Goal: Task Accomplishment & Management: Manage account settings

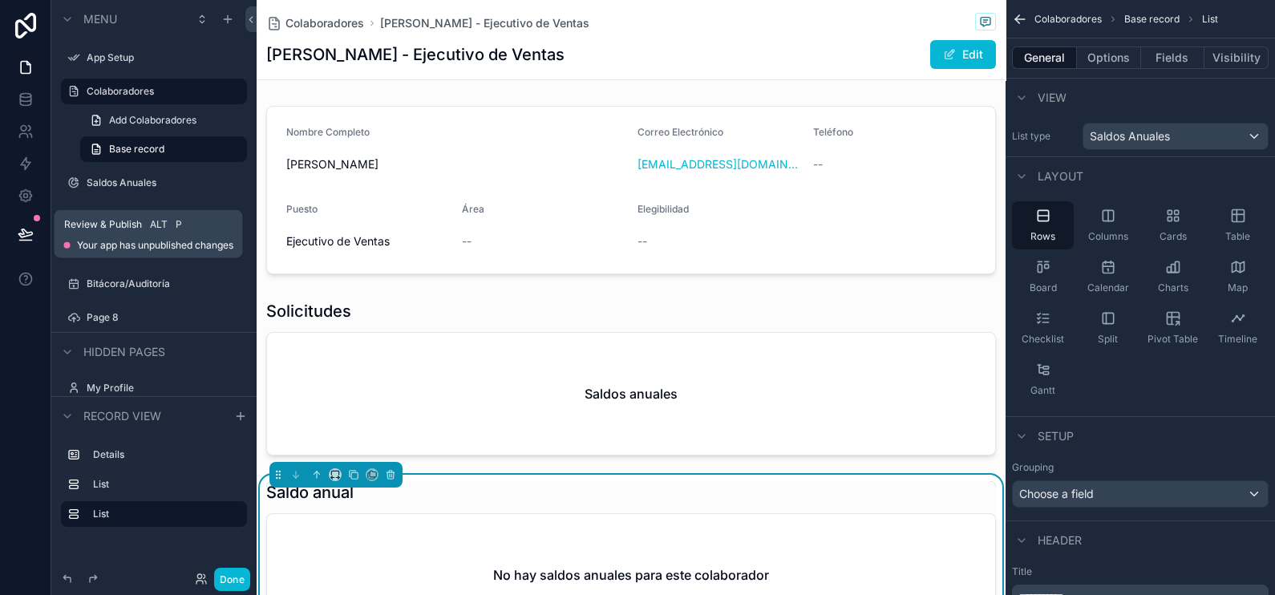
click at [22, 241] on icon at bounding box center [25, 241] width 12 height 0
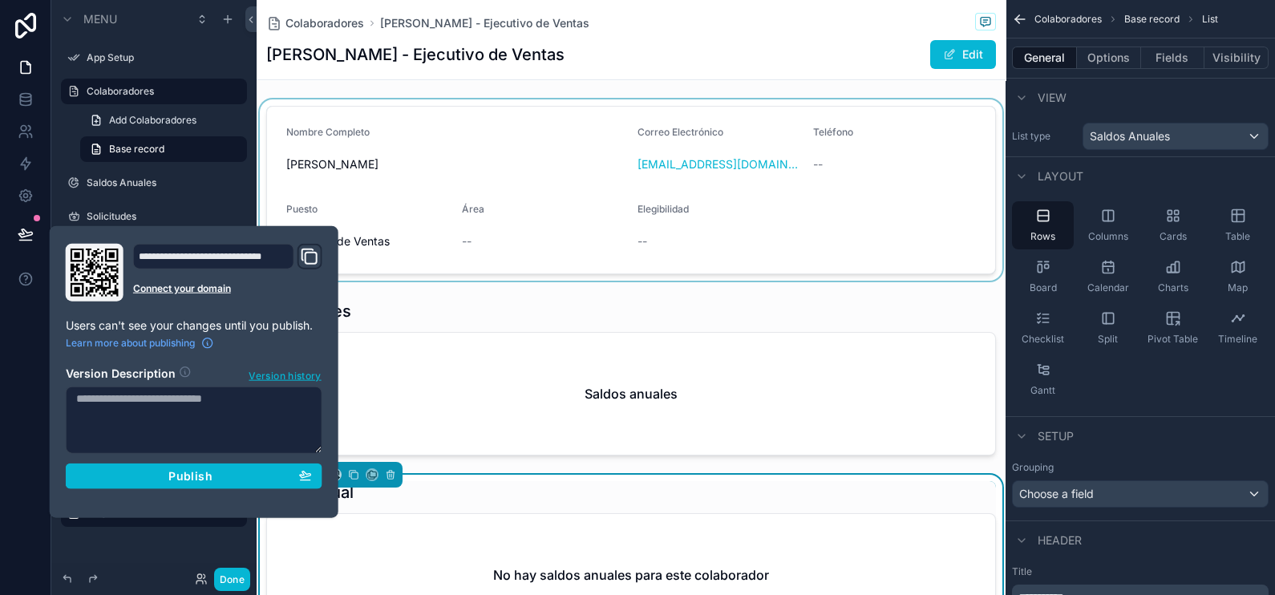
scroll to position [94, 0]
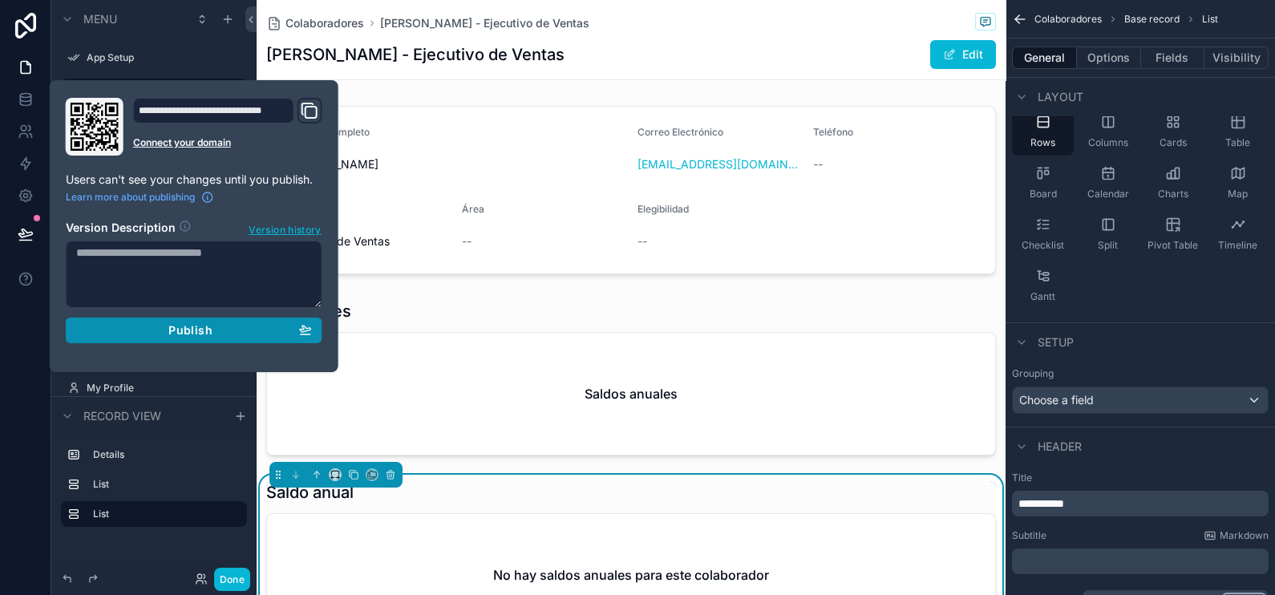
click at [233, 326] on div "Publish" at bounding box center [194, 330] width 236 height 14
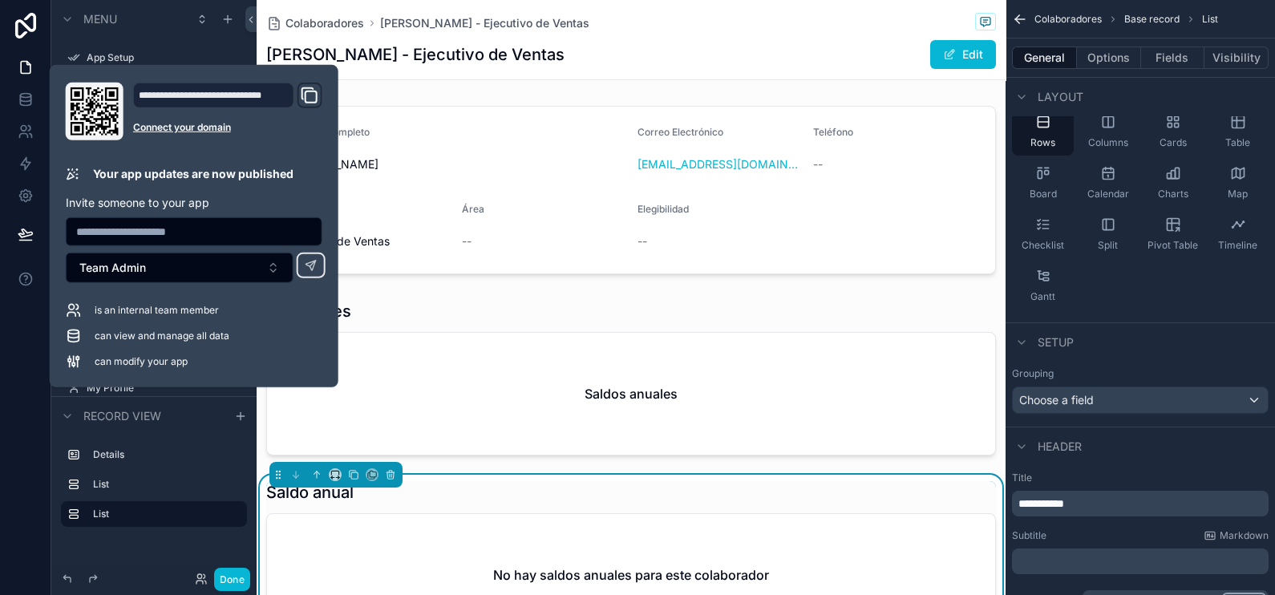
click at [629, 38] on div "Colaboradores [PERSON_NAME] - Ejecutivo de Ventas [PERSON_NAME] - Ejecutivo de …" at bounding box center [631, 39] width 730 height 79
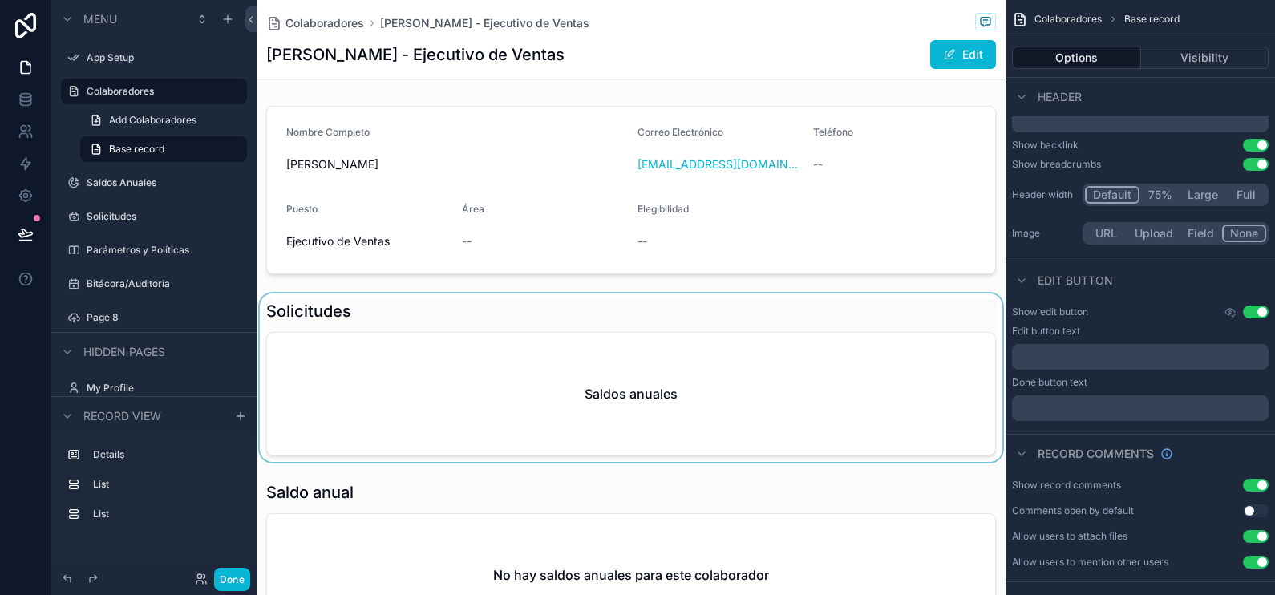
click at [459, 349] on div "scrollable content" at bounding box center [631, 377] width 749 height 168
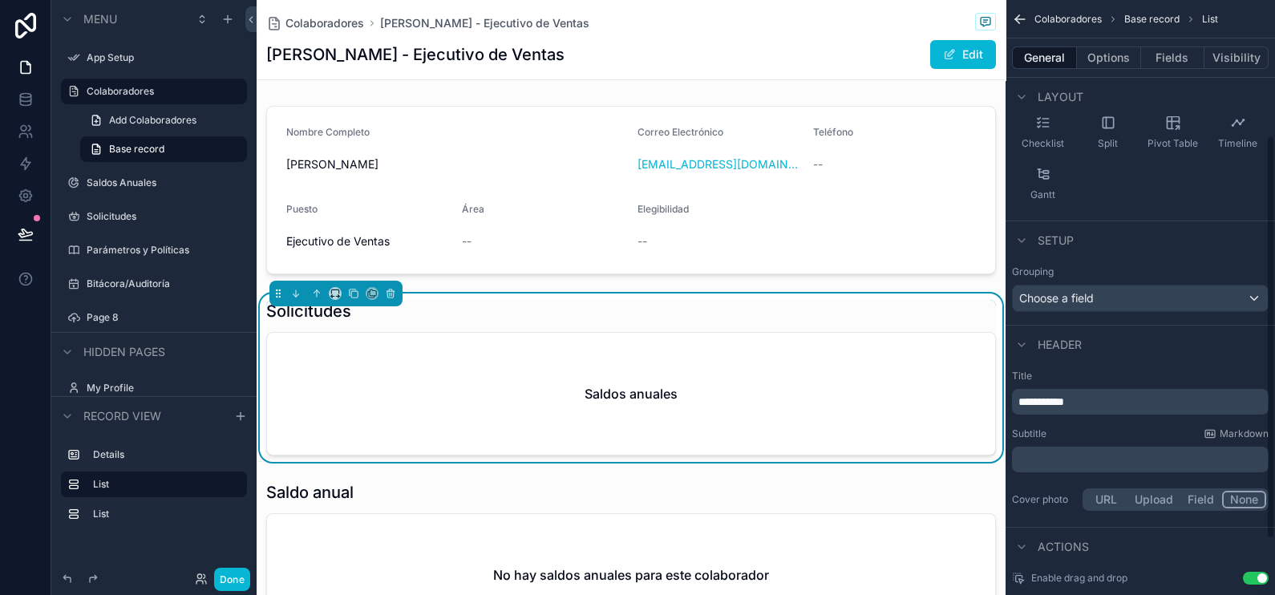
scroll to position [200, 0]
click at [1119, 58] on button "Options" at bounding box center [1109, 58] width 64 height 22
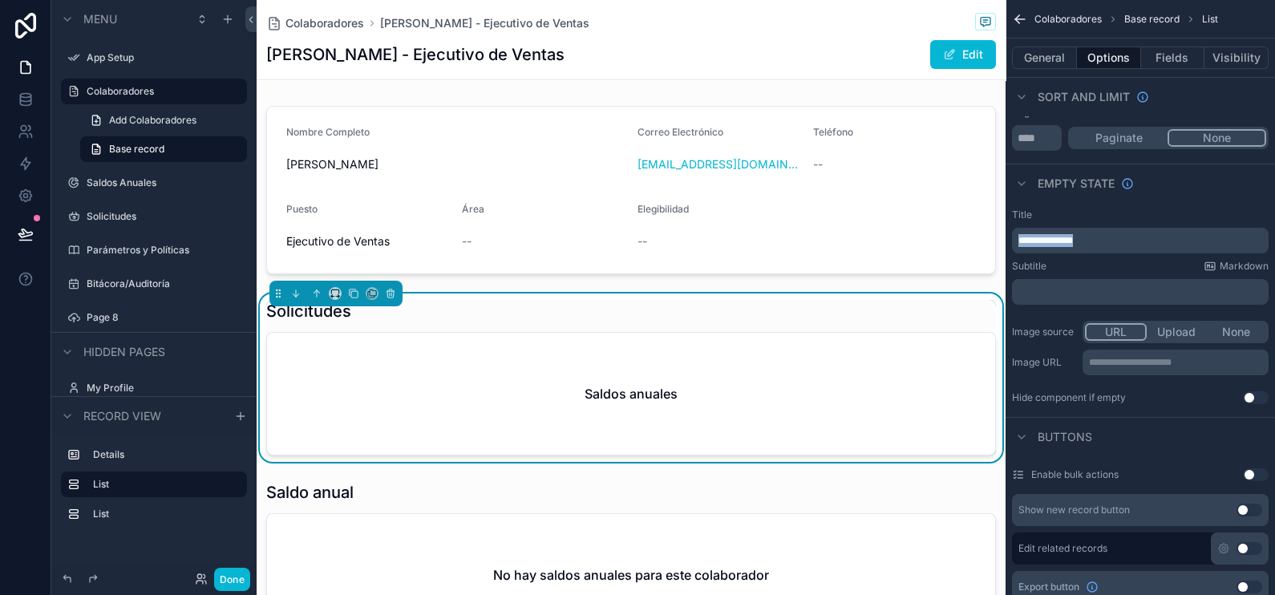
drag, startPoint x: 1106, startPoint y: 237, endPoint x: 1005, endPoint y: 253, distance: 102.3
click at [1005, 253] on div "**********" at bounding box center [1139, 306] width 269 height 208
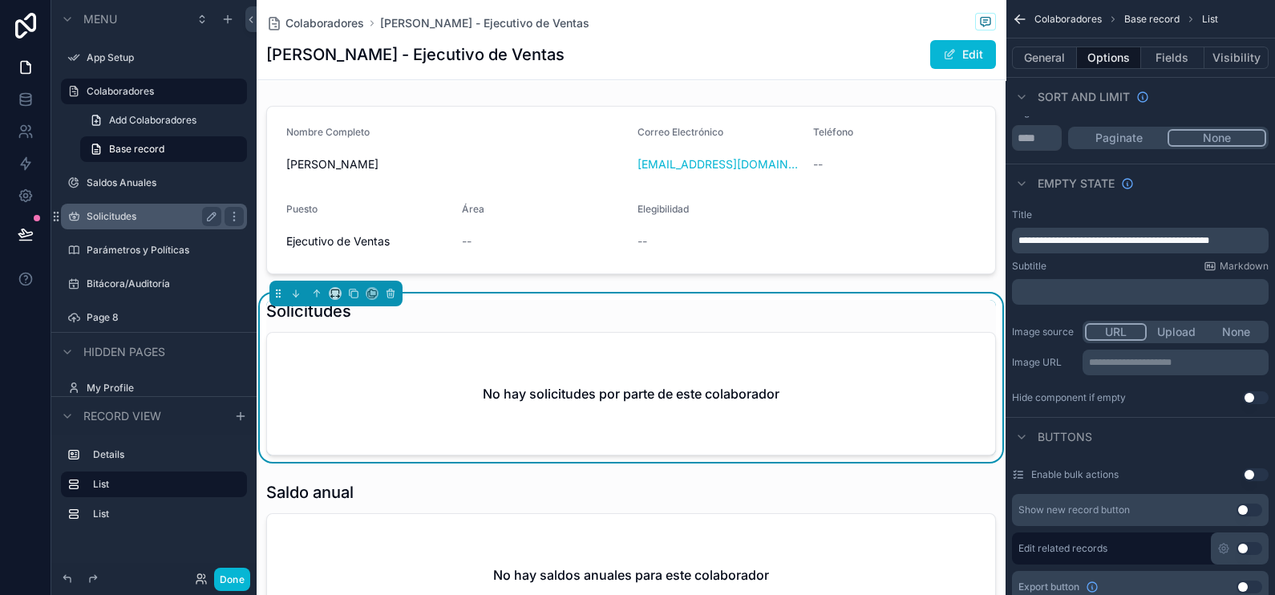
click at [139, 224] on div "Solicitudes" at bounding box center [154, 216] width 135 height 19
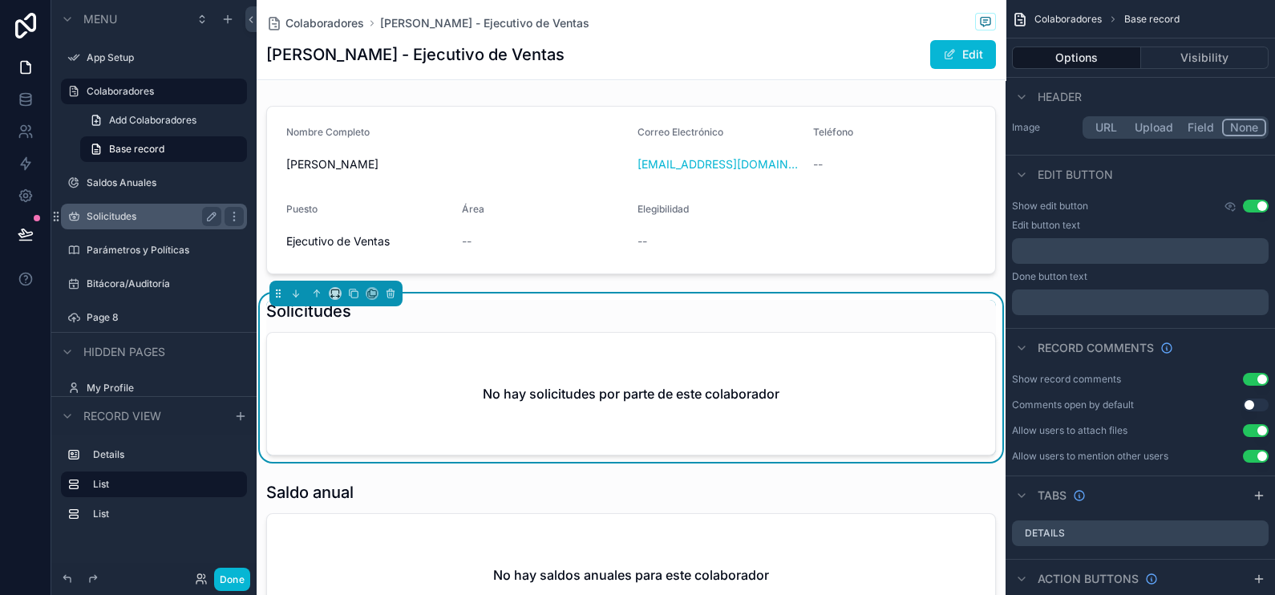
click at [119, 212] on label "Solicitudes" at bounding box center [151, 216] width 128 height 13
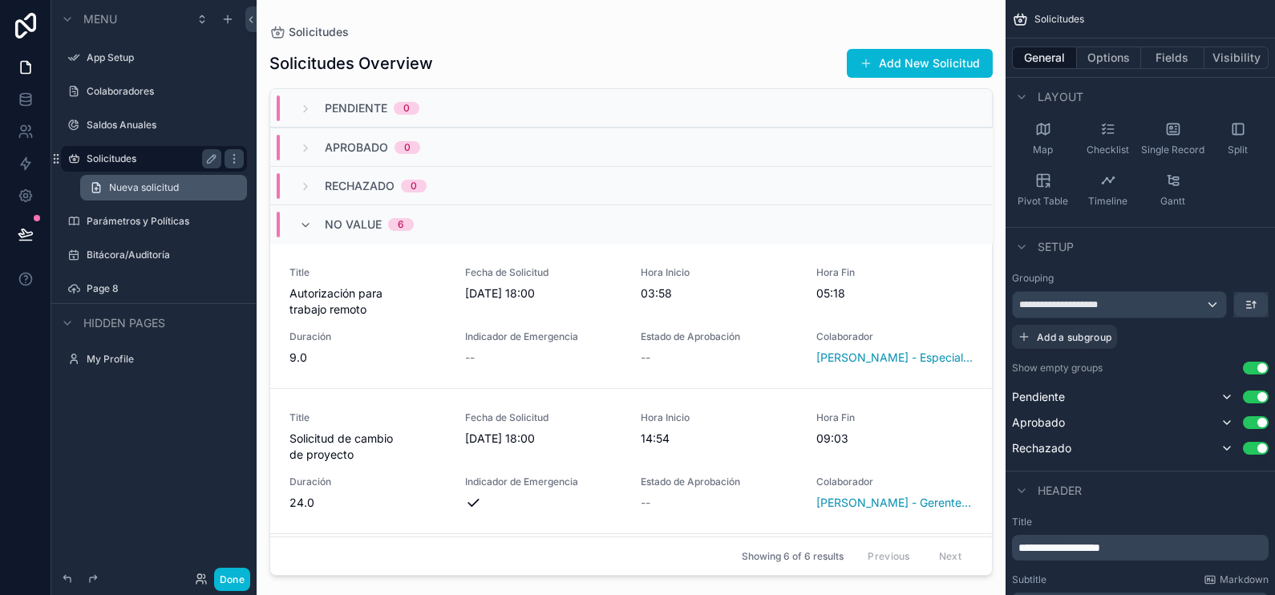
click at [155, 181] on span "Nueva solicitud" at bounding box center [144, 187] width 70 height 13
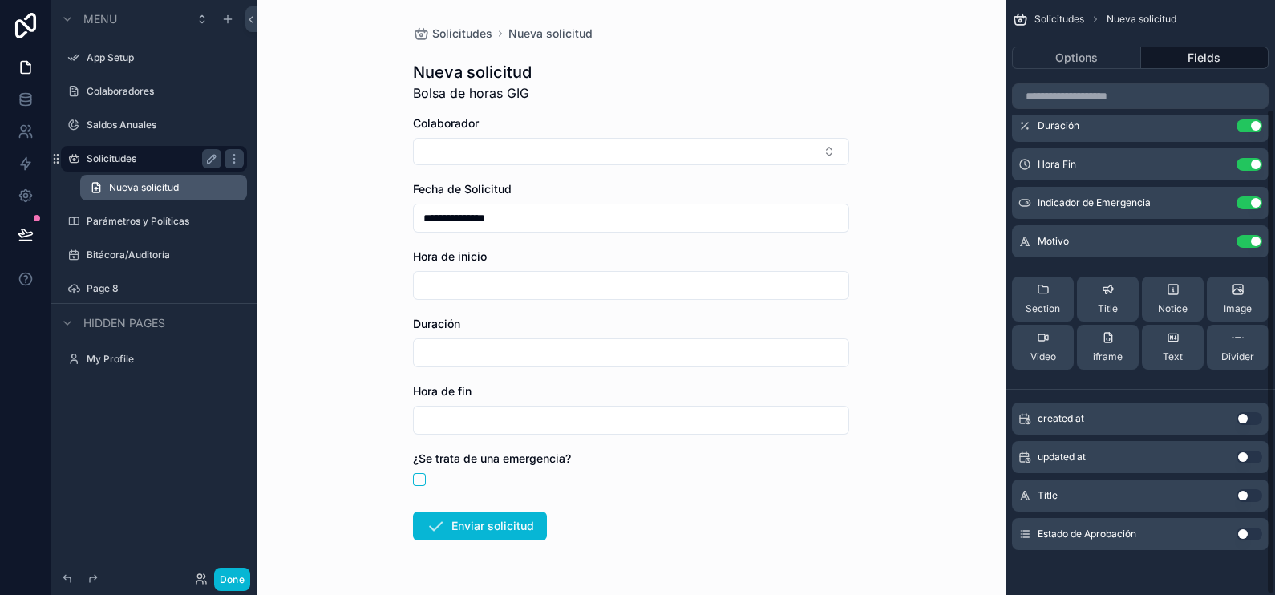
scroll to position [134, 0]
click at [1165, 300] on div "Notice" at bounding box center [1173, 300] width 30 height 32
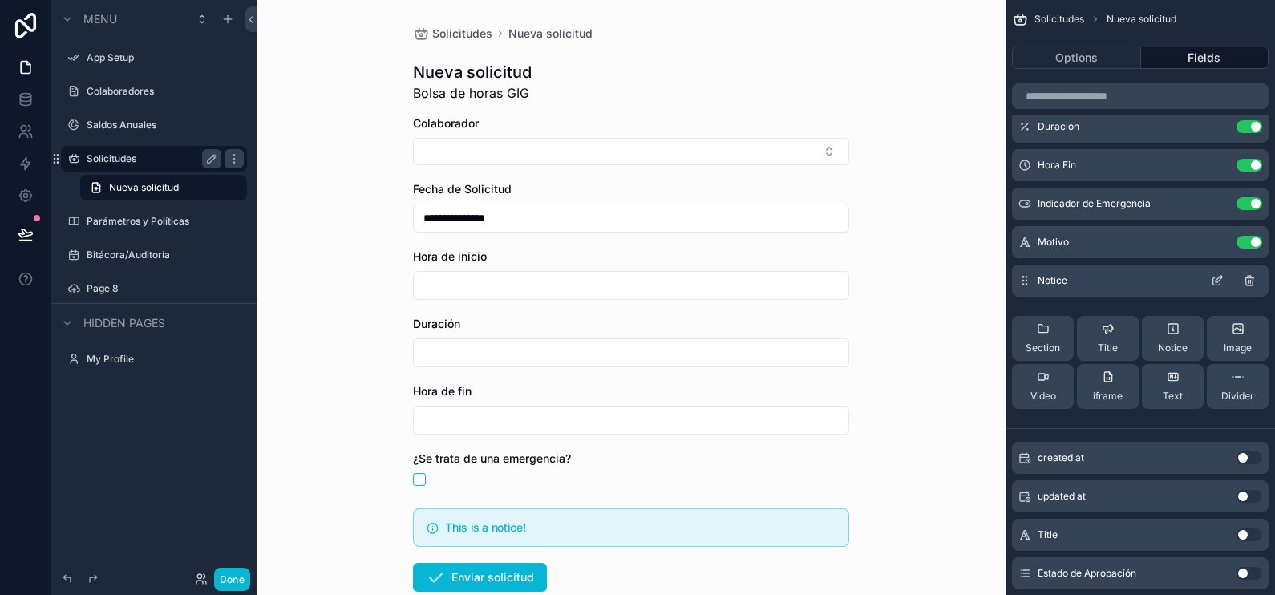
click at [1215, 276] on icon "scrollable content" at bounding box center [1217, 280] width 13 height 13
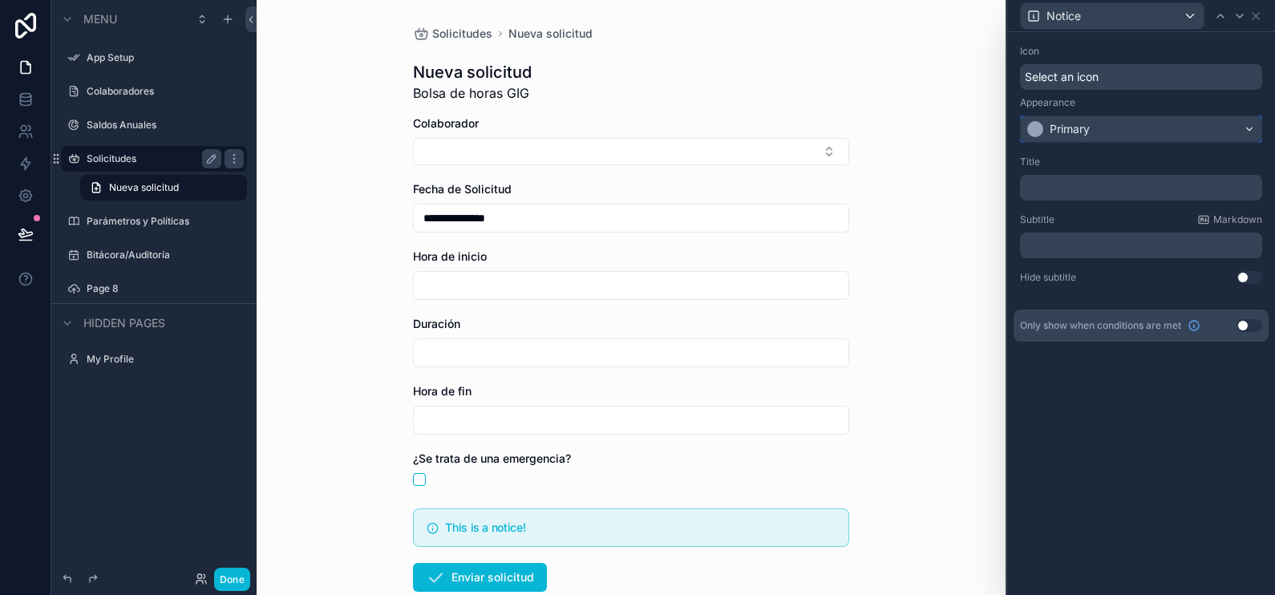
click at [1148, 123] on div "Primary" at bounding box center [1141, 129] width 241 height 26
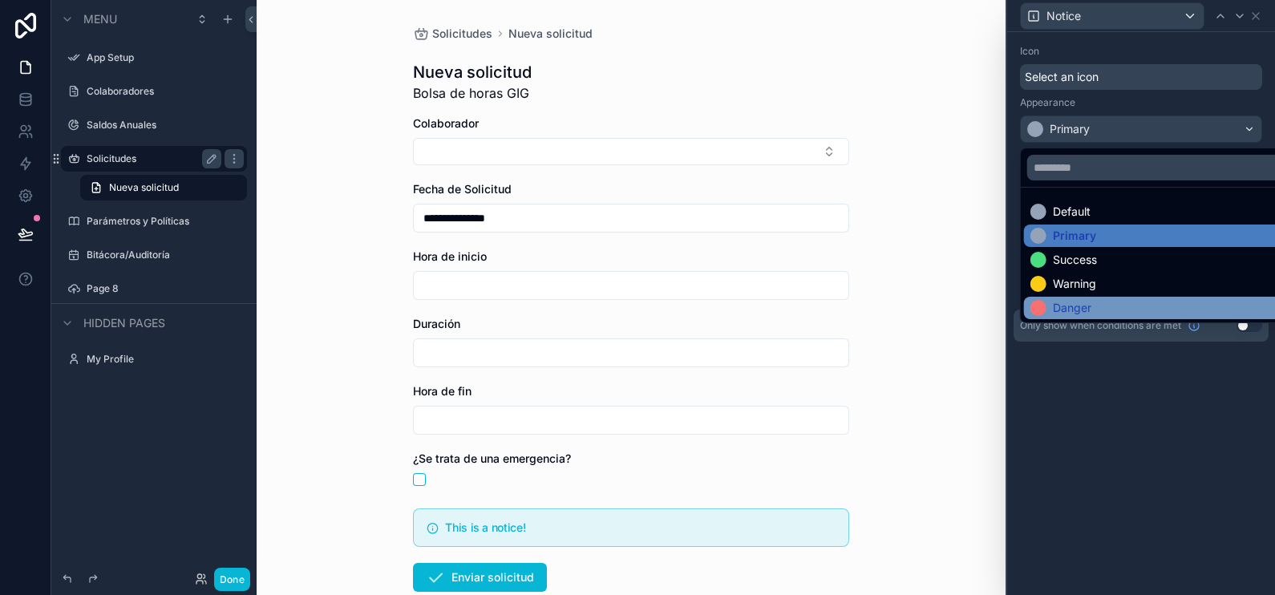
click at [1152, 305] on div "Danger" at bounding box center [1159, 308] width 259 height 16
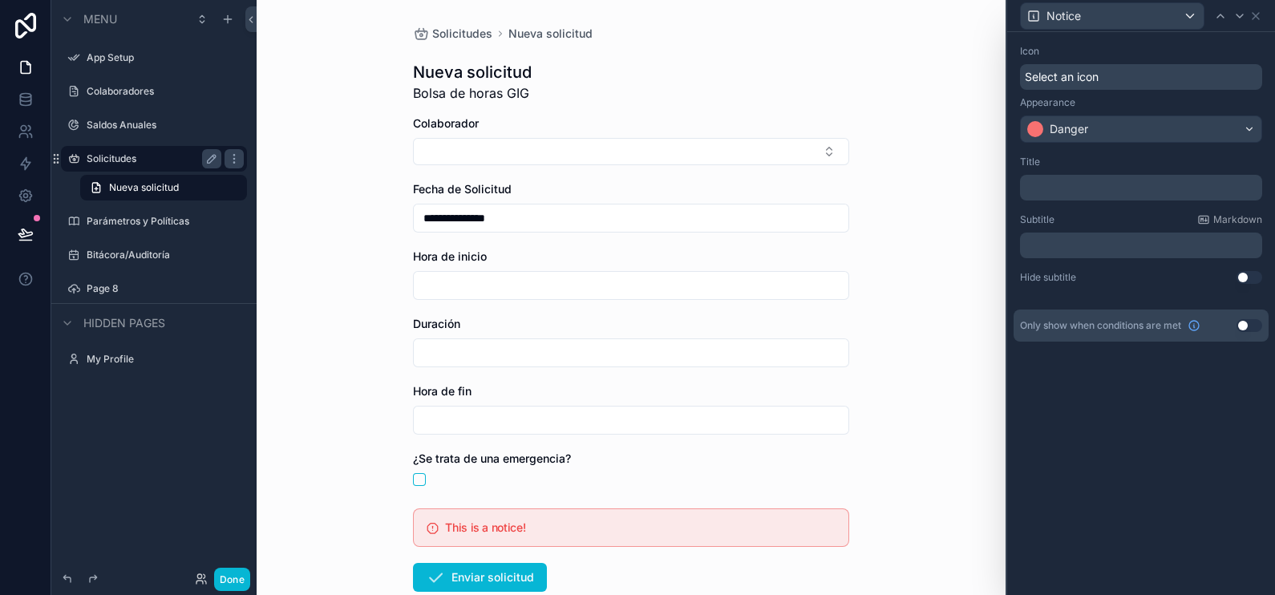
click at [1086, 190] on p "﻿" at bounding box center [1142, 188] width 233 height 16
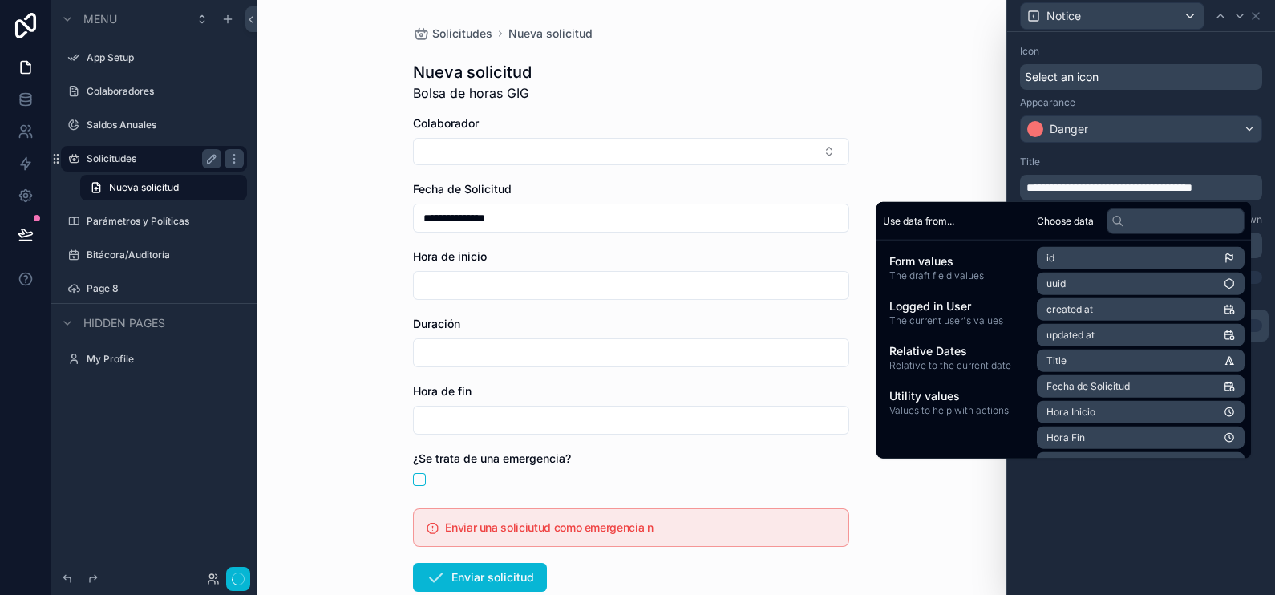
scroll to position [0, 0]
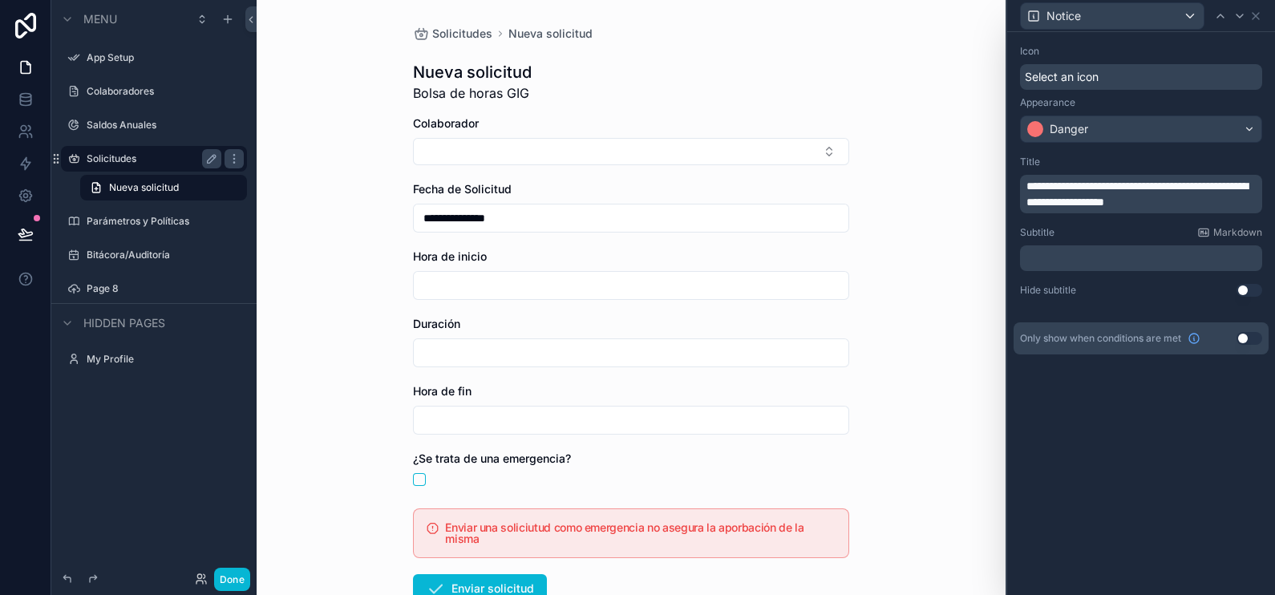
drag, startPoint x: 1101, startPoint y: 184, endPoint x: 1085, endPoint y: 161, distance: 28.2
click at [1085, 161] on div "Title" at bounding box center [1141, 162] width 242 height 13
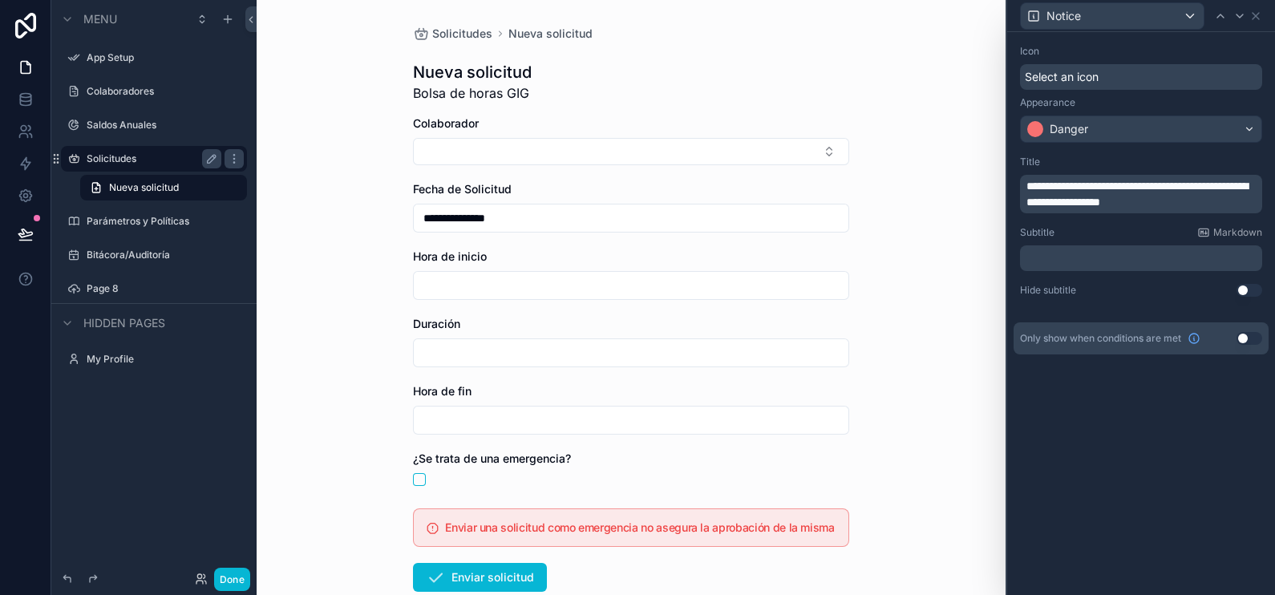
click at [1165, 453] on div "**********" at bounding box center [1141, 313] width 268 height 563
click at [790, 525] on h5 "Enviar una solicitud como emergencia no asegura la aprobación de la misma" at bounding box center [640, 527] width 390 height 11
click at [1259, 13] on icon at bounding box center [1255, 16] width 6 height 6
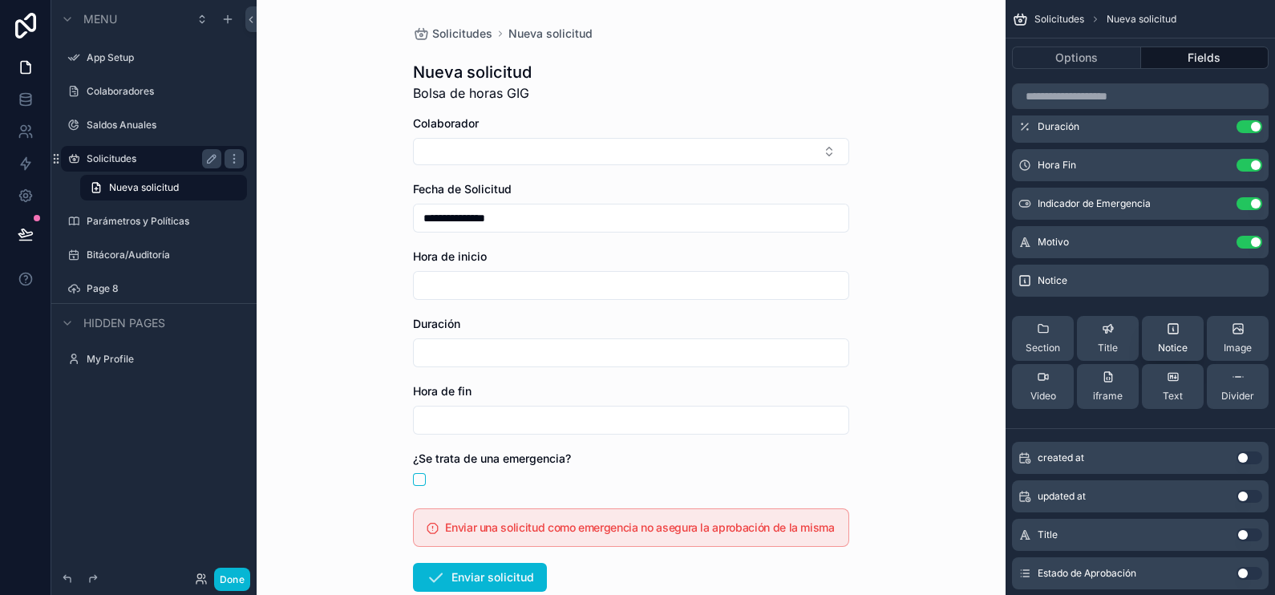
click at [1179, 339] on div "Notice" at bounding box center [1173, 338] width 30 height 32
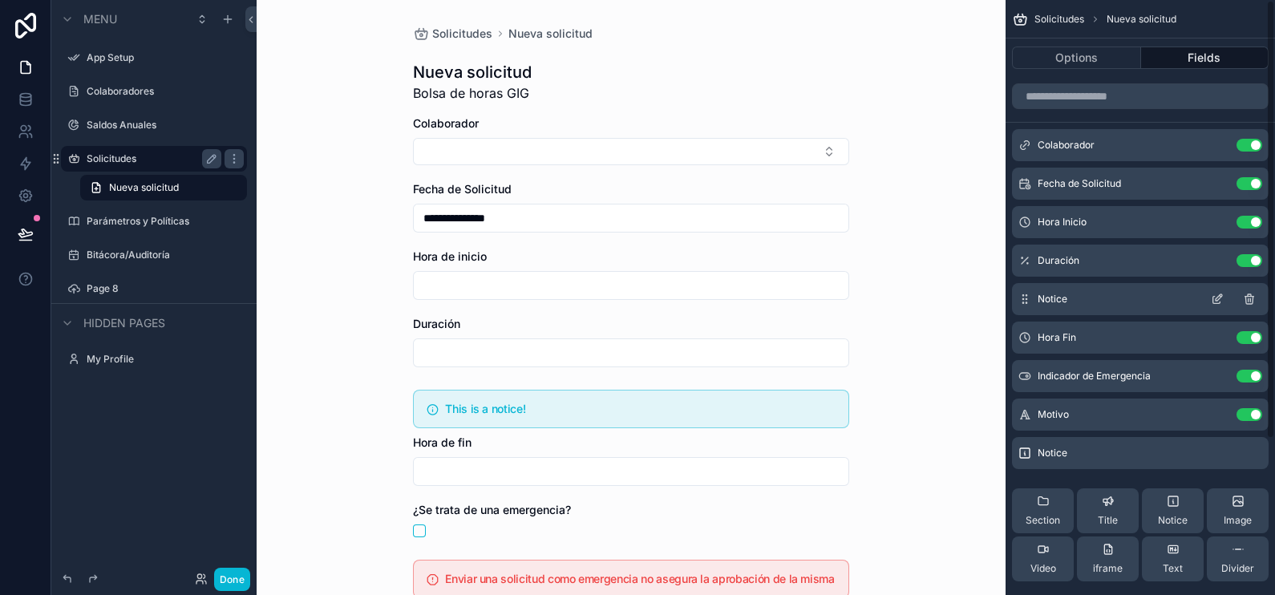
click at [1215, 294] on icon "scrollable content" at bounding box center [1217, 299] width 13 height 13
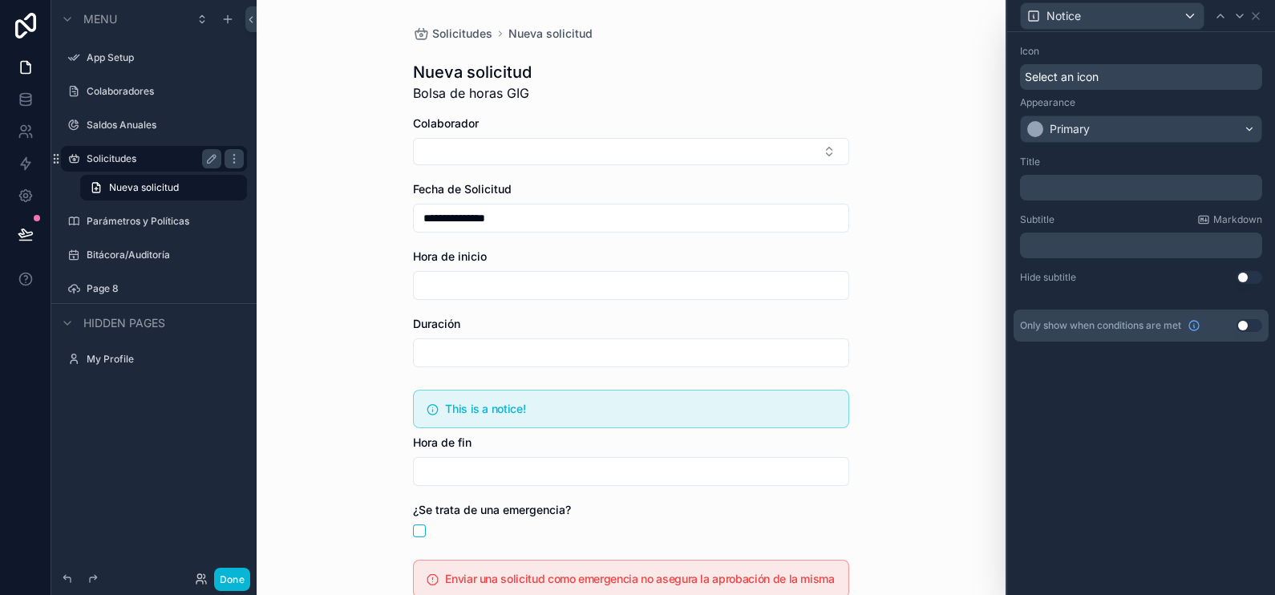
click at [1091, 190] on p "﻿" at bounding box center [1142, 188] width 233 height 16
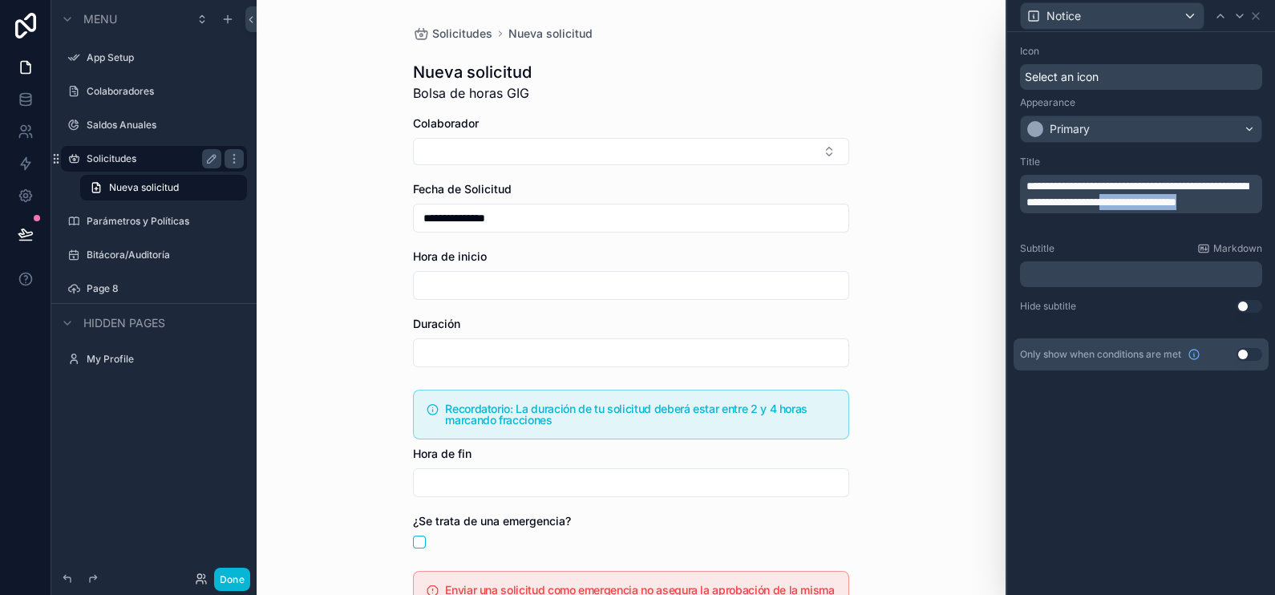
drag, startPoint x: 1191, startPoint y: 200, endPoint x: 1244, endPoint y: 212, distance: 54.1
click at [1244, 210] on p "**********" at bounding box center [1142, 194] width 233 height 32
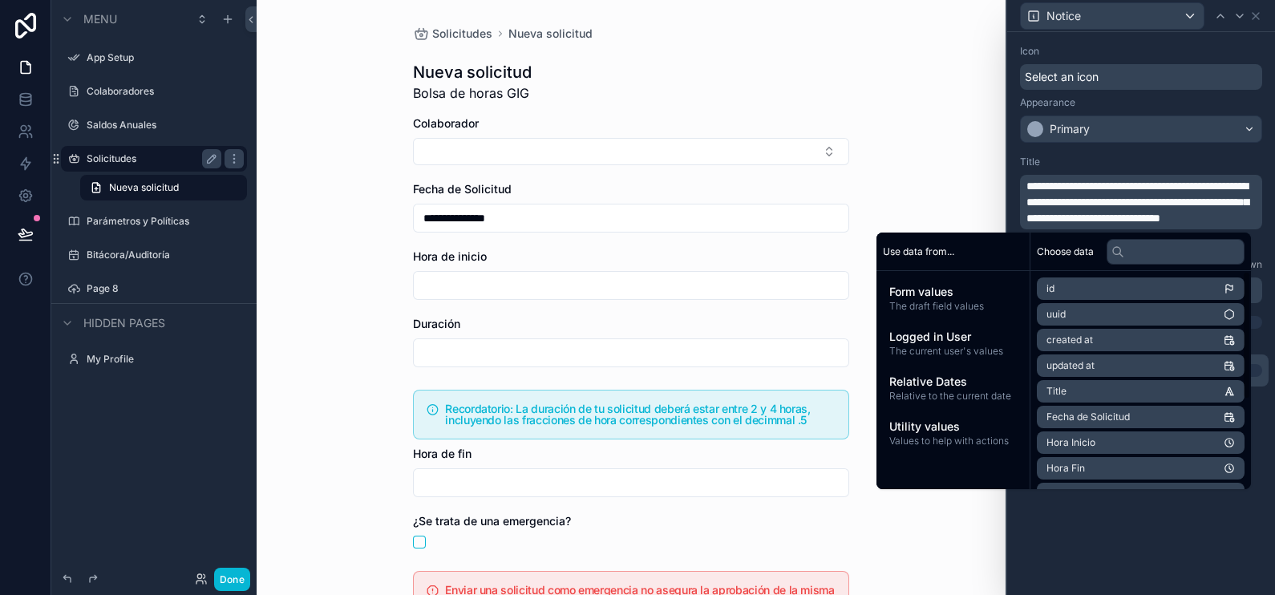
click at [1128, 215] on span "**********" at bounding box center [1137, 201] width 222 height 43
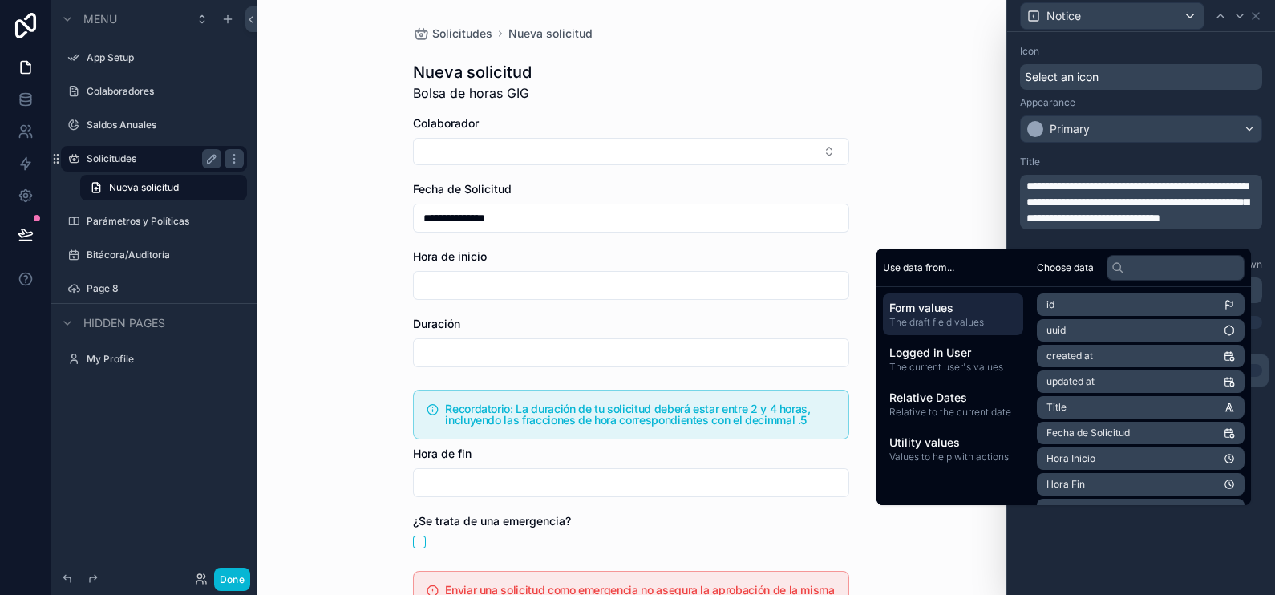
click at [1118, 224] on span "**********" at bounding box center [1137, 201] width 222 height 43
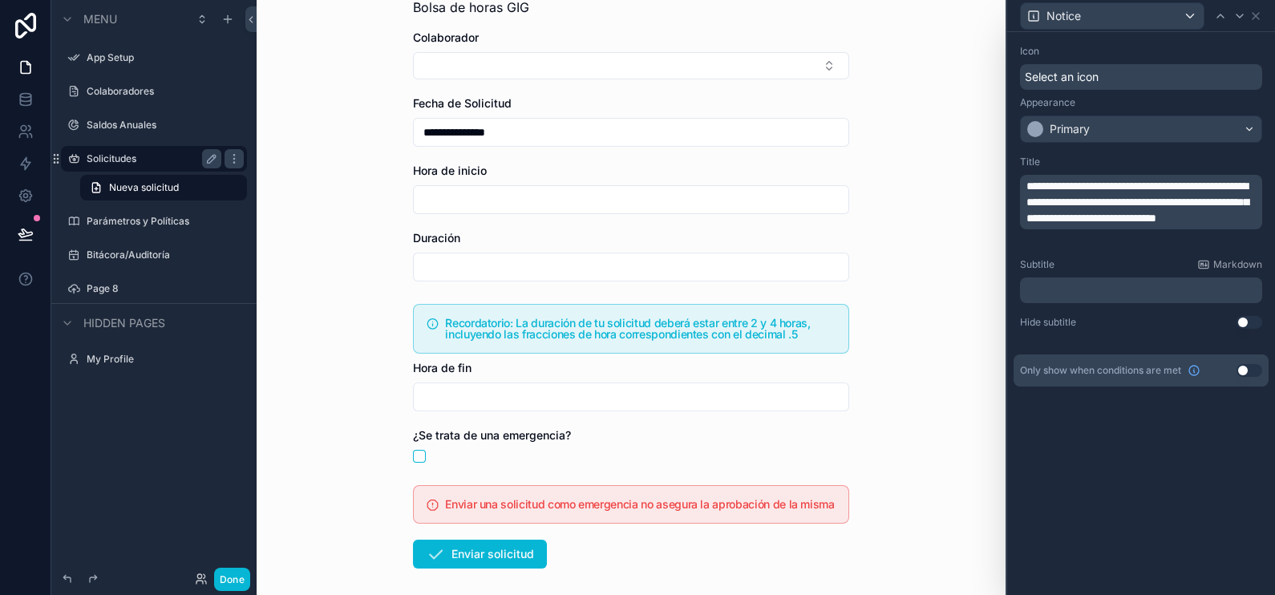
scroll to position [60, 0]
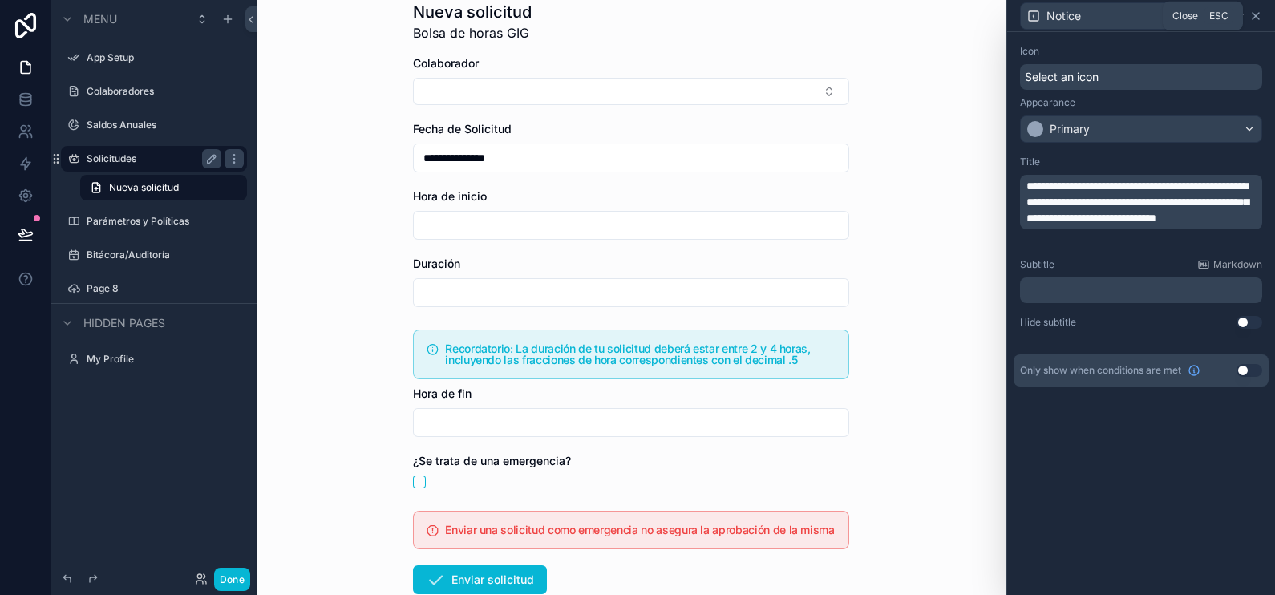
click at [1260, 16] on icon at bounding box center [1255, 16] width 13 height 13
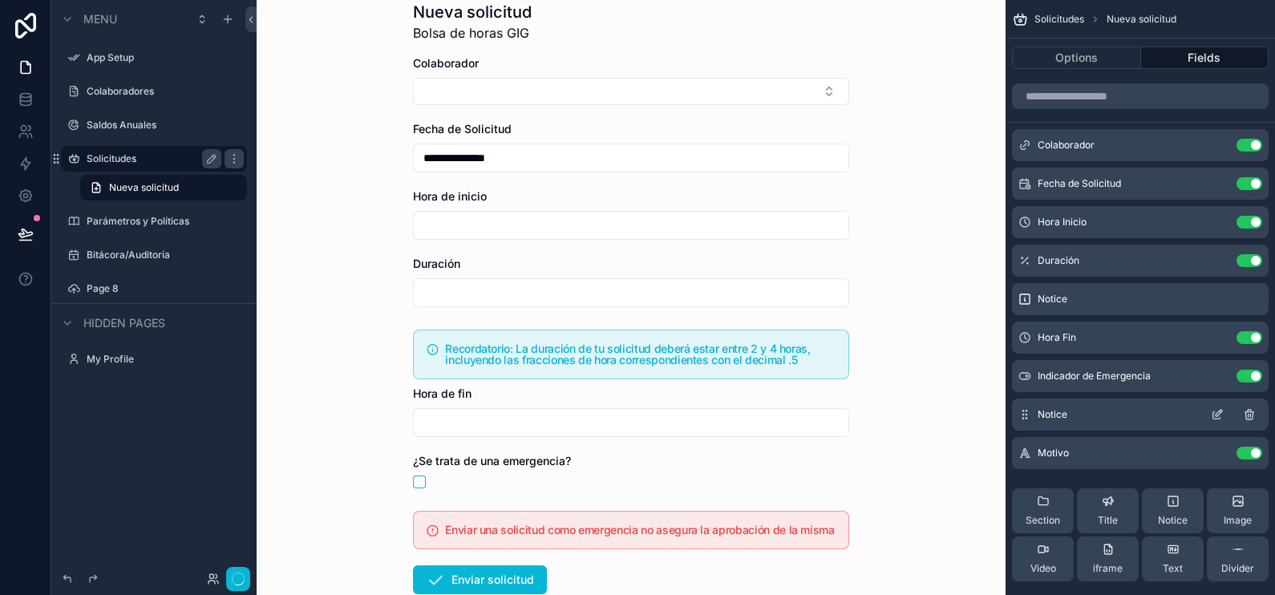
scroll to position [0, 0]
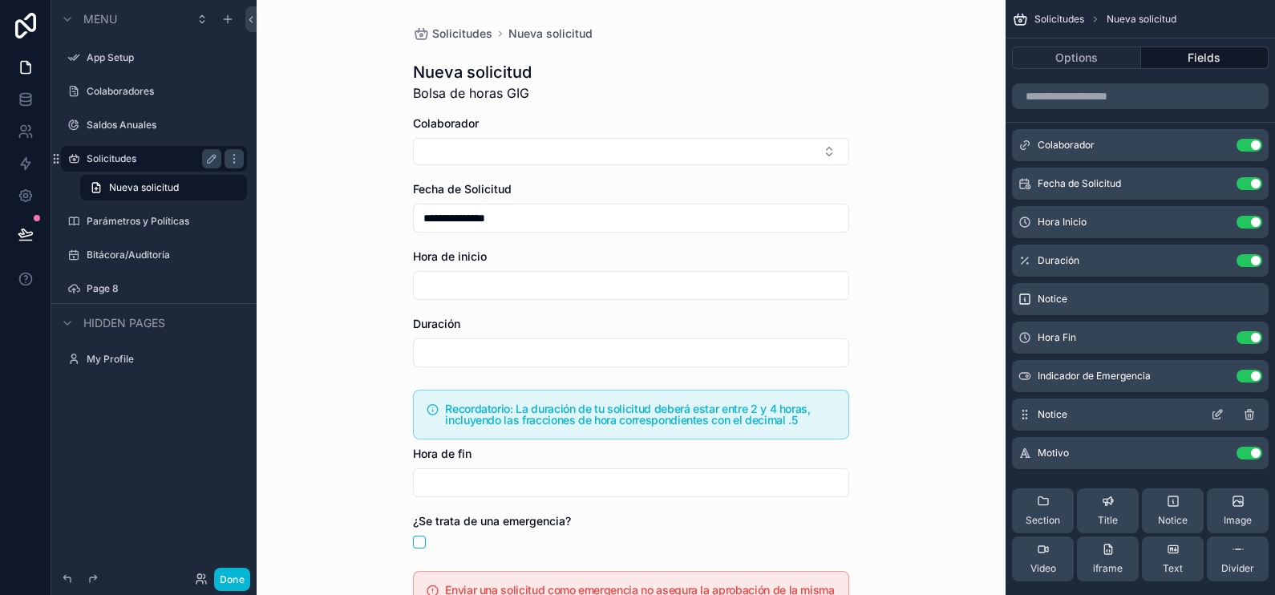
click at [1213, 415] on icon "scrollable content" at bounding box center [1216, 415] width 7 height 7
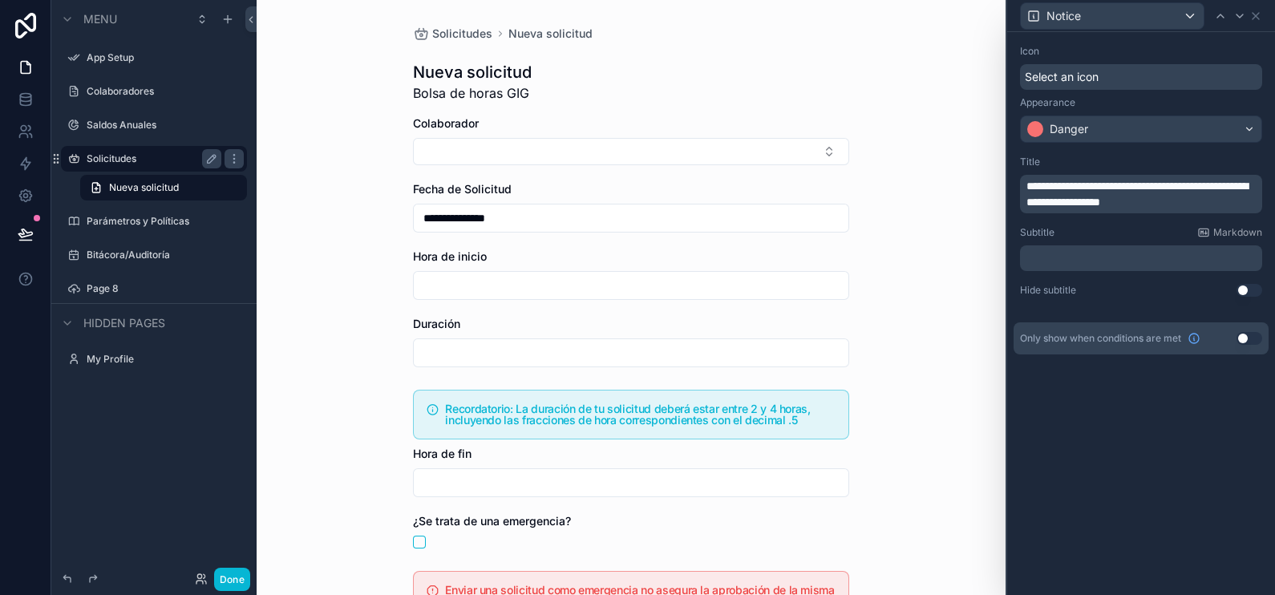
click at [1247, 333] on button "Use setting" at bounding box center [1249, 338] width 26 height 13
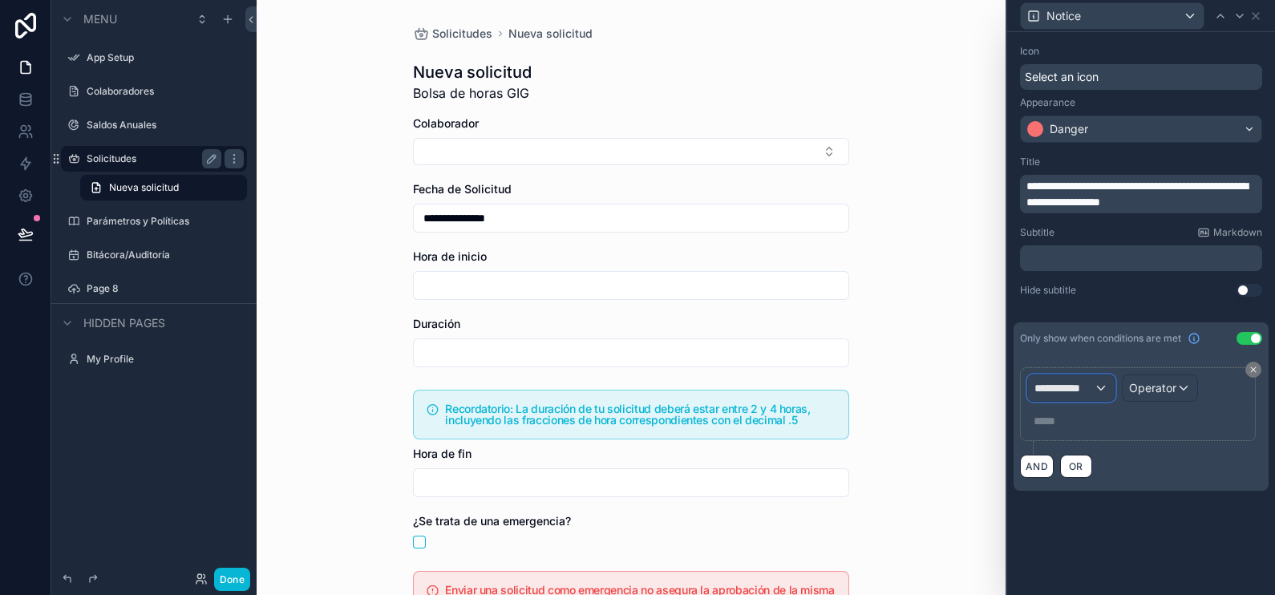
click at [1084, 392] on span "**********" at bounding box center [1063, 388] width 59 height 16
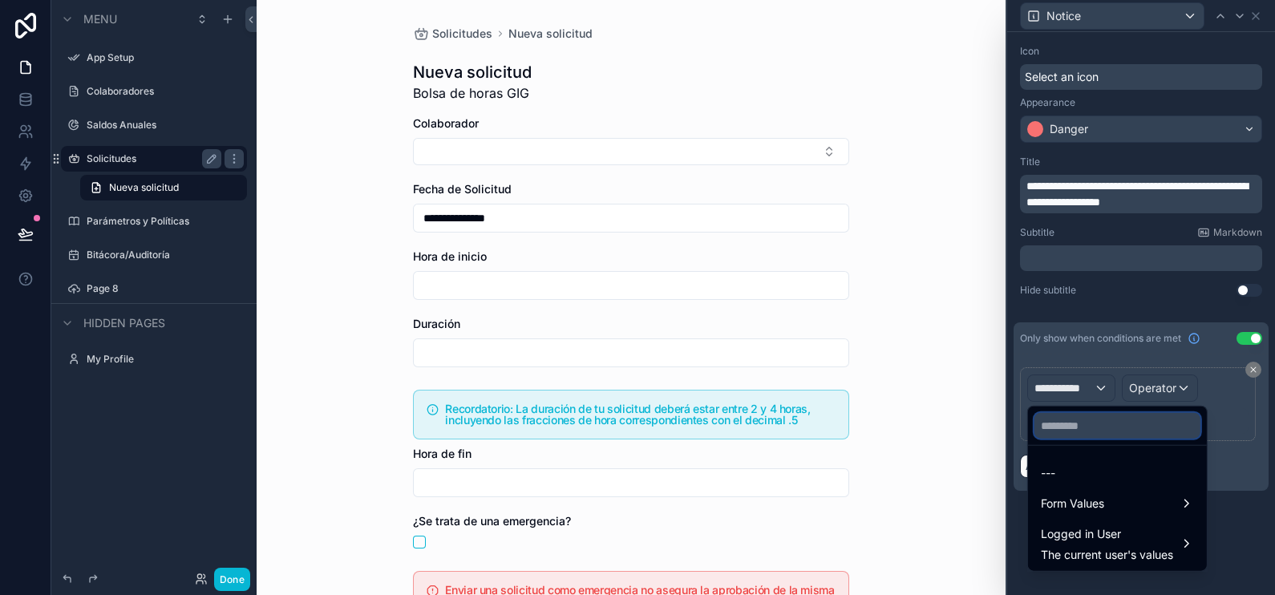
click at [1102, 421] on input "text" at bounding box center [1117, 426] width 166 height 26
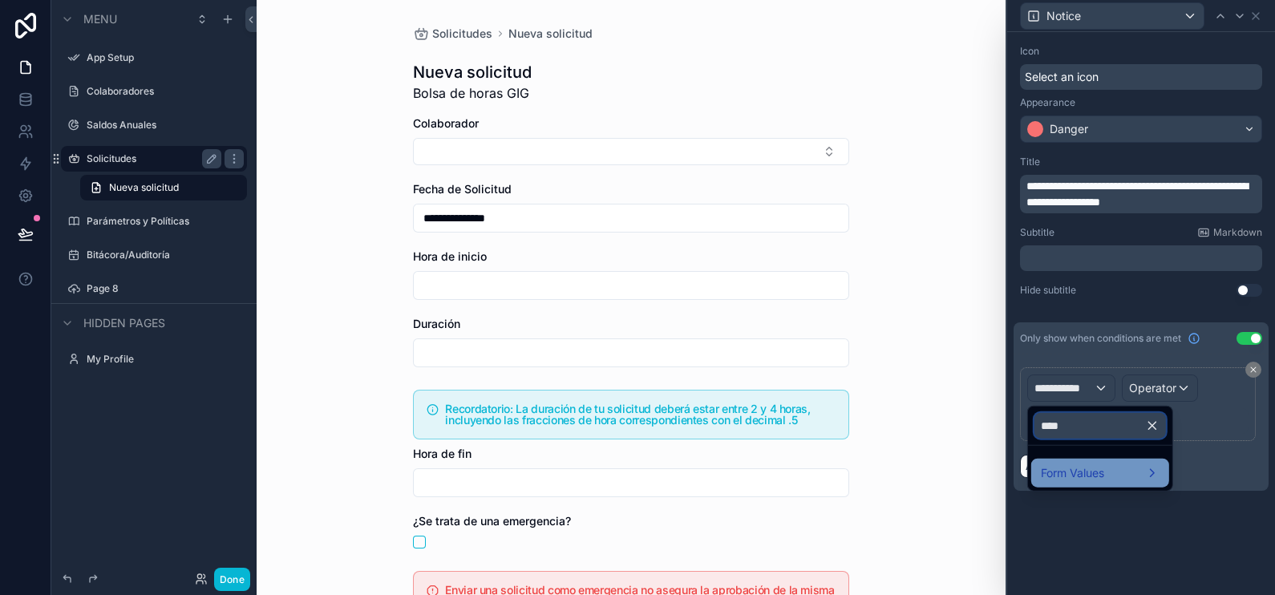
type input "****"
click at [1109, 483] on div "Form Values" at bounding box center [1100, 473] width 138 height 29
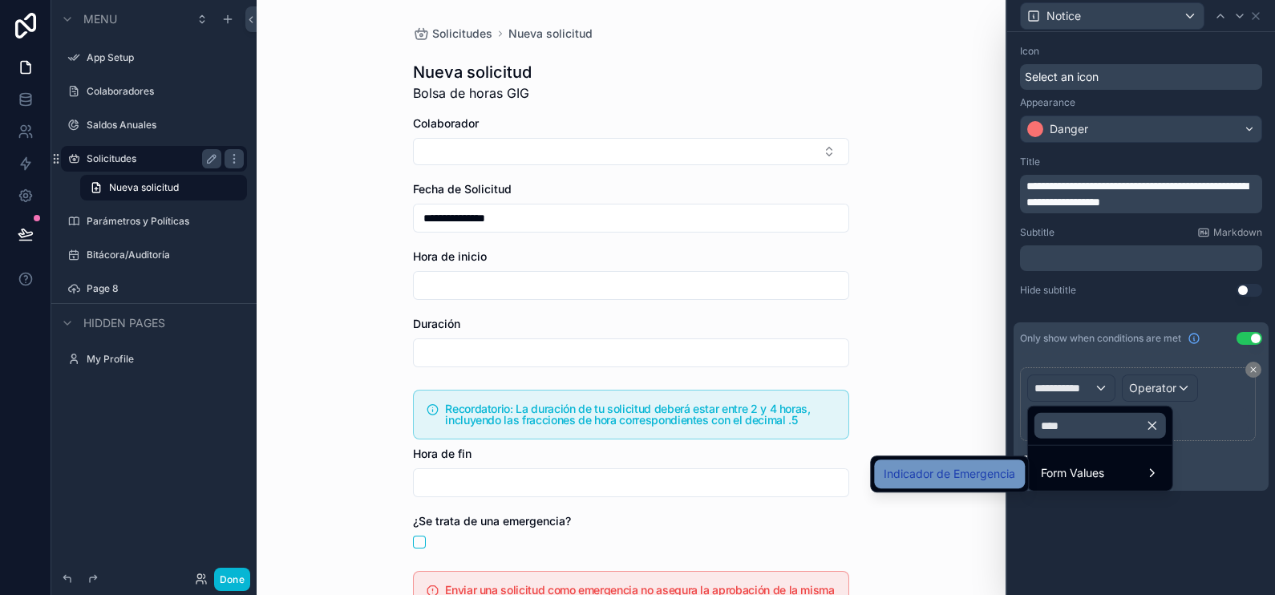
click at [993, 473] on span "Indicador de Emergencia" at bounding box center [949, 473] width 131 height 19
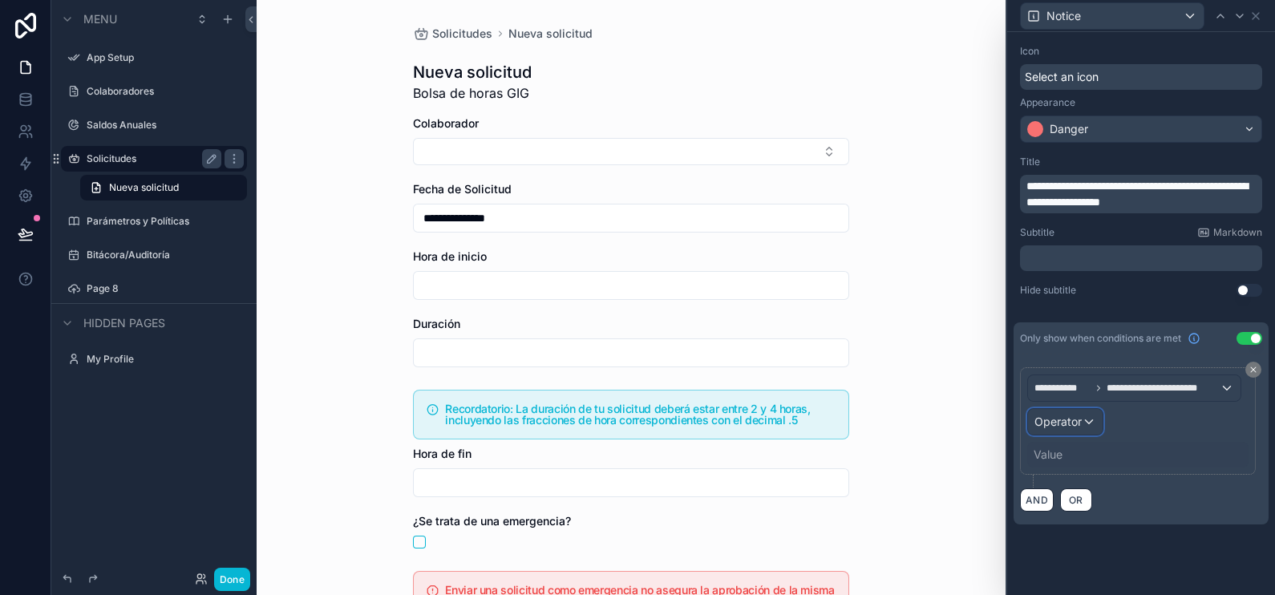
click at [1087, 421] on div "Operator" at bounding box center [1065, 422] width 75 height 26
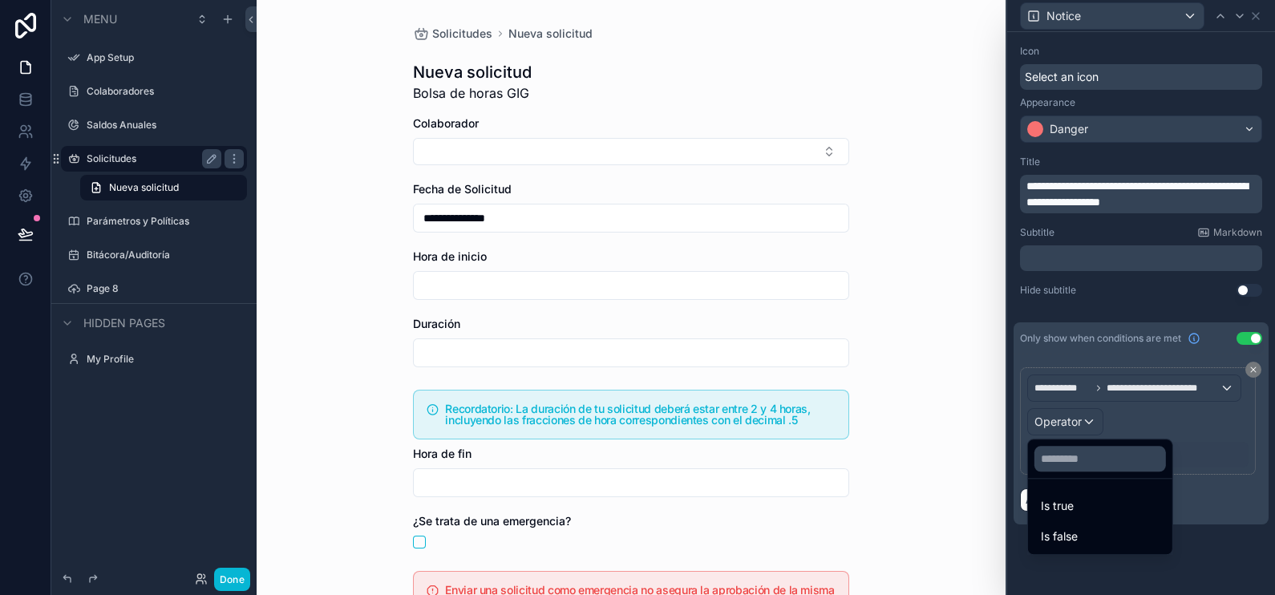
click at [1062, 522] on div "Is false" at bounding box center [1100, 536] width 138 height 29
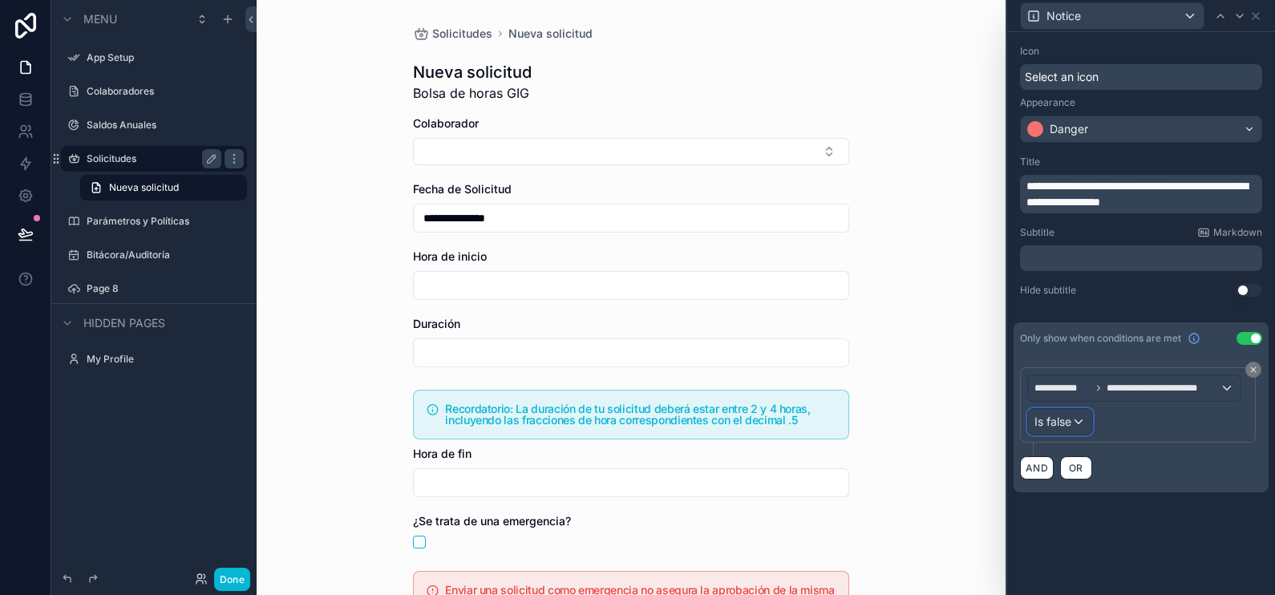
click at [1058, 421] on span "Is false" at bounding box center [1052, 422] width 37 height 16
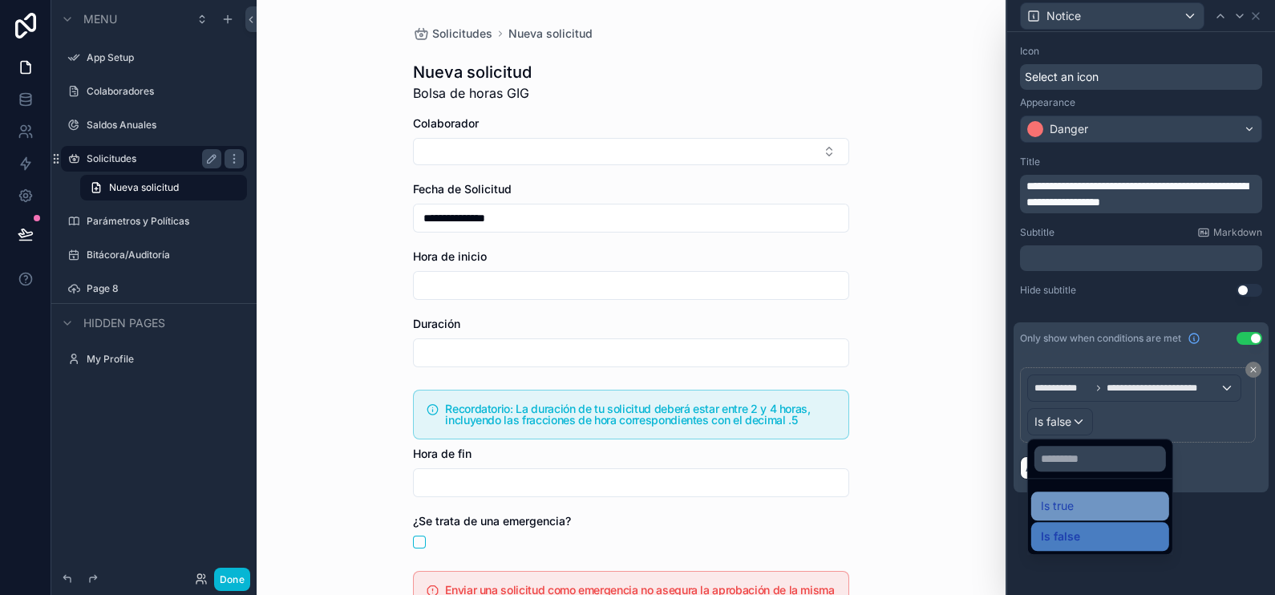
click at [1079, 506] on div "Is true" at bounding box center [1100, 505] width 119 height 19
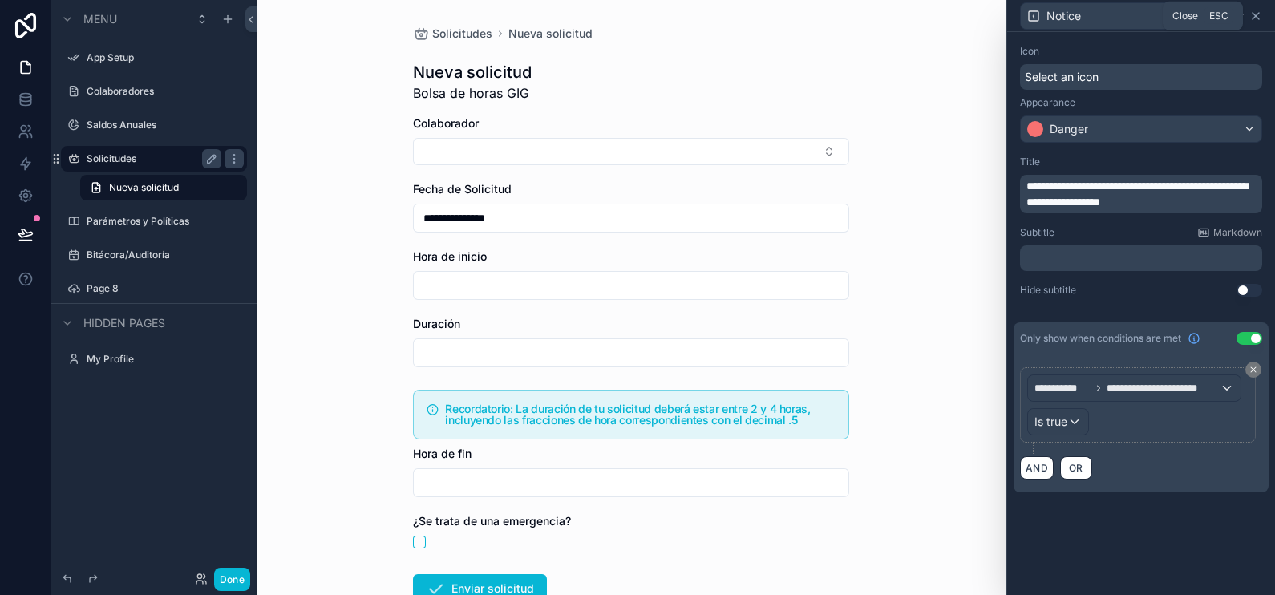
click at [1256, 14] on icon at bounding box center [1255, 16] width 6 height 6
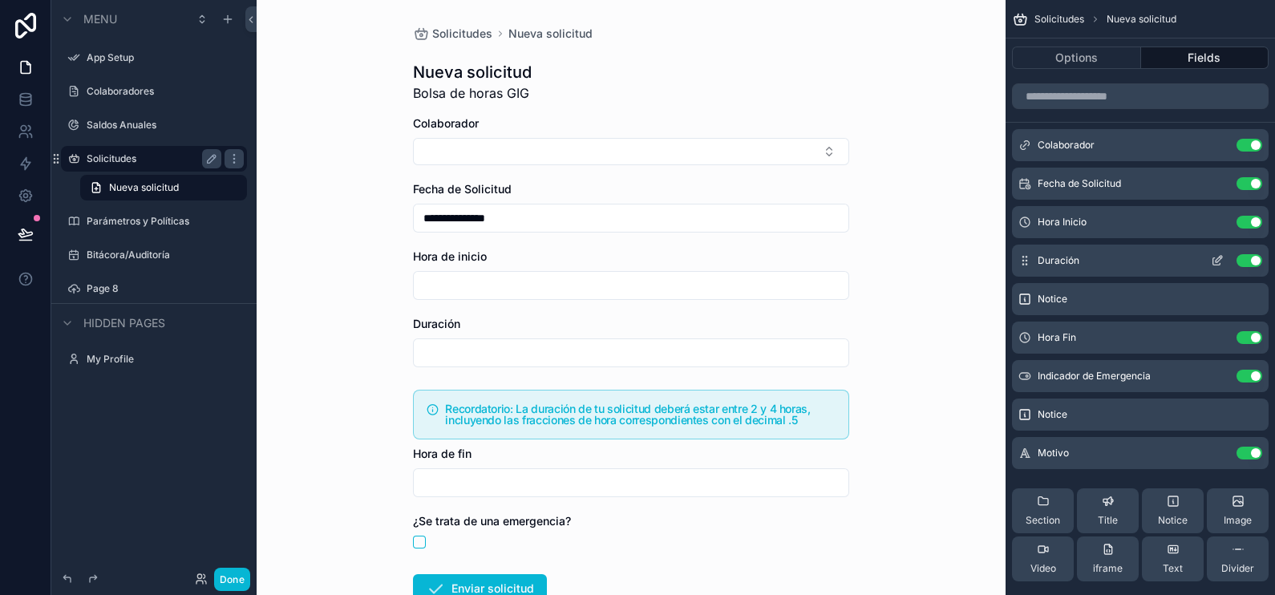
click at [1220, 257] on icon "scrollable content" at bounding box center [1221, 258] width 2 height 2
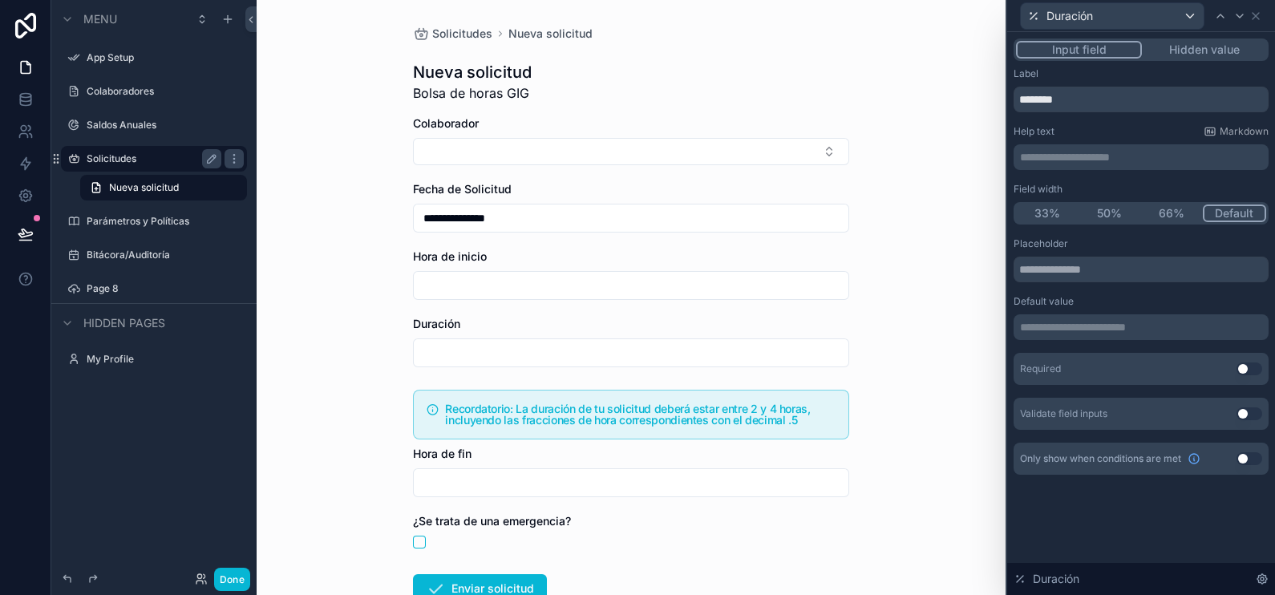
click at [1245, 461] on button "Use setting" at bounding box center [1249, 458] width 26 height 13
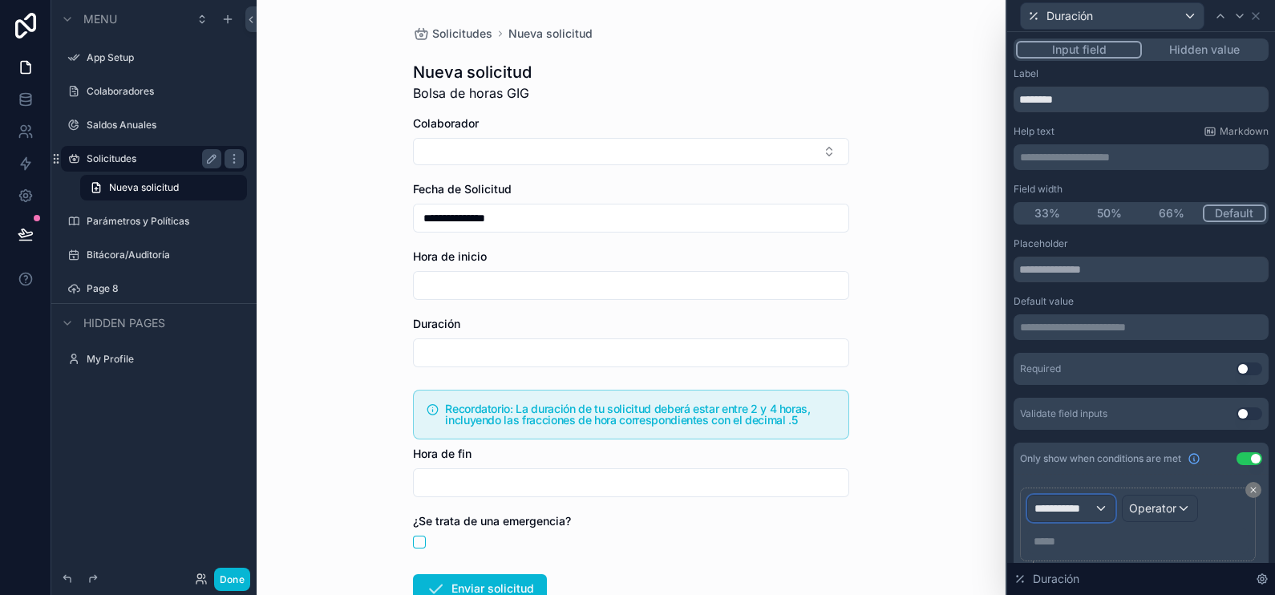
click at [1079, 501] on span "**********" at bounding box center [1063, 508] width 59 height 16
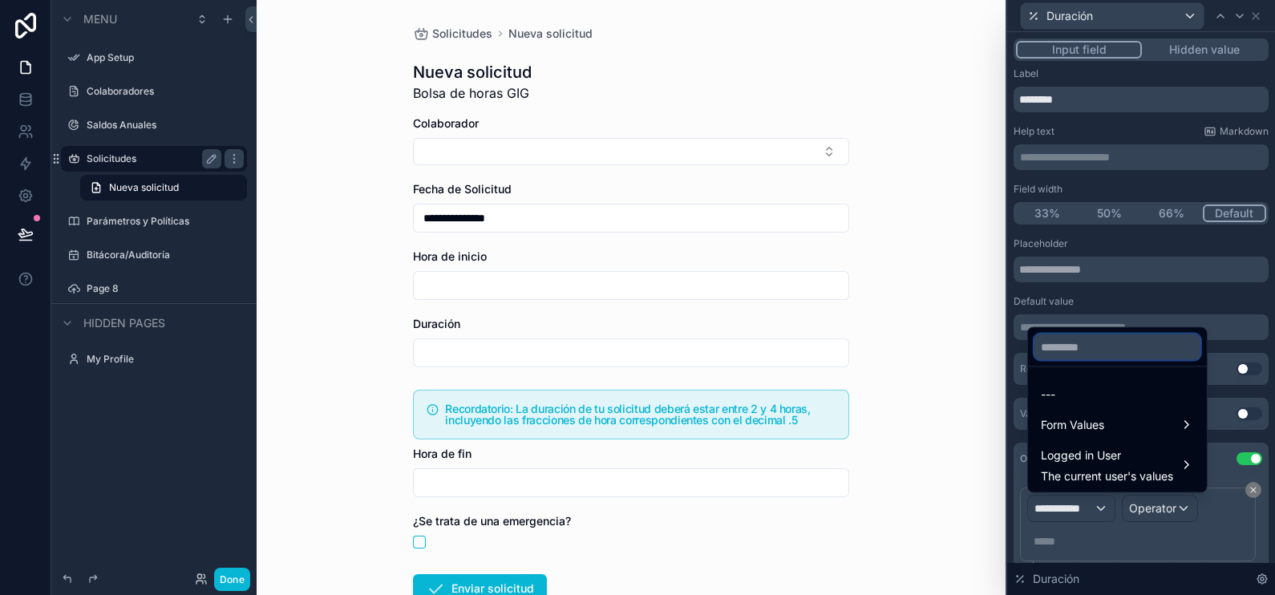
click at [1091, 350] on input "text" at bounding box center [1117, 347] width 166 height 26
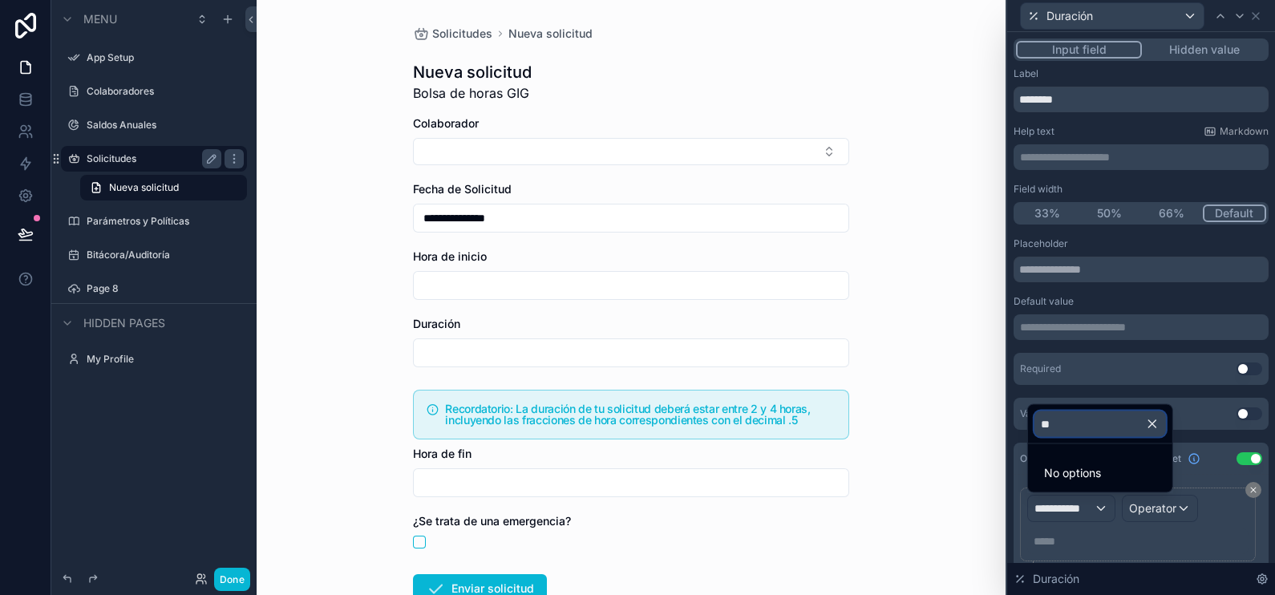
type input "*"
type input "***"
click at [1118, 465] on div "Form Values" at bounding box center [1100, 474] width 119 height 19
click at [995, 475] on span "Duración" at bounding box center [992, 476] width 47 height 19
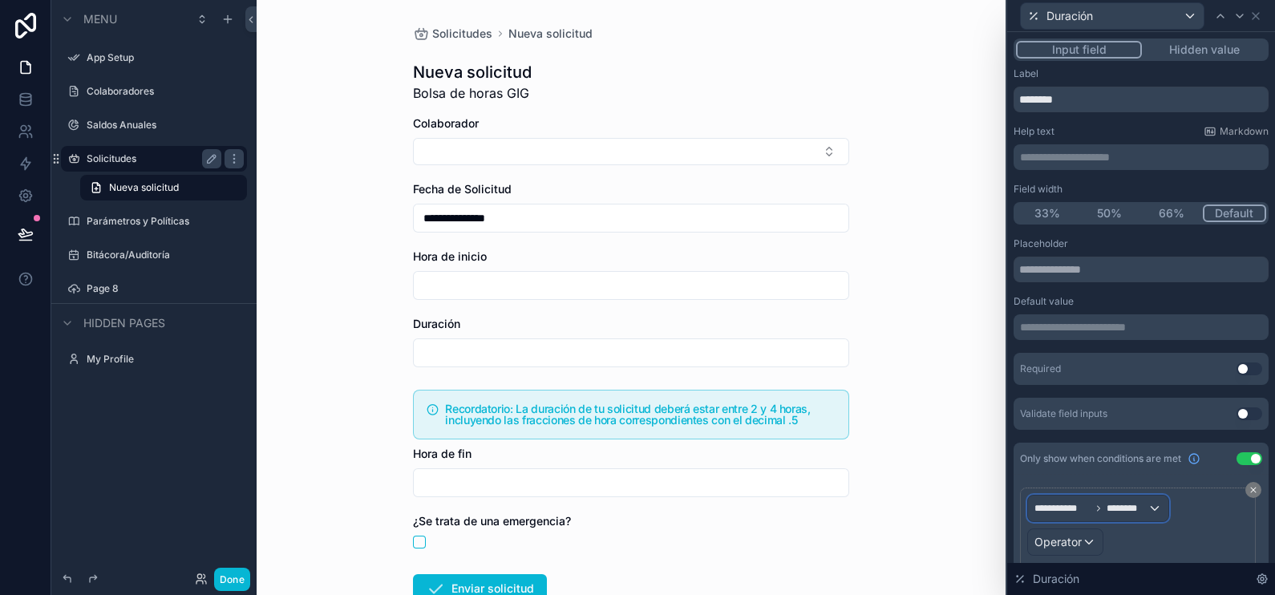
click at [1137, 513] on span "********" at bounding box center [1126, 508] width 41 height 13
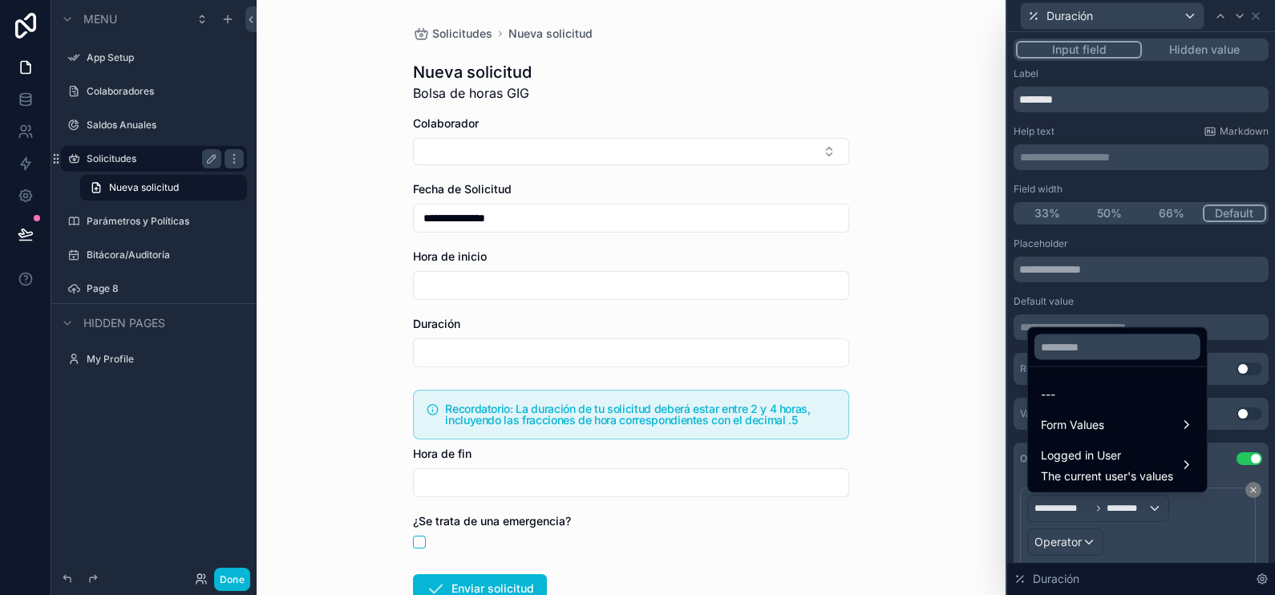
click at [1068, 546] on div at bounding box center [1141, 297] width 268 height 595
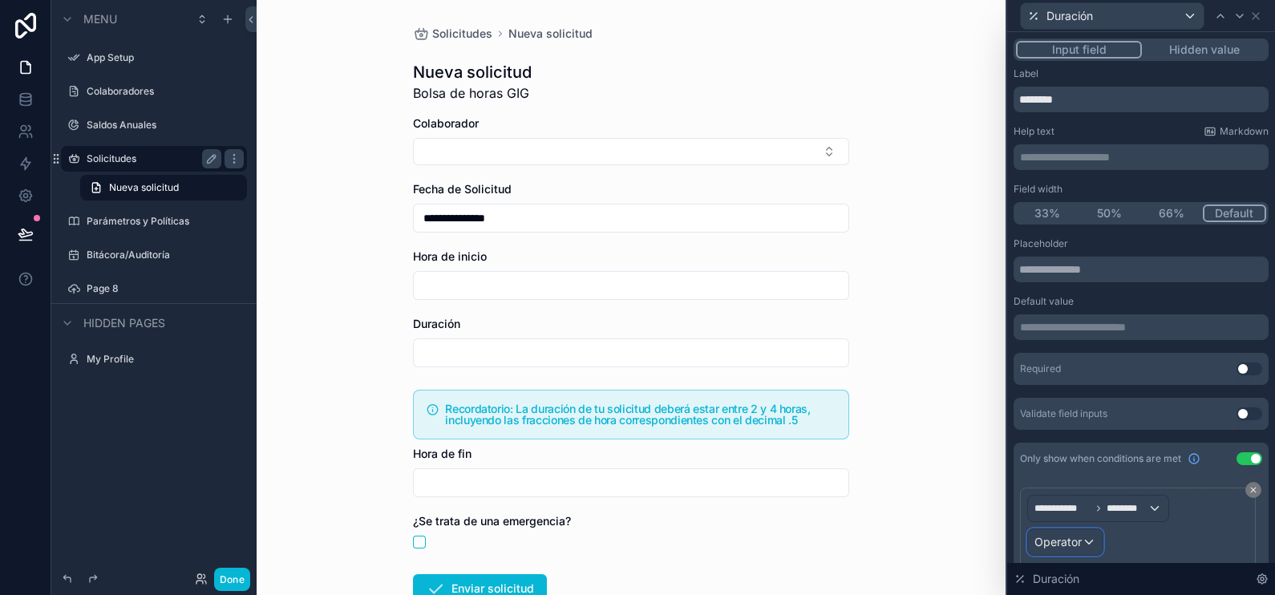
click at [1078, 536] on span "Operator" at bounding box center [1057, 542] width 47 height 14
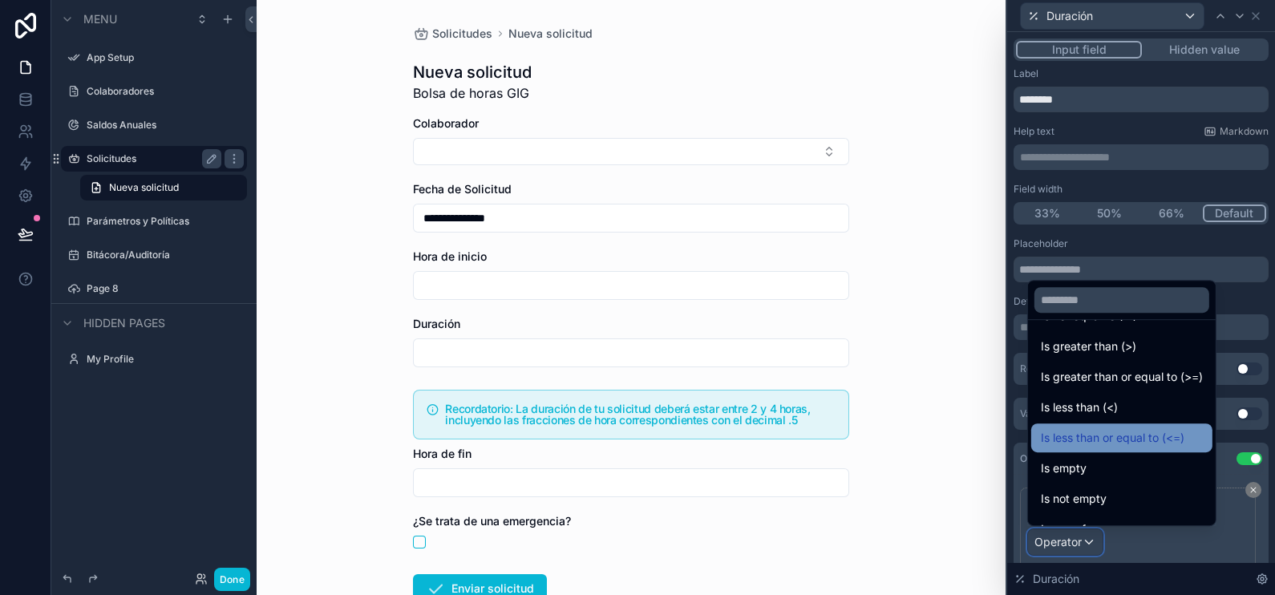
scroll to position [113, 0]
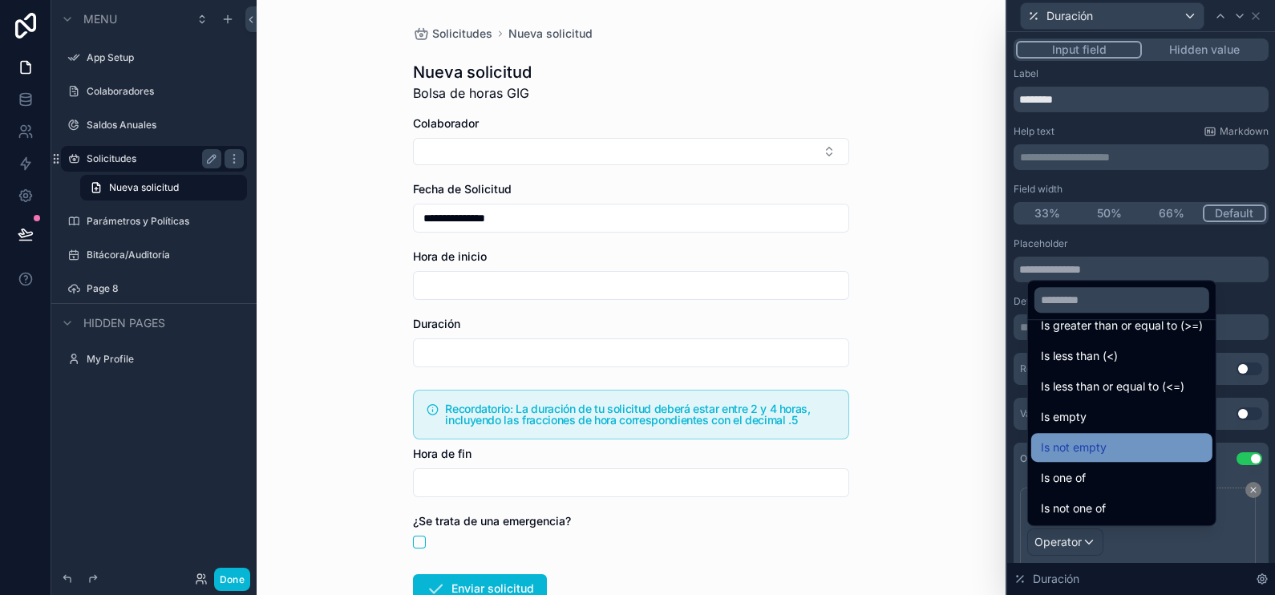
click at [1122, 454] on div "Is not empty" at bounding box center [1122, 447] width 162 height 19
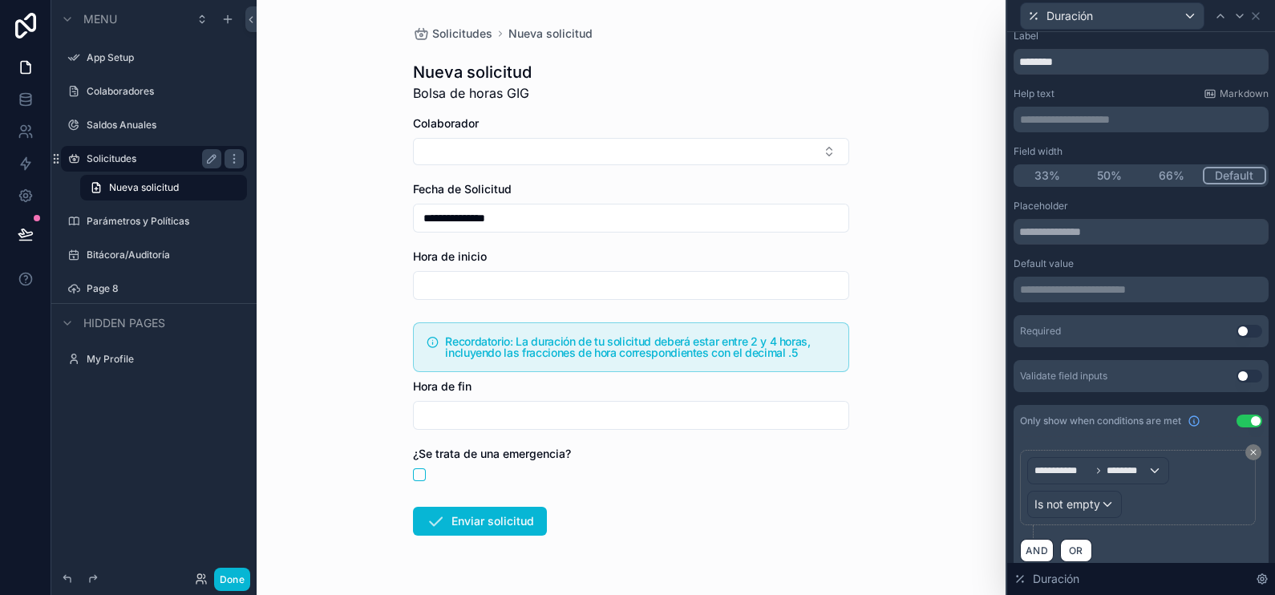
scroll to position [55, 0]
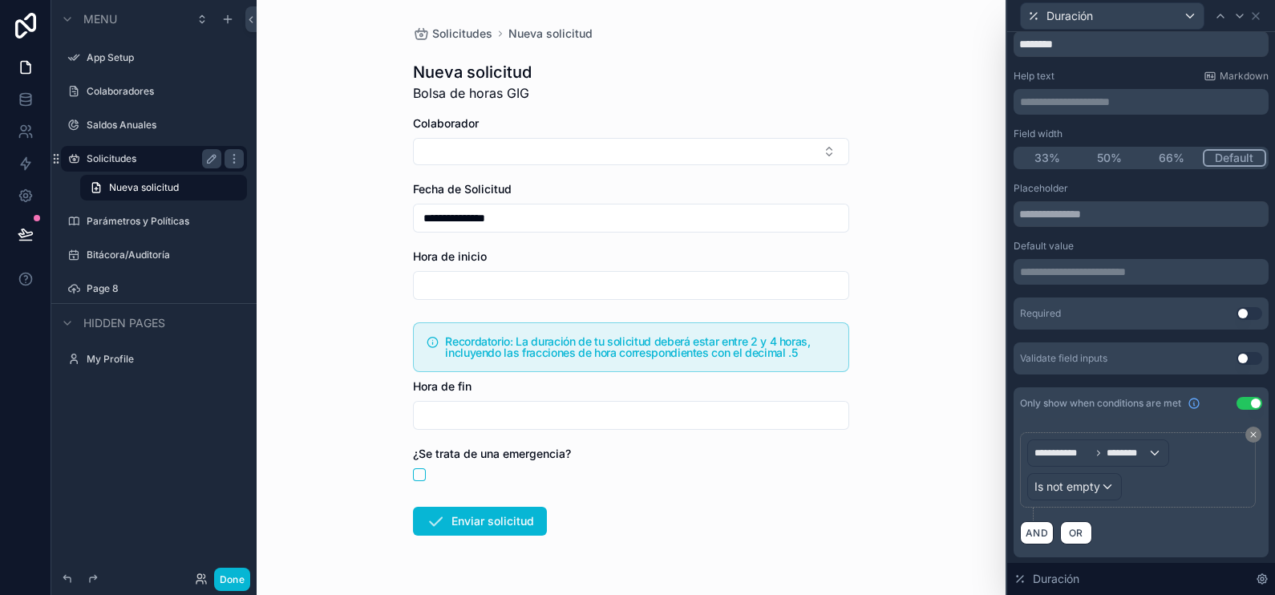
click at [131, 153] on label "Solicitudes" at bounding box center [151, 158] width 128 height 13
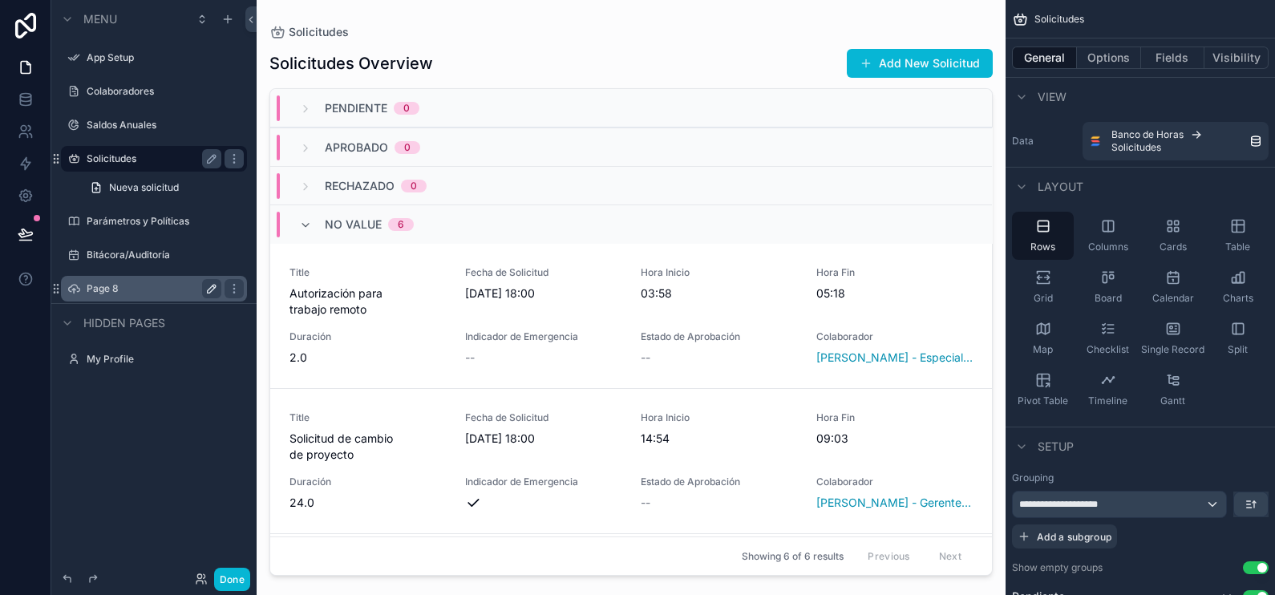
click at [209, 289] on icon "scrollable content" at bounding box center [211, 288] width 13 height 13
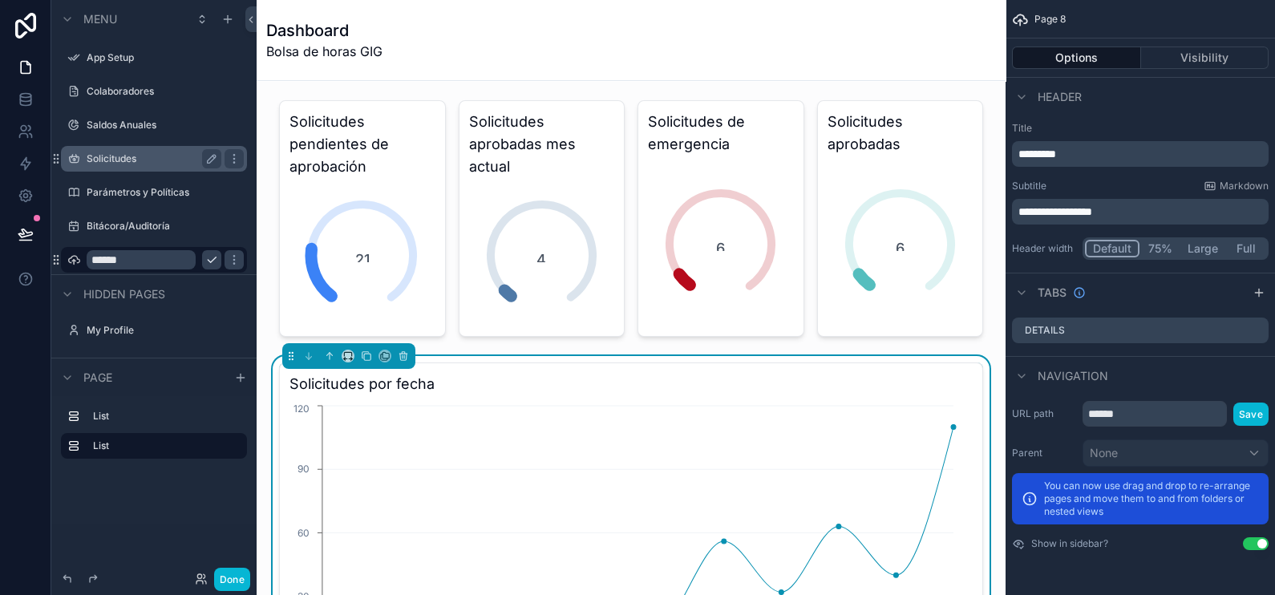
click at [113, 261] on input "******" at bounding box center [141, 259] width 109 height 19
type input "*********"
click at [203, 257] on button "scrollable content" at bounding box center [211, 259] width 19 height 19
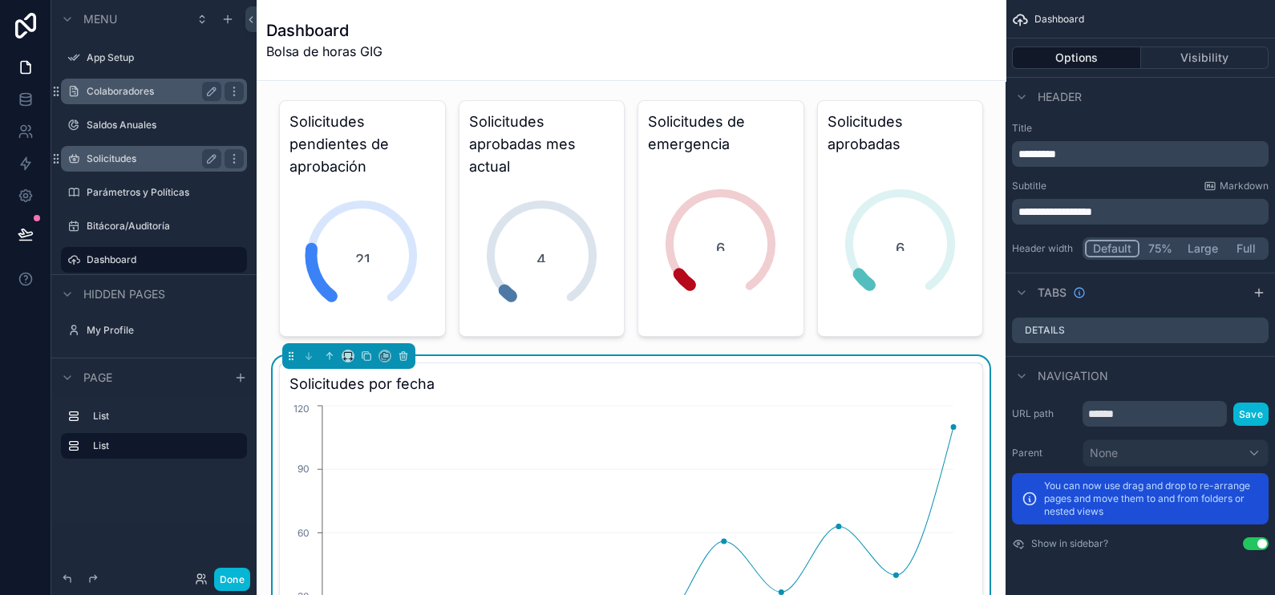
click at [173, 82] on div "Colaboradores" at bounding box center [154, 91] width 135 height 19
click at [164, 94] on label "Colaboradores" at bounding box center [151, 91] width 128 height 13
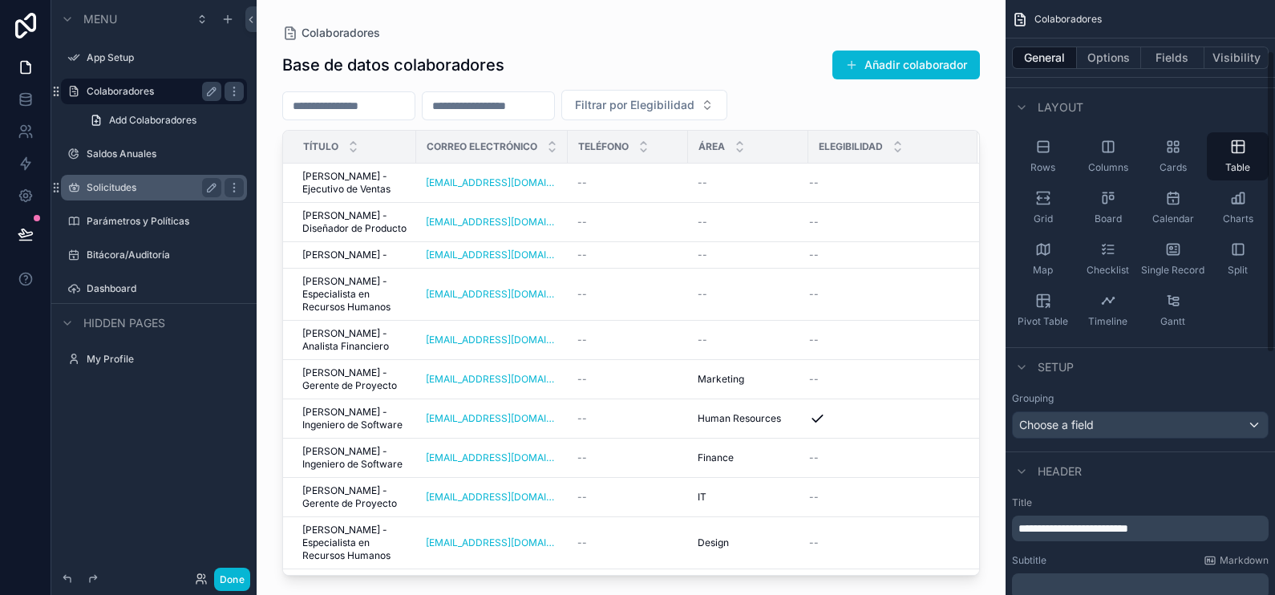
scroll to position [99, 0]
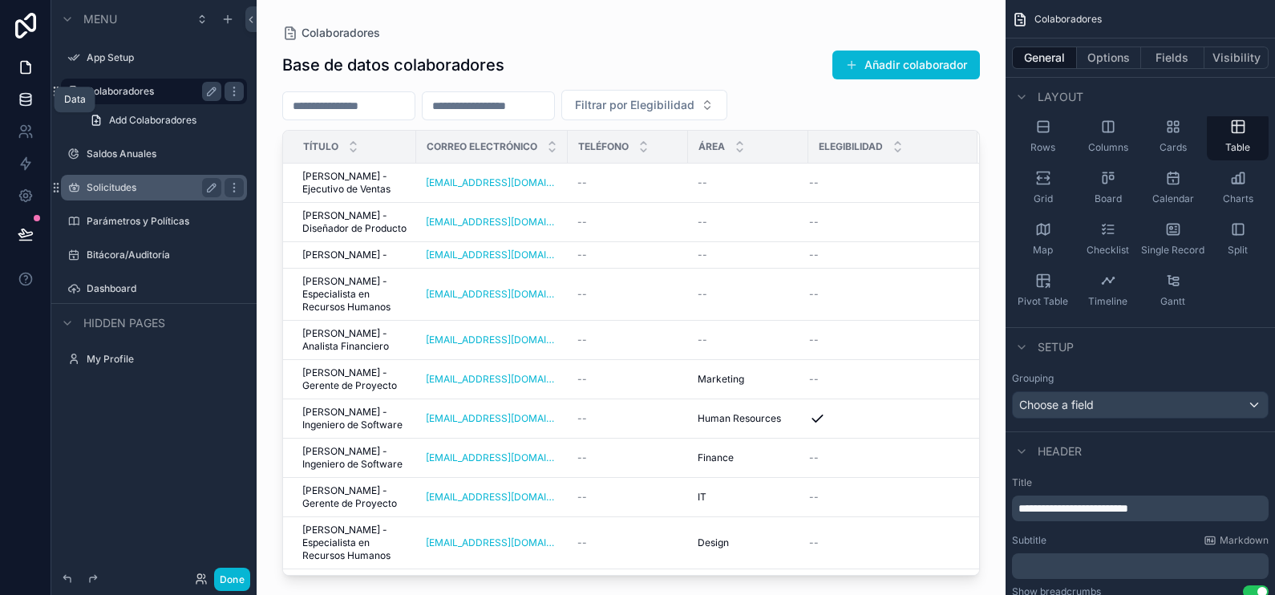
click at [28, 104] on icon at bounding box center [26, 99] width 16 height 16
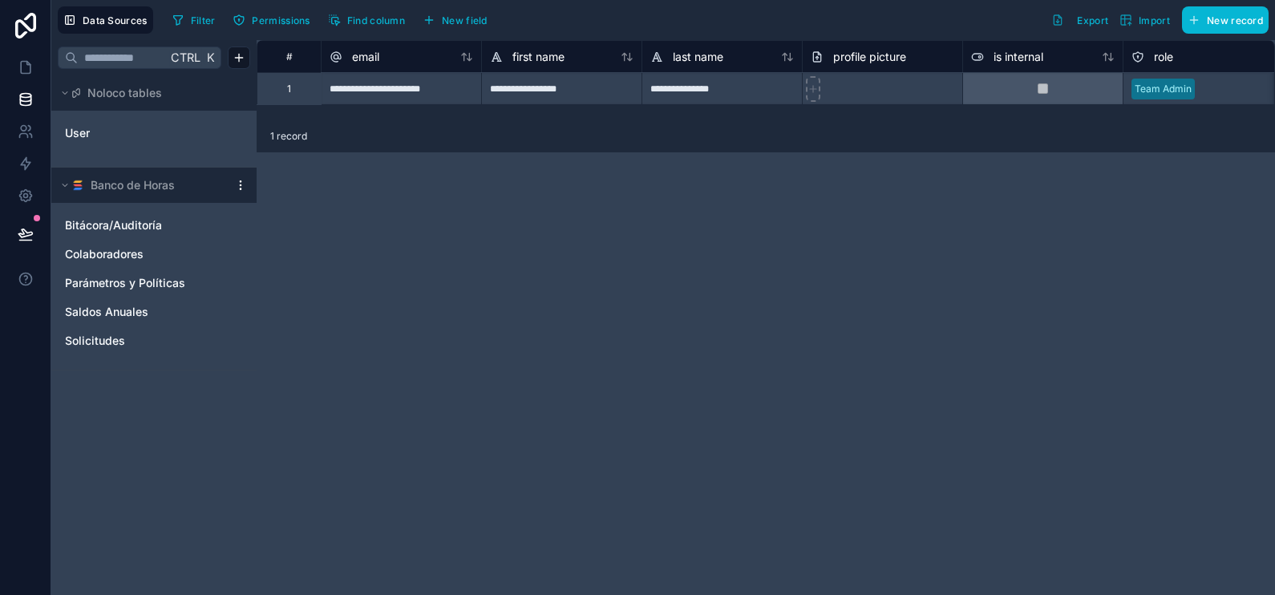
click at [242, 176] on div "Banco de Horas" at bounding box center [153, 185] width 205 height 35
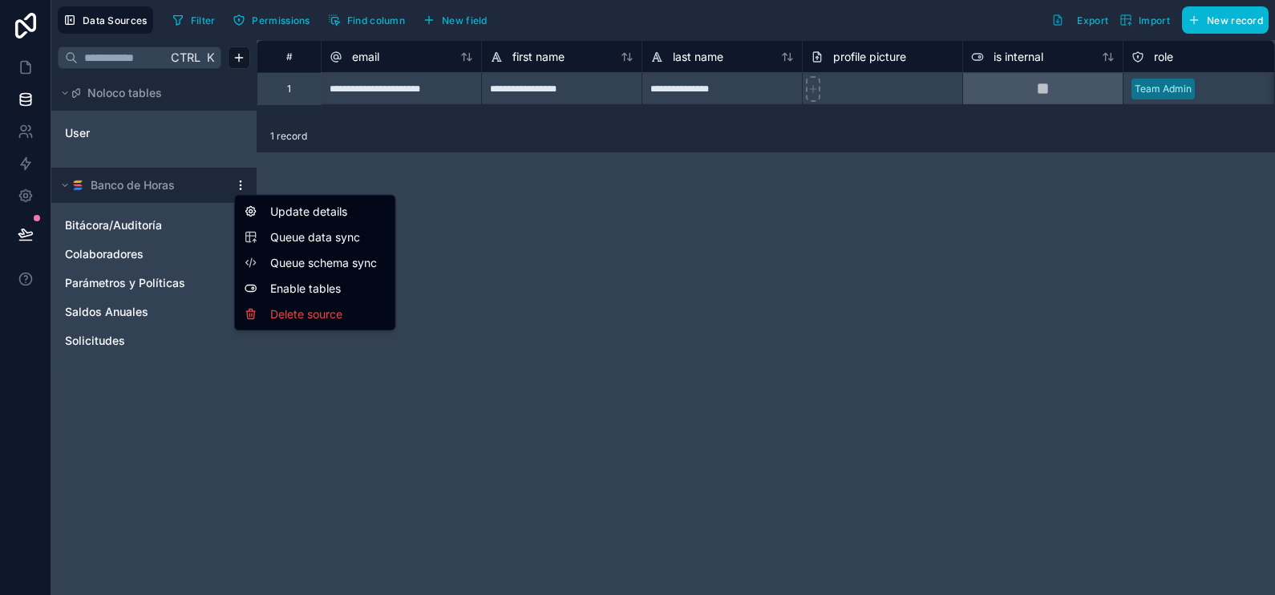
click at [245, 185] on html "**********" at bounding box center [637, 357] width 1275 height 715
click at [289, 257] on span "Queue schema sync" at bounding box center [327, 263] width 115 height 16
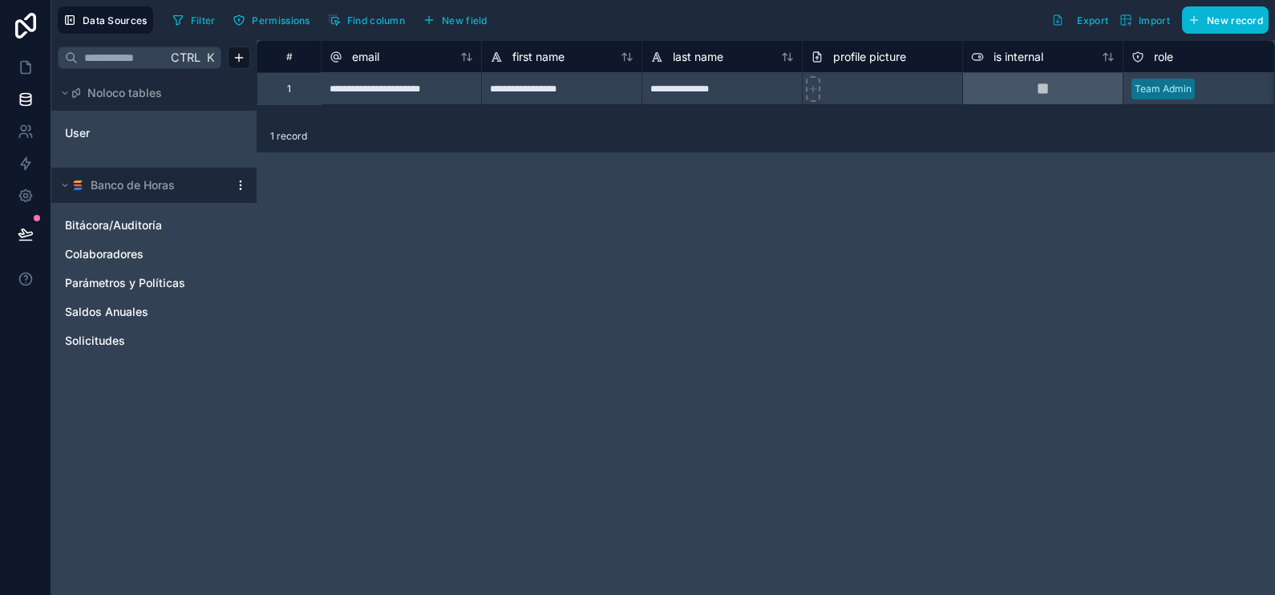
click at [237, 181] on html "**********" at bounding box center [637, 357] width 1275 height 715
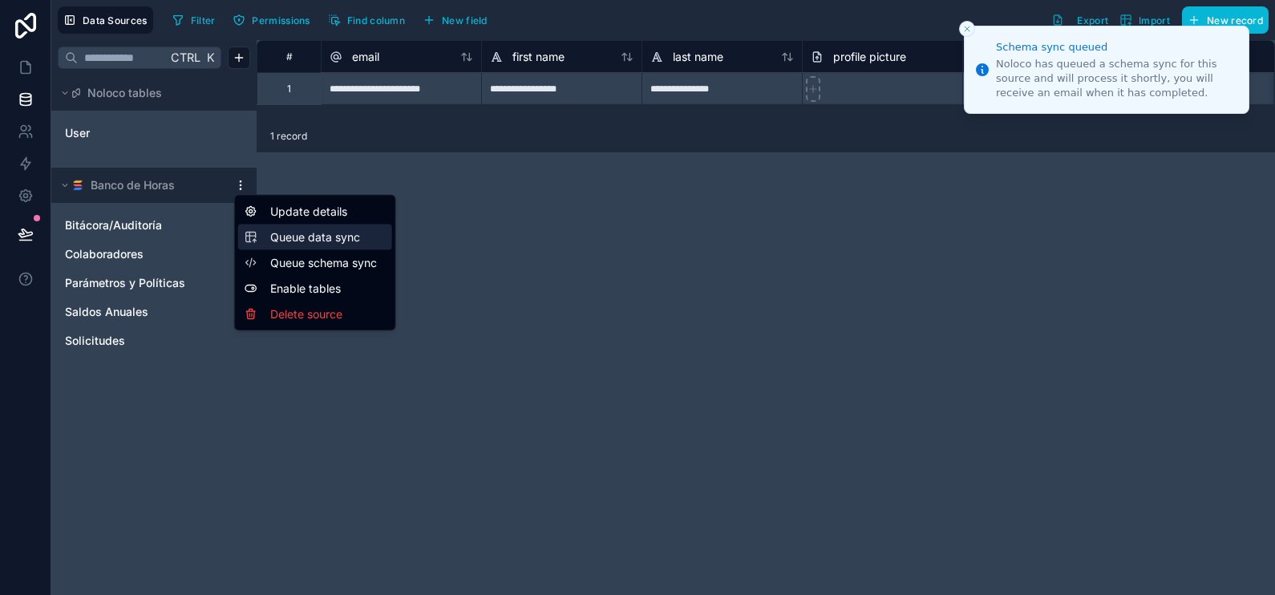
click at [268, 237] on div "Queue data sync" at bounding box center [315, 237] width 141 height 16
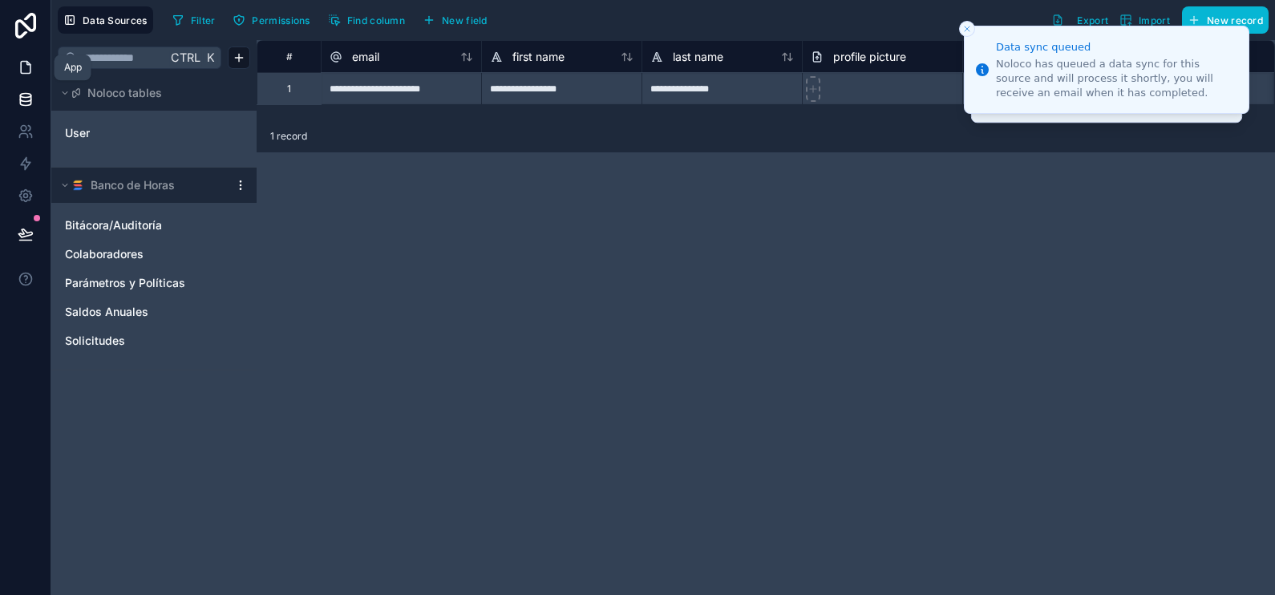
click at [24, 70] on icon at bounding box center [26, 67] width 16 height 16
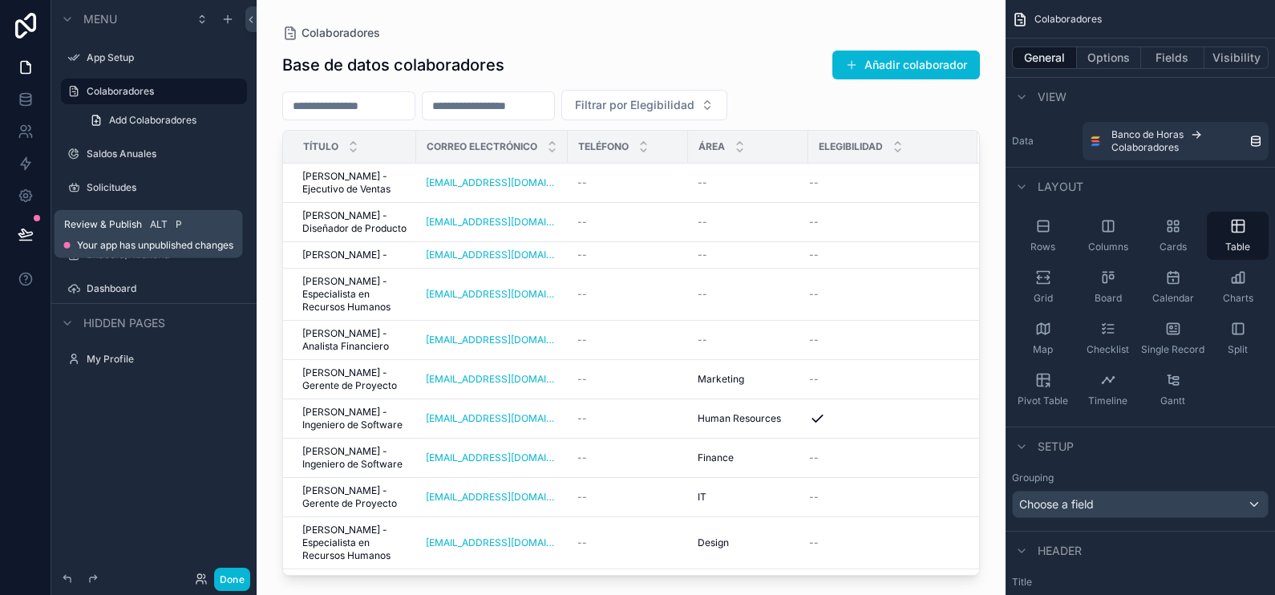
click at [29, 229] on icon at bounding box center [26, 234] width 16 height 16
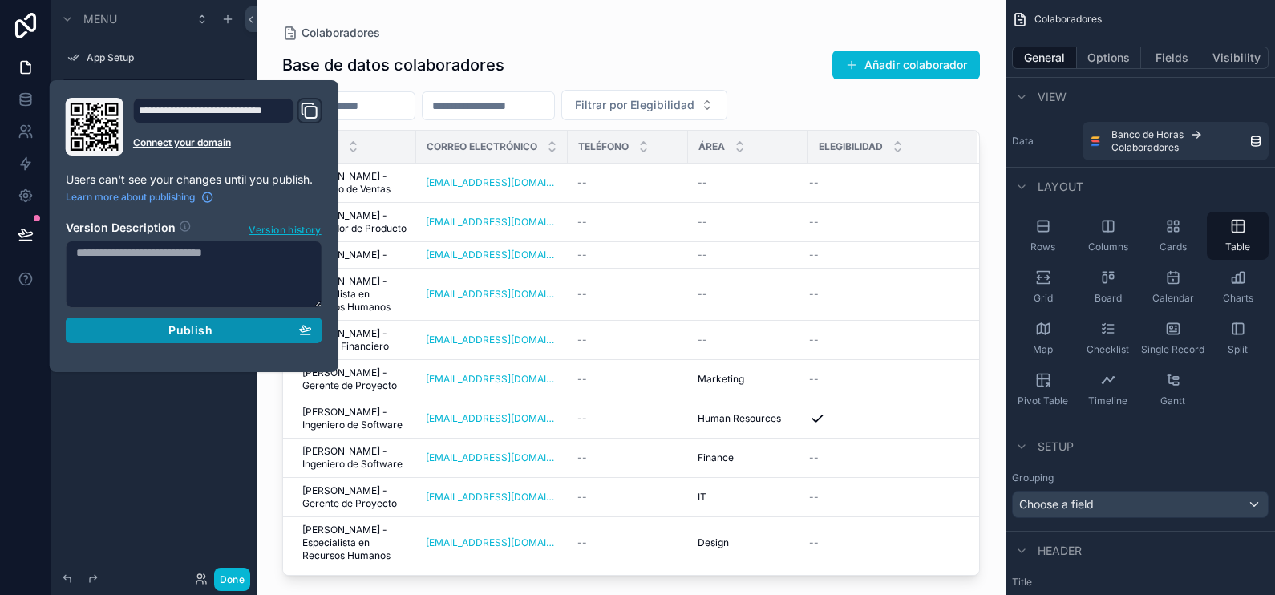
click at [173, 323] on span "Publish" at bounding box center [189, 330] width 43 height 14
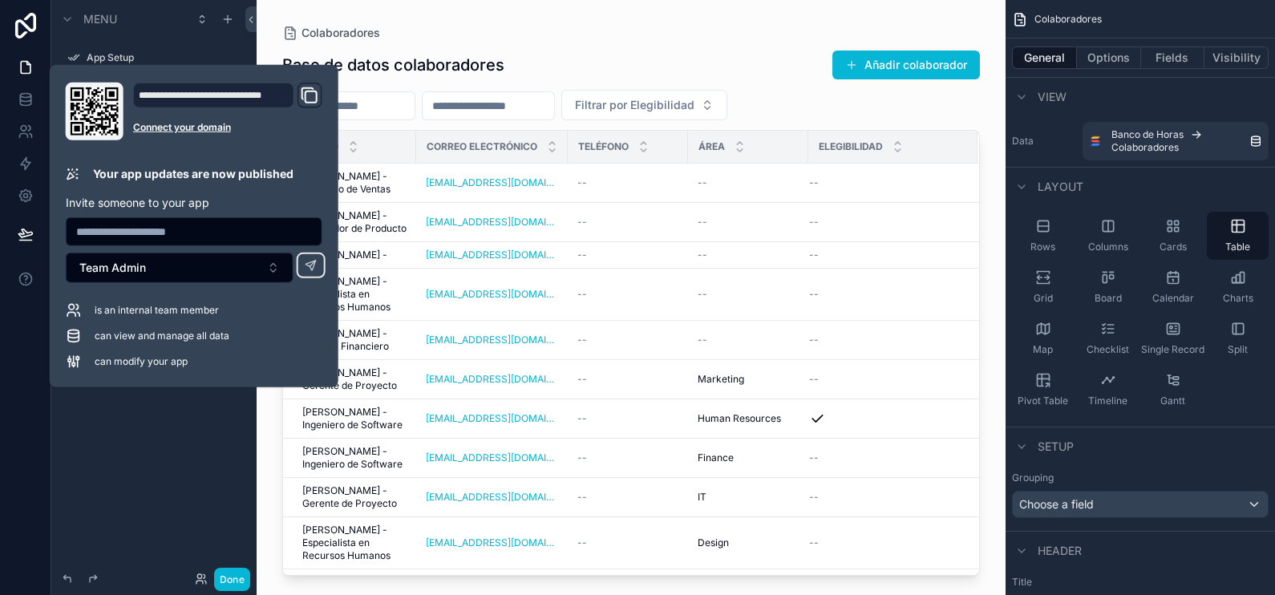
click at [597, 51] on div "scrollable content" at bounding box center [631, 288] width 749 height 576
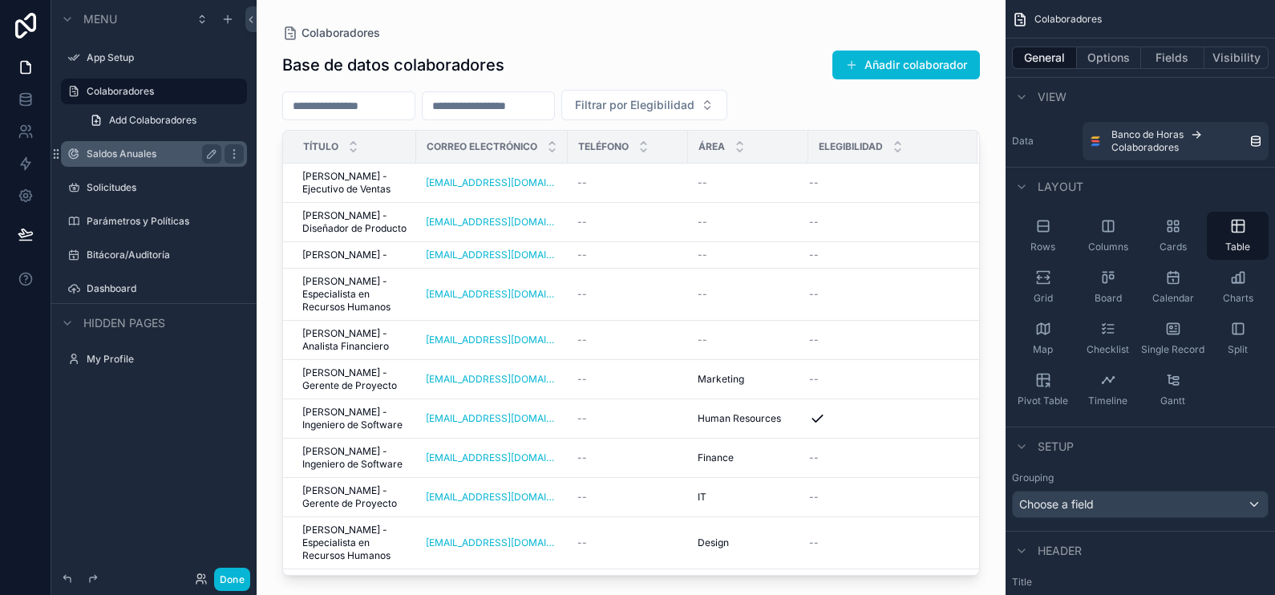
click at [129, 148] on label "Saldos Anuales" at bounding box center [151, 154] width 128 height 13
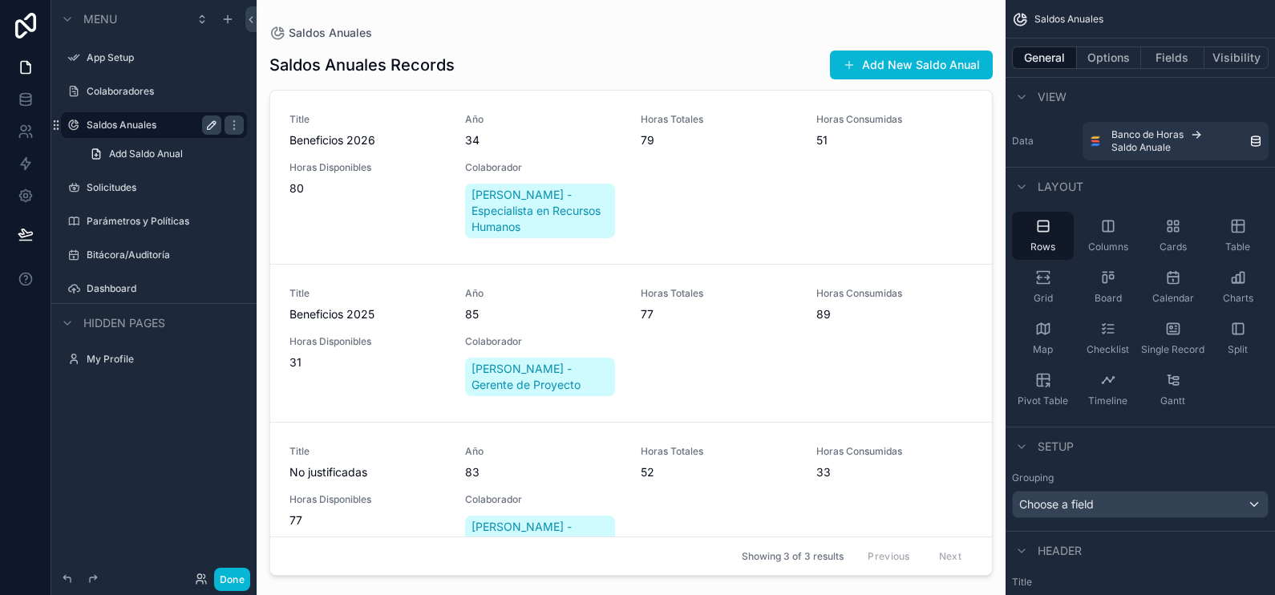
click at [208, 121] on icon "scrollable content" at bounding box center [211, 125] width 13 height 13
click at [212, 123] on icon "scrollable content" at bounding box center [211, 125] width 13 height 13
click at [1171, 55] on button "Fields" at bounding box center [1173, 58] width 64 height 22
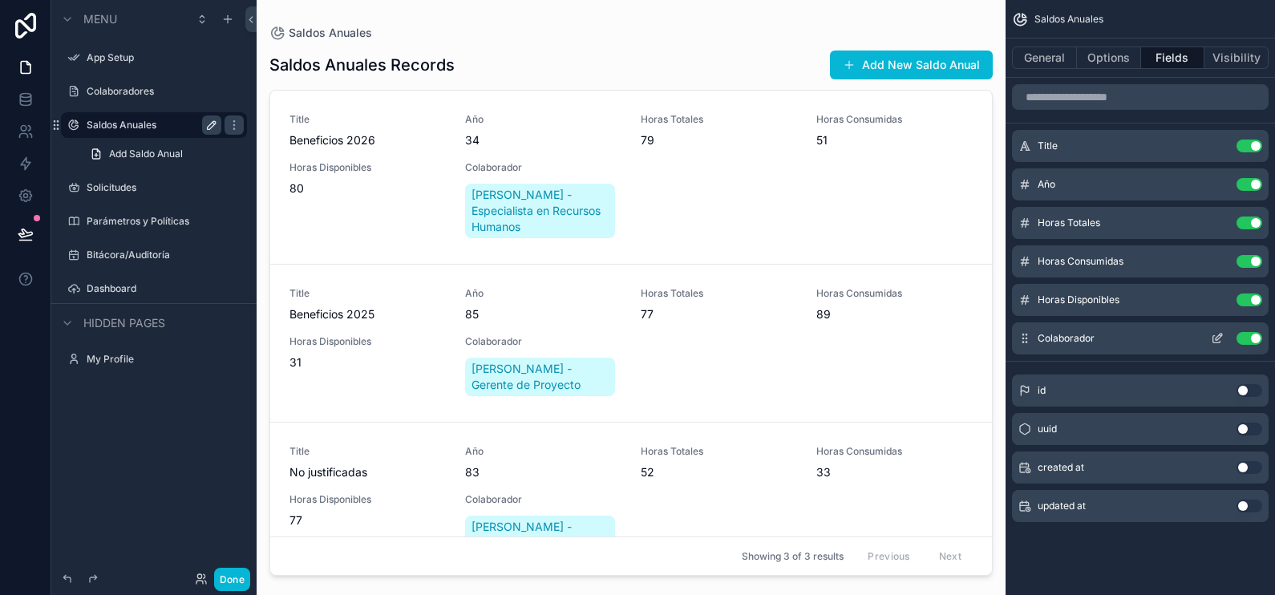
click at [1254, 336] on button "Use setting" at bounding box center [1249, 338] width 26 height 13
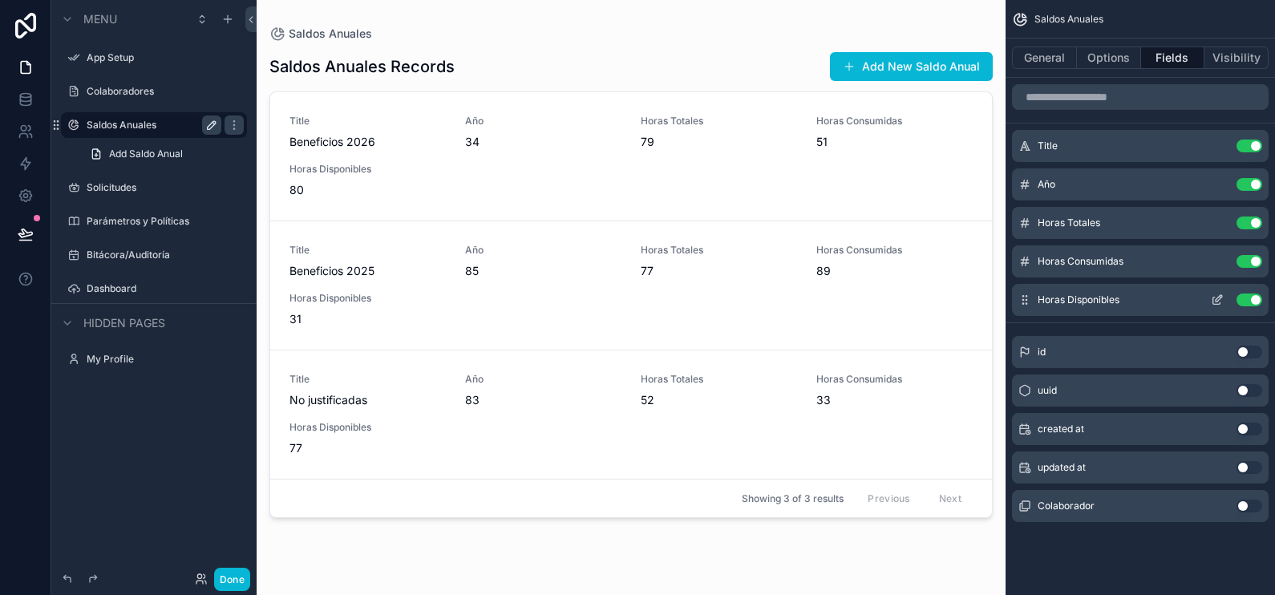
click at [1252, 298] on button "Use setting" at bounding box center [1249, 299] width 26 height 13
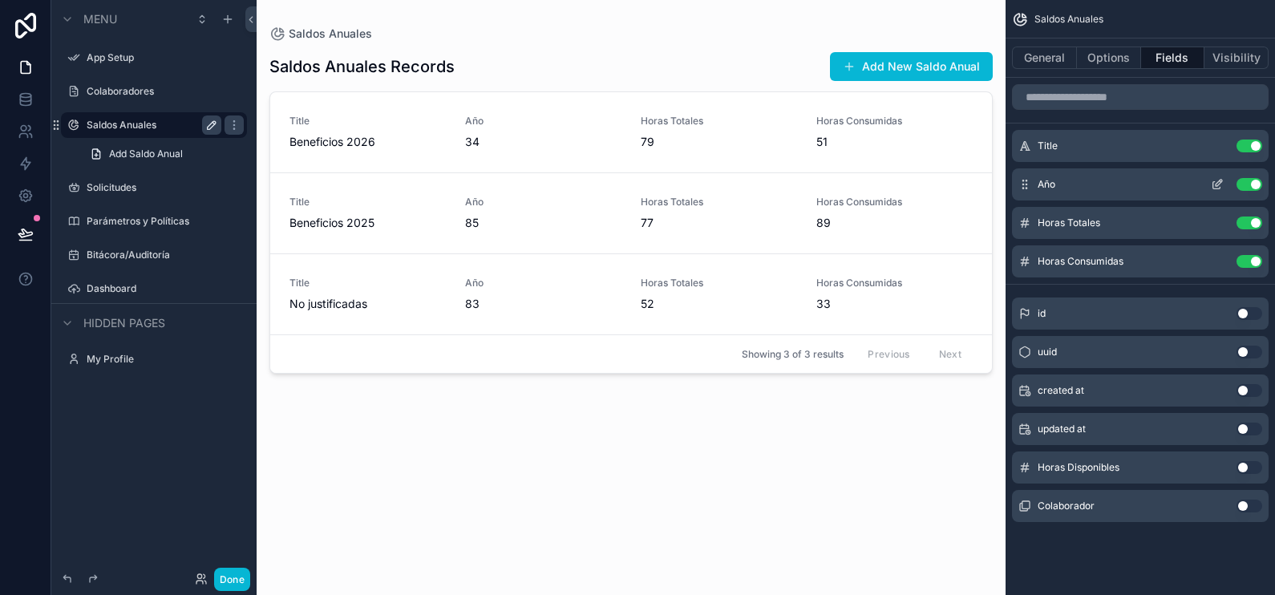
click at [1244, 181] on button "Use setting" at bounding box center [1249, 184] width 26 height 13
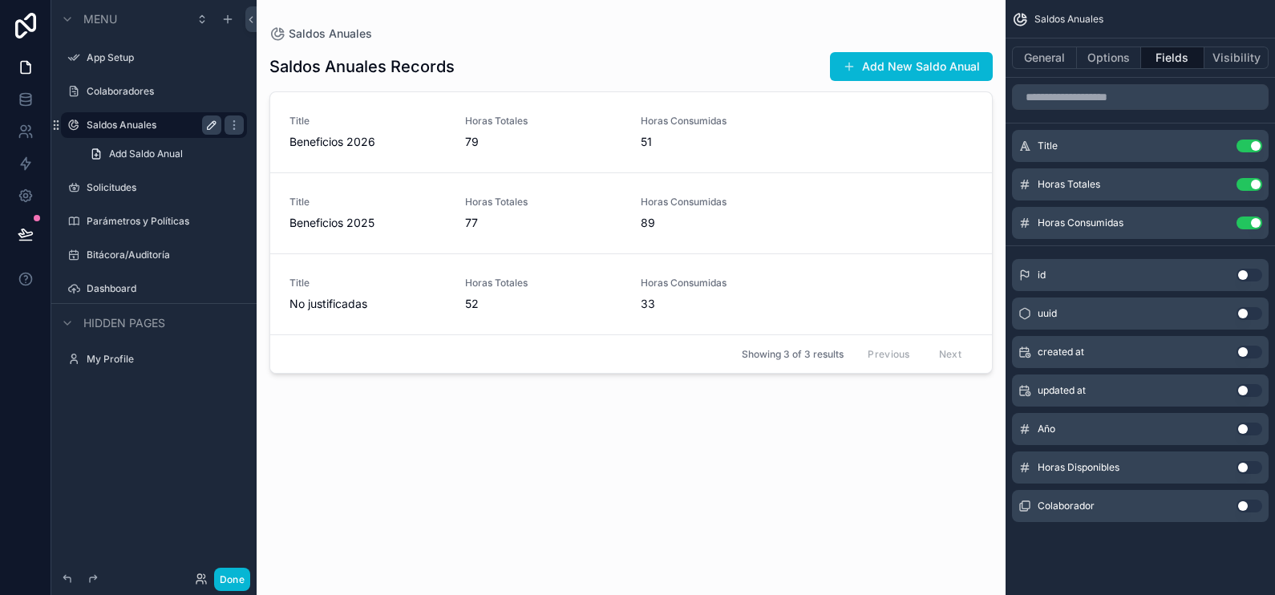
click at [1247, 389] on button "Use setting" at bounding box center [1249, 390] width 26 height 13
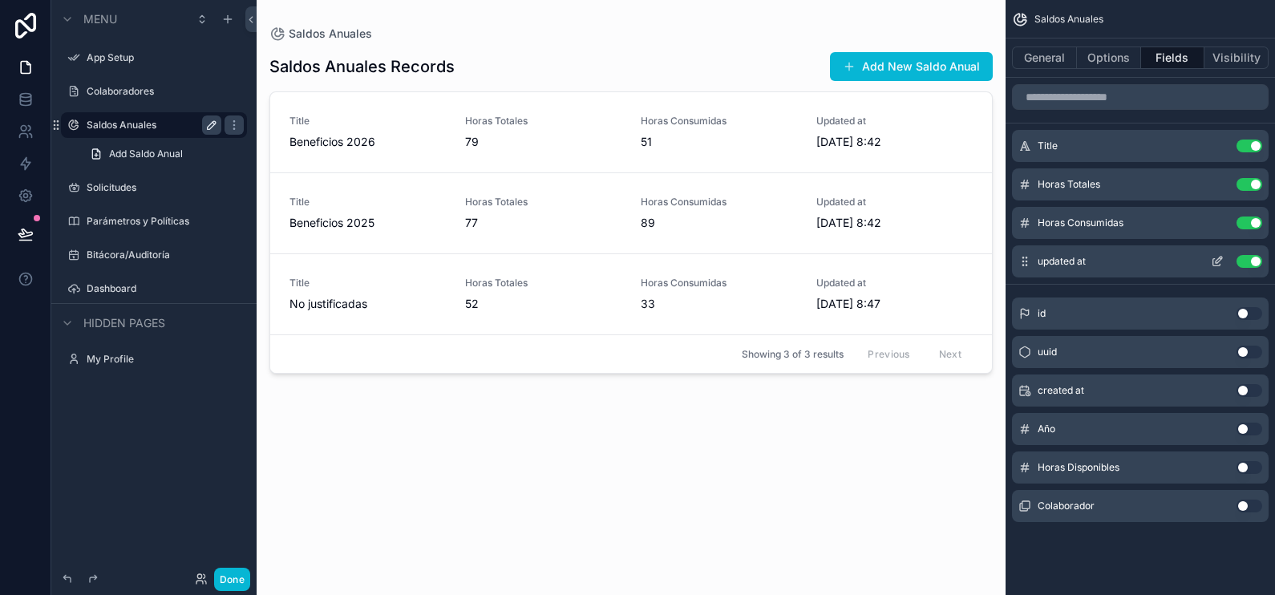
click at [1208, 263] on button "scrollable content" at bounding box center [1217, 261] width 26 height 13
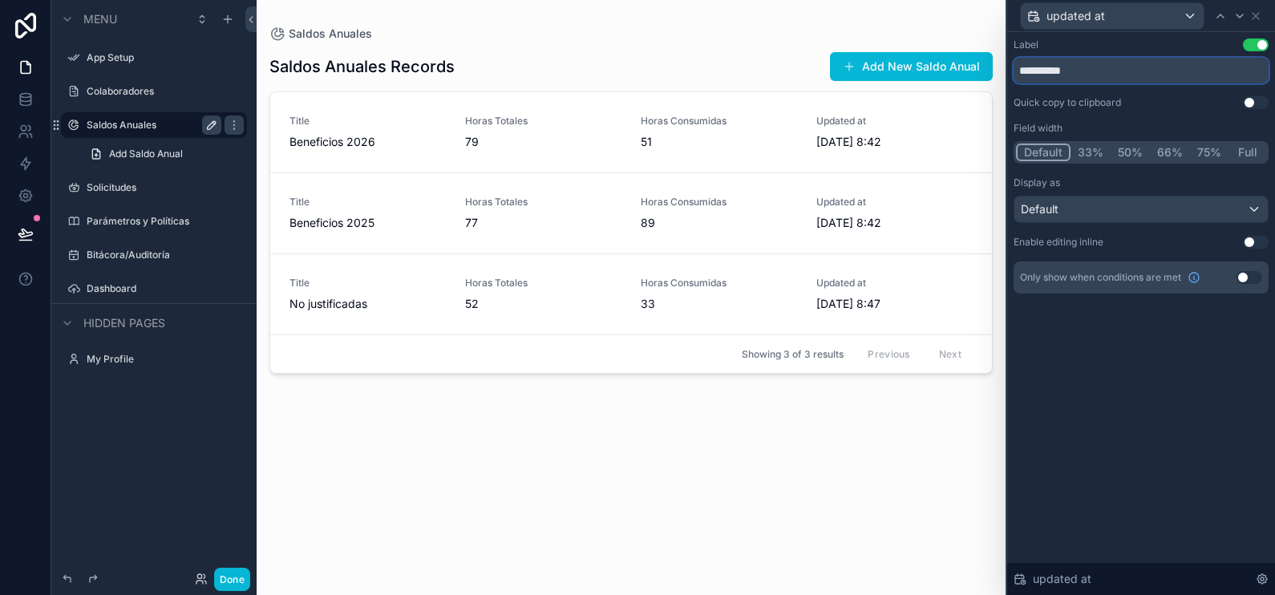
drag, startPoint x: 1094, startPoint y: 69, endPoint x: 1009, endPoint y: 79, distance: 85.6
click at [1009, 79] on div "**********" at bounding box center [1141, 182] width 268 height 300
type input "**********"
click at [758, 144] on div "scrollable content" at bounding box center [631, 288] width 749 height 576
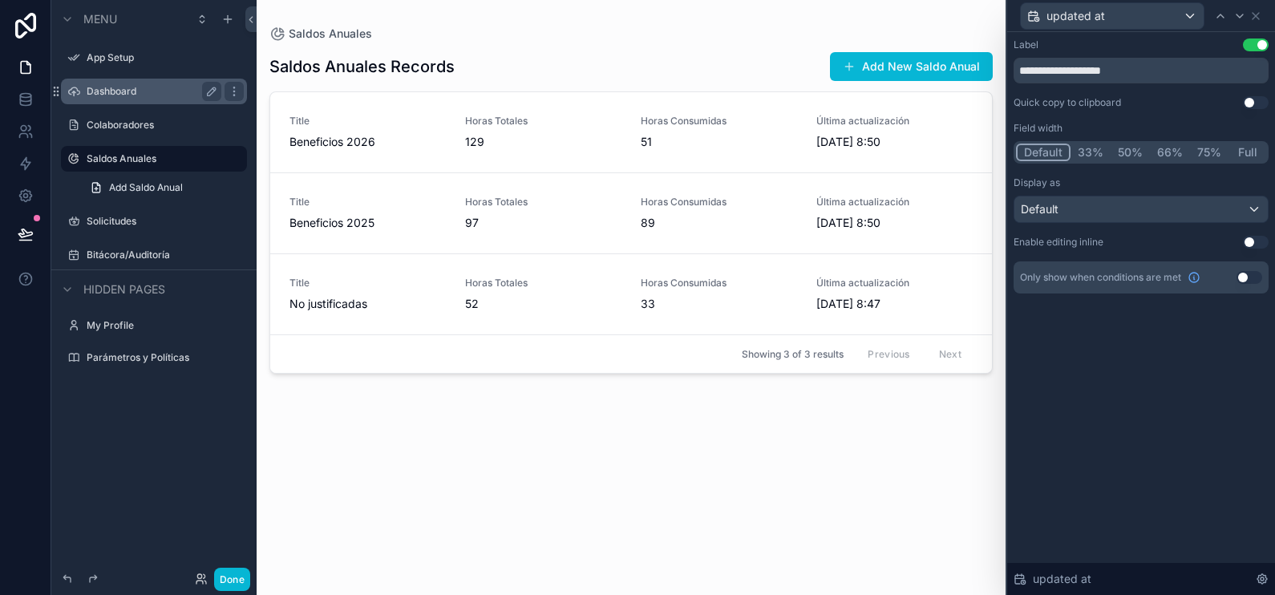
click at [152, 84] on div "Dashboard" at bounding box center [154, 91] width 135 height 19
click at [129, 91] on label "Dashboard" at bounding box center [151, 91] width 128 height 13
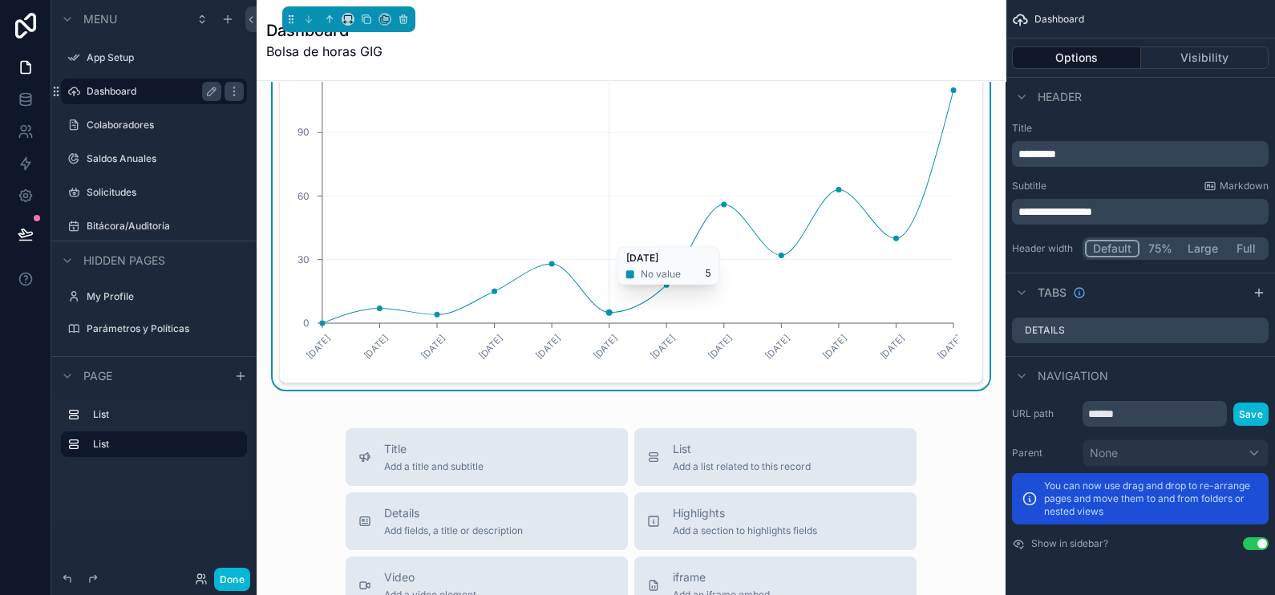
scroll to position [200, 0]
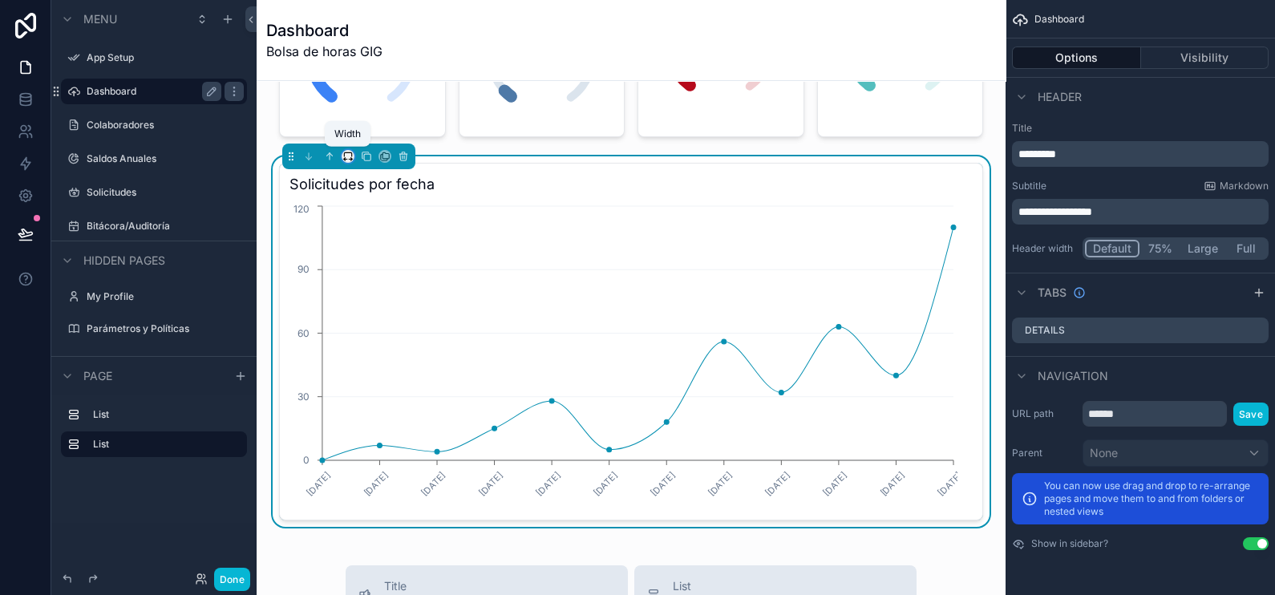
click at [346, 152] on icon "scrollable content" at bounding box center [347, 156] width 11 height 11
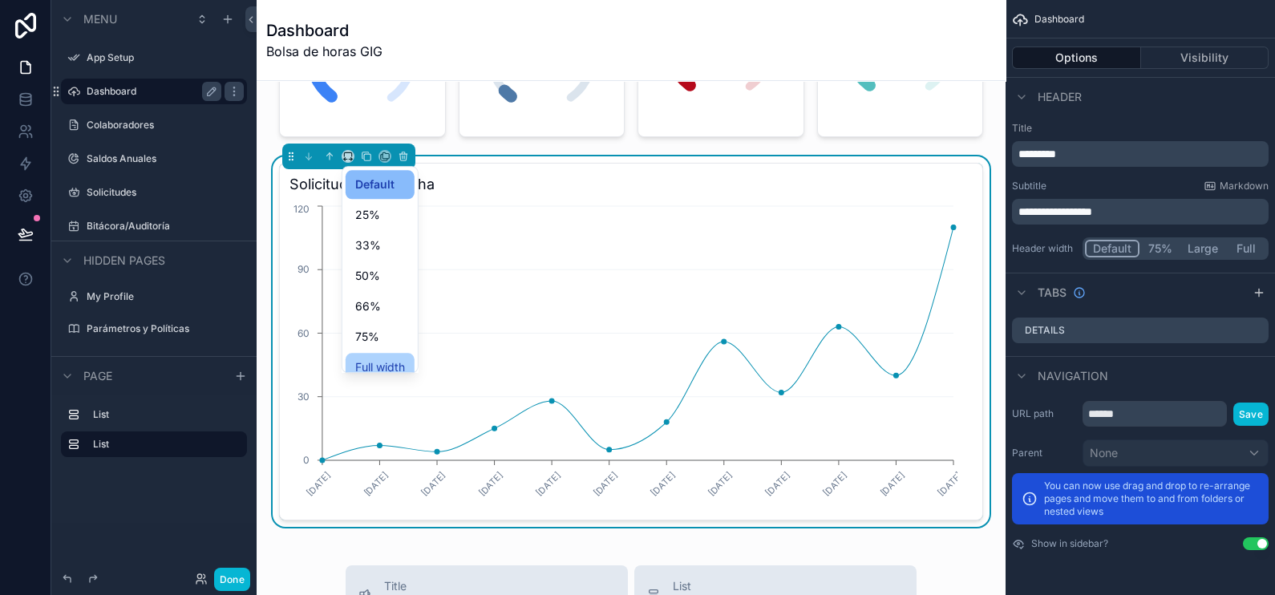
click at [394, 358] on span "Full width" at bounding box center [380, 367] width 50 height 19
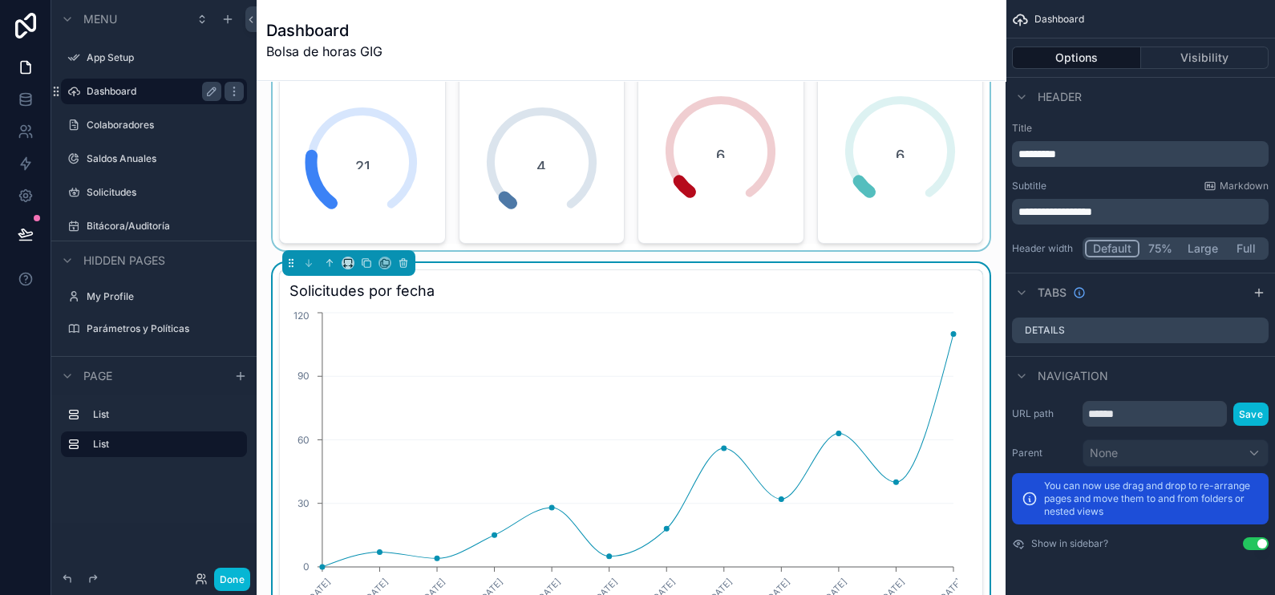
scroll to position [0, 0]
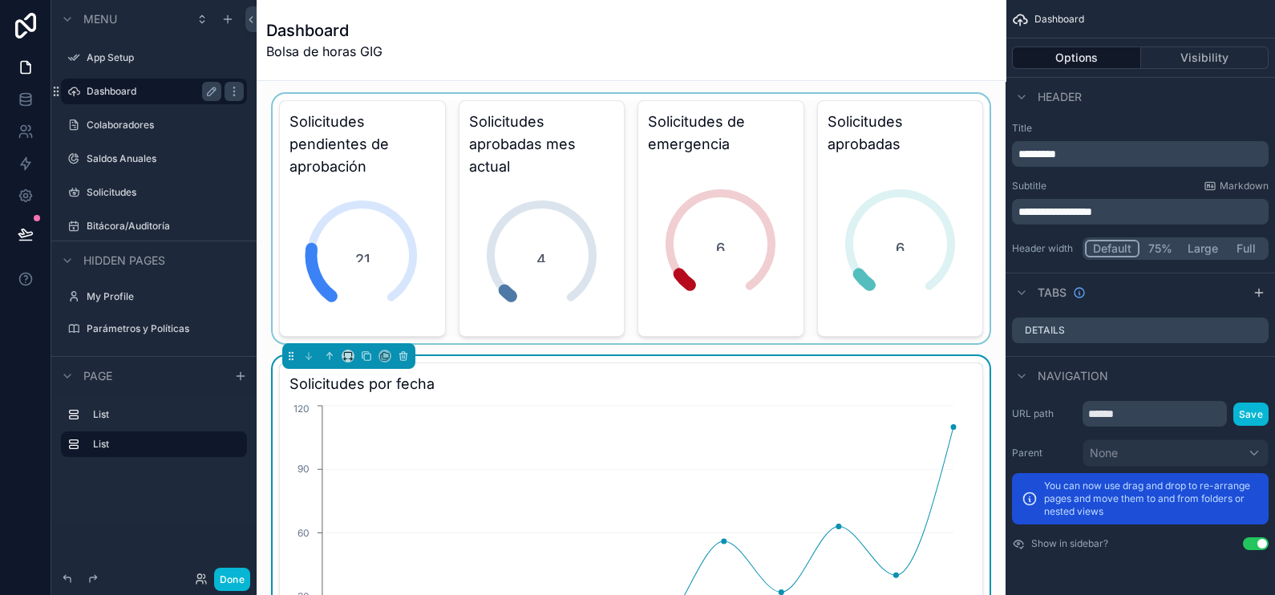
click at [346, 118] on div "scrollable content" at bounding box center [630, 218] width 723 height 249
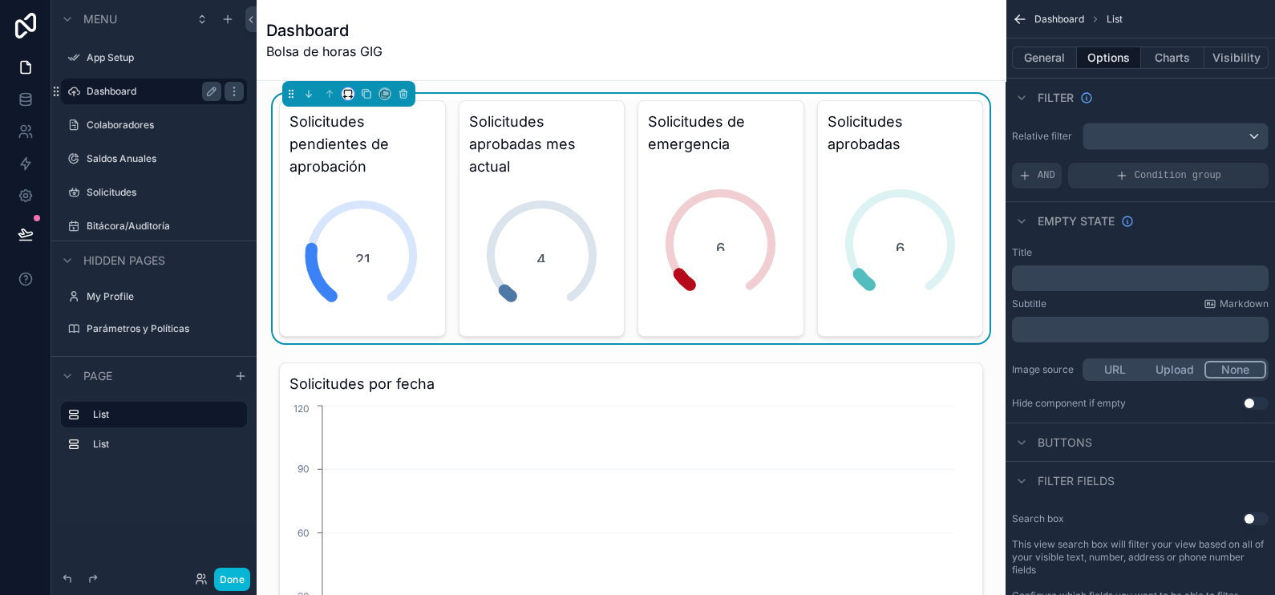
click at [352, 93] on icon "scrollable content" at bounding box center [347, 93] width 11 height 11
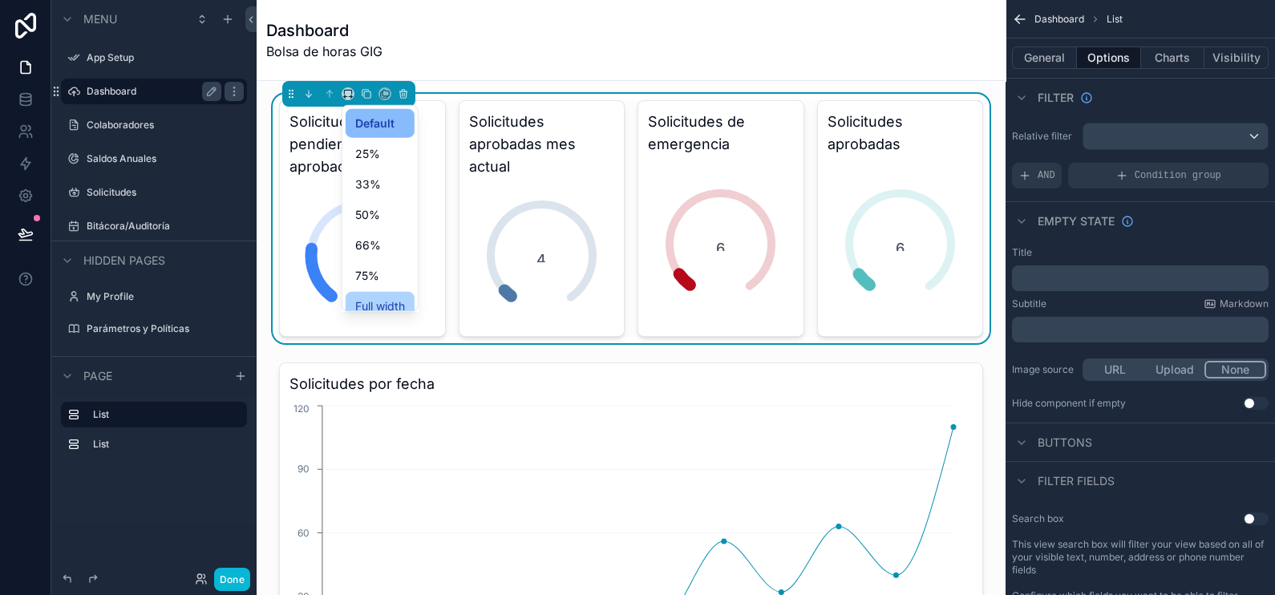
click at [396, 297] on span "Full width" at bounding box center [380, 306] width 50 height 19
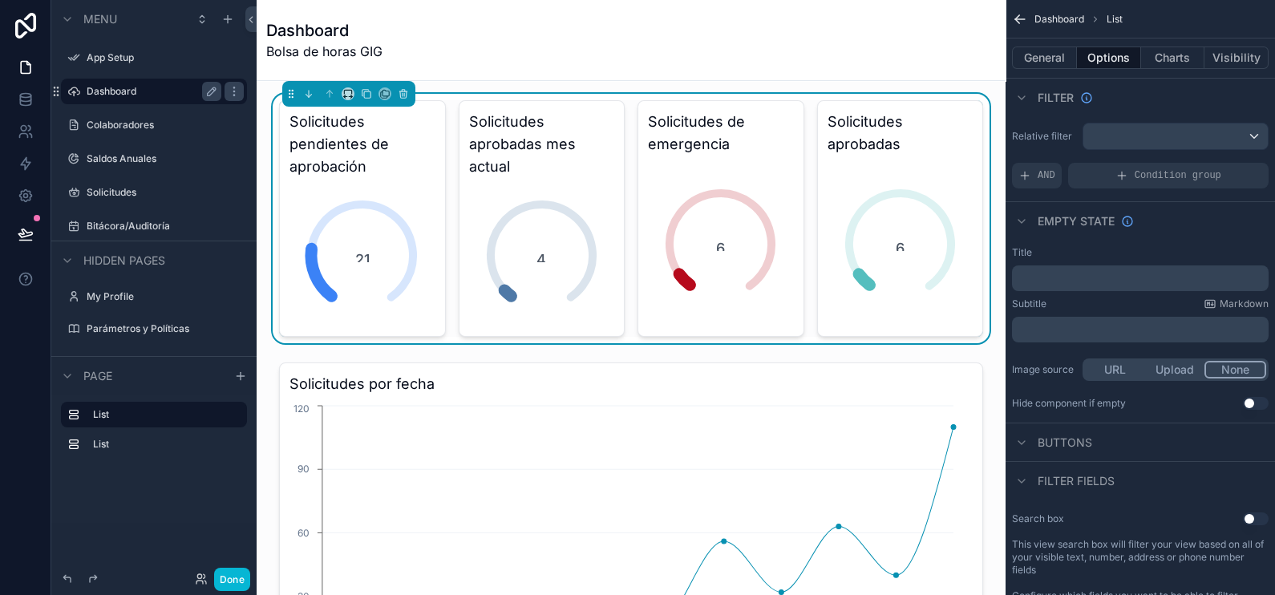
click at [599, 10] on div "Dashboard Bolsa de horas GIG" at bounding box center [631, 40] width 730 height 80
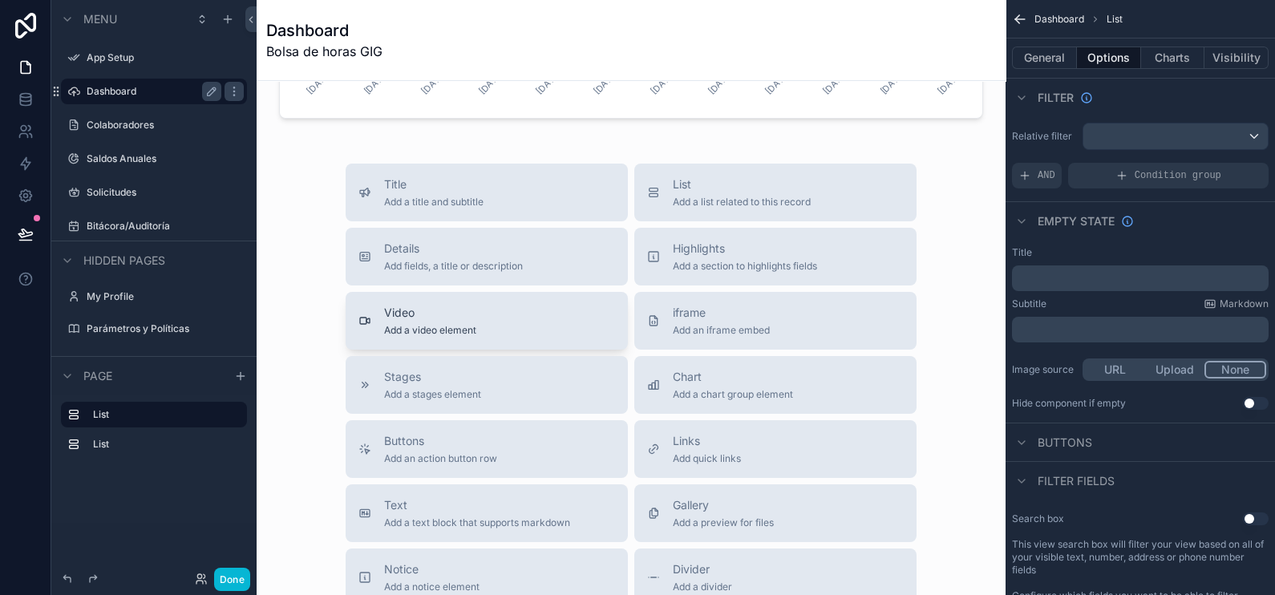
scroll to position [701, 0]
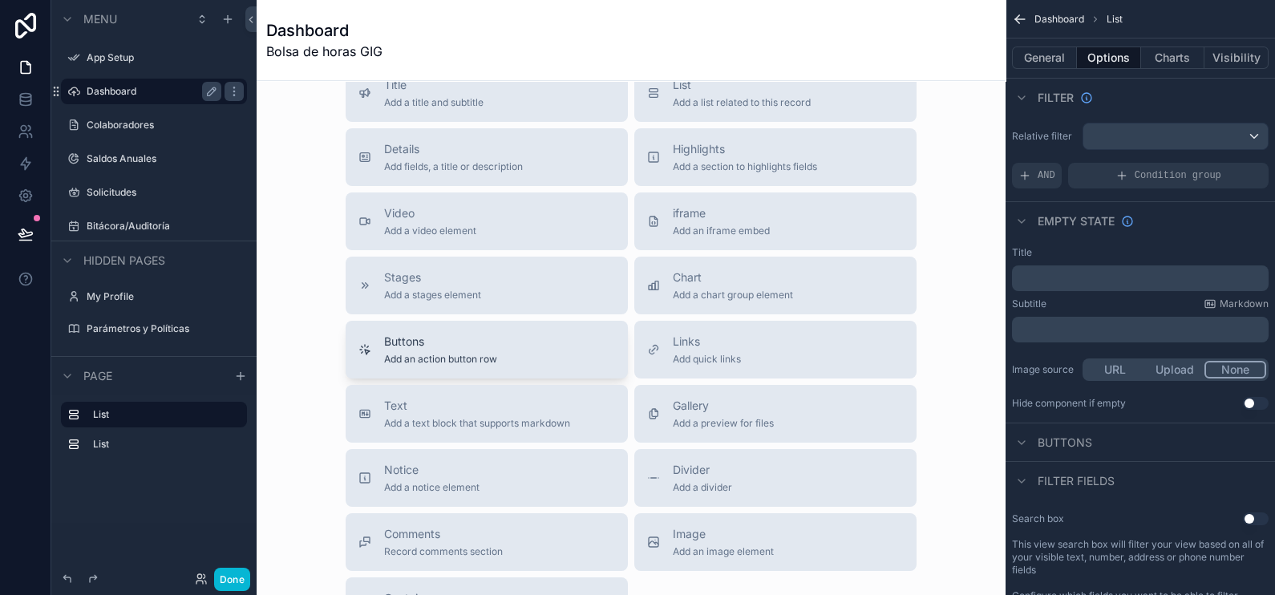
click at [475, 363] on span "Add an action button row" at bounding box center [440, 359] width 113 height 13
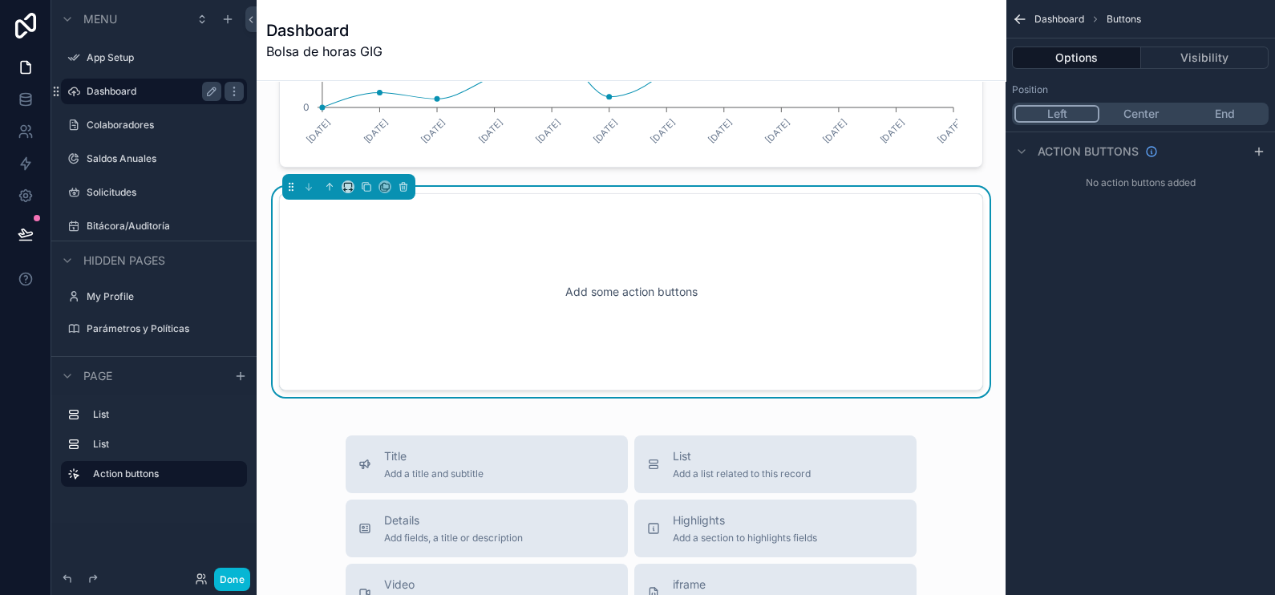
scroll to position [545, 0]
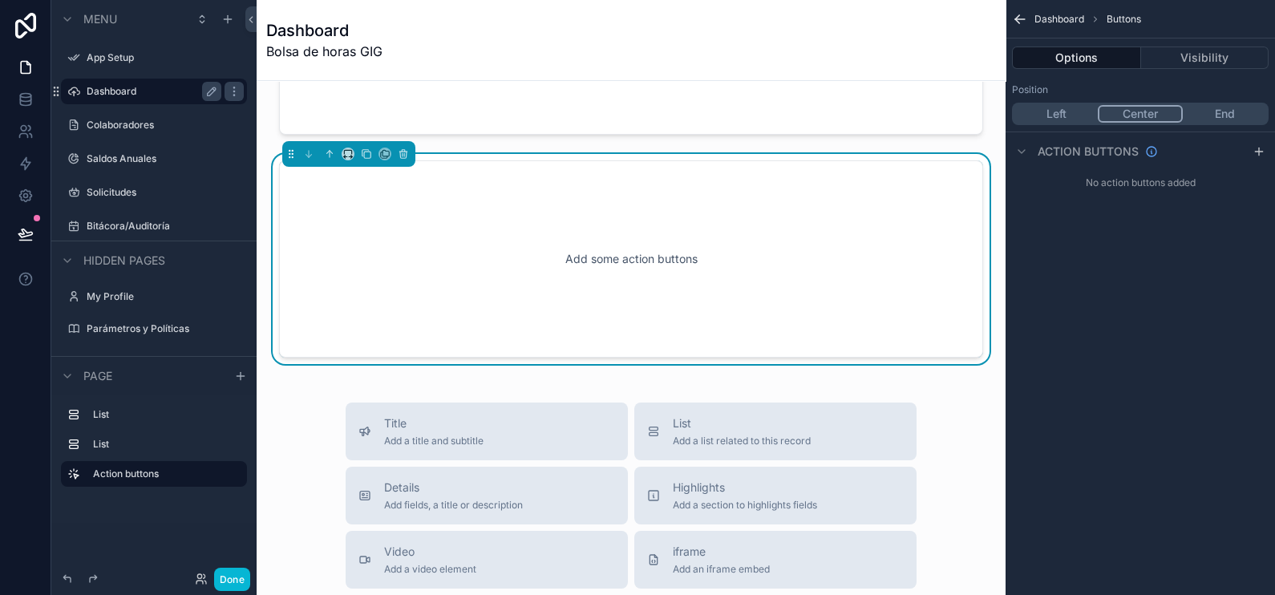
click at [1140, 119] on button "Center" at bounding box center [1140, 114] width 85 height 18
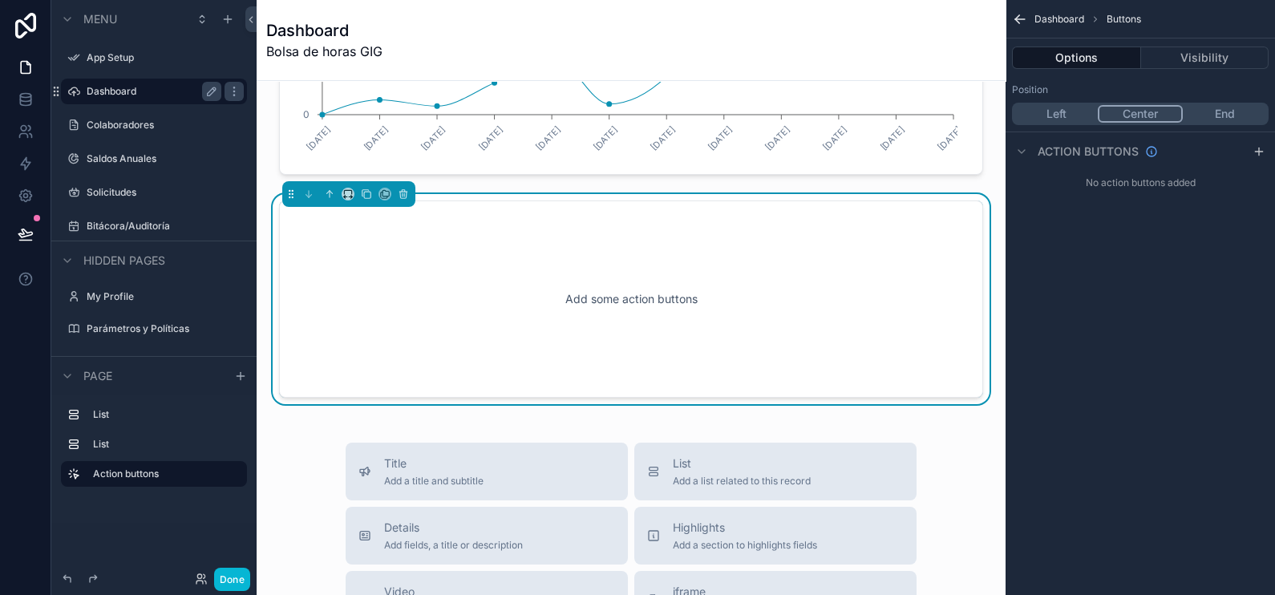
click at [1078, 112] on button "Left" at bounding box center [1055, 114] width 83 height 18
click at [1236, 115] on button "End" at bounding box center [1224, 114] width 83 height 18
click at [1256, 152] on icon "scrollable content" at bounding box center [1258, 151] width 13 height 13
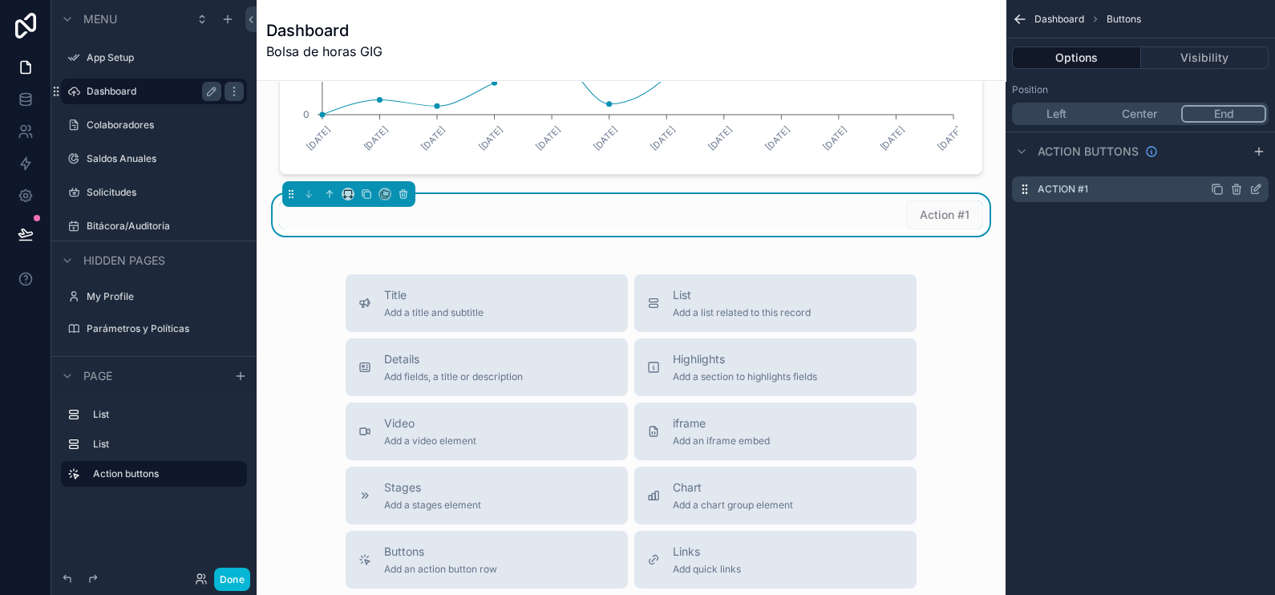
click at [1252, 192] on icon "scrollable content" at bounding box center [1255, 190] width 7 height 7
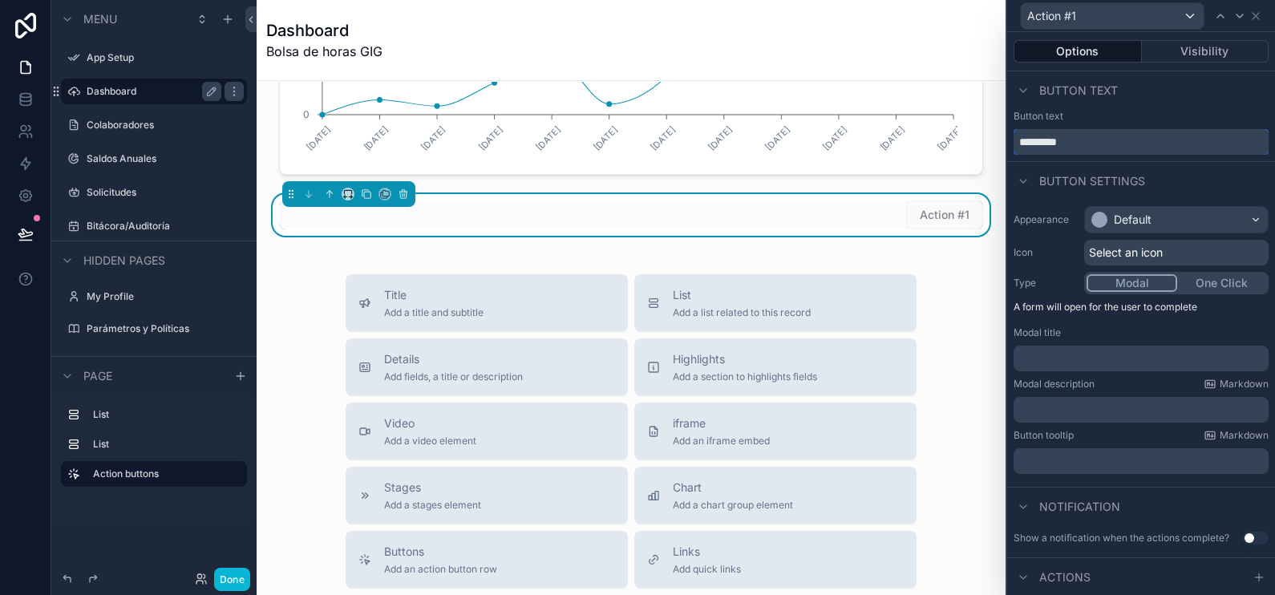
click at [1090, 139] on input "*********" at bounding box center [1140, 142] width 255 height 26
click at [1090, 140] on input "*********" at bounding box center [1140, 142] width 255 height 26
click at [1091, 141] on input "*********" at bounding box center [1140, 142] width 255 height 26
type input "**********"
click at [1173, 220] on div "Default" at bounding box center [1176, 220] width 183 height 26
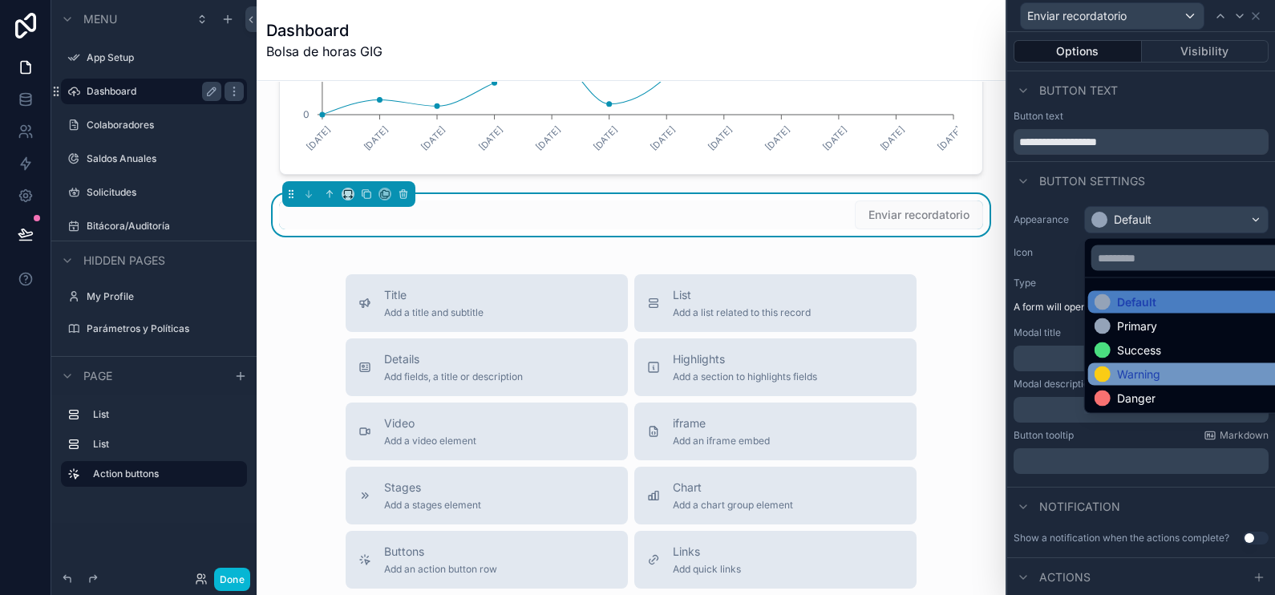
click at [1188, 375] on div "Warning" at bounding box center [1187, 374] width 186 height 16
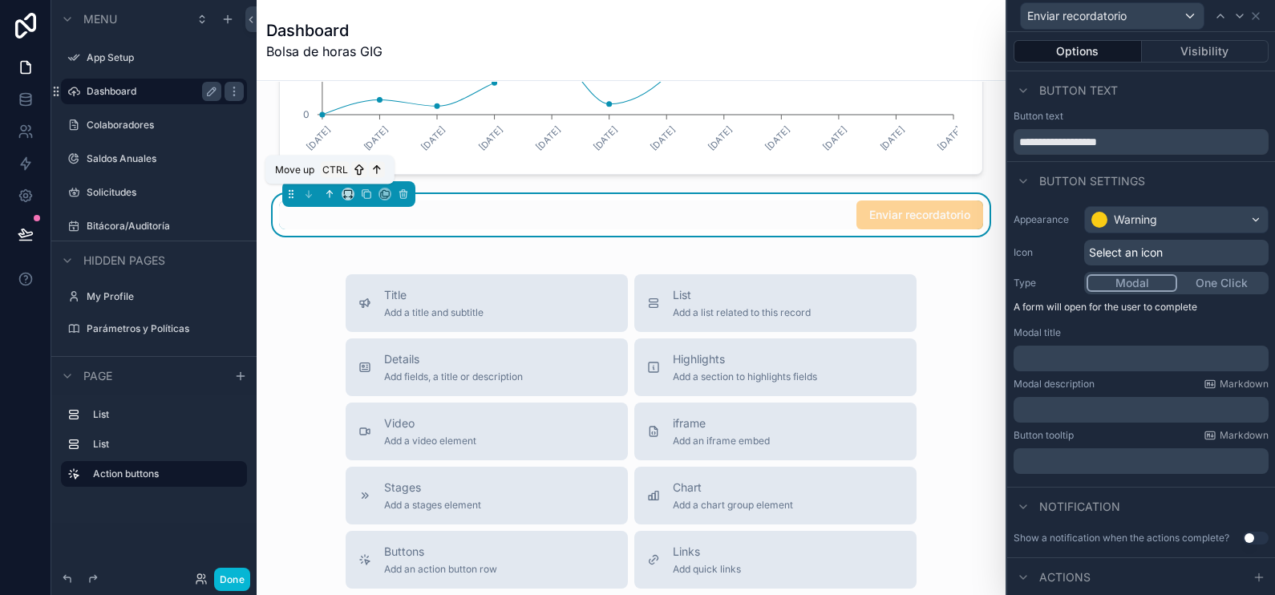
click at [327, 193] on icon "scrollable content" at bounding box center [329, 193] width 11 height 11
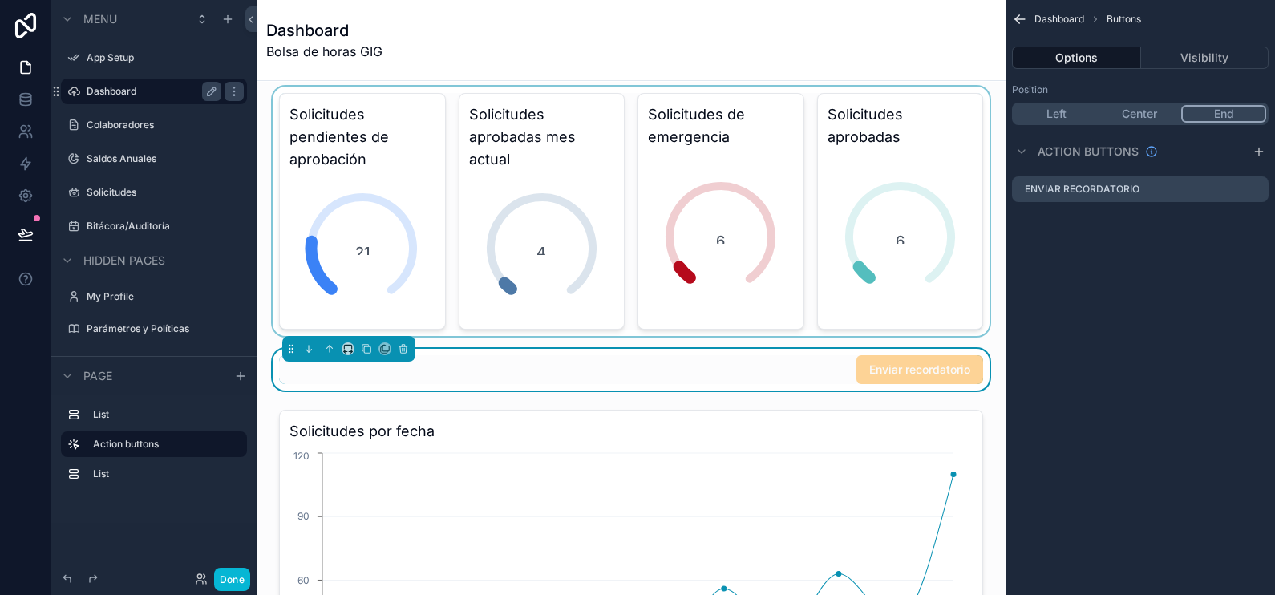
scroll to position [0, 0]
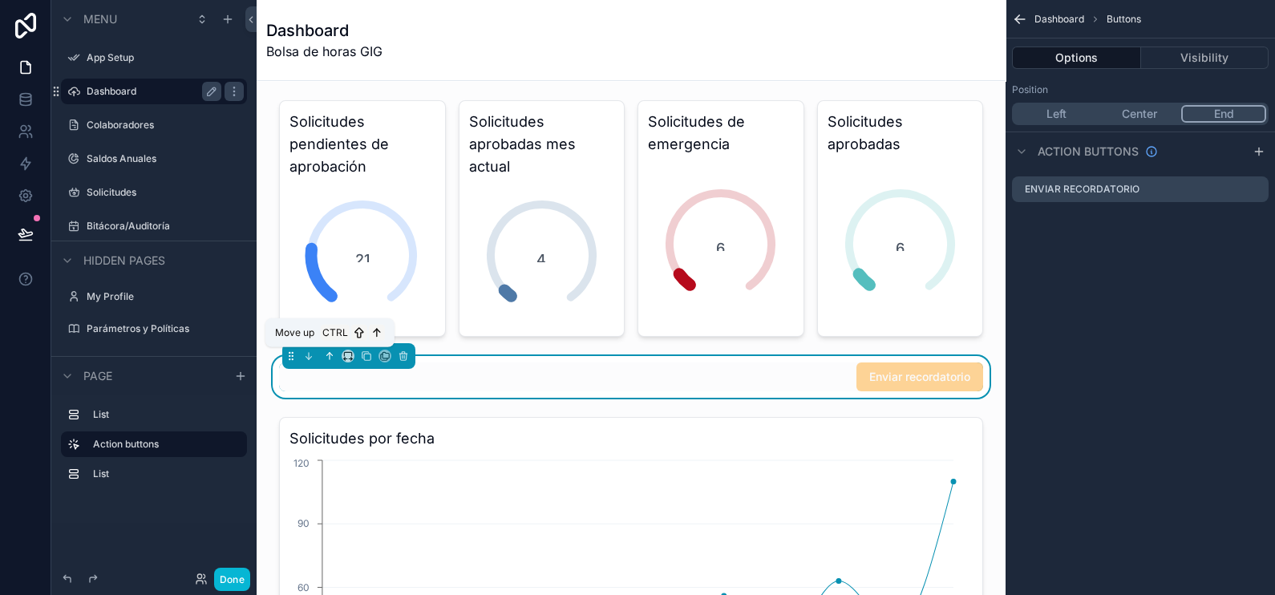
click at [325, 357] on icon "scrollable content" at bounding box center [329, 355] width 11 height 11
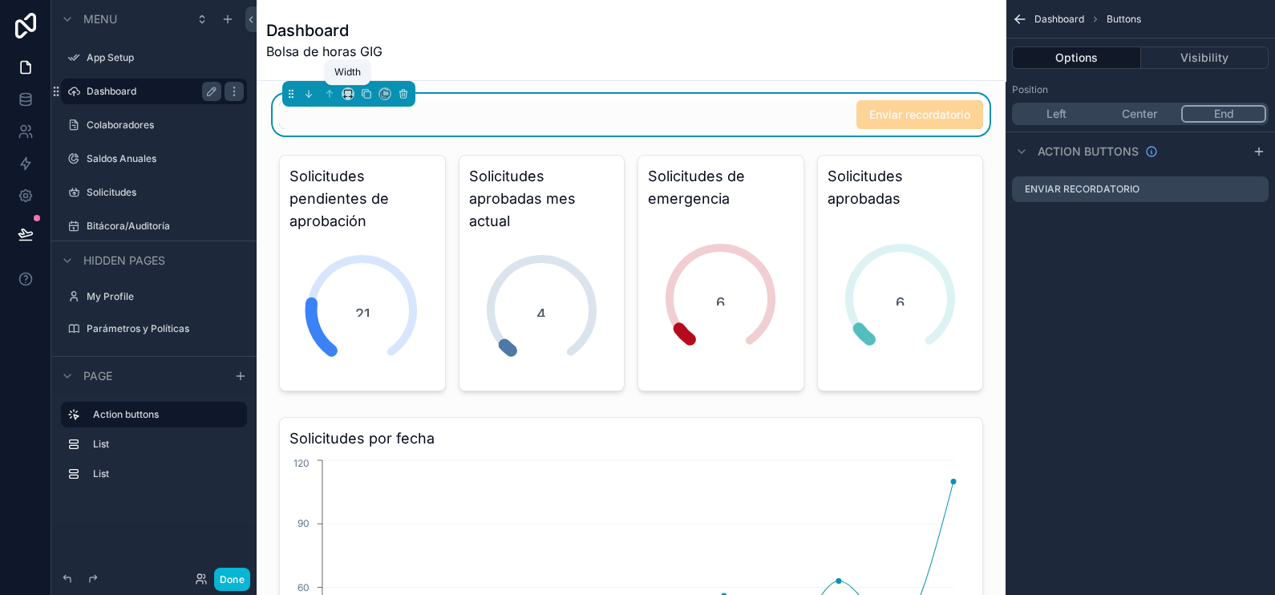
click at [348, 84] on div "scrollable content" at bounding box center [348, 94] width 133 height 26
click at [349, 91] on icon "scrollable content" at bounding box center [347, 93] width 11 height 11
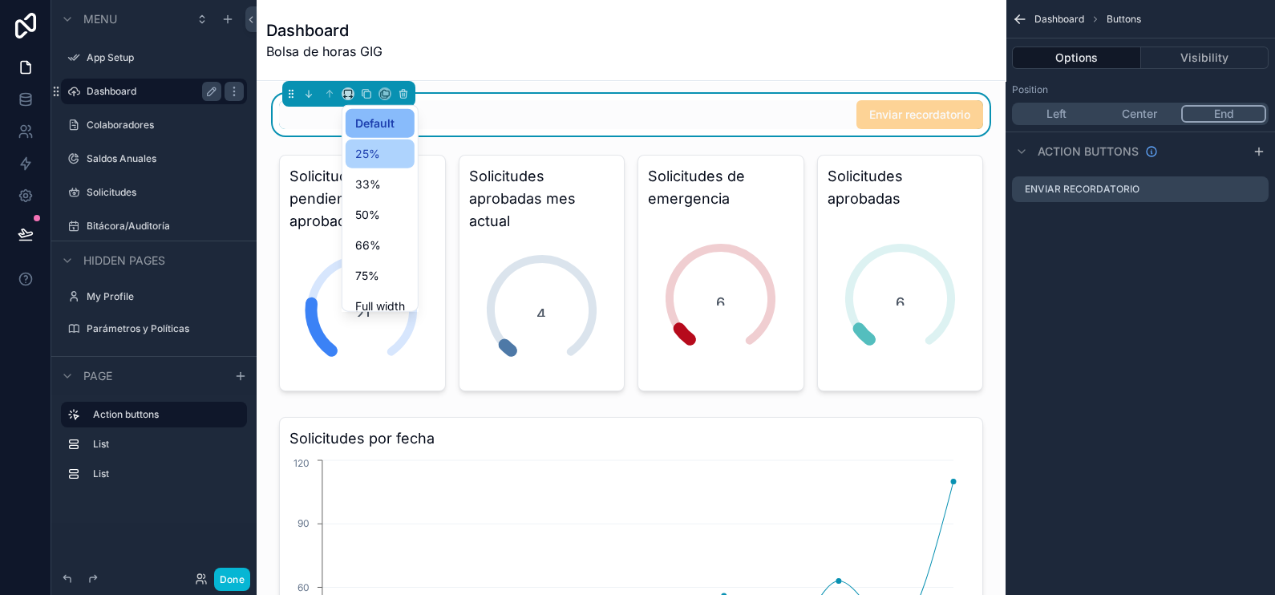
click at [389, 140] on div "25%" at bounding box center [380, 154] width 69 height 29
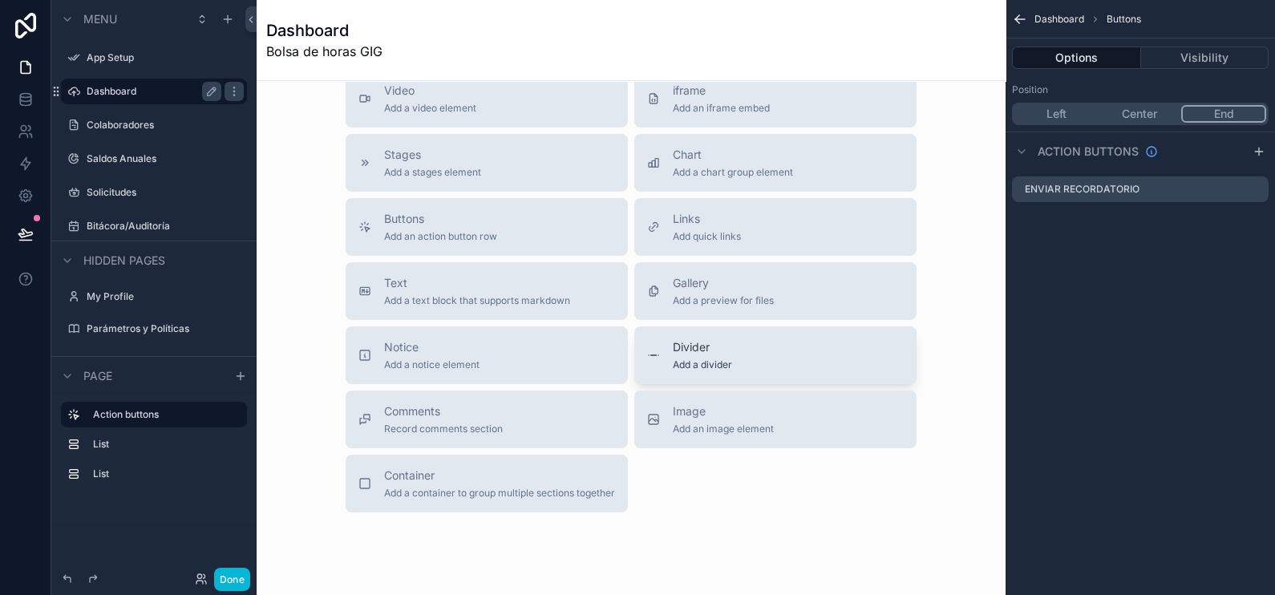
scroll to position [848, 0]
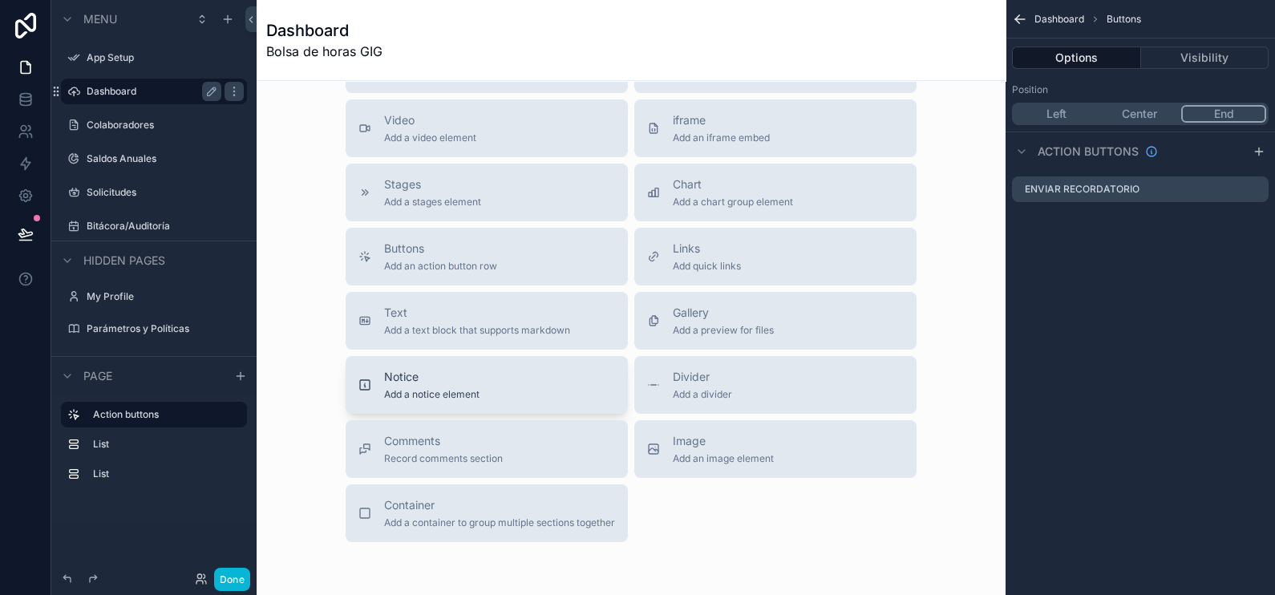
click at [421, 371] on span "Notice" at bounding box center [431, 377] width 95 height 16
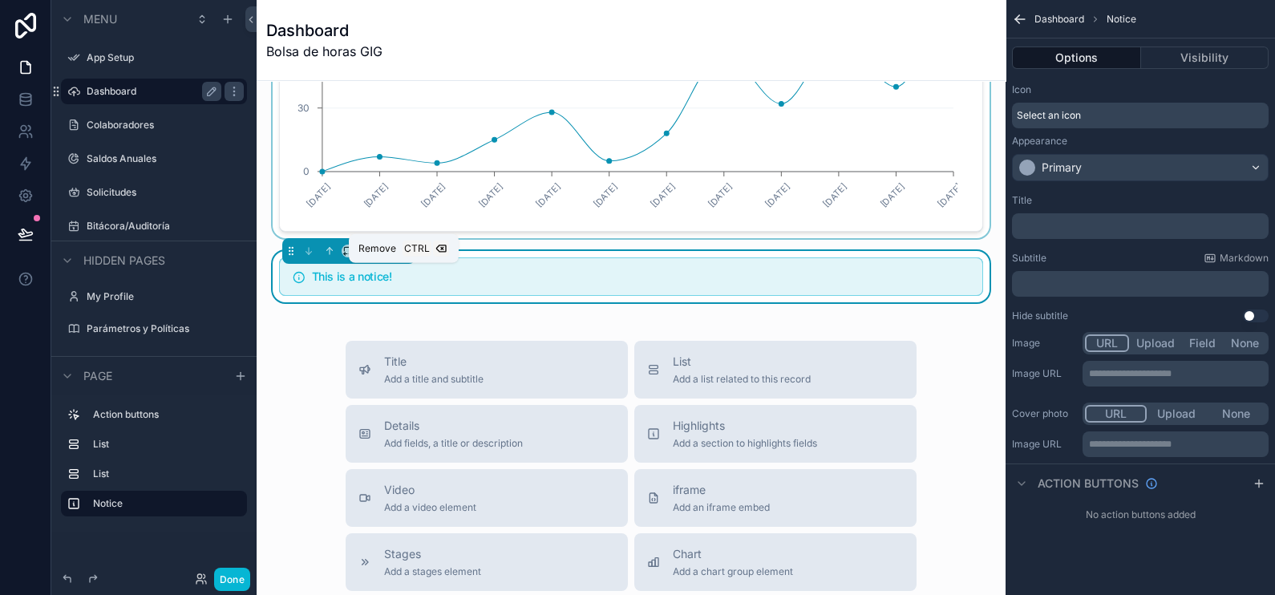
scroll to position [521, 0]
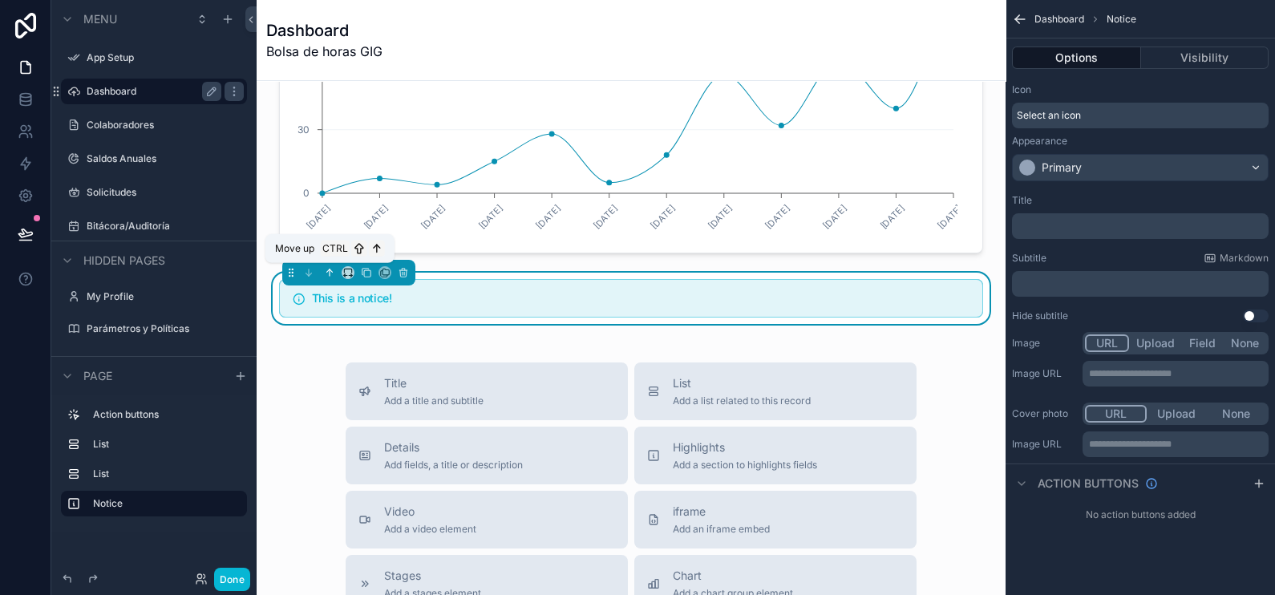
click at [324, 273] on icon "scrollable content" at bounding box center [329, 272] width 11 height 11
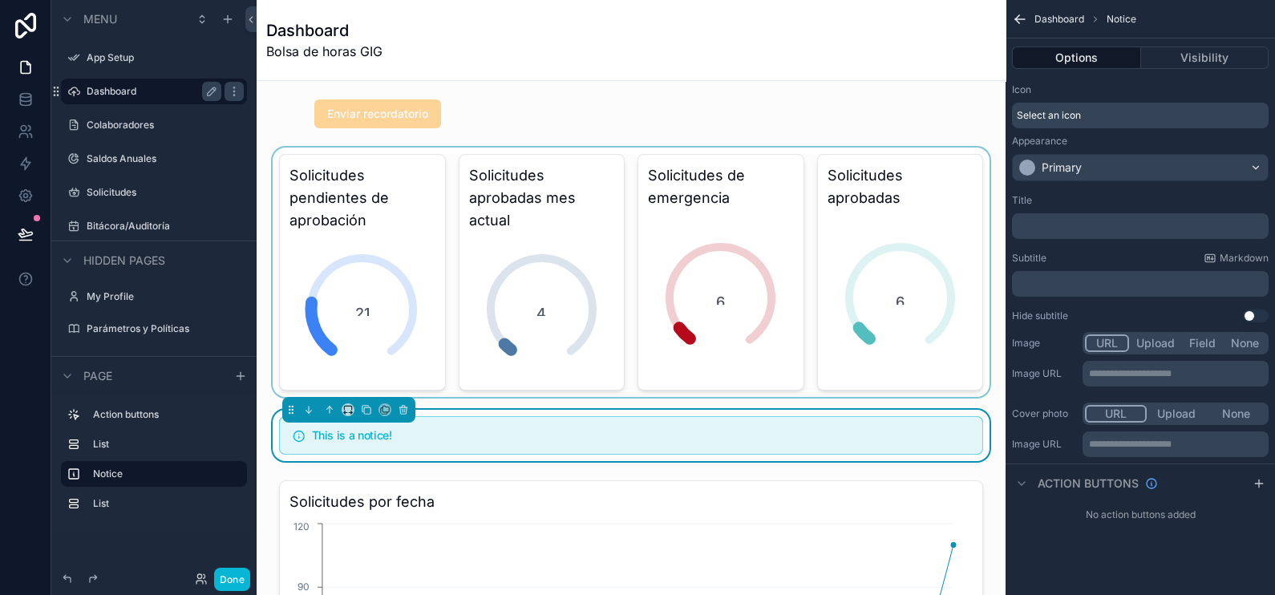
scroll to position [0, 0]
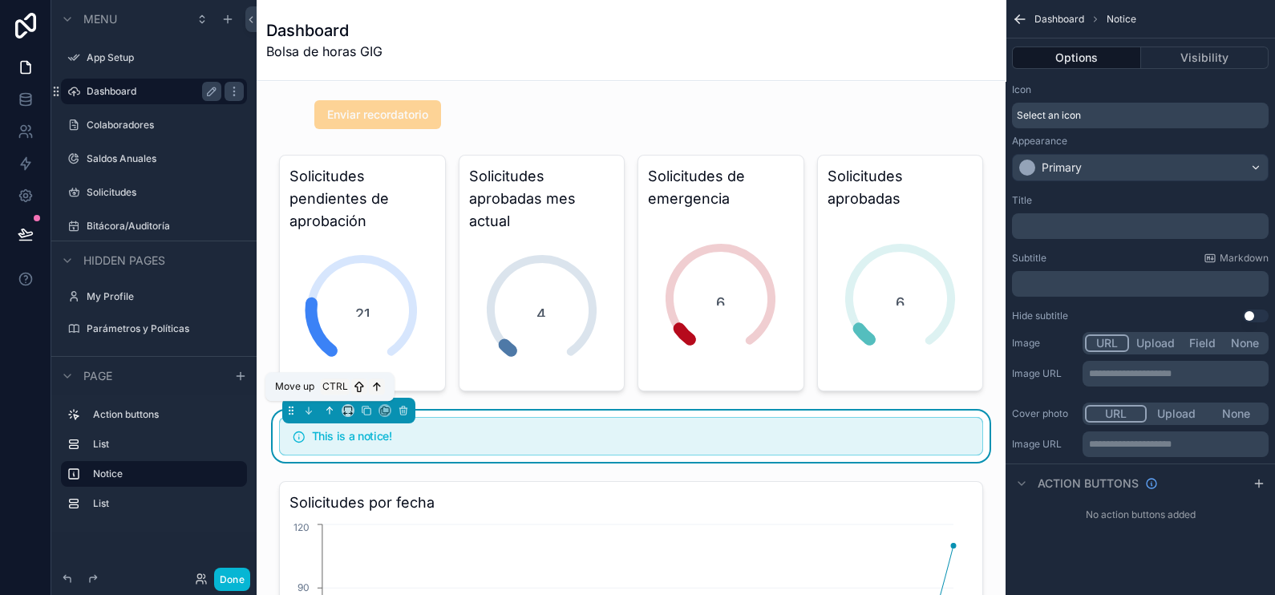
click at [330, 407] on icon "scrollable content" at bounding box center [330, 410] width 0 height 6
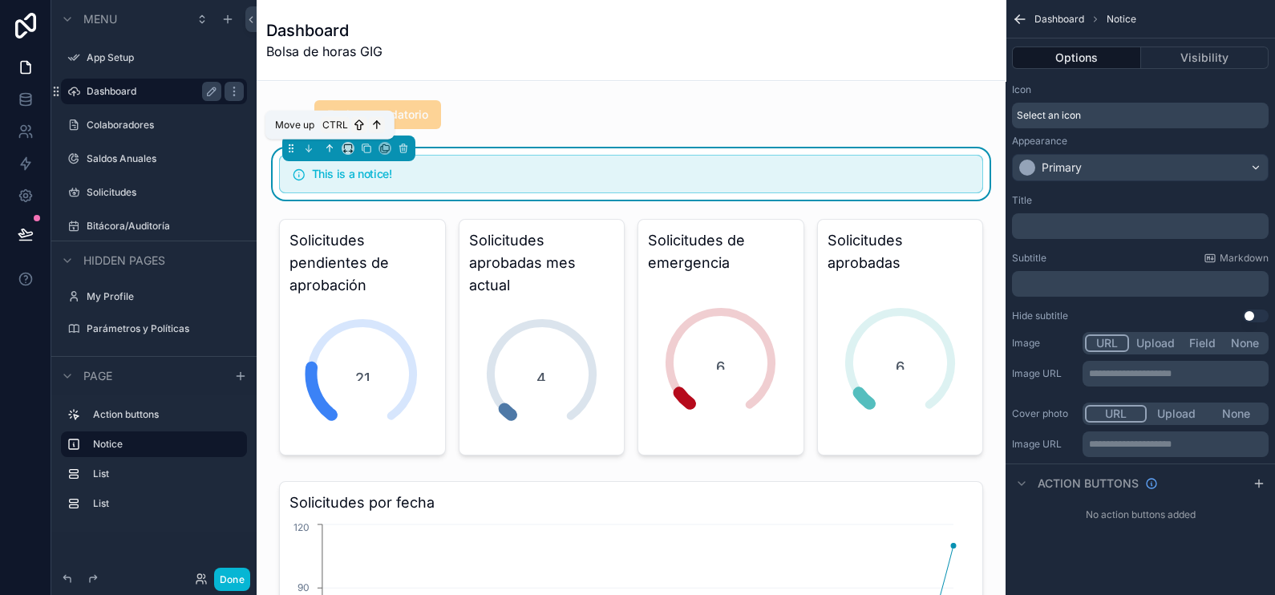
click at [327, 146] on icon "scrollable content" at bounding box center [328, 146] width 3 height 3
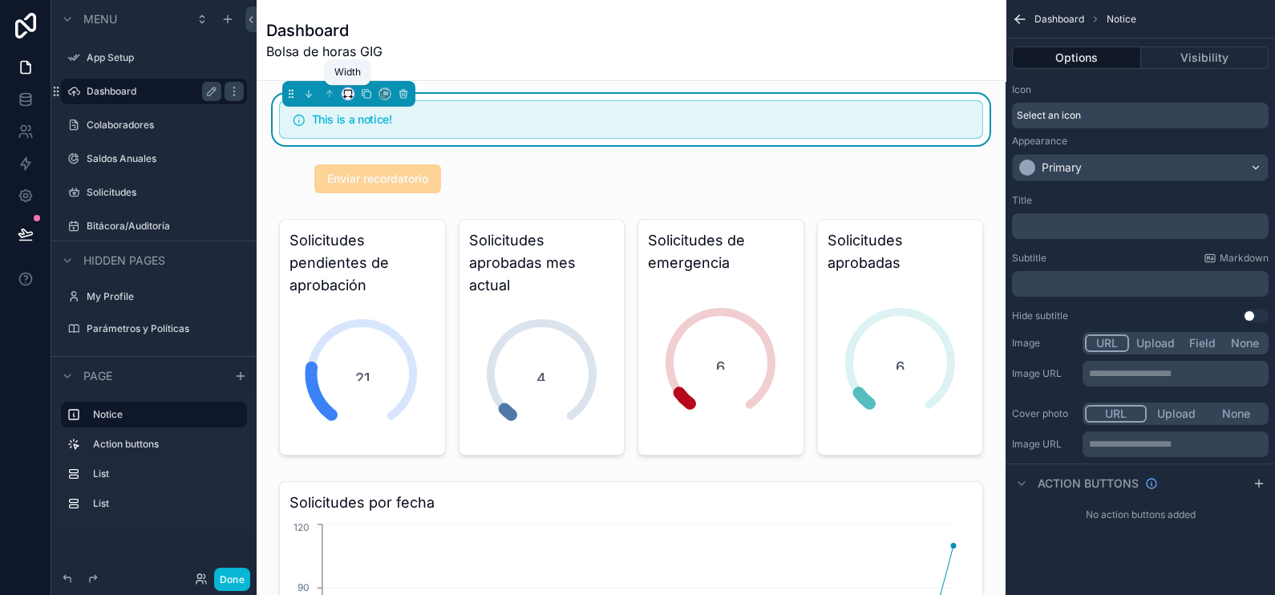
click at [345, 95] on icon "scrollable content" at bounding box center [347, 93] width 11 height 11
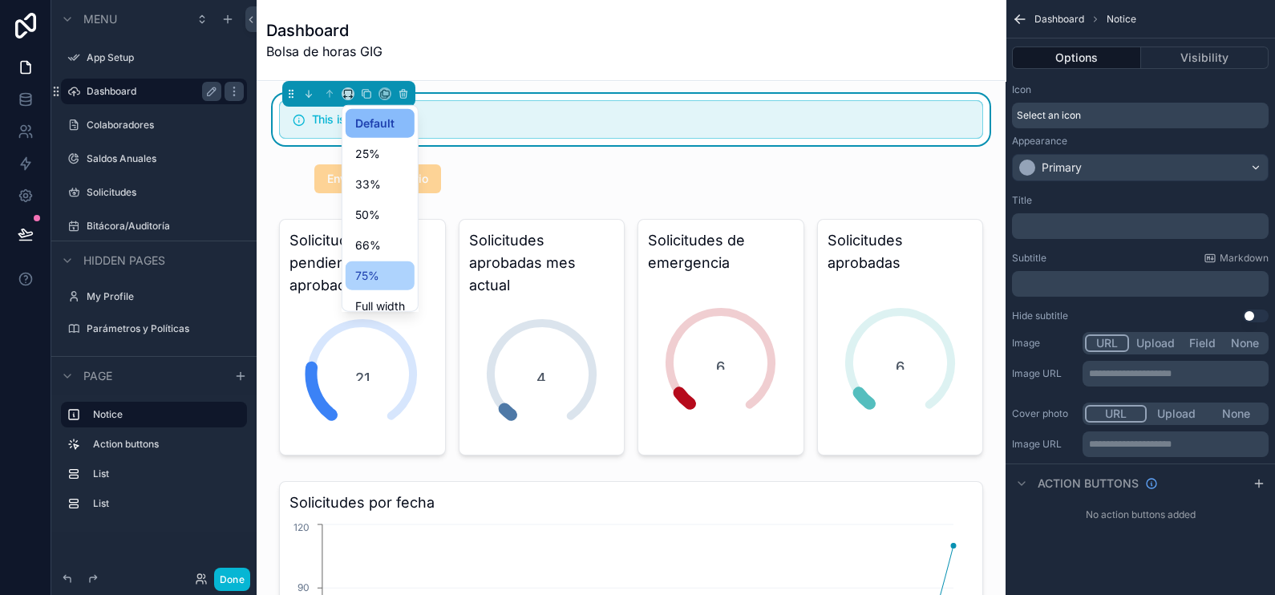
click at [388, 269] on div "75%" at bounding box center [380, 275] width 50 height 19
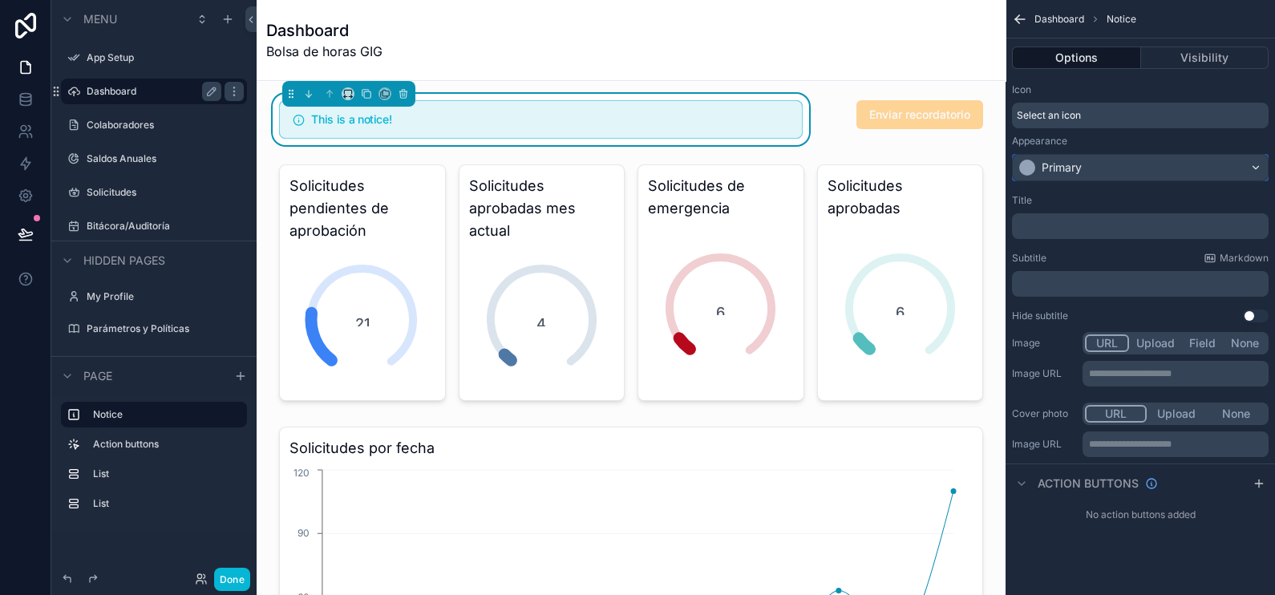
click at [1120, 170] on div "Primary" at bounding box center [1140, 168] width 255 height 26
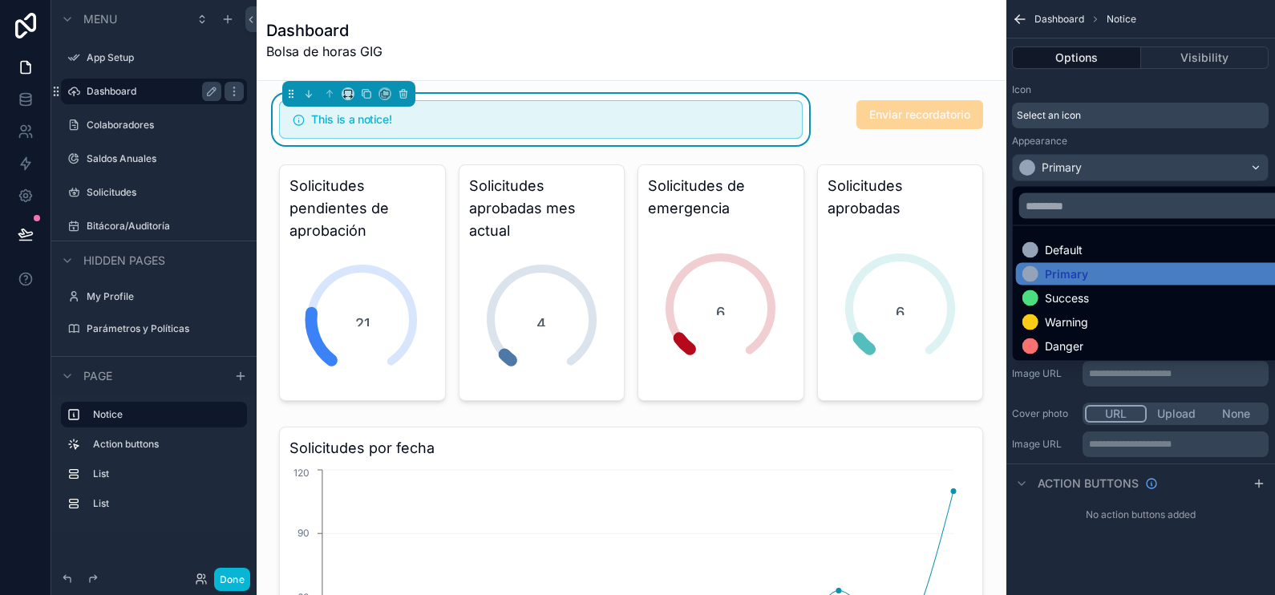
click at [1120, 315] on div "Warning" at bounding box center [1158, 322] width 273 height 16
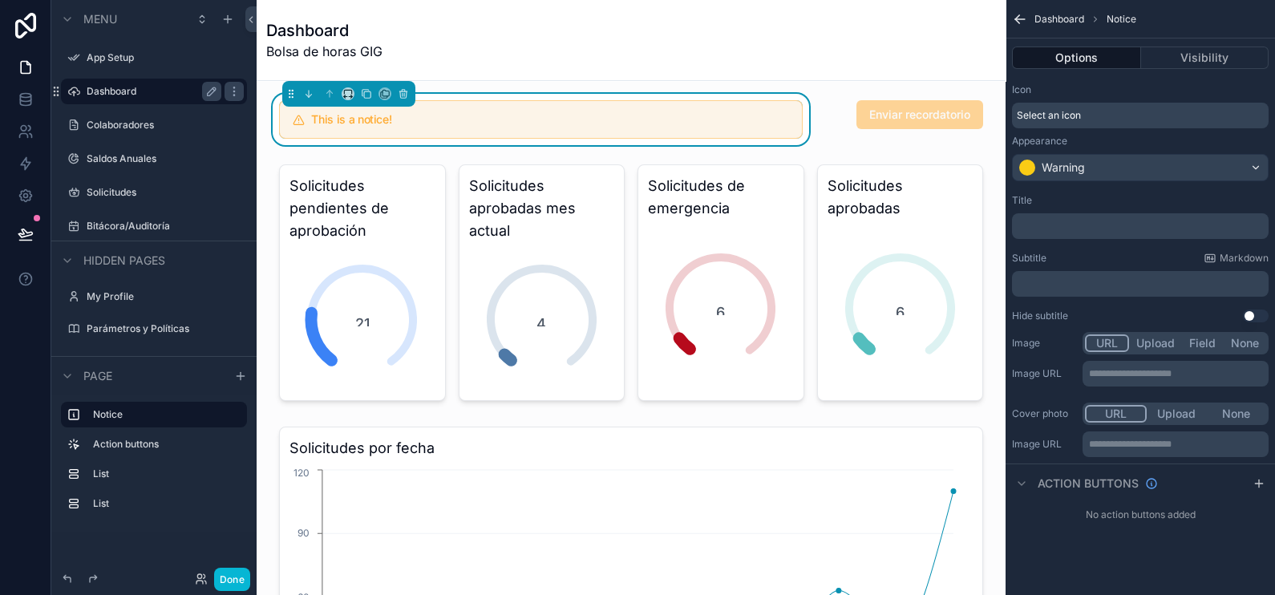
click at [1102, 233] on div "﻿" at bounding box center [1140, 226] width 257 height 26
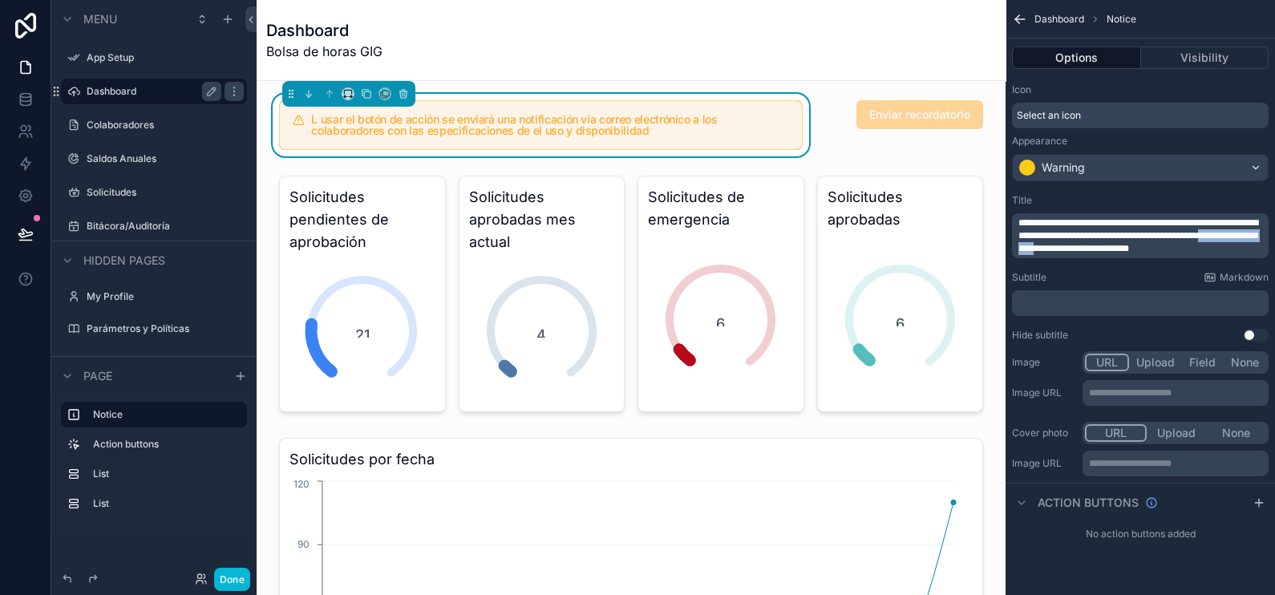
drag, startPoint x: 1108, startPoint y: 249, endPoint x: 1011, endPoint y: 253, distance: 97.1
click at [1012, 253] on div "**********" at bounding box center [1140, 235] width 257 height 45
click at [1126, 252] on p "**********" at bounding box center [1141, 235] width 247 height 38
drag, startPoint x: 1026, startPoint y: 220, endPoint x: 1002, endPoint y: 224, distance: 24.3
click at [1002, 224] on div "App Setup Dashboard Colaboradores Saldos Anuales Solicitudes Bitácora/Auditoría…" at bounding box center [766, 297] width 1018 height 595
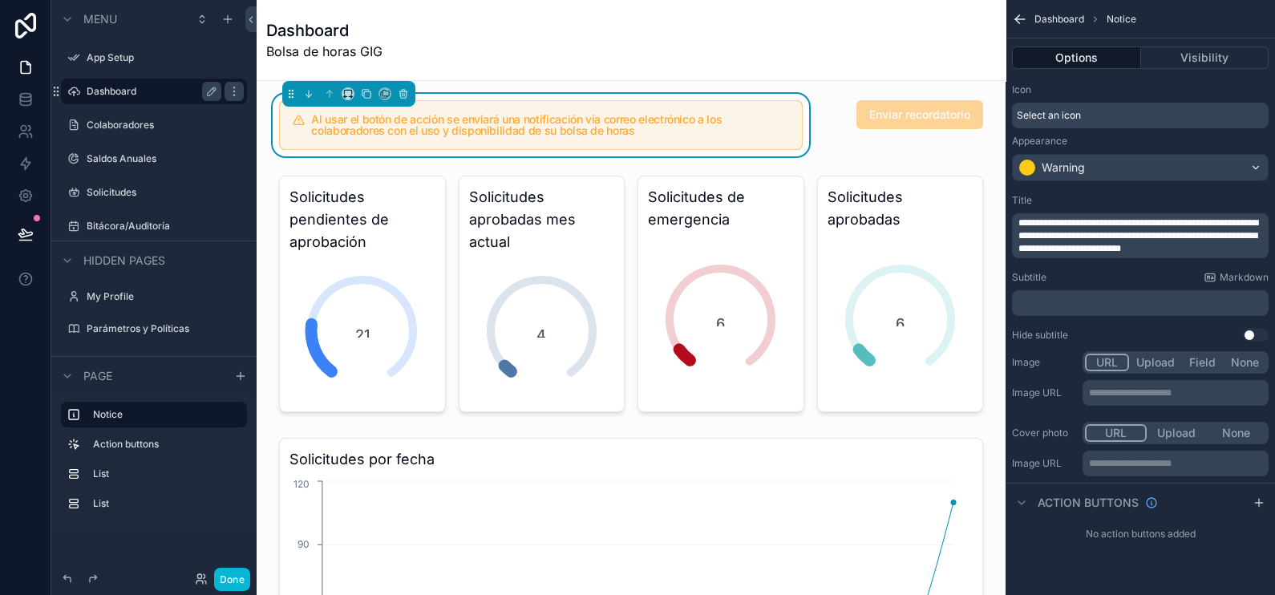
click at [1060, 559] on div "**********" at bounding box center [1139, 286] width 269 height 572
click at [1263, 501] on icon "scrollable content" at bounding box center [1258, 502] width 13 height 13
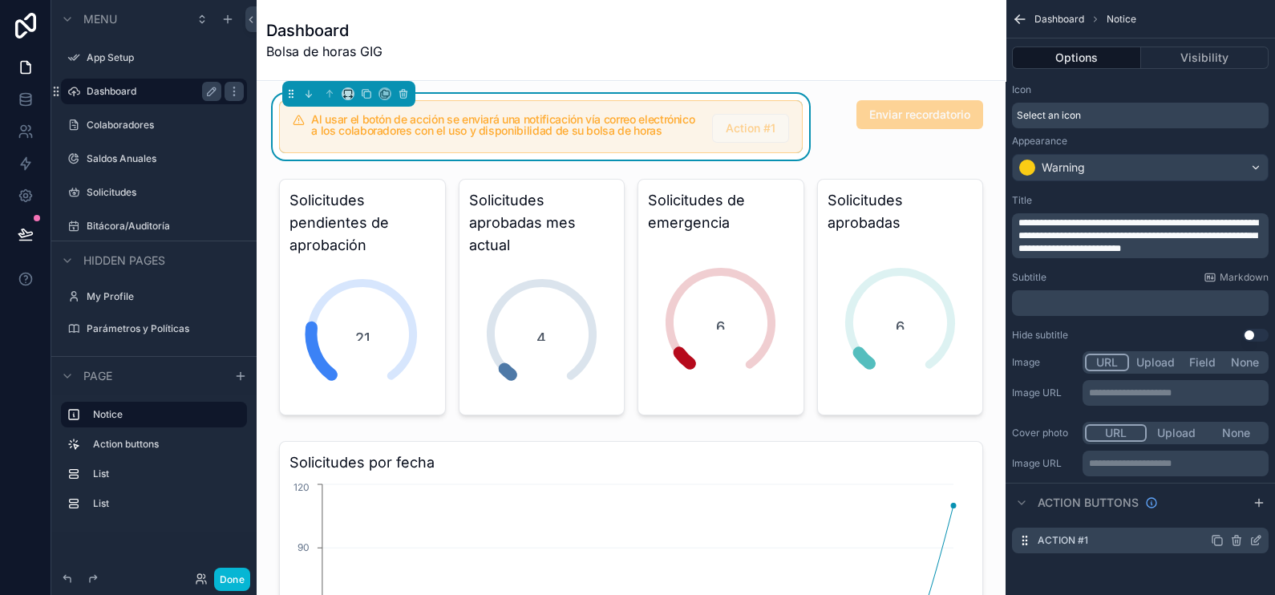
click at [1235, 540] on icon "scrollable content" at bounding box center [1236, 540] width 13 height 13
click at [1229, 515] on icon at bounding box center [1229, 515] width 0 height 3
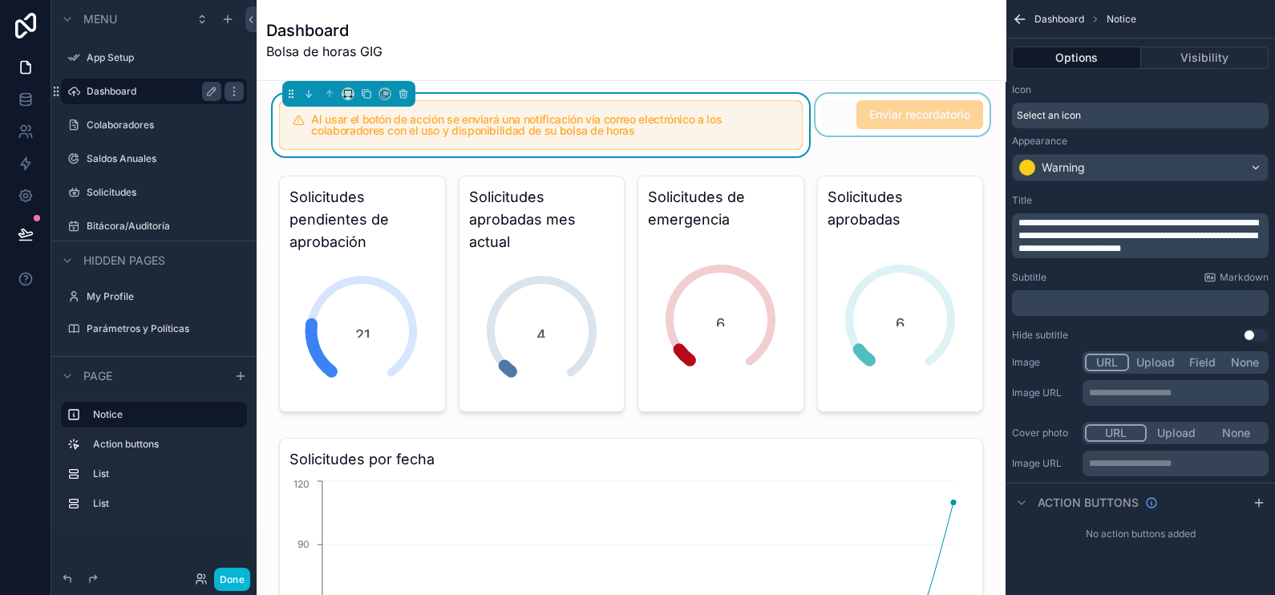
click at [899, 126] on div "scrollable content" at bounding box center [902, 125] width 181 height 63
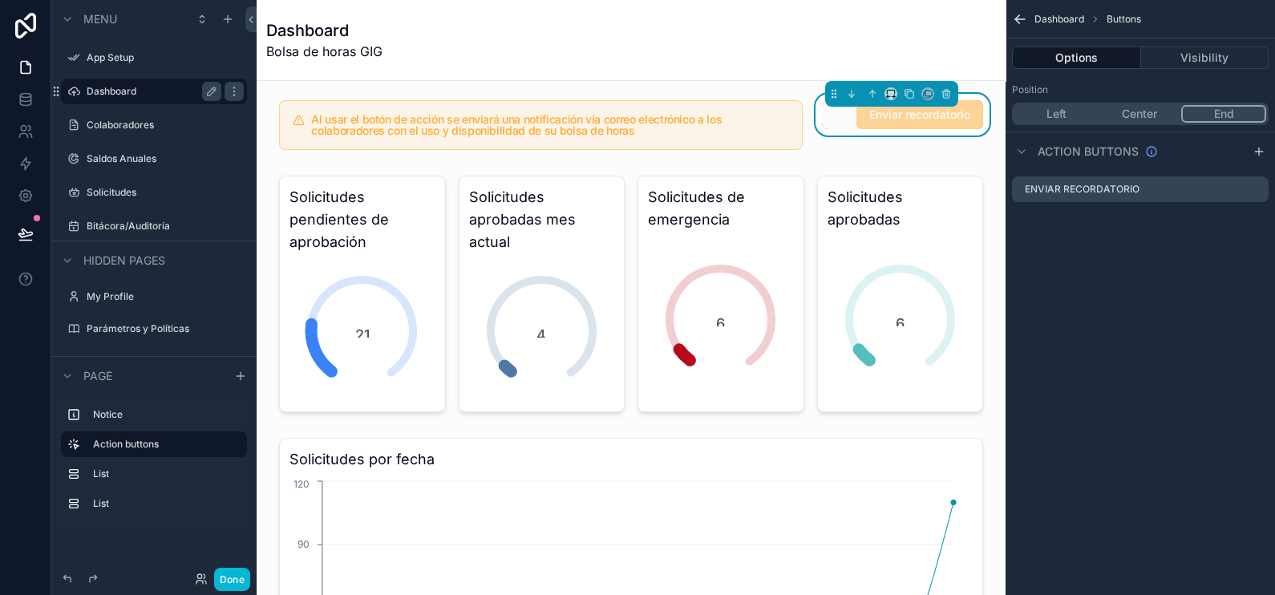
click at [1143, 117] on button "Center" at bounding box center [1139, 114] width 83 height 18
click at [1255, 195] on icon "scrollable content" at bounding box center [1255, 189] width 13 height 13
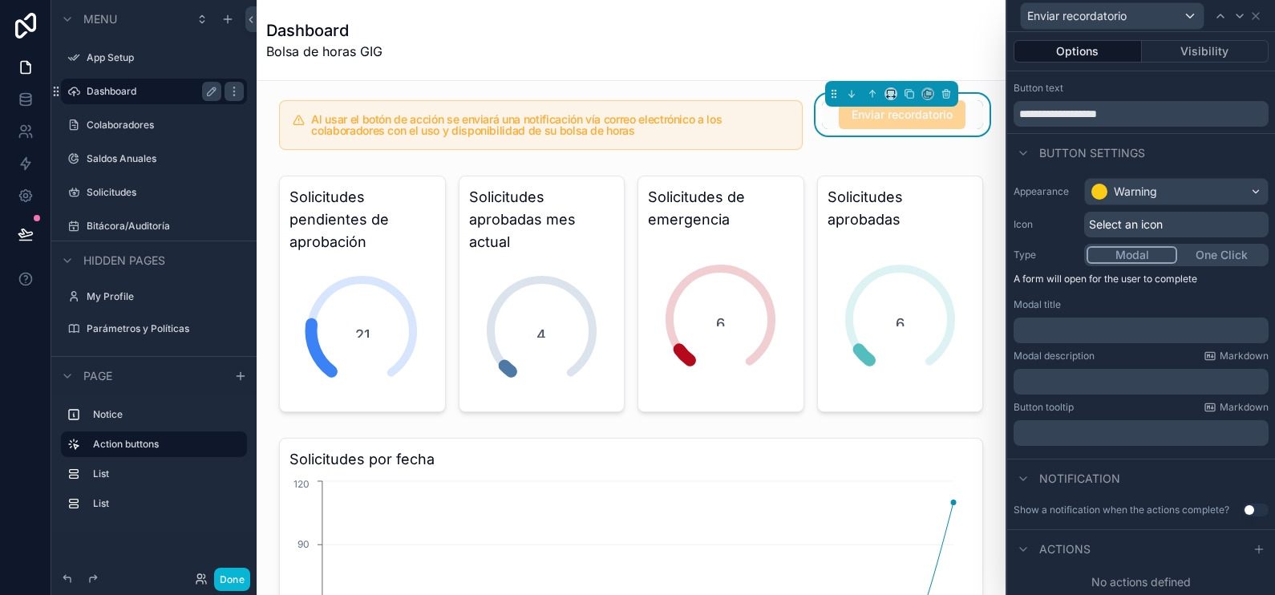
scroll to position [42, 0]
click at [1139, 321] on p "﻿" at bounding box center [1142, 329] width 245 height 16
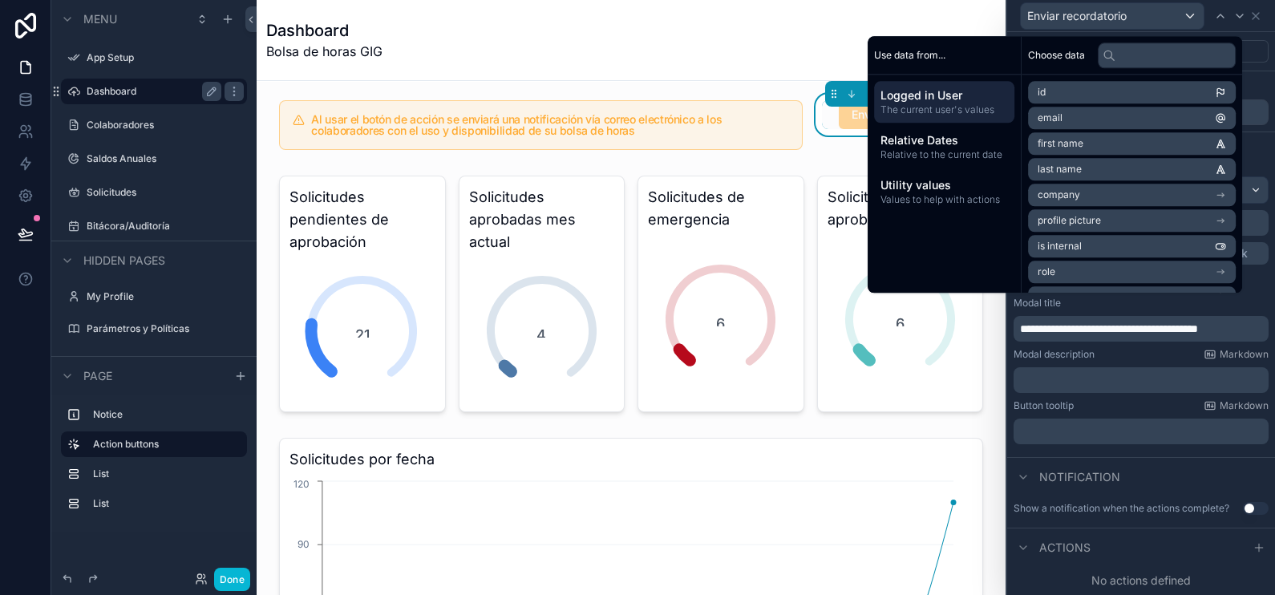
scroll to position [48, 0]
click at [1151, 350] on div "Modal description Markdown" at bounding box center [1140, 354] width 255 height 13
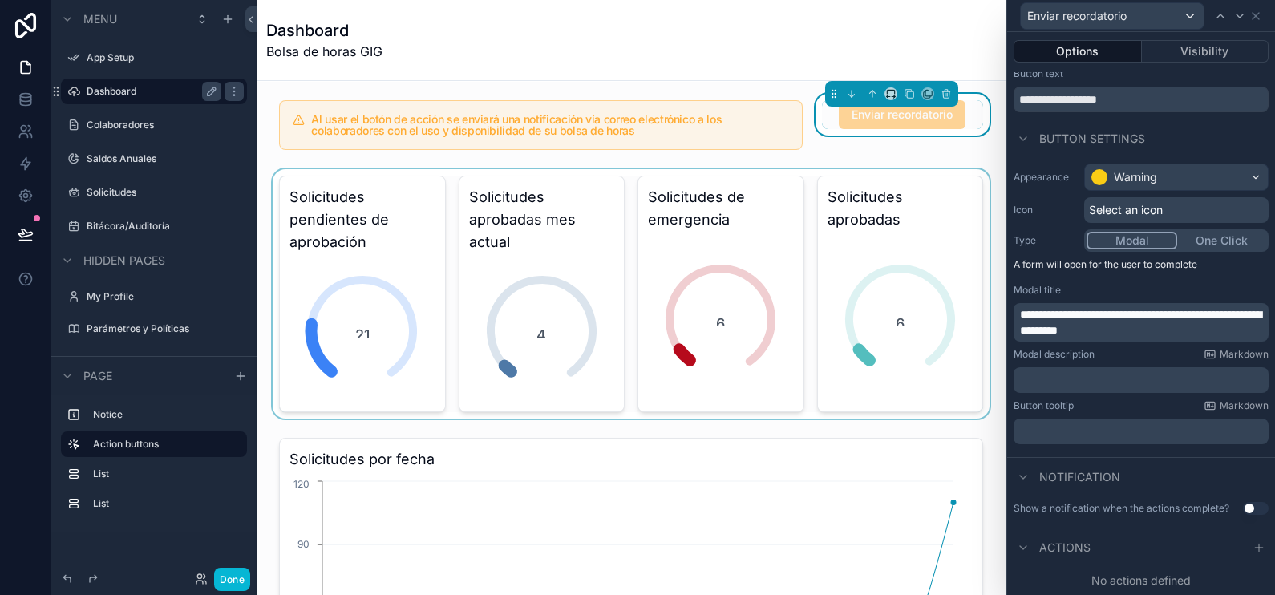
click at [904, 368] on div "scrollable content" at bounding box center [630, 293] width 723 height 249
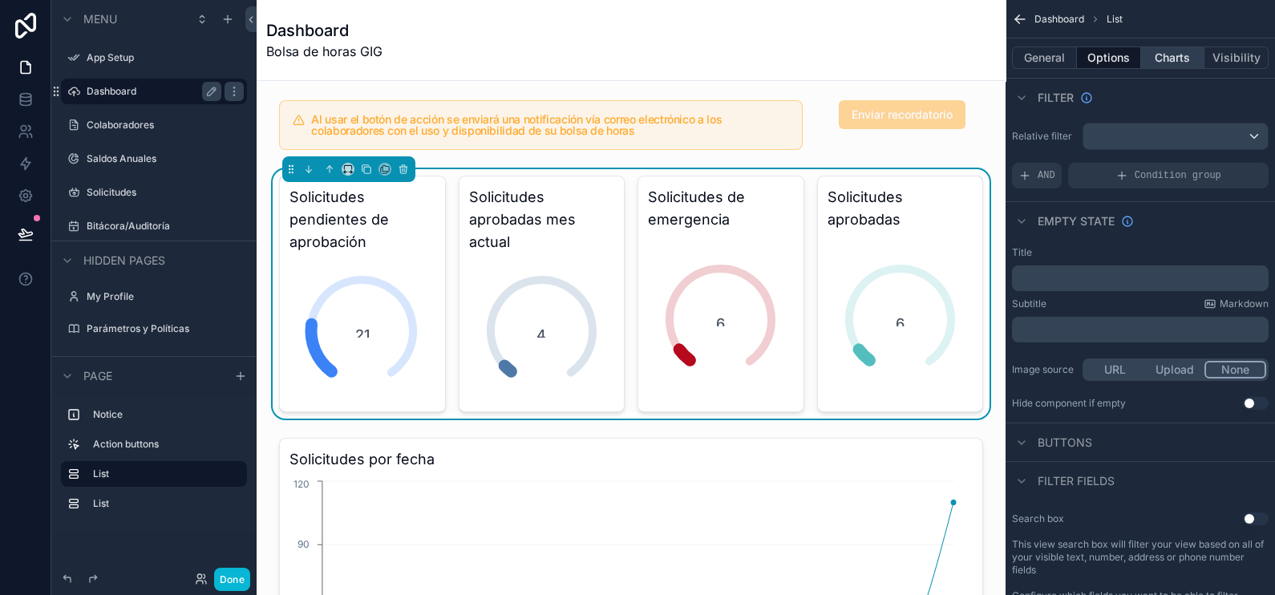
click at [1179, 59] on button "Charts" at bounding box center [1173, 58] width 64 height 22
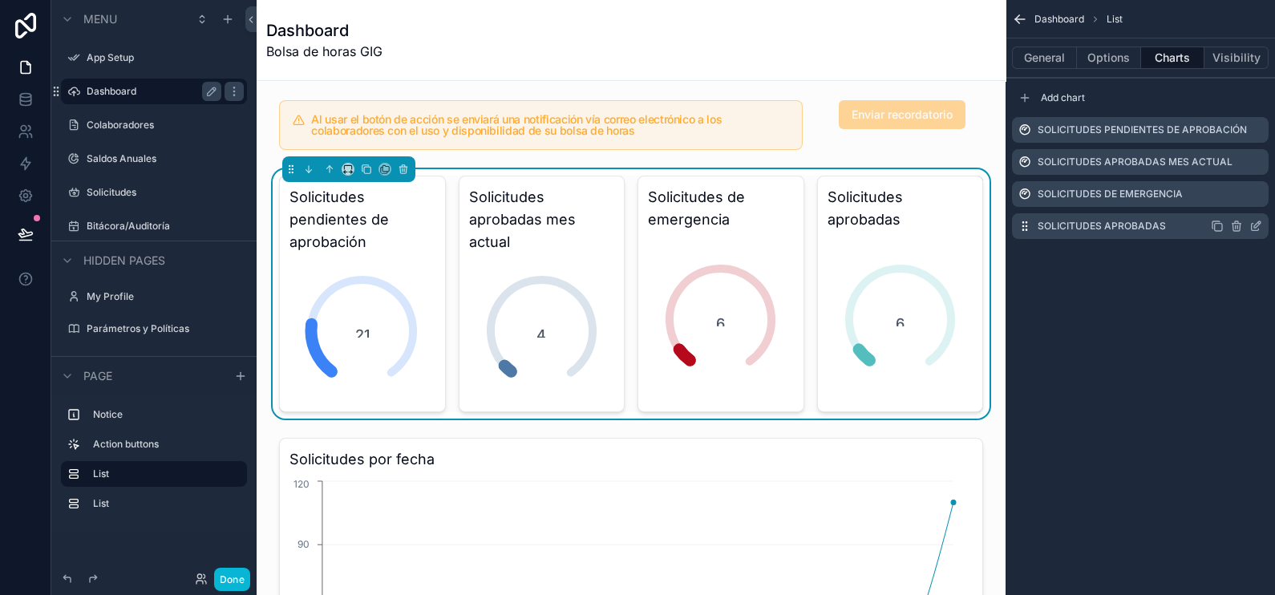
click at [1222, 224] on icon "scrollable content" at bounding box center [1218, 227] width 7 height 7
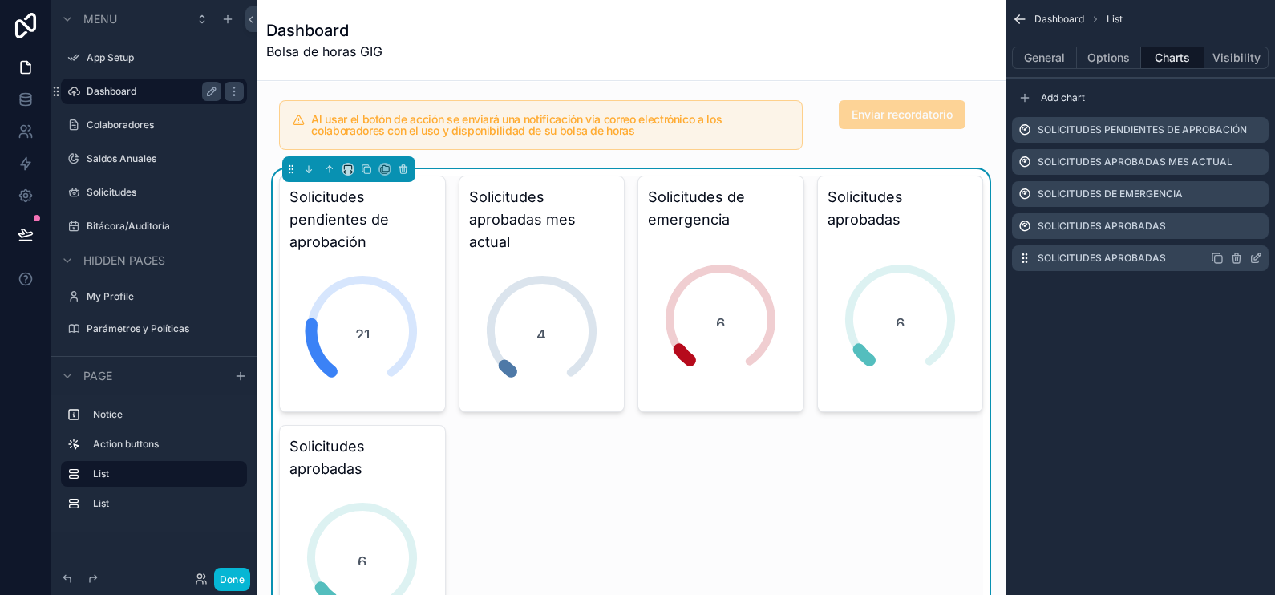
click at [1241, 253] on icon "scrollable content" at bounding box center [1236, 258] width 13 height 13
click at [1227, 230] on icon at bounding box center [1230, 232] width 7 height 7
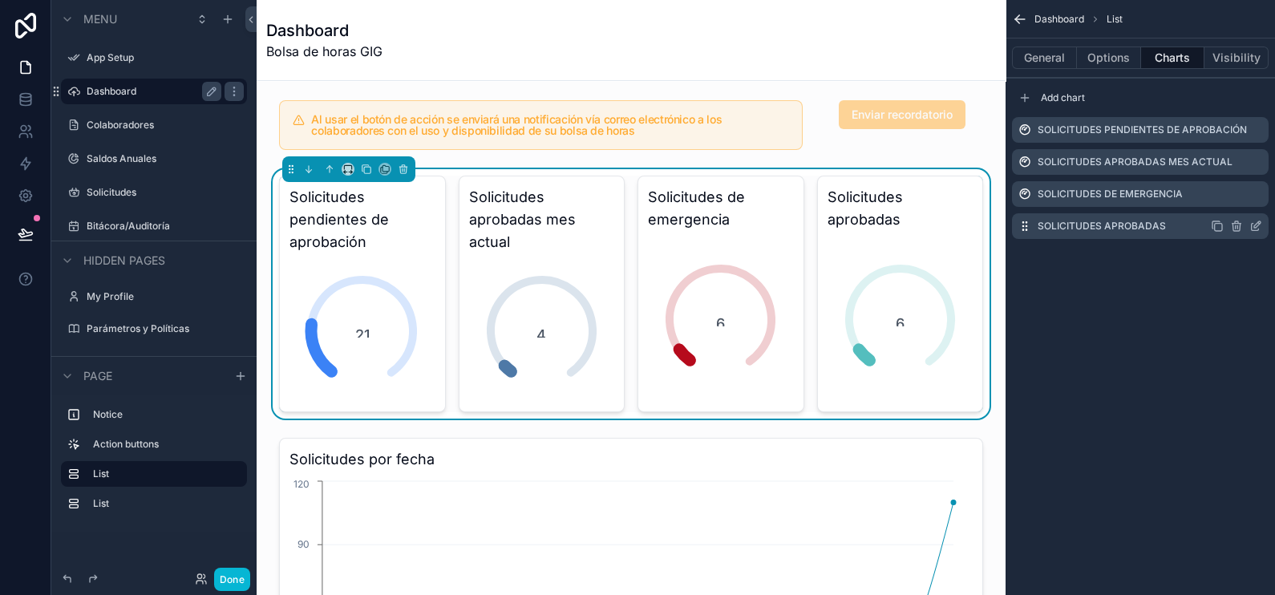
click at [1254, 225] on icon "scrollable content" at bounding box center [1257, 224] width 6 height 6
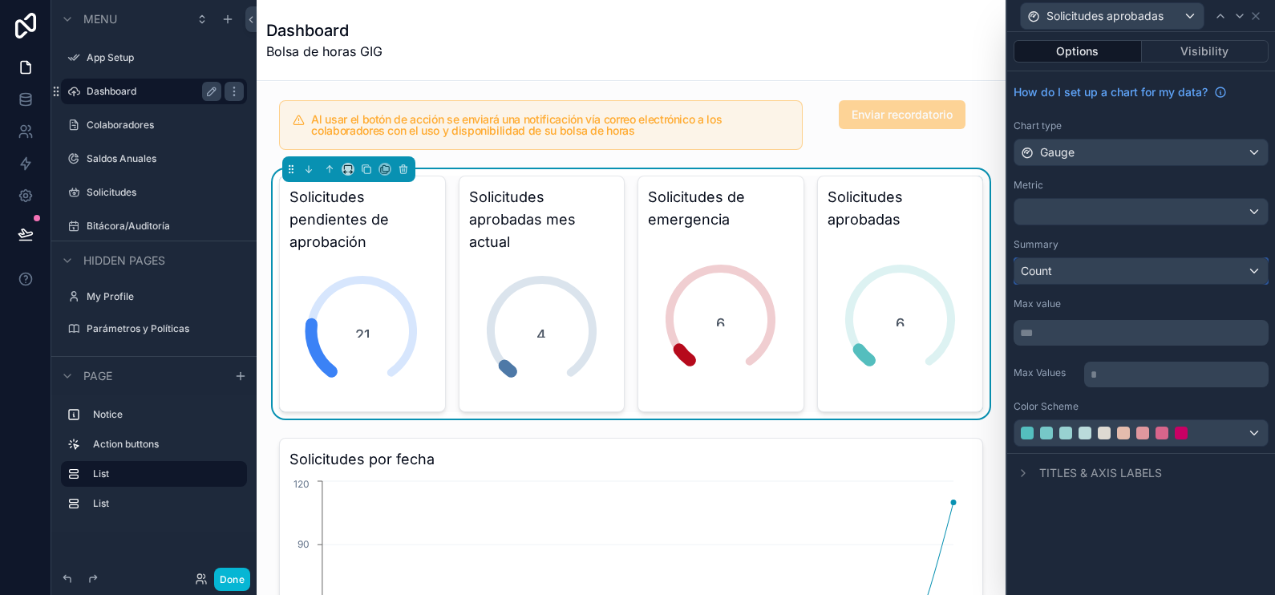
click at [1095, 271] on div "Count" at bounding box center [1140, 271] width 253 height 26
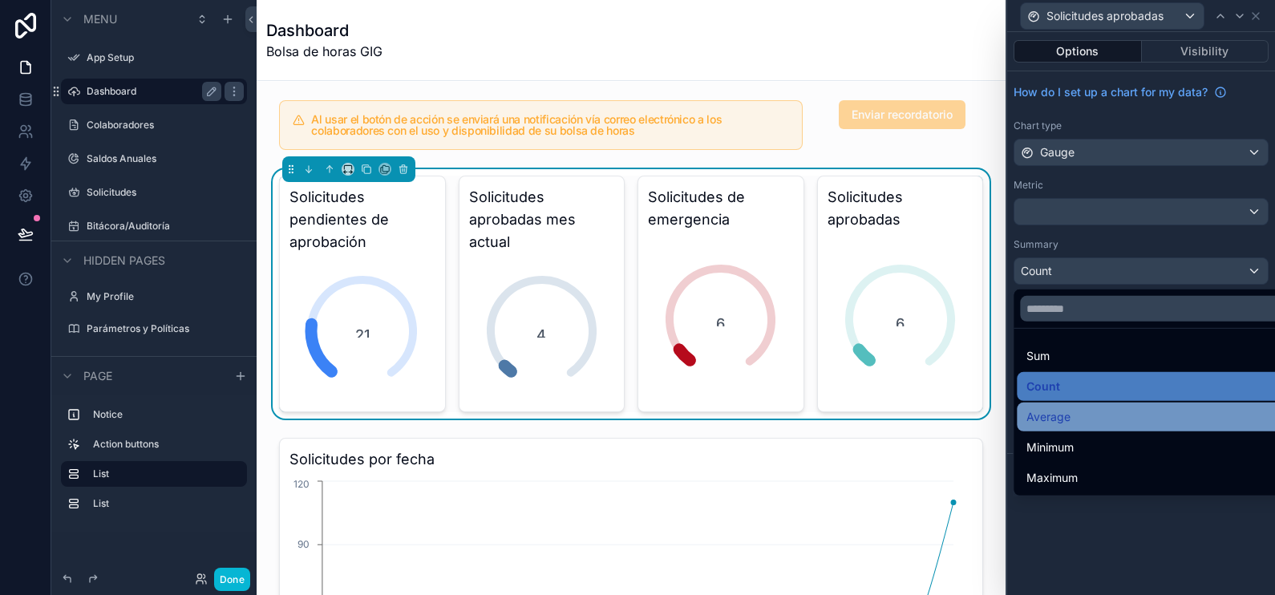
click at [1105, 422] on div "Average" at bounding box center [1158, 416] width 265 height 19
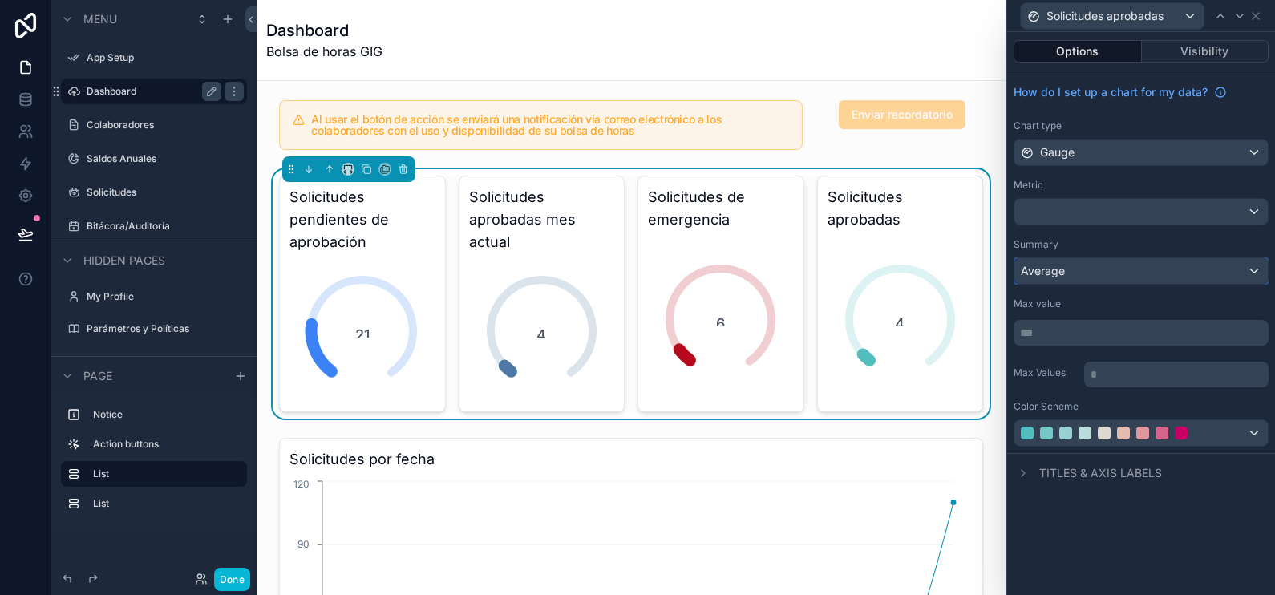
click at [1091, 270] on div "Average" at bounding box center [1140, 271] width 253 height 26
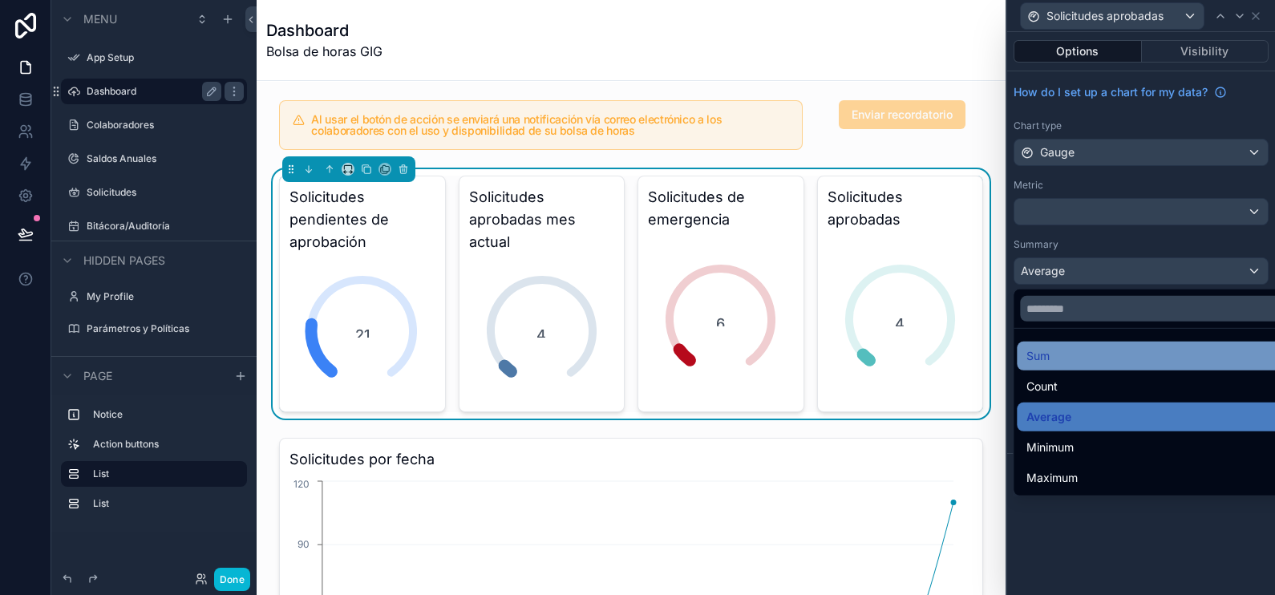
click at [1110, 360] on div "Sum" at bounding box center [1158, 355] width 265 height 19
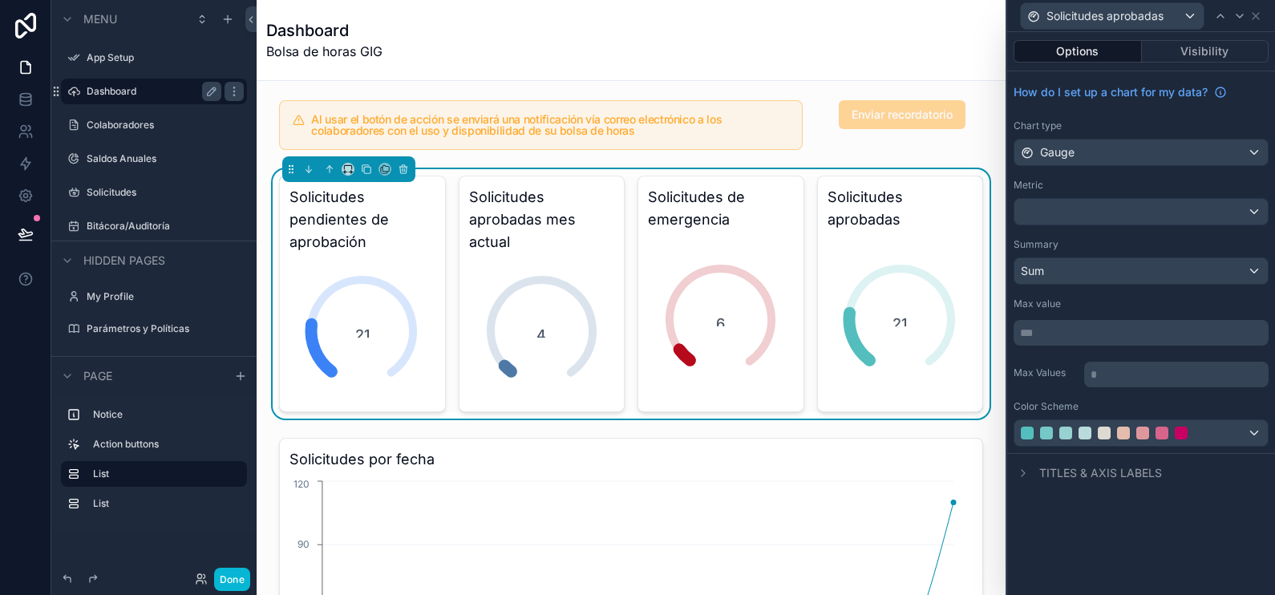
click at [1079, 362] on div "Max Values * ﻿" at bounding box center [1140, 372] width 255 height 29
click at [1077, 369] on label "Max Values" at bounding box center [1045, 372] width 64 height 13
click at [1069, 329] on p "*** ﻿" at bounding box center [1142, 333] width 245 height 16
click at [1086, 353] on div "How do I set up a chart for my data? Chart type Gauge Metric Summary Sum Max va…" at bounding box center [1141, 262] width 268 height 382
click at [1224, 20] on icon at bounding box center [1220, 16] width 13 height 13
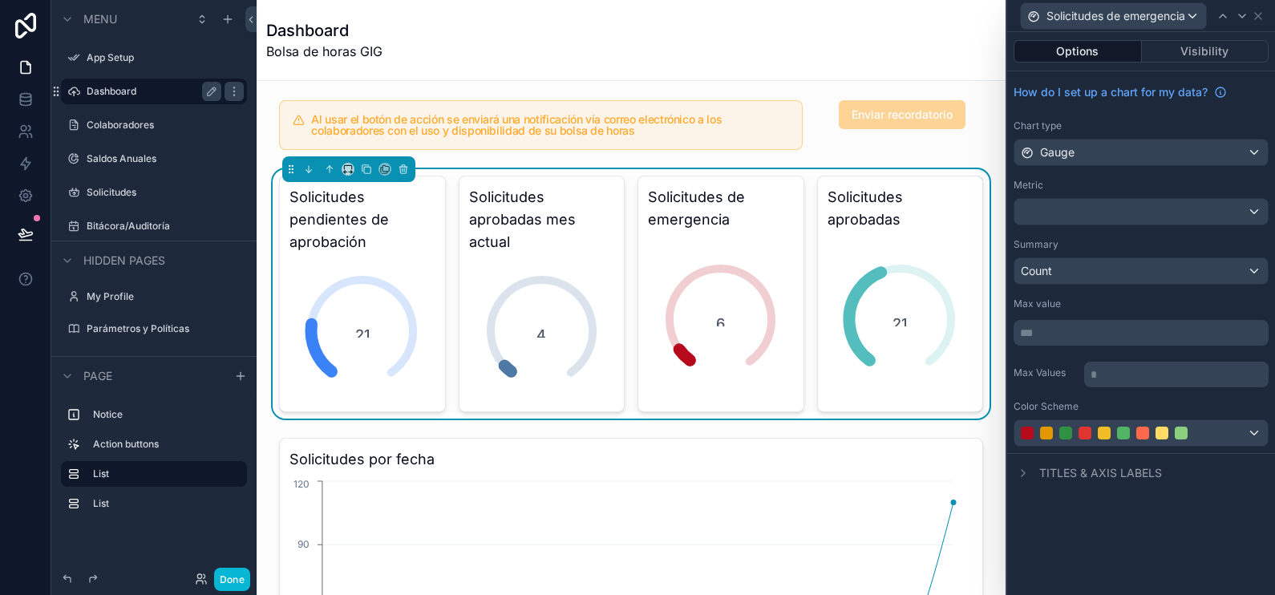
click at [1068, 339] on p "*** ﻿" at bounding box center [1142, 333] width 245 height 16
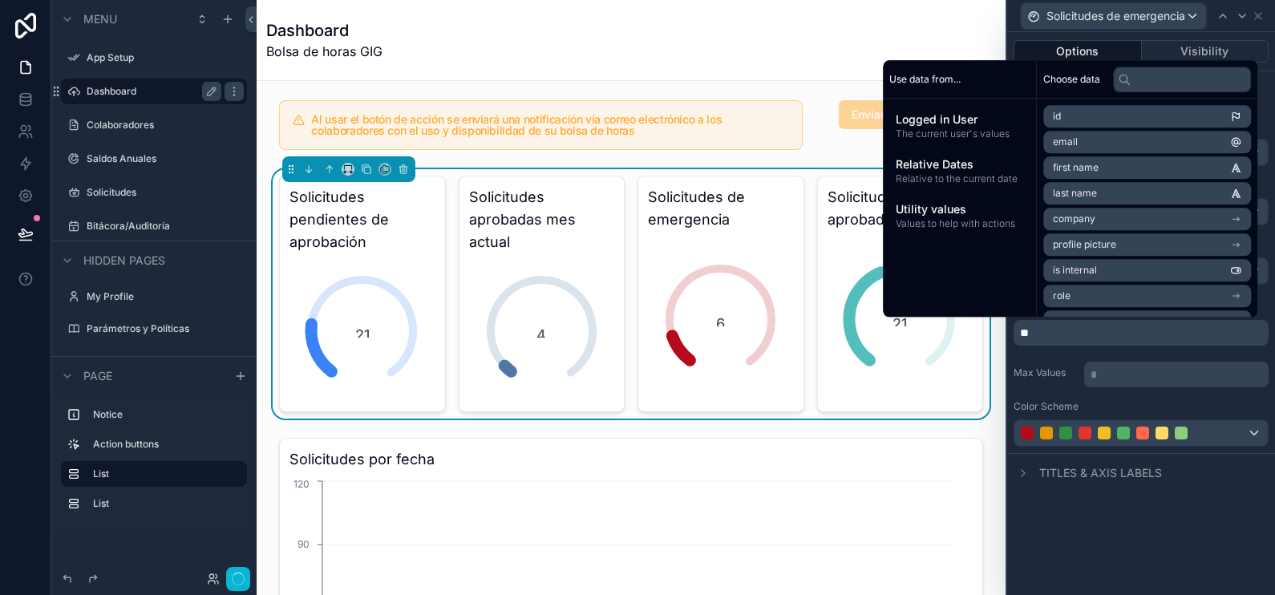
click at [1102, 345] on div "How do I set up a chart for my data? Chart type Gauge Metric Summary Count Max …" at bounding box center [1141, 262] width 268 height 382
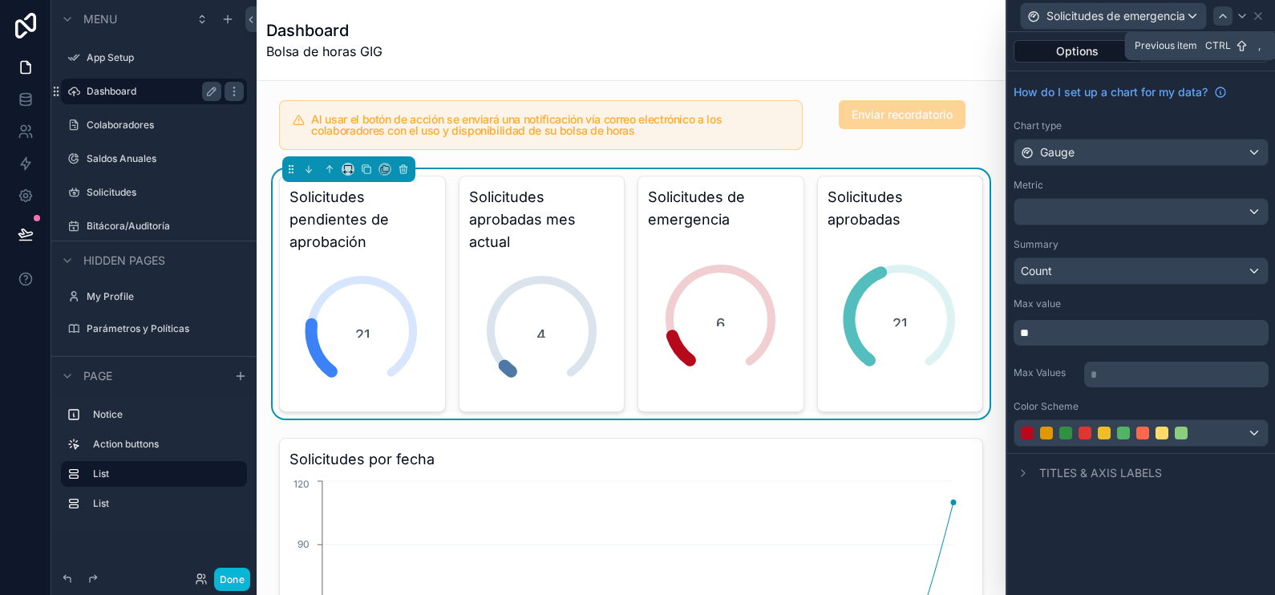
click at [1226, 16] on icon at bounding box center [1223, 15] width 6 height 3
click at [1064, 330] on p "*** ﻿" at bounding box center [1142, 333] width 245 height 16
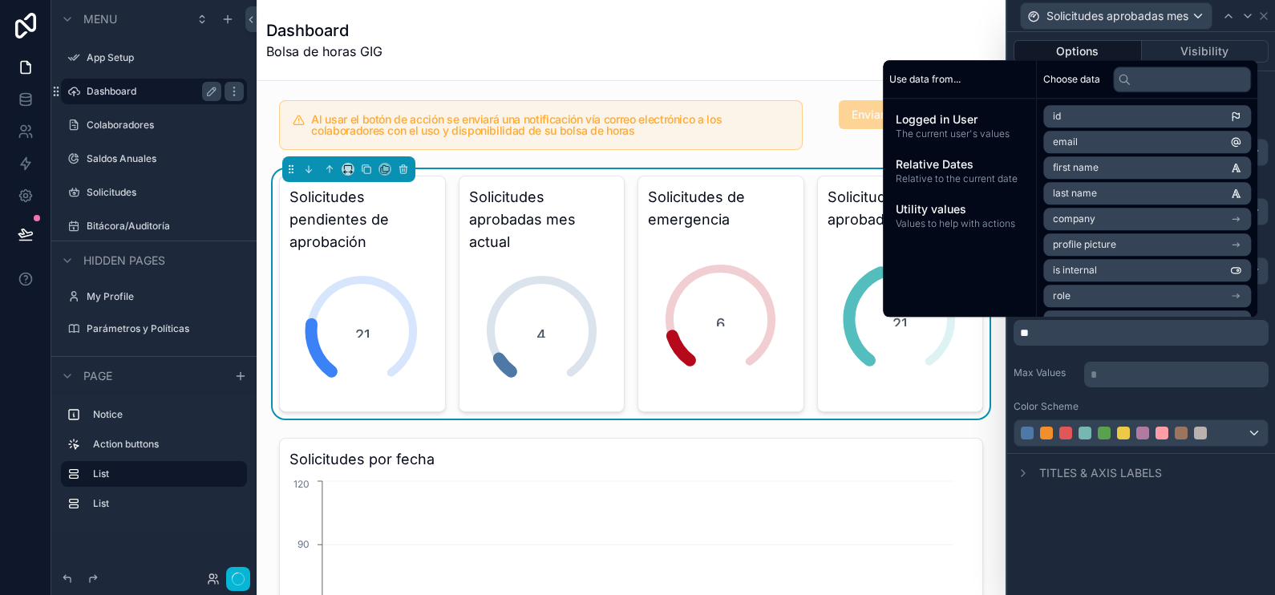
click at [1106, 348] on div "How do I set up a chart for my data? Chart type Gauge Metric Summary Average Ma…" at bounding box center [1141, 262] width 268 height 382
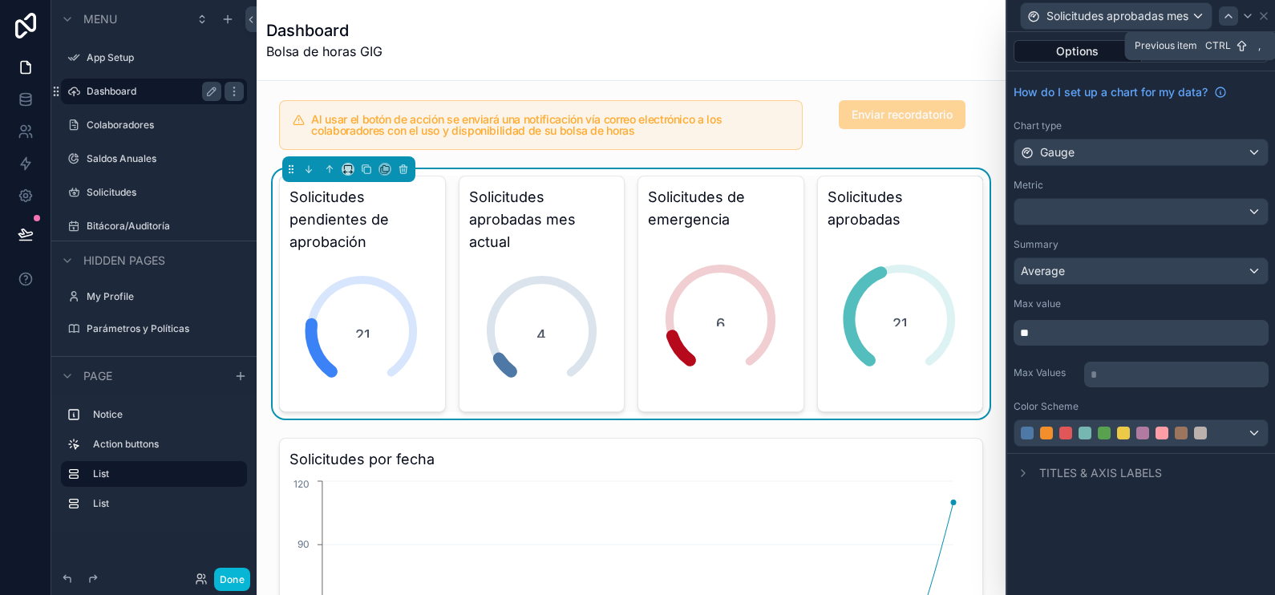
click at [1231, 16] on icon at bounding box center [1228, 15] width 6 height 3
click at [1051, 336] on p "*** ﻿" at bounding box center [1142, 333] width 245 height 16
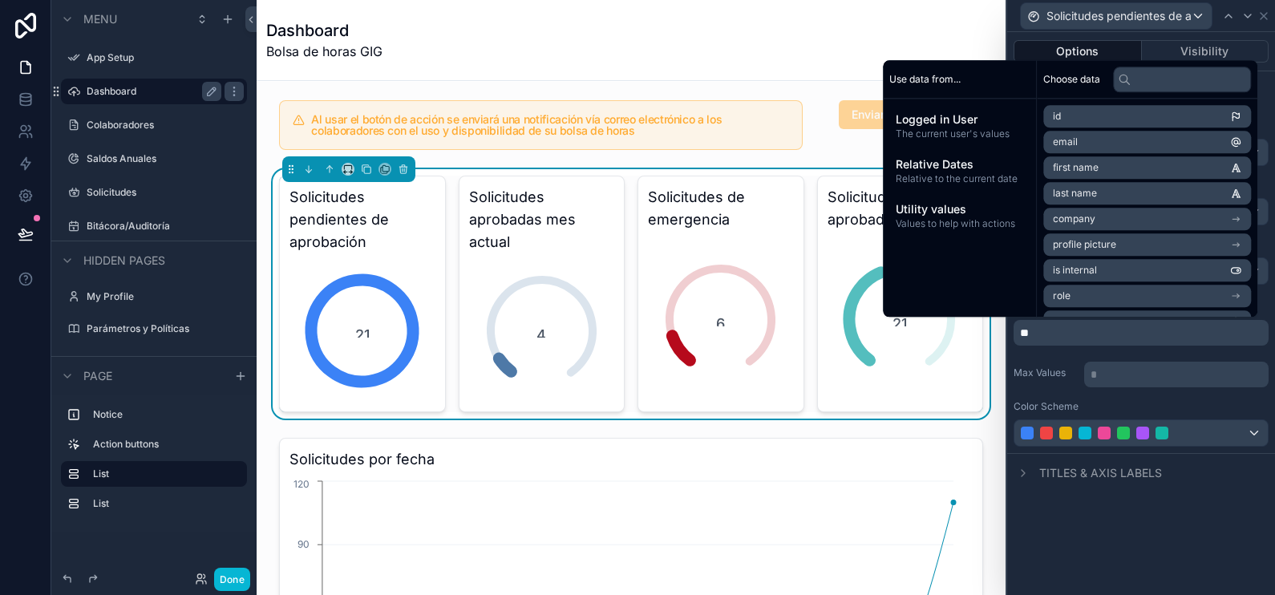
click at [1082, 346] on div "How do I set up a chart for my data? Chart type Gauge Metric Summary Sum Max va…" at bounding box center [1141, 262] width 268 height 382
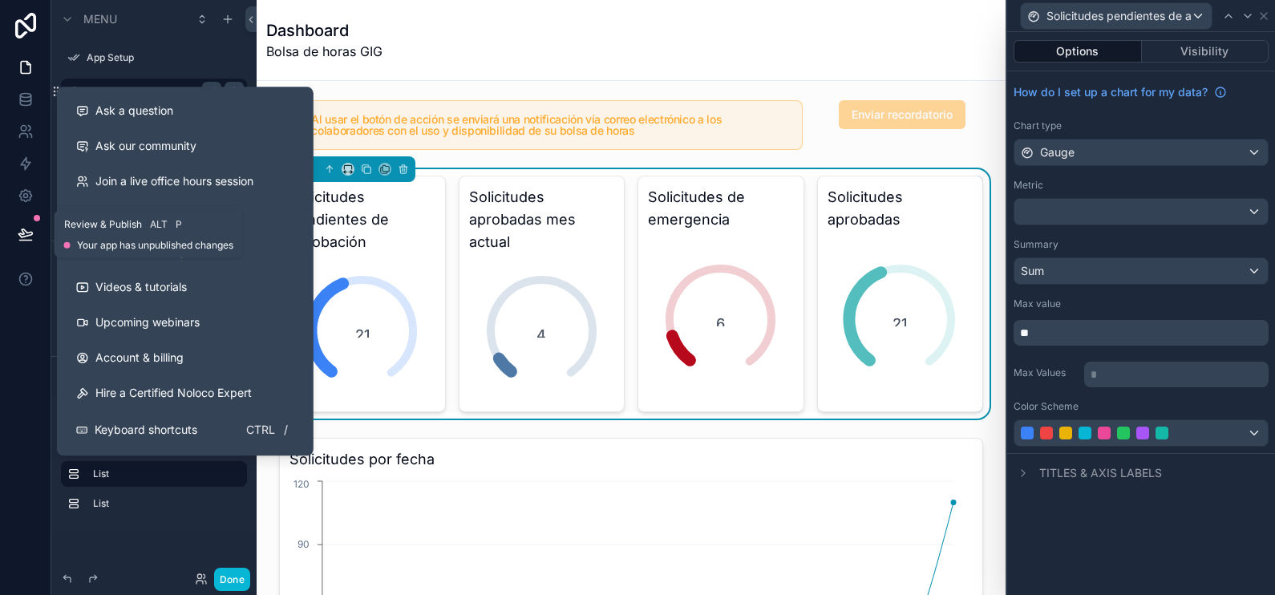
click at [22, 233] on icon at bounding box center [25, 233] width 14 height 8
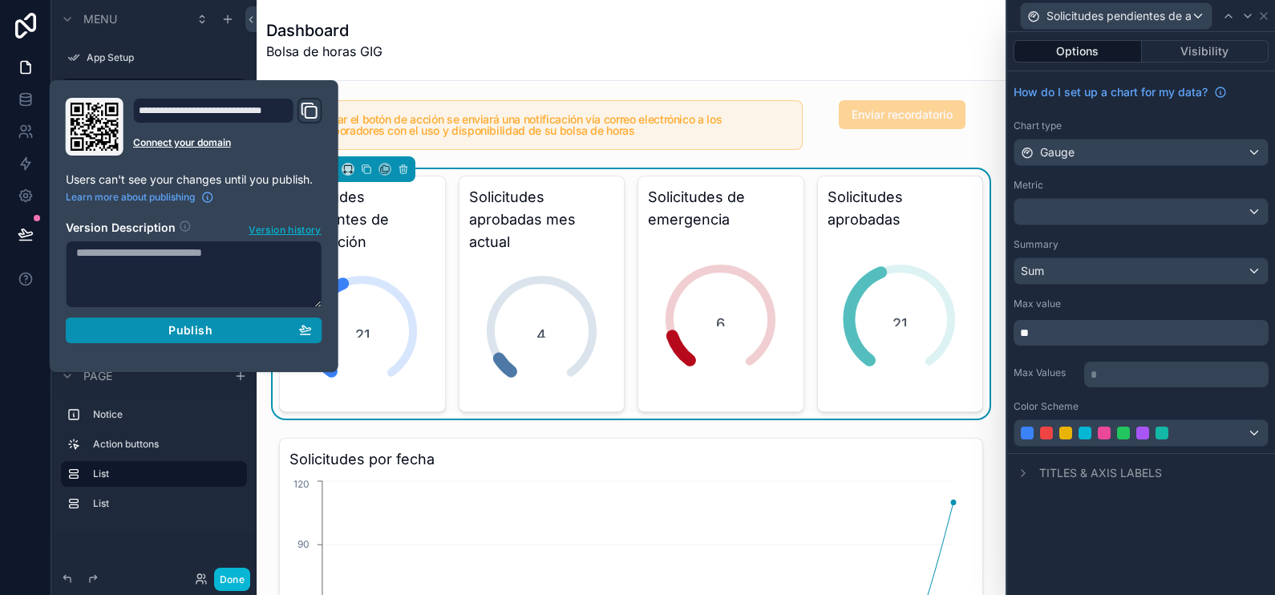
click at [208, 330] on span "Publish" at bounding box center [189, 330] width 43 height 14
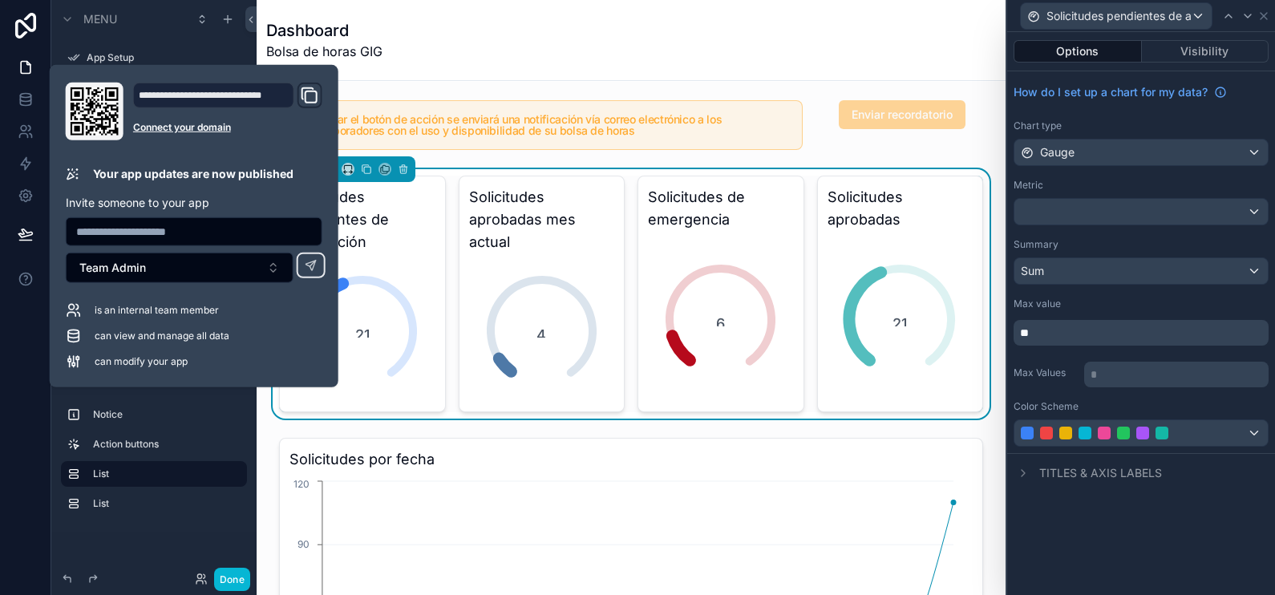
drag, startPoint x: 699, startPoint y: 8, endPoint x: 390, endPoint y: 246, distance: 390.5
click at [699, 8] on div "Dashboard Bolsa de horas GIG" at bounding box center [631, 40] width 730 height 80
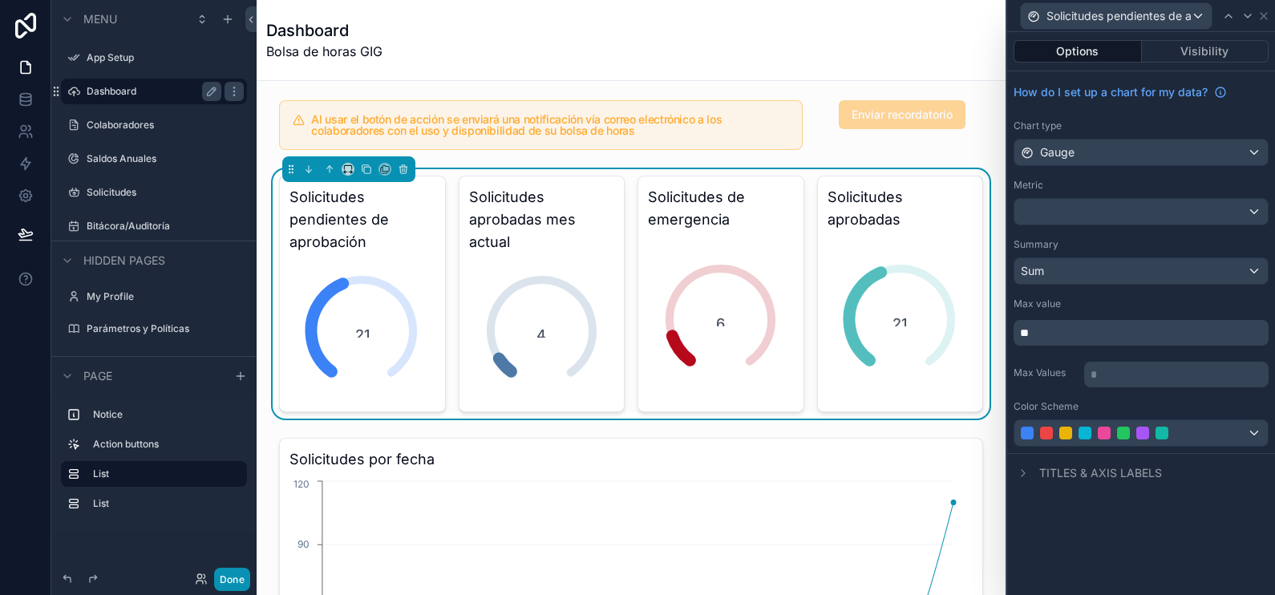
click at [241, 586] on button "Done" at bounding box center [232, 579] width 36 height 23
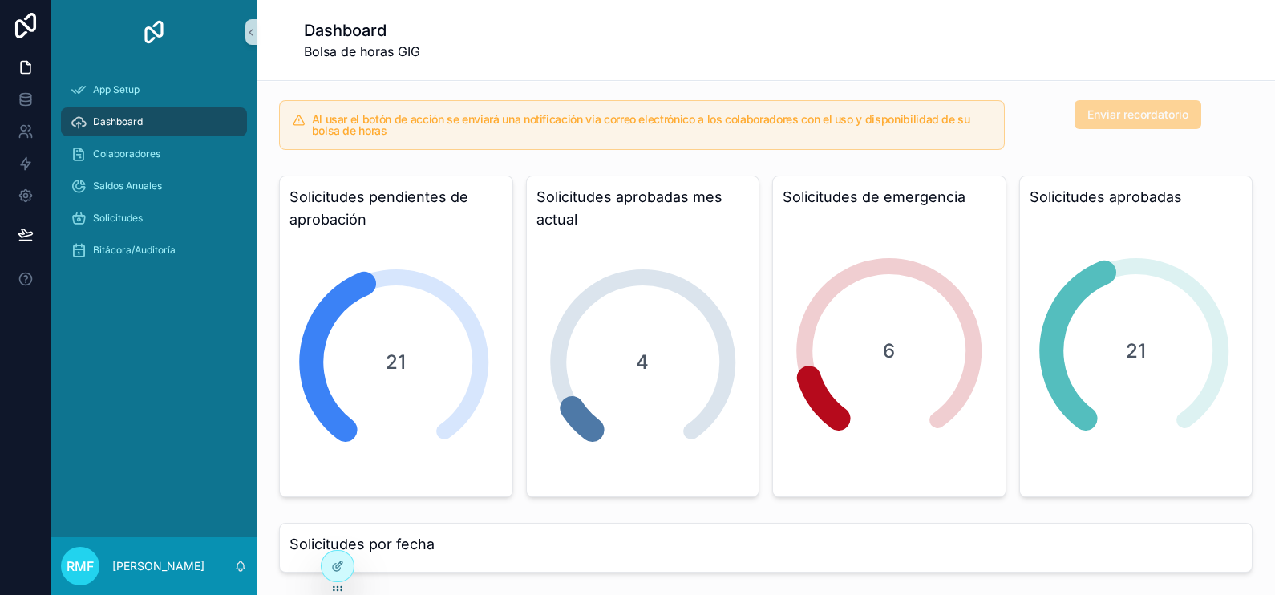
click at [1150, 119] on span "Enviar recordatorio" at bounding box center [1137, 114] width 127 height 29
click at [26, 196] on icon at bounding box center [26, 196] width 16 height 16
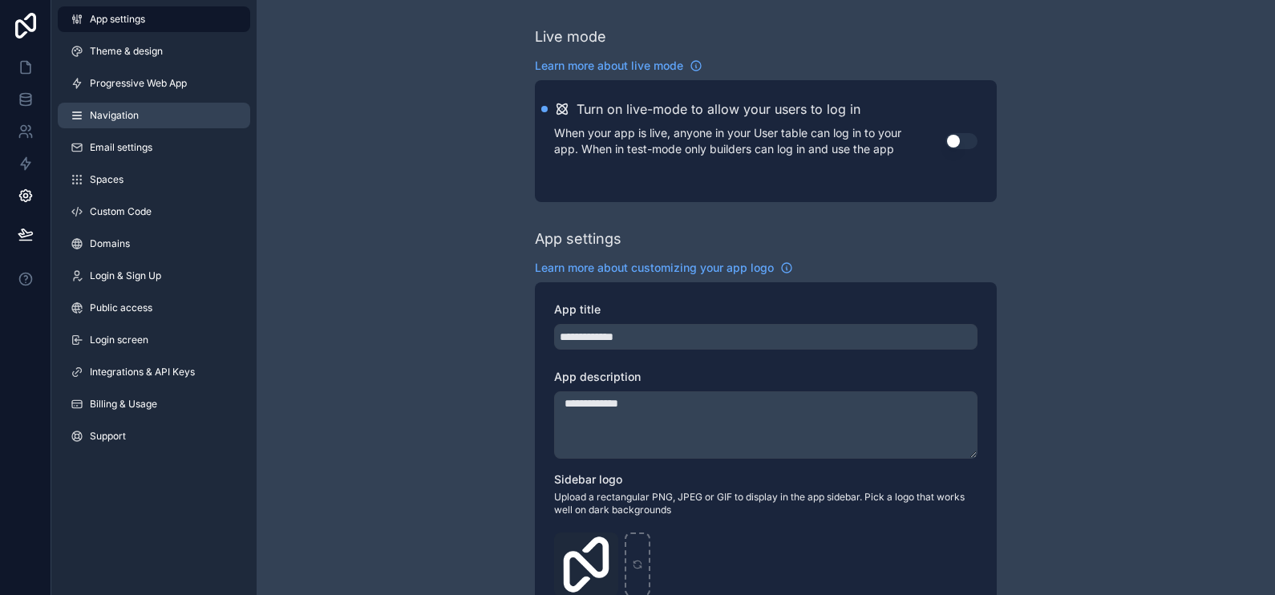
click at [131, 112] on span "Navigation" at bounding box center [114, 115] width 49 height 13
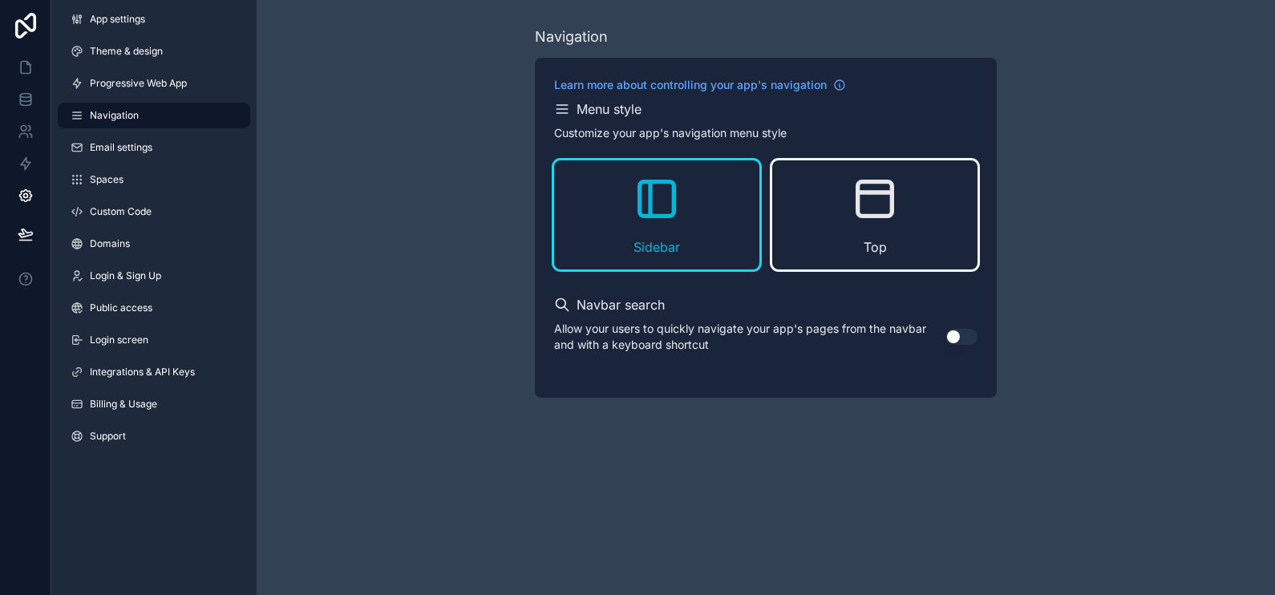
click at [899, 236] on div "Top" at bounding box center [874, 214] width 205 height 109
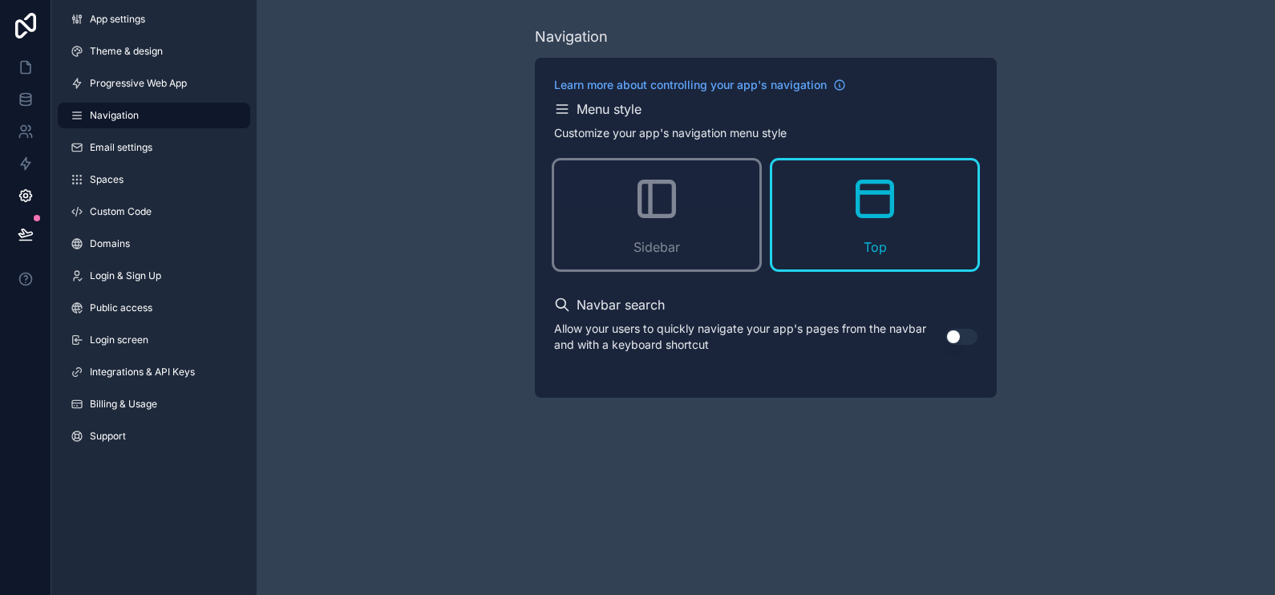
click at [962, 333] on button "Use setting" at bounding box center [961, 337] width 32 height 16
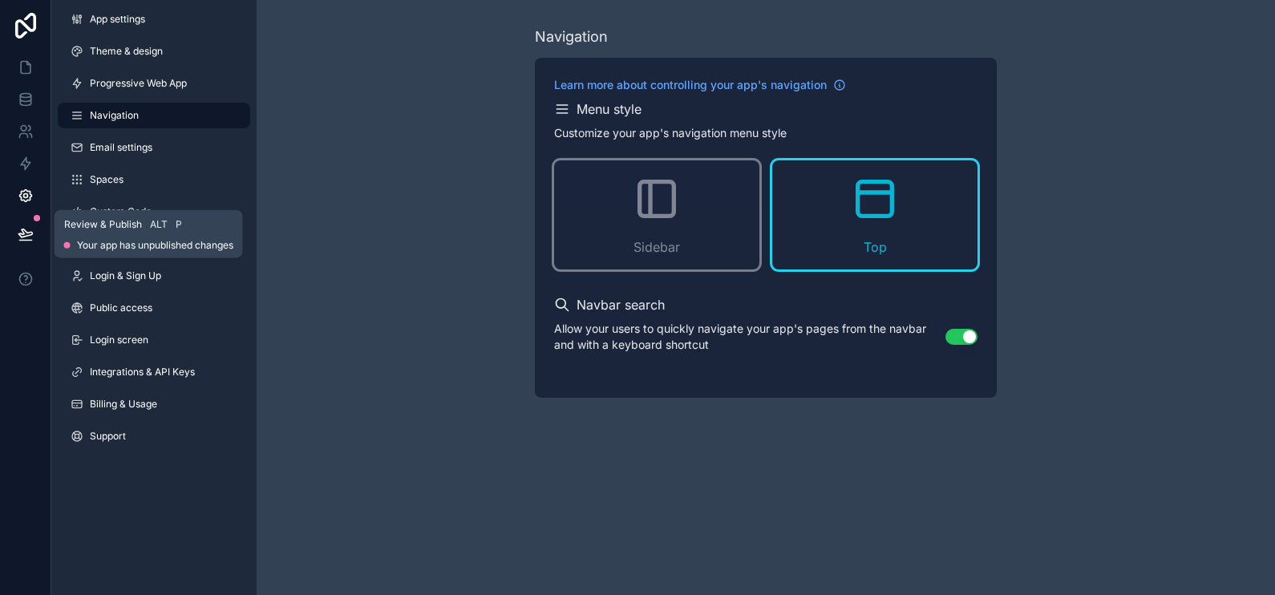
click at [27, 231] on icon at bounding box center [26, 234] width 16 height 16
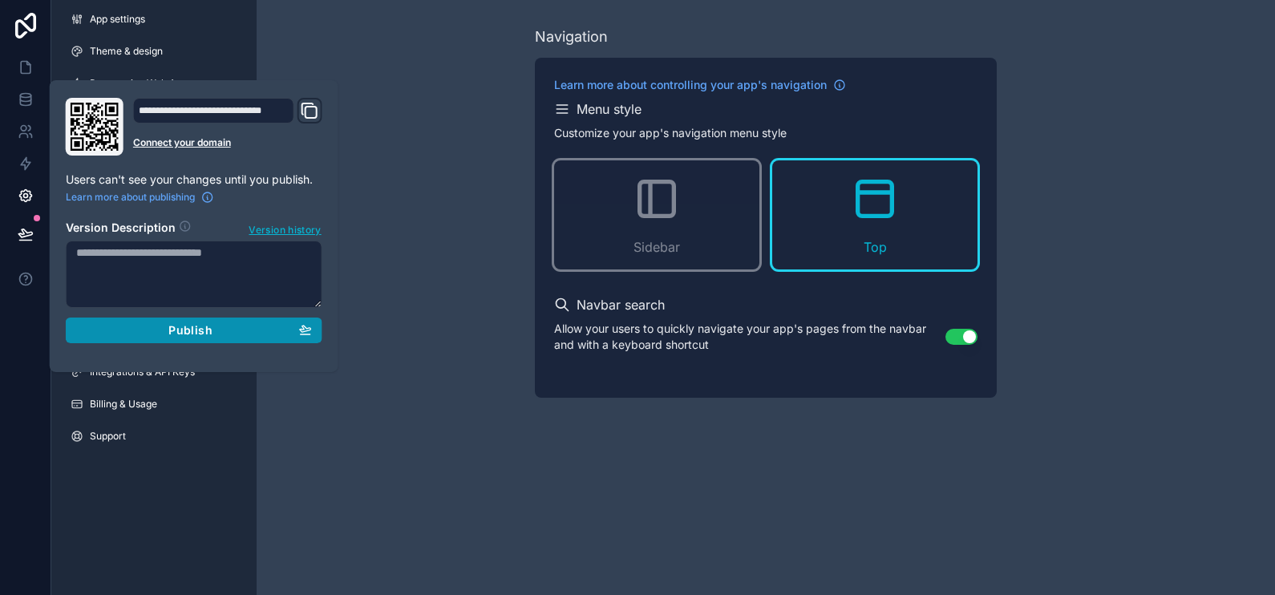
click at [203, 330] on span "Publish" at bounding box center [189, 330] width 43 height 14
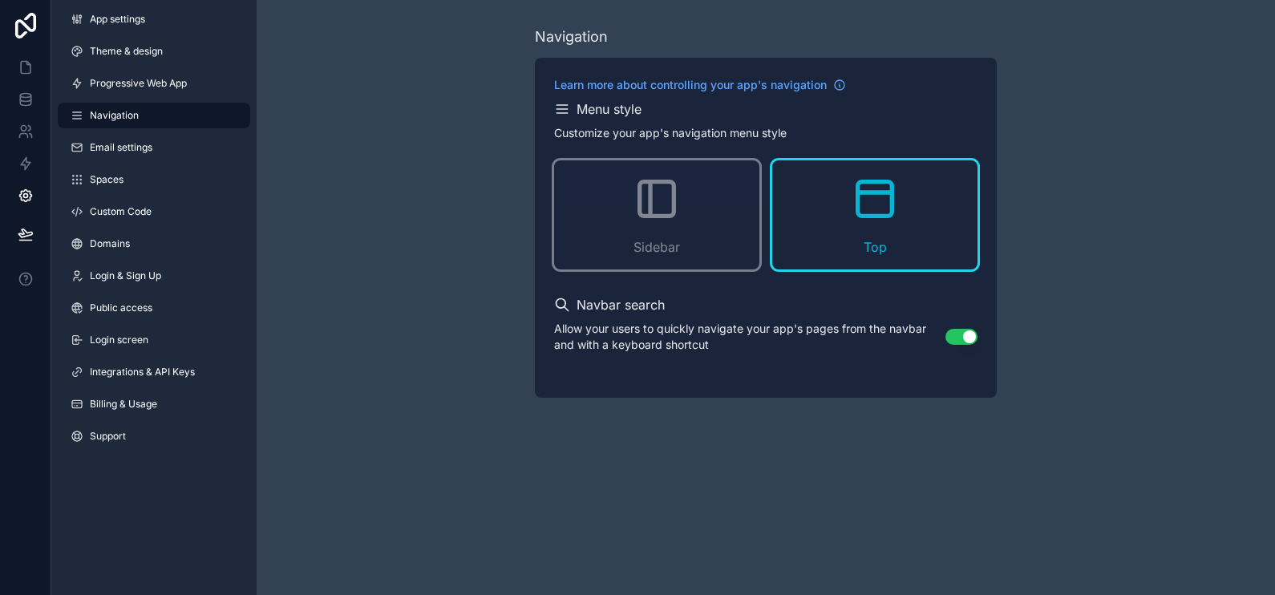
click at [481, 180] on div "Navigation Learn more about controlling your app's navigation Menu style Custom…" at bounding box center [766, 211] width 1018 height 423
click at [25, 63] on icon at bounding box center [26, 67] width 16 height 16
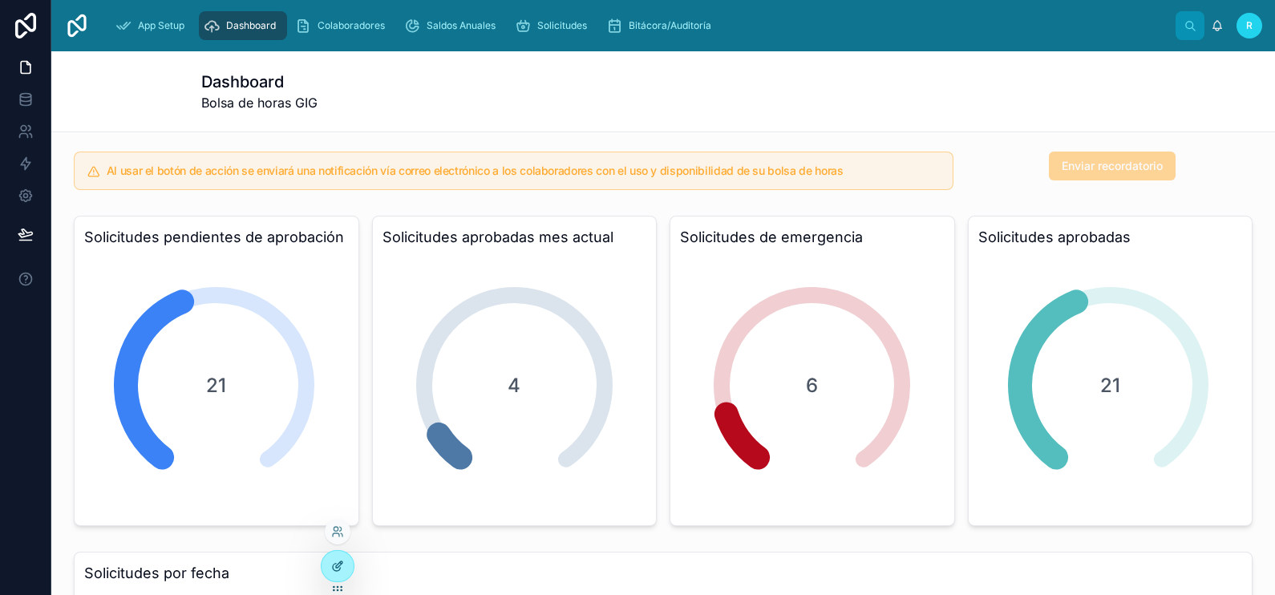
click at [345, 565] on div at bounding box center [338, 566] width 32 height 30
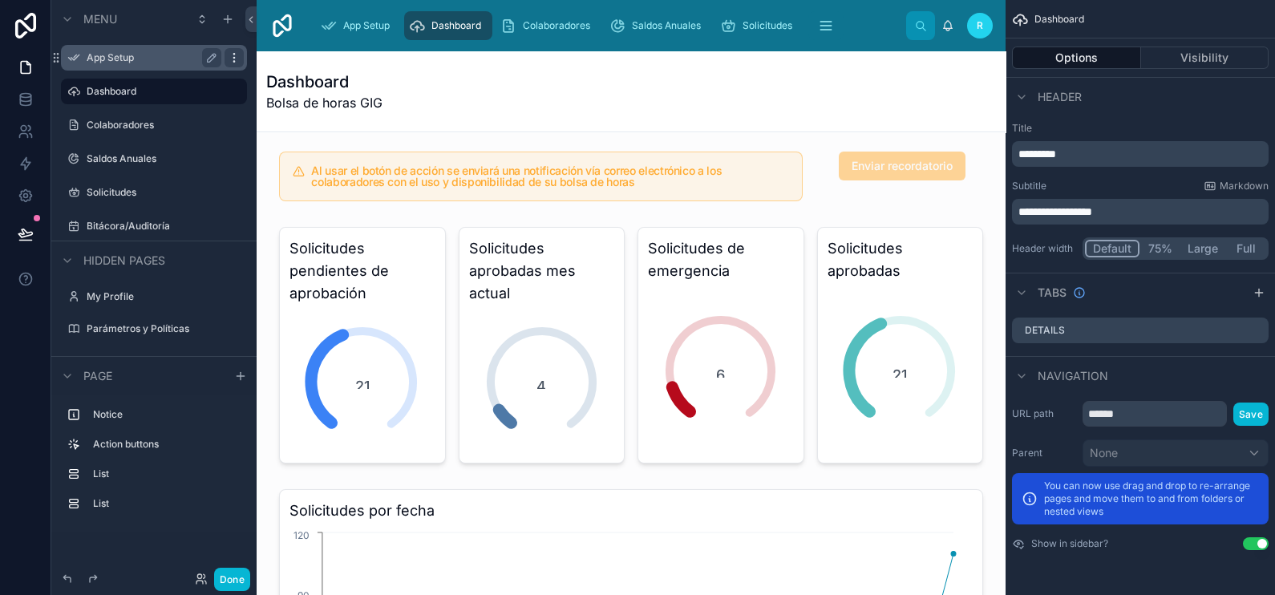
click at [238, 62] on icon "scrollable content" at bounding box center [234, 57] width 13 height 13
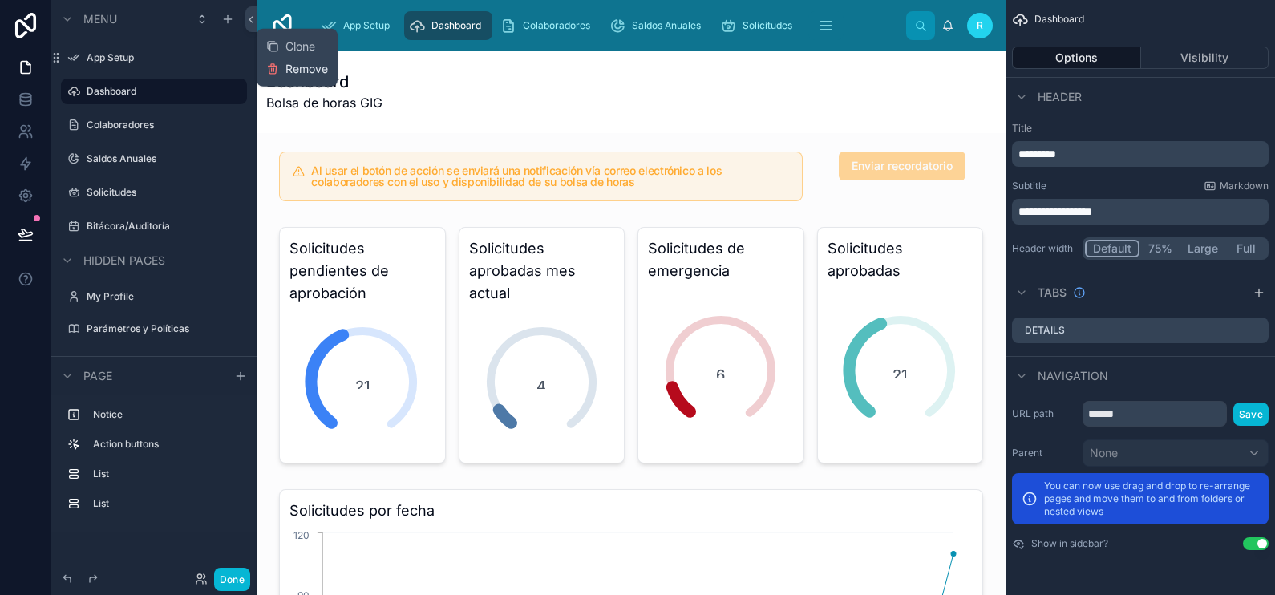
click at [273, 65] on icon at bounding box center [272, 69] width 13 height 13
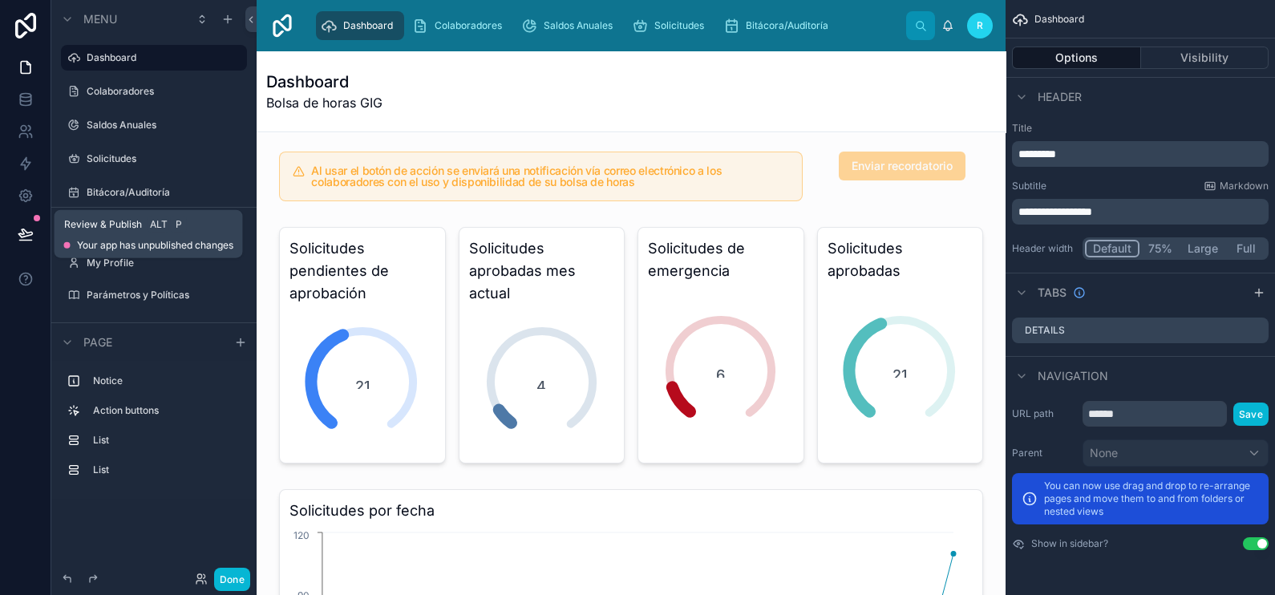
click at [24, 237] on icon at bounding box center [26, 234] width 16 height 16
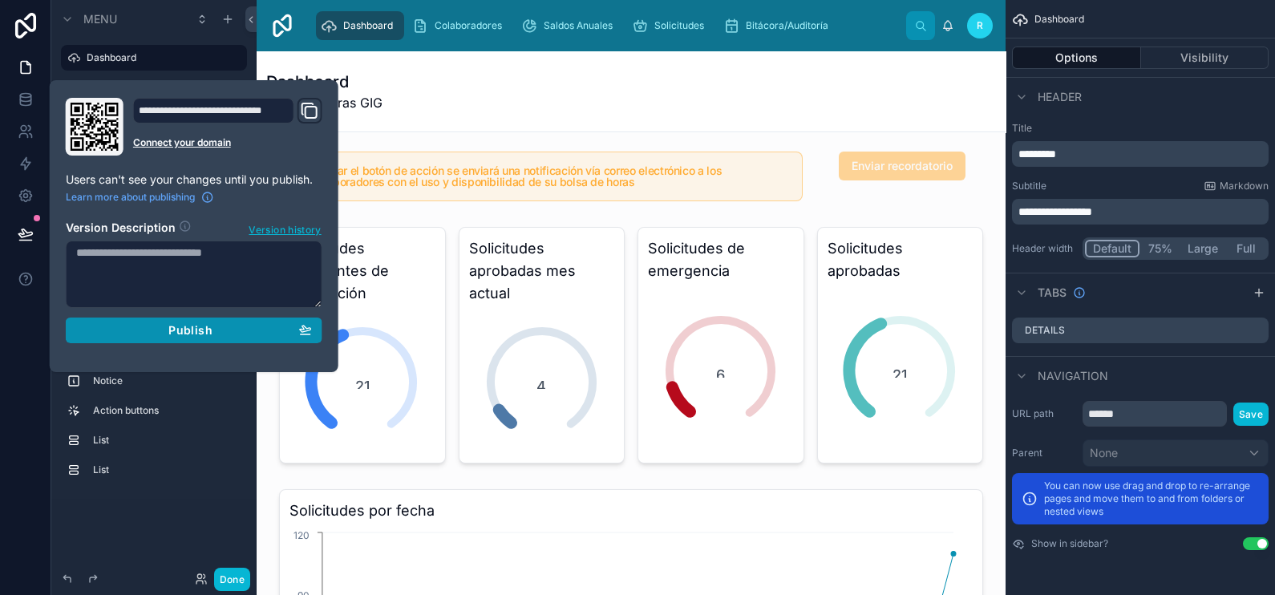
click at [160, 332] on div "Publish" at bounding box center [194, 330] width 236 height 14
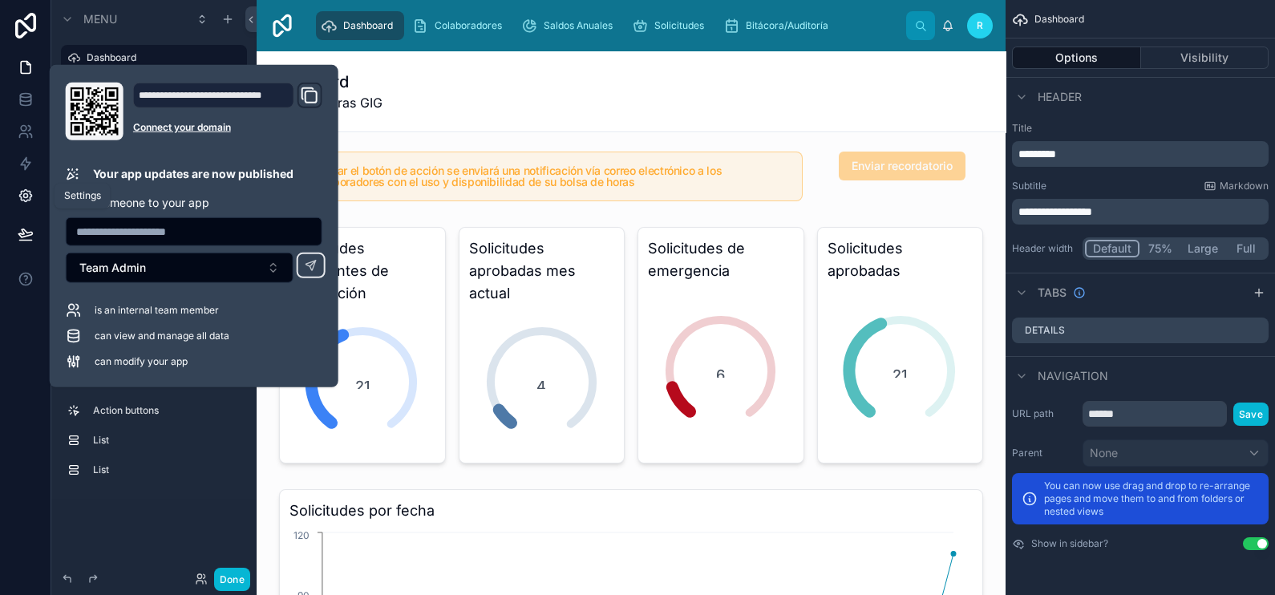
click at [22, 188] on icon at bounding box center [26, 196] width 16 height 16
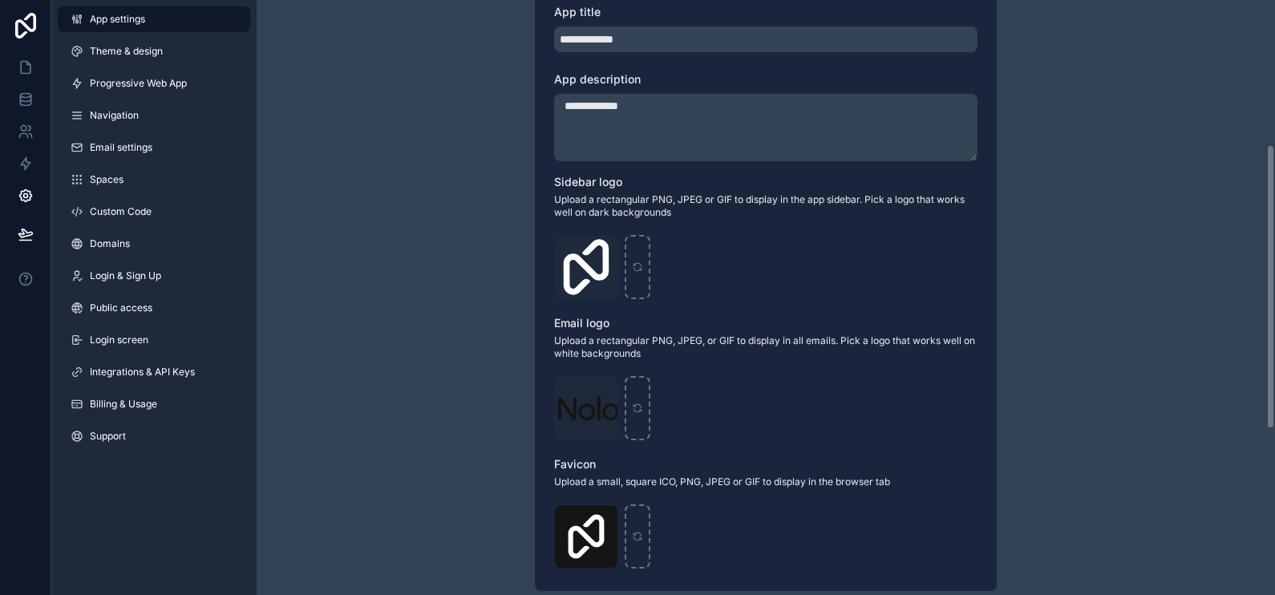
scroll to position [301, 0]
click at [637, 269] on div "scrollable content" at bounding box center [638, 264] width 26 height 64
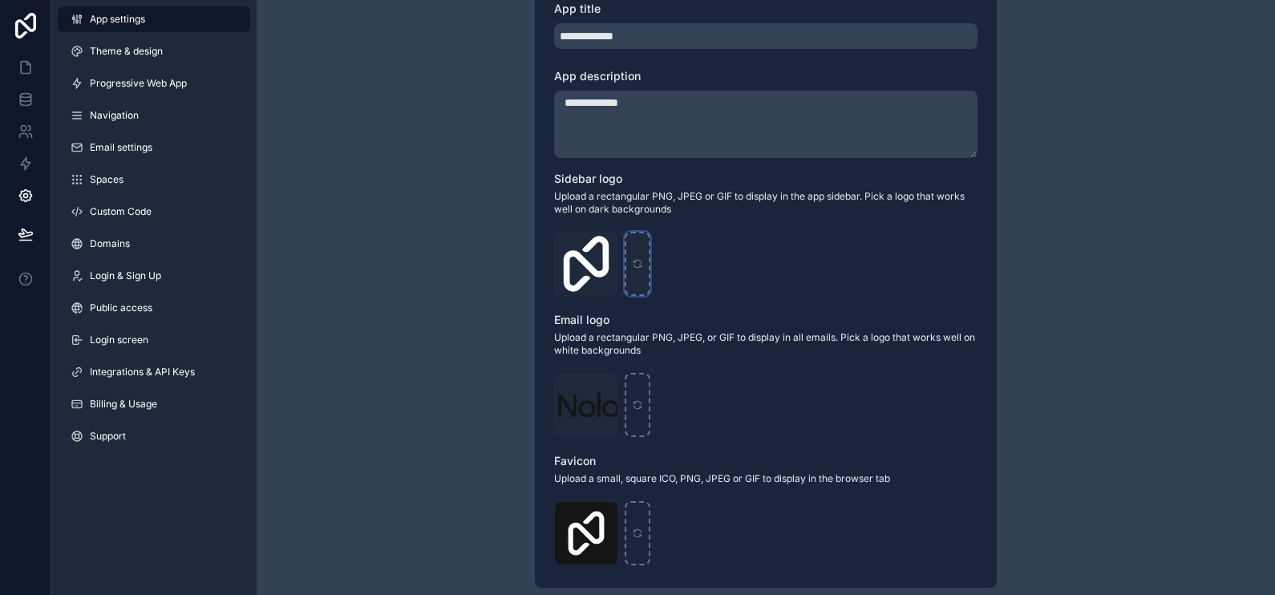
type input "**********"
click at [637, 533] on icon "scrollable content" at bounding box center [637, 533] width 11 height 11
type input "**********"
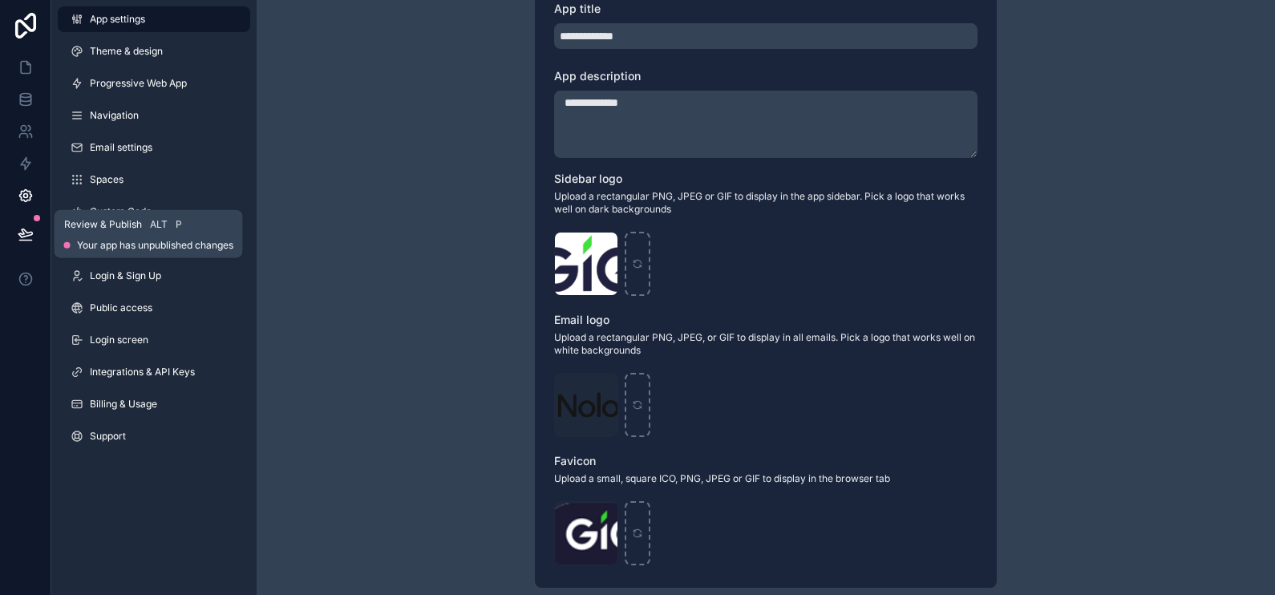
click at [25, 230] on icon at bounding box center [25, 233] width 14 height 8
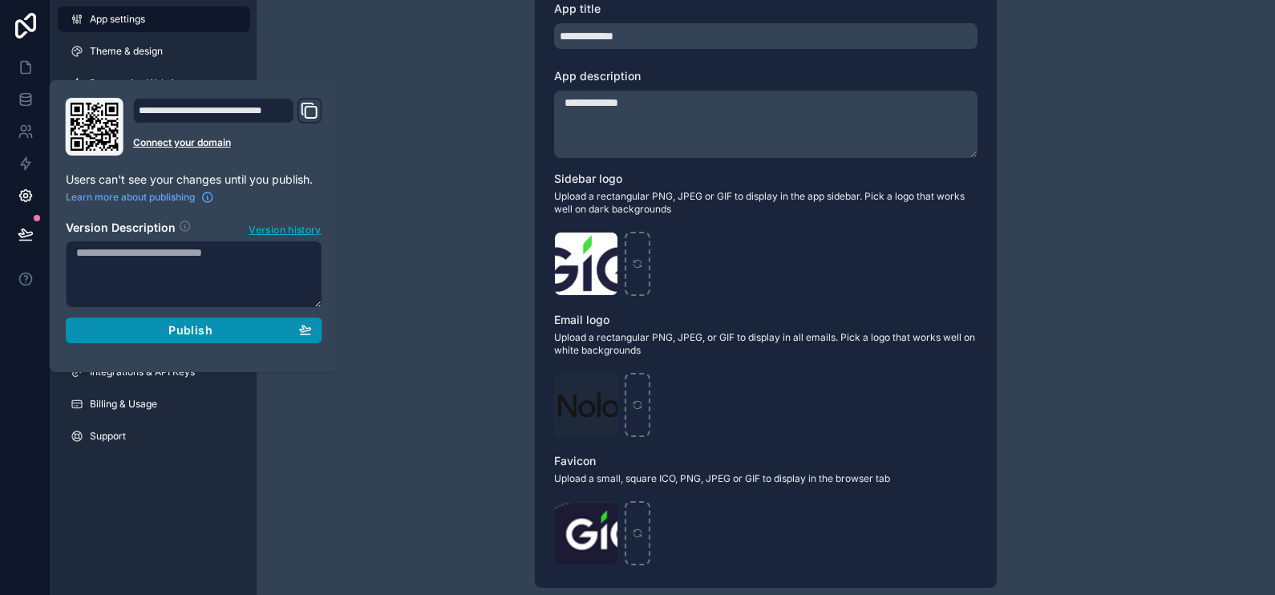
click at [142, 332] on div "Publish" at bounding box center [194, 330] width 236 height 14
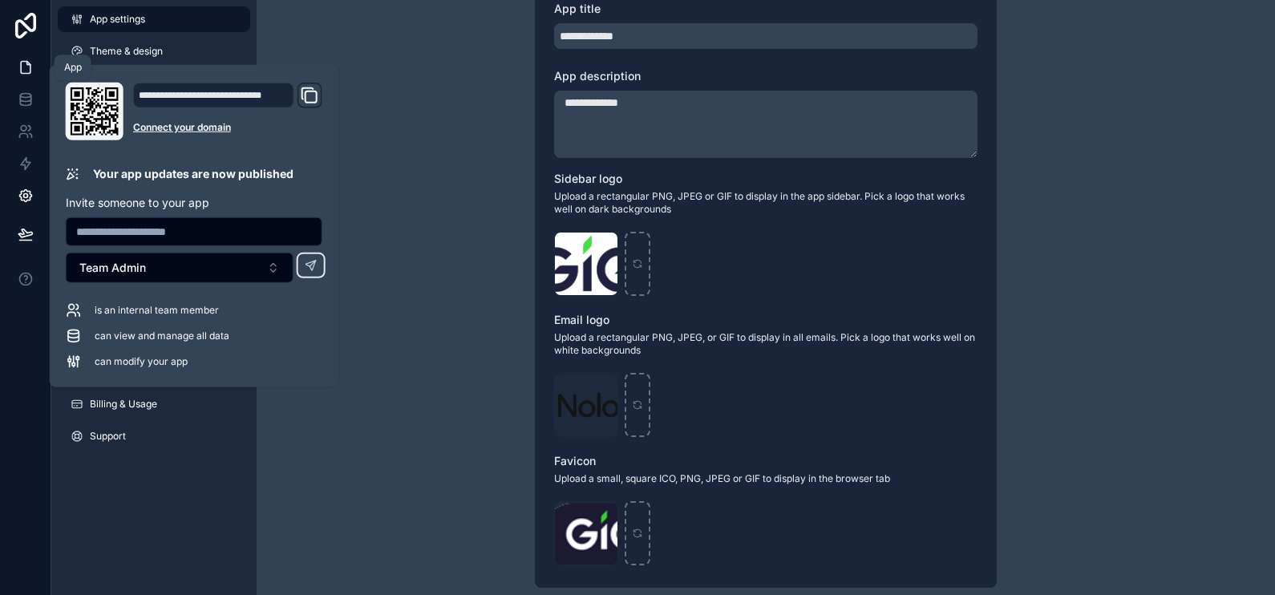
click at [23, 63] on icon at bounding box center [26, 67] width 16 height 16
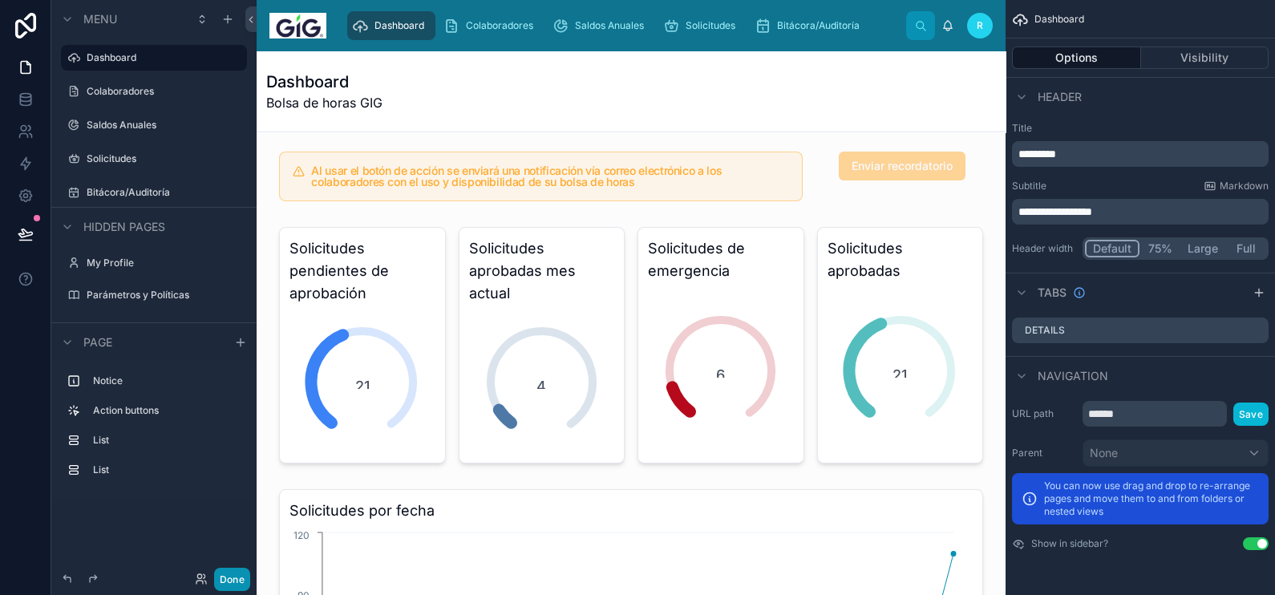
click at [229, 585] on button "Done" at bounding box center [232, 579] width 36 height 23
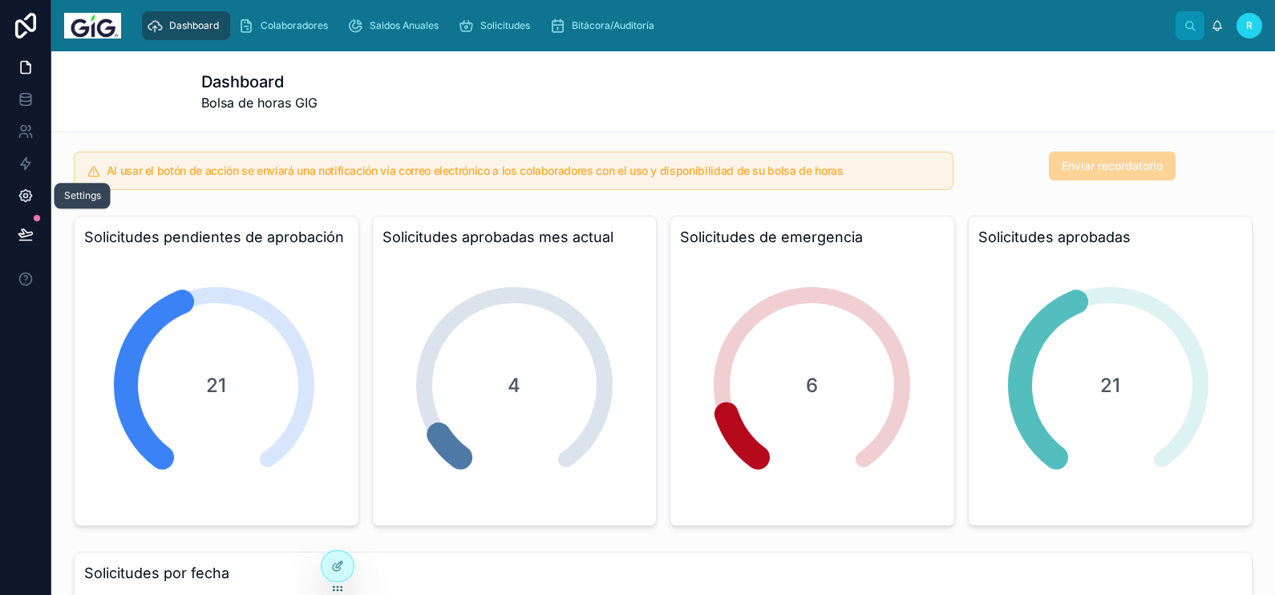
click at [34, 192] on link at bounding box center [25, 196] width 51 height 32
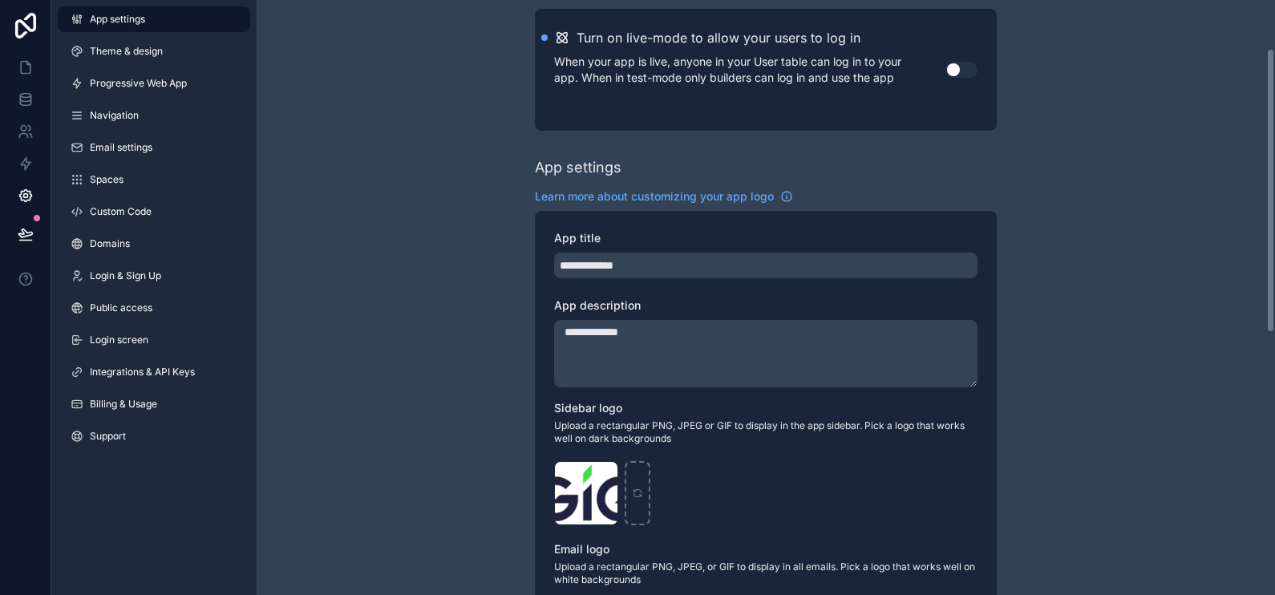
scroll to position [99, 0]
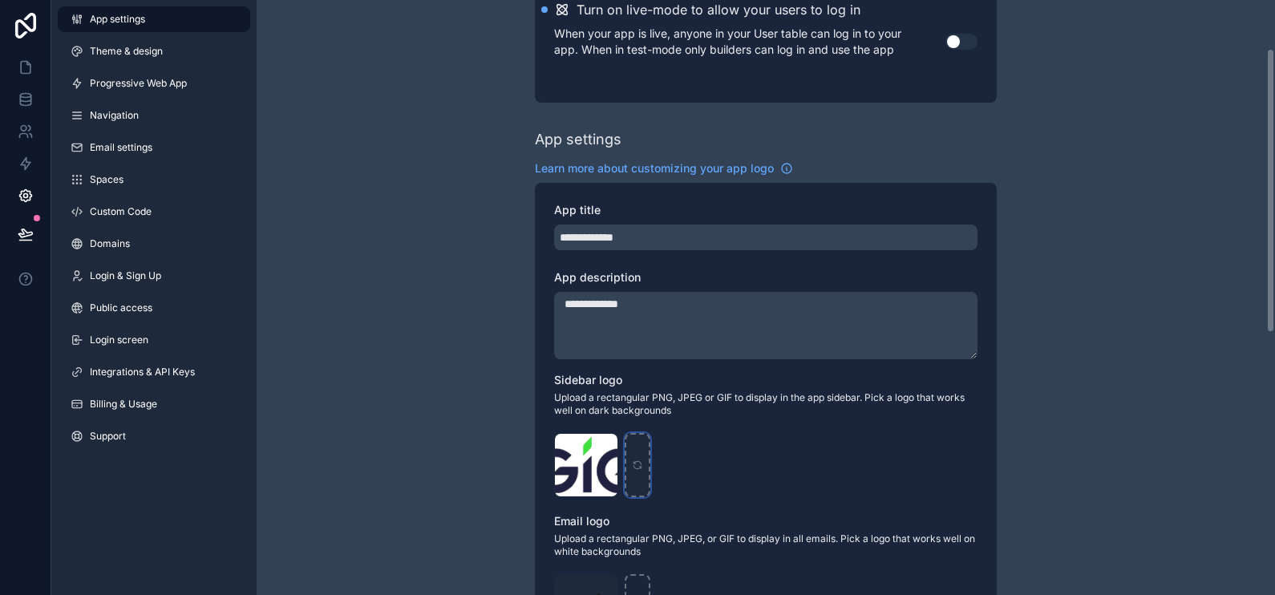
click at [637, 471] on div "scrollable content" at bounding box center [638, 465] width 26 height 64
type input "**********"
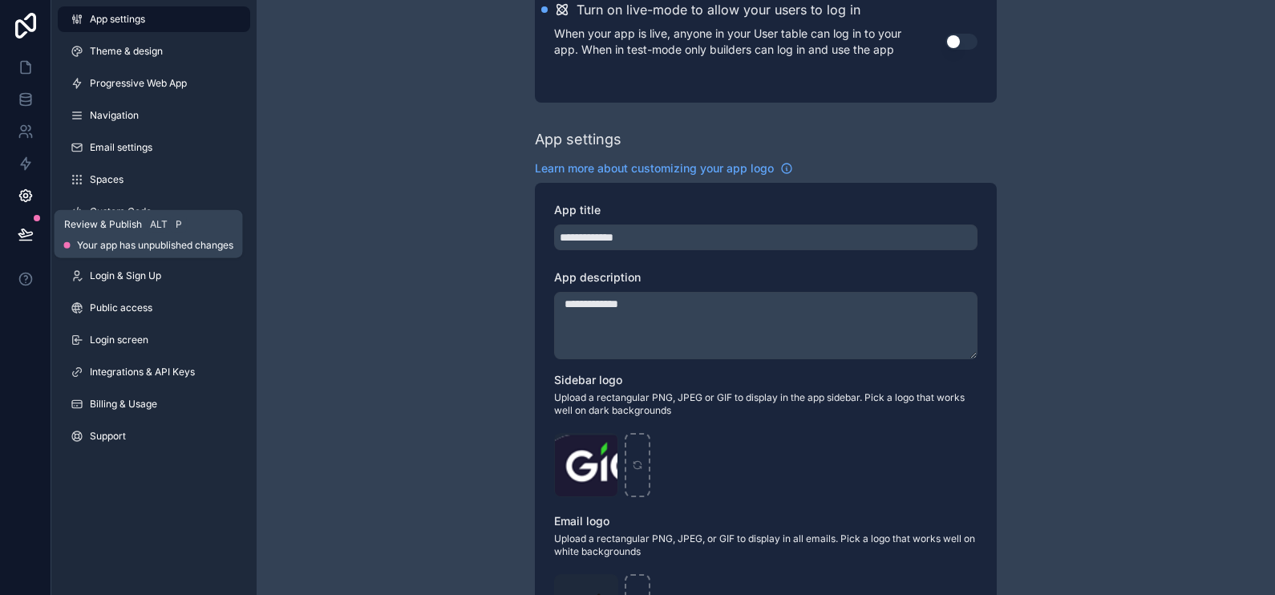
click at [40, 233] on button at bounding box center [25, 234] width 35 height 45
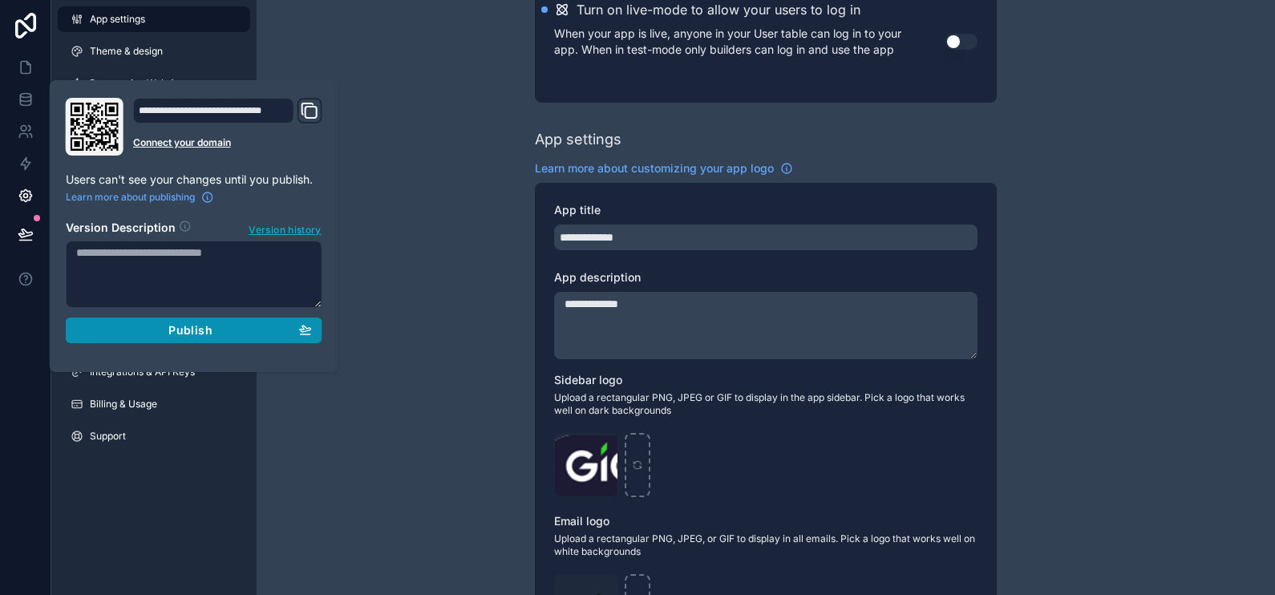
click at [300, 330] on icon "button" at bounding box center [305, 329] width 13 height 13
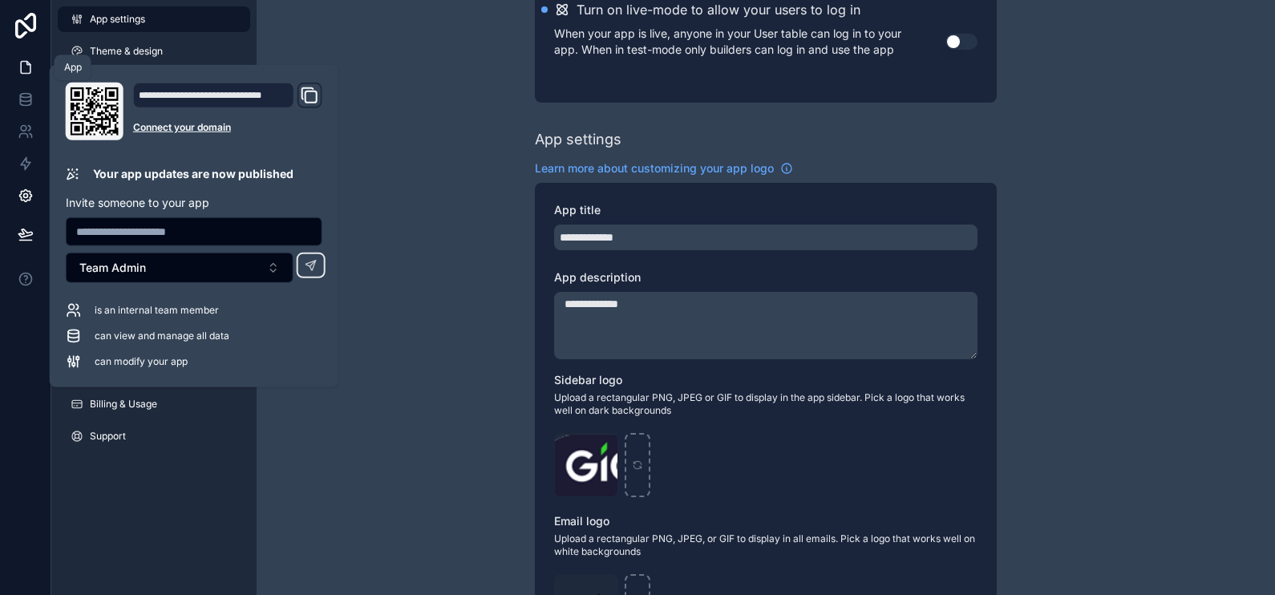
click at [26, 55] on link at bounding box center [25, 67] width 51 height 32
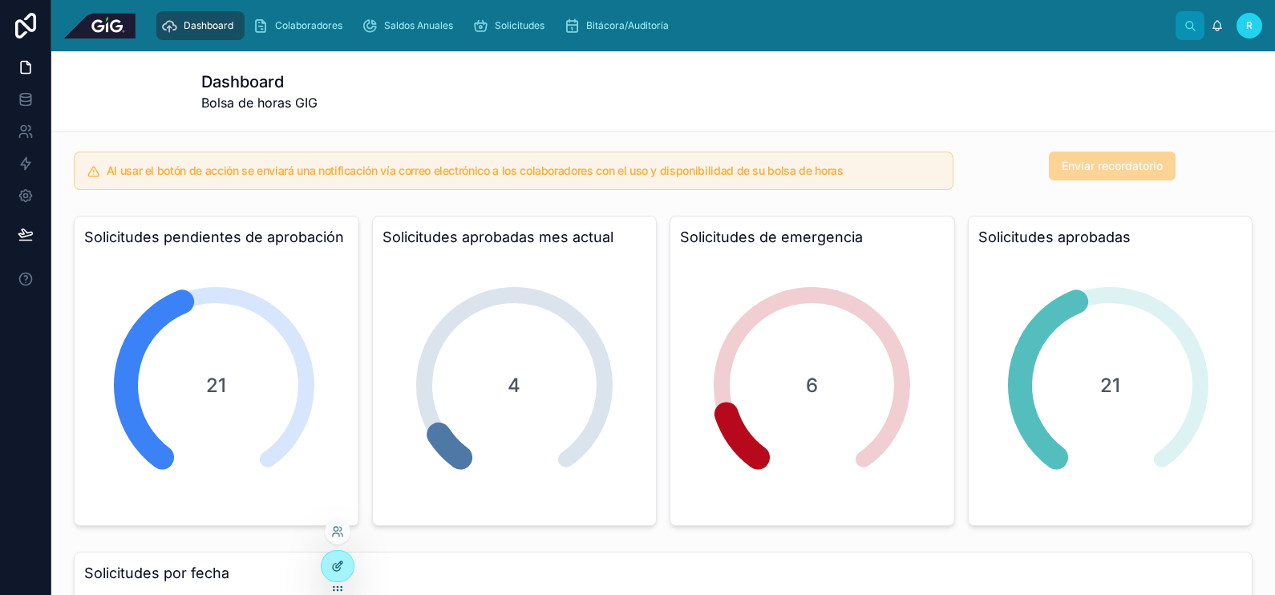
click at [330, 576] on div at bounding box center [338, 566] width 32 height 30
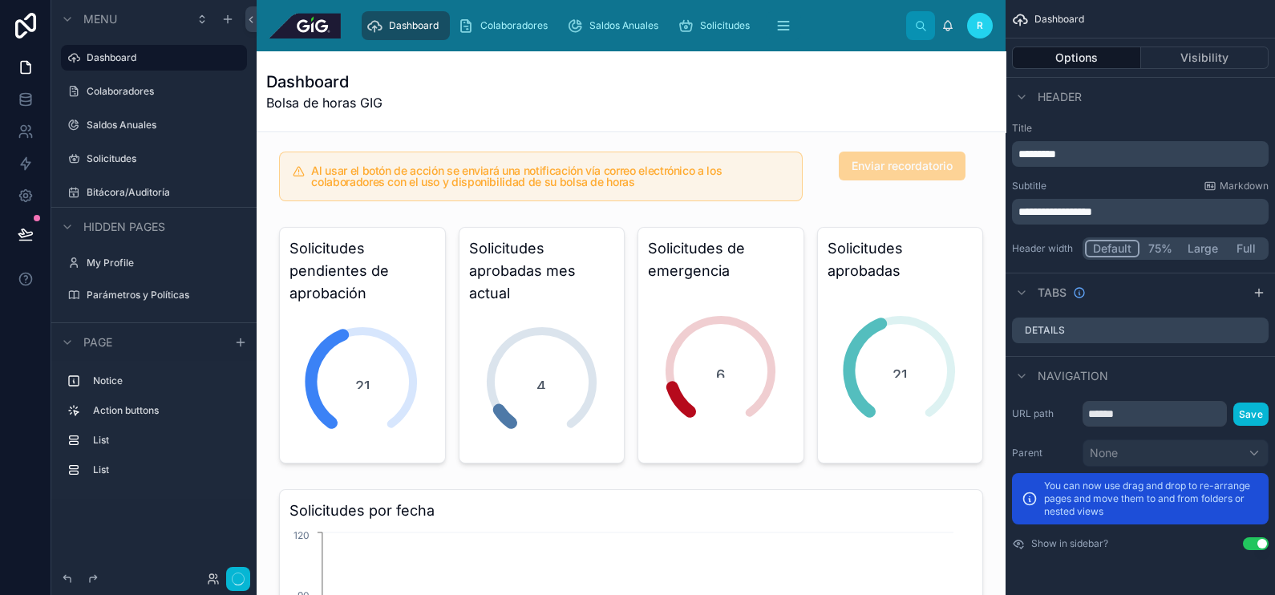
click at [706, 96] on div "Dashboard Bolsa de horas GIG" at bounding box center [631, 92] width 730 height 42
click at [1259, 247] on button "Full" at bounding box center [1245, 249] width 41 height 18
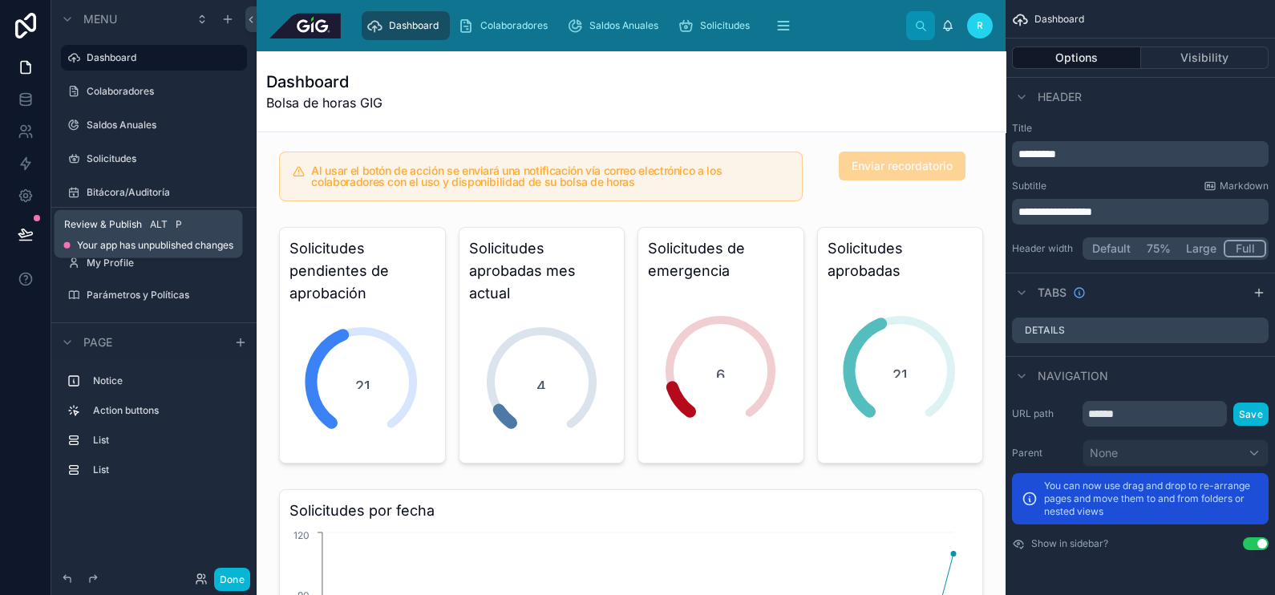
click at [27, 232] on icon at bounding box center [26, 234] width 16 height 16
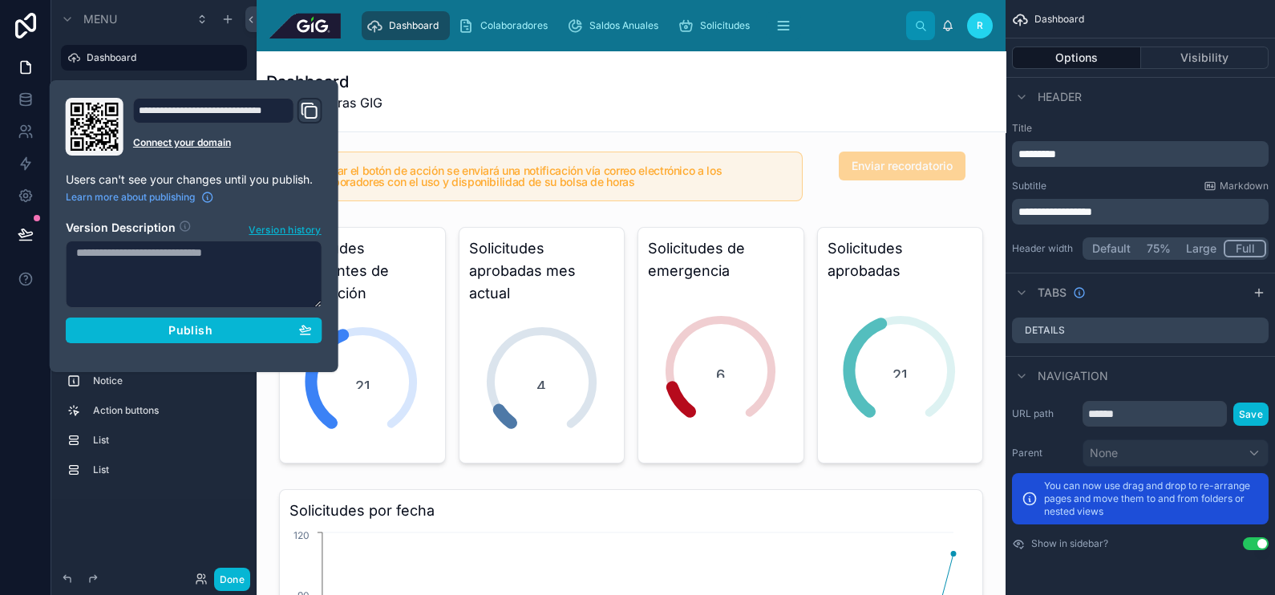
click at [174, 342] on div "**********" at bounding box center [193, 226] width 269 height 257
click at [178, 333] on span "Publish" at bounding box center [189, 330] width 43 height 14
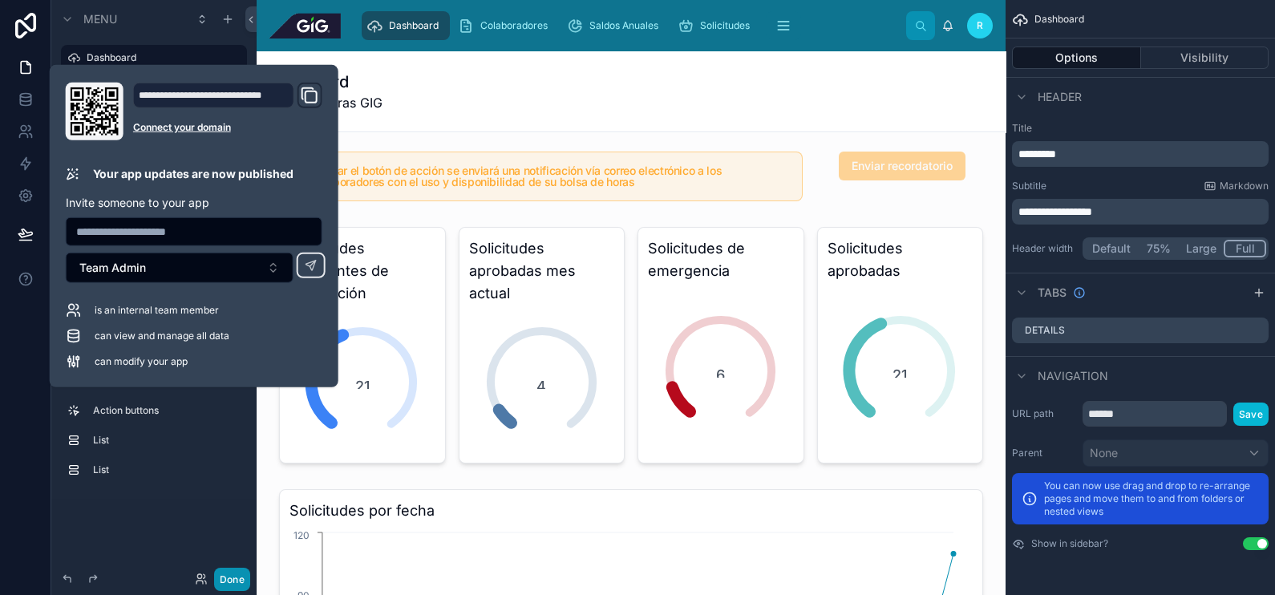
click at [234, 581] on button "Done" at bounding box center [232, 579] width 36 height 23
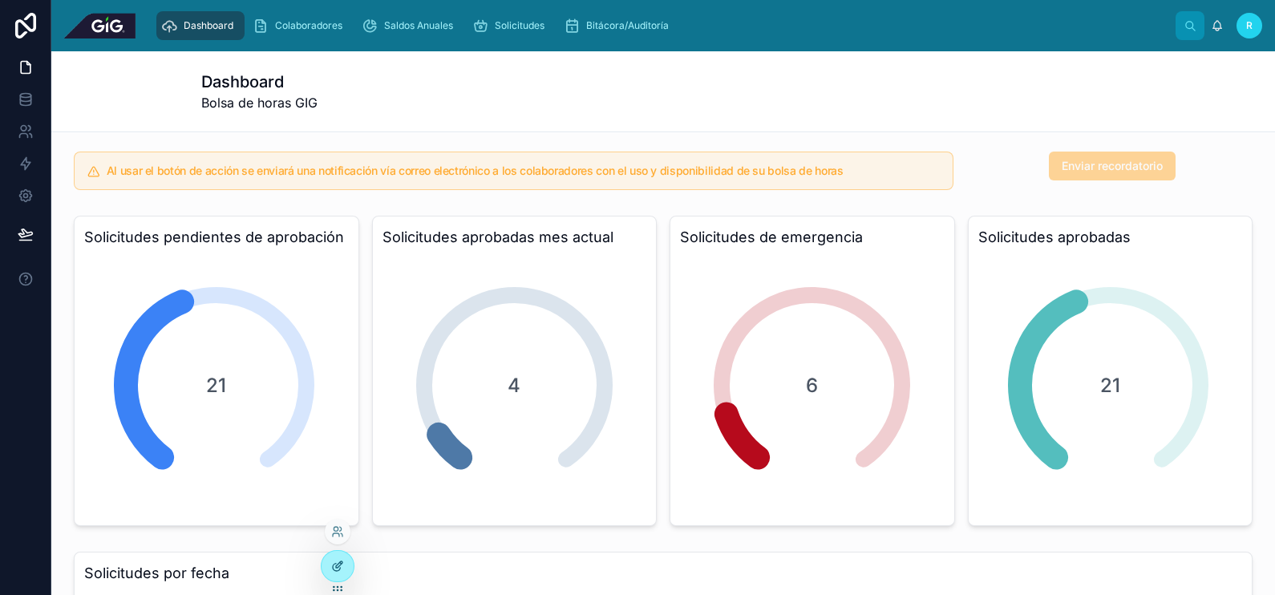
click at [342, 566] on icon at bounding box center [337, 566] width 13 height 13
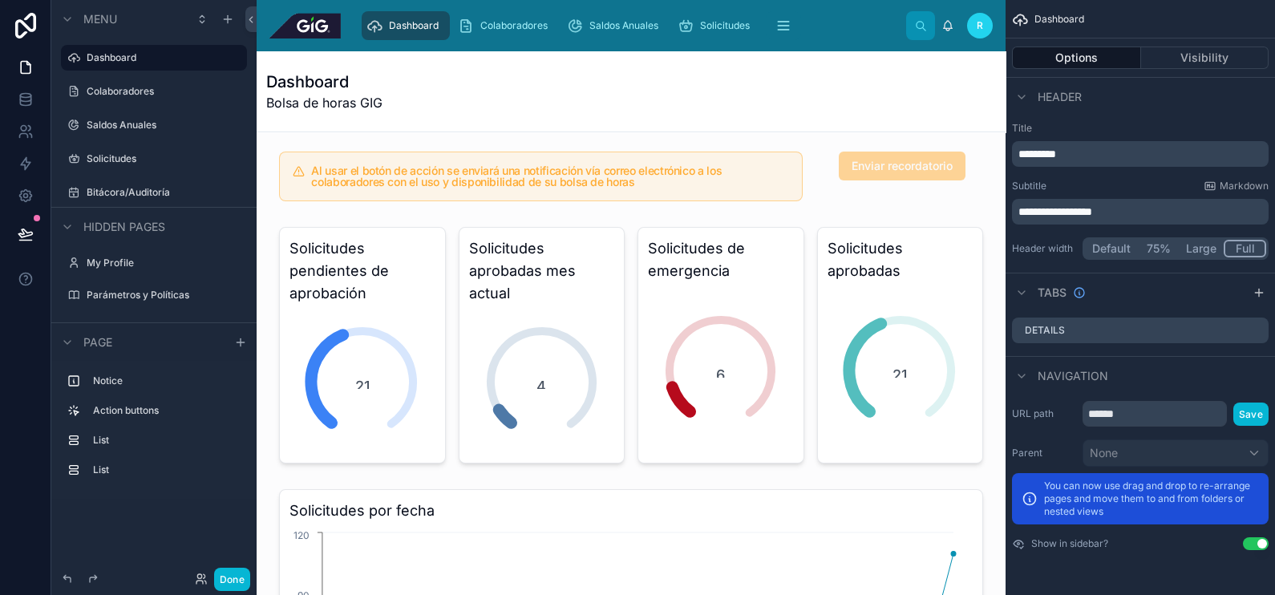
click at [1056, 156] on span "*********" at bounding box center [1037, 153] width 38 height 11
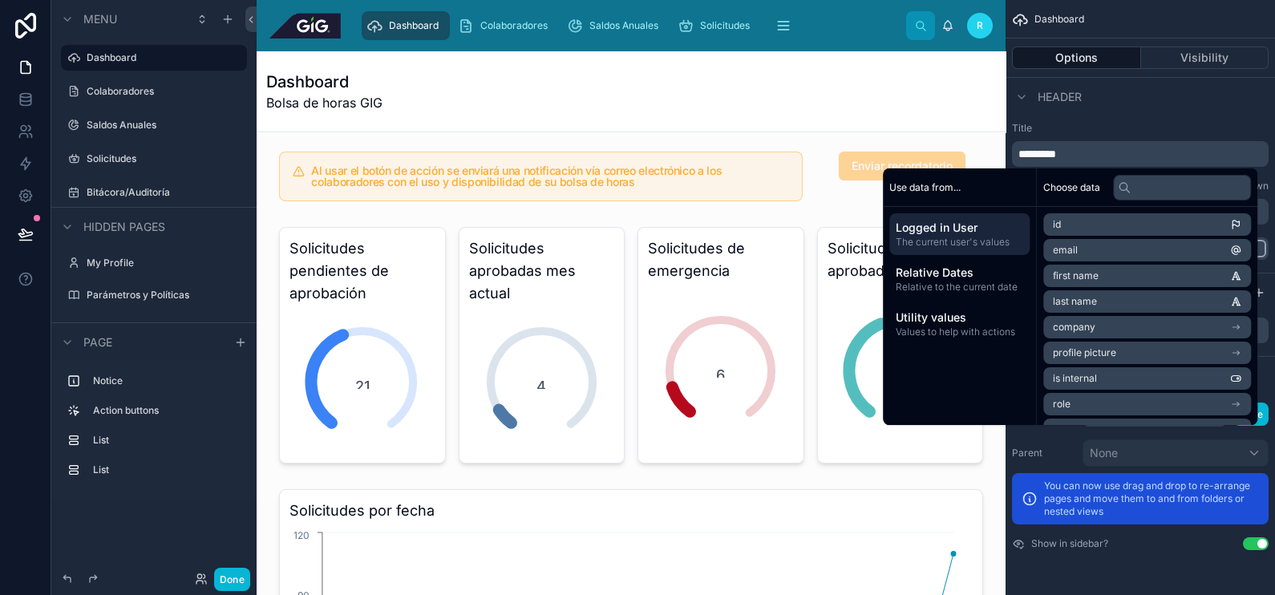
click at [1147, 119] on div "**********" at bounding box center [1139, 190] width 269 height 151
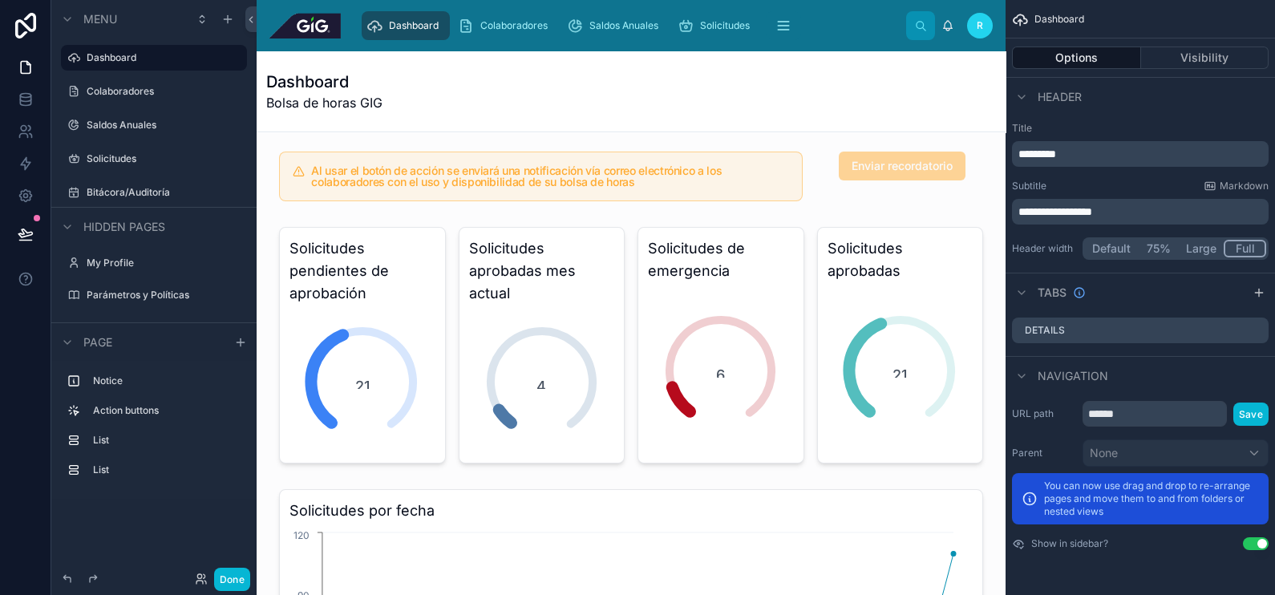
click at [1249, 247] on button "Full" at bounding box center [1245, 249] width 42 height 18
click at [233, 577] on button "Done" at bounding box center [232, 579] width 36 height 23
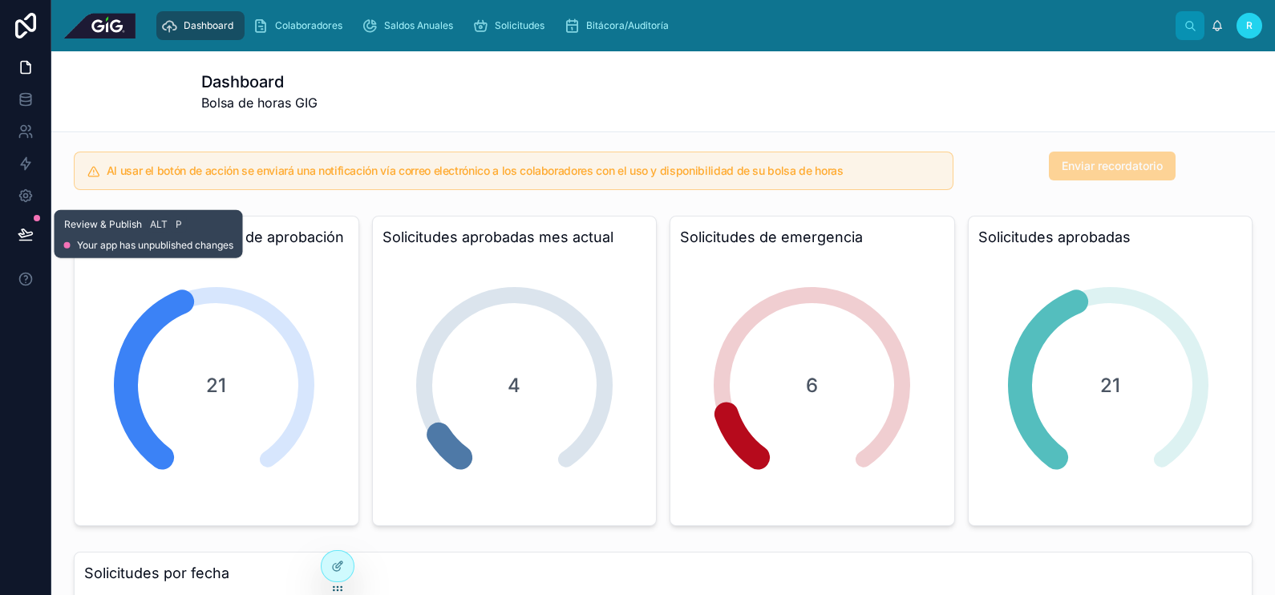
click at [22, 235] on icon at bounding box center [26, 234] width 16 height 16
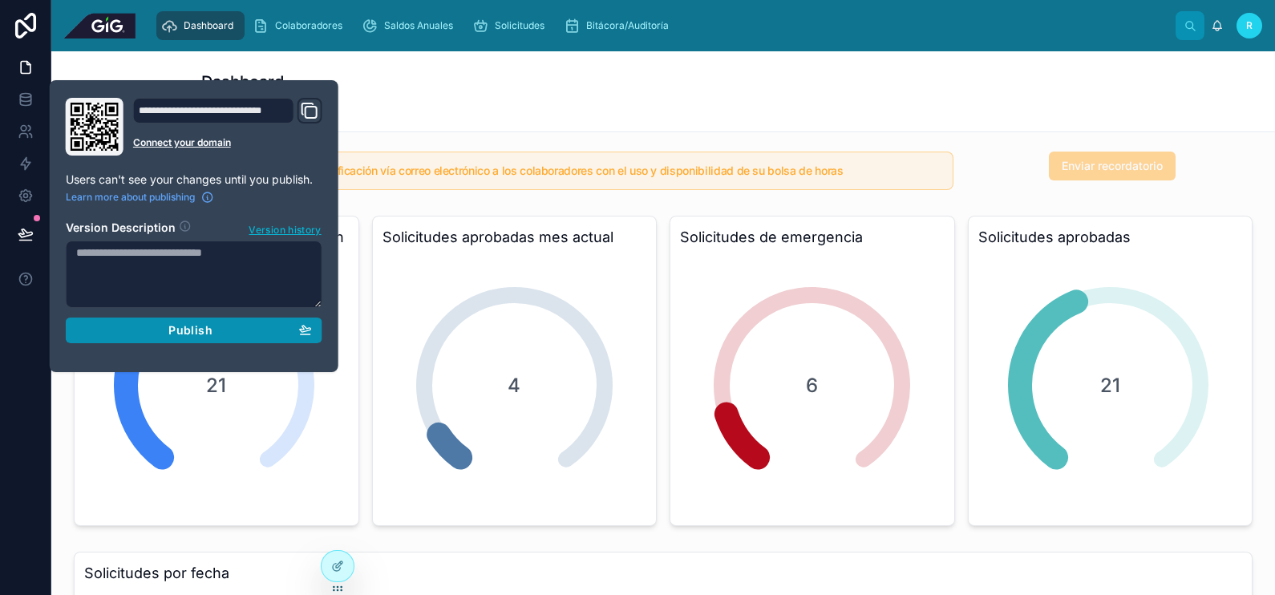
click at [198, 330] on span "Publish" at bounding box center [189, 330] width 43 height 14
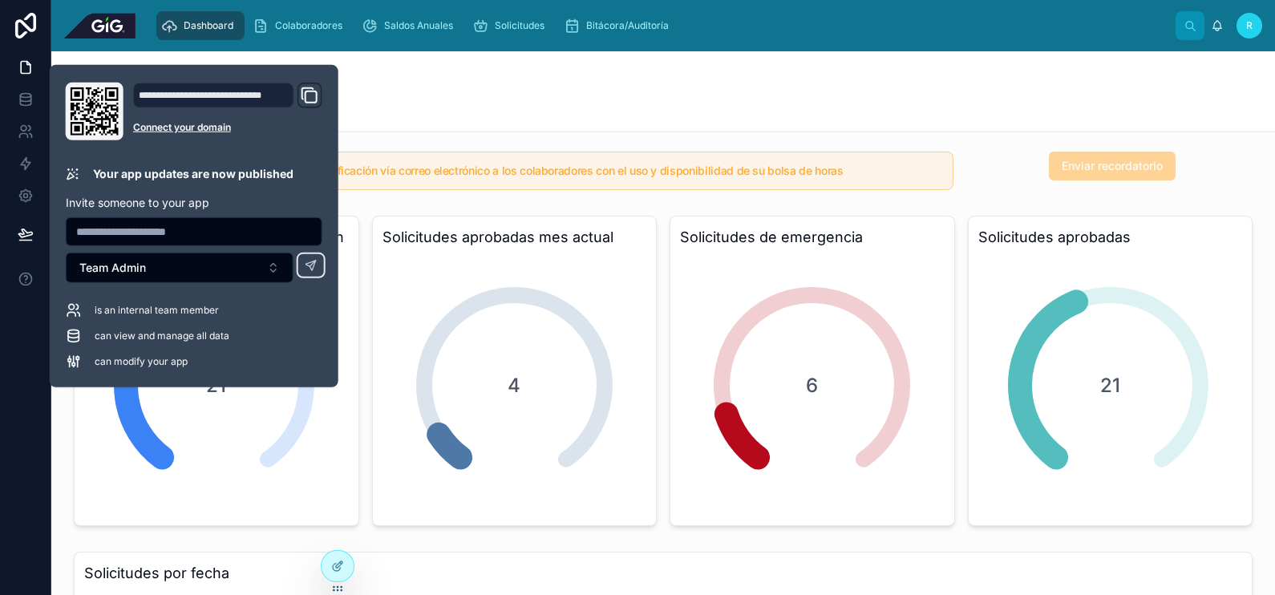
click at [562, 110] on div "Dashboard Bolsa de horas GIG" at bounding box center [663, 92] width 924 height 42
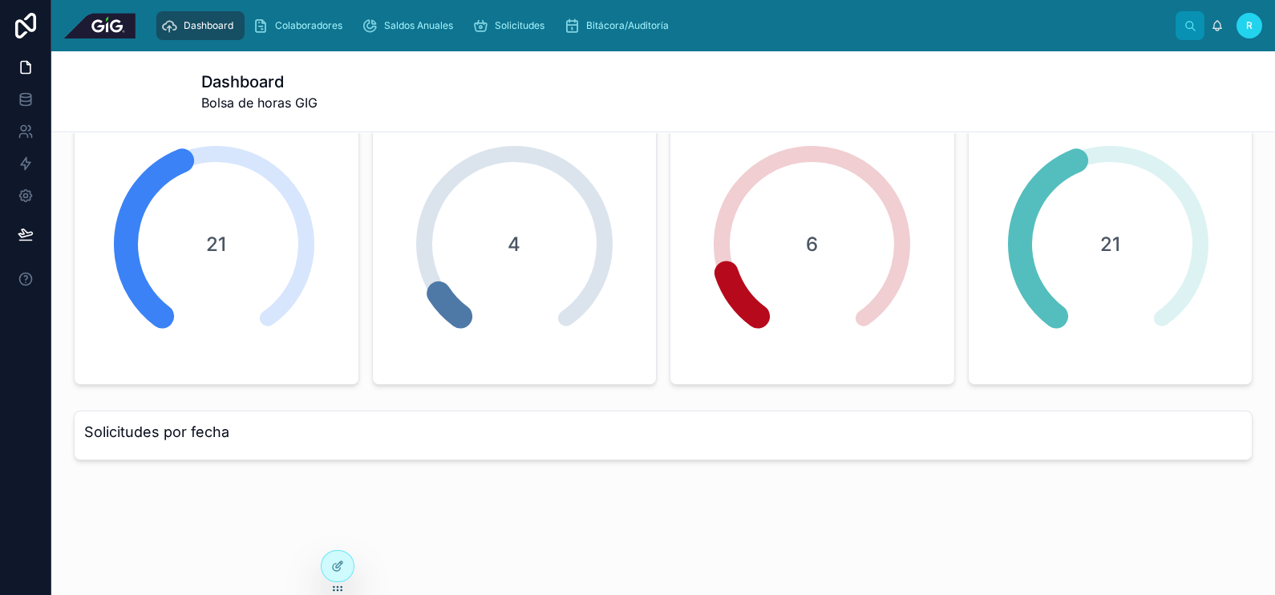
scroll to position [156, 0]
click at [339, 565] on icon at bounding box center [339, 564] width 6 height 6
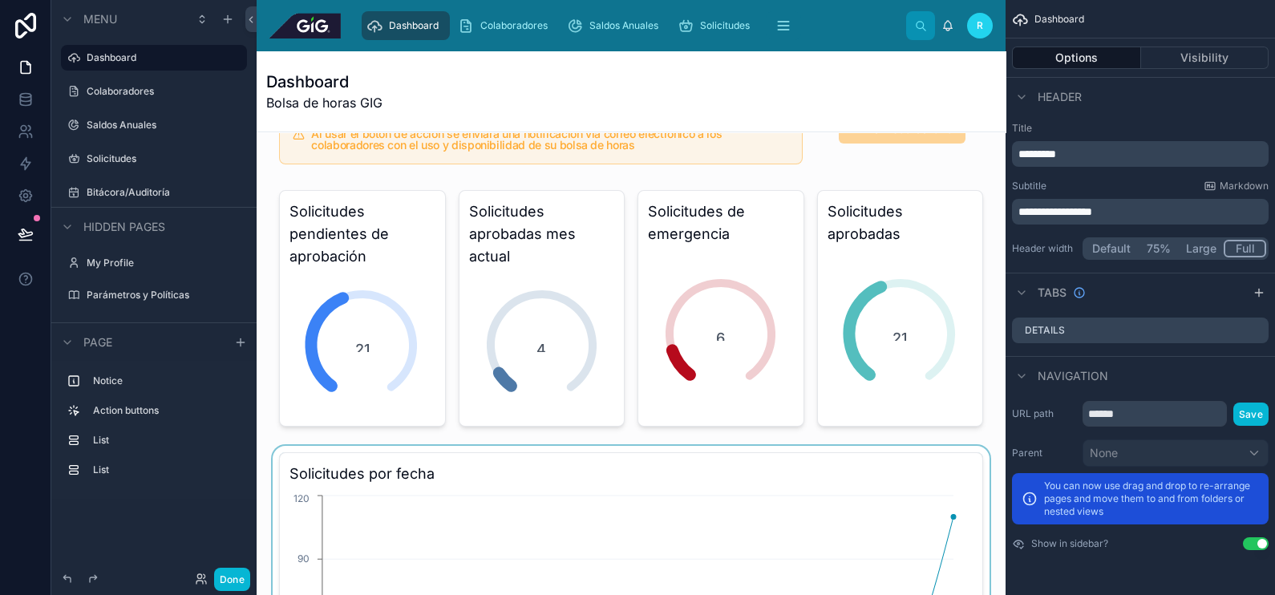
scroll to position [0, 0]
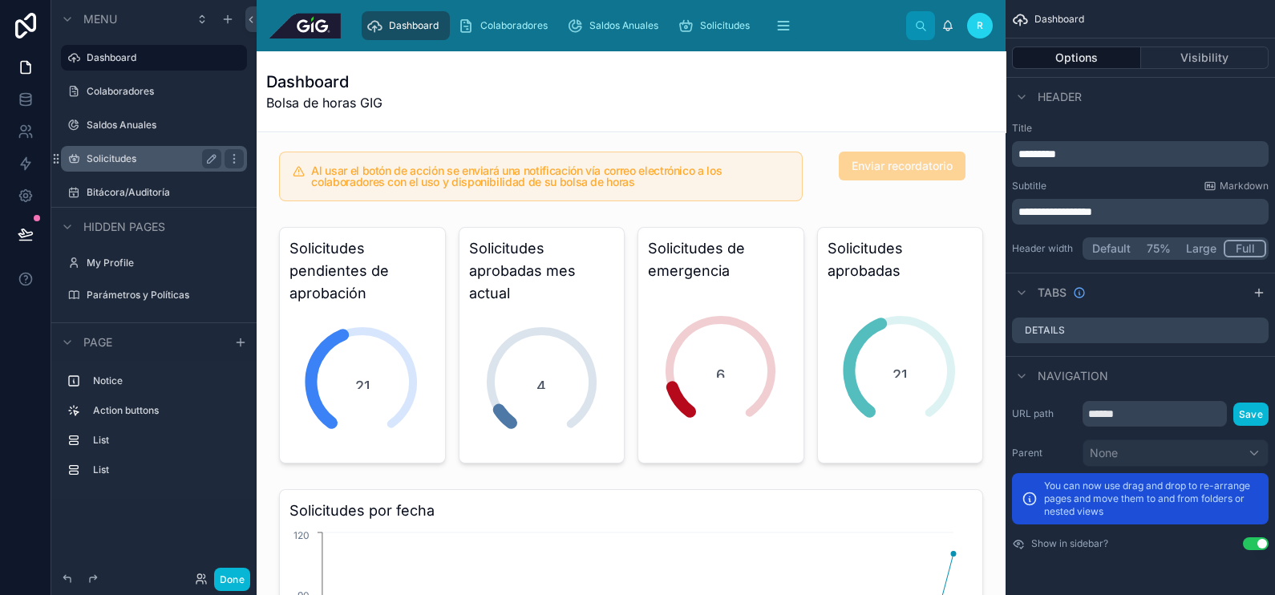
click at [123, 157] on label "Solicitudes" at bounding box center [151, 158] width 128 height 13
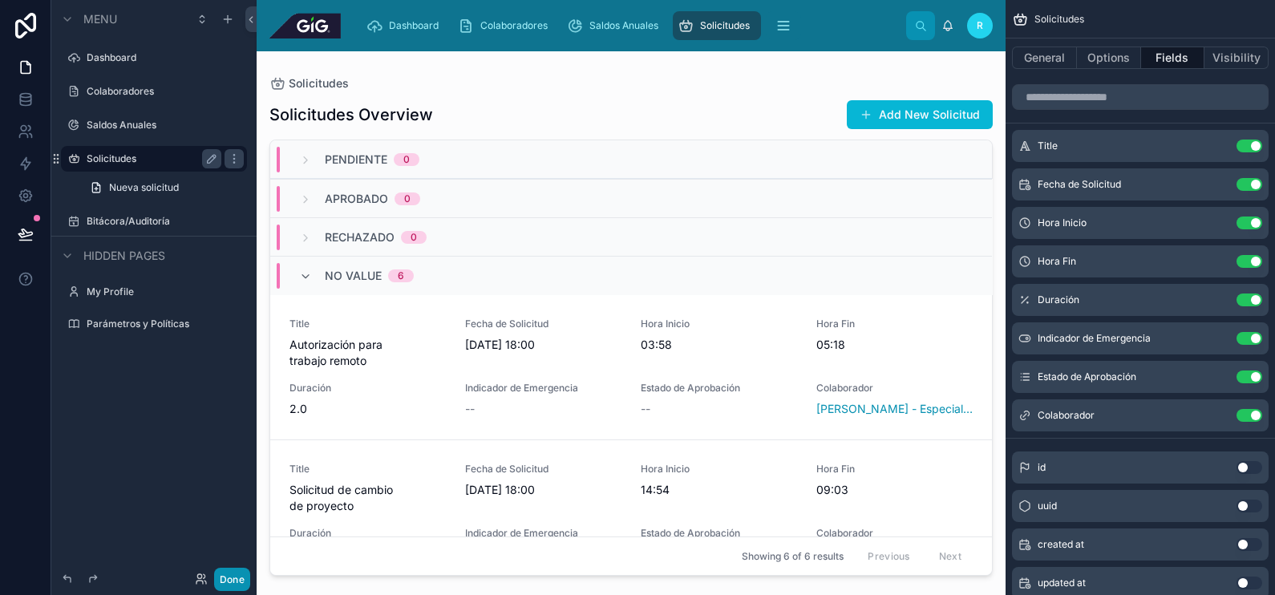
click at [237, 577] on button "Done" at bounding box center [232, 579] width 36 height 23
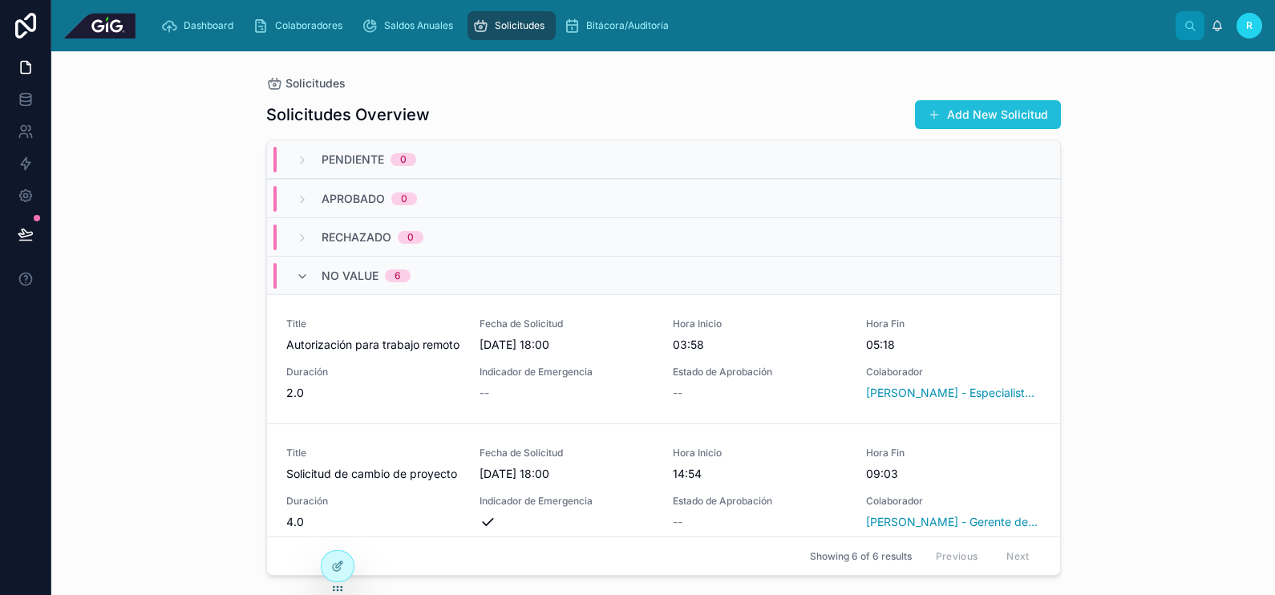
click at [988, 104] on button "Add New Solicitud" at bounding box center [988, 114] width 146 height 29
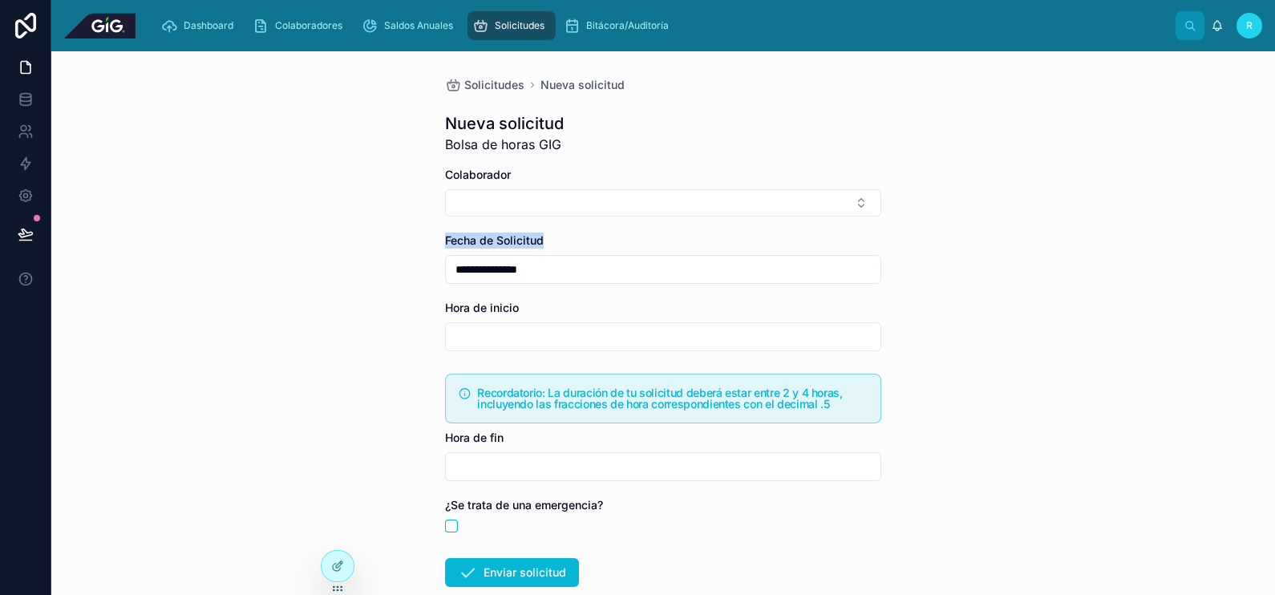
drag, startPoint x: 437, startPoint y: 242, endPoint x: 524, endPoint y: 250, distance: 87.0
click at [524, 250] on div "**********" at bounding box center [663, 258] width 436 height 51
click at [1017, 273] on div "**********" at bounding box center [663, 323] width 1224 height 544
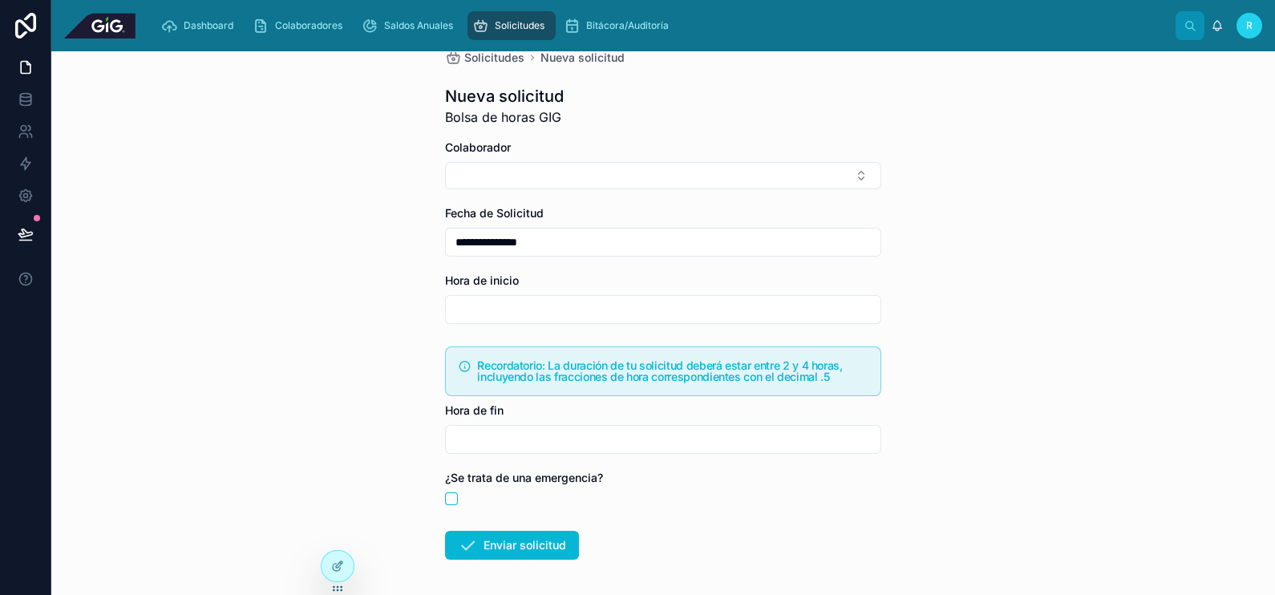
scroll to position [94, 0]
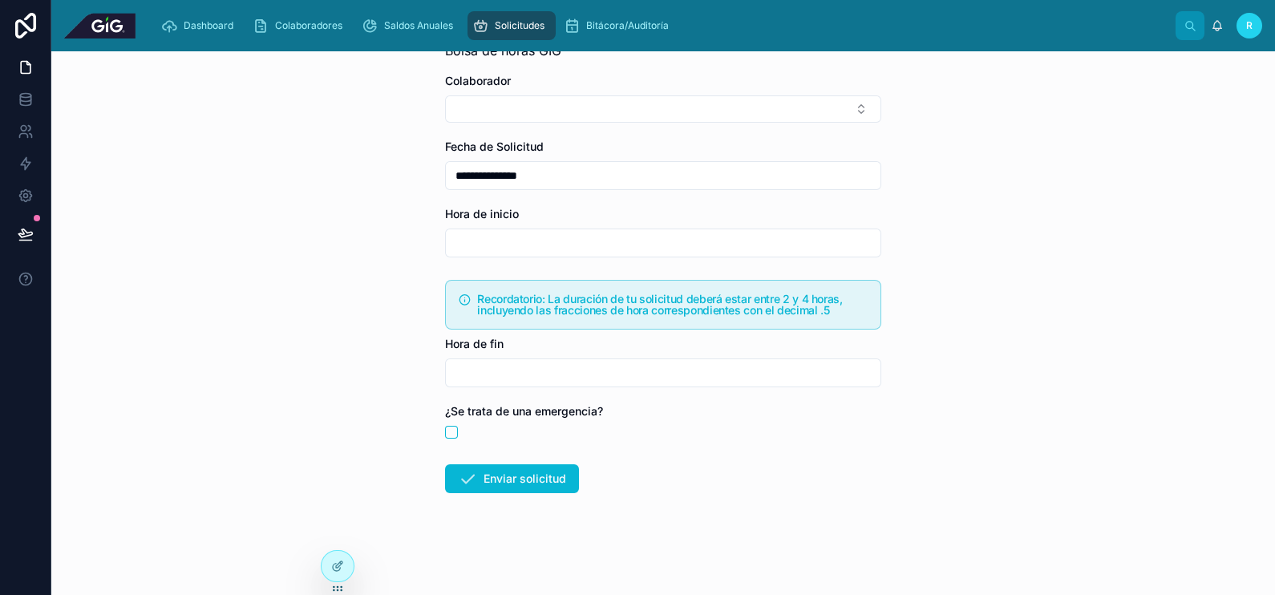
click at [566, 237] on input "text" at bounding box center [663, 243] width 435 height 22
click at [1152, 187] on div "**********" at bounding box center [663, 323] width 1224 height 544
drag, startPoint x: 589, startPoint y: 412, endPoint x: 420, endPoint y: 395, distance: 170.0
click at [420, 395] on div "**********" at bounding box center [663, 323] width 1224 height 544
drag, startPoint x: 420, startPoint y: 395, endPoint x: 441, endPoint y: 434, distance: 43.8
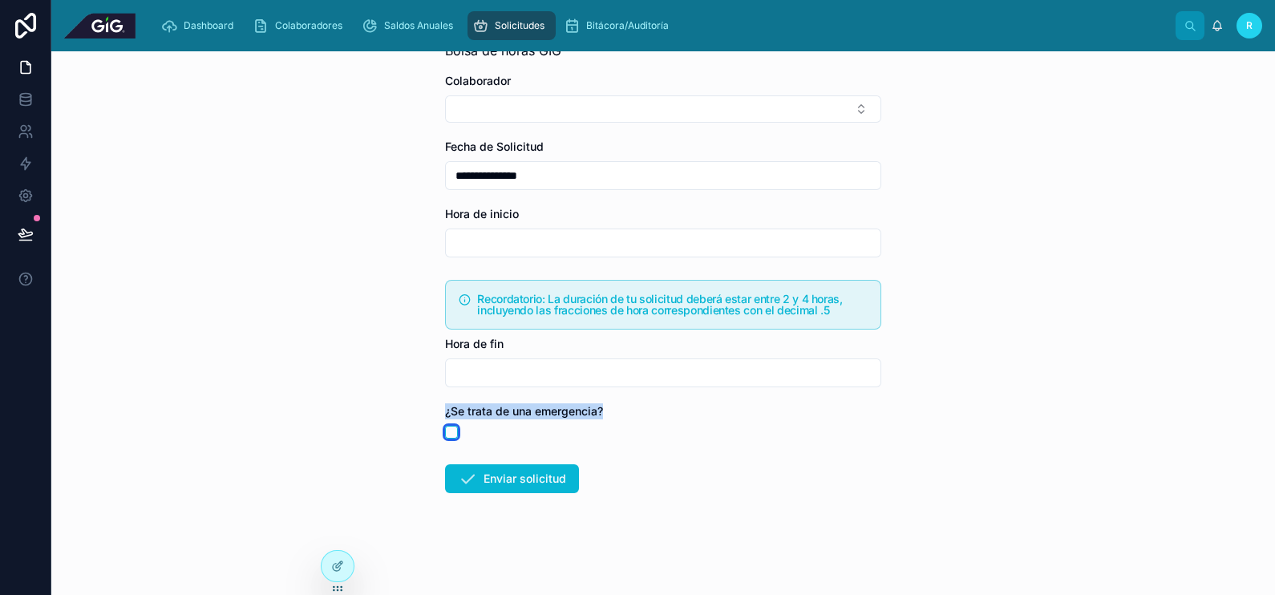
click at [445, 434] on button "button" at bounding box center [451, 432] width 13 height 13
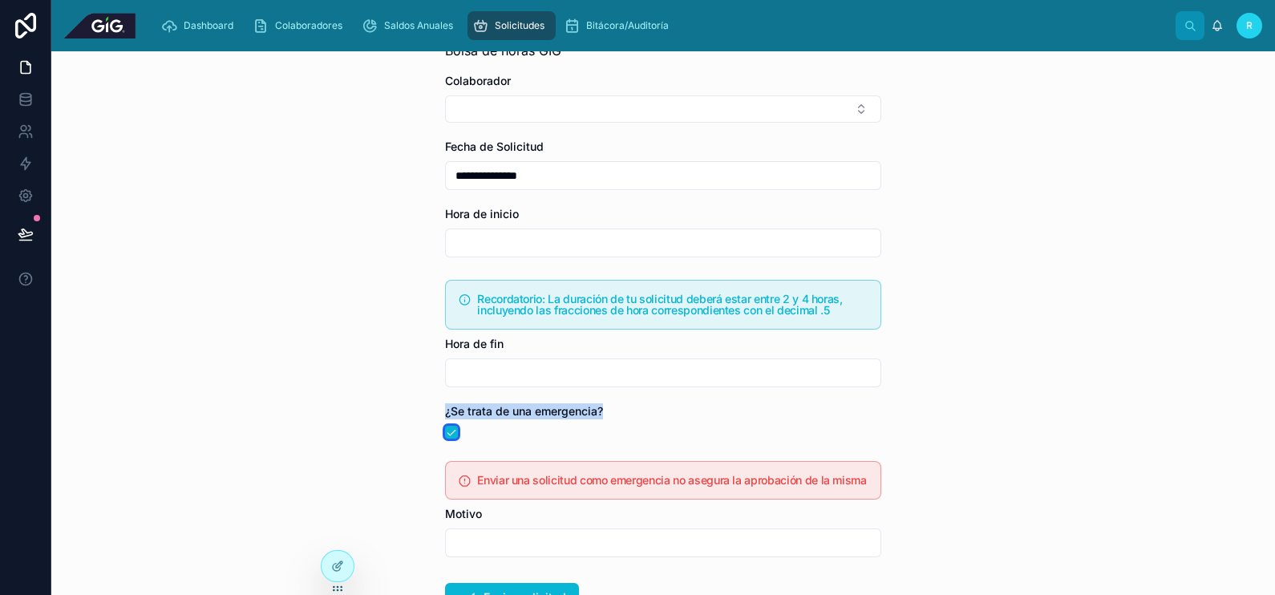
type input "**********"
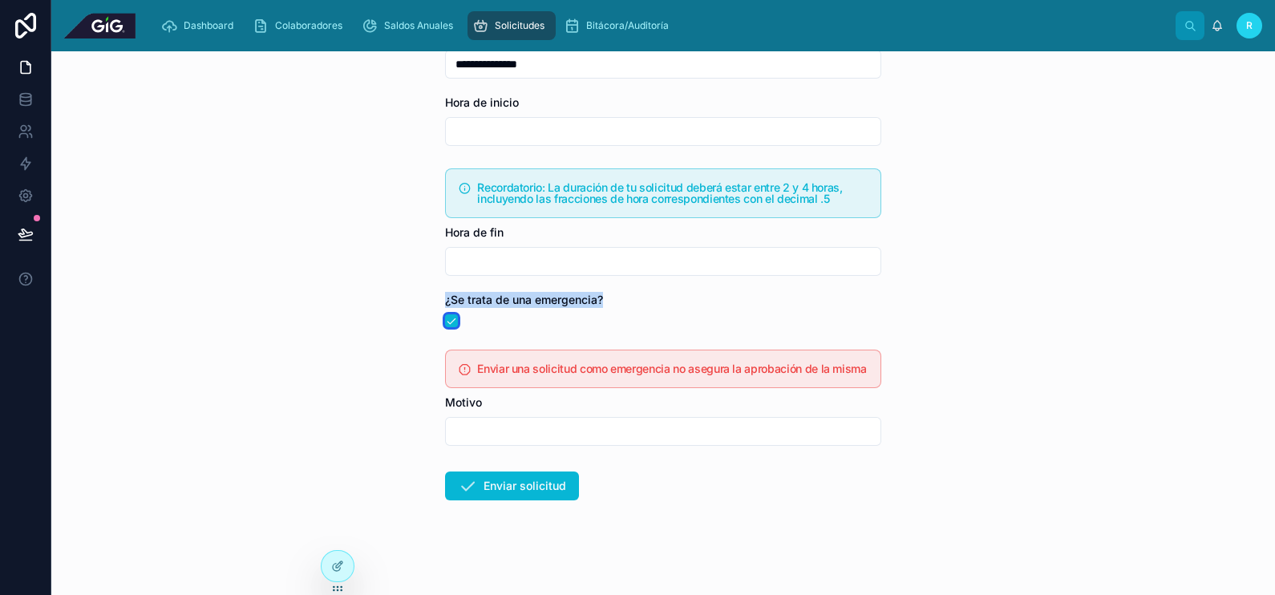
scroll to position [212, 0]
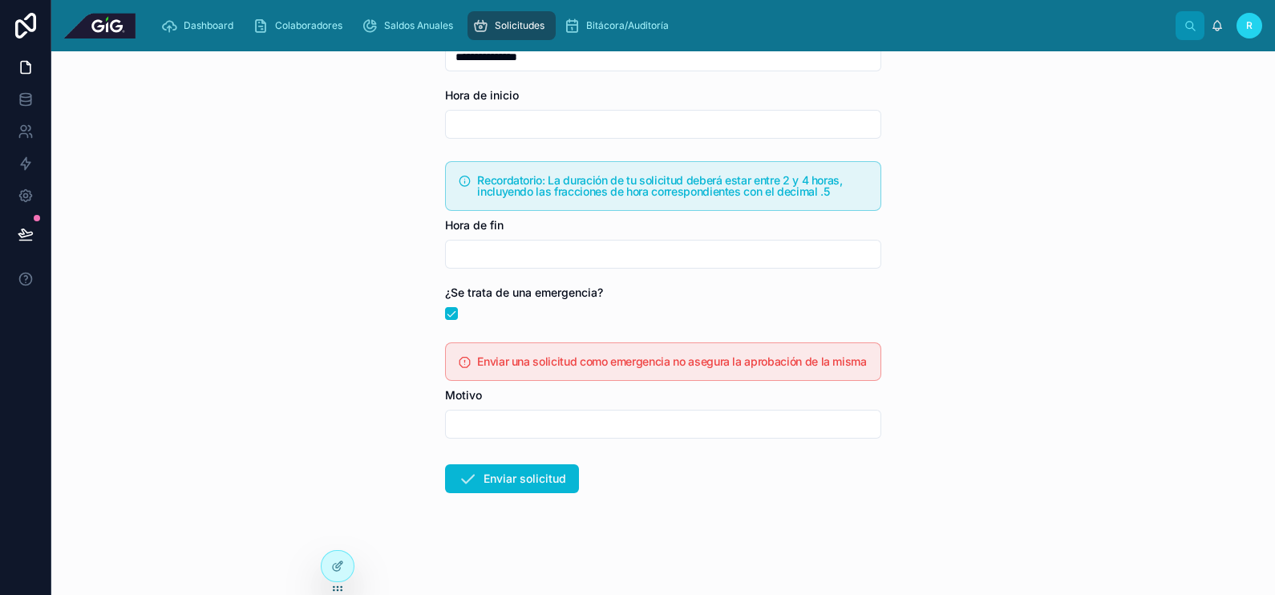
click at [461, 363] on icon at bounding box center [465, 362] width 12 height 13
click at [525, 426] on input "text" at bounding box center [663, 424] width 435 height 22
type input "*"
type input "**********"
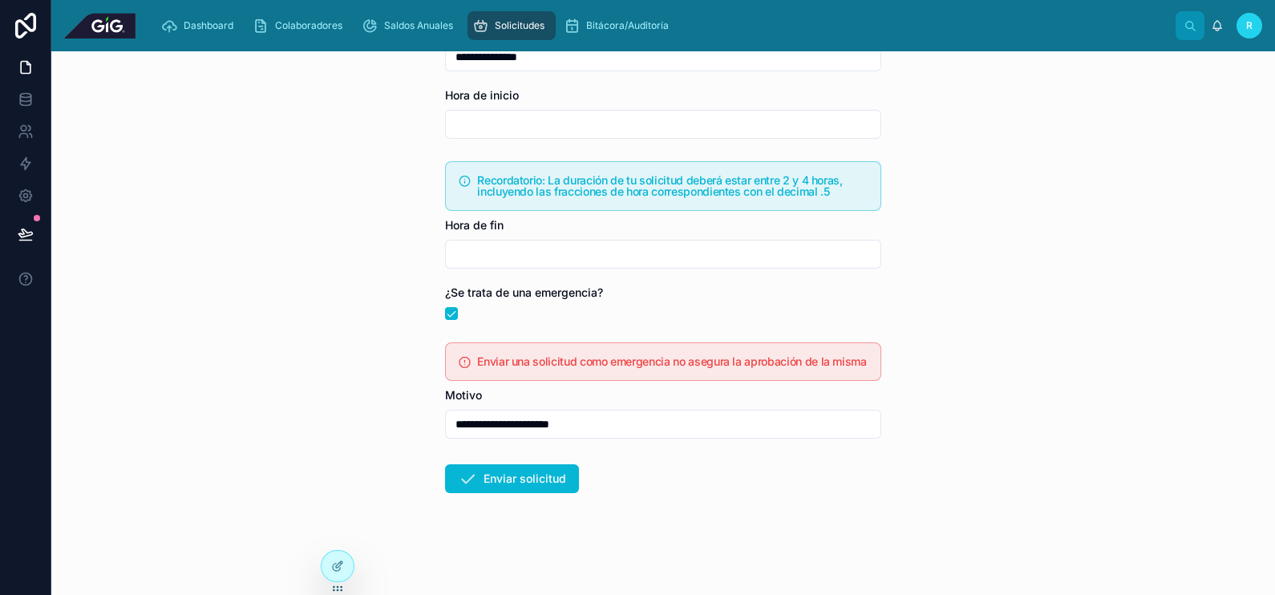
drag, startPoint x: 586, startPoint y: 430, endPoint x: 443, endPoint y: 425, distance: 142.8
click at [446, 425] on input "**********" at bounding box center [663, 424] width 435 height 22
click at [615, 431] on input "**********" at bounding box center [663, 424] width 435 height 22
type input "**********"
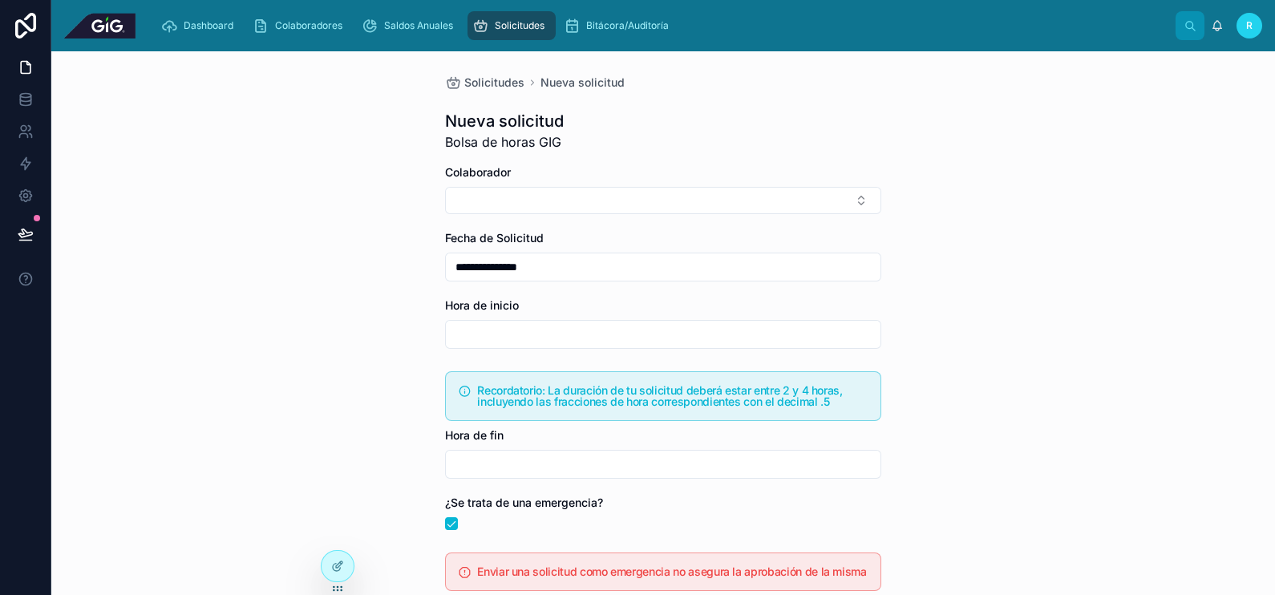
scroll to position [0, 0]
drag, startPoint x: 508, startPoint y: 176, endPoint x: 426, endPoint y: 172, distance: 81.8
click at [432, 172] on div "**********" at bounding box center [663, 429] width 462 height 757
drag, startPoint x: 426, startPoint y: 172, endPoint x: 365, endPoint y: 350, distance: 188.1
click at [355, 338] on div "**********" at bounding box center [663, 323] width 1224 height 544
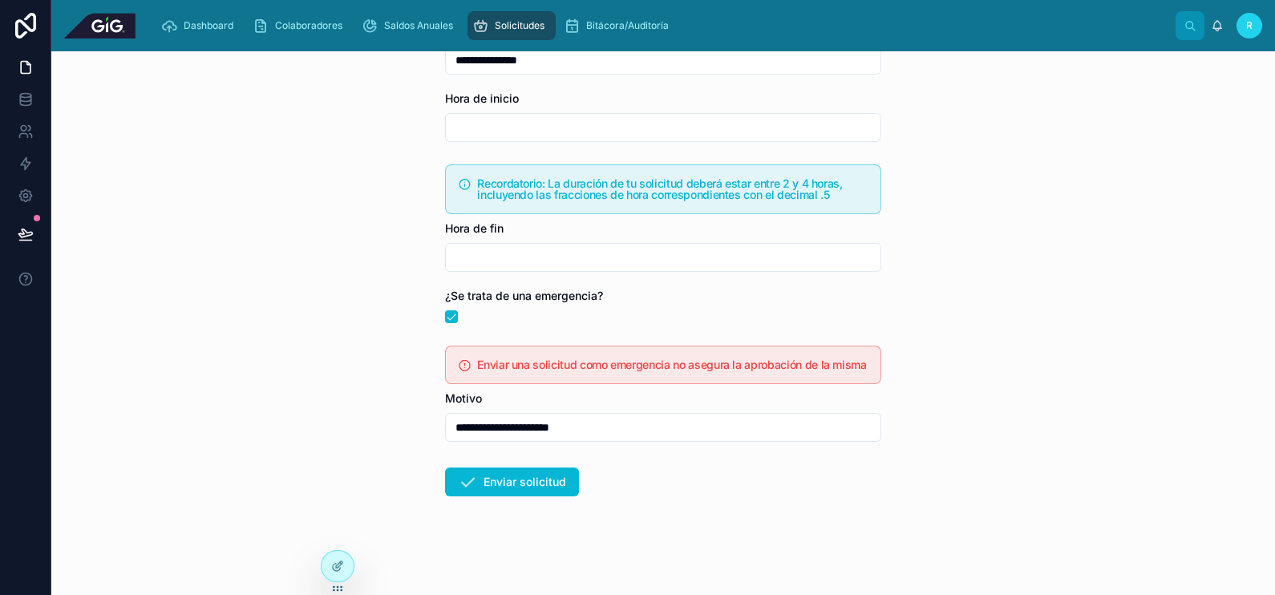
scroll to position [212, 0]
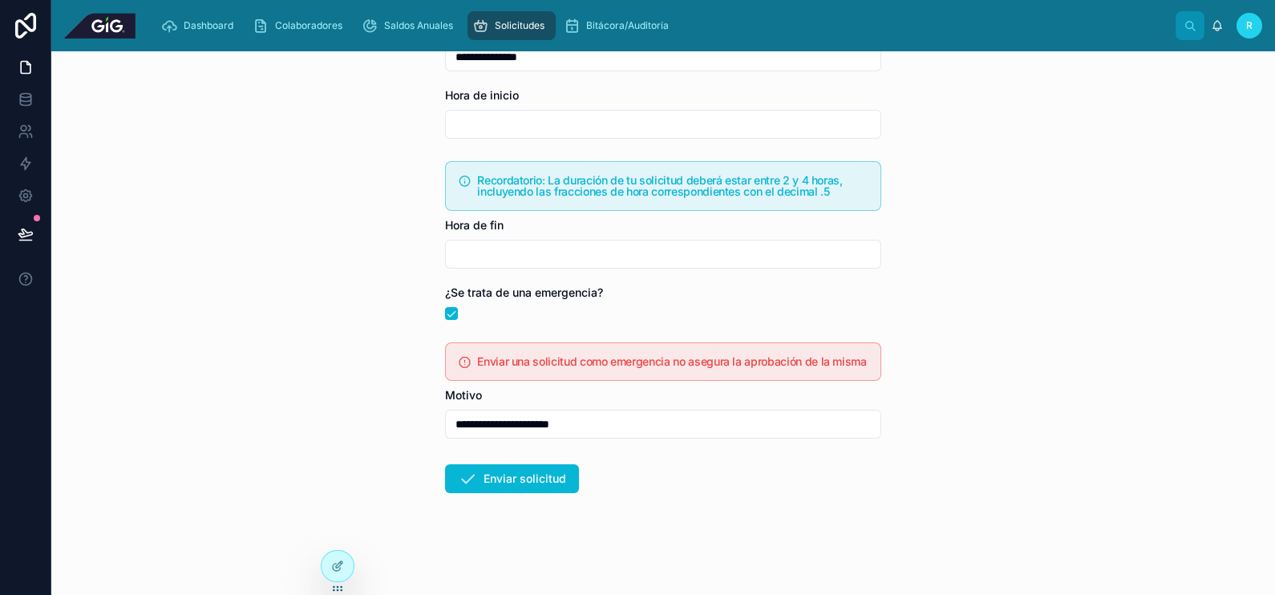
drag, startPoint x: 507, startPoint y: 389, endPoint x: 394, endPoint y: 411, distance: 115.3
click at [394, 411] on div "**********" at bounding box center [663, 323] width 1224 height 544
click at [1082, 380] on div "**********" at bounding box center [663, 323] width 1224 height 544
click at [309, 24] on span "Colaboradores" at bounding box center [308, 25] width 67 height 13
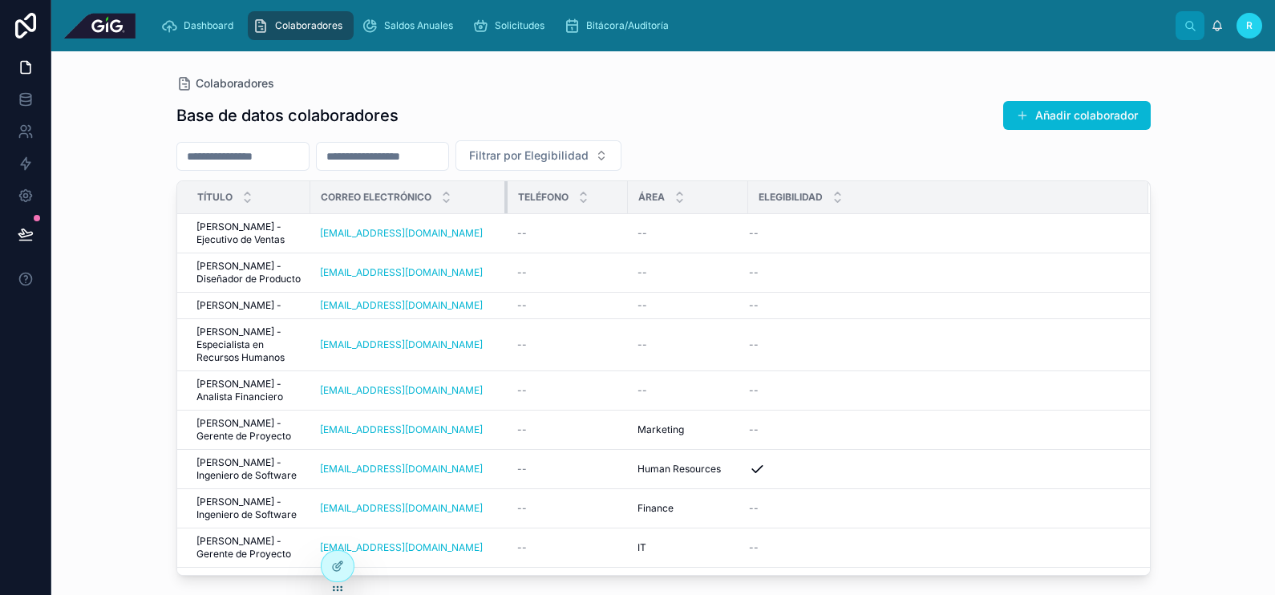
drag, startPoint x: 460, startPoint y: 194, endPoint x: 537, endPoint y: 202, distance: 77.4
click at [537, 202] on tr "Título Correo Electrónico Teléfono Área Elegibilidad" at bounding box center [663, 197] width 973 height 33
click at [515, 32] on div "Solicitudes" at bounding box center [511, 26] width 79 height 26
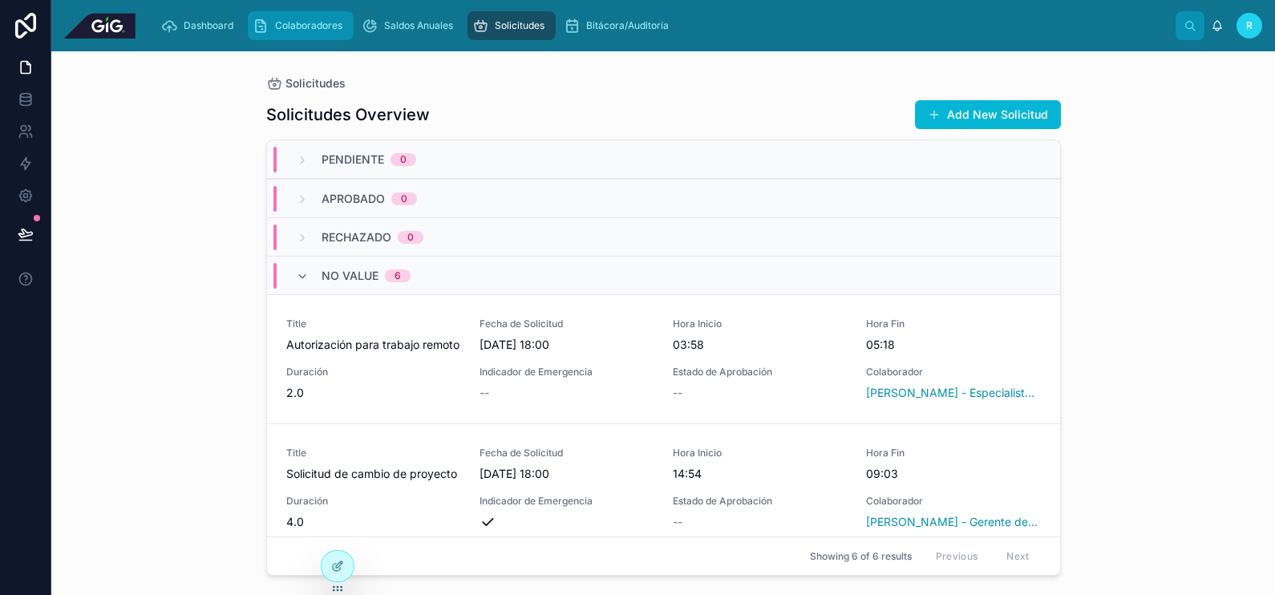
click at [309, 18] on div "Colaboradores" at bounding box center [301, 26] width 96 height 26
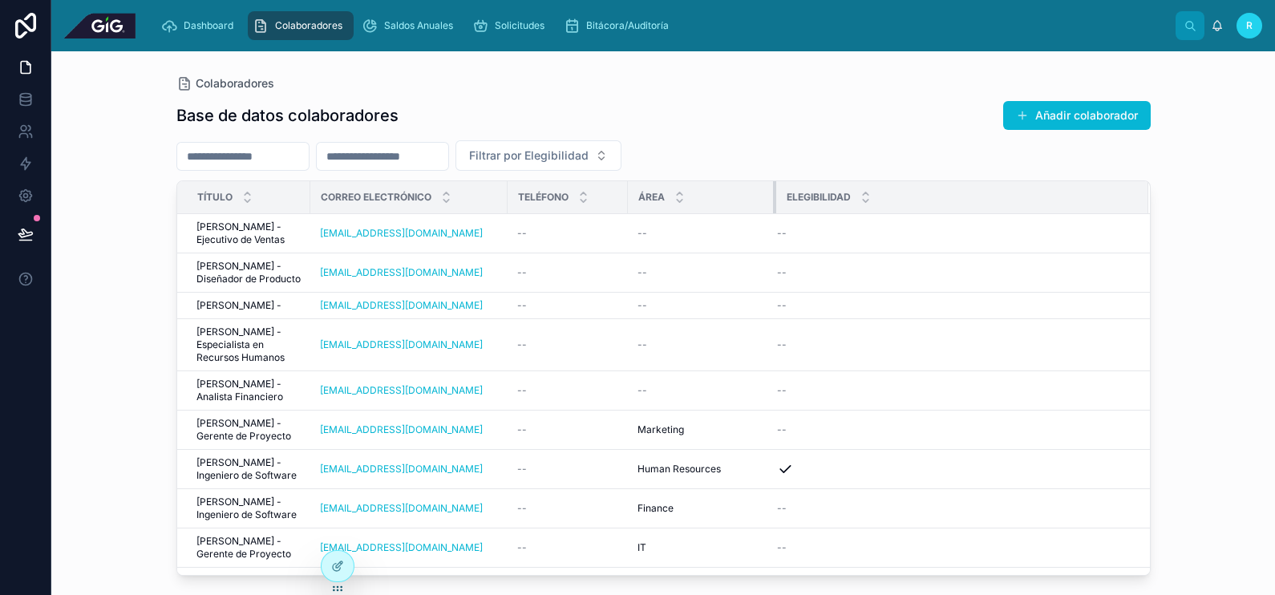
drag, startPoint x: 746, startPoint y: 200, endPoint x: 775, endPoint y: 203, distance: 29.8
click at [775, 203] on div at bounding box center [776, 197] width 6 height 32
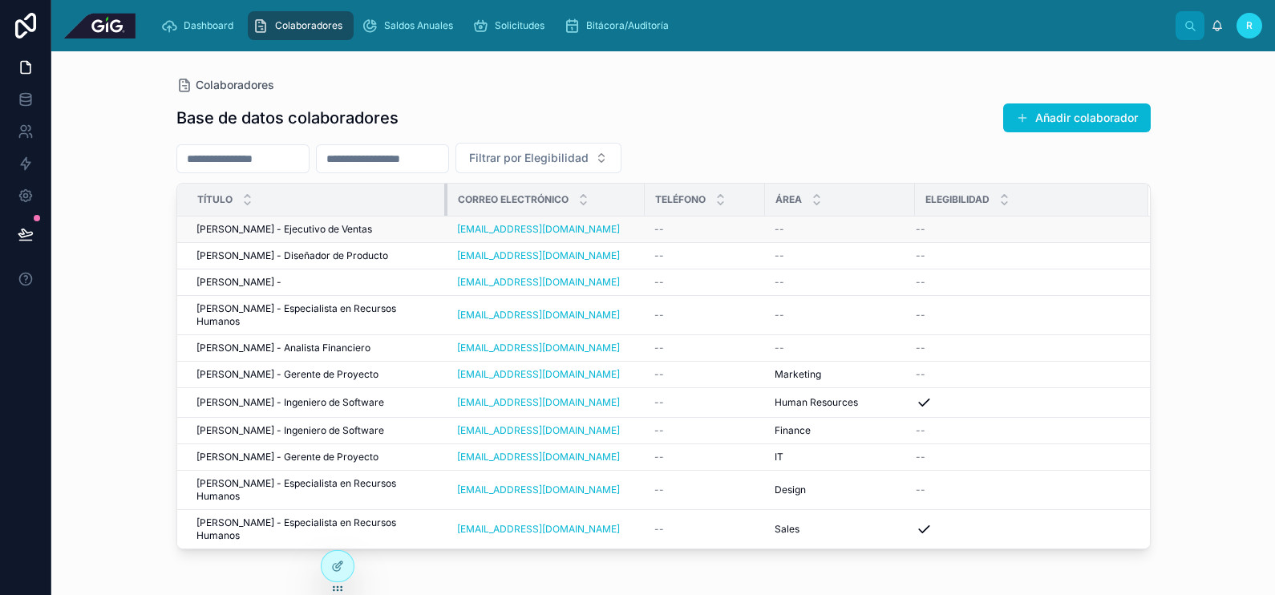
drag, startPoint x: 308, startPoint y: 195, endPoint x: 445, endPoint y: 220, distance: 139.5
click at [445, 220] on table "Título Correo Electrónico Teléfono Área Elegibilidad Humberto Gomez - Ejecutivo…" at bounding box center [663, 366] width 973 height 365
click at [30, 24] on icon at bounding box center [26, 26] width 32 height 26
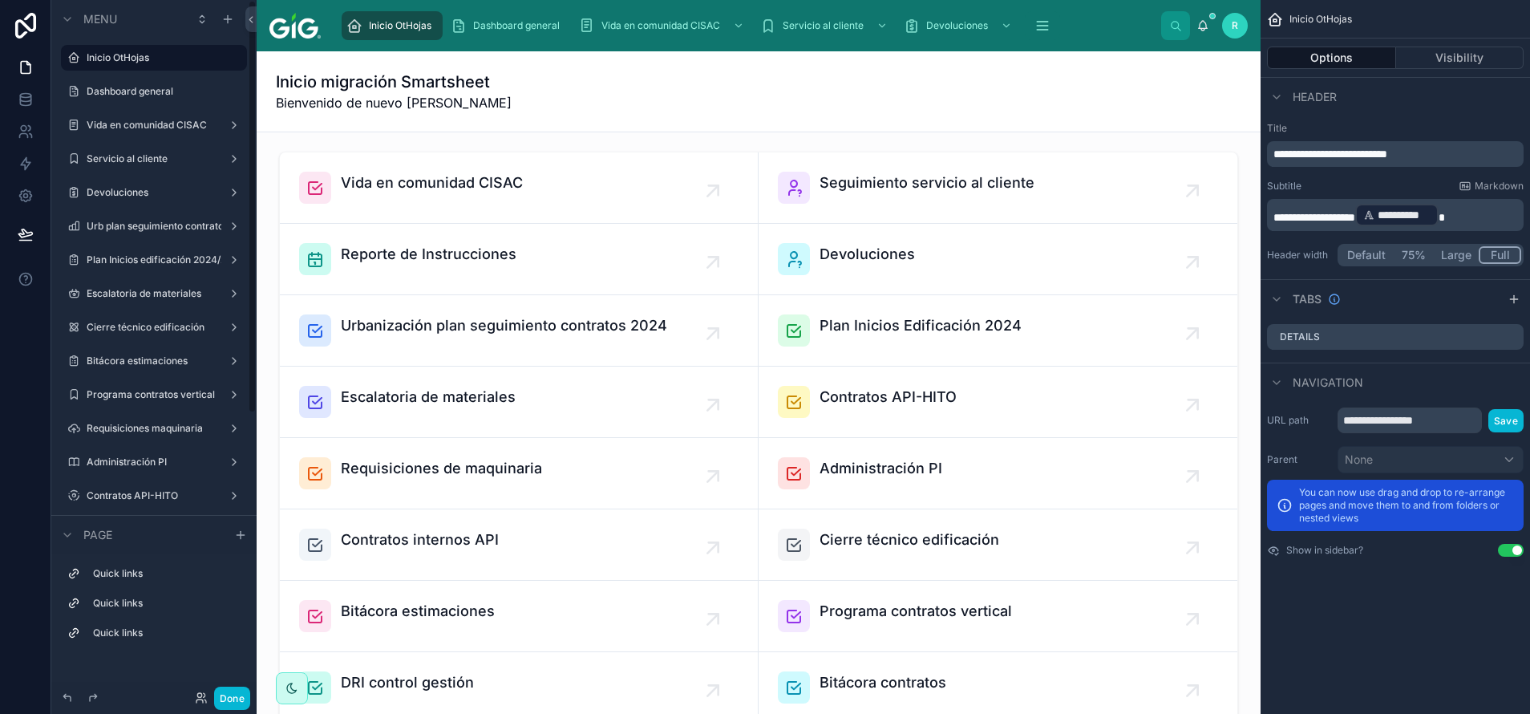
scroll to position [481, 0]
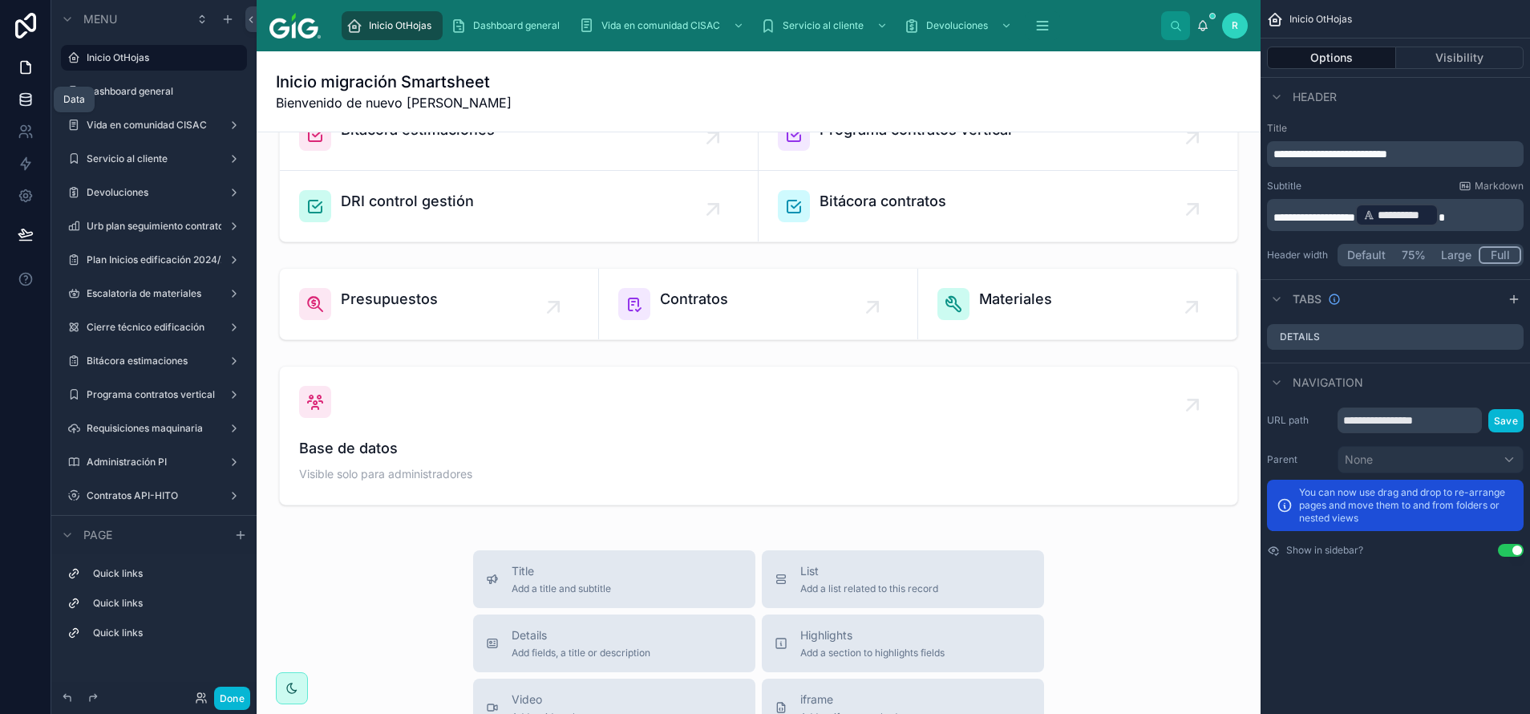
click at [27, 99] on icon at bounding box center [26, 99] width 16 height 16
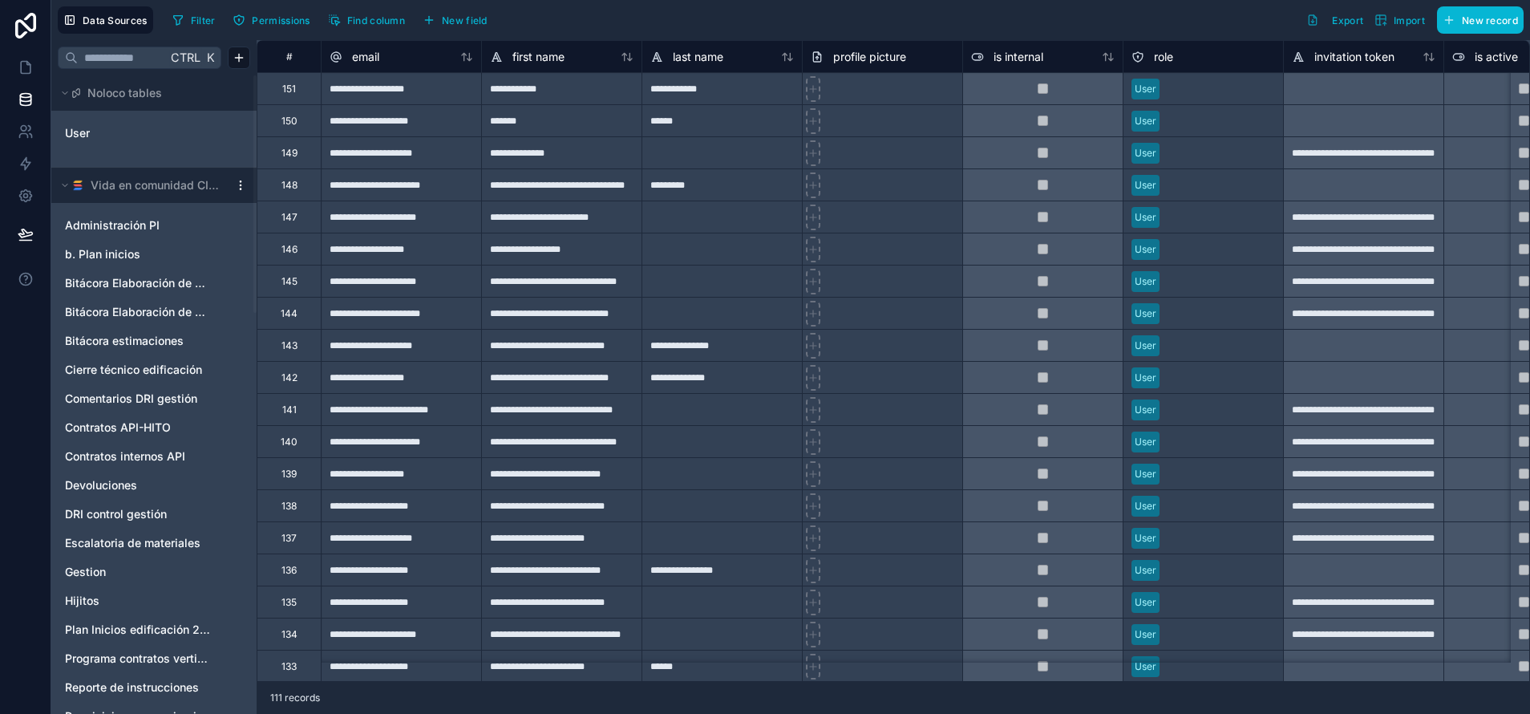
click at [236, 181] on html "Data Sources Filter Permissions Find column New field Export Import New record …" at bounding box center [765, 417] width 1530 height 834
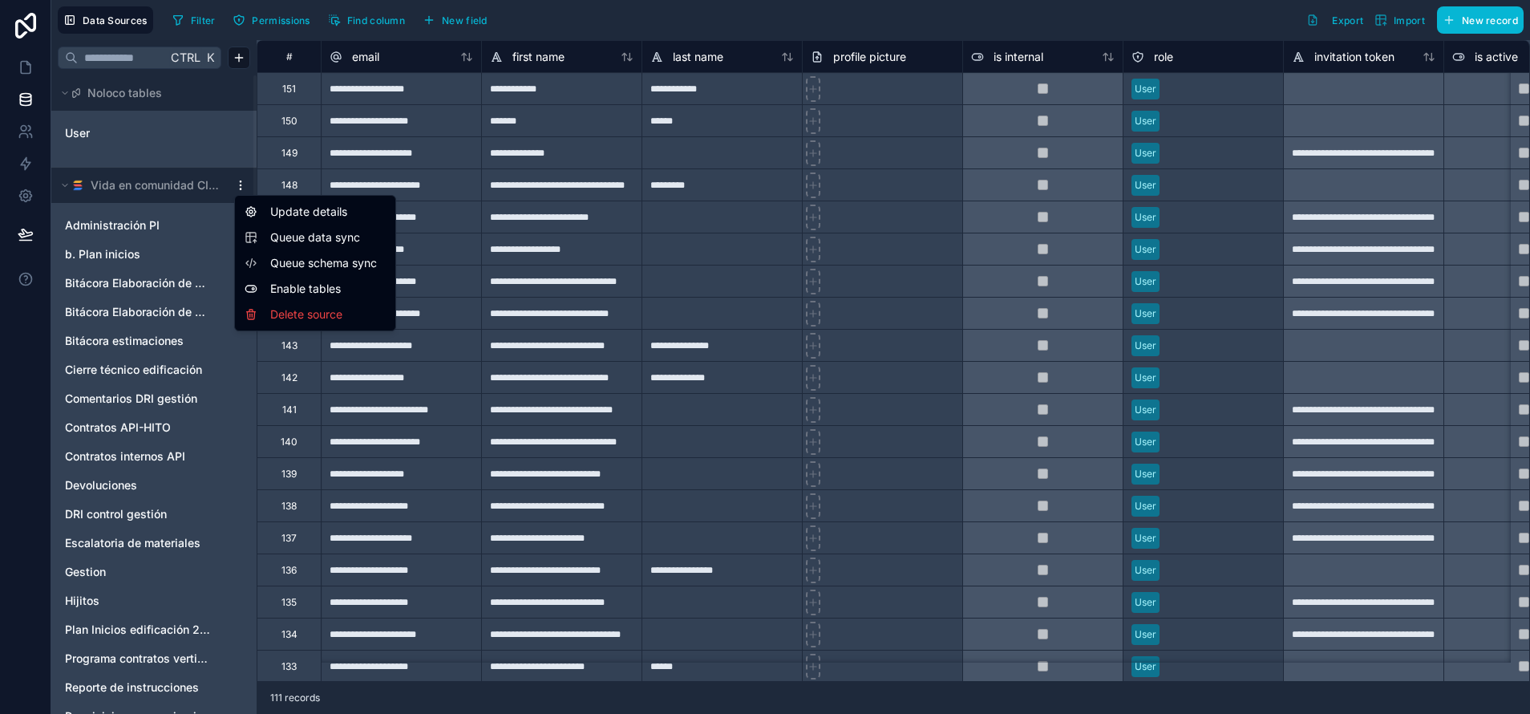
click at [287, 262] on span "Queue schema sync" at bounding box center [327, 263] width 115 height 16
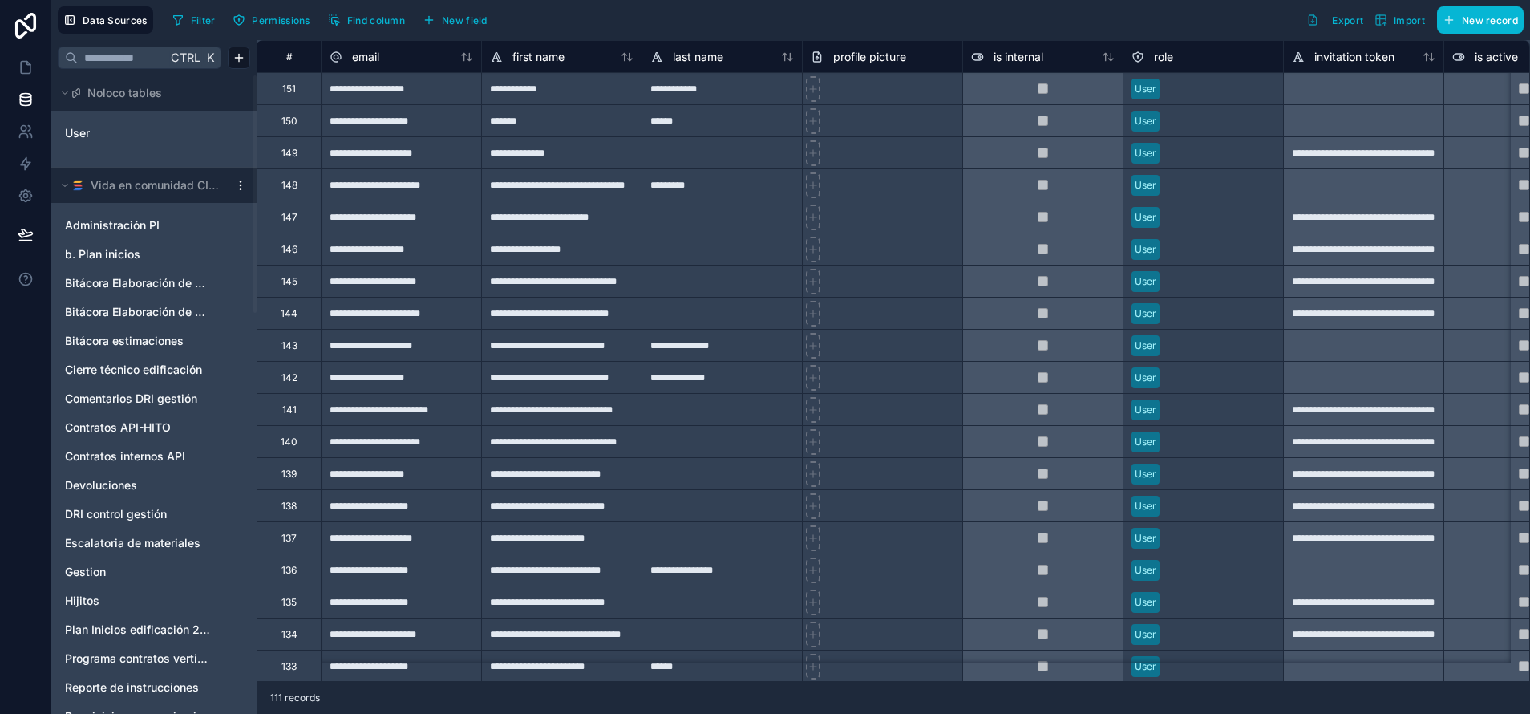
click at [238, 180] on html "Data Sources Filter Permissions Find column New field Export Import New record …" at bounding box center [765, 417] width 1530 height 834
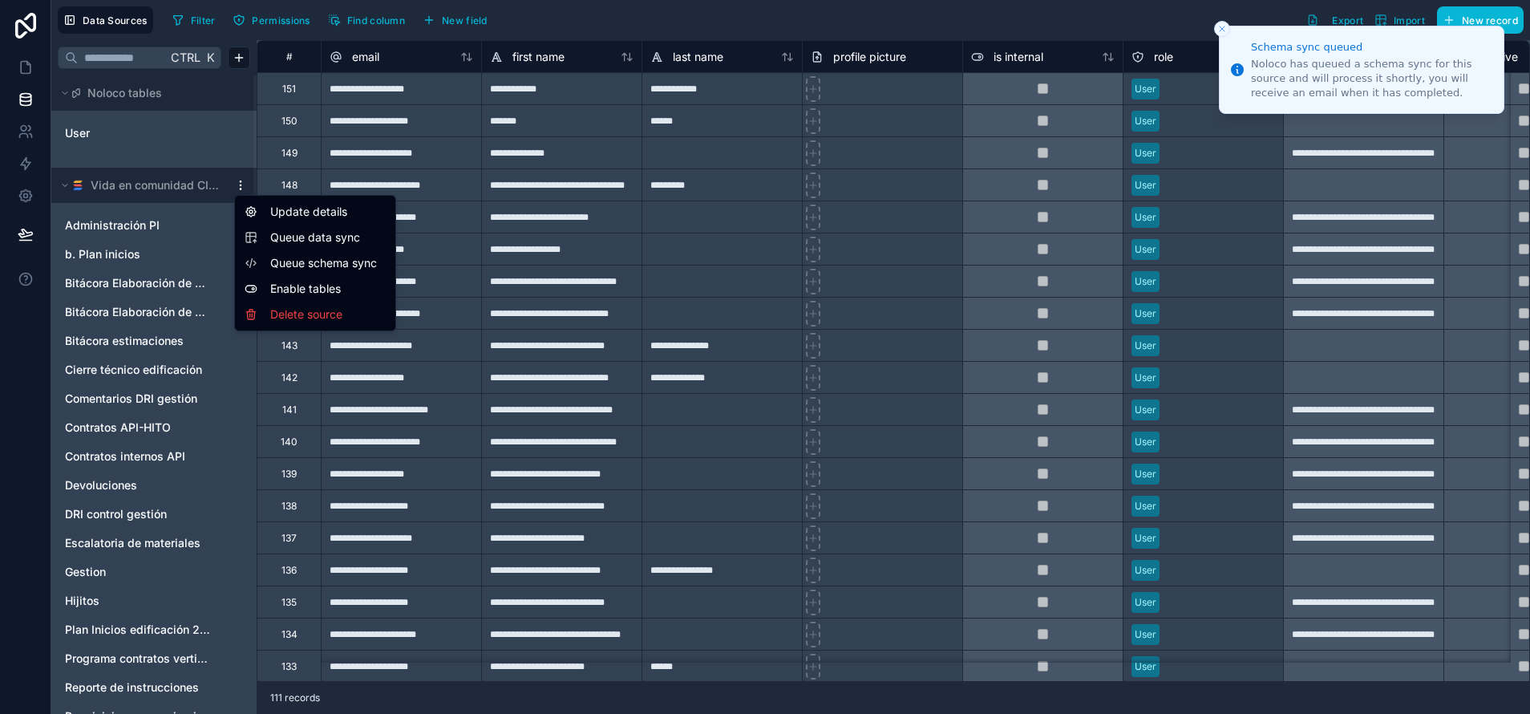
click at [290, 236] on span "Queue data sync" at bounding box center [327, 237] width 115 height 16
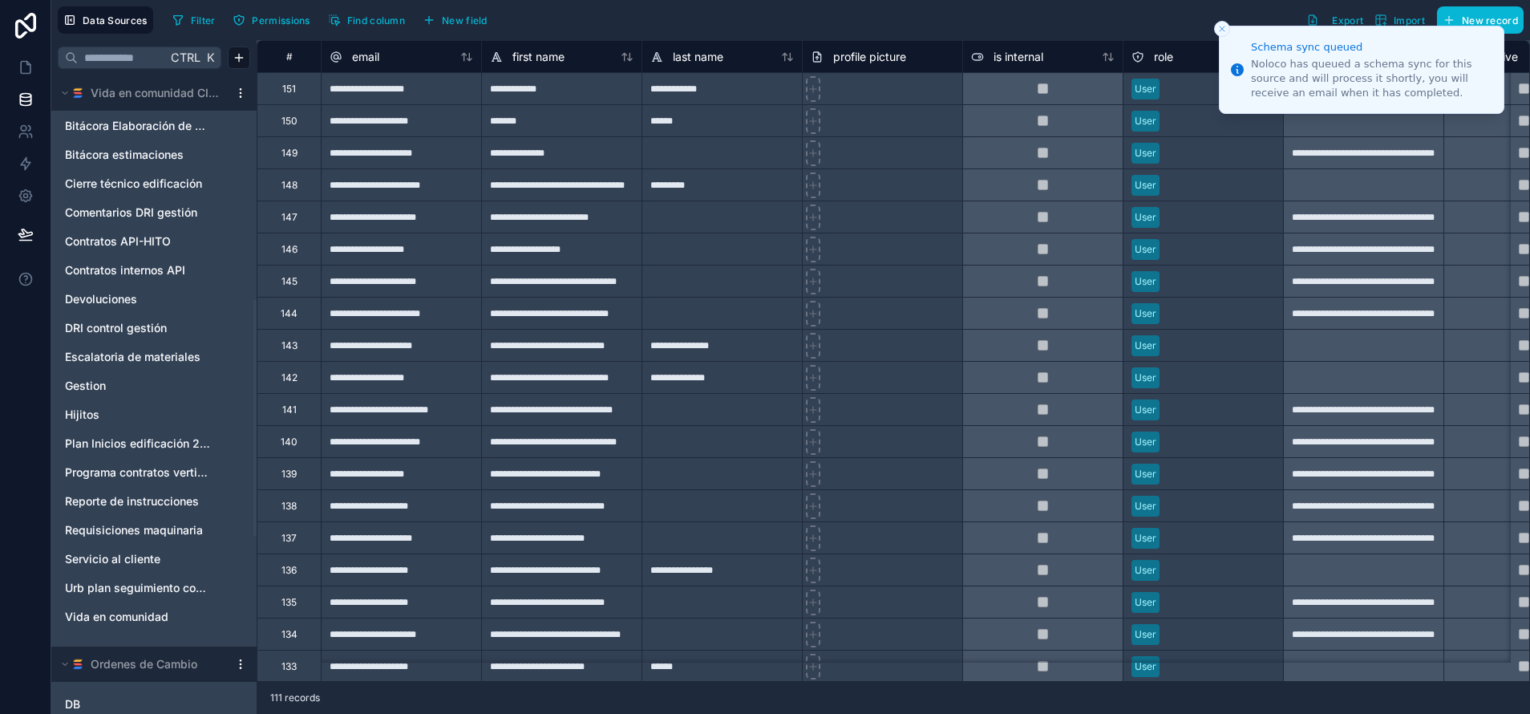
scroll to position [601, 0]
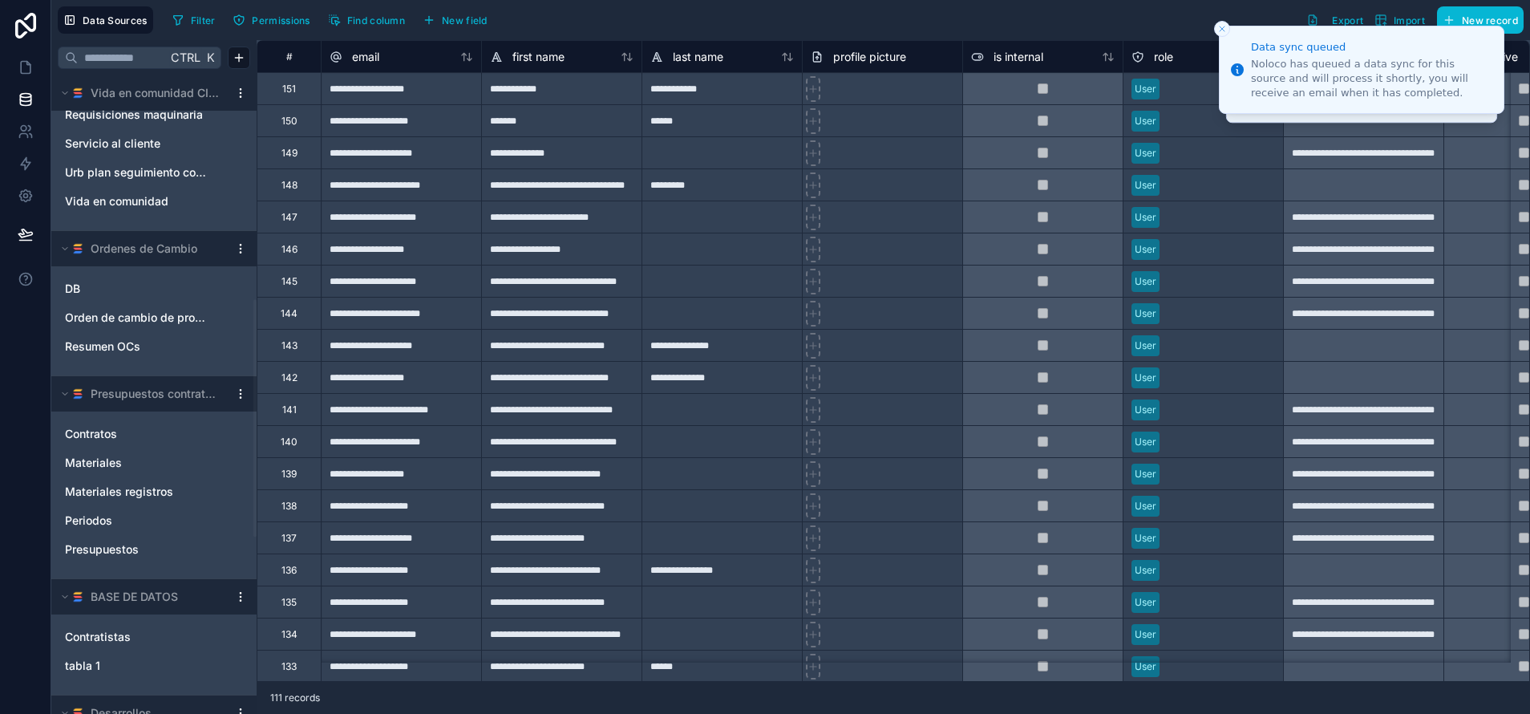
click at [240, 592] on html "Data sync queued Noloco has queued a data sync for this source and will process…" at bounding box center [765, 417] width 1530 height 834
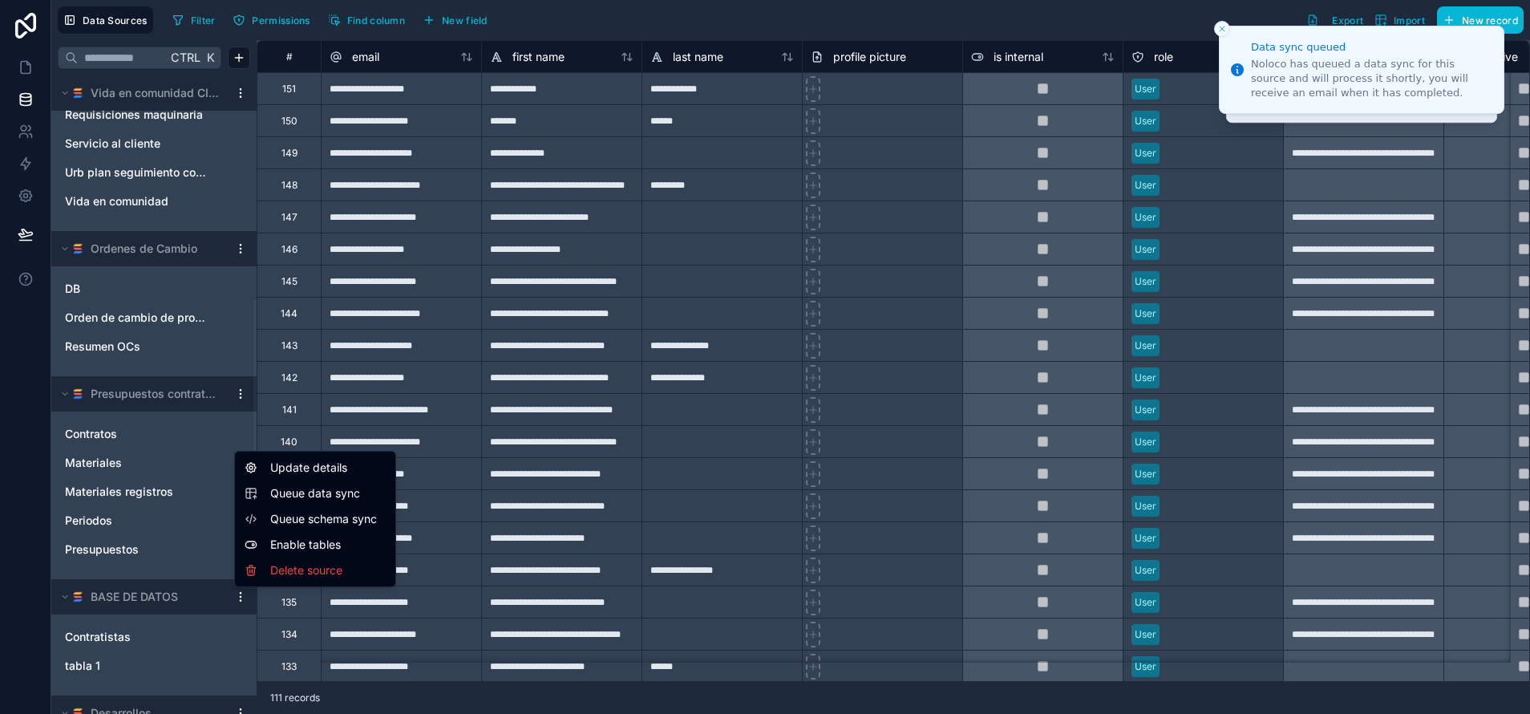
click at [184, 593] on html "Data sync queued Noloco has queued a data sync for this source and will process…" at bounding box center [765, 417] width 1530 height 834
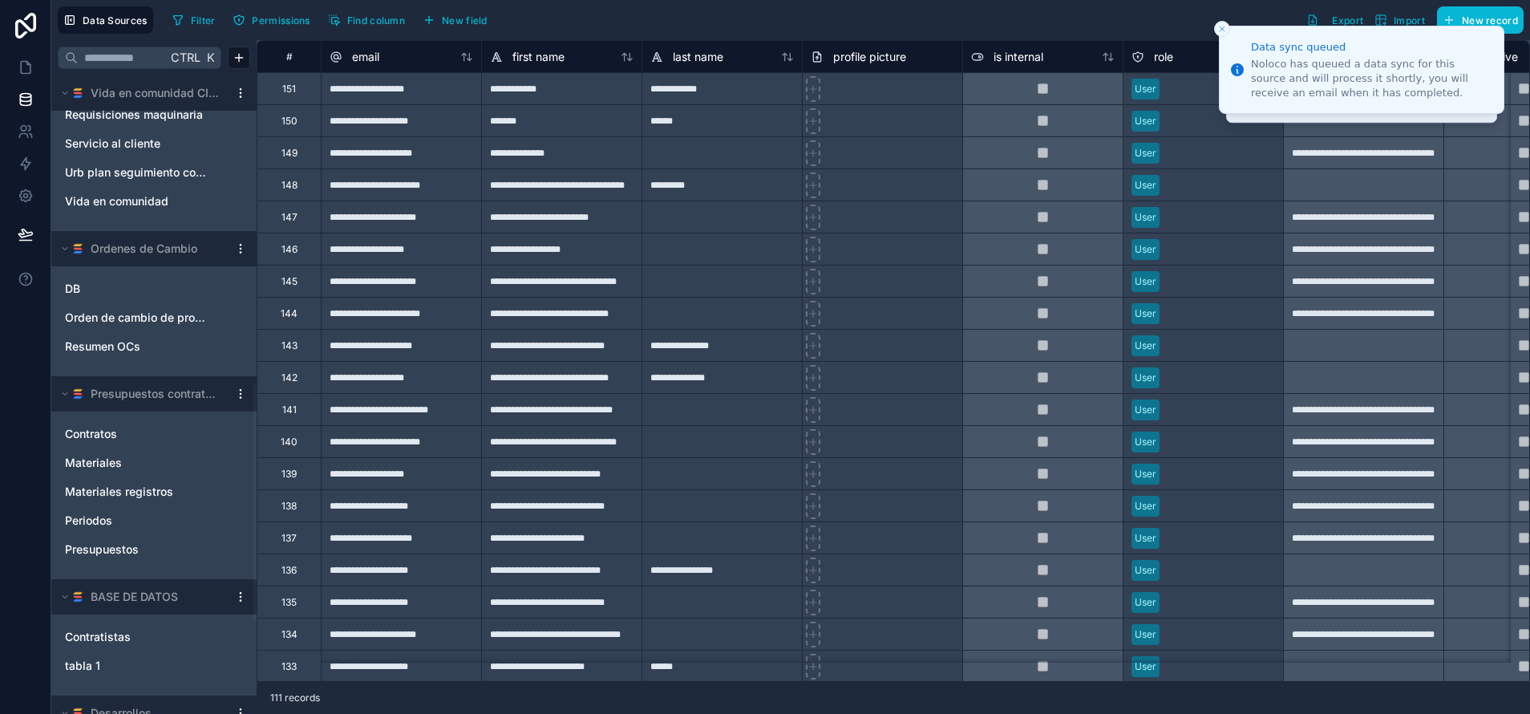
scroll to position [842, 0]
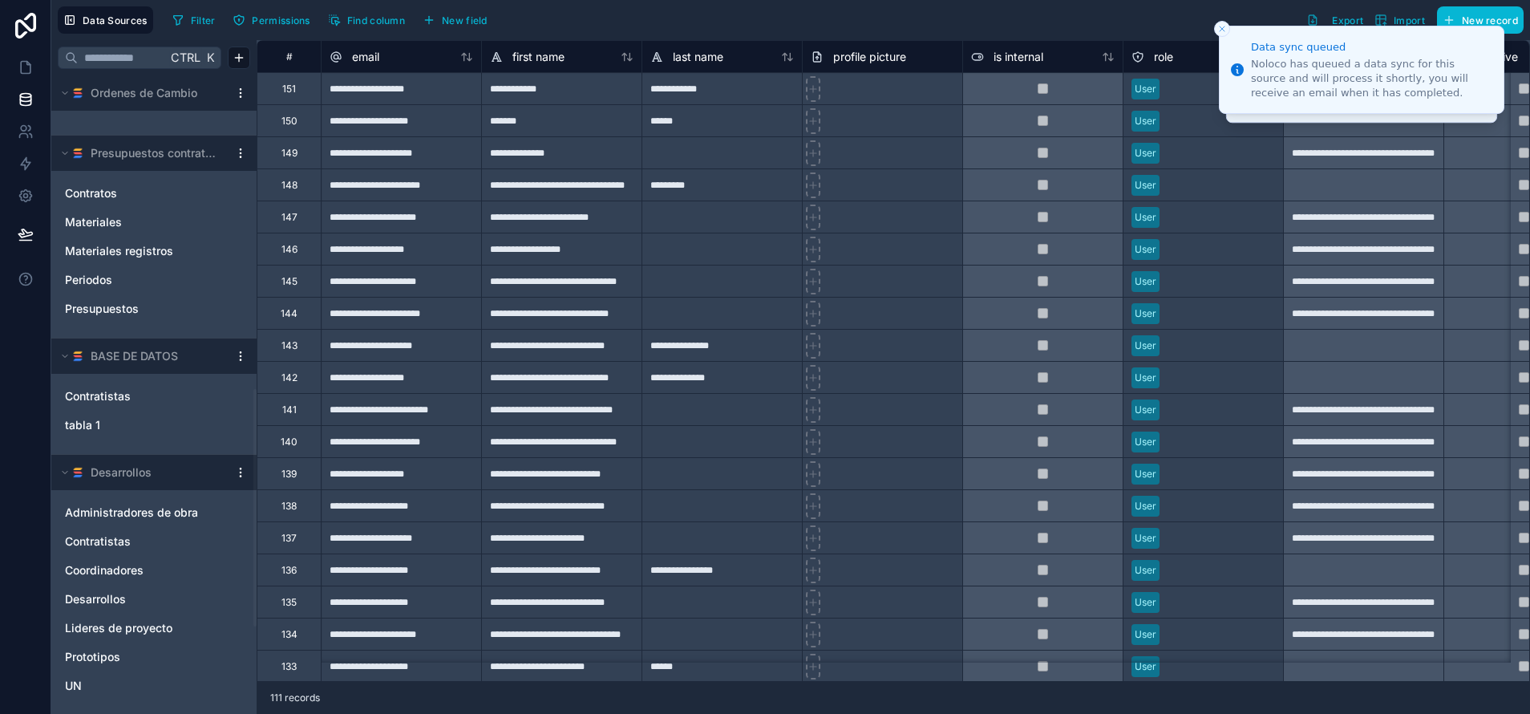
click at [237, 480] on div "Desarrollos" at bounding box center [153, 472] width 205 height 35
click at [244, 471] on html "Data sync queued Noloco has queued a data sync for this source and will process…" at bounding box center [765, 417] width 1530 height 834
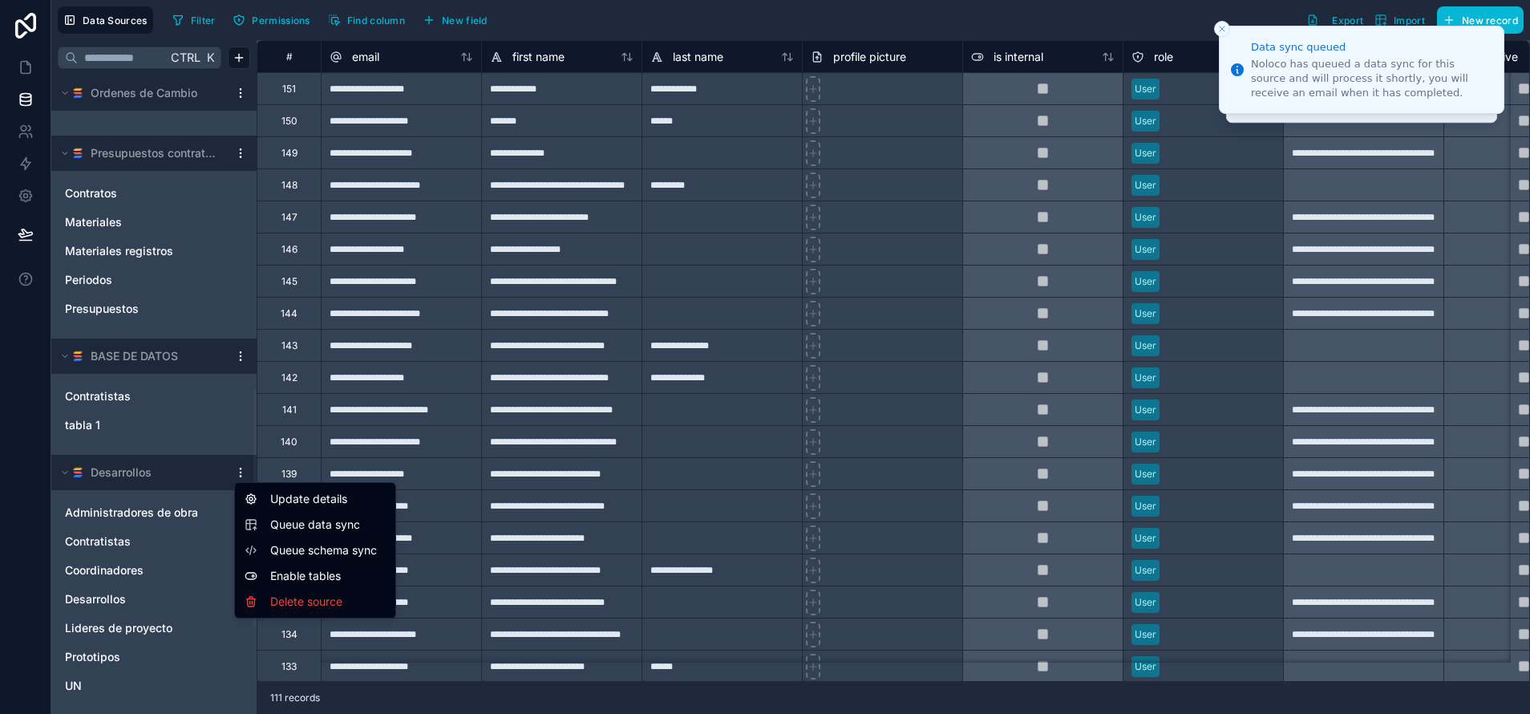
click at [334, 550] on span "Queue schema sync" at bounding box center [327, 550] width 115 height 16
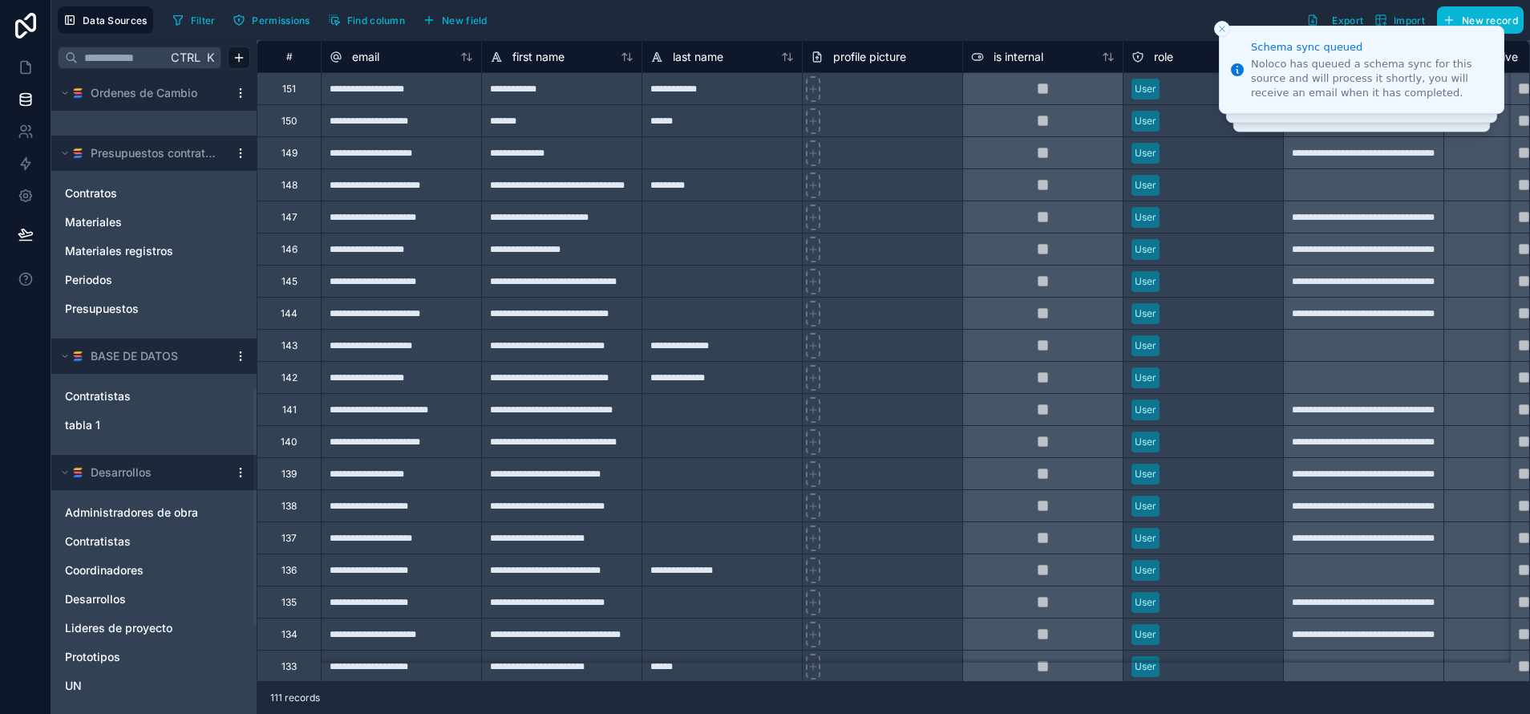
click at [238, 469] on html "Schema sync queued Noloco has queued a schema sync for this source and will pro…" at bounding box center [765, 417] width 1530 height 834
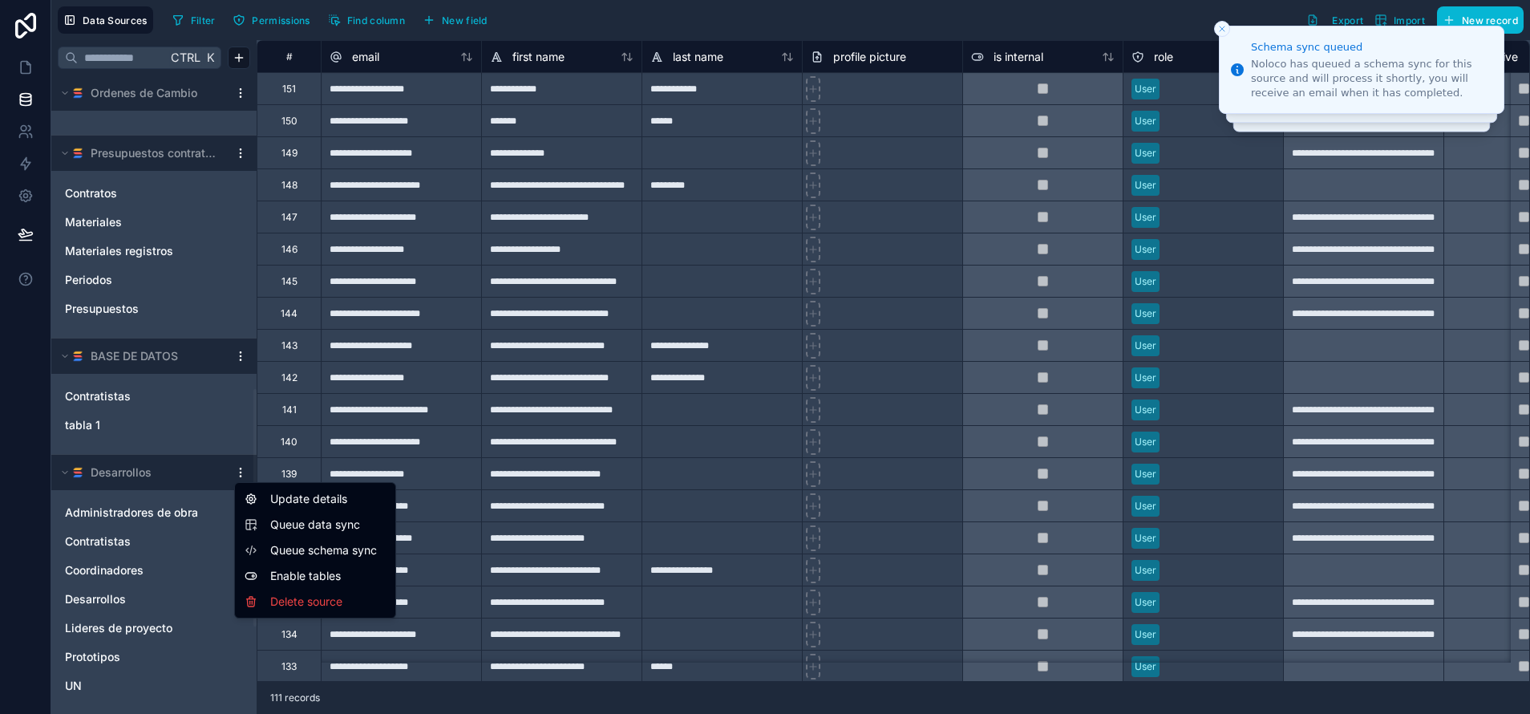
click at [324, 529] on span "Queue data sync" at bounding box center [327, 524] width 115 height 16
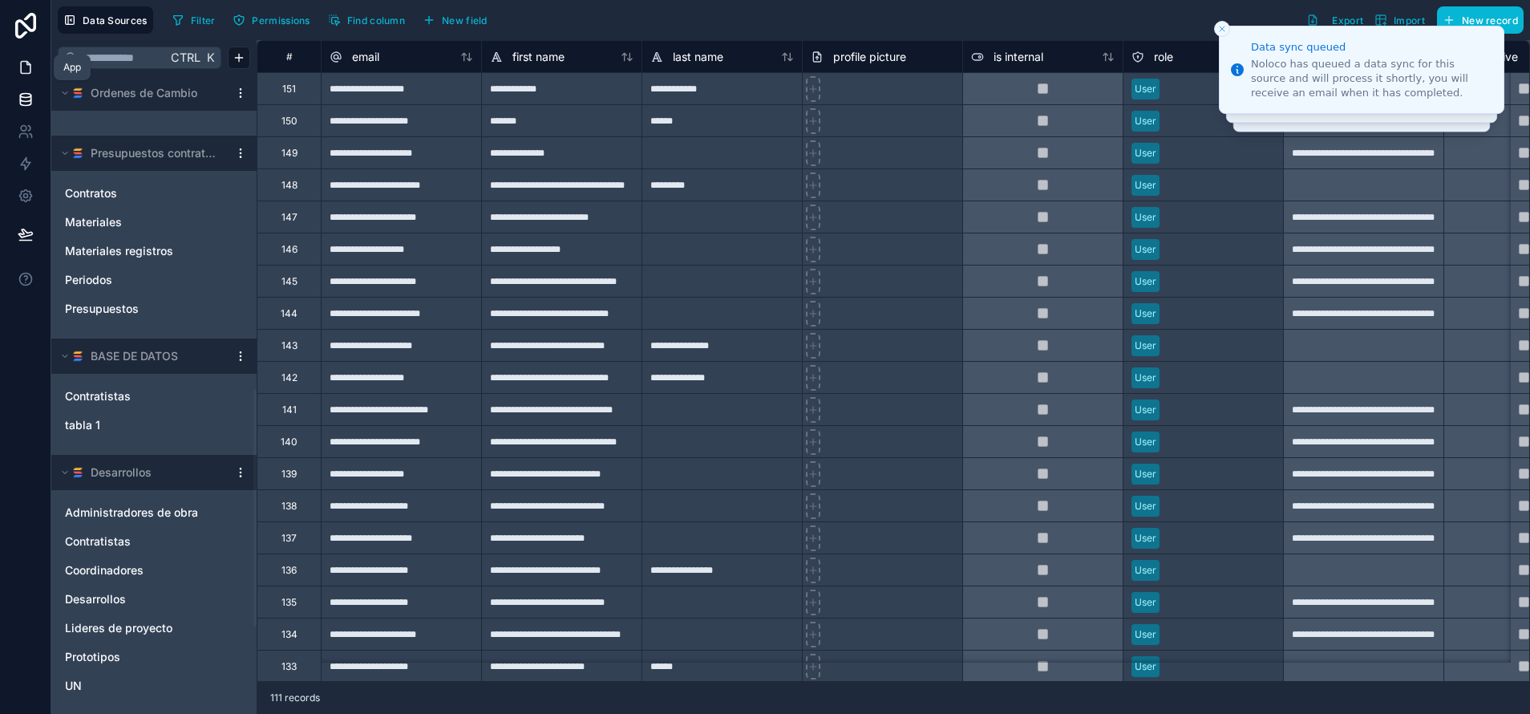
click at [30, 69] on icon at bounding box center [26, 68] width 10 height 12
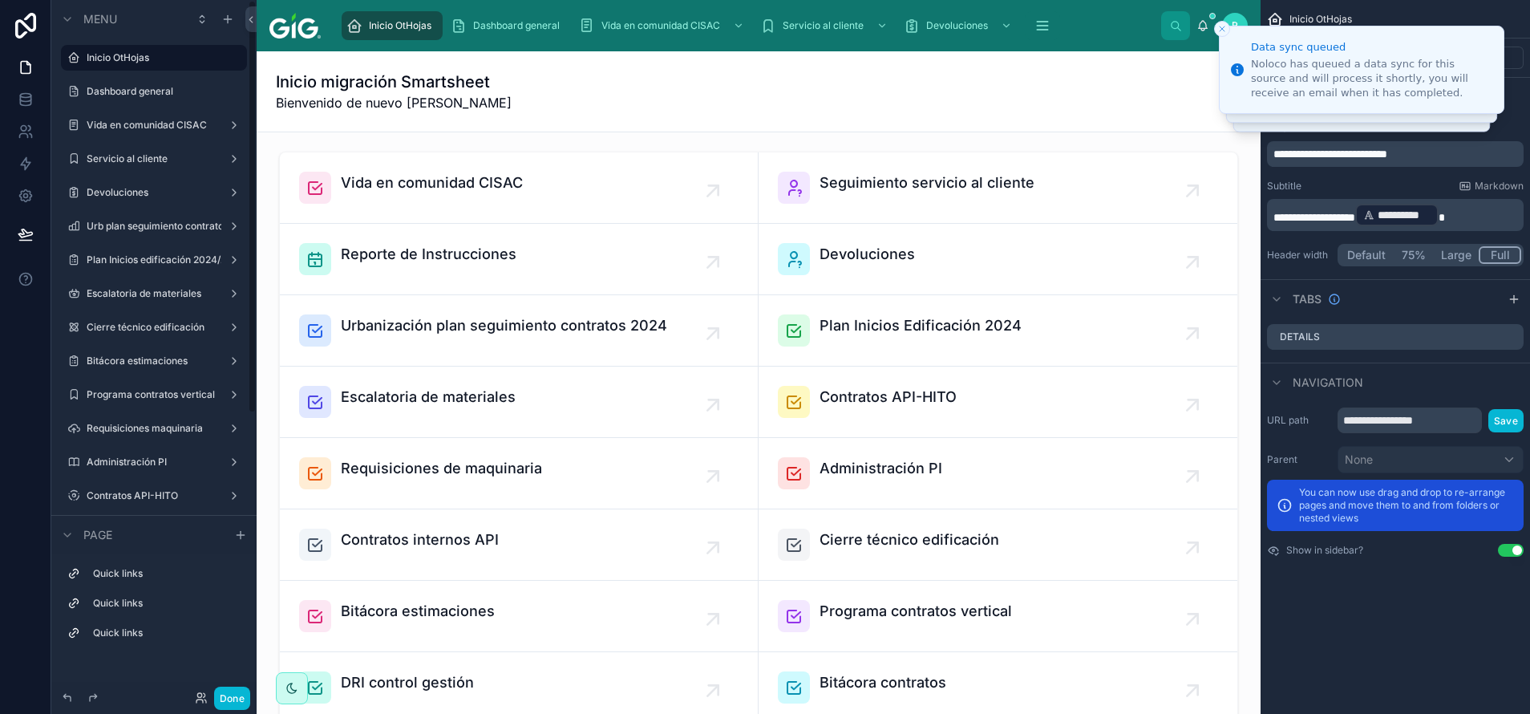
click at [929, 94] on div "Inicio migración Smartsheet Bienvenido de nuevo Regina Fernández" at bounding box center [758, 92] width 965 height 42
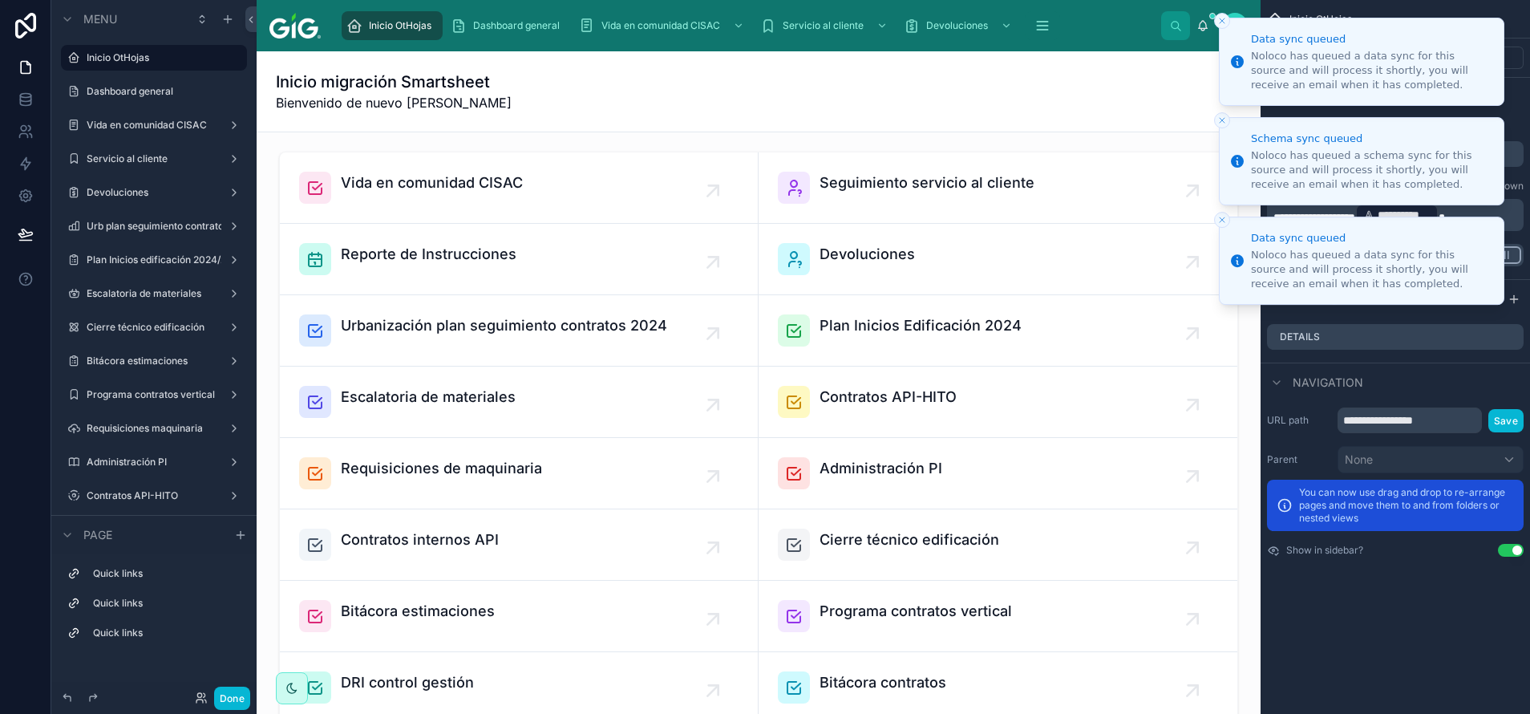
click at [1219, 28] on button "Close toast" at bounding box center [1222, 21] width 16 height 16
click at [1220, 28] on button "Close toast" at bounding box center [1222, 21] width 16 height 16
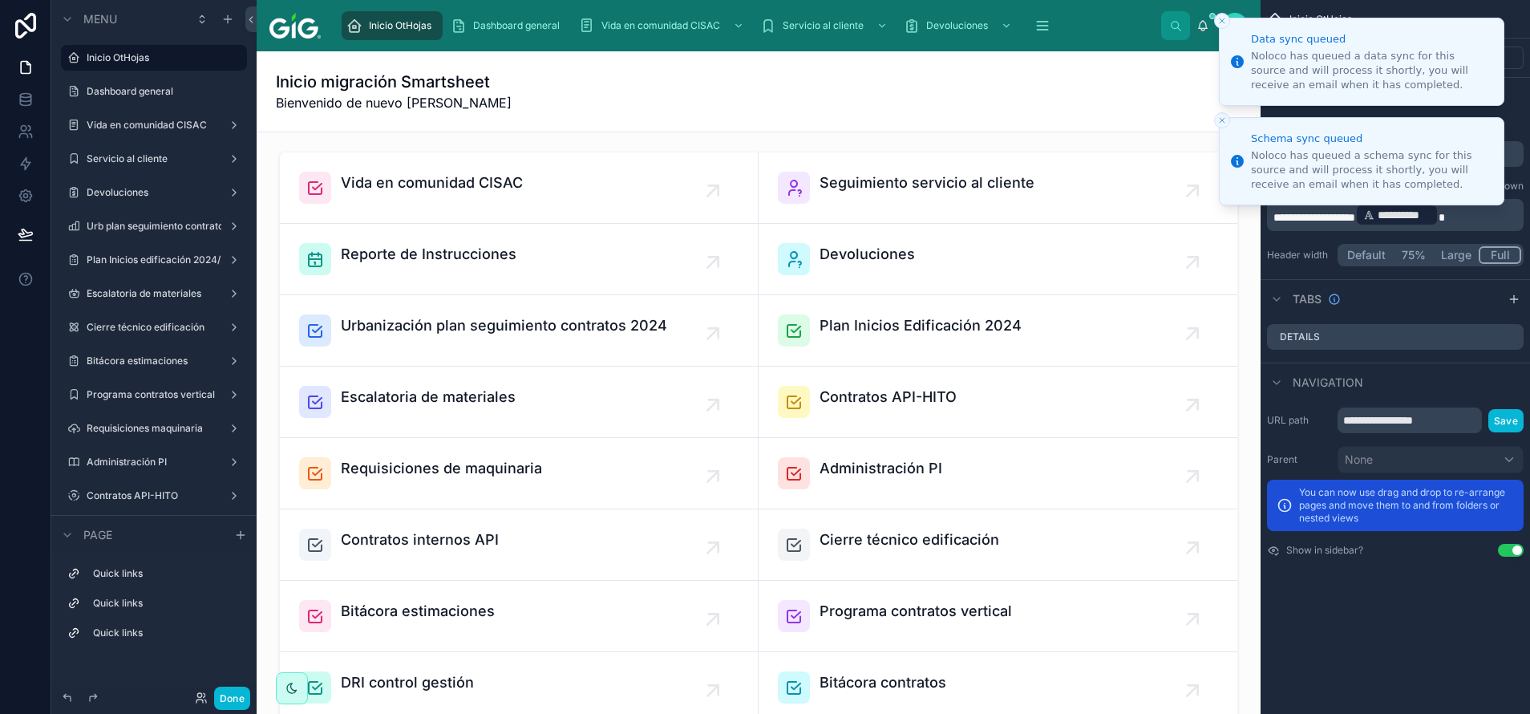
click at [1220, 28] on button "Close toast" at bounding box center [1222, 21] width 16 height 16
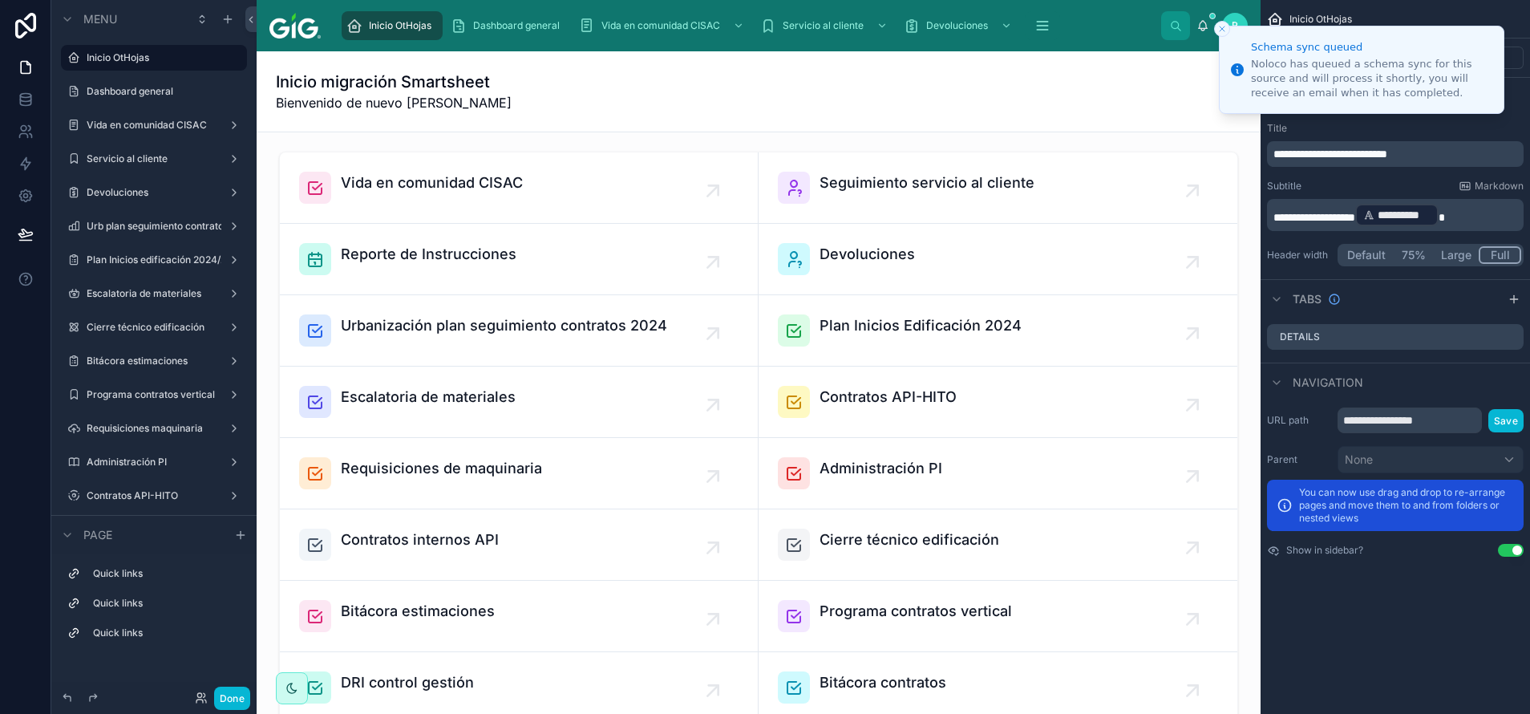
click at [1220, 28] on icon "Close toast" at bounding box center [1222, 29] width 10 height 10
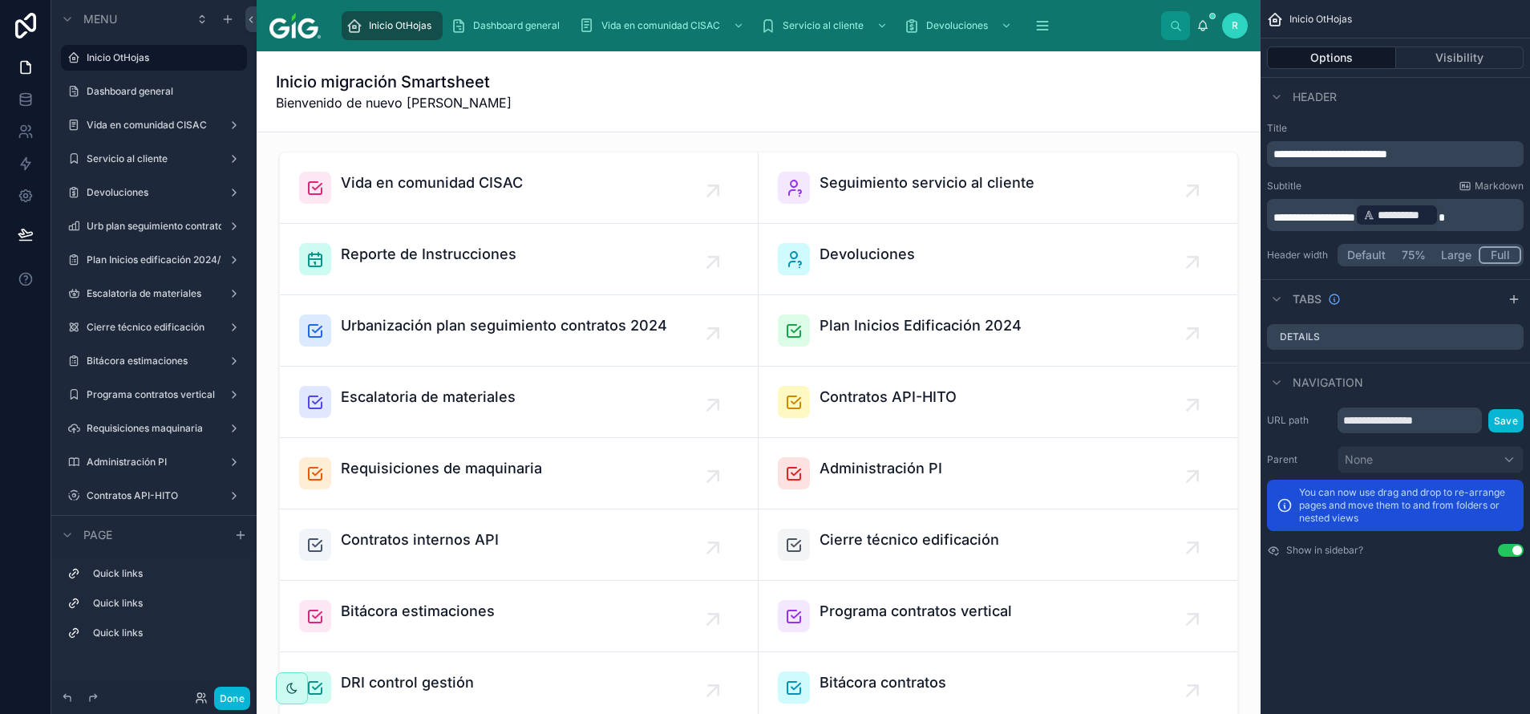
click at [930, 112] on div "Inicio migración Smartsheet Bienvenido de nuevo Regina Fernández" at bounding box center [758, 91] width 965 height 80
click at [242, 697] on button "Done" at bounding box center [232, 697] width 36 height 23
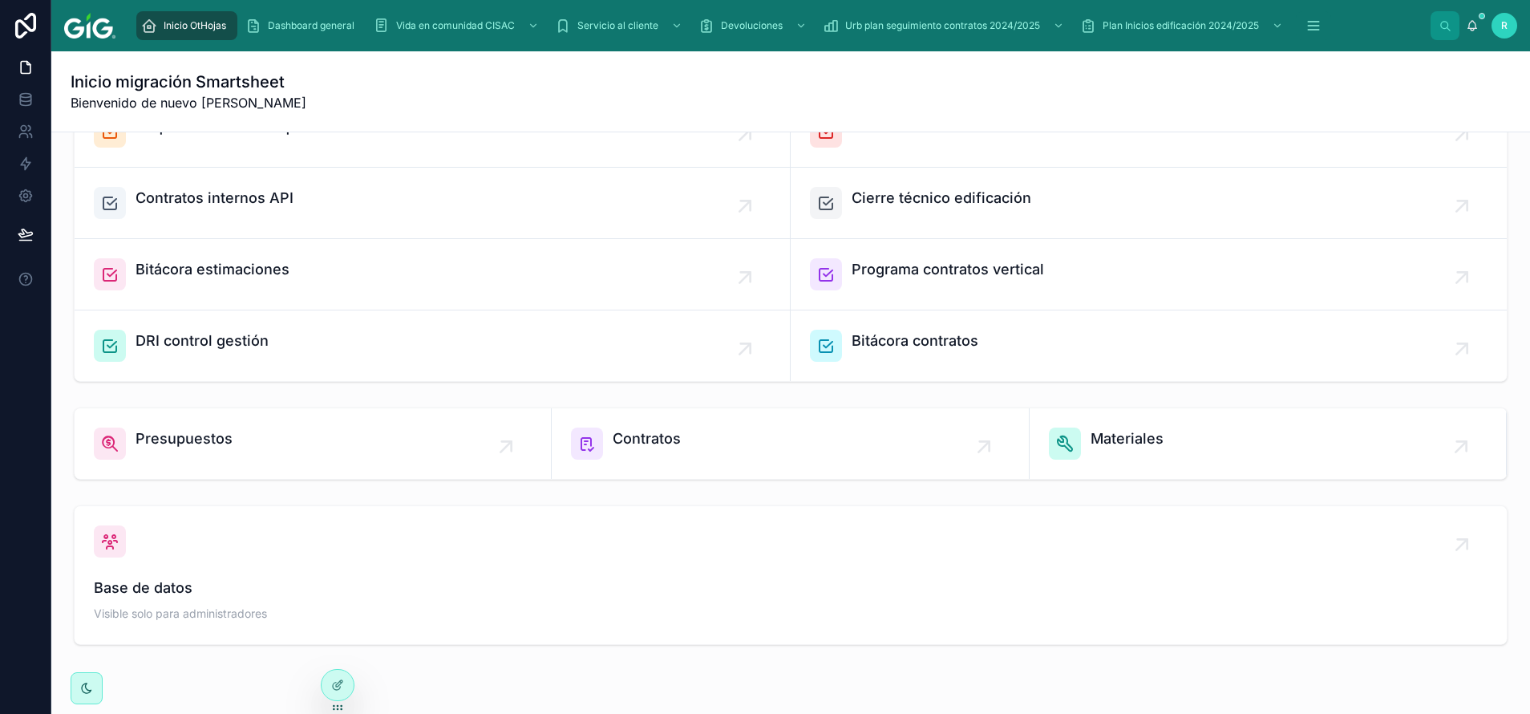
scroll to position [407, 0]
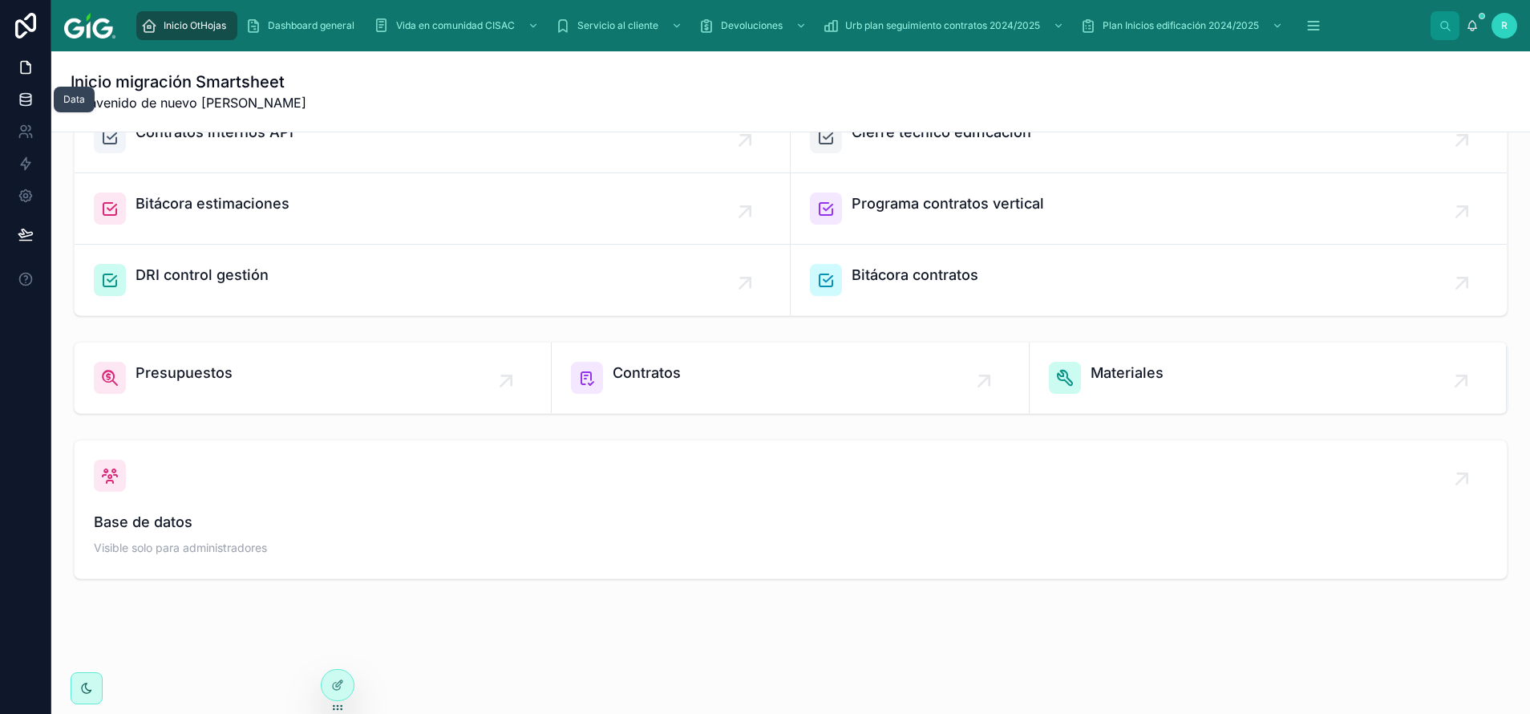
click at [18, 104] on icon at bounding box center [26, 99] width 16 height 16
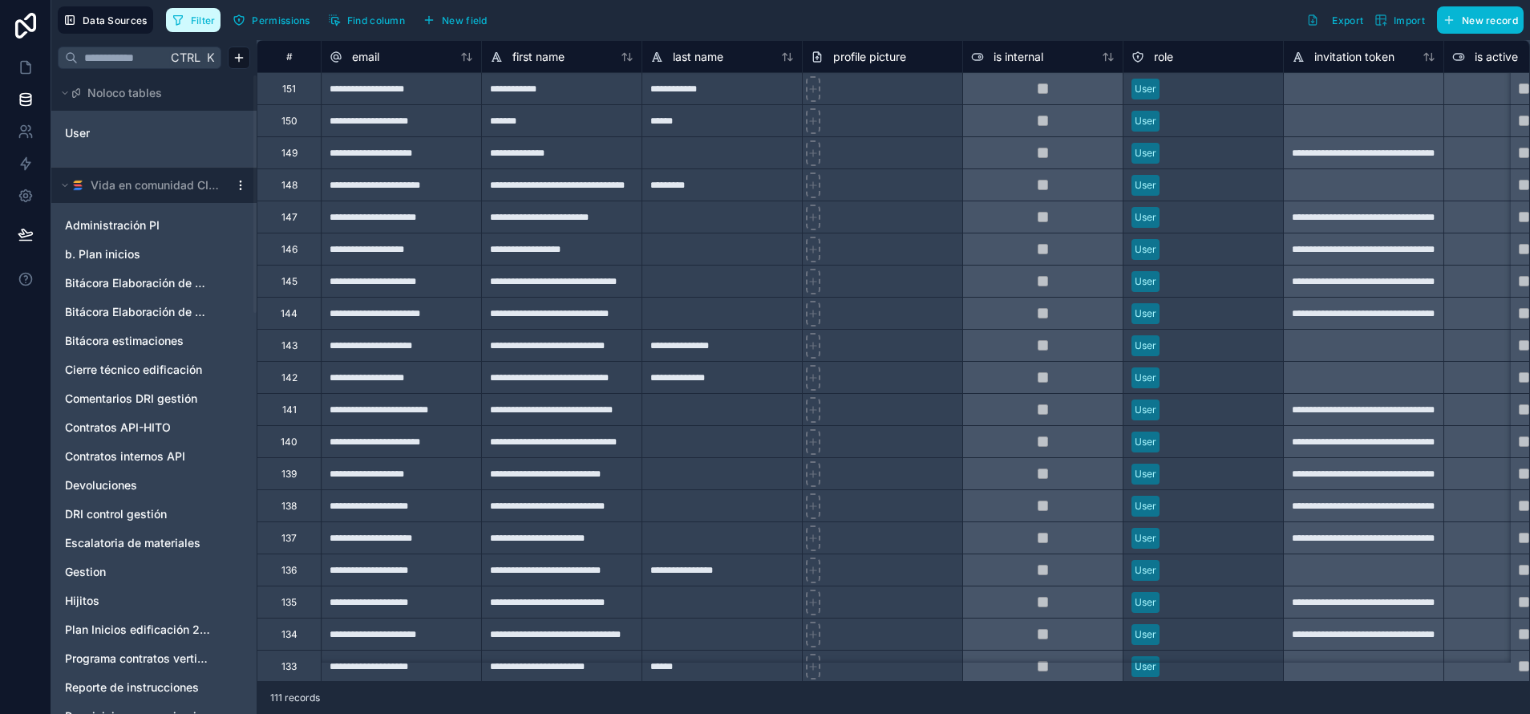
drag, startPoint x: 188, startPoint y: 28, endPoint x: 194, endPoint y: 39, distance: 12.9
click at [188, 28] on button "Filter" at bounding box center [193, 20] width 55 height 24
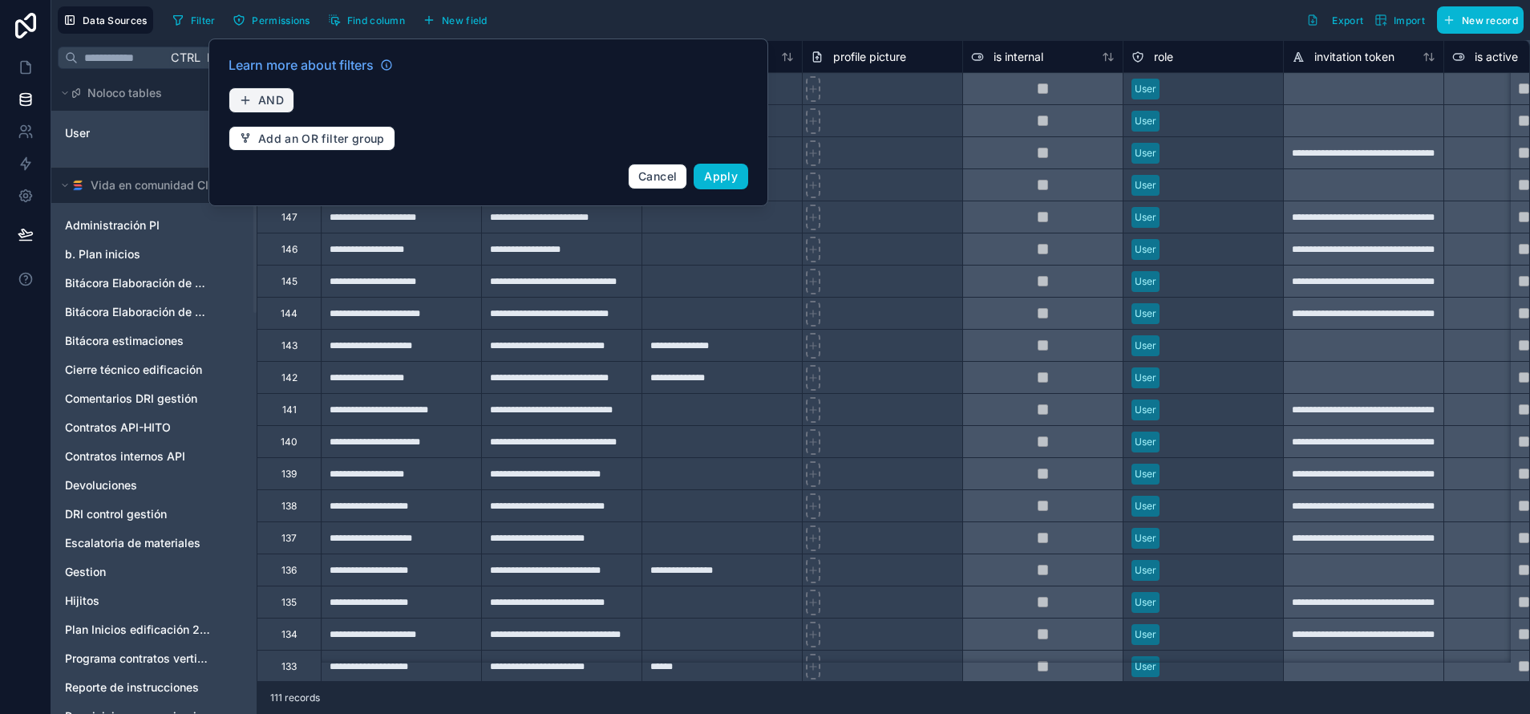
click at [277, 105] on span "AND" at bounding box center [271, 100] width 26 height 14
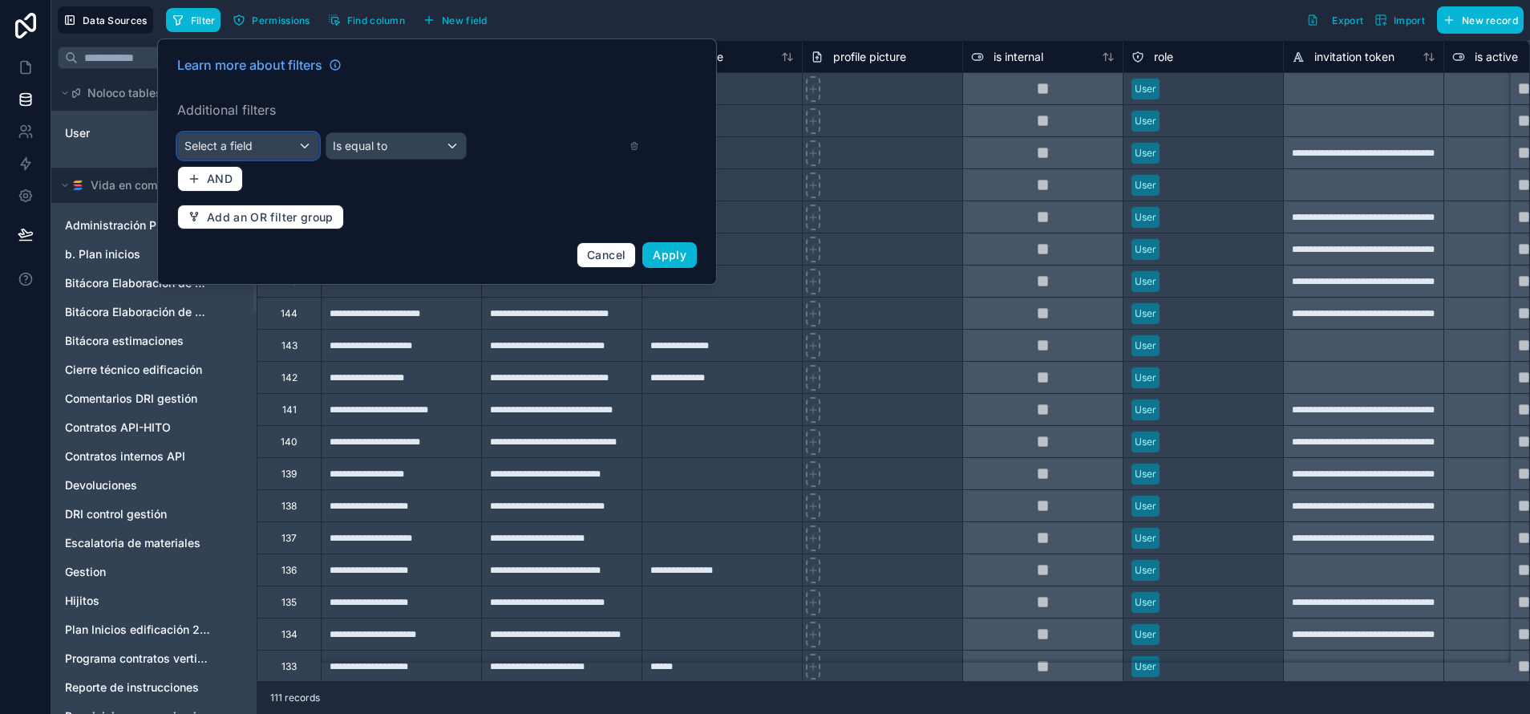
click at [222, 140] on span "Select a field" at bounding box center [218, 146] width 68 height 14
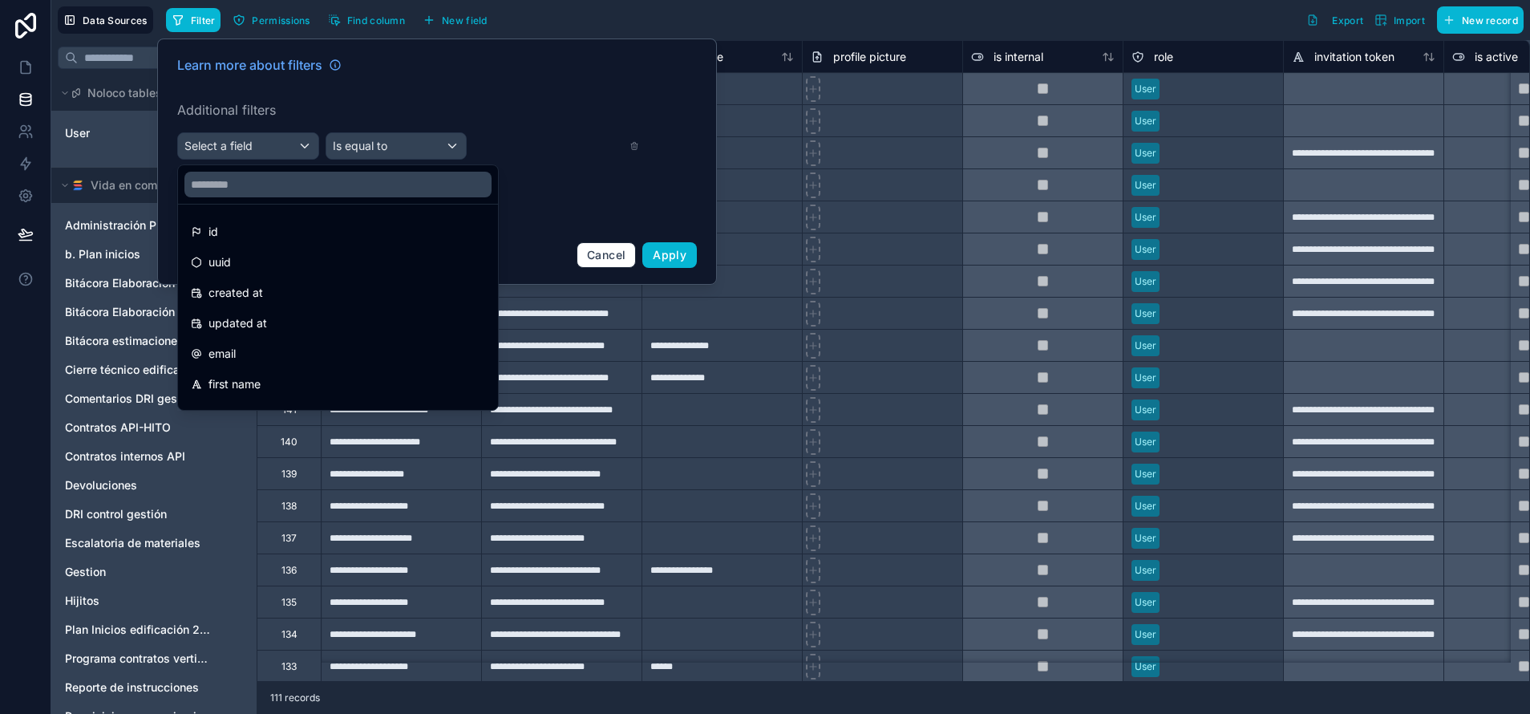
click at [1005, 15] on div "Filter Permissions Find column New field Export Import New record" at bounding box center [844, 19] width 1357 height 27
click at [980, 405] on div at bounding box center [1042, 409] width 160 height 32
click at [22, 65] on icon at bounding box center [26, 67] width 16 height 16
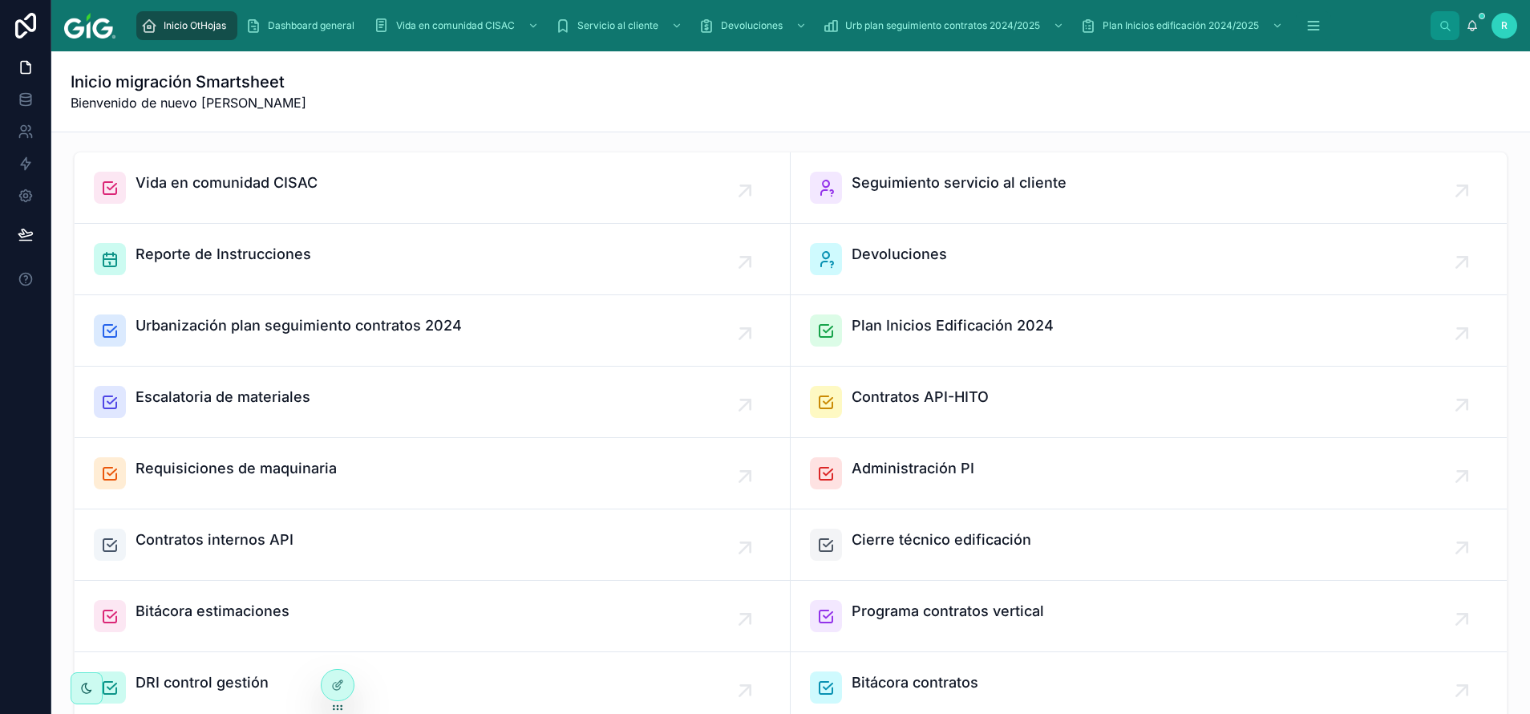
click at [665, 88] on div "Inicio migración Smartsheet Bienvenido de nuevo Regina Fernández" at bounding box center [791, 92] width 1440 height 42
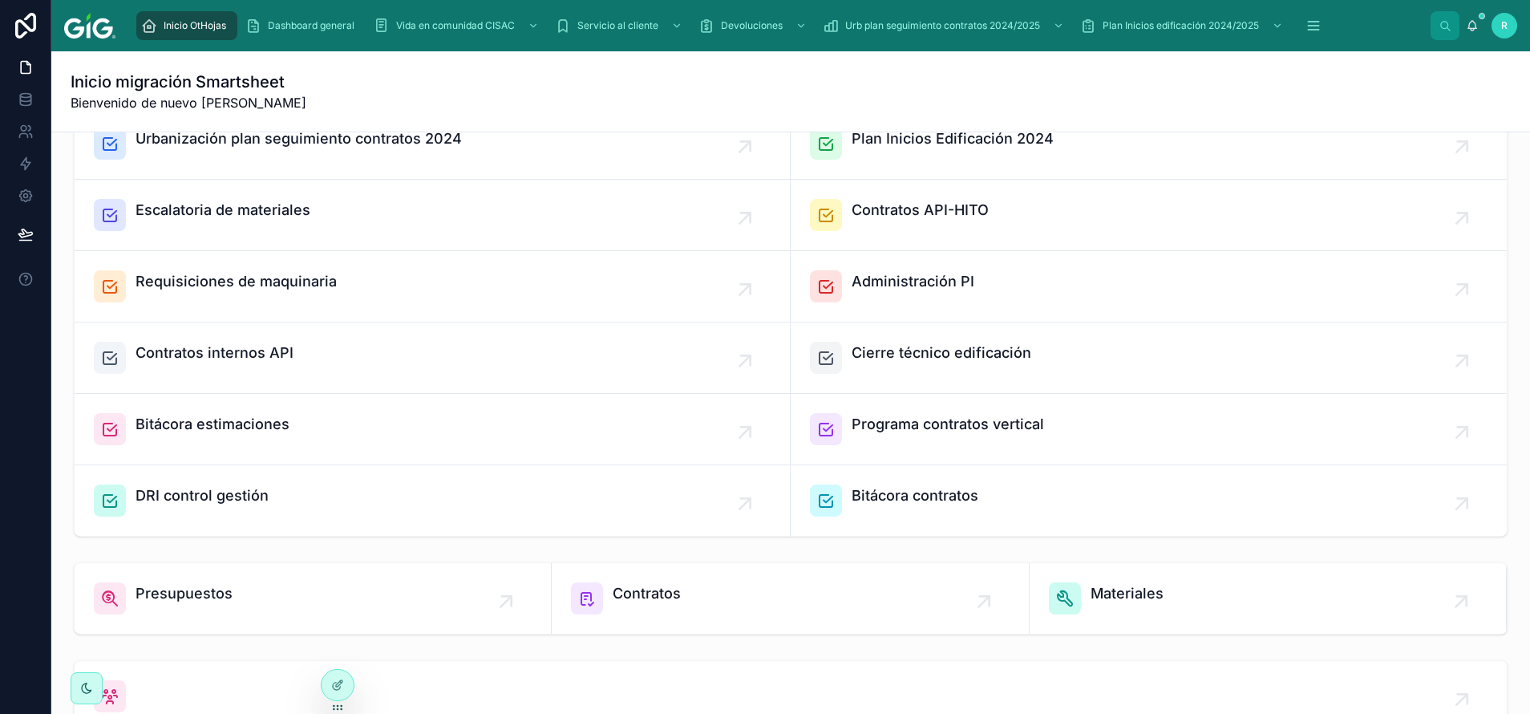
scroll to position [361, 0]
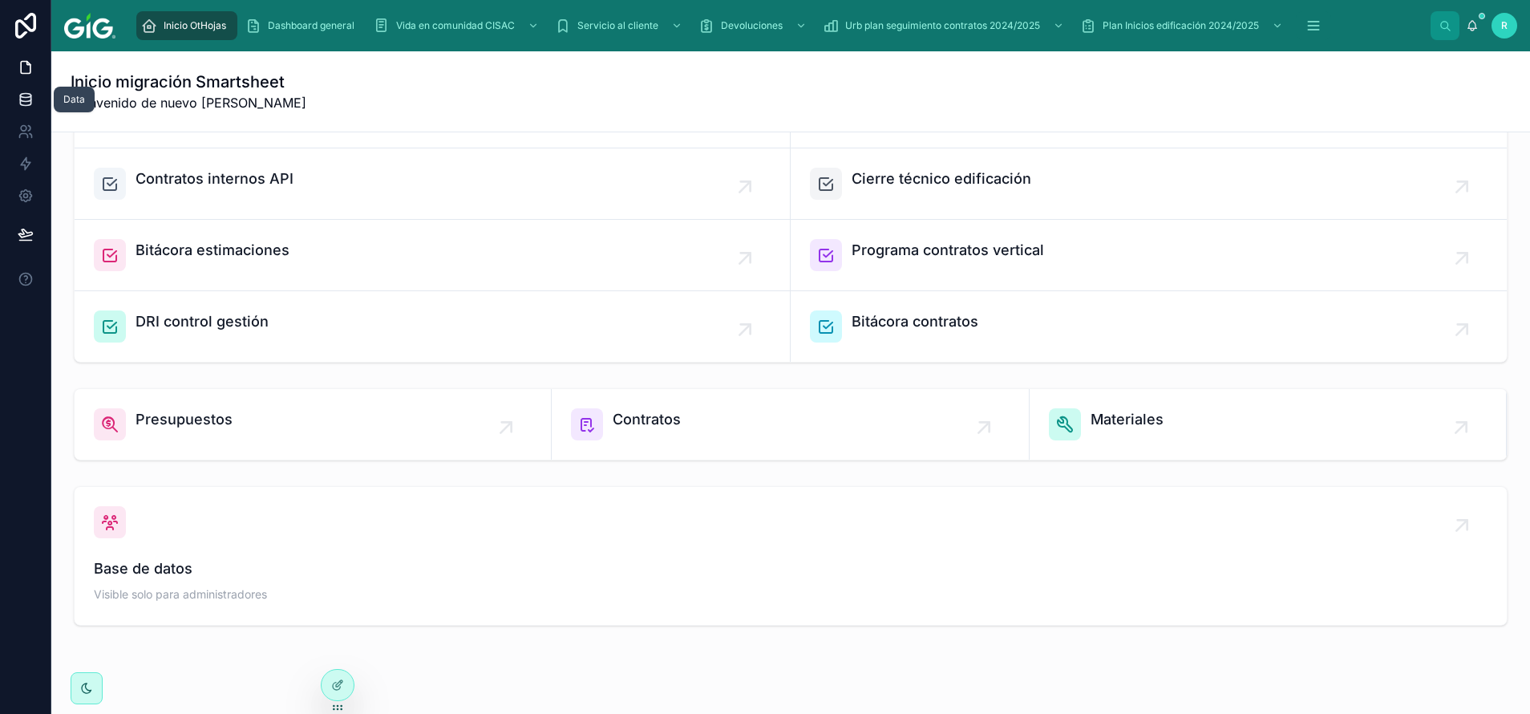
click at [14, 108] on link at bounding box center [25, 99] width 51 height 32
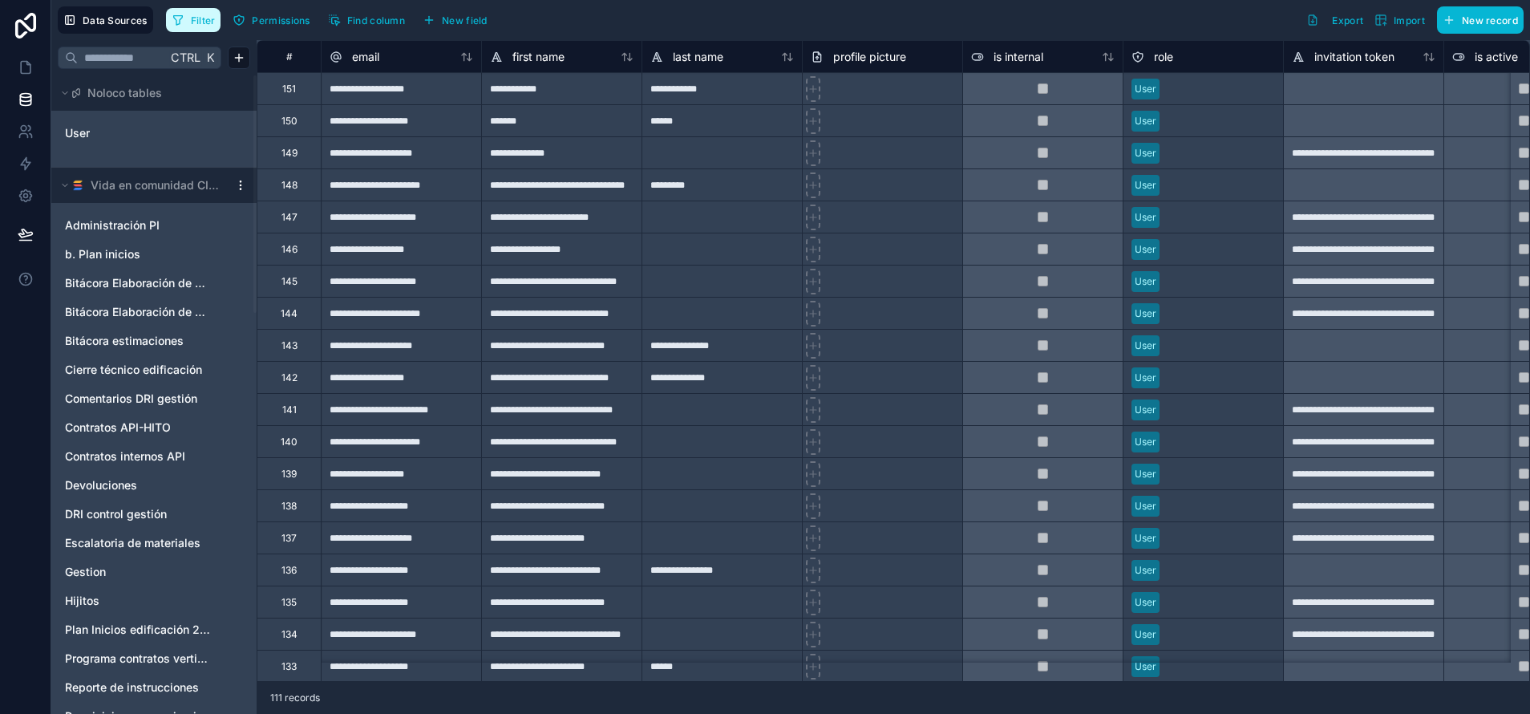
click at [184, 26] on icon "button" at bounding box center [178, 20] width 13 height 13
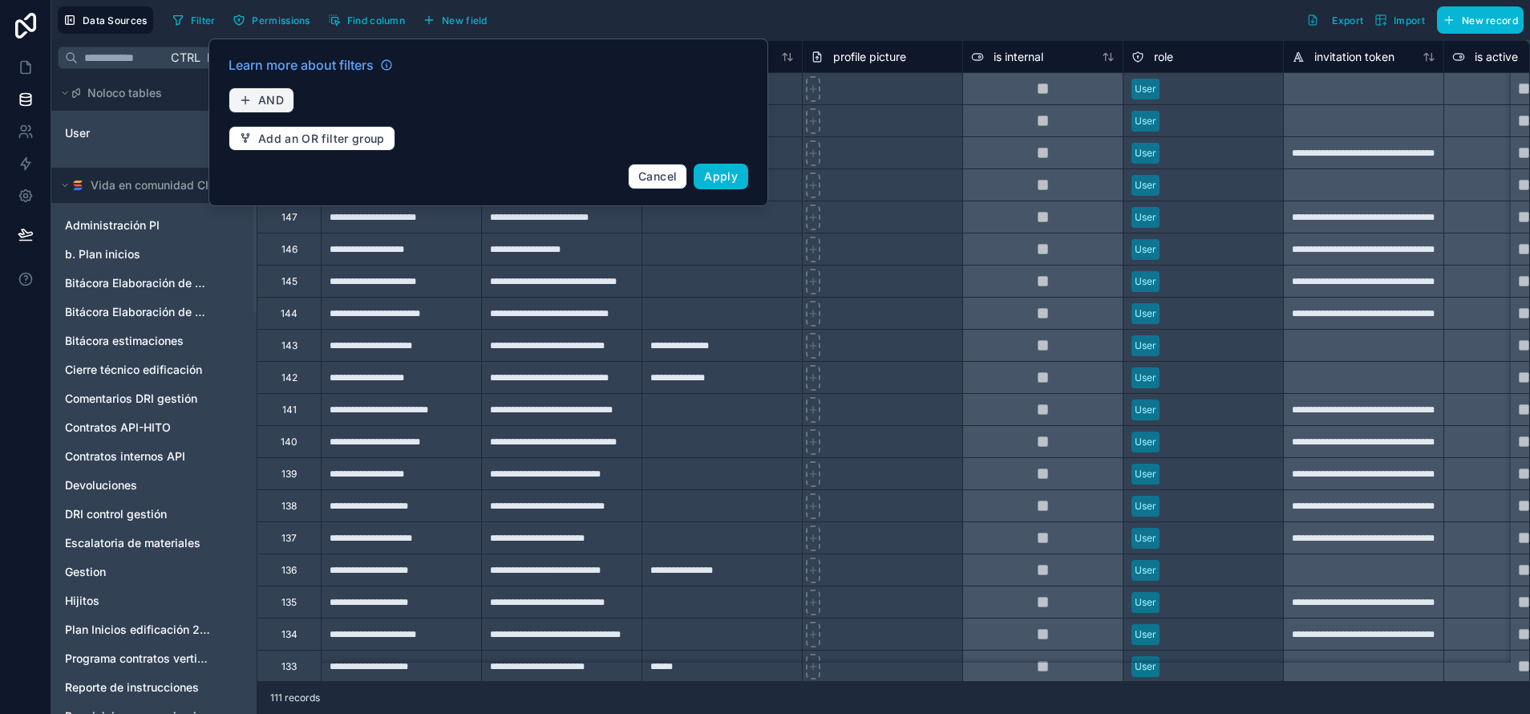
click at [269, 99] on span "AND" at bounding box center [271, 100] width 26 height 14
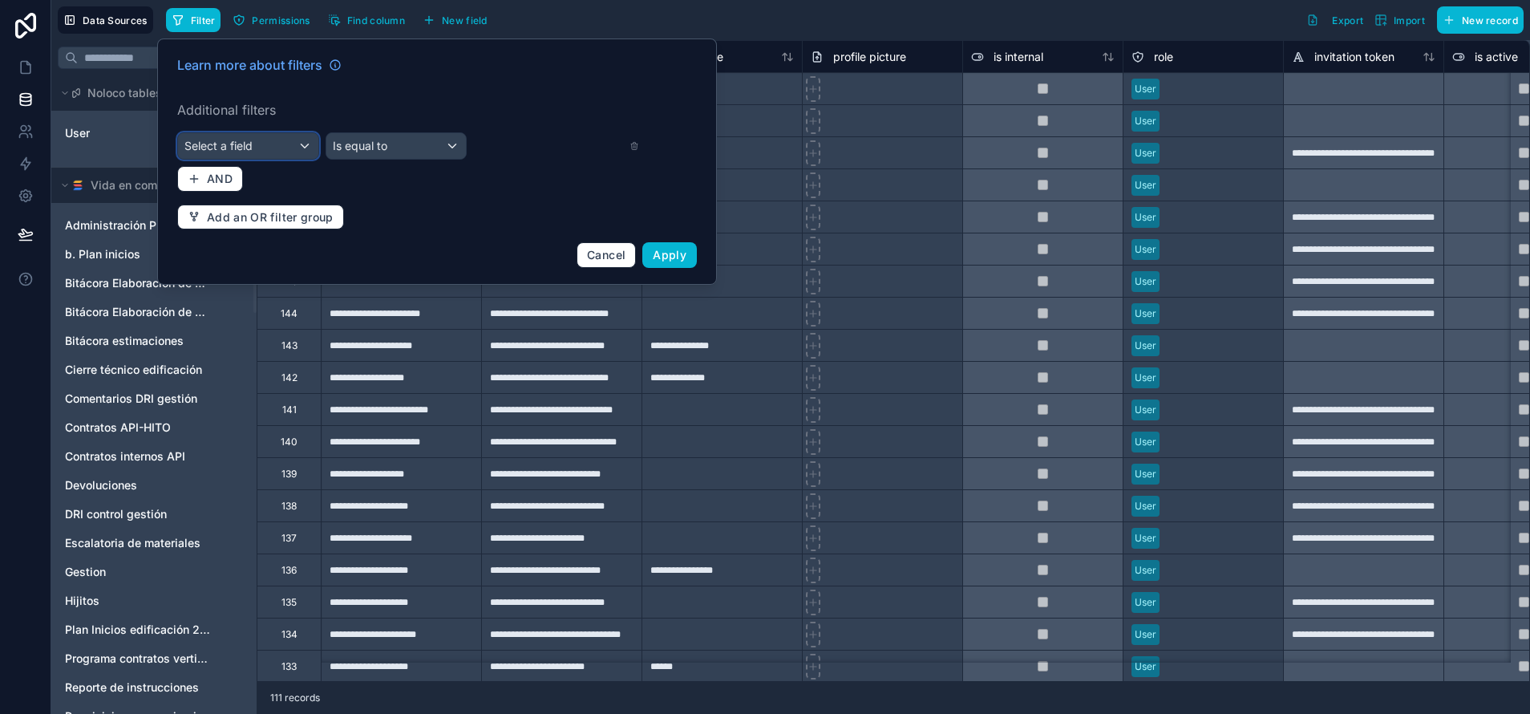
click at [246, 146] on span "Select a field" at bounding box center [218, 146] width 68 height 14
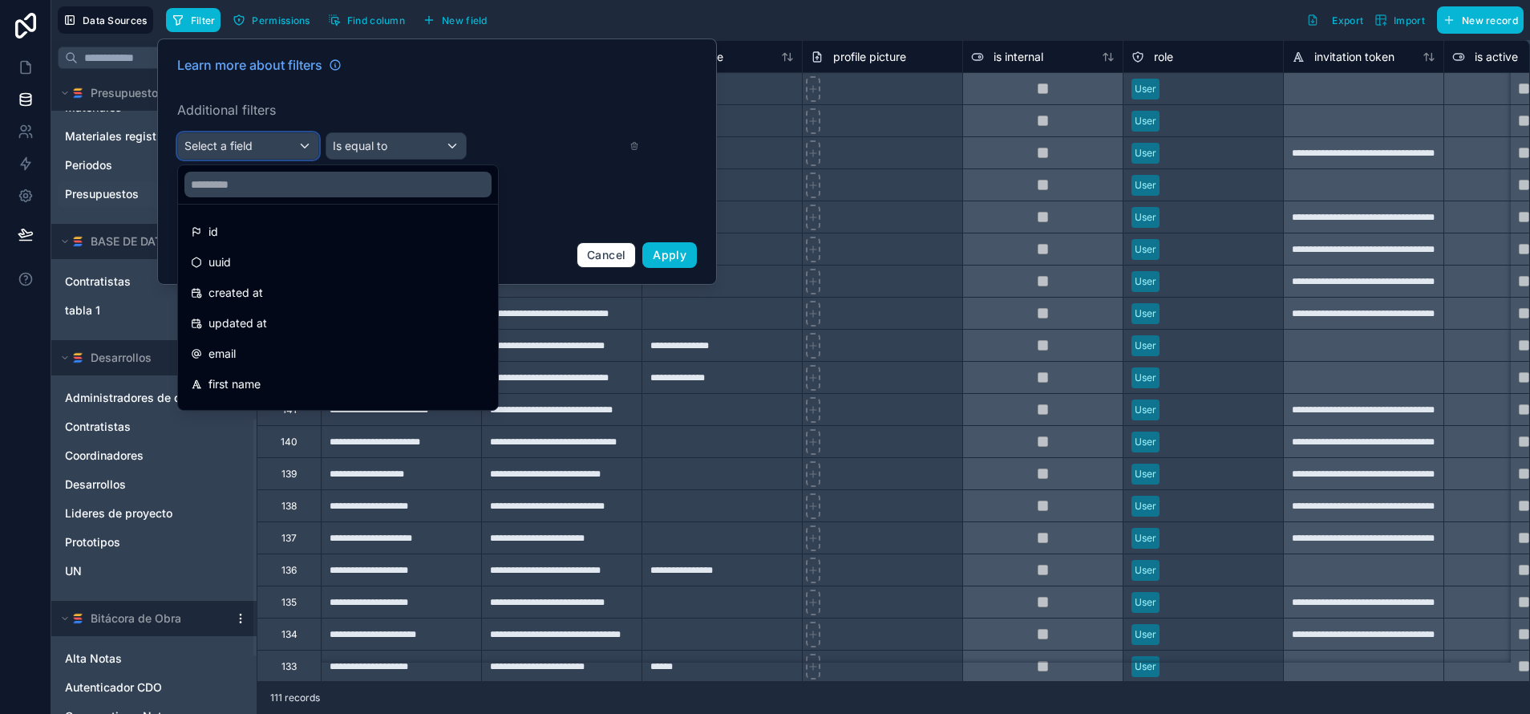
scroll to position [962, 0]
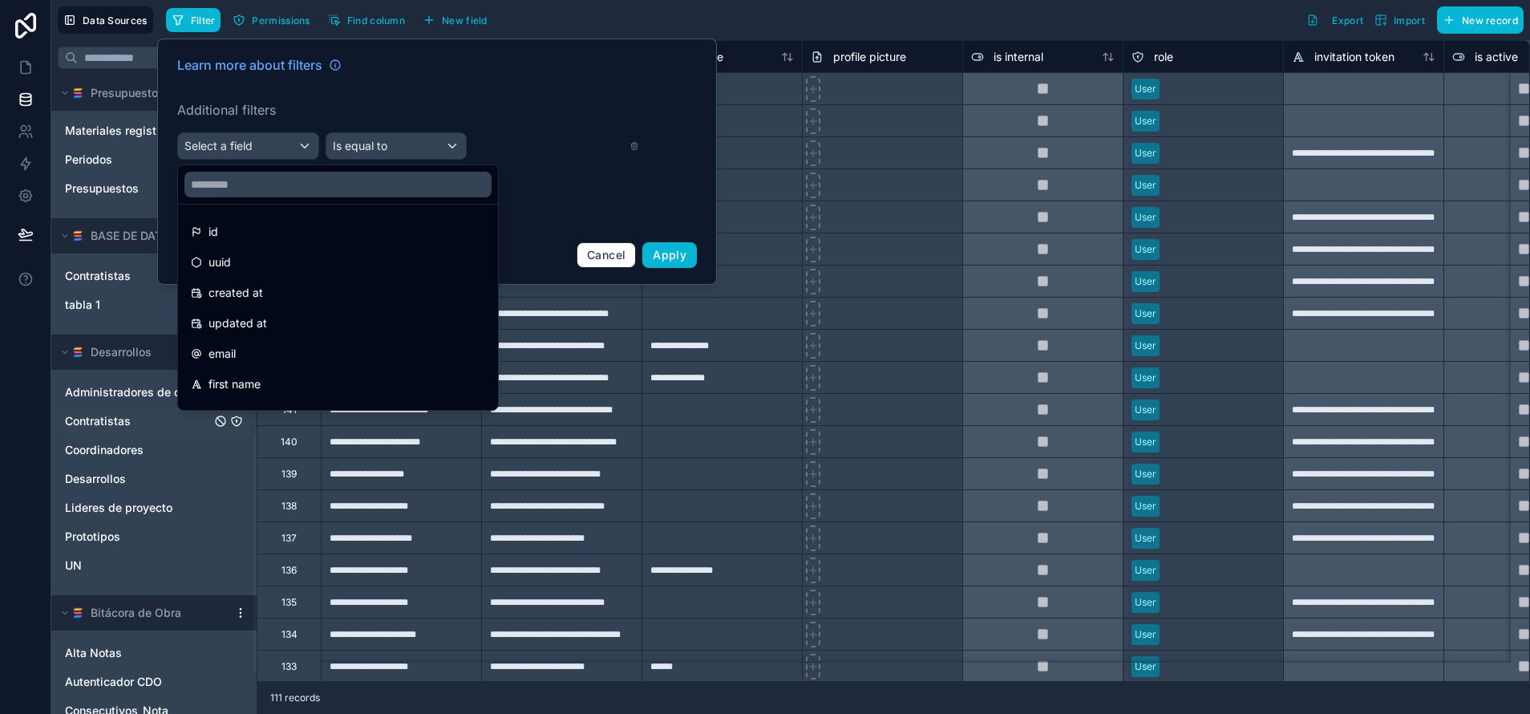
click at [139, 426] on link "Contratistas" at bounding box center [138, 421] width 146 height 16
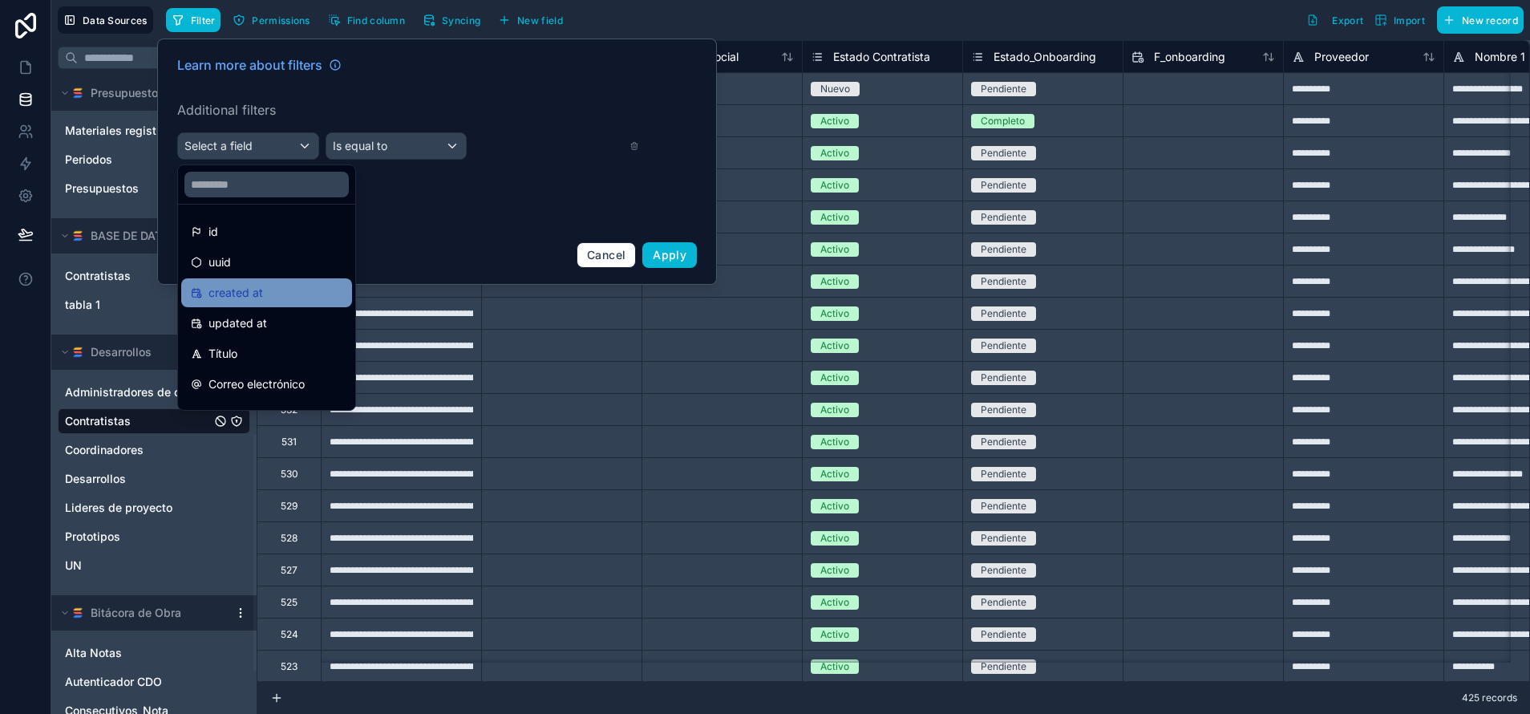
scroll to position [120, 0]
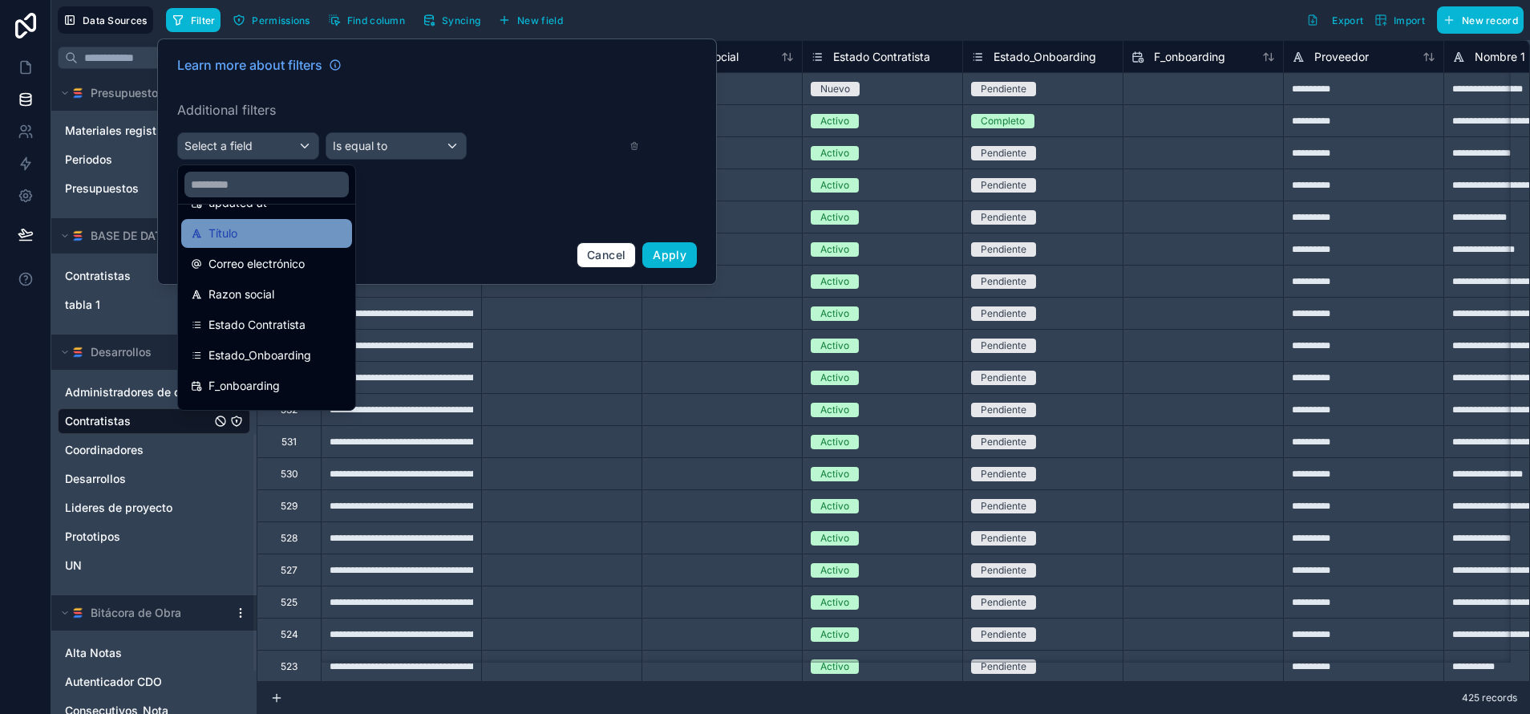
click at [250, 223] on div "Título" at bounding box center [266, 233] width 171 height 29
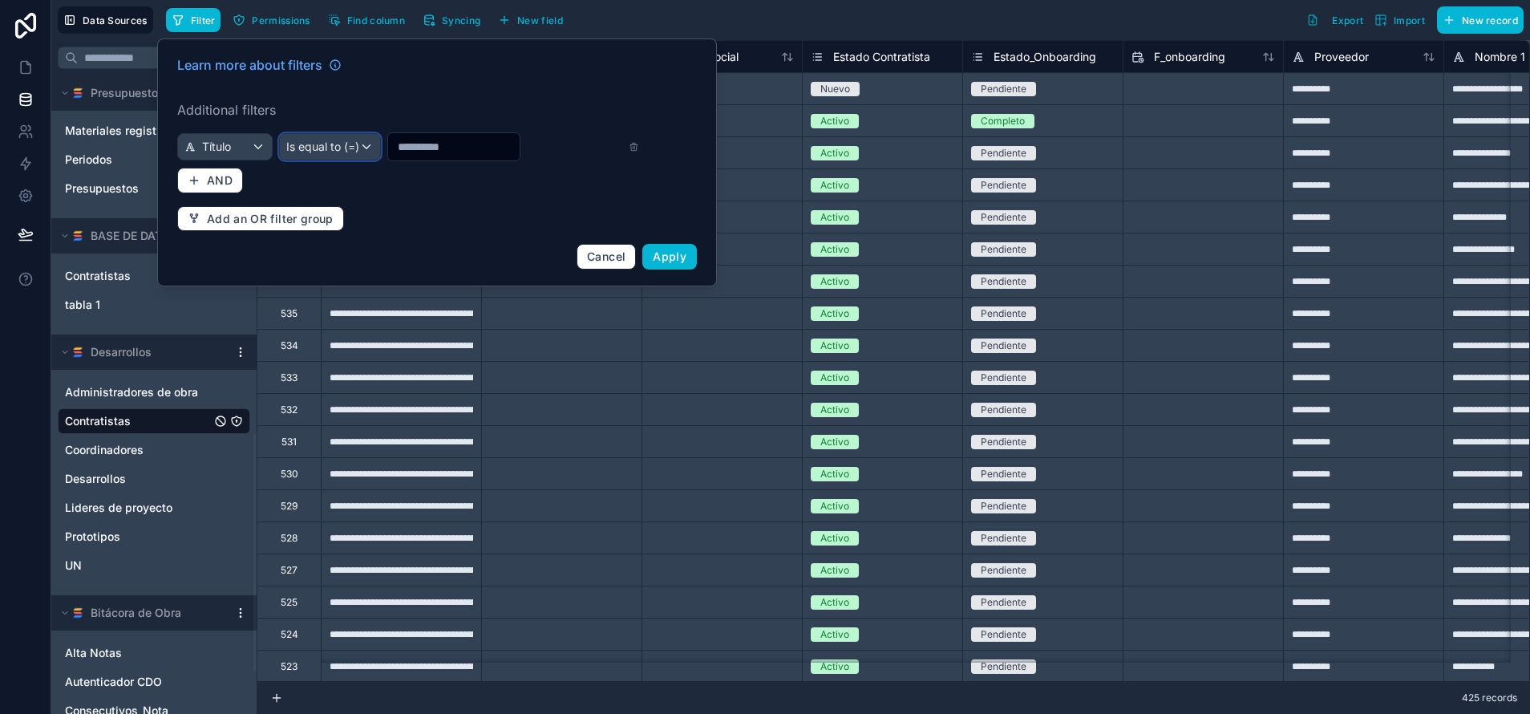
click at [322, 147] on span "Is equal to (=)" at bounding box center [322, 147] width 73 height 16
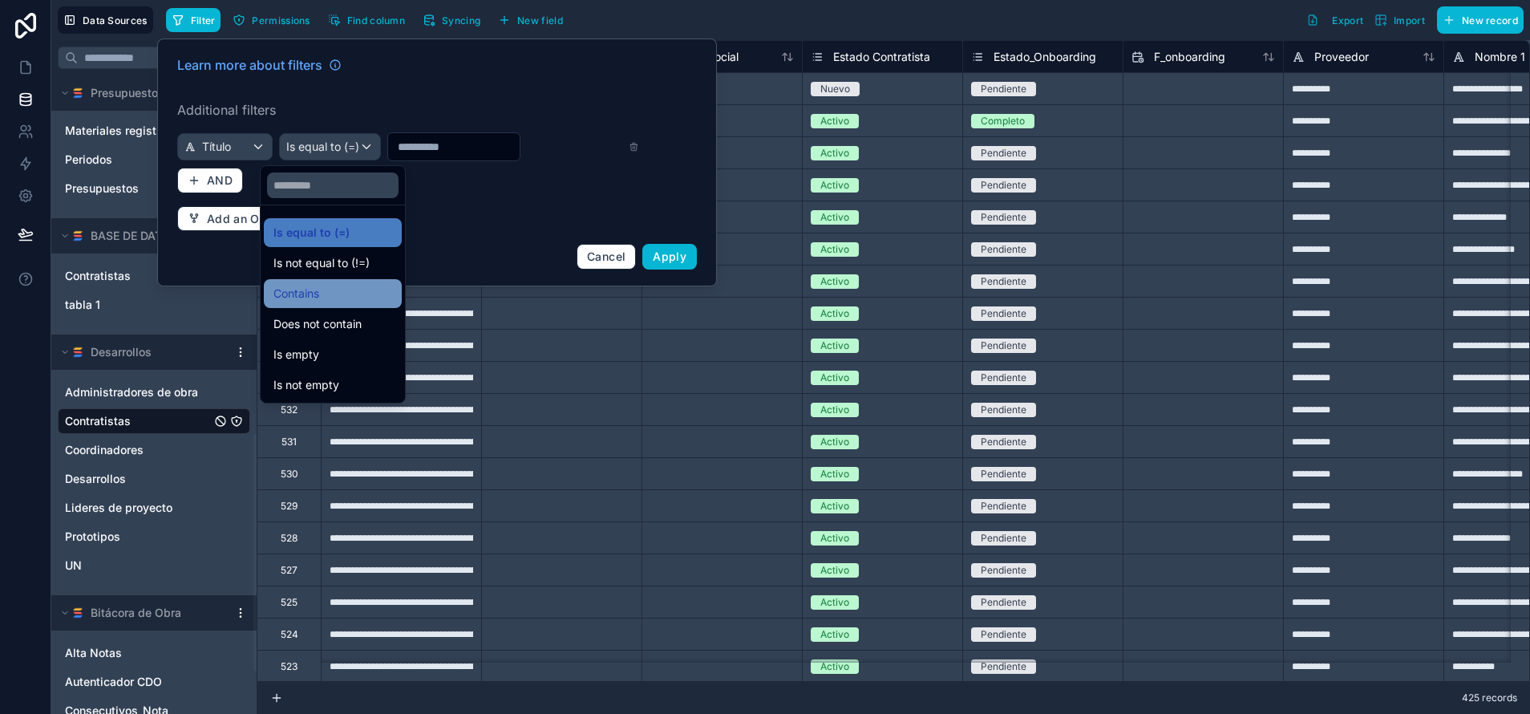
click at [350, 289] on div "Contains" at bounding box center [332, 293] width 119 height 19
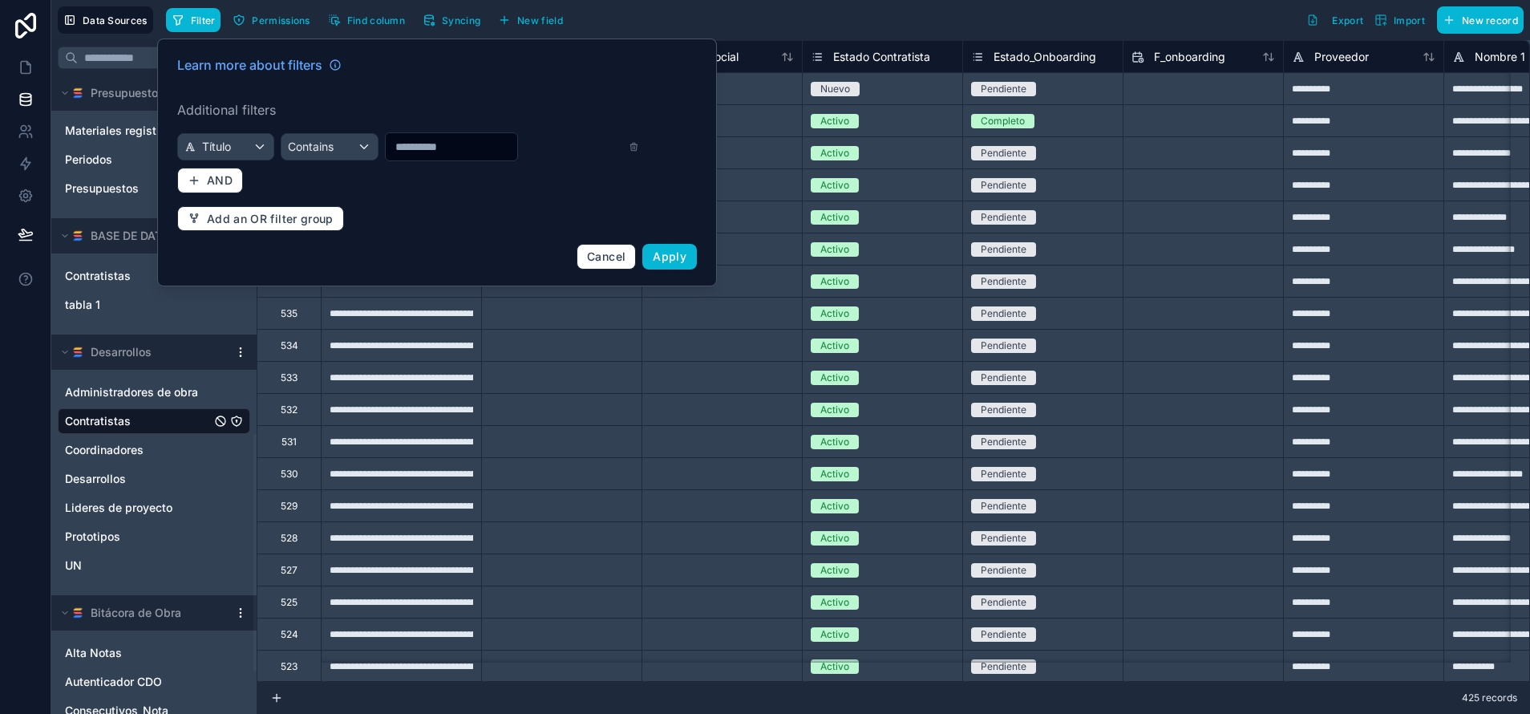
click at [438, 144] on input "text" at bounding box center [451, 147] width 131 height 22
click at [410, 140] on input "text" at bounding box center [451, 147] width 131 height 22
type input "*****"
click at [690, 260] on button "Apply" at bounding box center [669, 257] width 55 height 26
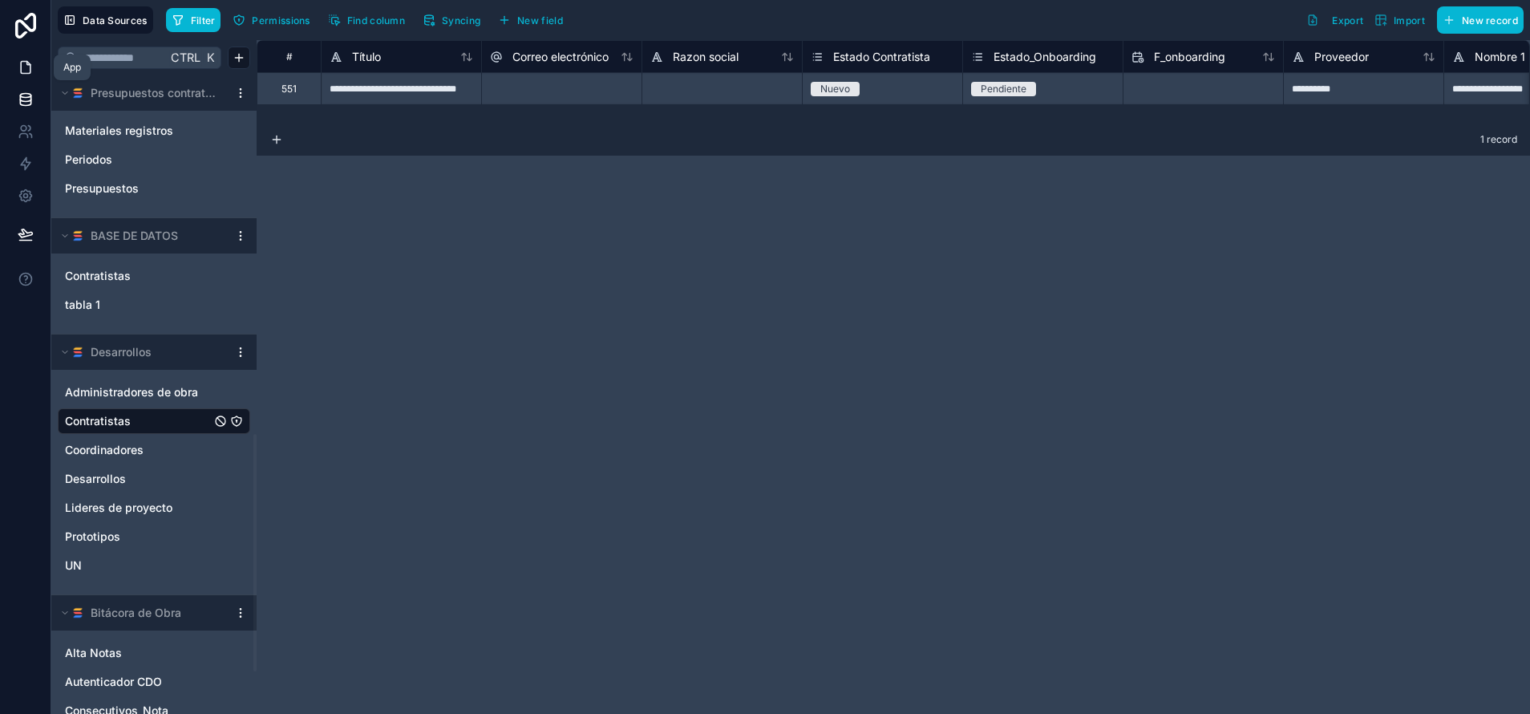
click at [27, 55] on link at bounding box center [25, 67] width 51 height 32
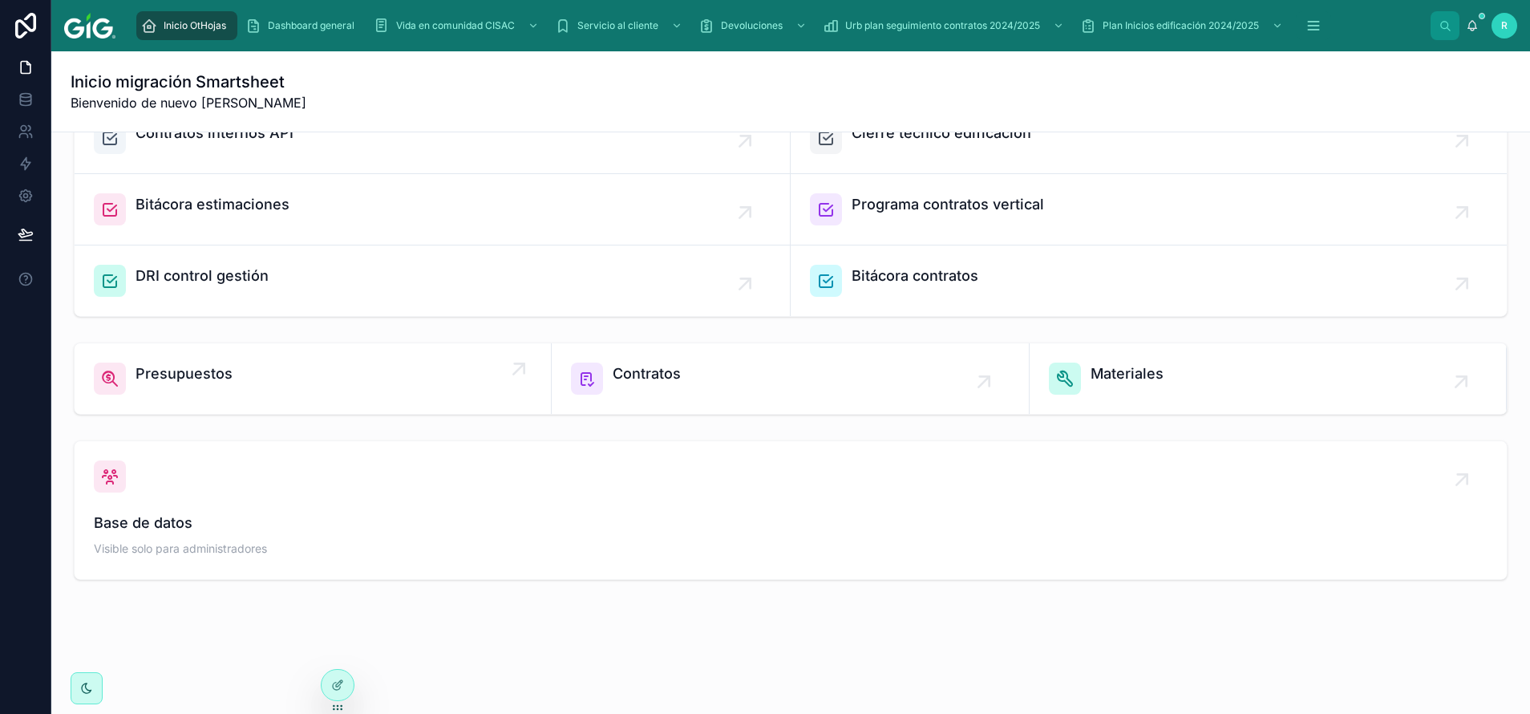
scroll to position [407, 0]
click at [267, 371] on div "Presupuestos" at bounding box center [313, 378] width 438 height 32
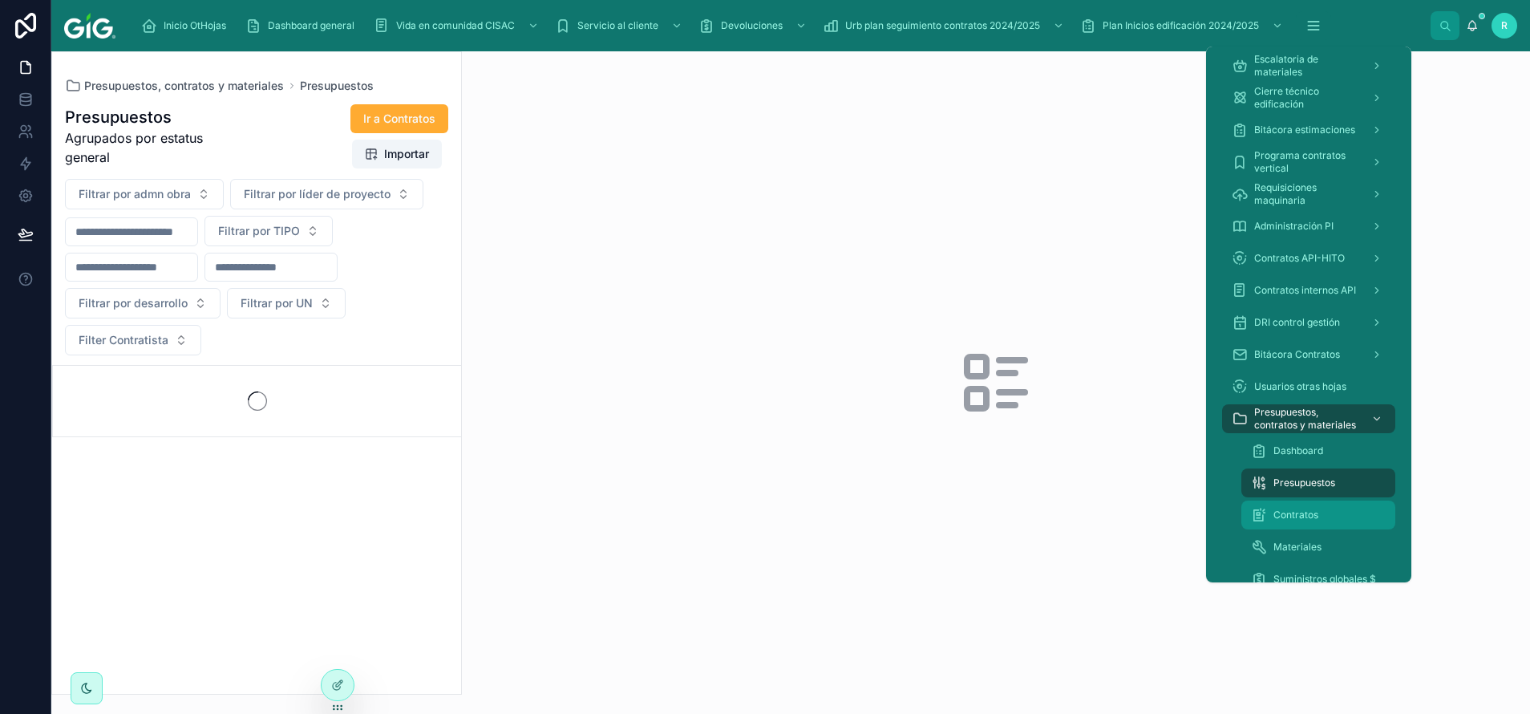
click at [1318, 524] on div "Contratos" at bounding box center [1318, 515] width 135 height 26
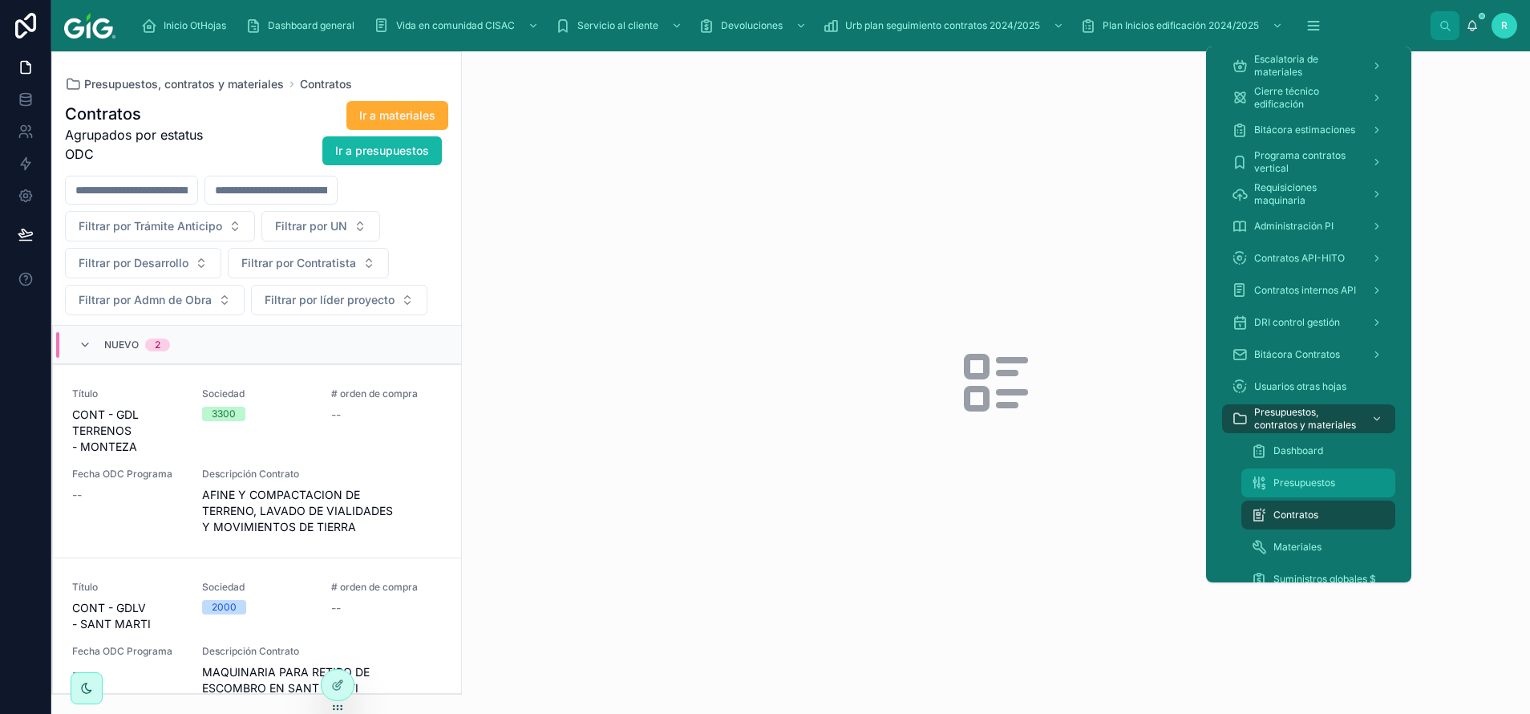
click at [1291, 482] on span "Presupuestos" at bounding box center [1304, 482] width 62 height 13
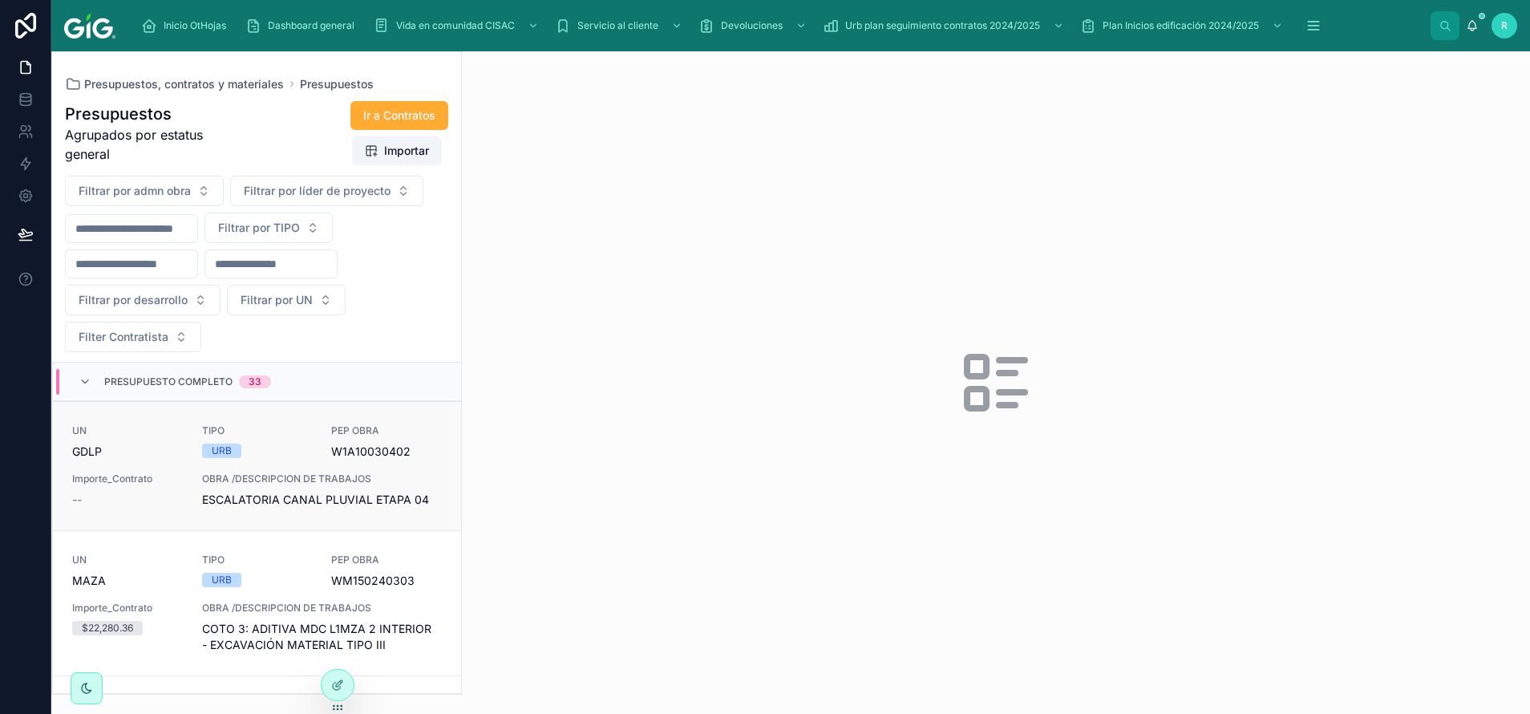
click at [328, 466] on div "UN GDLP TIPO URB PEP OBRA W1A10030402 Importe_Contrato -- OBRA /DESCRIPCION DE …" at bounding box center [257, 465] width 370 height 83
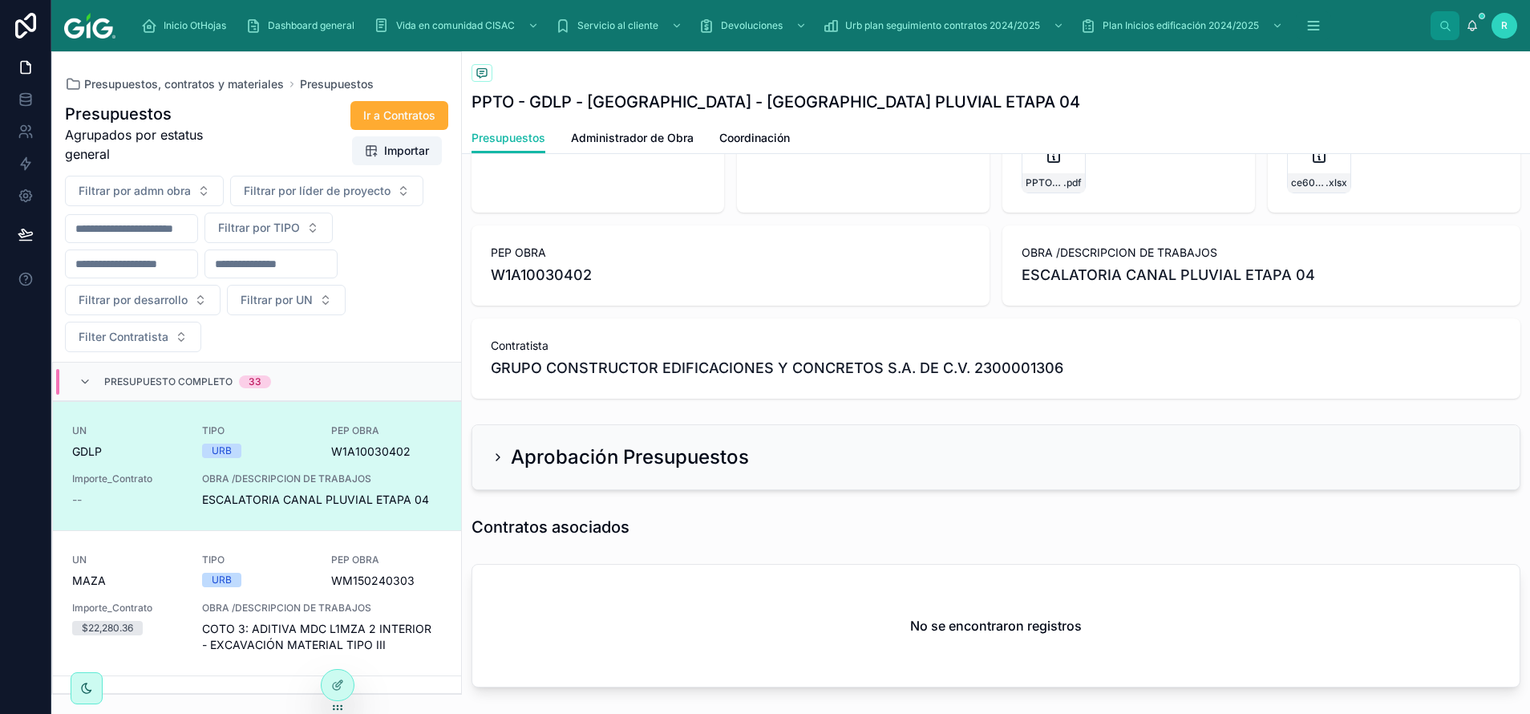
scroll to position [178, 0]
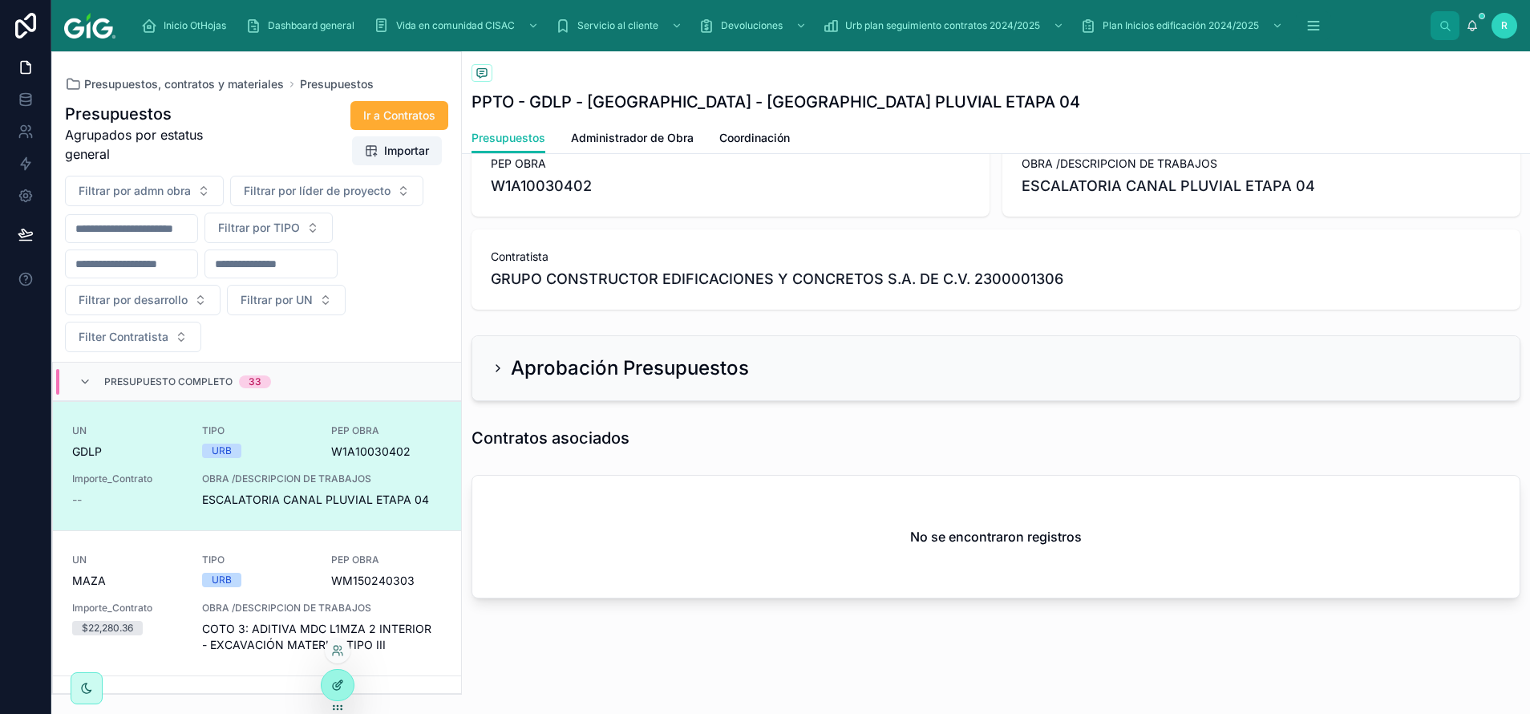
click at [329, 688] on div at bounding box center [338, 684] width 32 height 30
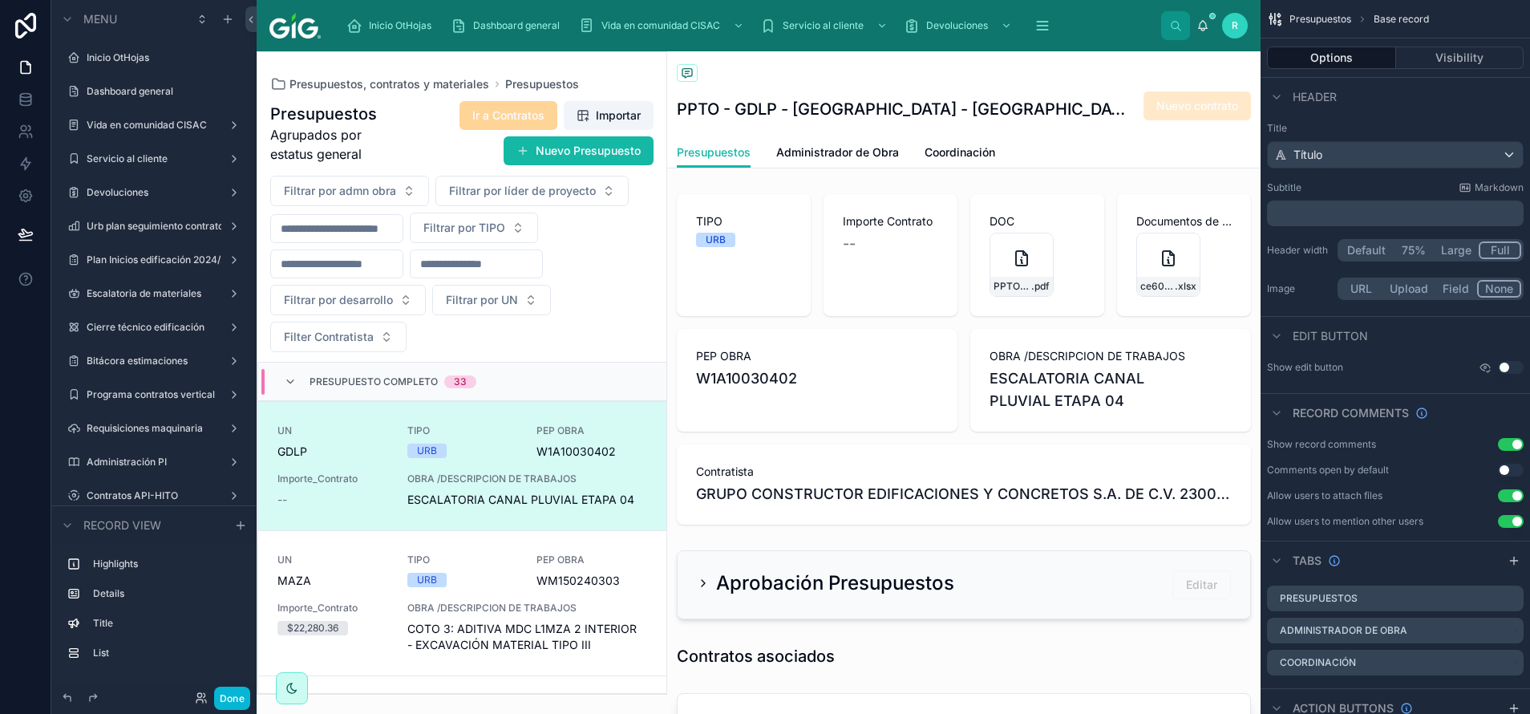
scroll to position [38, 0]
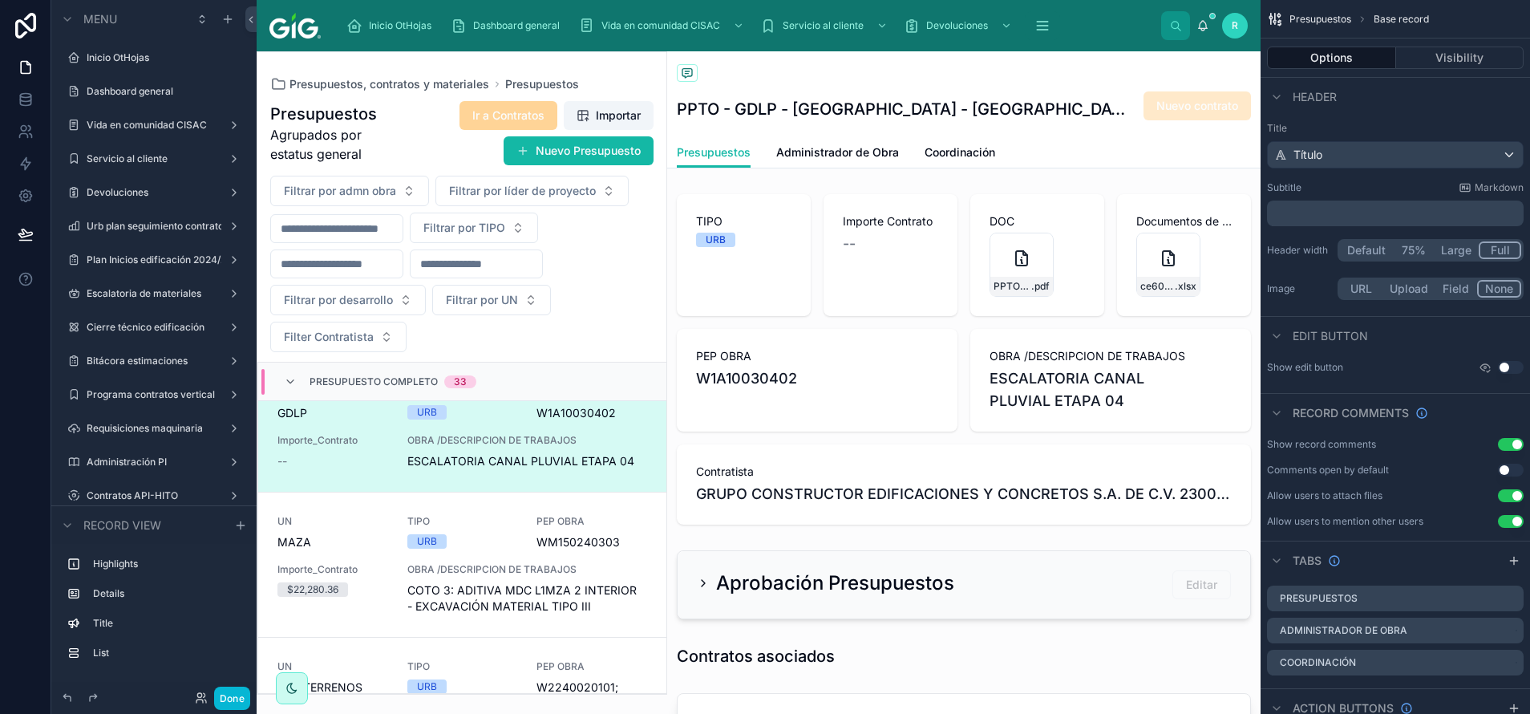
click at [583, 149] on div at bounding box center [461, 372] width 409 height 641
click at [591, 152] on button "Nuevo Presupuesto" at bounding box center [579, 150] width 150 height 29
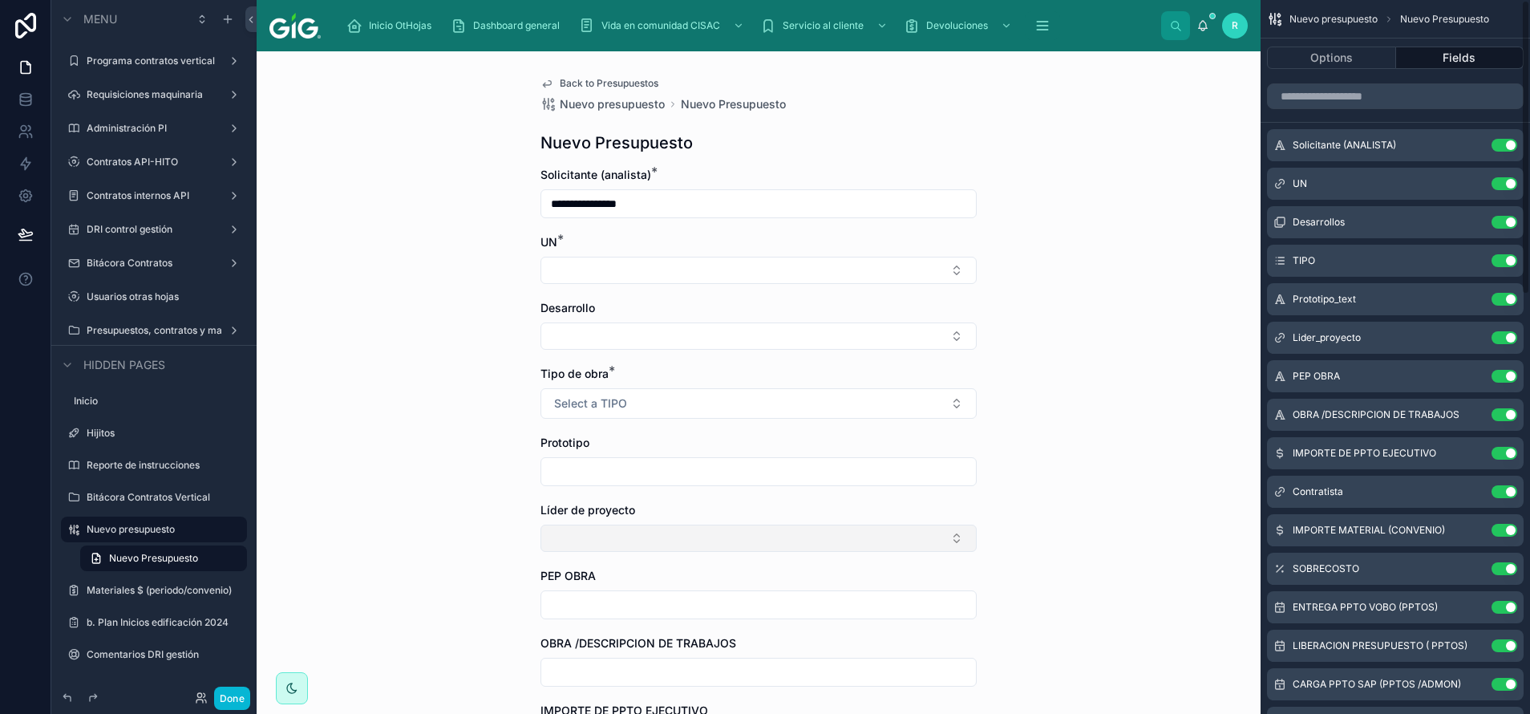
scroll to position [361, 0]
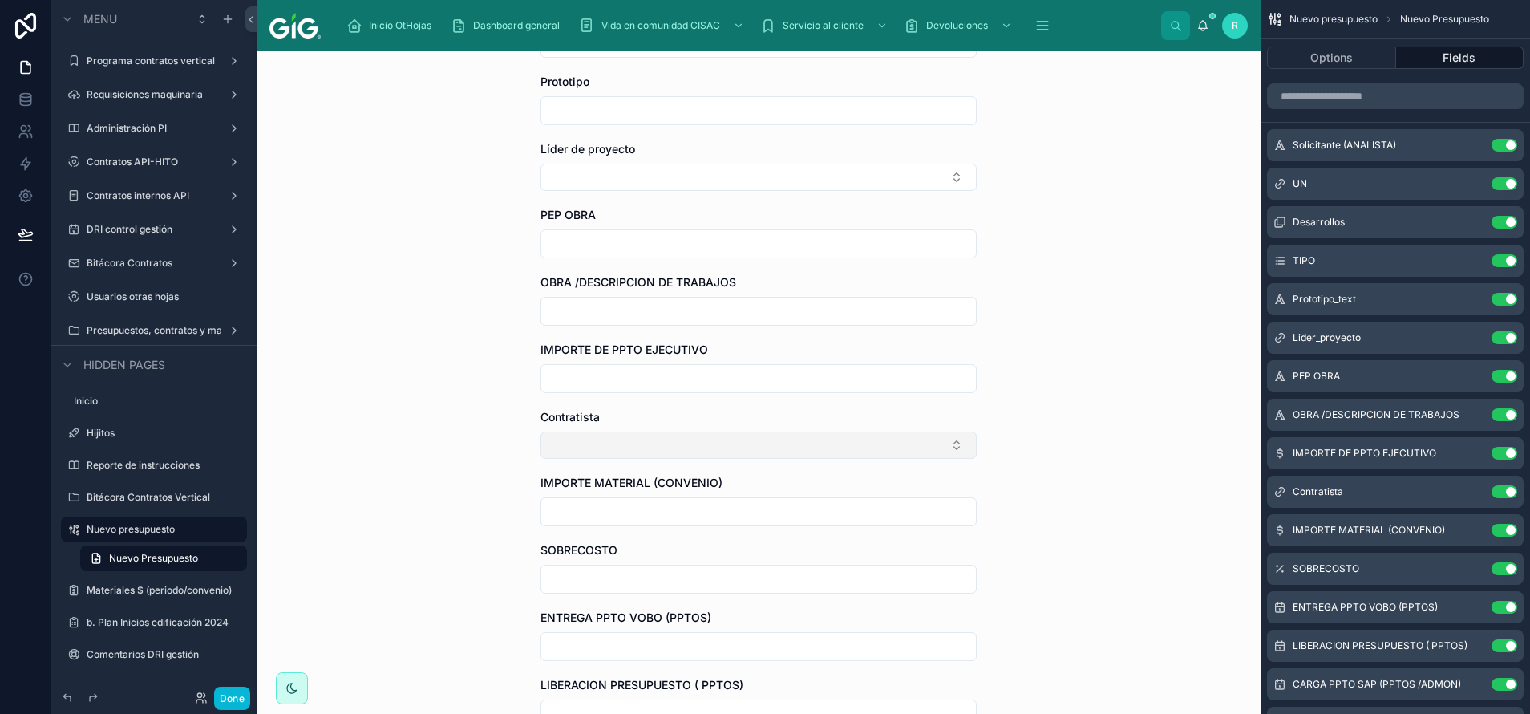
click at [673, 452] on button "Select Button" at bounding box center [758, 444] width 436 height 27
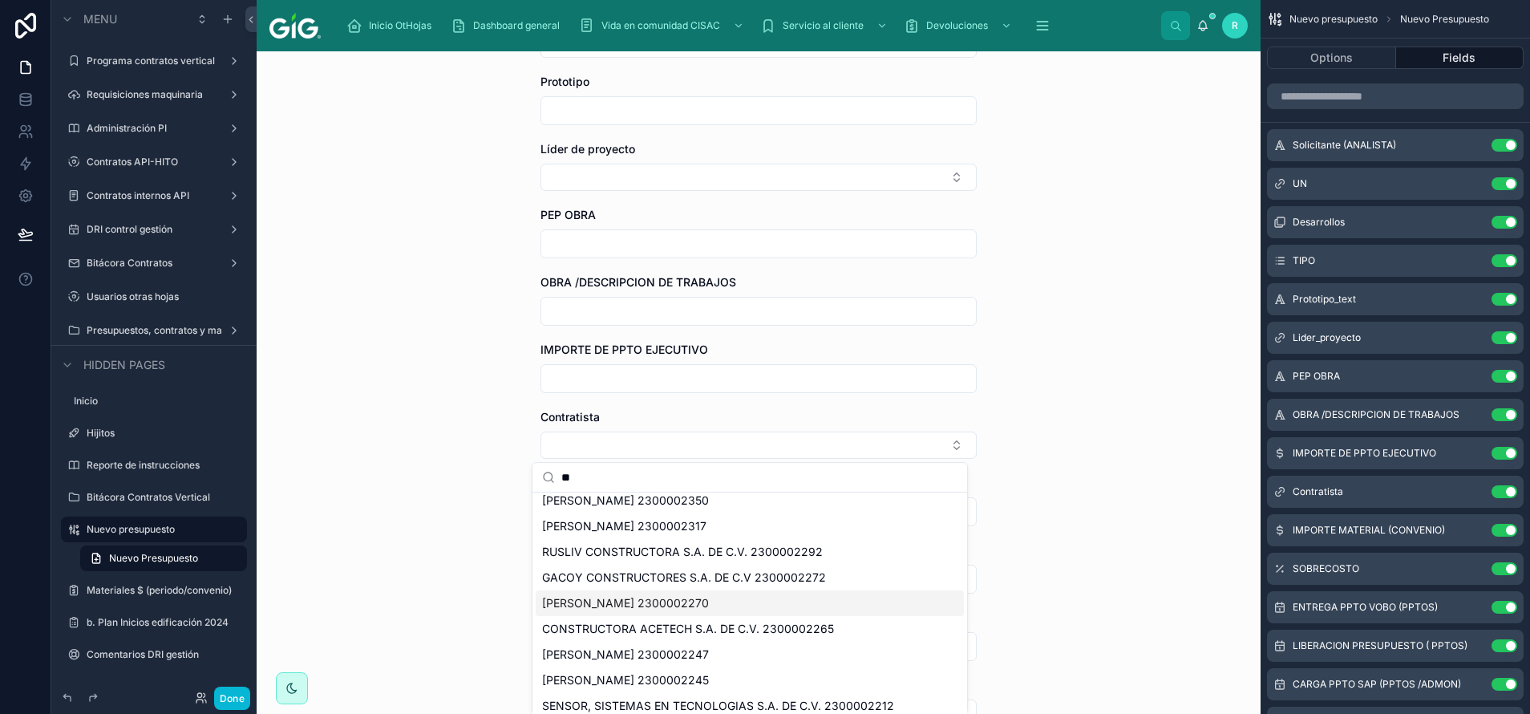
scroll to position [1151, 0]
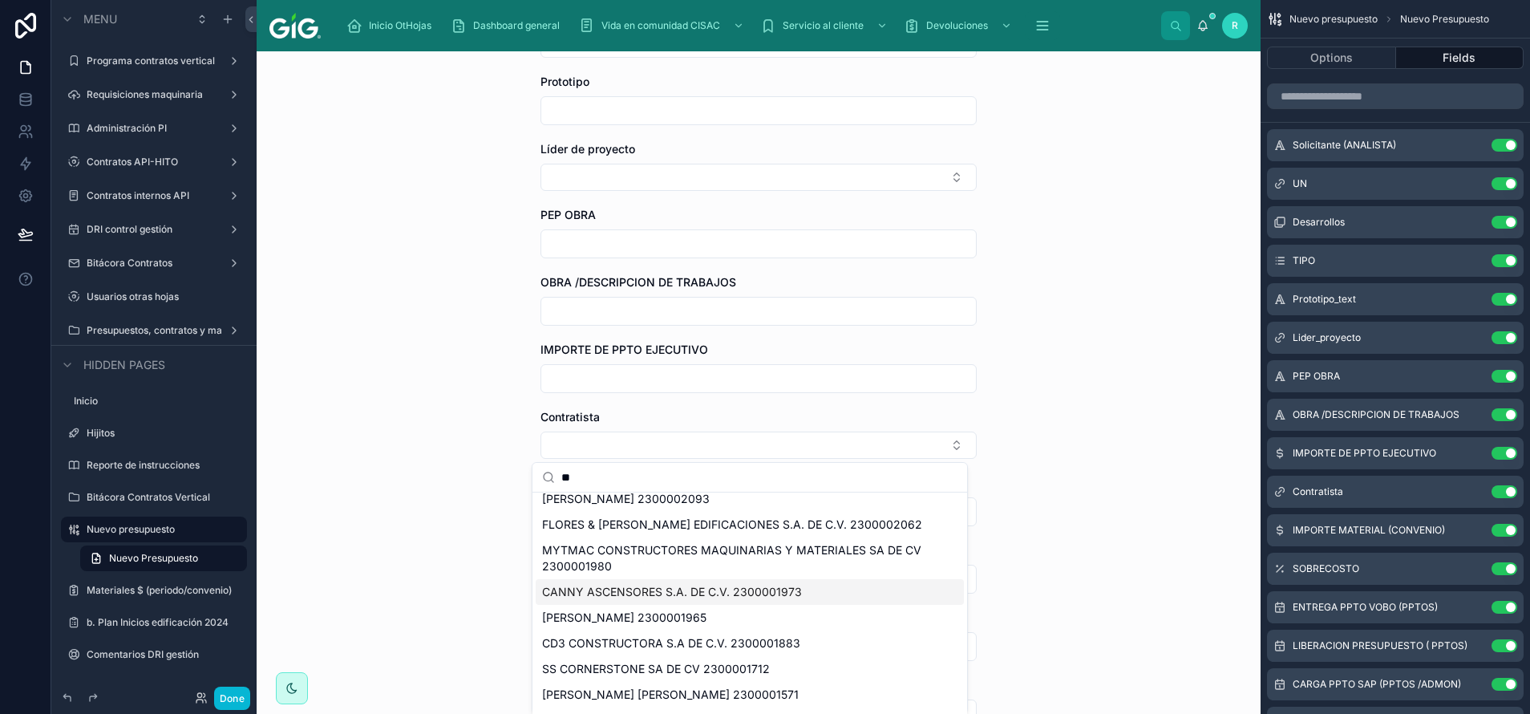
type input "**"
click at [1071, 570] on div "**********" at bounding box center [759, 382] width 1004 height 662
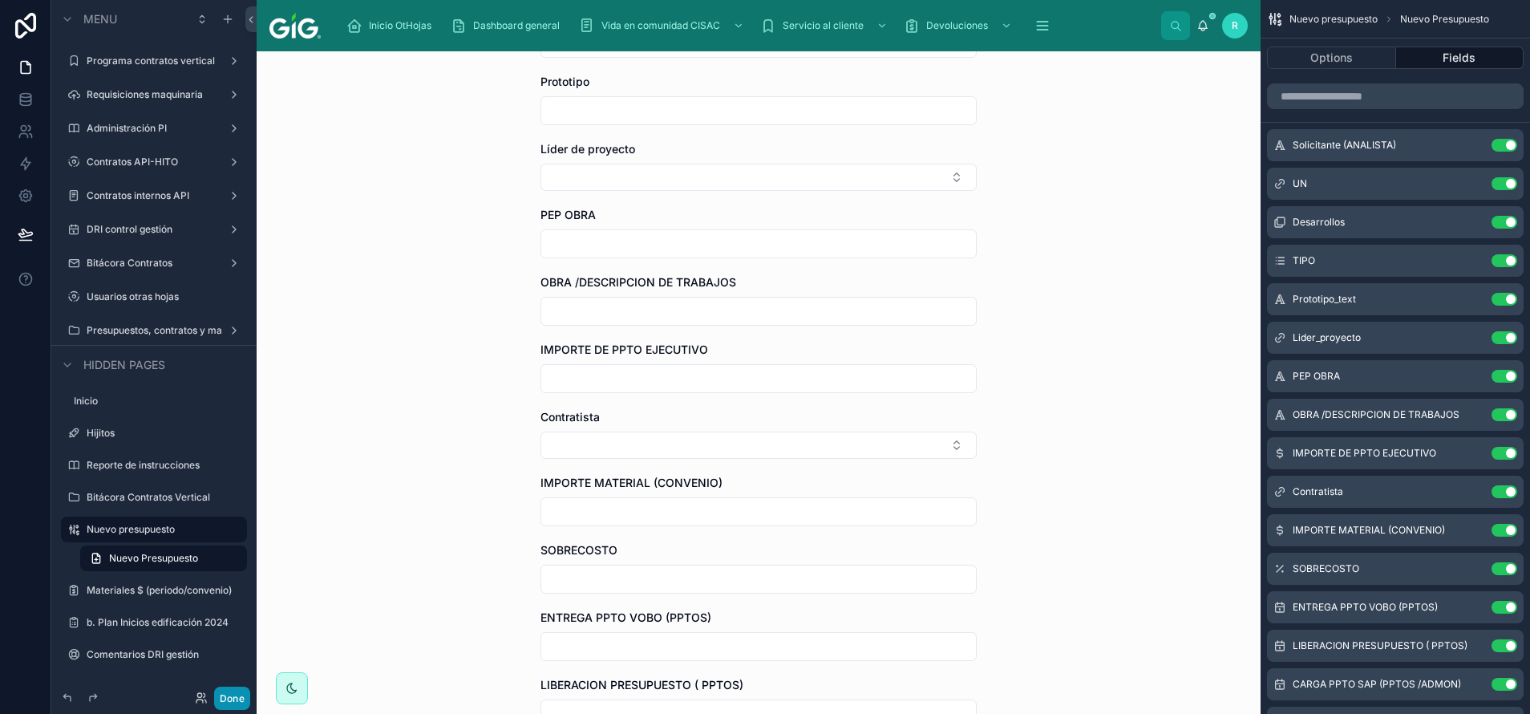
click at [234, 703] on button "Done" at bounding box center [232, 697] width 36 height 23
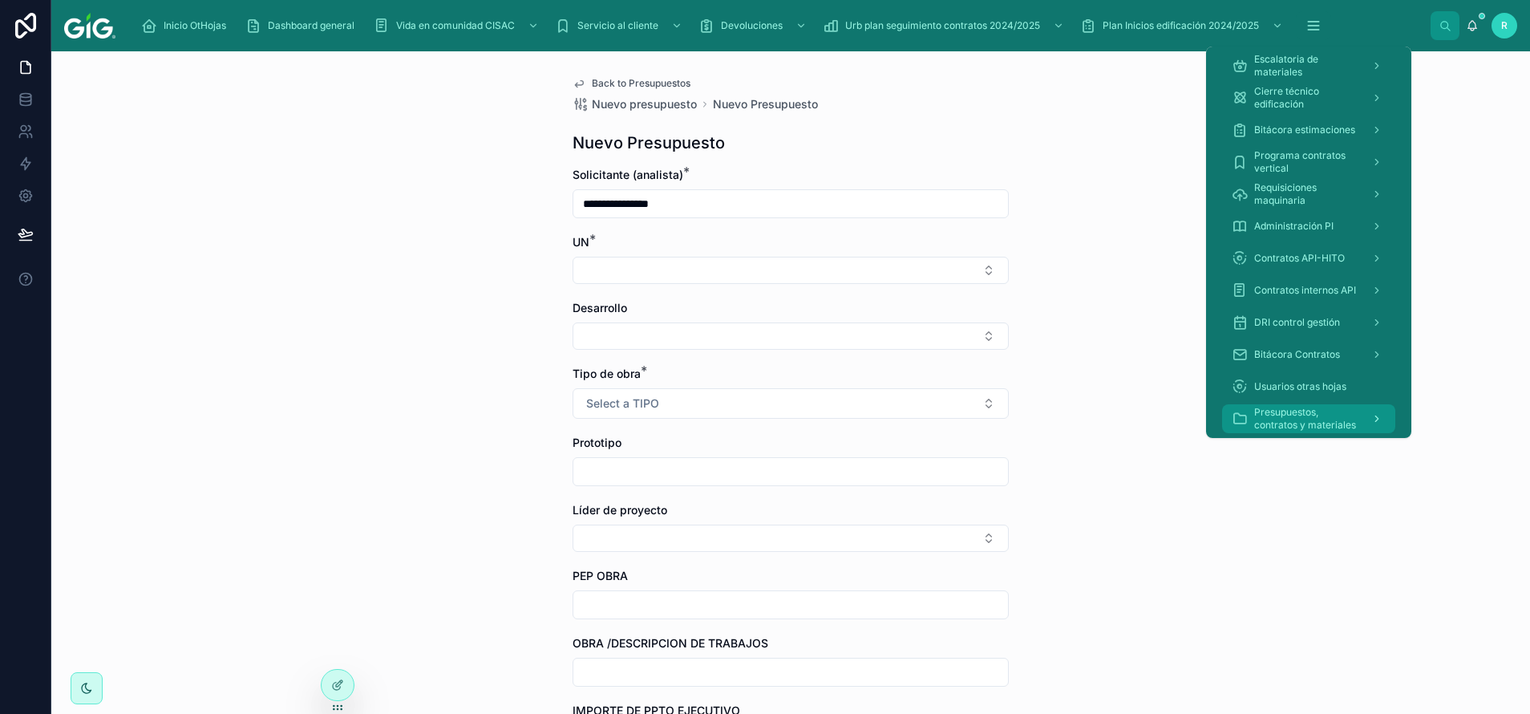
click at [1306, 415] on span "Presupuestos, contratos y materiales" at bounding box center [1306, 419] width 104 height 26
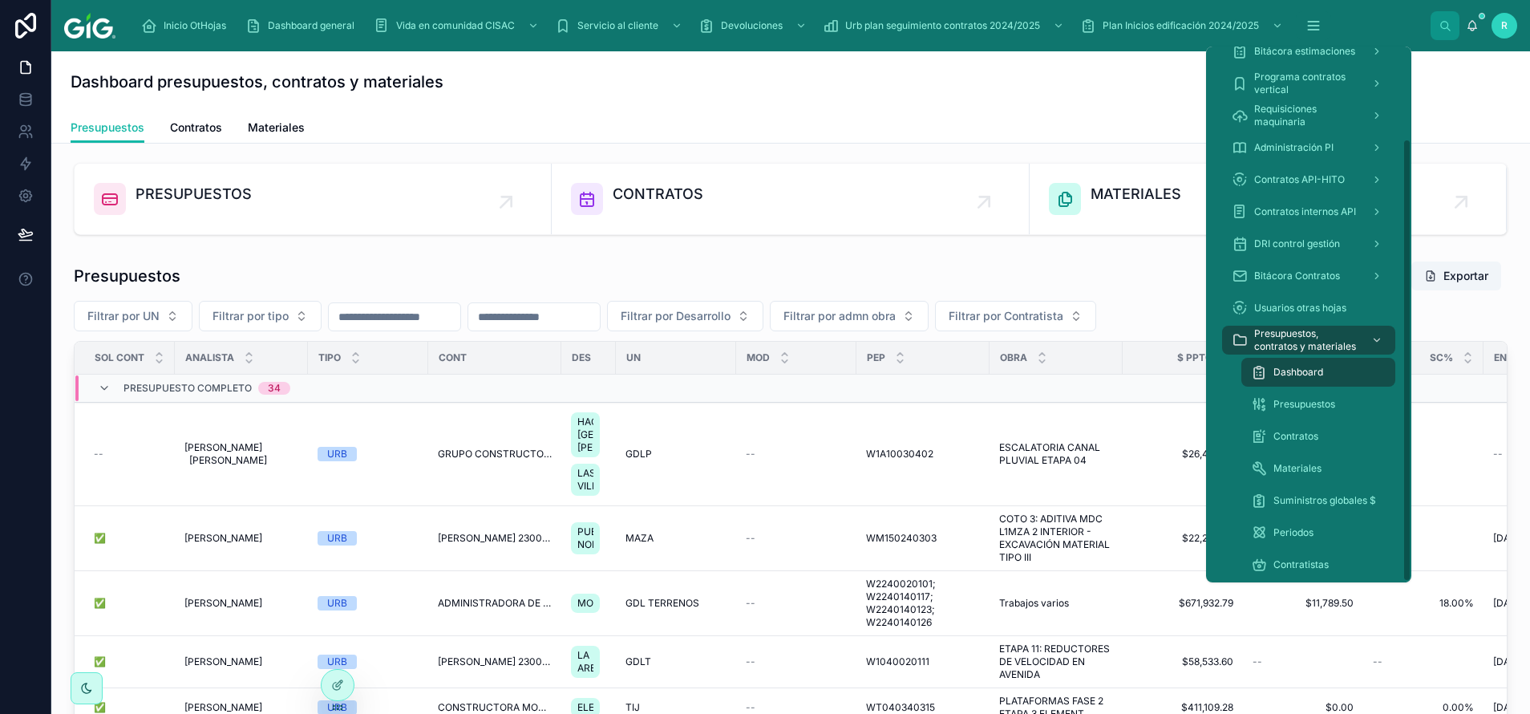
scroll to position [112, 0]
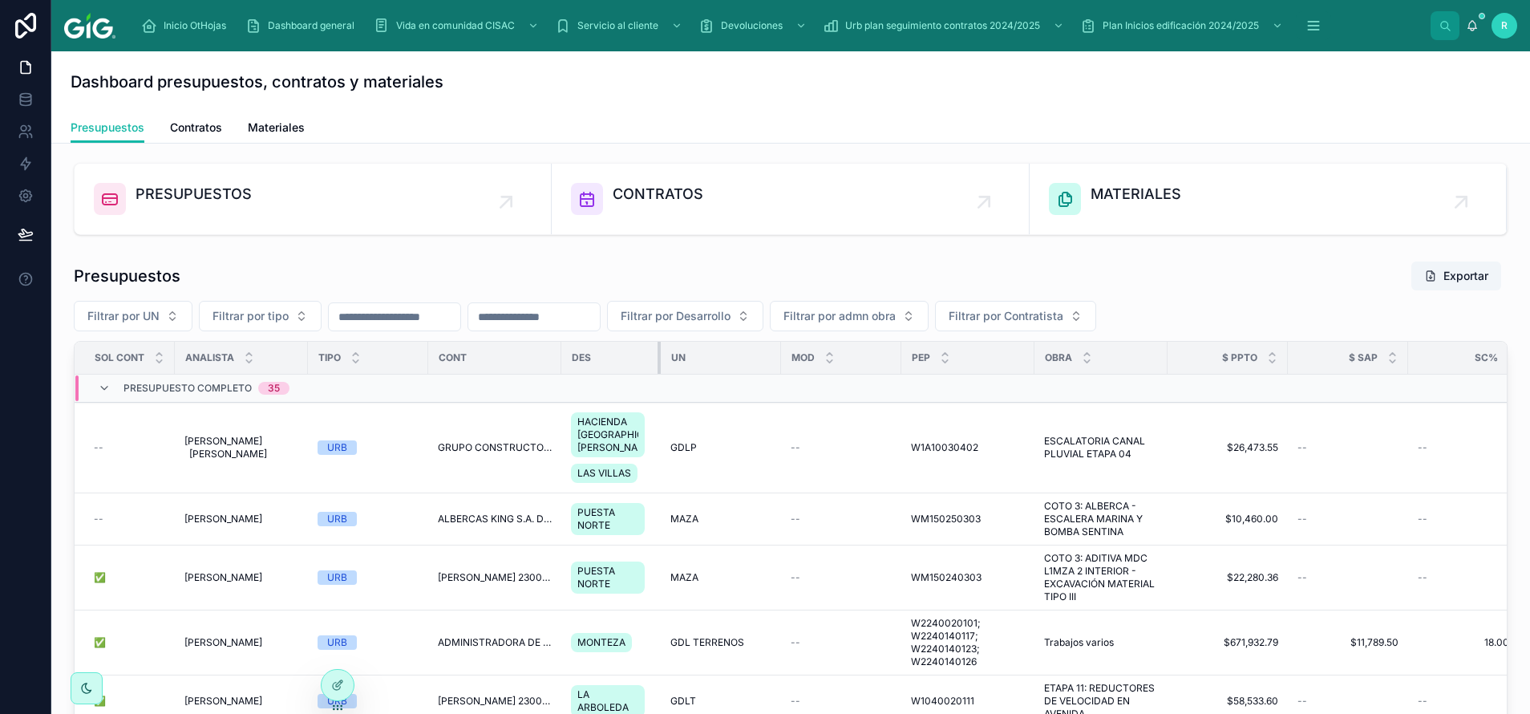
drag, startPoint x: 613, startPoint y: 357, endPoint x: 658, endPoint y: 369, distance: 47.3
click at [658, 369] on div at bounding box center [660, 358] width 6 height 32
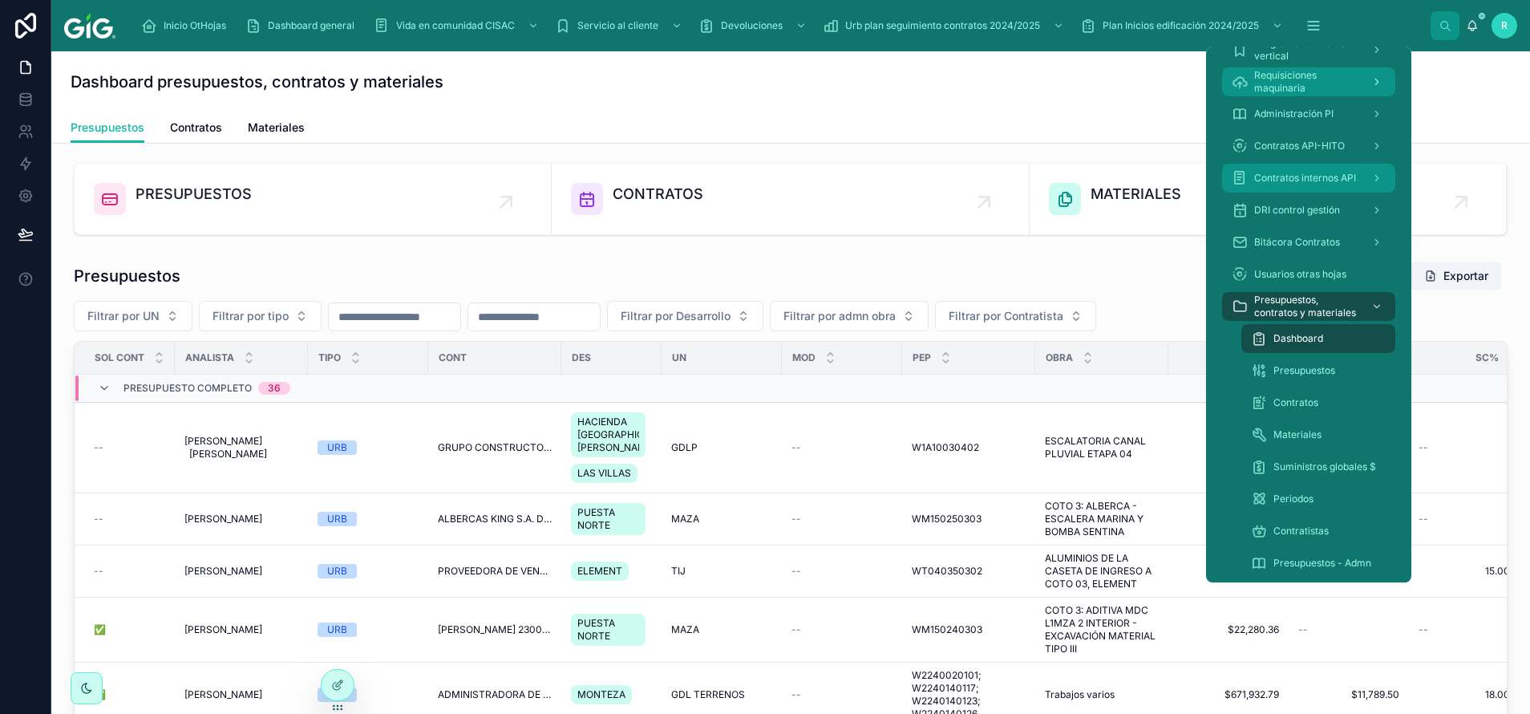
click at [1344, 183] on span "Contratos internos API" at bounding box center [1305, 178] width 102 height 13
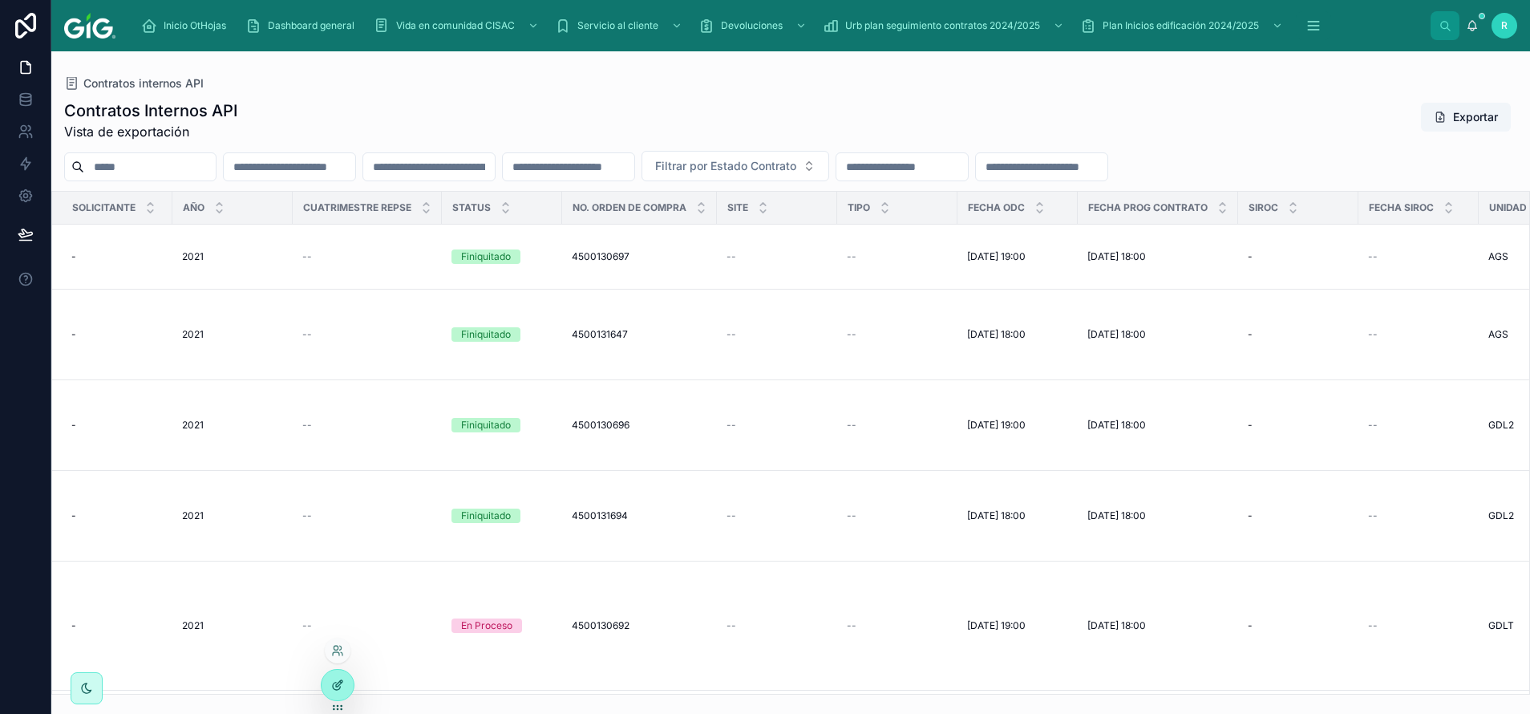
click at [337, 688] on icon at bounding box center [337, 684] width 13 height 13
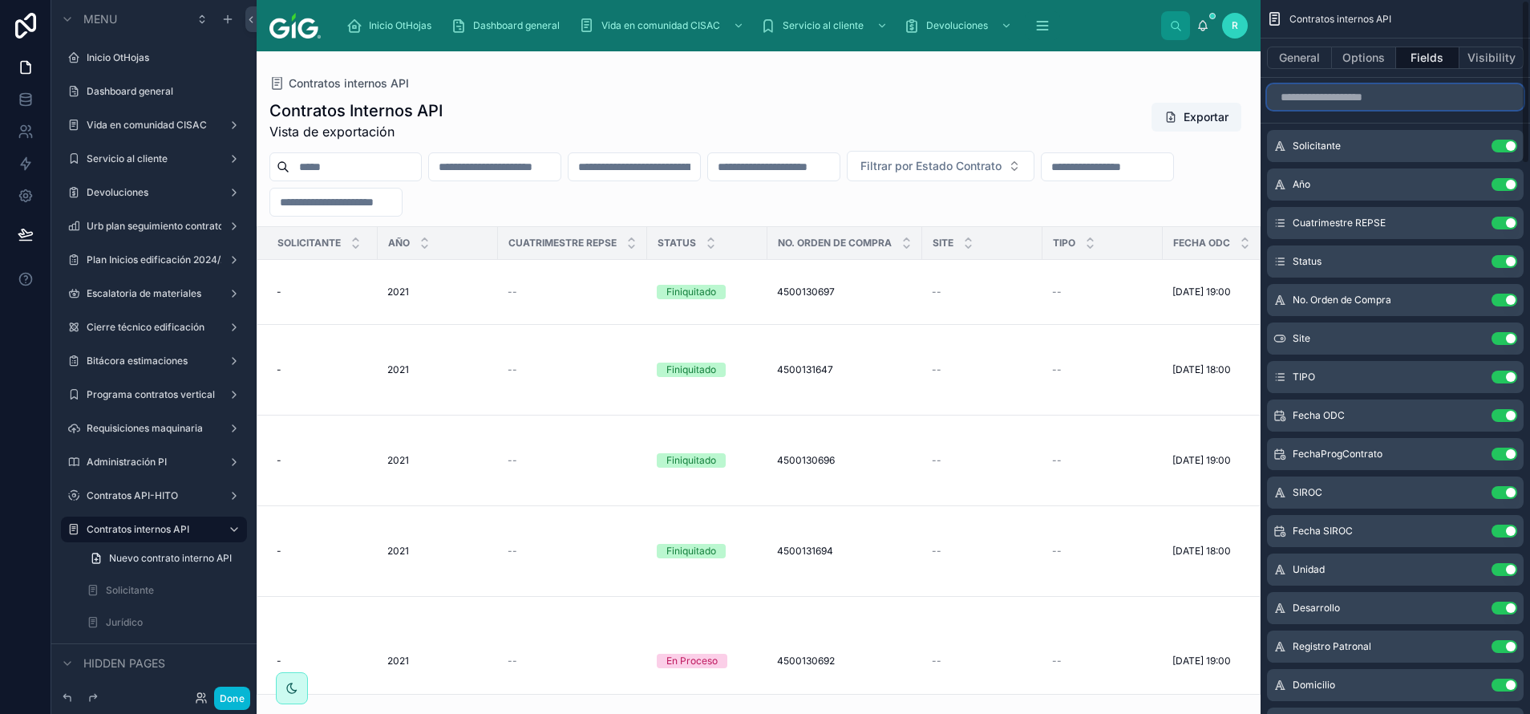
click at [1439, 93] on input "scrollable content" at bounding box center [1395, 97] width 257 height 26
click at [1375, 54] on button "Options" at bounding box center [1364, 58] width 64 height 22
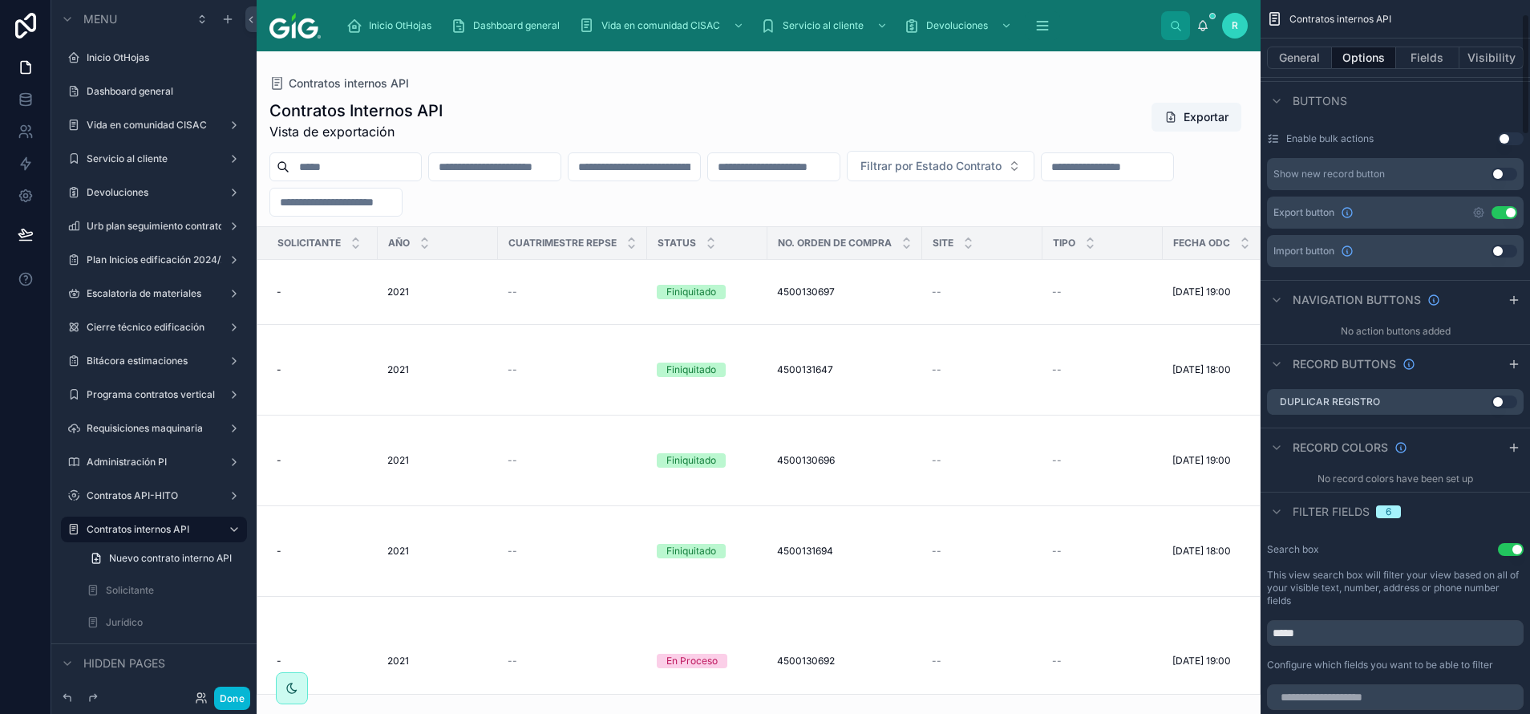
scroll to position [842, 0]
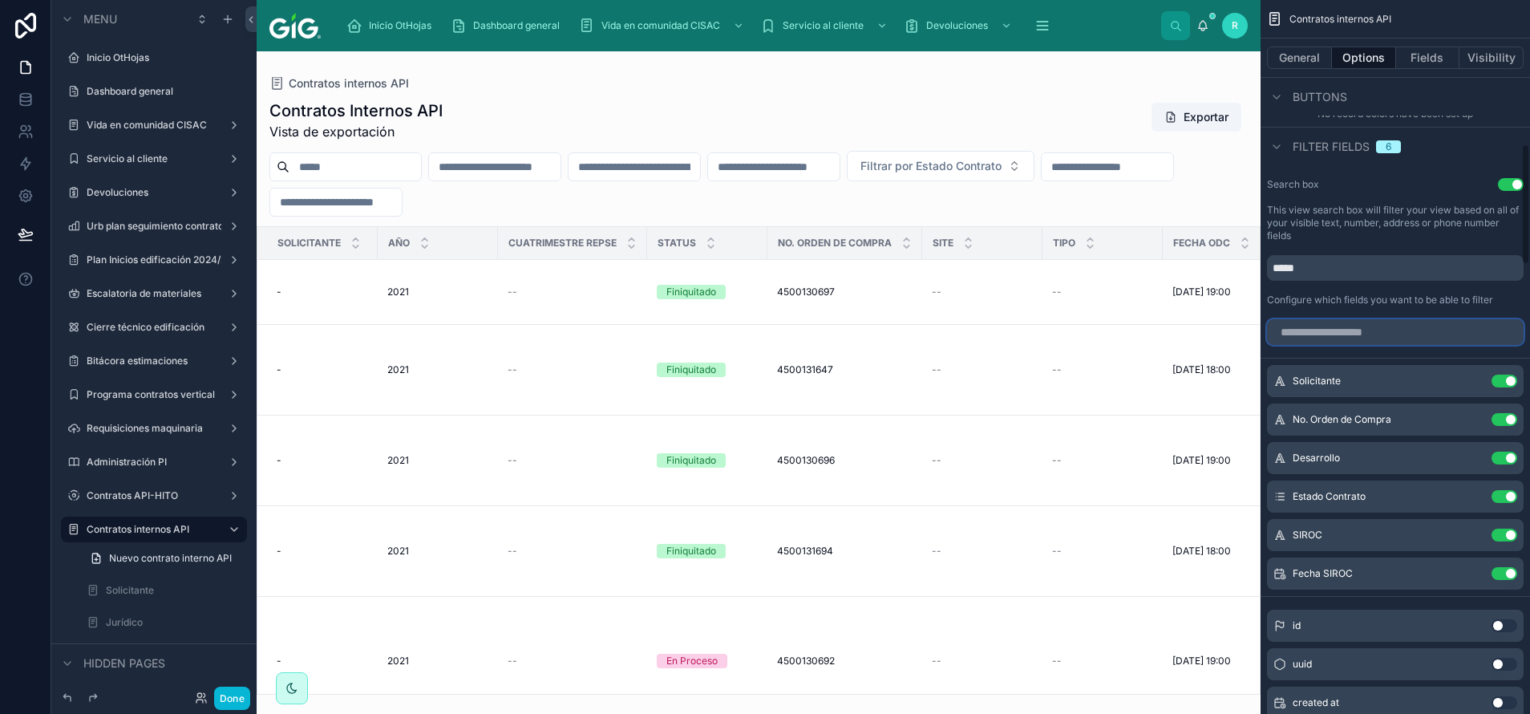
click at [1412, 323] on input "scrollable content" at bounding box center [1395, 332] width 257 height 26
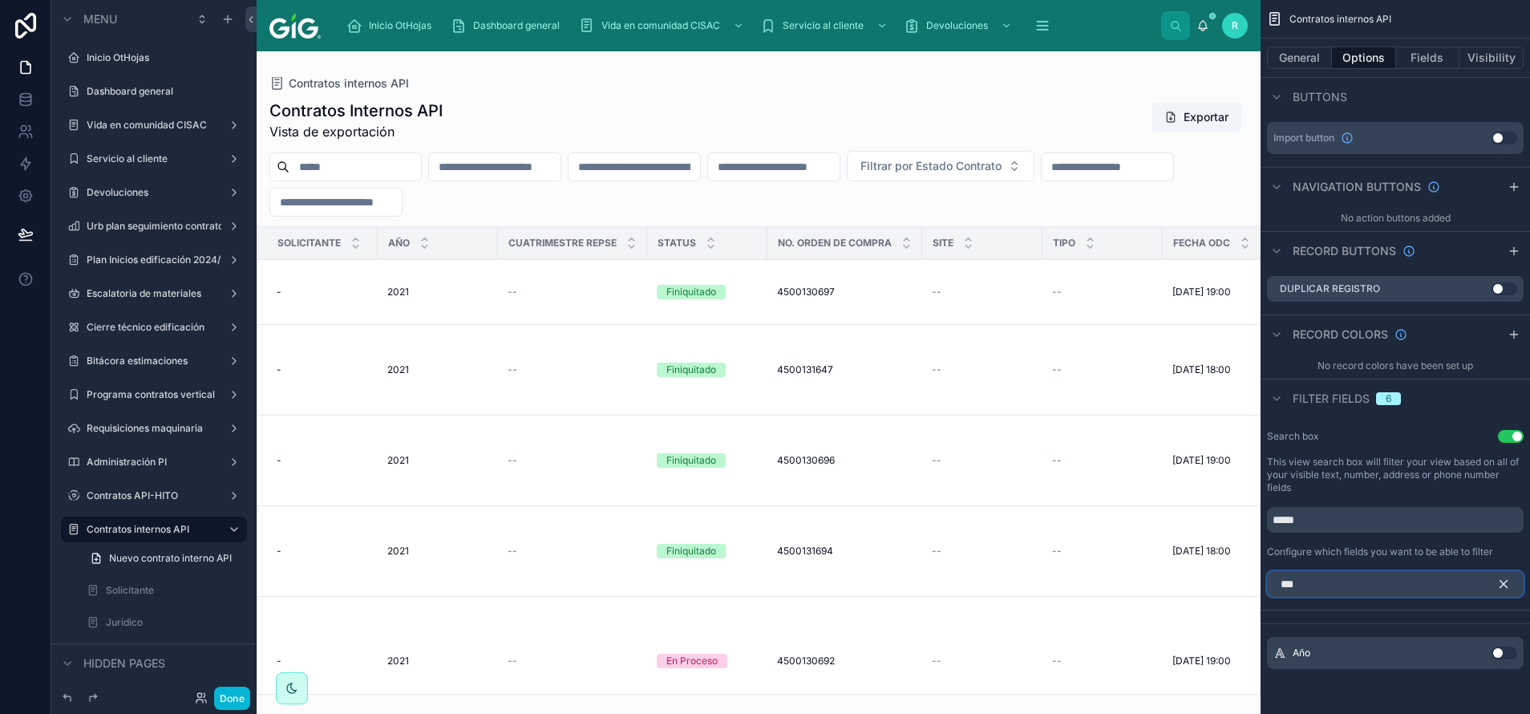
type input "***"
click at [1499, 649] on button "Use setting" at bounding box center [1504, 652] width 26 height 13
click at [1503, 580] on icon "scrollable content" at bounding box center [1503, 583] width 14 height 14
click at [1438, 562] on div "Search box Use setting This view search box will filter your view based on all …" at bounding box center [1394, 493] width 269 height 141
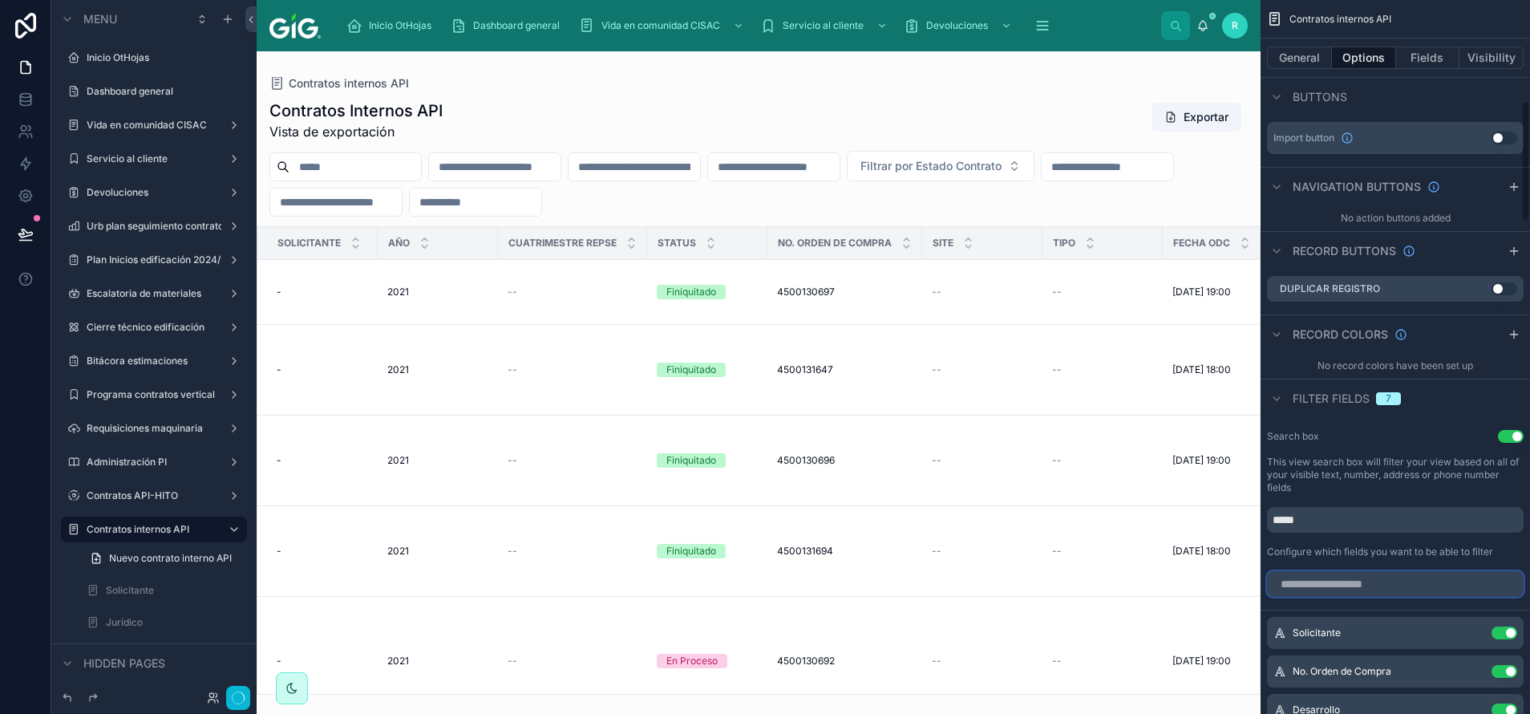
click at [1428, 582] on input "scrollable content" at bounding box center [1395, 584] width 257 height 26
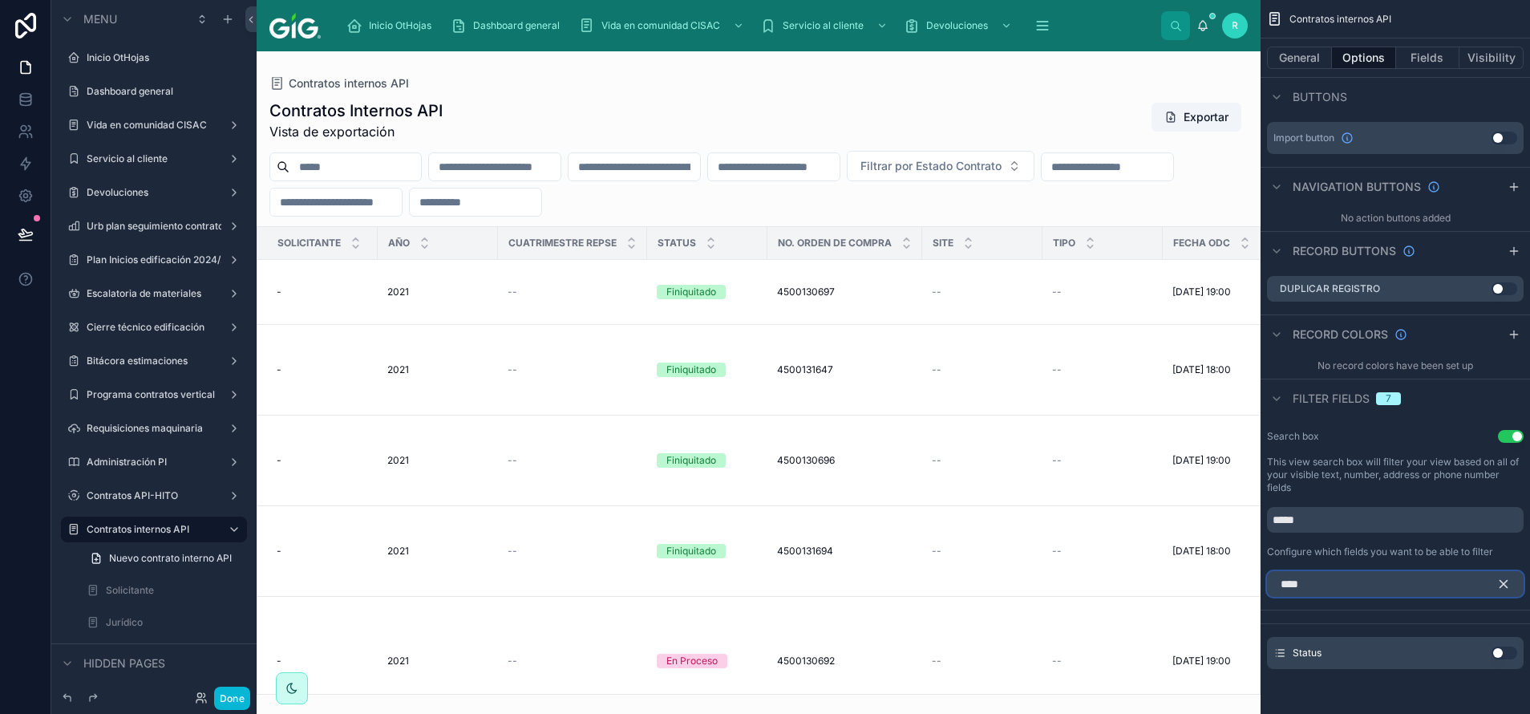
type input "****"
click at [1497, 649] on button "Use setting" at bounding box center [1504, 652] width 26 height 13
click at [1501, 585] on icon "scrollable content" at bounding box center [1503, 583] width 7 height 7
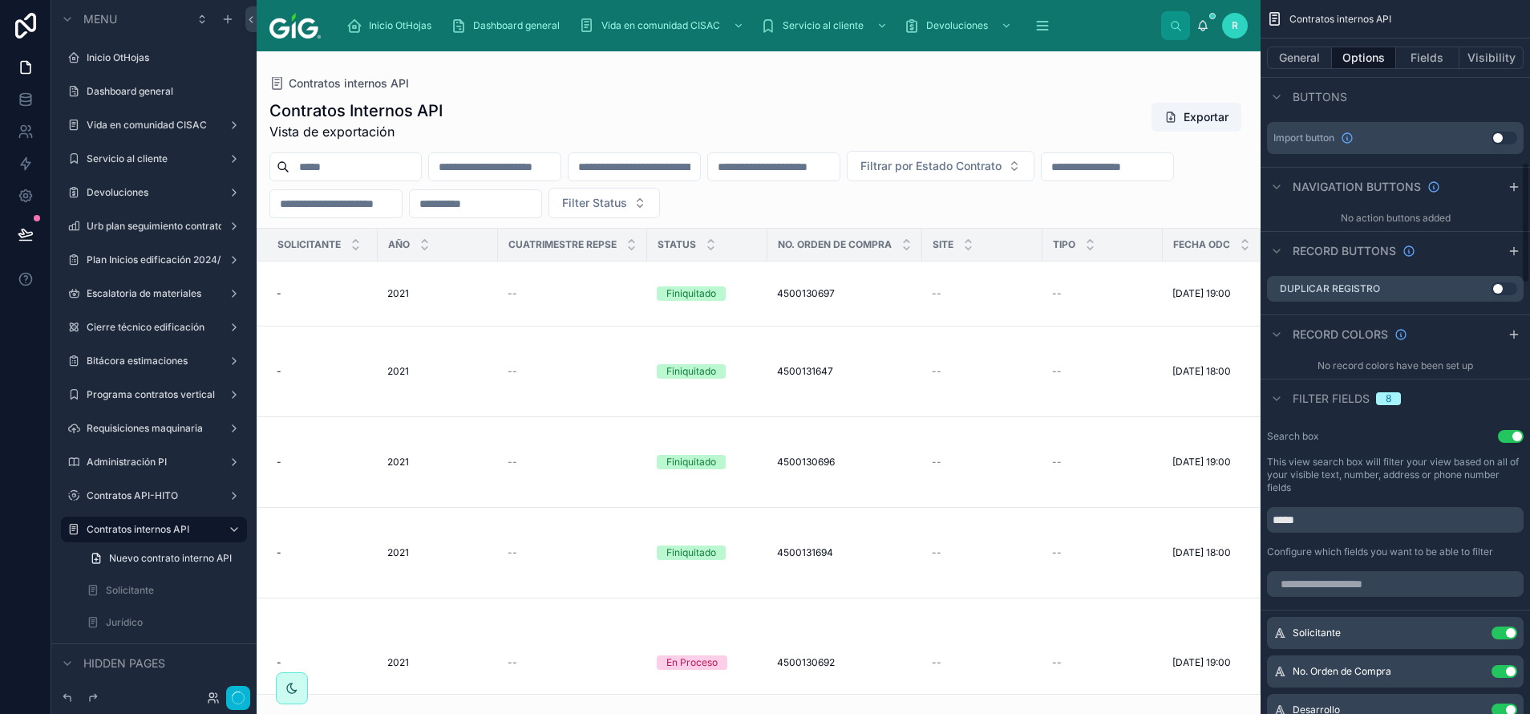
scroll to position [951, 0]
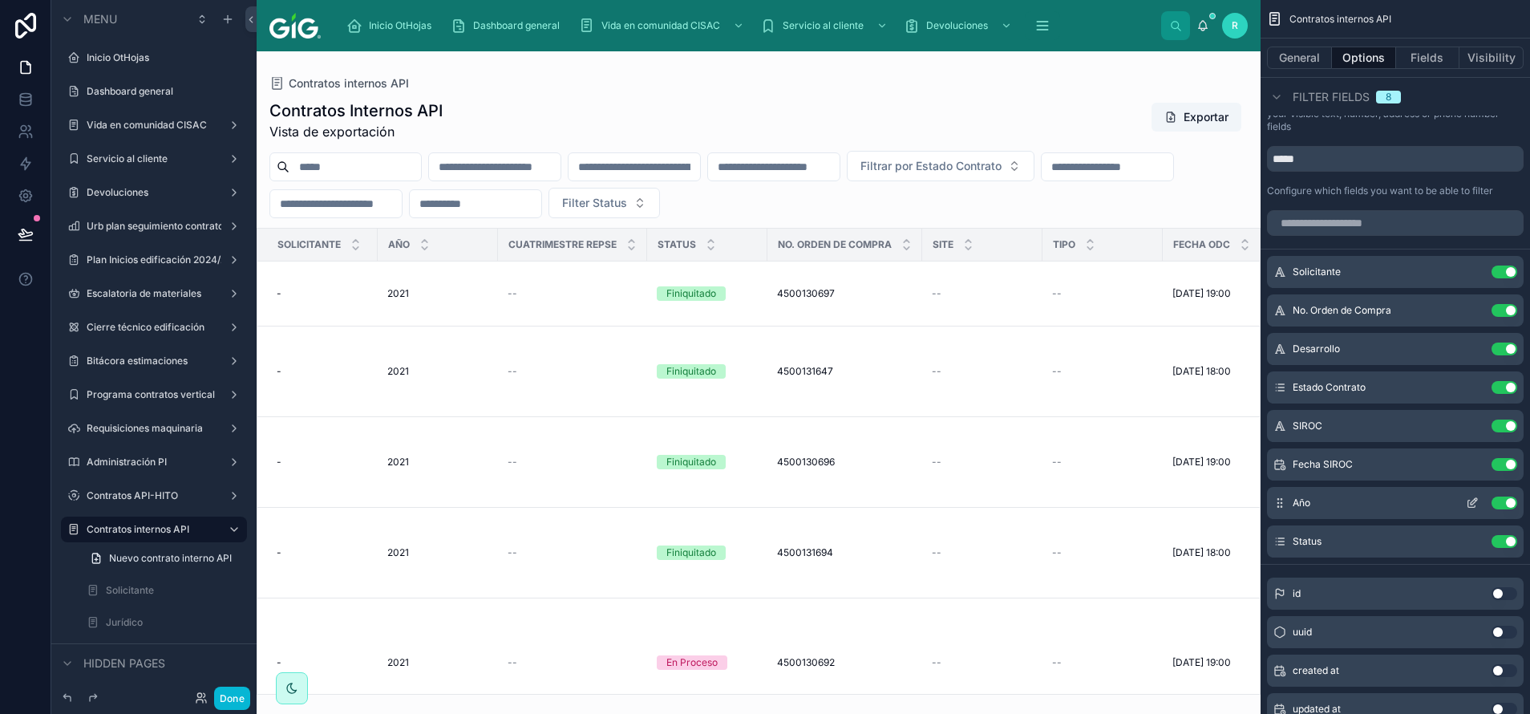
click at [1474, 495] on div "Año Use setting" at bounding box center [1395, 503] width 257 height 32
click at [1473, 502] on icon "scrollable content" at bounding box center [1472, 502] width 13 height 13
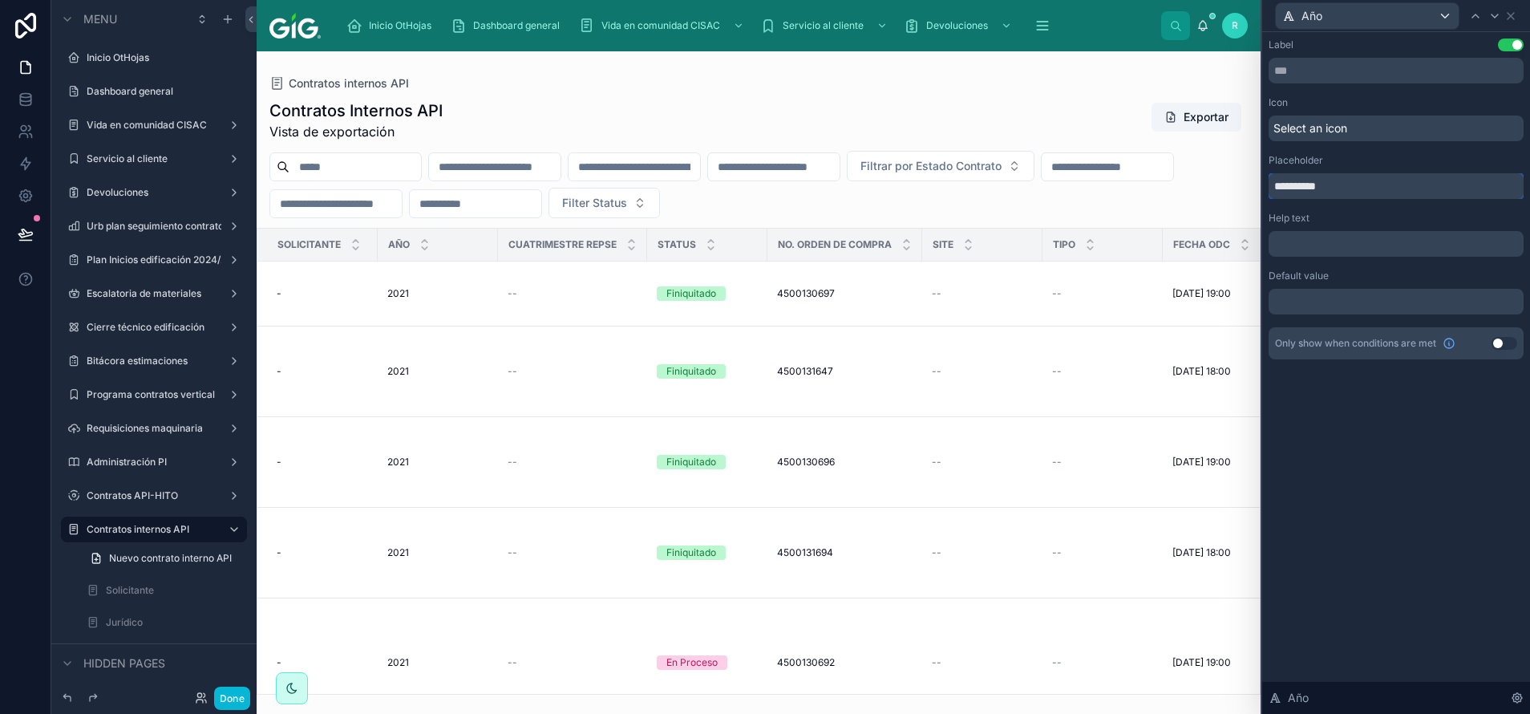
click at [1304, 191] on input "**********" at bounding box center [1395, 186] width 255 height 26
type input "**********"
click at [1495, 14] on icon at bounding box center [1494, 16] width 13 height 13
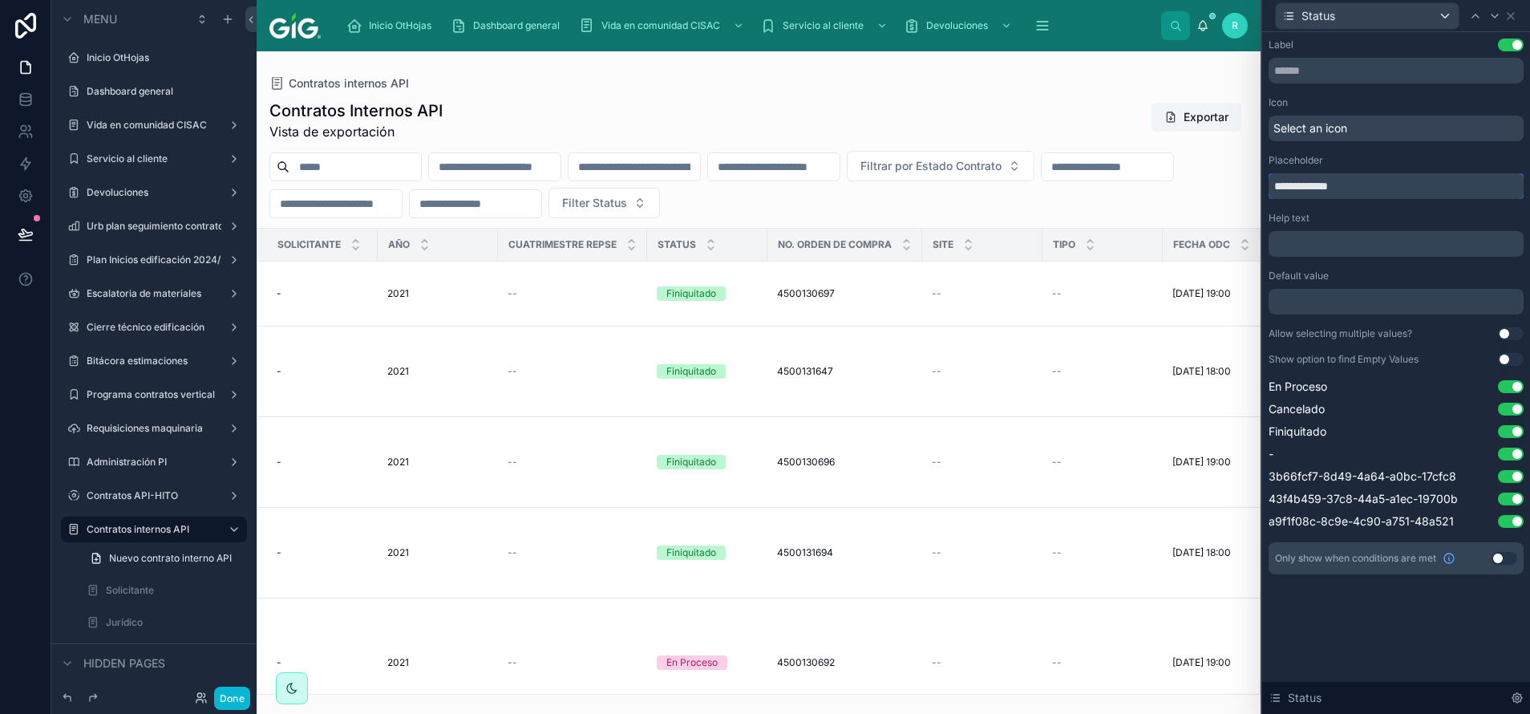
click at [1300, 188] on input "**********" at bounding box center [1395, 186] width 255 height 26
type input "**********"
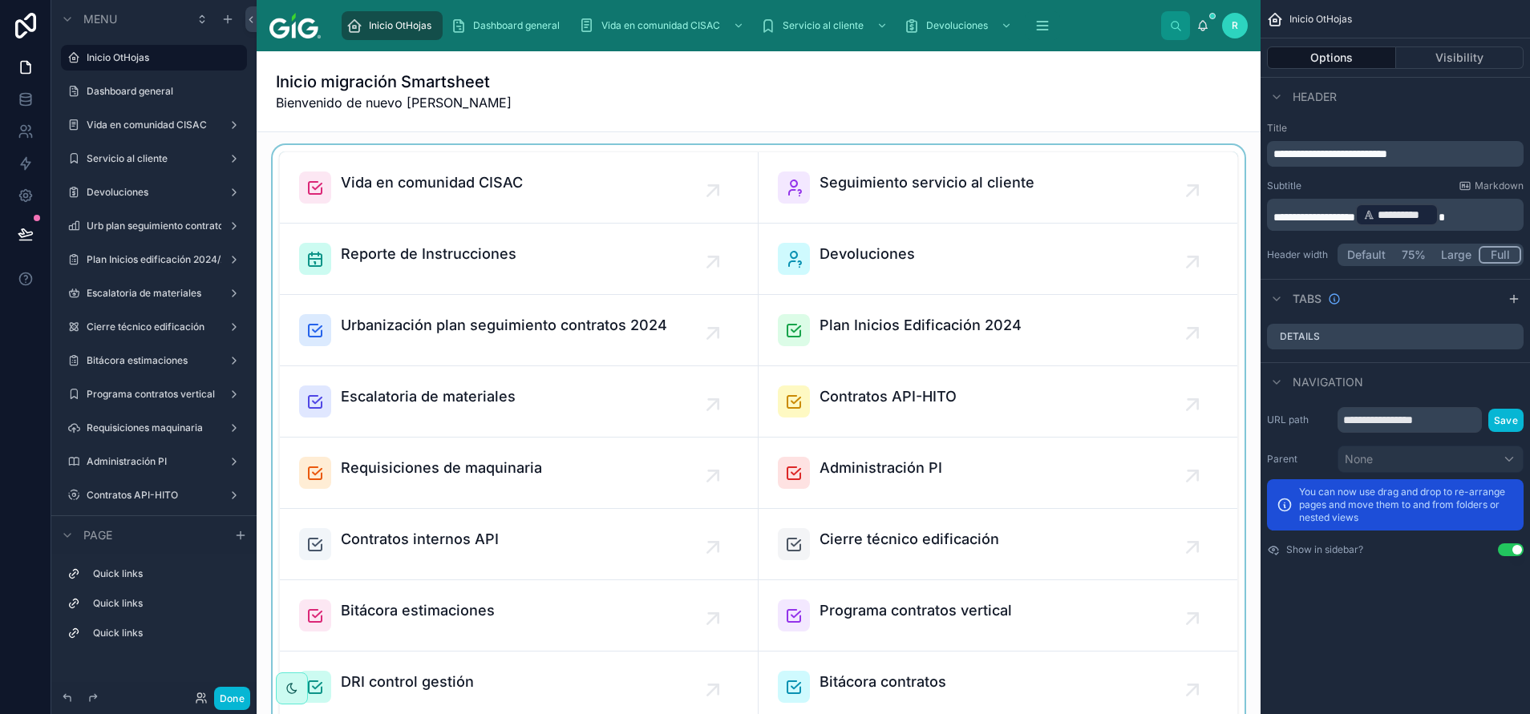
click at [454, 536] on div at bounding box center [758, 437] width 978 height 584
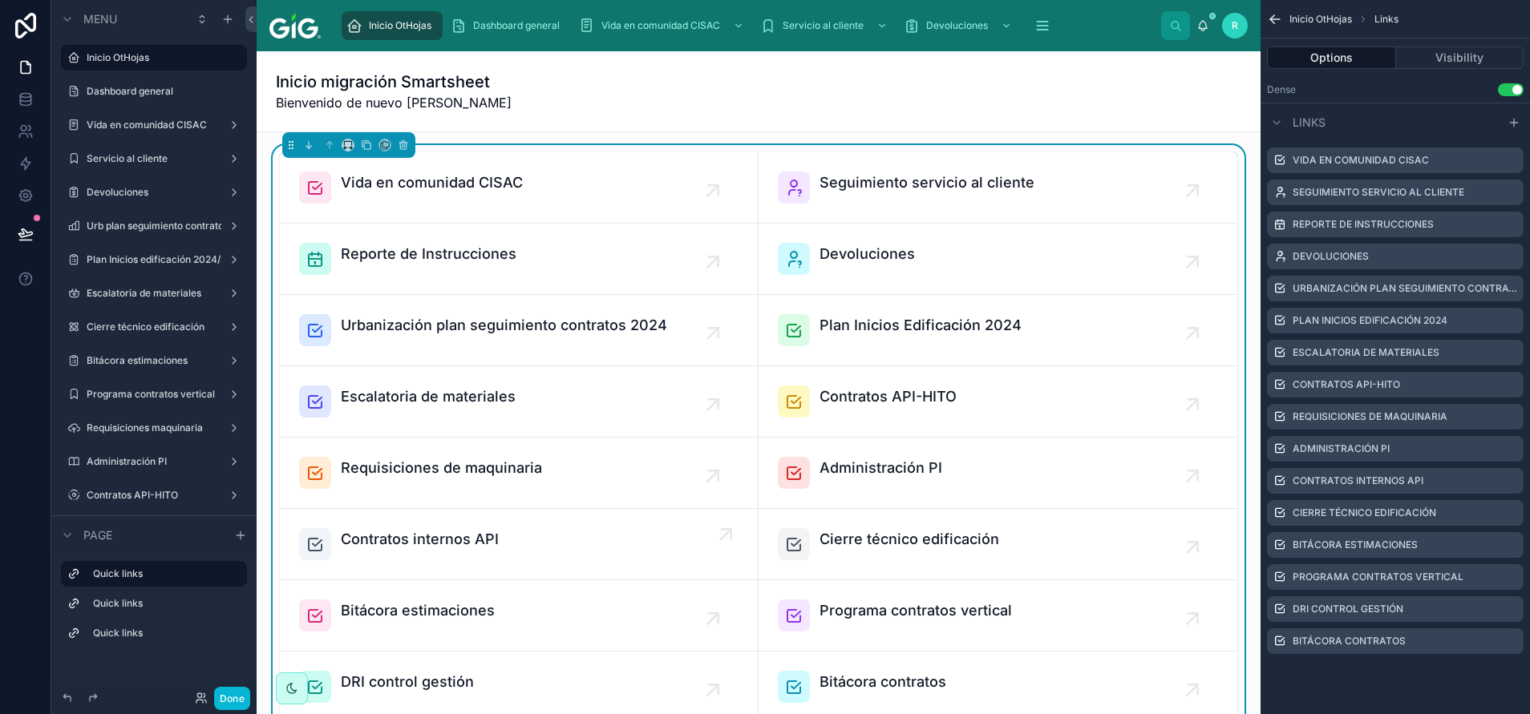
click at [460, 548] on span "Contratos internos API" at bounding box center [420, 539] width 158 height 22
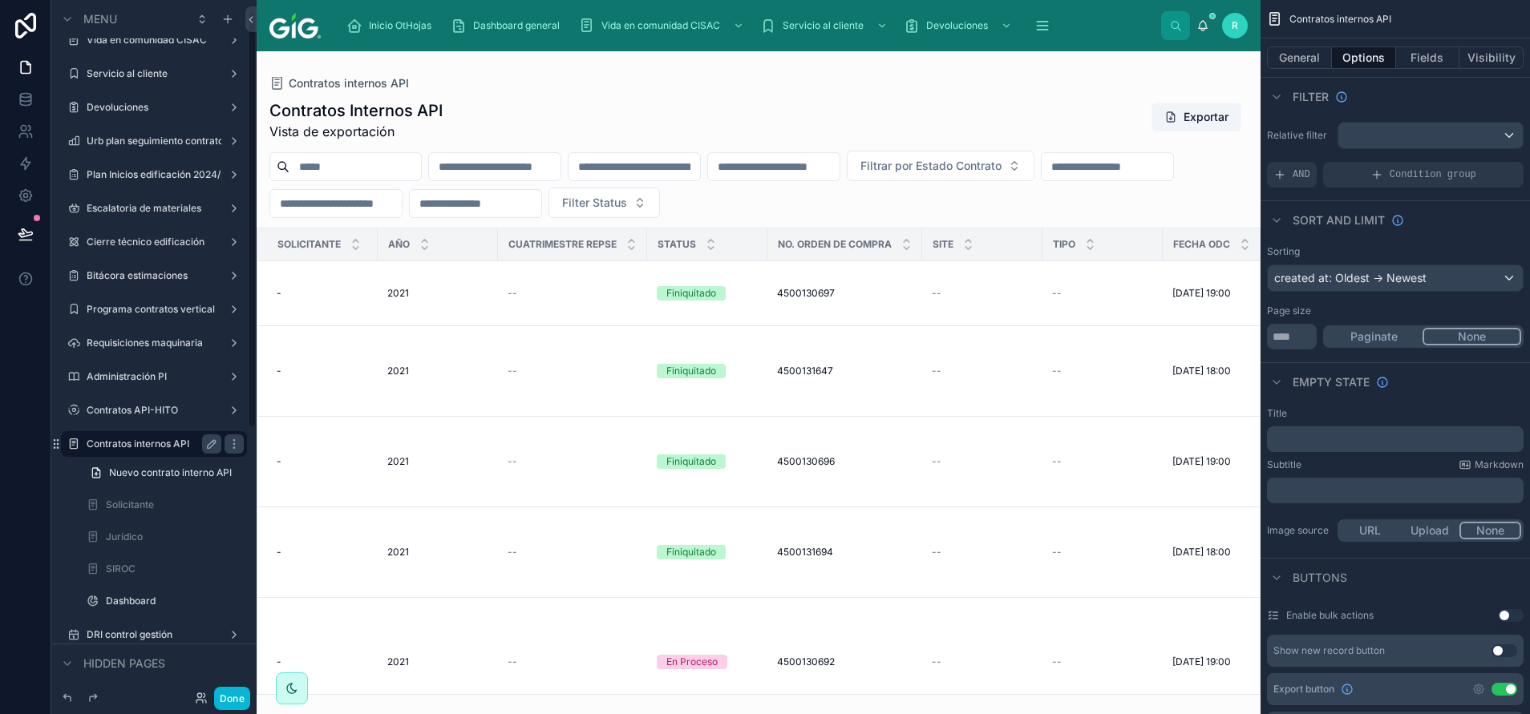
scroll to position [241, 0]
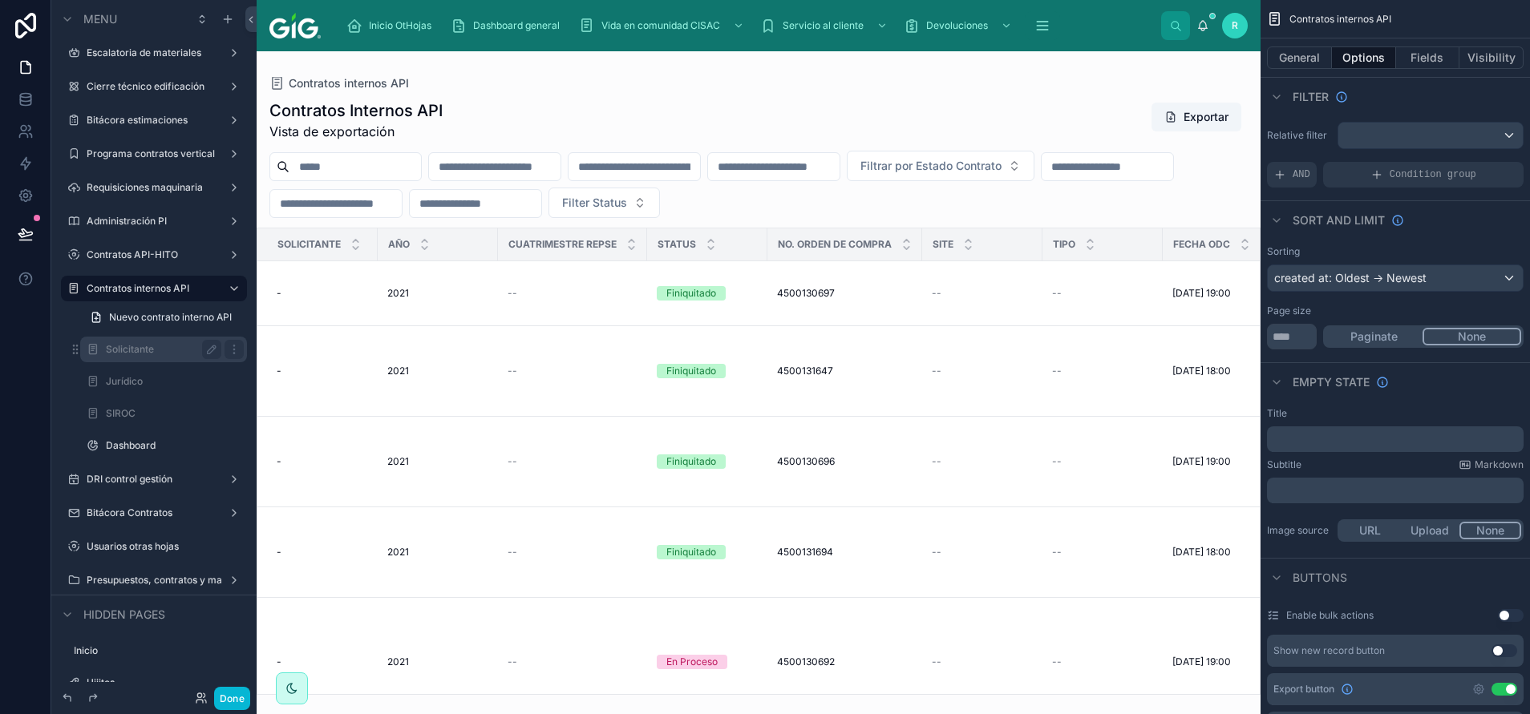
click at [168, 358] on div "Solicitante" at bounding box center [163, 349] width 115 height 19
click at [132, 352] on label "Solicitante" at bounding box center [160, 349] width 109 height 13
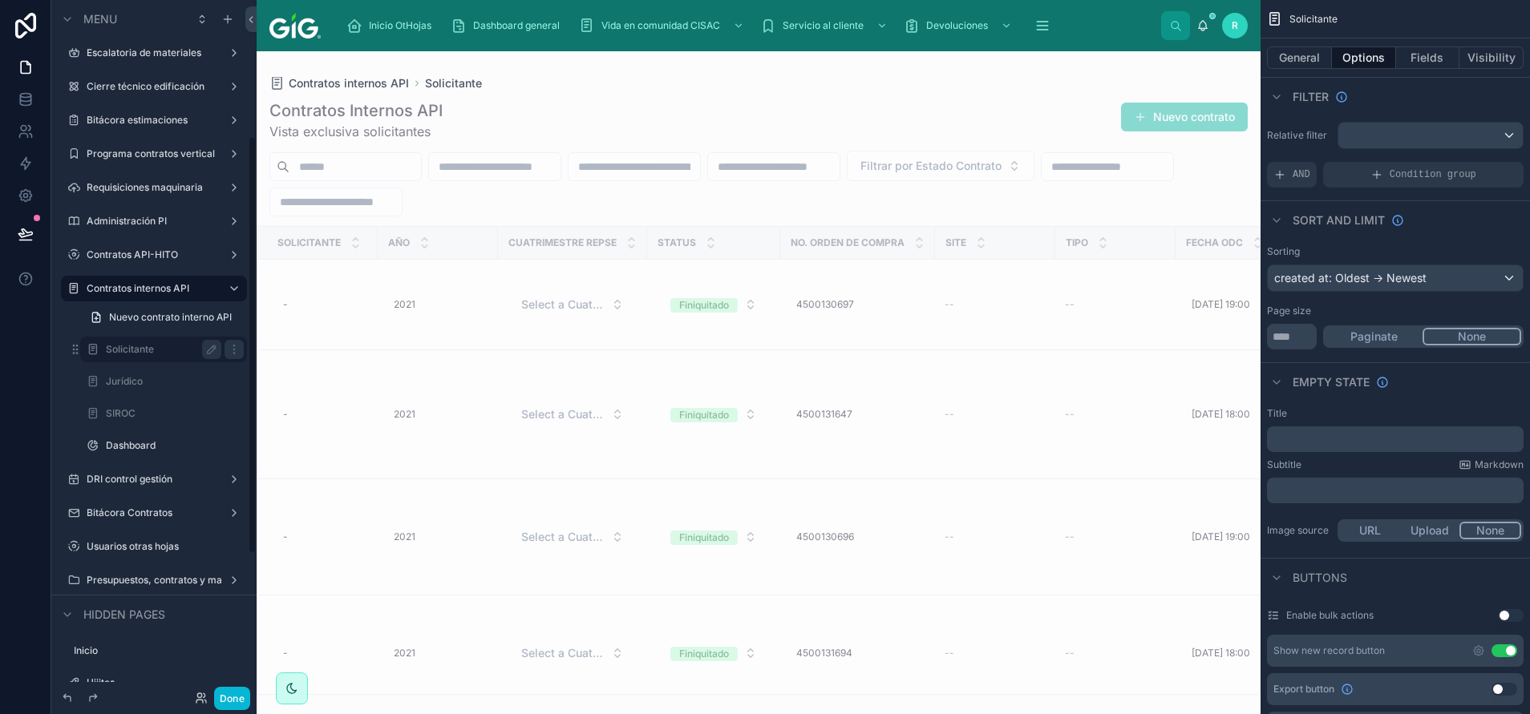
scroll to position [227, 0]
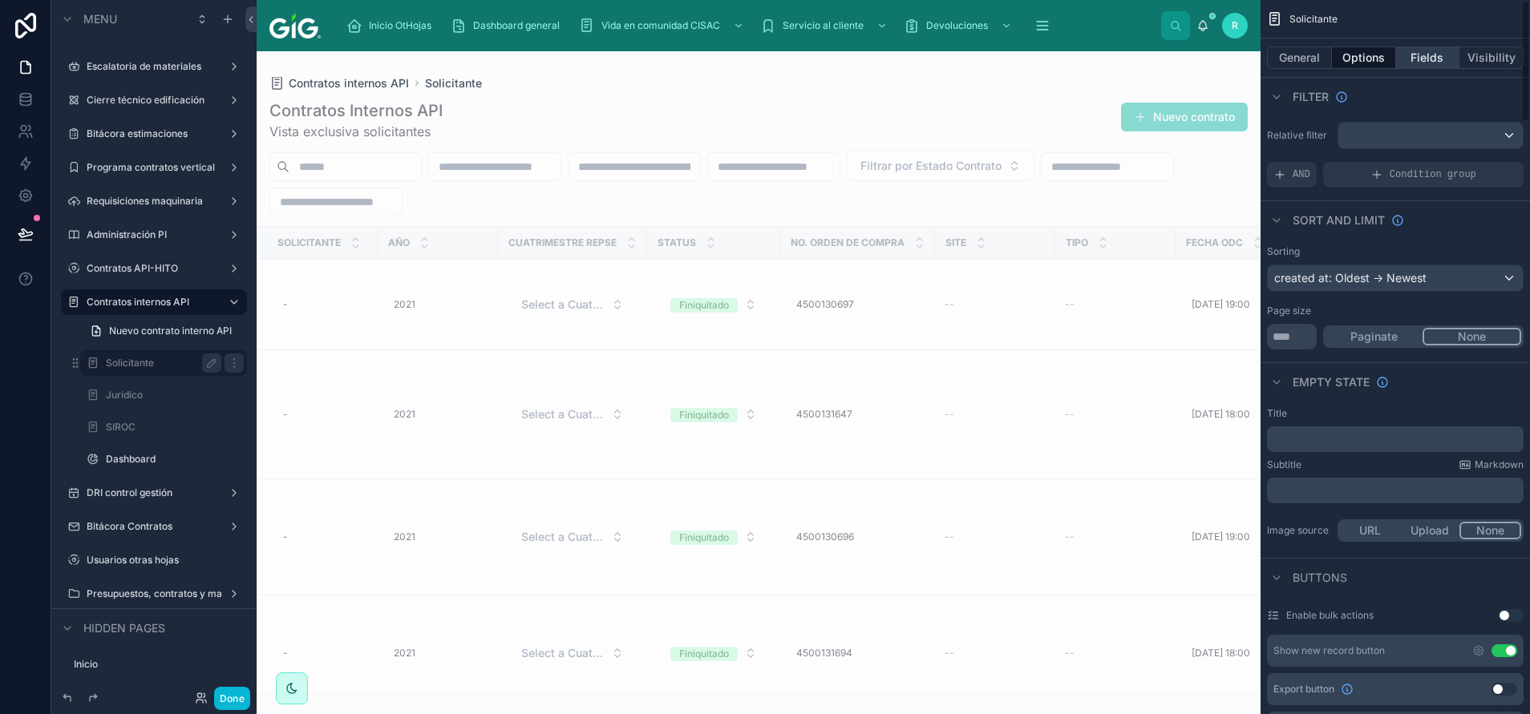
click at [1434, 63] on button "Fields" at bounding box center [1428, 58] width 64 height 22
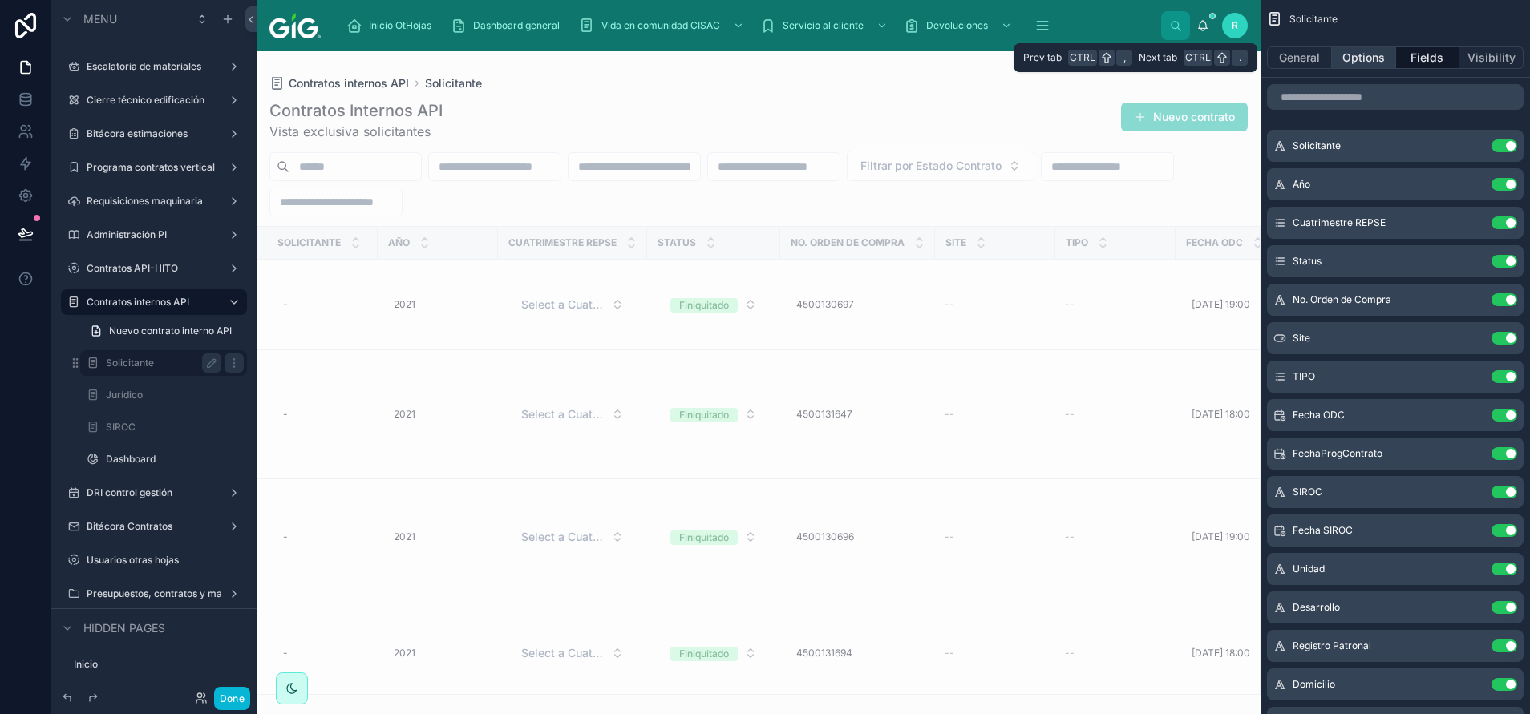
click at [1373, 61] on button "Options" at bounding box center [1364, 58] width 64 height 22
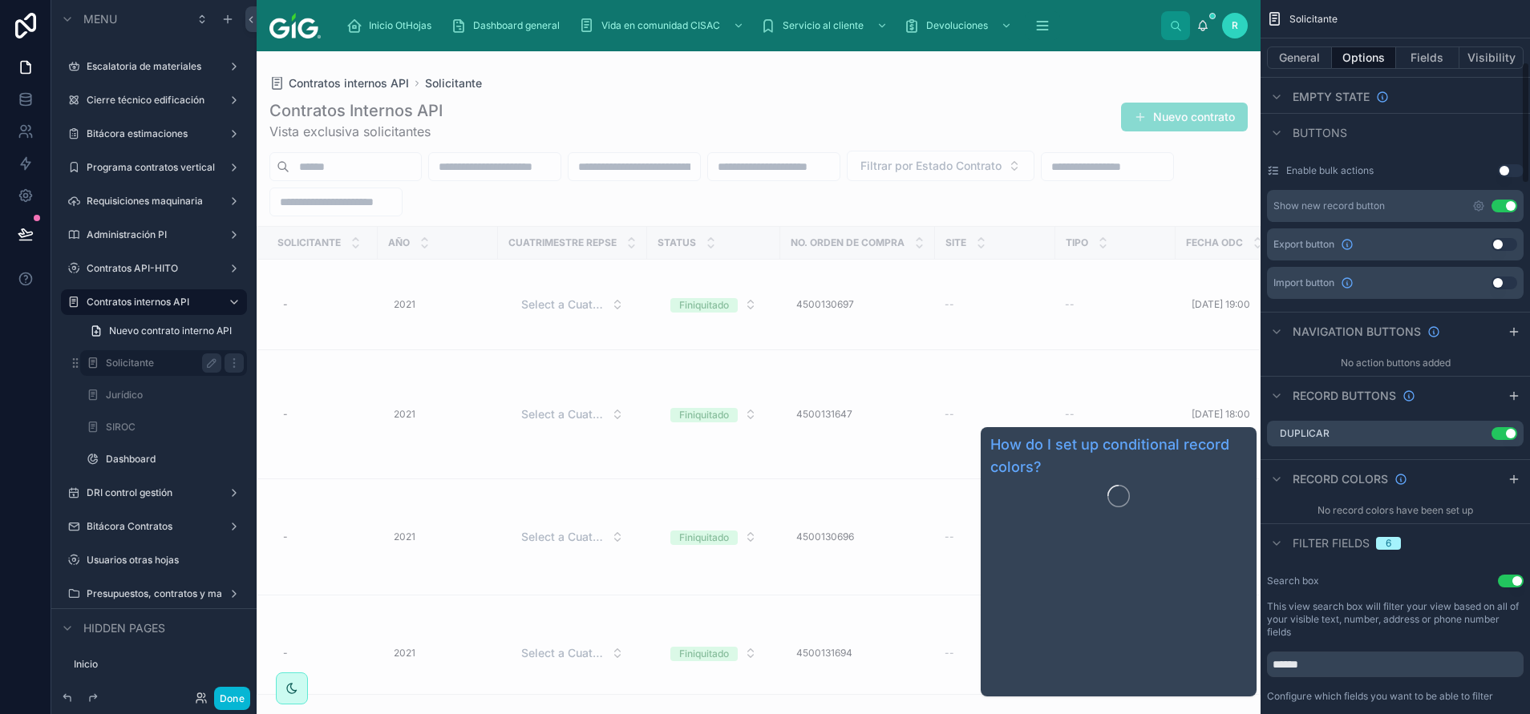
scroll to position [481, 0]
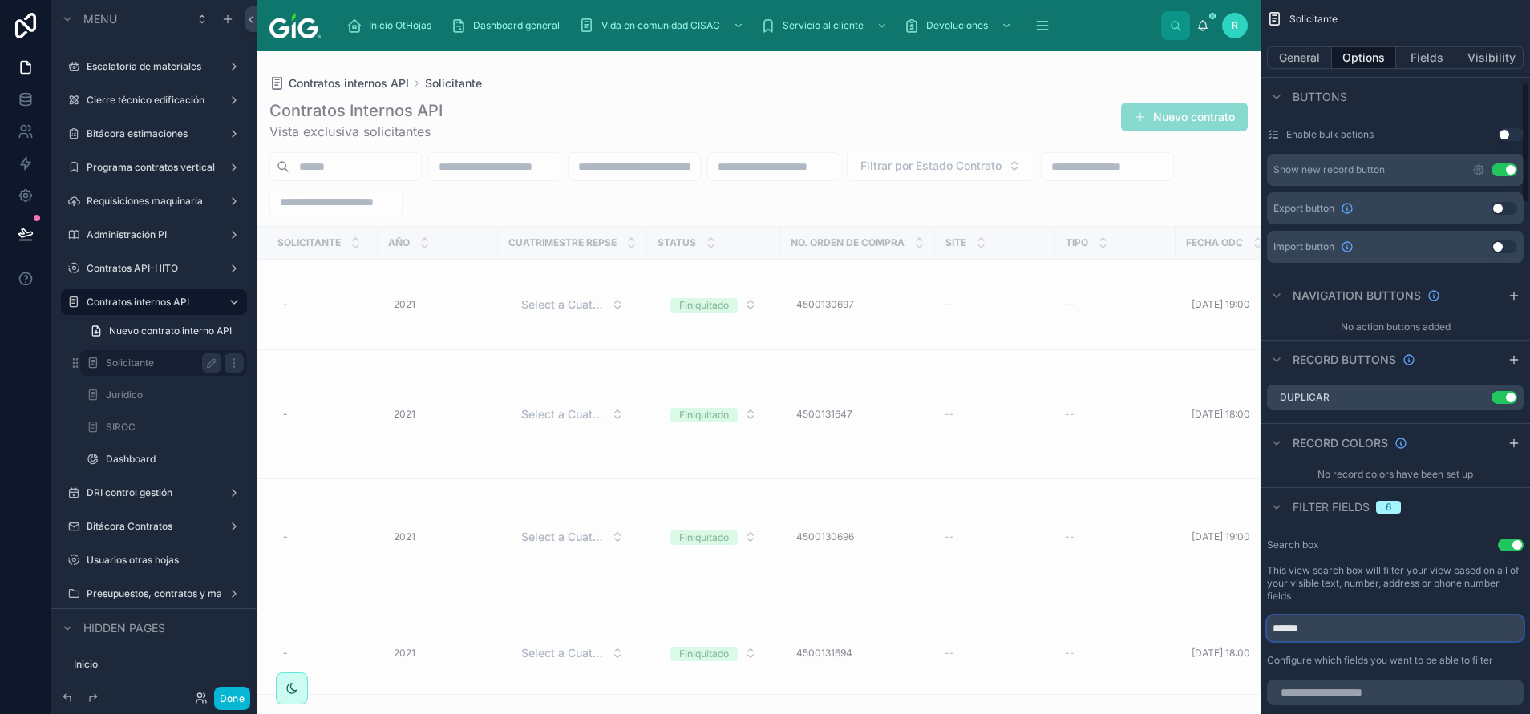
click at [1385, 637] on input "******" at bounding box center [1395, 629] width 257 height 26
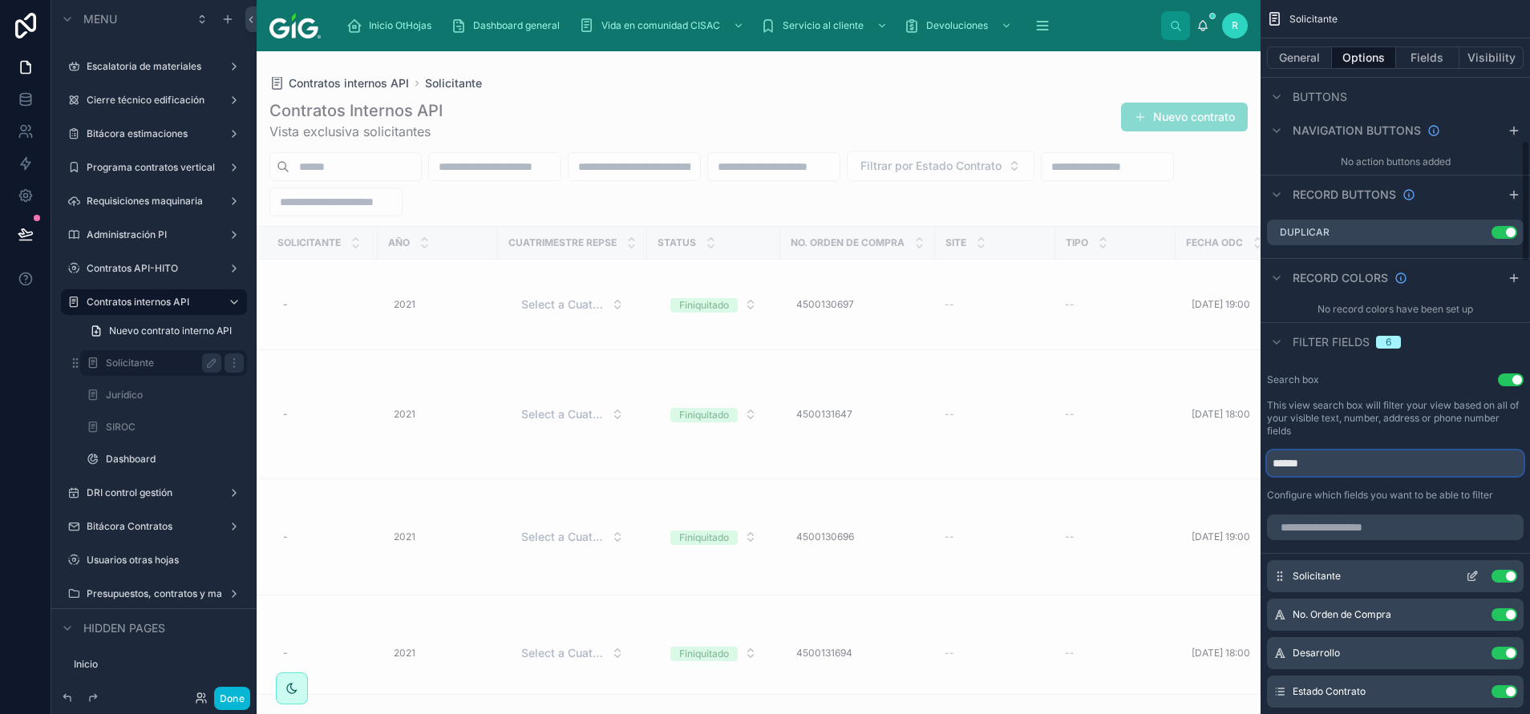
scroll to position [842, 0]
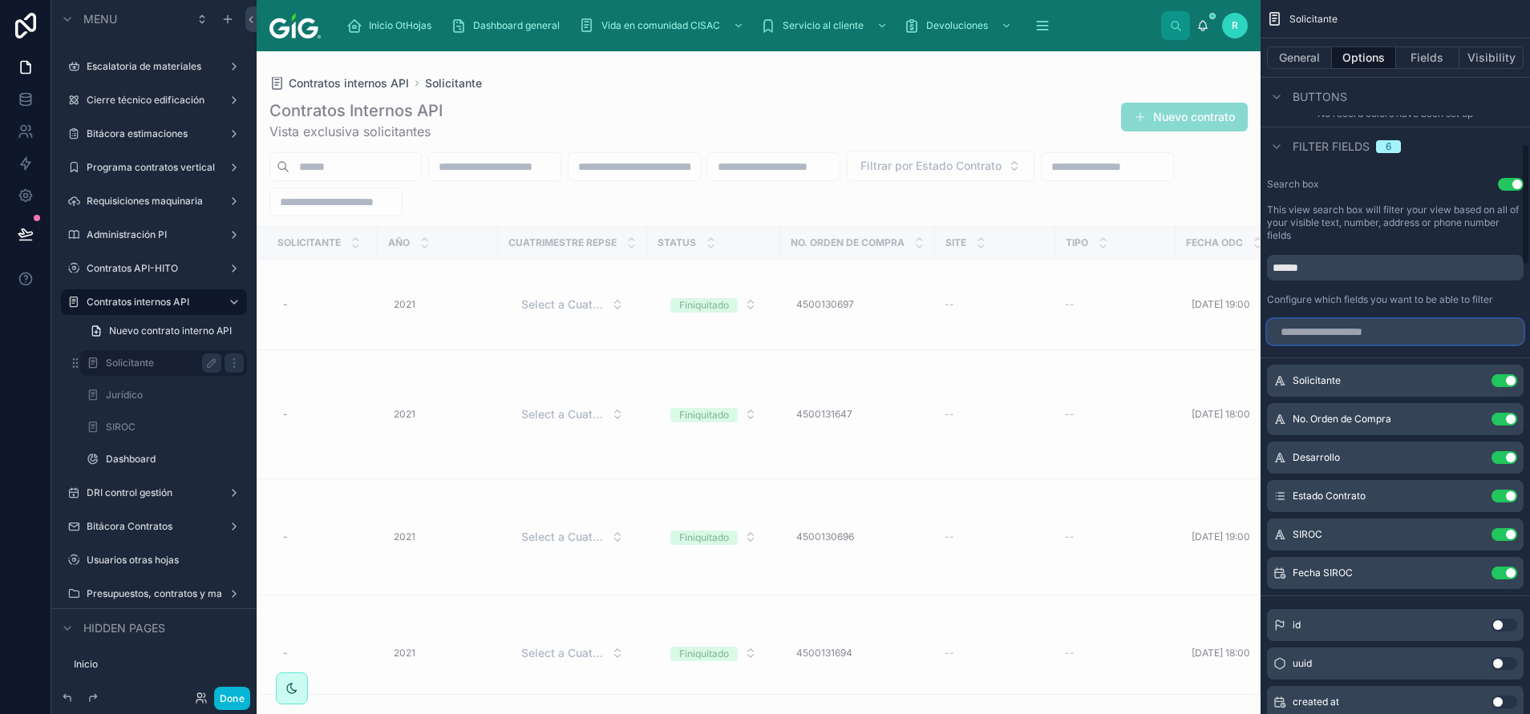
click at [1389, 335] on input "scrollable content" at bounding box center [1395, 332] width 257 height 26
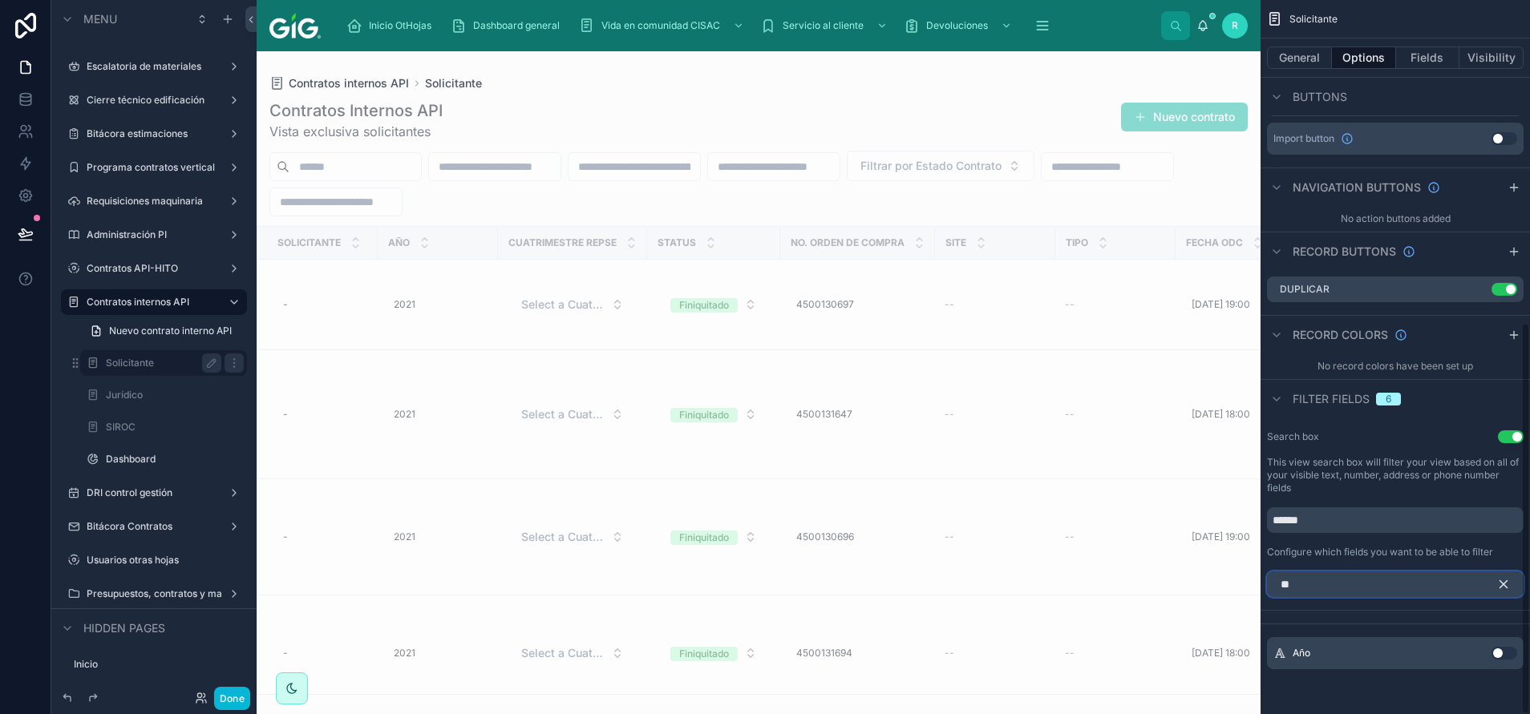
scroll to position [589, 0]
type input "***"
click at [1503, 651] on button "Use setting" at bounding box center [1504, 653] width 26 height 13
click at [1503, 576] on button "scrollable content" at bounding box center [1509, 585] width 27 height 26
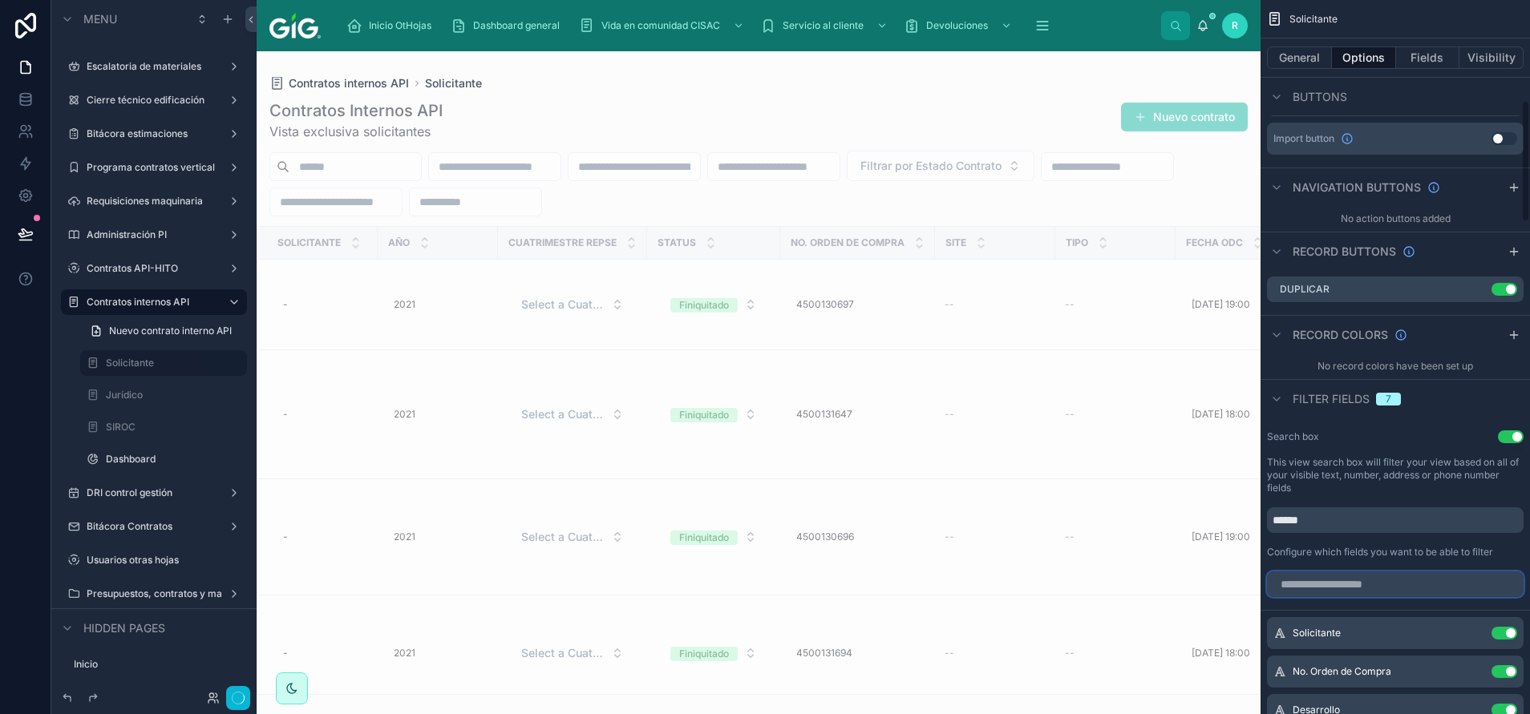
click at [1442, 589] on input "scrollable content" at bounding box center [1395, 585] width 257 height 26
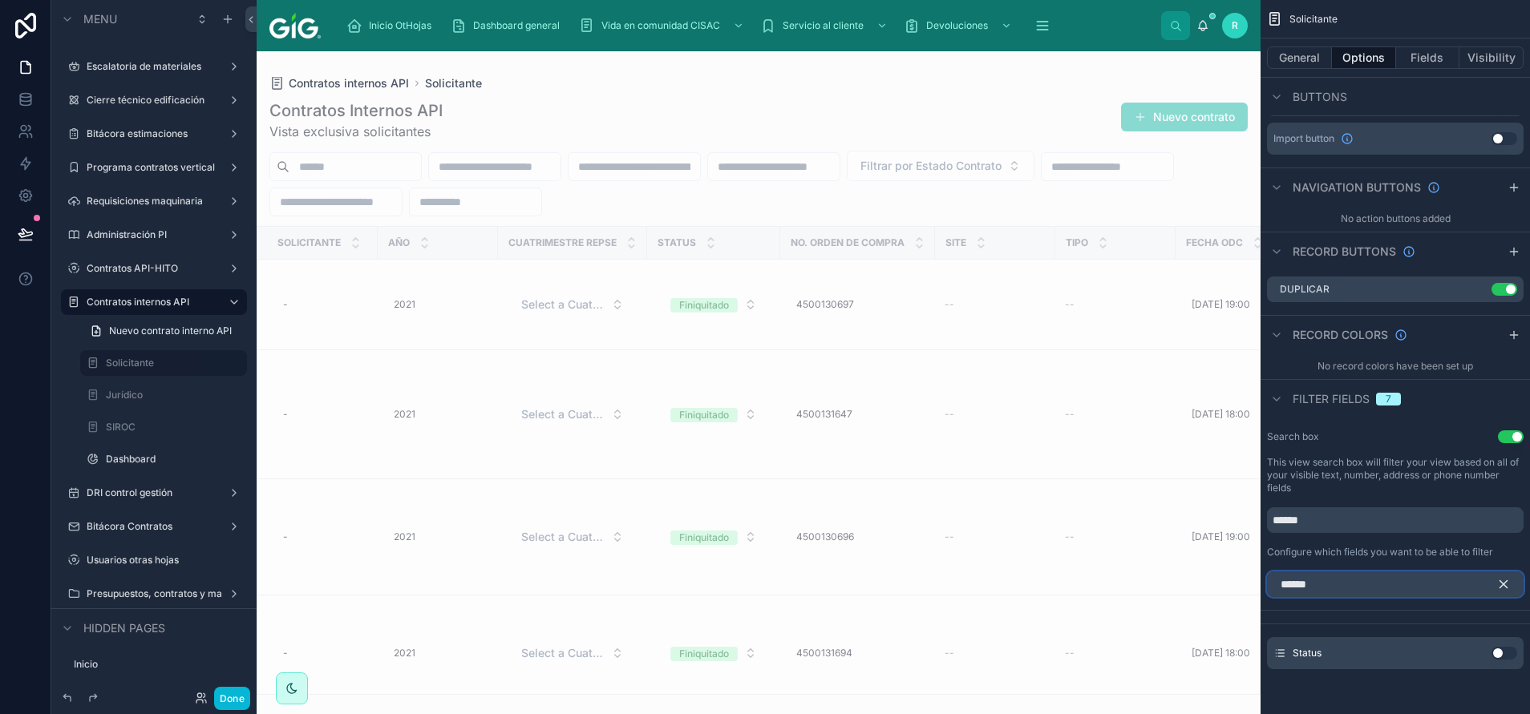
type input "******"
click at [1507, 657] on button "Use setting" at bounding box center [1504, 653] width 26 height 13
click at [1510, 581] on icon "scrollable content" at bounding box center [1503, 584] width 14 height 14
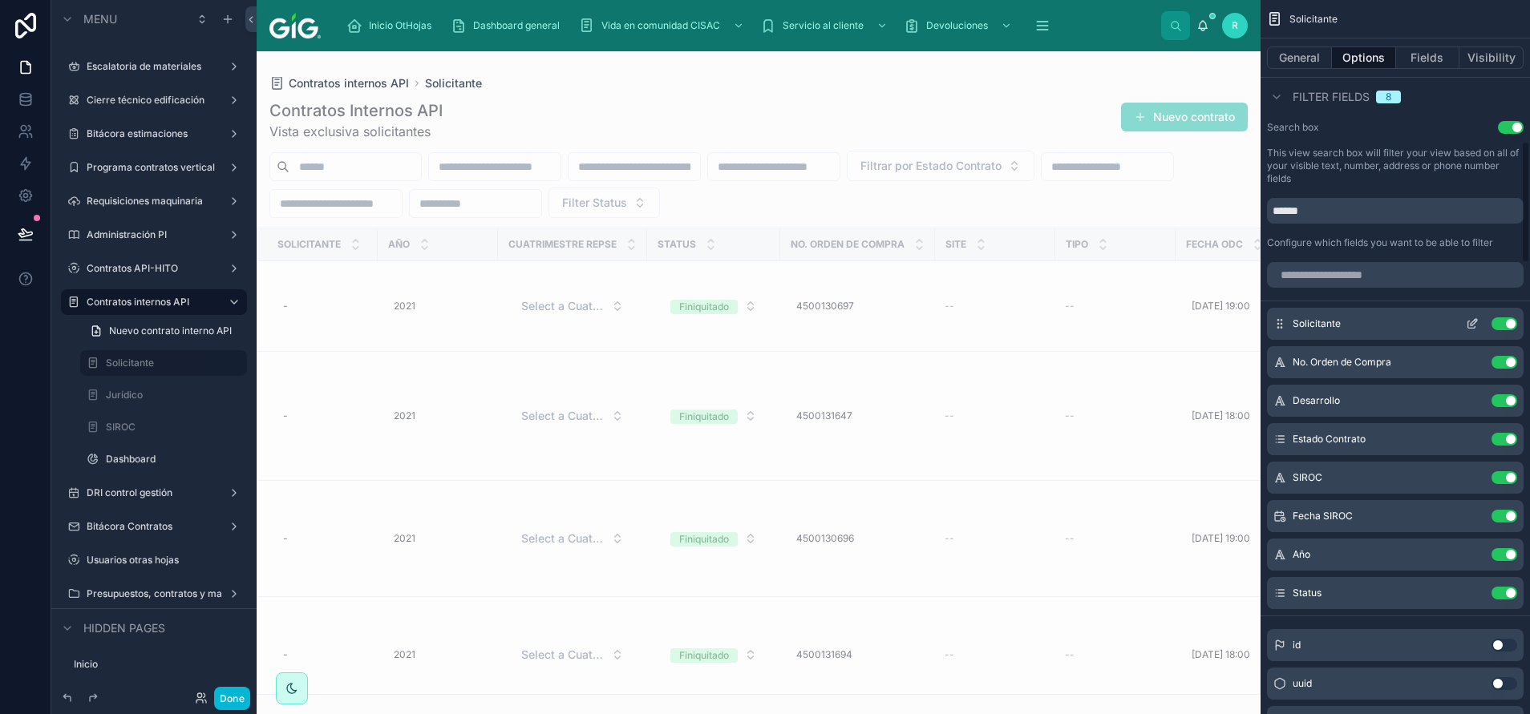
scroll to position [950, 0]
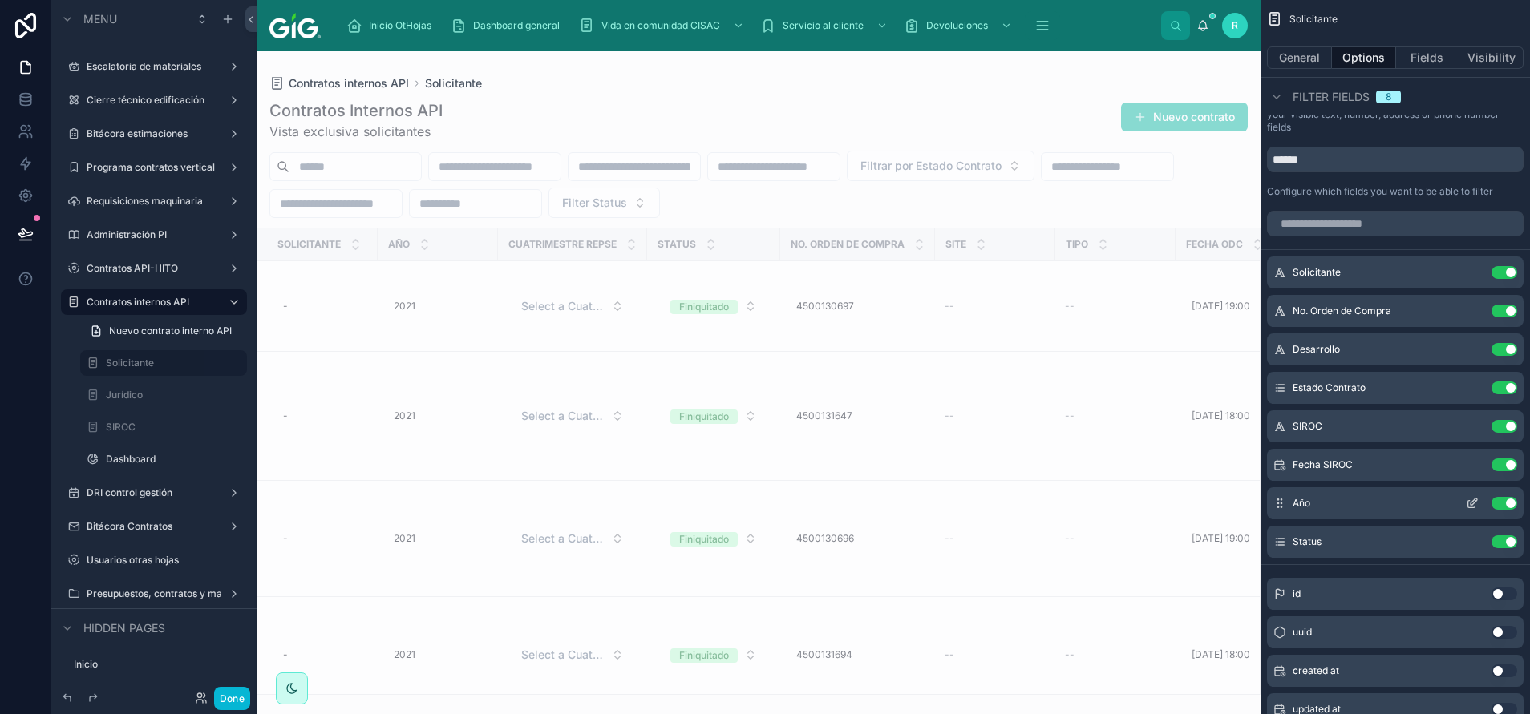
click at [1470, 504] on icon "scrollable content" at bounding box center [1473, 502] width 6 height 6
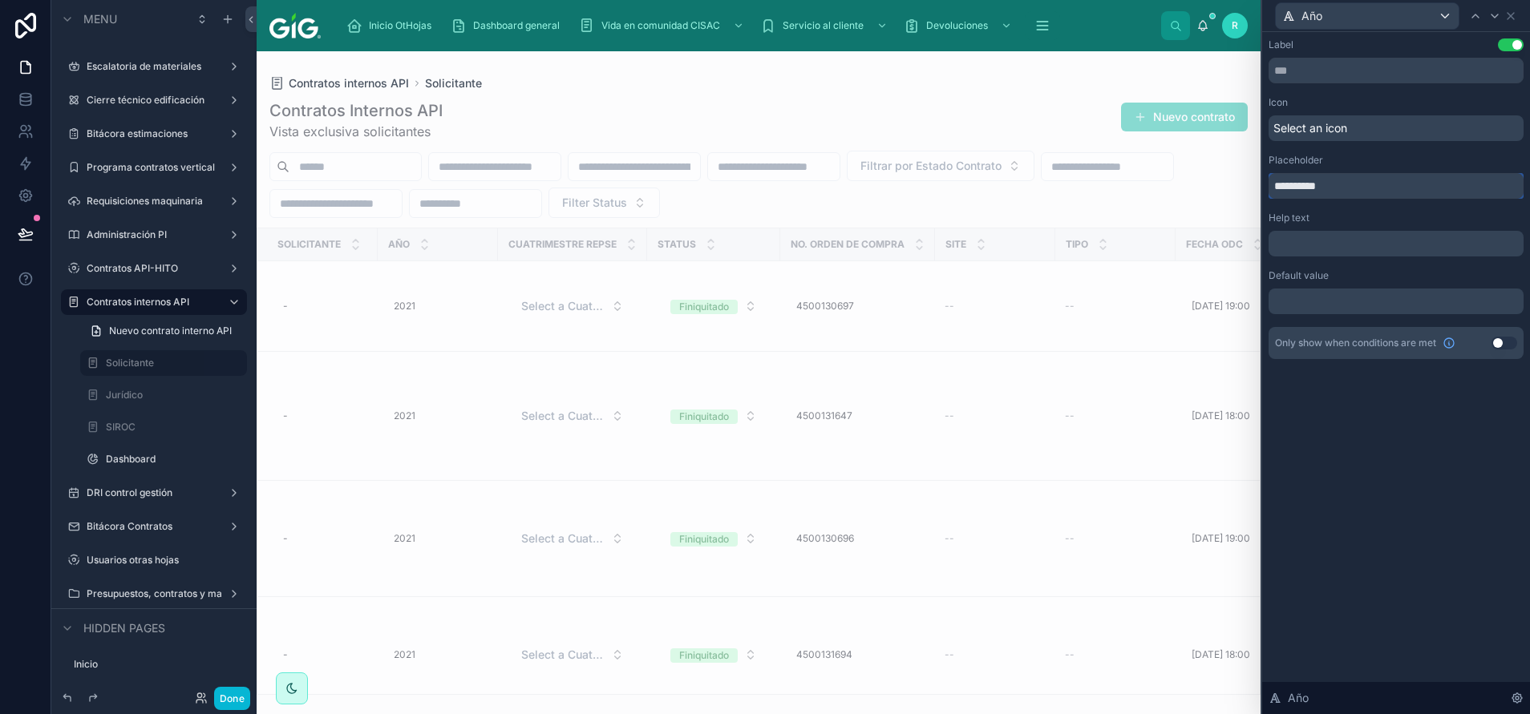
drag, startPoint x: 1352, startPoint y: 182, endPoint x: 1268, endPoint y: 188, distance: 84.4
click at [1268, 188] on div "**********" at bounding box center [1396, 215] width 268 height 366
type input "**********"
click at [1301, 181] on input "**********" at bounding box center [1395, 186] width 255 height 26
click at [1322, 183] on input "**********" at bounding box center [1395, 186] width 255 height 26
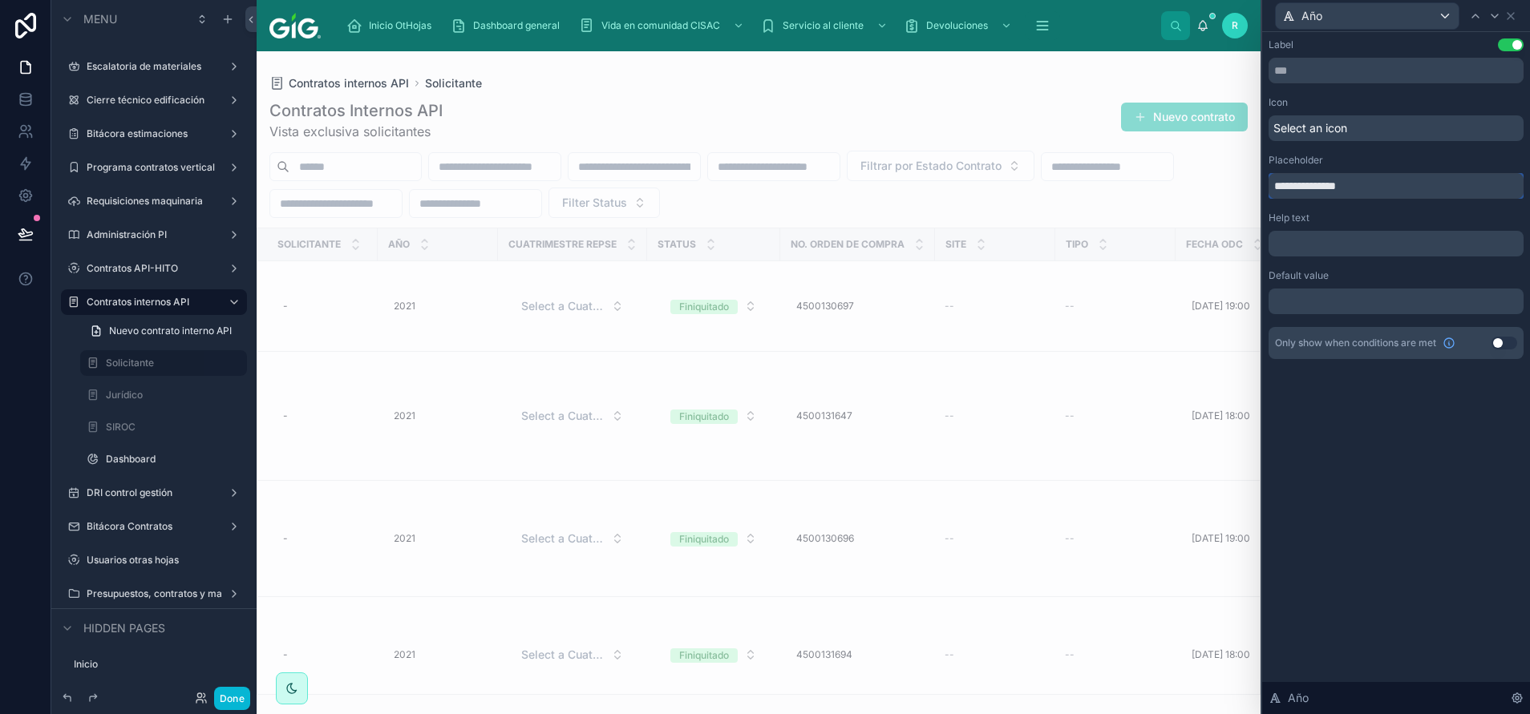
click at [1322, 183] on input "**********" at bounding box center [1395, 186] width 255 height 26
click at [1360, 186] on input "**********" at bounding box center [1395, 186] width 255 height 26
drag, startPoint x: 1325, startPoint y: 188, endPoint x: 1247, endPoint y: 191, distance: 78.6
click at [1247, 191] on div "**********" at bounding box center [765, 357] width 1530 height 714
click icon
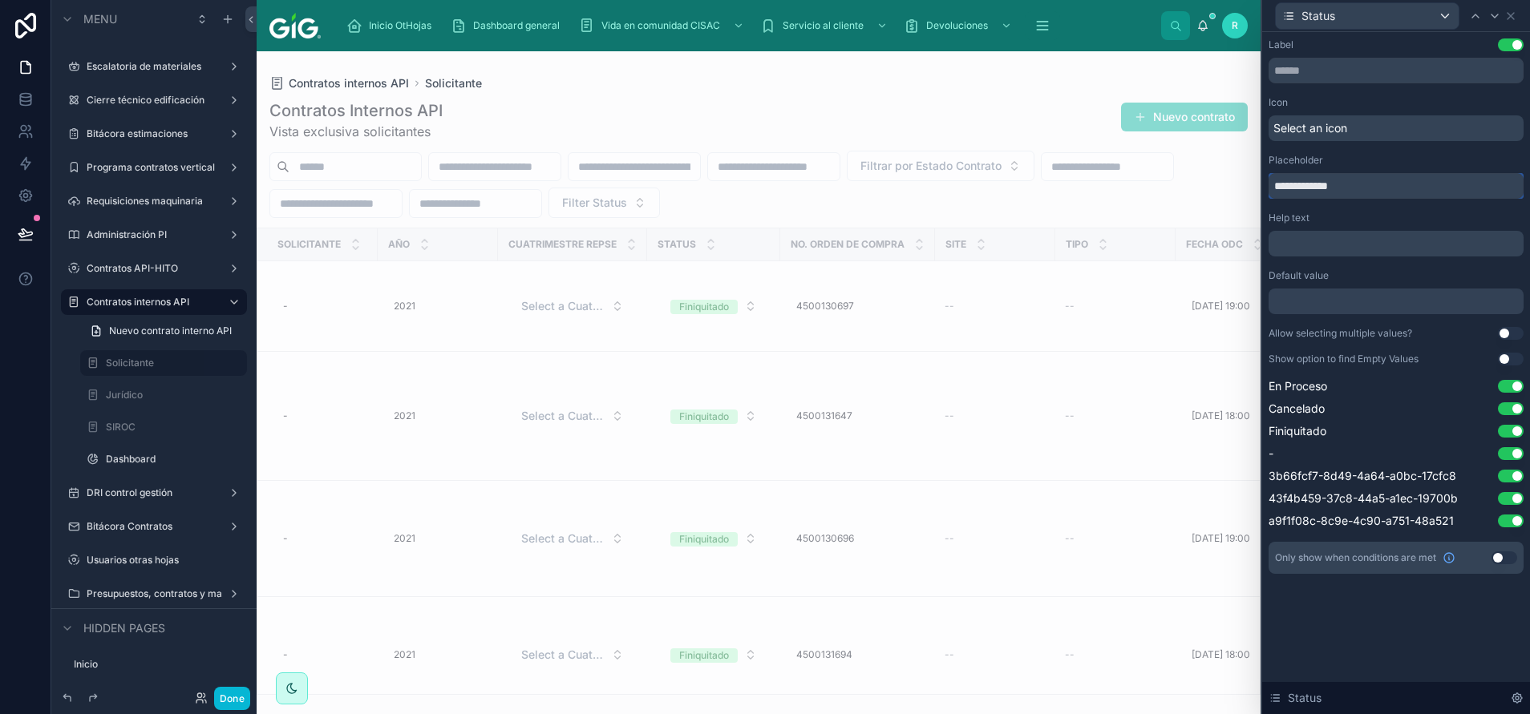
drag, startPoint x: 1301, startPoint y: 190, endPoint x: 1200, endPoint y: 183, distance: 101.3
click div "**********"
paste input "*****"
type input "**********"
click label "Jurídico"
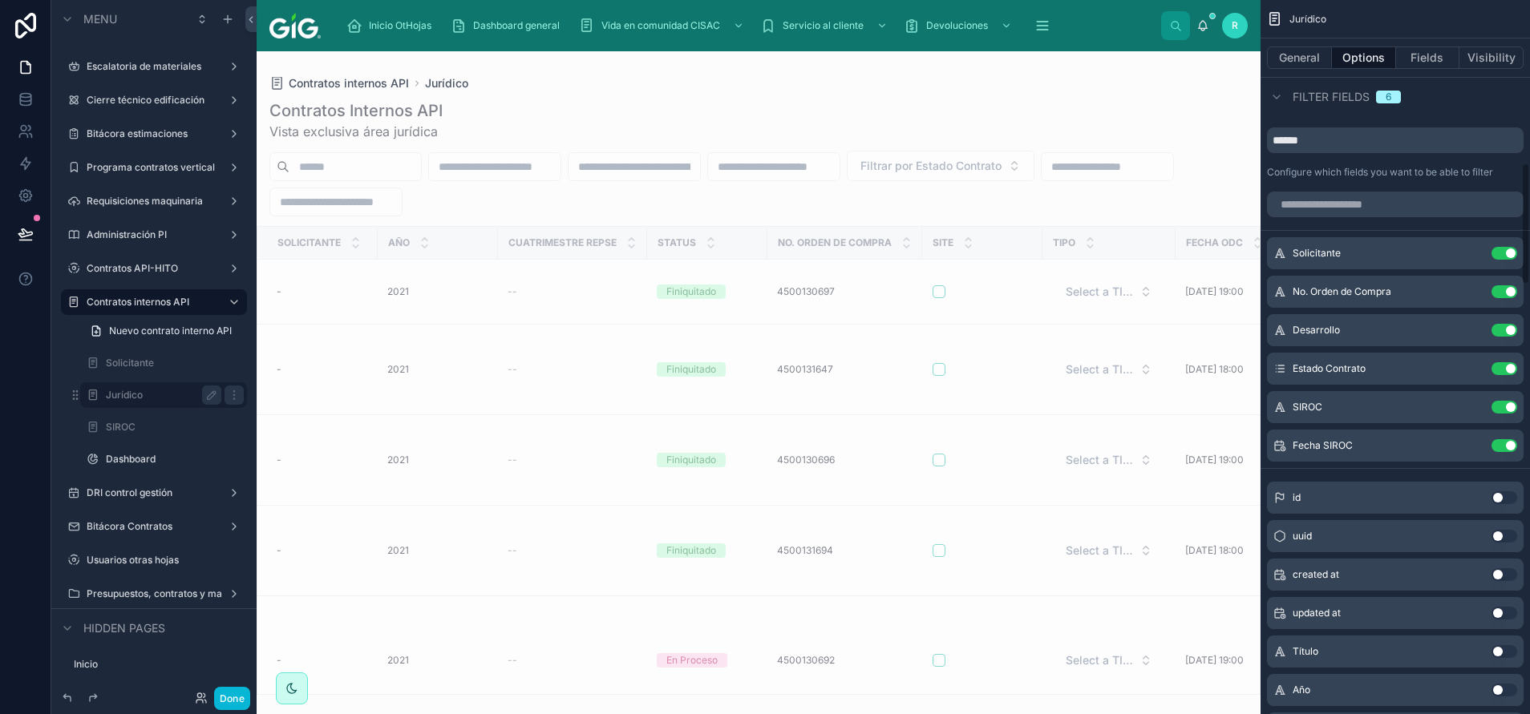
scroll to position [259, 0]
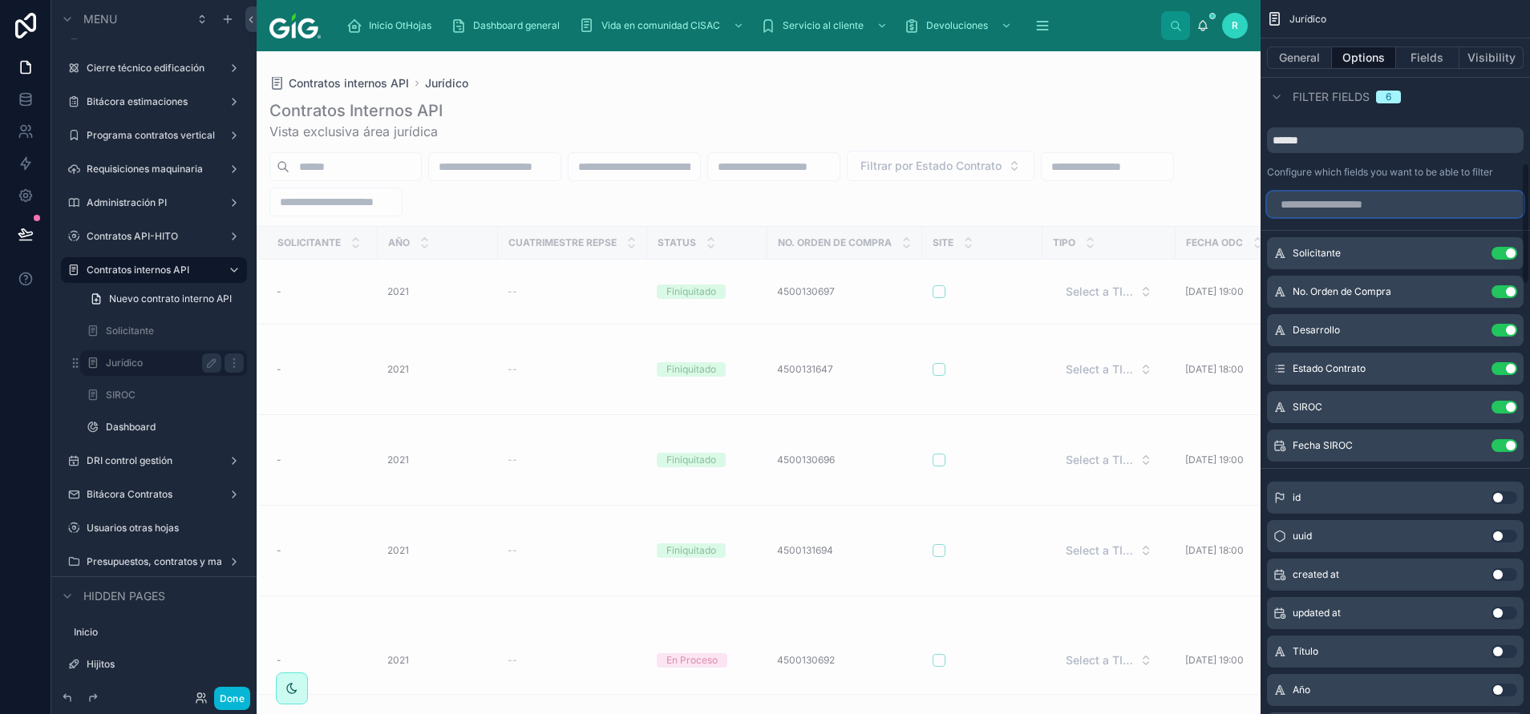
click input "scrollable content"
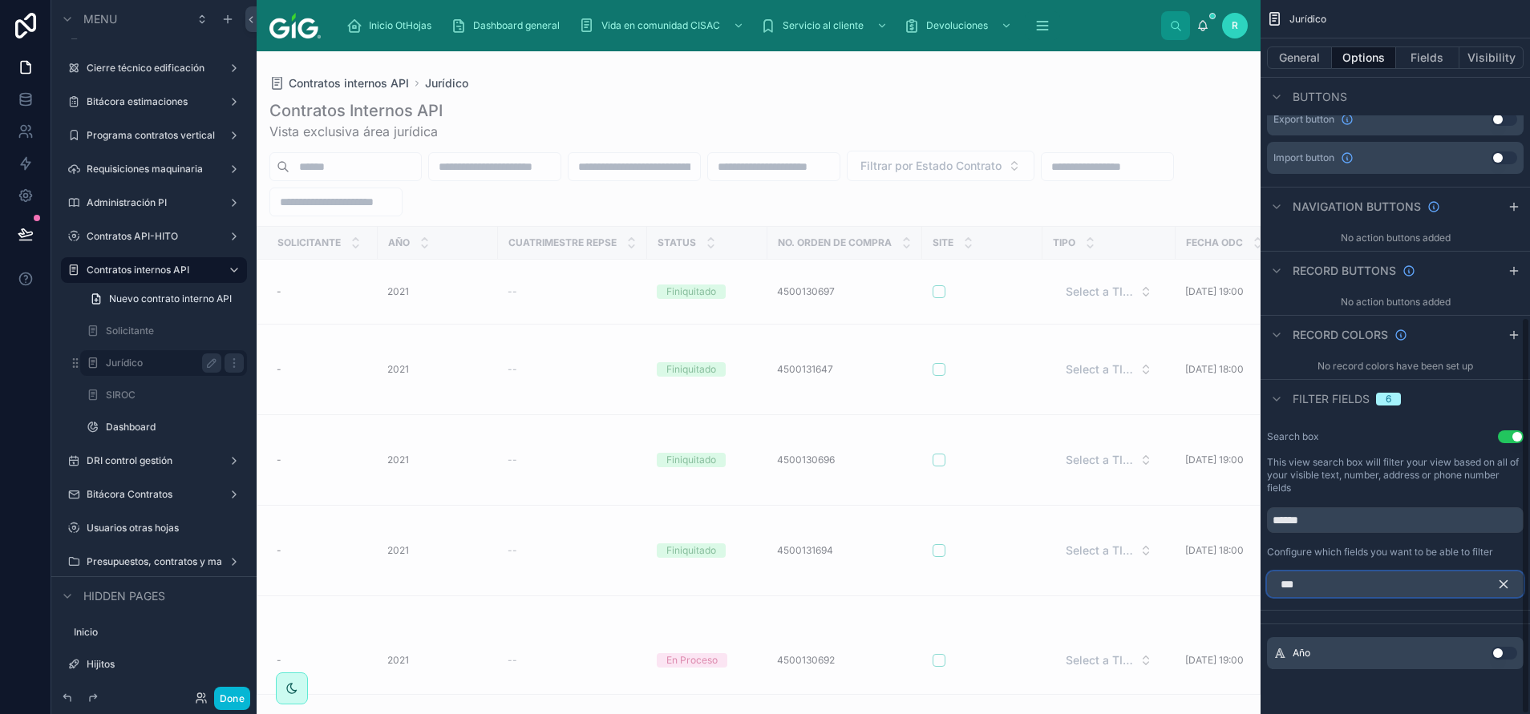
type input "***"
click button "Use setting"
click icon "scrollable content"
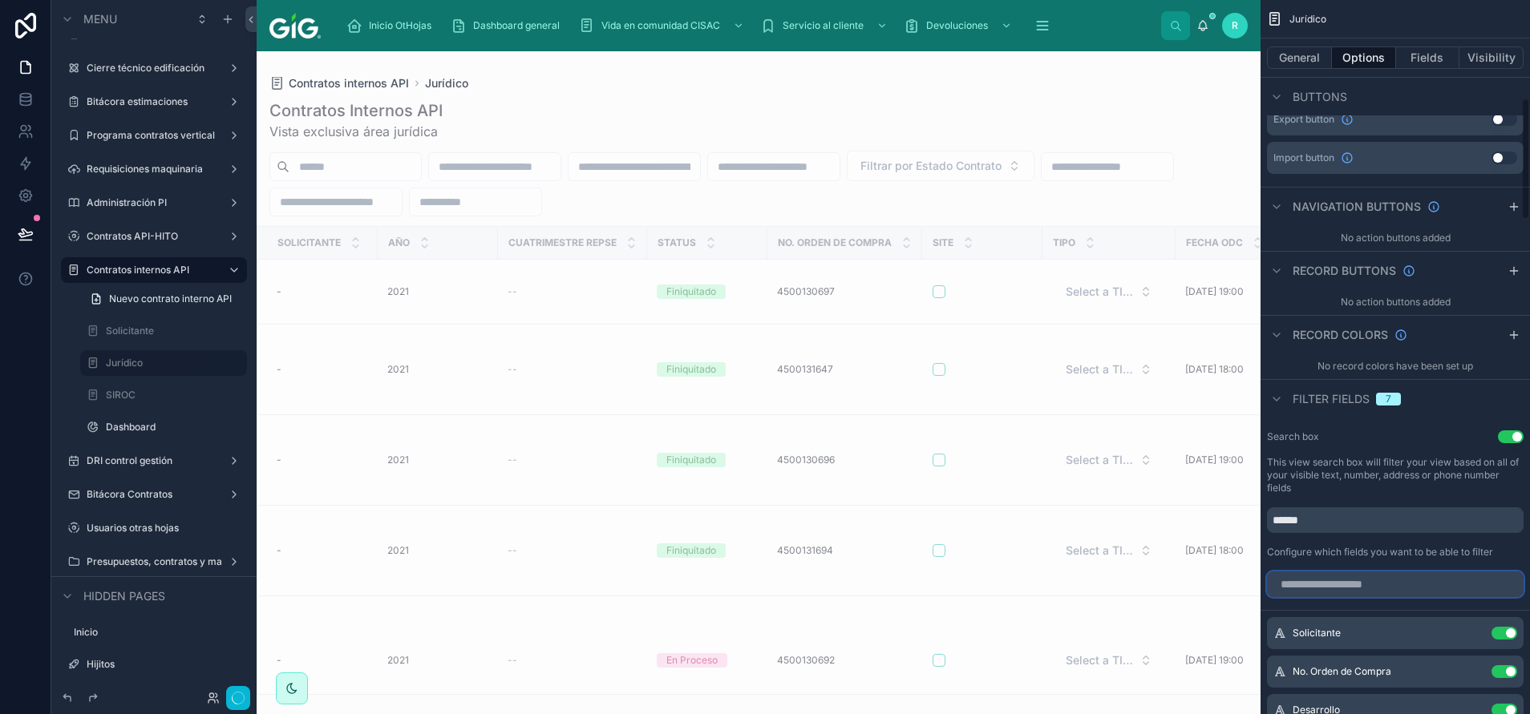
click input "scrollable content"
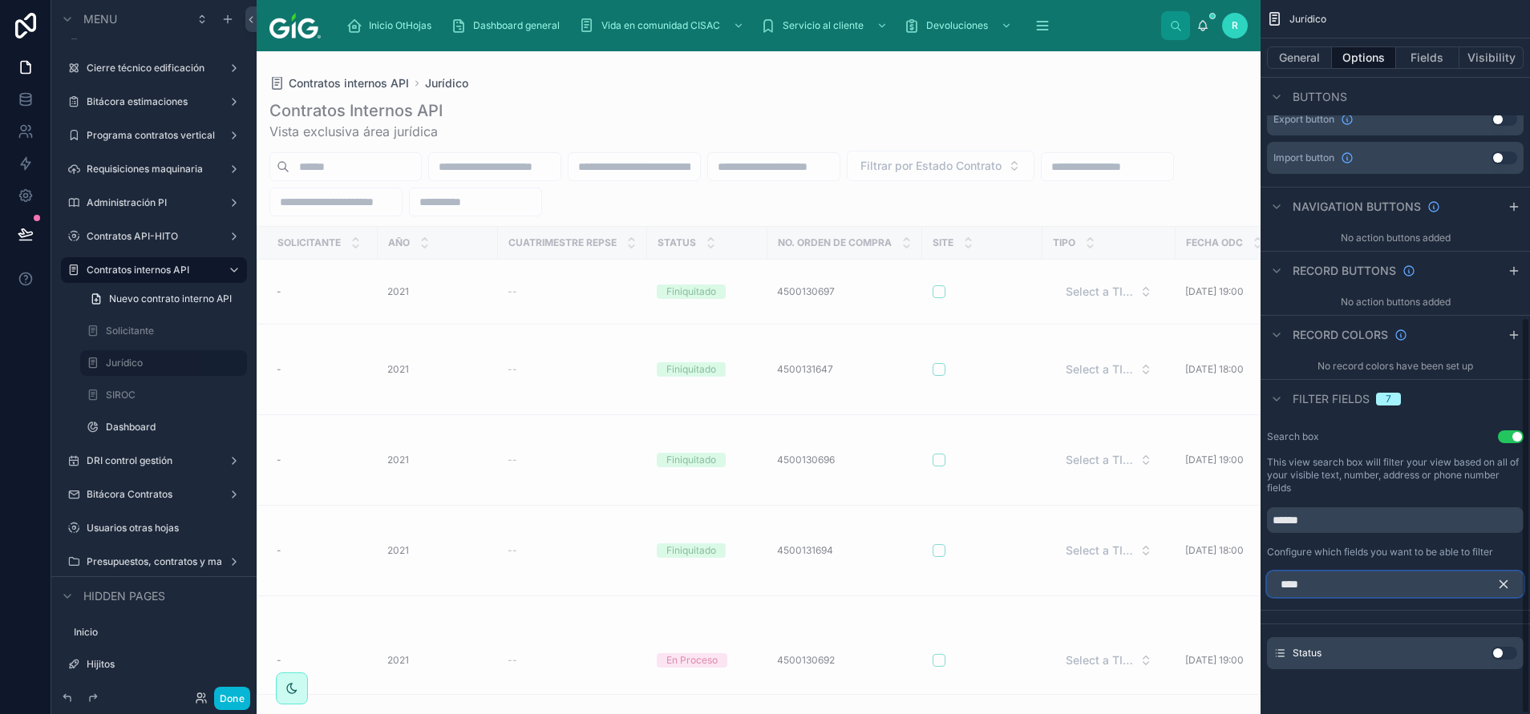
type input "****"
click button "Use setting"
click icon "scrollable content"
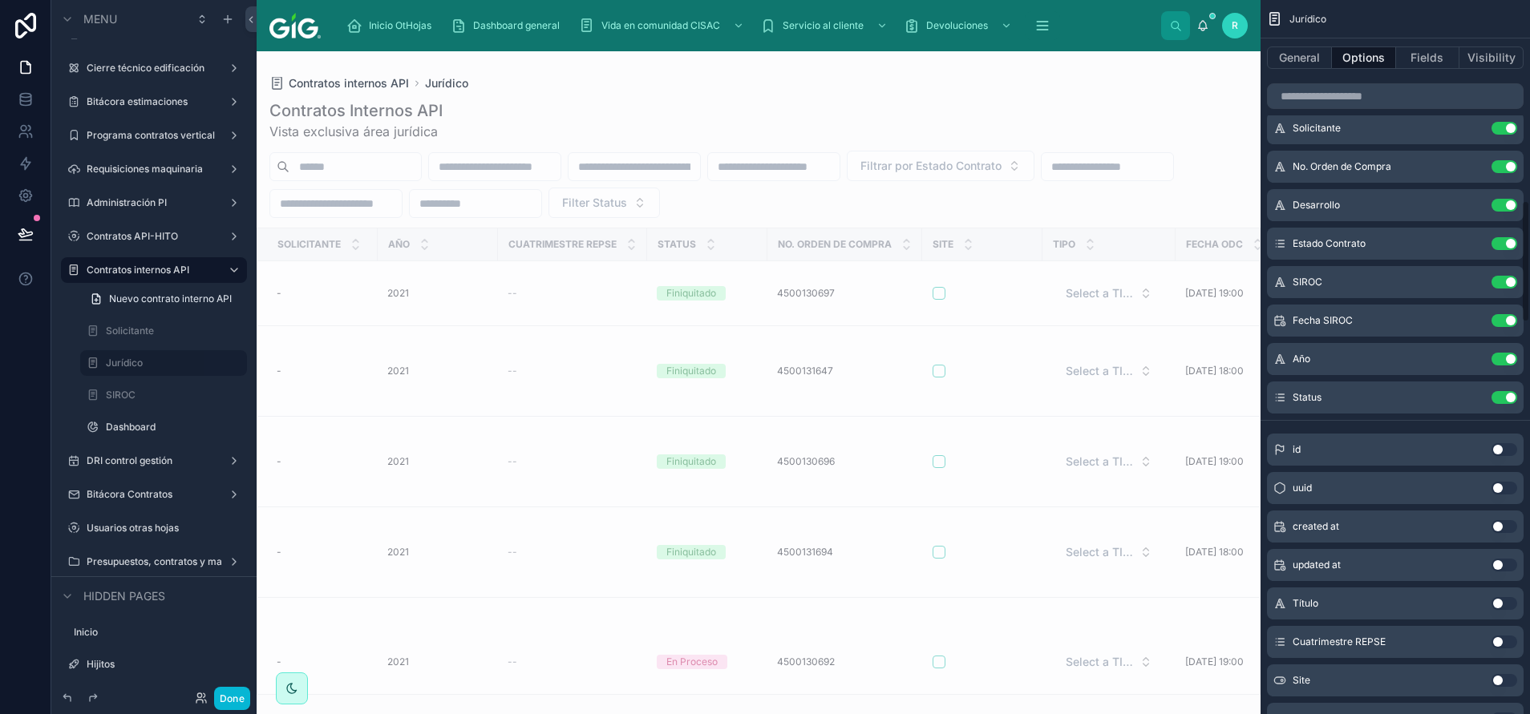
scroll to position [1171, 0]
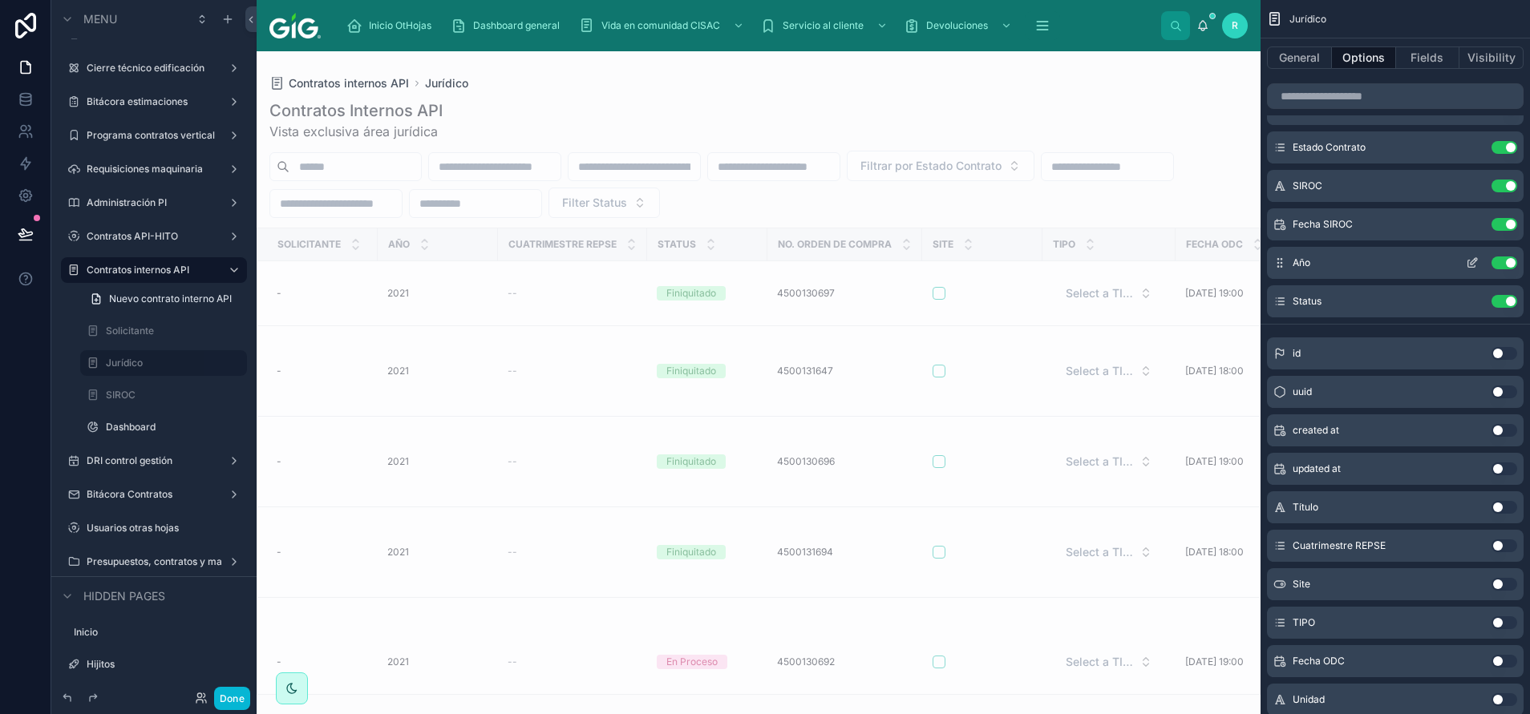
click button "scrollable content"
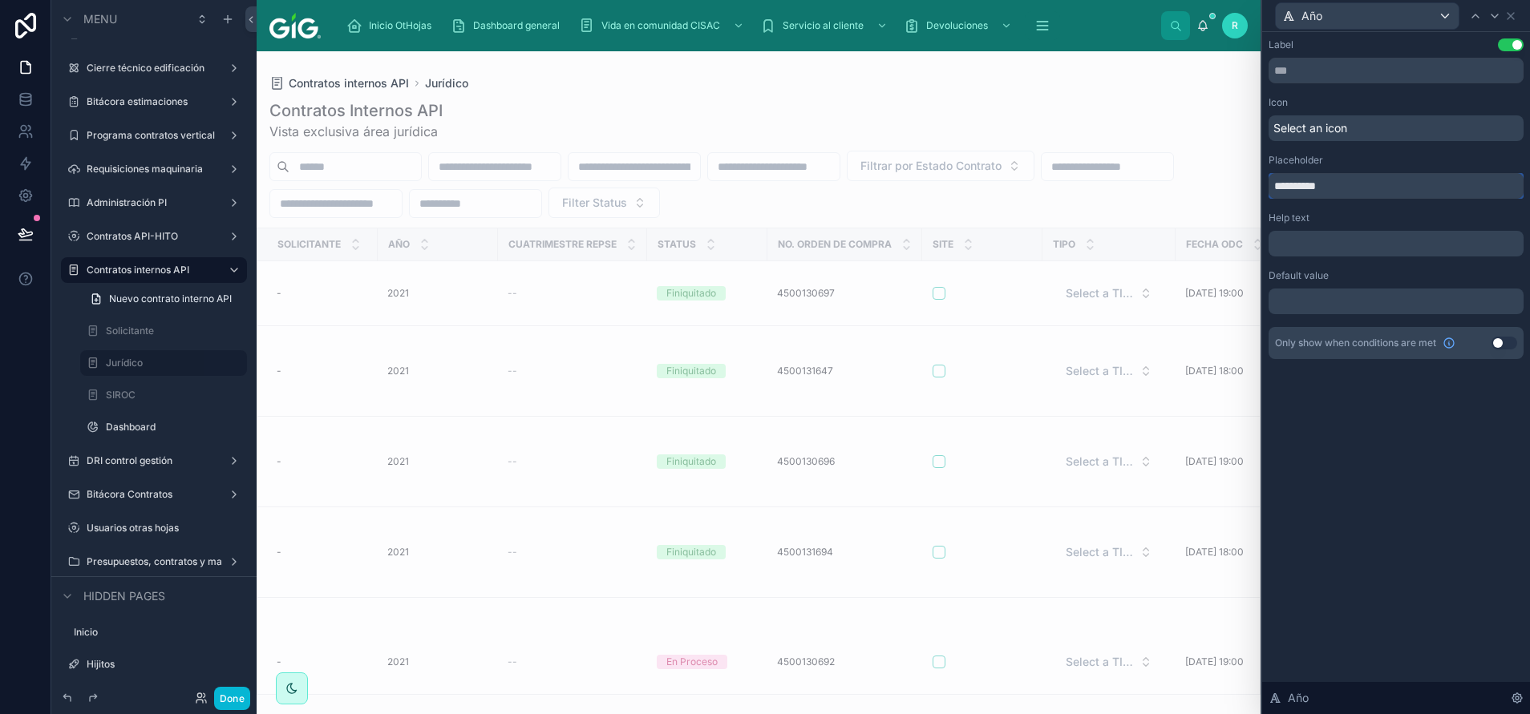
drag, startPoint x: 1300, startPoint y: 183, endPoint x: 1231, endPoint y: 194, distance: 69.9
click div "**********"
paste input "*****"
type input "**********"
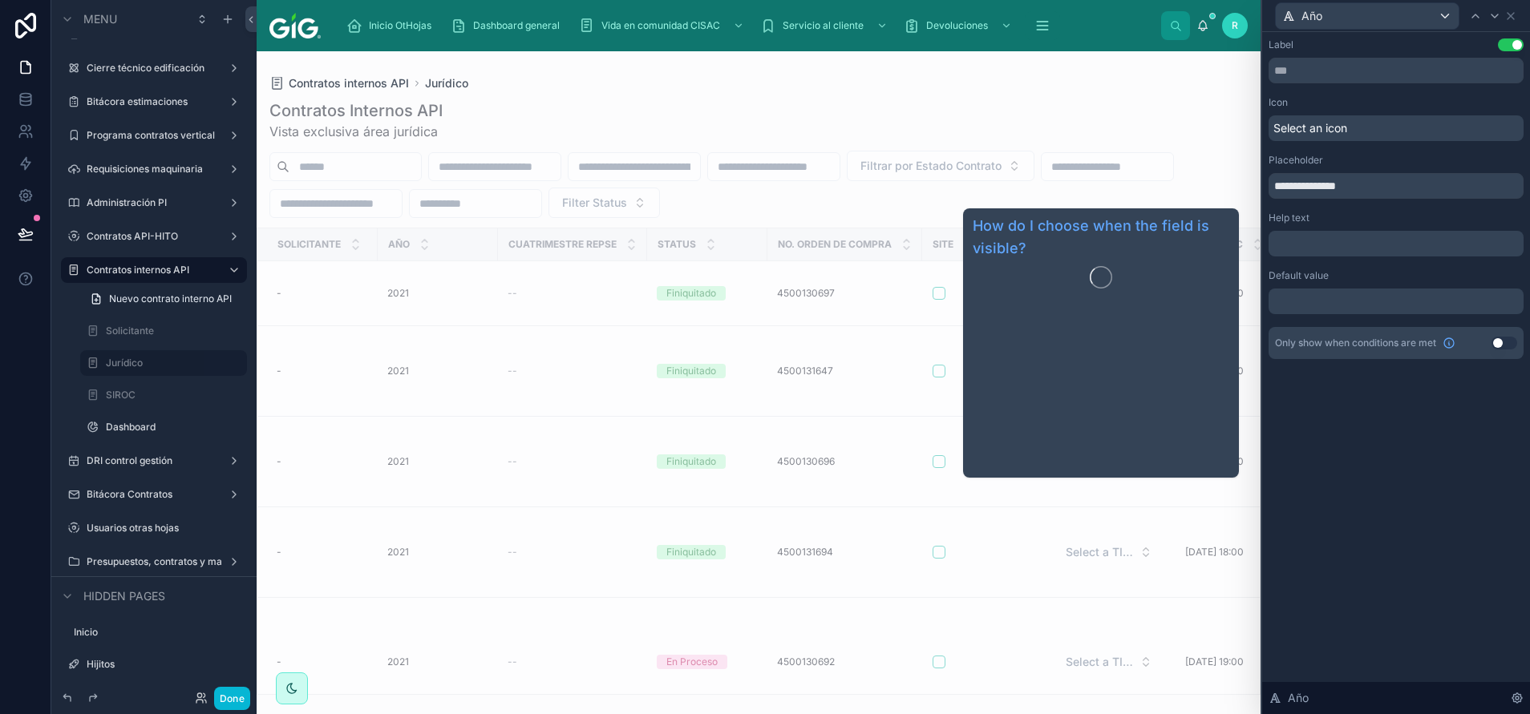
click icon
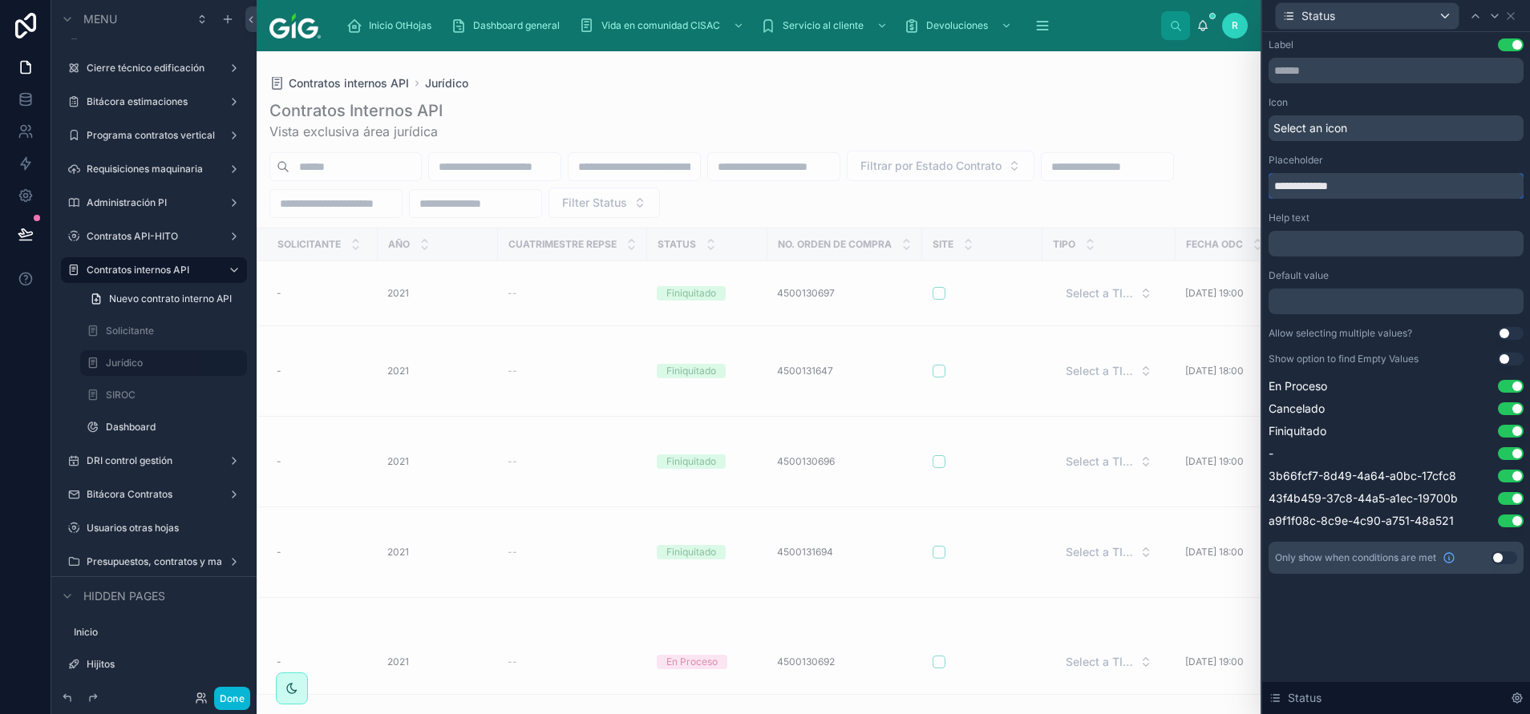
drag, startPoint x: 1299, startPoint y: 188, endPoint x: 1228, endPoint y: 188, distance: 70.6
click div "**********"
paste input "*****"
type input "**********"
click div "Icon"
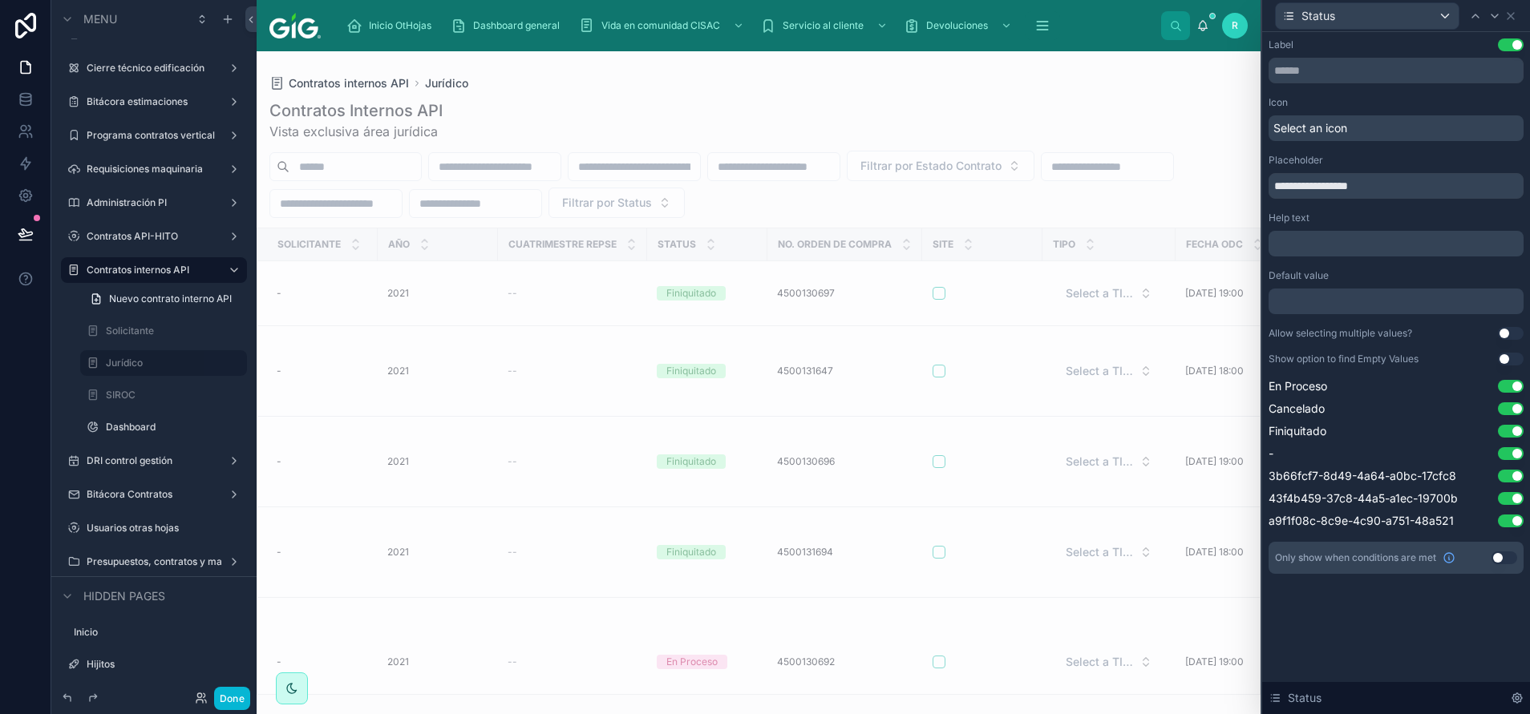
click div "Placeholder"
drag, startPoint x: 131, startPoint y: 399, endPoint x: 233, endPoint y: 535, distance: 169.0
click label "SIROC"
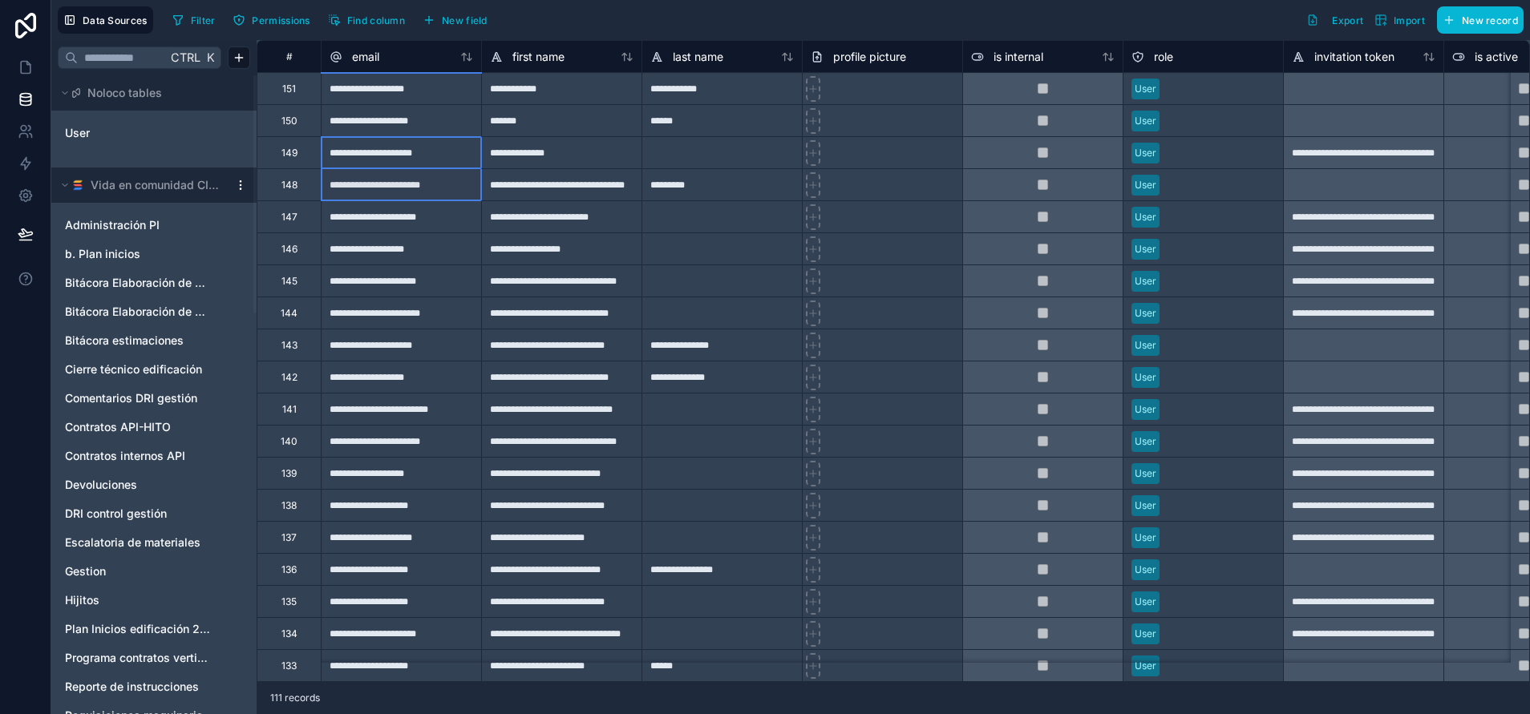
drag, startPoint x: 398, startPoint y: 143, endPoint x: 407, endPoint y: 340, distance: 197.4
click at [570, 368] on div "**********" at bounding box center [561, 377] width 160 height 32
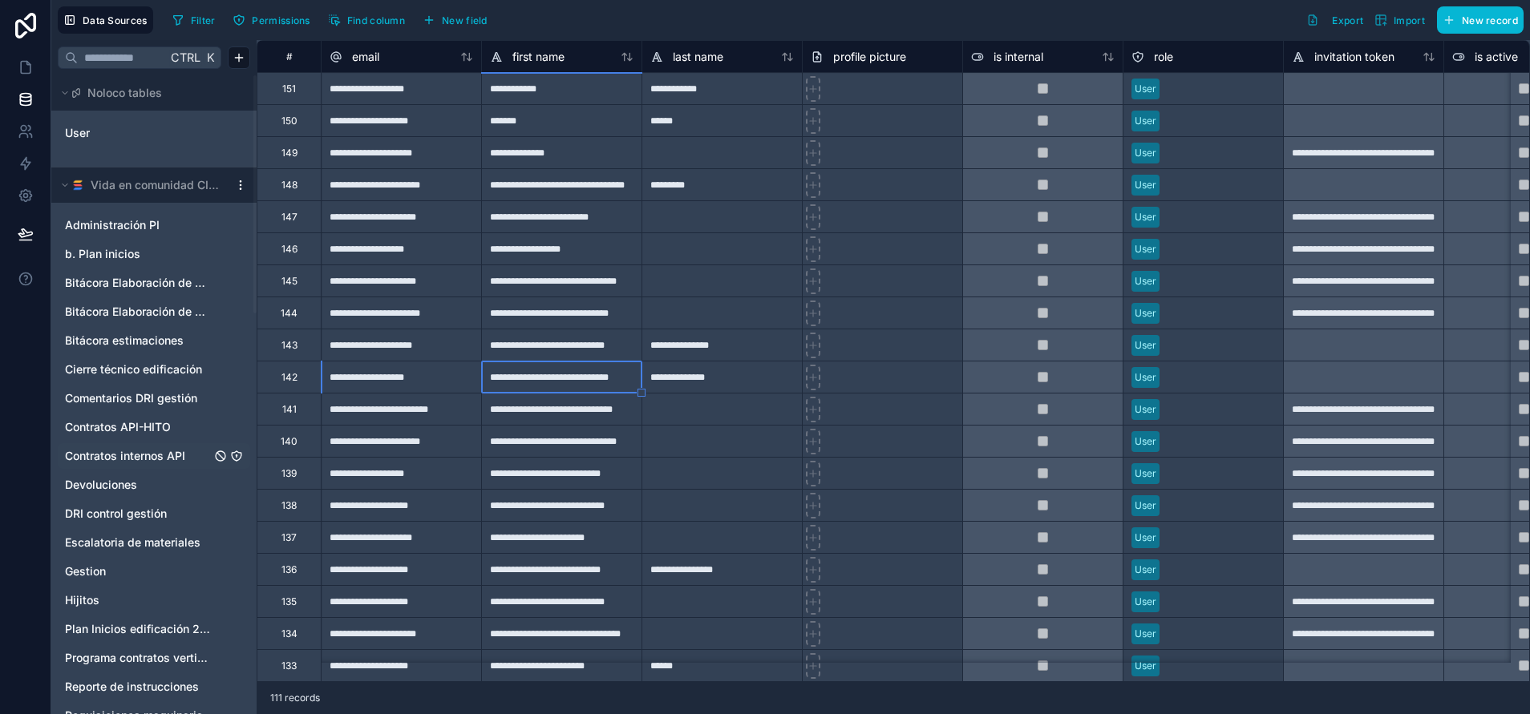
click at [153, 456] on span "Contratos internos API" at bounding box center [125, 456] width 120 height 16
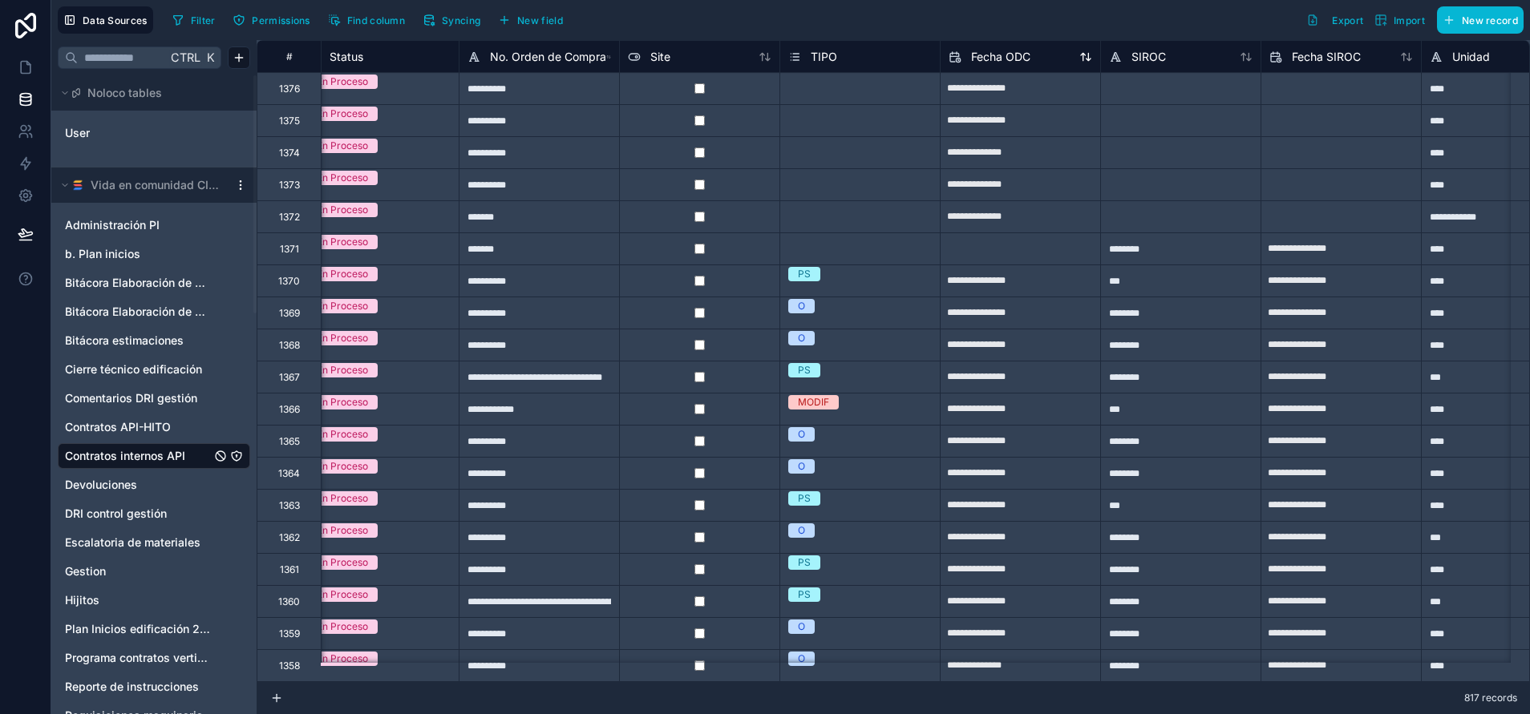
scroll to position [0, 663]
click at [1025, 56] on span "Fecha ODC" at bounding box center [1001, 57] width 59 height 16
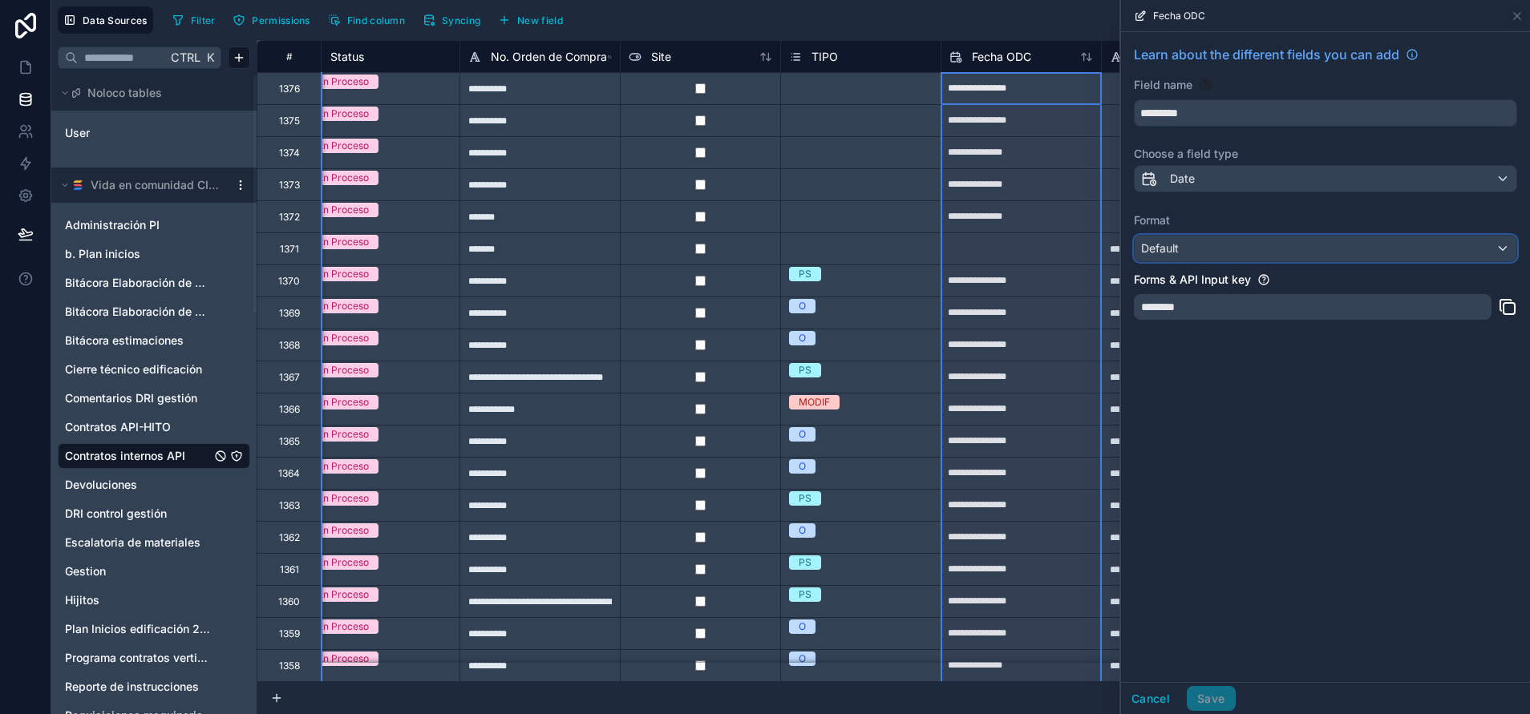
click at [1201, 245] on div "Default" at bounding box center [1326, 249] width 382 height 26
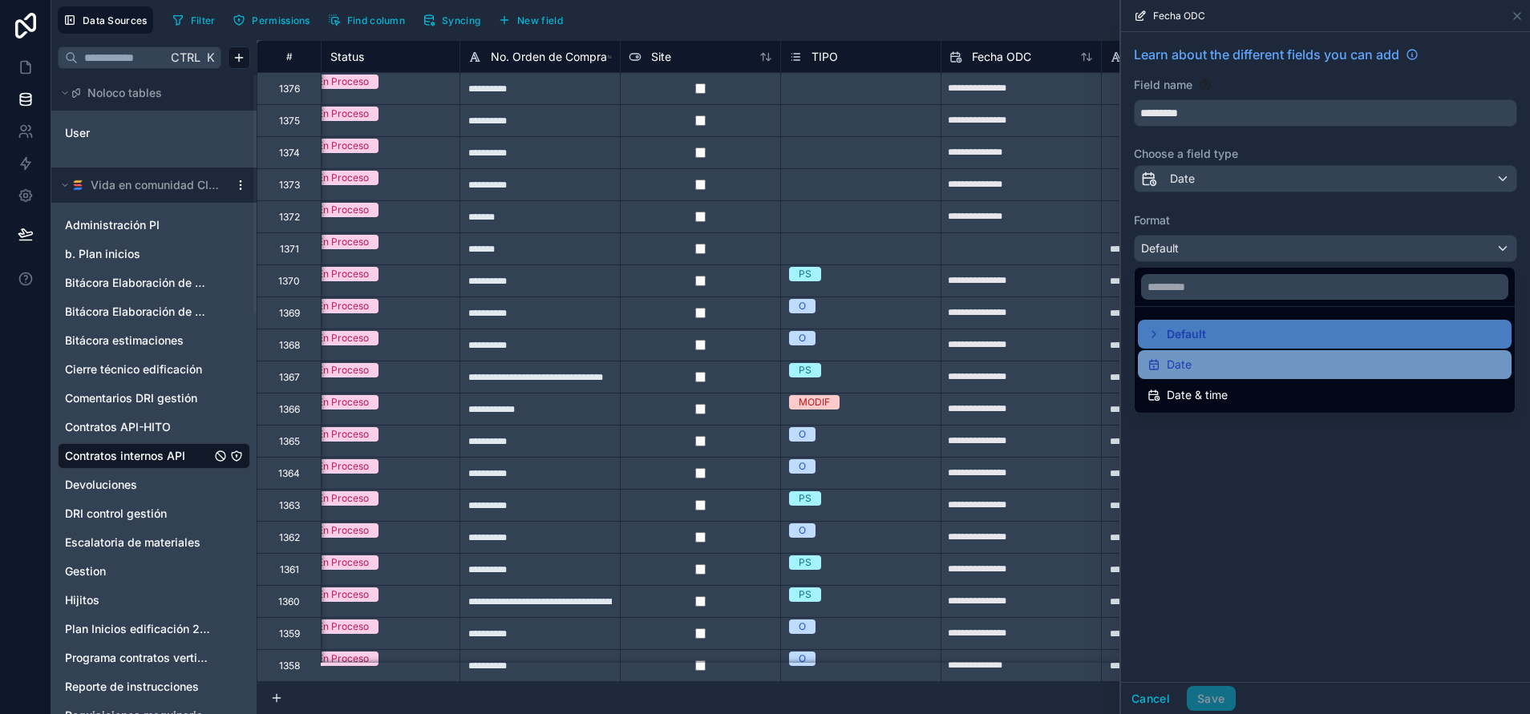
click at [1205, 370] on div "Date" at bounding box center [1324, 364] width 354 height 19
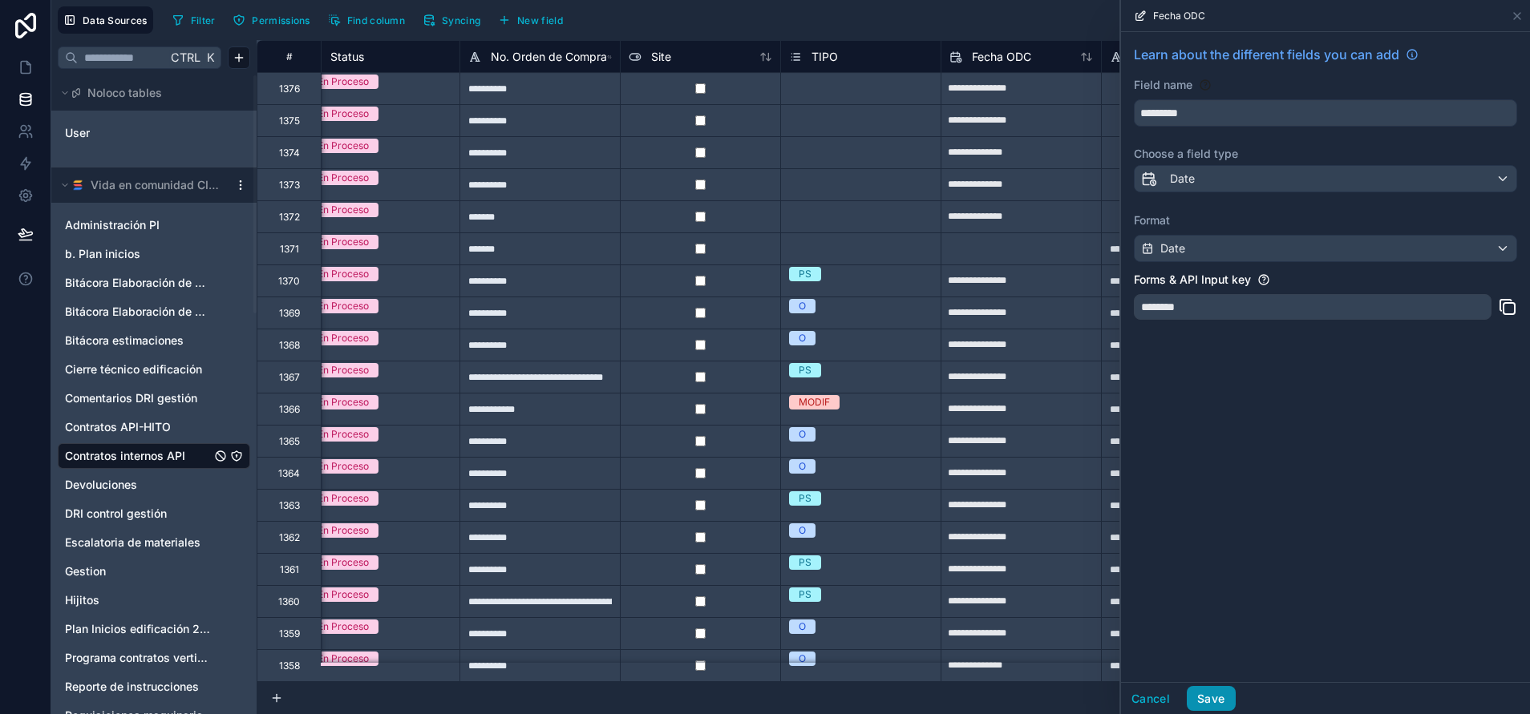
click at [1224, 695] on button "Save" at bounding box center [1211, 699] width 48 height 26
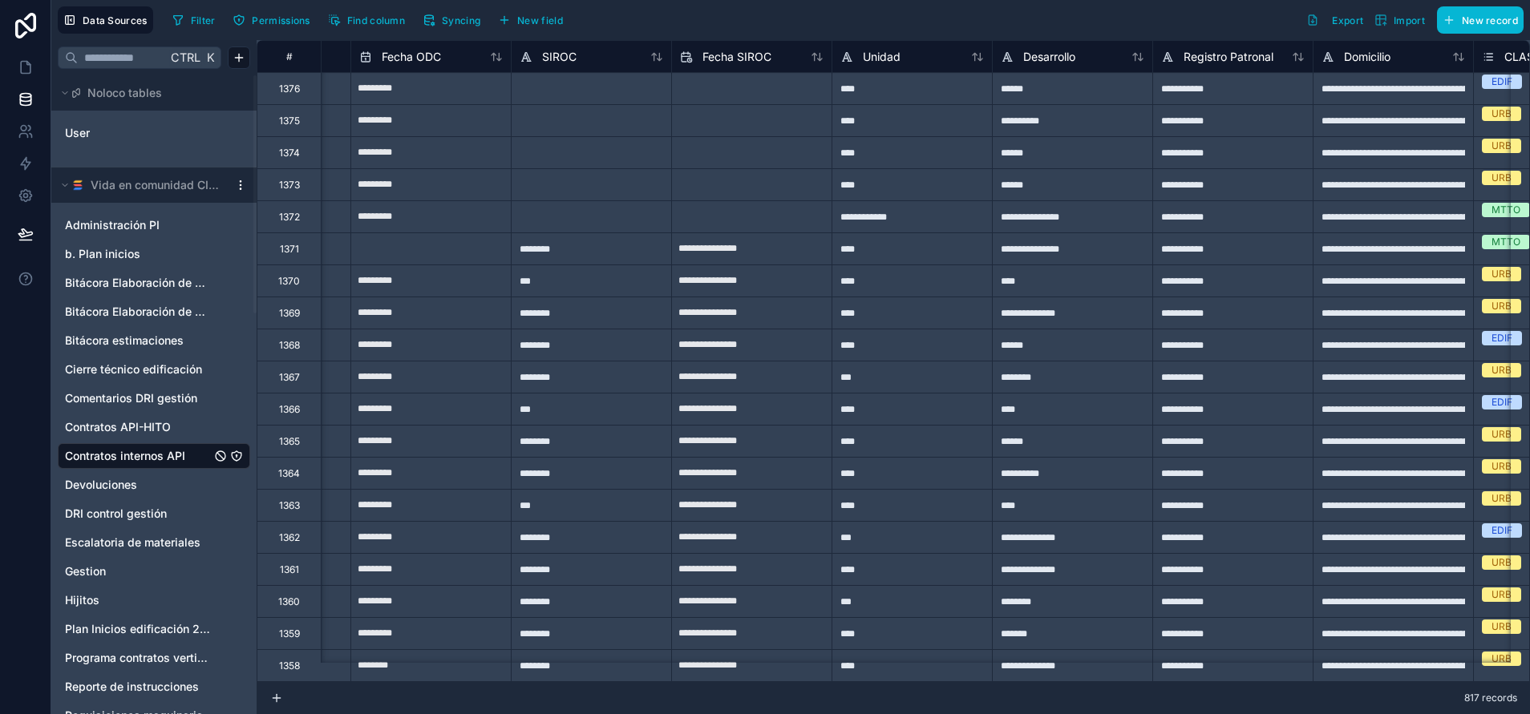
scroll to position [0, 1250]
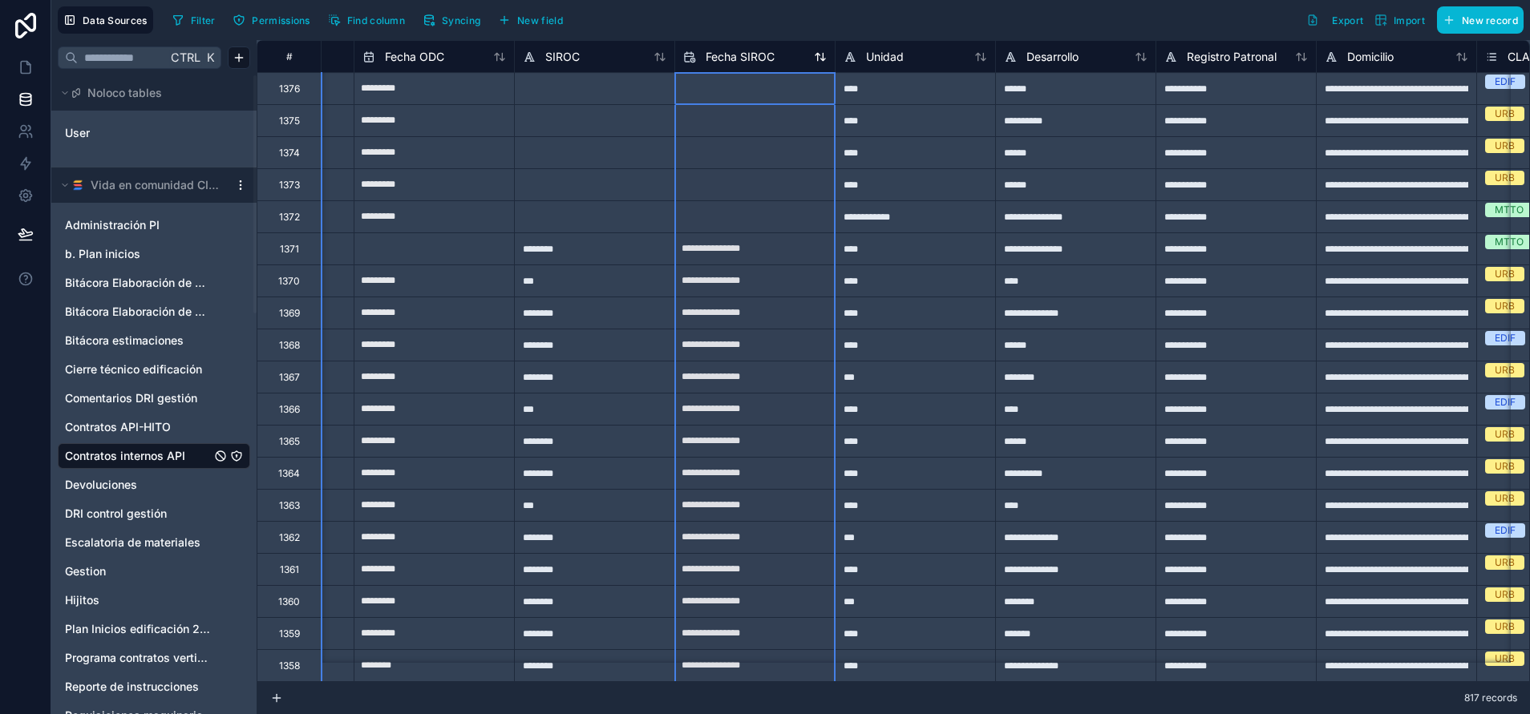
click at [750, 61] on span "Fecha SIROC" at bounding box center [740, 57] width 69 height 16
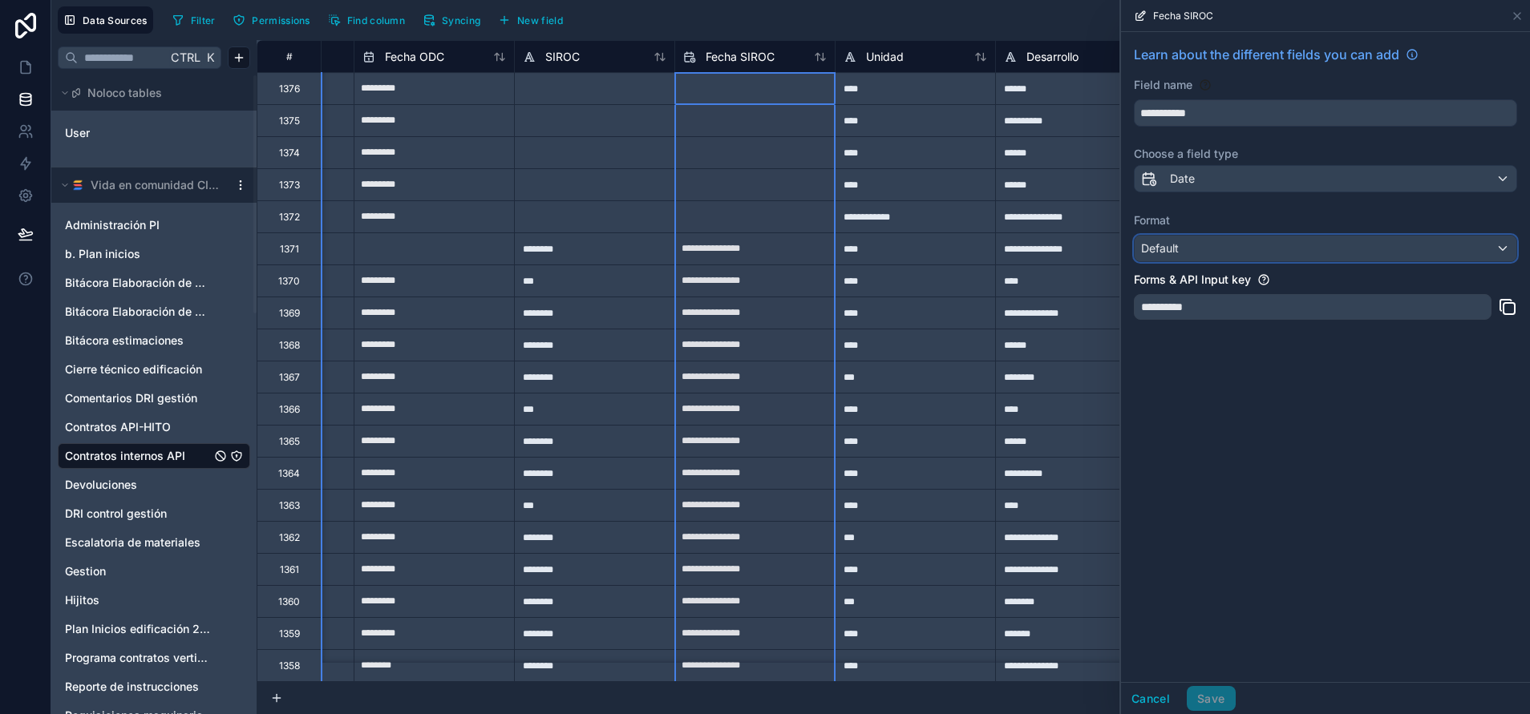
click at [1217, 251] on div "Default" at bounding box center [1326, 249] width 382 height 26
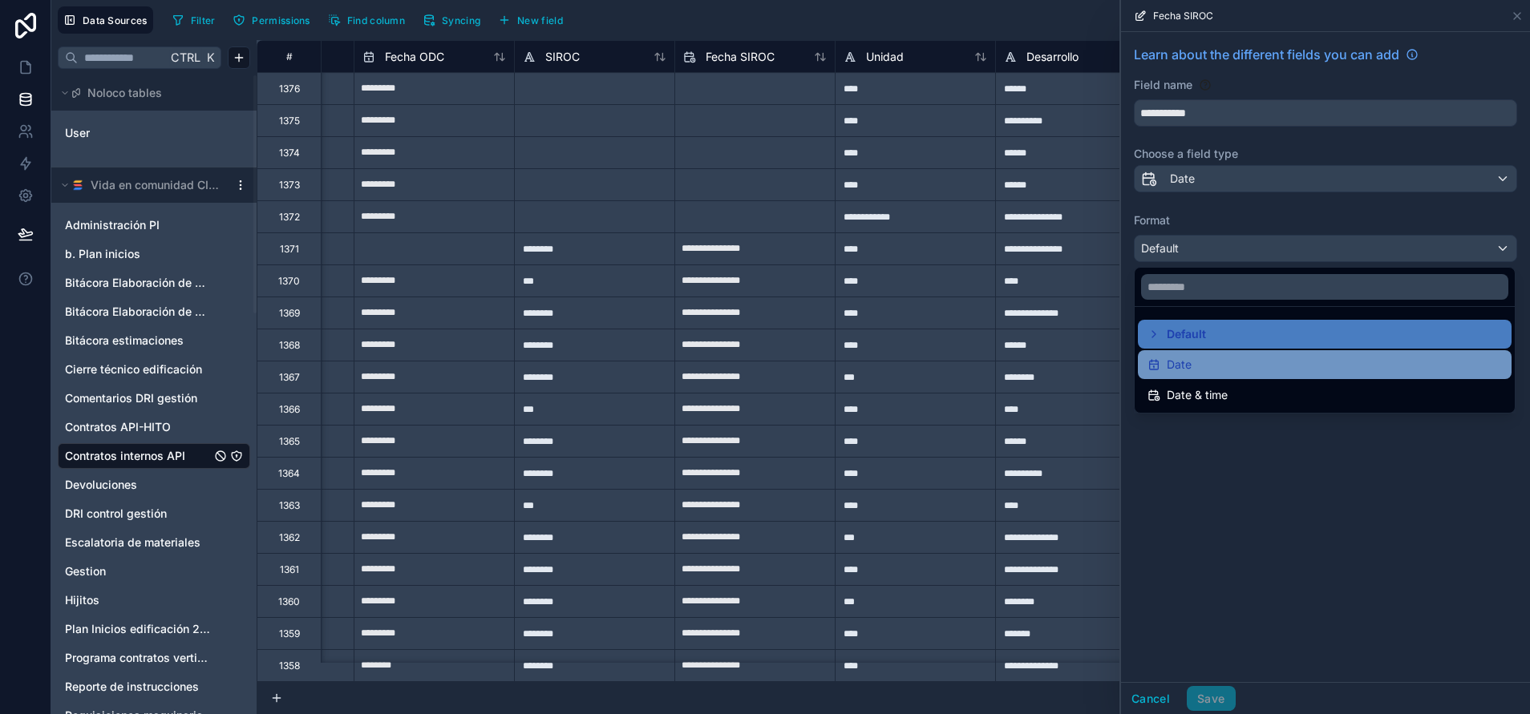
click at [1239, 372] on div "Date" at bounding box center [1324, 364] width 354 height 19
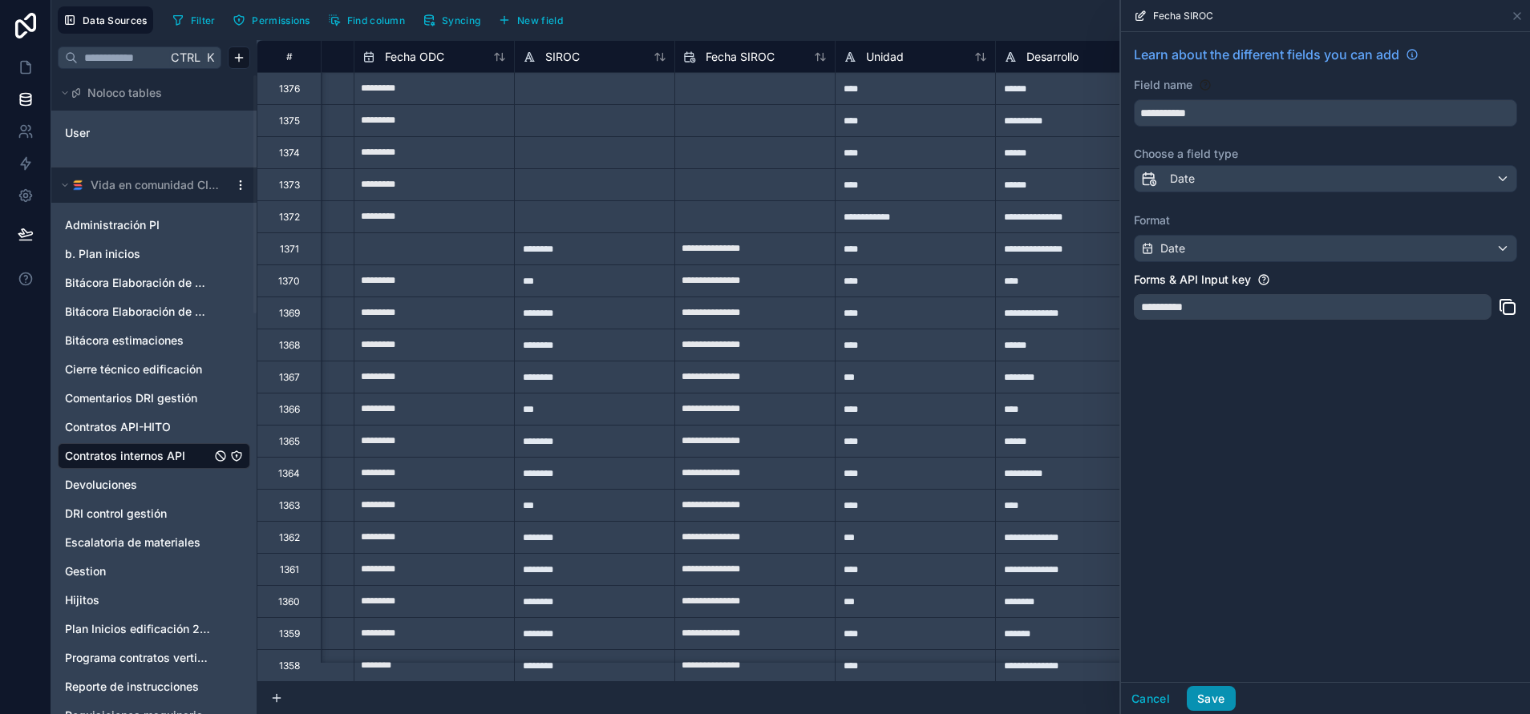
click at [1211, 709] on button "Save" at bounding box center [1211, 699] width 48 height 26
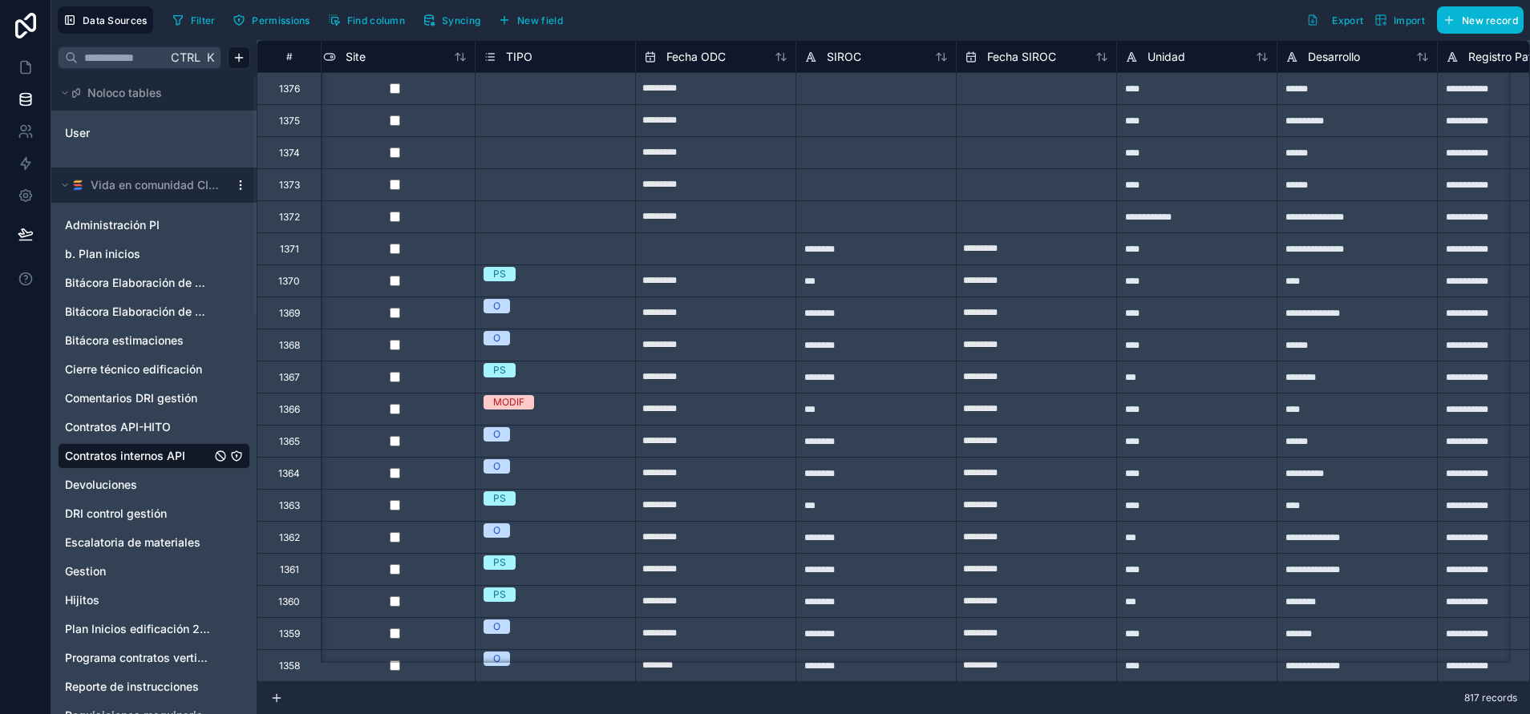
scroll to position [0, 967]
click at [712, 56] on span "Fecha ODC" at bounding box center [697, 57] width 59 height 16
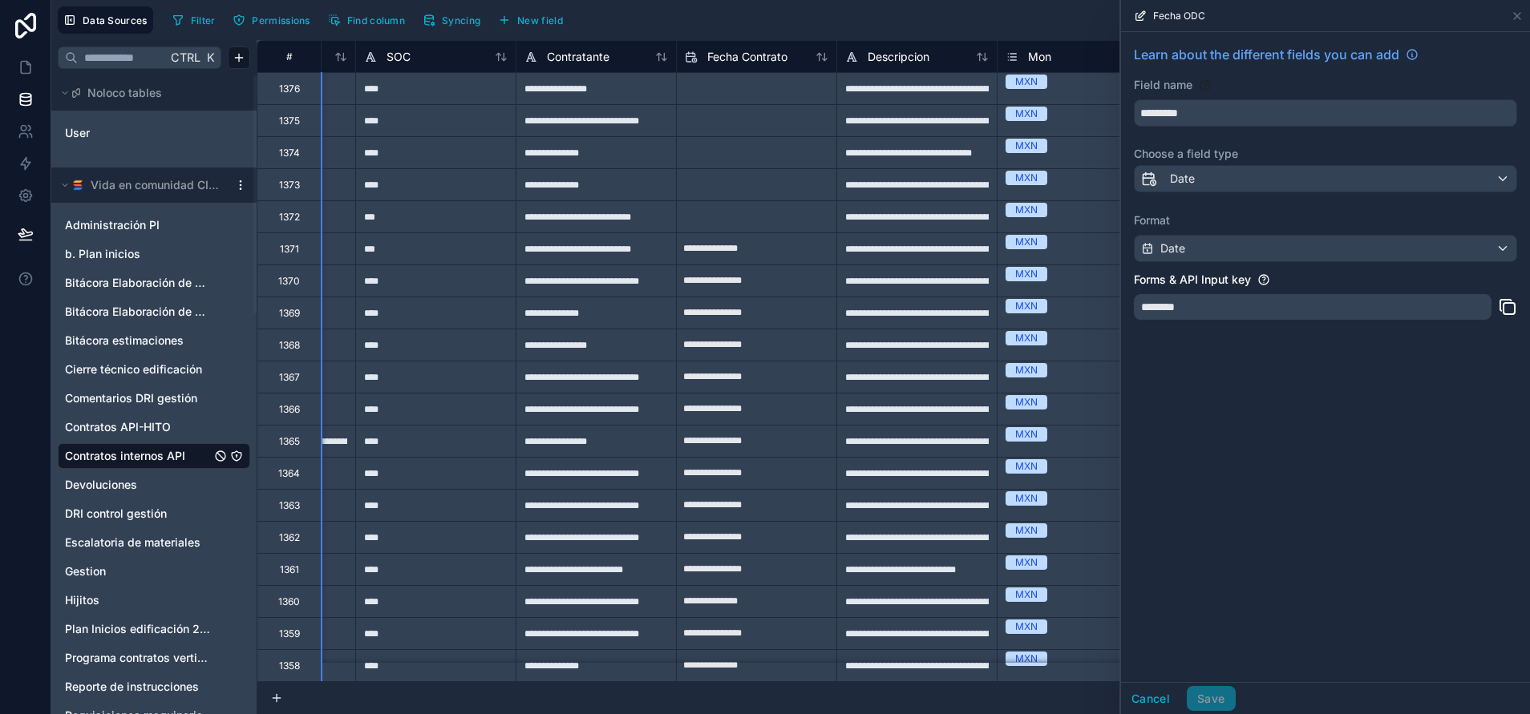
scroll to position [0, 2691]
click at [733, 65] on div "Fecha Contrato" at bounding box center [737, 56] width 103 height 19
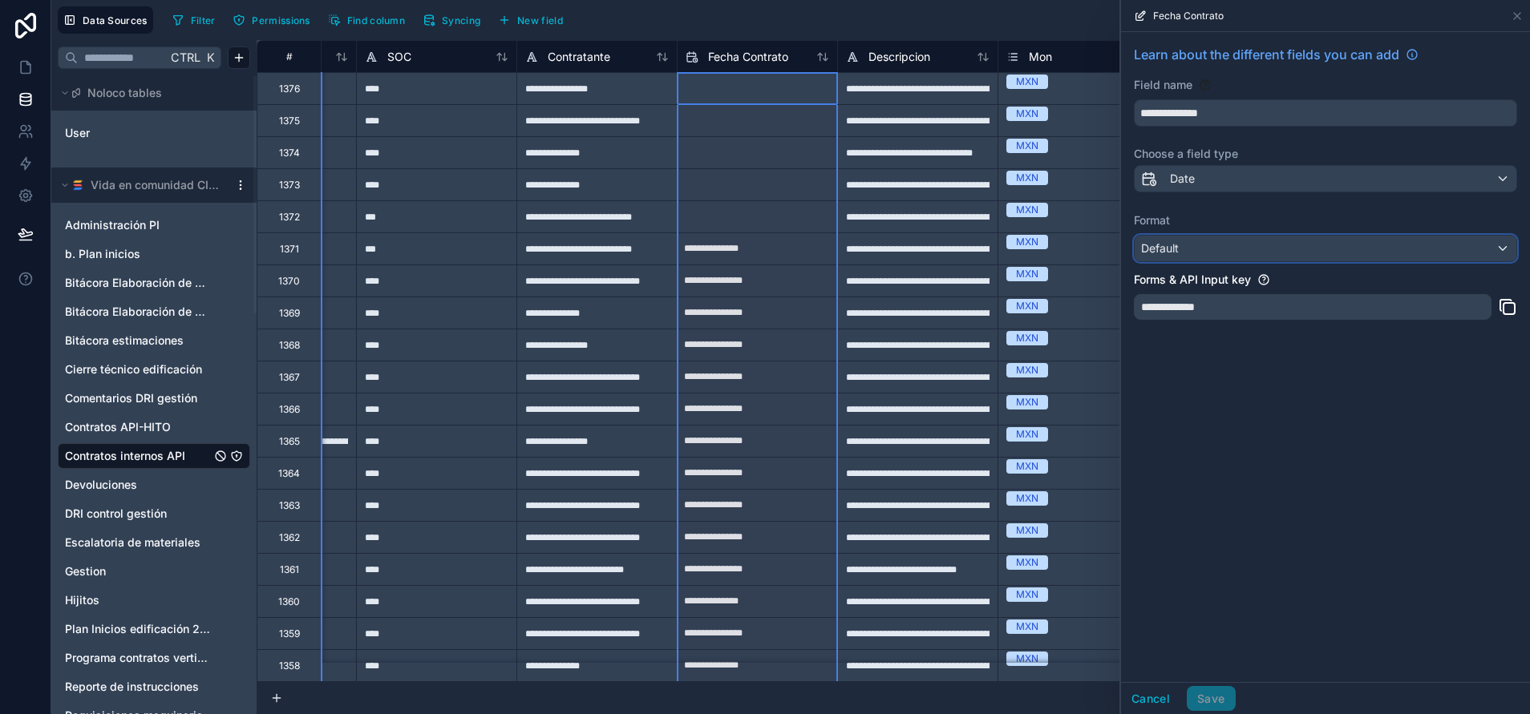
click at [1213, 244] on div "Default" at bounding box center [1326, 249] width 382 height 26
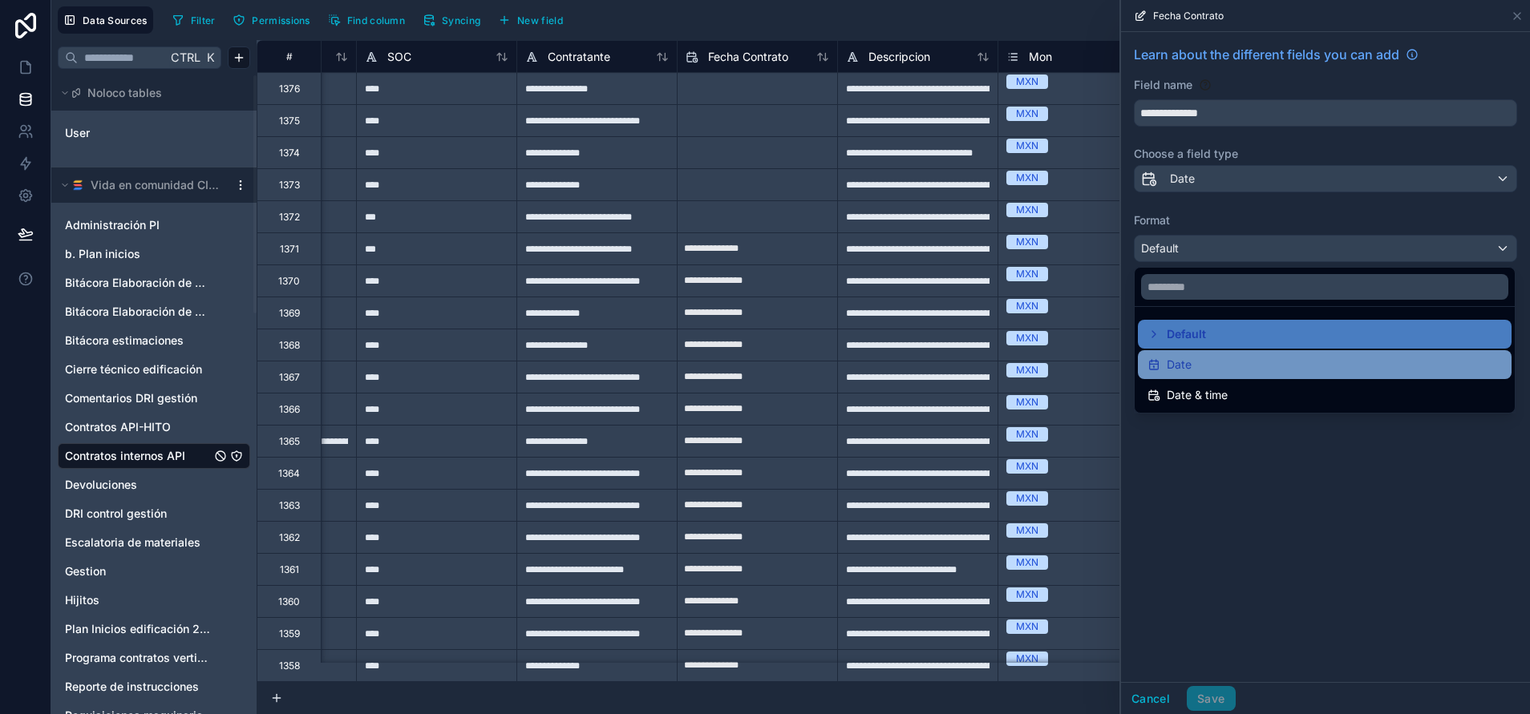
click at [1232, 366] on div "Date" at bounding box center [1324, 364] width 354 height 19
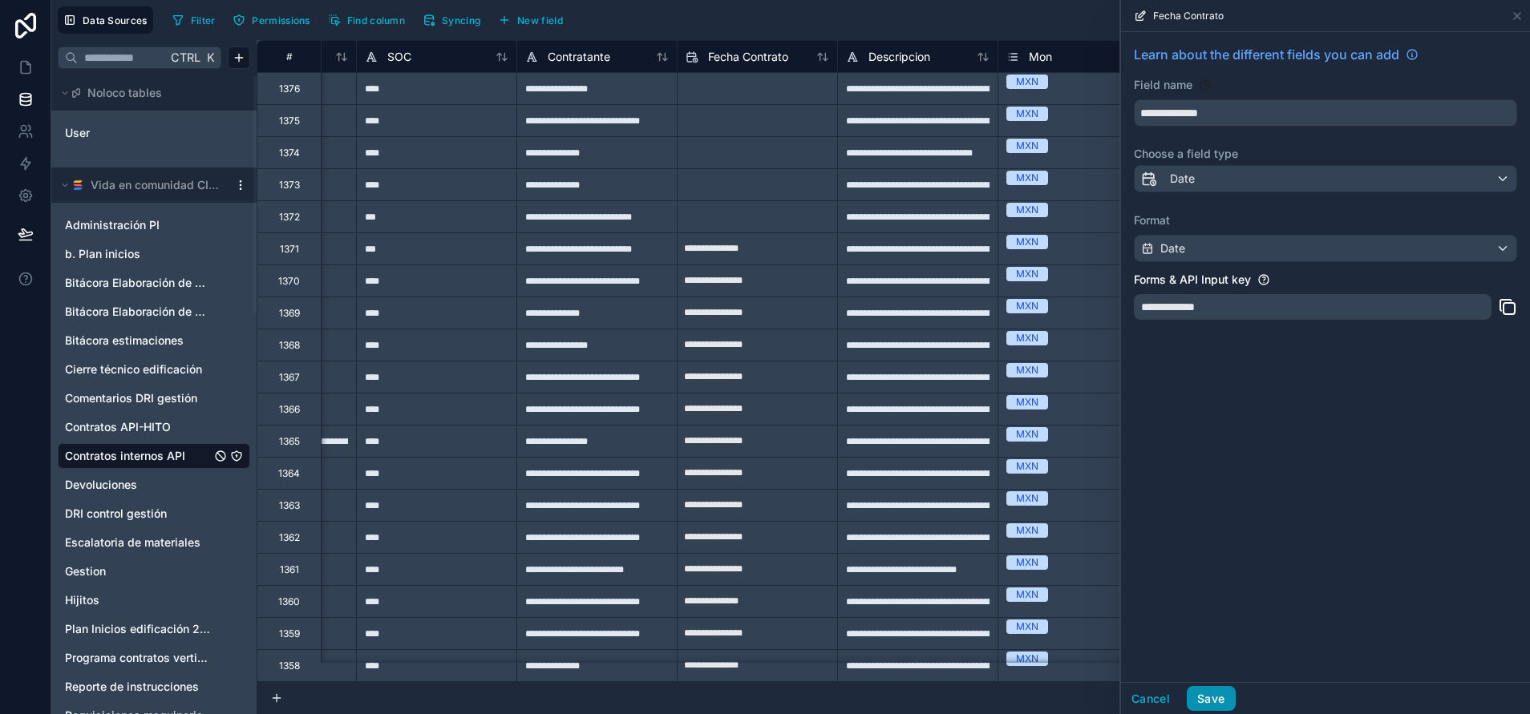
click at [1220, 695] on button "Save" at bounding box center [1211, 699] width 48 height 26
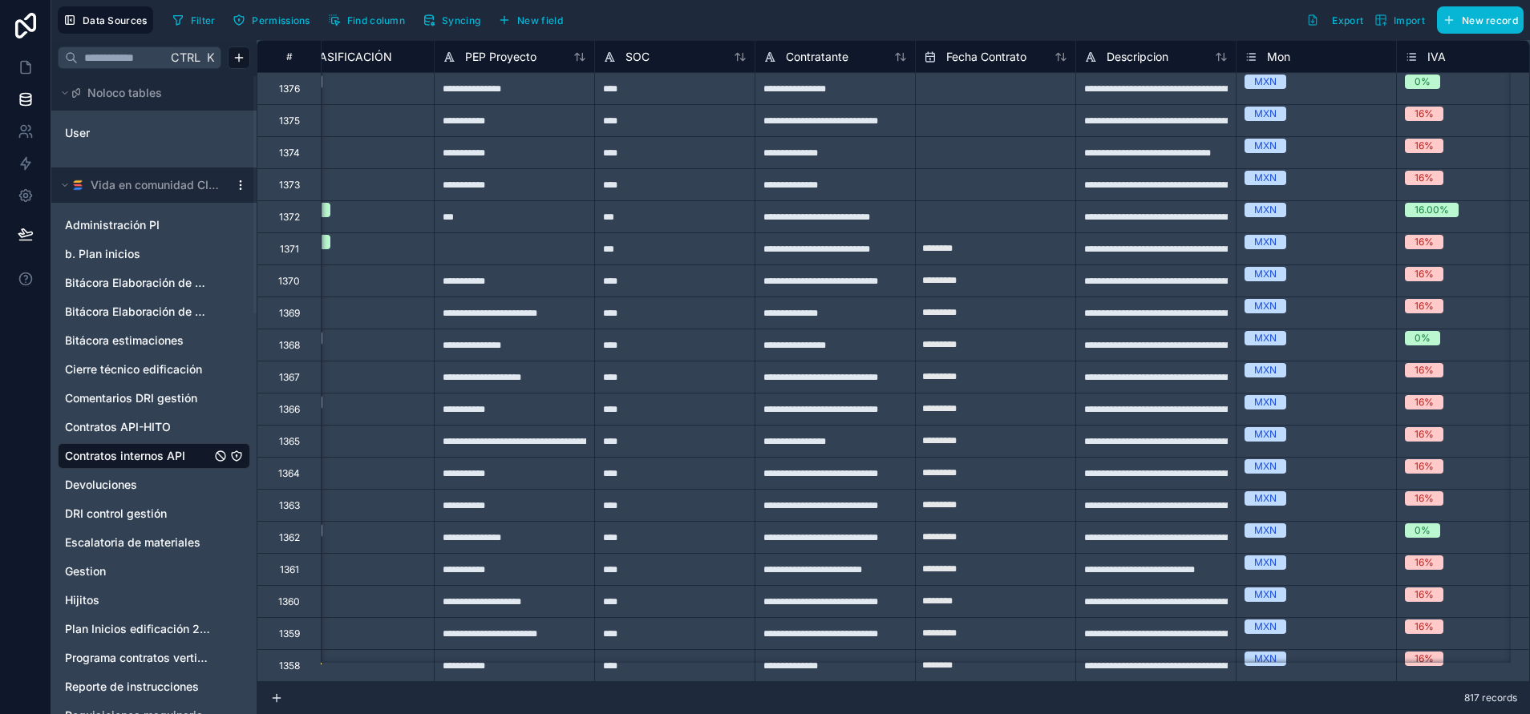
scroll to position [0, 2451]
click at [1010, 54] on span "Fecha Contrato" at bounding box center [988, 57] width 80 height 16
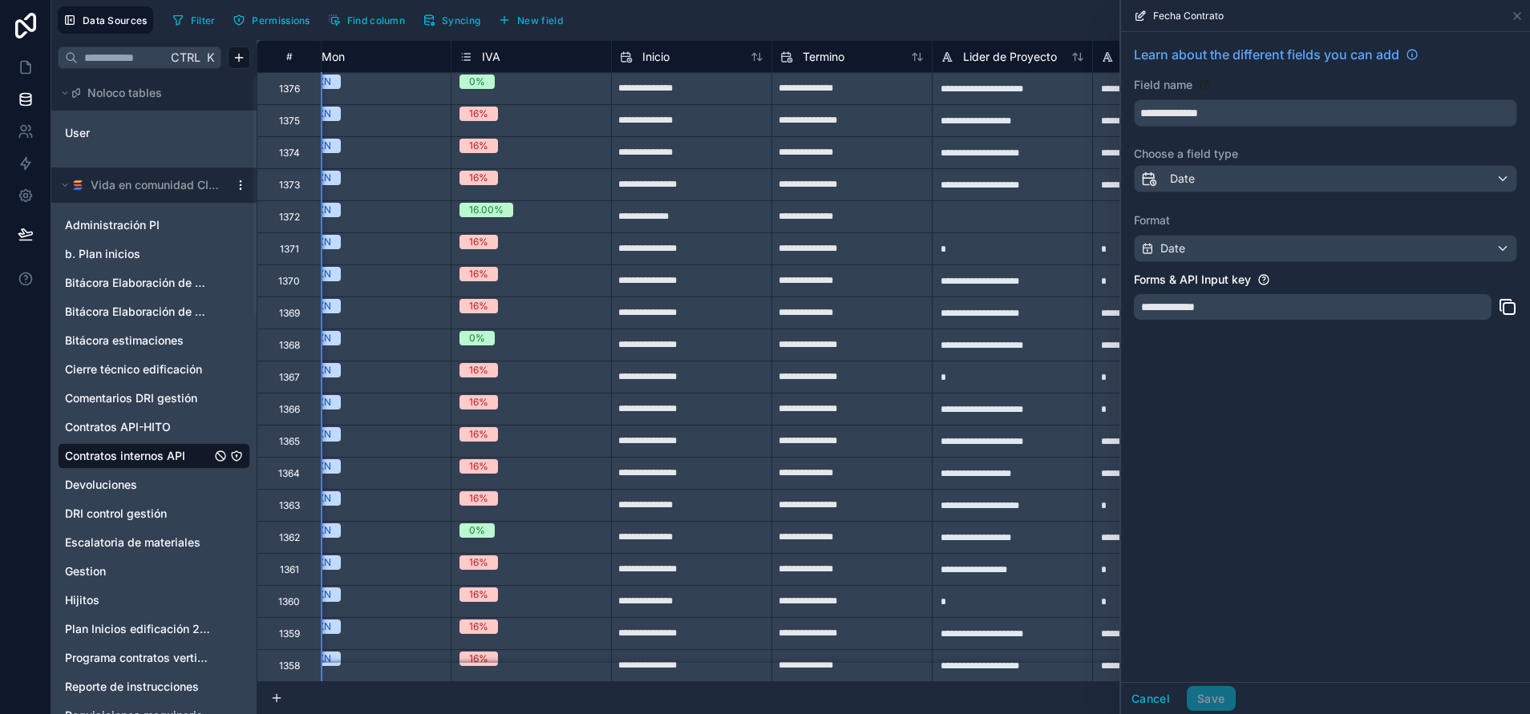
scroll to position [0, 3411]
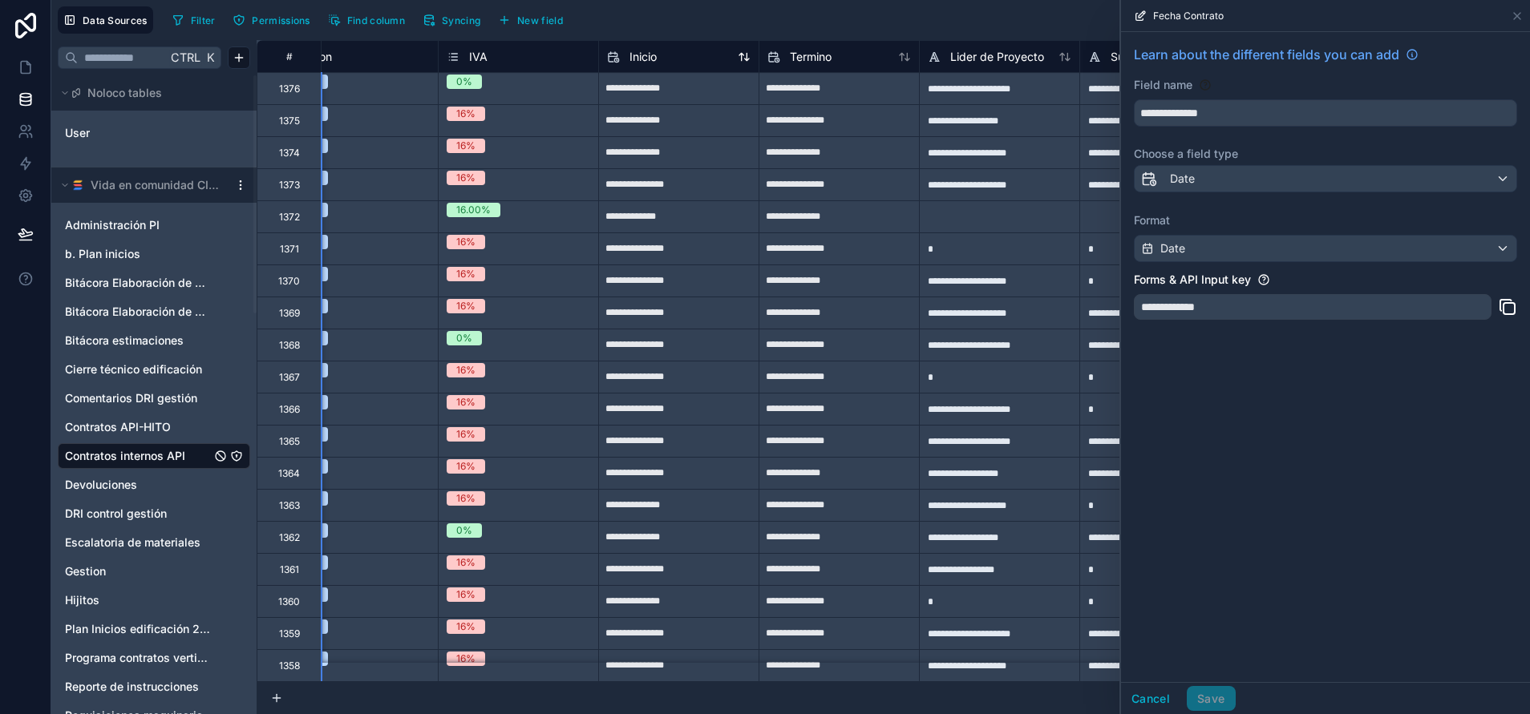
click at [695, 54] on div "Inicio" at bounding box center [679, 56] width 144 height 19
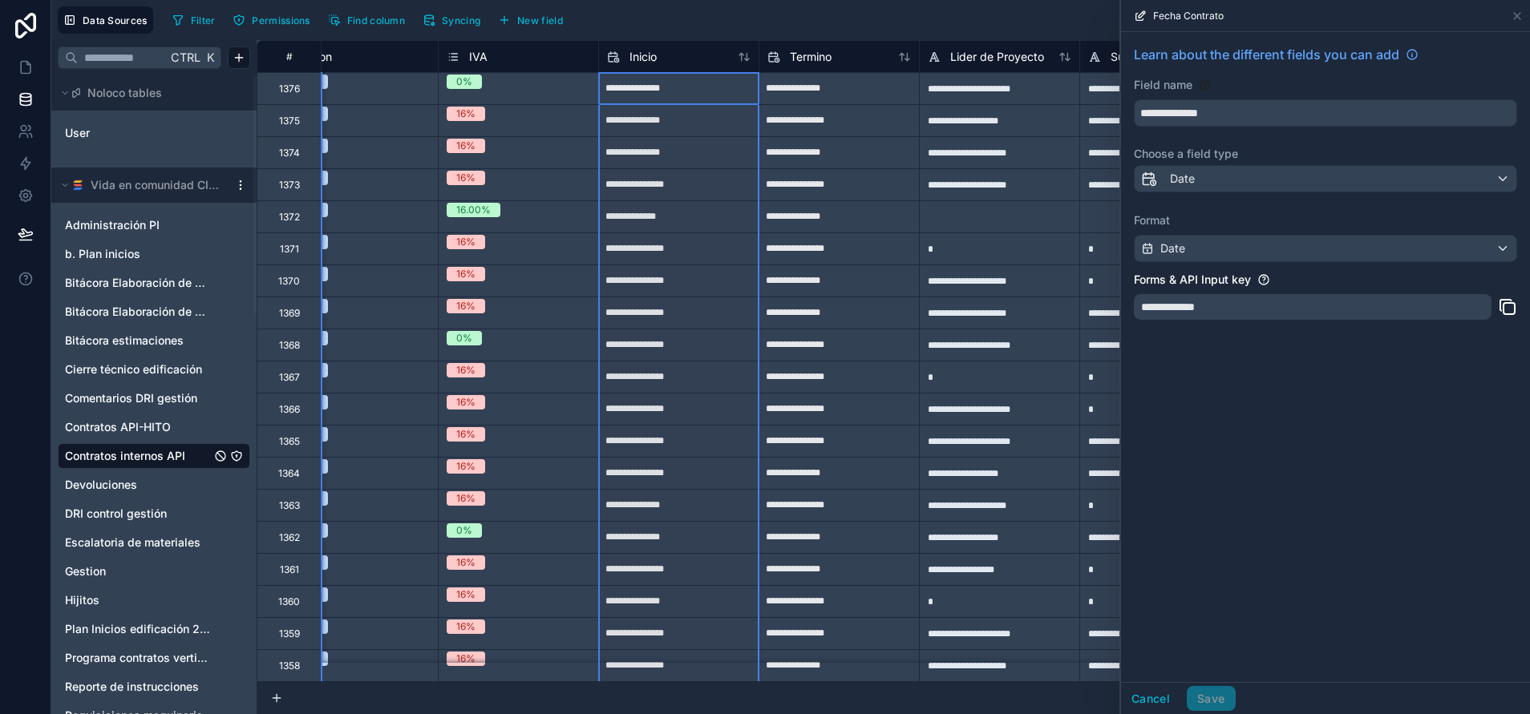
click at [1262, 232] on div "Format Date" at bounding box center [1325, 237] width 383 height 50
click at [658, 64] on div "Inicio" at bounding box center [679, 56] width 144 height 19
click at [682, 58] on div "Inicio" at bounding box center [679, 56] width 144 height 19
click at [647, 235] on div "**********" at bounding box center [678, 249] width 160 height 32
click at [650, 59] on span "Inicio" at bounding box center [642, 57] width 27 height 16
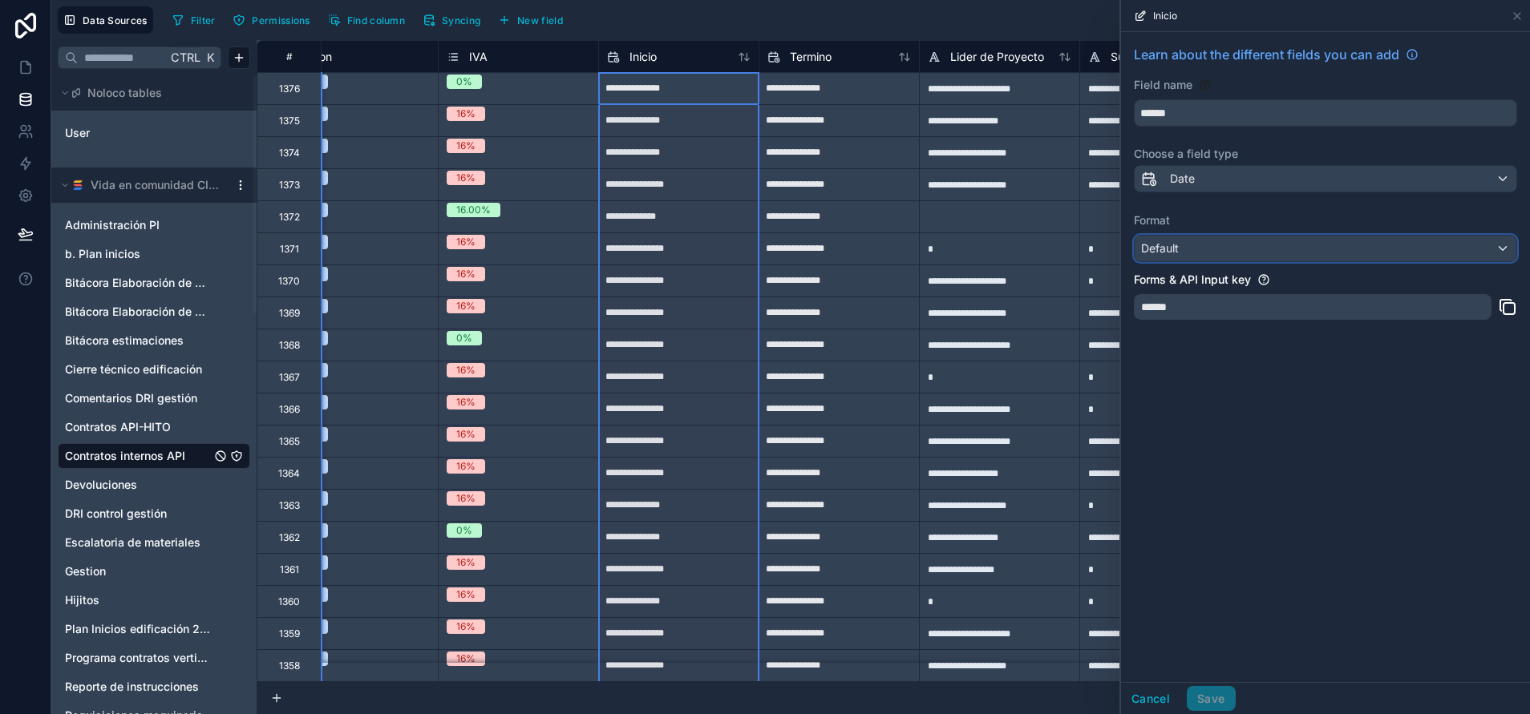
click at [1407, 253] on div "Default" at bounding box center [1326, 249] width 382 height 26
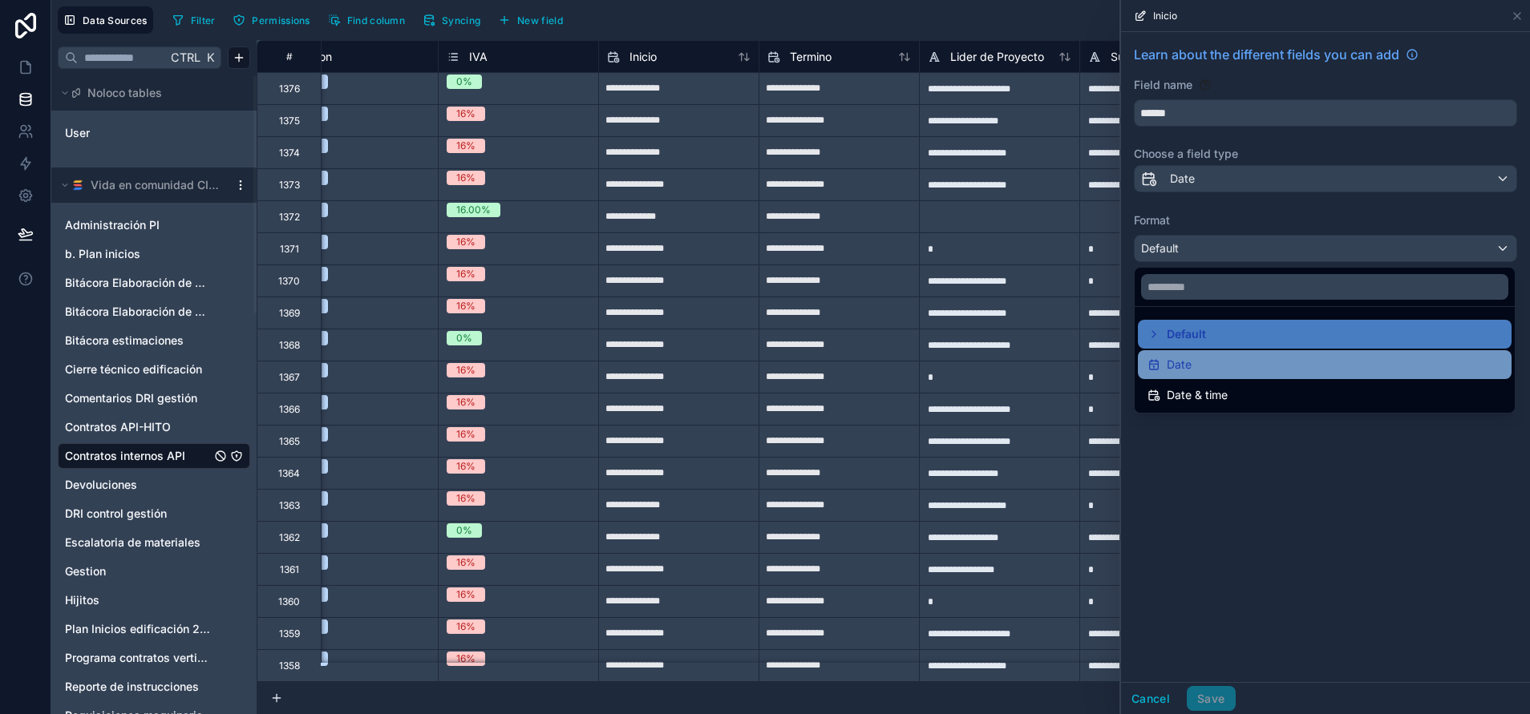
click at [1322, 362] on div "Date" at bounding box center [1324, 364] width 354 height 19
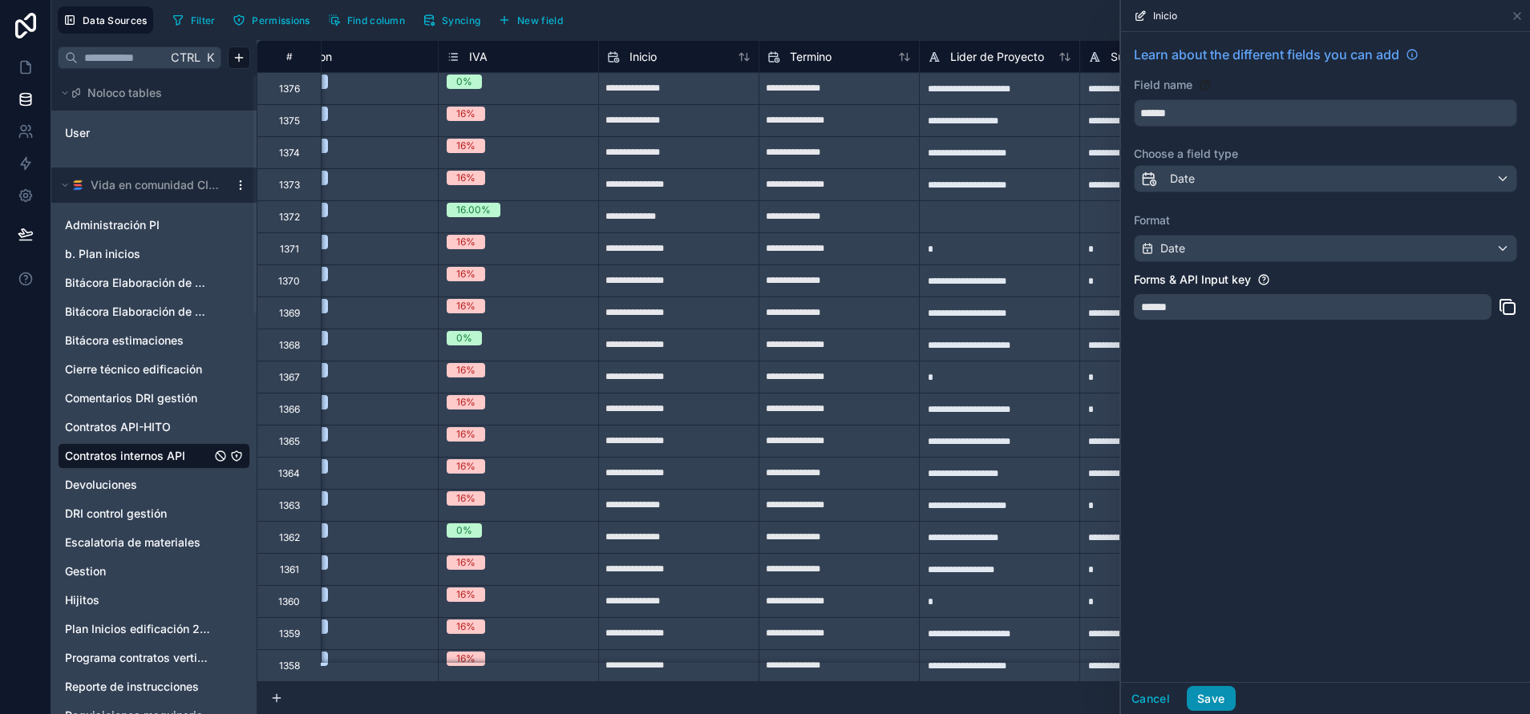
click at [1229, 694] on button "Save" at bounding box center [1211, 699] width 48 height 26
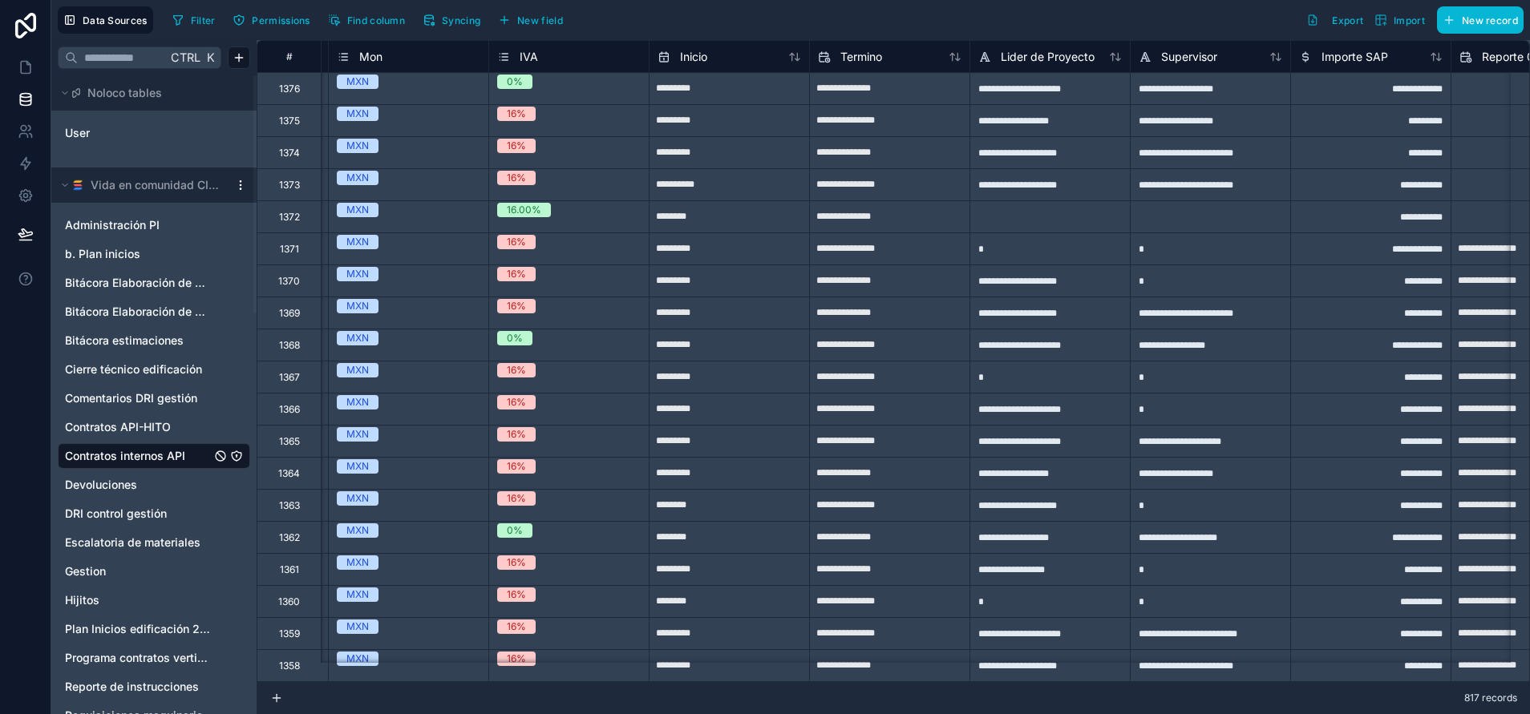
scroll to position [0, 3362]
click at [900, 63] on div "Termino" at bounding box center [888, 56] width 144 height 19
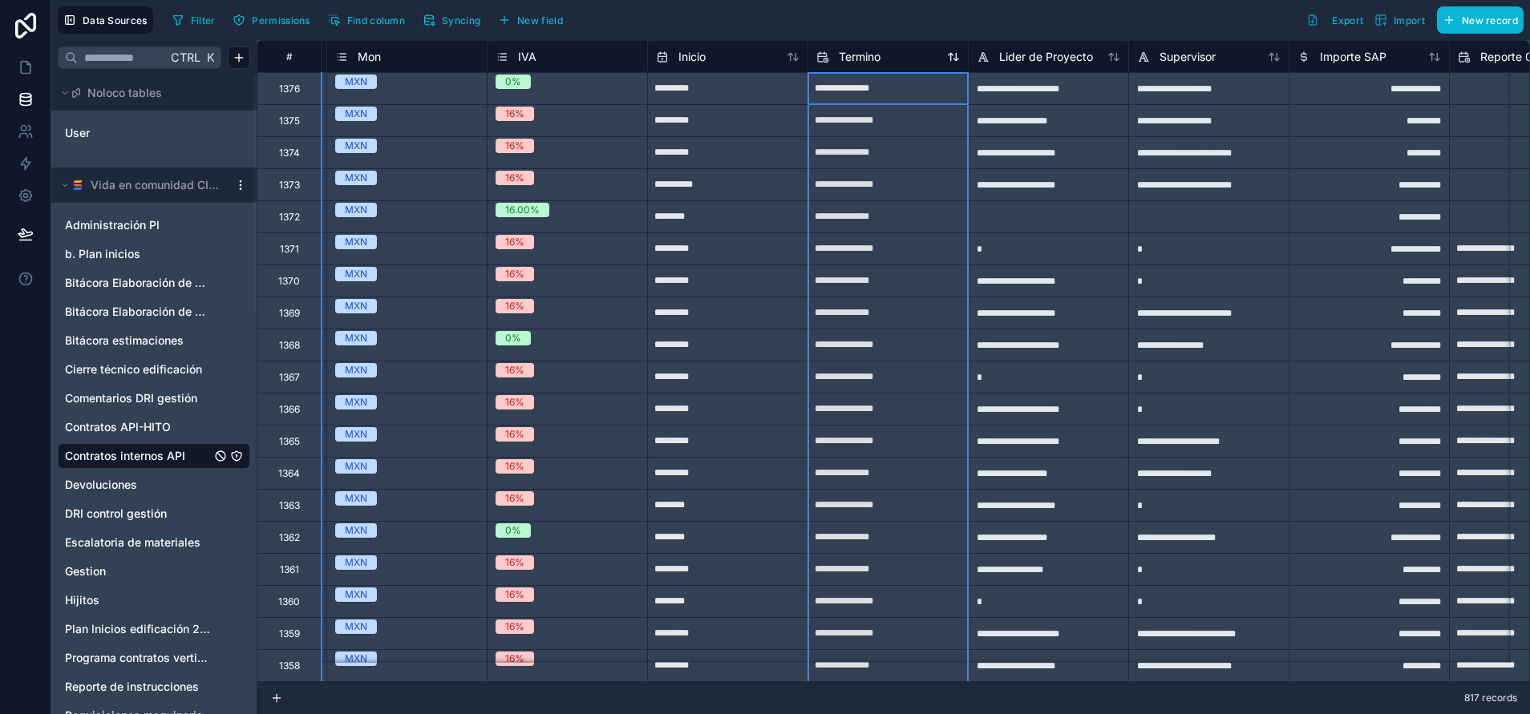
click at [855, 59] on span "Termino" at bounding box center [860, 57] width 42 height 16
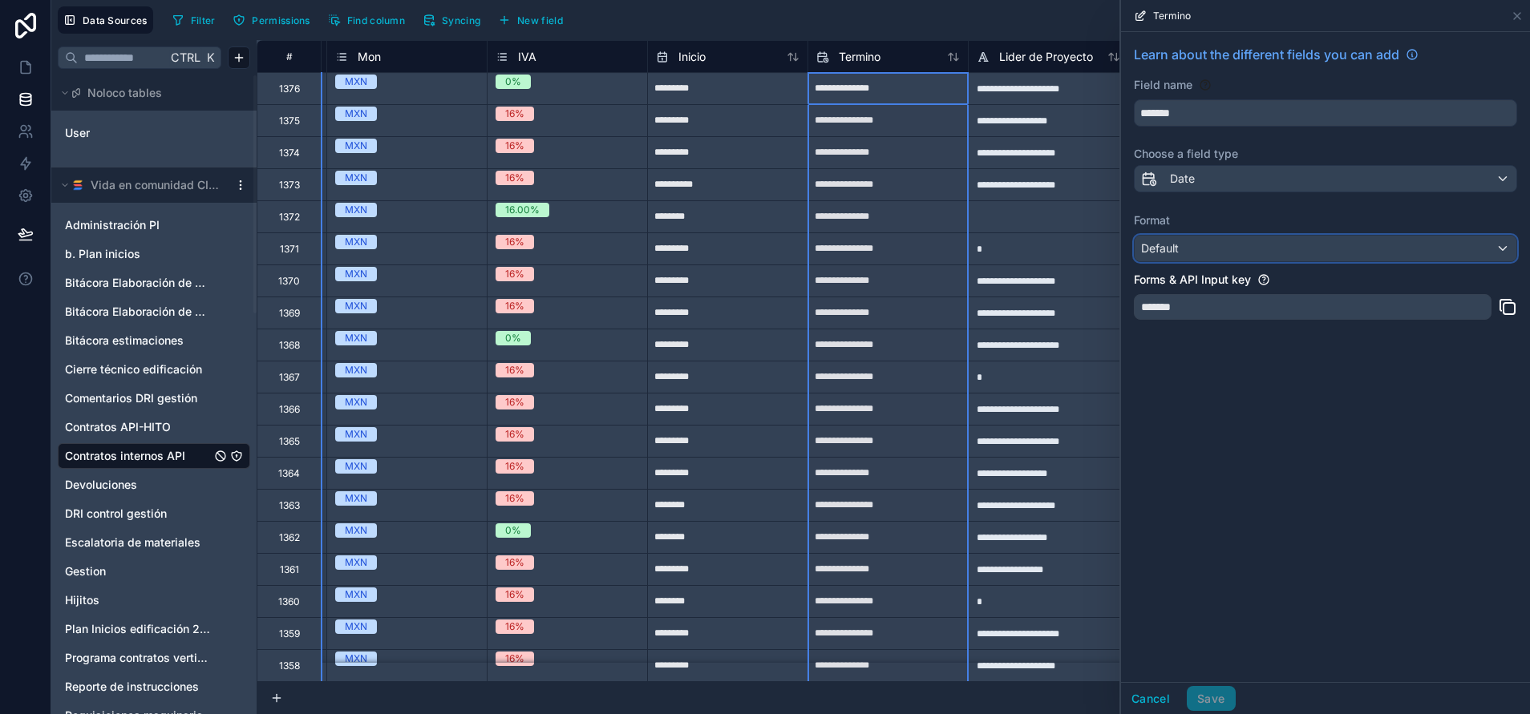
click at [1215, 259] on div "Default" at bounding box center [1326, 249] width 382 height 26
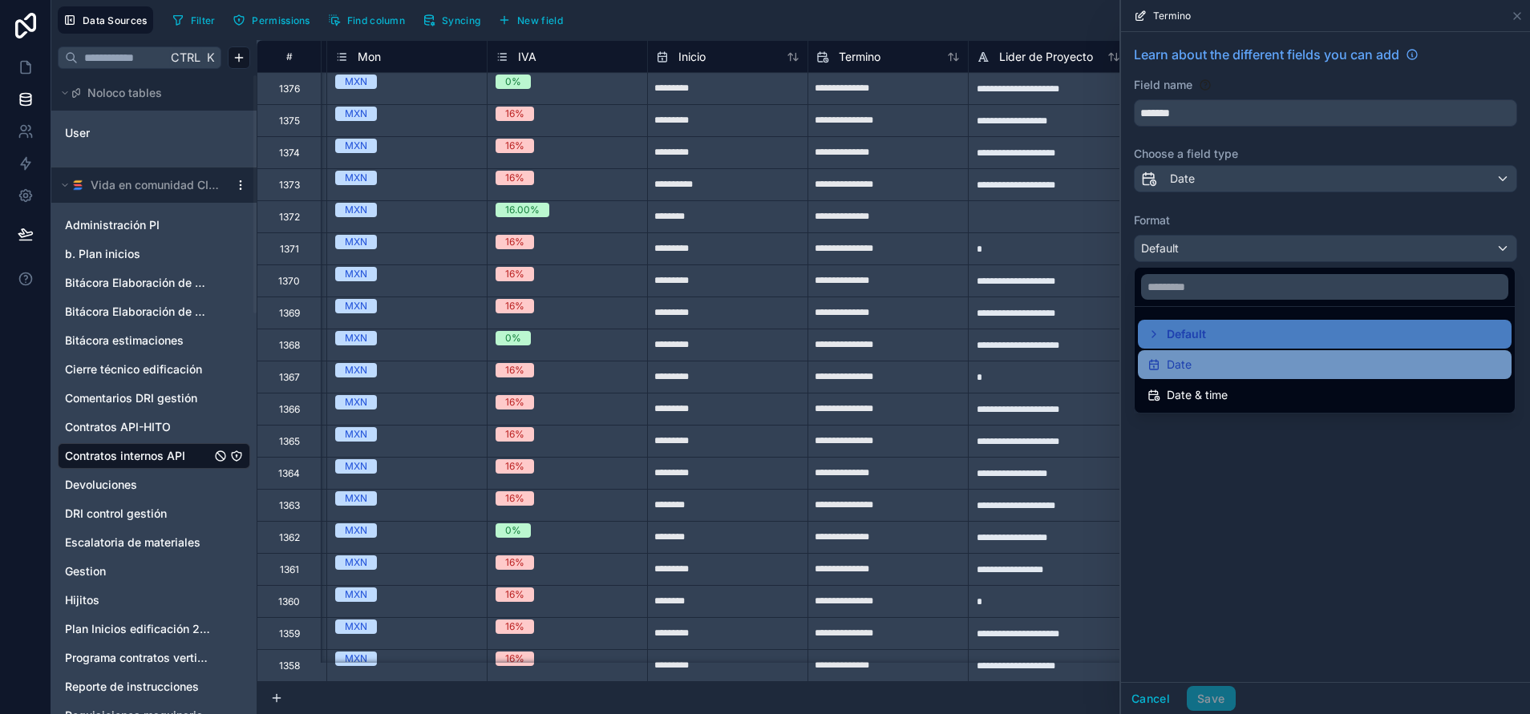
click at [1211, 356] on div "Date" at bounding box center [1324, 364] width 354 height 19
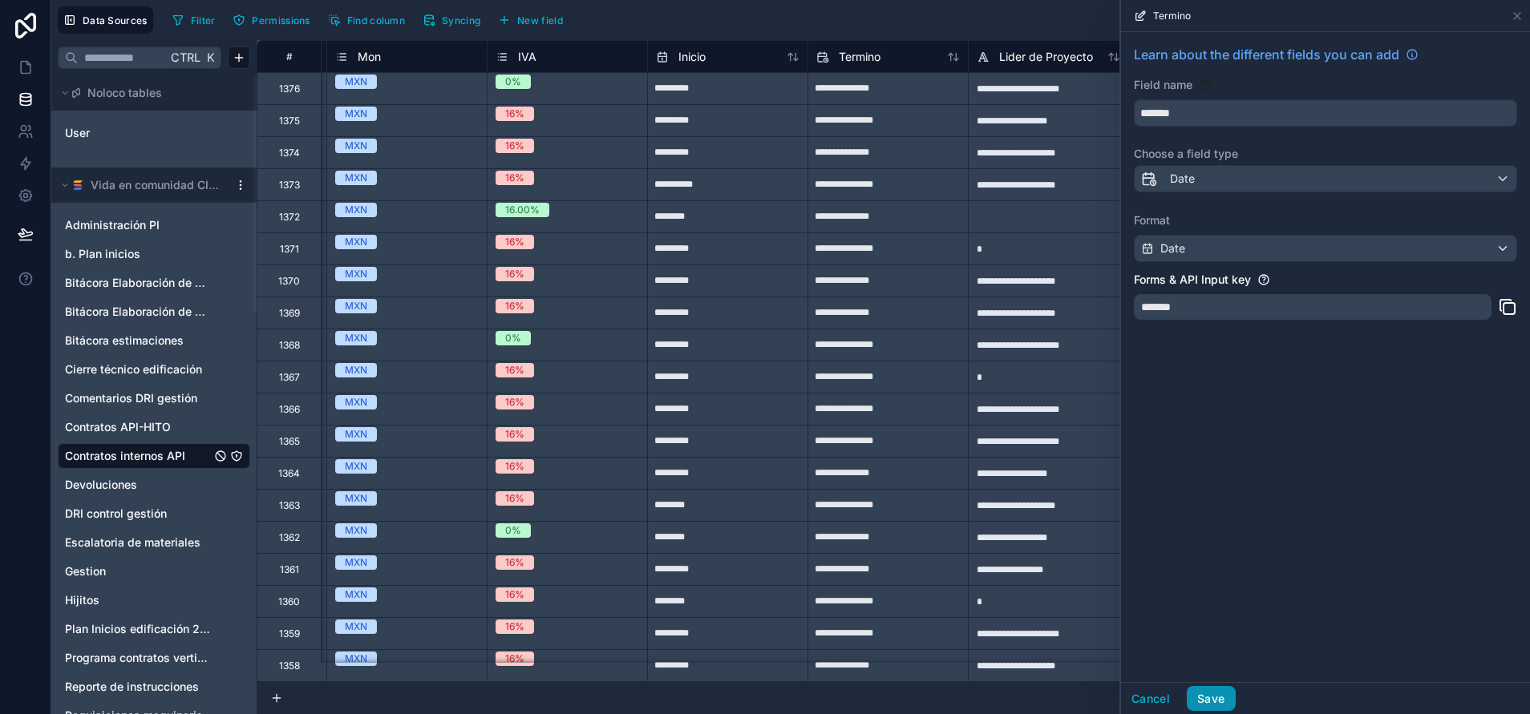
click at [1208, 699] on button "Save" at bounding box center [1211, 699] width 48 height 26
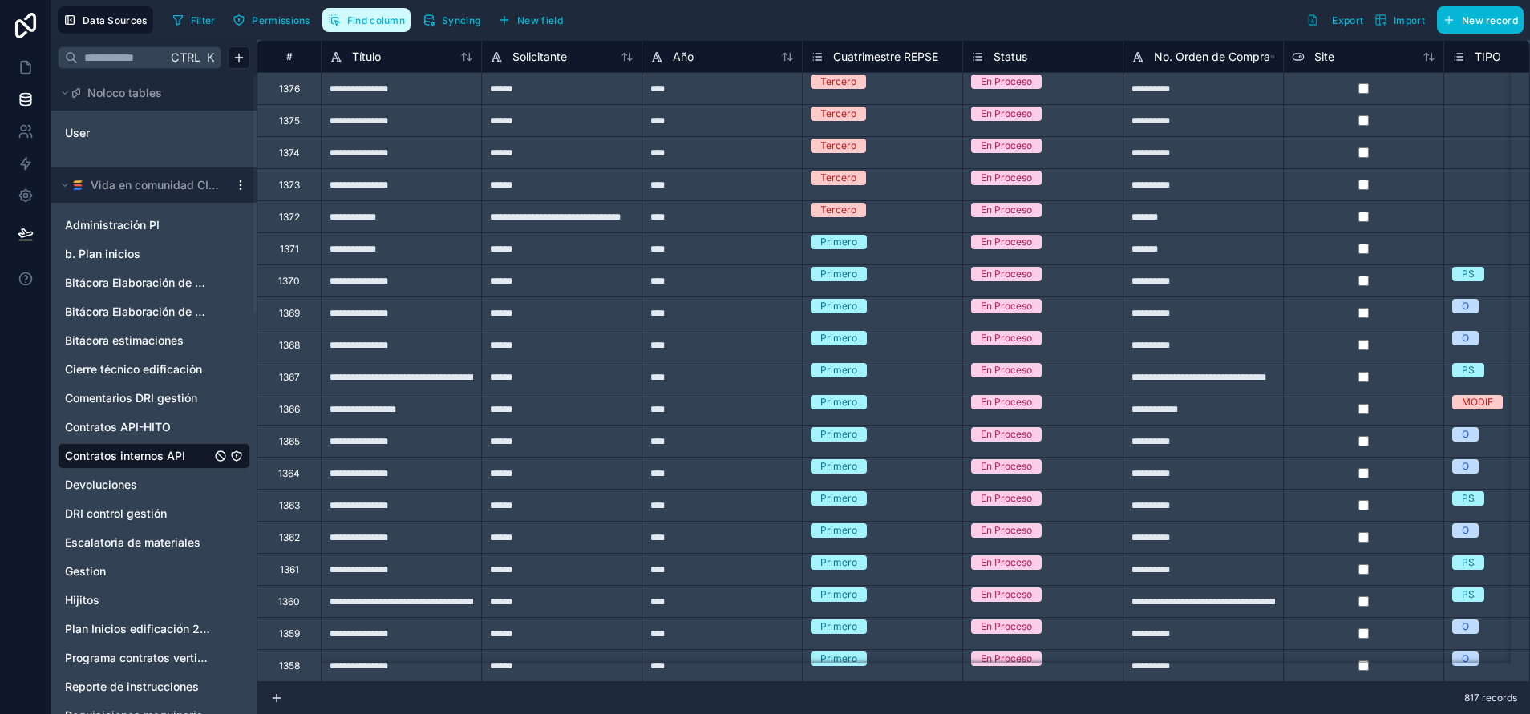
click at [359, 11] on button "Find column" at bounding box center [366, 20] width 88 height 24
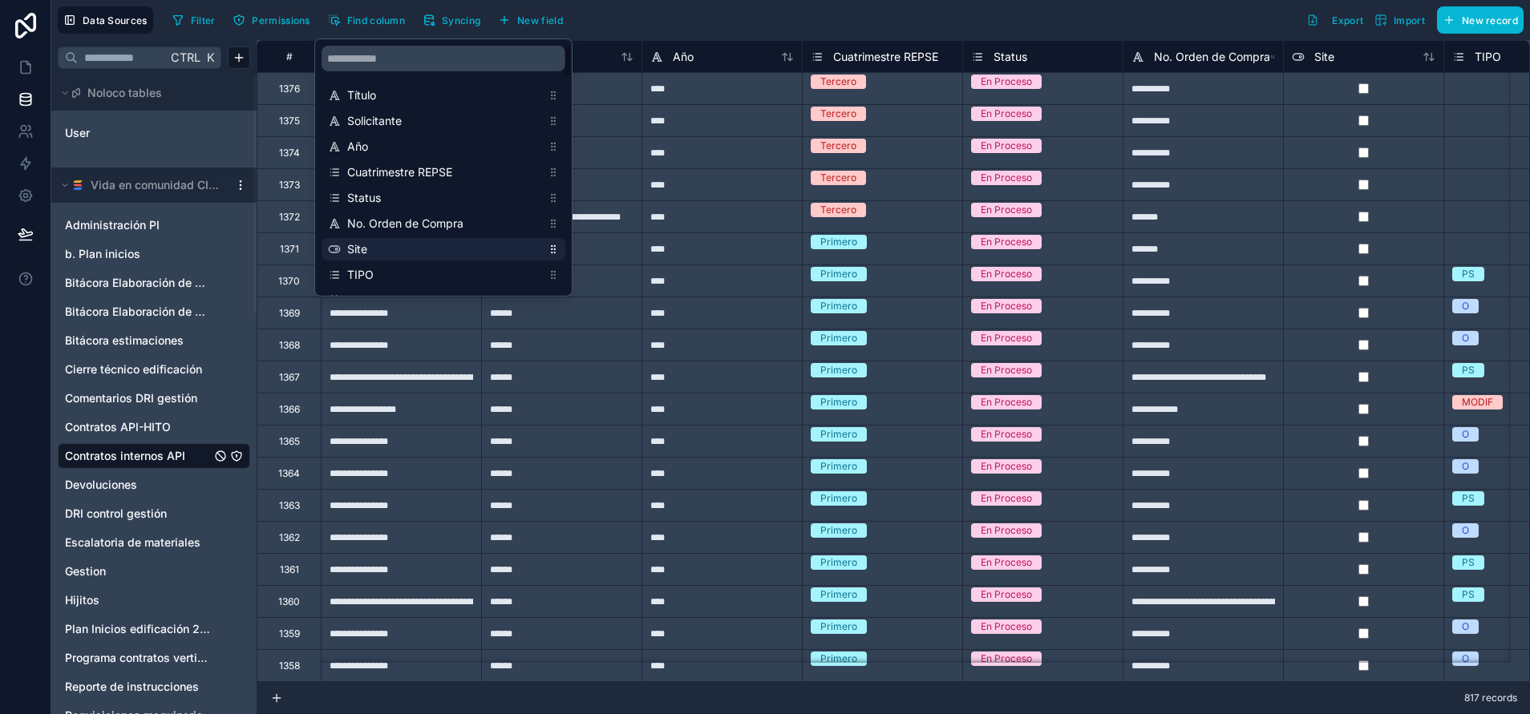
click at [401, 241] on span "Site" at bounding box center [444, 249] width 194 height 16
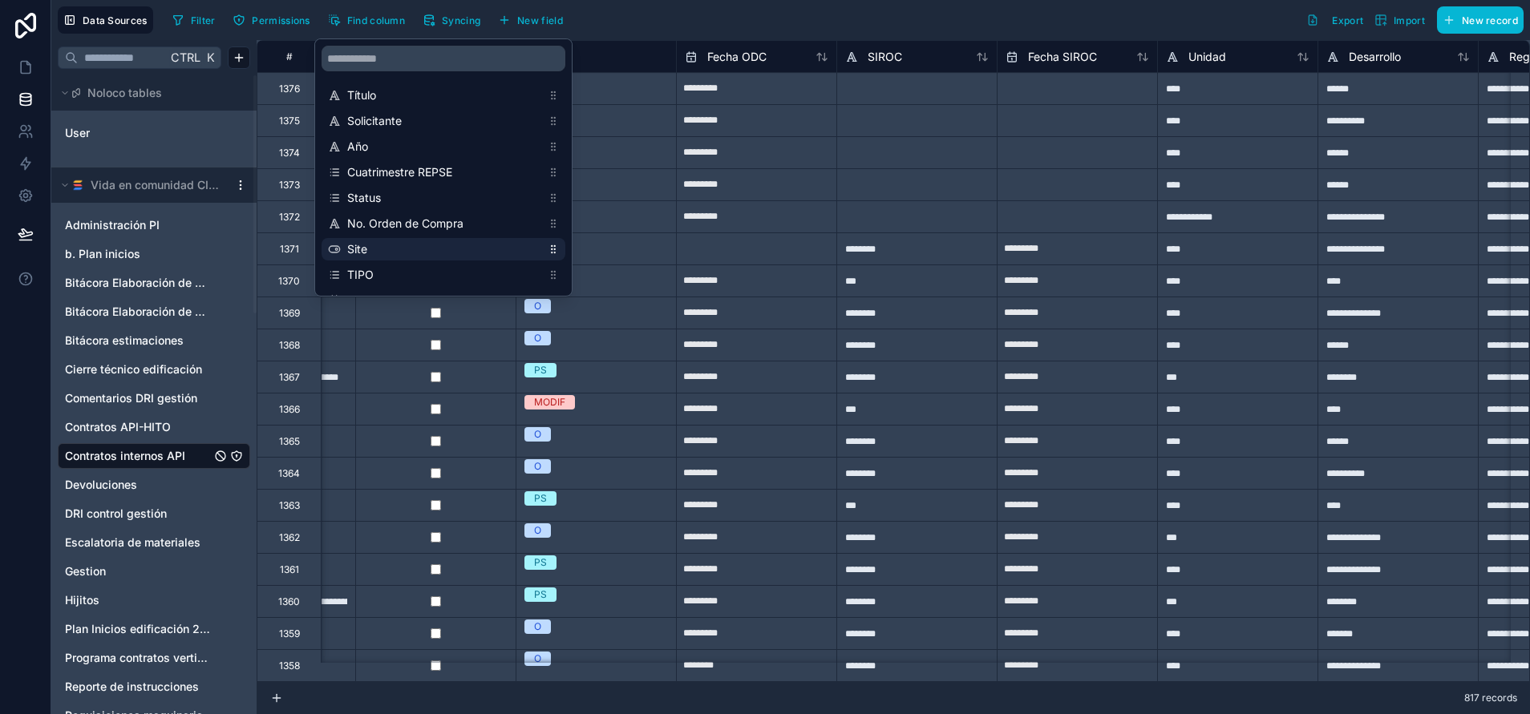
scroll to position [0, 962]
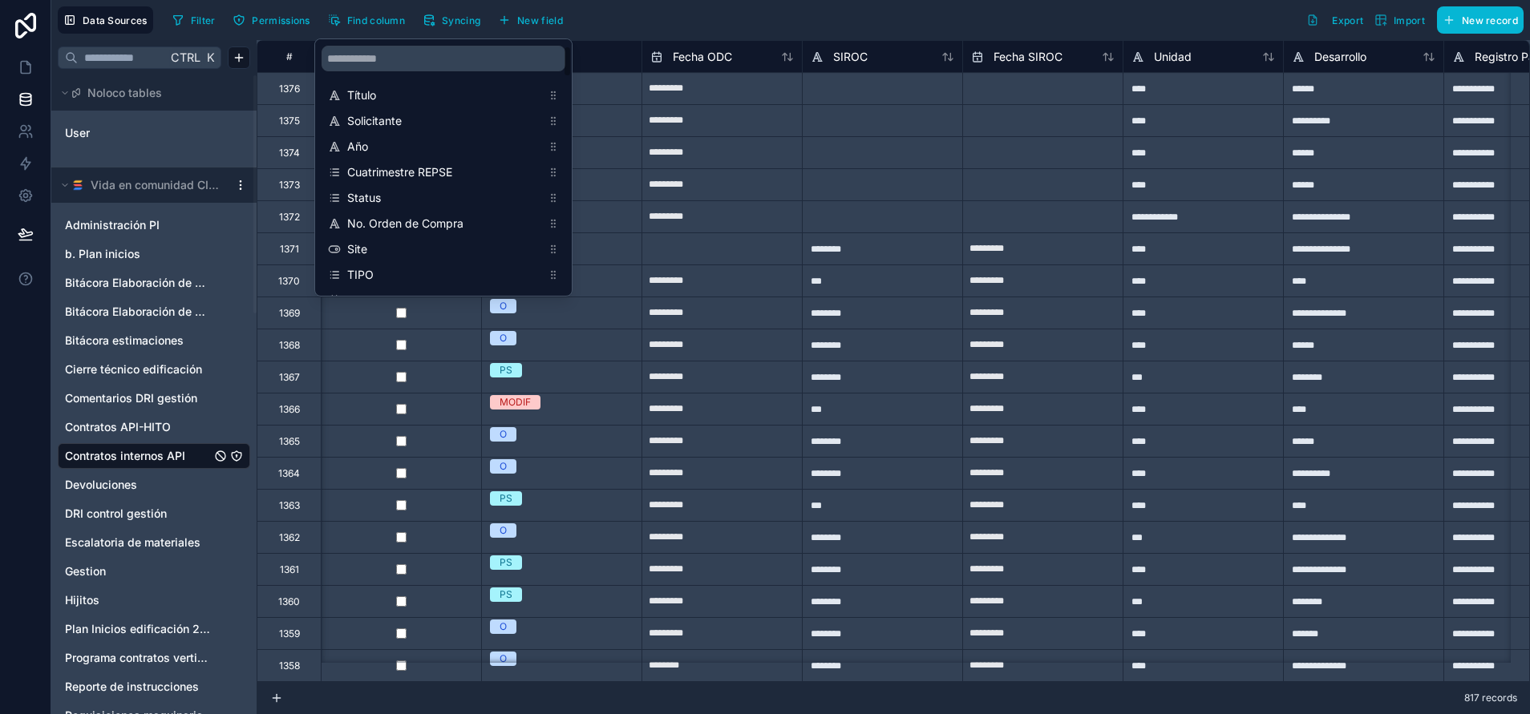
click at [562, 439] on div "O" at bounding box center [562, 435] width 160 height 18
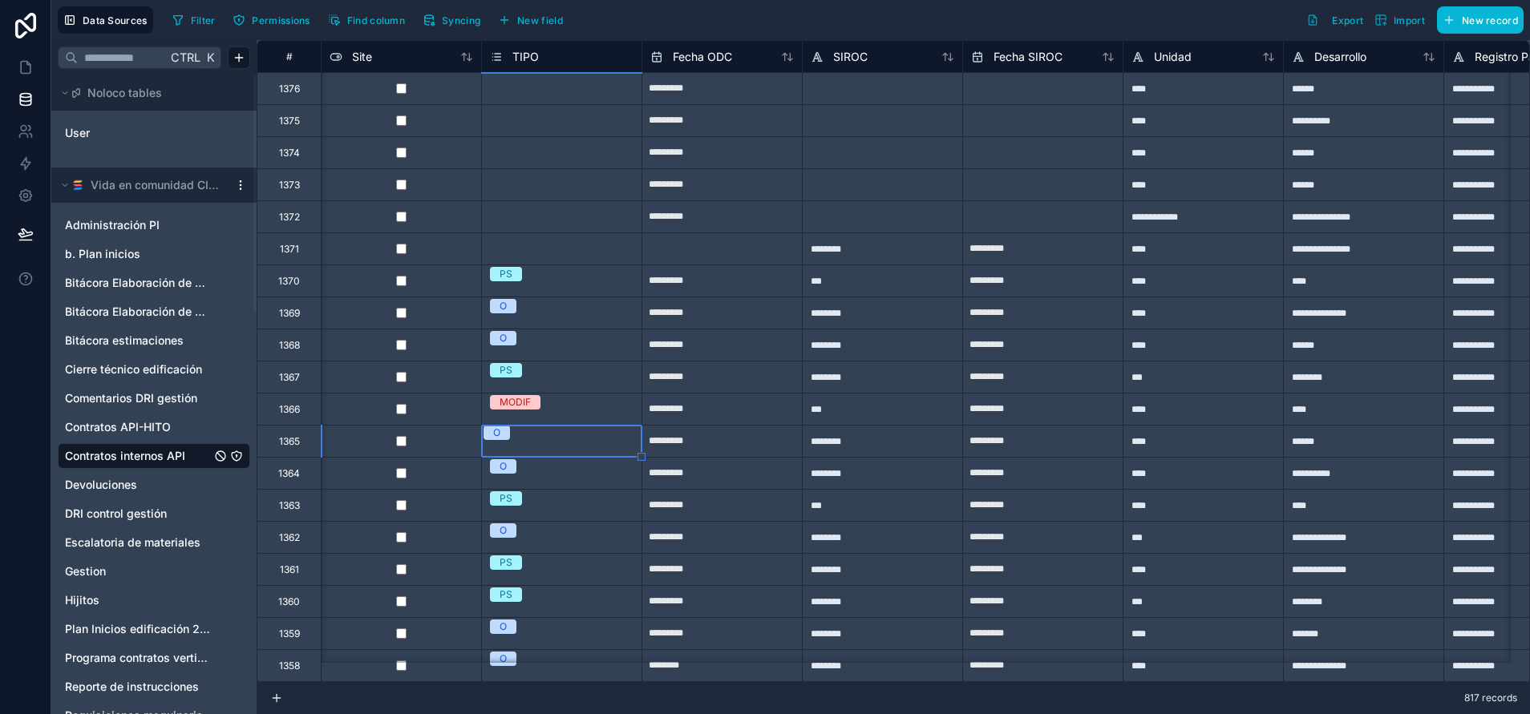
click at [428, 159] on div at bounding box center [401, 152] width 160 height 32
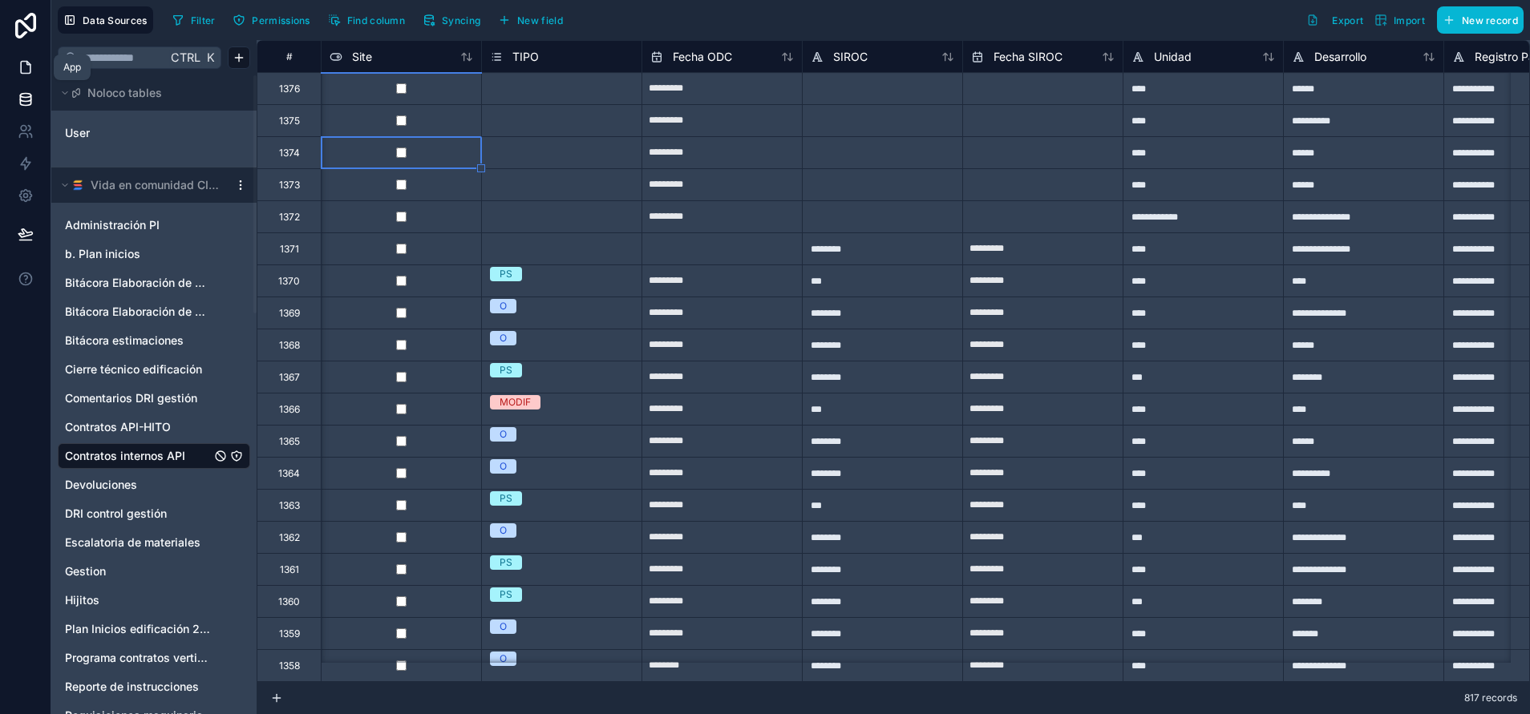
click at [27, 67] on icon at bounding box center [26, 67] width 16 height 16
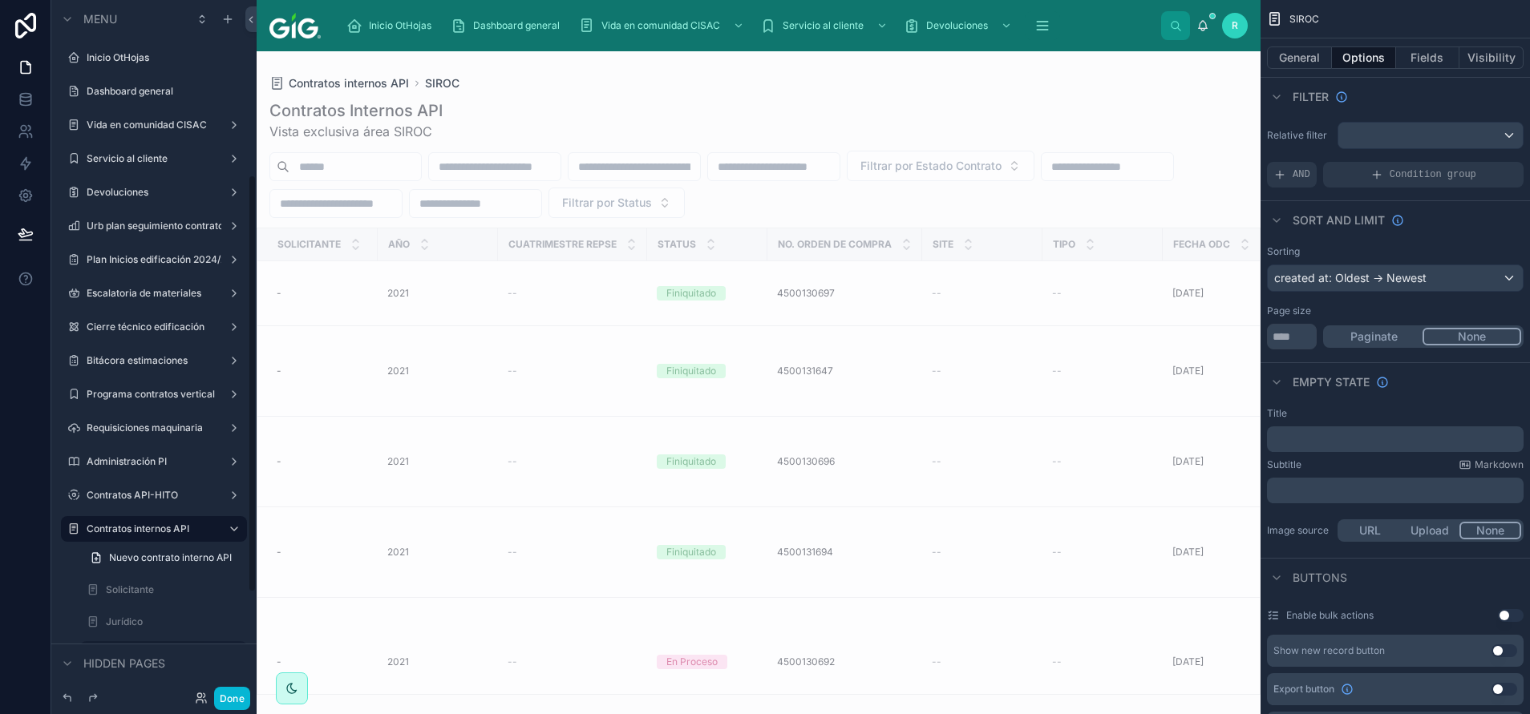
scroll to position [291, 0]
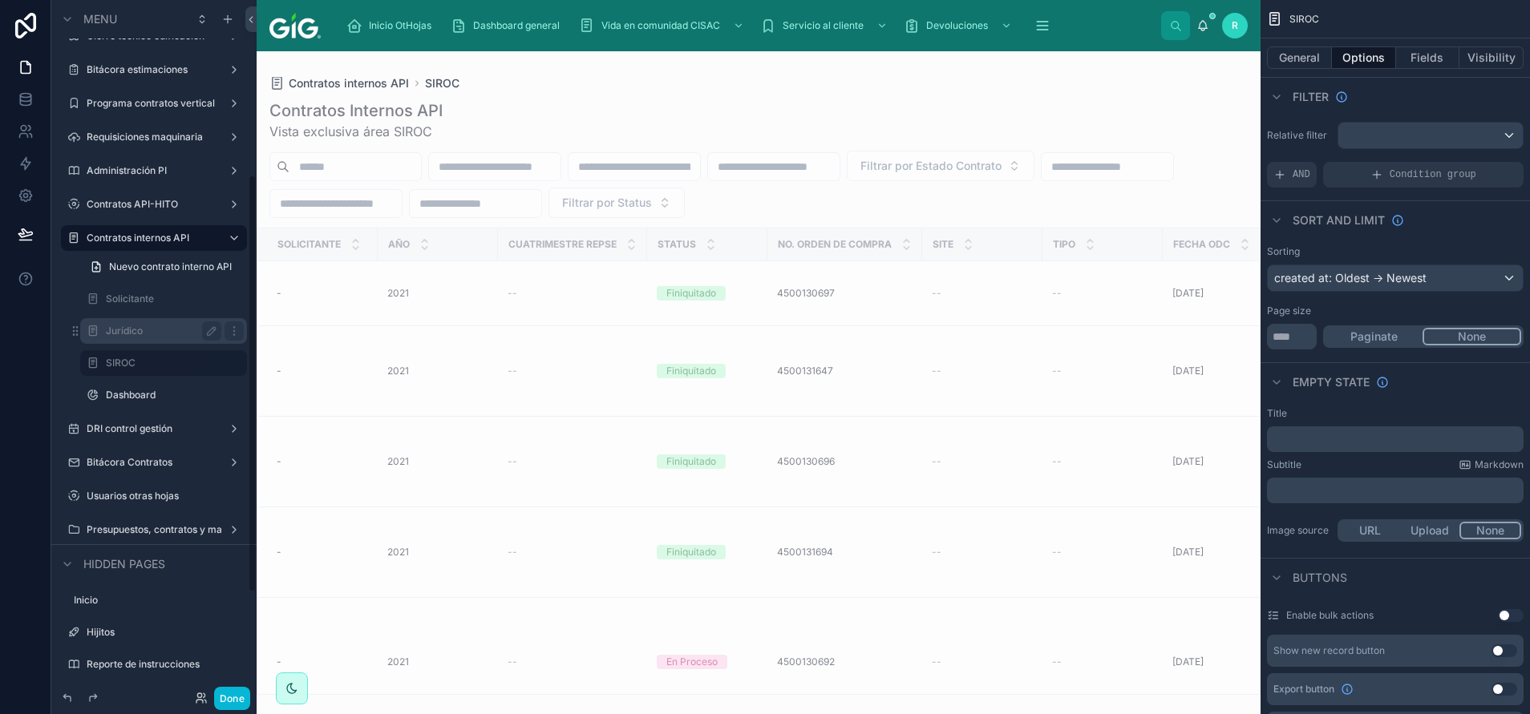
click at [145, 324] on div "Jurídico" at bounding box center [163, 331] width 115 height 19
click at [150, 333] on label "Jurídico" at bounding box center [160, 331] width 109 height 13
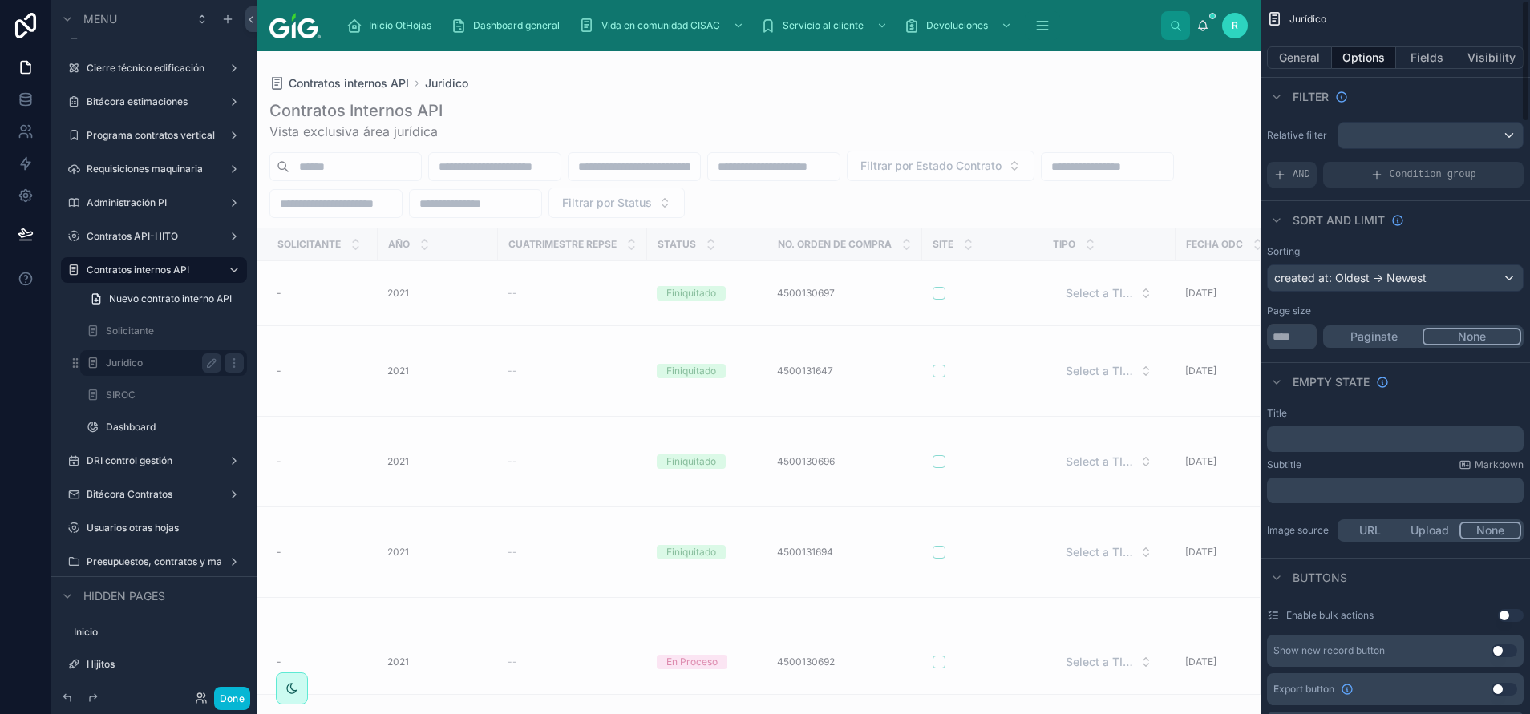
click at [953, 316] on div at bounding box center [759, 382] width 1004 height 663
click at [944, 291] on button "button" at bounding box center [938, 293] width 13 height 13
click at [155, 273] on label "Contratos internos API" at bounding box center [151, 270] width 128 height 13
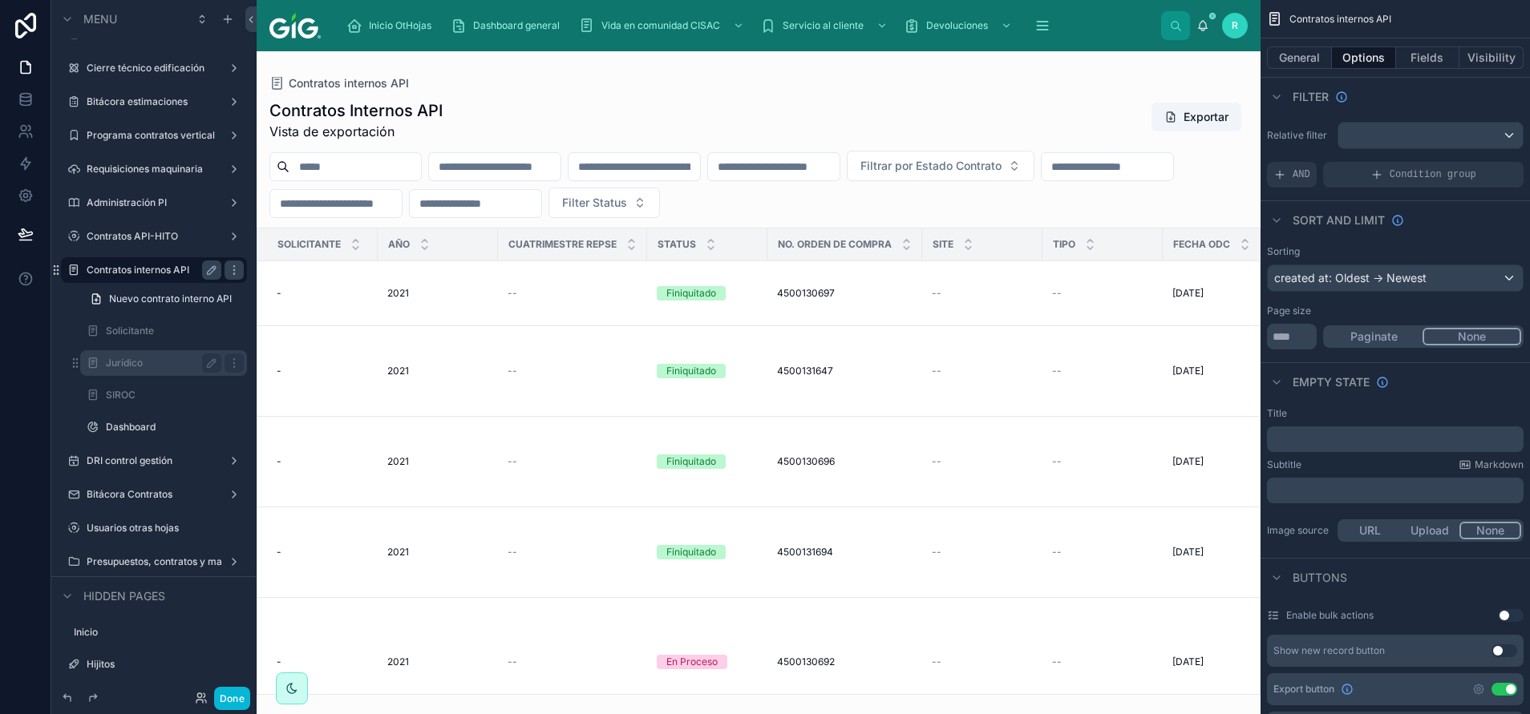
click at [936, 294] on div at bounding box center [759, 382] width 1004 height 663
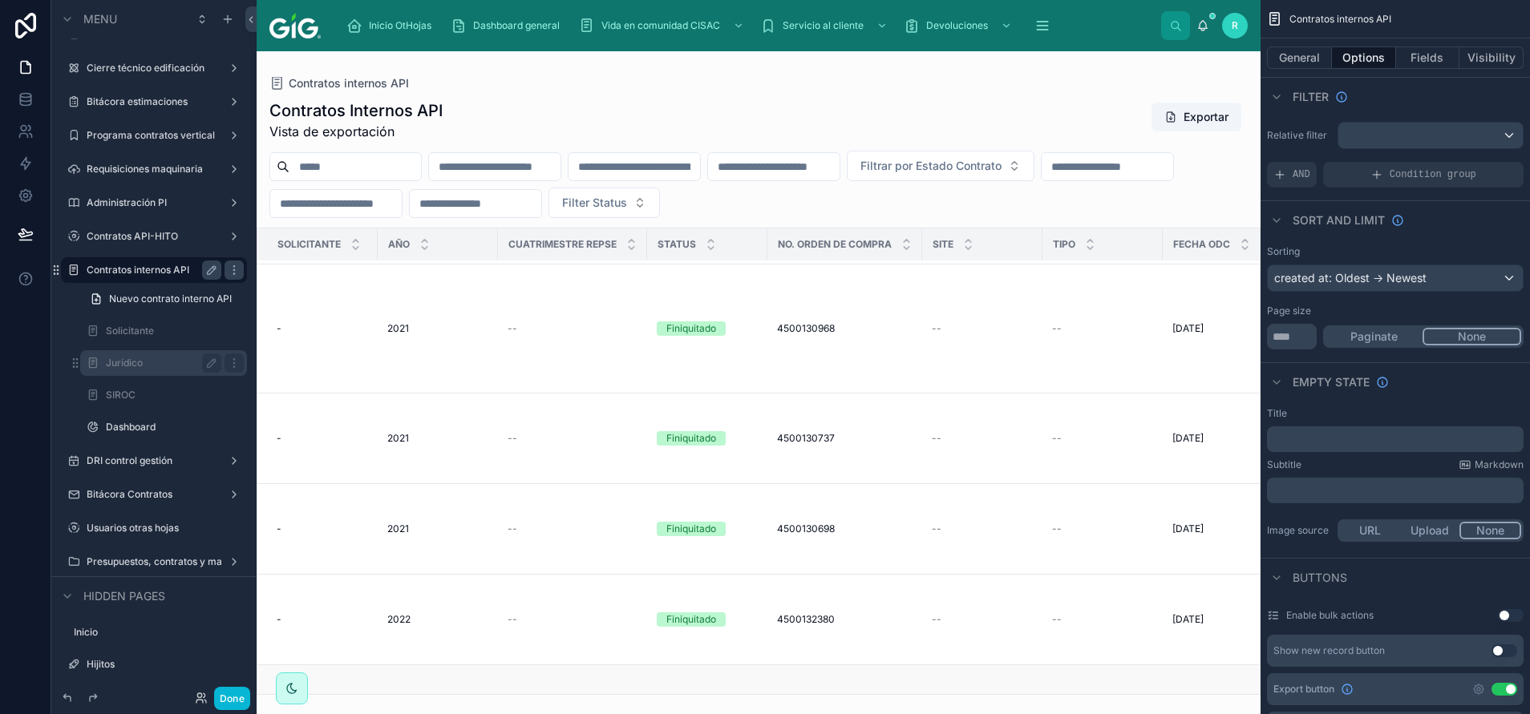
scroll to position [1203, 0]
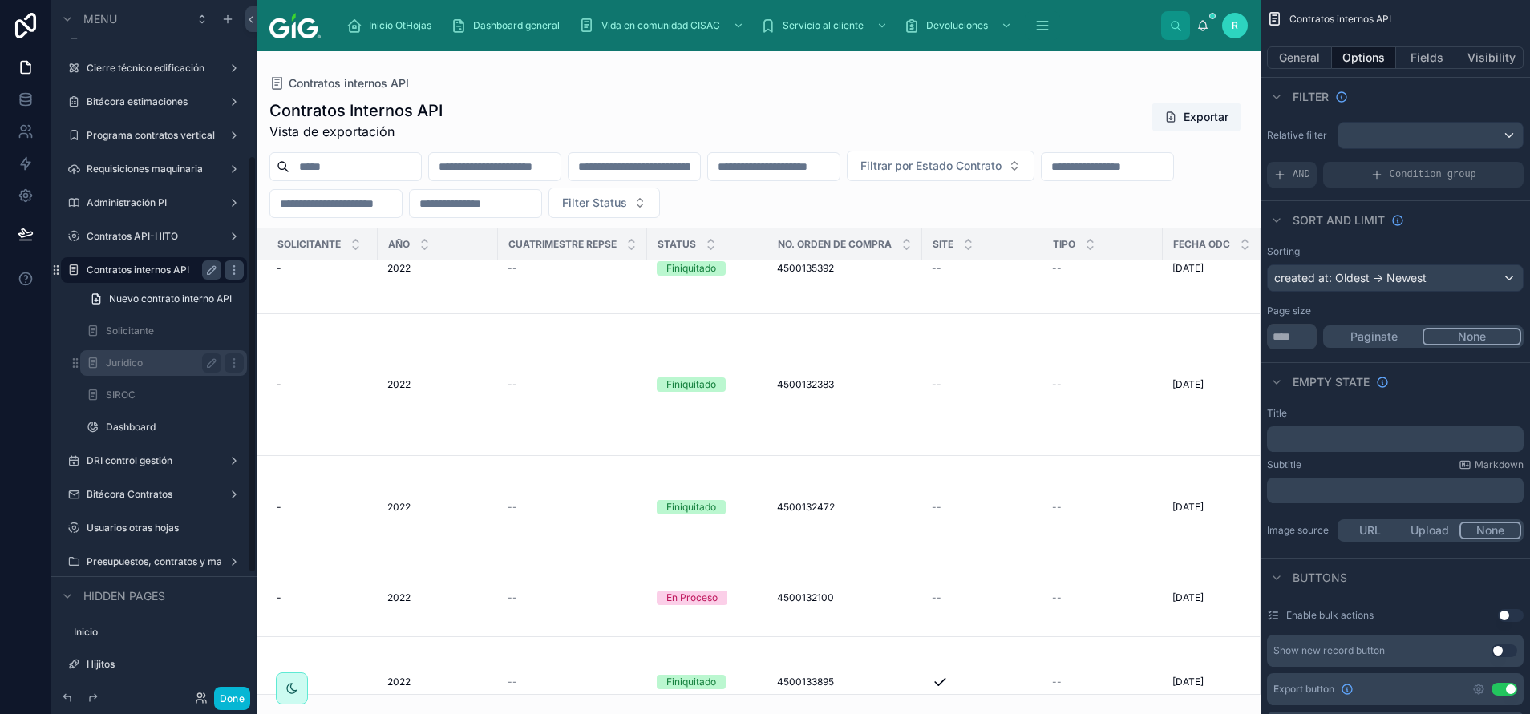
drag, startPoint x: 724, startPoint y: 362, endPoint x: 880, endPoint y: 661, distance: 337.8
drag, startPoint x: 880, startPoint y: 661, endPoint x: 698, endPoint y: 233, distance: 465.7
click at [629, 127] on div "Contratos Internos API Vista de exportación Exportar" at bounding box center [758, 120] width 978 height 42
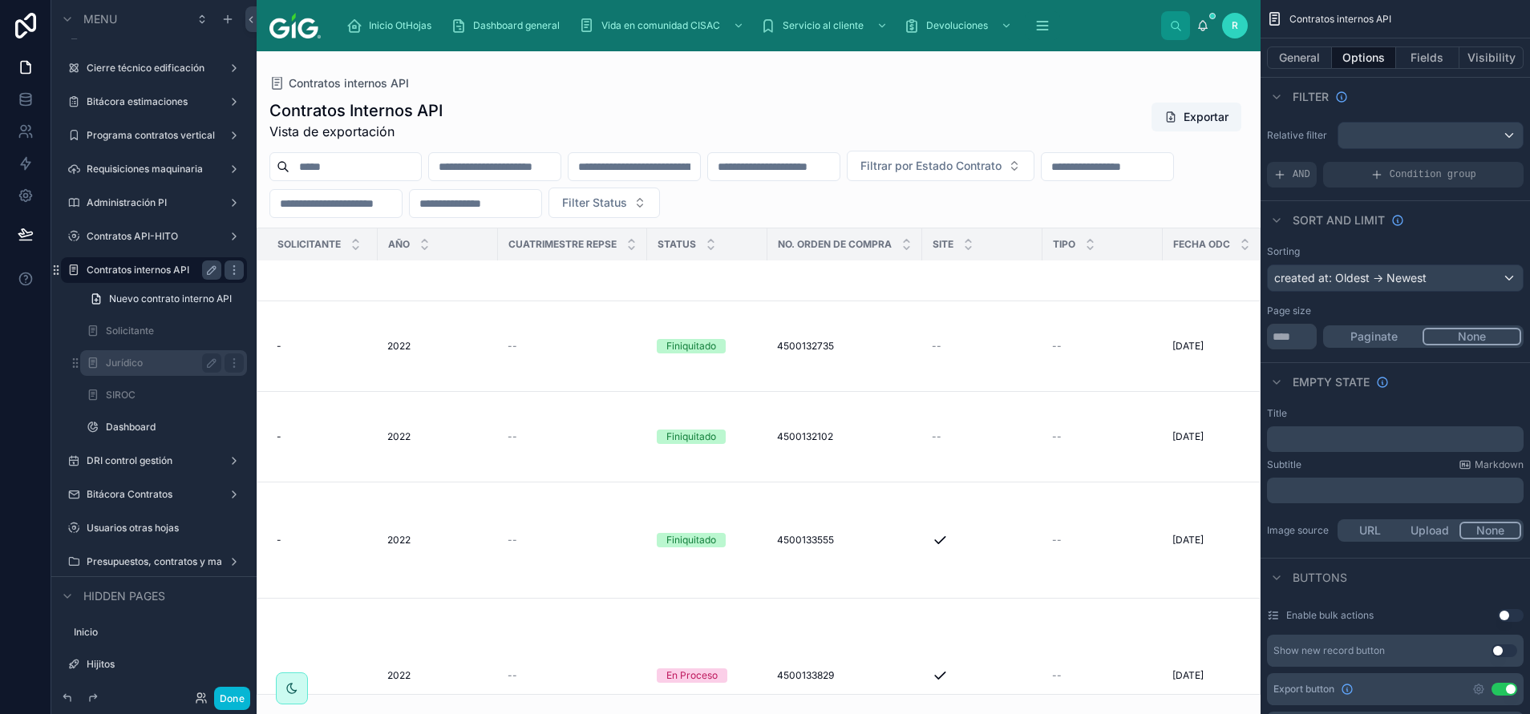
scroll to position [1737, 0]
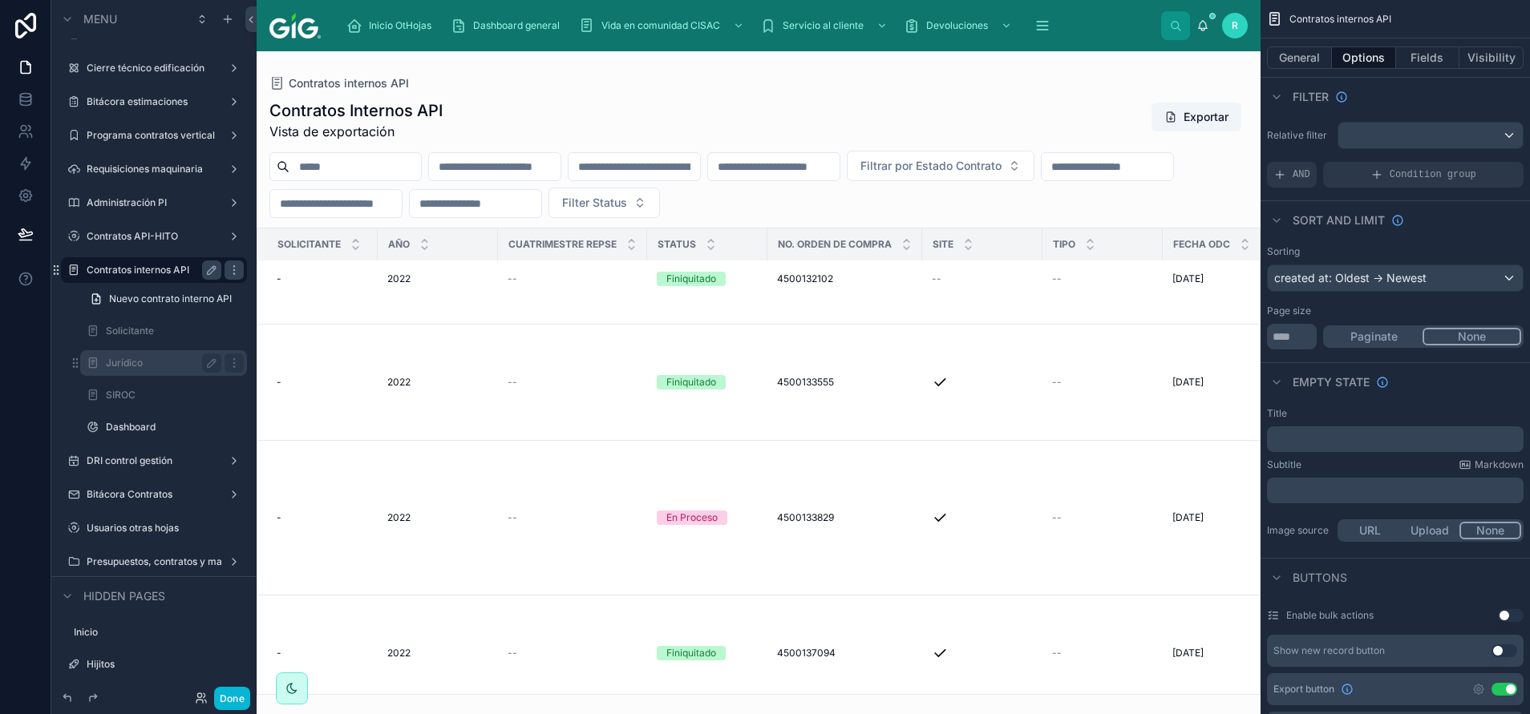
click at [1033, 88] on div "Contratos internos API" at bounding box center [758, 83] width 978 height 13
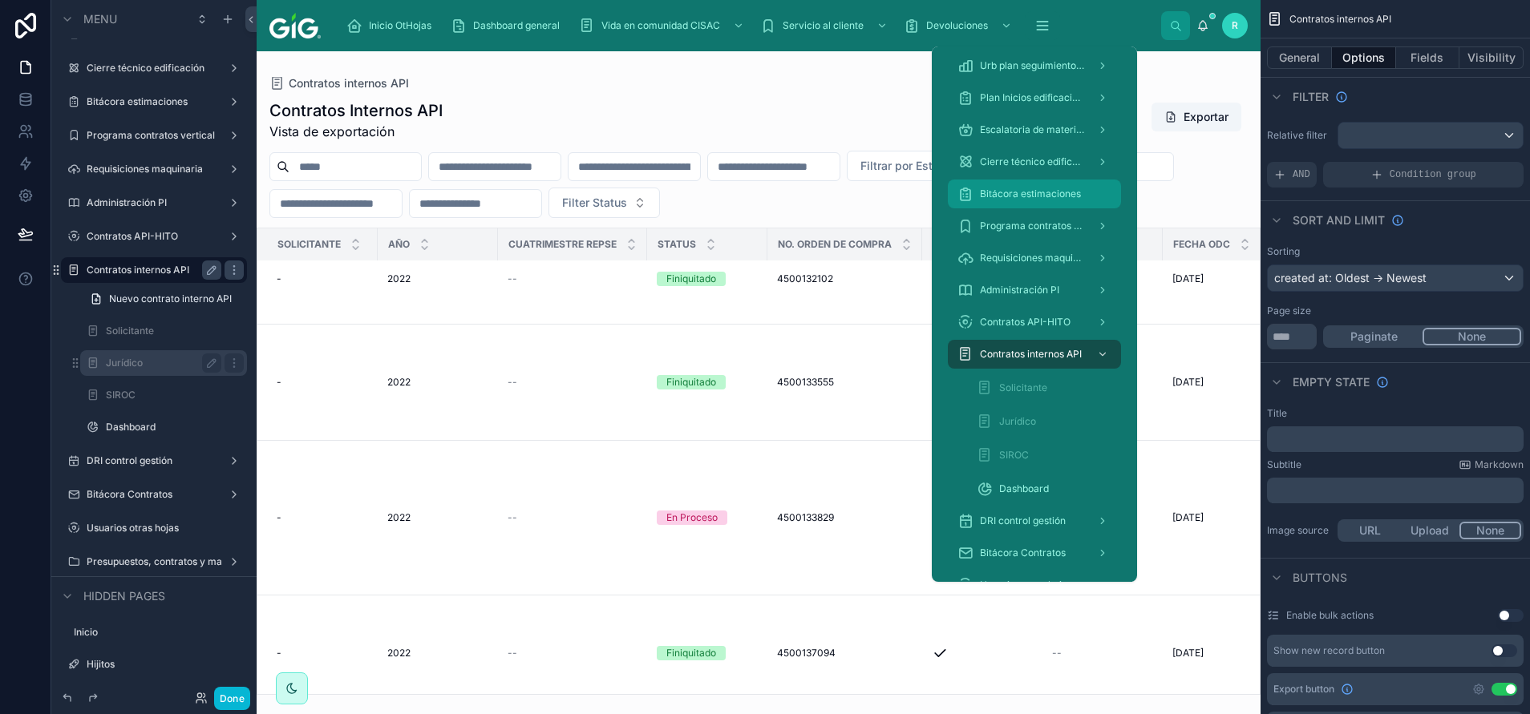
click at [1054, 192] on span "Bitácora estimaciones" at bounding box center [1030, 194] width 101 height 13
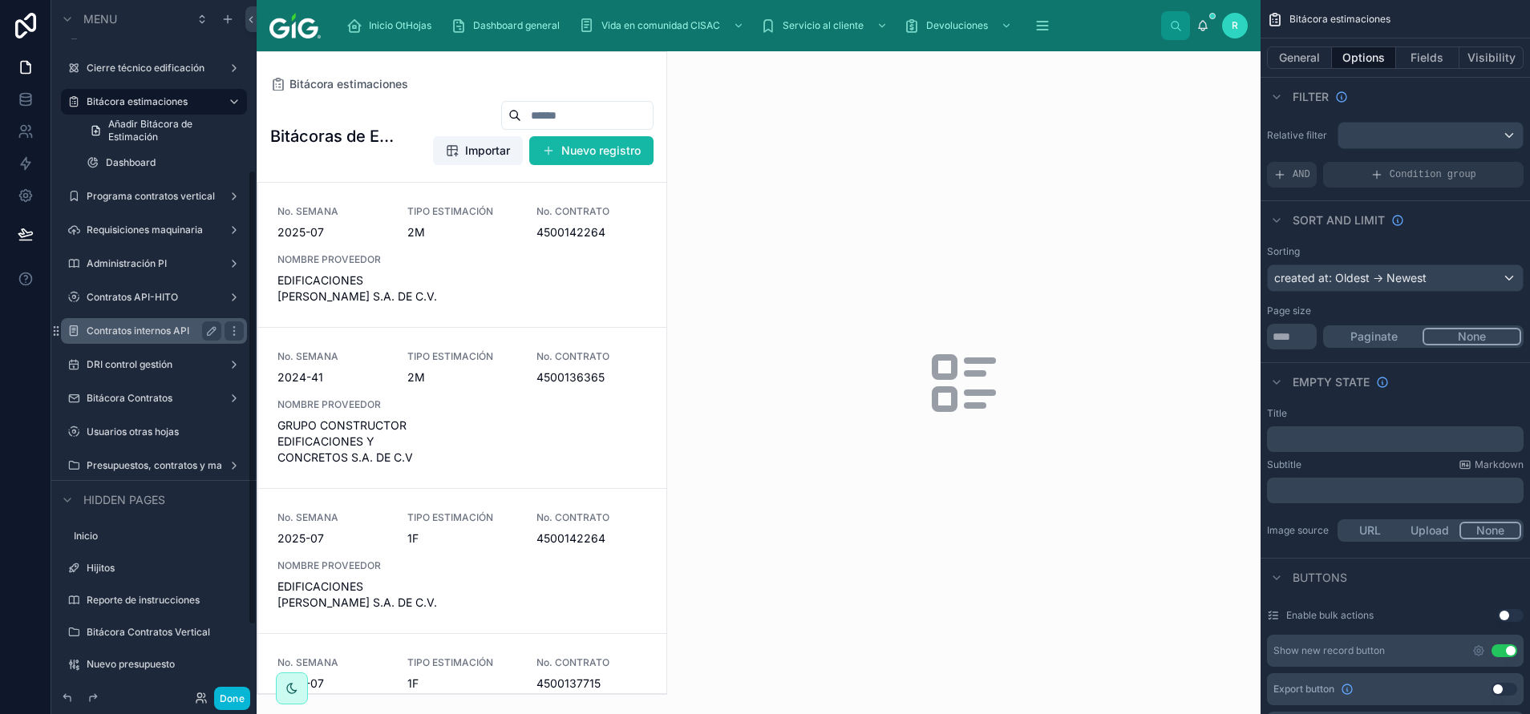
click at [519, 272] on div at bounding box center [461, 373] width 409 height 642
click at [508, 274] on div "No. SEMANA 2025-07 TIPO ESTIMACIÓN 2M No. CONTRATO 4500142264 NOMBRE PROVEEDOR …" at bounding box center [462, 254] width 370 height 99
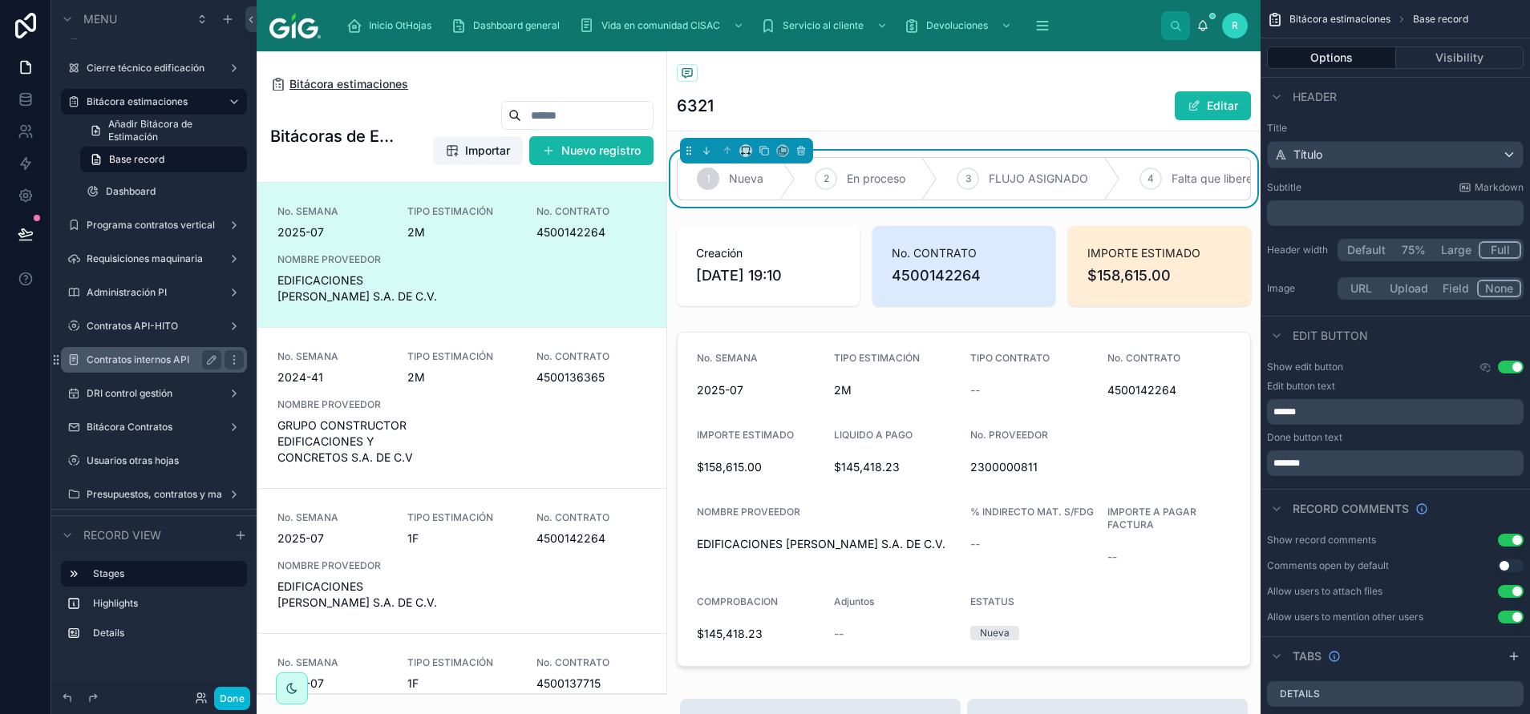
click at [382, 85] on span "Bitácora estimaciones" at bounding box center [348, 84] width 119 height 16
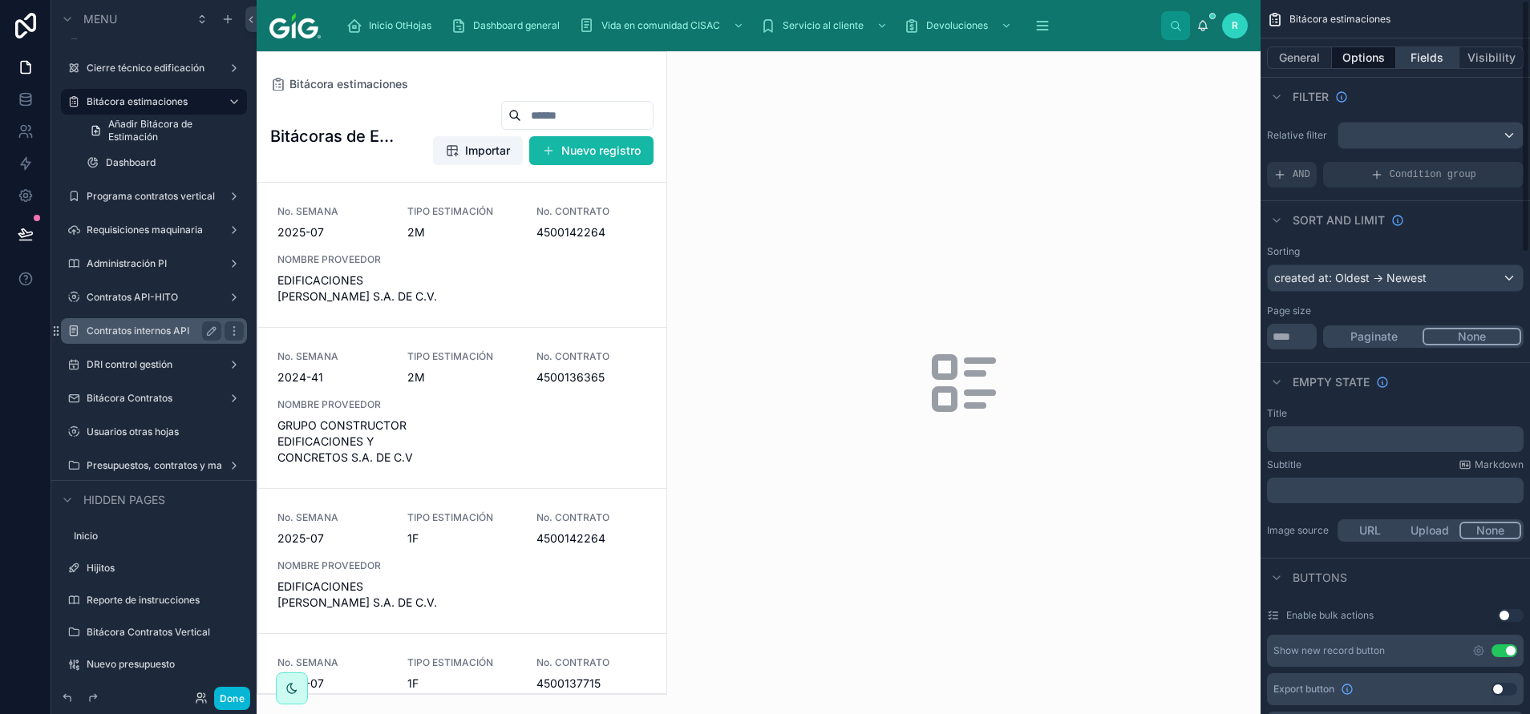
click at [1437, 59] on button "Fields" at bounding box center [1428, 58] width 64 height 22
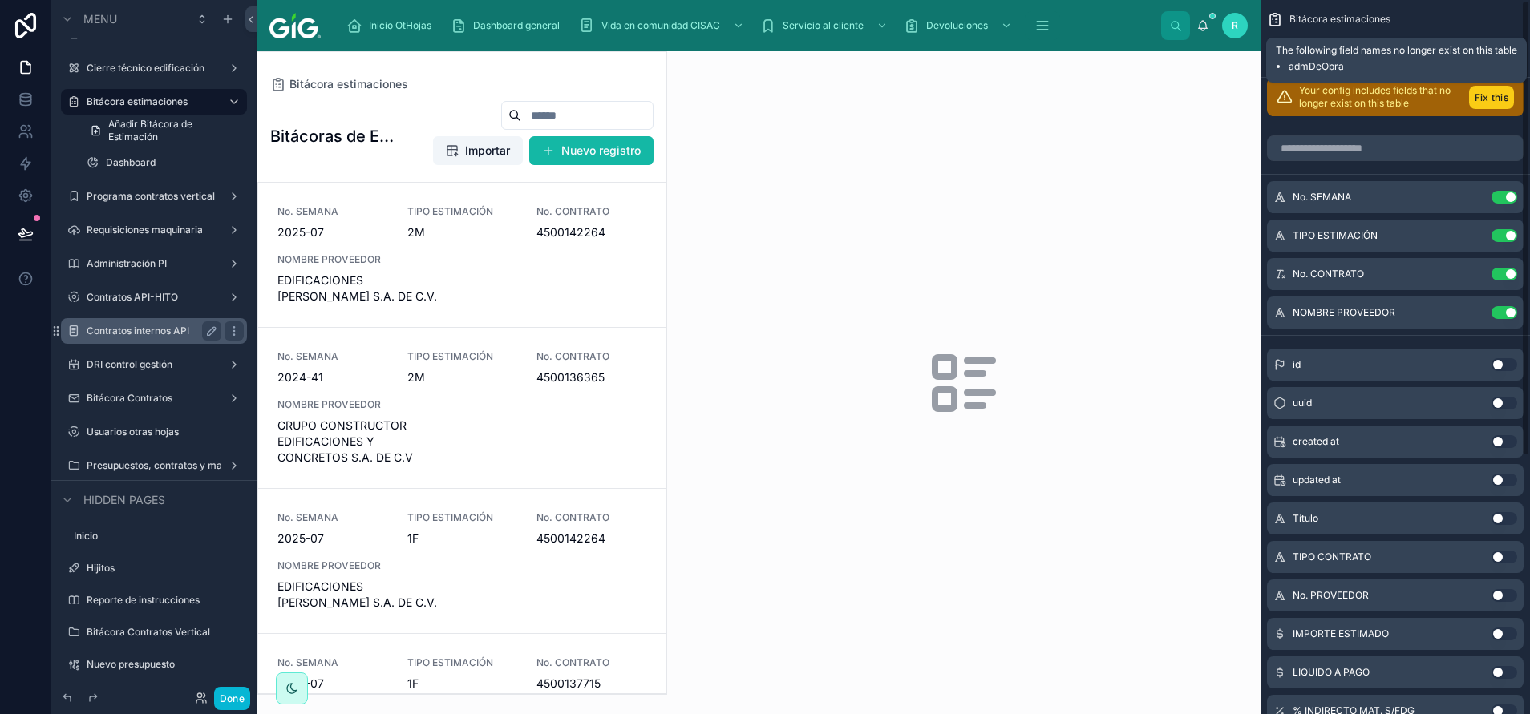
click at [1500, 93] on button "Fix this" at bounding box center [1491, 97] width 45 height 23
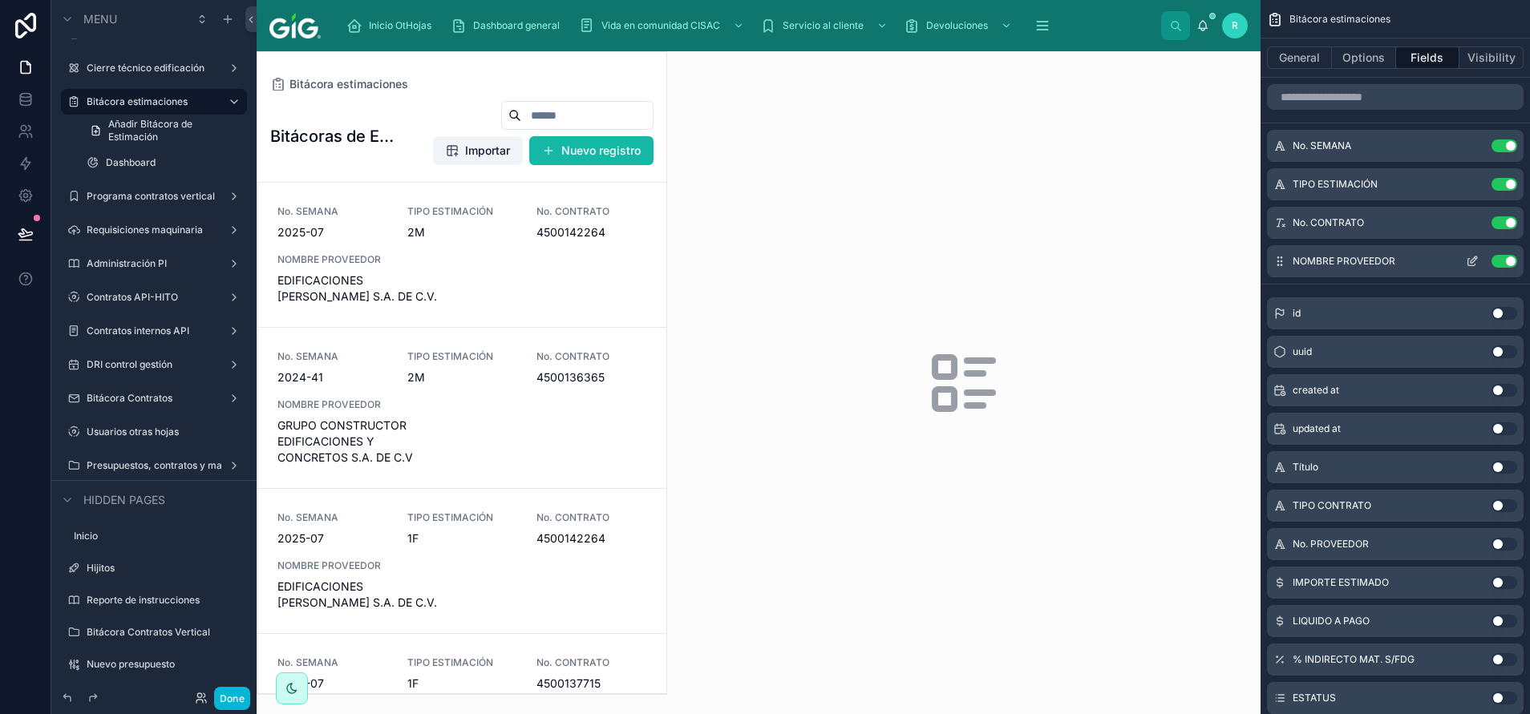
click at [1478, 260] on button "scrollable content" at bounding box center [1472, 261] width 26 height 13
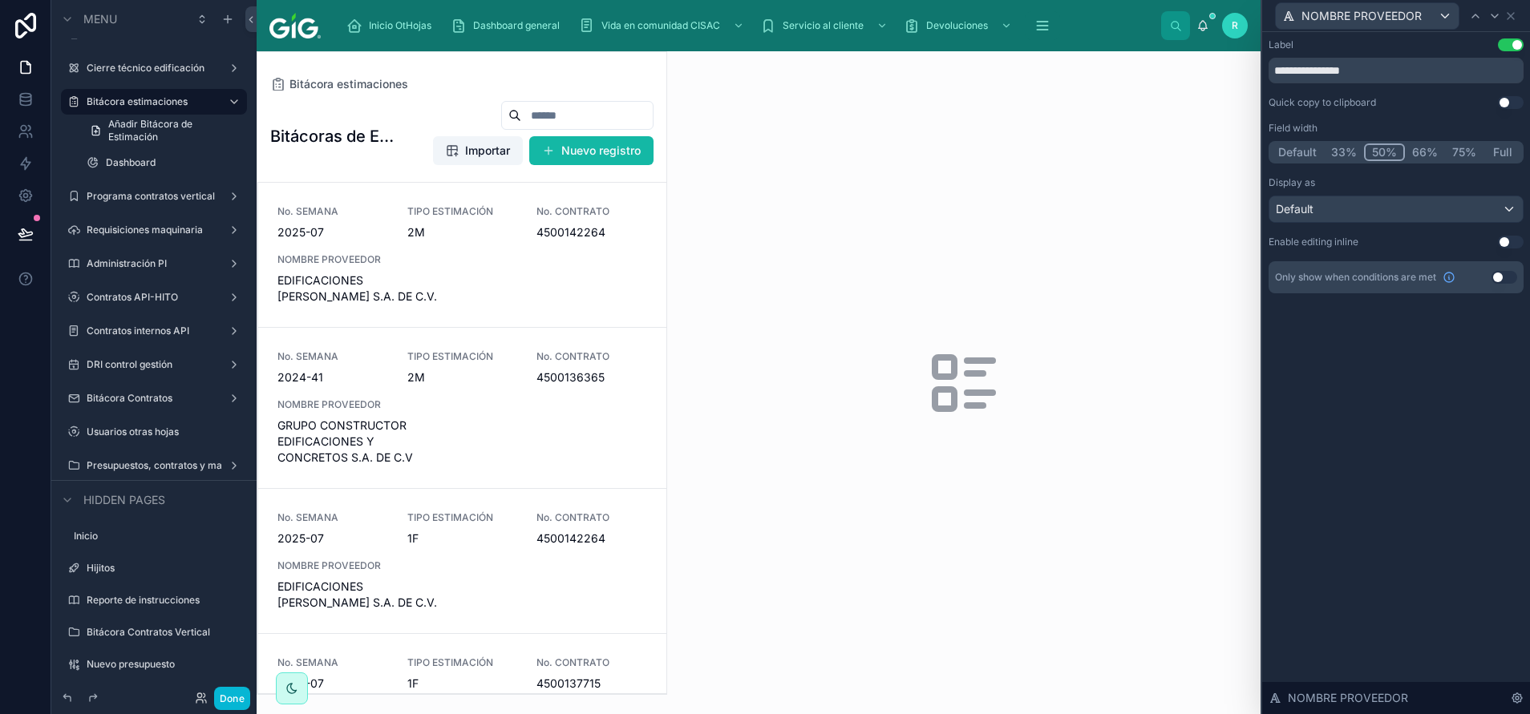
click at [1507, 156] on button "Full" at bounding box center [1502, 153] width 38 height 18
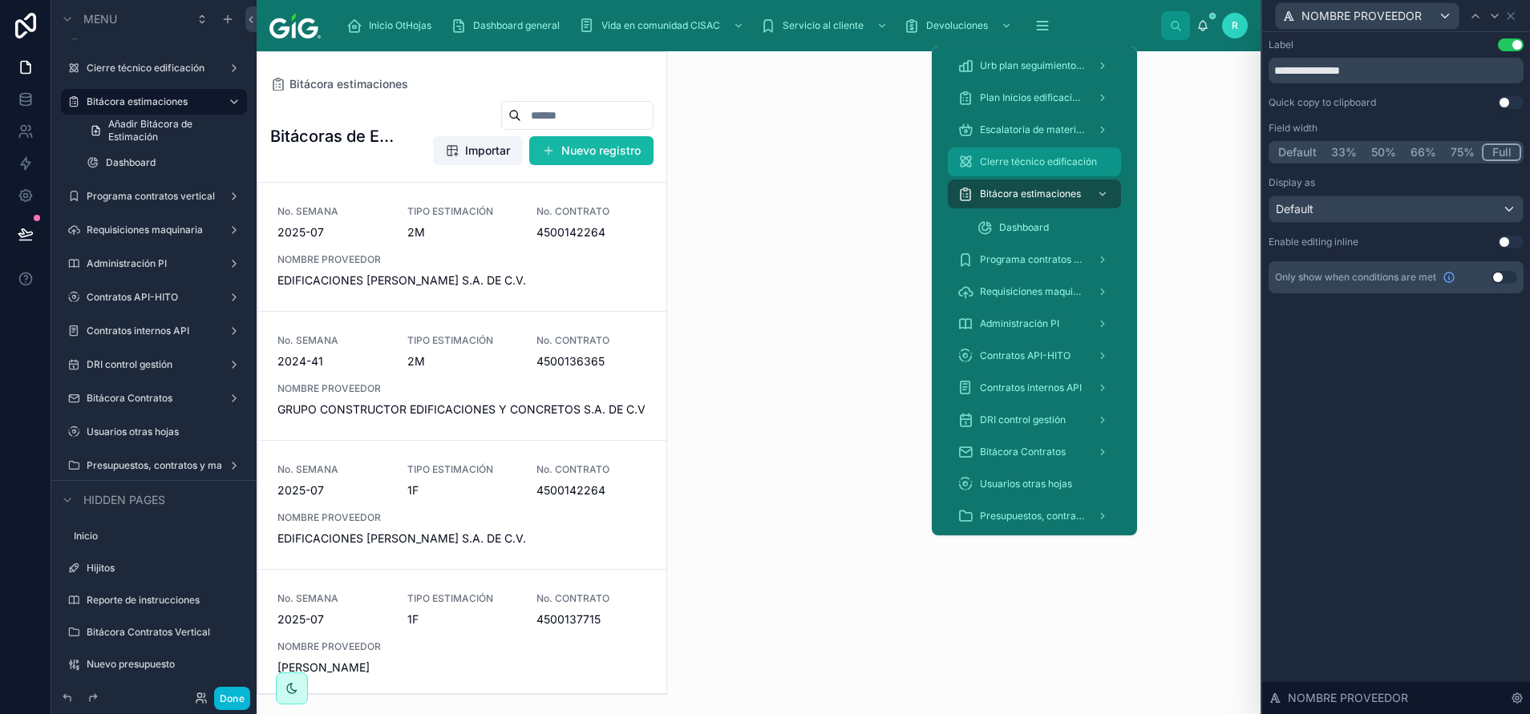
click at [1038, 162] on span "Cierre técnico edificación" at bounding box center [1038, 162] width 117 height 13
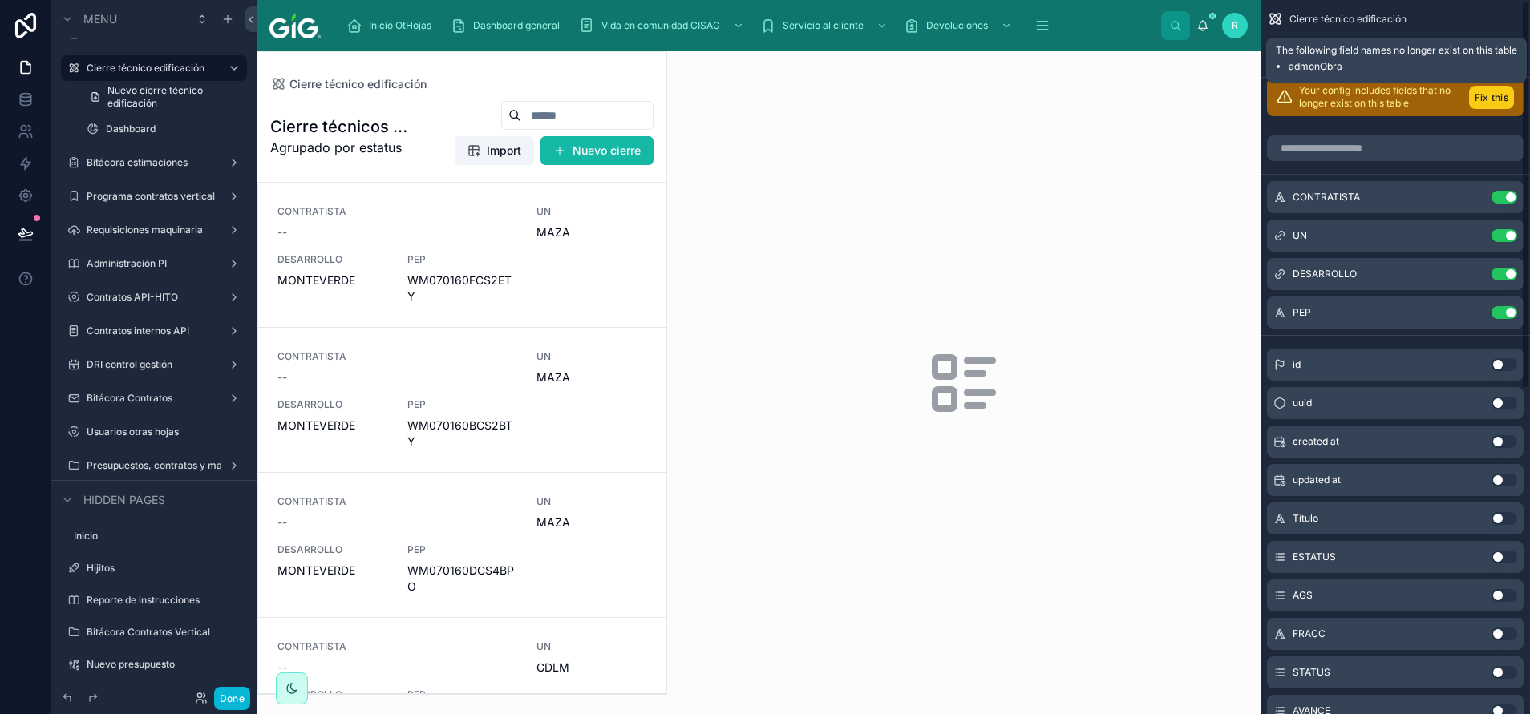
click at [1495, 98] on button "Fix this" at bounding box center [1491, 97] width 45 height 23
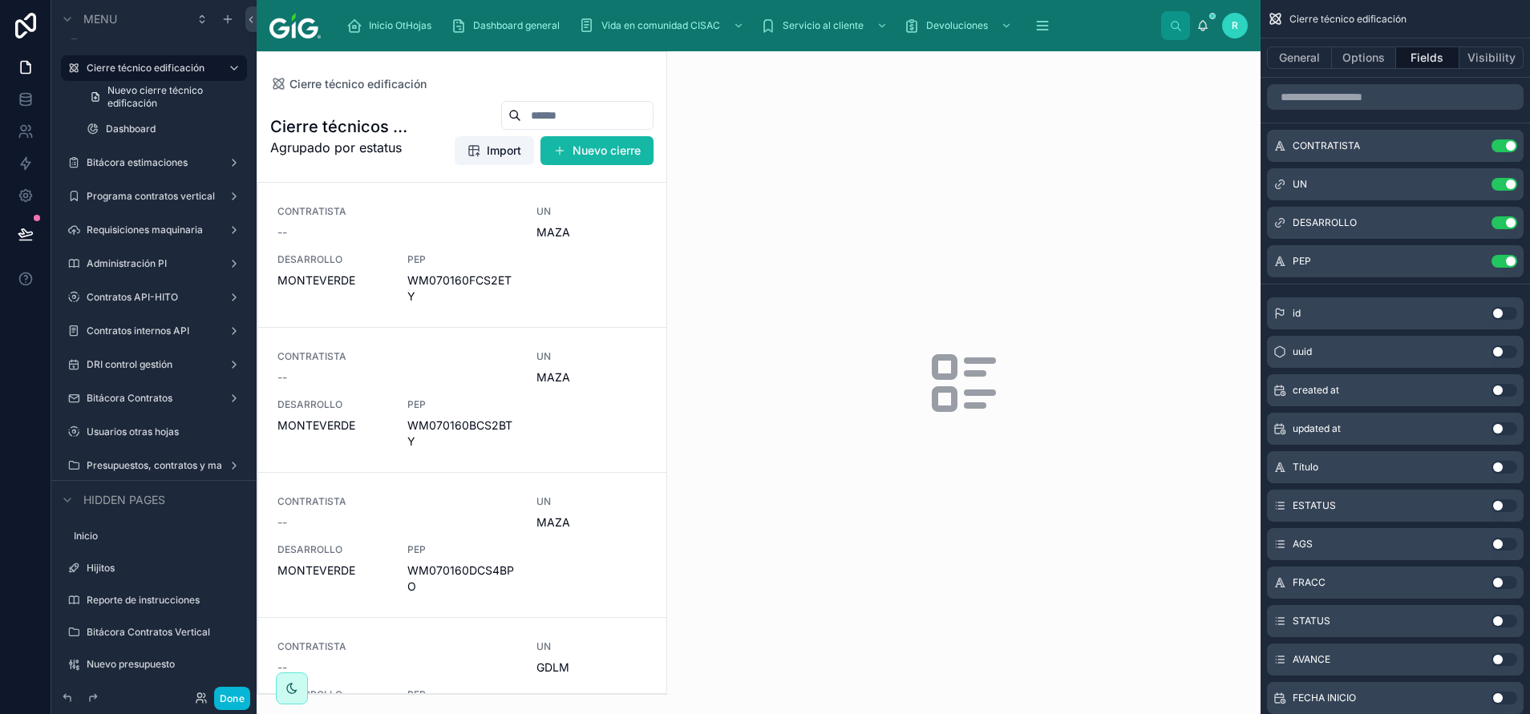
click at [477, 152] on div at bounding box center [461, 373] width 409 height 642
click at [1384, 55] on button "Options" at bounding box center [1364, 58] width 64 height 22
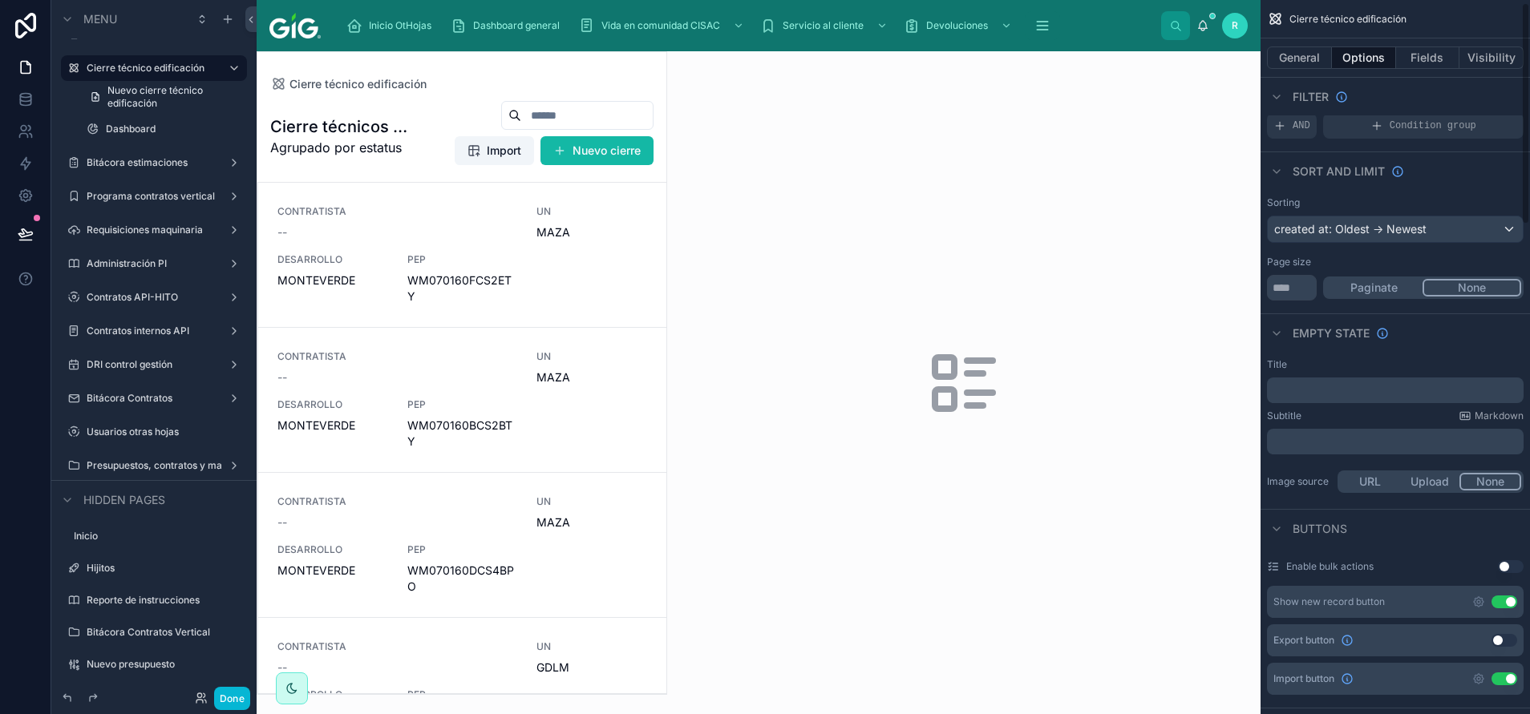
scroll to position [120, 0]
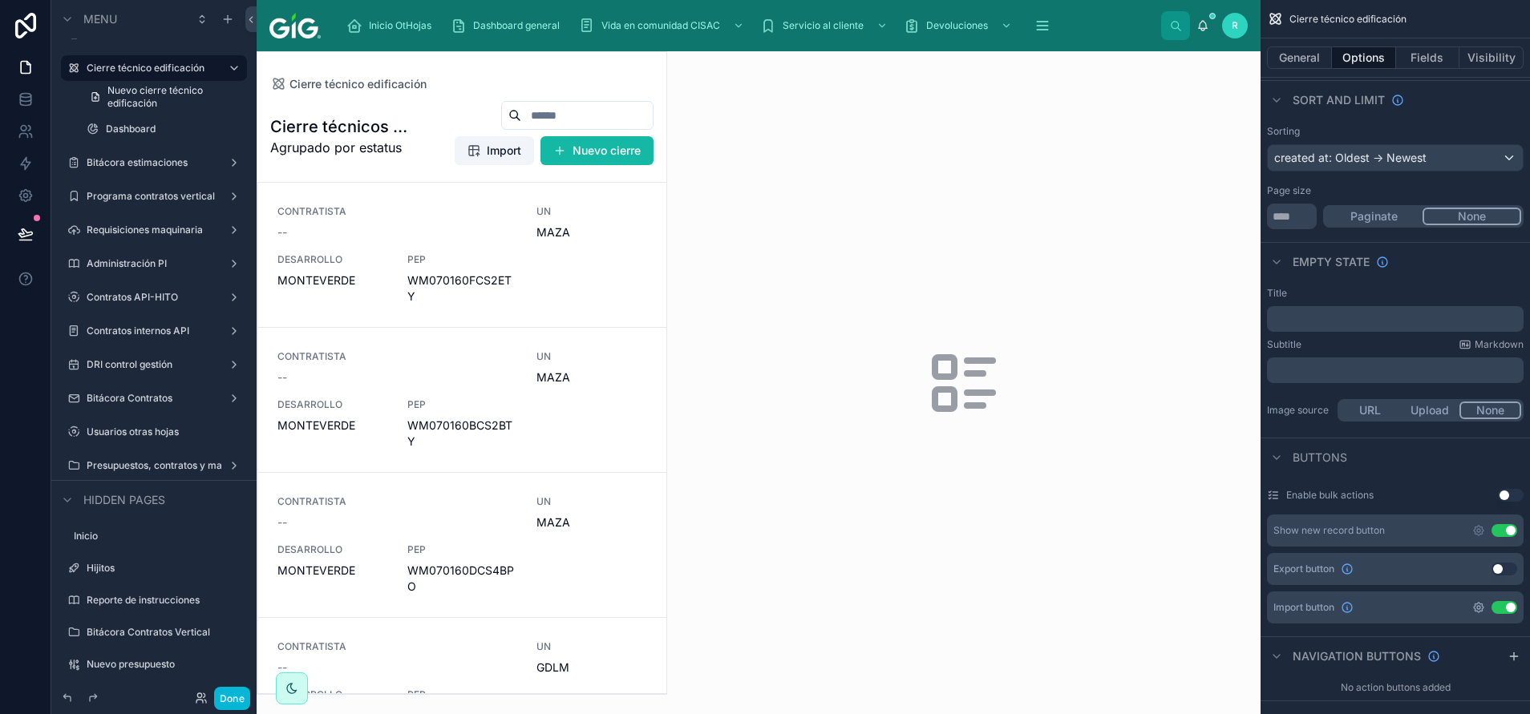
click at [1479, 604] on icon "scrollable content" at bounding box center [1479, 608] width 10 height 10
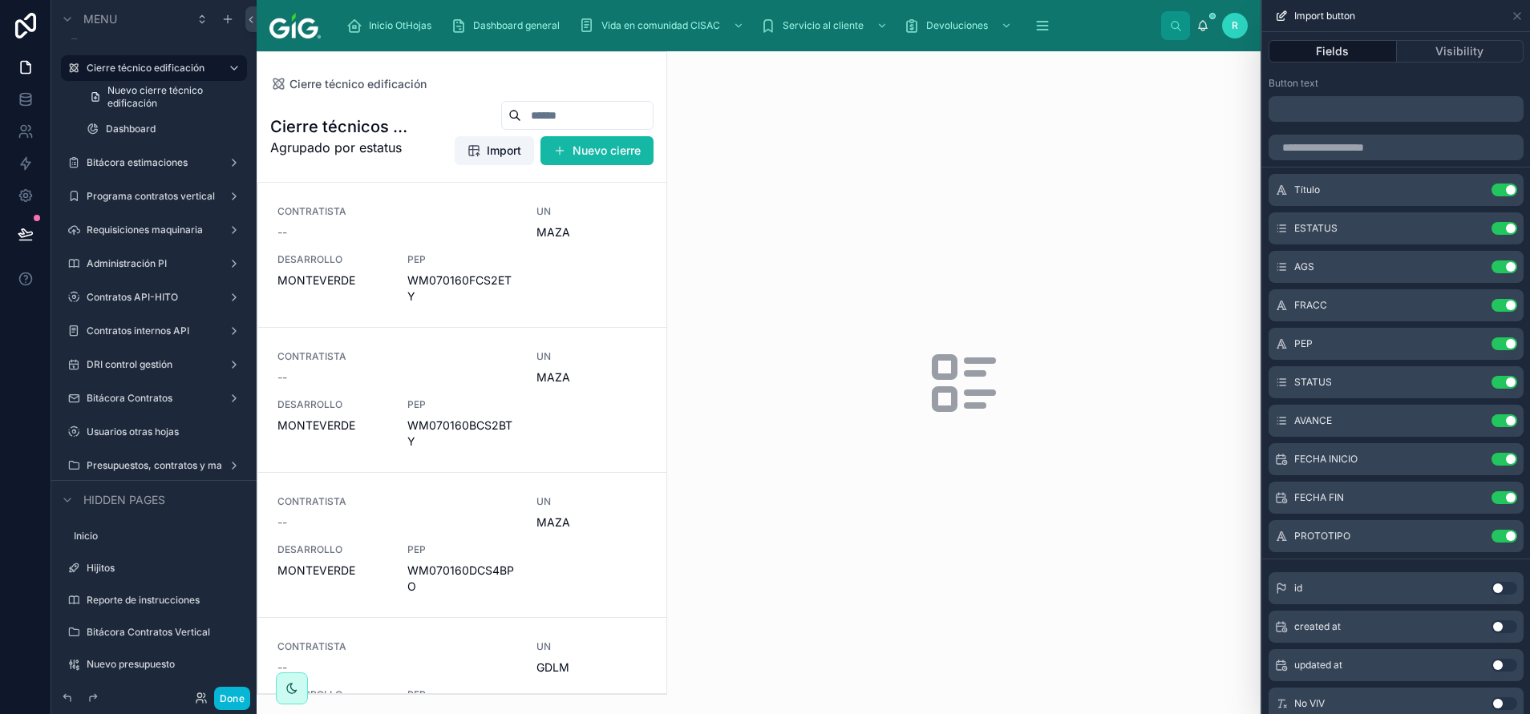
click at [1441, 601] on div "id Use setting" at bounding box center [1395, 588] width 255 height 32
click at [1053, 410] on div at bounding box center [963, 382] width 593 height 663
click at [26, 229] on icon at bounding box center [26, 234] width 16 height 16
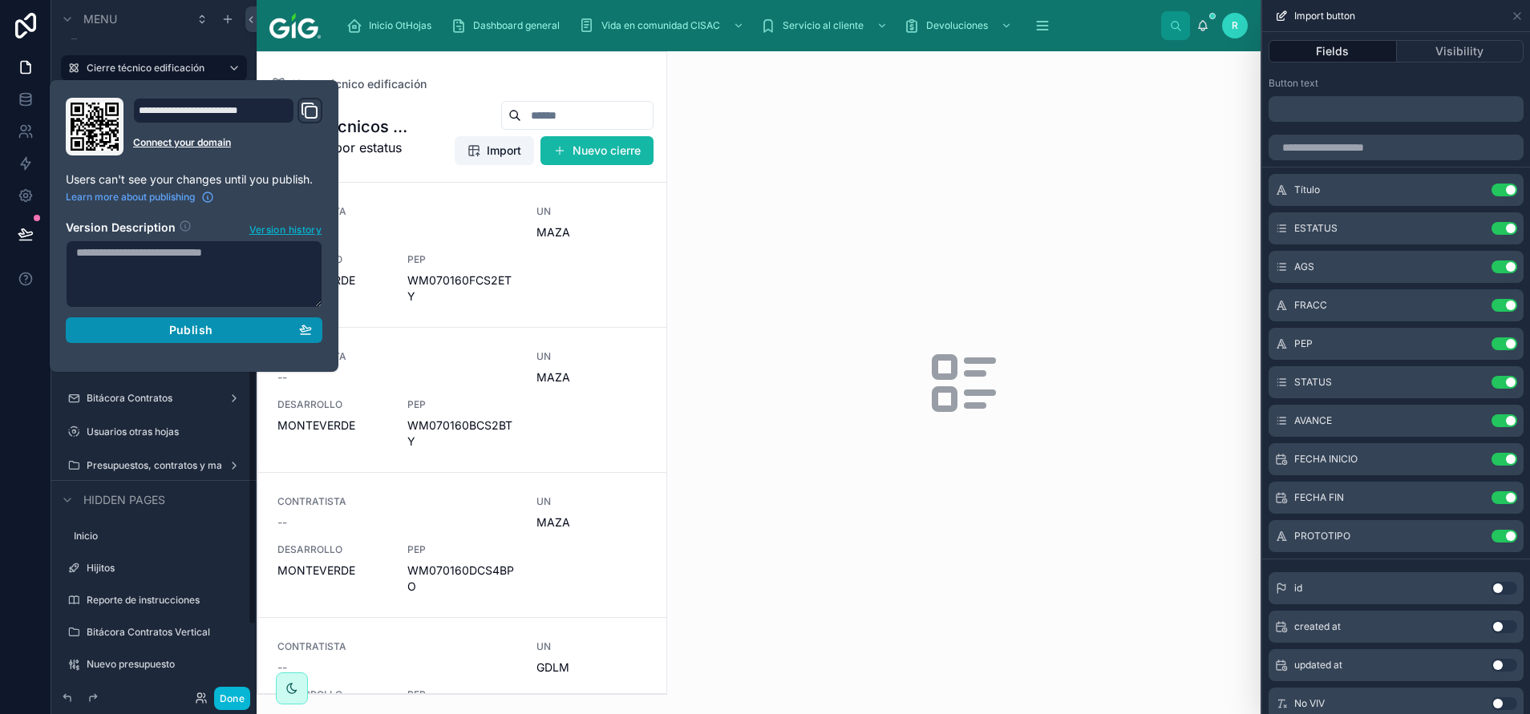
click at [228, 329] on div "Publish" at bounding box center [194, 330] width 236 height 14
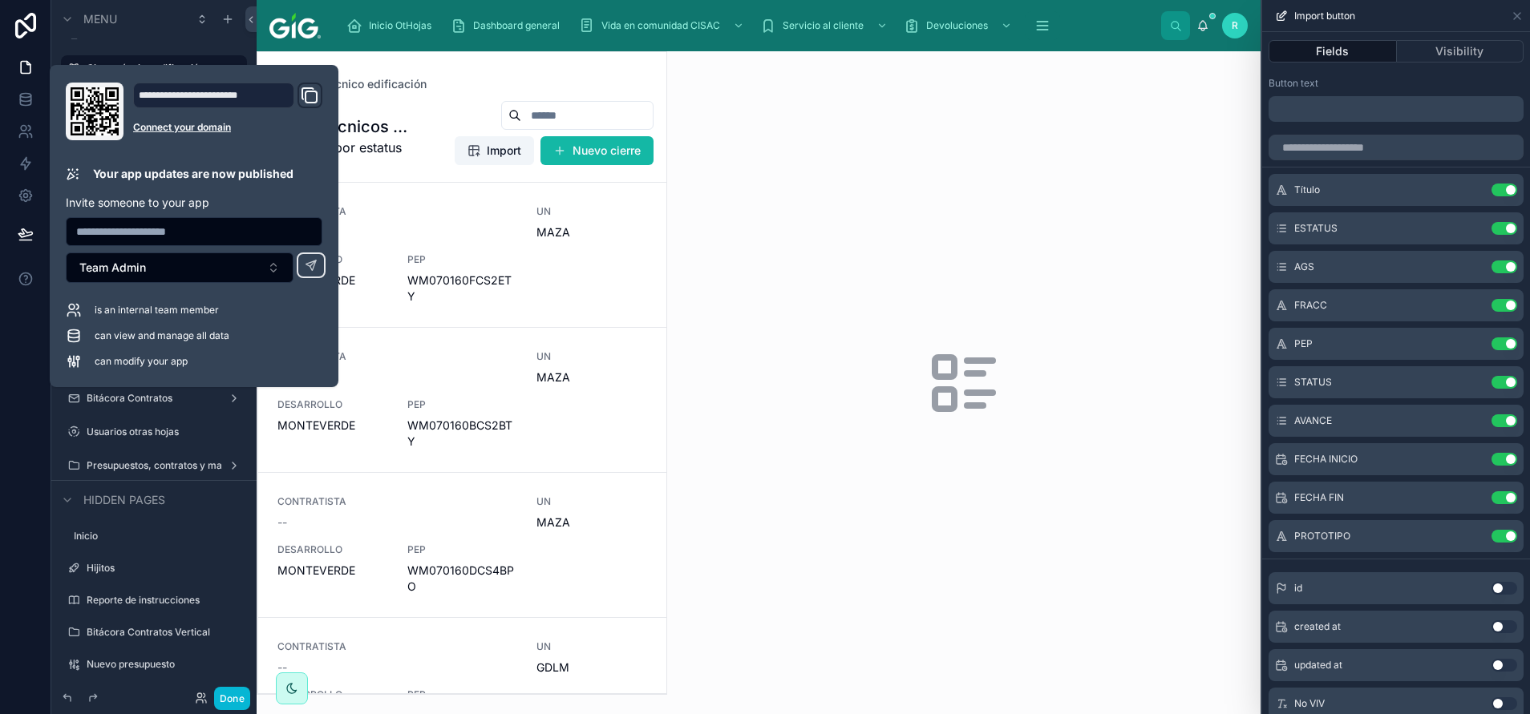
click at [871, 160] on div at bounding box center [963, 382] width 593 height 663
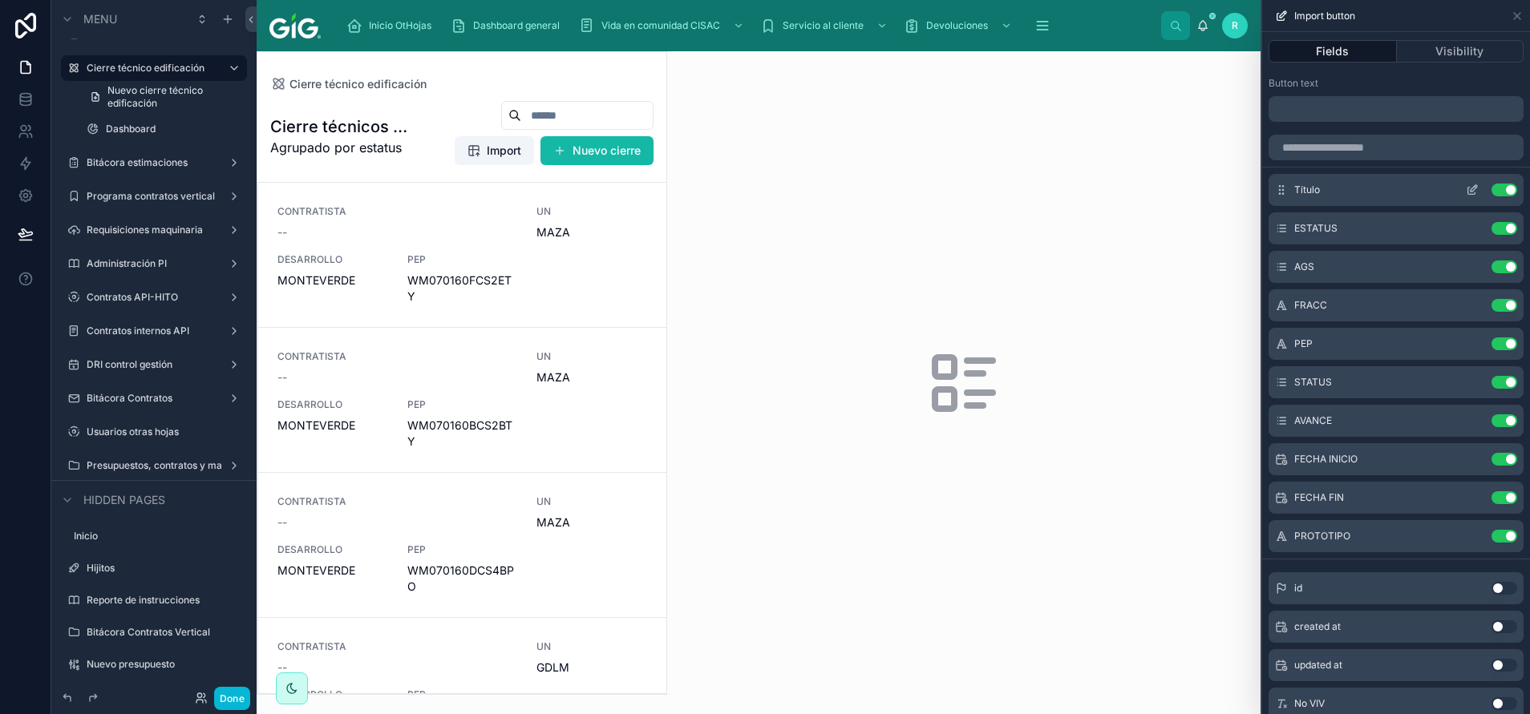
click at [1491, 189] on button "Use setting" at bounding box center [1504, 190] width 26 height 13
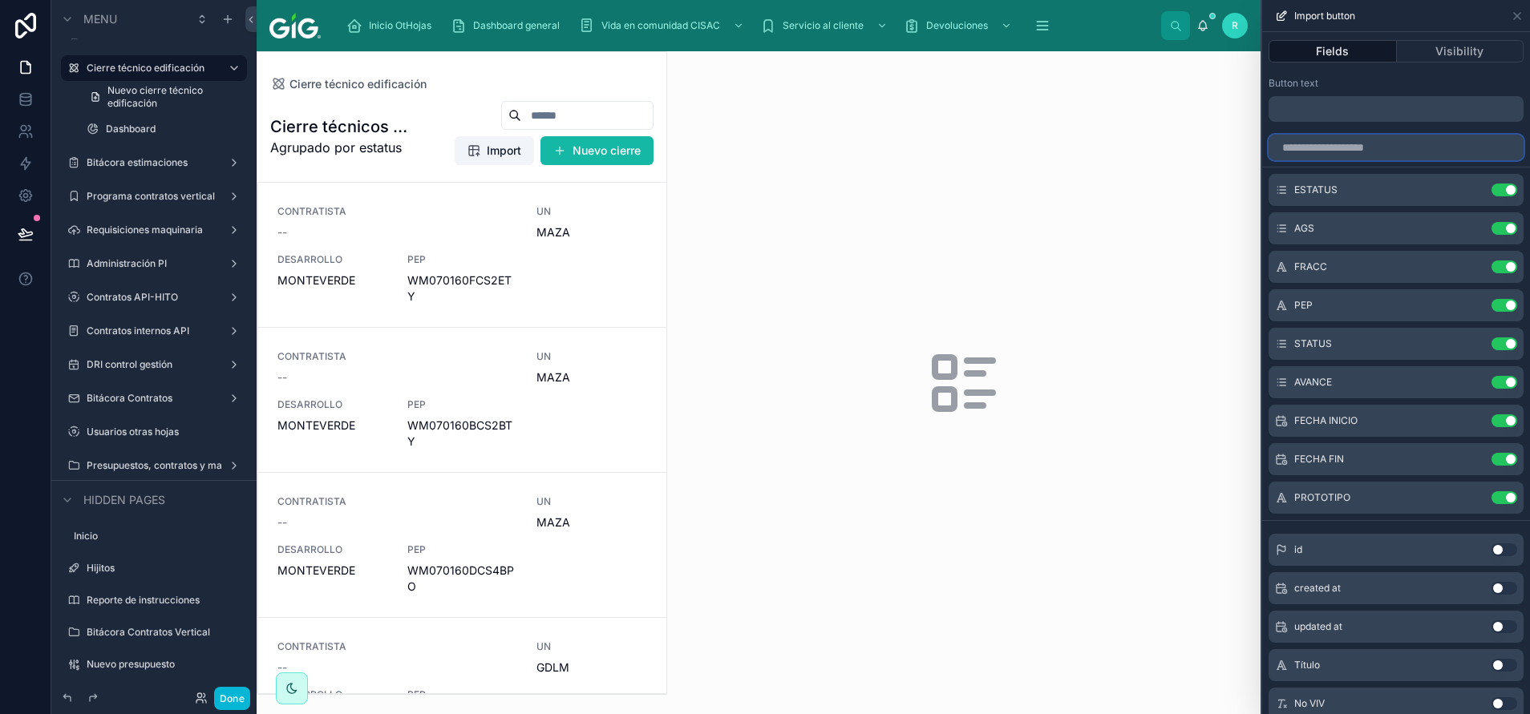
click at [1419, 142] on input "text" at bounding box center [1395, 148] width 255 height 26
click at [1491, 232] on button "Use setting" at bounding box center [1504, 228] width 26 height 13
click at [1491, 261] on button "Use setting" at bounding box center [1504, 267] width 26 height 13
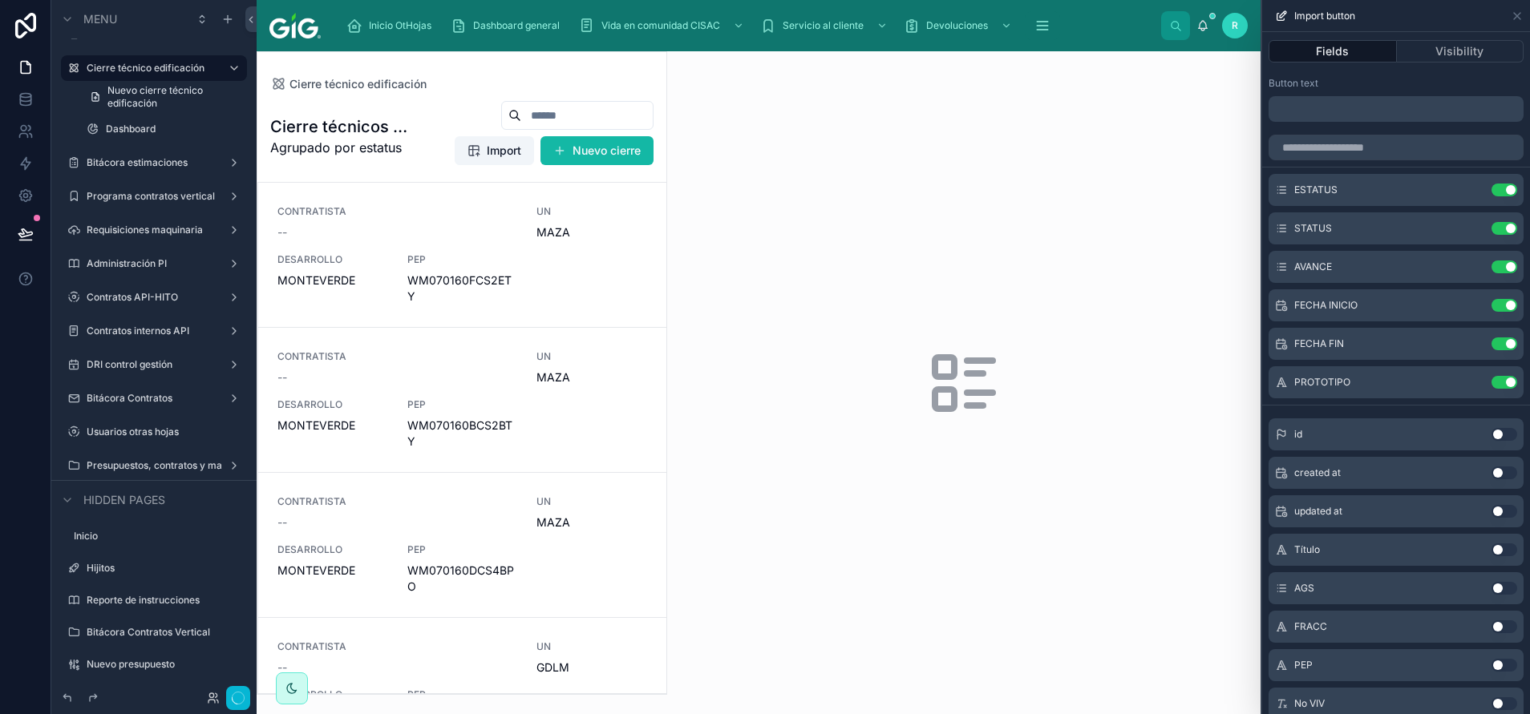
click at [1491, 232] on button "Use setting" at bounding box center [1504, 228] width 26 height 13
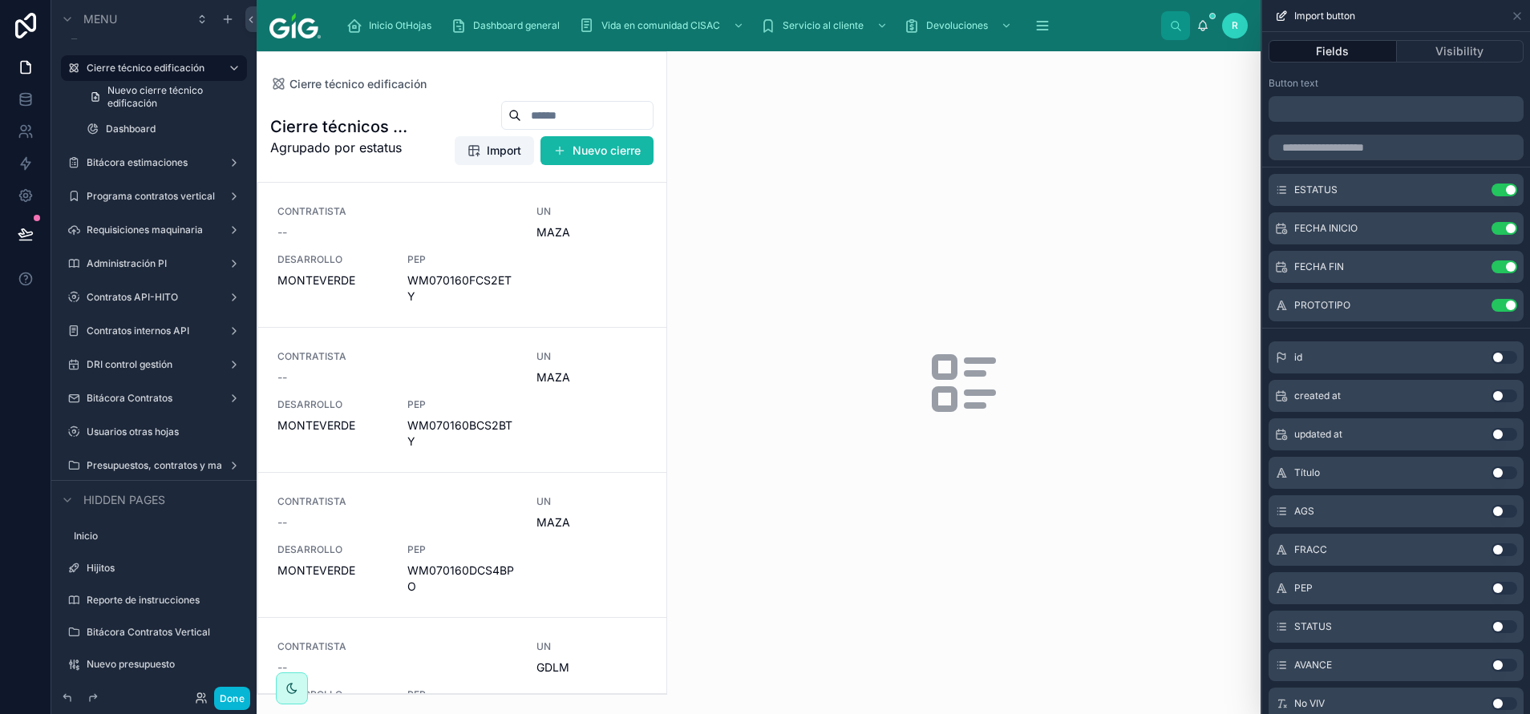
click at [1491, 232] on button "Use setting" at bounding box center [1504, 228] width 26 height 13
click at [1491, 224] on button "Use setting" at bounding box center [1504, 228] width 26 height 13
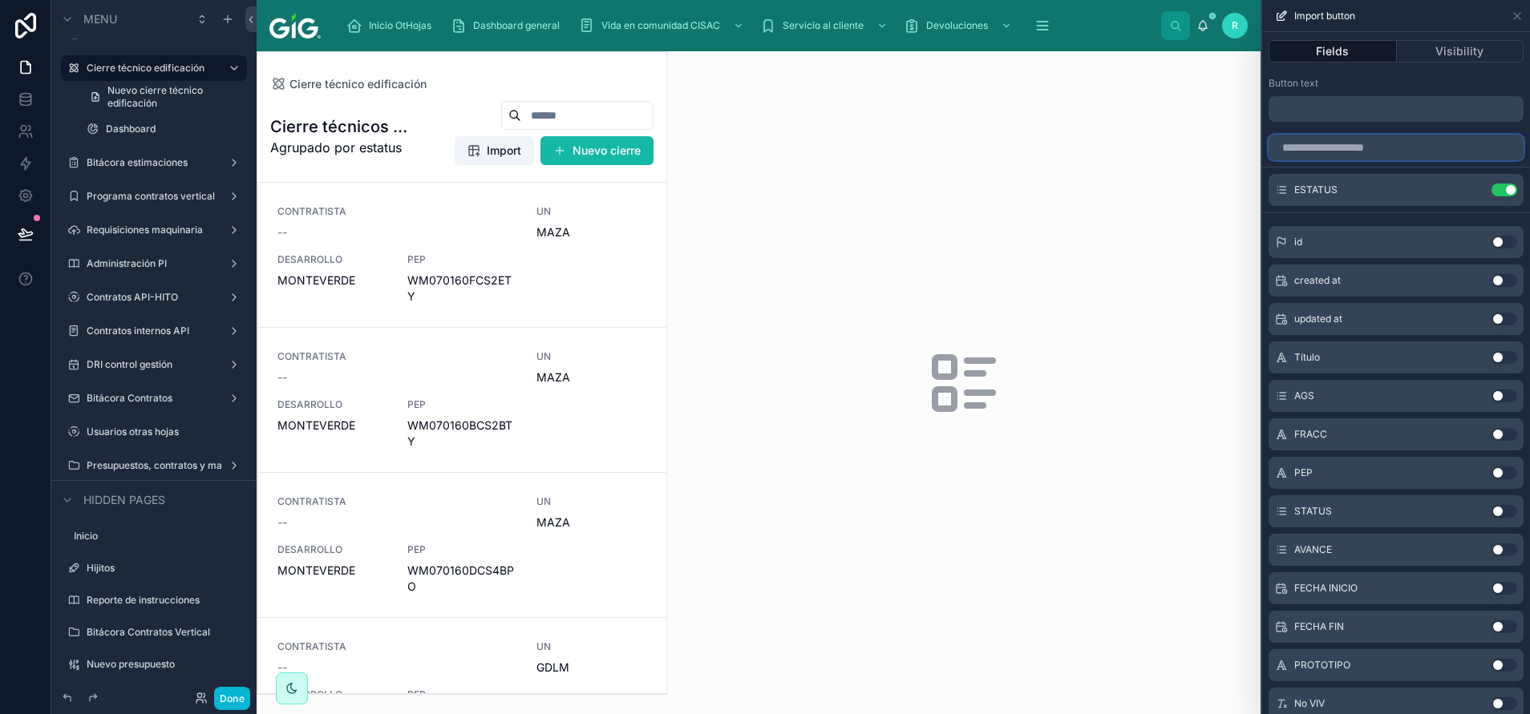
click at [1389, 139] on input "text" at bounding box center [1395, 148] width 255 height 26
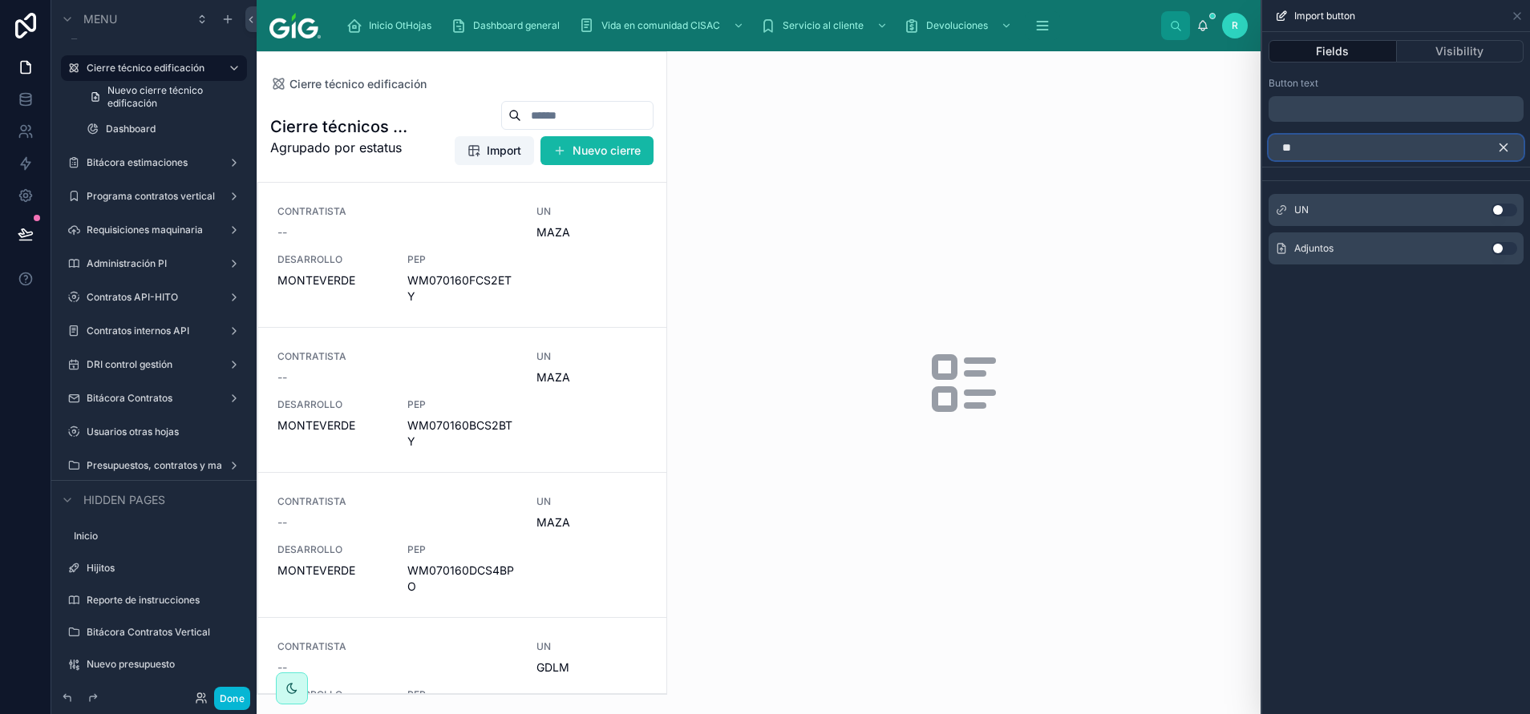
type input "**"
click at [1500, 208] on button "Use setting" at bounding box center [1504, 210] width 26 height 13
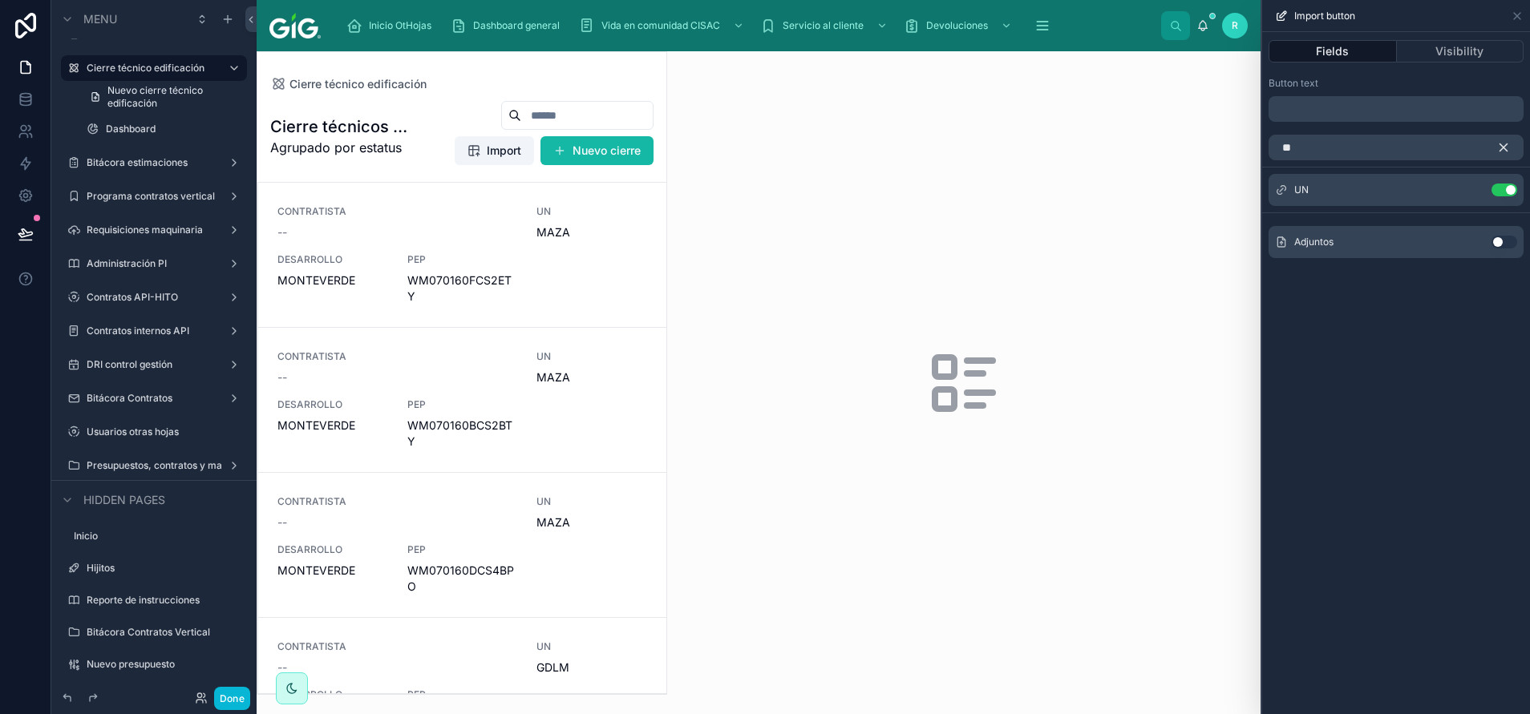
click at [1499, 145] on icon "button" at bounding box center [1503, 147] width 14 height 14
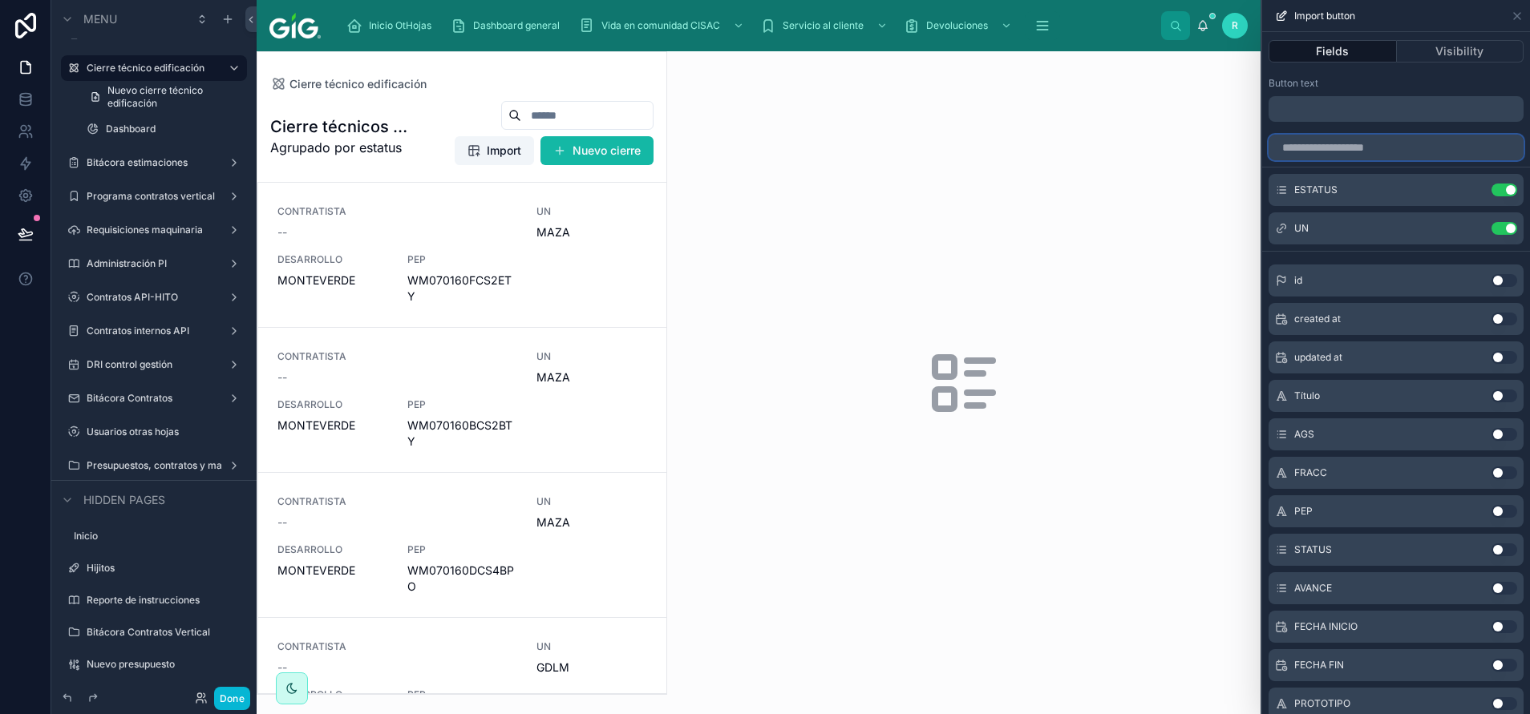
click at [1433, 148] on input "text" at bounding box center [1395, 148] width 255 height 26
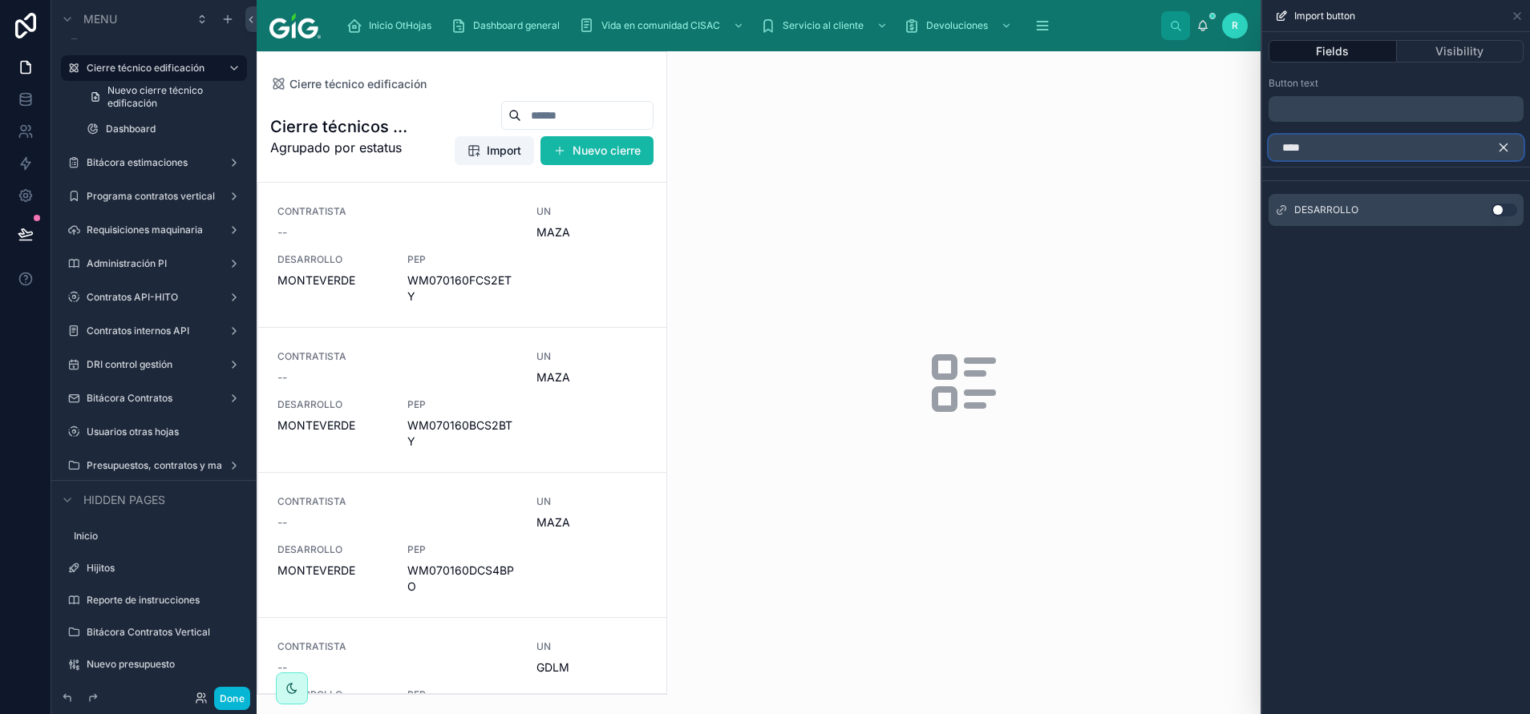
type input "****"
click at [1499, 217] on div "DESARROLLO Use setting" at bounding box center [1395, 210] width 255 height 32
click at [1501, 206] on button "Use setting" at bounding box center [1504, 210] width 26 height 13
click at [1502, 144] on icon "button" at bounding box center [1503, 147] width 14 height 14
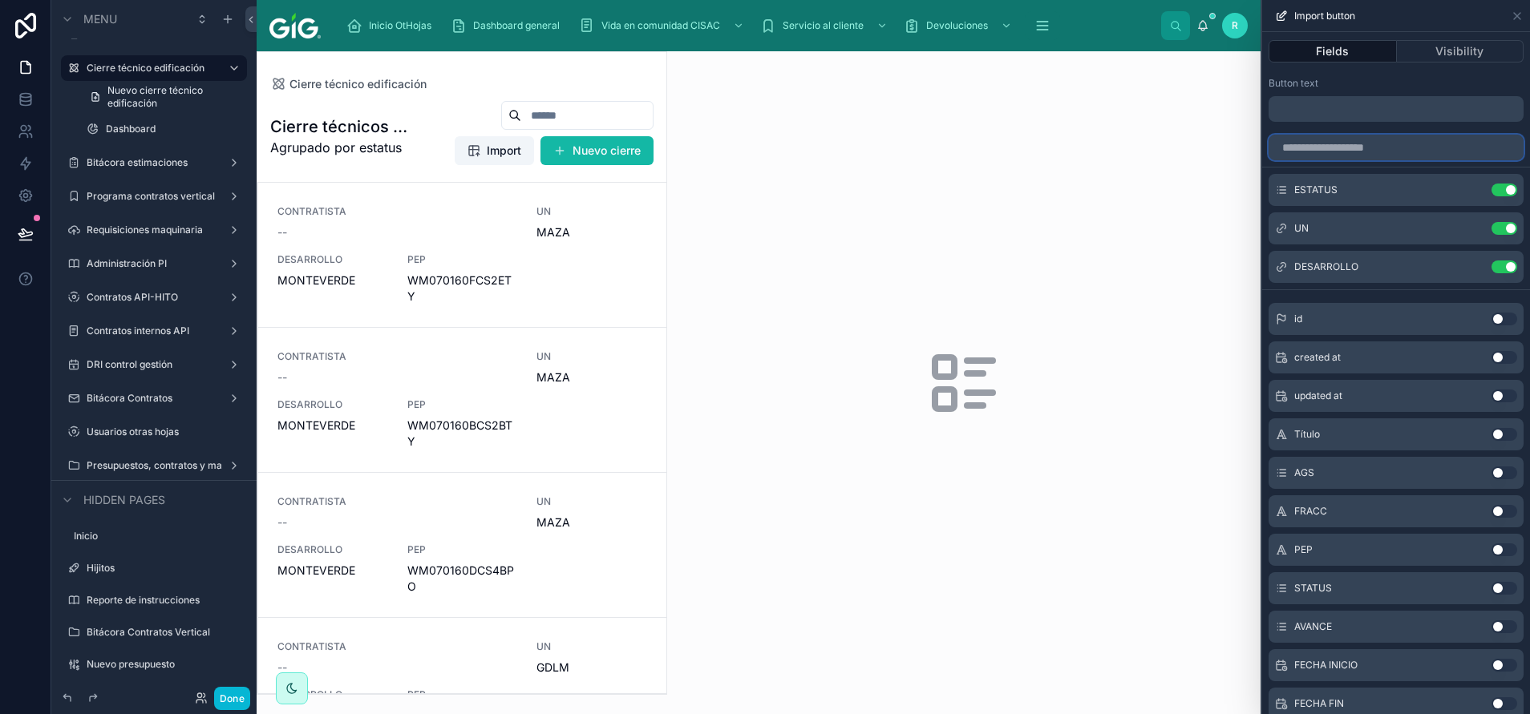
click at [1423, 147] on input "text" at bounding box center [1395, 148] width 255 height 26
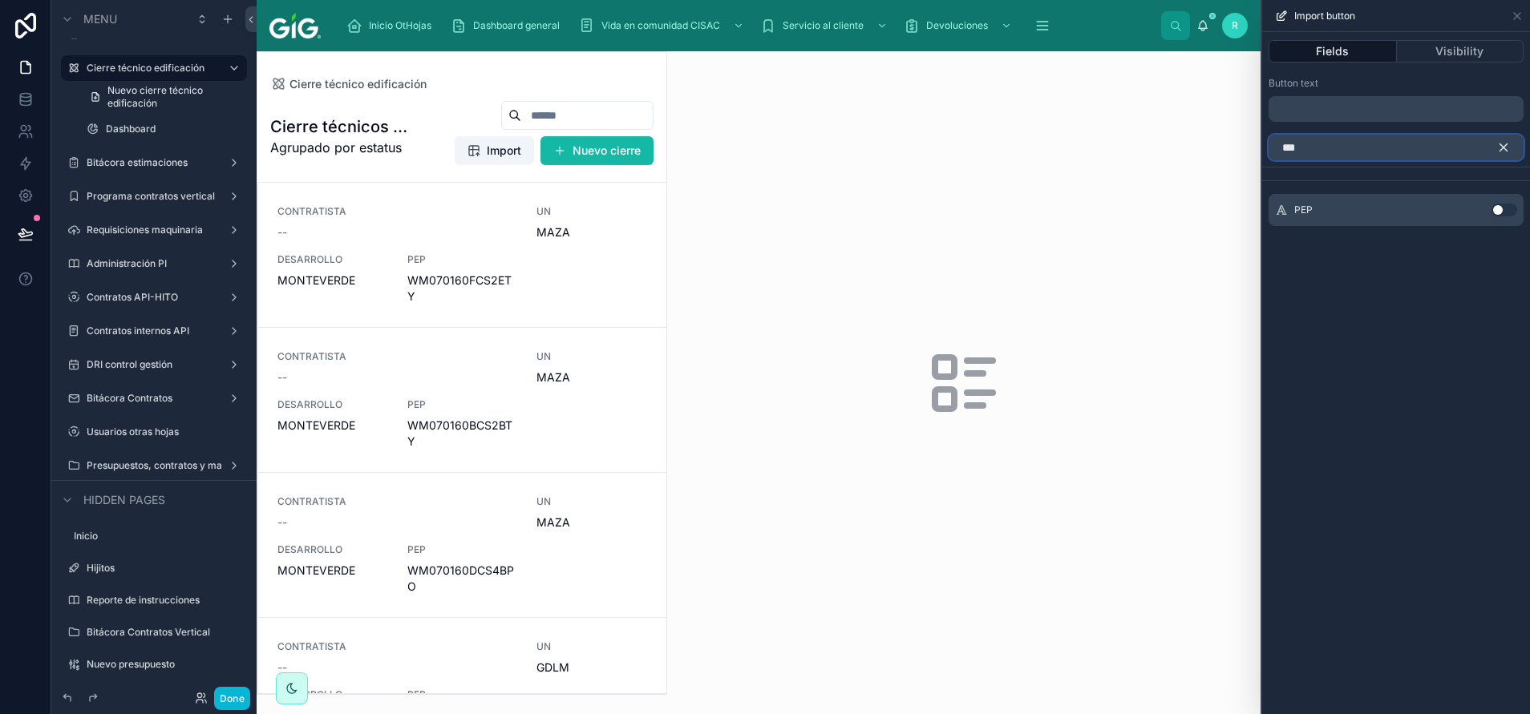
type input "***"
click at [1506, 204] on button "Use setting" at bounding box center [1504, 210] width 26 height 13
click at [1503, 148] on icon "button" at bounding box center [1503, 147] width 7 height 7
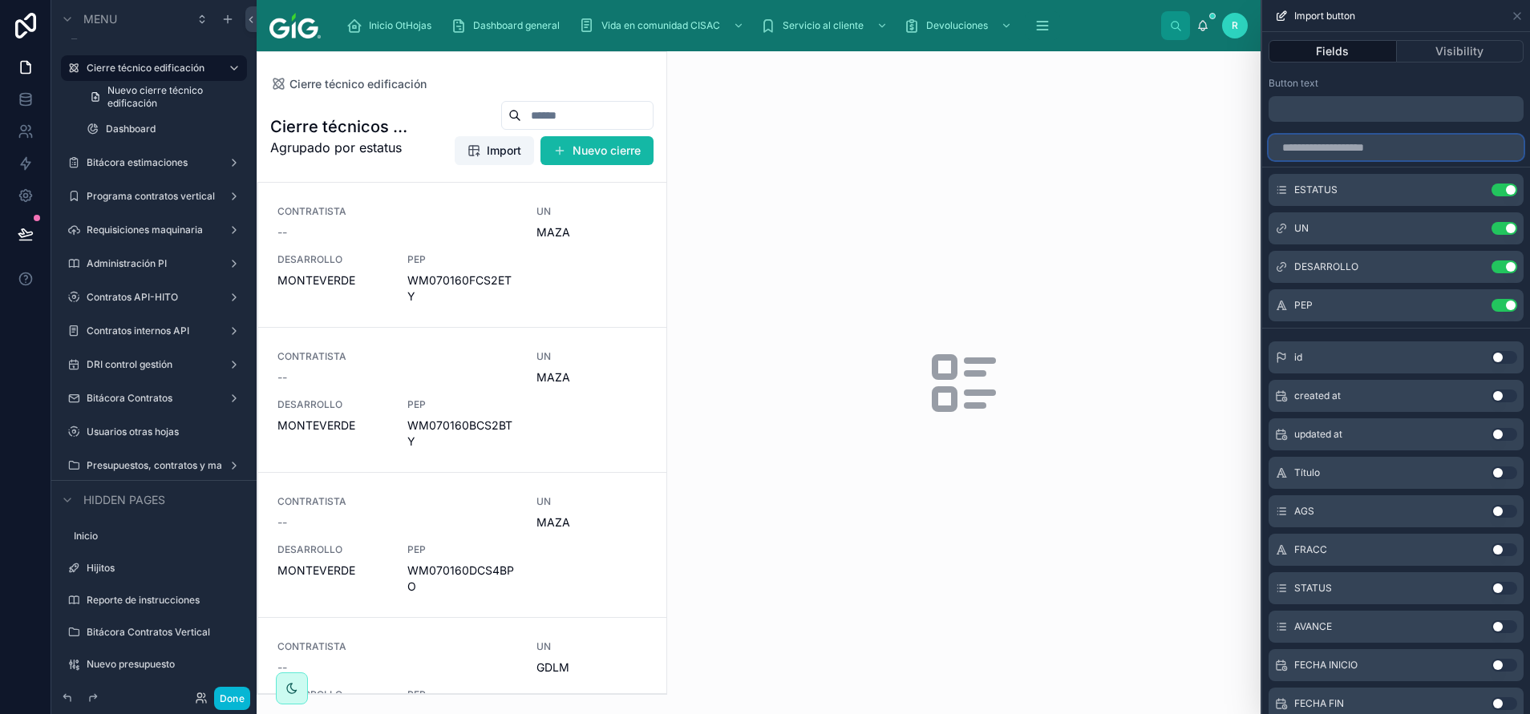
click at [1382, 159] on input "text" at bounding box center [1395, 148] width 255 height 26
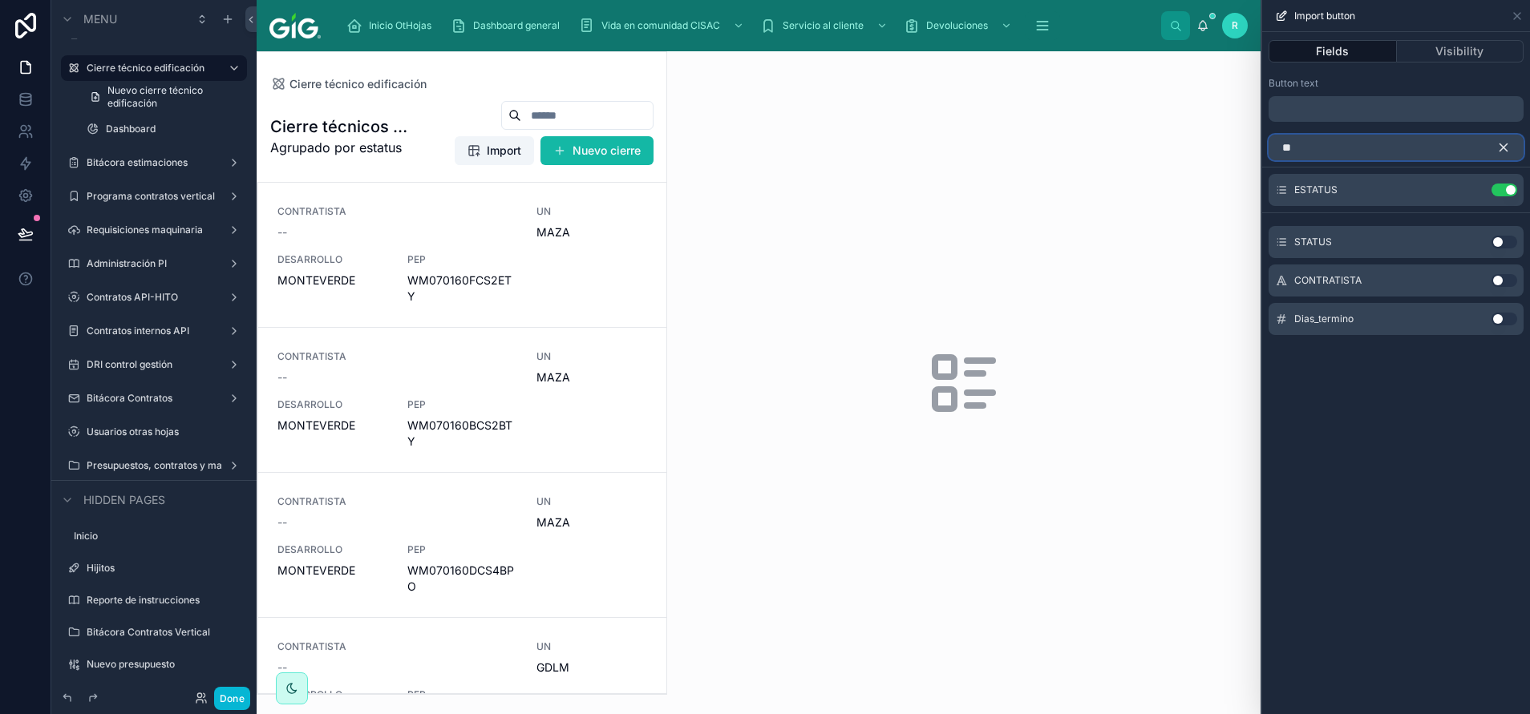
type input "**"
click at [1499, 239] on button "Use setting" at bounding box center [1504, 242] width 26 height 13
click at [1505, 148] on icon "button" at bounding box center [1503, 147] width 7 height 7
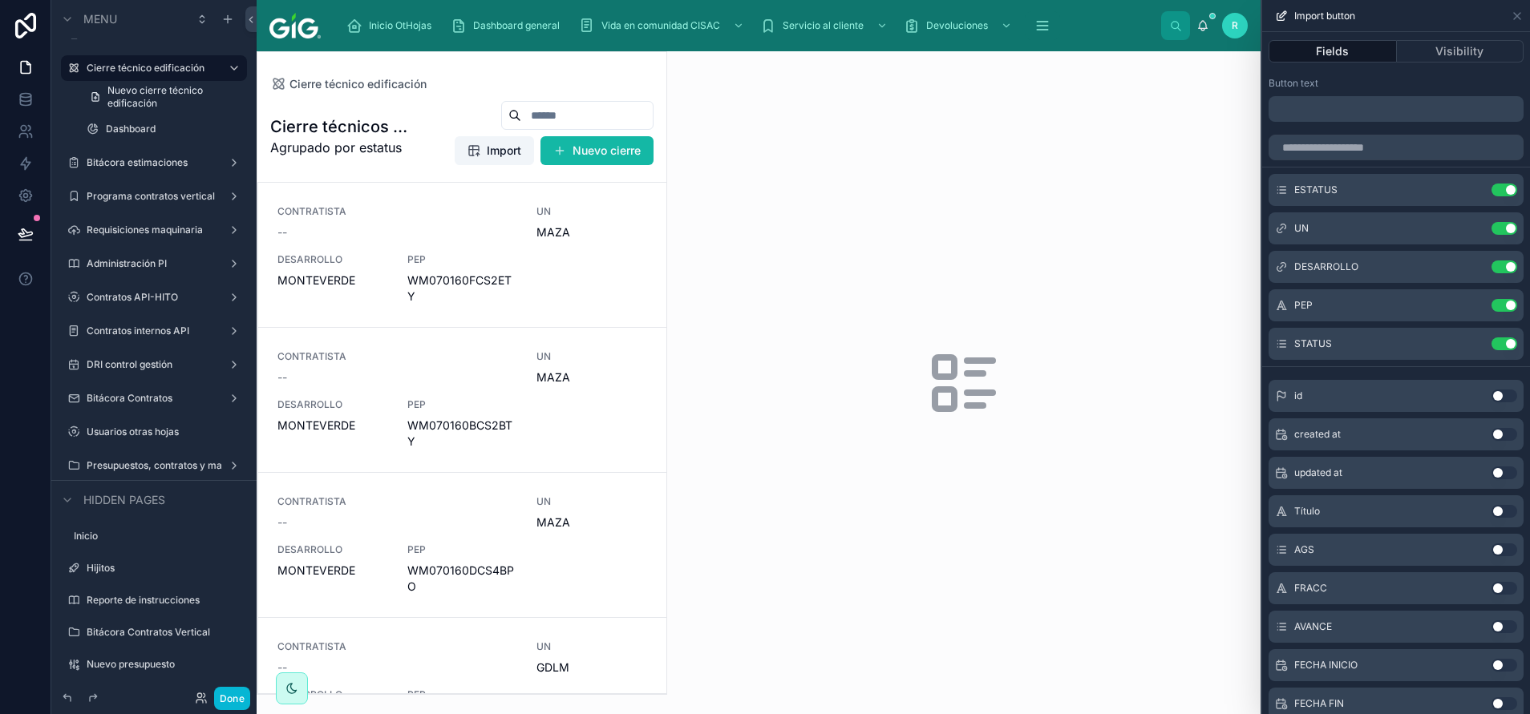
click at [1426, 115] on p "﻿" at bounding box center [1397, 108] width 245 height 19
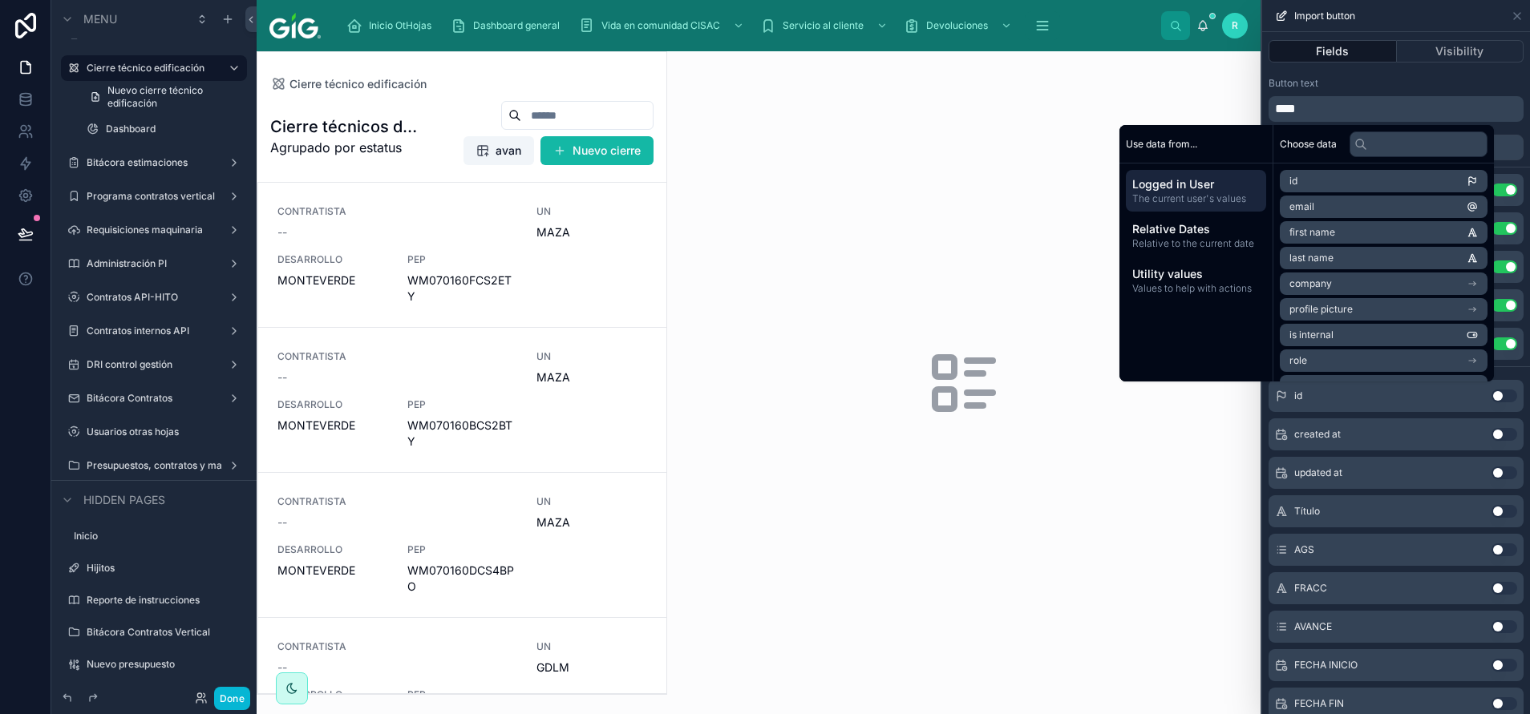
click at [1421, 80] on div "Button text" at bounding box center [1395, 83] width 255 height 13
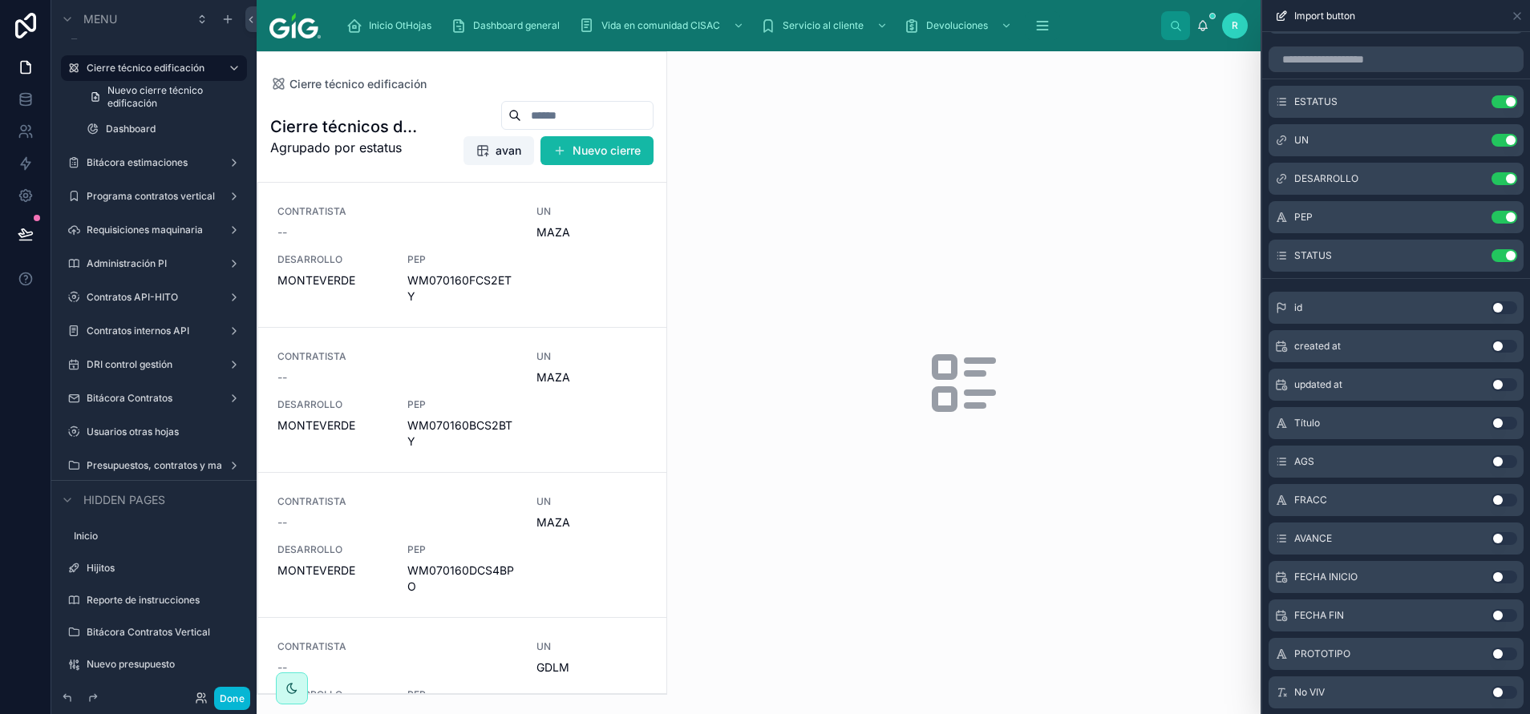
scroll to position [120, 0]
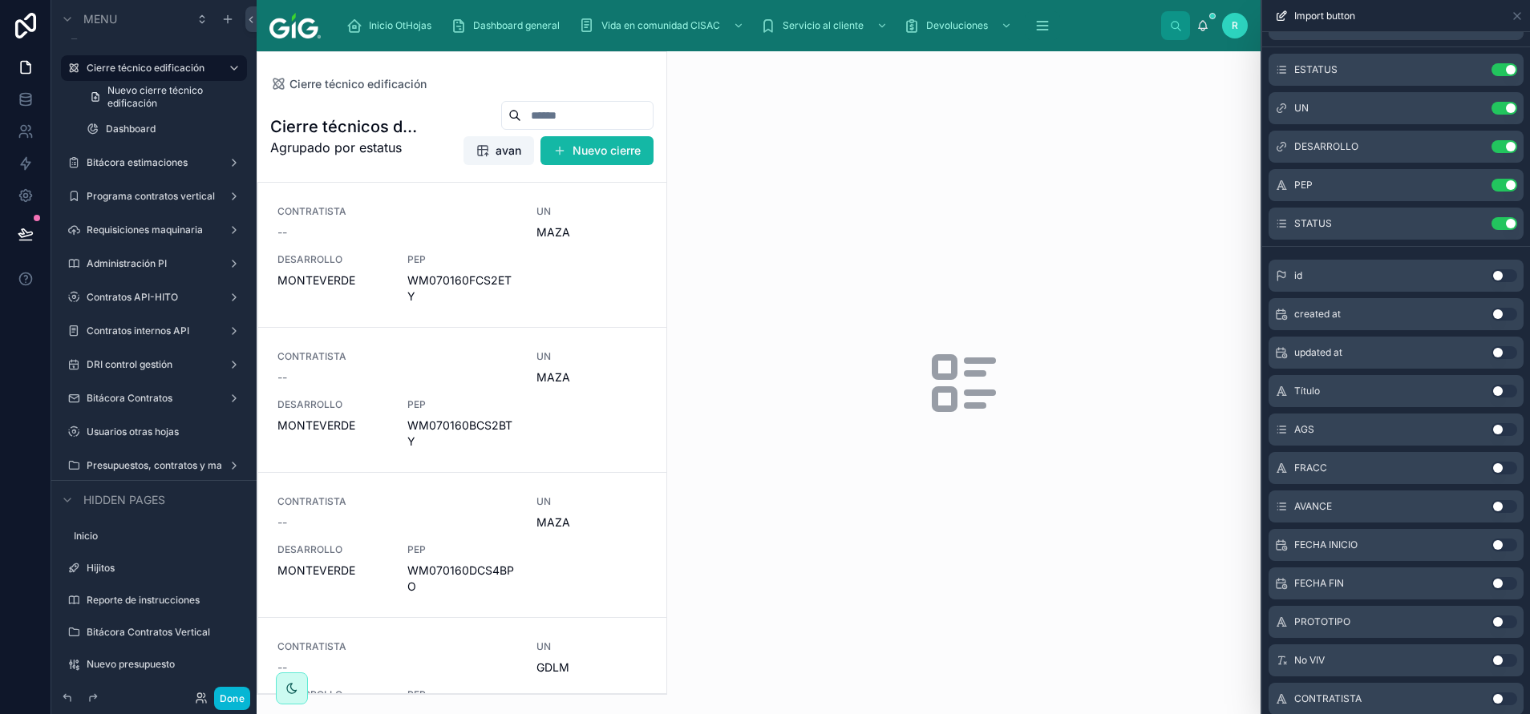
drag, startPoint x: 1495, startPoint y: 587, endPoint x: 1360, endPoint y: 656, distance: 151.3
click at [1360, 656] on div "No VIV Use setting" at bounding box center [1395, 661] width 255 height 32
click at [355, 243] on div "CONTRATISTA -- UN MAZA DESARROLLO MONTEVERDE PEP WM070160FCS2ETY" at bounding box center [462, 254] width 370 height 99
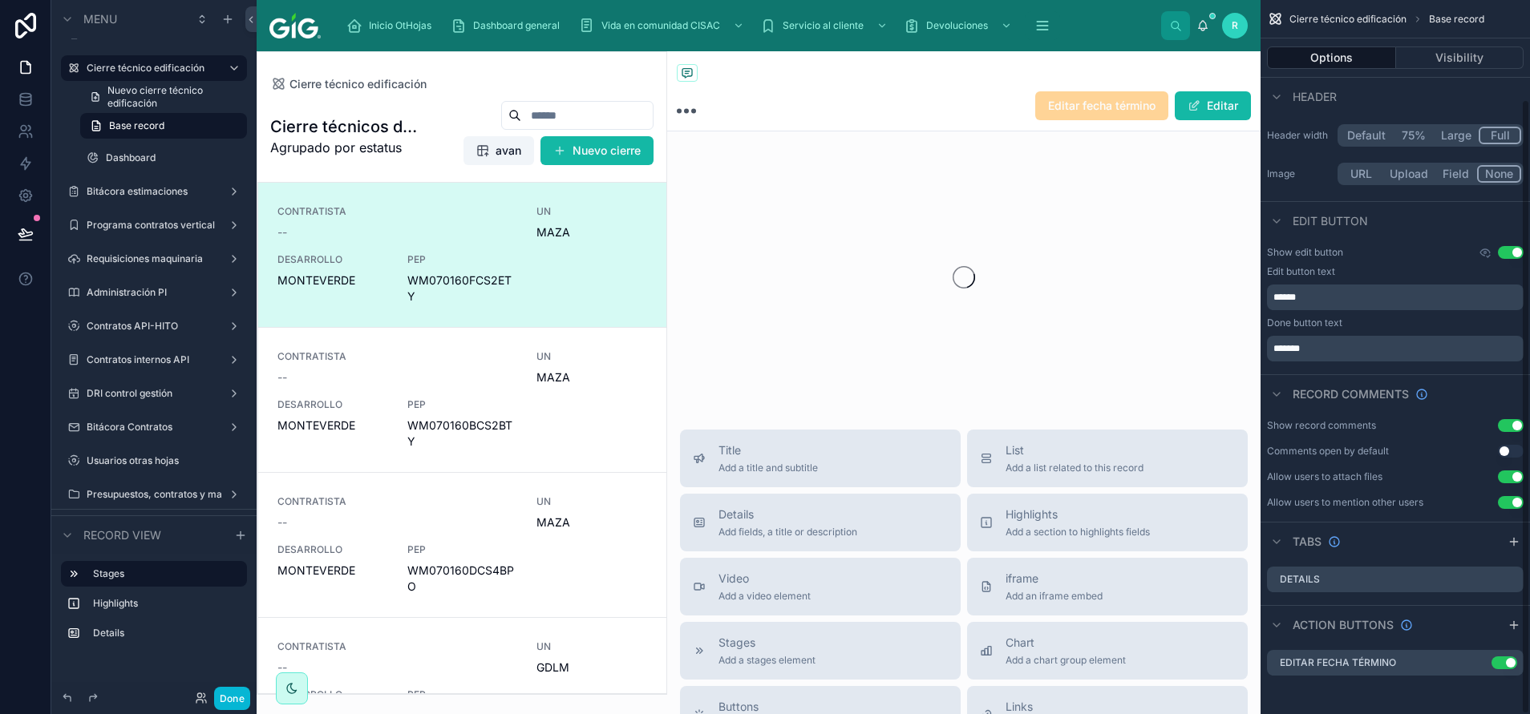
scroll to position [115, 0]
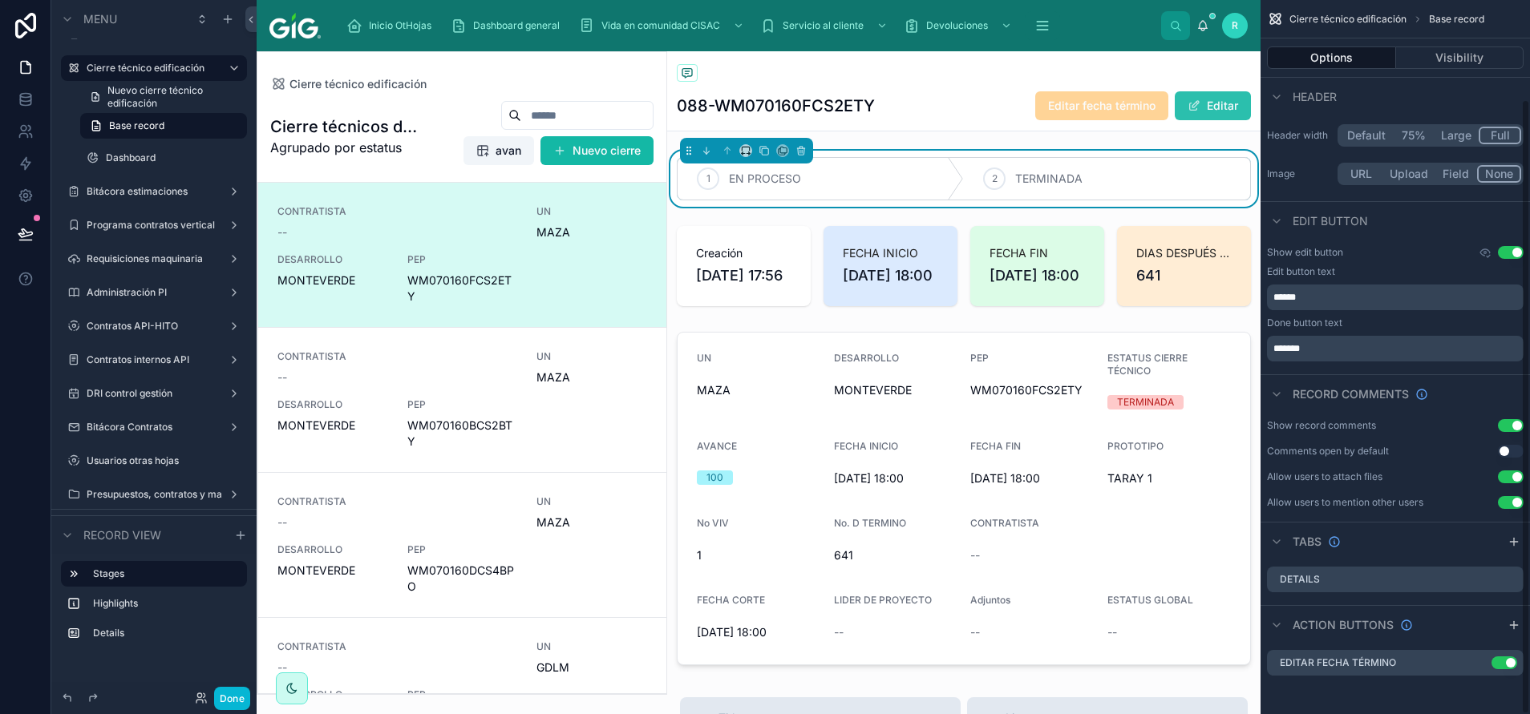
click at [1203, 119] on button "Editar" at bounding box center [1213, 105] width 76 height 29
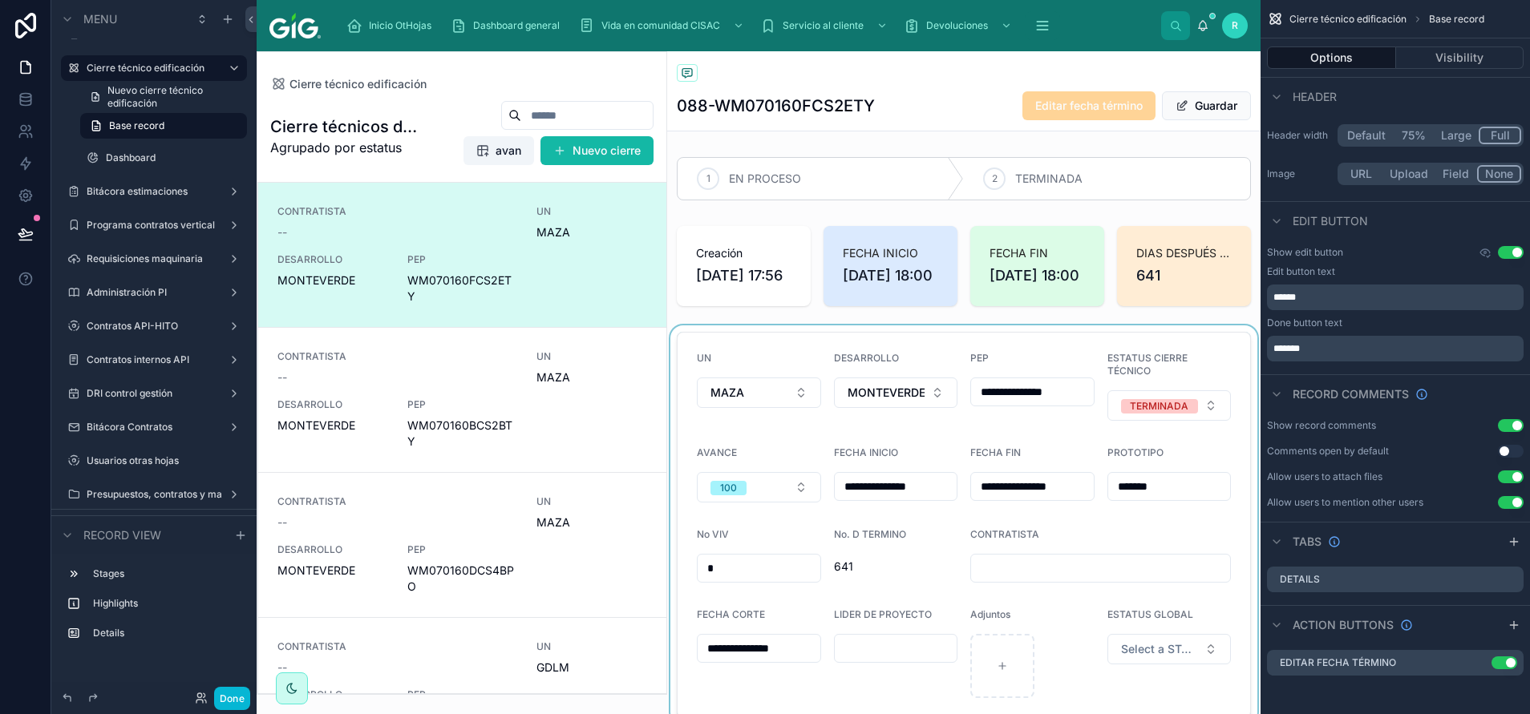
click at [775, 514] on div at bounding box center [963, 525] width 593 height 399
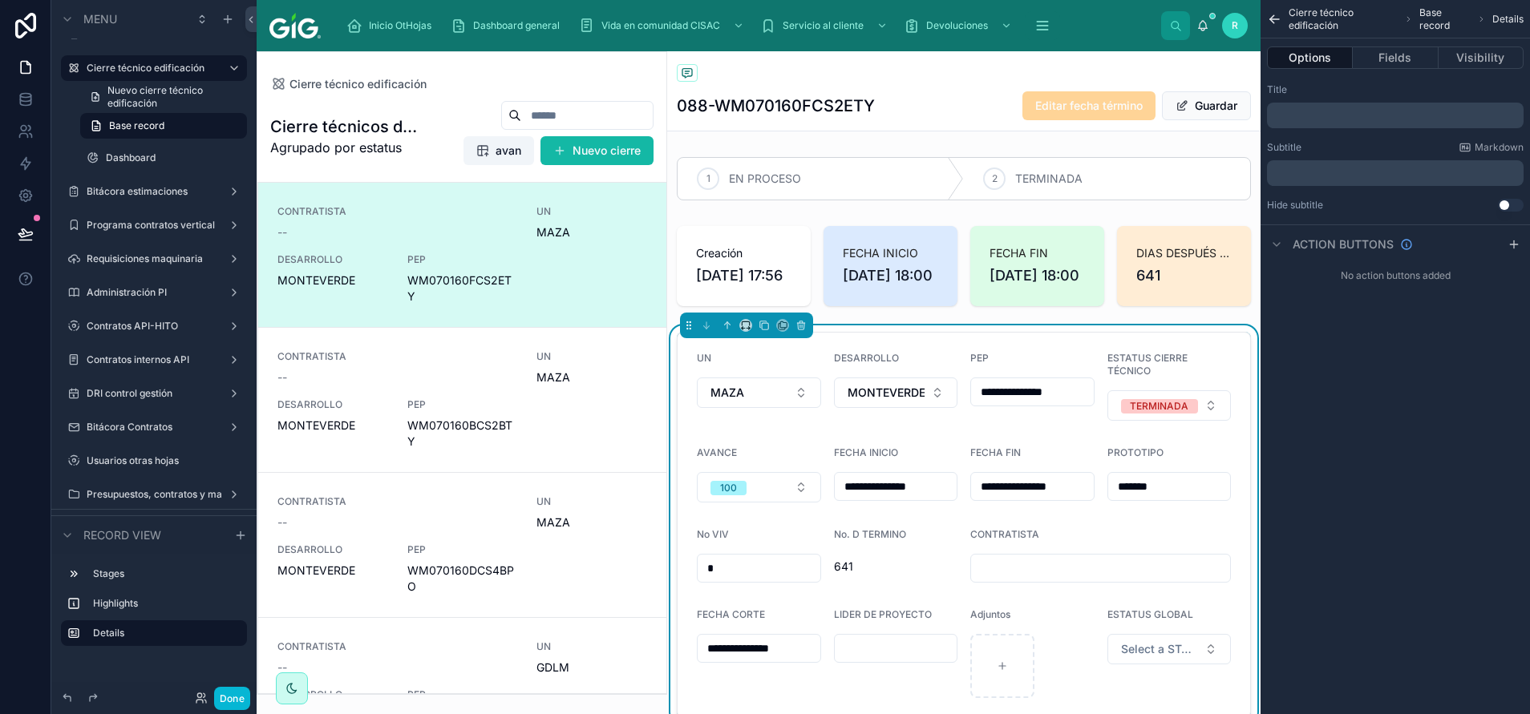
click at [775, 503] on button "100" at bounding box center [759, 487] width 124 height 30
click at [774, 451] on form "**********" at bounding box center [964, 525] width 572 height 385
drag, startPoint x: 400, startPoint y: 83, endPoint x: 431, endPoint y: 71, distance: 33.1
click at [400, 83] on span "Cierre técnico edificación" at bounding box center [357, 84] width 137 height 16
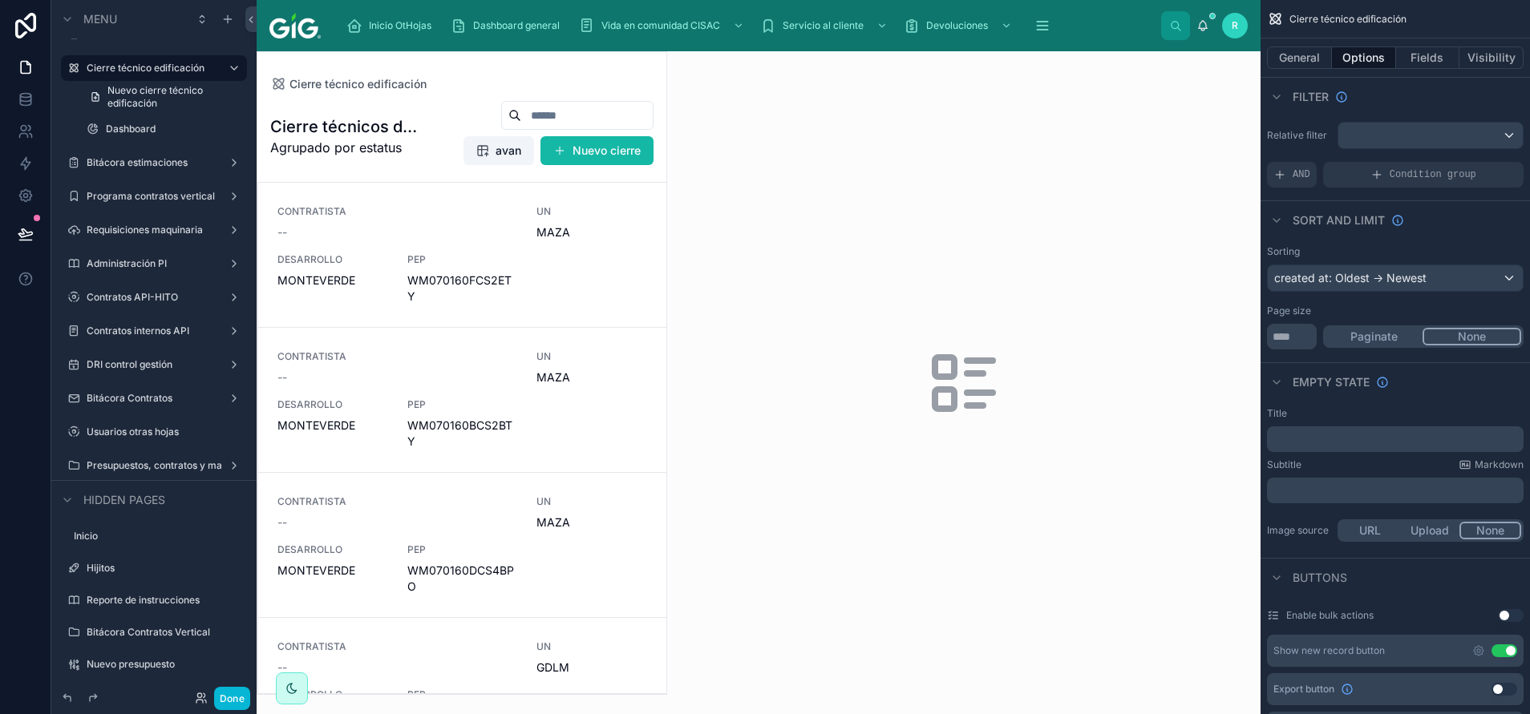
scroll to position [241, 0]
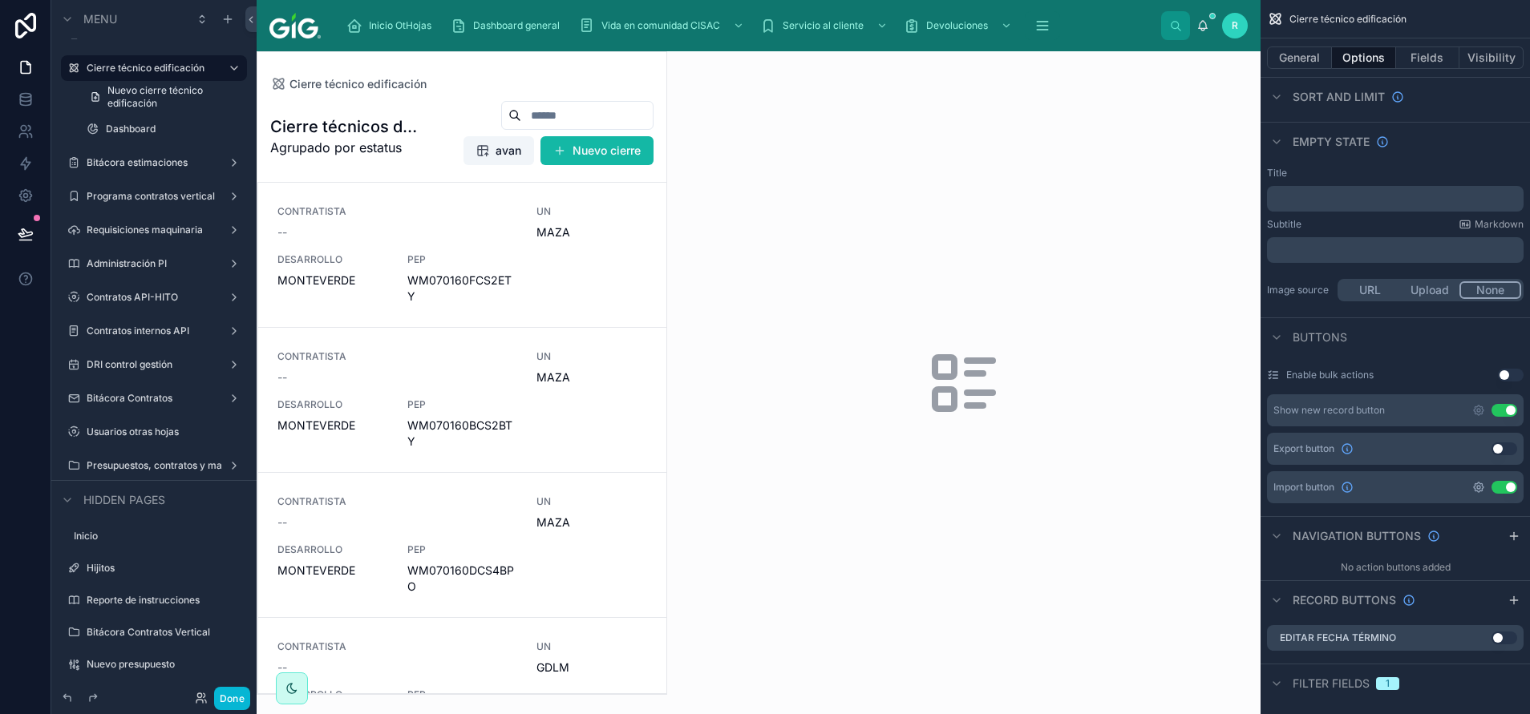
click at [1481, 491] on icon "scrollable content" at bounding box center [1479, 488] width 10 height 10
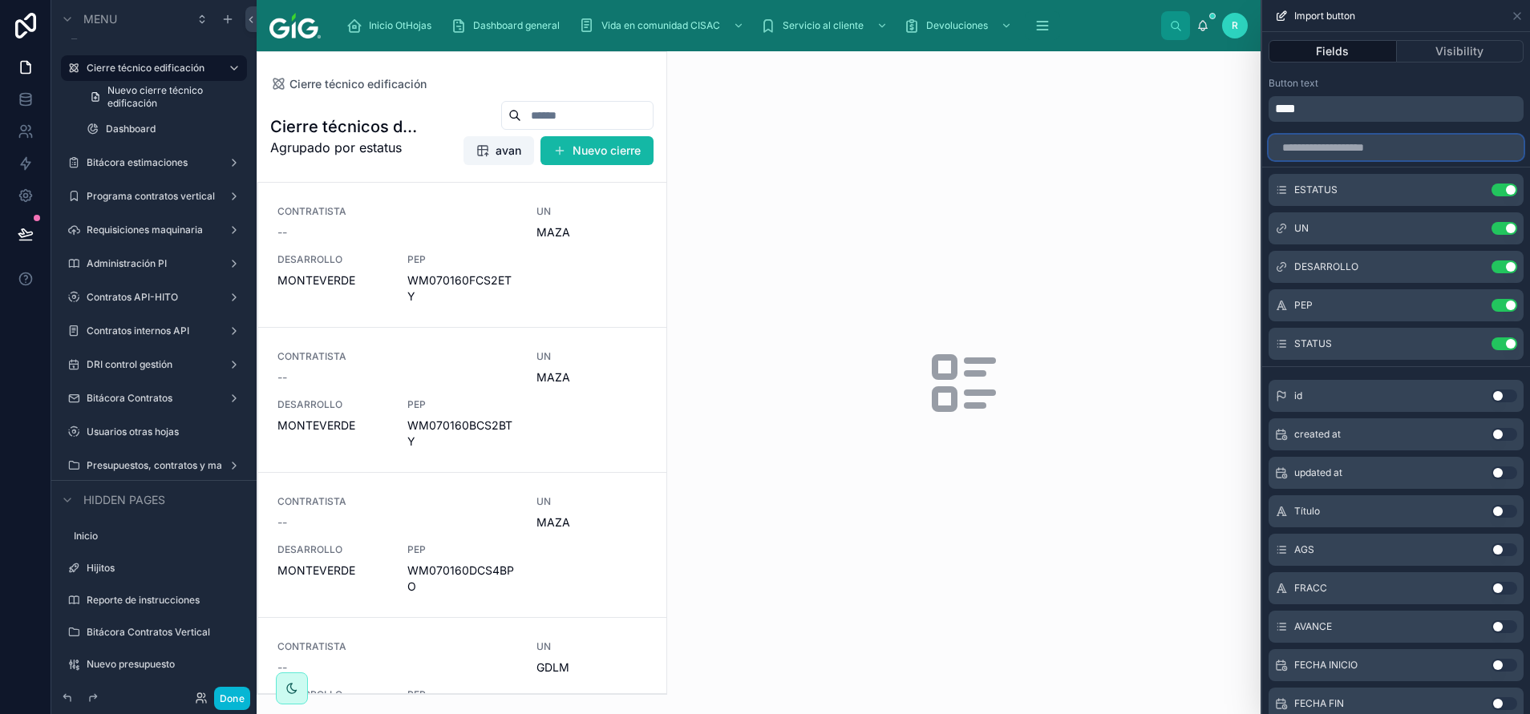
click at [1413, 152] on input "text" at bounding box center [1395, 148] width 255 height 26
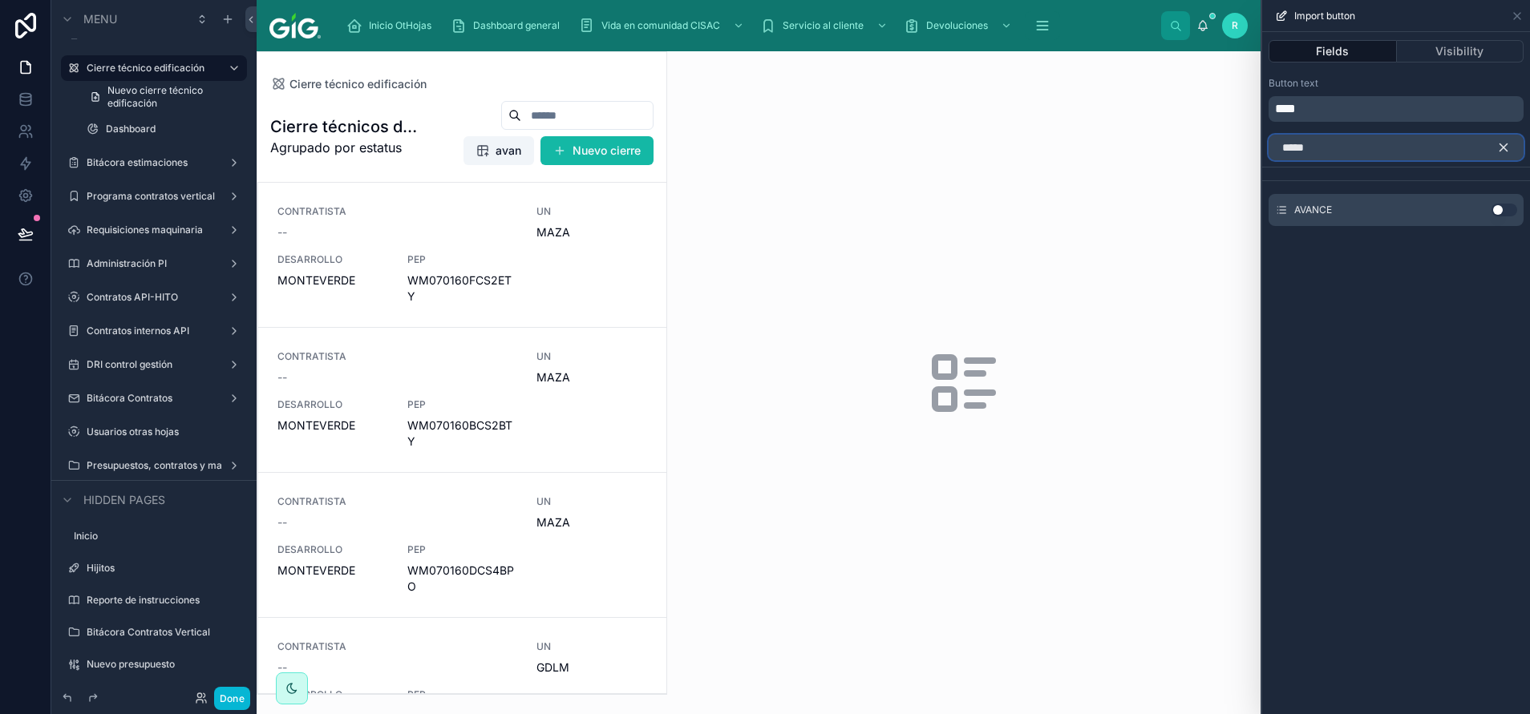
type input "*****"
click at [1507, 213] on button "Use setting" at bounding box center [1504, 210] width 26 height 13
click at [1504, 156] on button "button" at bounding box center [1509, 148] width 27 height 26
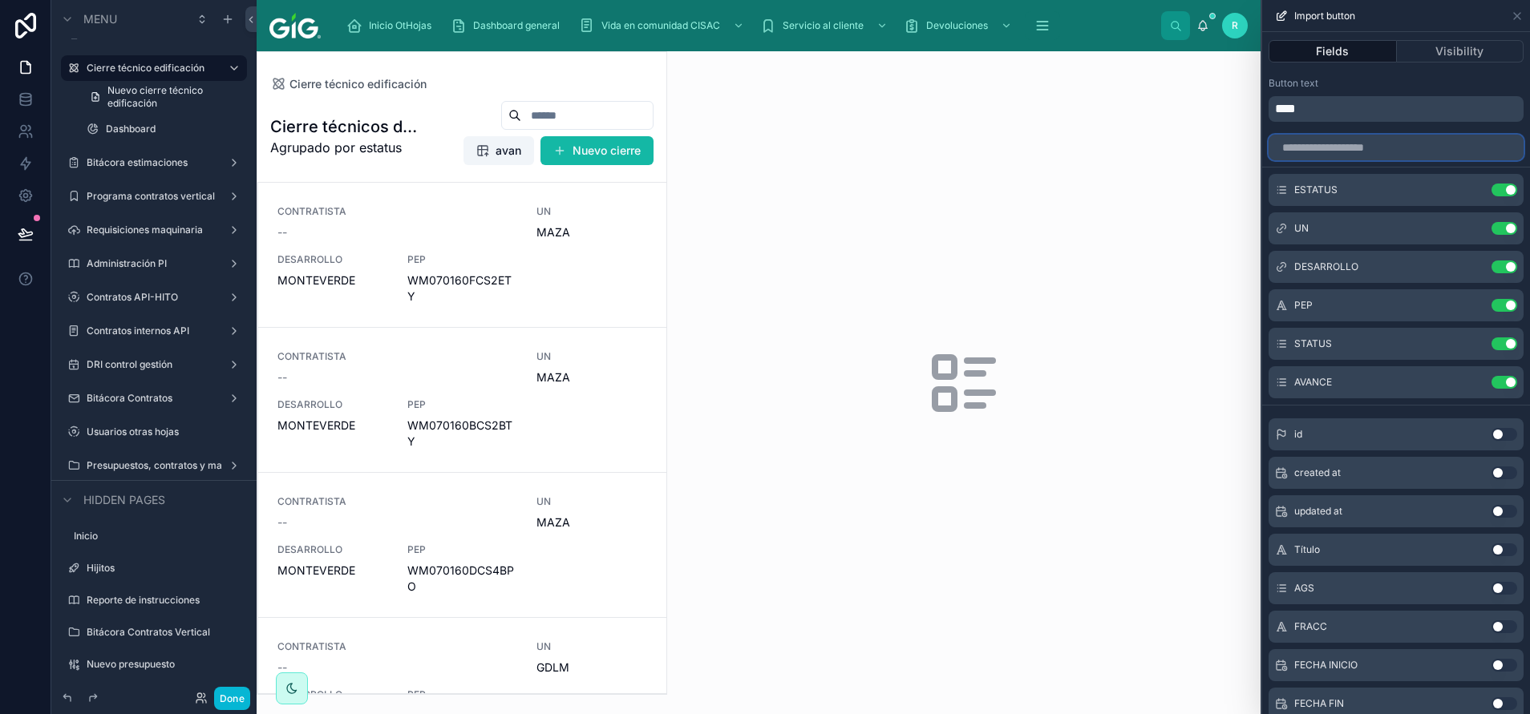
click at [1458, 146] on input "text" at bounding box center [1395, 148] width 255 height 26
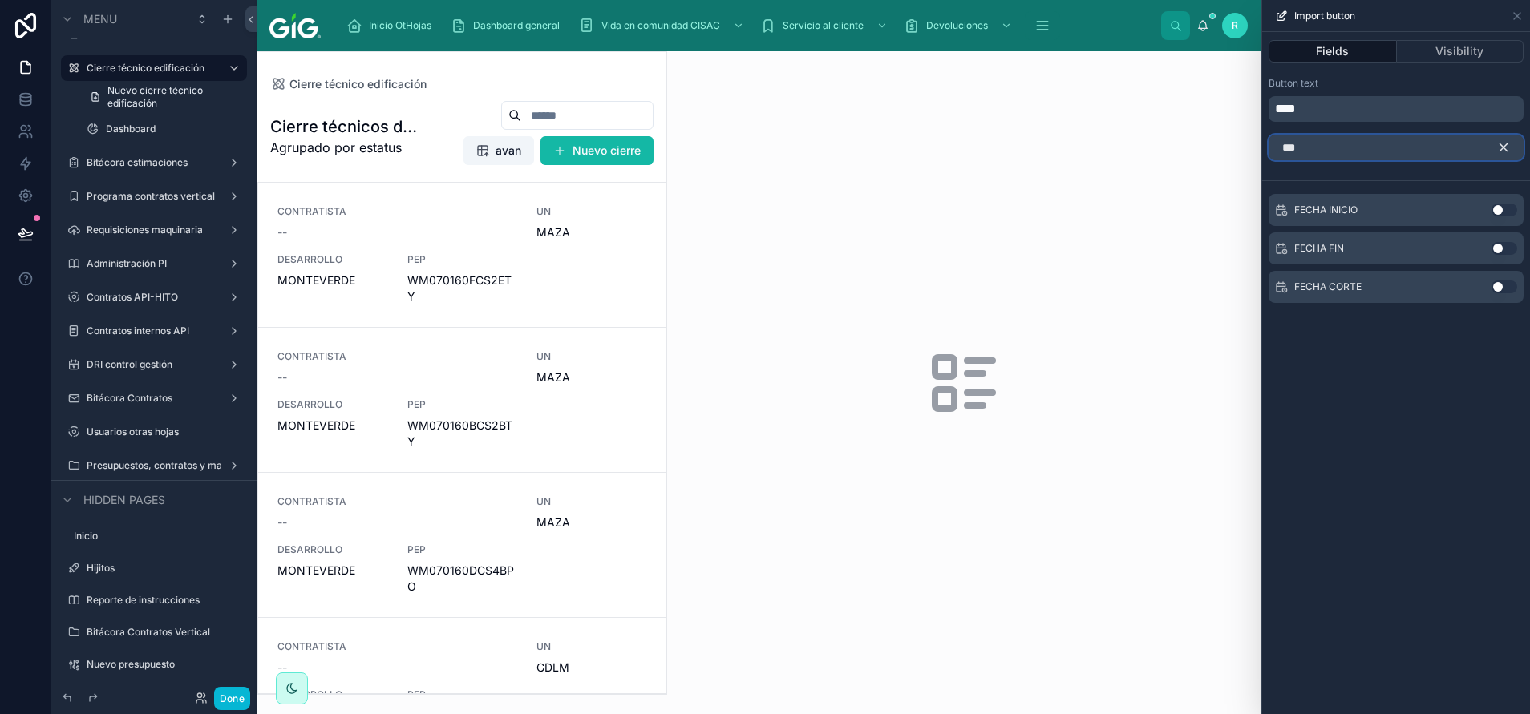
type input "***"
click at [1505, 212] on button "Use setting" at bounding box center [1504, 210] width 26 height 13
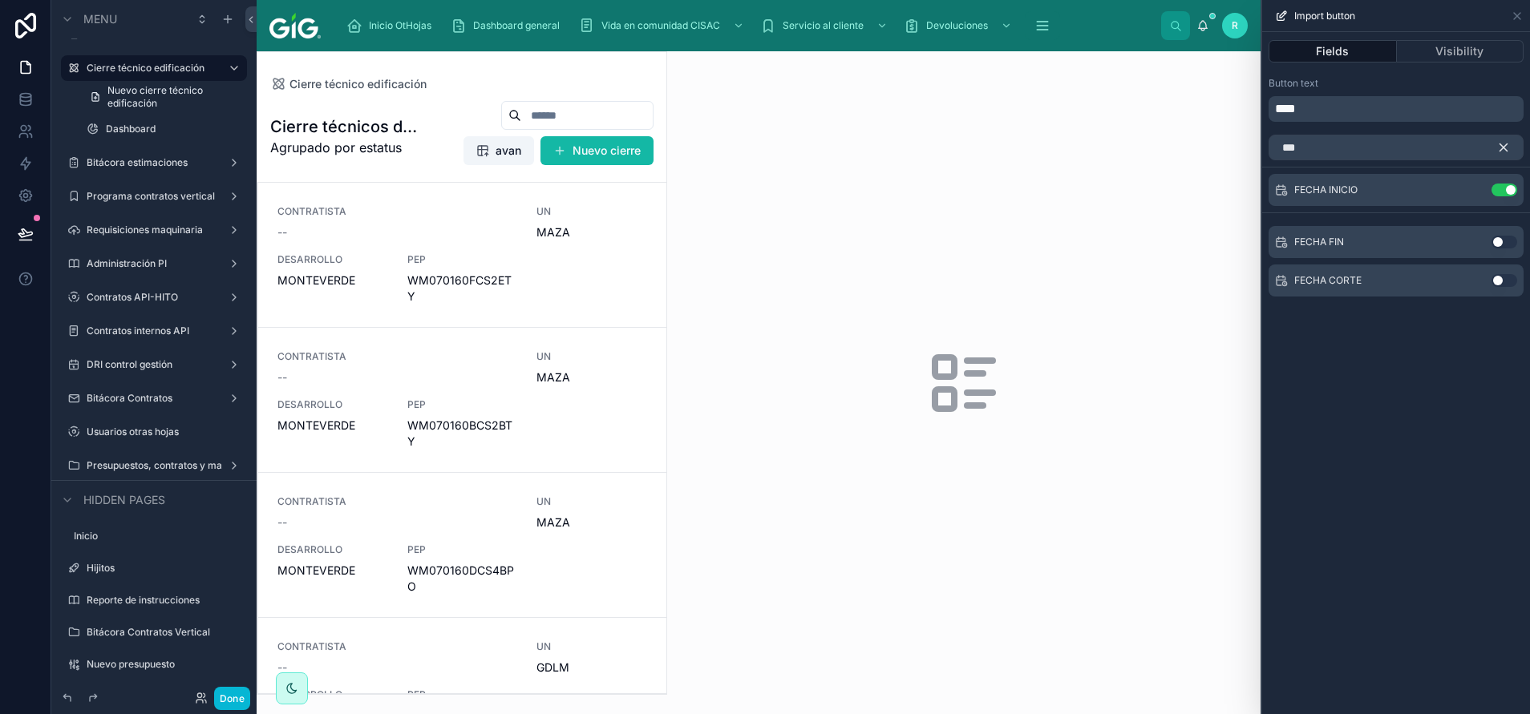
click at [1501, 252] on div "FECHA FIN Use setting" at bounding box center [1395, 242] width 255 height 32
click at [1502, 239] on button "Use setting" at bounding box center [1504, 242] width 26 height 13
click at [1482, 111] on p "****" at bounding box center [1397, 108] width 245 height 19
click at [1443, 85] on div "Button text" at bounding box center [1395, 83] width 255 height 13
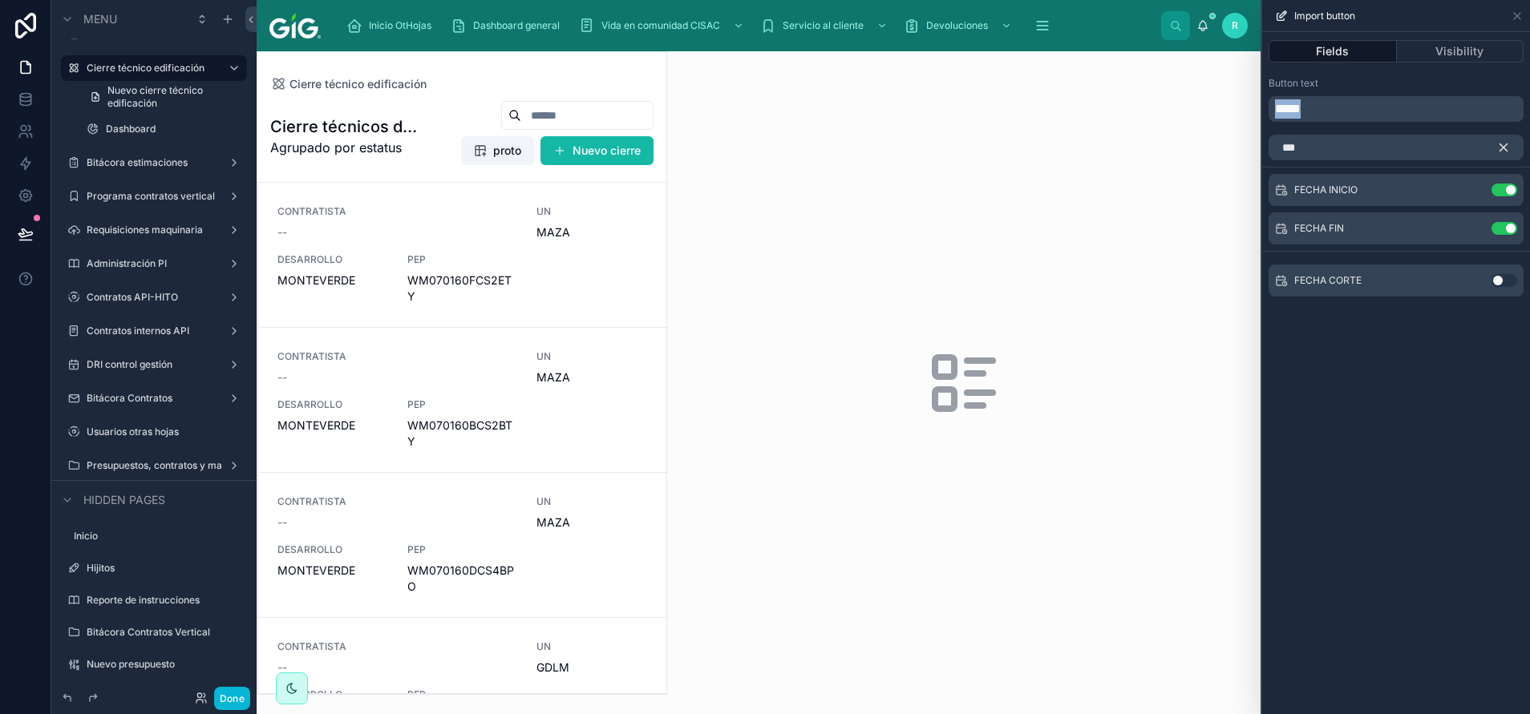
drag, startPoint x: 1348, startPoint y: 115, endPoint x: 1267, endPoint y: 110, distance: 81.2
click at [1267, 110] on div "Button text *****" at bounding box center [1396, 100] width 268 height 58
drag, startPoint x: 1333, startPoint y: 138, endPoint x: 1264, endPoint y: 138, distance: 69.8
click at [1264, 138] on div "***" at bounding box center [1396, 144] width 268 height 32
drag, startPoint x: 1325, startPoint y: 106, endPoint x: 1257, endPoint y: 119, distance: 69.3
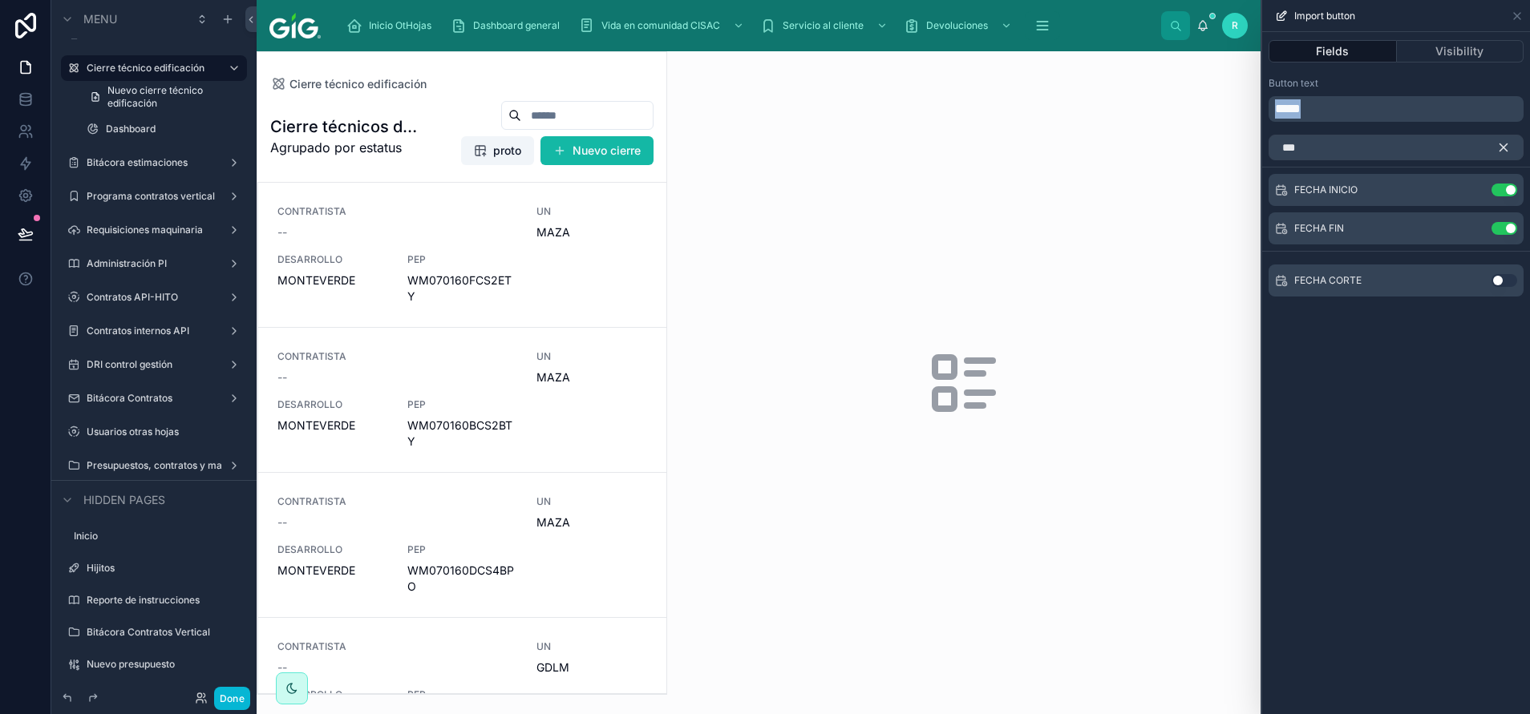
click at [1257, 119] on div "Import button Fields Visibility Button text ***** *** FECHA INICIO Use setting …" at bounding box center [765, 357] width 1530 height 714
drag, startPoint x: 1348, startPoint y: 100, endPoint x: 1239, endPoint y: 118, distance: 110.5
click at [1239, 118] on div "Import button Fields Visibility Button text ******** *** FECHA INICIO Use setti…" at bounding box center [765, 357] width 1530 height 714
click at [1367, 143] on input "***" at bounding box center [1395, 148] width 255 height 26
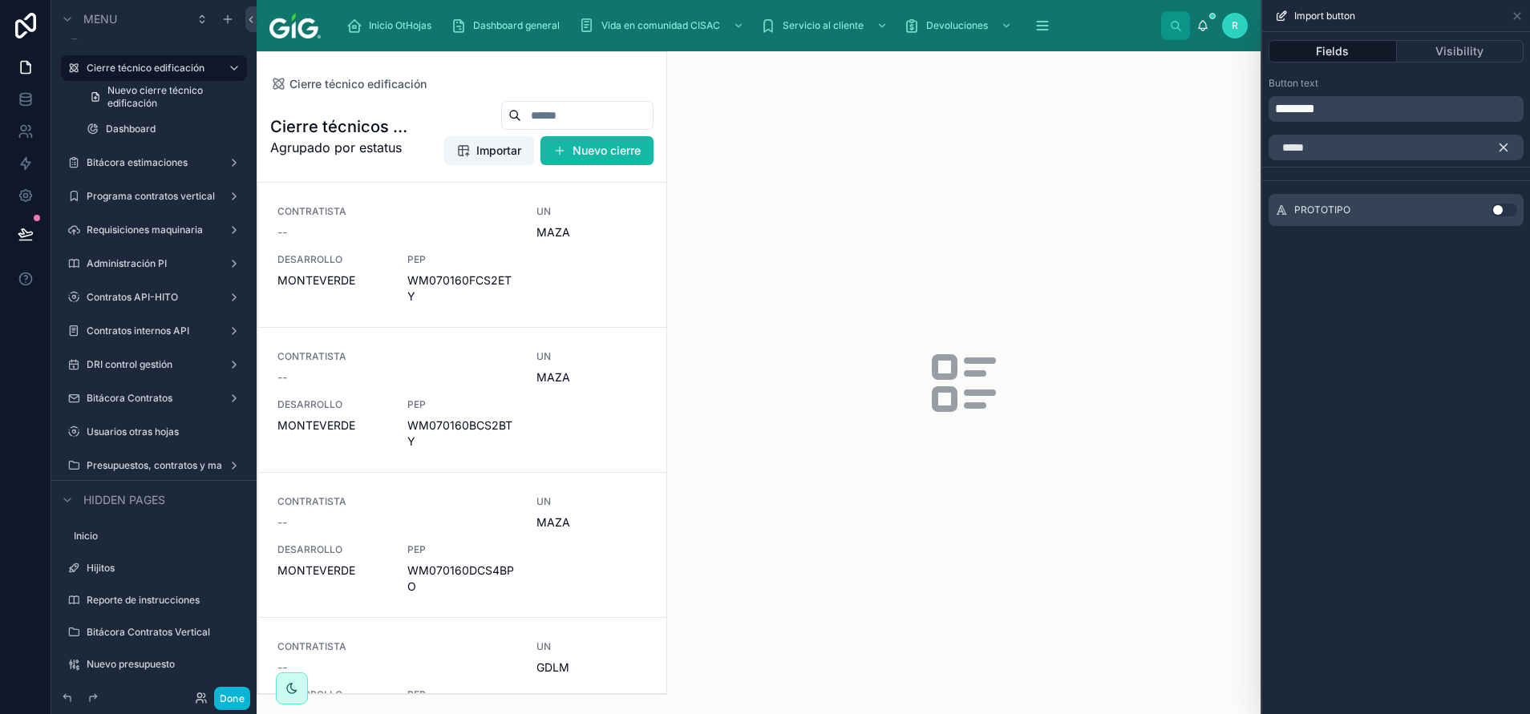
click at [1508, 212] on button "Use setting" at bounding box center [1504, 210] width 26 height 13
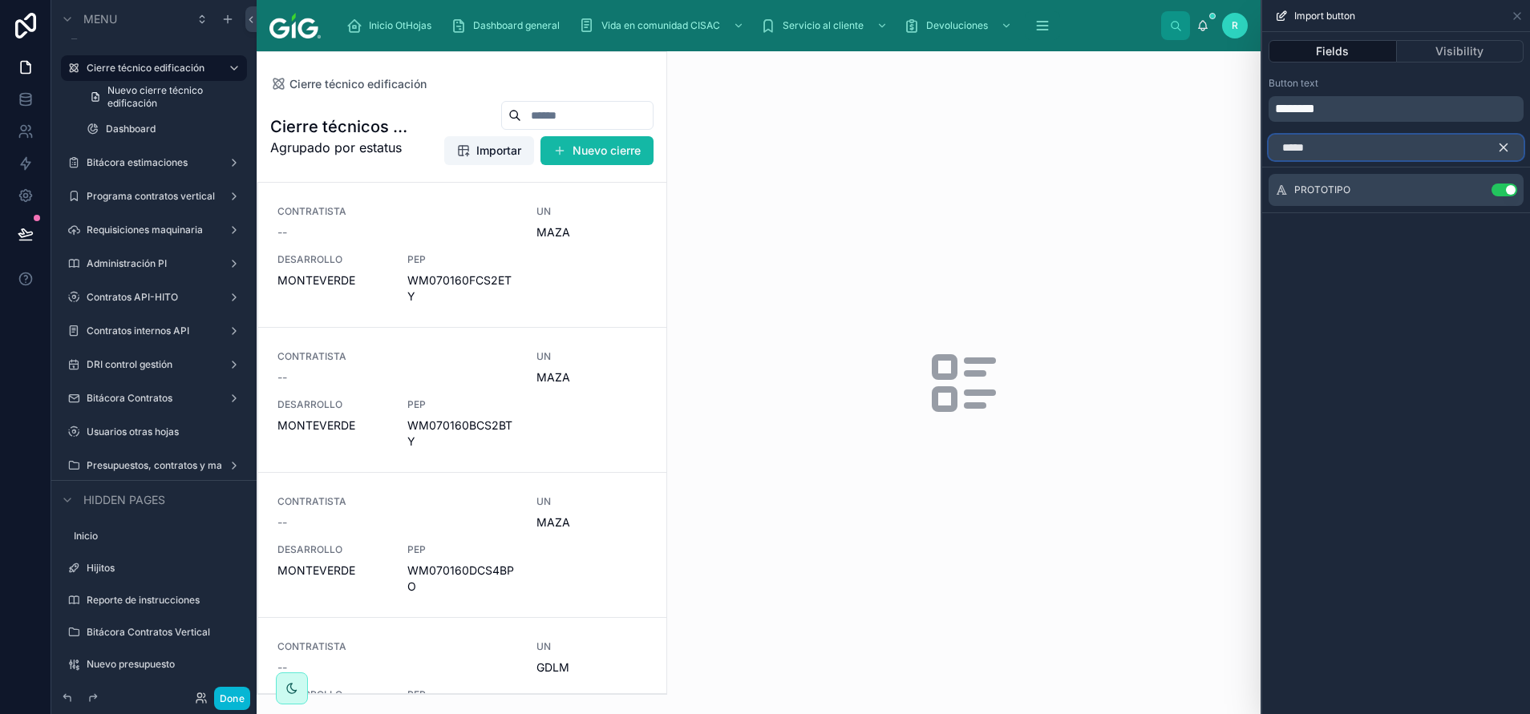
click at [1365, 152] on input "*****" at bounding box center [1395, 148] width 255 height 26
type input "***"
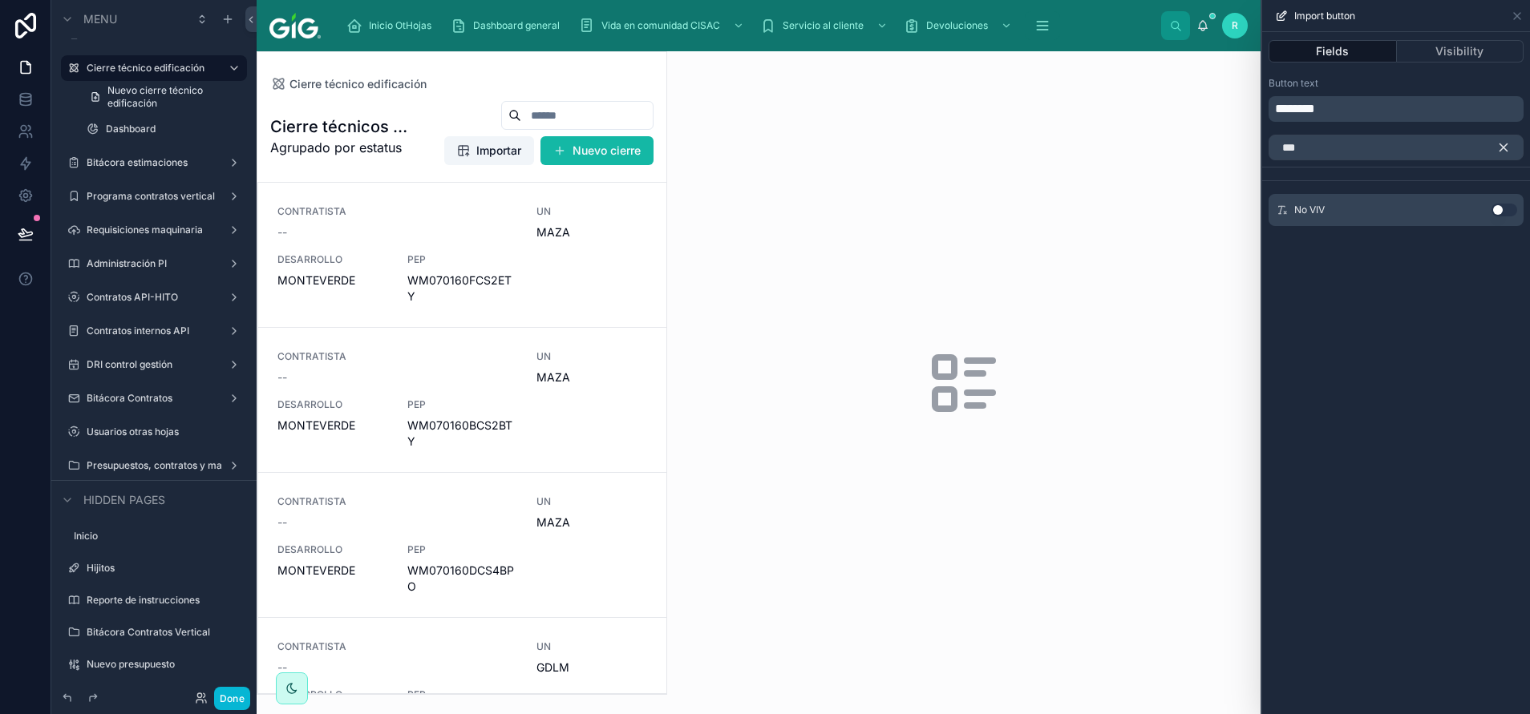
click at [1504, 206] on button "Use setting" at bounding box center [1504, 210] width 26 height 13
click at [1503, 144] on icon "button" at bounding box center [1503, 147] width 14 height 14
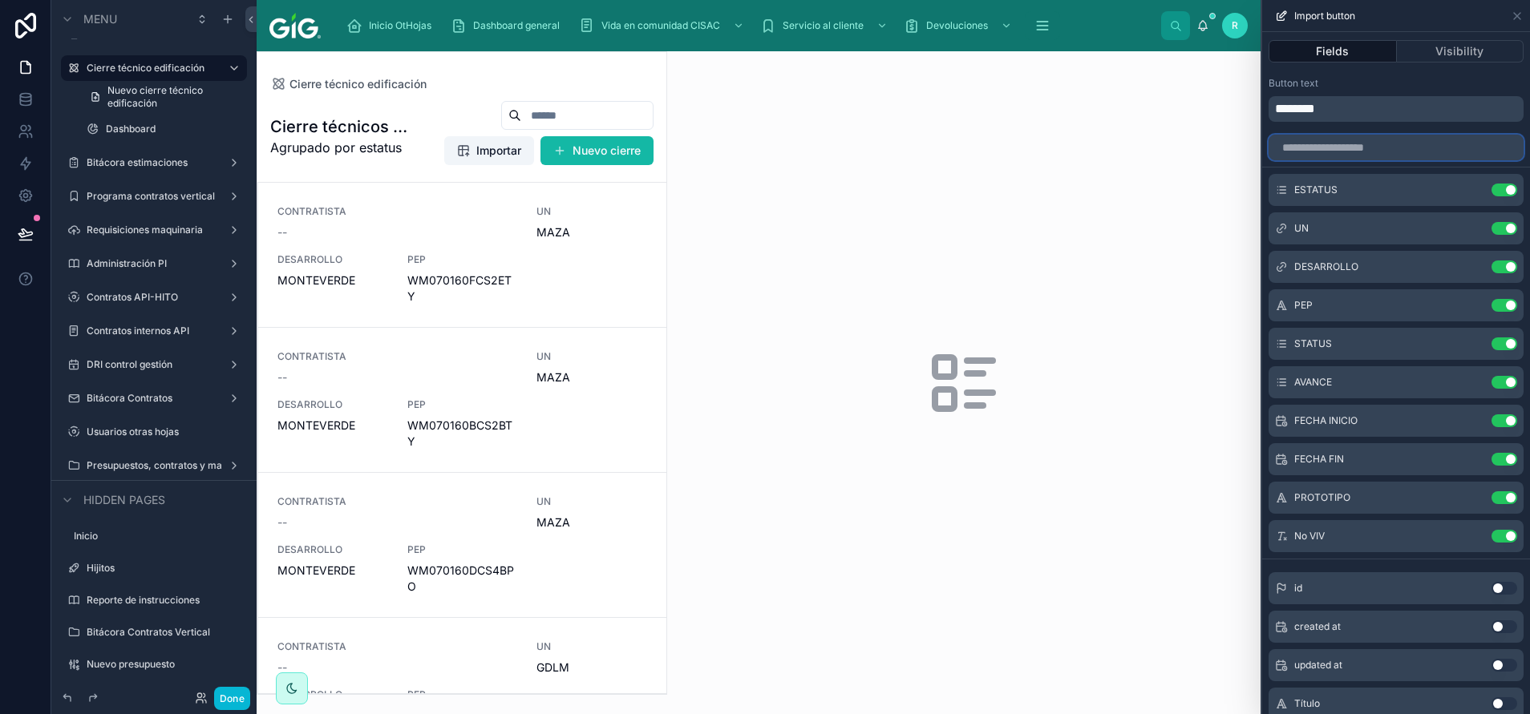
click at [1414, 154] on input "text" at bounding box center [1395, 148] width 255 height 26
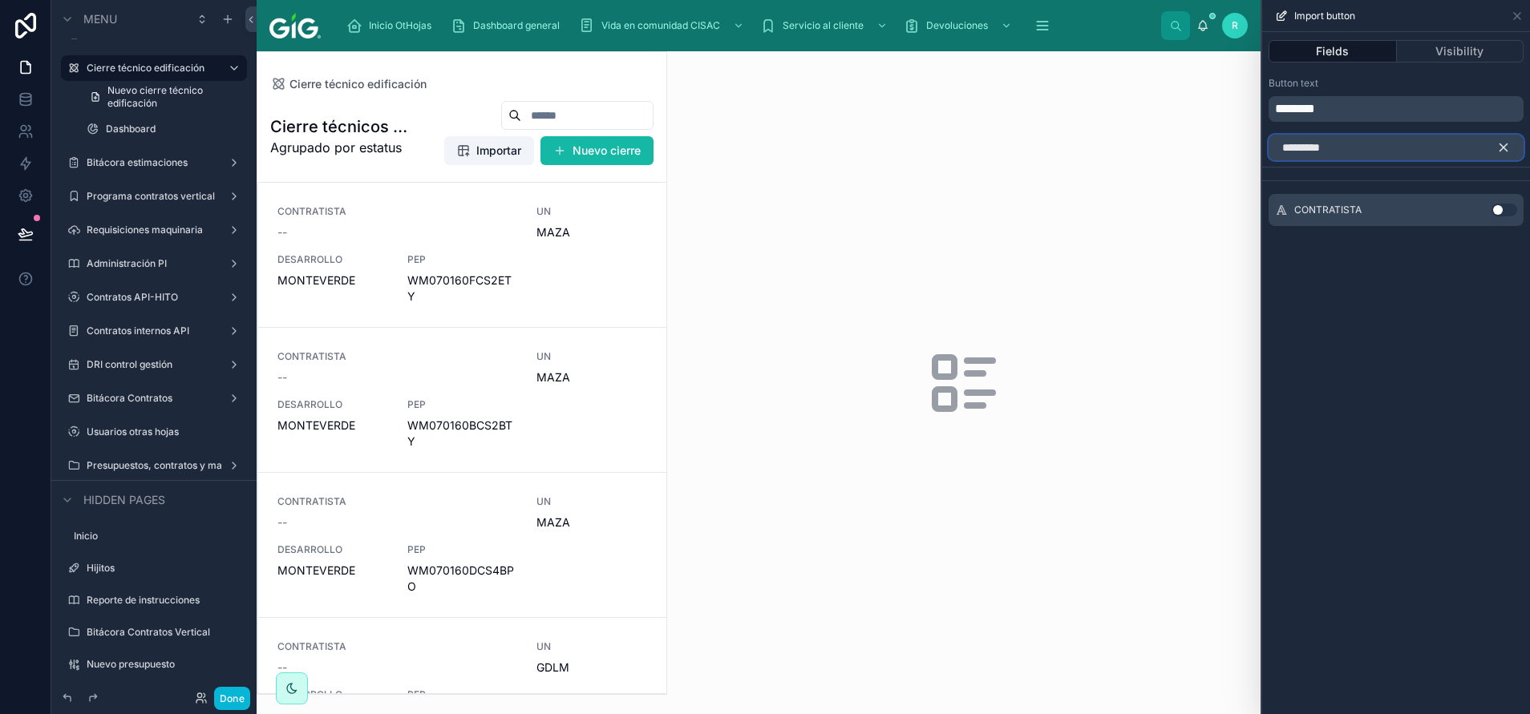
type input "*********"
click at [1505, 206] on button "Use setting" at bounding box center [1504, 210] width 26 height 13
click at [1511, 145] on button "button" at bounding box center [1509, 148] width 27 height 26
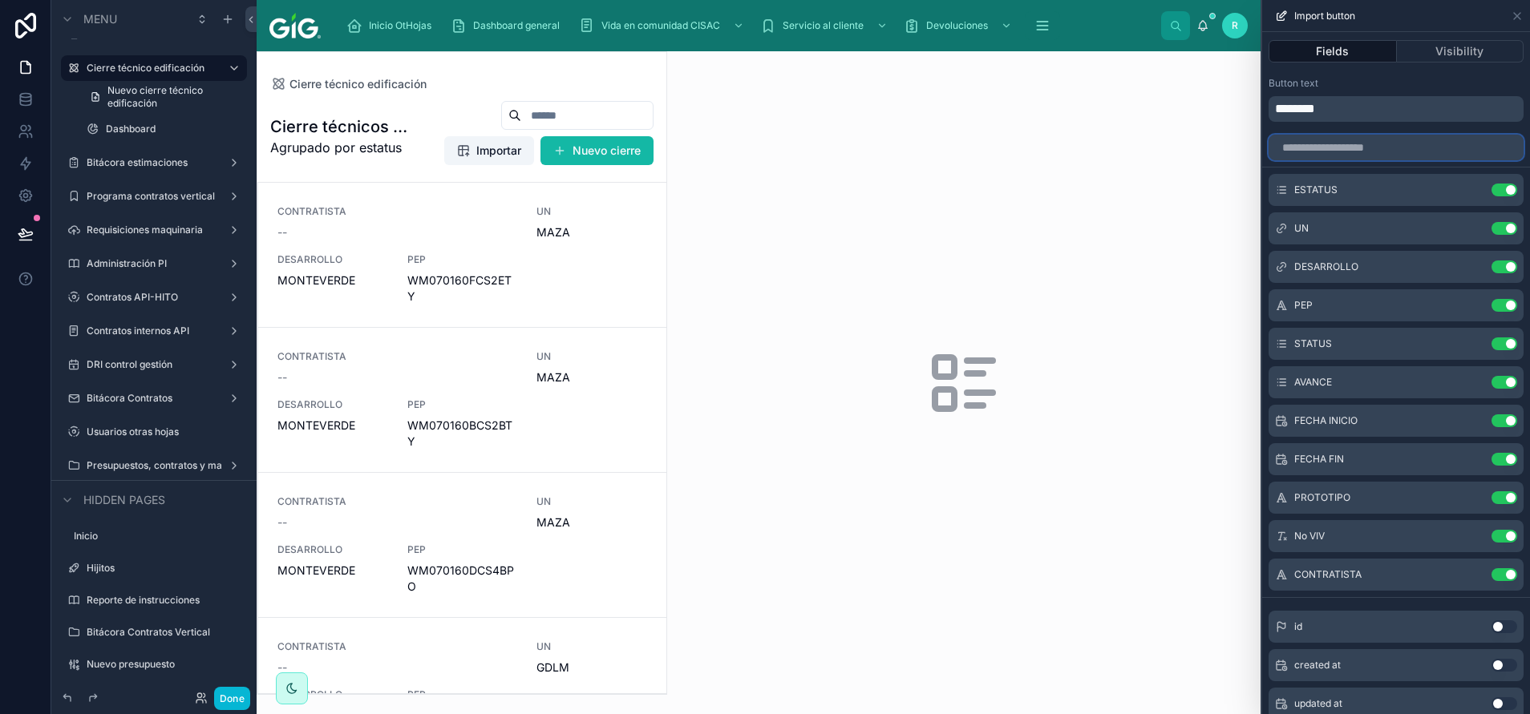
click at [1391, 151] on input "text" at bounding box center [1395, 148] width 255 height 26
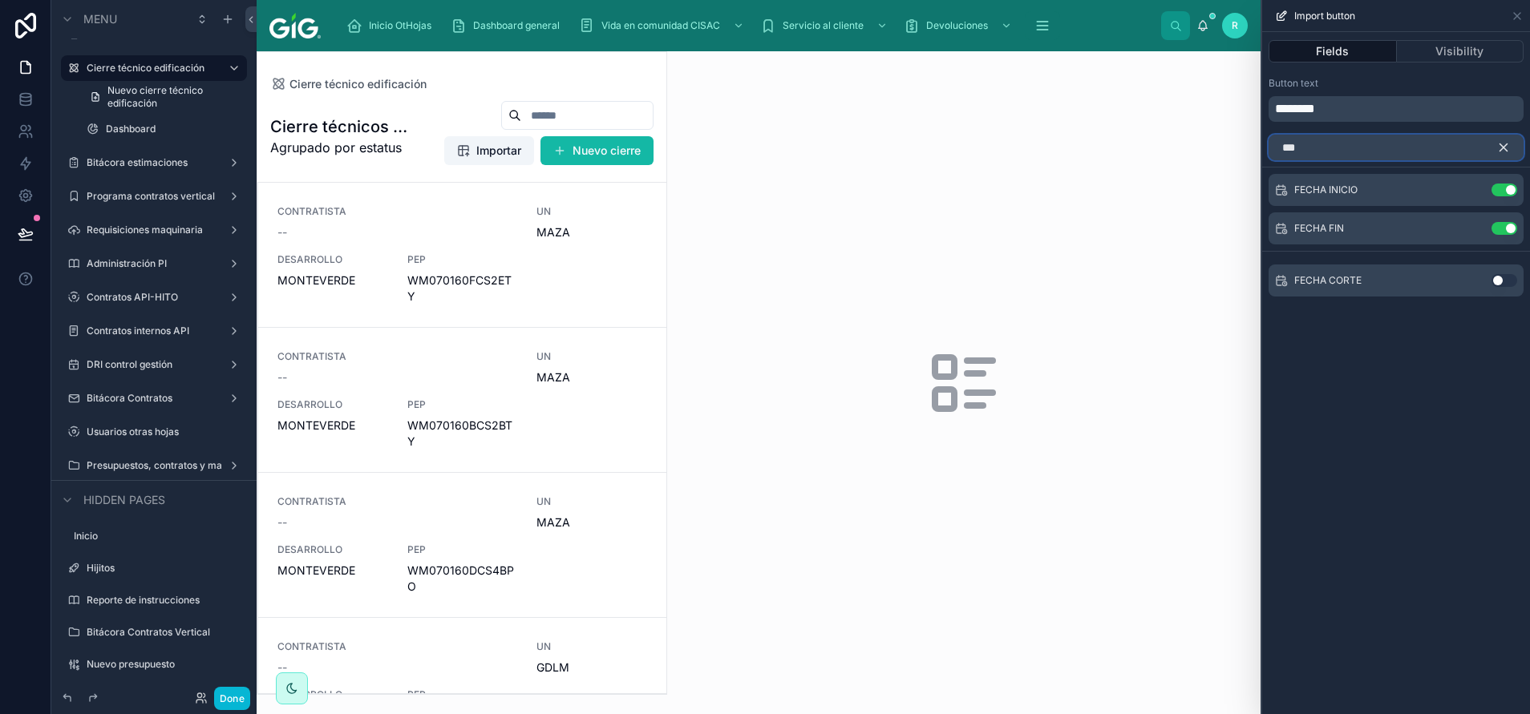
type input "***"
click at [1506, 281] on button "Use setting" at bounding box center [1504, 280] width 26 height 13
click at [1508, 153] on icon "button" at bounding box center [1503, 147] width 14 height 14
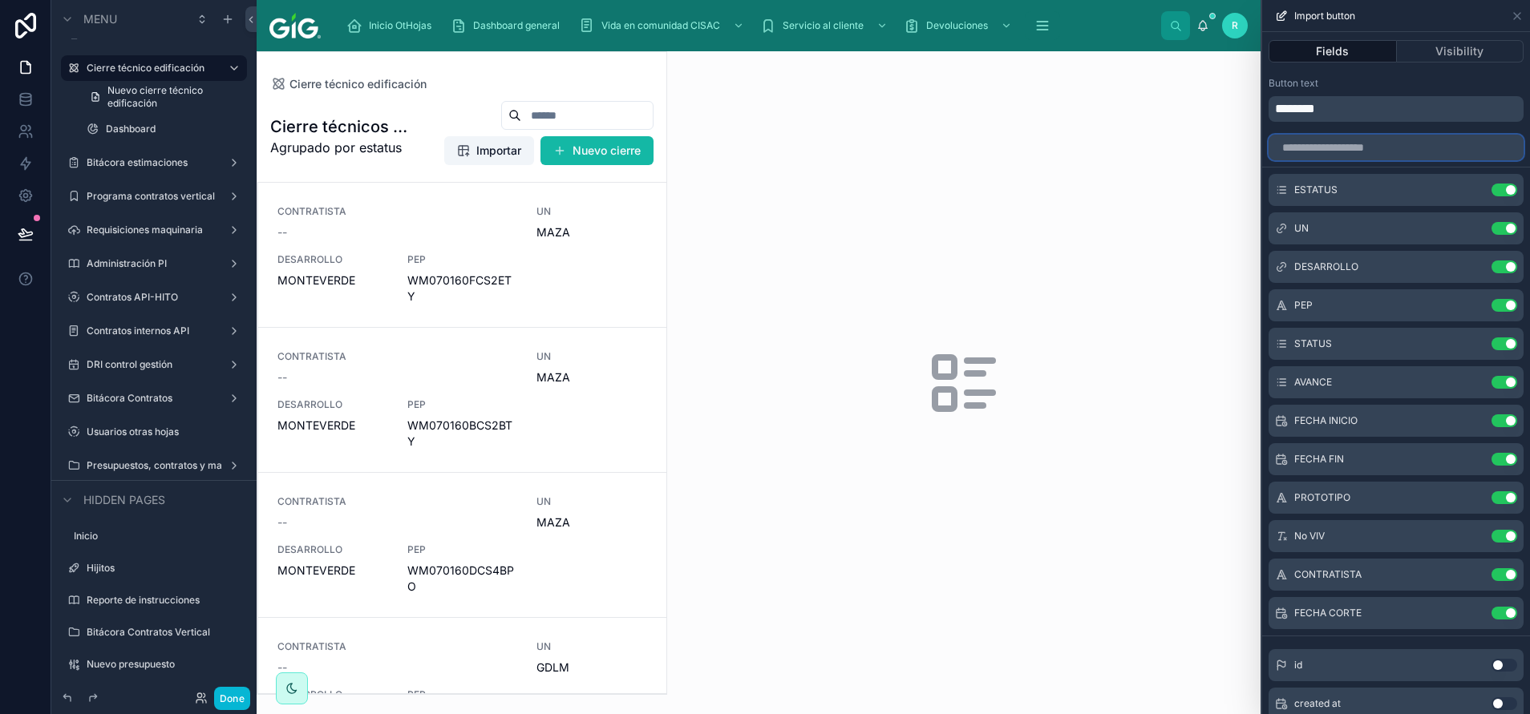
click at [1455, 136] on input "text" at bounding box center [1395, 148] width 255 height 26
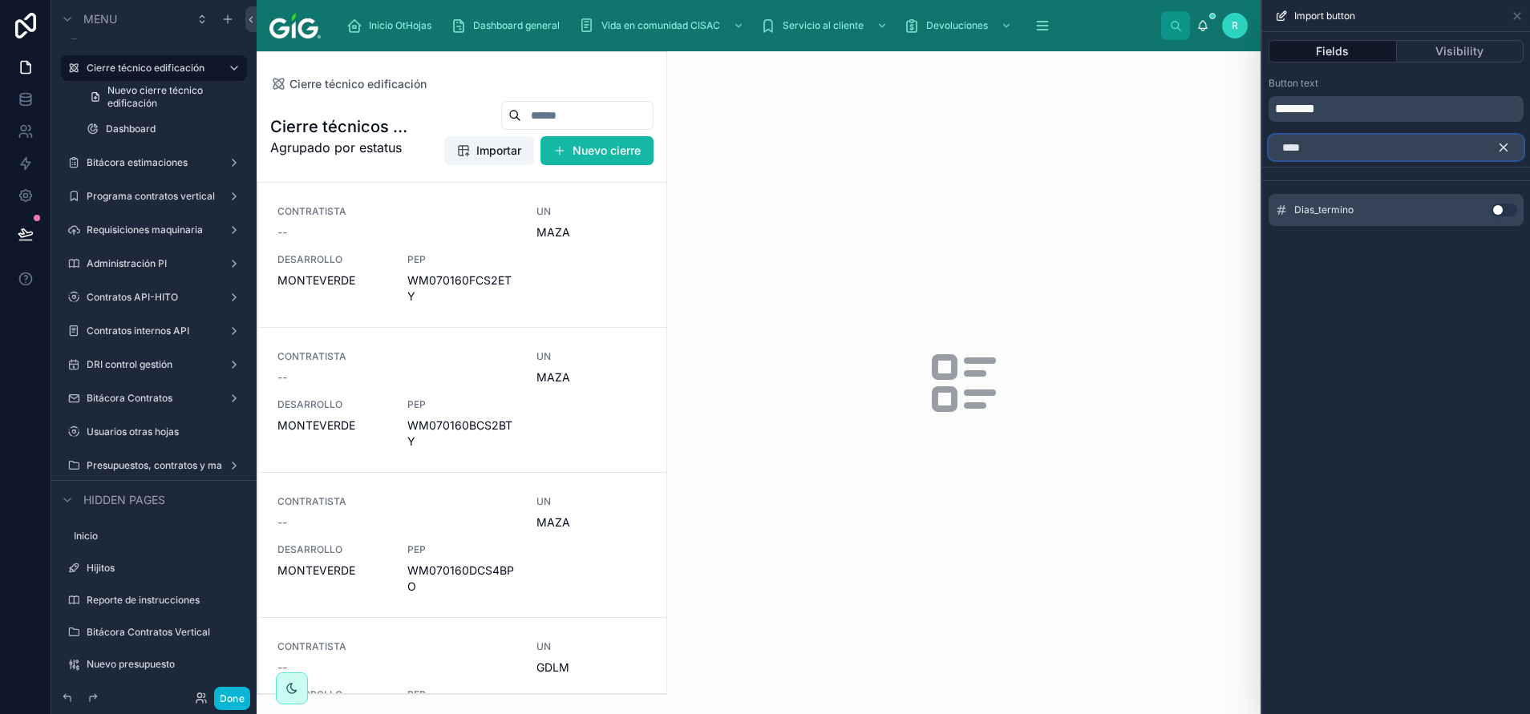
type input "****"
click at [1504, 148] on icon "button" at bounding box center [1503, 147] width 7 height 7
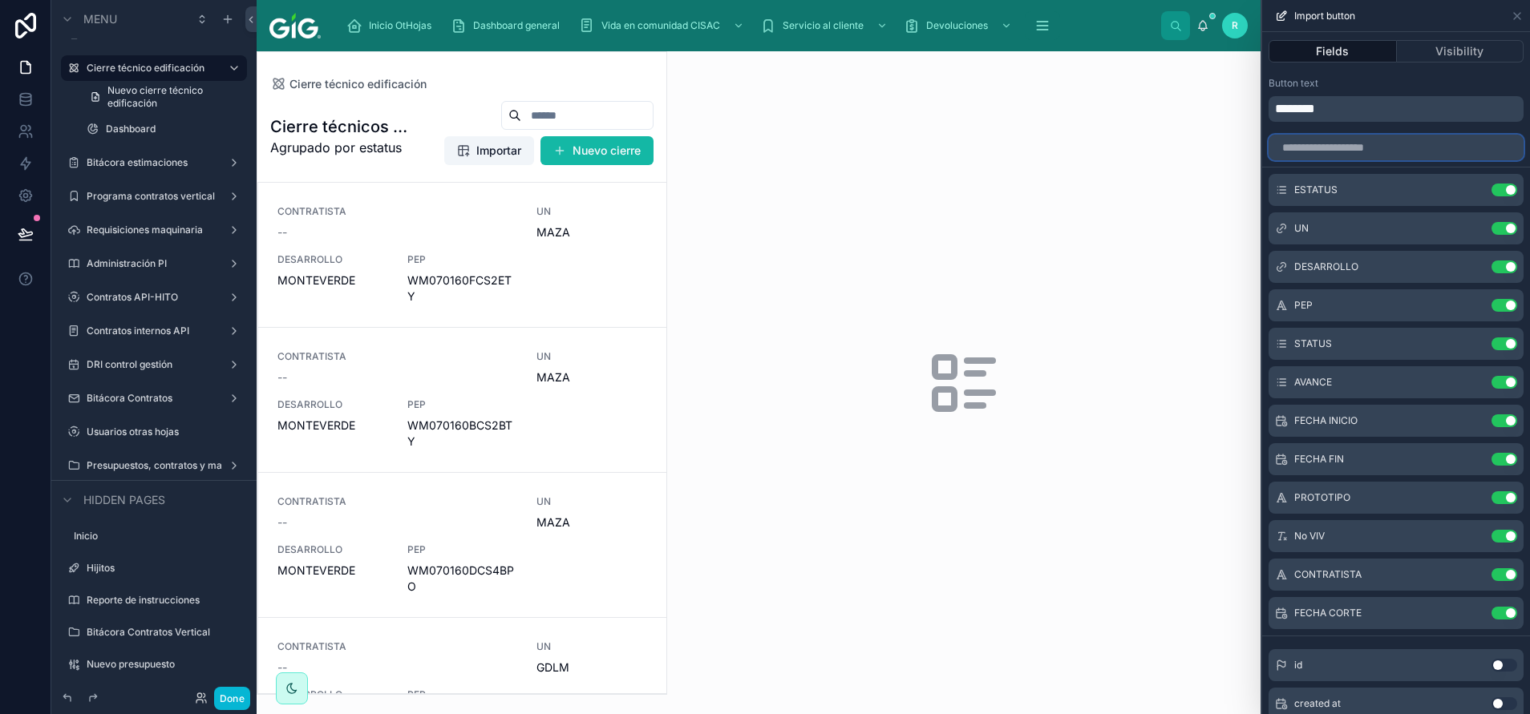
click at [1434, 138] on input "text" at bounding box center [1395, 148] width 255 height 26
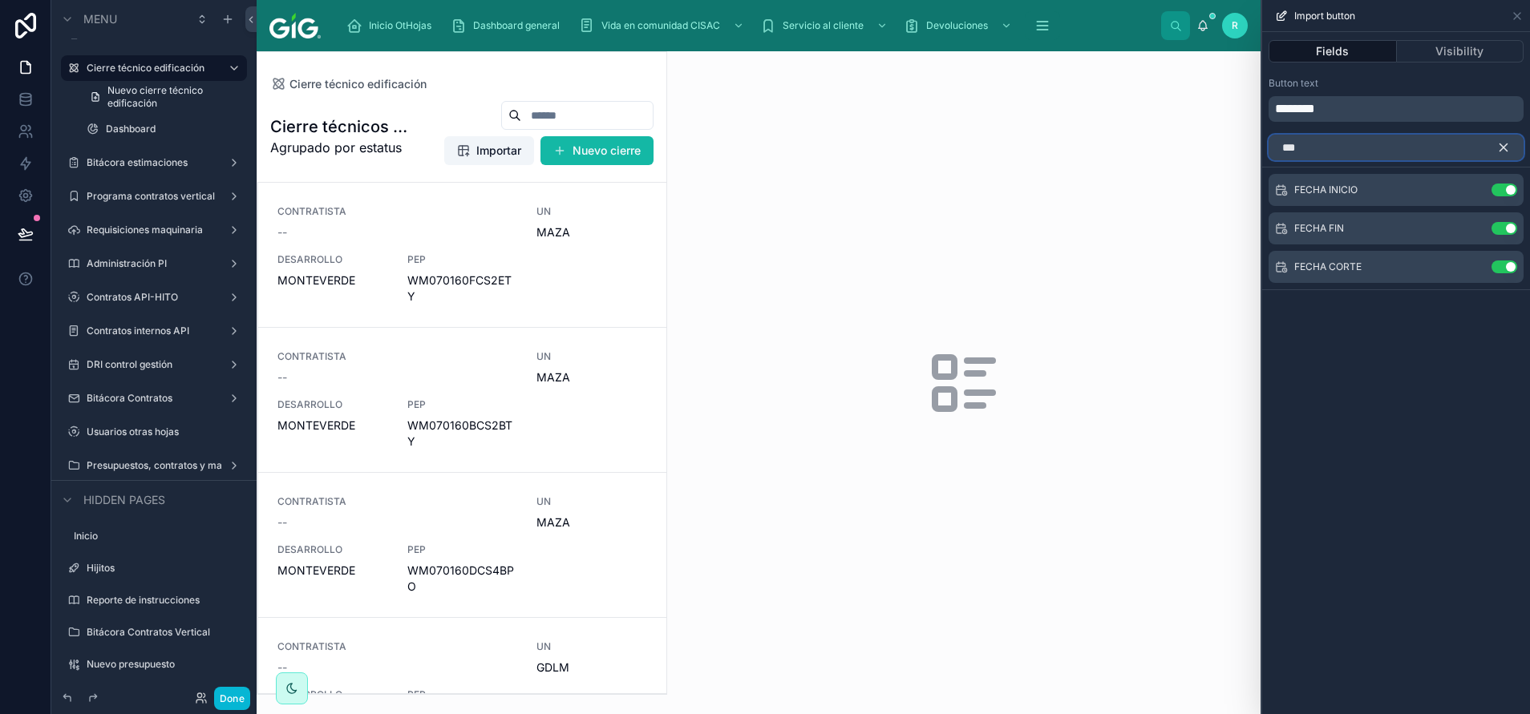
type input "***"
click at [1512, 145] on button "button" at bounding box center [1509, 148] width 27 height 26
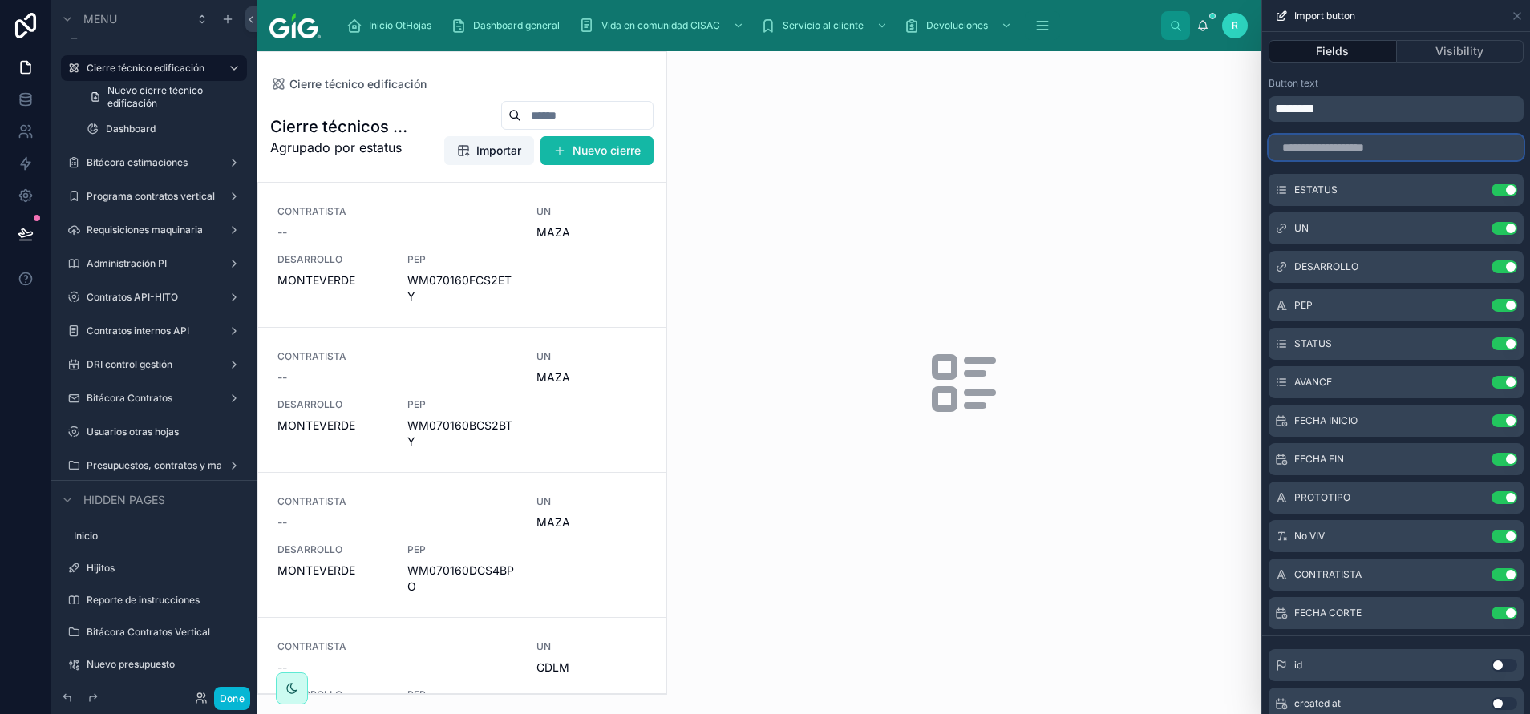
click at [1425, 148] on input "text" at bounding box center [1395, 148] width 255 height 26
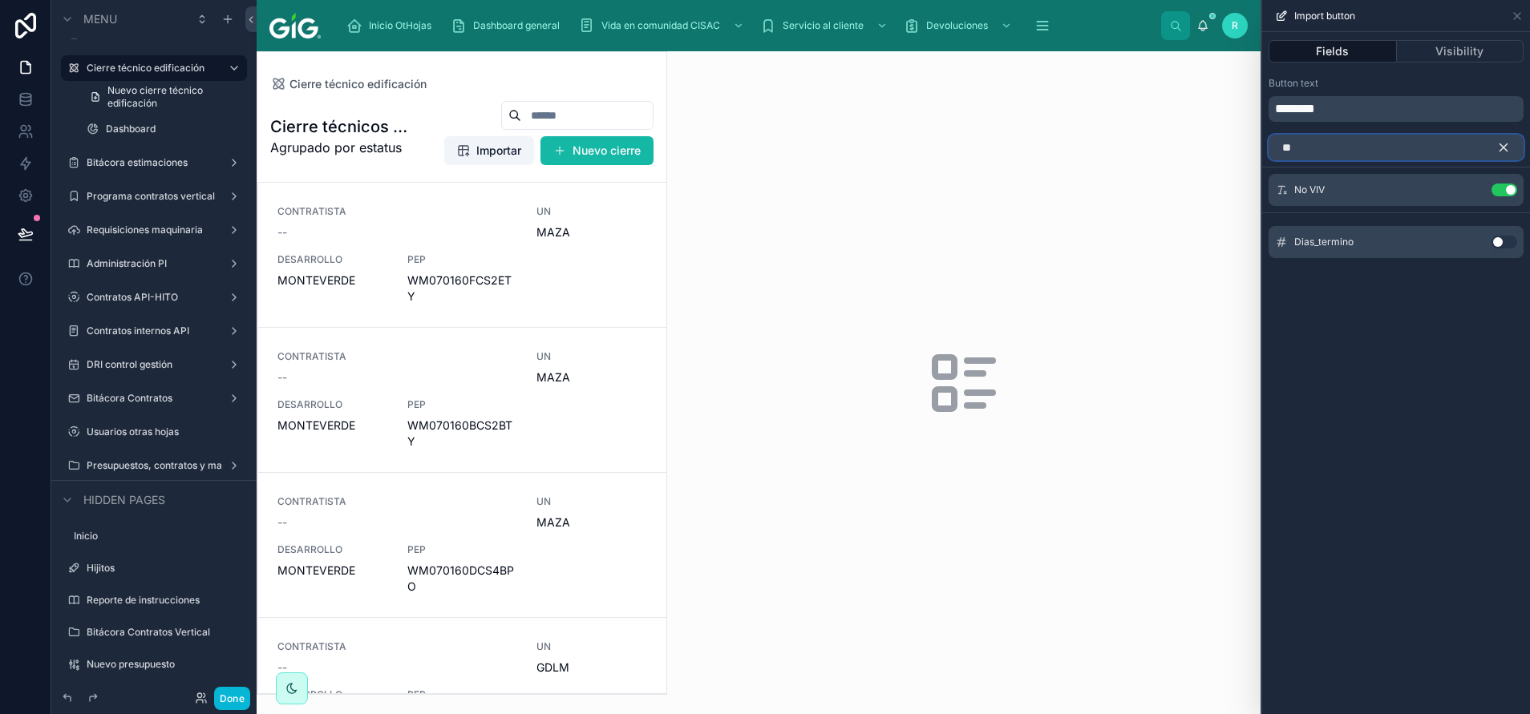
type input "**"
click at [1507, 242] on button "Use setting" at bounding box center [1504, 242] width 26 height 13
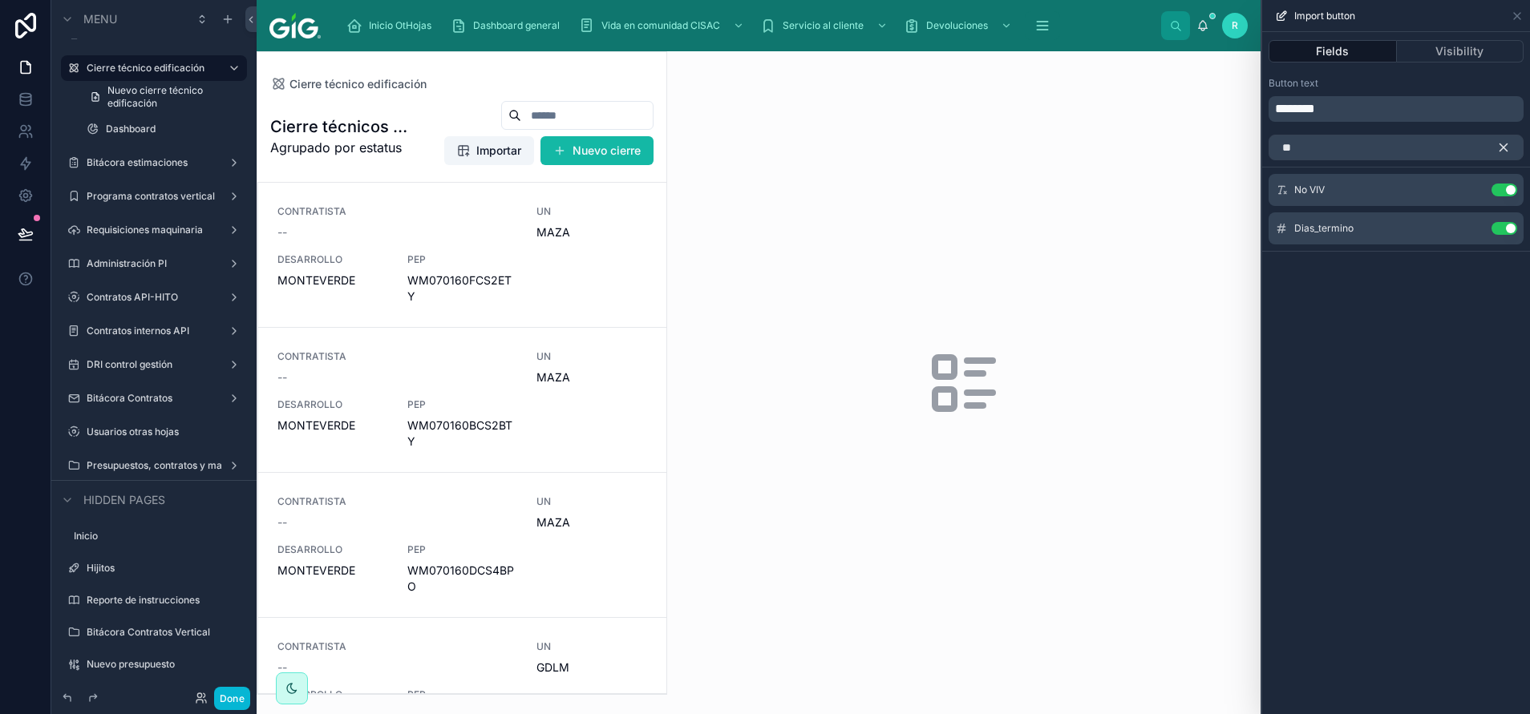
click at [1508, 148] on icon "button" at bounding box center [1503, 147] width 14 height 14
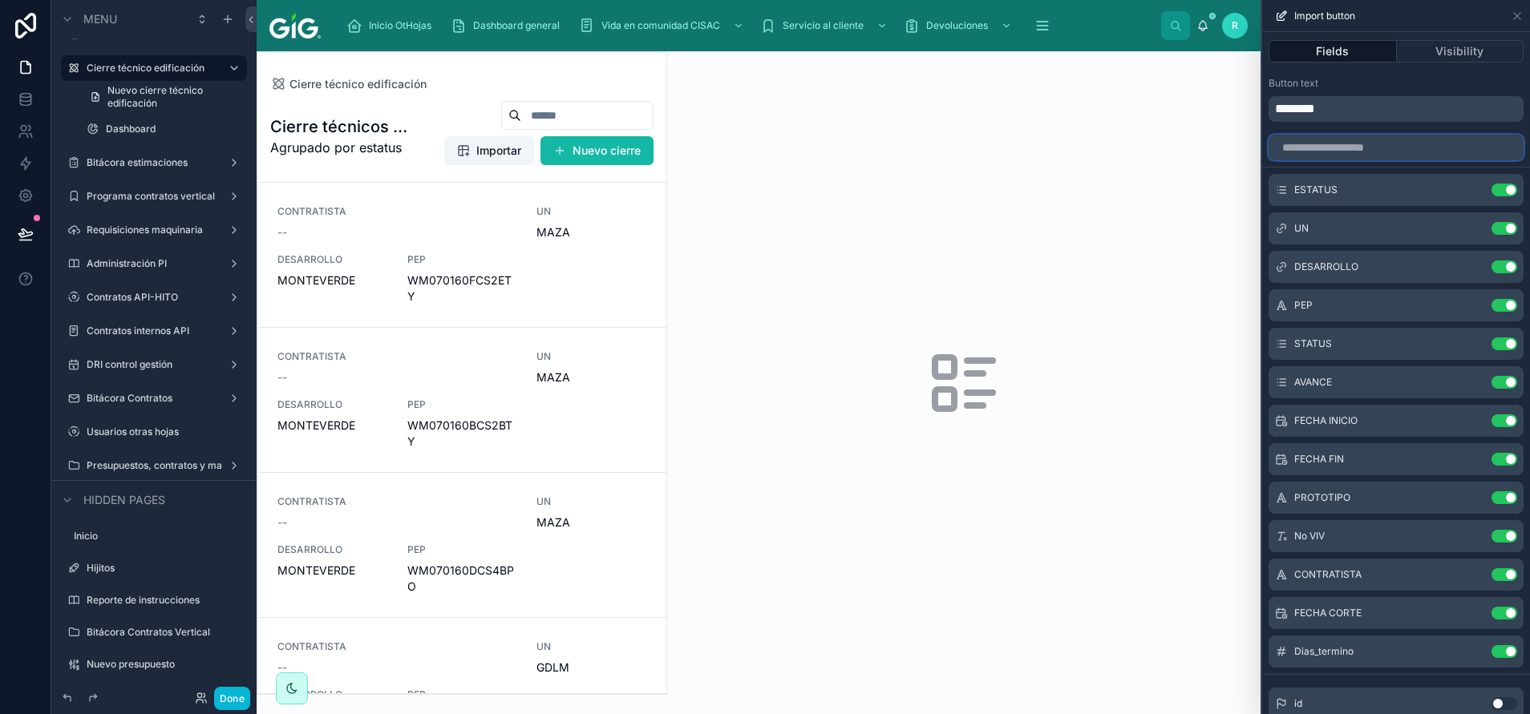
click at [1333, 148] on input "text" at bounding box center [1395, 148] width 255 height 26
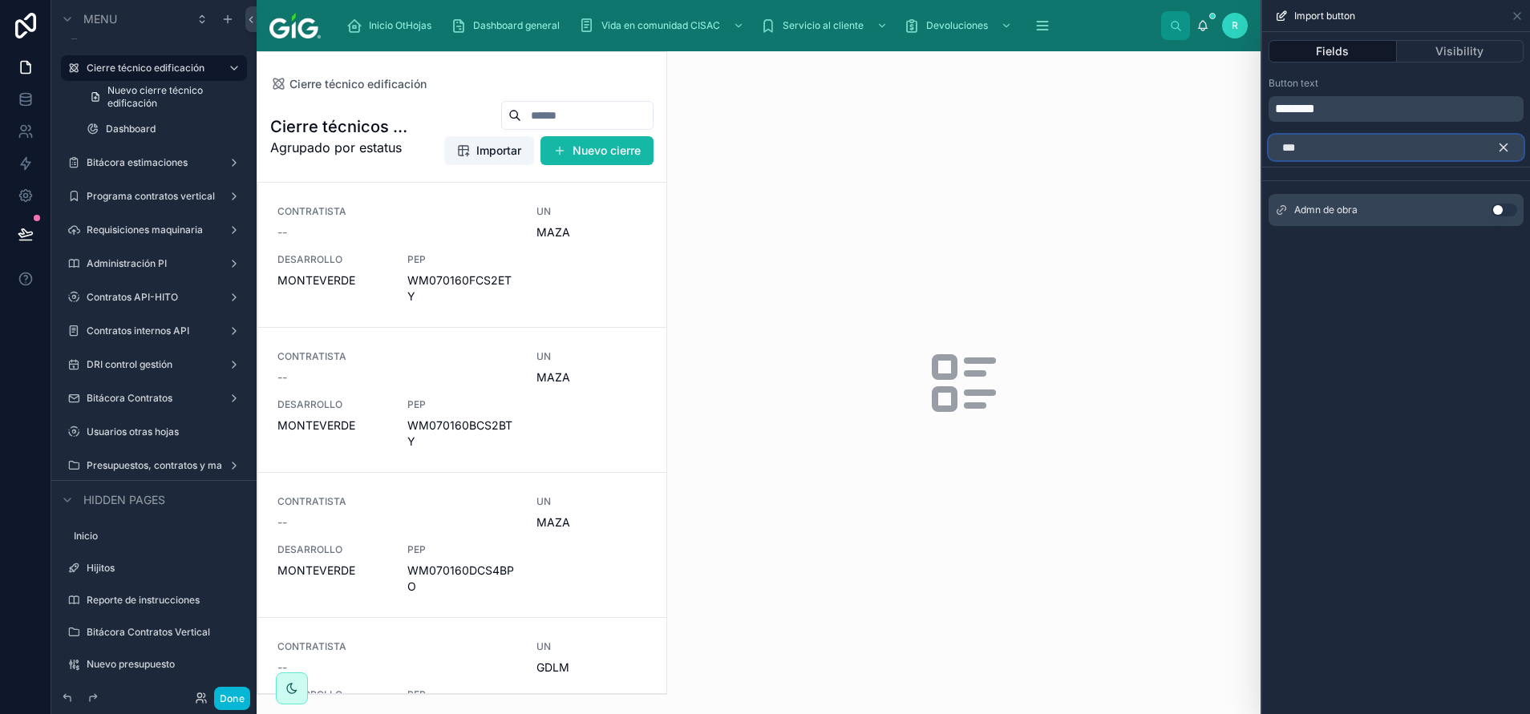
type input "***"
click at [1503, 211] on button "Use setting" at bounding box center [1504, 210] width 26 height 13
click at [1507, 155] on button "button" at bounding box center [1509, 148] width 27 height 26
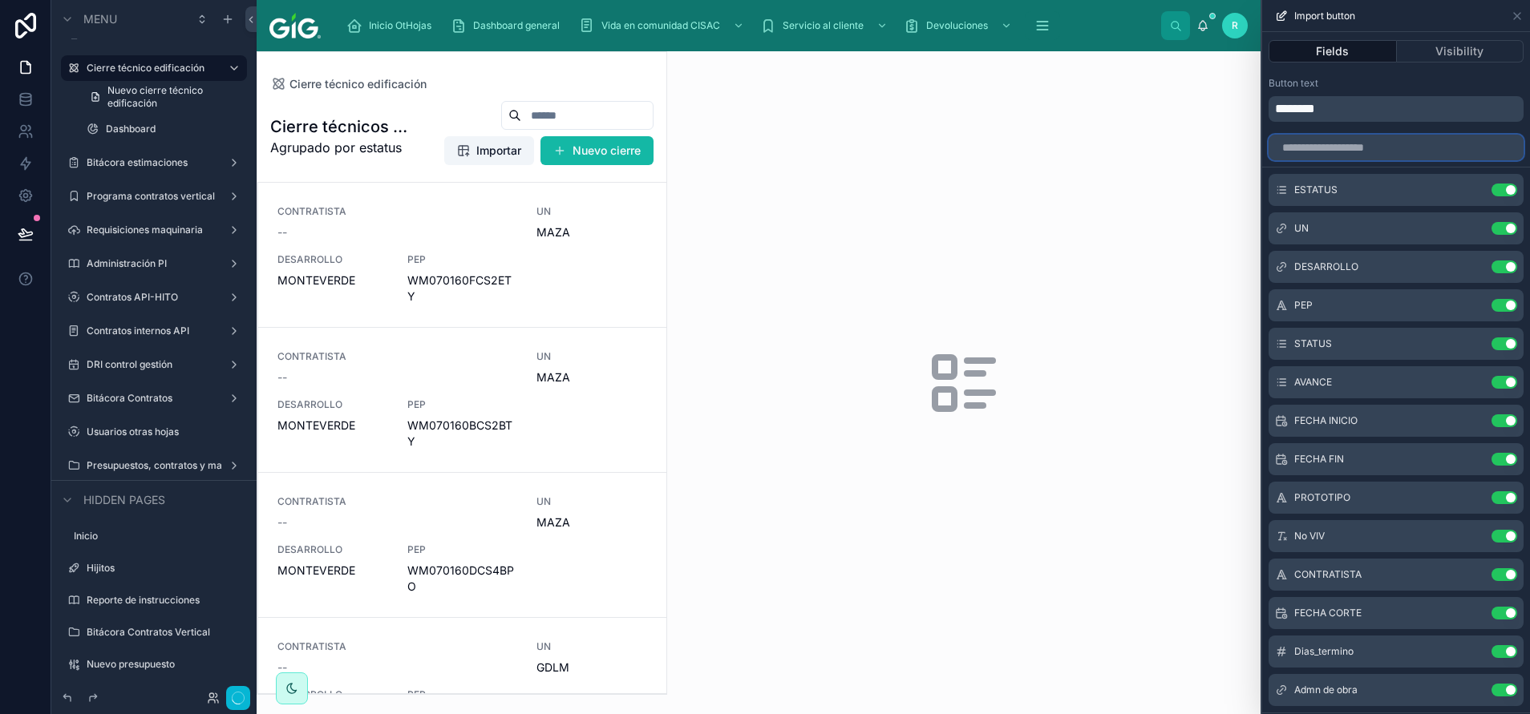
click at [1417, 147] on input "text" at bounding box center [1395, 148] width 255 height 26
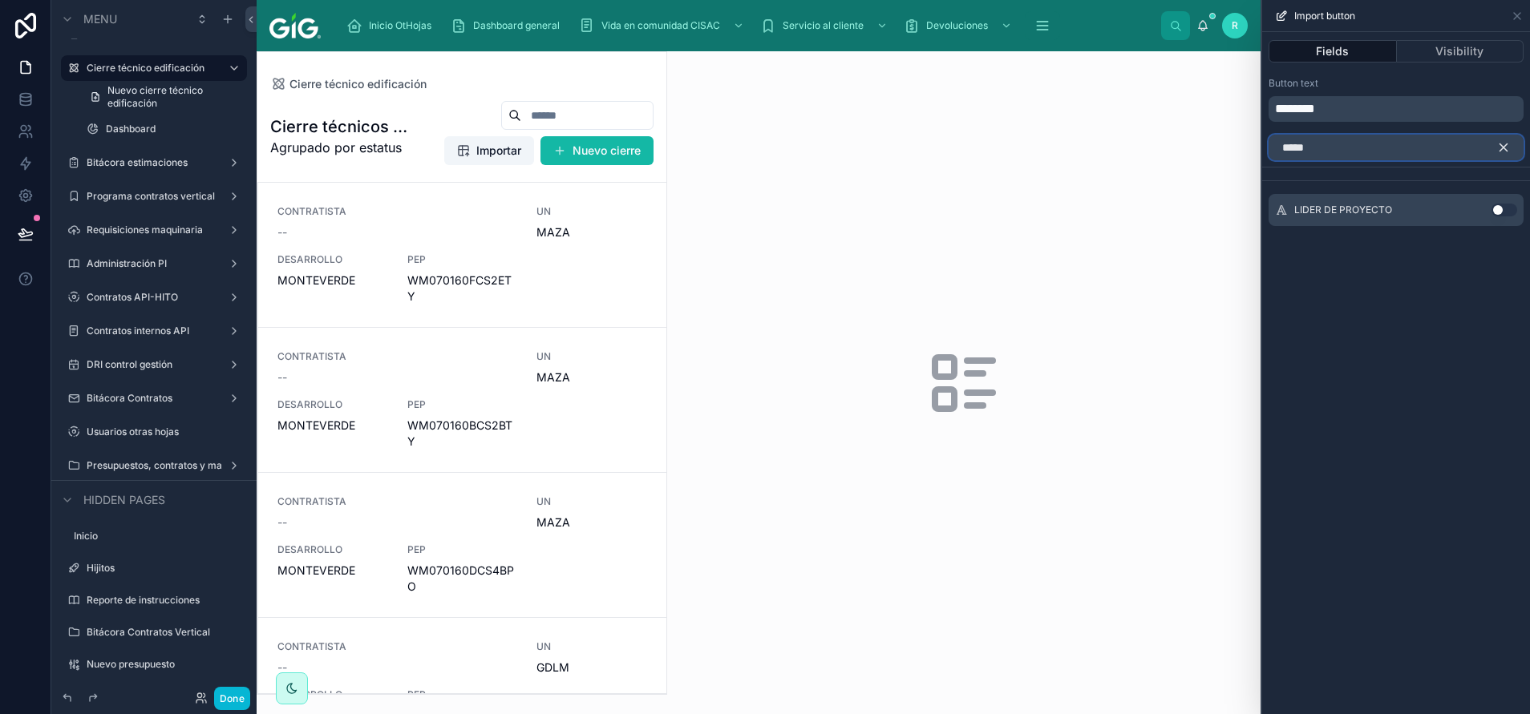
type input "*****"
click at [1498, 206] on button "Use setting" at bounding box center [1504, 210] width 26 height 13
click at [1507, 144] on icon "button" at bounding box center [1503, 147] width 7 height 7
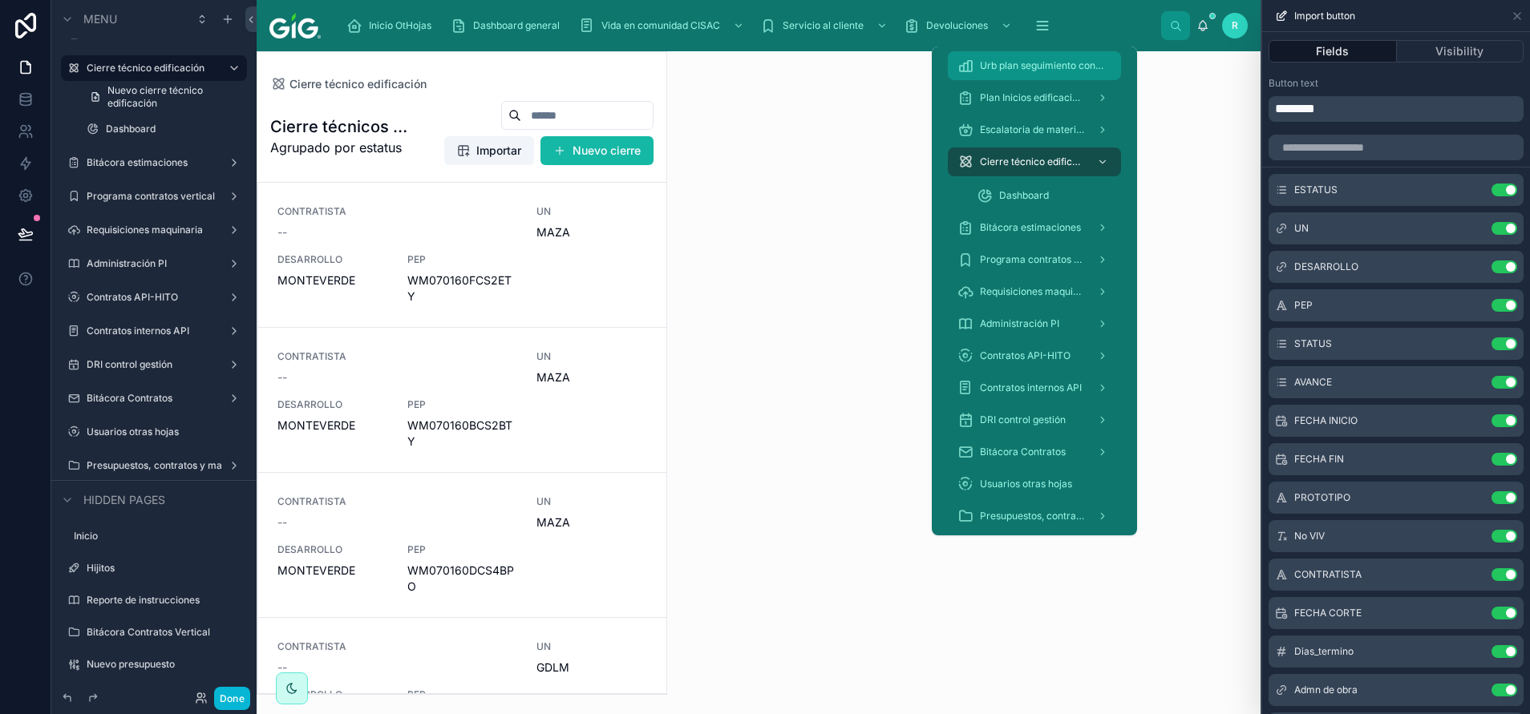
click at [1050, 60] on span "Urb plan seguimiento contratos 2024/2025" at bounding box center [1042, 65] width 125 height 13
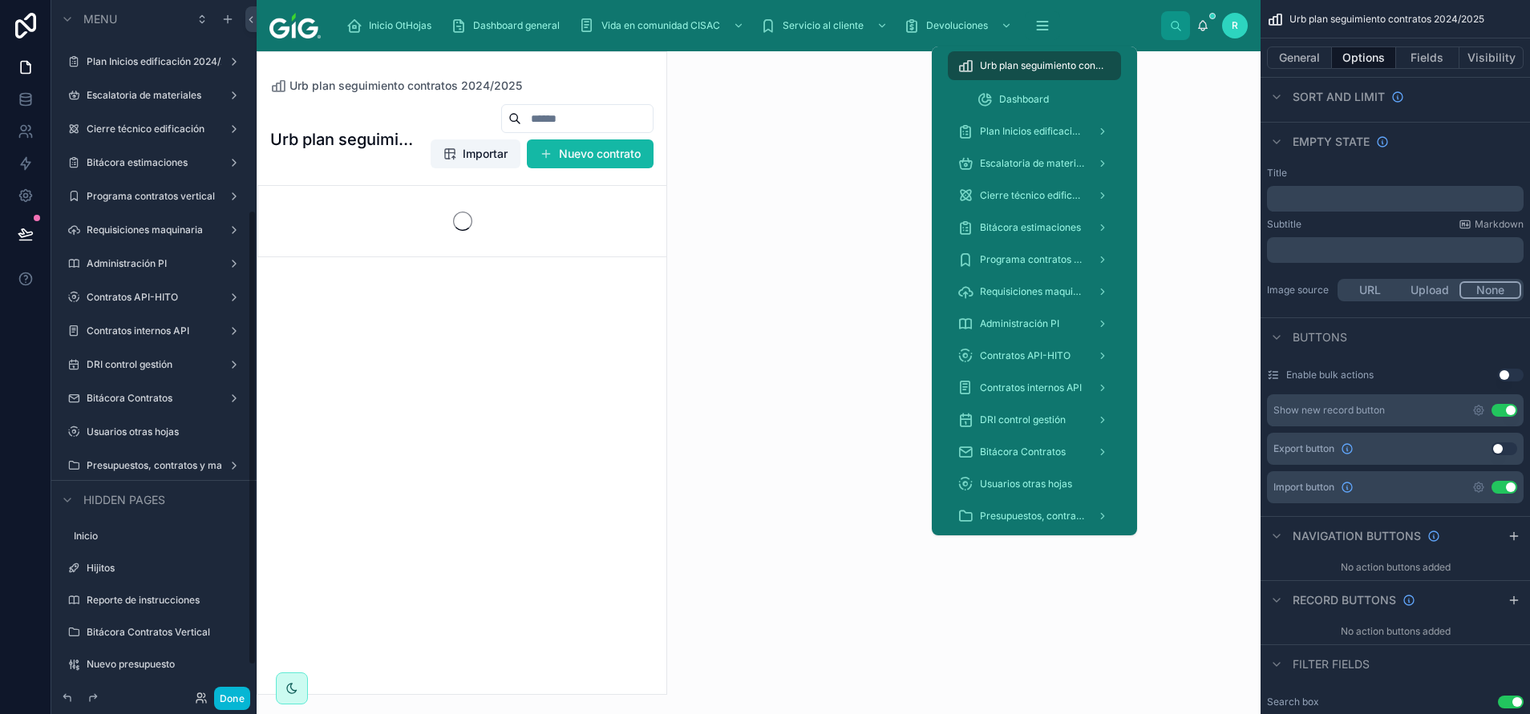
scroll to position [320, 0]
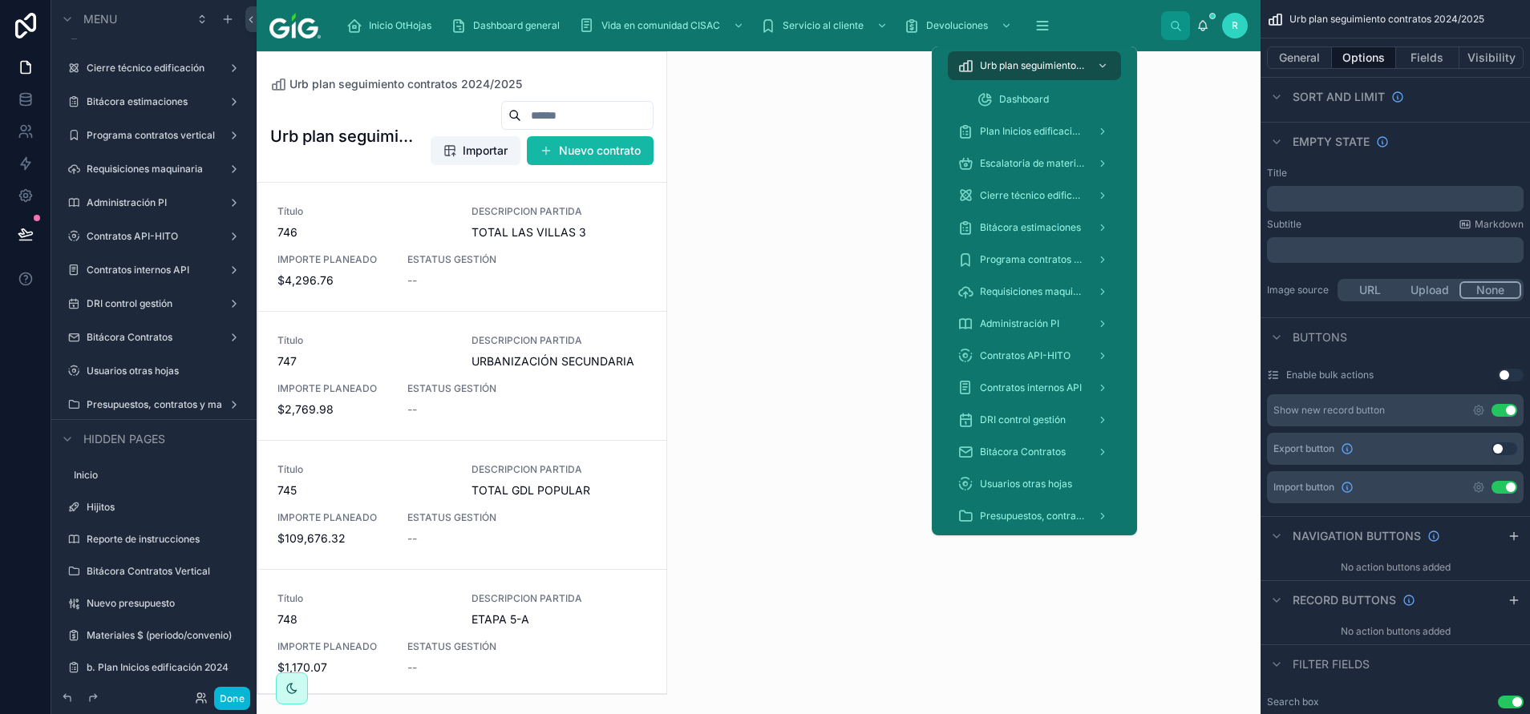
drag, startPoint x: 1050, startPoint y: 60, endPoint x: 1097, endPoint y: 47, distance: 49.2
click at [1097, 47] on div "Inicio OtHojas Dashboard general Vida en comunidad CISAC Servicio al cliente De…" at bounding box center [759, 357] width 1004 height 714
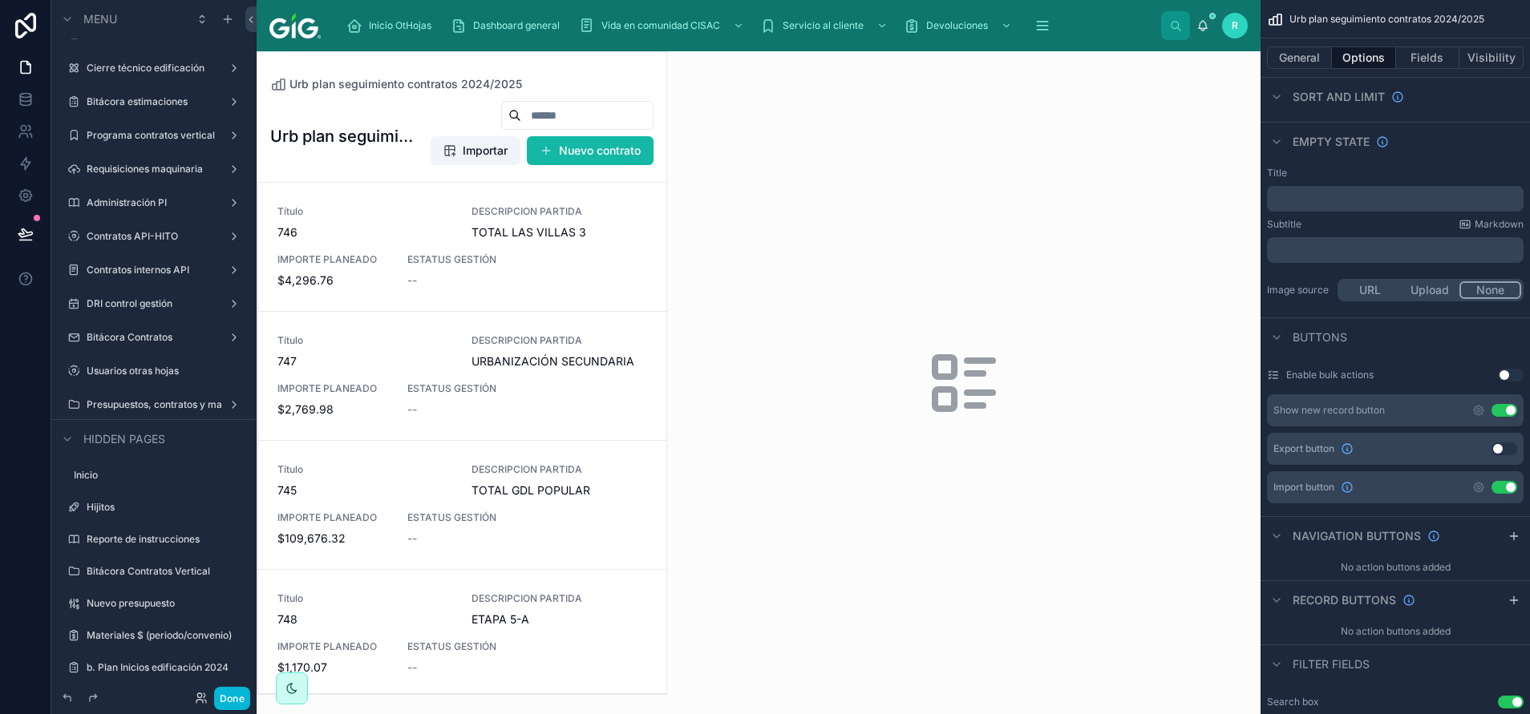
click at [1094, 41] on div "Inicio OtHojas Dashboard general Vida en comunidad CISAC Servicio al cliente De…" at bounding box center [747, 25] width 827 height 35
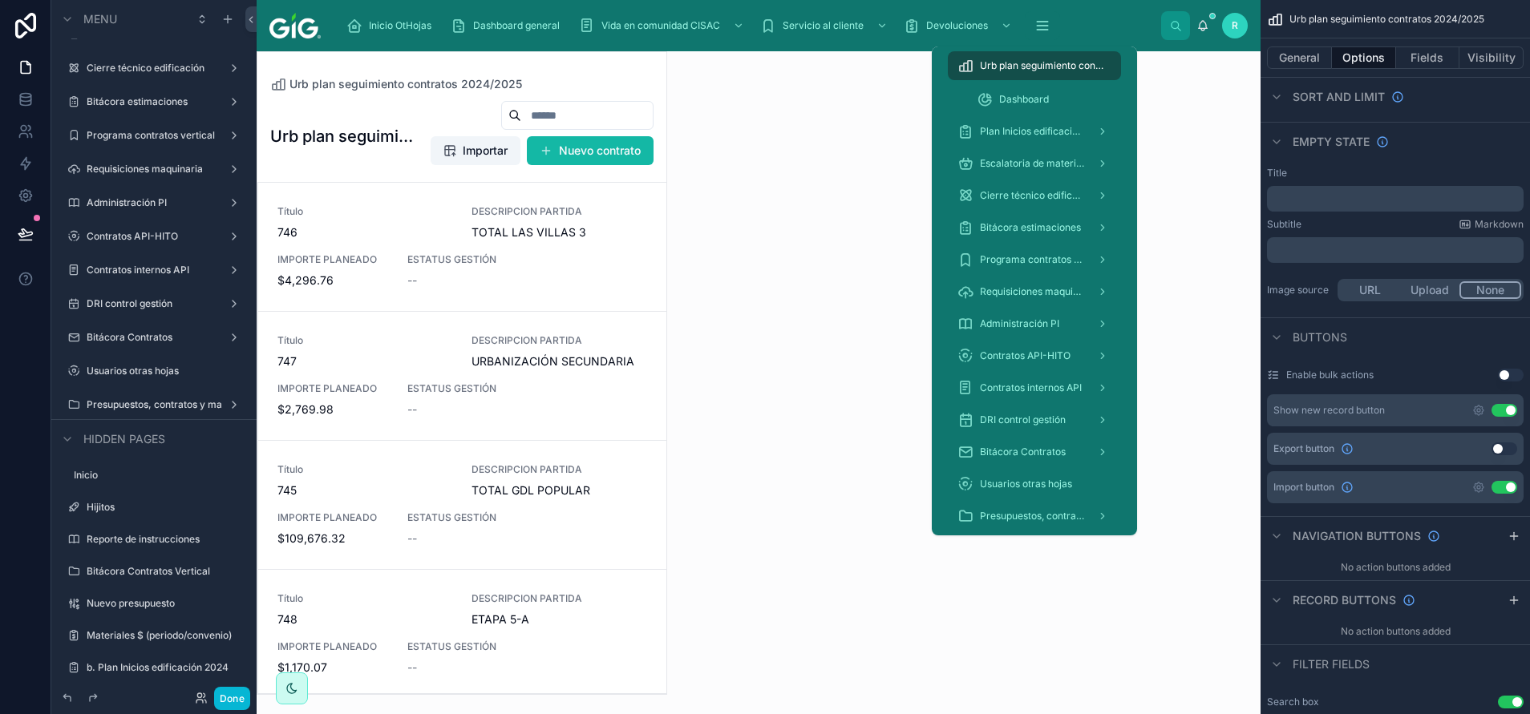
click at [1050, 71] on span "Urb plan seguimiento contratos 2024/2025" at bounding box center [1042, 65] width 125 height 13
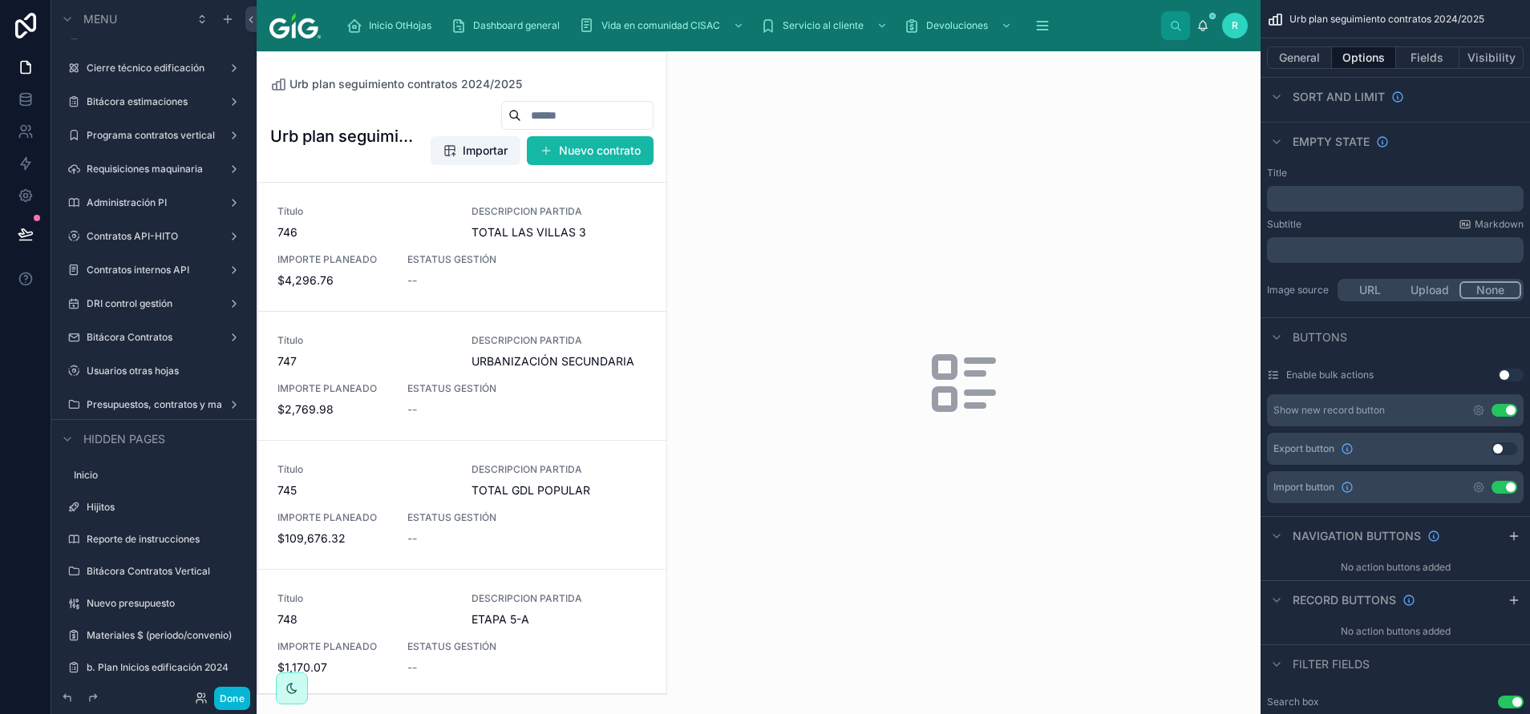
click at [1454, 358] on div "Enable bulk actions Use setting Show new record button Use setting Export butto…" at bounding box center [1394, 433] width 269 height 154
click at [25, 228] on icon at bounding box center [26, 234] width 16 height 16
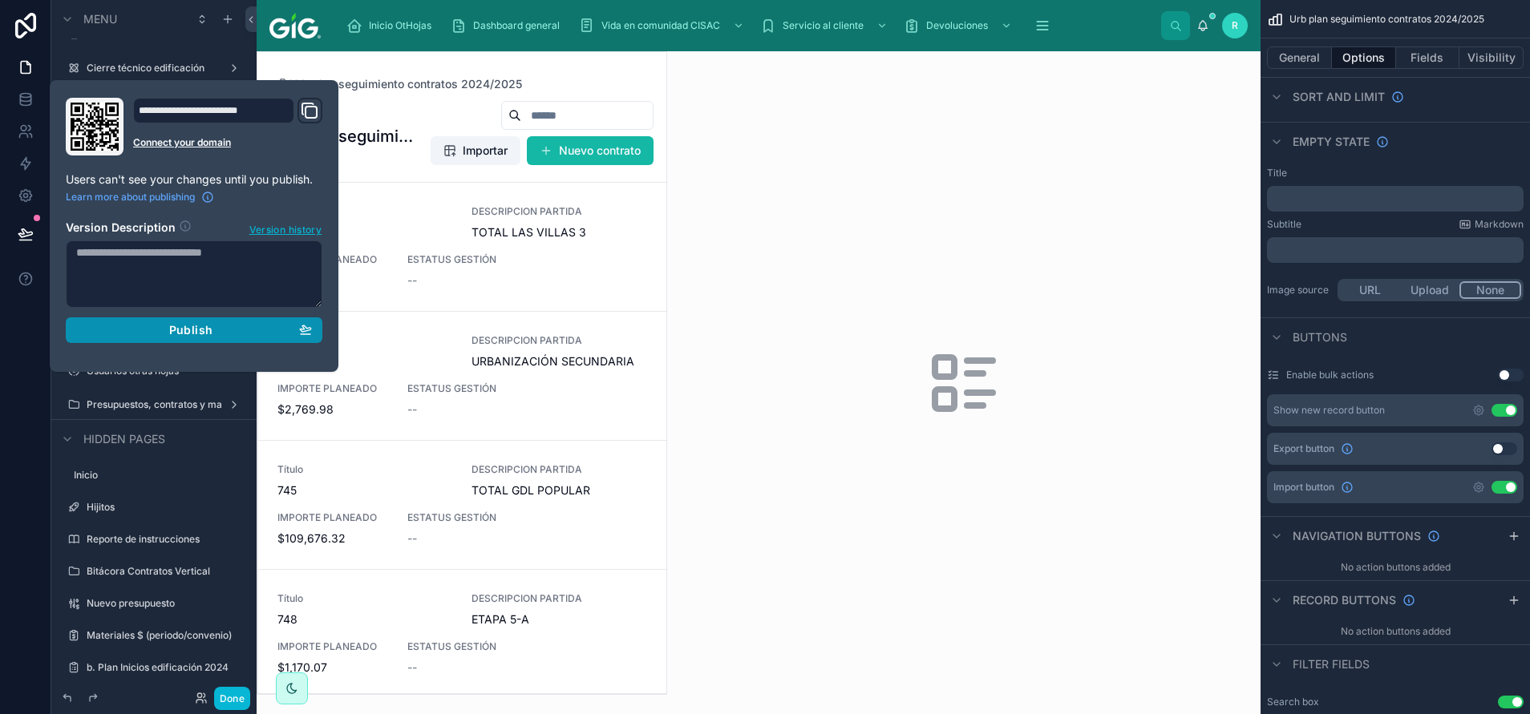
click at [274, 326] on div "Publish" at bounding box center [194, 330] width 236 height 14
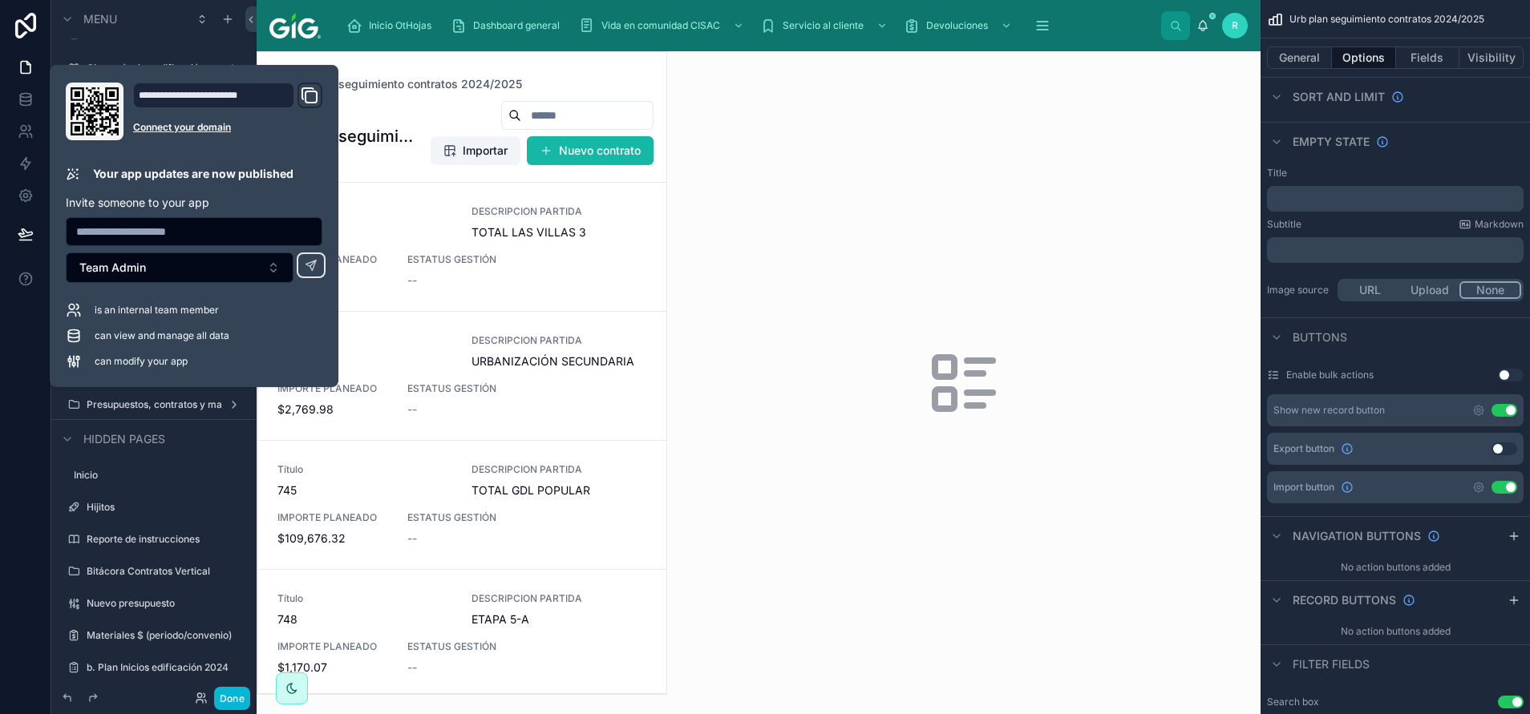
click at [957, 384] on icon at bounding box center [963, 383] width 77 height 77
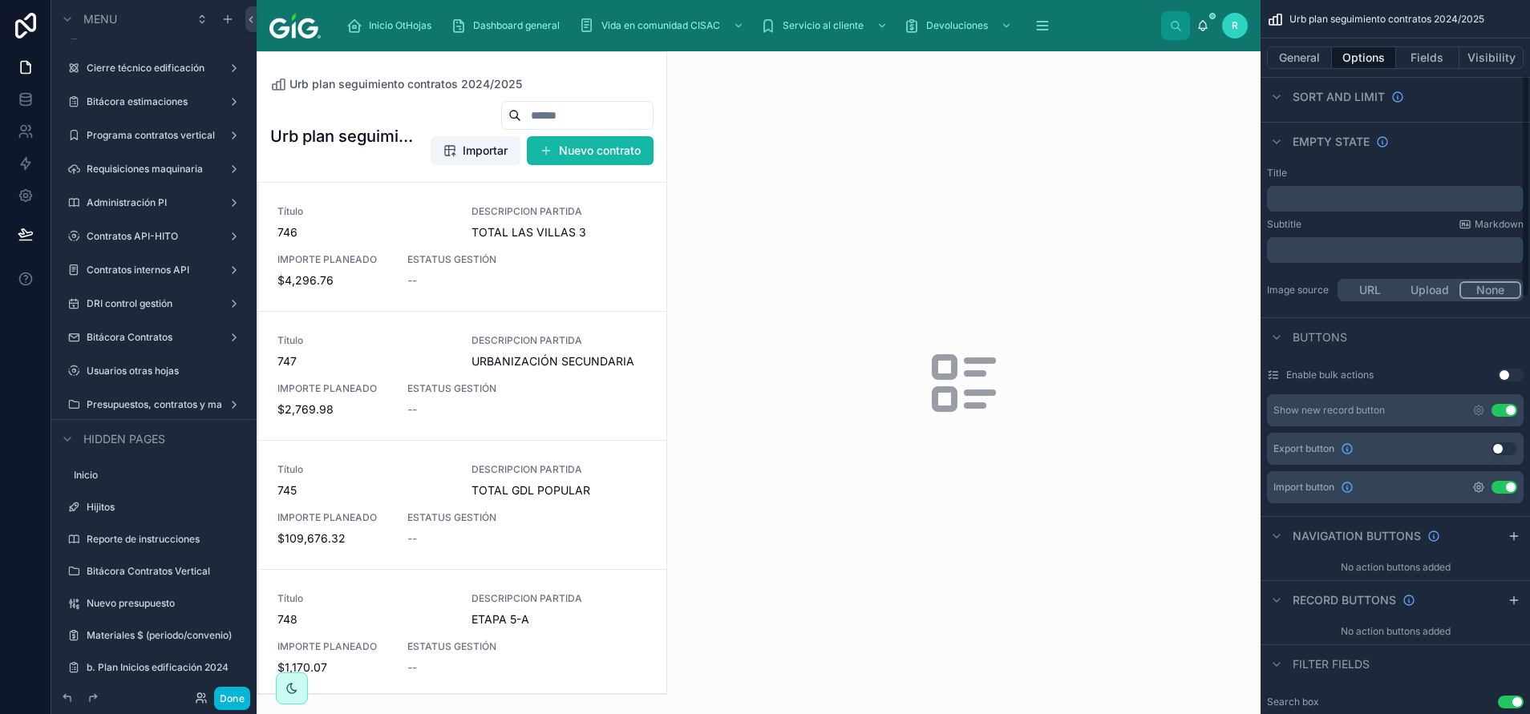
click at [1473, 490] on icon "scrollable content" at bounding box center [1478, 487] width 13 height 13
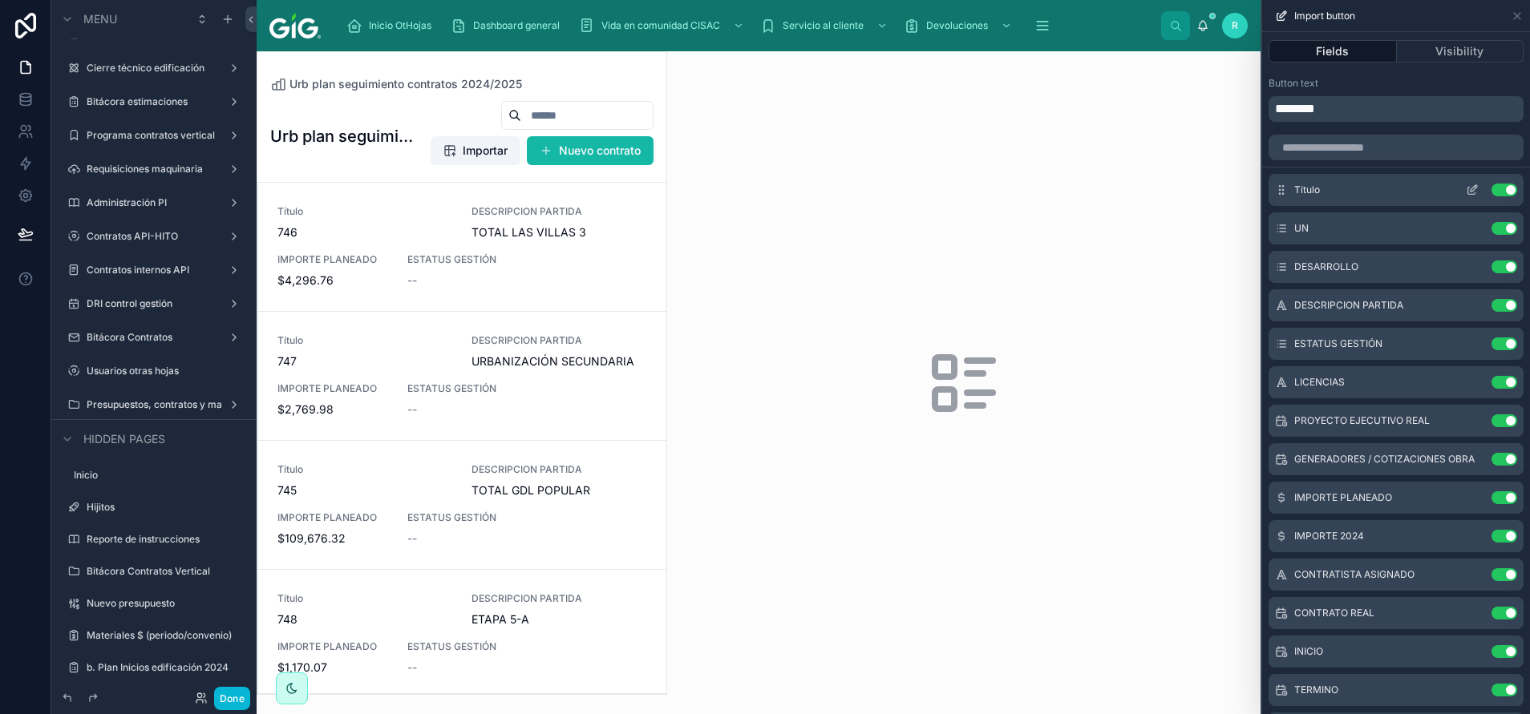
click at [1491, 184] on button "Use setting" at bounding box center [1504, 190] width 26 height 13
click at [1491, 309] on button "Use setting" at bounding box center [1504, 305] width 26 height 13
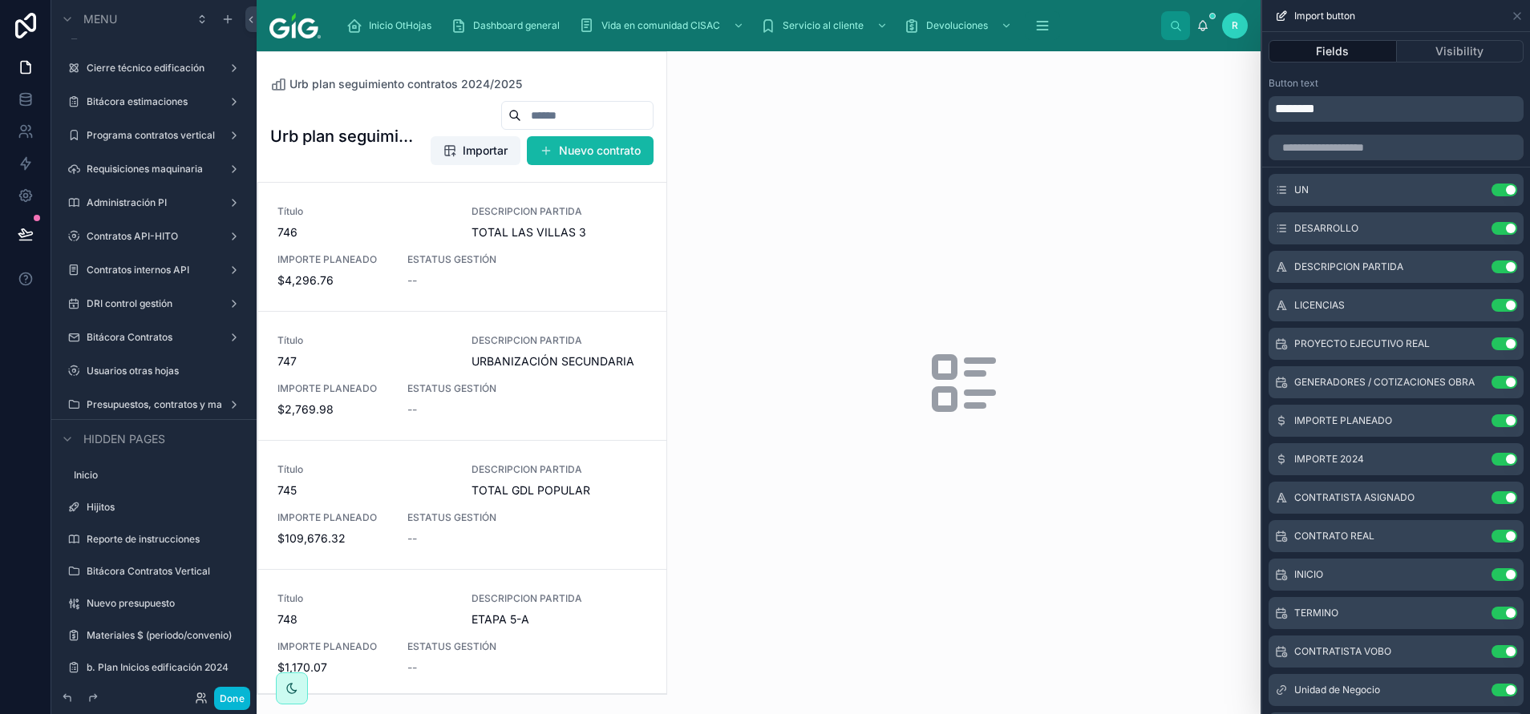
click at [1491, 309] on button "Use setting" at bounding box center [1504, 305] width 26 height 13
click at [1424, 140] on input "text" at bounding box center [1395, 148] width 255 height 26
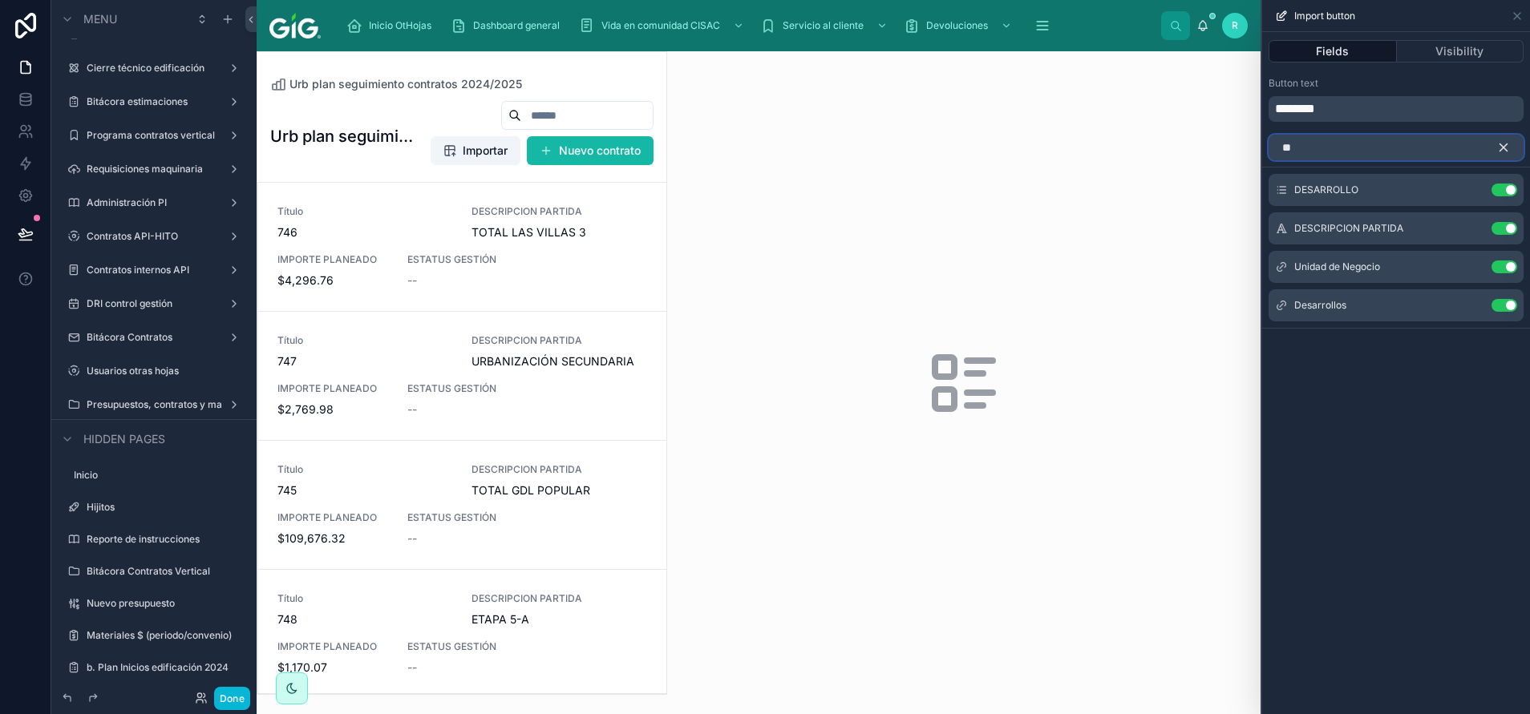
type input "*"
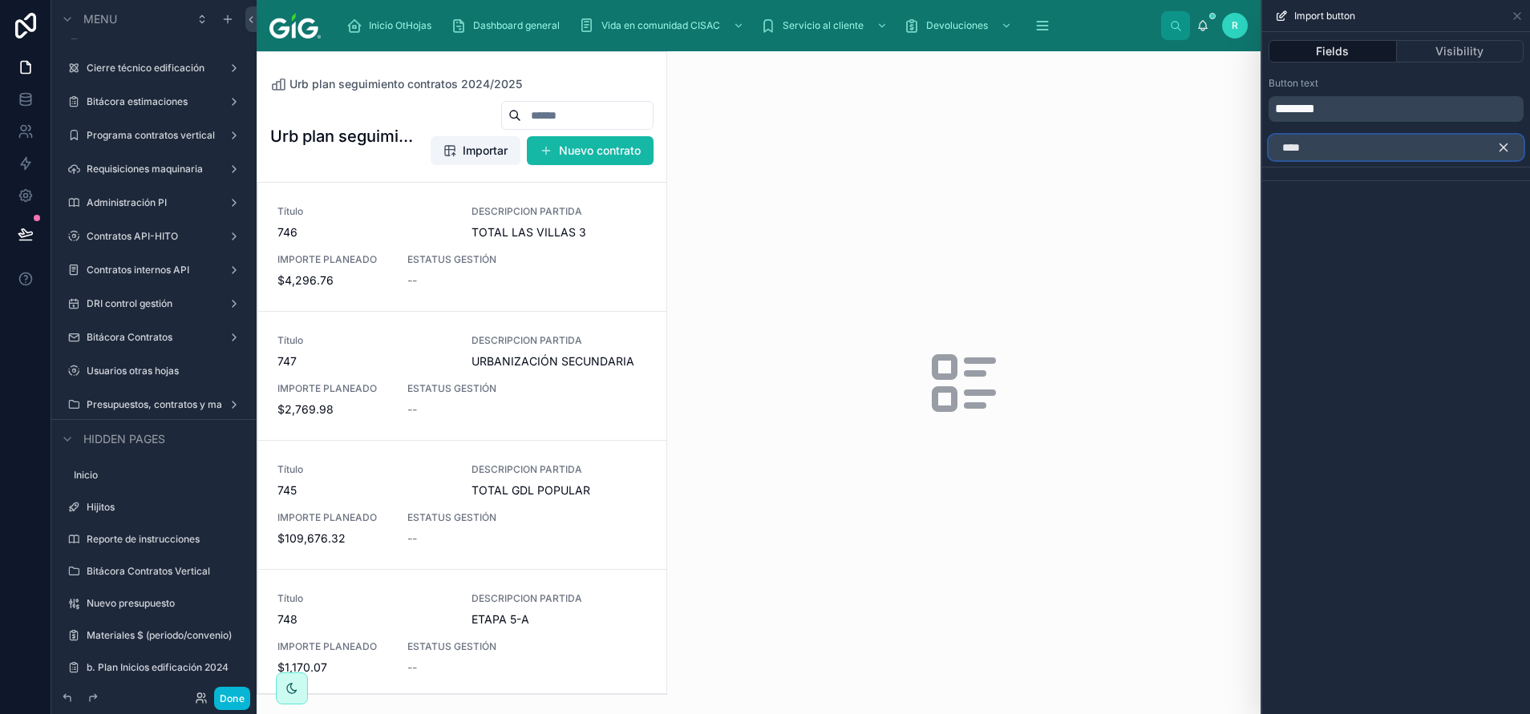
type input "****"
click at [1504, 151] on icon "button" at bounding box center [1503, 147] width 14 height 14
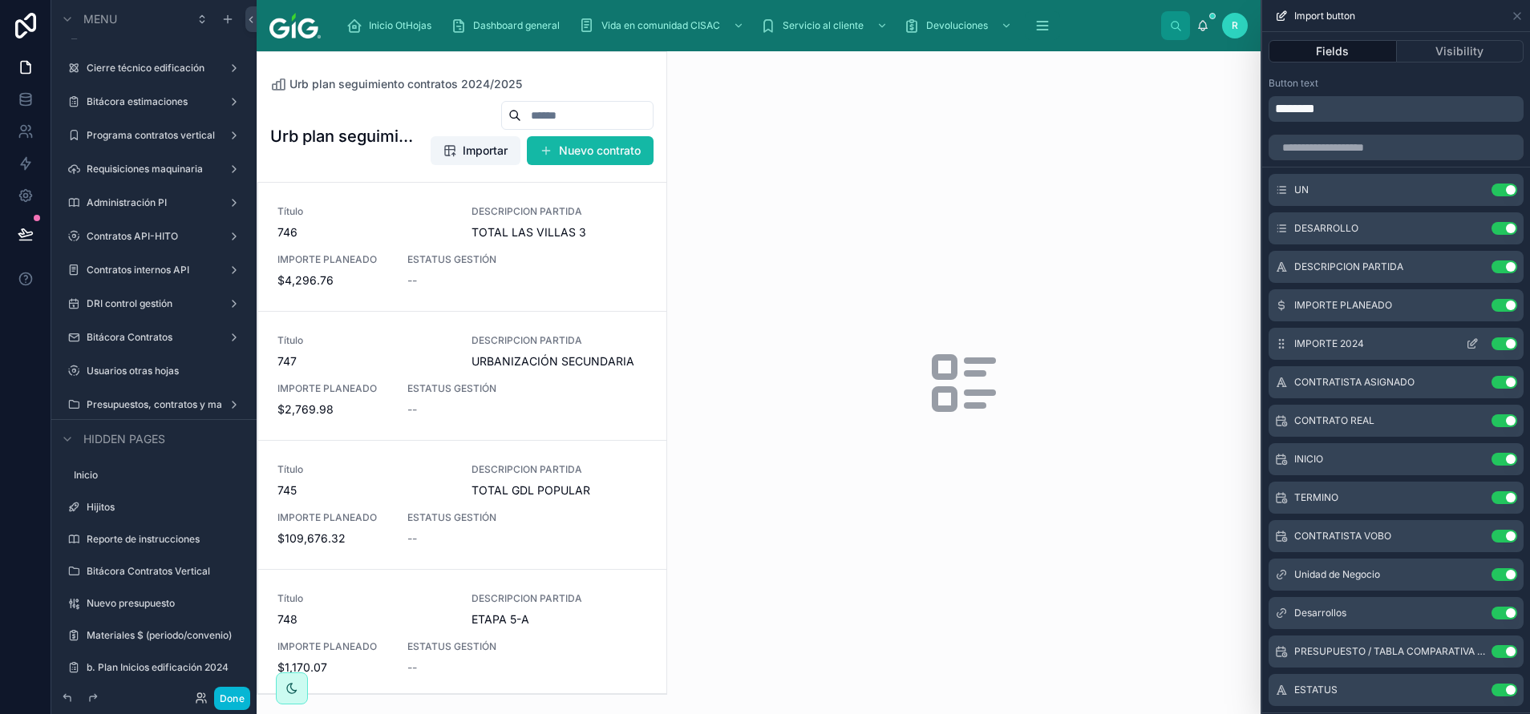
click at [1459, 340] on button at bounding box center [1472, 344] width 26 height 13
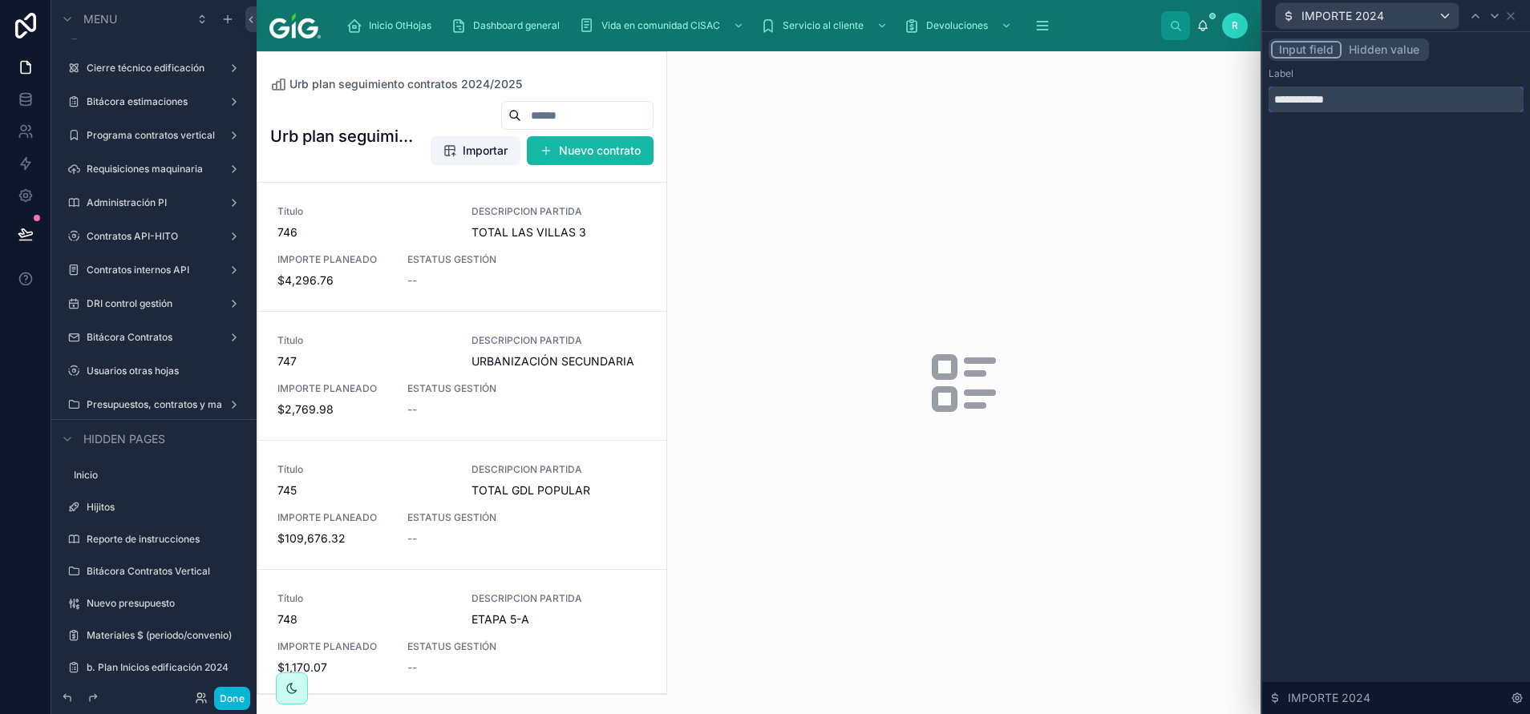
click at [1375, 104] on input "**********" at bounding box center [1395, 100] width 255 height 26
type input "**********"
click at [1402, 229] on div "**********" at bounding box center [1396, 373] width 268 height 682
click at [1511, 14] on icon at bounding box center [1510, 16] width 6 height 6
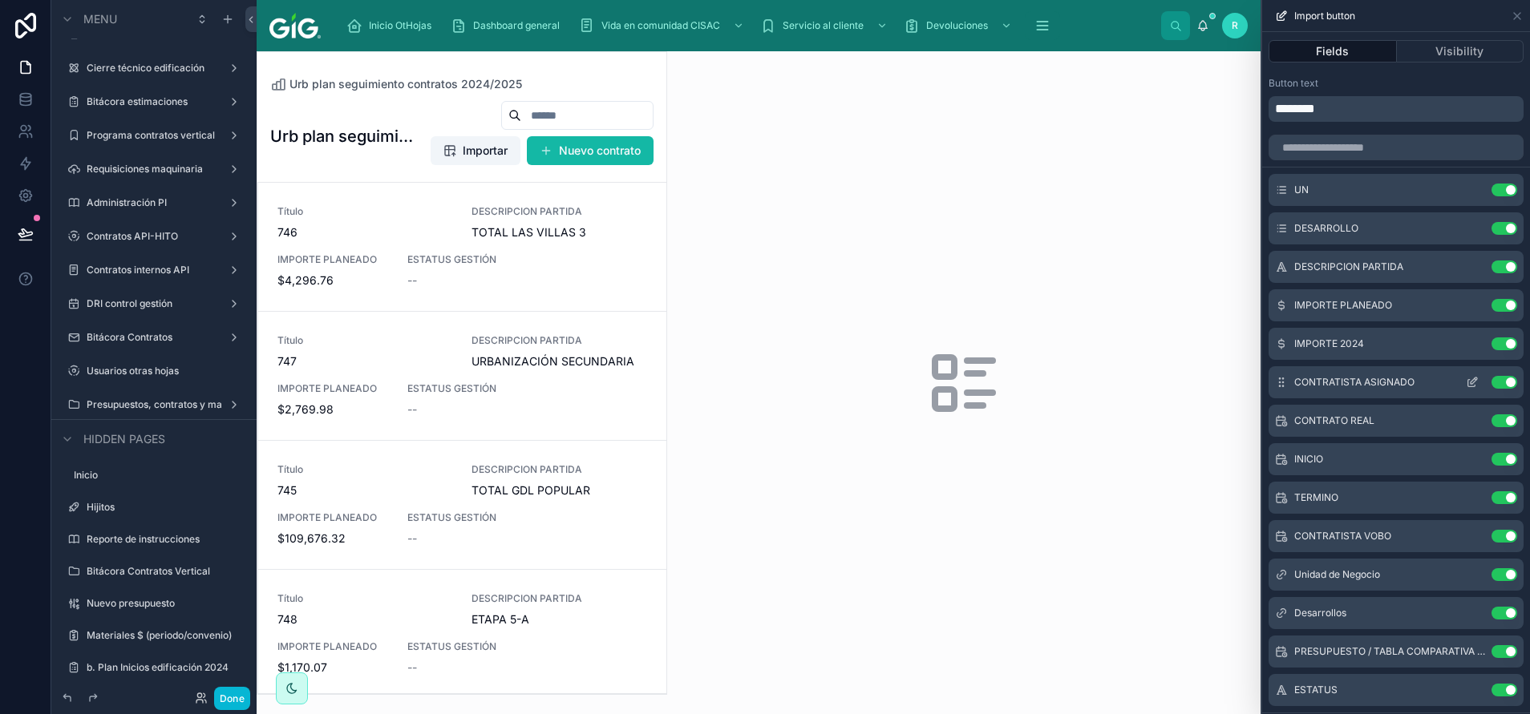
click at [1491, 390] on div "CONTRATISTA ASIGNADO Use setting" at bounding box center [1395, 382] width 255 height 32
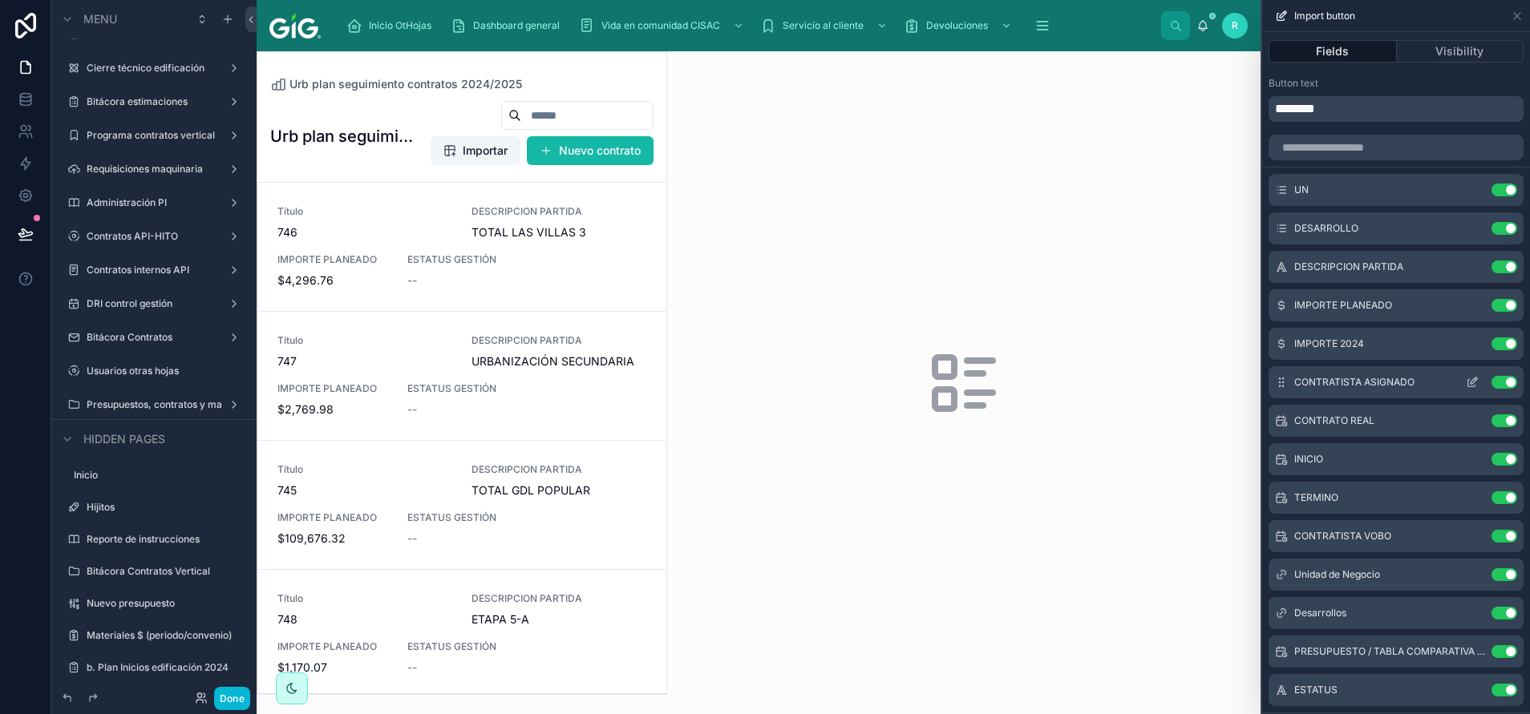
click at [1491, 378] on button "Use setting" at bounding box center [1504, 382] width 26 height 13
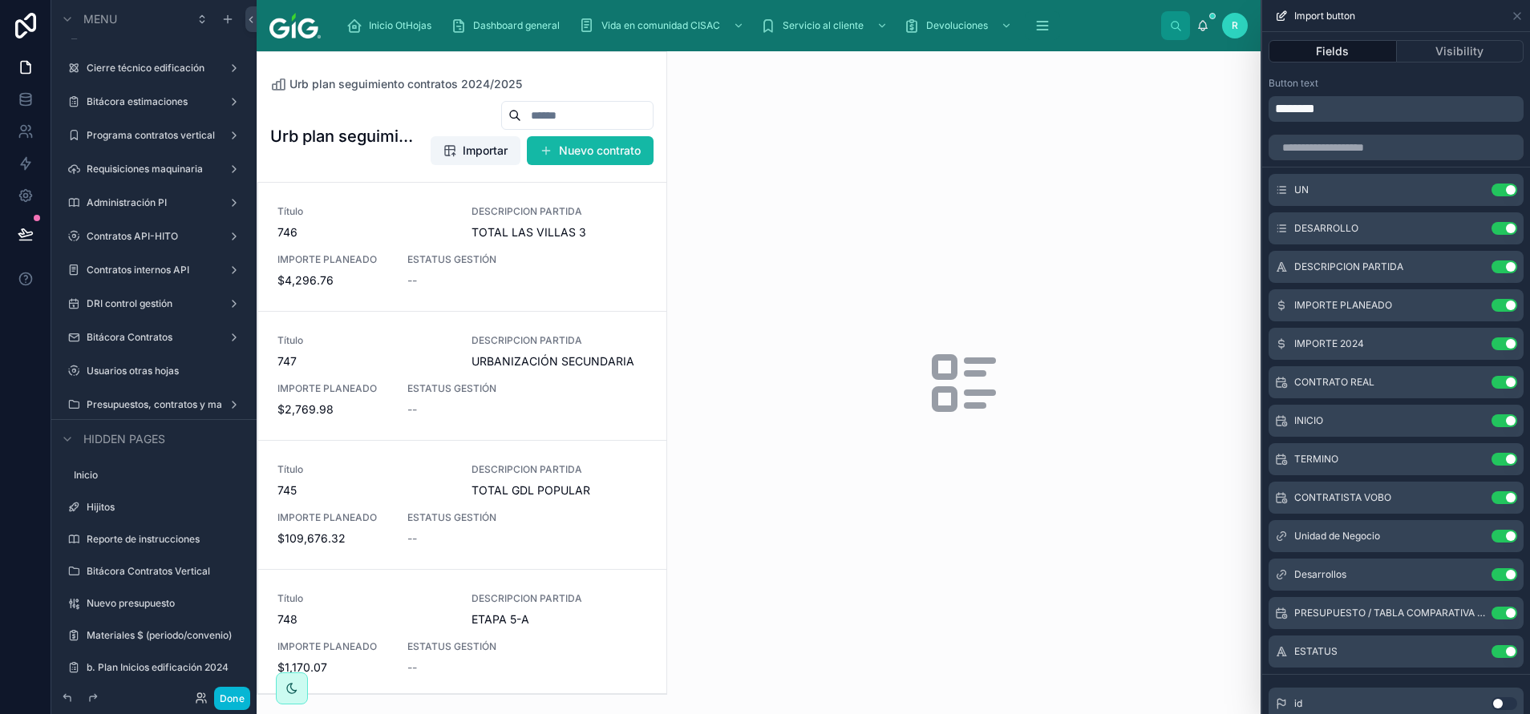
click at [1491, 378] on button "Use setting" at bounding box center [1504, 382] width 26 height 13
click at [1491, 415] on button "Use setting" at bounding box center [1504, 421] width 26 height 13
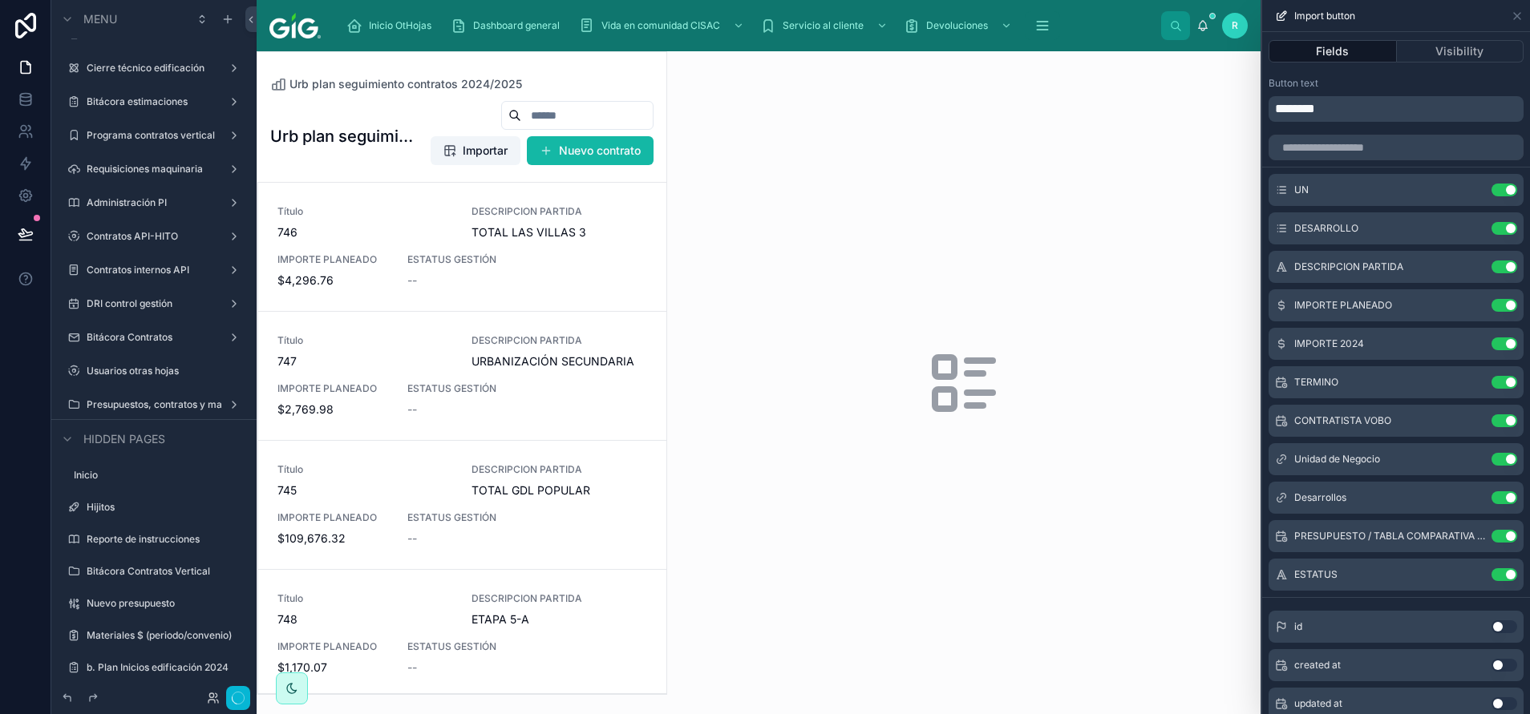
click at [1491, 378] on button "Use setting" at bounding box center [1504, 382] width 26 height 13
click at [1491, 415] on button "Use setting" at bounding box center [1504, 421] width 26 height 13
click at [1491, 453] on button "Use setting" at bounding box center [1504, 459] width 26 height 13
click at [1491, 491] on button "Use setting" at bounding box center [1504, 497] width 26 height 13
click at [1491, 530] on button "Use setting" at bounding box center [1504, 536] width 26 height 13
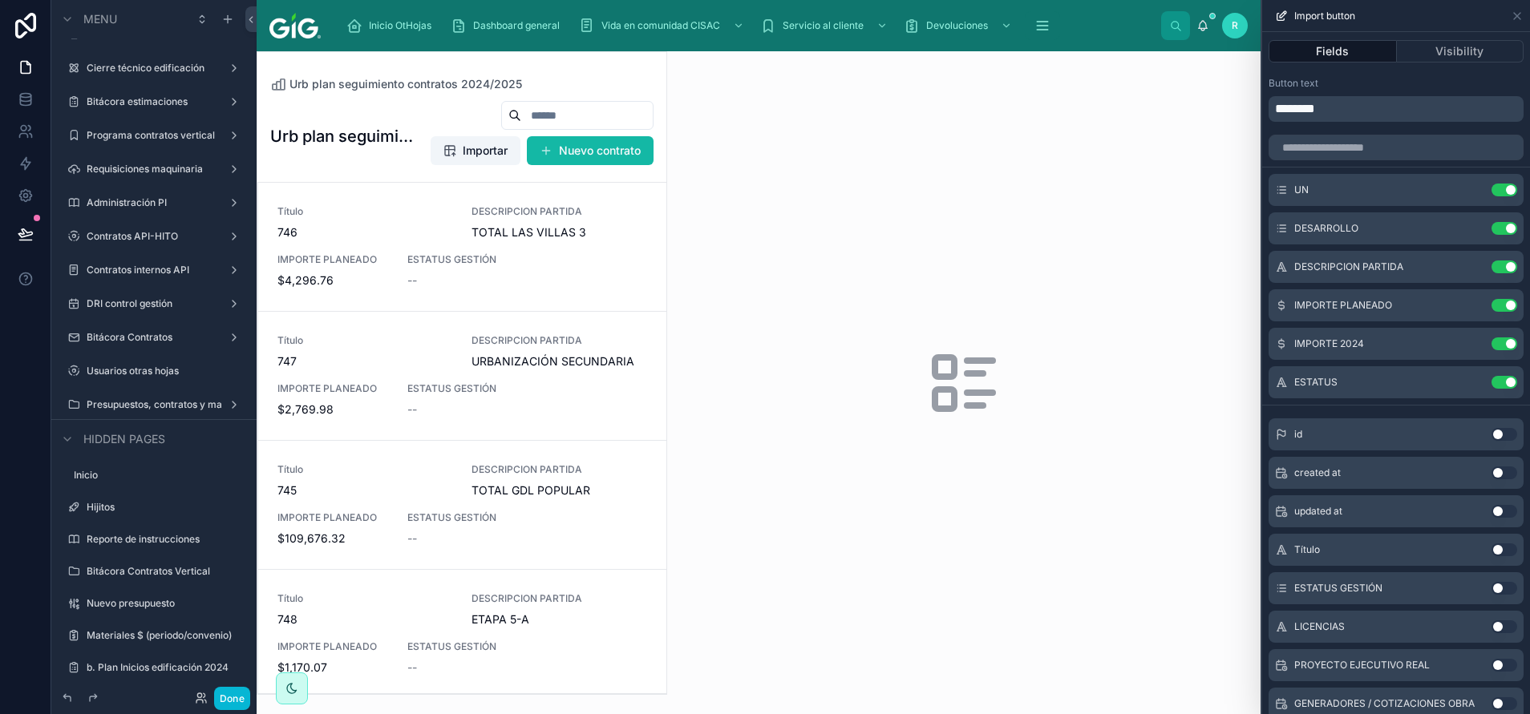
click at [1491, 378] on button "Use setting" at bounding box center [1504, 382] width 26 height 13
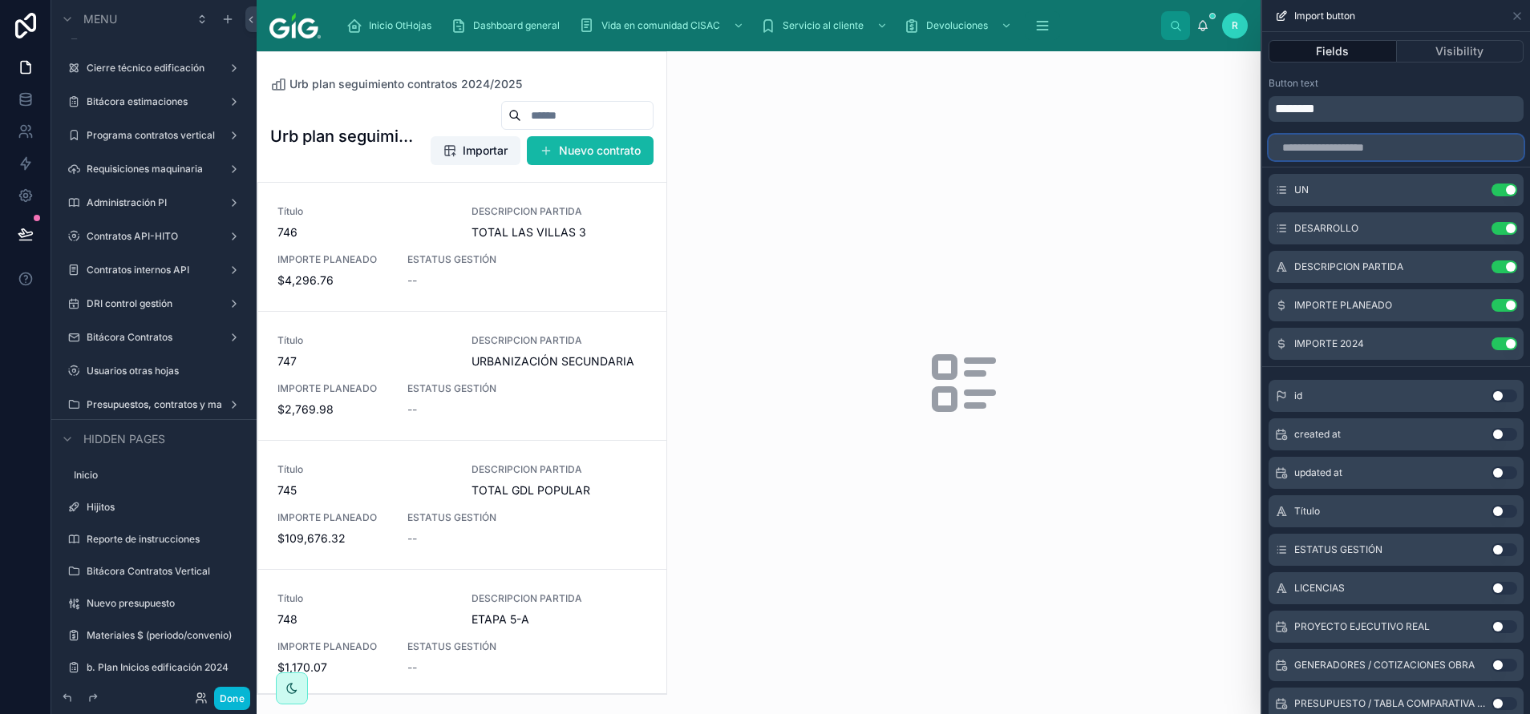
click at [1410, 156] on input "text" at bounding box center [1395, 148] width 255 height 26
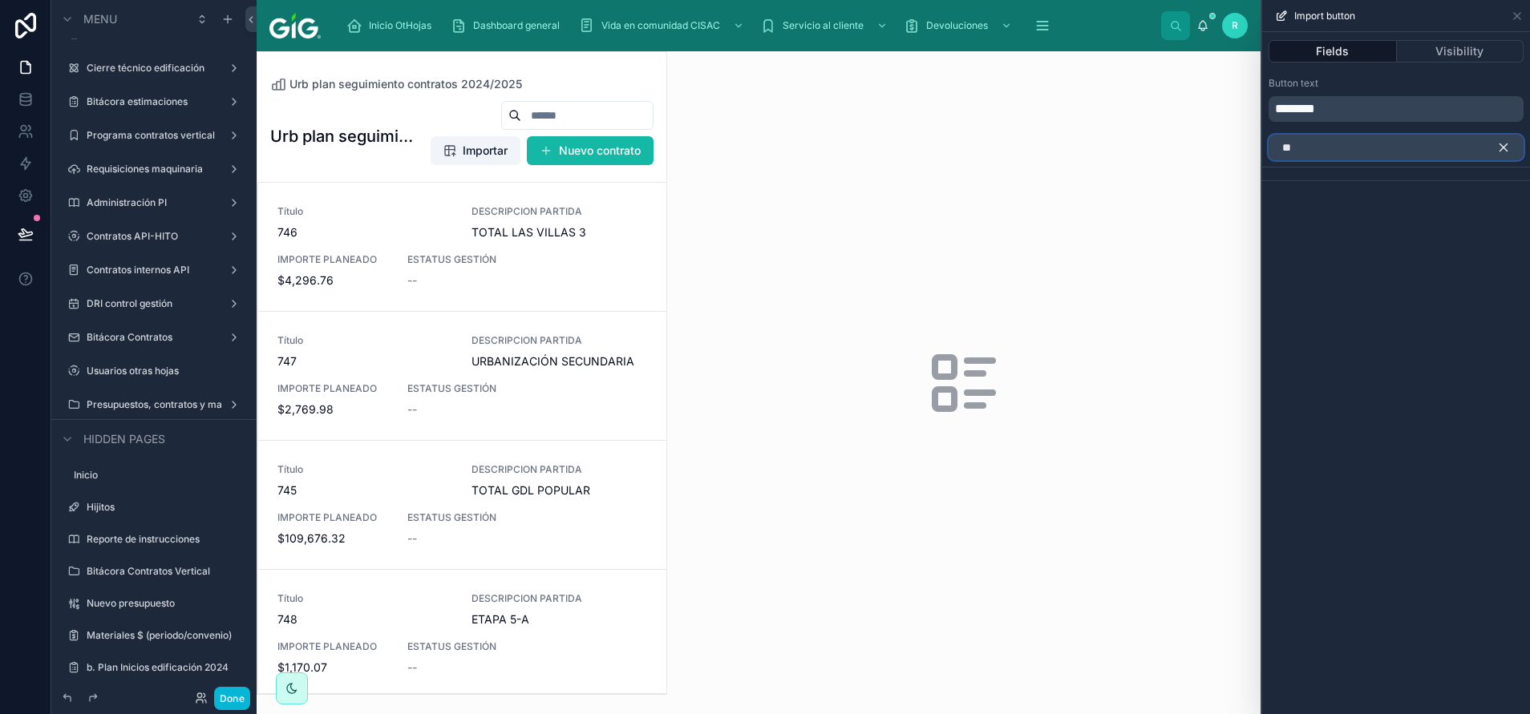
type input "*"
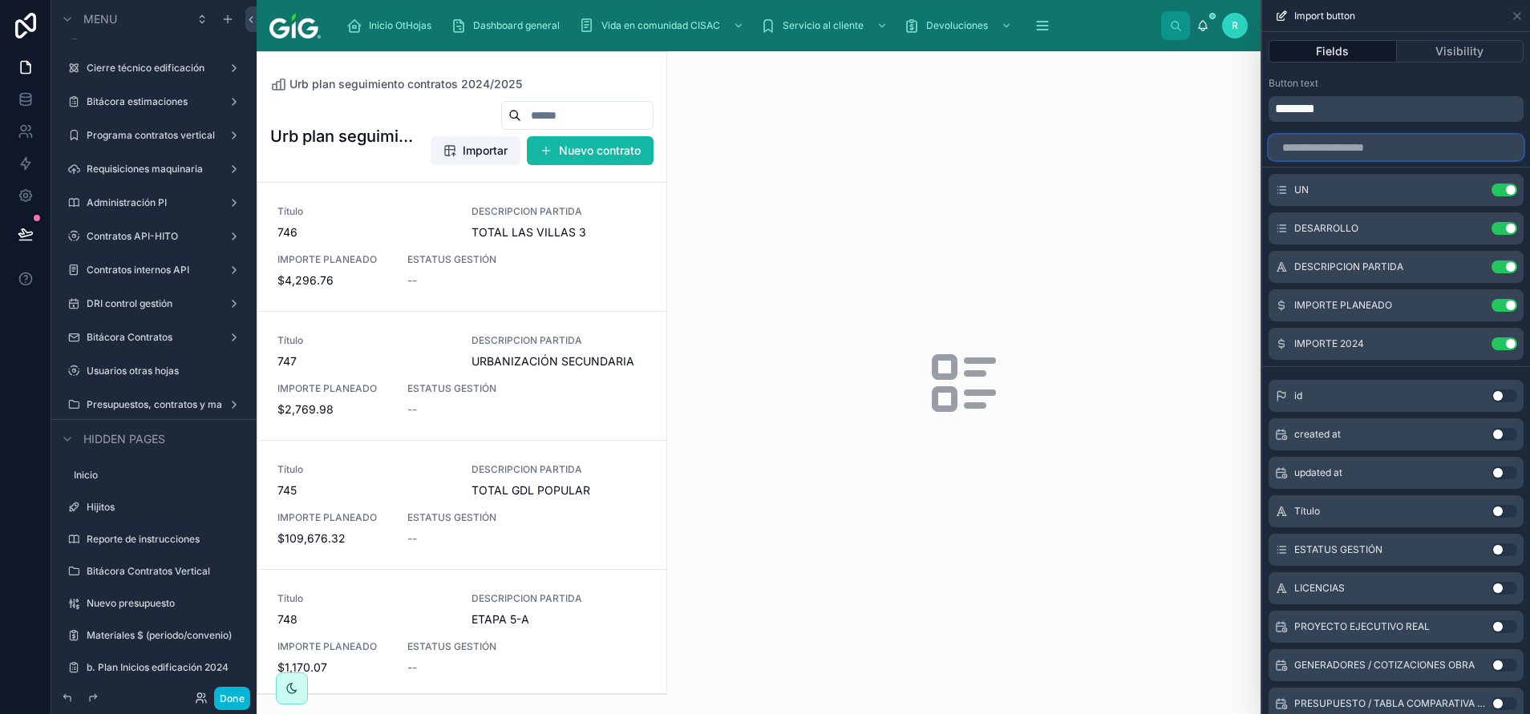
click at [1412, 149] on input "text" at bounding box center [1395, 148] width 255 height 26
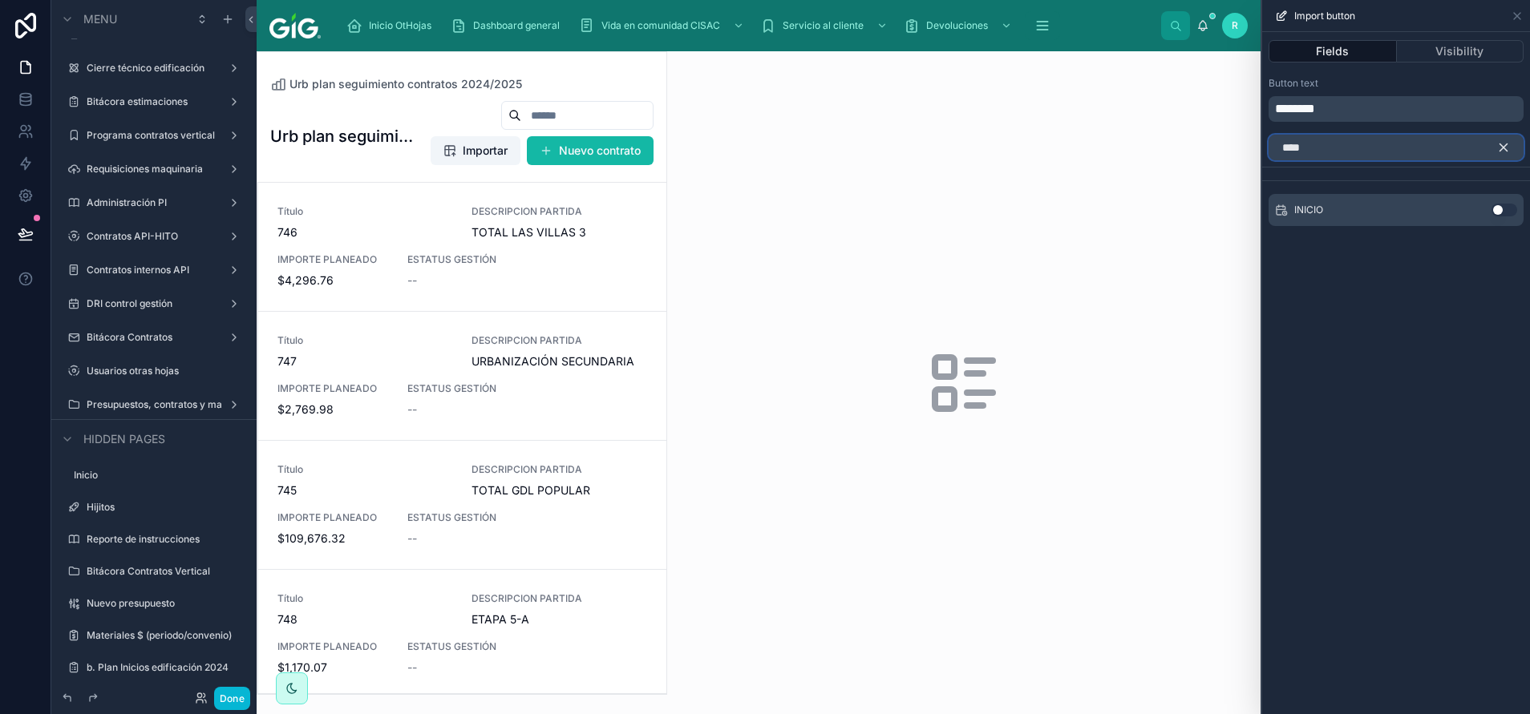
type input "****"
click at [1501, 213] on button "Use setting" at bounding box center [1504, 210] width 26 height 13
drag, startPoint x: 1504, startPoint y: 146, endPoint x: 1415, endPoint y: 141, distance: 89.1
click at [1503, 148] on icon "button" at bounding box center [1503, 147] width 14 height 14
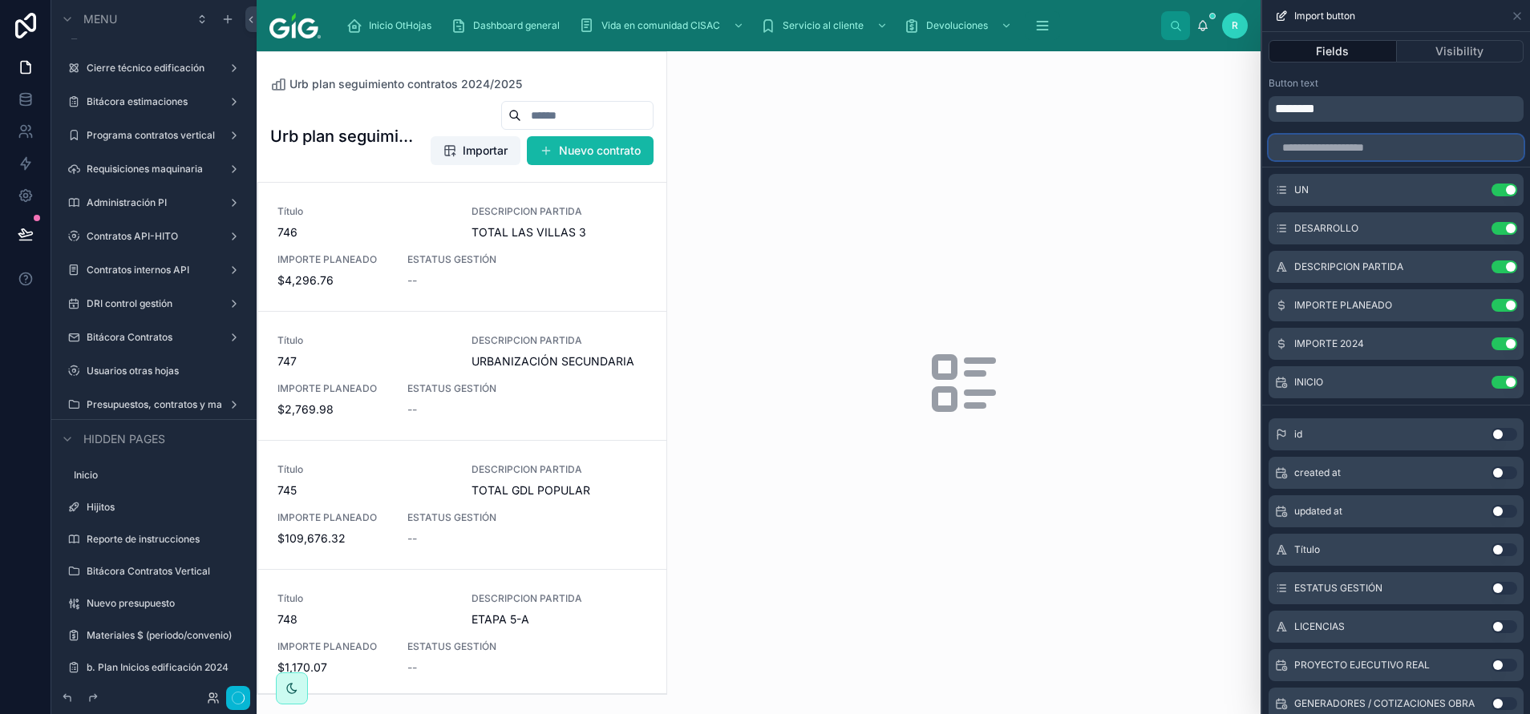
click at [1415, 141] on input "text" at bounding box center [1395, 148] width 255 height 26
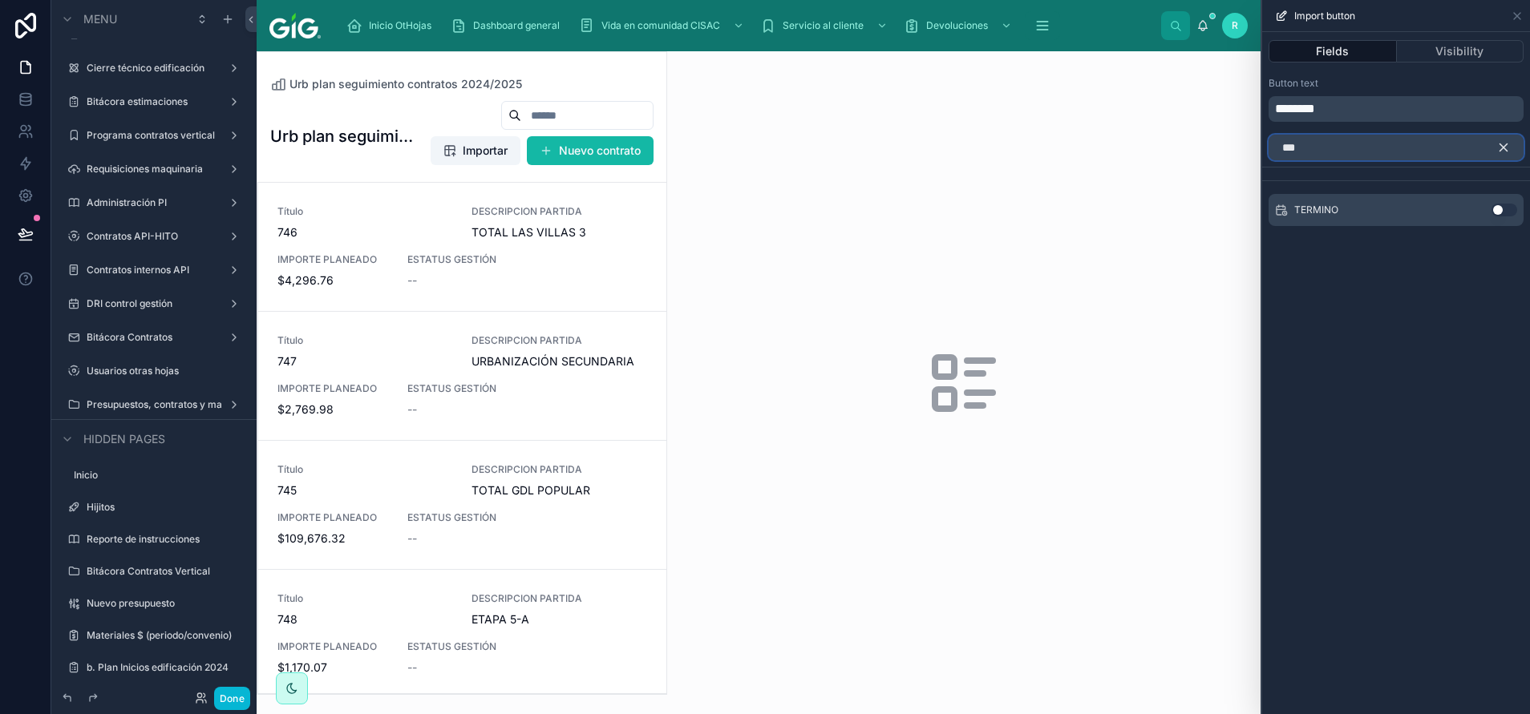
type input "***"
click at [1501, 205] on button "Use setting" at bounding box center [1504, 210] width 26 height 13
click at [1500, 144] on icon "button" at bounding box center [1503, 147] width 7 height 7
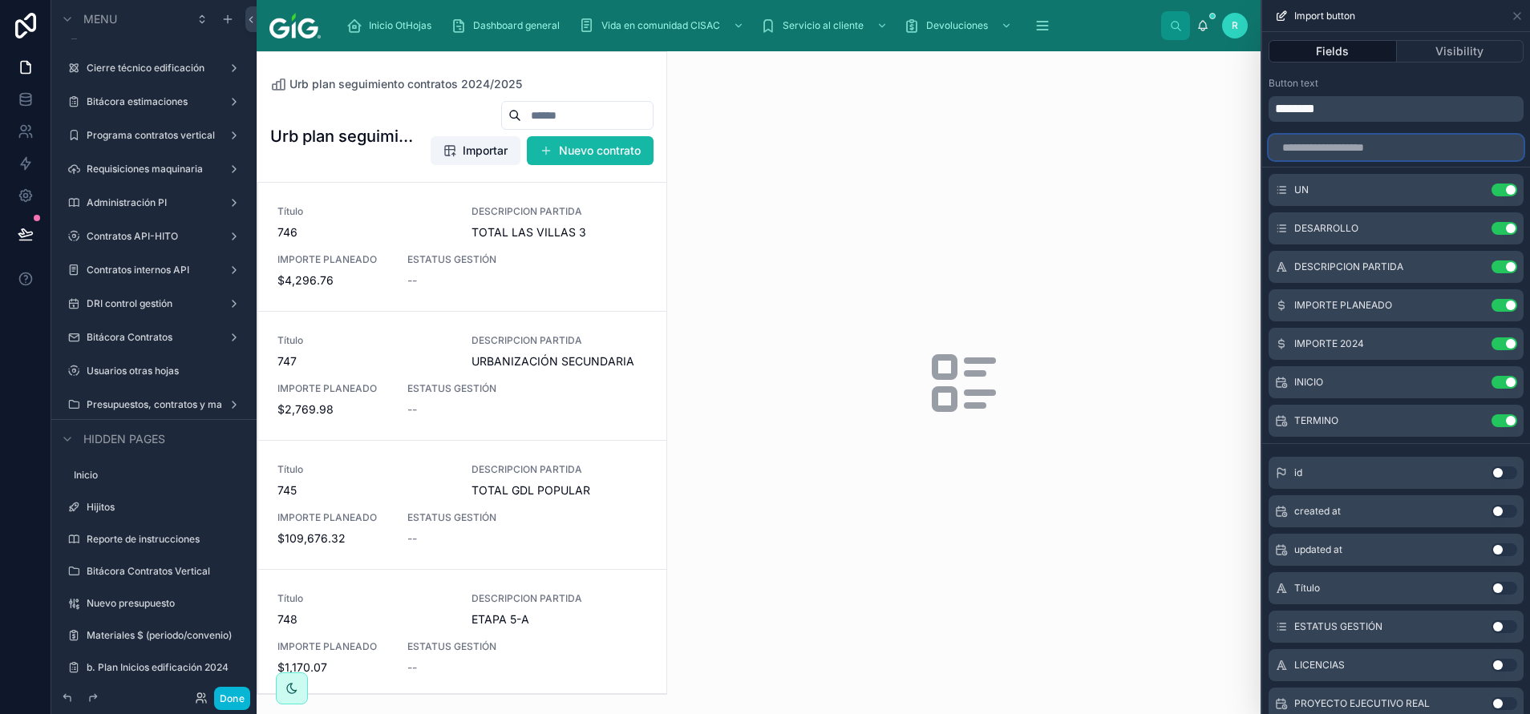
click at [1398, 136] on input "text" at bounding box center [1395, 148] width 255 height 26
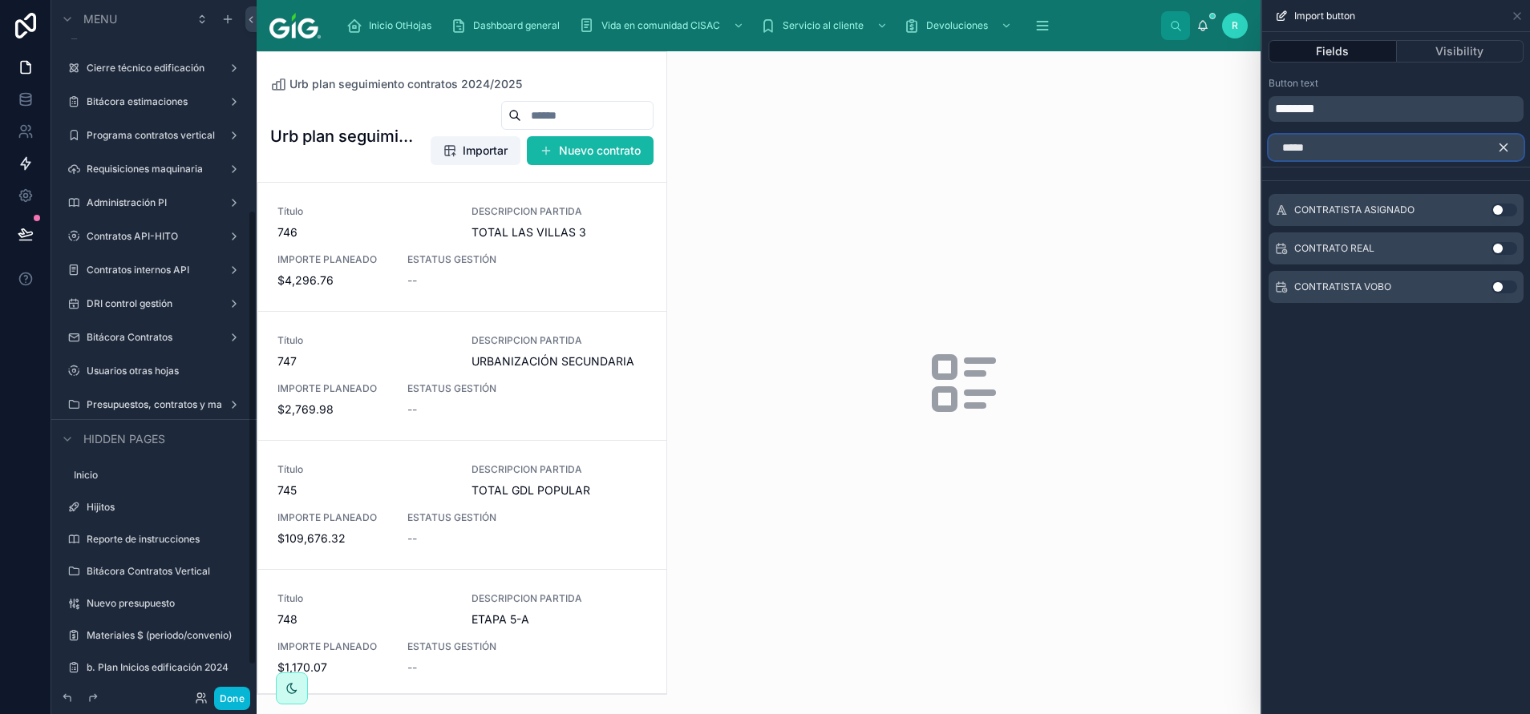
type input "*****"
click at [1502, 151] on icon "button" at bounding box center [1503, 147] width 14 height 14
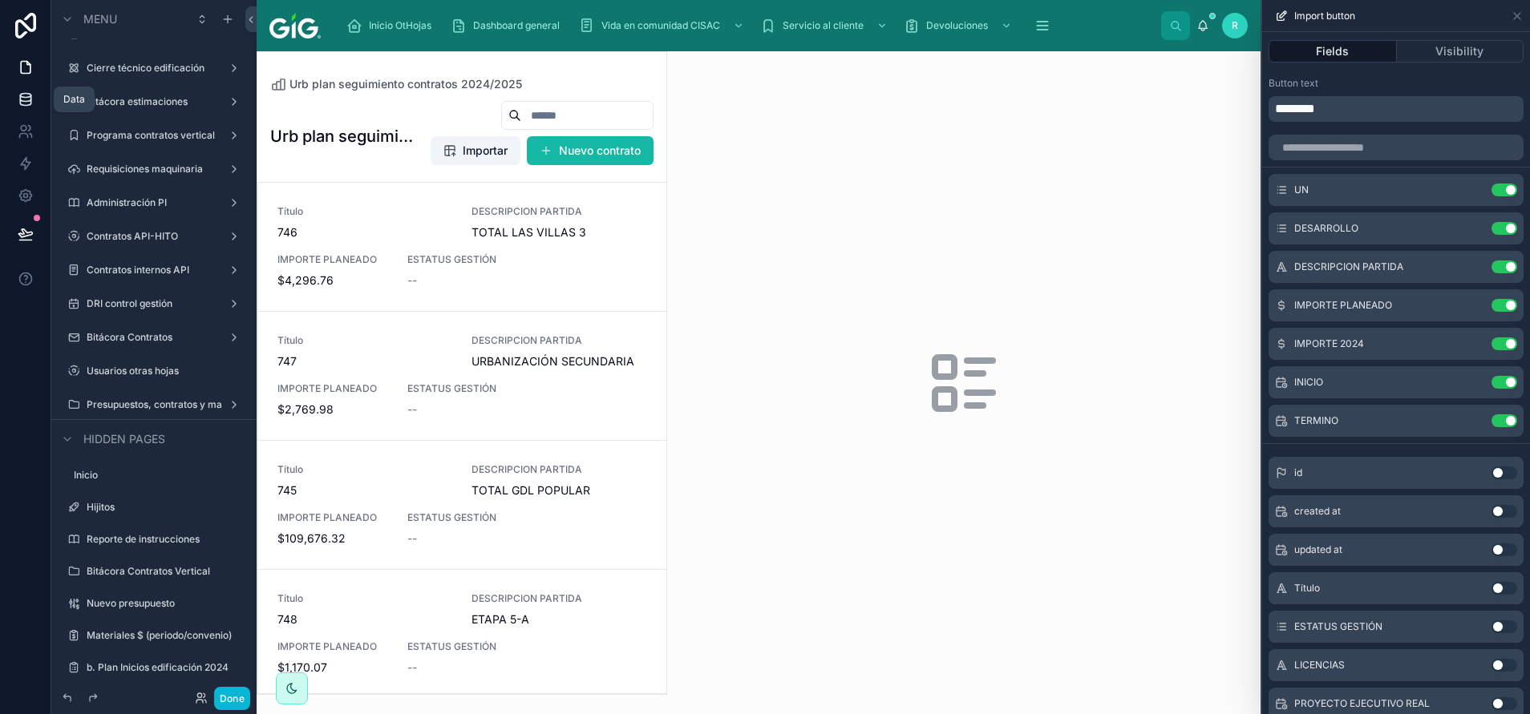
click at [35, 95] on link at bounding box center [25, 99] width 51 height 32
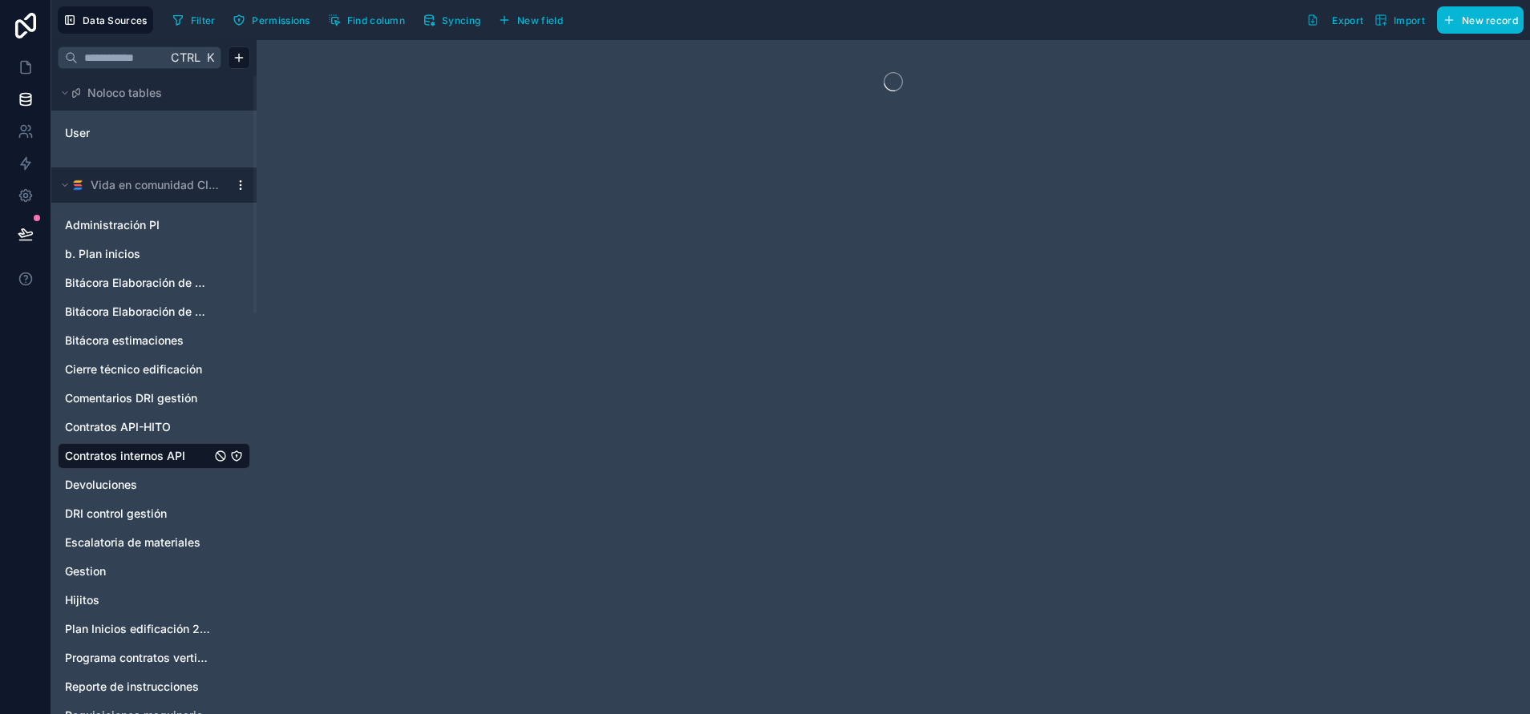
click at [244, 189] on html "Data Sources Filter Permissions Find column Syncing New field Export Import New…" at bounding box center [765, 417] width 1530 height 835
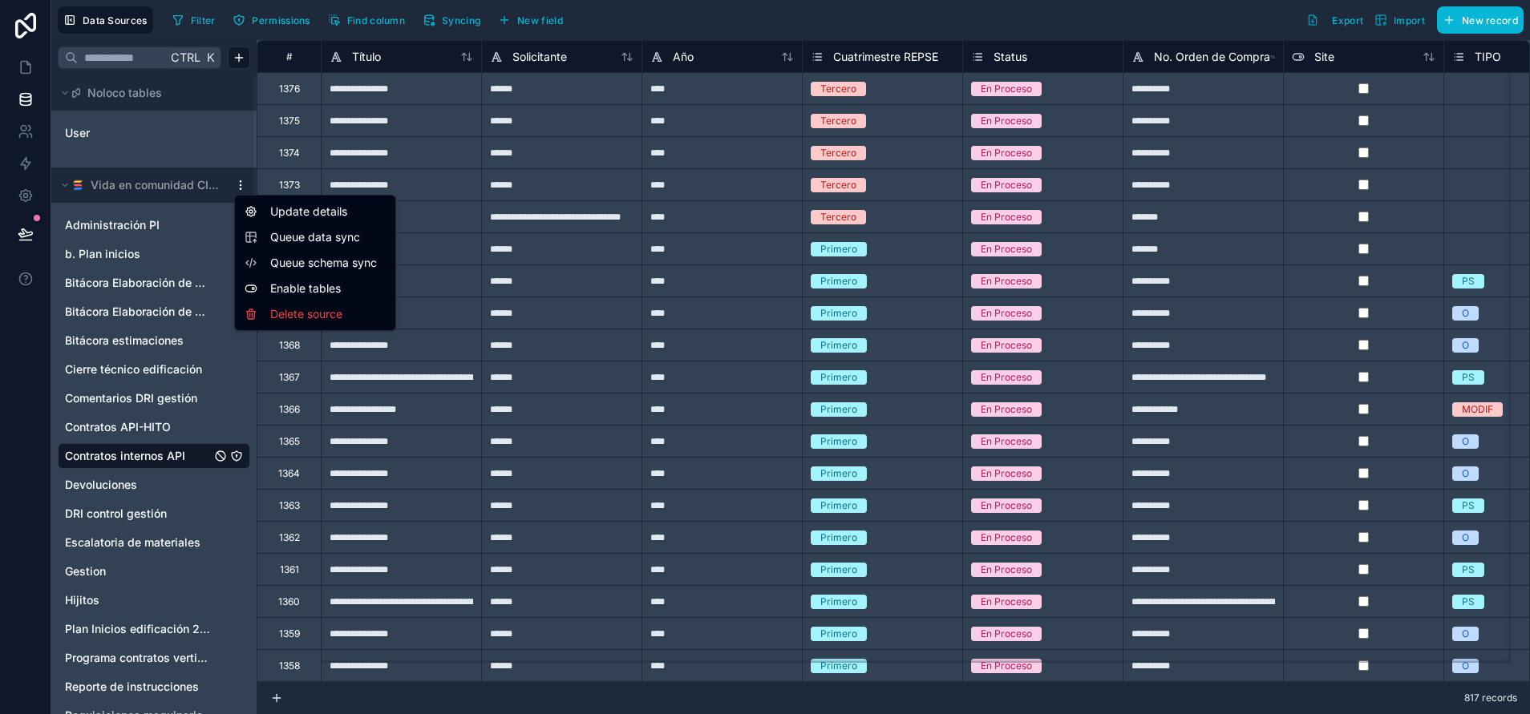
click at [289, 259] on span "Queue schema sync" at bounding box center [327, 263] width 115 height 16
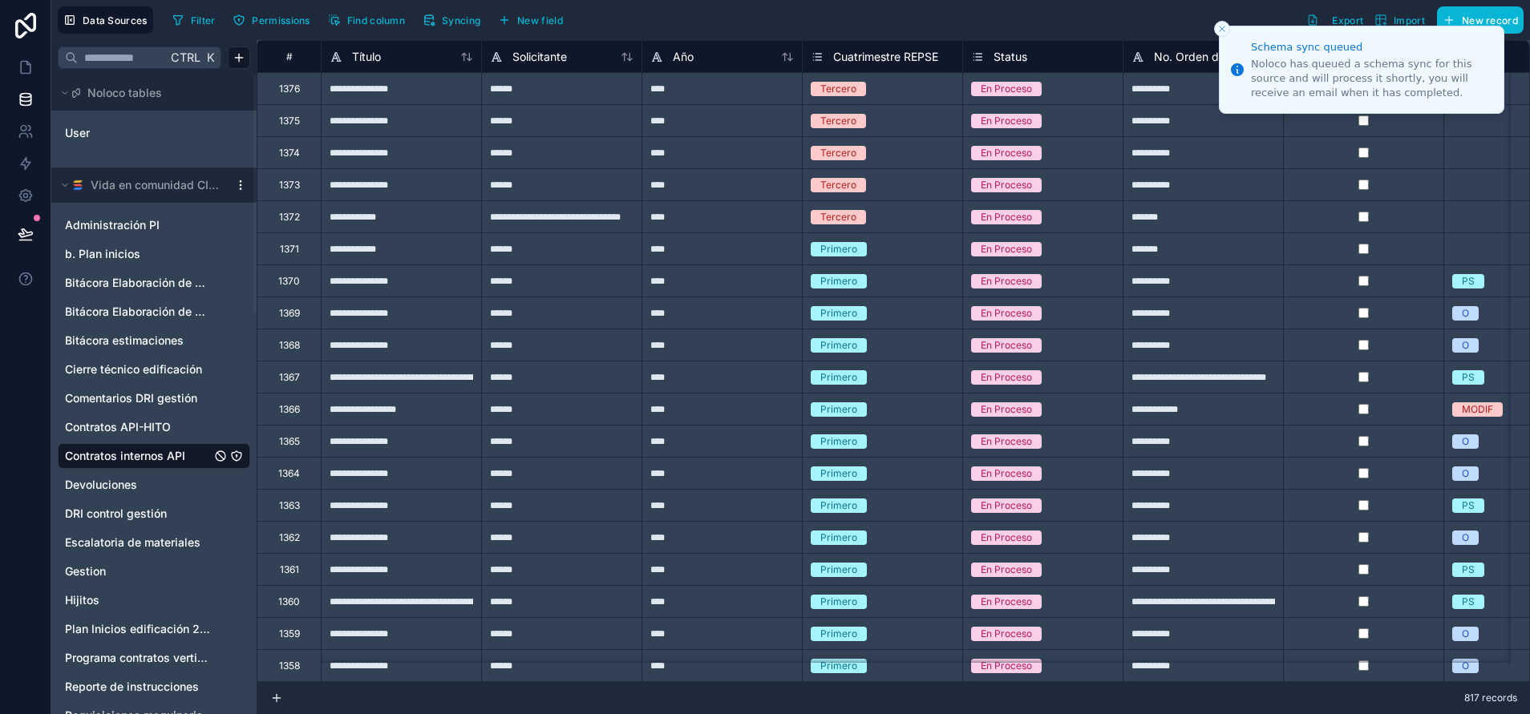
click at [240, 188] on html "Schema sync queued Noloco has queued a schema sync for this source and will pro…" at bounding box center [765, 417] width 1530 height 835
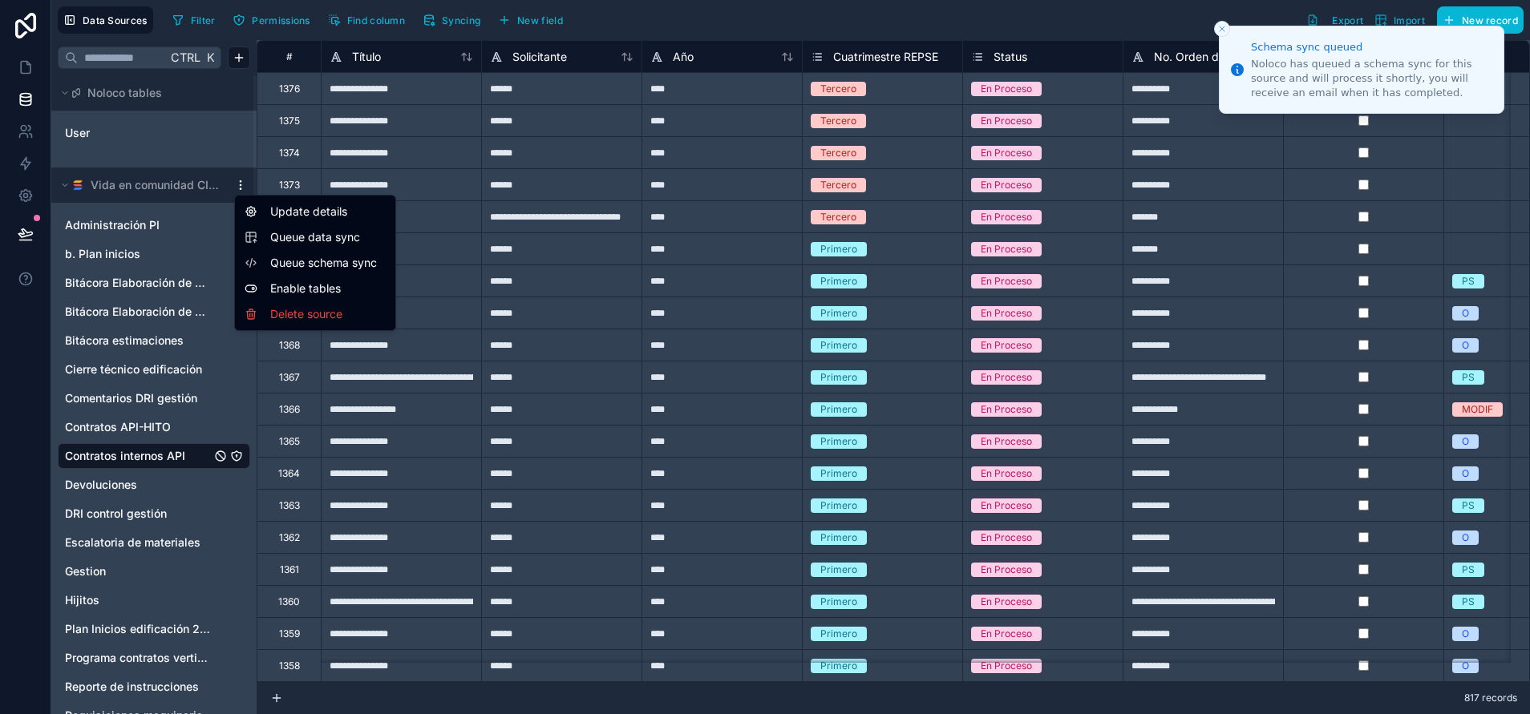
click at [303, 233] on span "Queue data sync" at bounding box center [327, 237] width 115 height 16
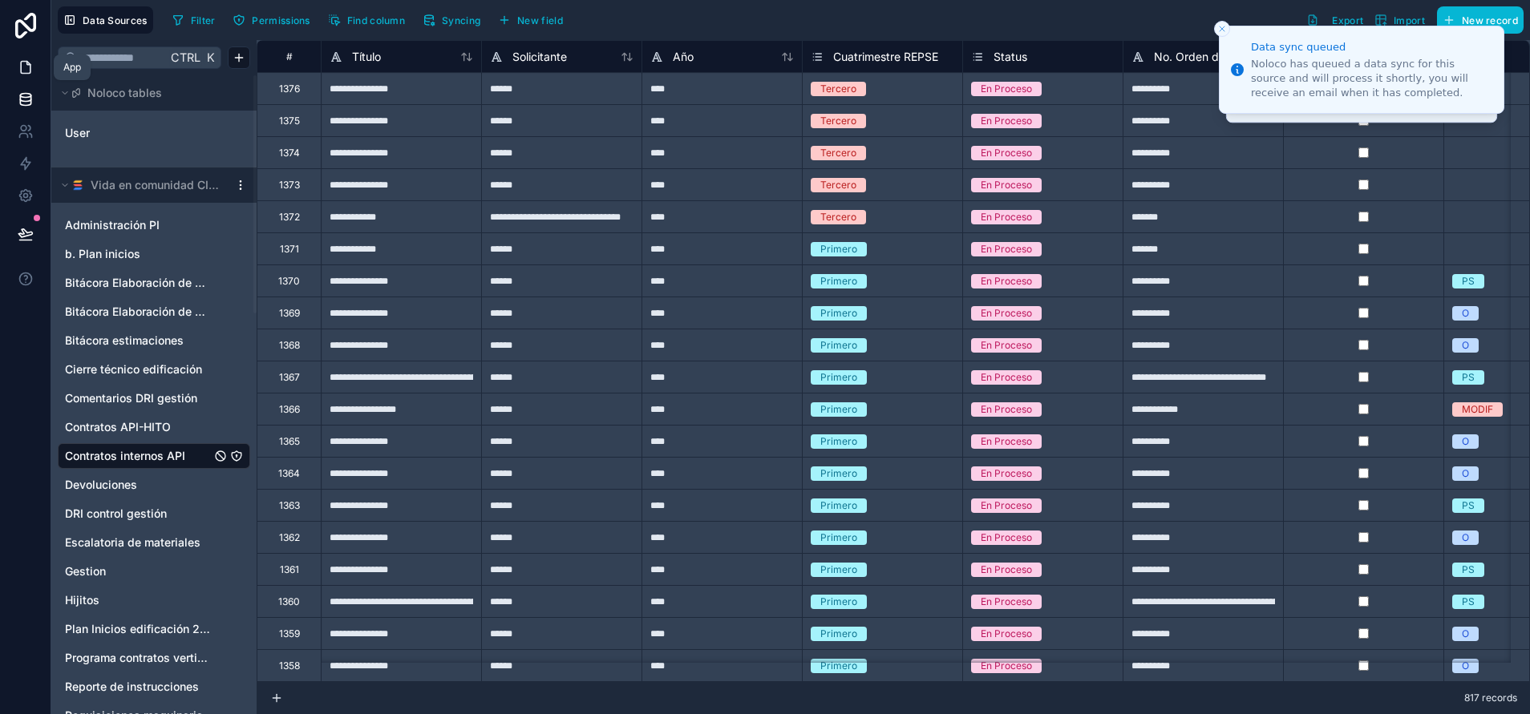
click at [32, 63] on icon at bounding box center [26, 67] width 16 height 16
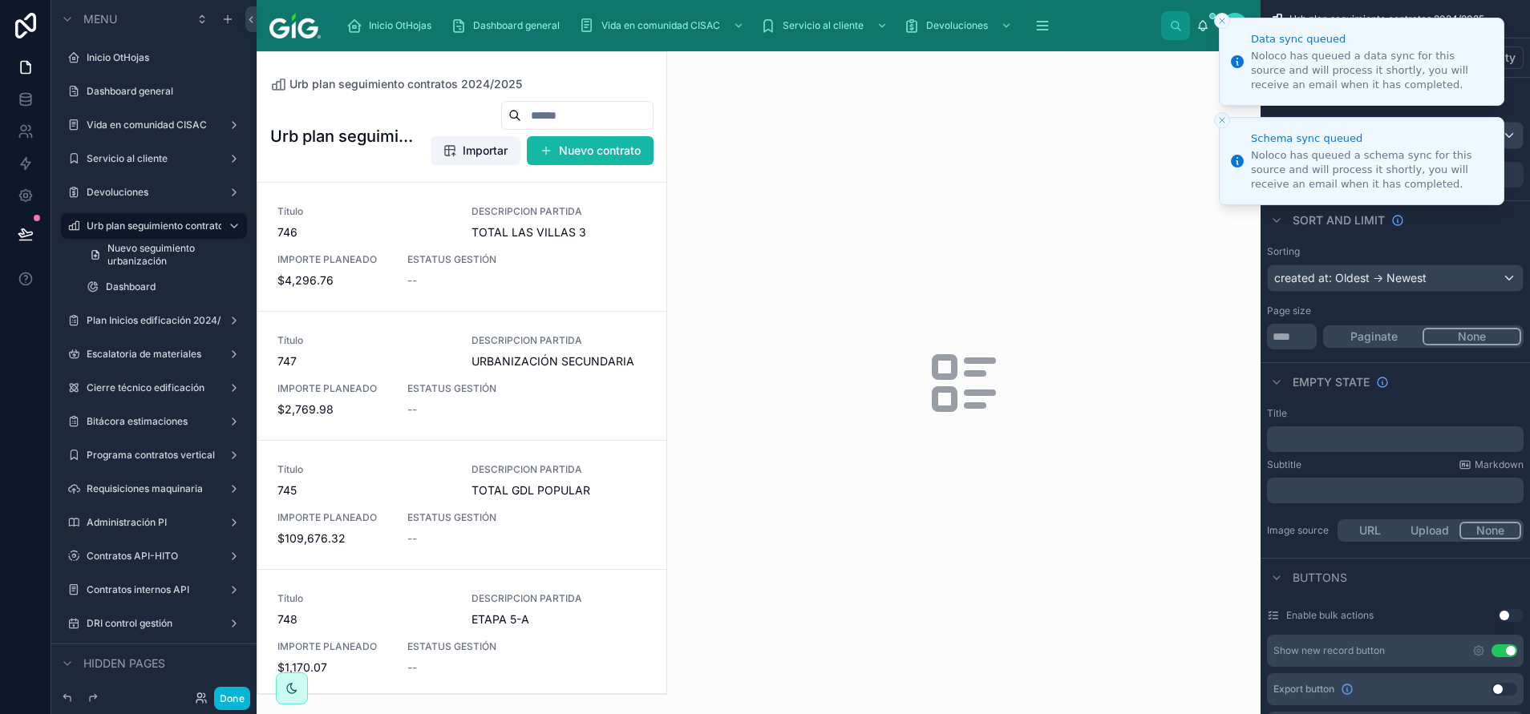
click at [1219, 26] on button "Close toast" at bounding box center [1222, 21] width 16 height 16
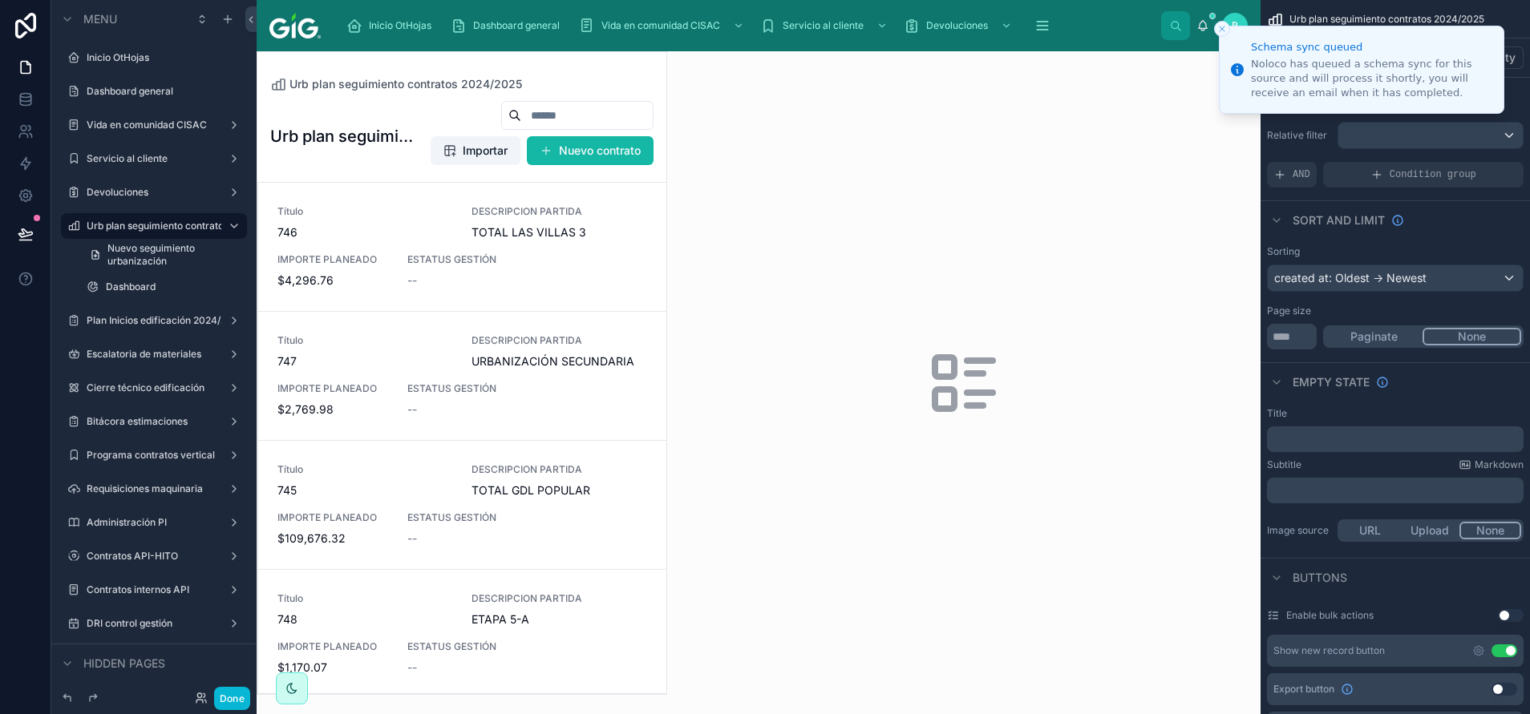
click at [1219, 26] on icon "Close toast" at bounding box center [1222, 29] width 10 height 10
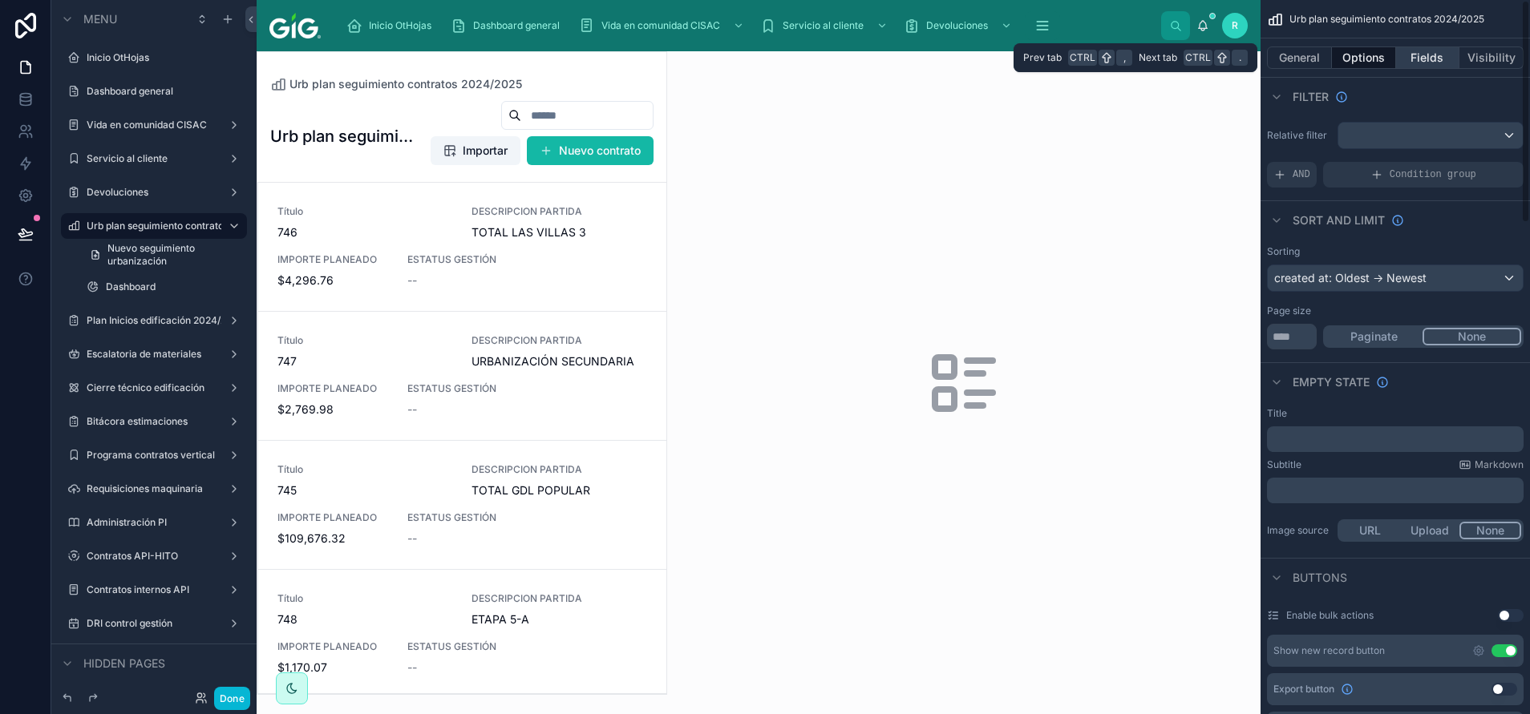
click at [1441, 59] on button "Fields" at bounding box center [1428, 58] width 64 height 22
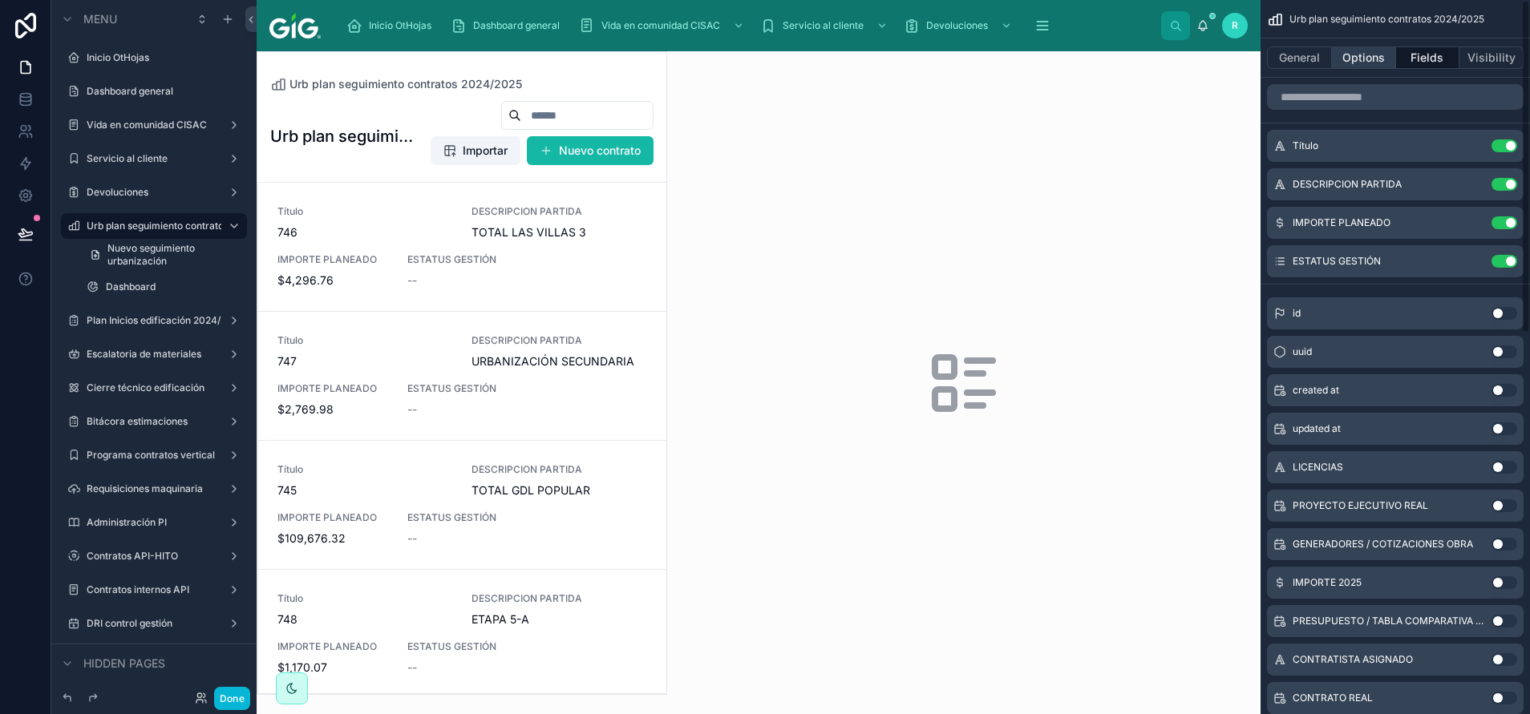
click at [1362, 59] on button "Options" at bounding box center [1364, 58] width 64 height 22
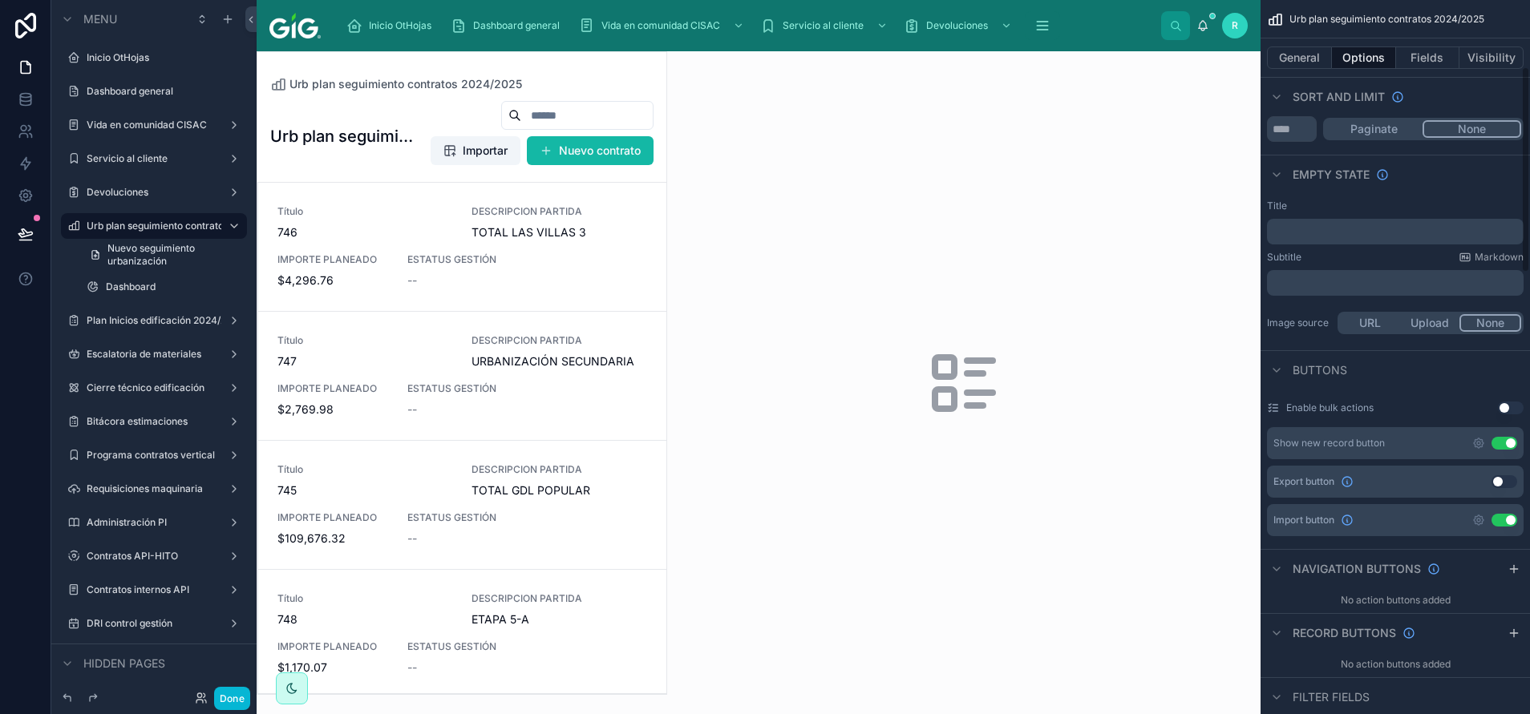
scroll to position [241, 0]
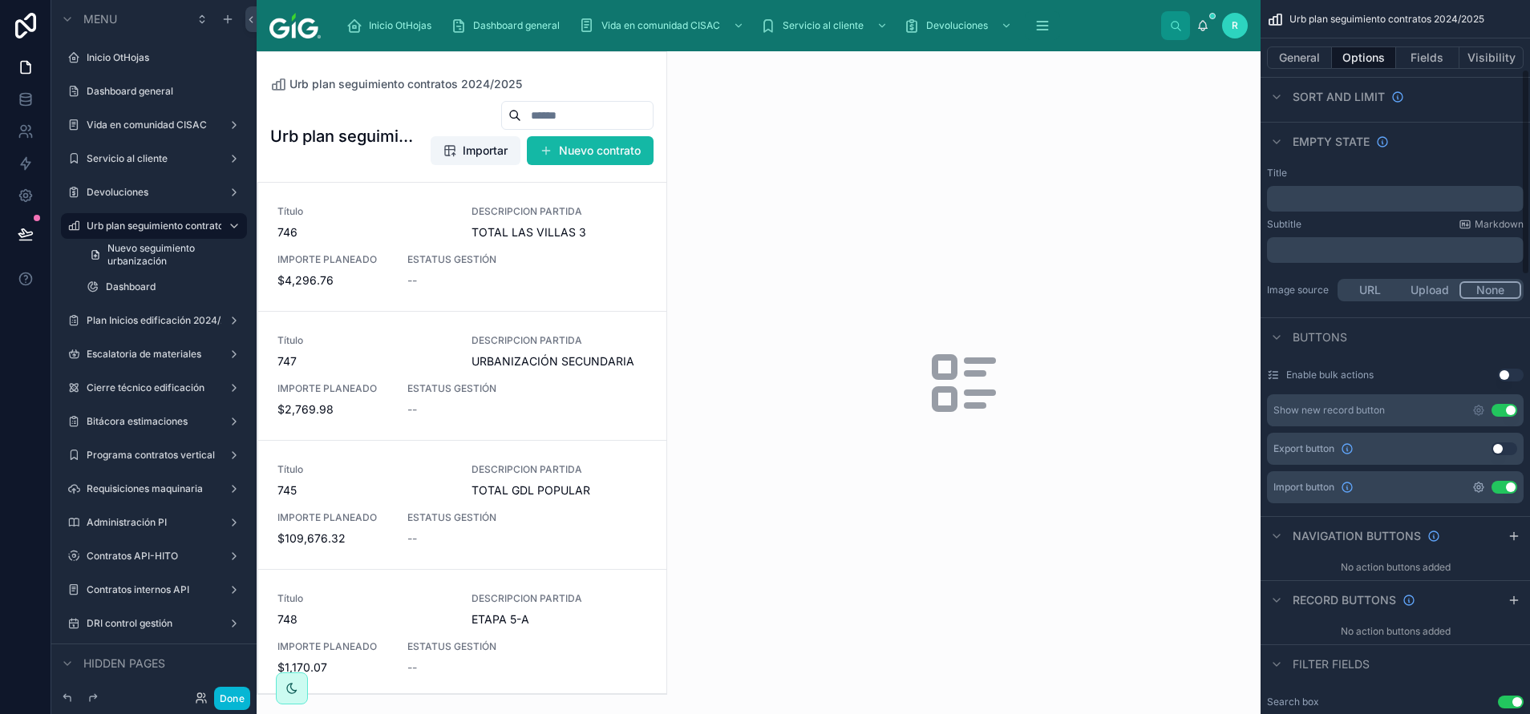
click at [1478, 490] on icon "scrollable content" at bounding box center [1478, 487] width 13 height 13
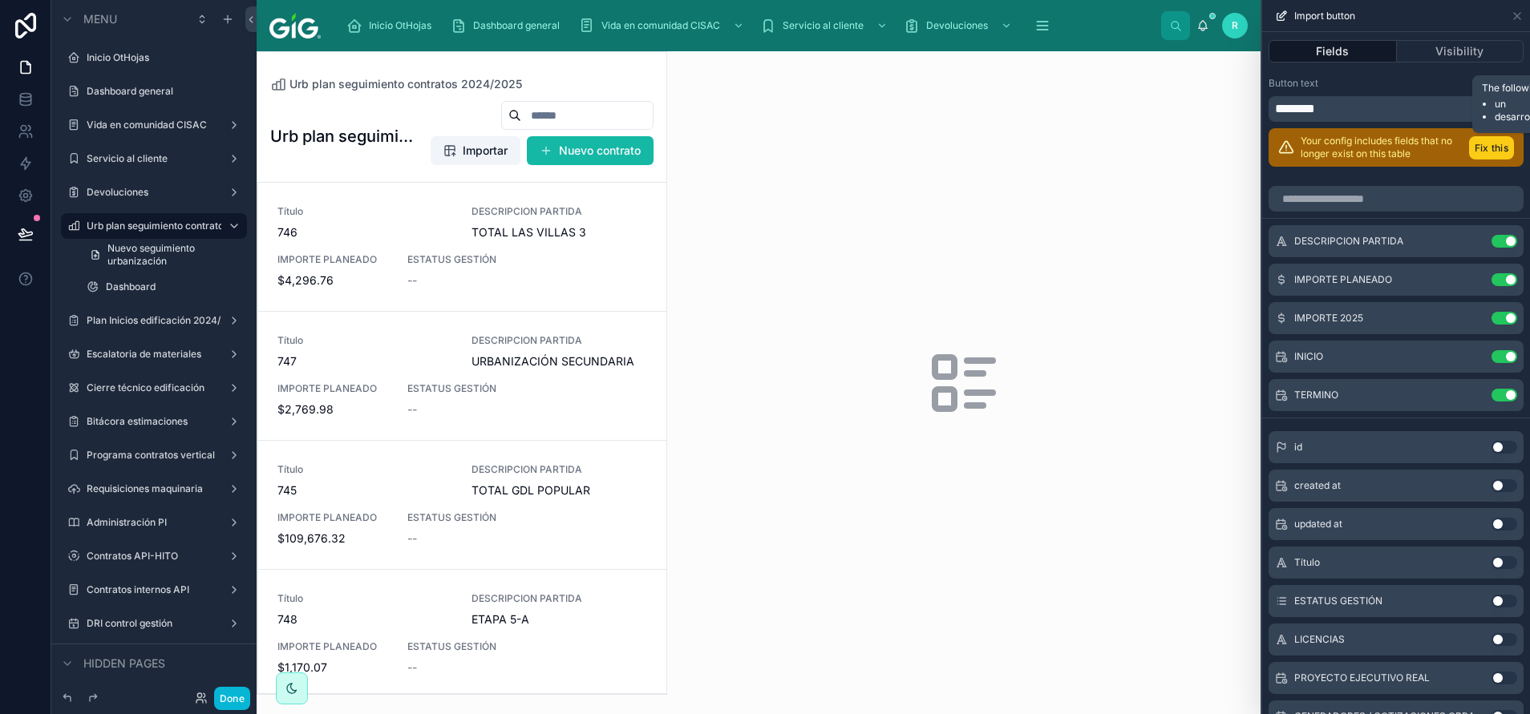
click at [1469, 151] on button "Fix this" at bounding box center [1491, 147] width 45 height 23
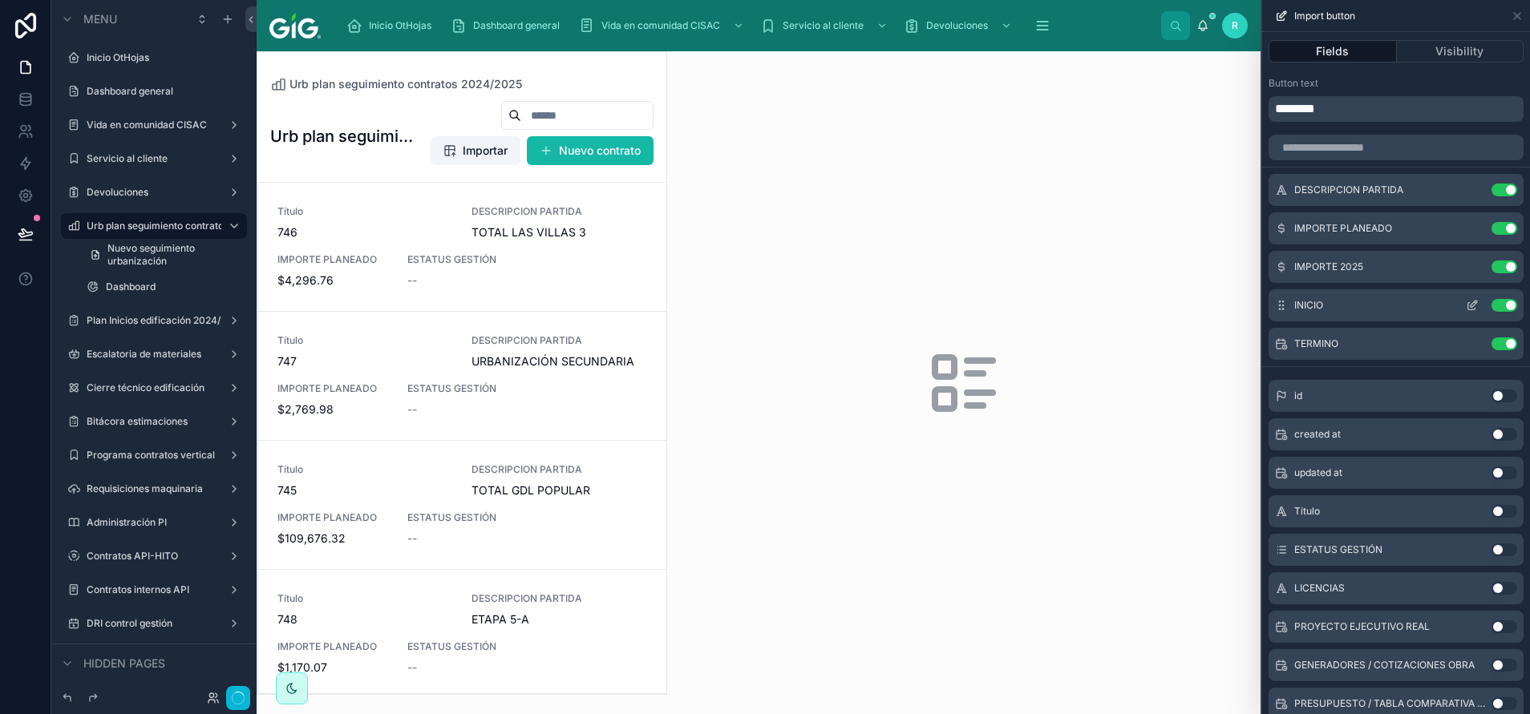
click at [1493, 309] on button "Use setting" at bounding box center [1504, 305] width 26 height 13
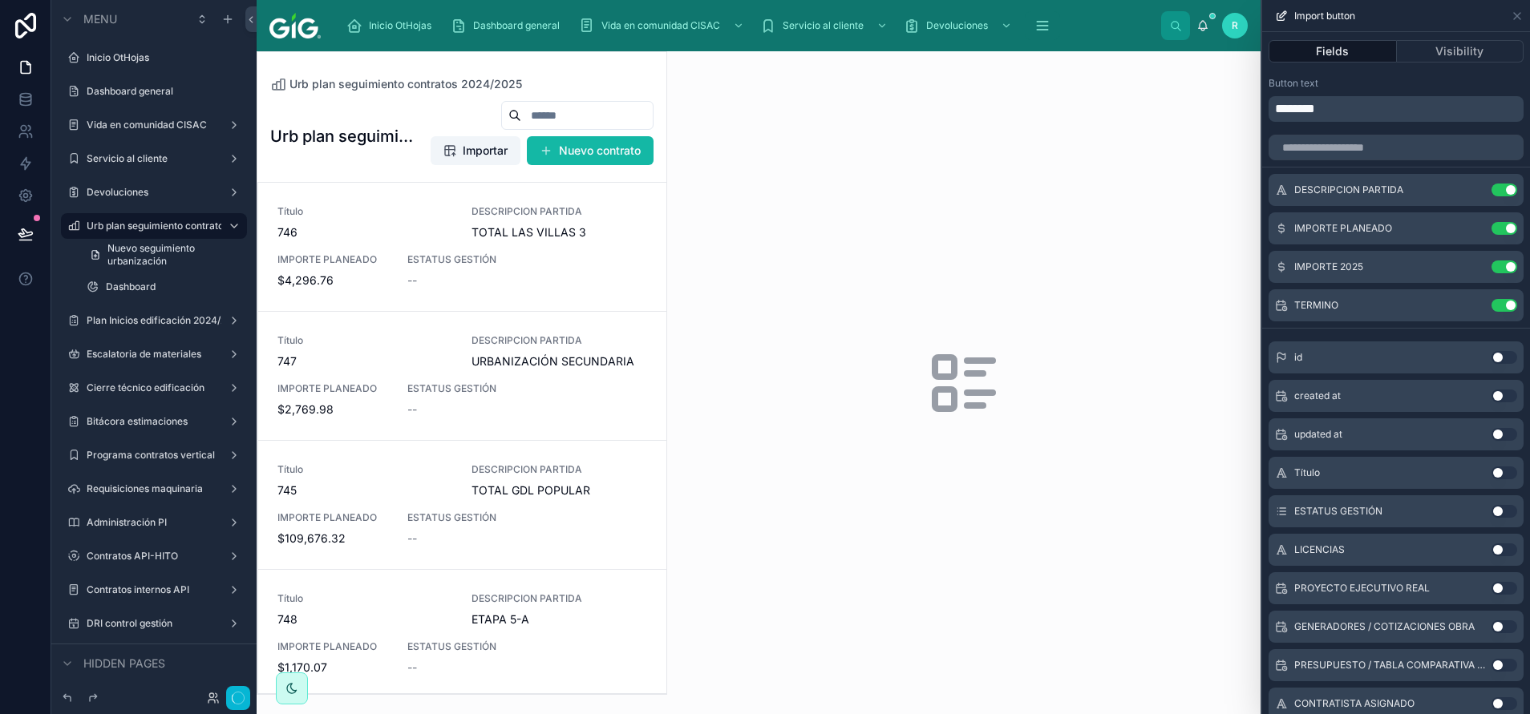
click at [1493, 309] on button "Use setting" at bounding box center [1504, 305] width 26 height 13
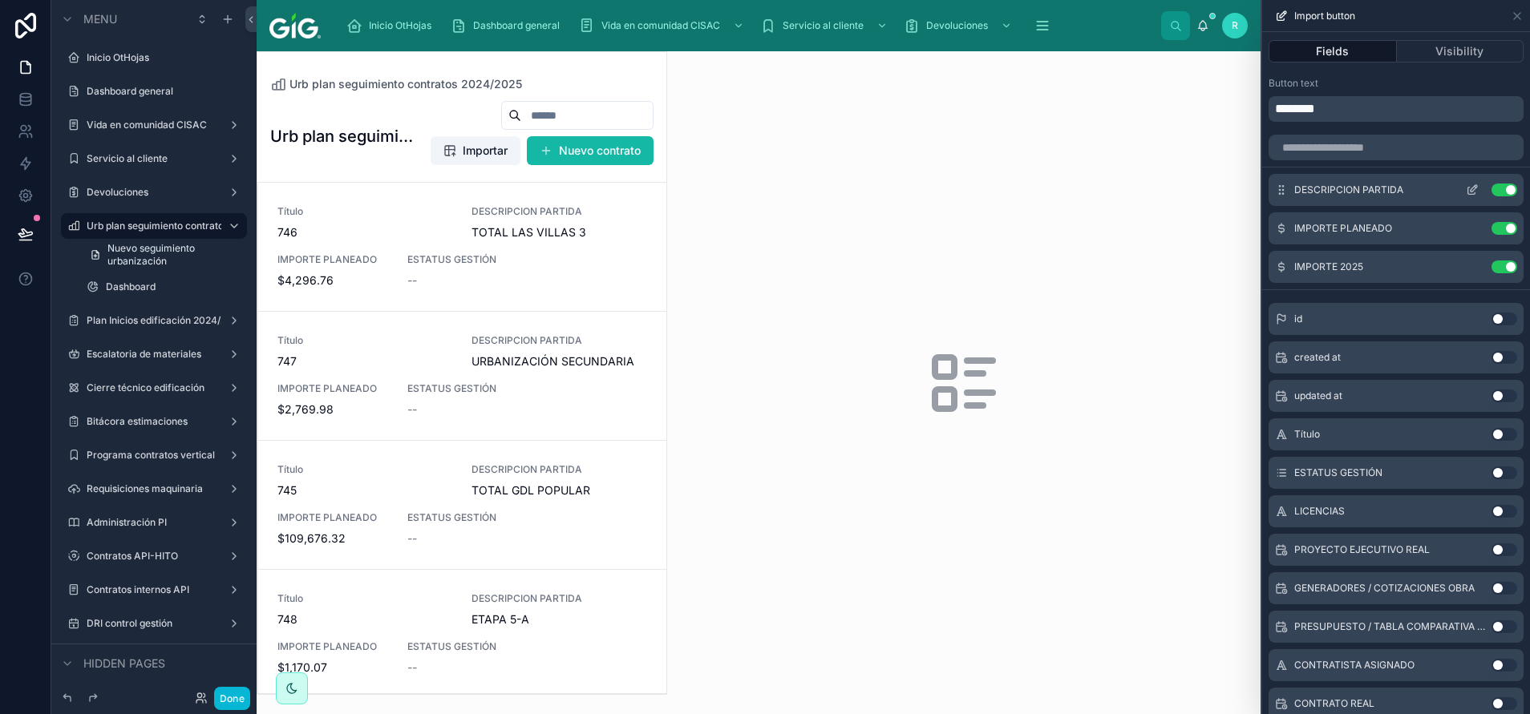
click at [1491, 191] on button "Use setting" at bounding box center [1504, 190] width 26 height 13
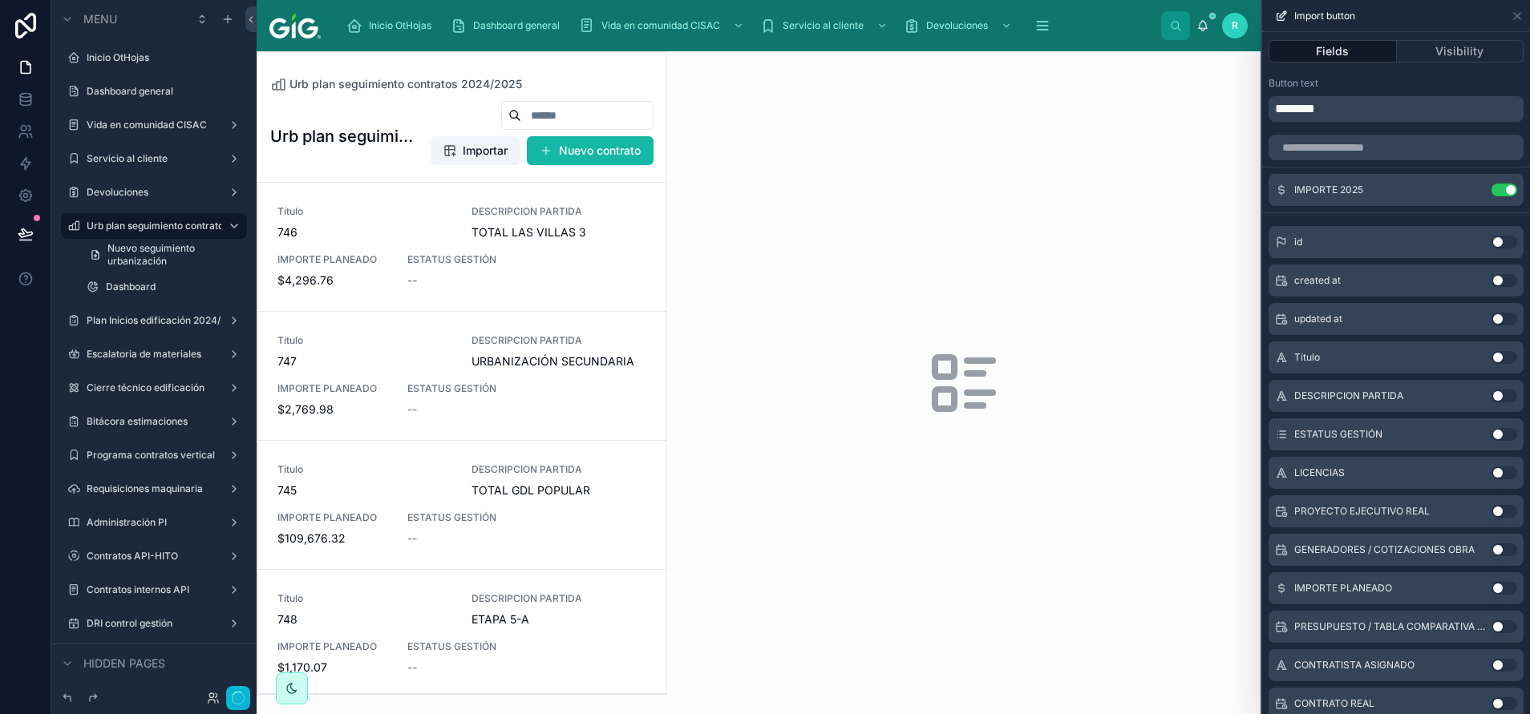
click at [1491, 191] on button "Use setting" at bounding box center [1504, 190] width 26 height 13
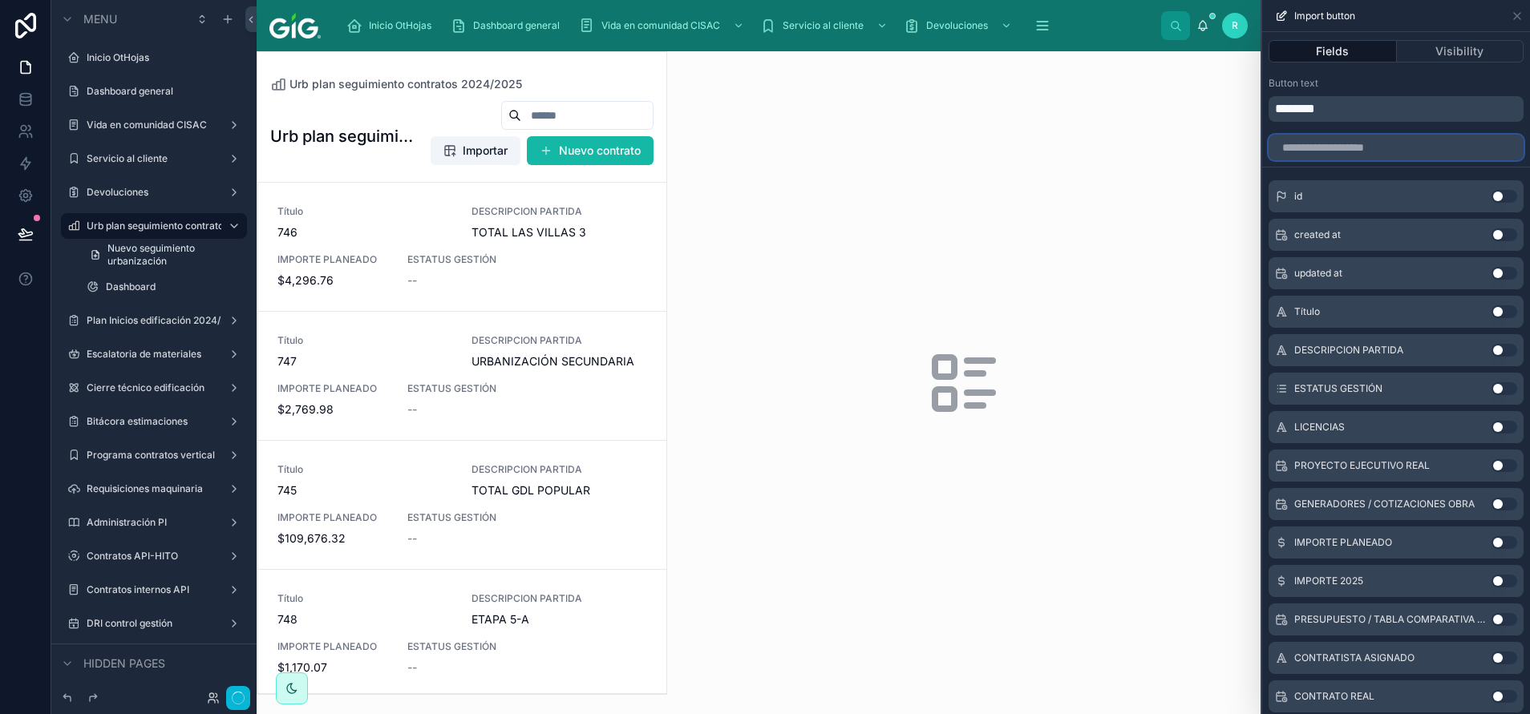
click at [1418, 154] on input "text" at bounding box center [1395, 148] width 255 height 26
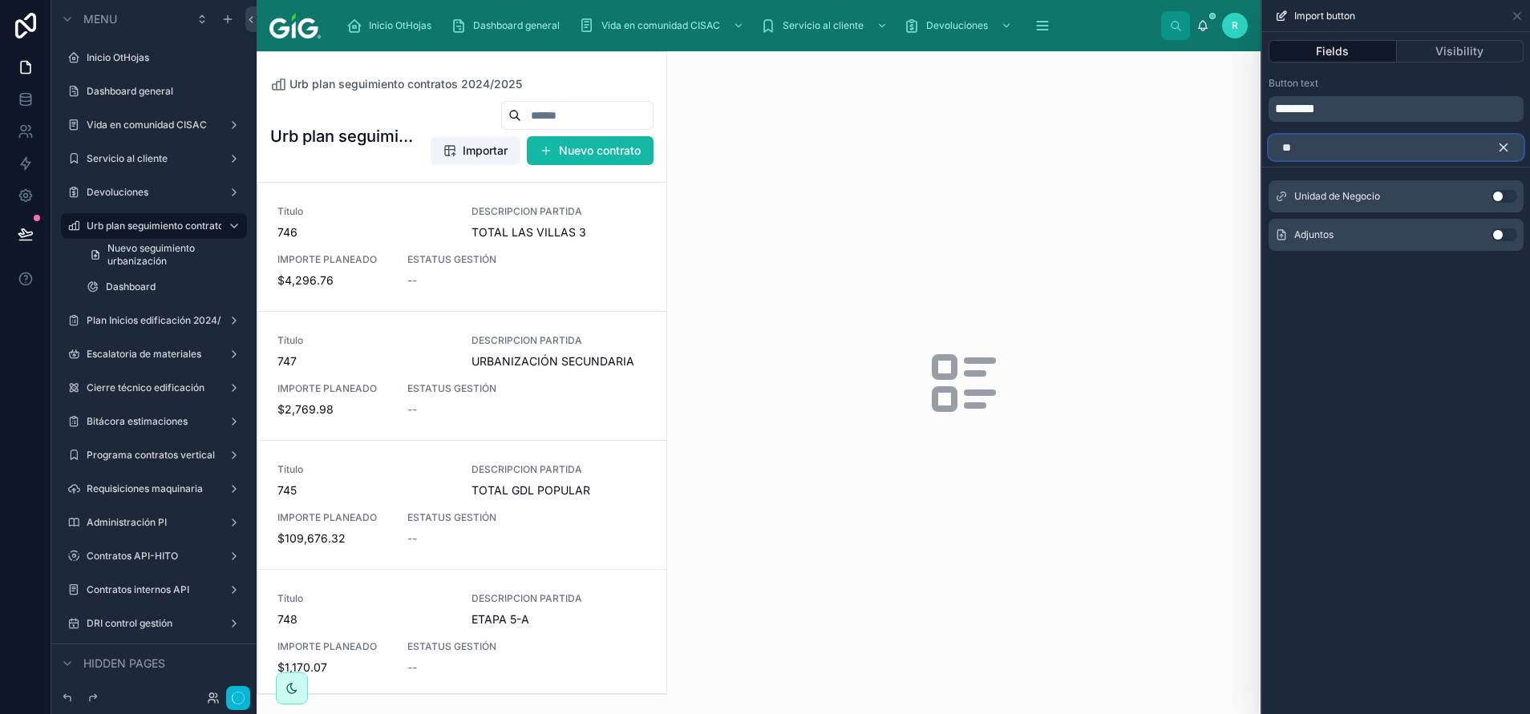
type input "**"
click at [1511, 195] on button "Use setting" at bounding box center [1504, 196] width 26 height 13
click at [1503, 143] on icon "button" at bounding box center [1503, 147] width 14 height 14
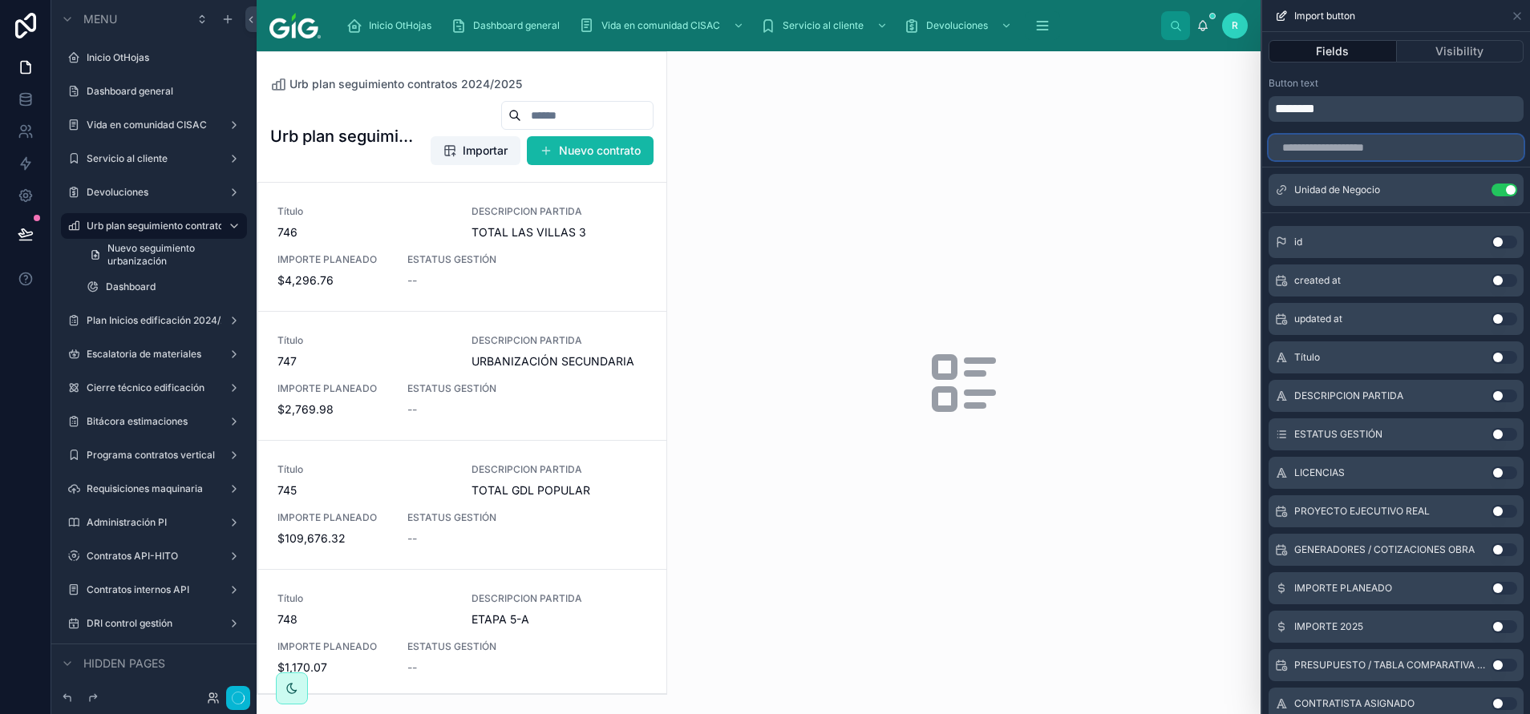
click at [1448, 146] on input "text" at bounding box center [1395, 148] width 255 height 26
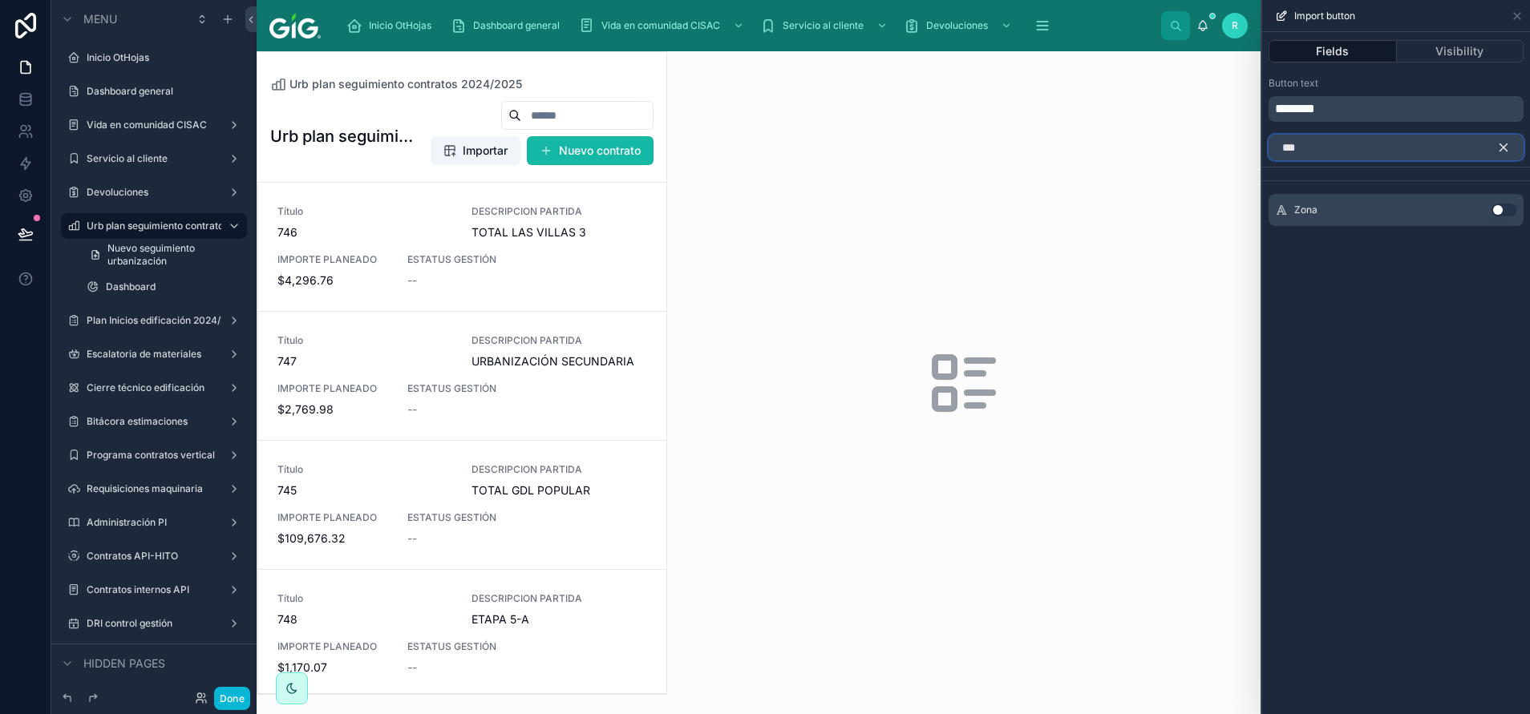
type input "***"
click at [1509, 210] on button "Use setting" at bounding box center [1504, 210] width 26 height 13
click at [1507, 150] on icon "button" at bounding box center [1503, 147] width 14 height 14
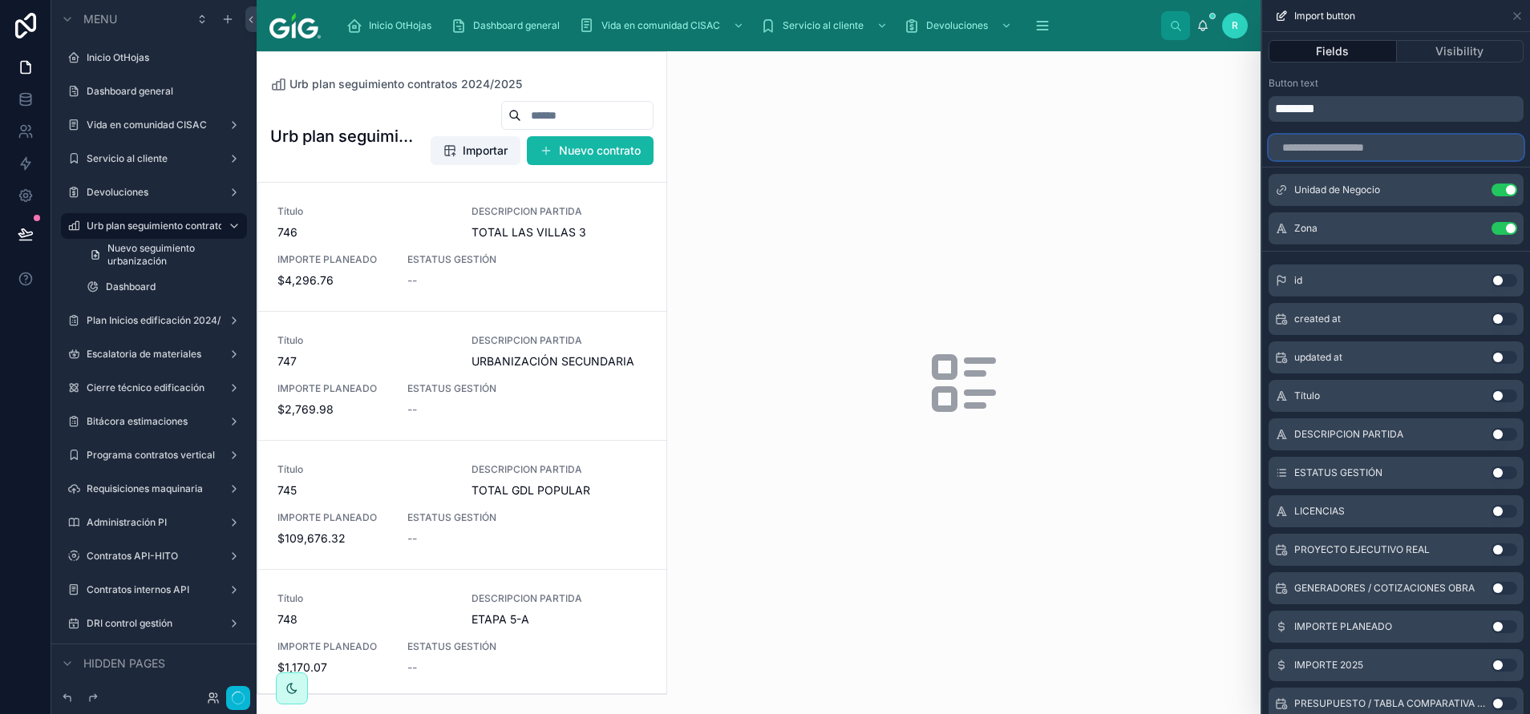
click at [1466, 146] on input "text" at bounding box center [1395, 148] width 255 height 26
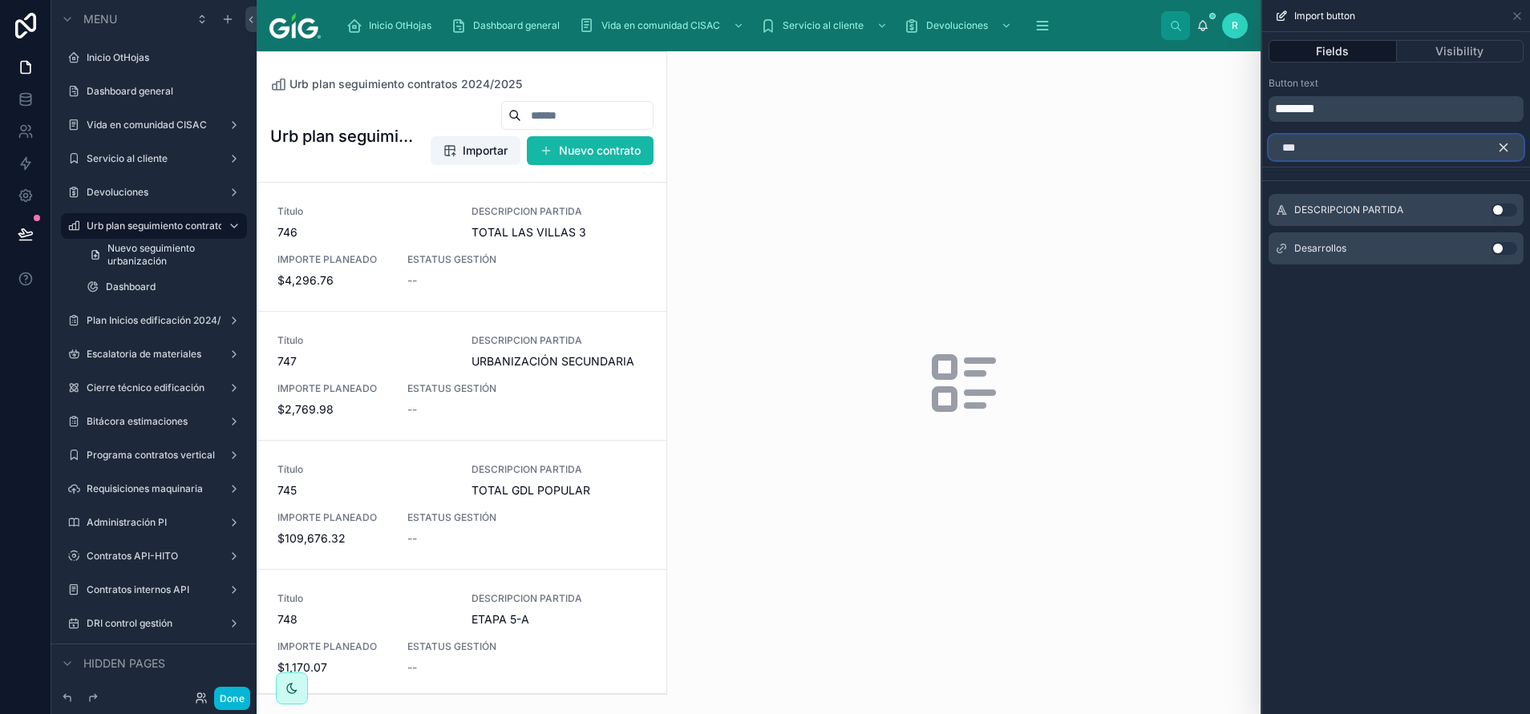
type input "***"
click at [1506, 247] on button "Use setting" at bounding box center [1504, 248] width 26 height 13
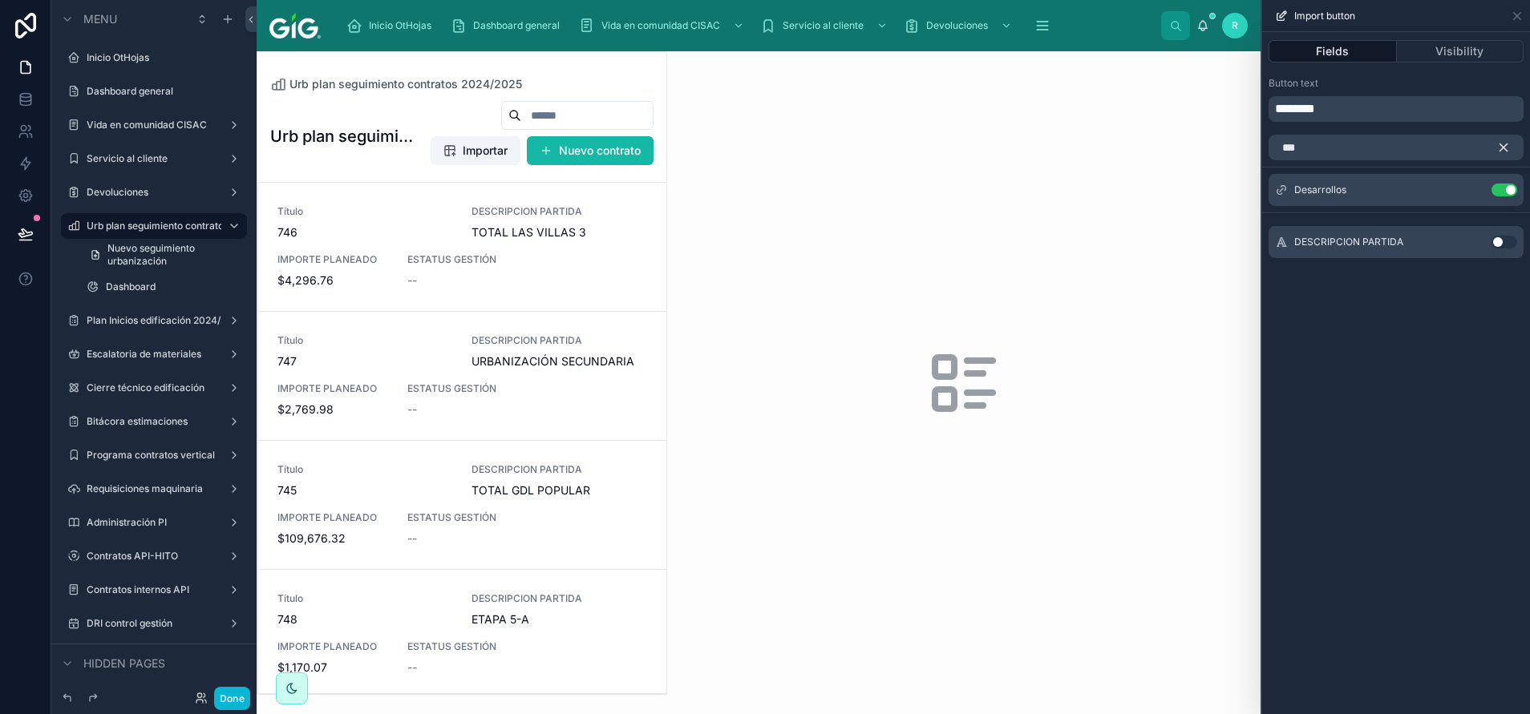
click at [1504, 239] on button "Use setting" at bounding box center [1504, 242] width 26 height 13
click at [1507, 150] on icon "button" at bounding box center [1503, 147] width 7 height 7
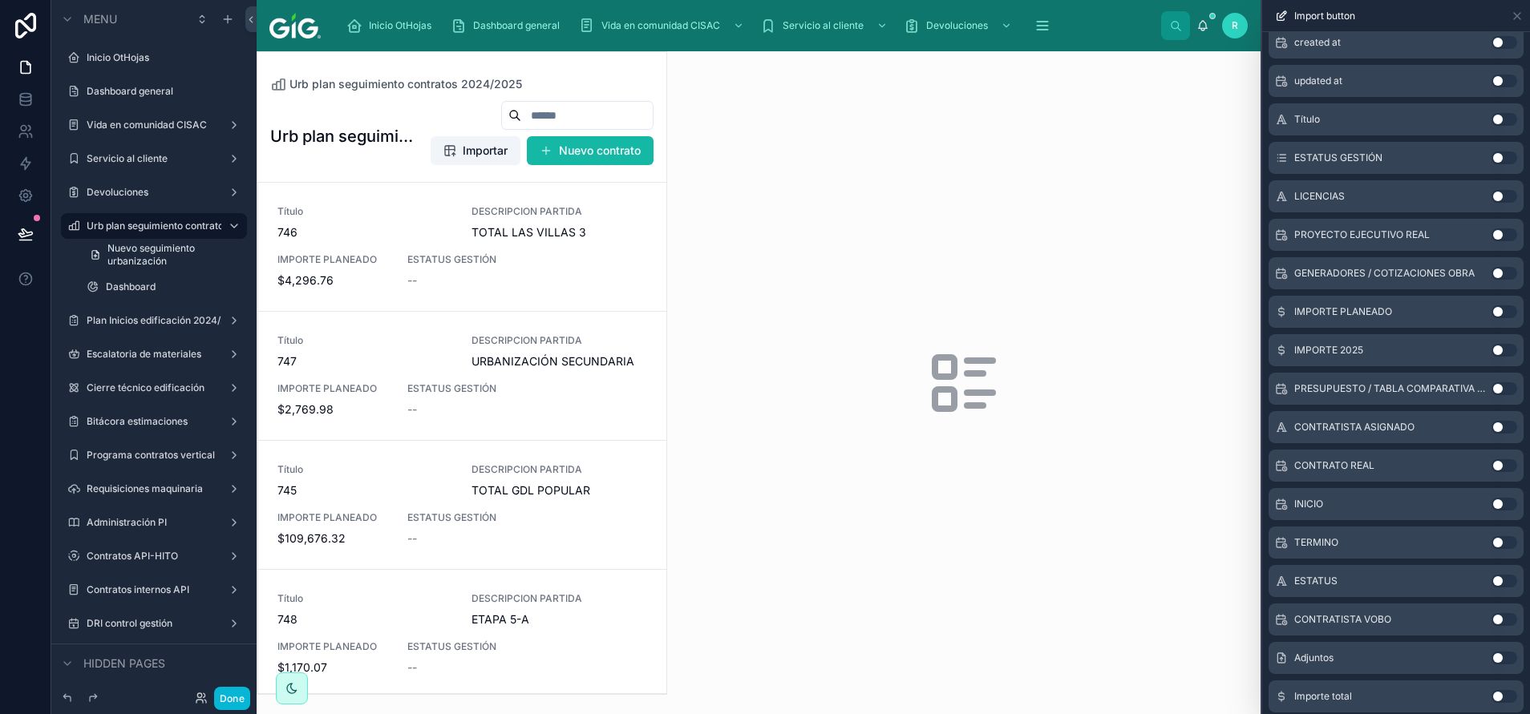
scroll to position [564, 0]
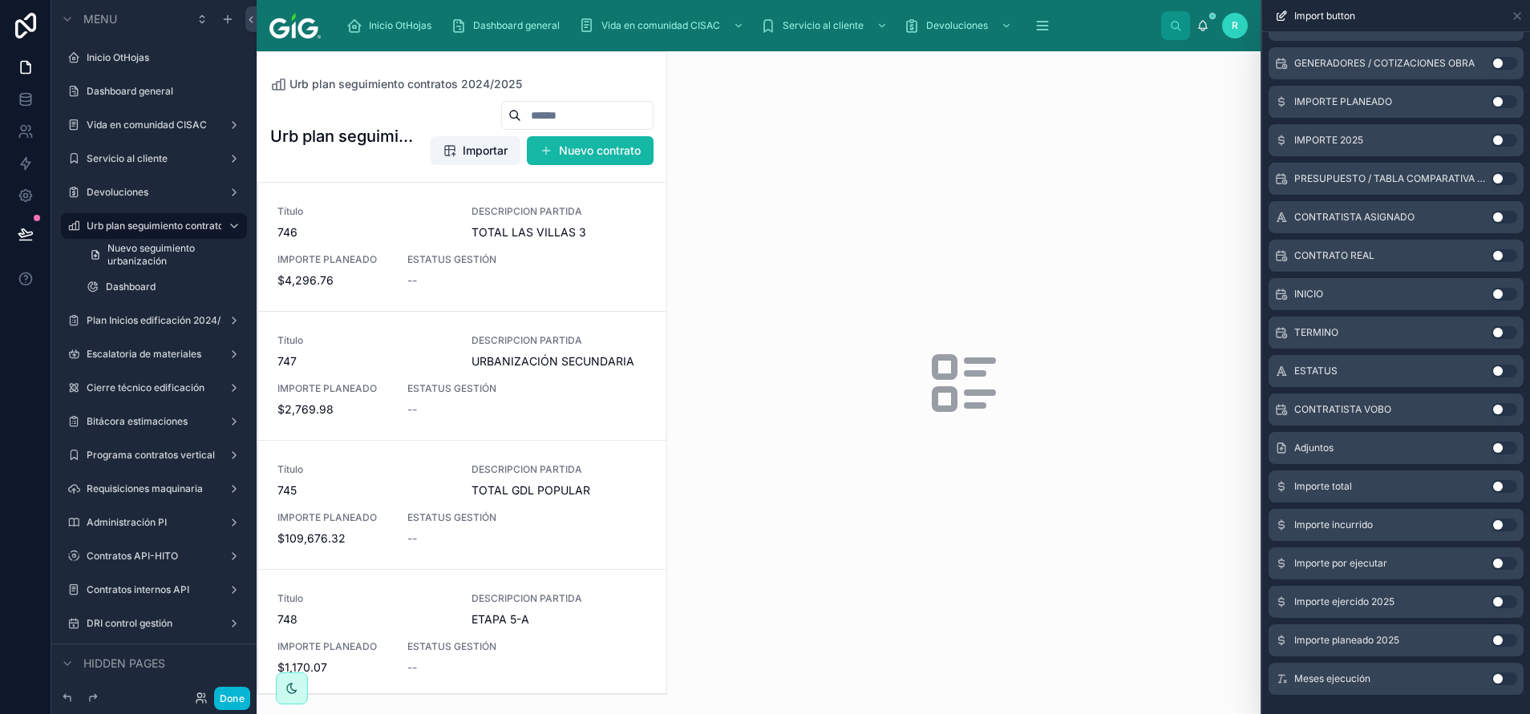
click at [1491, 488] on button "Use setting" at bounding box center [1504, 486] width 26 height 13
click at [1491, 531] on button "Use setting" at bounding box center [1504, 525] width 26 height 13
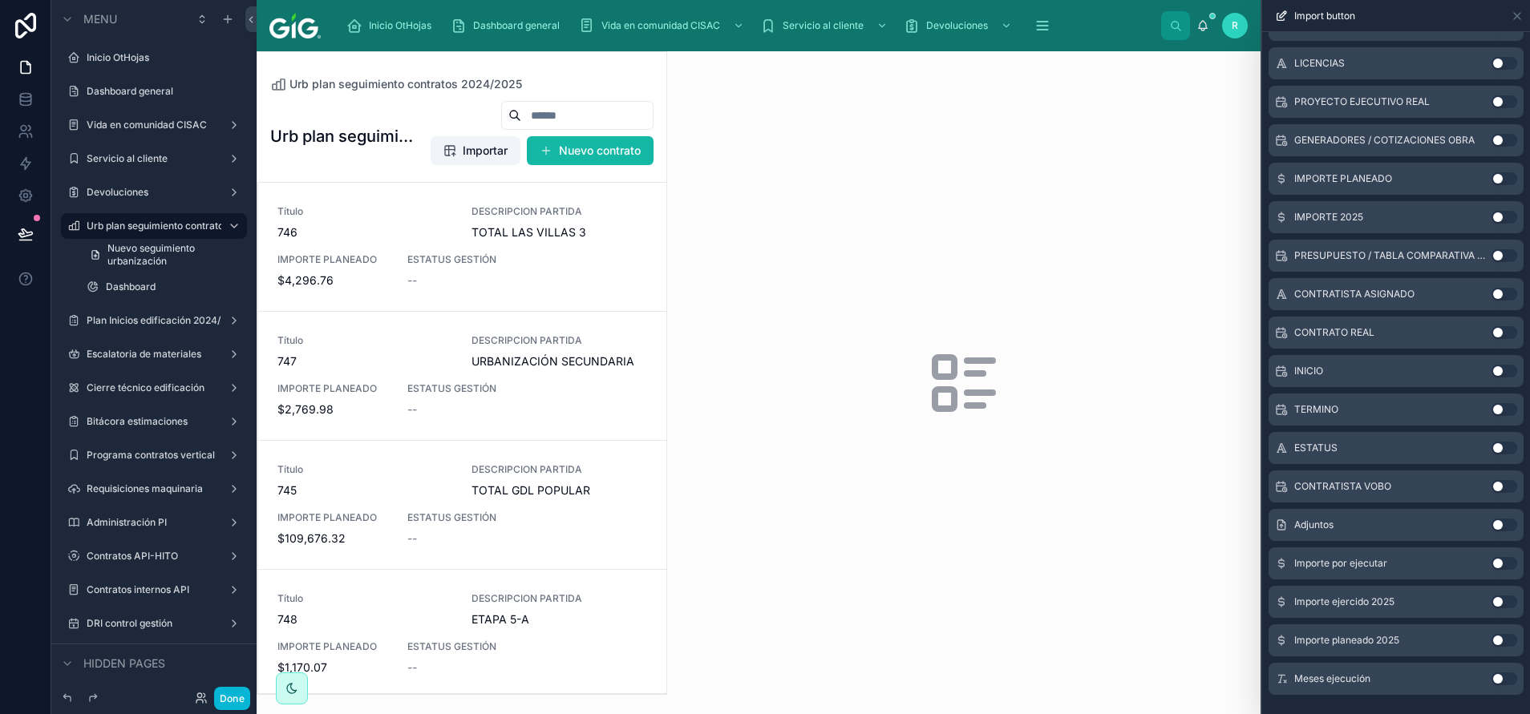
click at [1491, 562] on button "Use setting" at bounding box center [1504, 563] width 26 height 13
click at [1491, 601] on button "Use setting" at bounding box center [1504, 602] width 26 height 13
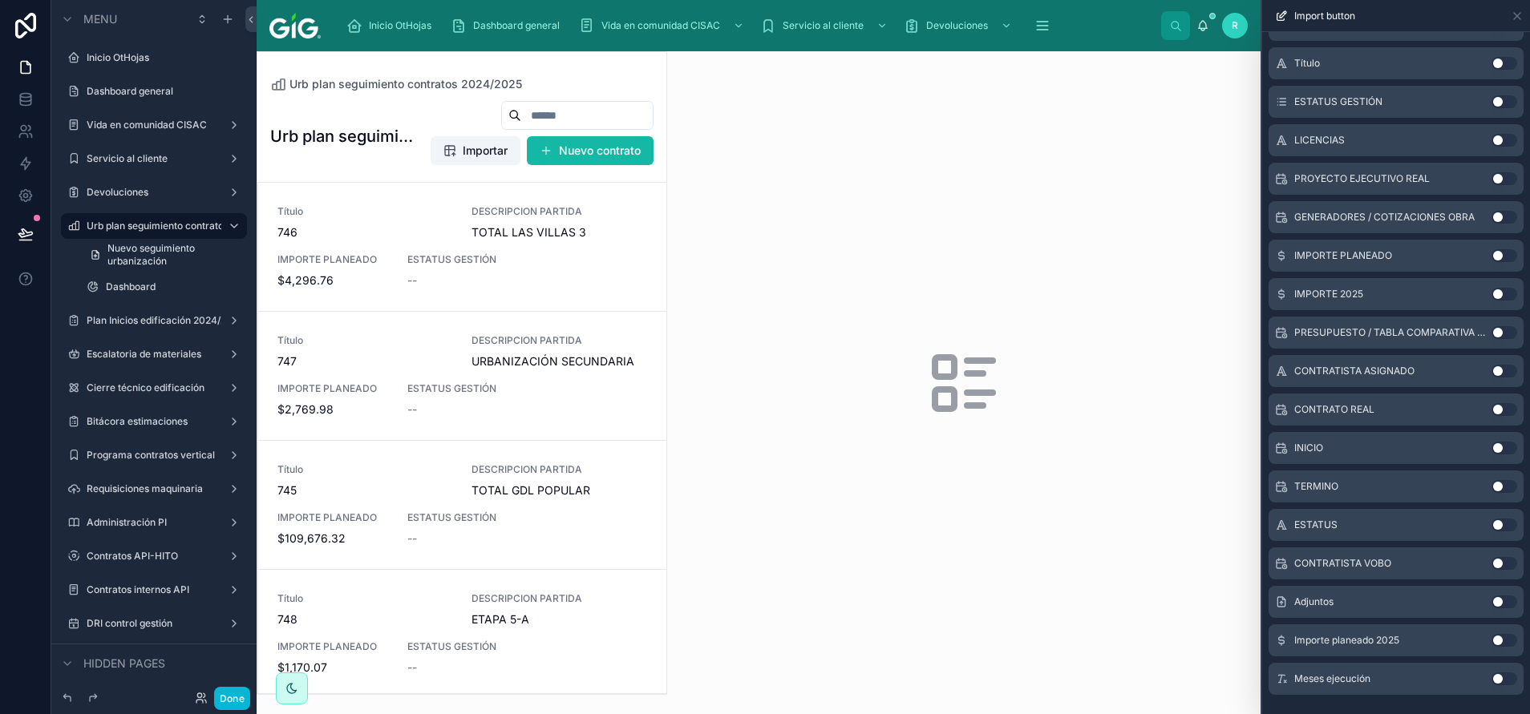
click at [1494, 638] on button "Use setting" at bounding box center [1504, 640] width 26 height 13
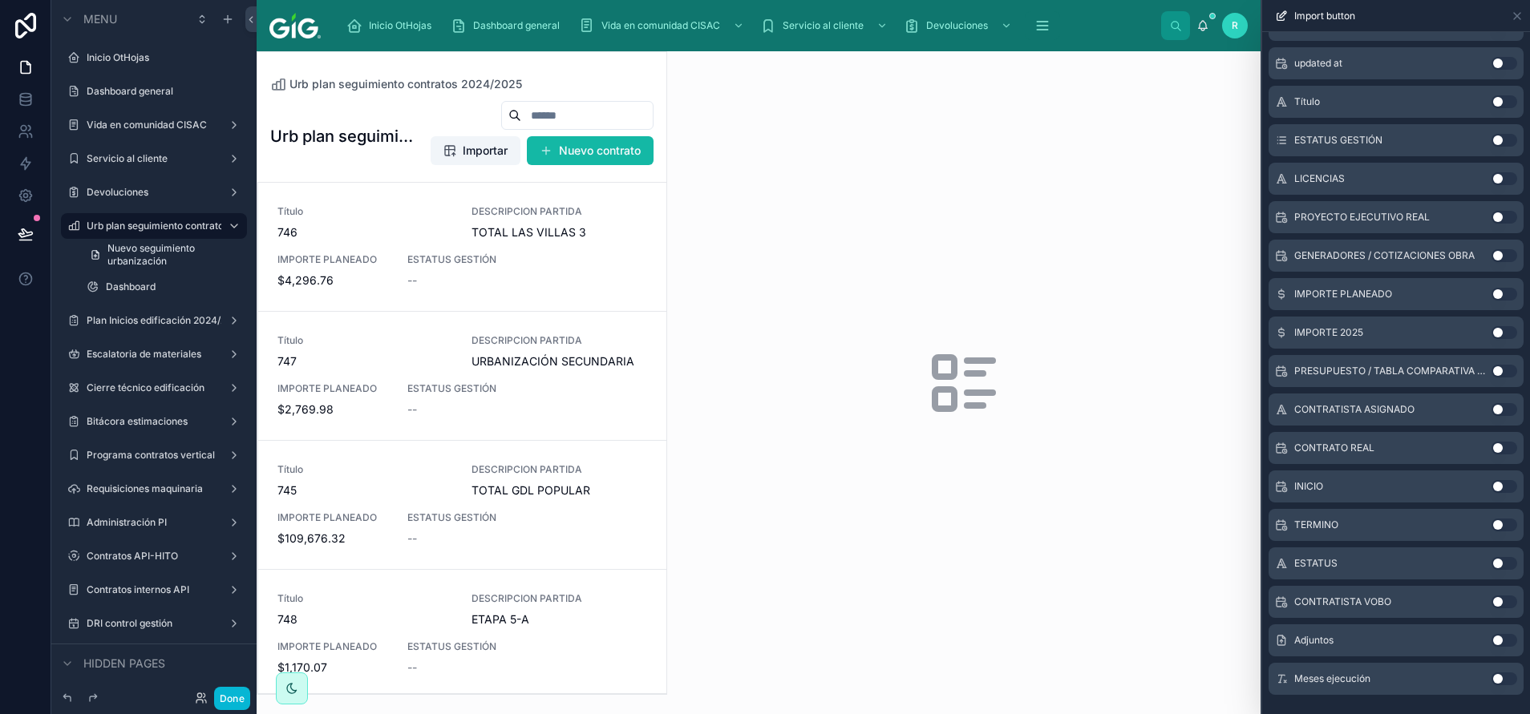
click at [1491, 332] on button "Use setting" at bounding box center [1504, 332] width 26 height 13
click at [1491, 678] on button "Use setting" at bounding box center [1504, 679] width 26 height 13
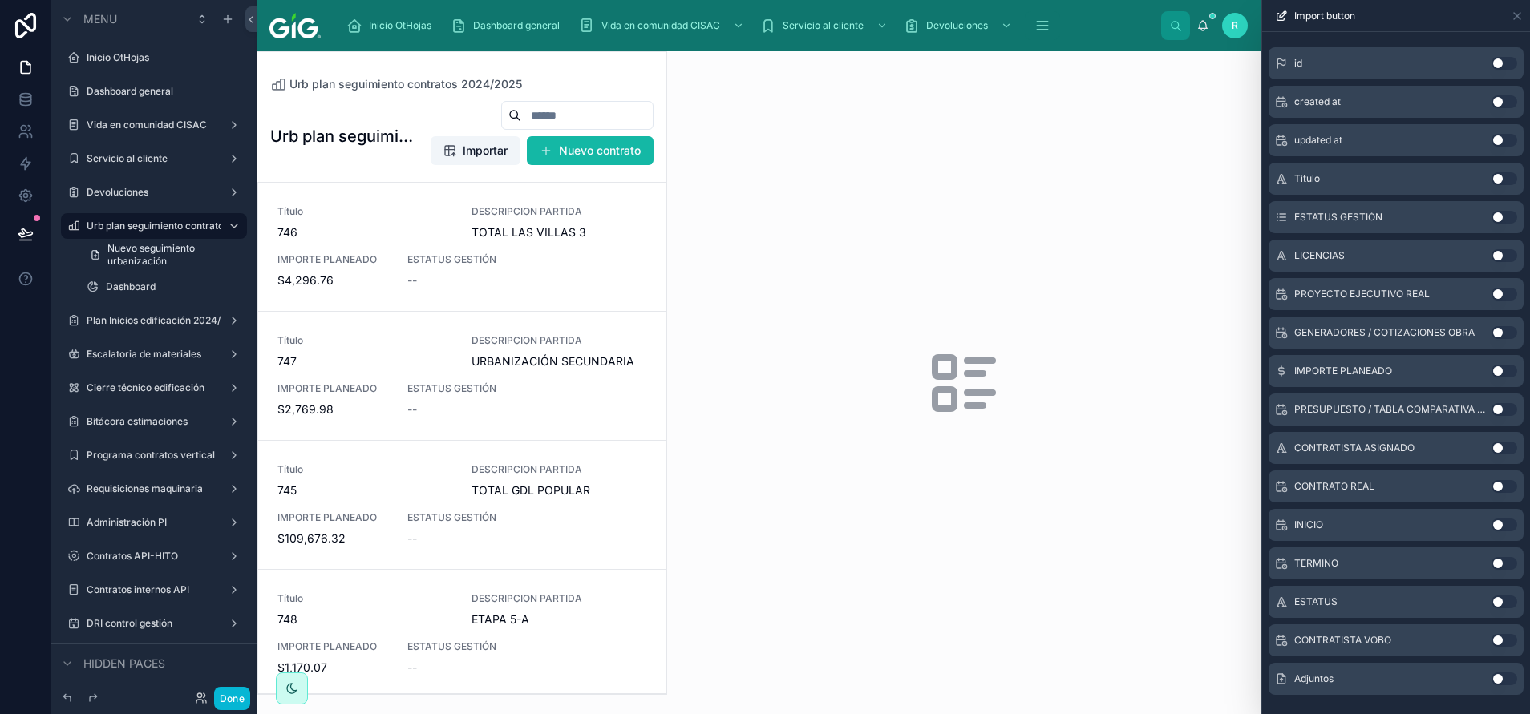
click at [1491, 526] on button "Use setting" at bounding box center [1504, 525] width 26 height 13
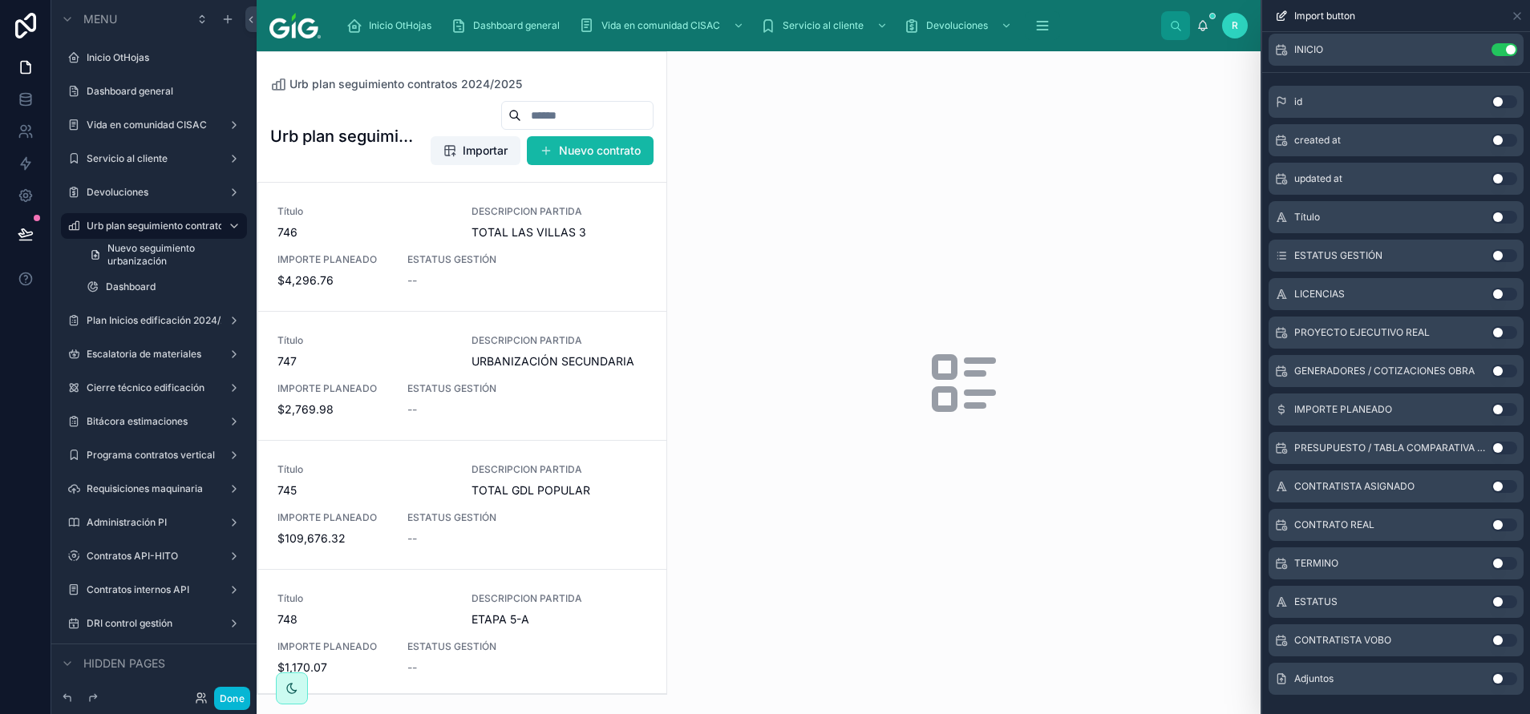
click at [1491, 561] on button "Use setting" at bounding box center [1504, 563] width 26 height 13
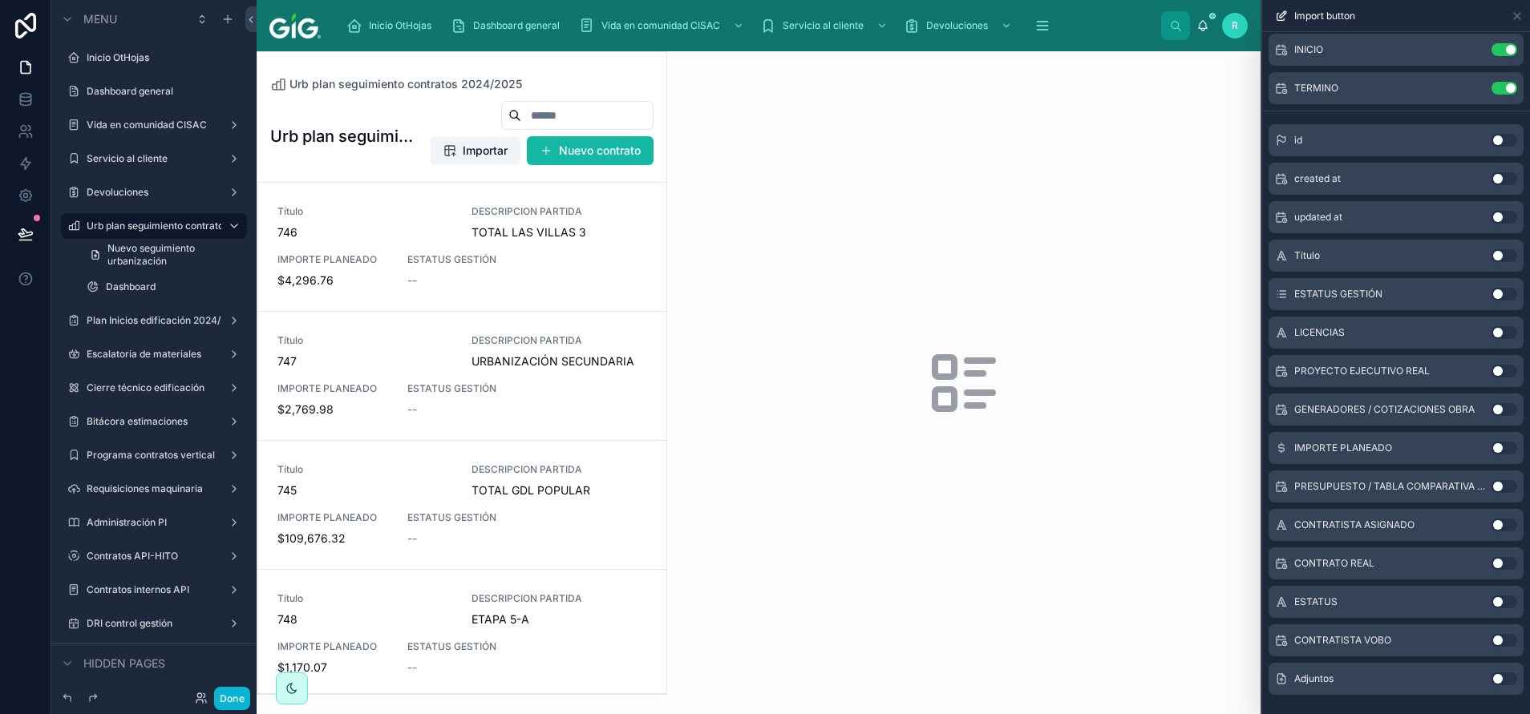
click at [1491, 564] on button "Use setting" at bounding box center [1504, 563] width 26 height 13
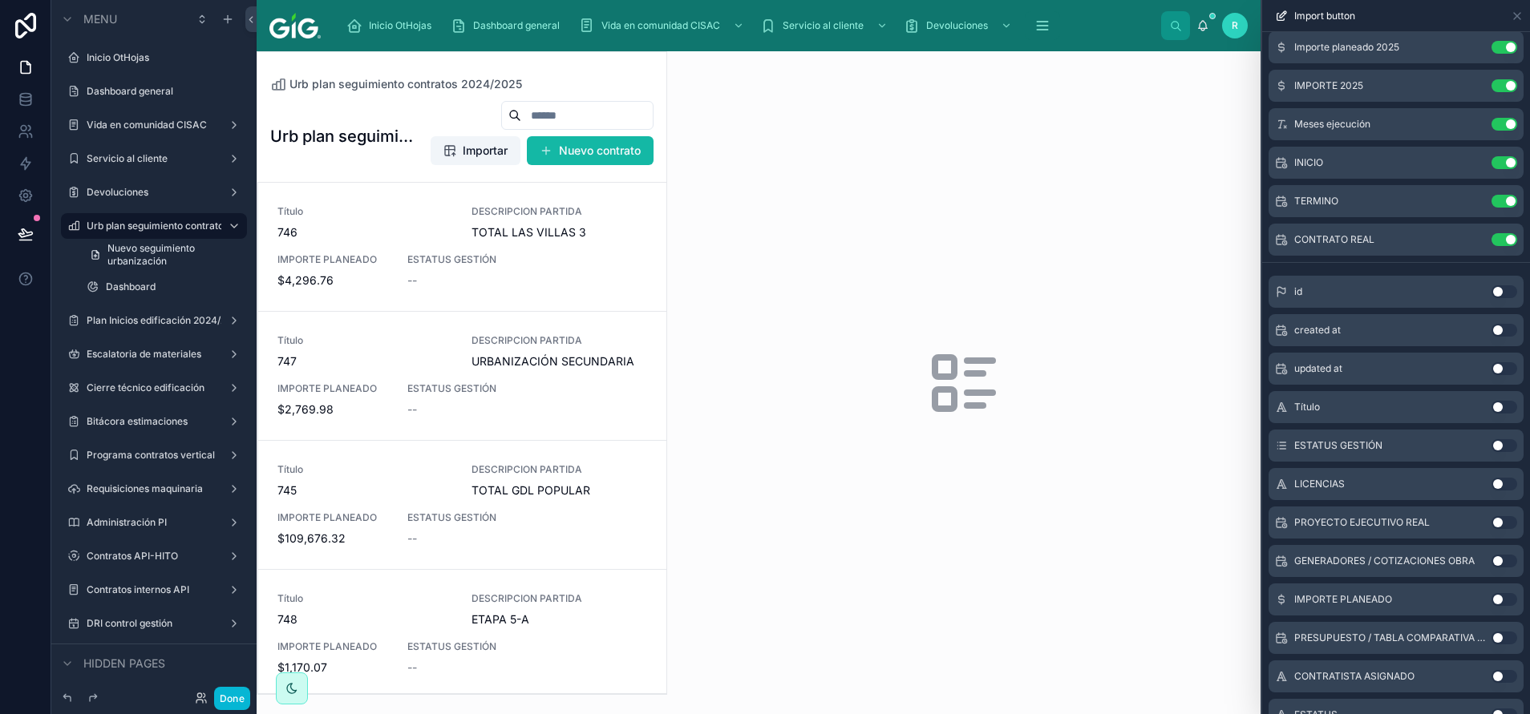
scroll to position [323, 0]
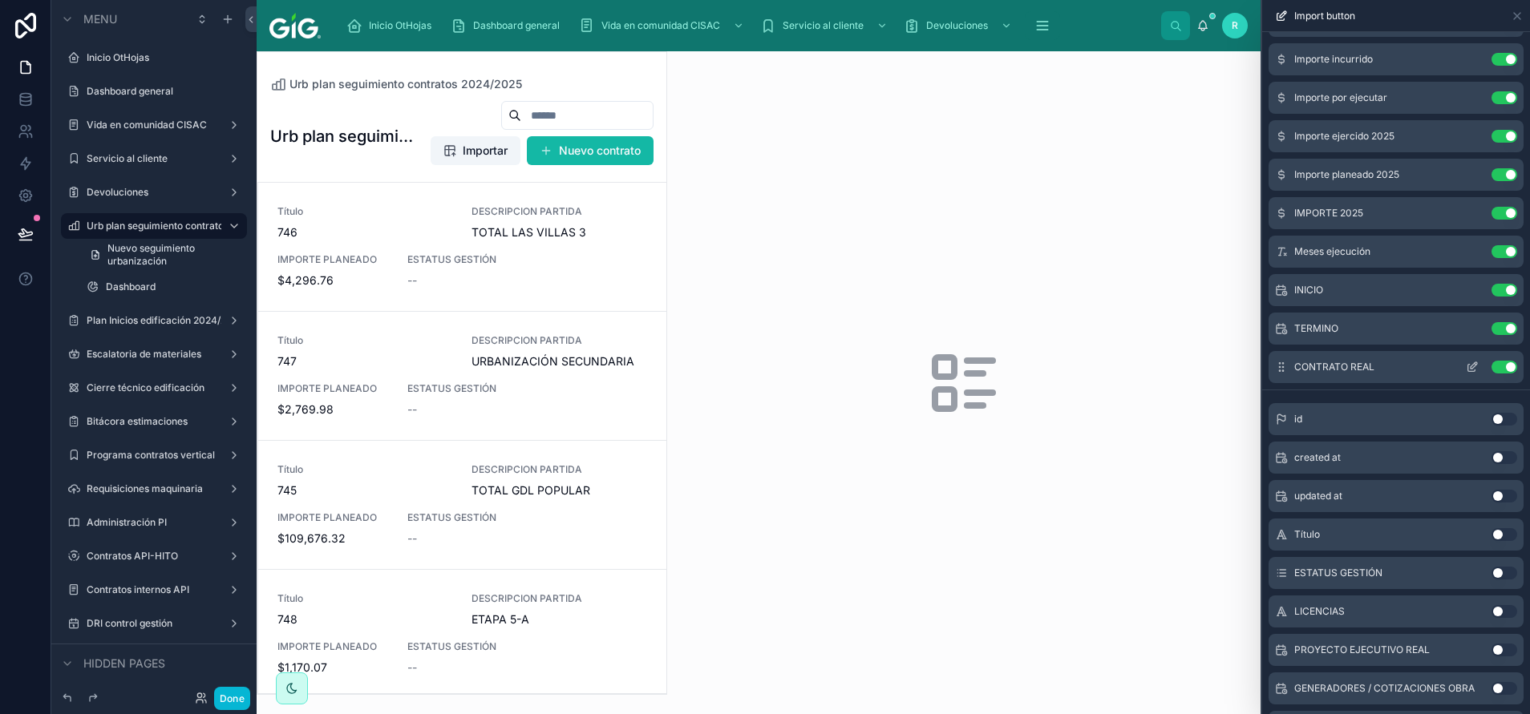
drag, startPoint x: 1488, startPoint y: 369, endPoint x: 1450, endPoint y: 552, distance: 186.8
click at [1491, 368] on button "Use setting" at bounding box center [1504, 367] width 26 height 13
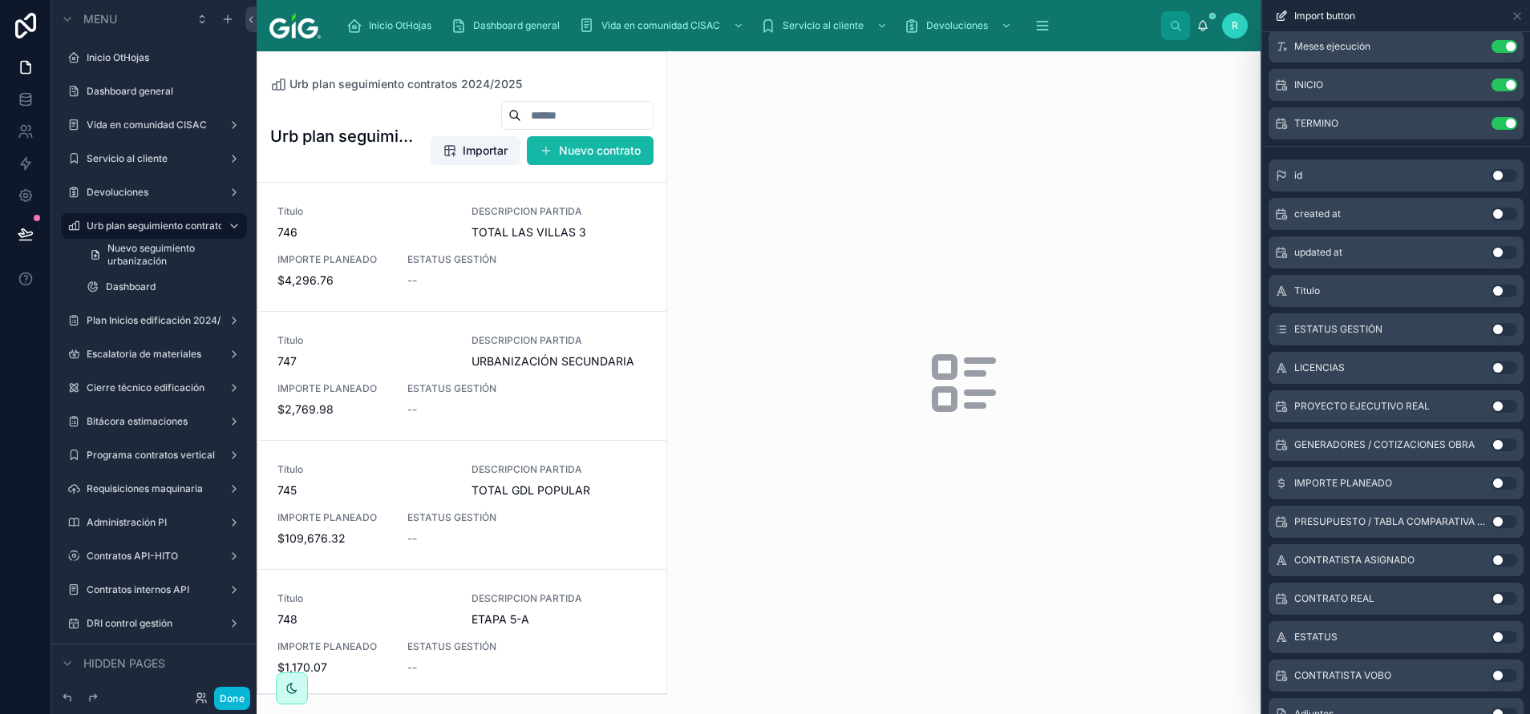
scroll to position [564, 0]
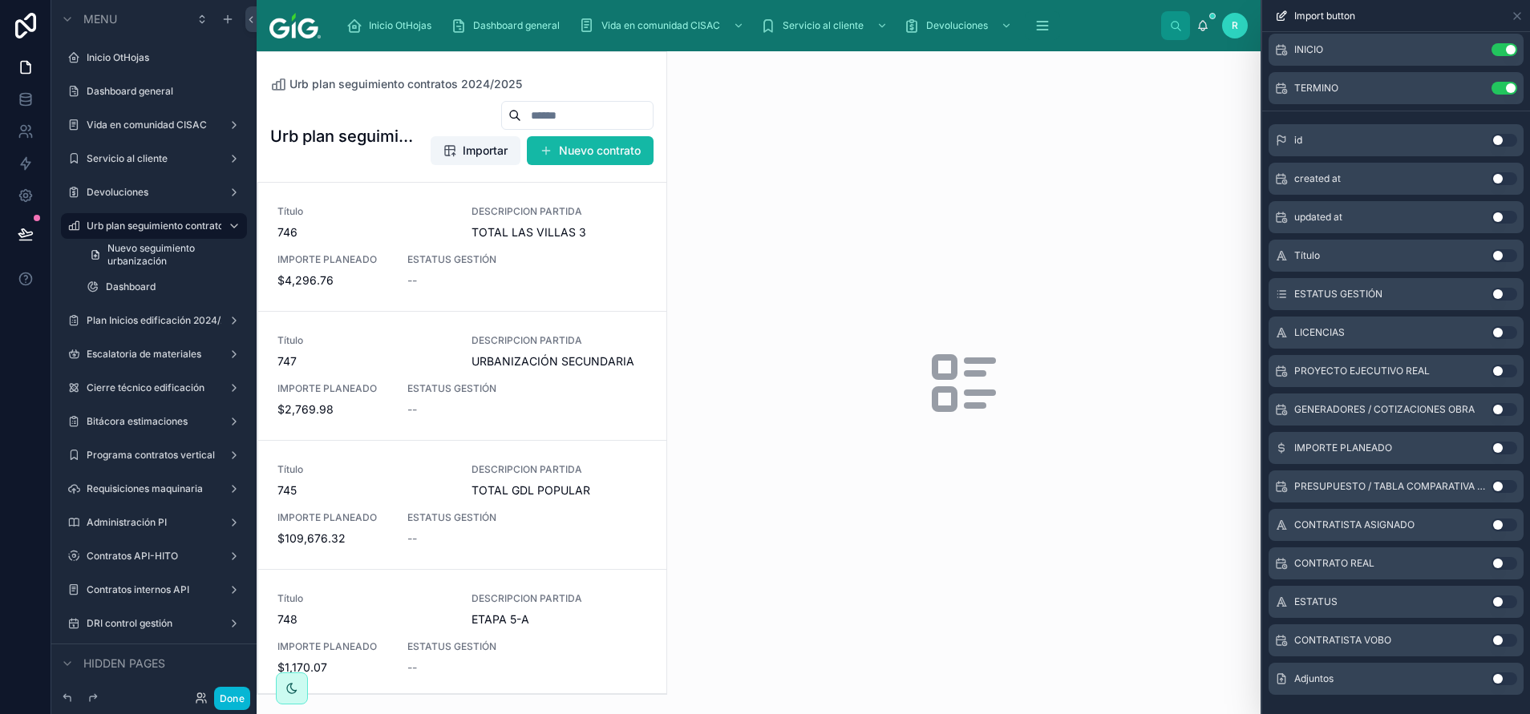
click at [1491, 568] on button "Use setting" at bounding box center [1504, 563] width 26 height 13
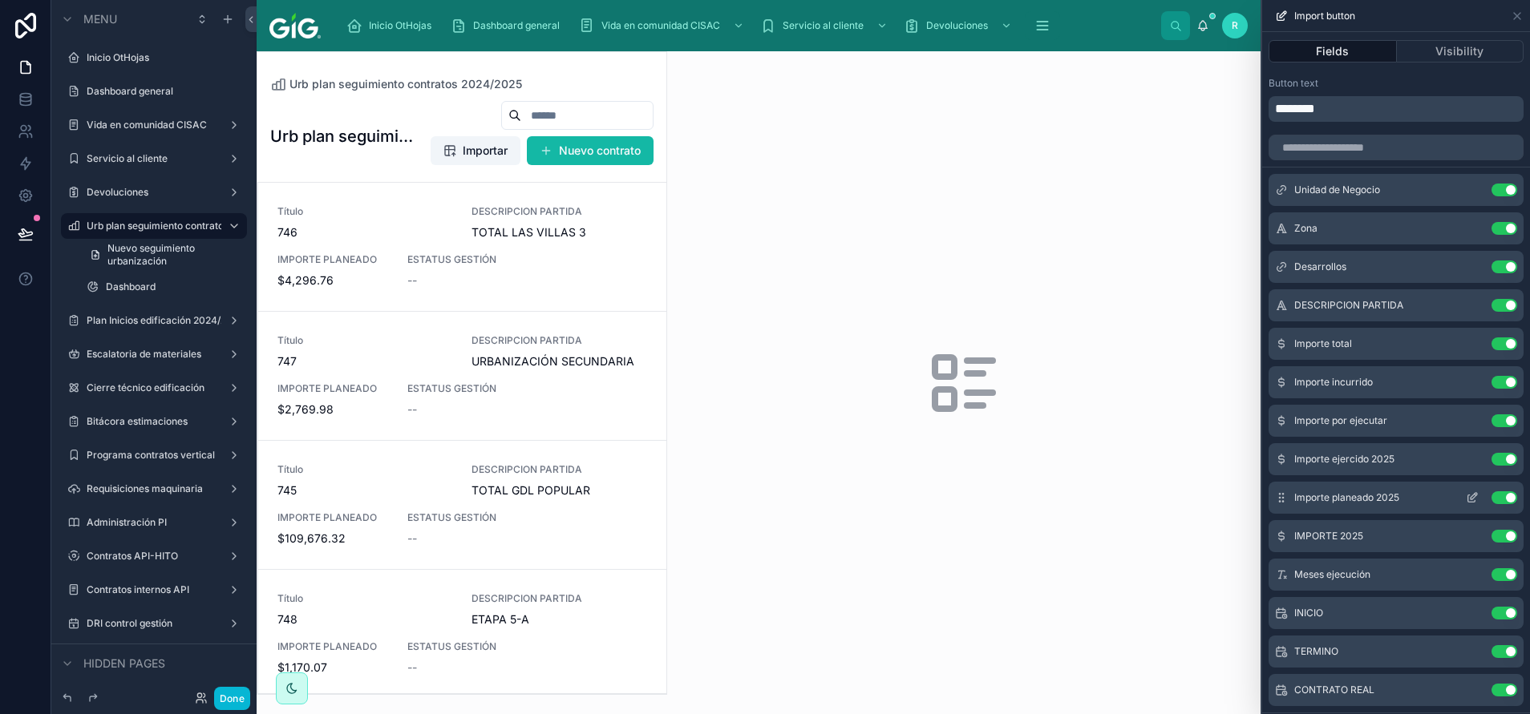
scroll to position [241, 0]
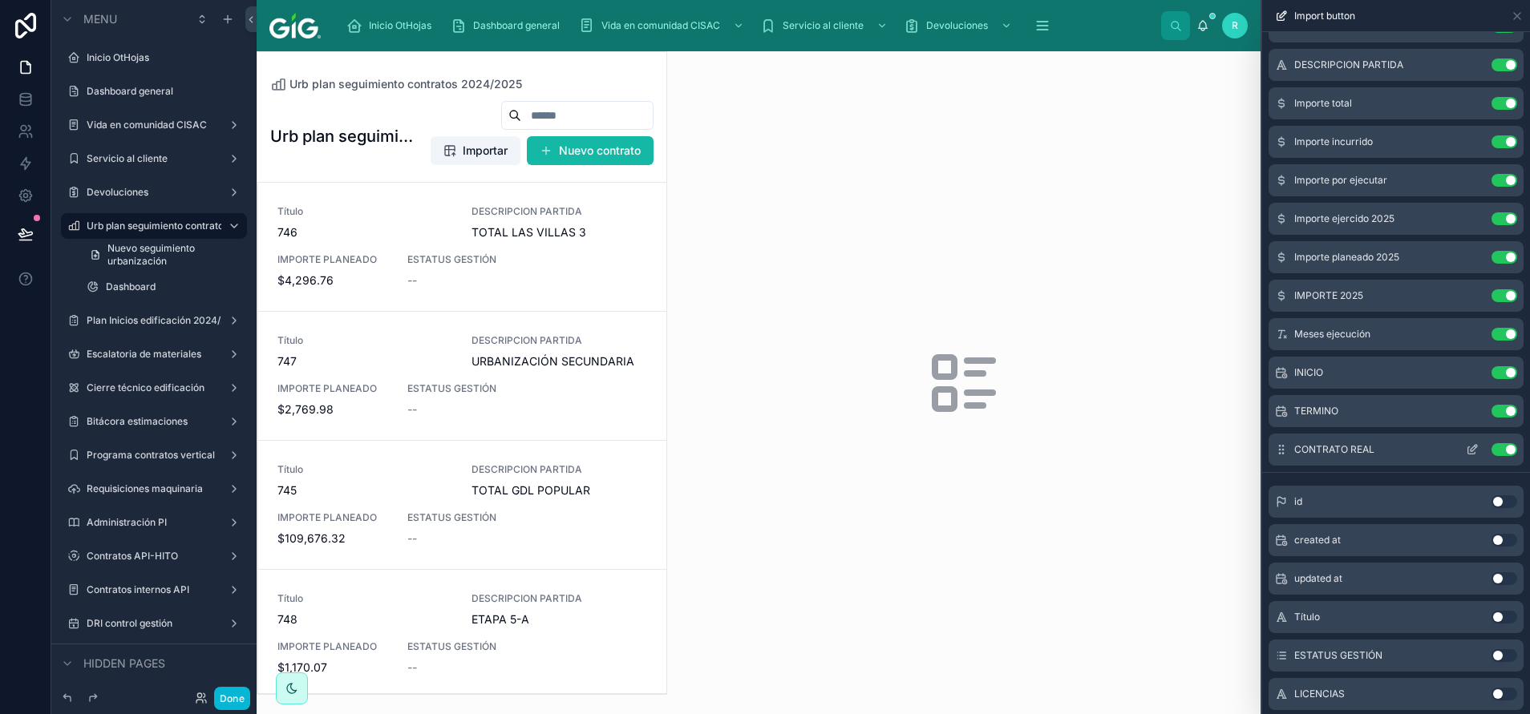
click at [1468, 454] on icon at bounding box center [1471, 450] width 7 height 7
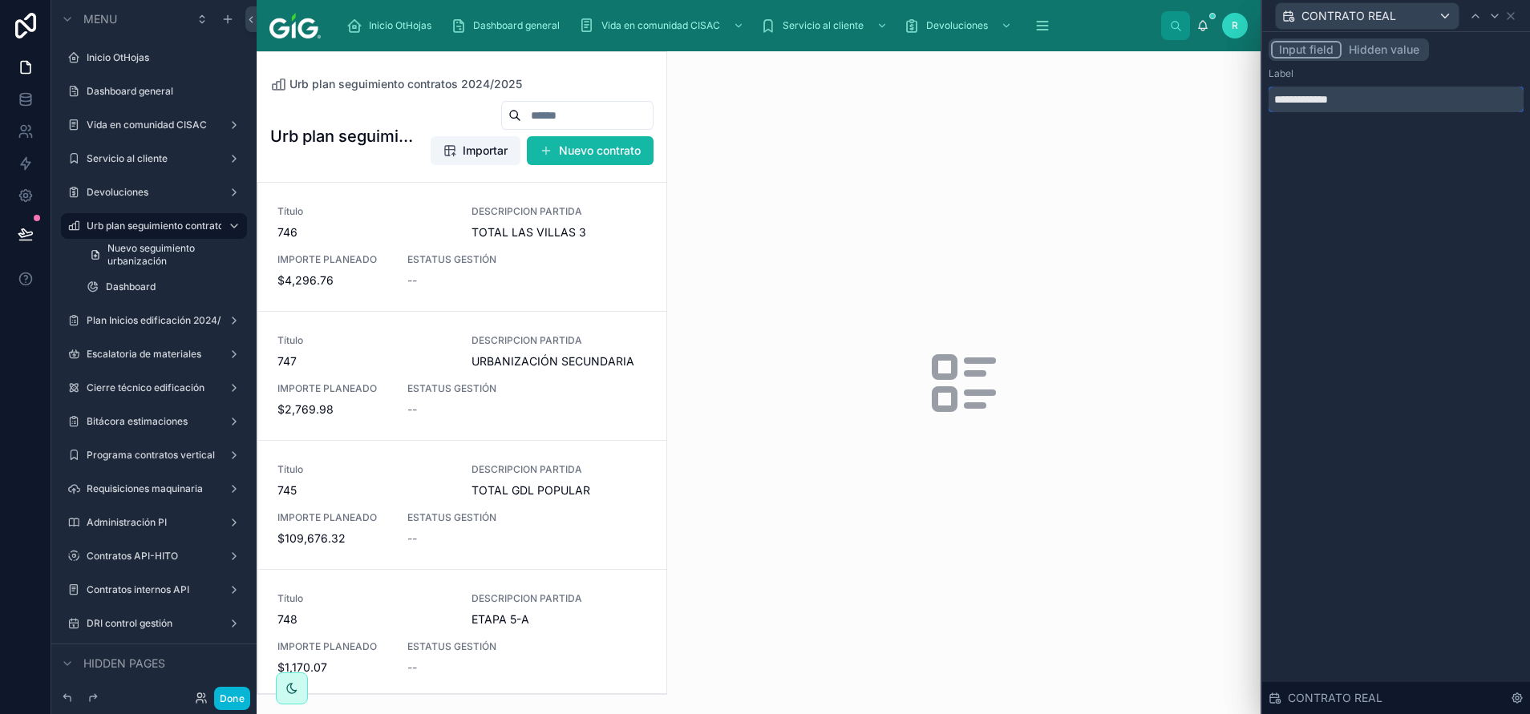
drag, startPoint x: 1392, startPoint y: 106, endPoint x: 1309, endPoint y: 118, distance: 83.5
click at [1309, 118] on div "**********" at bounding box center [1396, 91] width 268 height 119
type input "**********"
click at [1346, 172] on div "**********" at bounding box center [1396, 373] width 268 height 682
click at [1514, 10] on icon at bounding box center [1510, 16] width 13 height 13
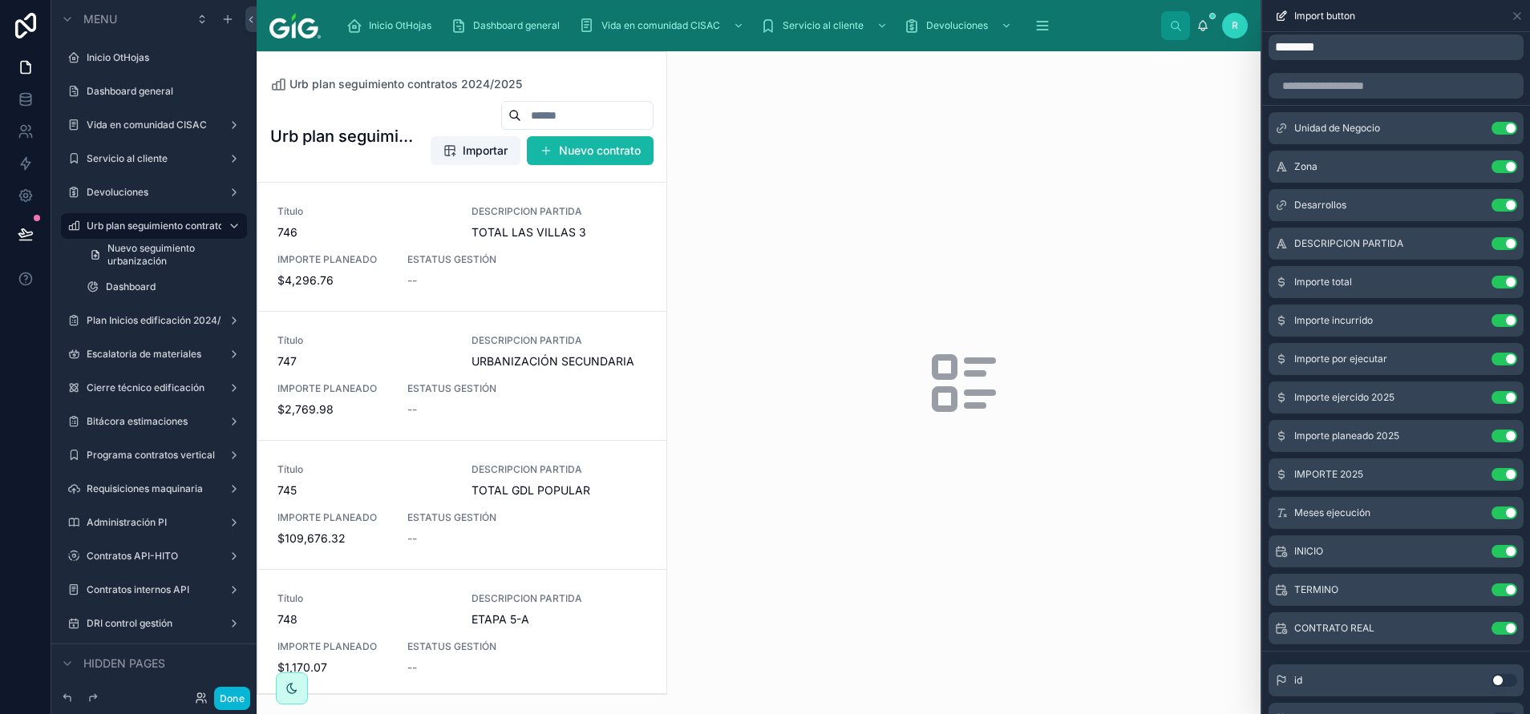
scroll to position [0, 0]
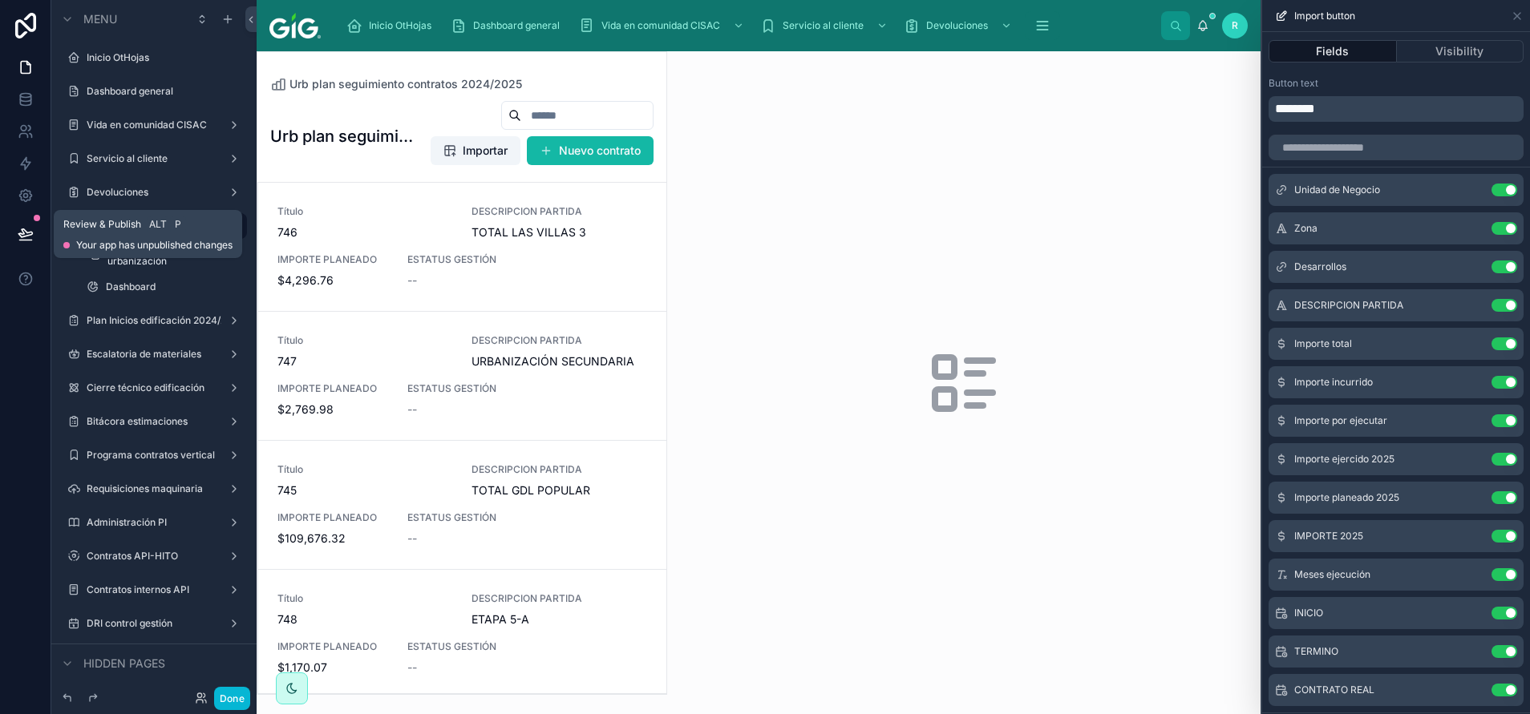
click at [33, 237] on icon at bounding box center [26, 234] width 16 height 16
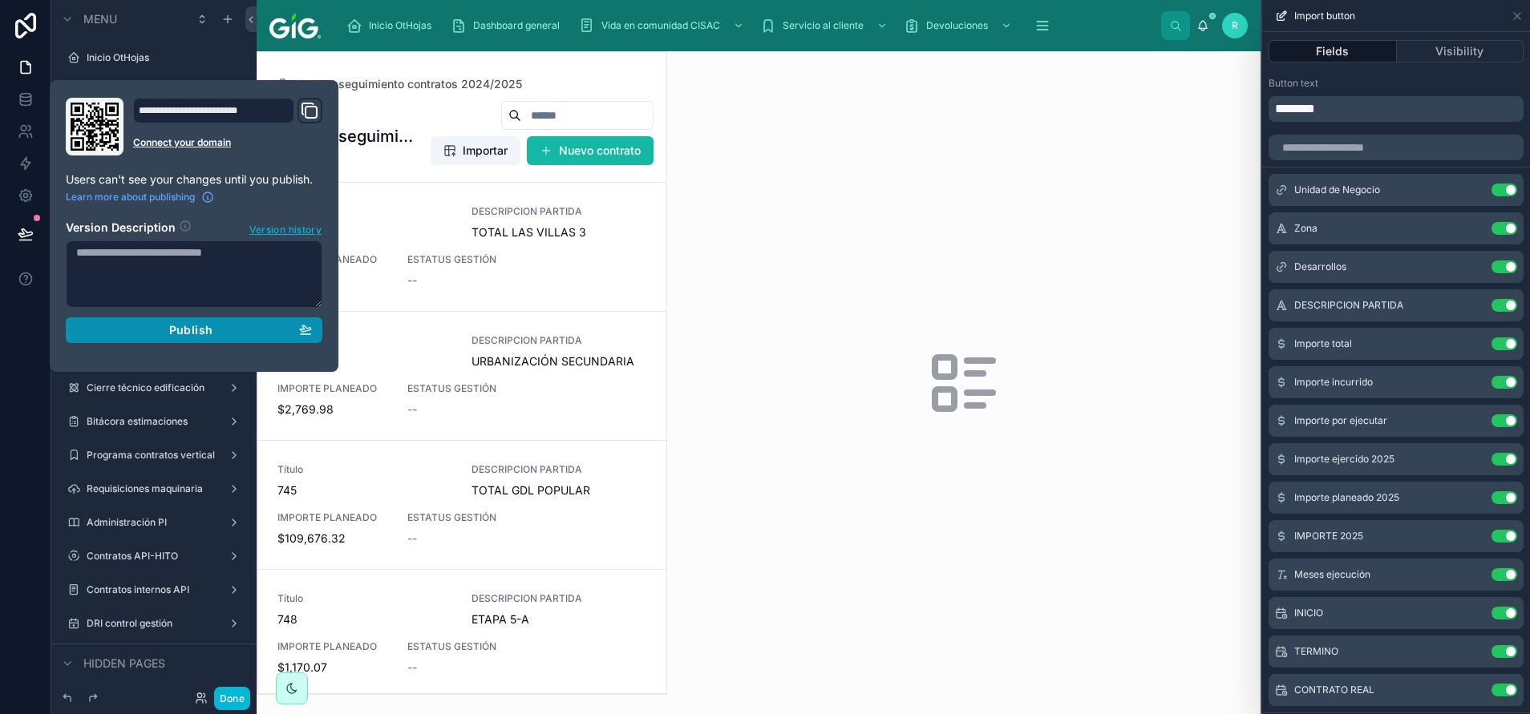
click at [193, 322] on button "Publish" at bounding box center [194, 331] width 257 height 26
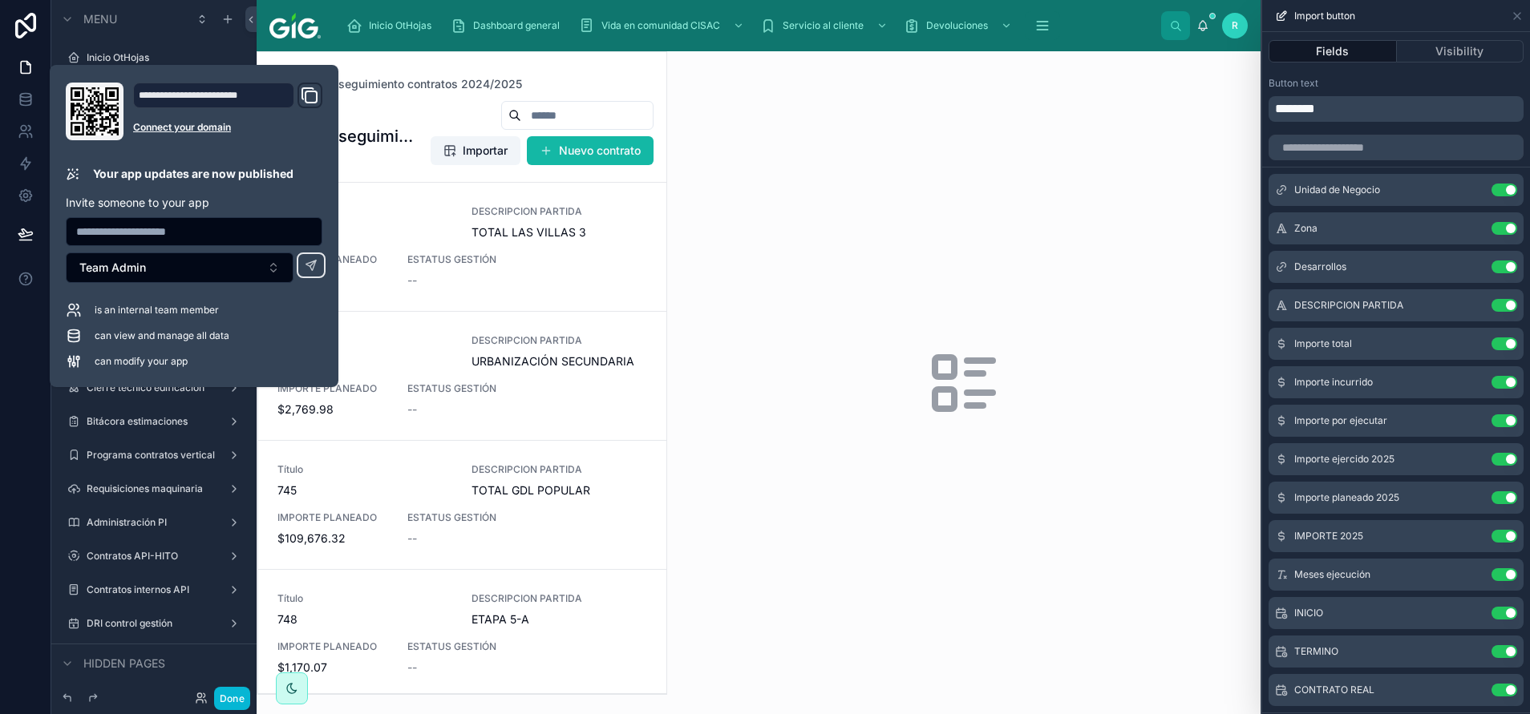
click at [824, 256] on div at bounding box center [963, 382] width 593 height 663
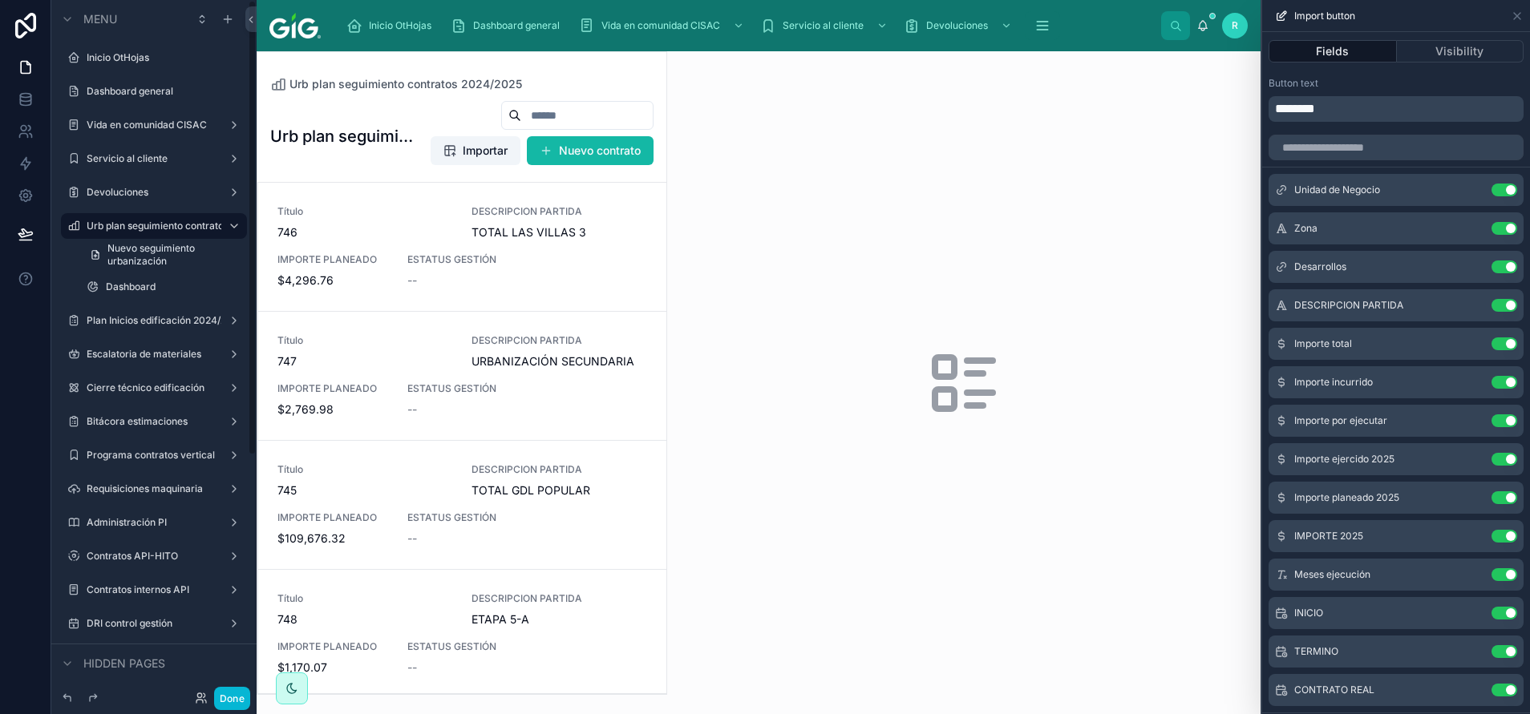
click at [374, 329] on div at bounding box center [461, 373] width 409 height 642
click at [392, 286] on div "Título 746 DESCRIPCION PARTIDA TOTAL LAS VILLAS 3 IMPORTE PLANEADO $4,296.76 ES…" at bounding box center [462, 246] width 370 height 83
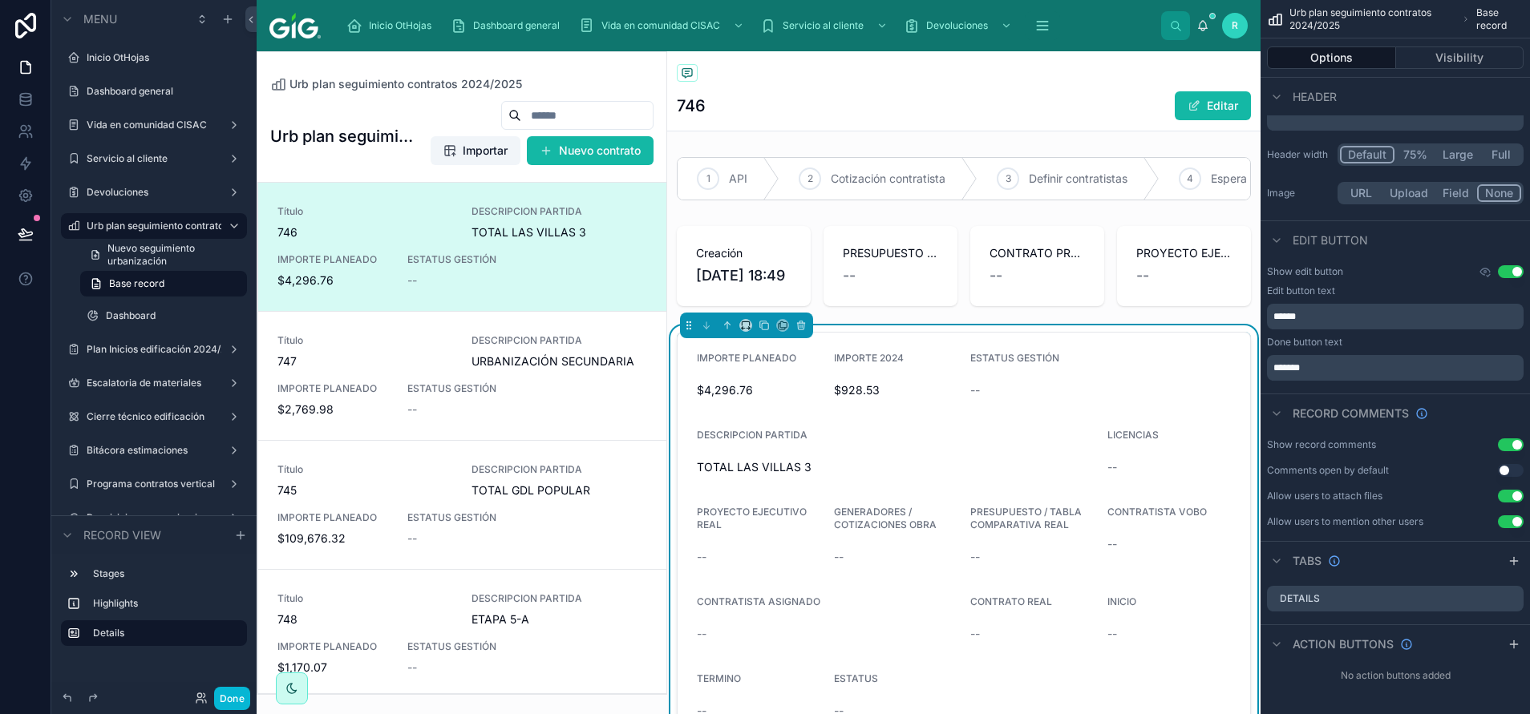
click at [1006, 398] on div "--" at bounding box center [1032, 390] width 124 height 16
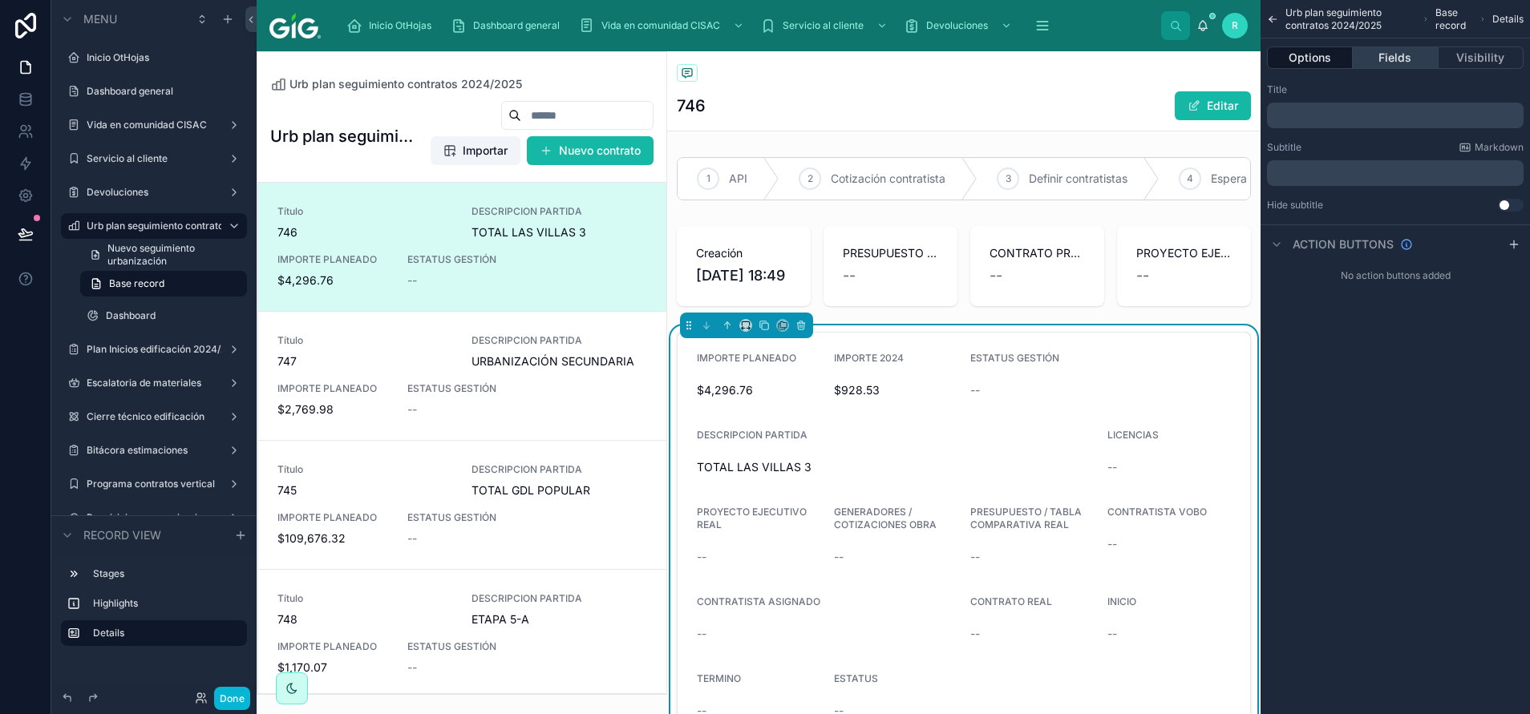
click at [1397, 55] on button "Fields" at bounding box center [1395, 58] width 85 height 22
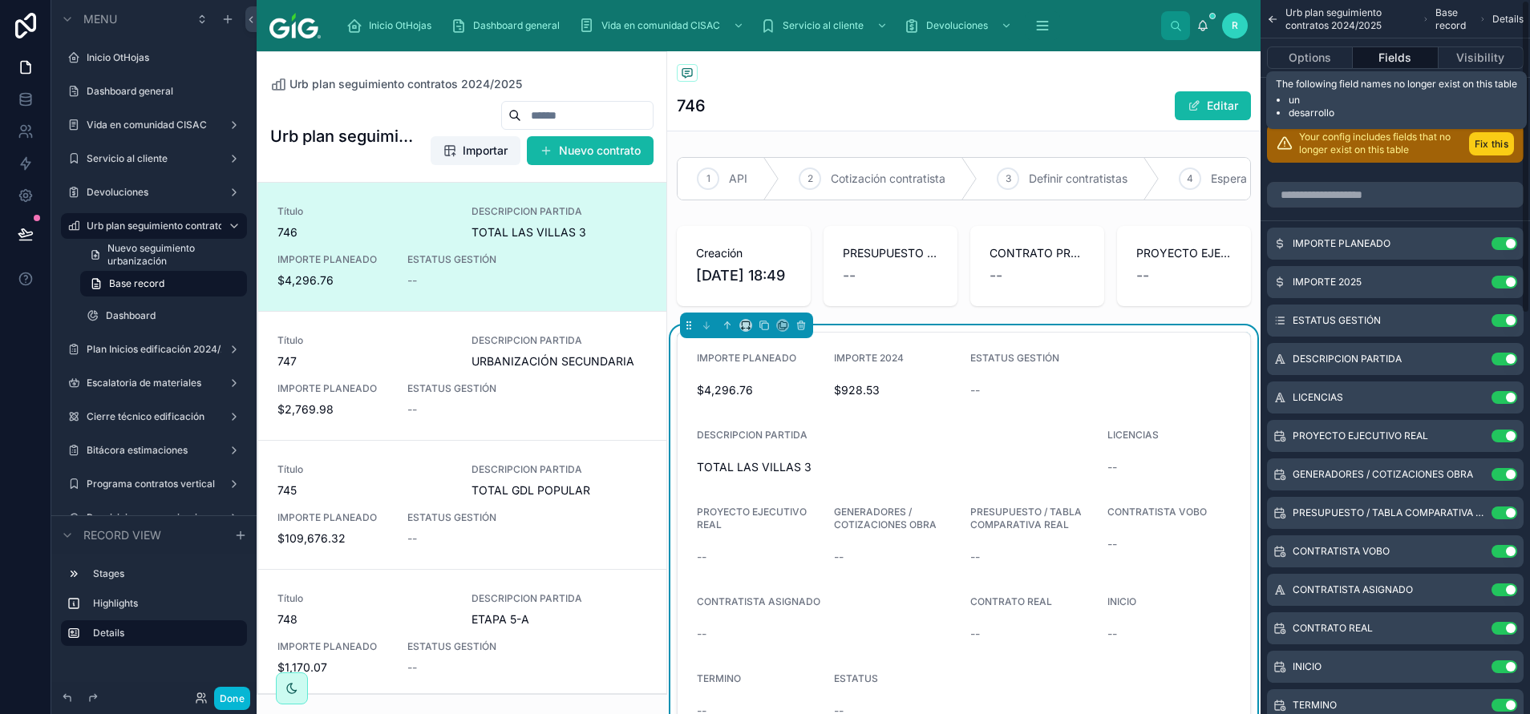
click at [1499, 138] on button "Fix this" at bounding box center [1491, 143] width 45 height 23
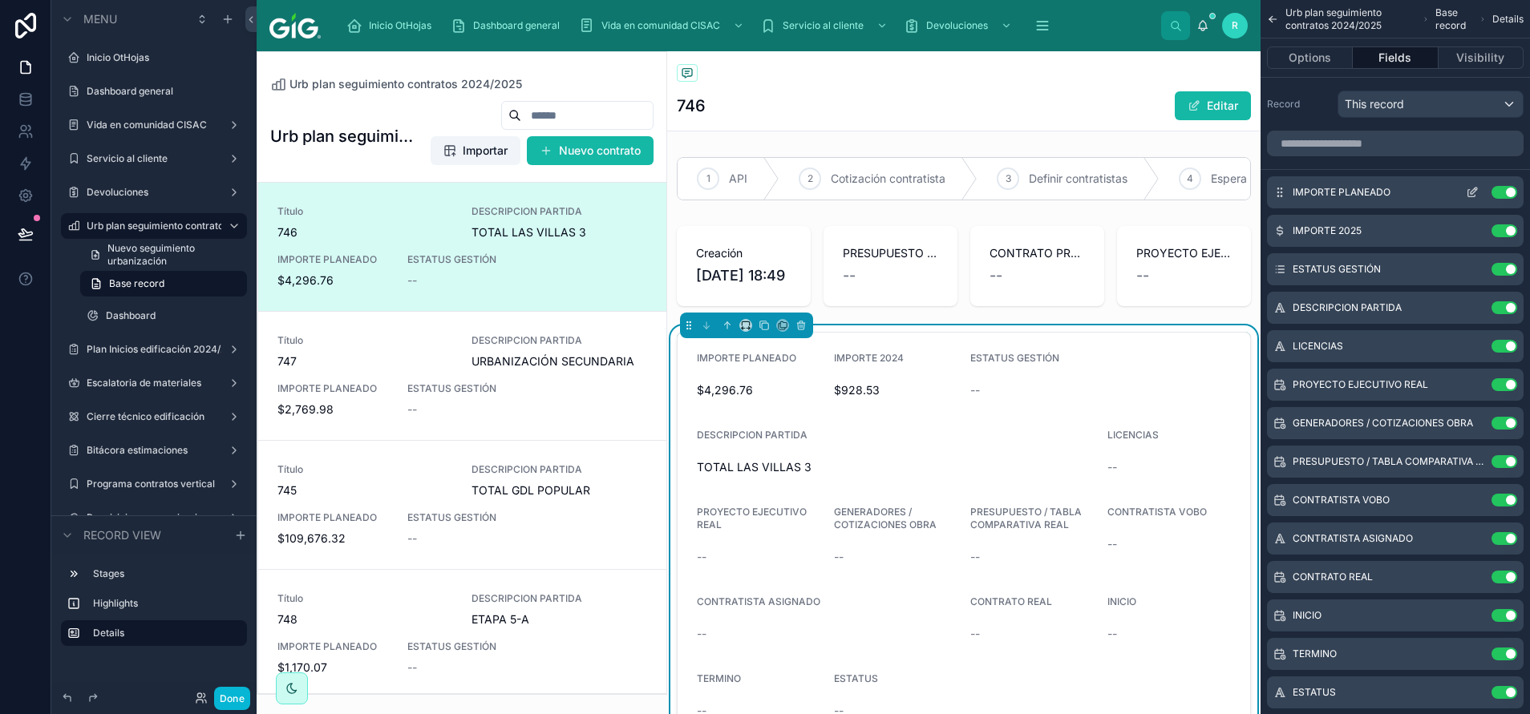
click at [1511, 189] on button "Use setting" at bounding box center [1504, 192] width 26 height 13
click at [1511, 224] on button "Use setting" at bounding box center [1504, 230] width 26 height 13
click at [1511, 263] on button "Use setting" at bounding box center [1504, 269] width 26 height 13
click at [1511, 301] on button "Use setting" at bounding box center [1504, 307] width 26 height 13
click at [1511, 340] on button "Use setting" at bounding box center [1504, 346] width 26 height 13
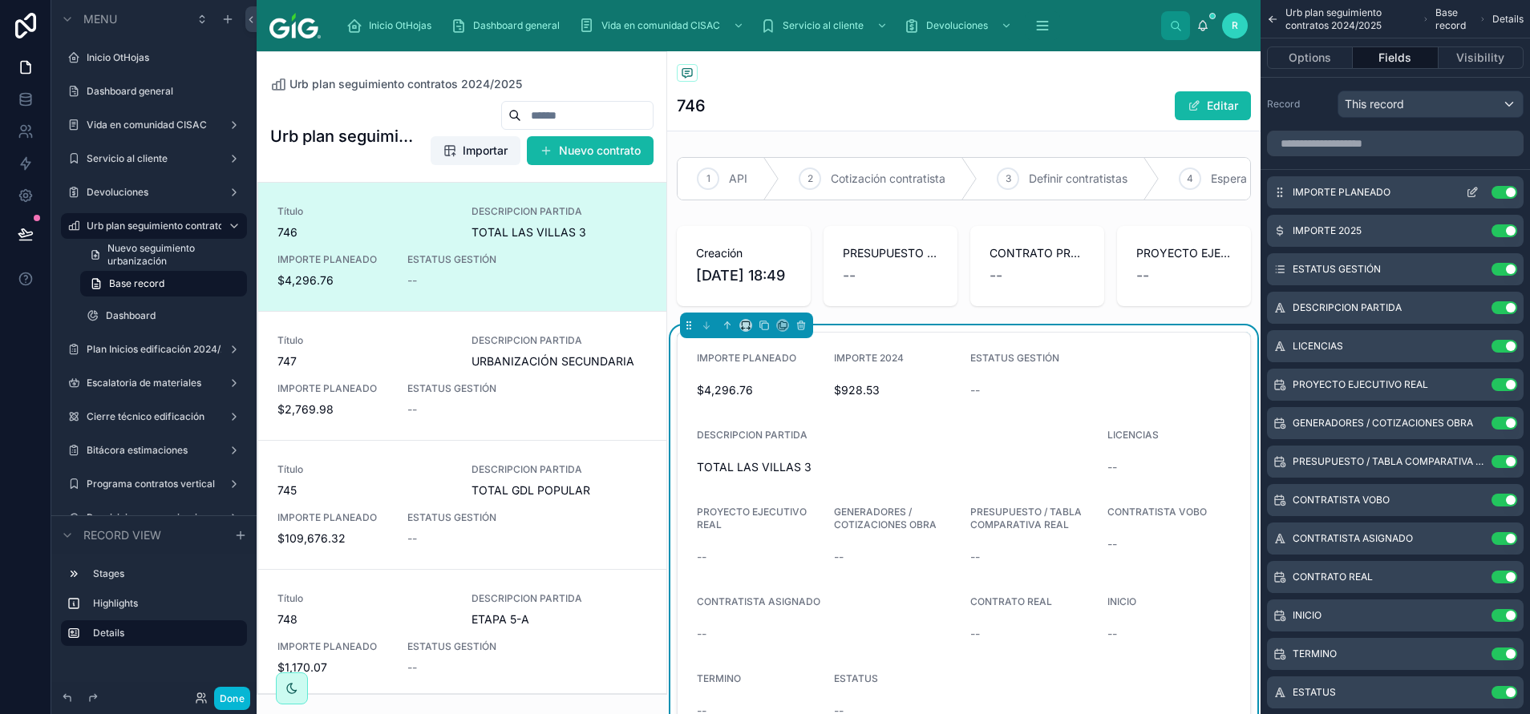
click at [1511, 378] on button "Use setting" at bounding box center [1504, 384] width 26 height 13
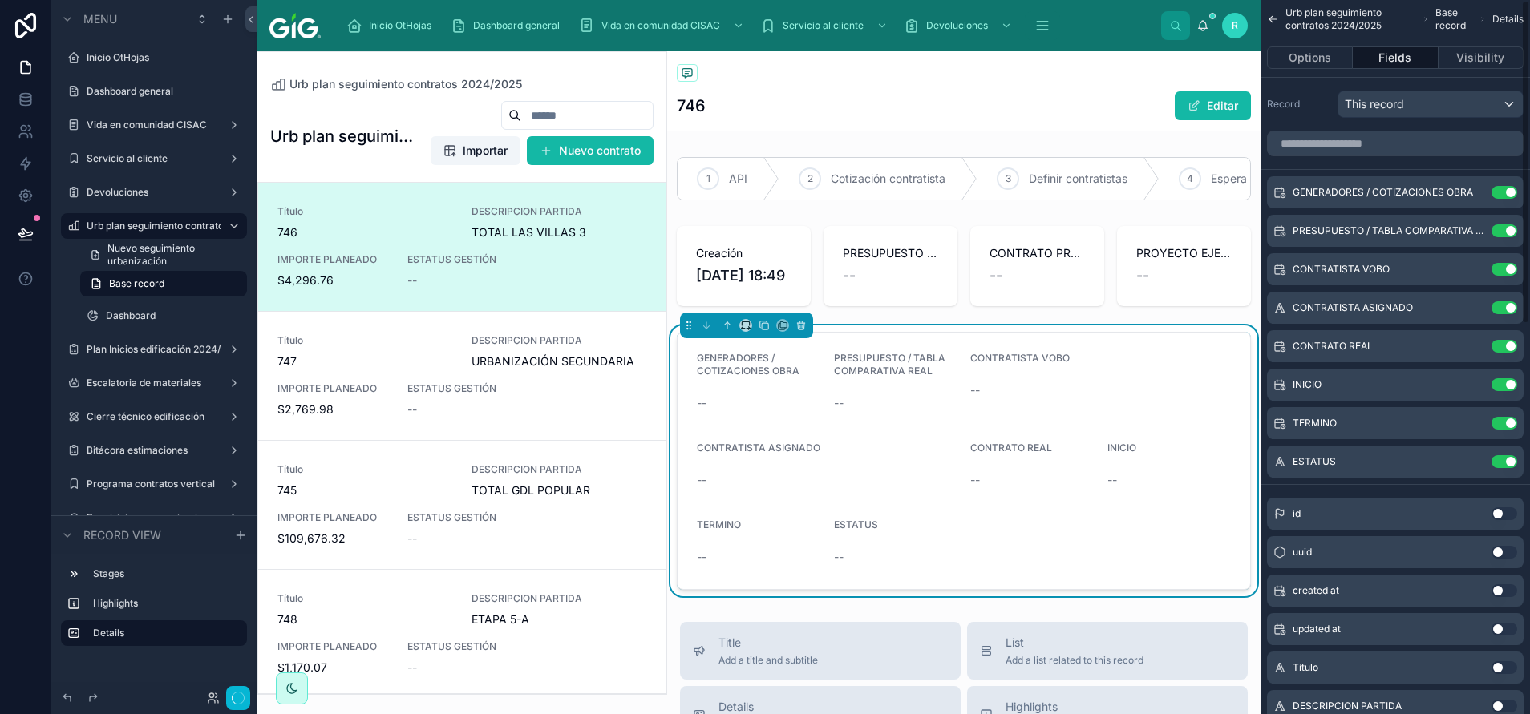
click at [1511, 189] on button "Use setting" at bounding box center [1504, 192] width 26 height 13
click at [1511, 224] on button "Use setting" at bounding box center [1504, 230] width 26 height 13
click at [1511, 263] on button "Use setting" at bounding box center [1504, 269] width 26 height 13
click at [1511, 301] on button "Use setting" at bounding box center [1504, 307] width 26 height 13
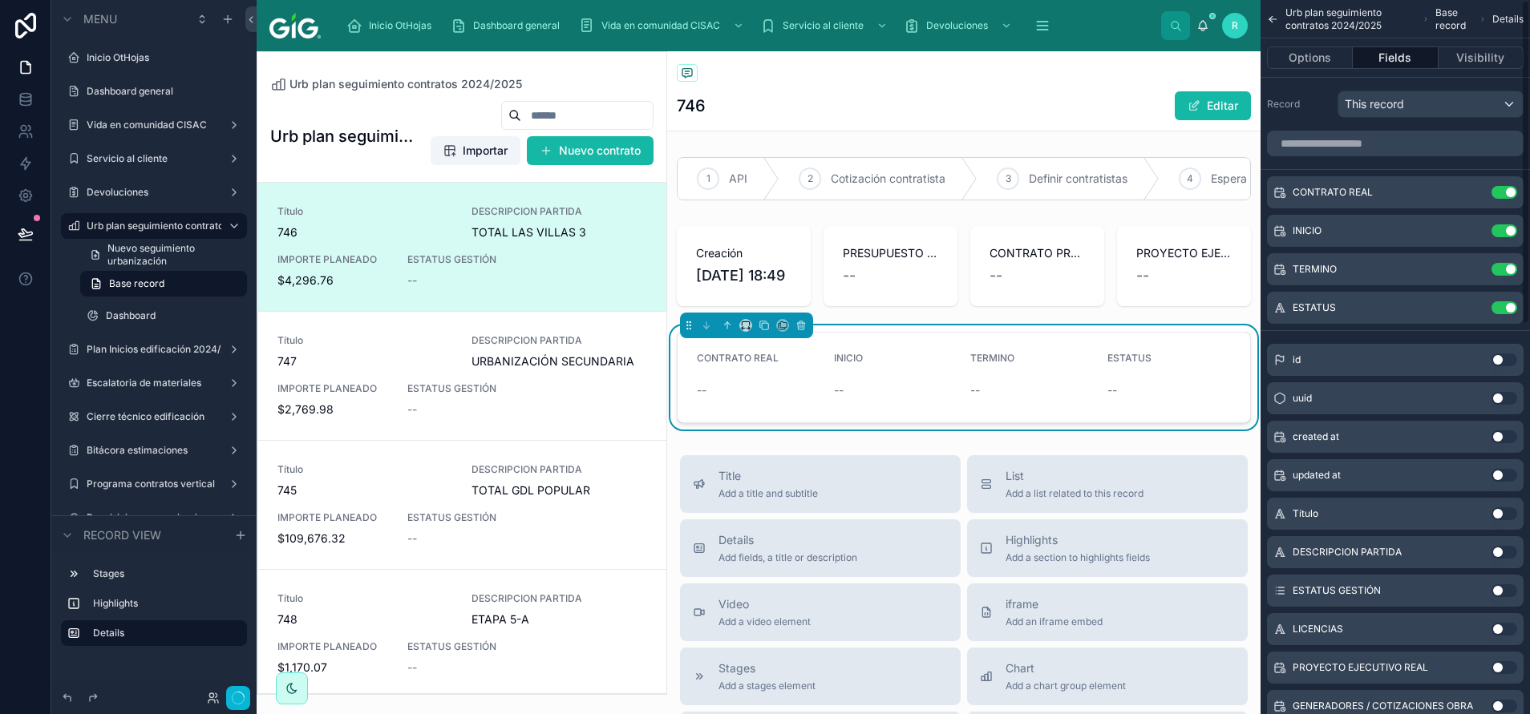
click at [1511, 189] on button "Use setting" at bounding box center [1504, 192] width 26 height 13
click at [1511, 224] on button "Use setting" at bounding box center [1504, 230] width 26 height 13
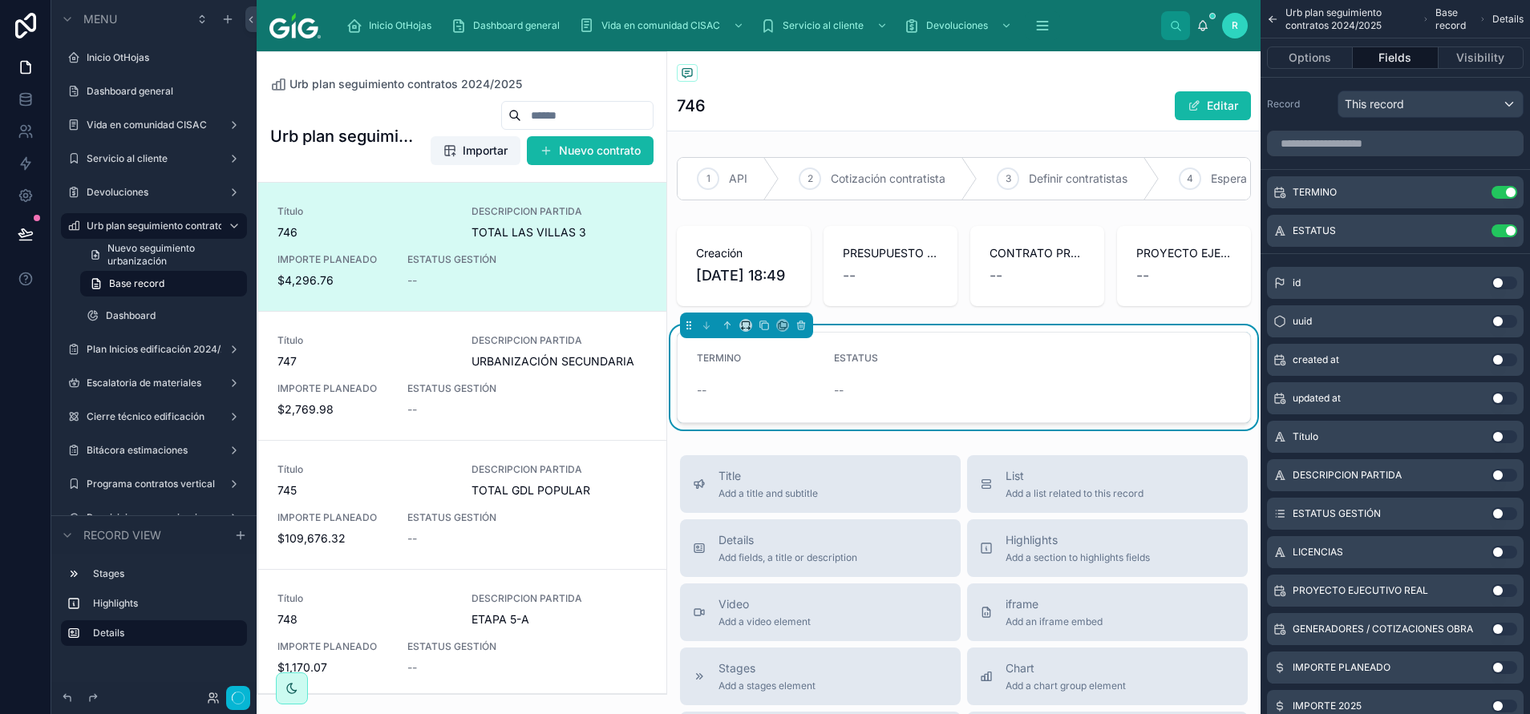
click at [1511, 189] on button "Use setting" at bounding box center [1504, 192] width 26 height 13
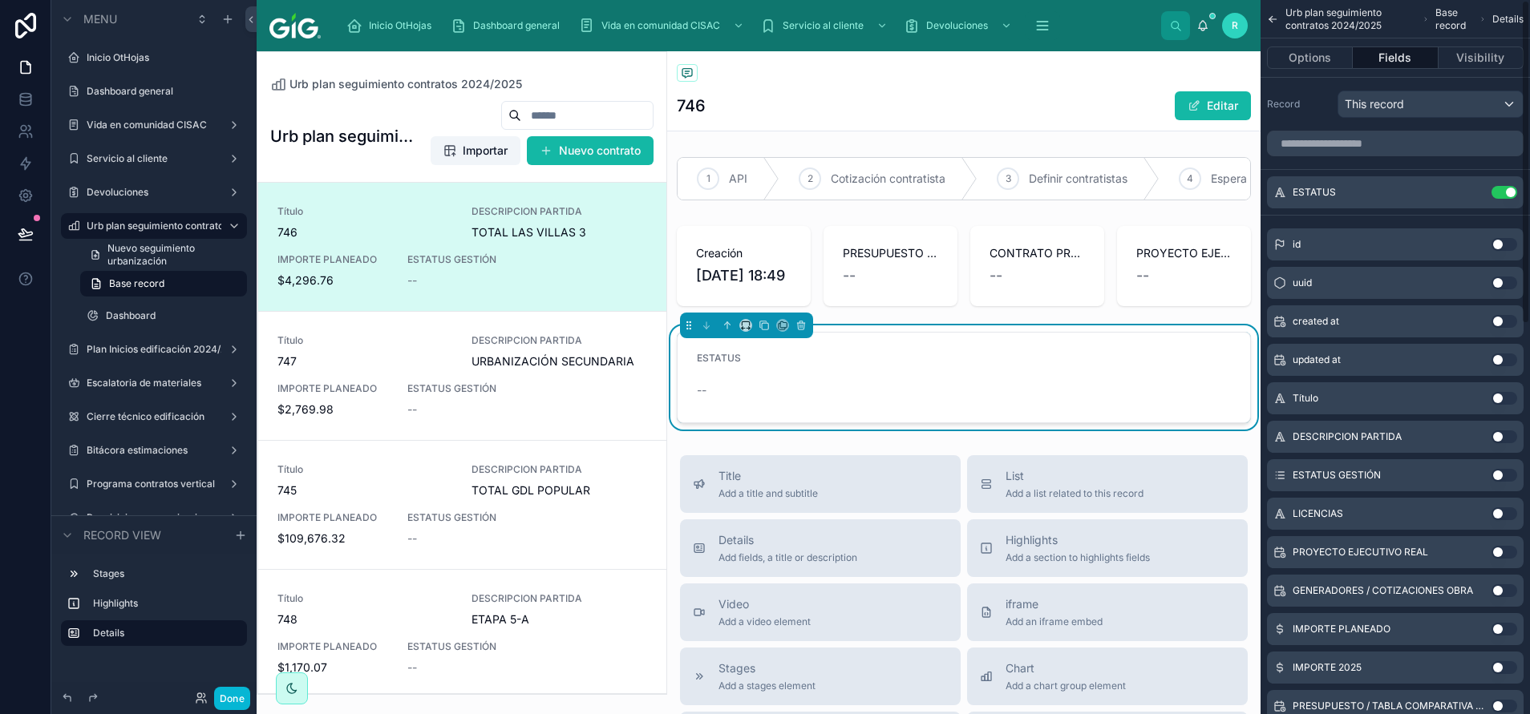
click at [1511, 189] on button "Use setting" at bounding box center [1504, 192] width 26 height 13
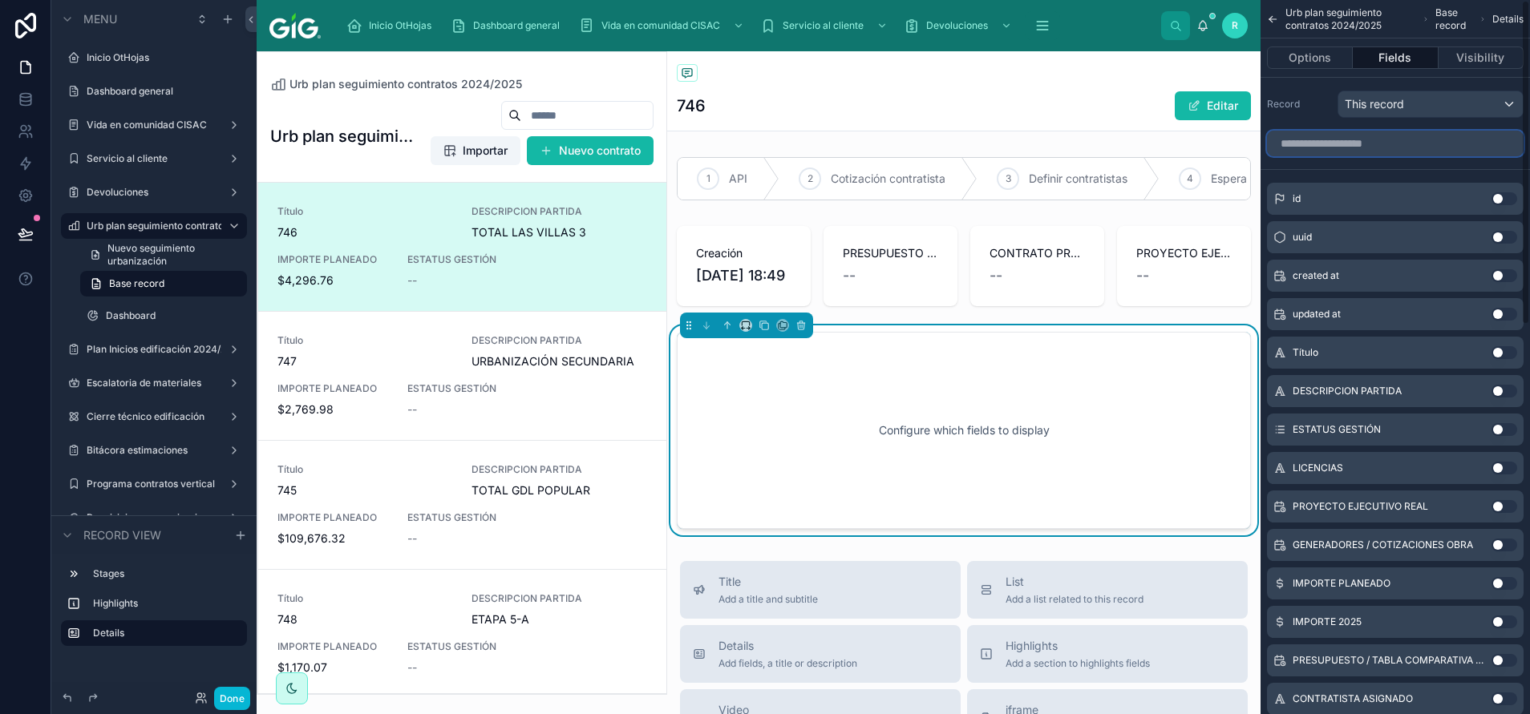
click at [1376, 146] on input "scrollable content" at bounding box center [1395, 144] width 257 height 26
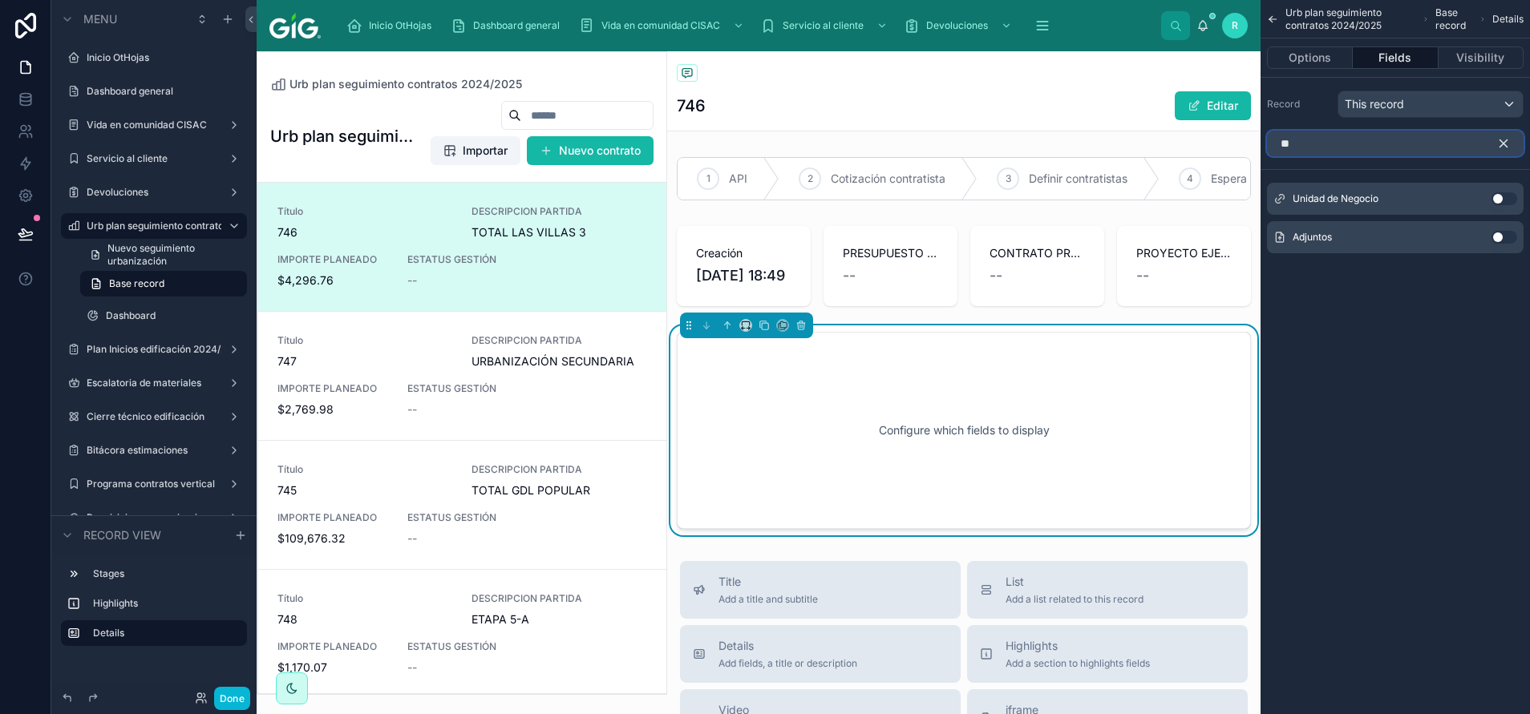
type input "**"
click at [1499, 196] on button "Use setting" at bounding box center [1504, 198] width 26 height 13
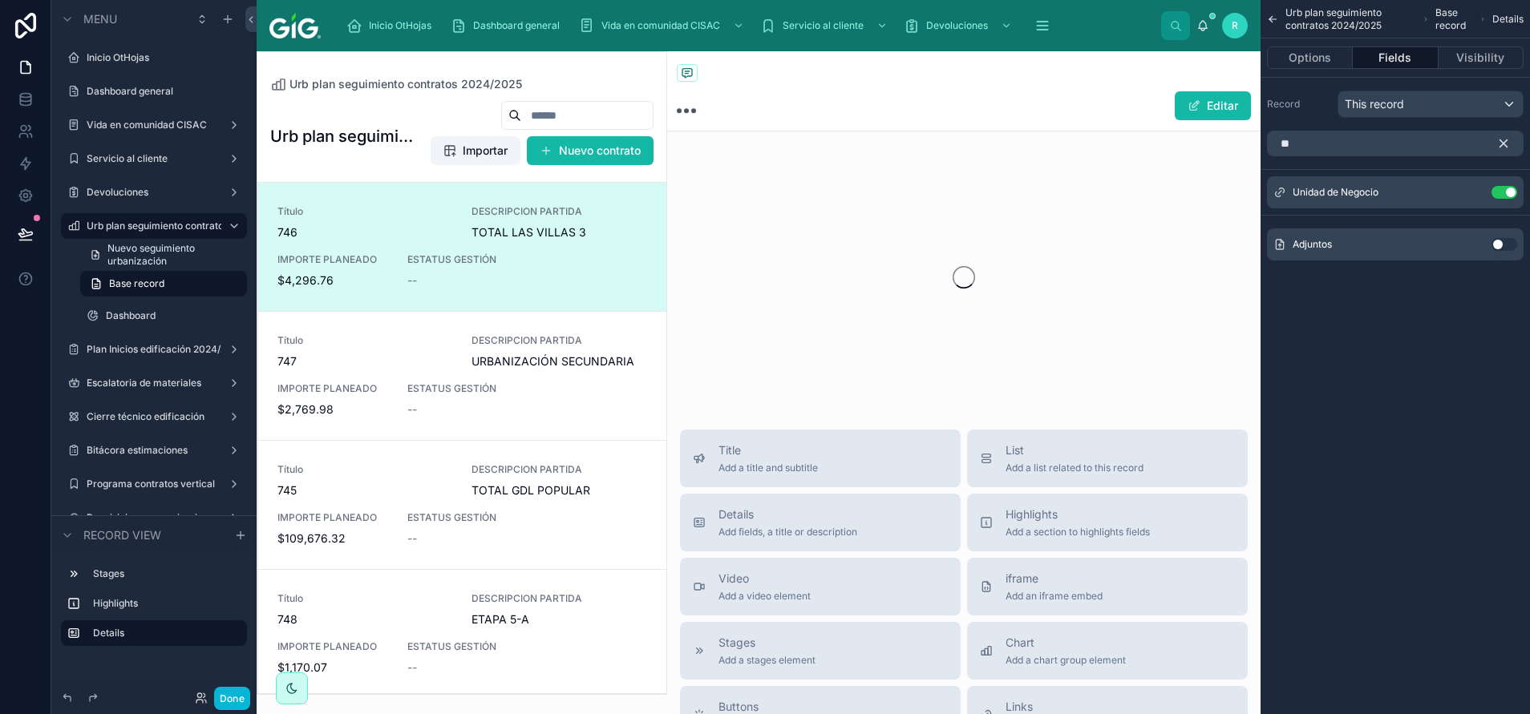
click at [1503, 144] on icon "scrollable content" at bounding box center [1503, 143] width 7 height 7
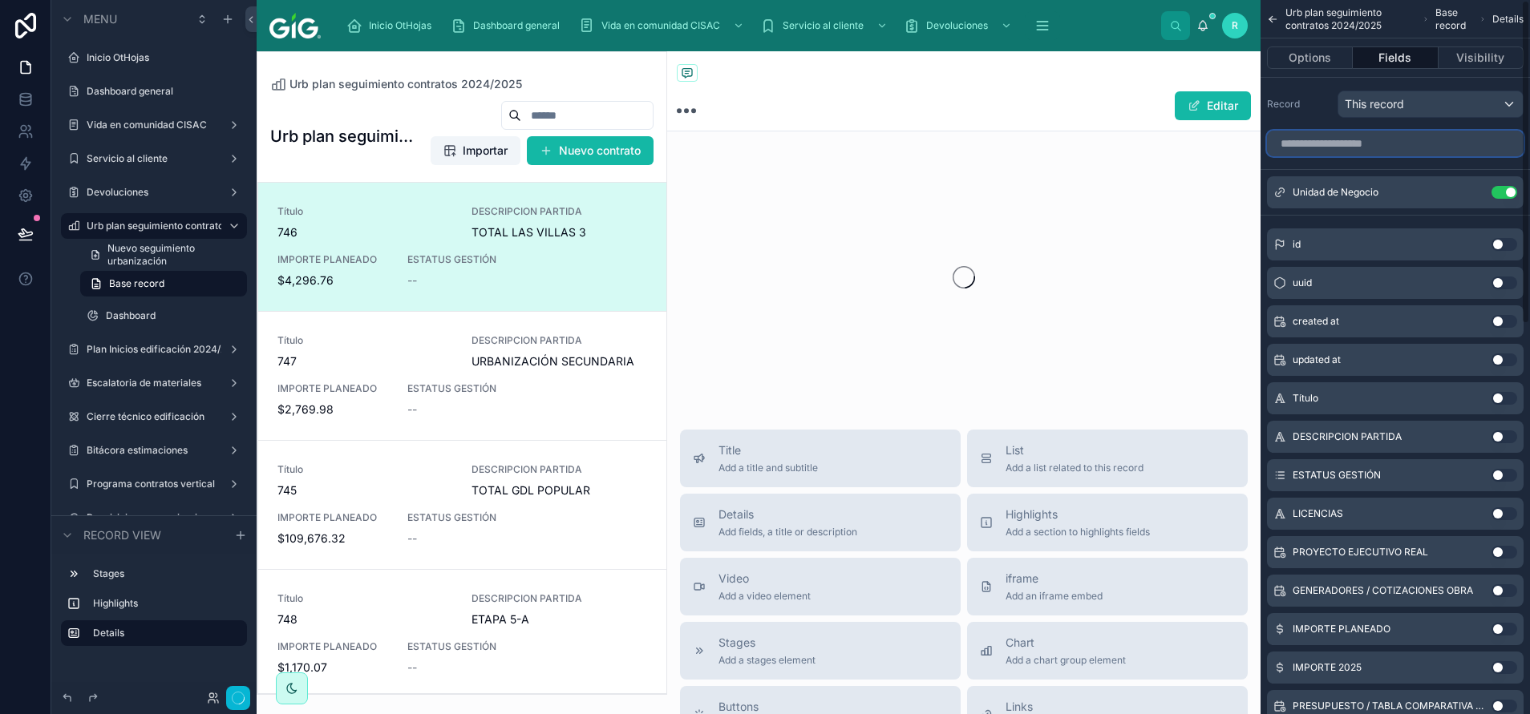
click at [1448, 138] on input "scrollable content" at bounding box center [1395, 144] width 257 height 26
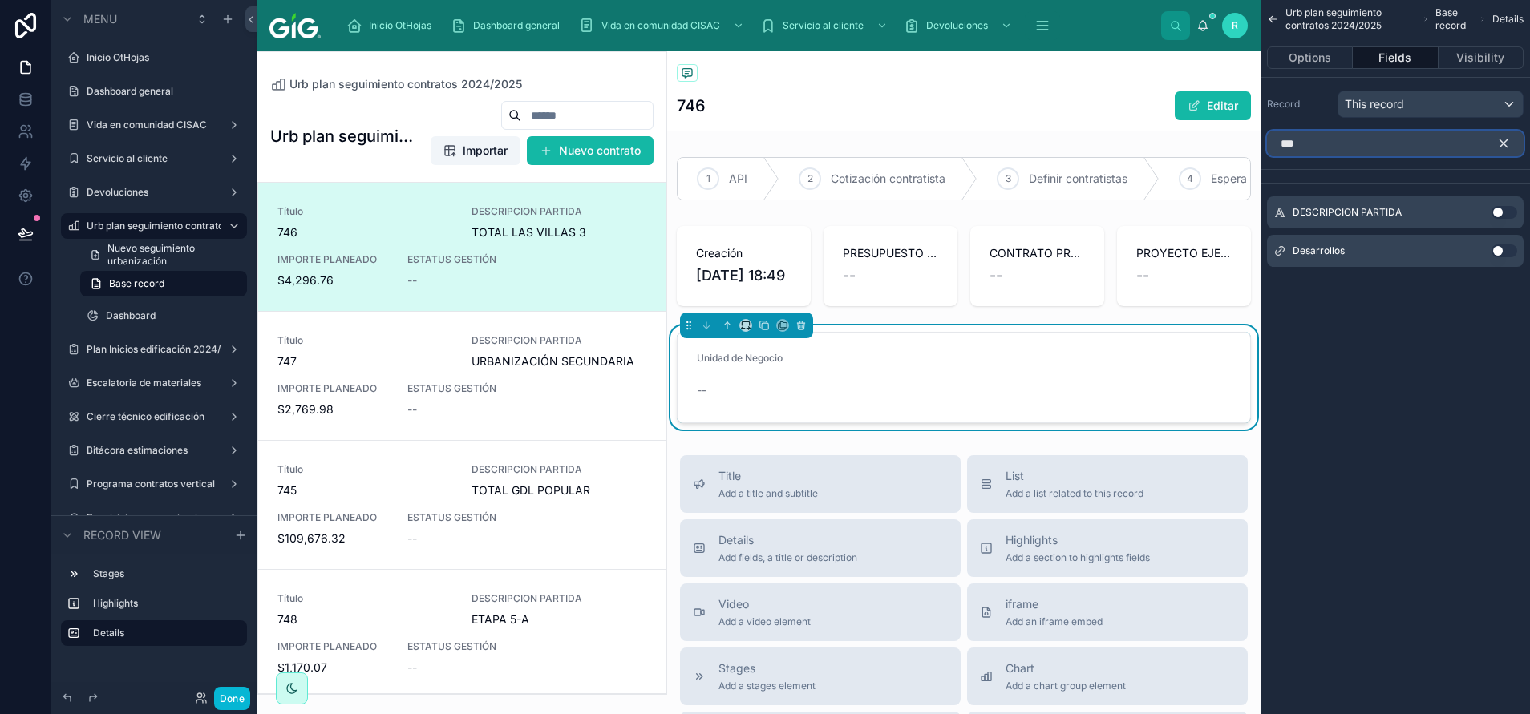
type input "***"
click at [1500, 251] on button "Use setting" at bounding box center [1504, 251] width 26 height 13
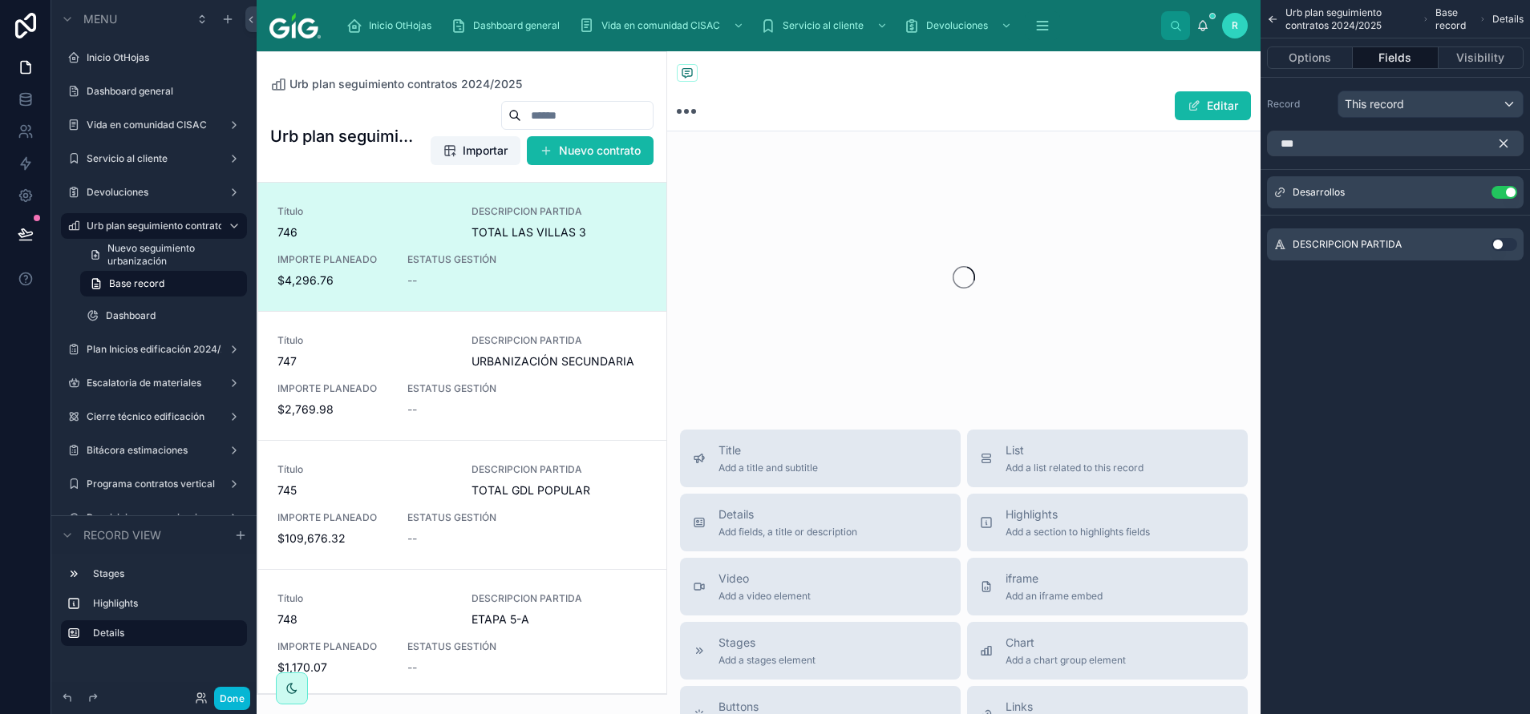
click at [1507, 141] on icon "scrollable content" at bounding box center [1503, 143] width 7 height 7
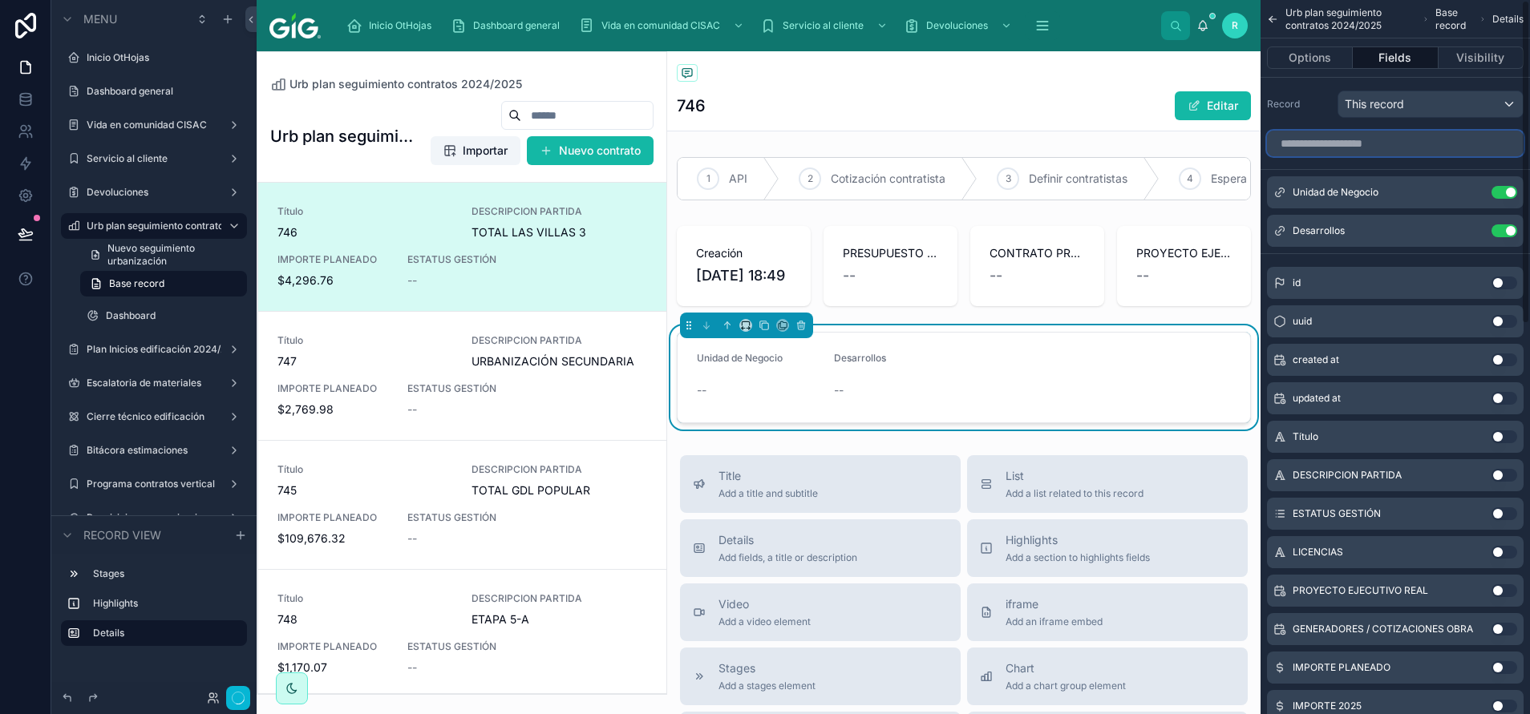
click at [1450, 138] on input "scrollable content" at bounding box center [1395, 144] width 257 height 26
type input "*"
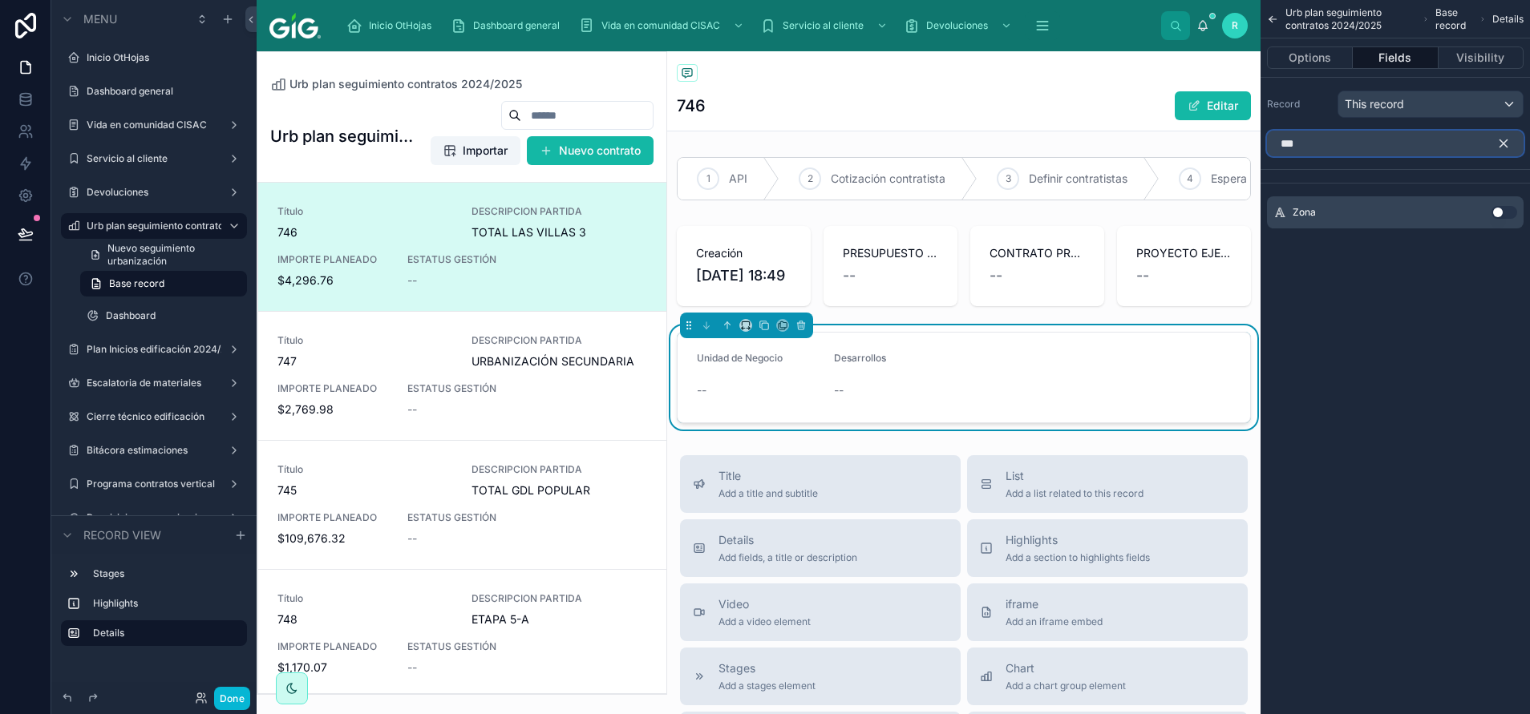
type input "***"
drag, startPoint x: 1503, startPoint y: 205, endPoint x: 1507, endPoint y: 190, distance: 15.6
click at [1503, 207] on div "Zona Use setting" at bounding box center [1395, 212] width 257 height 32
click at [1498, 208] on button "Use setting" at bounding box center [1504, 212] width 26 height 13
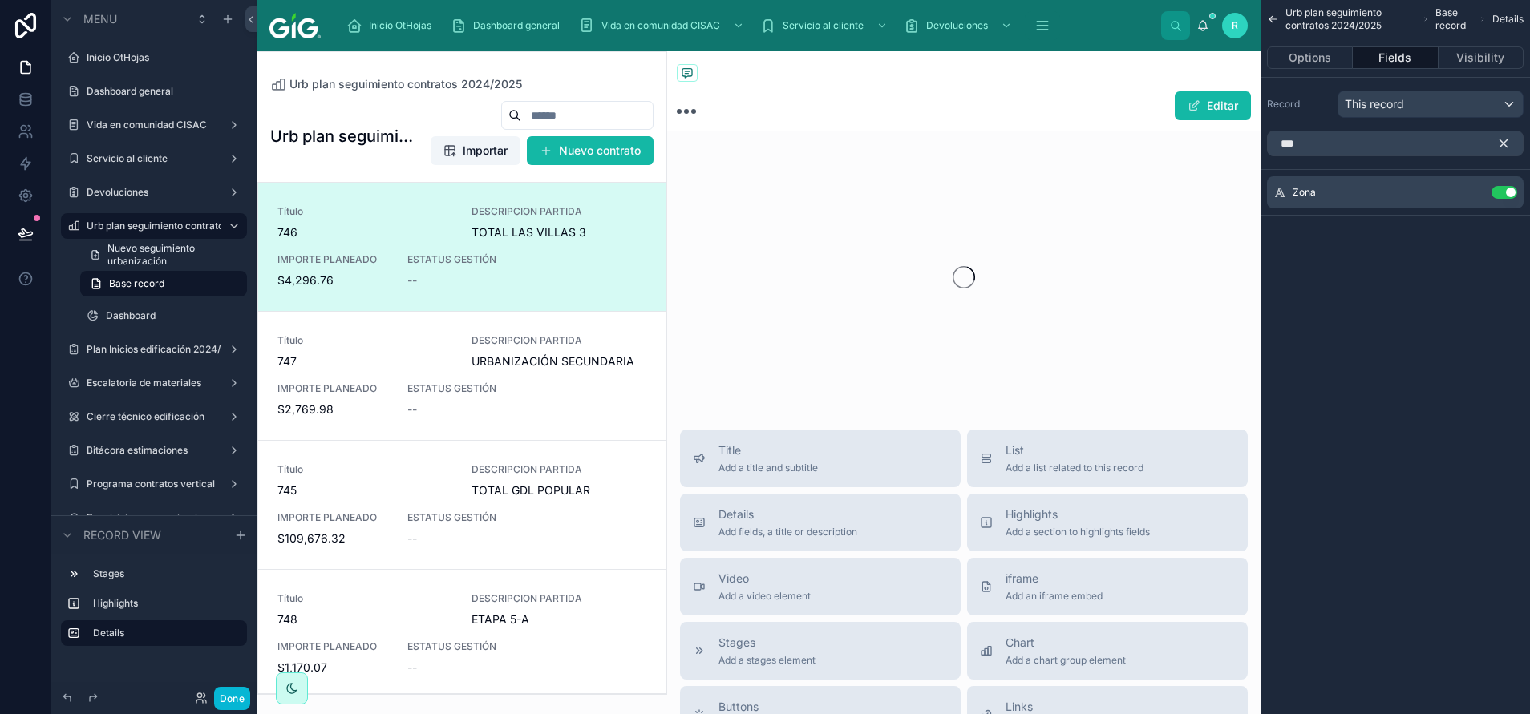
drag, startPoint x: 1501, startPoint y: 138, endPoint x: 1436, endPoint y: 213, distance: 99.5
click at [1501, 142] on icon "scrollable content" at bounding box center [1503, 143] width 14 height 14
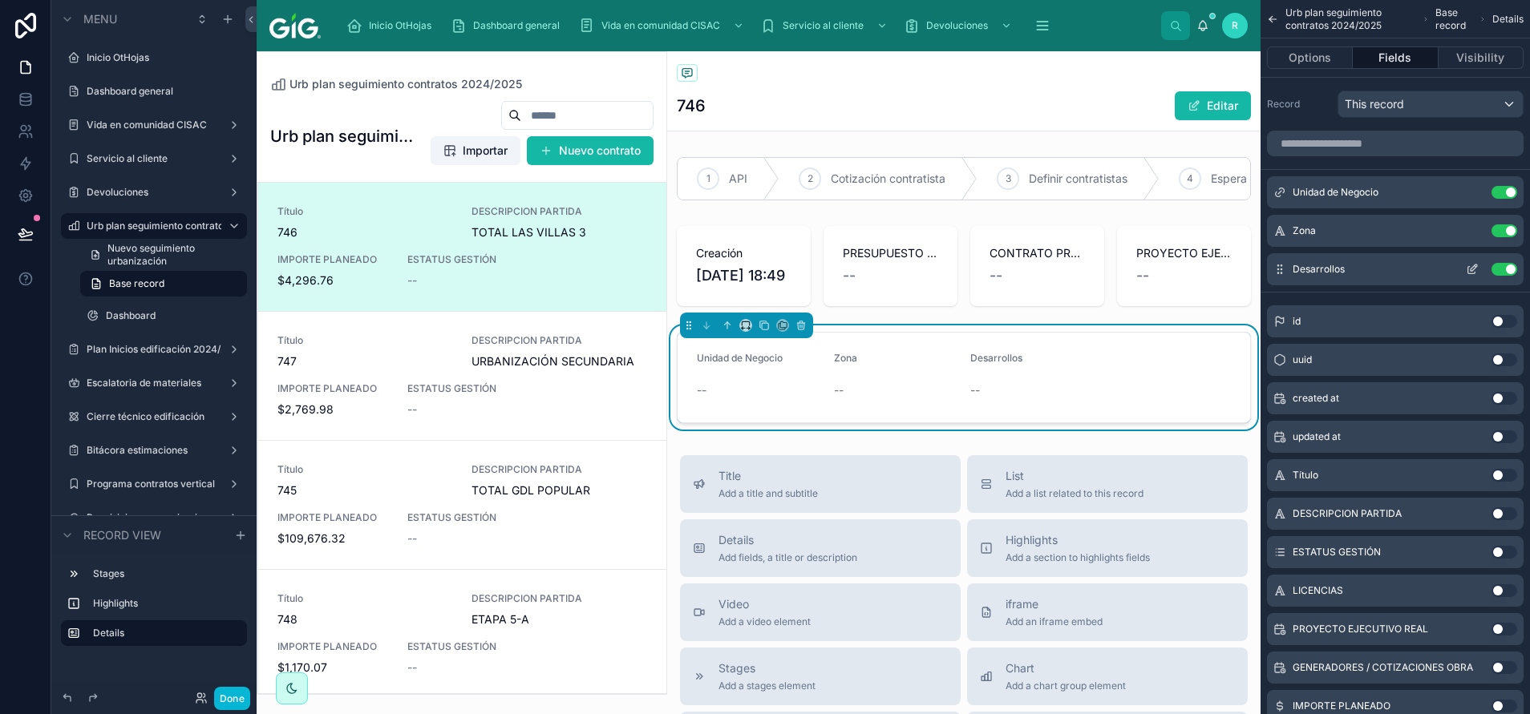
click at [1472, 269] on icon "scrollable content" at bounding box center [1472, 269] width 13 height 13
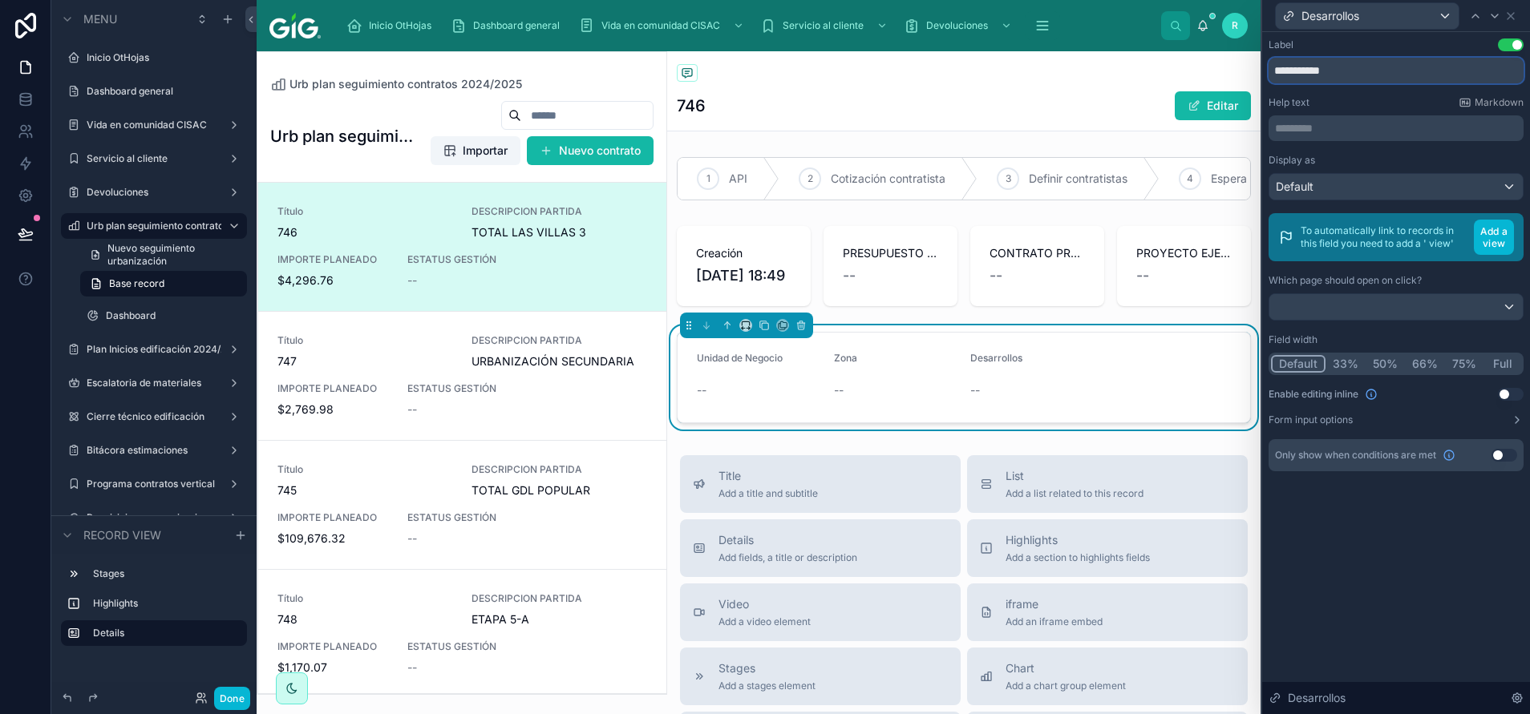
click at [1362, 71] on input "**********" at bounding box center [1395, 71] width 255 height 26
type input "**********"
click at [1514, 14] on icon at bounding box center [1510, 16] width 13 height 13
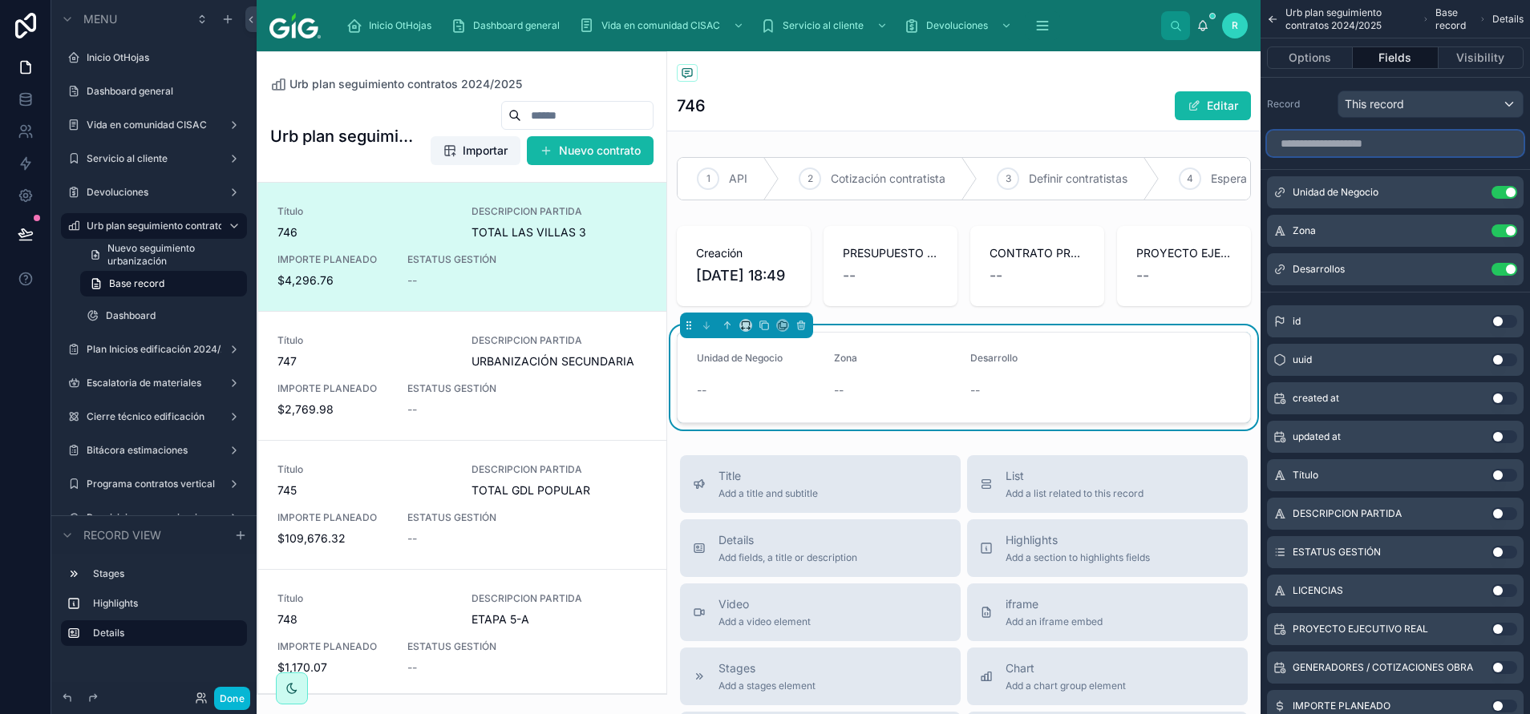
click at [1409, 152] on input "scrollable content" at bounding box center [1395, 144] width 257 height 26
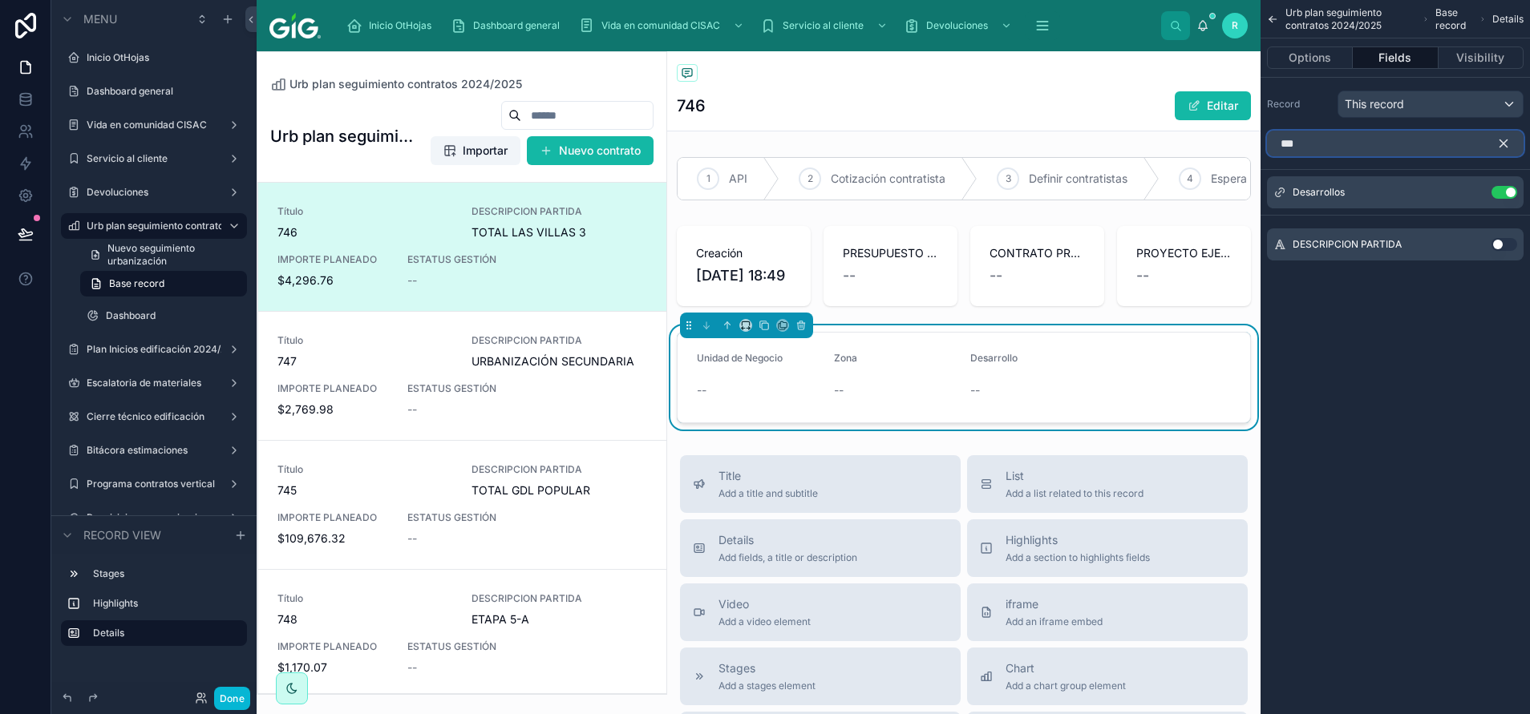
type input "***"
click at [1507, 241] on div "DESCRIPCION PARTIDA Use setting" at bounding box center [1395, 245] width 257 height 32
click at [1508, 244] on button "Use setting" at bounding box center [1504, 244] width 26 height 13
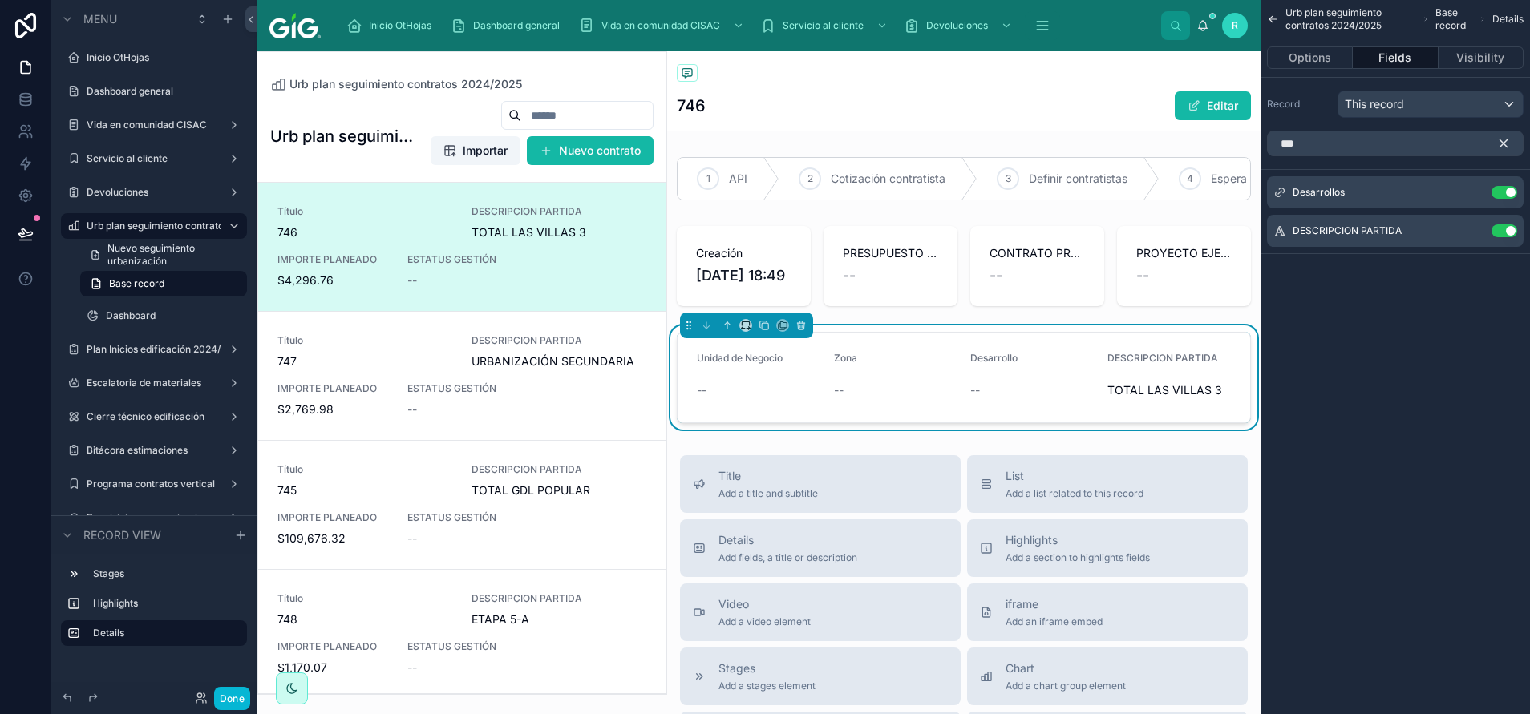
click at [1501, 138] on icon "scrollable content" at bounding box center [1503, 143] width 14 height 14
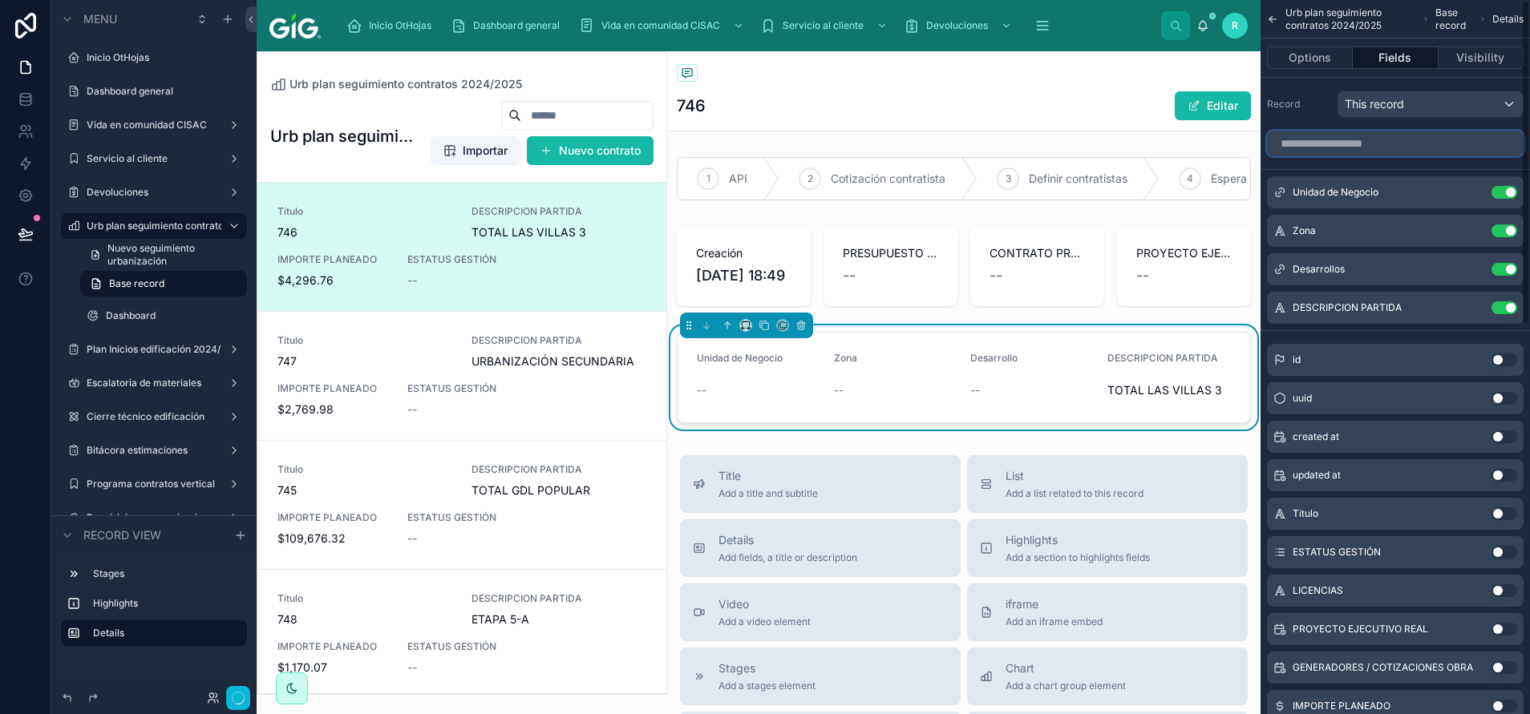
click at [1453, 139] on input "scrollable content" at bounding box center [1395, 144] width 257 height 26
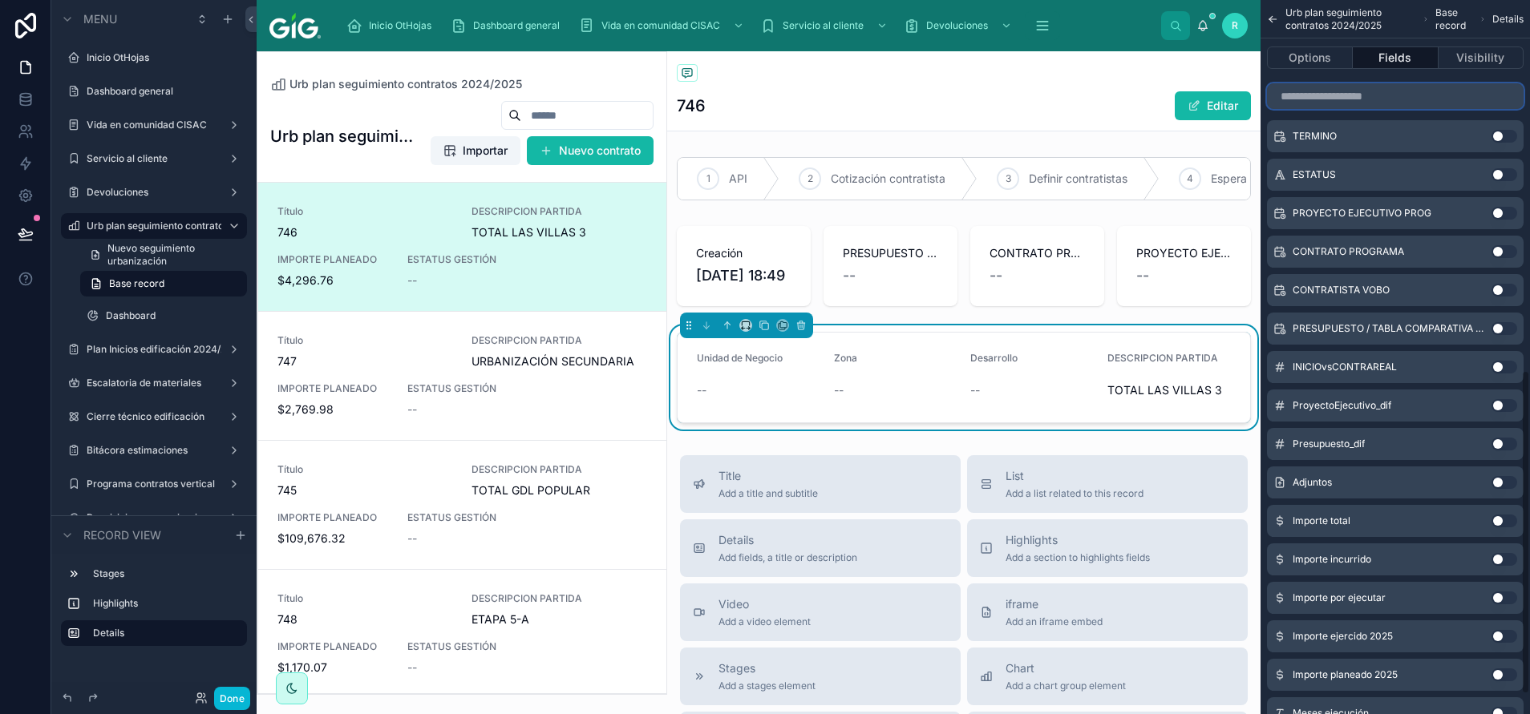
scroll to position [861, 0]
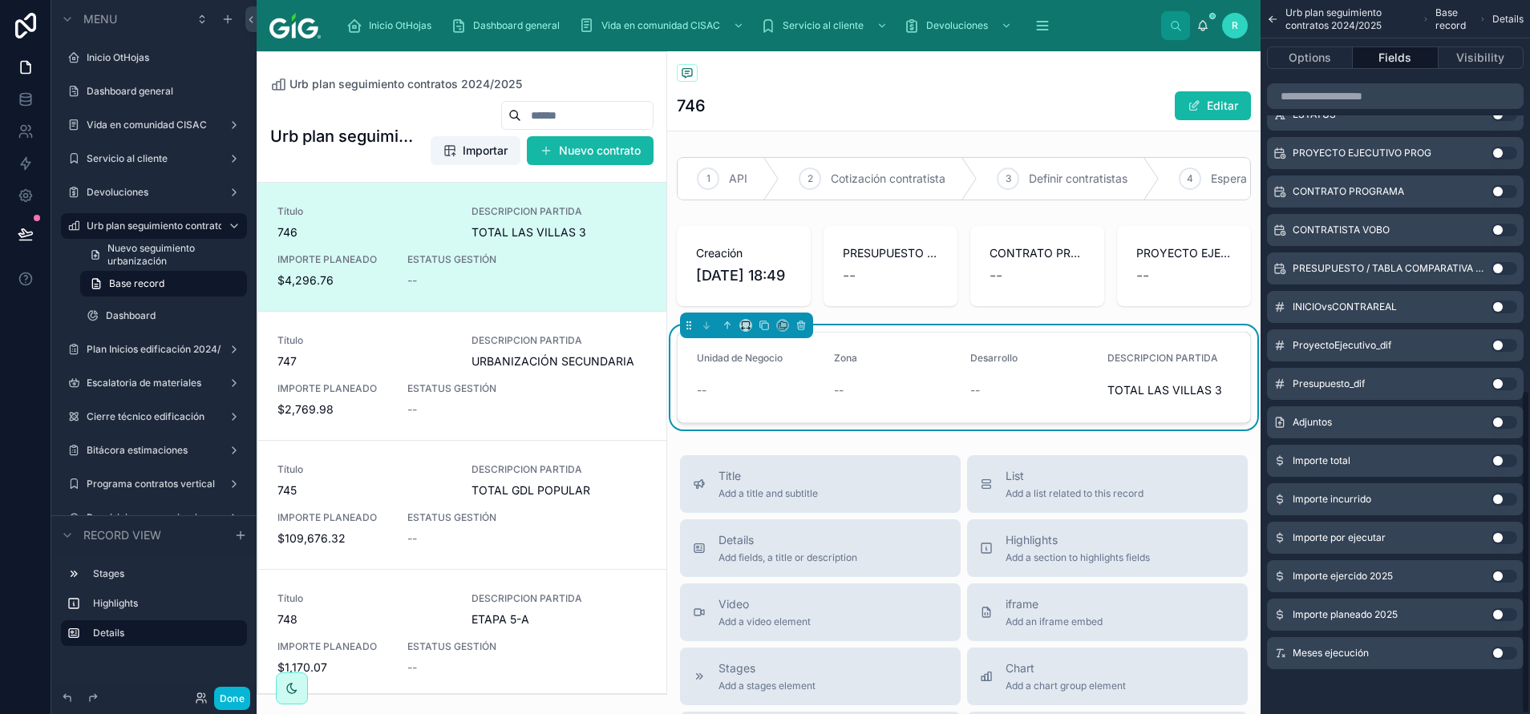
click at [1511, 460] on button "Use setting" at bounding box center [1504, 461] width 26 height 13
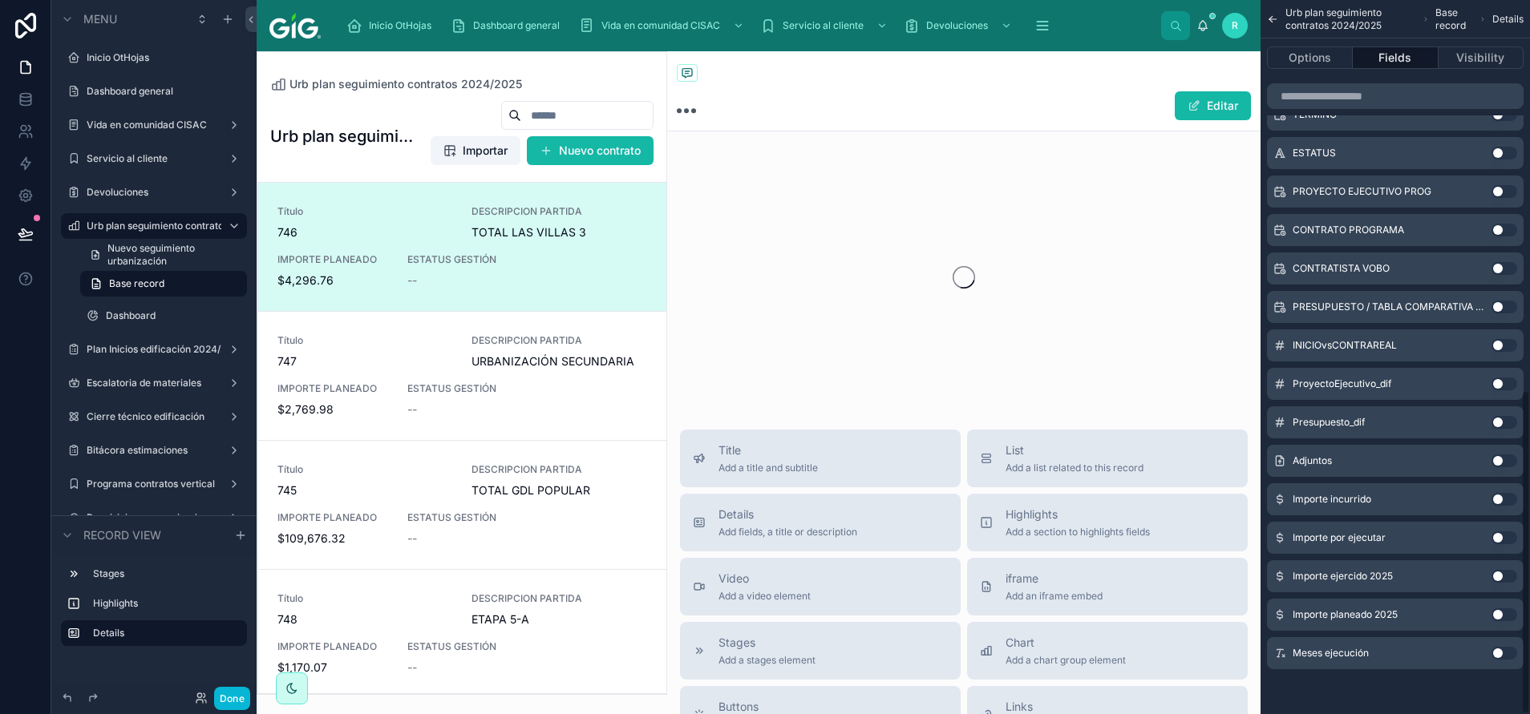
click at [1504, 497] on button "Use setting" at bounding box center [1504, 499] width 26 height 13
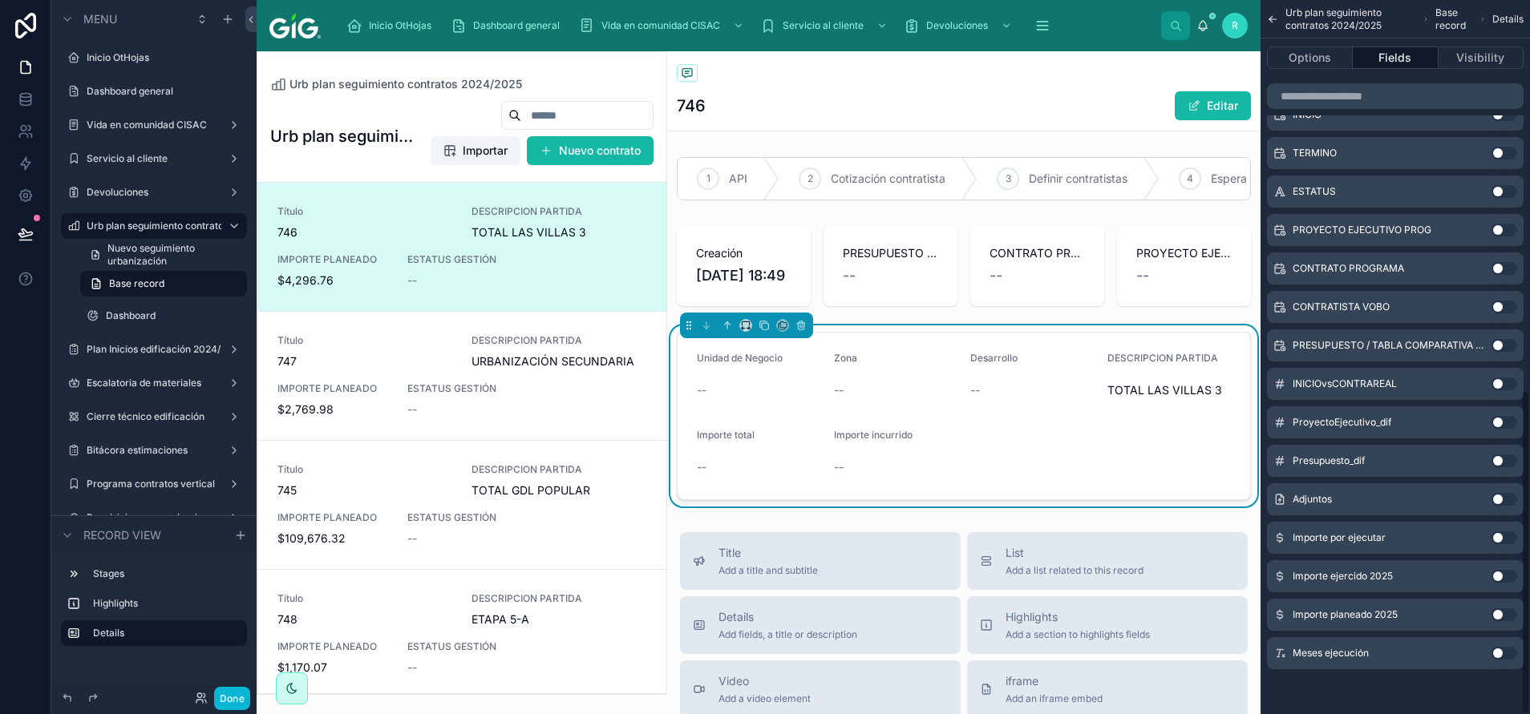
click at [1504, 534] on button "Use setting" at bounding box center [1504, 538] width 26 height 13
click at [1505, 571] on button "Use setting" at bounding box center [1504, 576] width 26 height 13
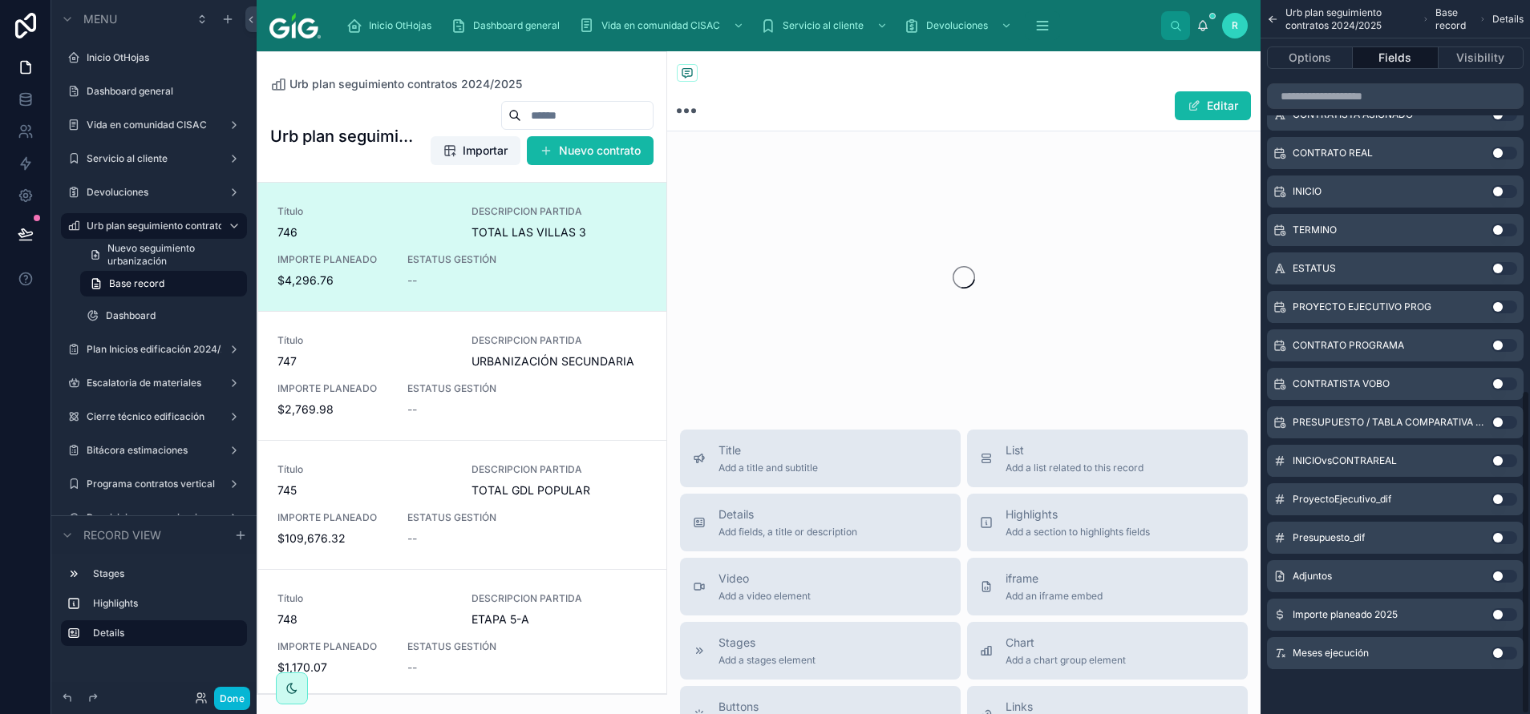
click at [1507, 614] on button "Use setting" at bounding box center [1504, 615] width 26 height 13
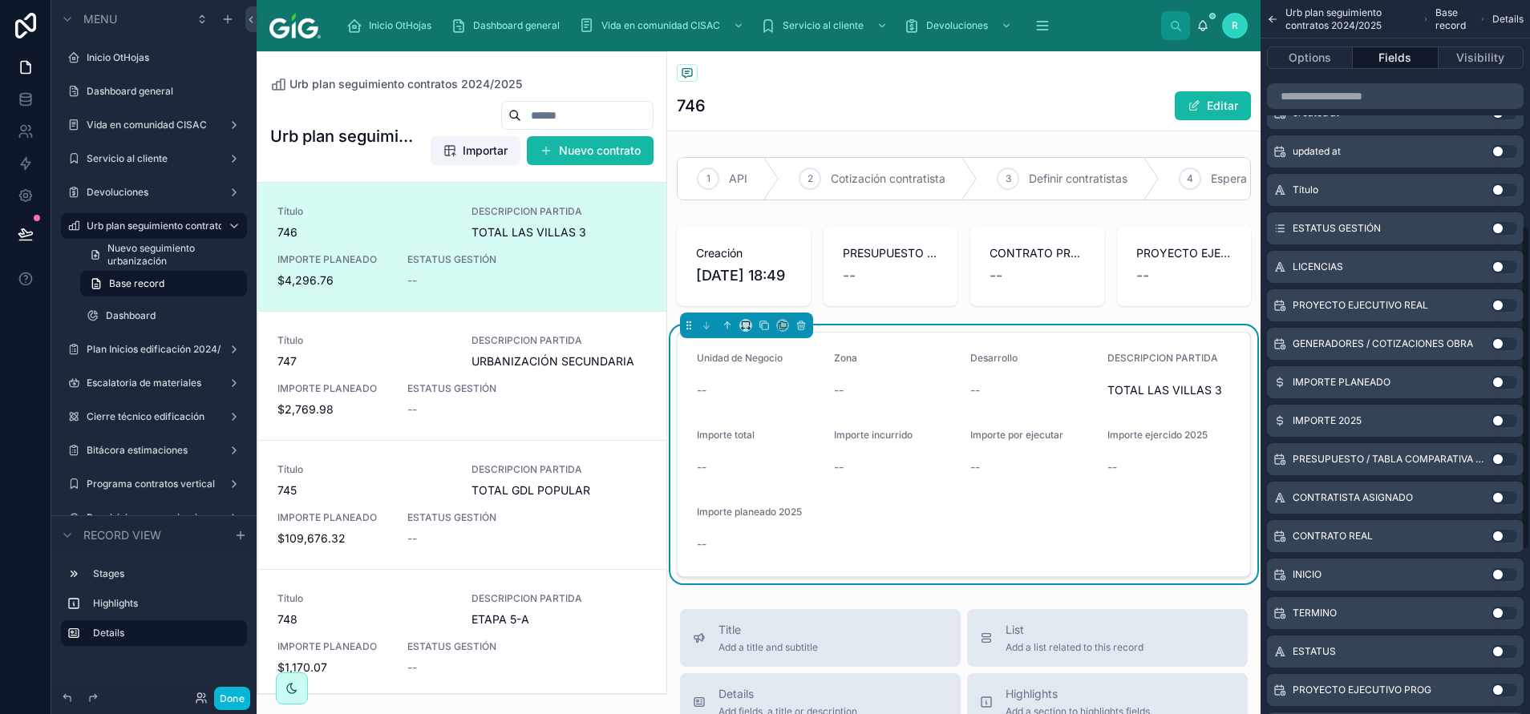
scroll to position [500, 0]
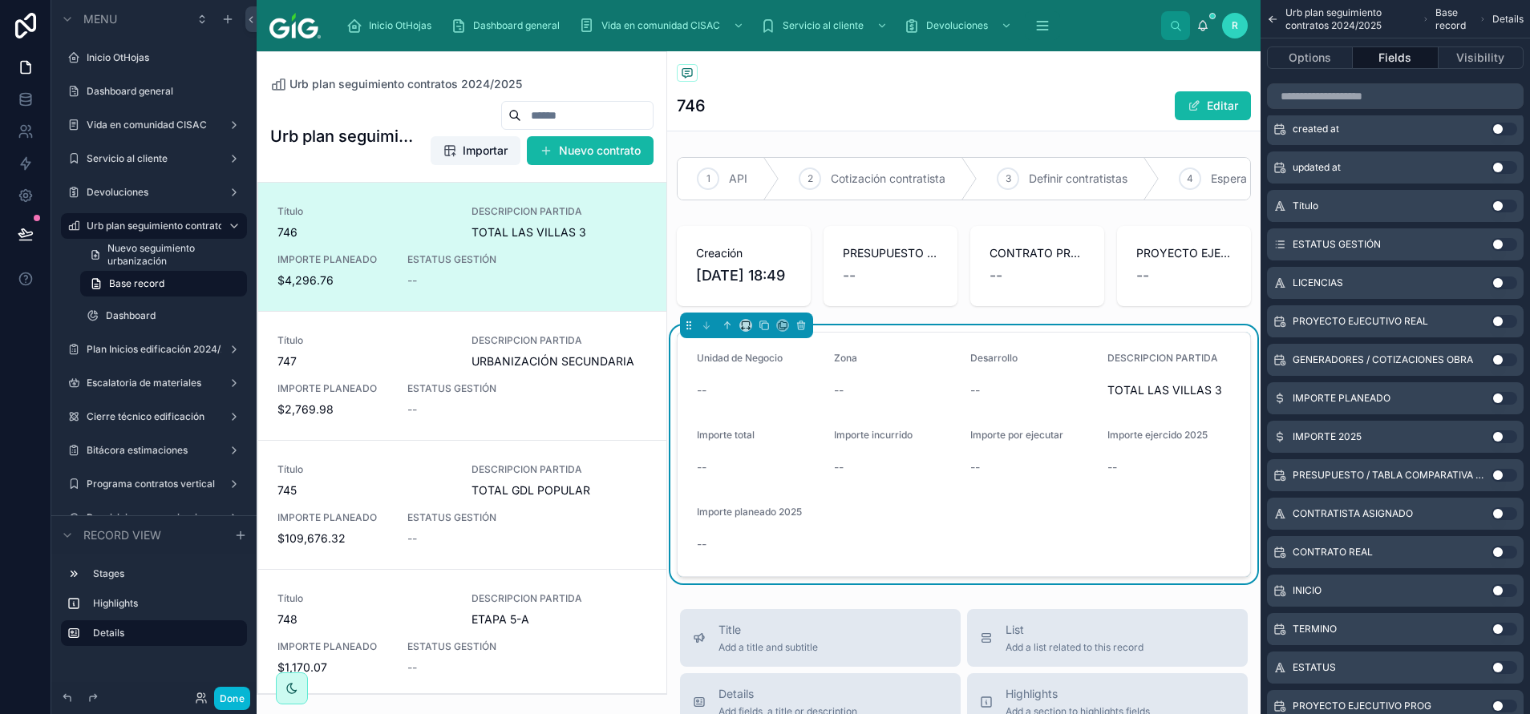
click at [1501, 438] on button "Use setting" at bounding box center [1504, 437] width 26 height 13
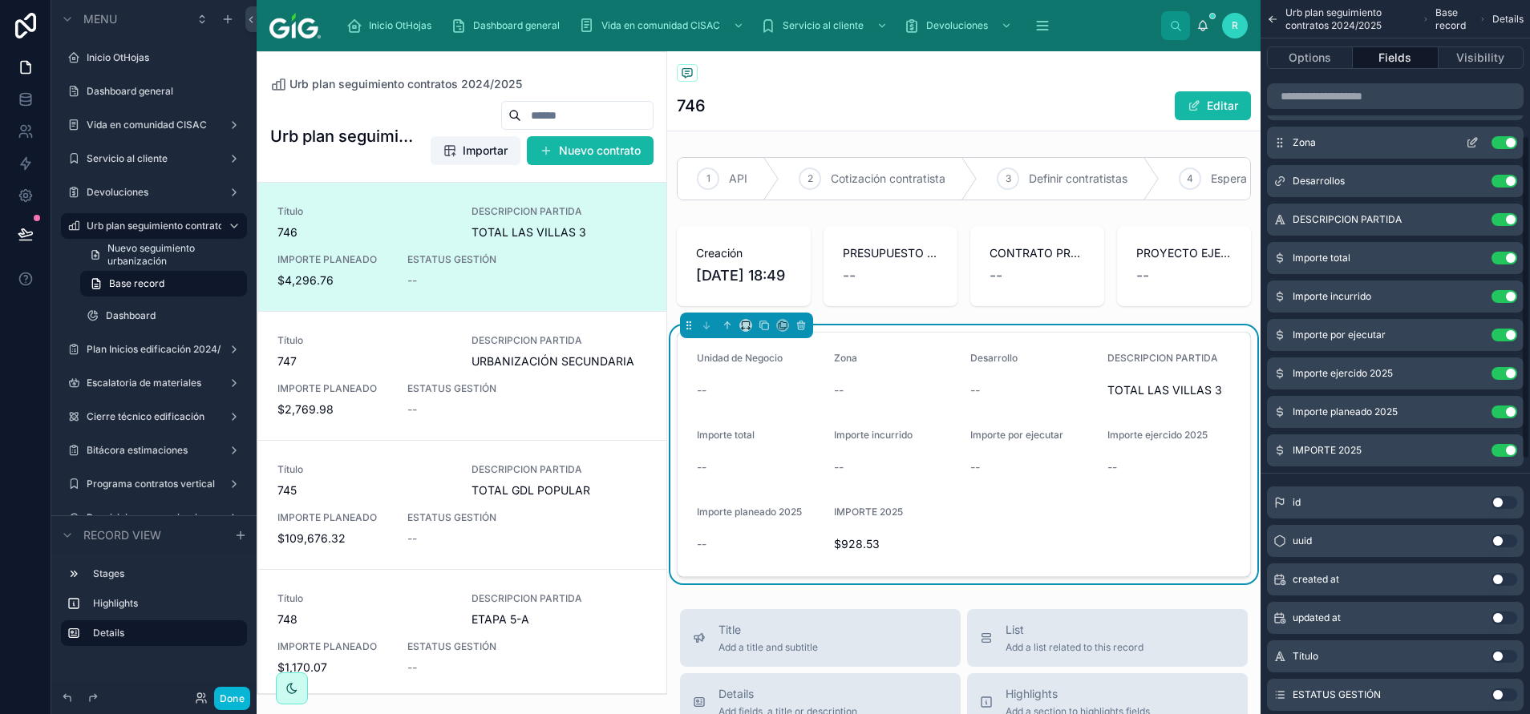
scroll to position [19, 0]
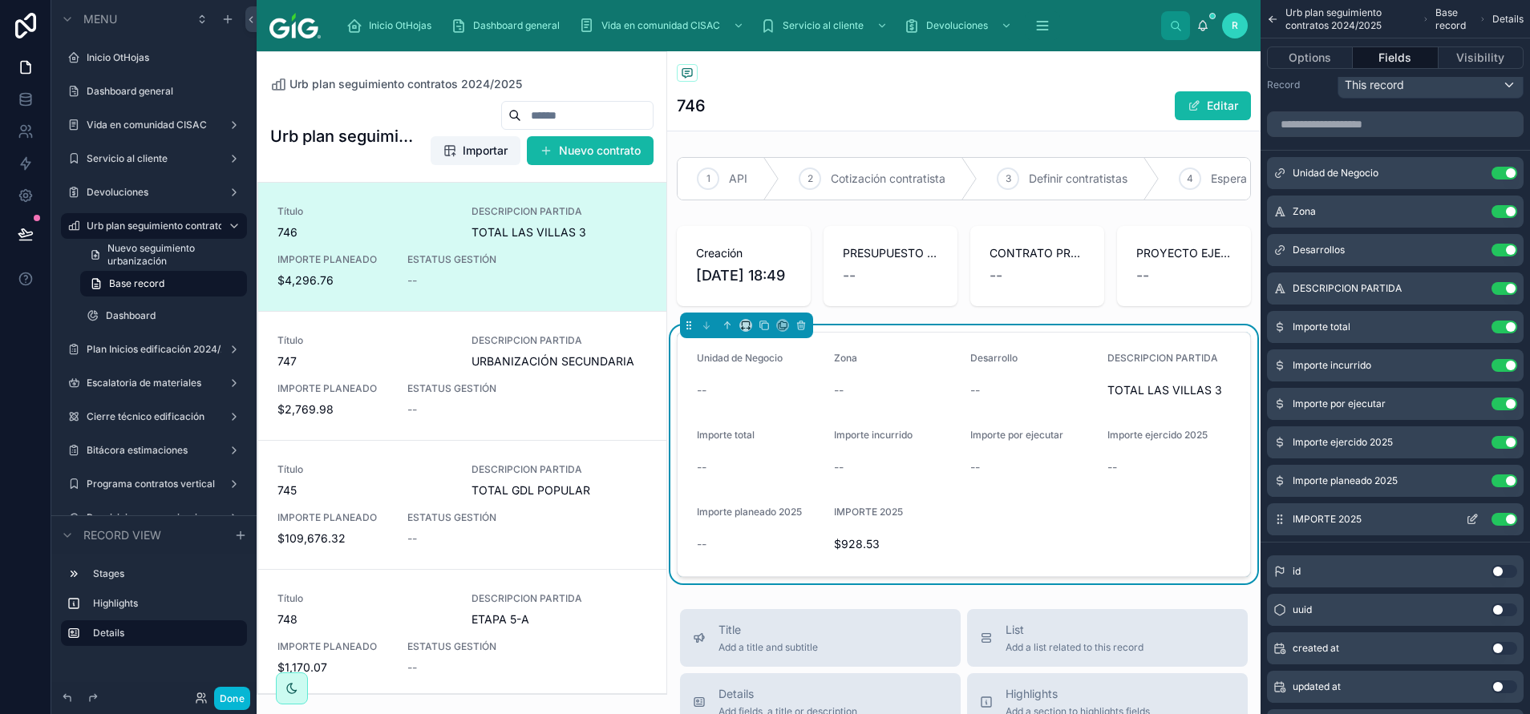
click at [1474, 515] on icon "scrollable content" at bounding box center [1472, 519] width 13 height 13
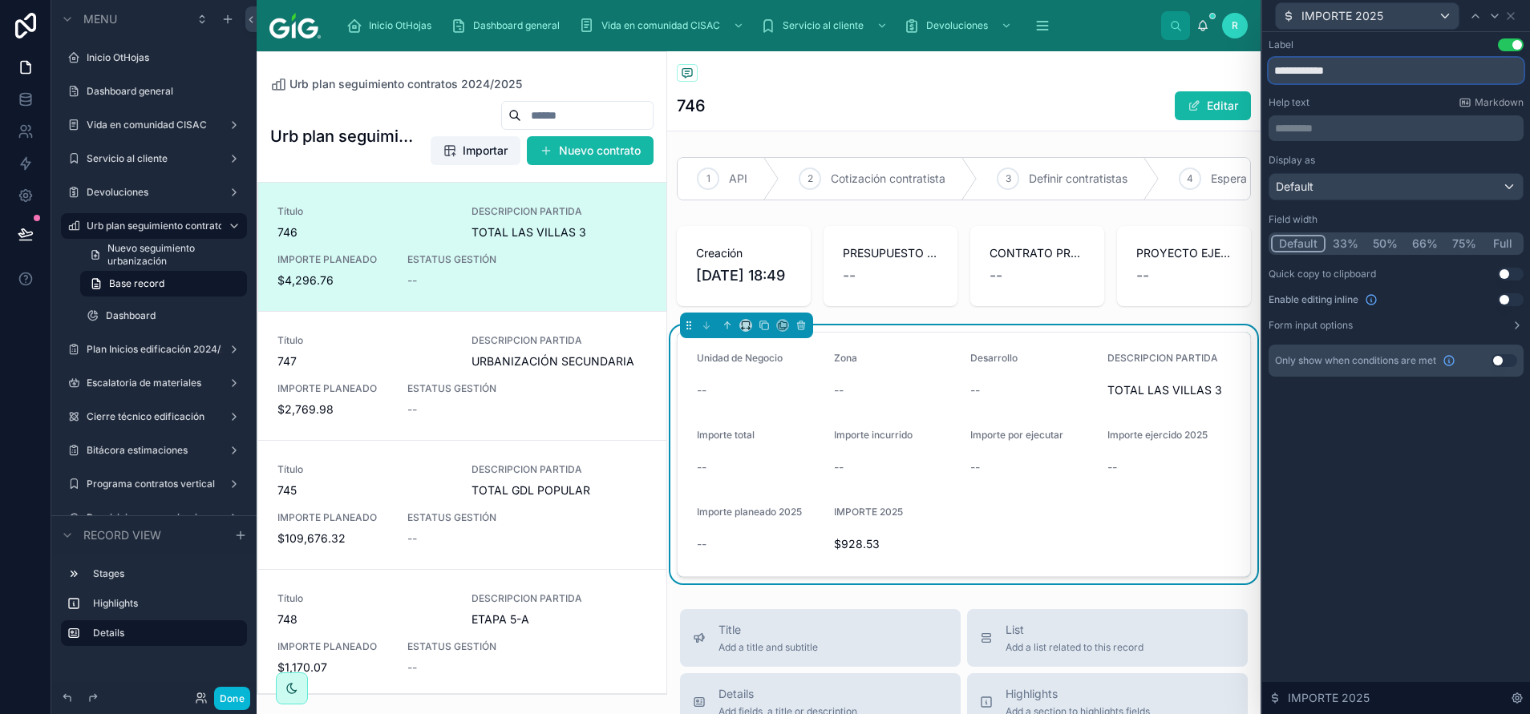
click at [1285, 70] on input "**********" at bounding box center [1395, 71] width 255 height 26
type input "**********"
click at [1514, 16] on icon at bounding box center [1510, 16] width 13 height 13
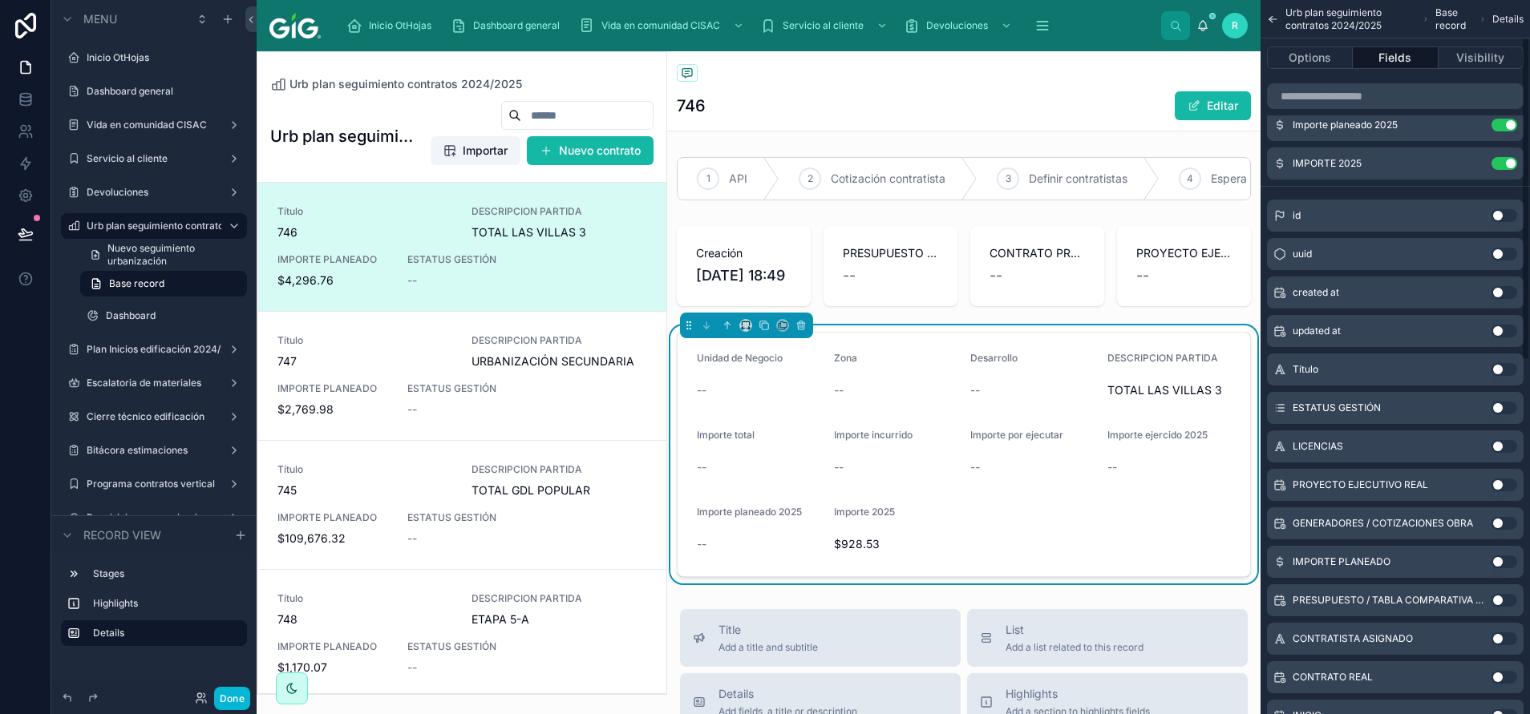
scroll to position [861, 0]
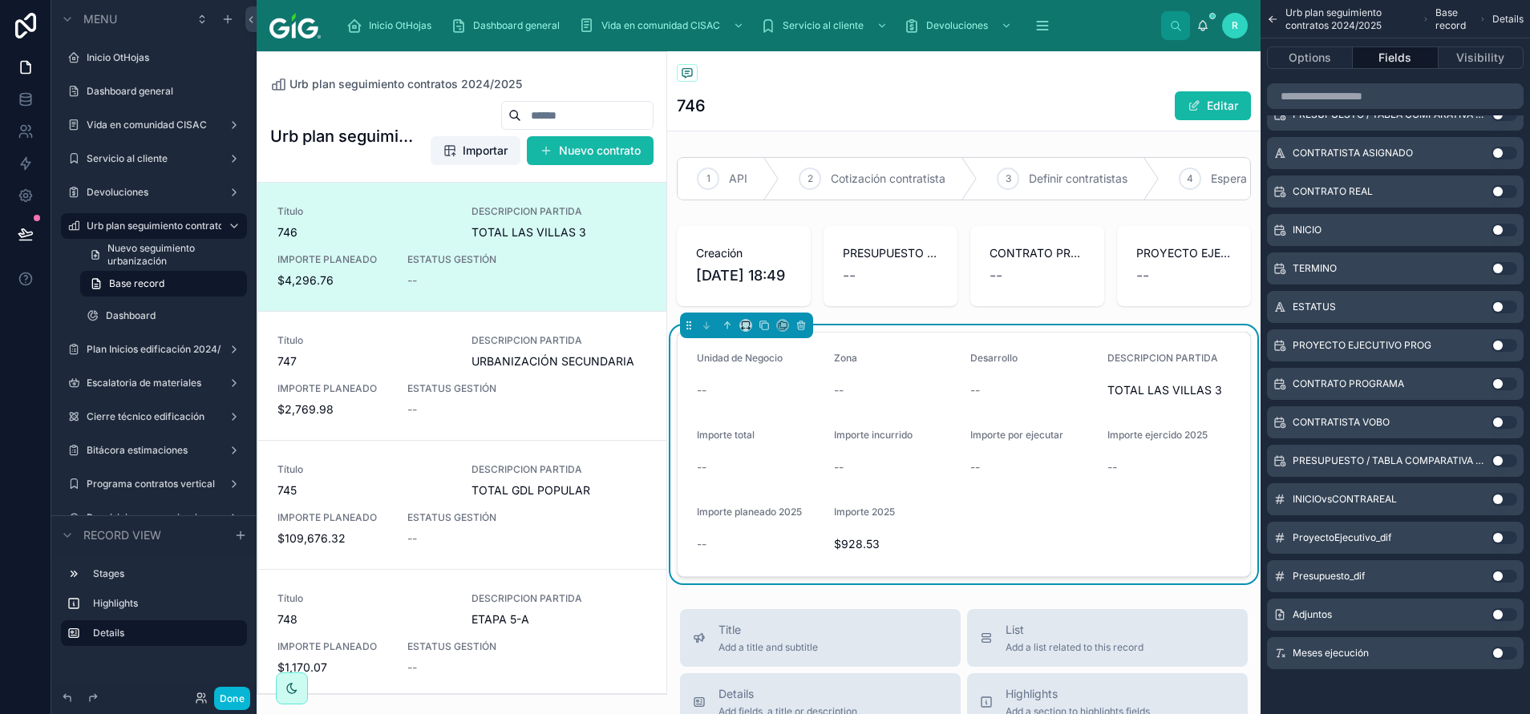
click at [1503, 655] on button "Use setting" at bounding box center [1504, 653] width 26 height 13
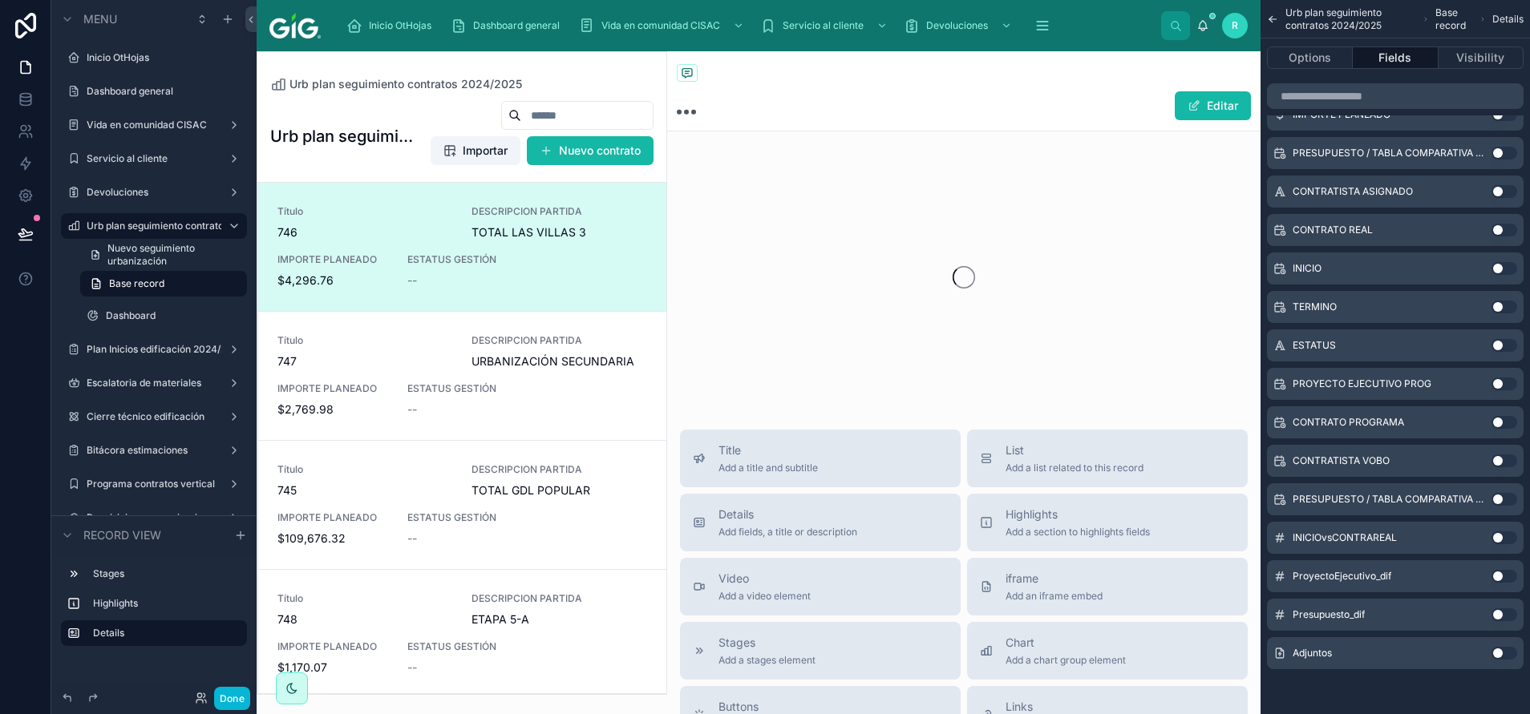
click at [1499, 273] on button "Use setting" at bounding box center [1504, 268] width 26 height 13
click at [1509, 309] on button "Use setting" at bounding box center [1504, 307] width 26 height 13
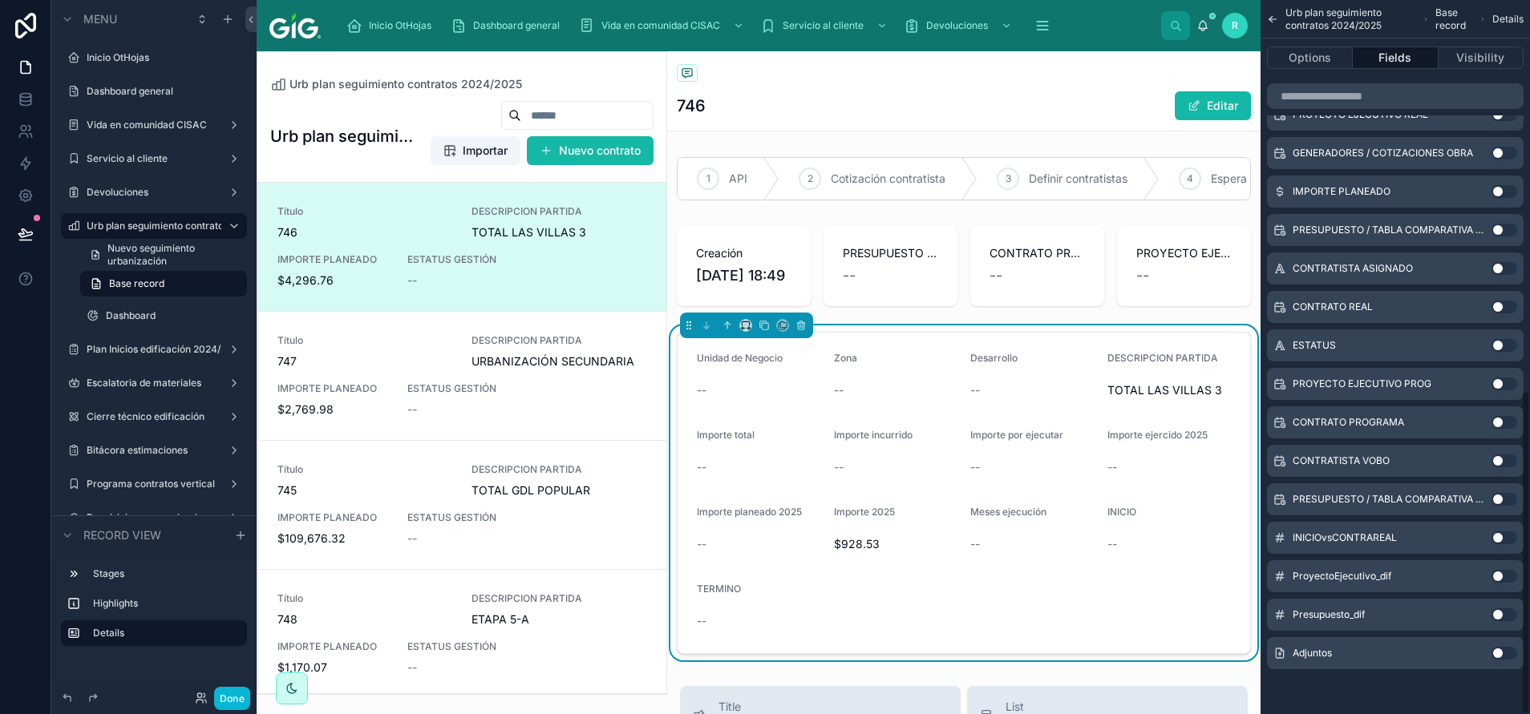
click at [1503, 346] on button "Use setting" at bounding box center [1504, 345] width 26 height 13
click at [1491, 350] on div "Use setting" at bounding box center [1504, 345] width 26 height 13
click at [1503, 343] on button "Use setting" at bounding box center [1504, 345] width 26 height 13
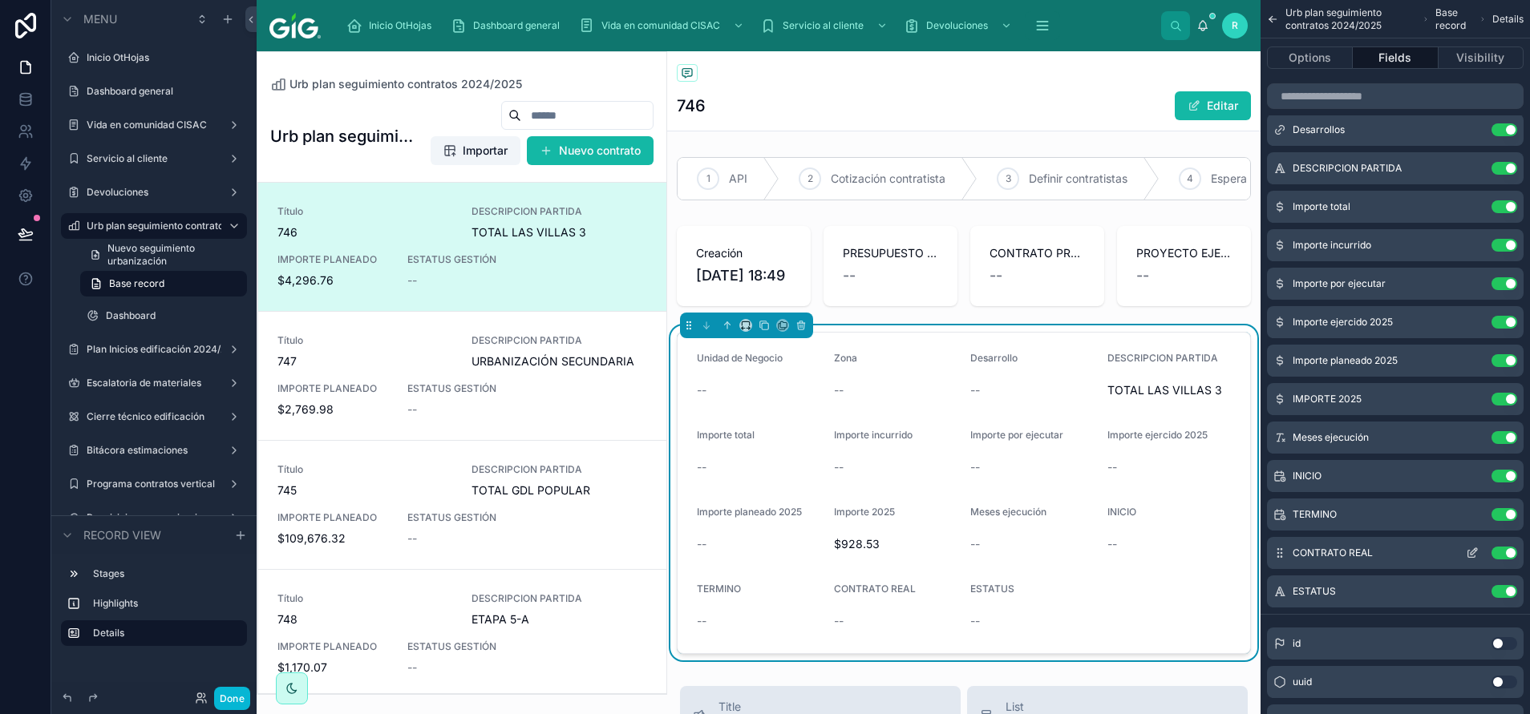
click at [1468, 552] on icon "scrollable content" at bounding box center [1471, 554] width 7 height 7
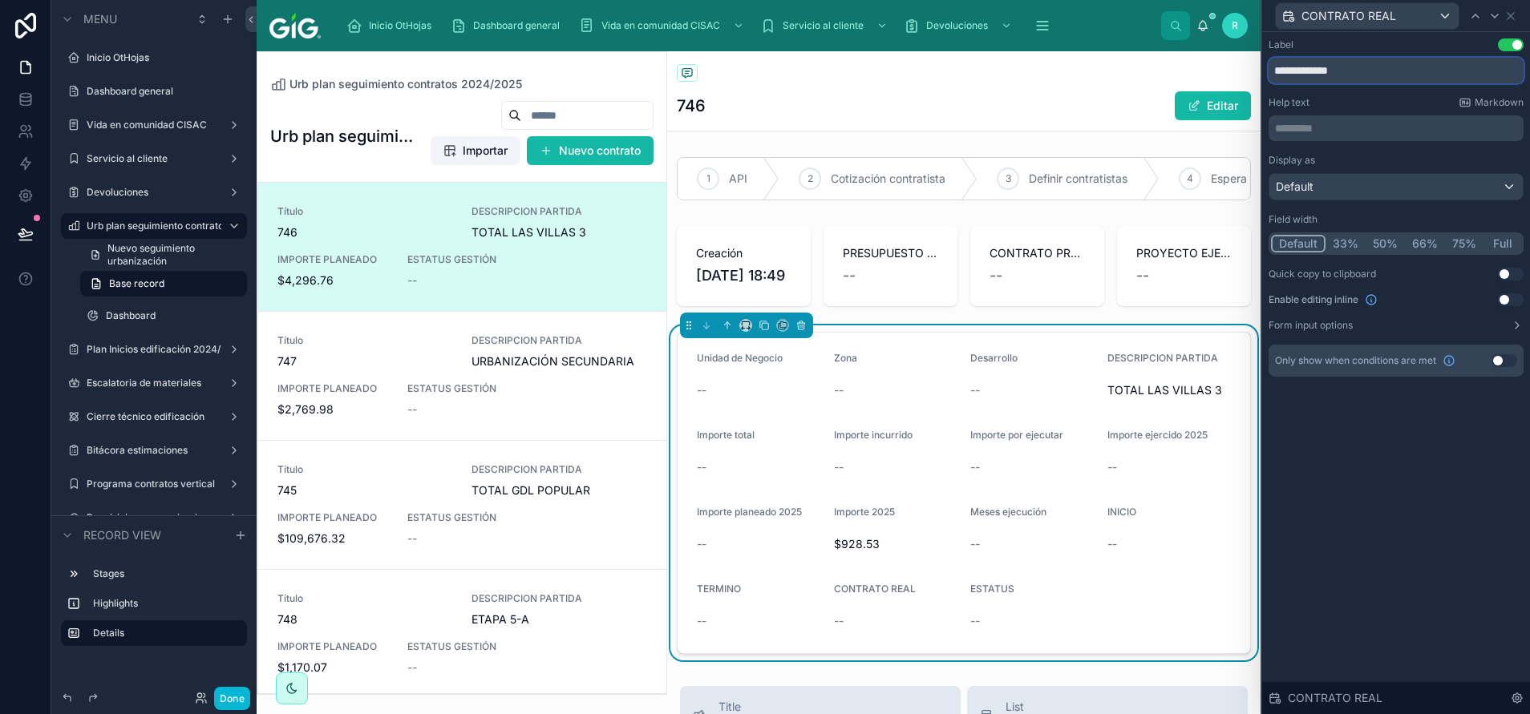
click at [1353, 77] on input "**********" at bounding box center [1395, 71] width 255 height 26
type input "**********"
click at [1406, 103] on div "Help text Markdown" at bounding box center [1395, 102] width 255 height 13
click at [1515, 18] on icon at bounding box center [1510, 16] width 13 height 13
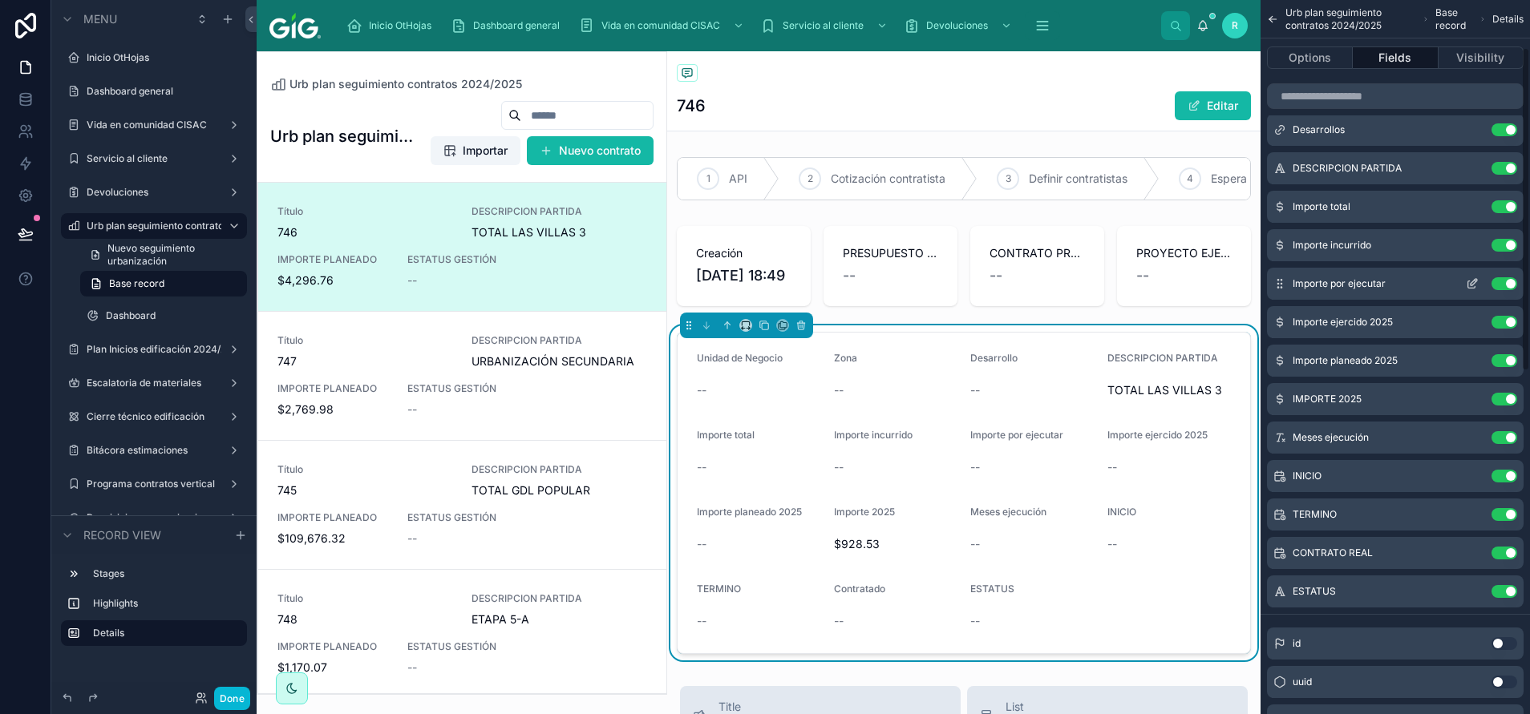
scroll to position [19, 0]
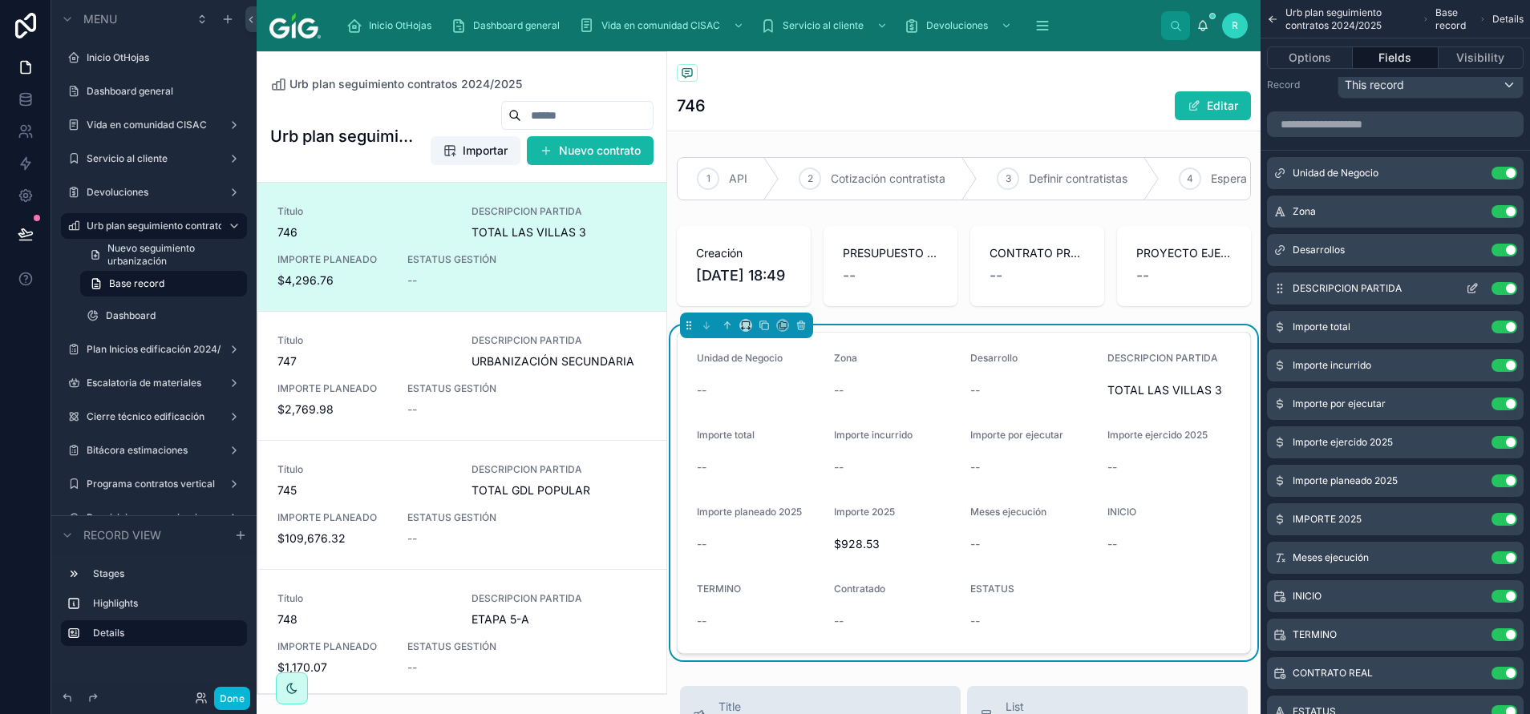
click at [1464, 292] on button "scrollable content" at bounding box center [1472, 288] width 26 height 13
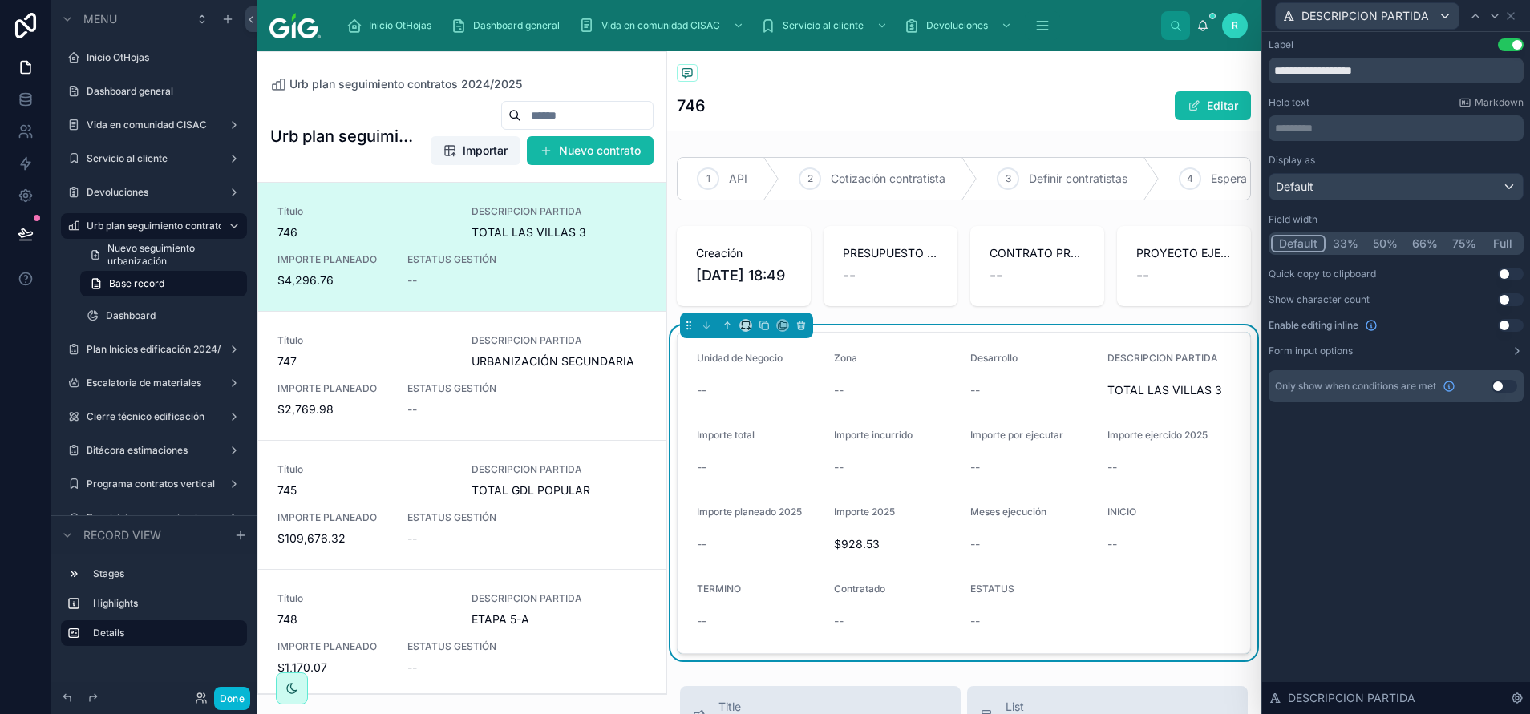
click at [1376, 247] on button "50%" at bounding box center [1384, 244] width 39 height 18
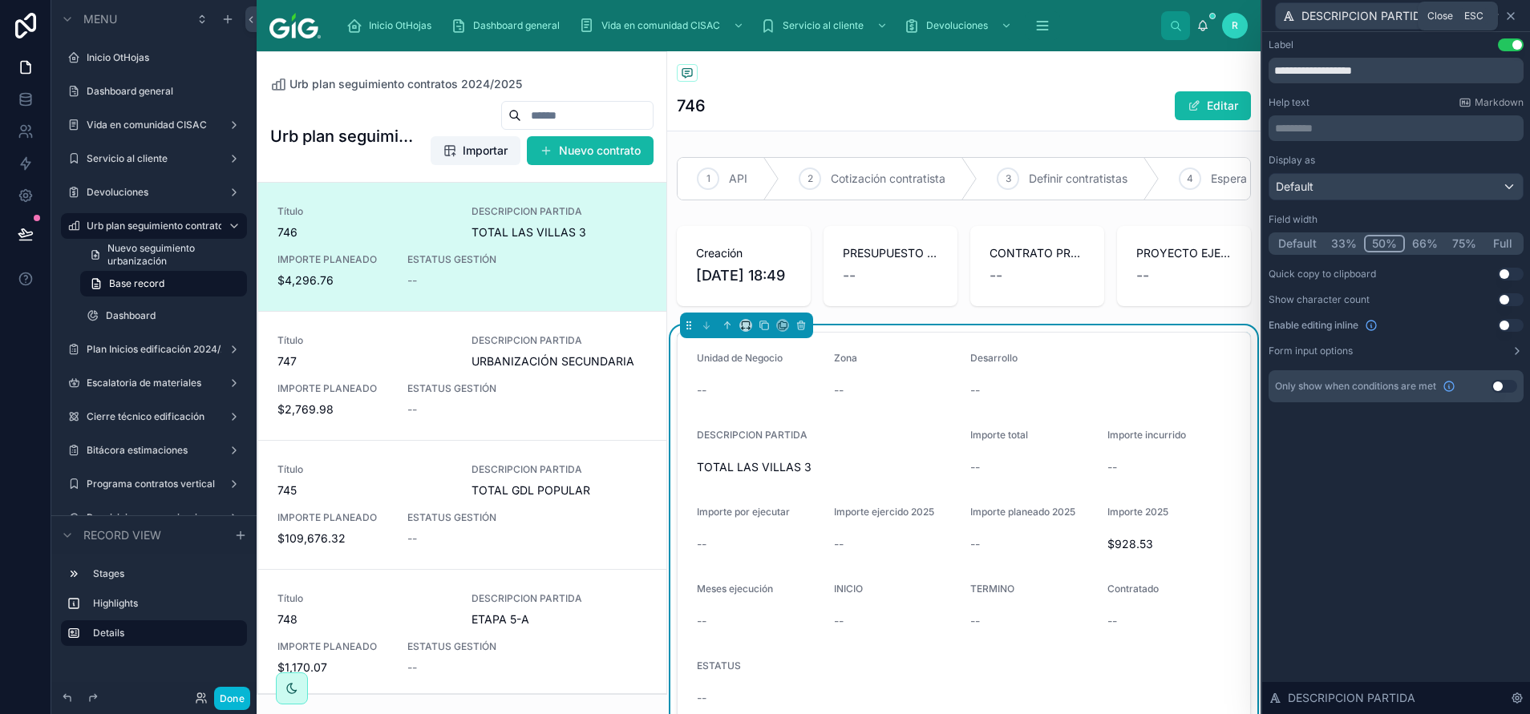
click at [1506, 13] on icon at bounding box center [1510, 16] width 13 height 13
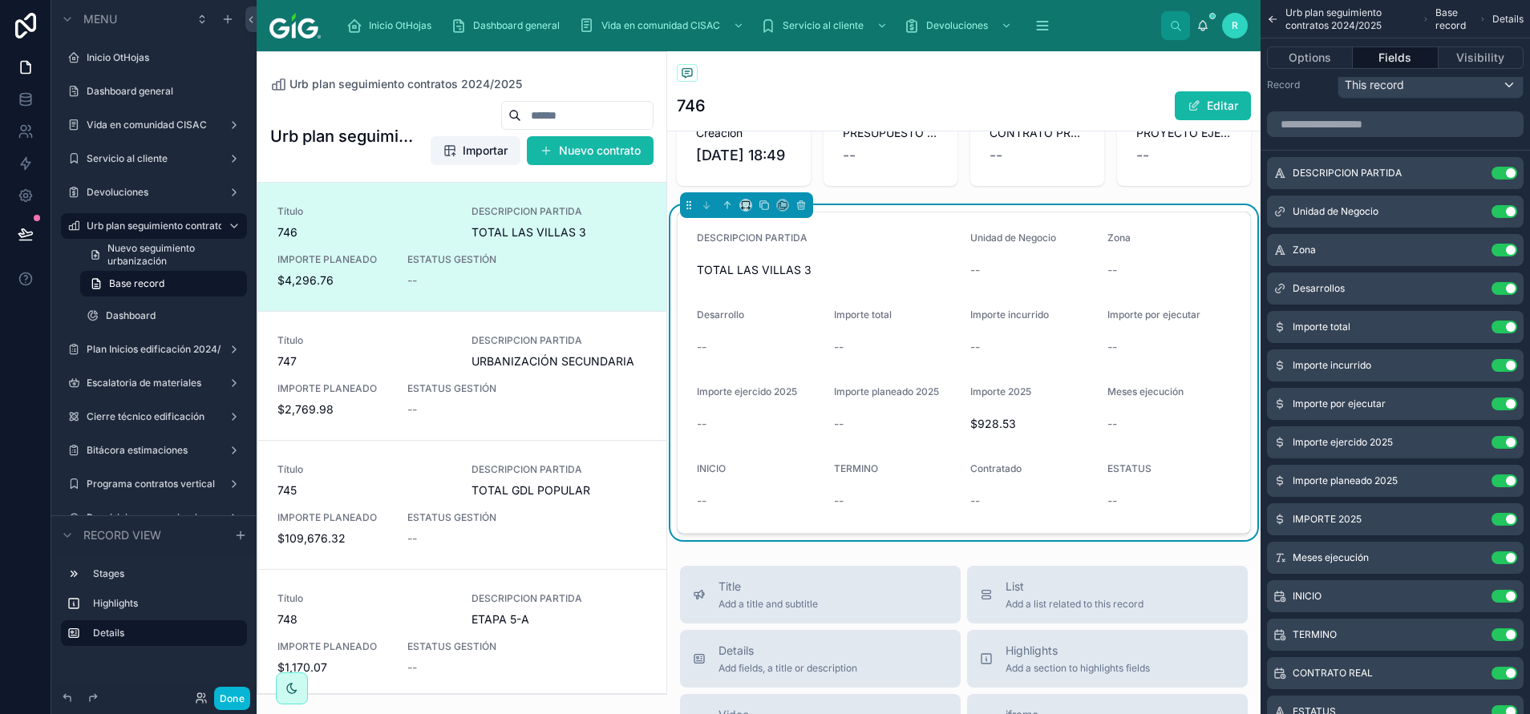
scroll to position [0, 0]
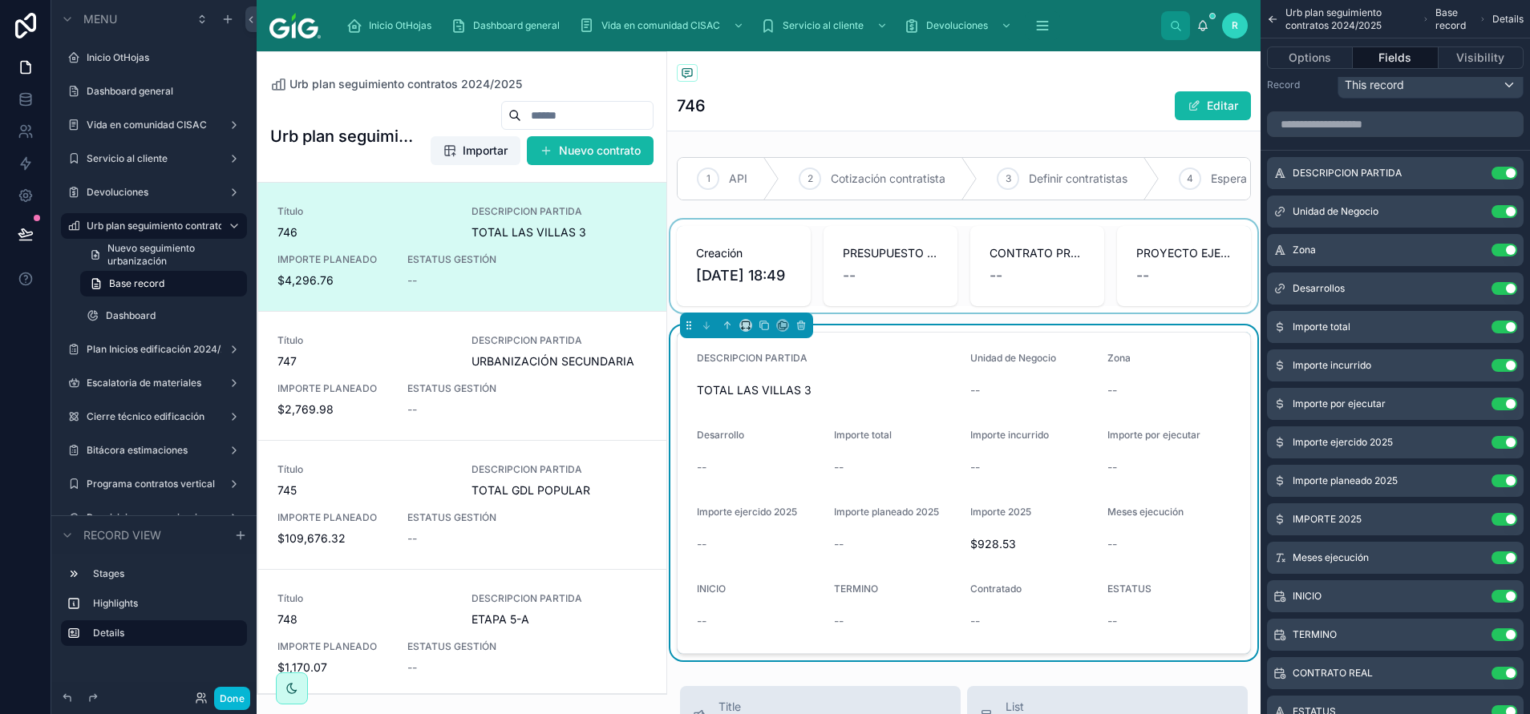
click at [942, 311] on div at bounding box center [963, 266] width 593 height 93
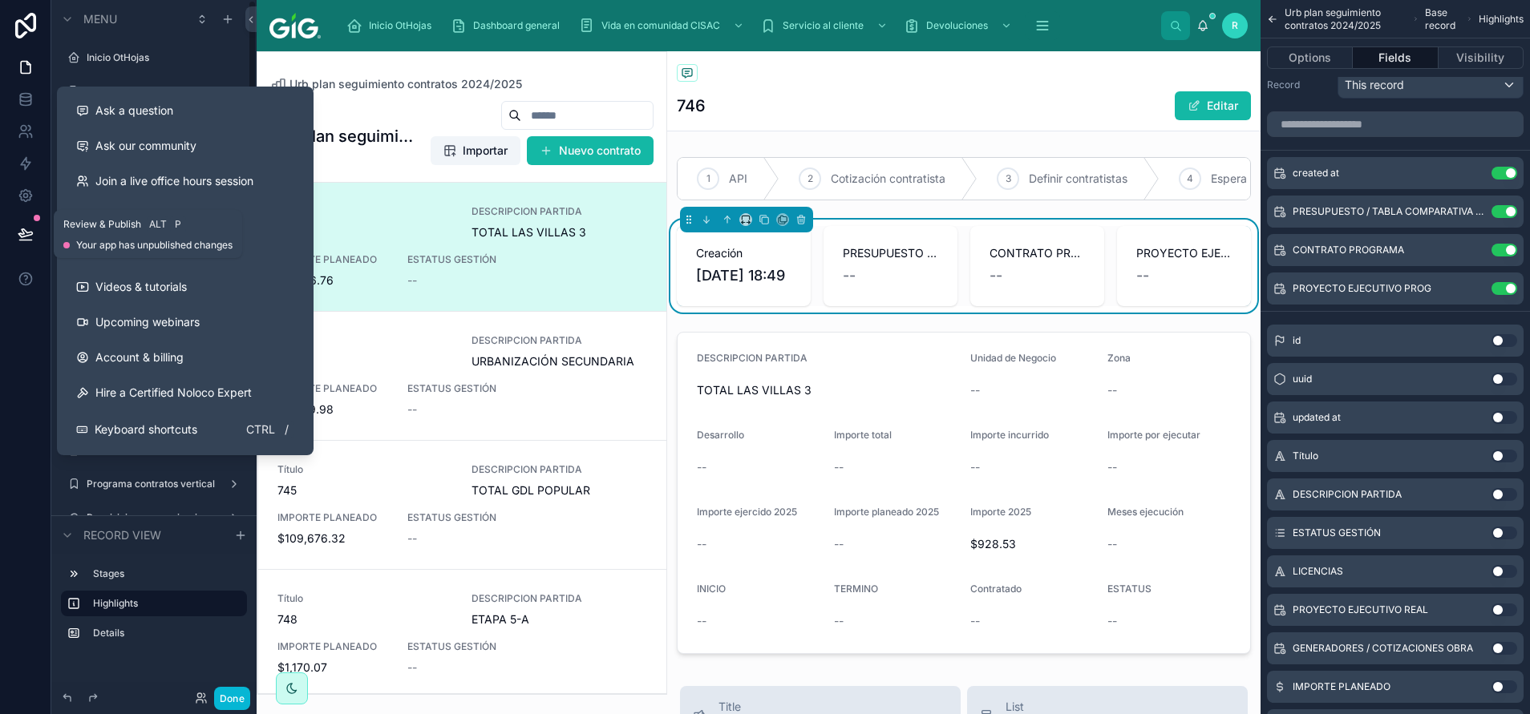
click at [31, 223] on button at bounding box center [25, 234] width 35 height 45
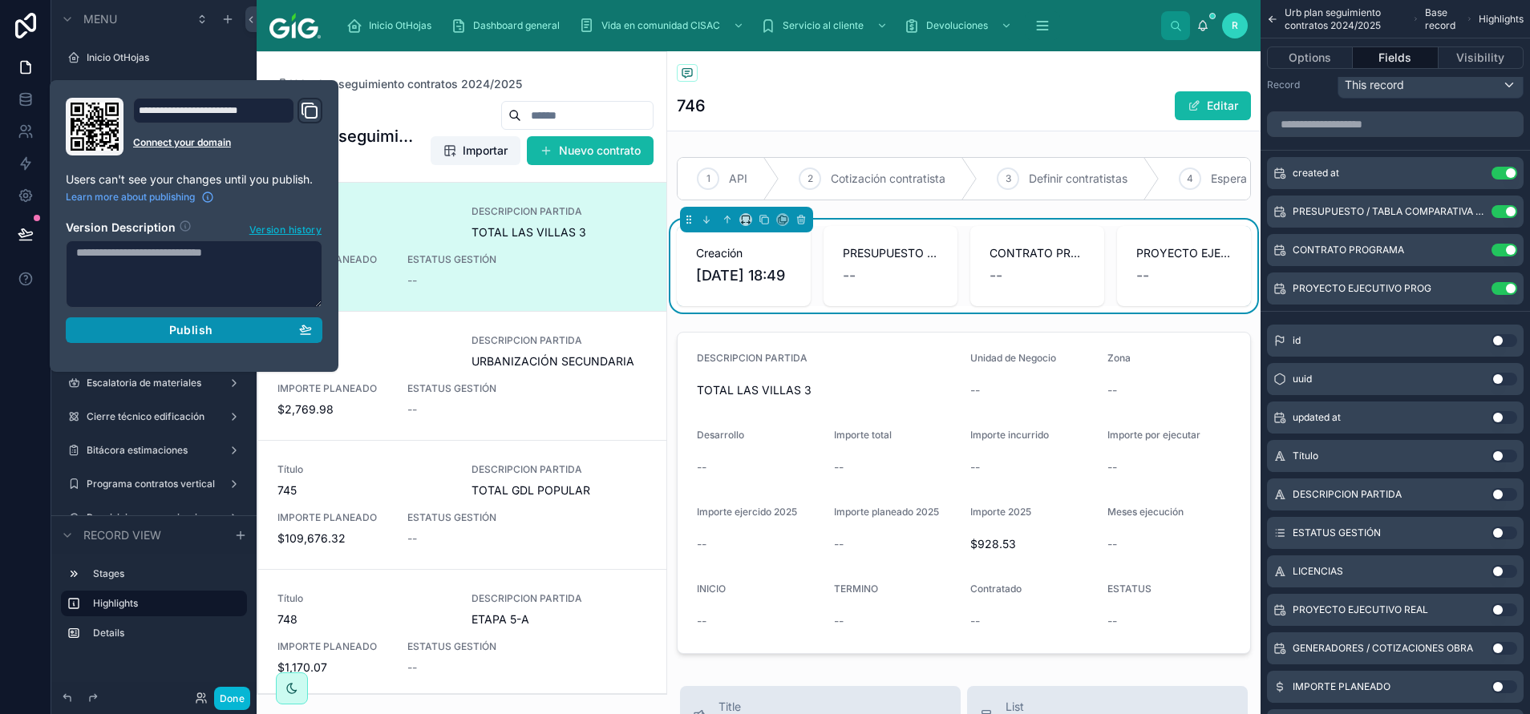
click at [206, 330] on span "Publish" at bounding box center [190, 330] width 43 height 14
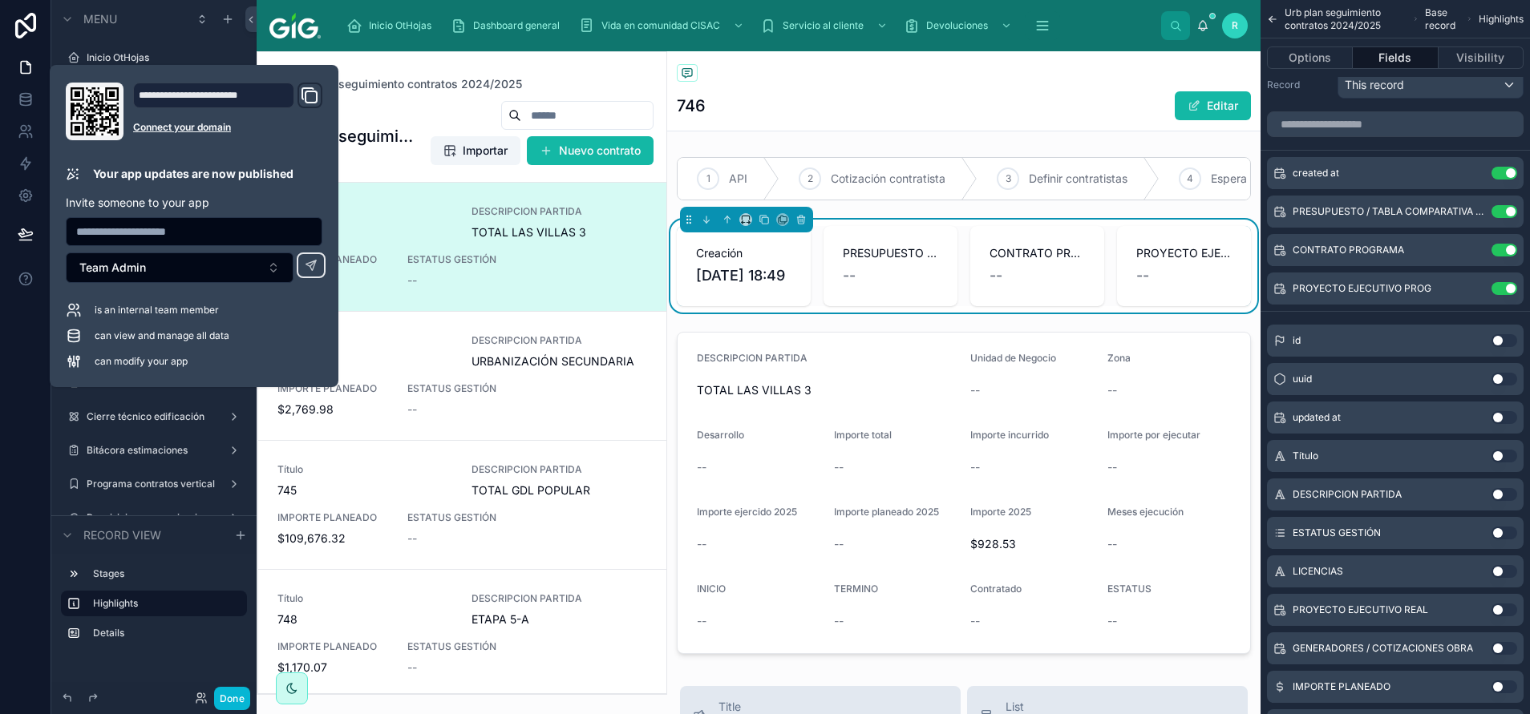
click at [895, 73] on div "Urb plan seguimiento contratos 2024/2025" at bounding box center [964, 74] width 574 height 20
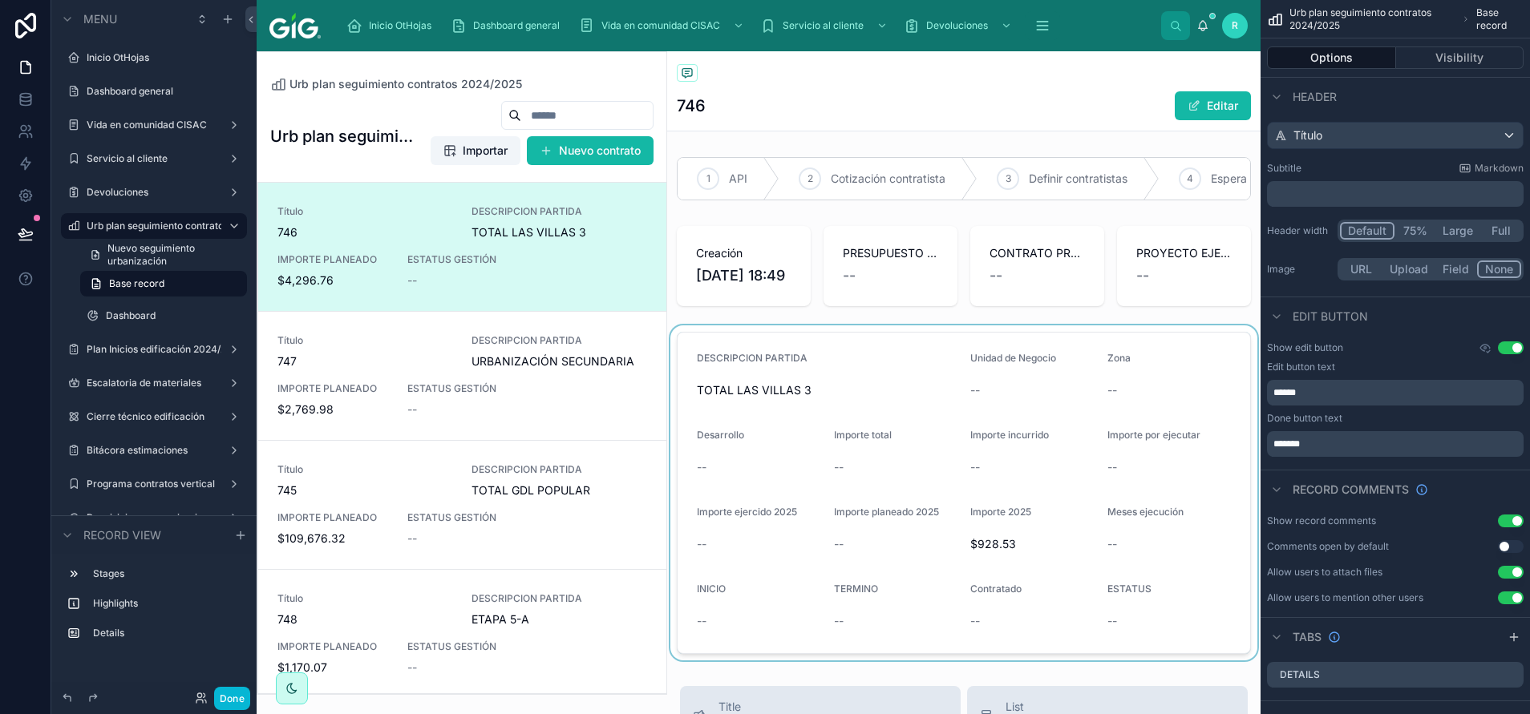
click at [819, 632] on div at bounding box center [963, 493] width 593 height 335
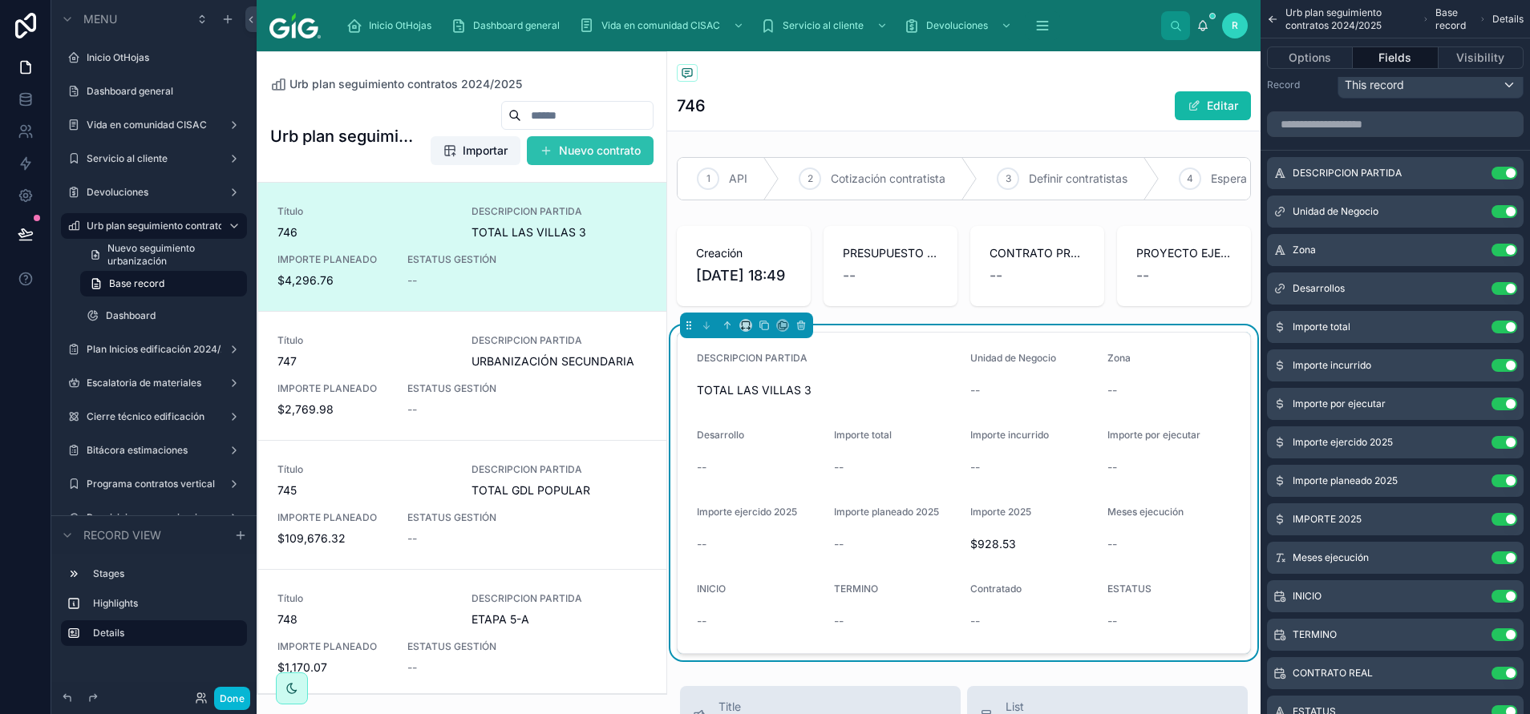
click at [596, 156] on button "Nuevo contrato" at bounding box center [590, 150] width 127 height 29
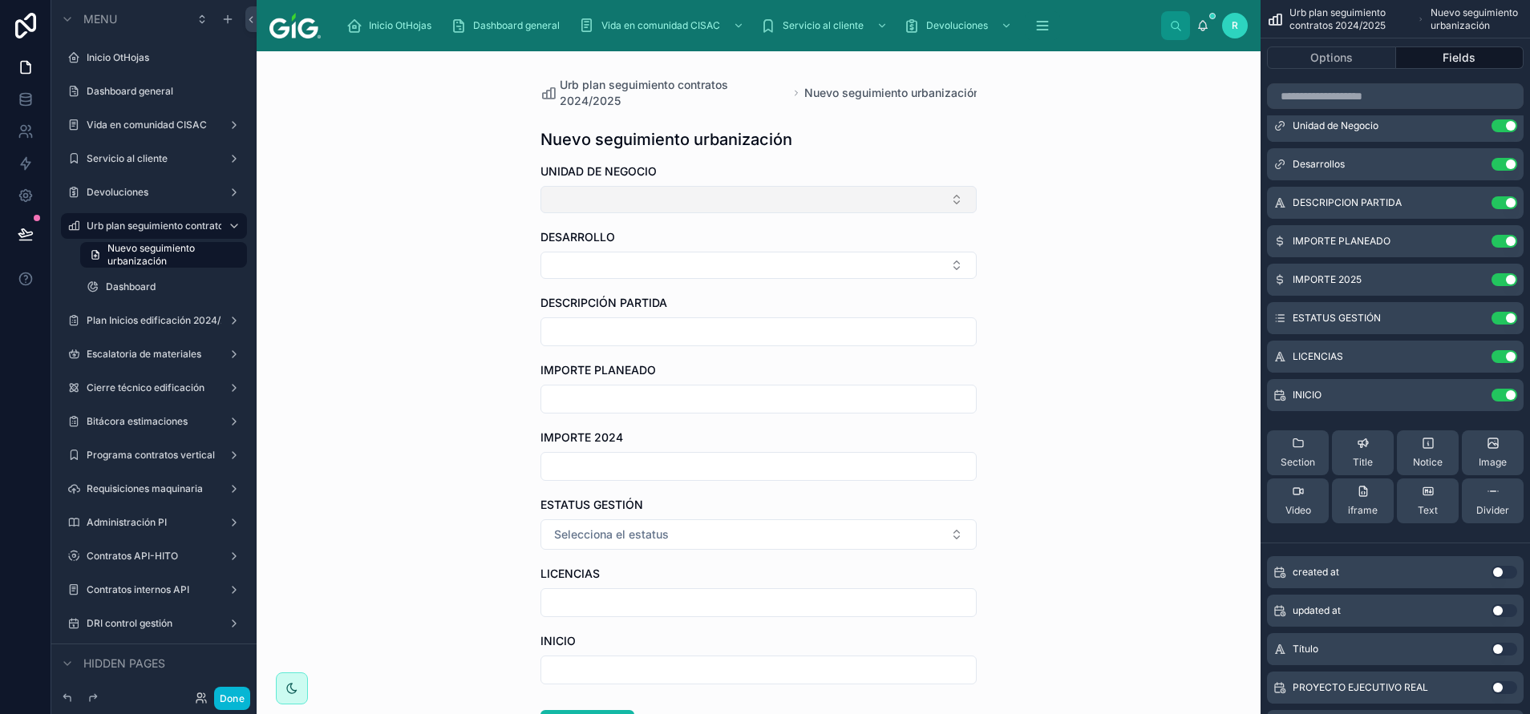
click at [669, 202] on button "Select Button" at bounding box center [758, 199] width 436 height 27
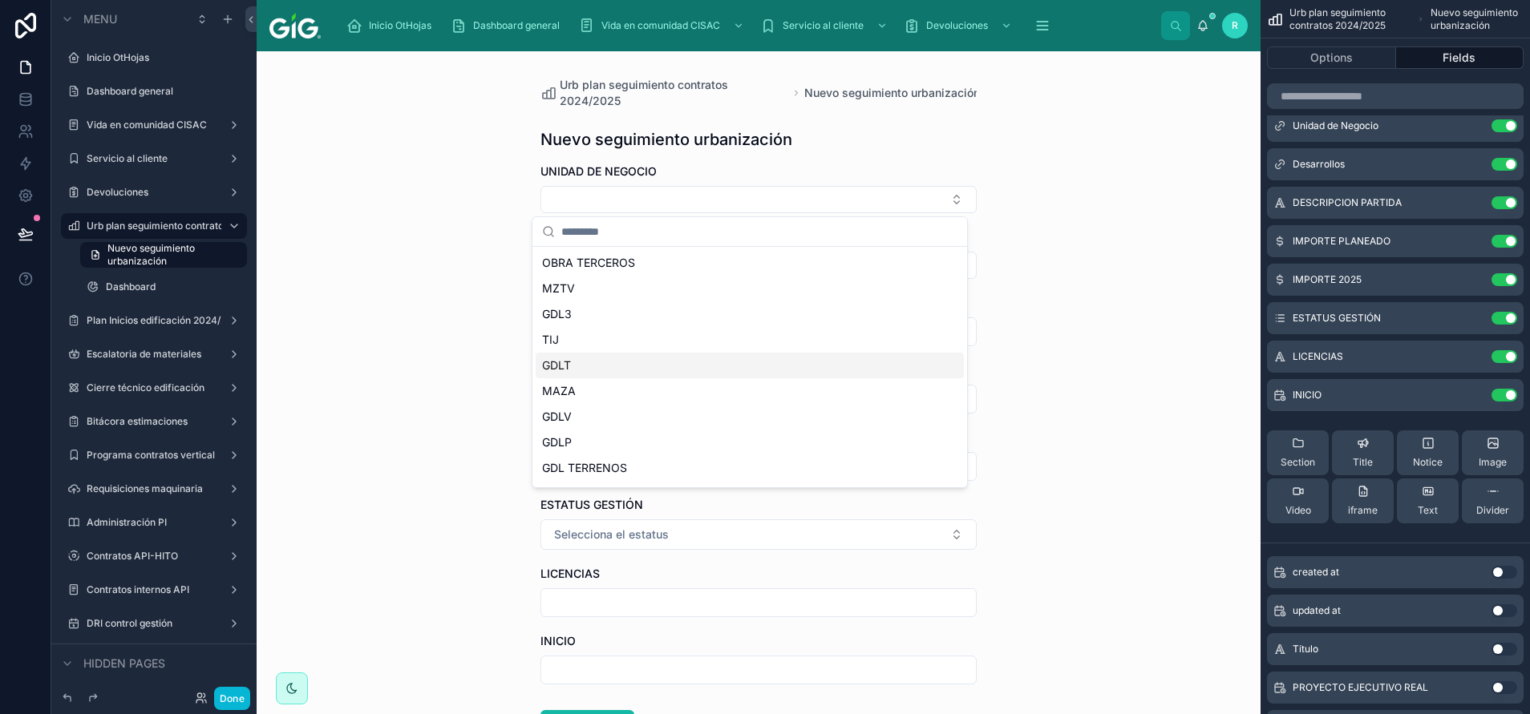
click at [1128, 305] on div "Urb plan seguimiento contratos 2024/2025 Nuevo seguimiento urbanización Nuevo s…" at bounding box center [759, 382] width 1004 height 663
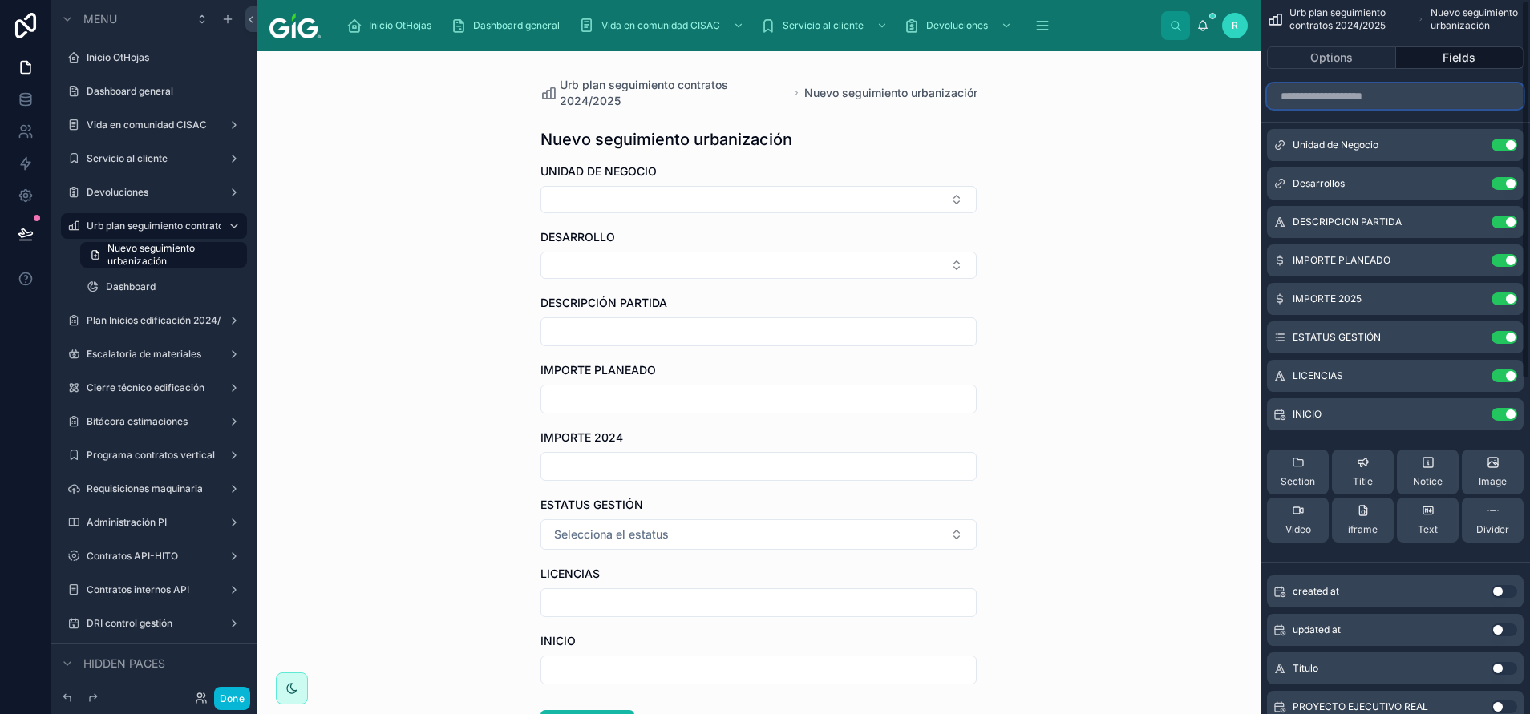
click at [1418, 95] on input "scrollable content" at bounding box center [1395, 96] width 257 height 26
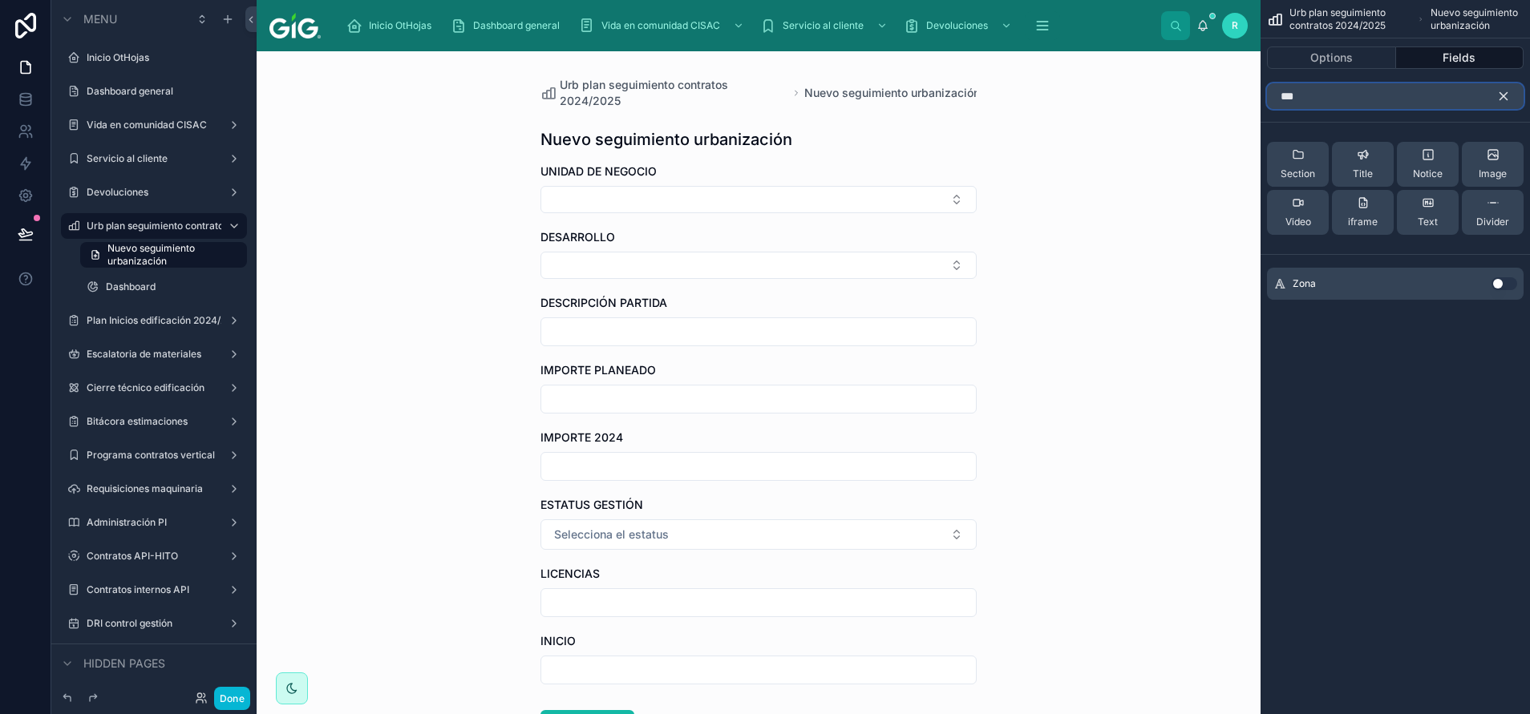
type input "***"
click at [1511, 293] on div "Zona Use setting" at bounding box center [1395, 284] width 257 height 32
click at [1503, 281] on button "Use setting" at bounding box center [1504, 283] width 26 height 13
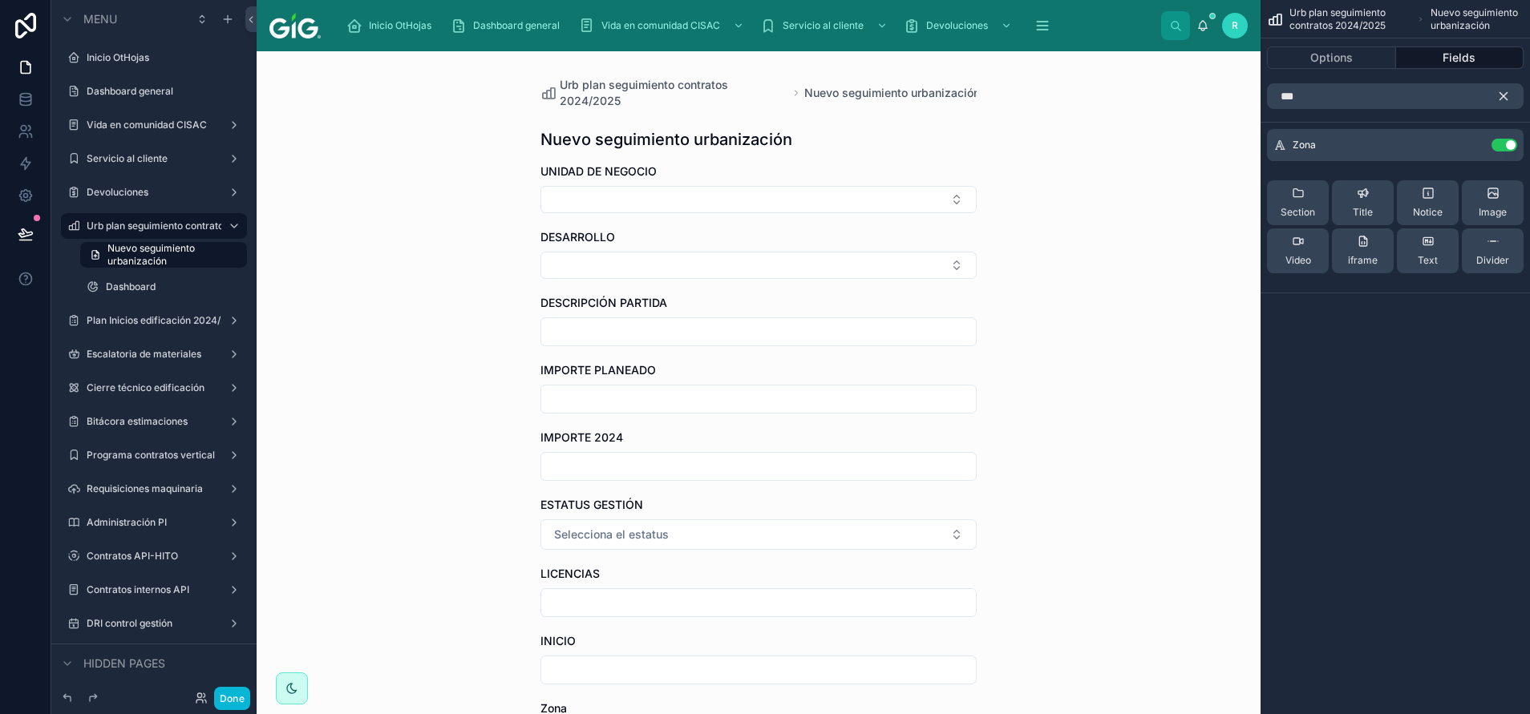
click at [1500, 97] on icon "scrollable content" at bounding box center [1503, 96] width 14 height 14
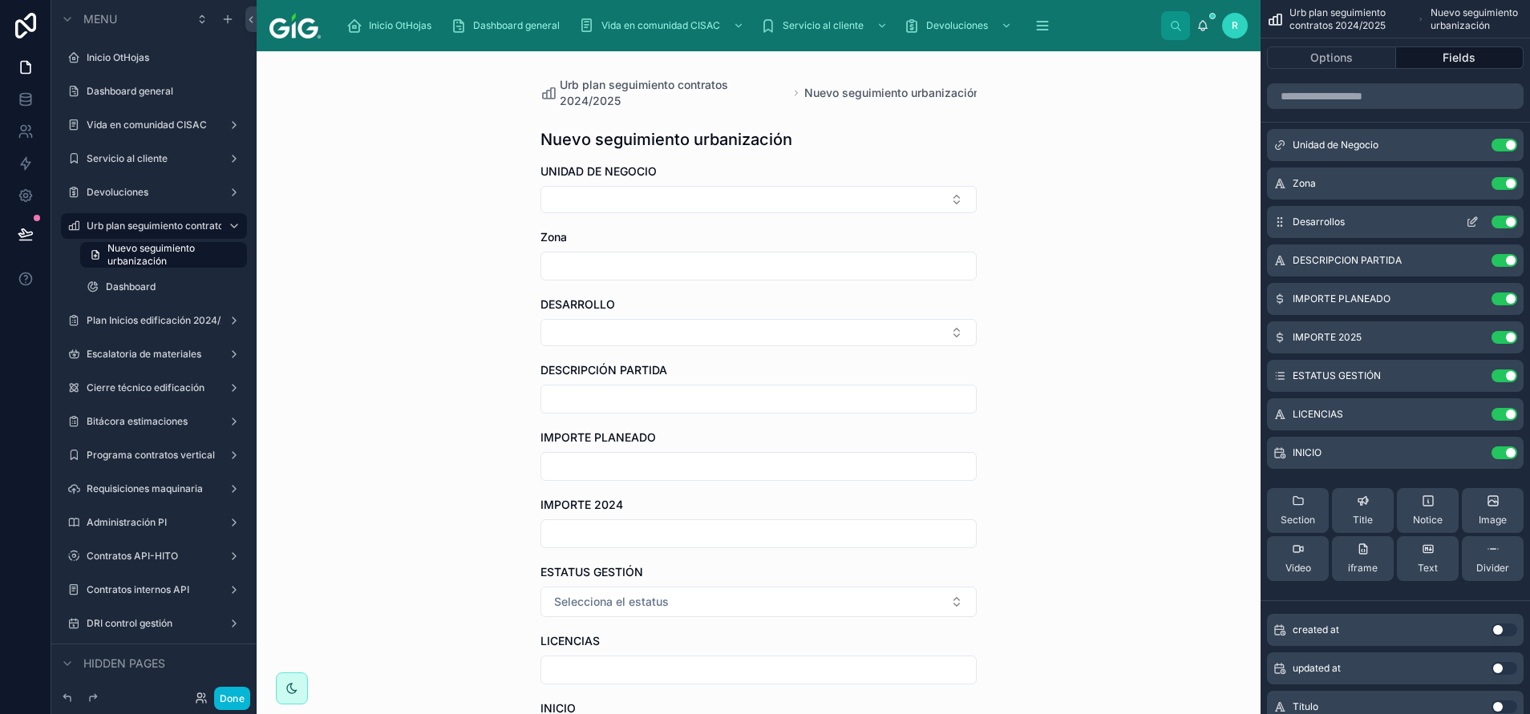
click at [1472, 228] on icon "scrollable content" at bounding box center [1472, 222] width 13 height 13
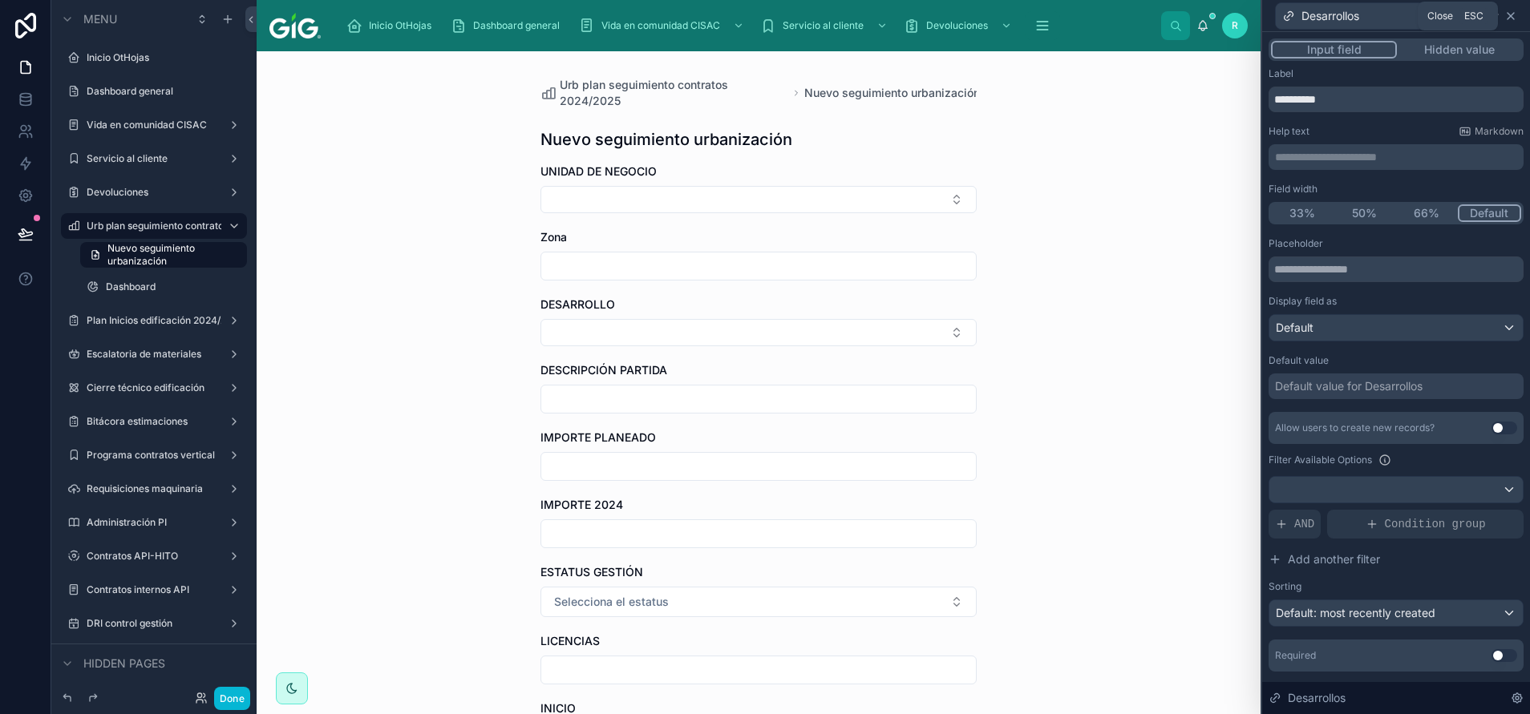
click at [1515, 20] on icon at bounding box center [1510, 16] width 13 height 13
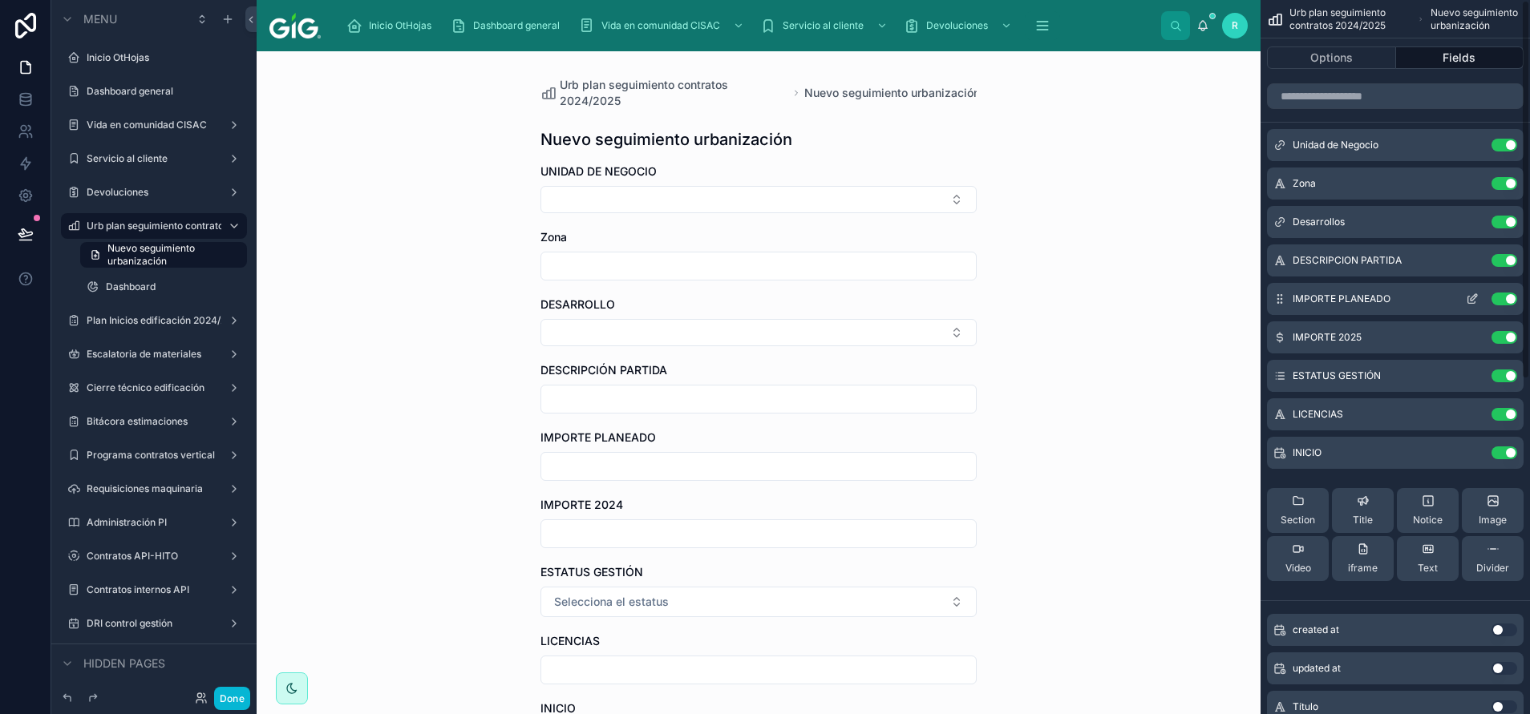
click at [1511, 296] on button "Use setting" at bounding box center [1504, 299] width 26 height 13
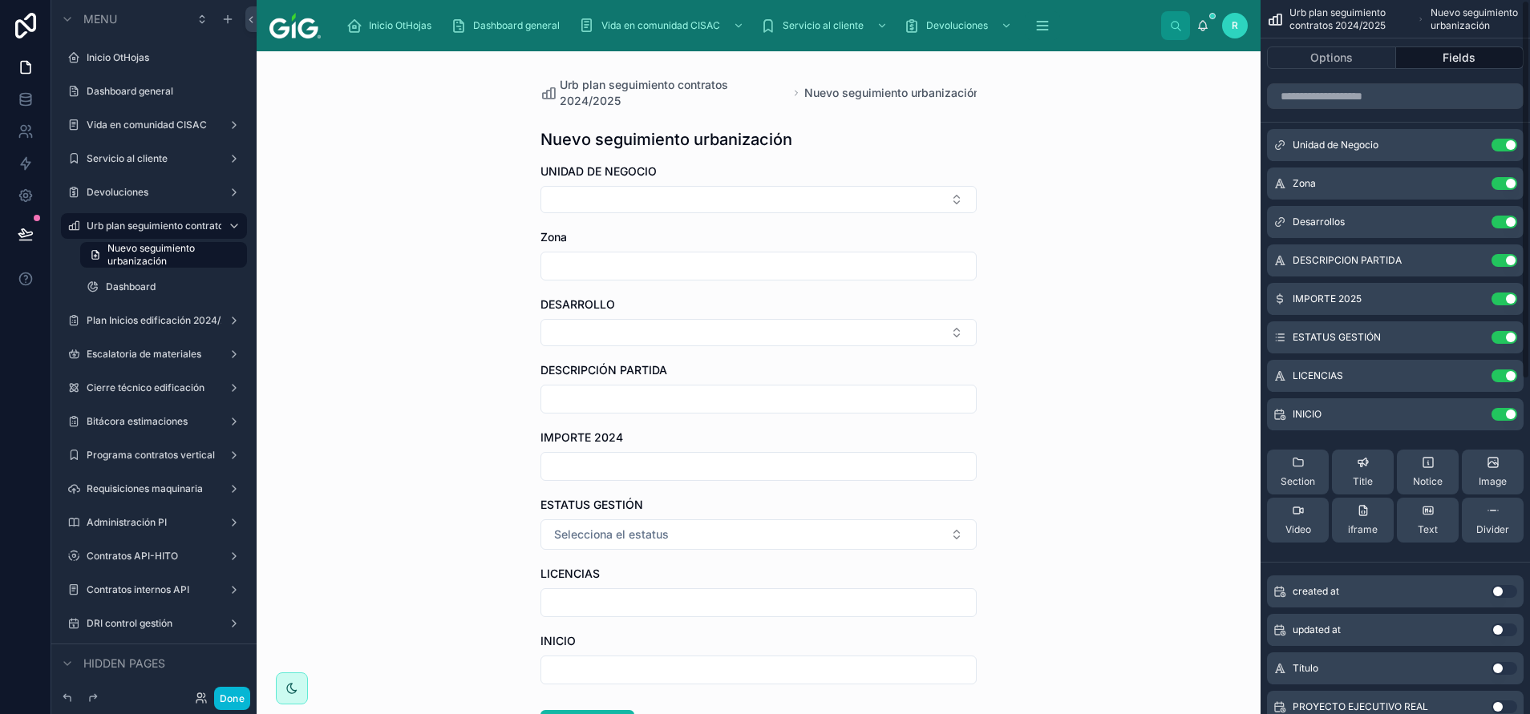
click at [1511, 296] on button "Use setting" at bounding box center [1504, 299] width 26 height 13
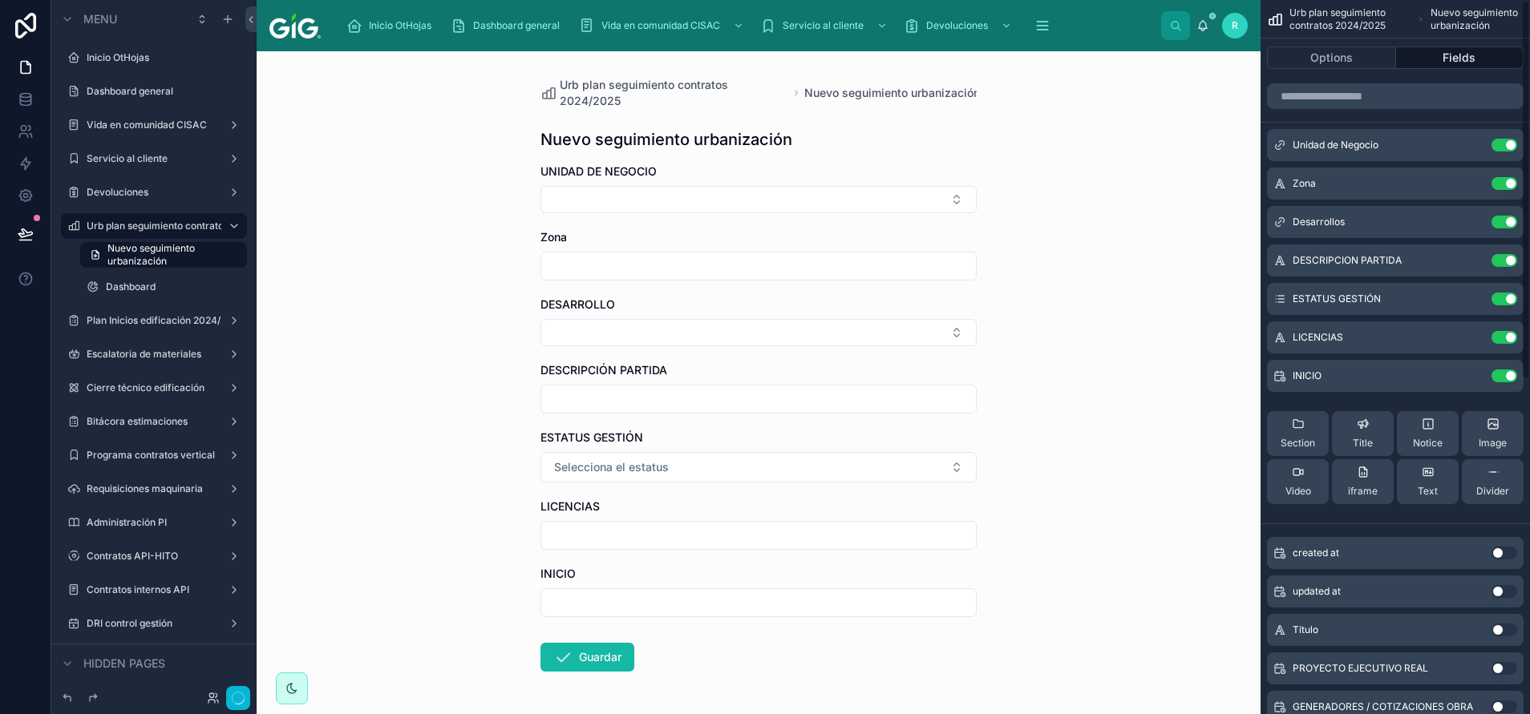
click at [1511, 296] on button "Use setting" at bounding box center [1504, 299] width 26 height 13
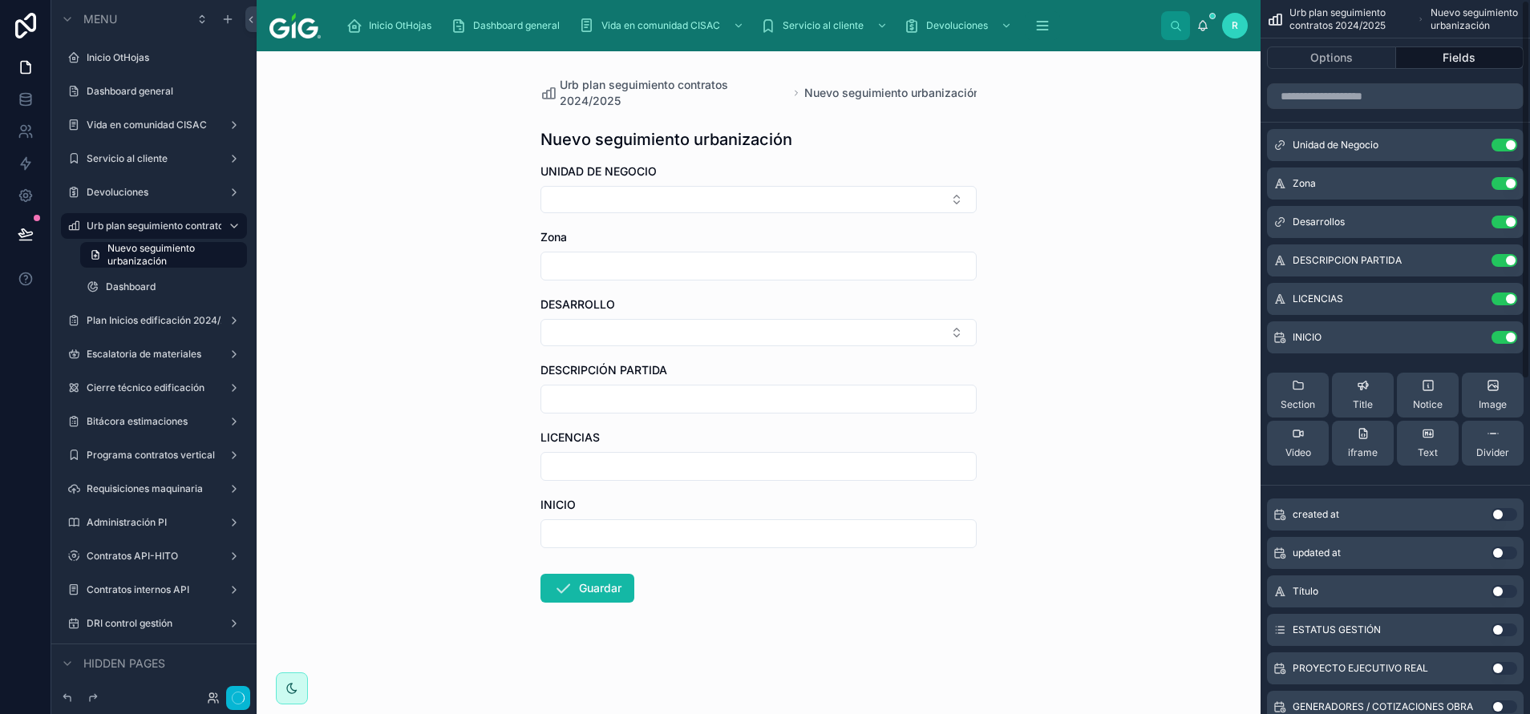
click at [1511, 296] on button "Use setting" at bounding box center [1504, 299] width 26 height 13
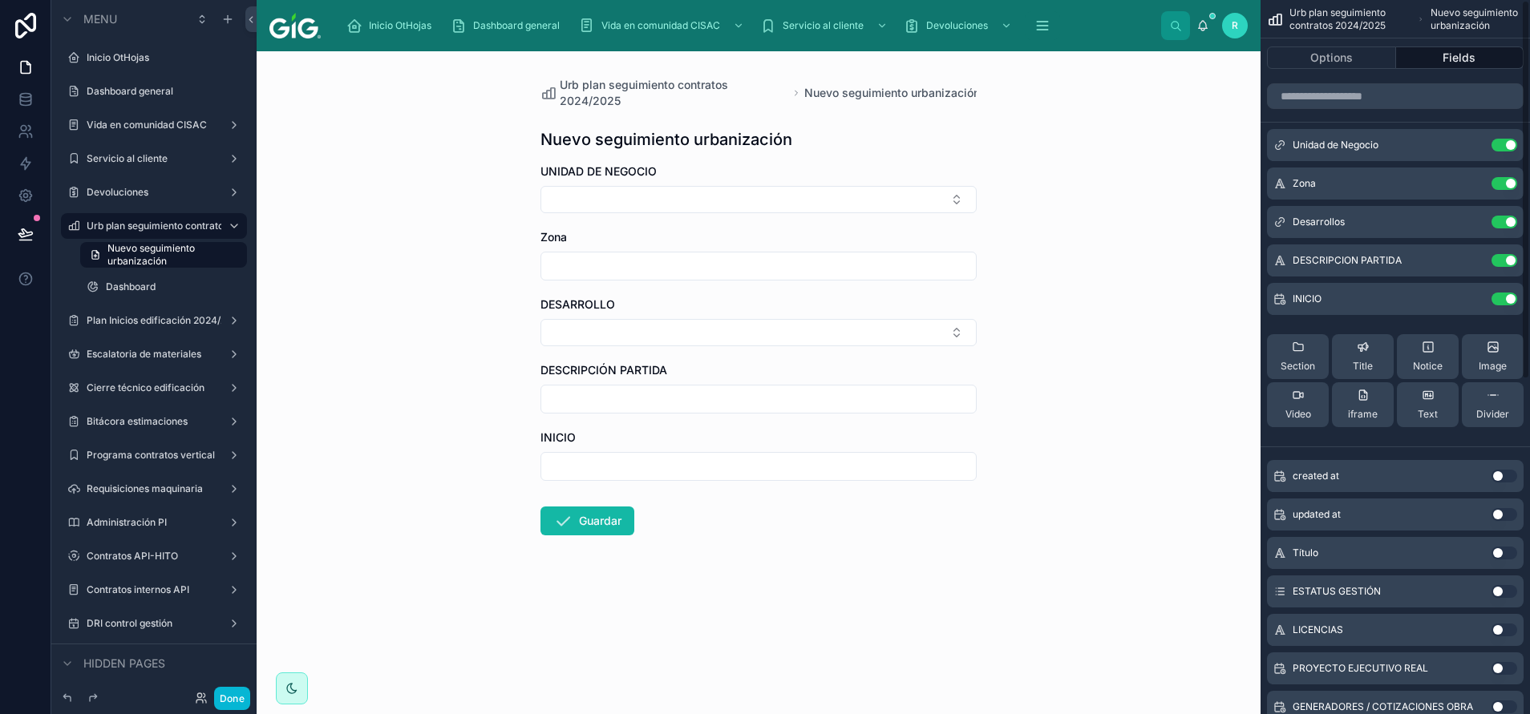
click at [1511, 296] on button "Use setting" at bounding box center [1504, 299] width 26 height 13
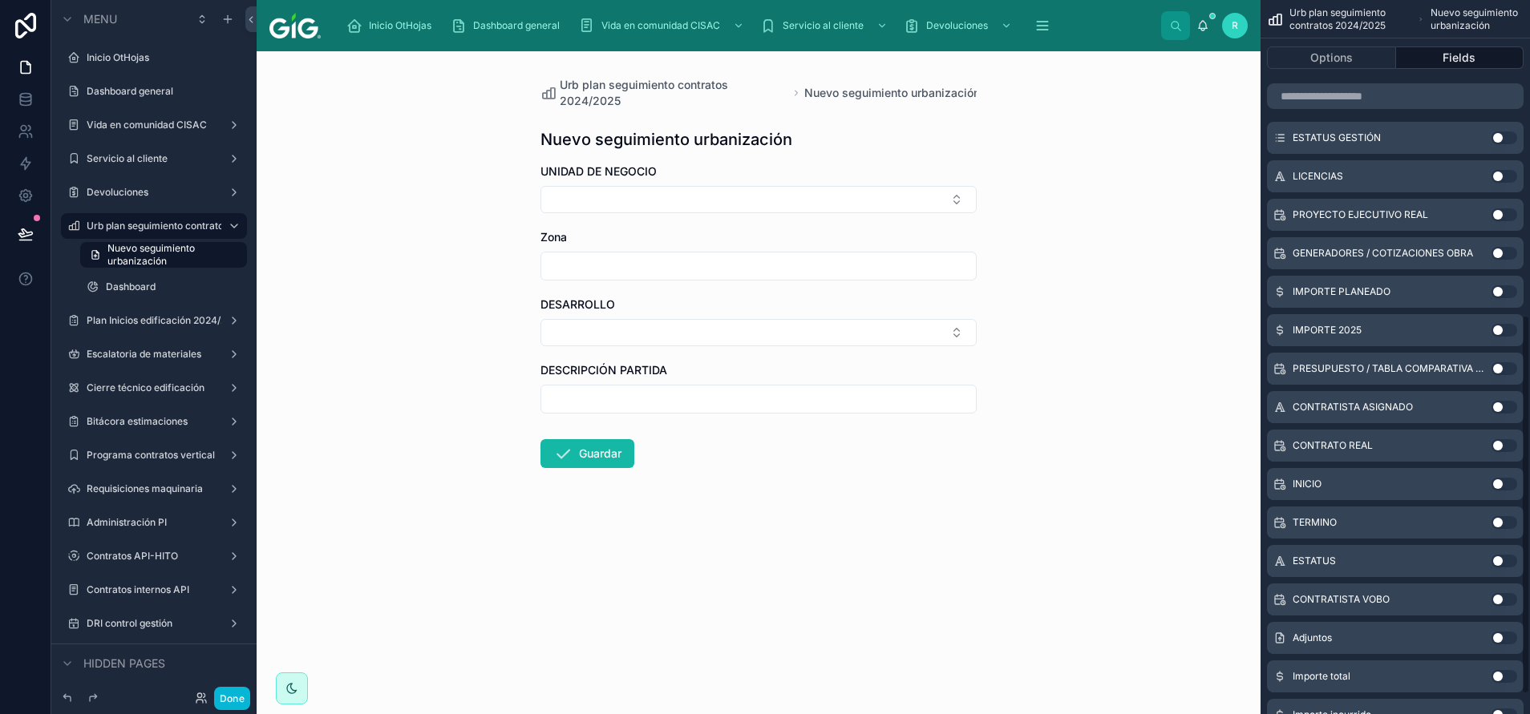
scroll to position [631, 0]
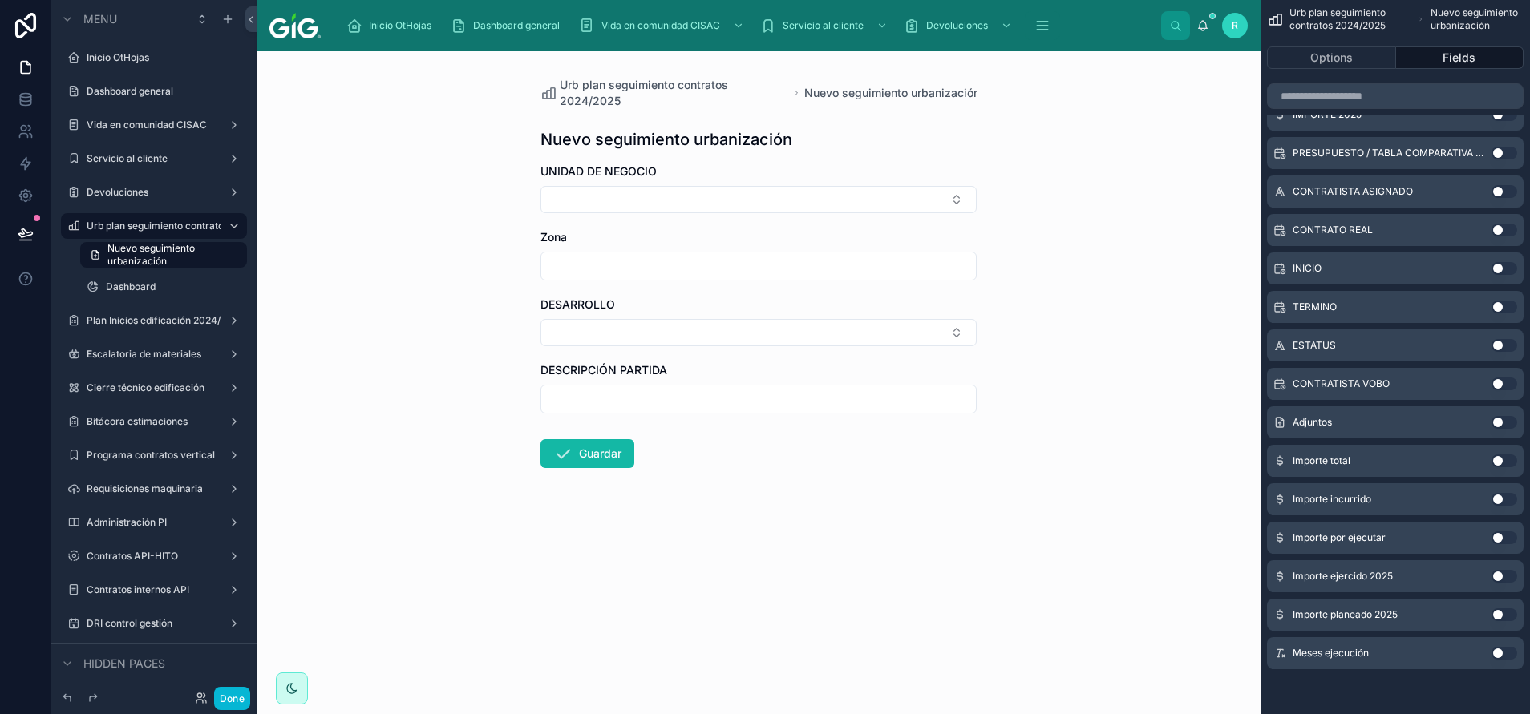
click at [1503, 459] on button "Use setting" at bounding box center [1504, 461] width 26 height 13
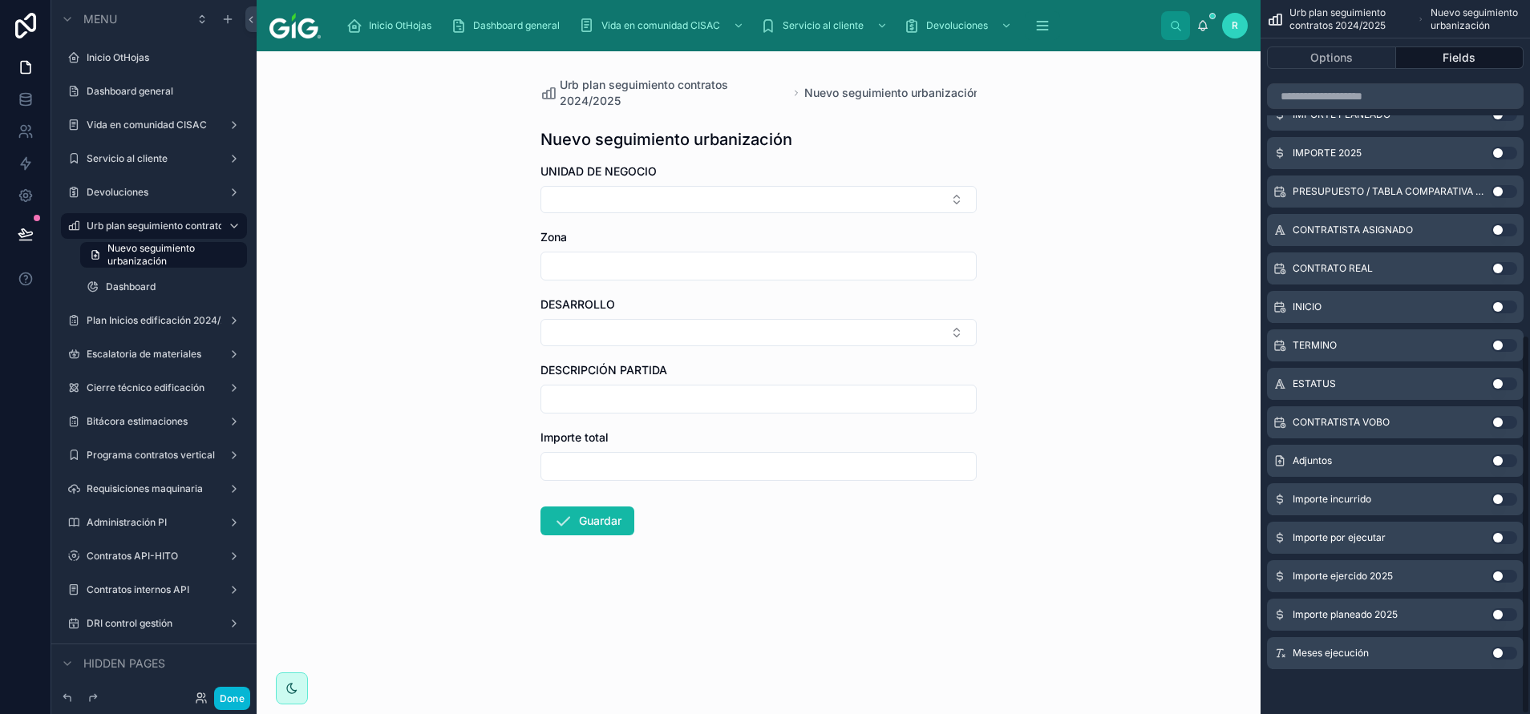
click at [1506, 495] on button "Use setting" at bounding box center [1504, 499] width 26 height 13
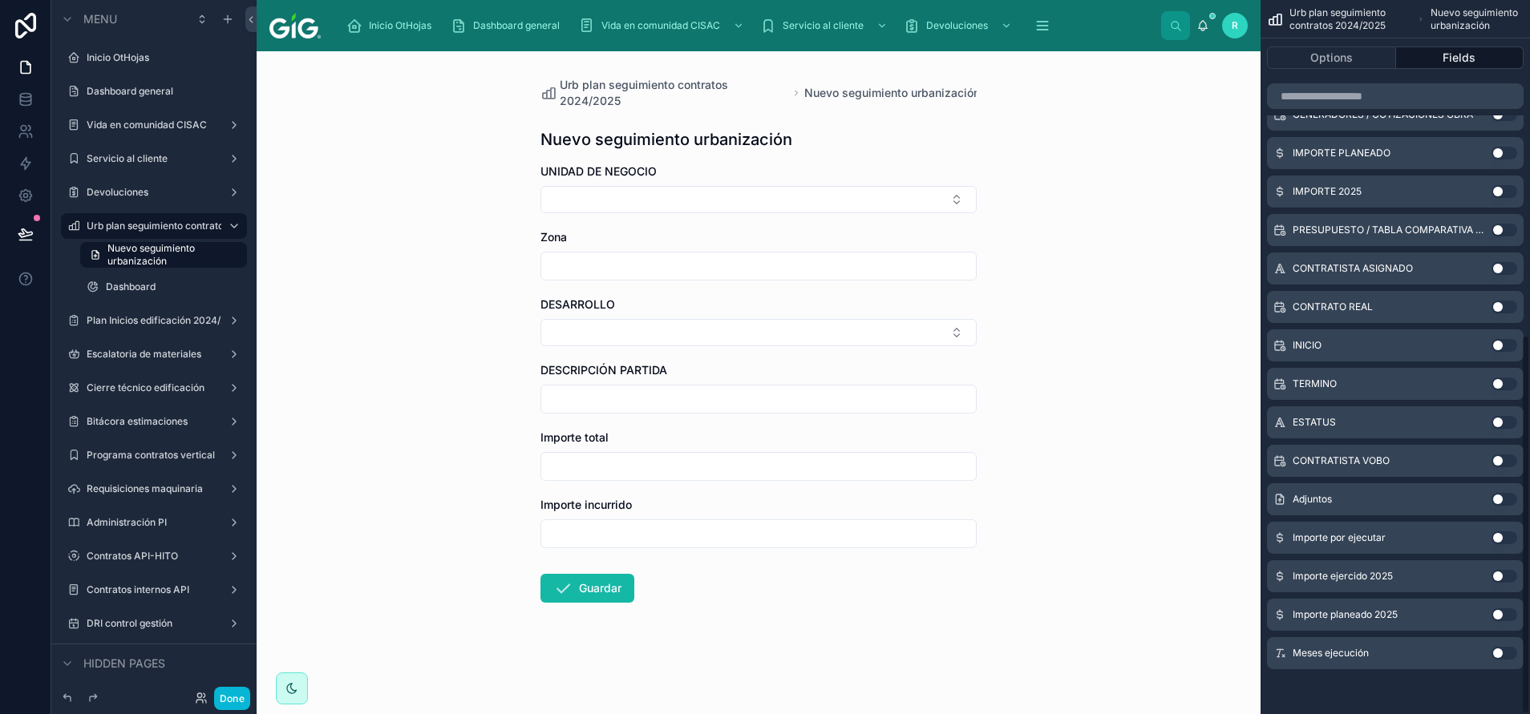
click at [1505, 537] on button "Use setting" at bounding box center [1504, 538] width 26 height 13
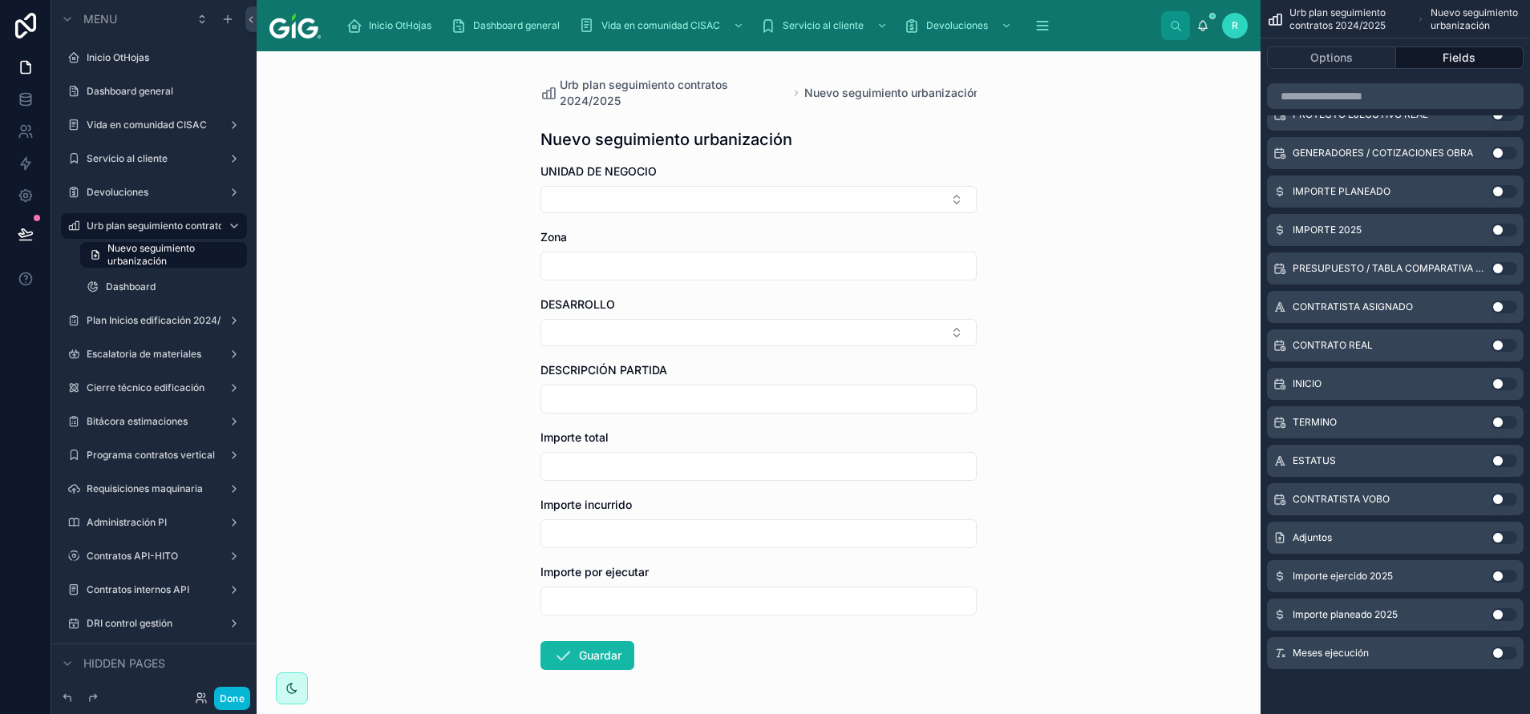
click at [1504, 572] on button "Use setting" at bounding box center [1504, 576] width 26 height 13
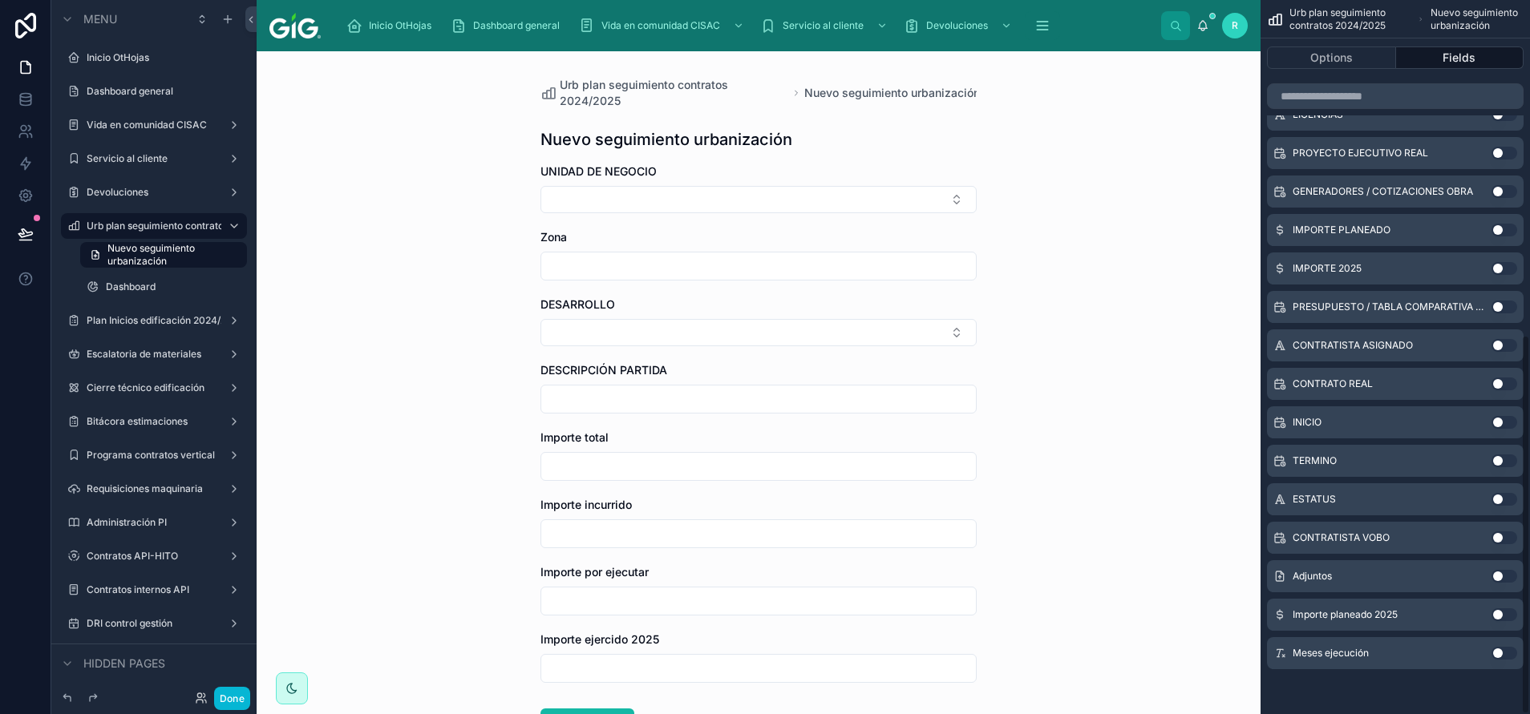
click at [1509, 609] on button "Use setting" at bounding box center [1504, 615] width 26 height 13
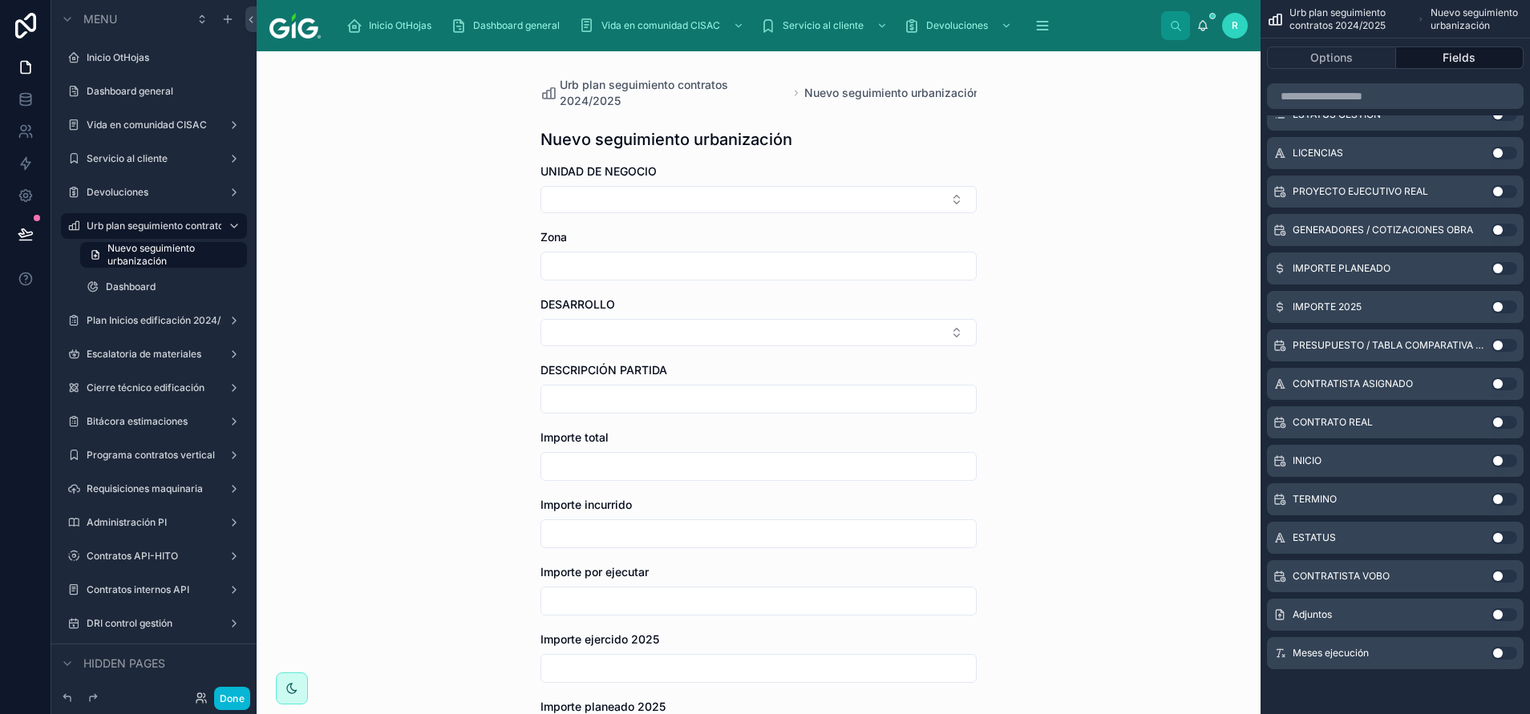
click at [1499, 308] on button "Use setting" at bounding box center [1504, 307] width 26 height 13
click at [1499, 649] on button "Use setting" at bounding box center [1504, 653] width 26 height 13
click at [1500, 494] on button "Use setting" at bounding box center [1504, 499] width 26 height 13
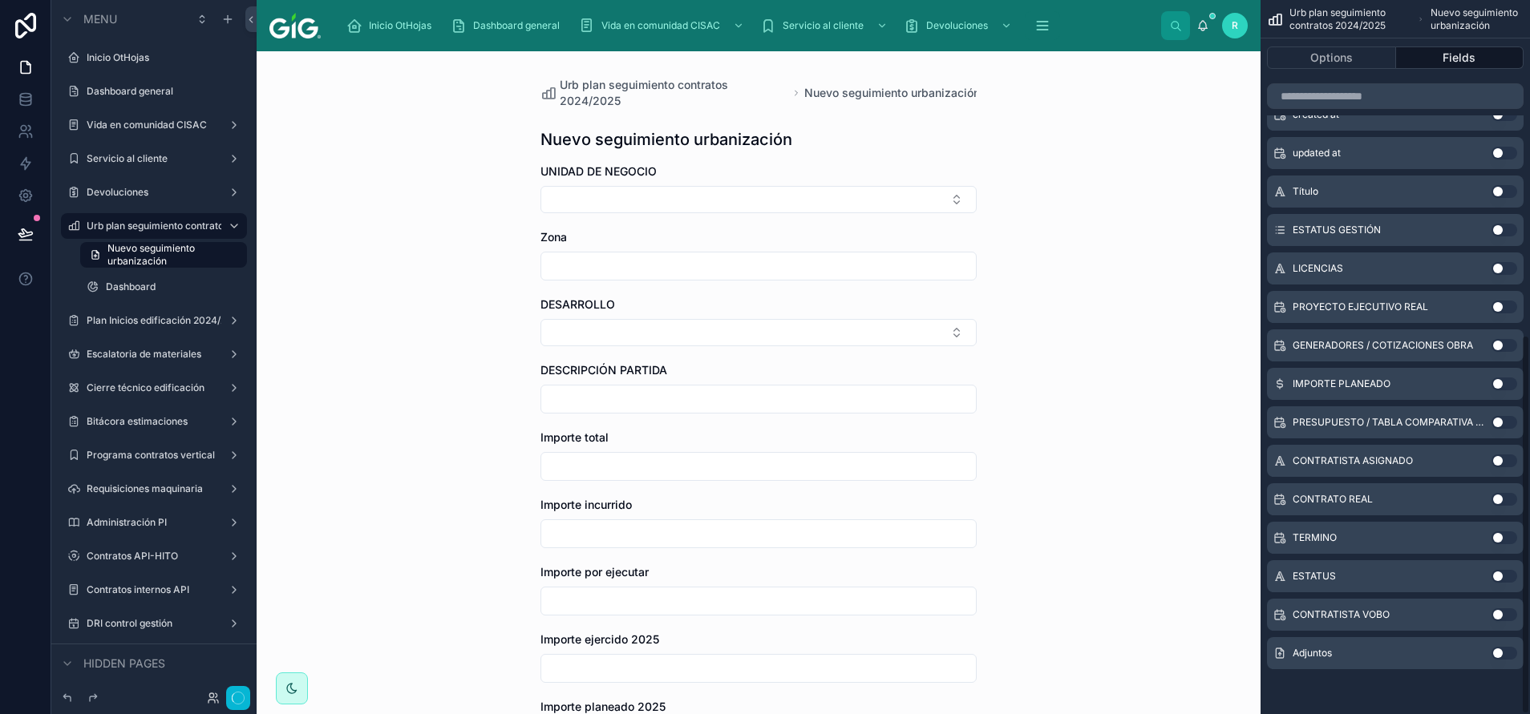
click at [1507, 539] on button "Use setting" at bounding box center [1504, 538] width 26 height 13
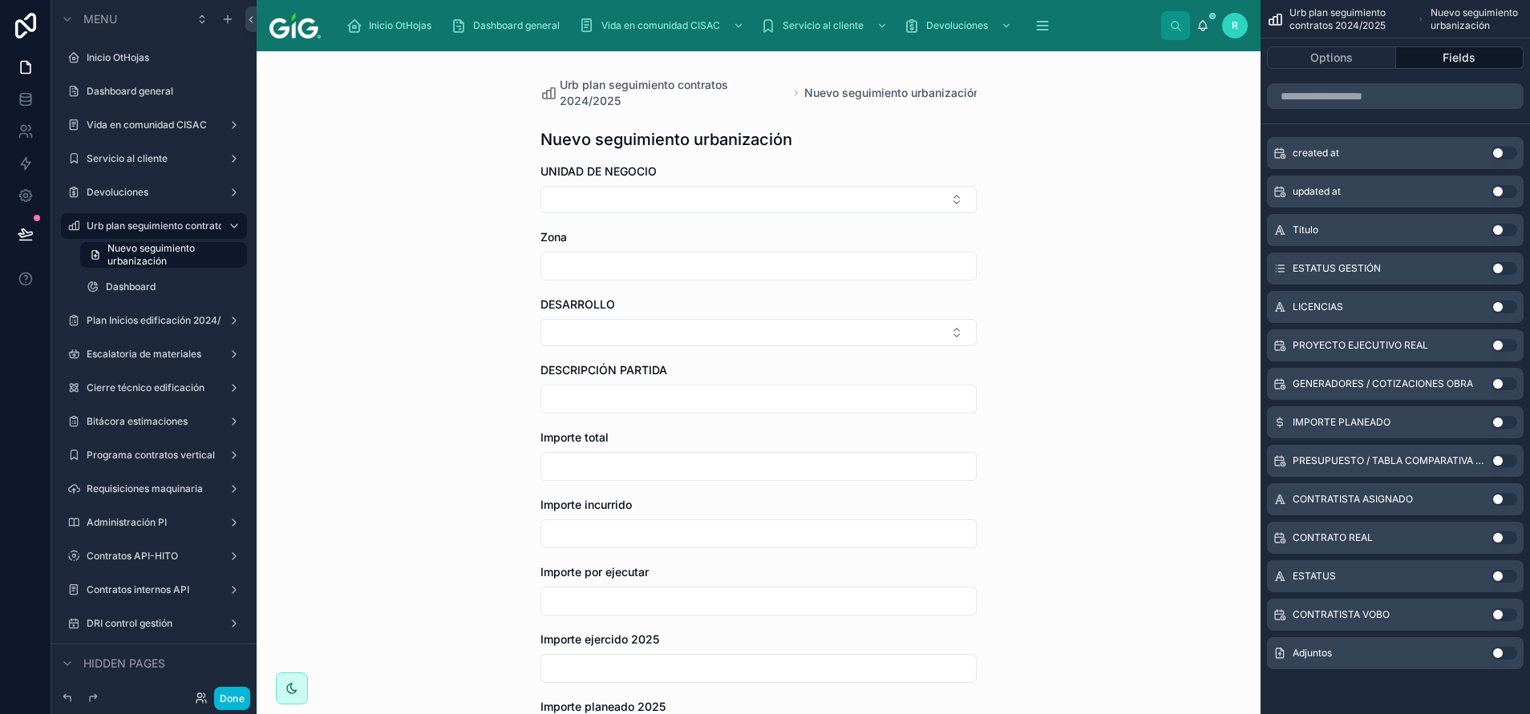
click at [1499, 541] on button "Use setting" at bounding box center [1504, 538] width 26 height 13
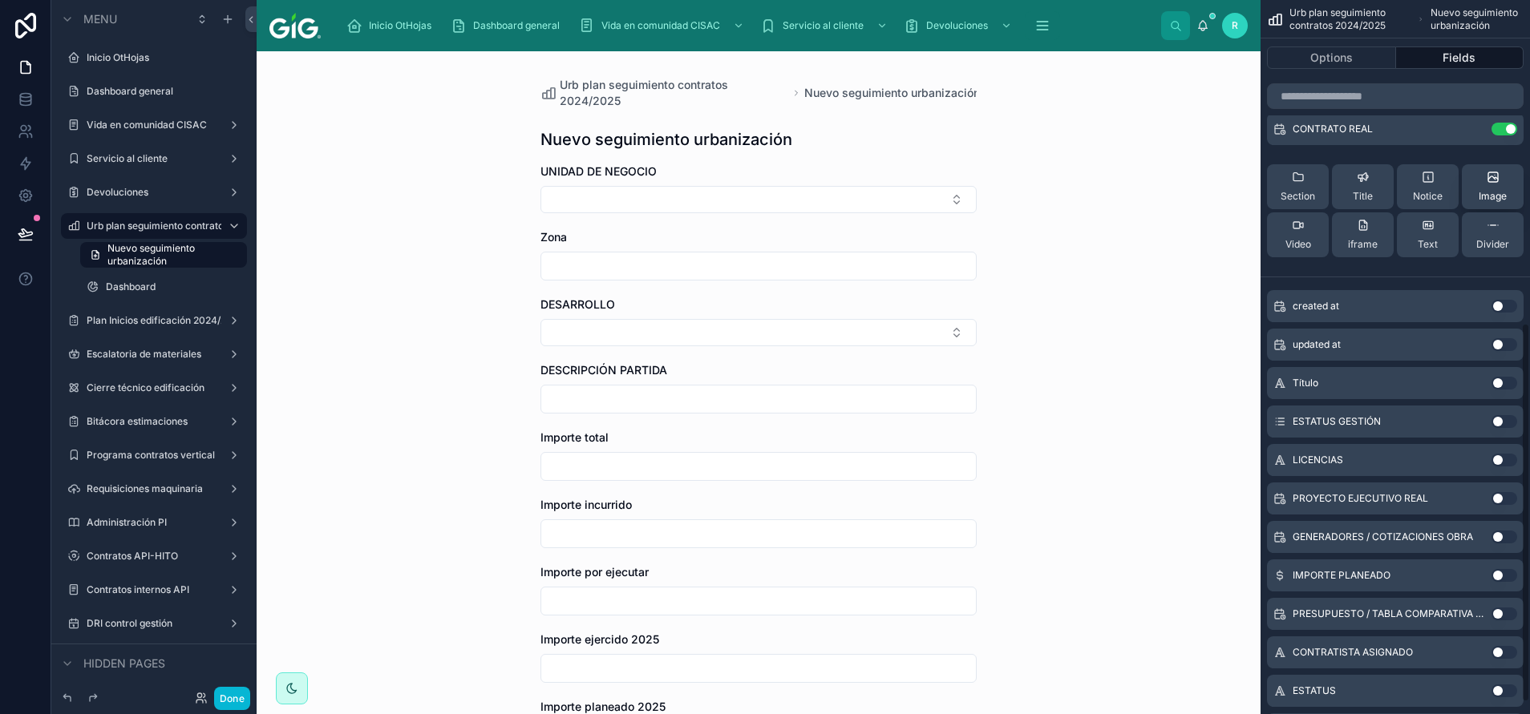
scroll to position [390, 0]
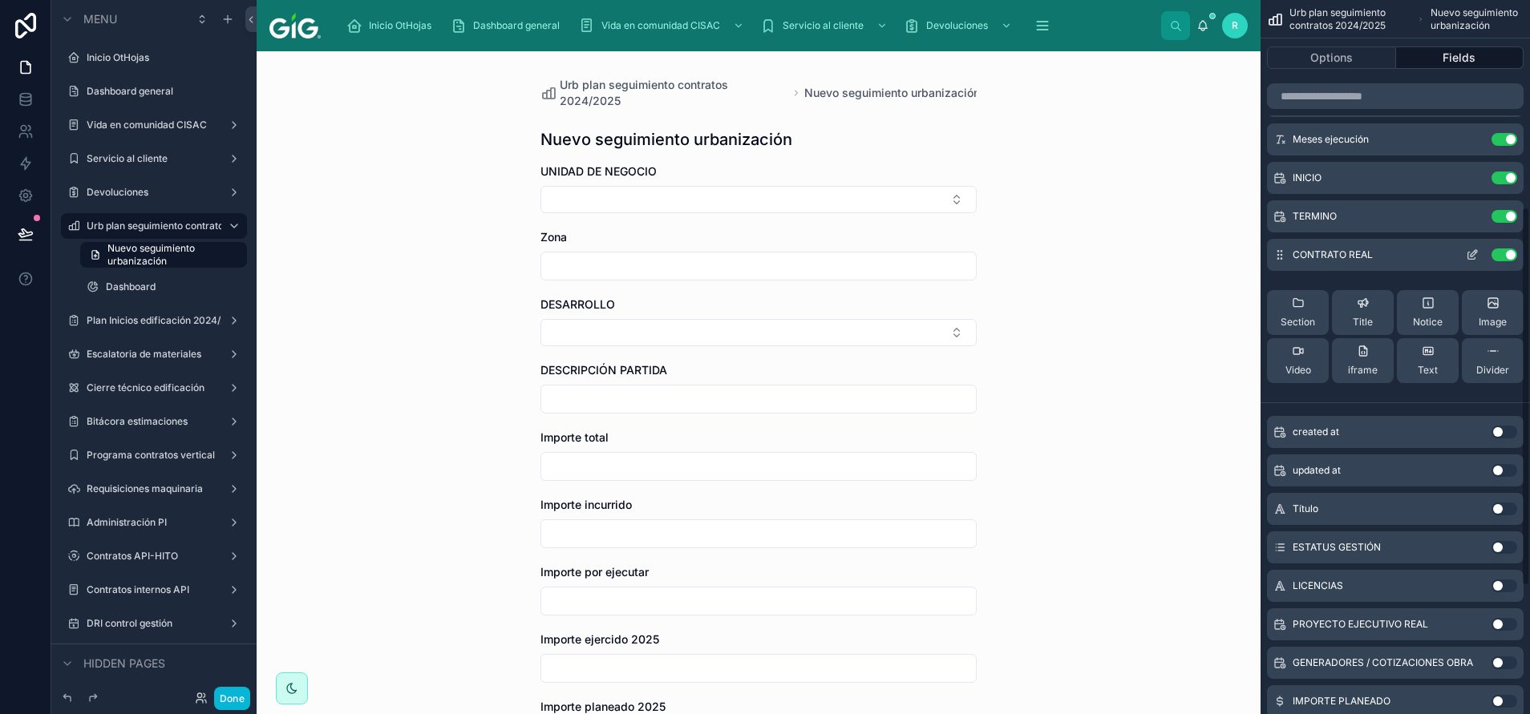
click at [1473, 259] on icon "scrollable content" at bounding box center [1471, 256] width 7 height 7
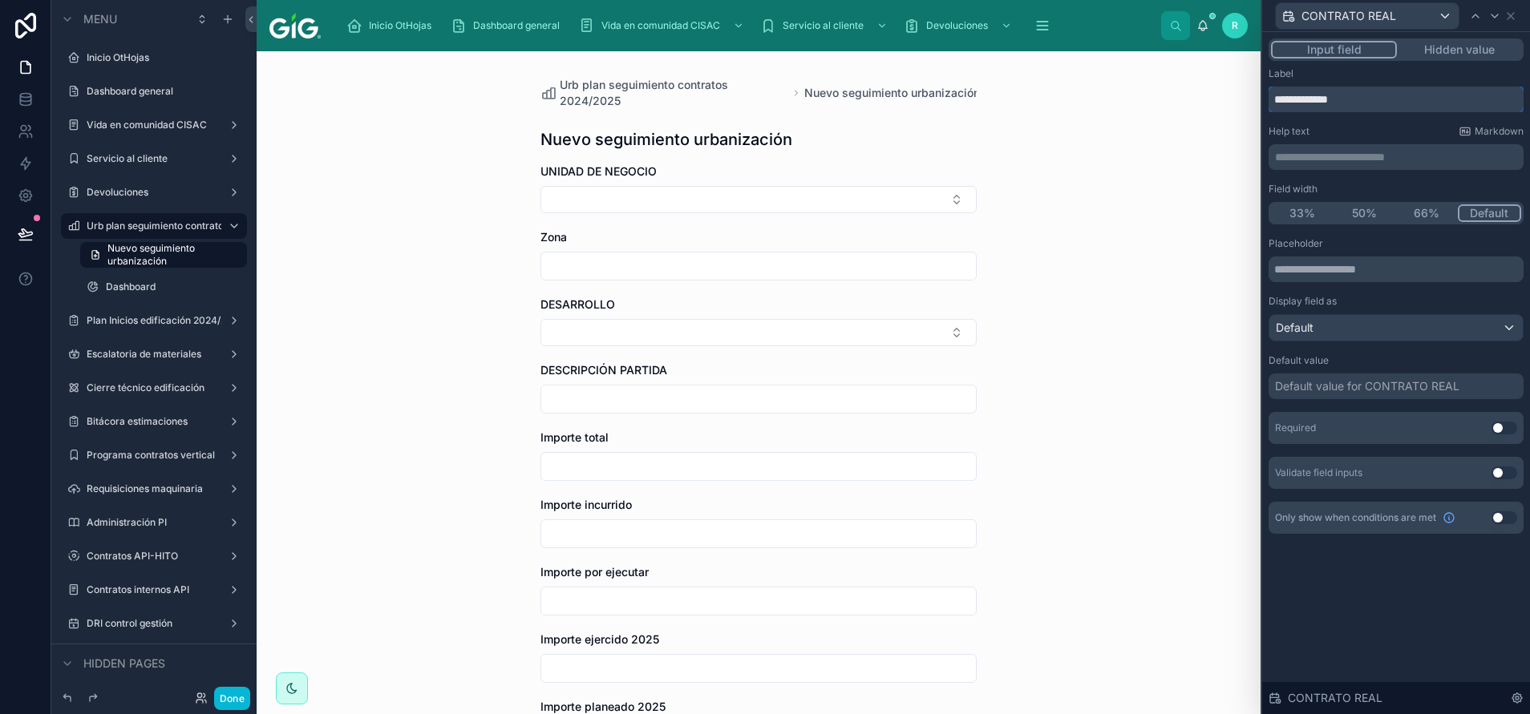
drag, startPoint x: 1391, startPoint y: 96, endPoint x: 1324, endPoint y: 113, distance: 69.4
click at [1324, 113] on div "**********" at bounding box center [1395, 300] width 255 height 467
type input "**********"
click at [1511, 18] on icon at bounding box center [1510, 16] width 13 height 13
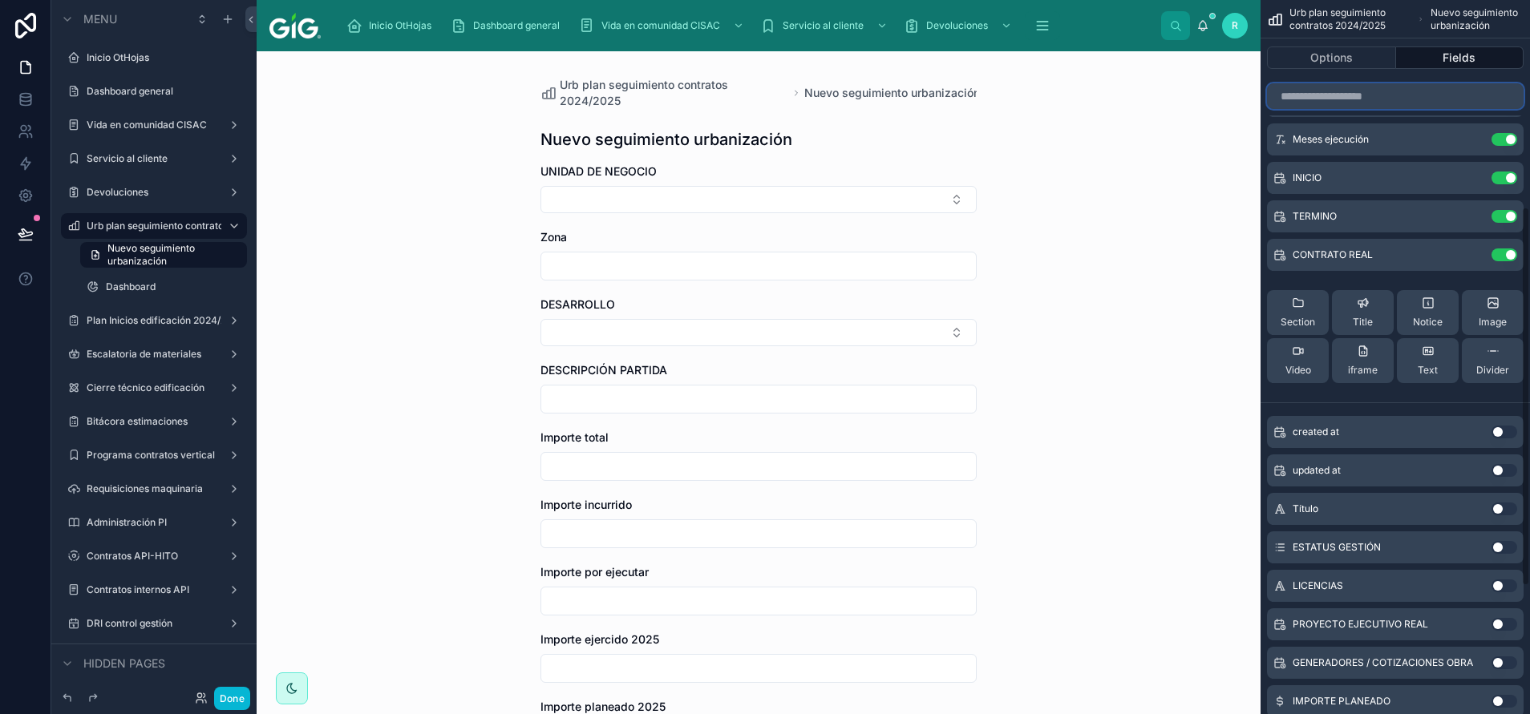
click at [1445, 95] on input "scrollable content" at bounding box center [1395, 96] width 257 height 26
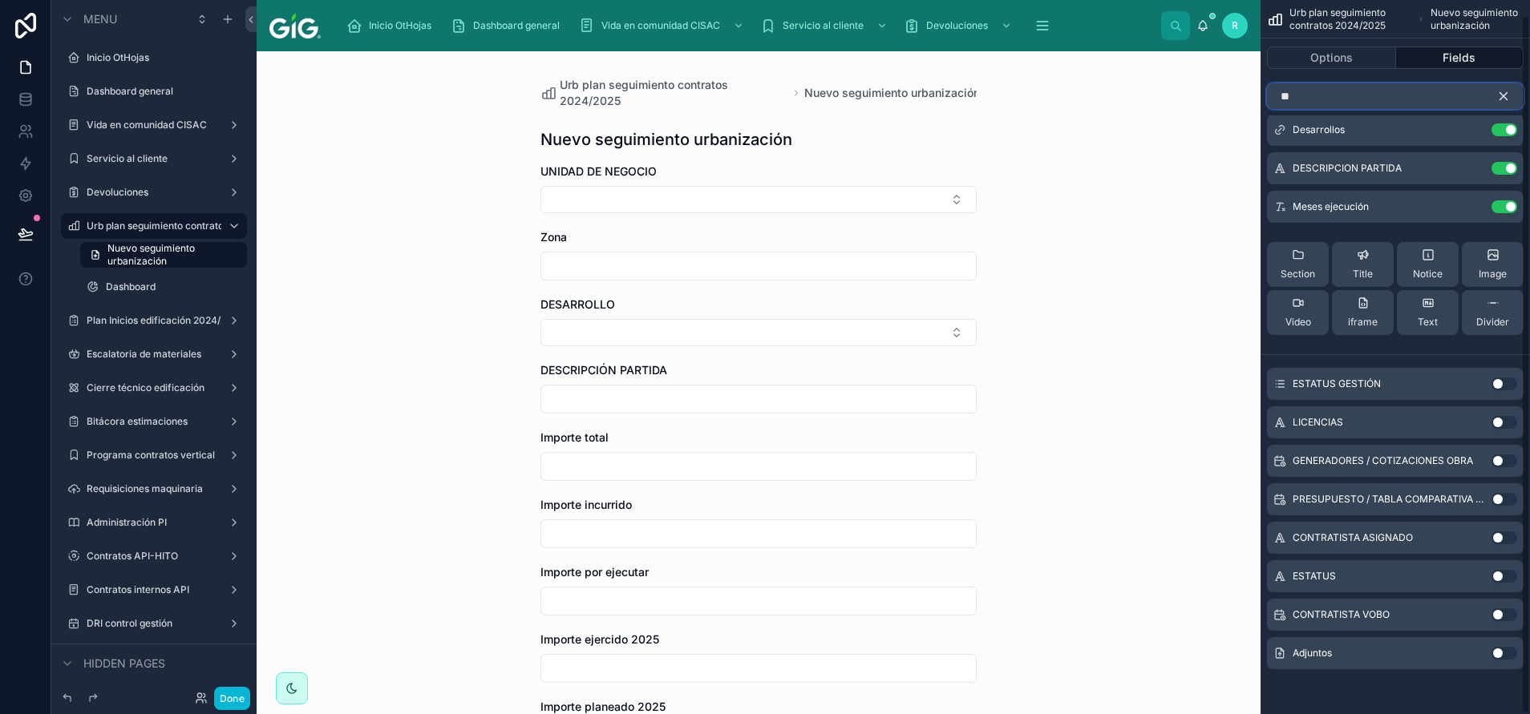
scroll to position [0, 0]
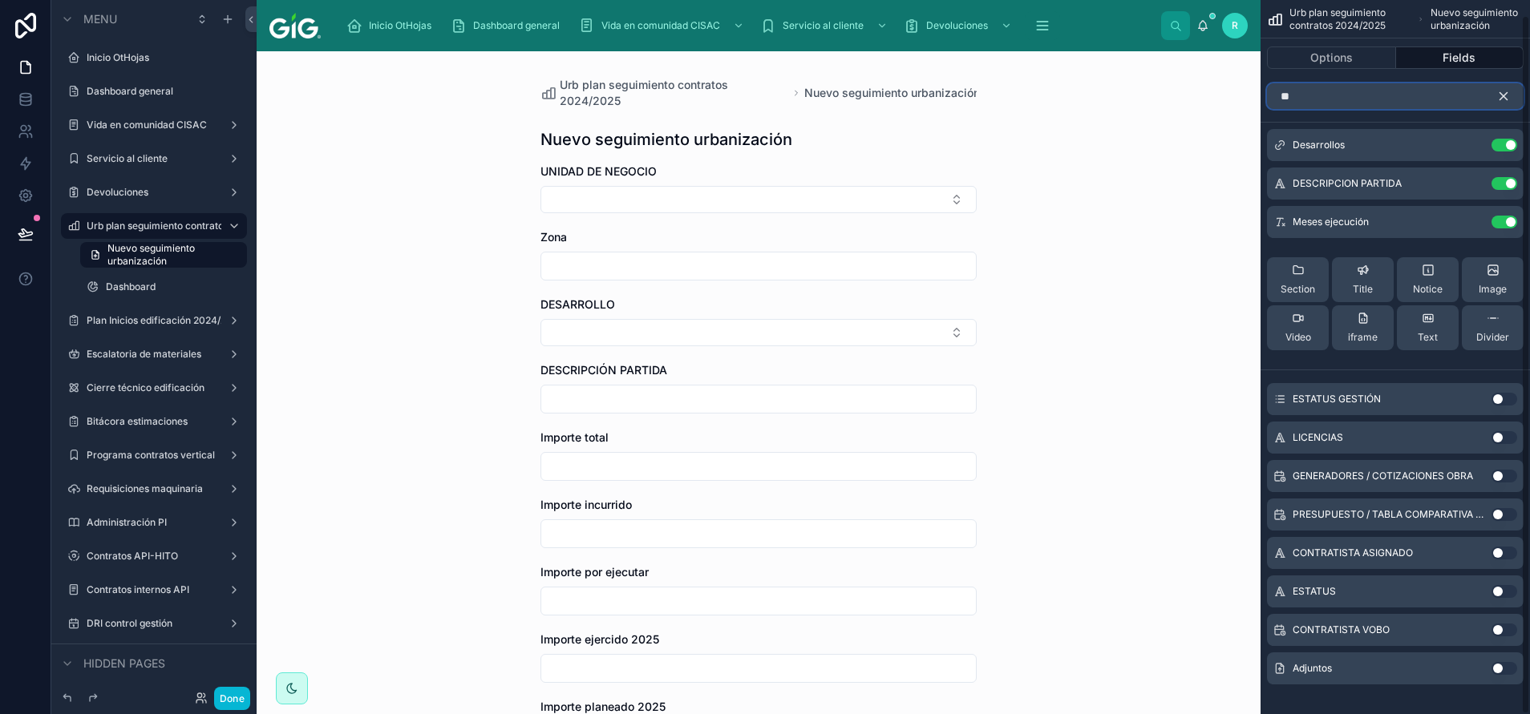
type input "**"
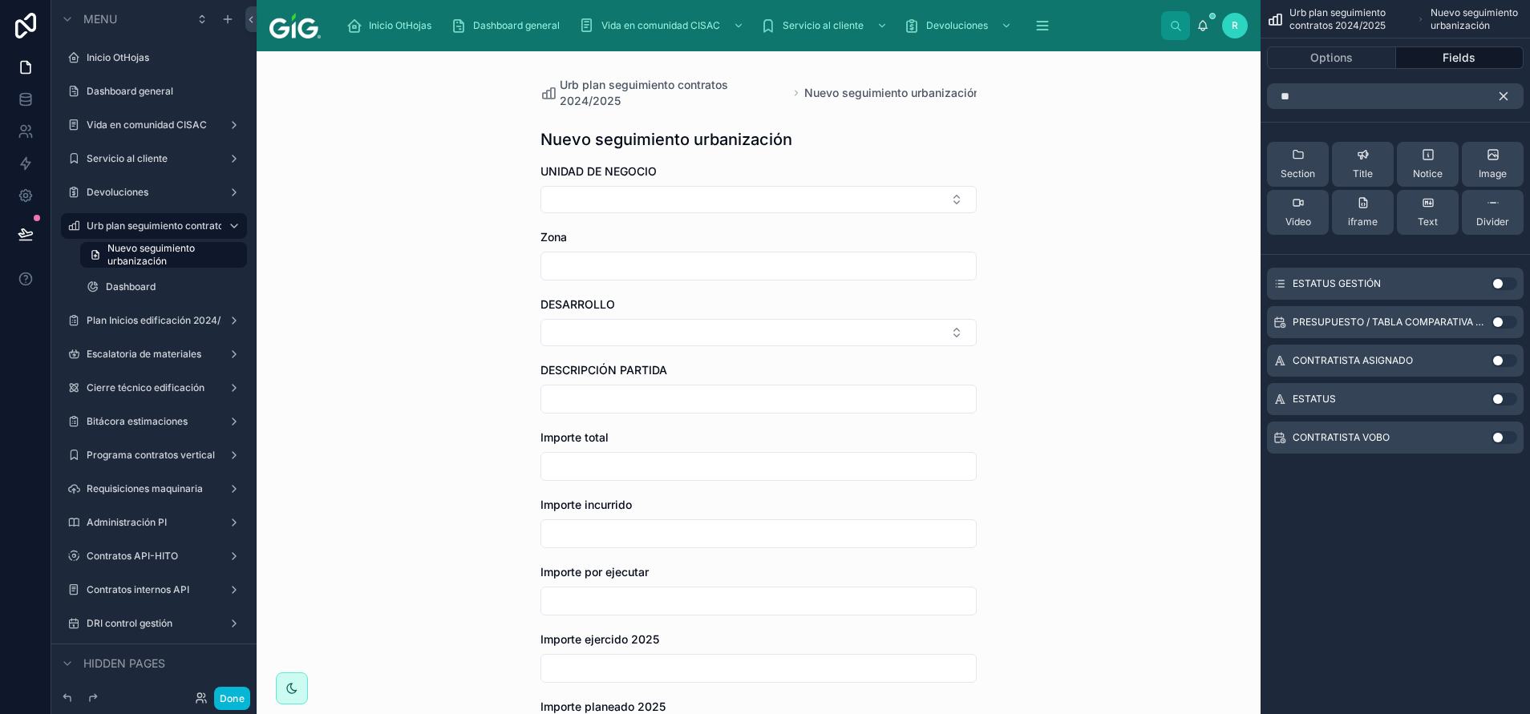
drag, startPoint x: 1482, startPoint y: 309, endPoint x: 1482, endPoint y: 318, distance: 8.8
drag, startPoint x: 1482, startPoint y: 318, endPoint x: 1505, endPoint y: 229, distance: 91.2
click at [1505, 231] on button "Divider" at bounding box center [1493, 212] width 62 height 45
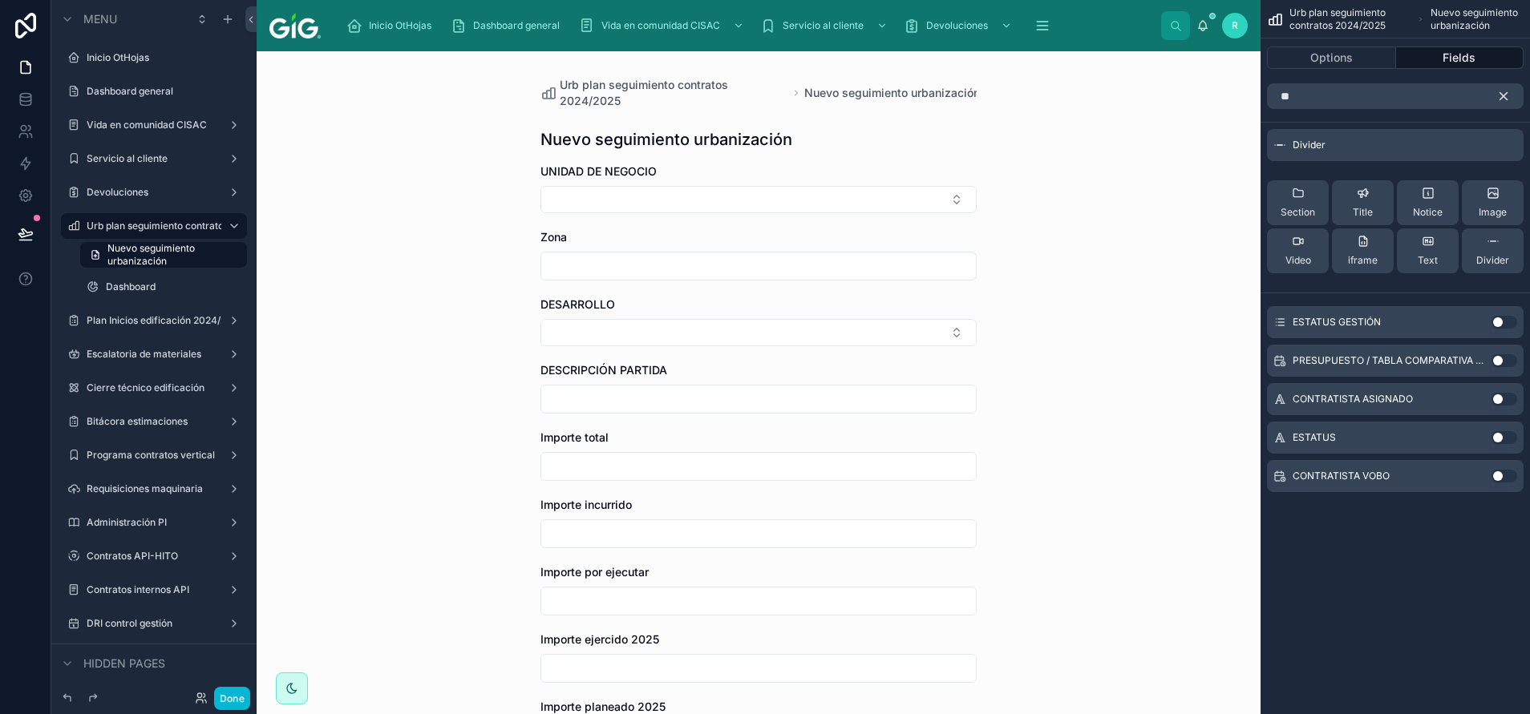
click at [1505, 435] on button "Use setting" at bounding box center [1504, 437] width 26 height 13
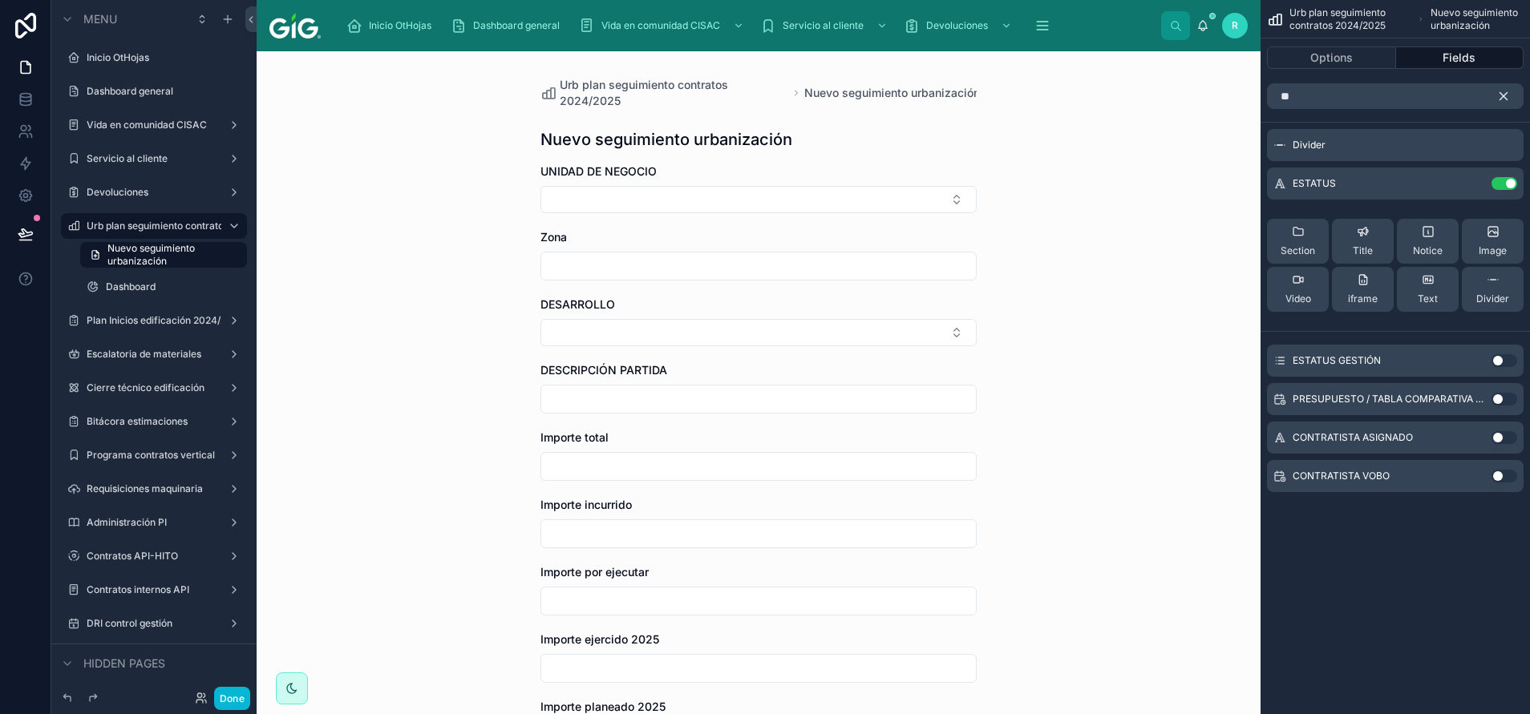
click at [1511, 87] on button "scrollable content" at bounding box center [1509, 96] width 27 height 26
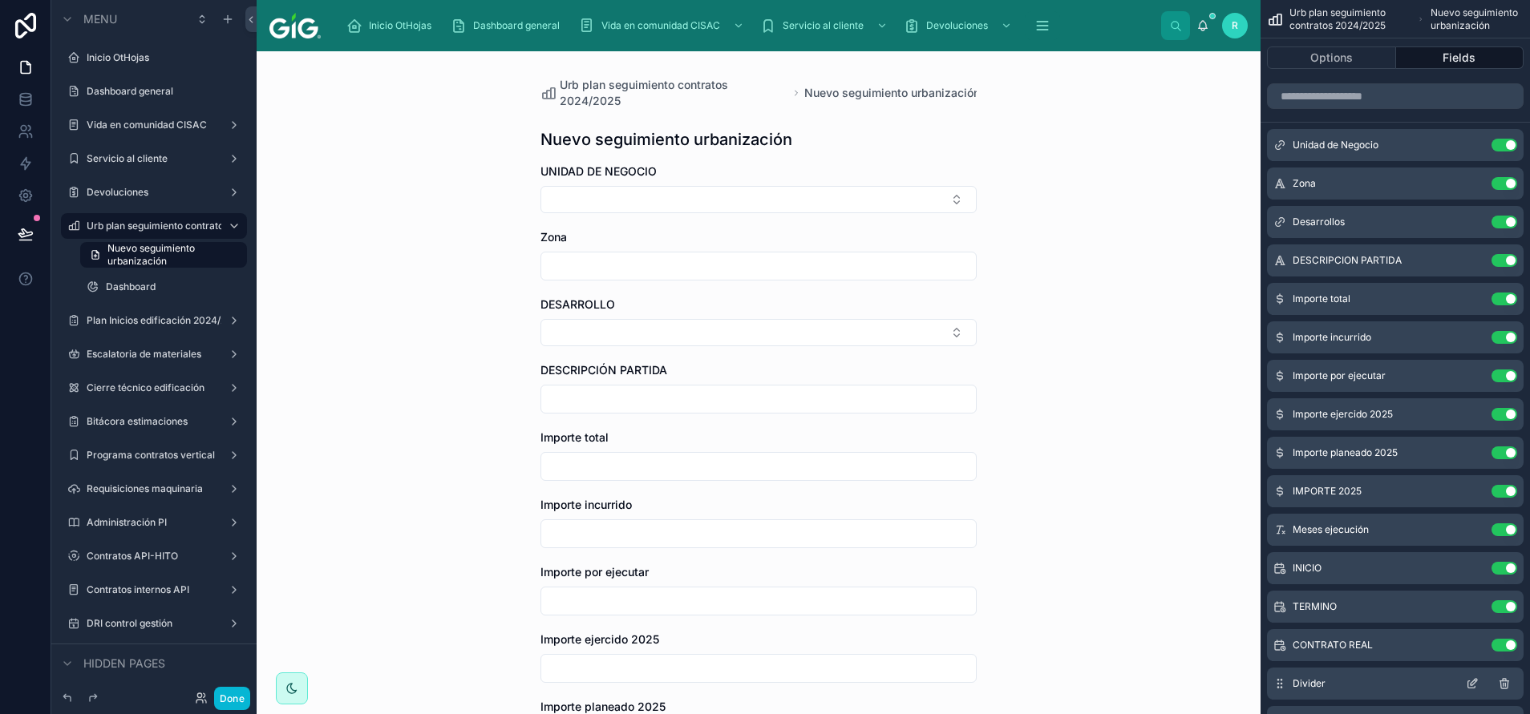
click at [1503, 690] on div "Divider" at bounding box center [1395, 684] width 257 height 32
click at [1504, 683] on icon "scrollable content" at bounding box center [1504, 684] width 13 height 13
click at [1411, 103] on input "scrollable content" at bounding box center [1395, 96] width 257 height 26
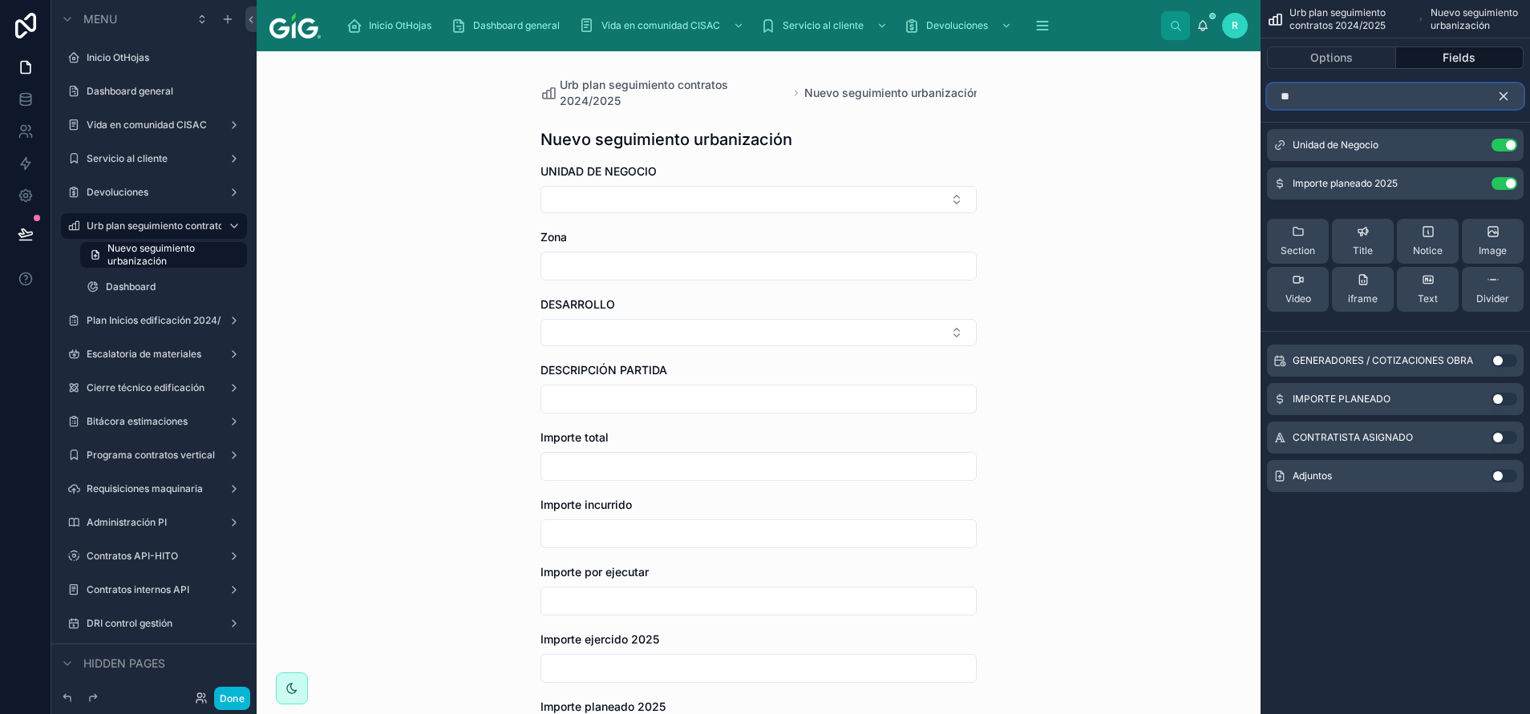
type input "**"
drag, startPoint x: 1502, startPoint y: 473, endPoint x: 1517, endPoint y: 374, distance: 100.6
click at [1503, 474] on button "Use setting" at bounding box center [1504, 476] width 26 height 13
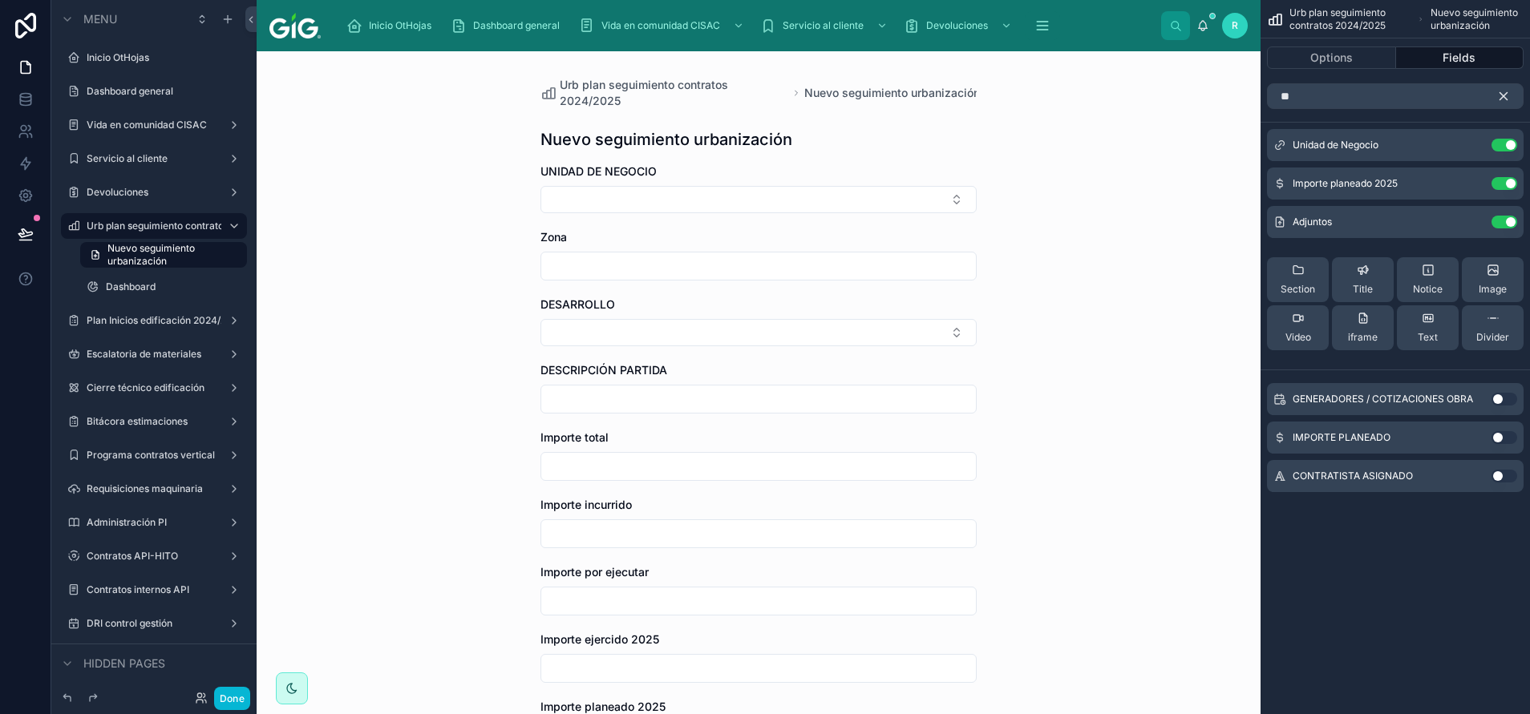
click at [1504, 94] on icon "scrollable content" at bounding box center [1503, 96] width 14 height 14
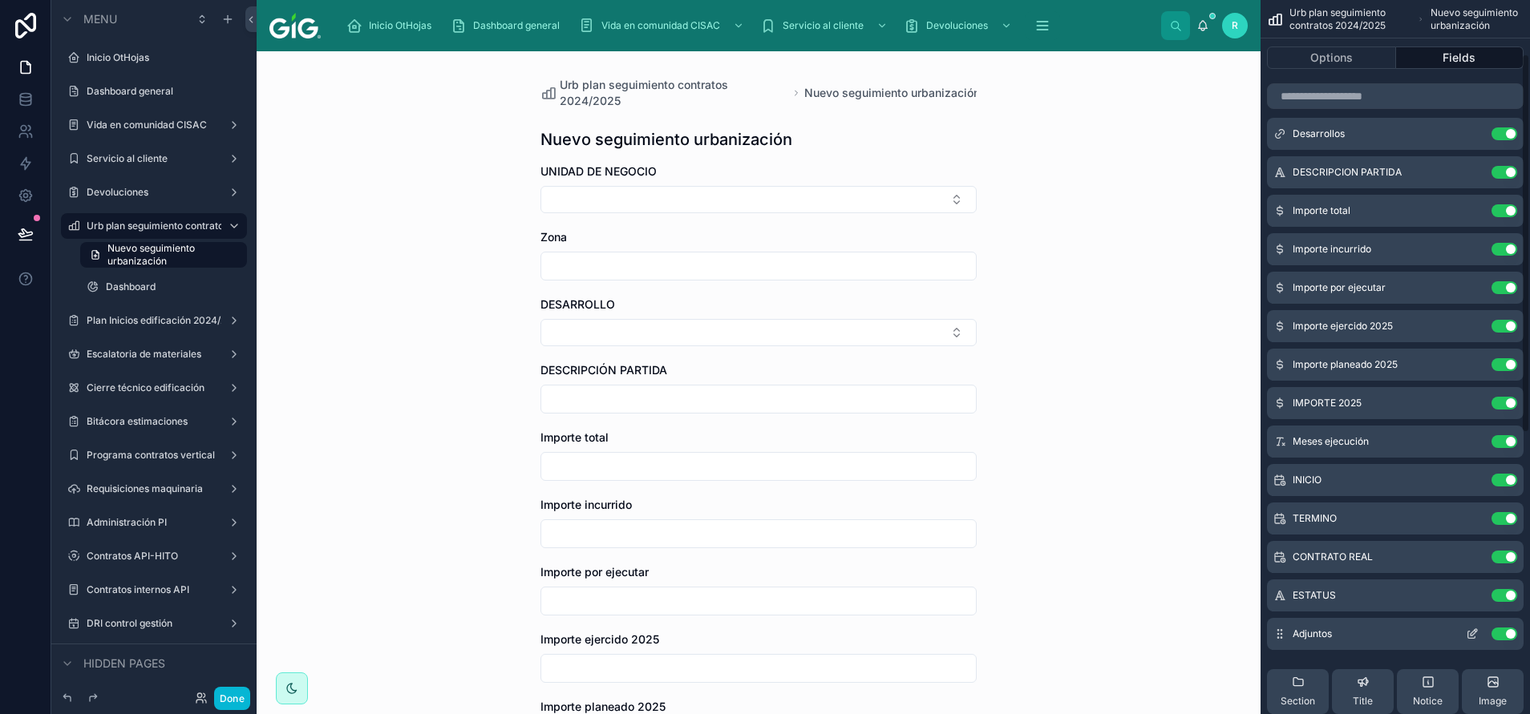
scroll to position [120, 0]
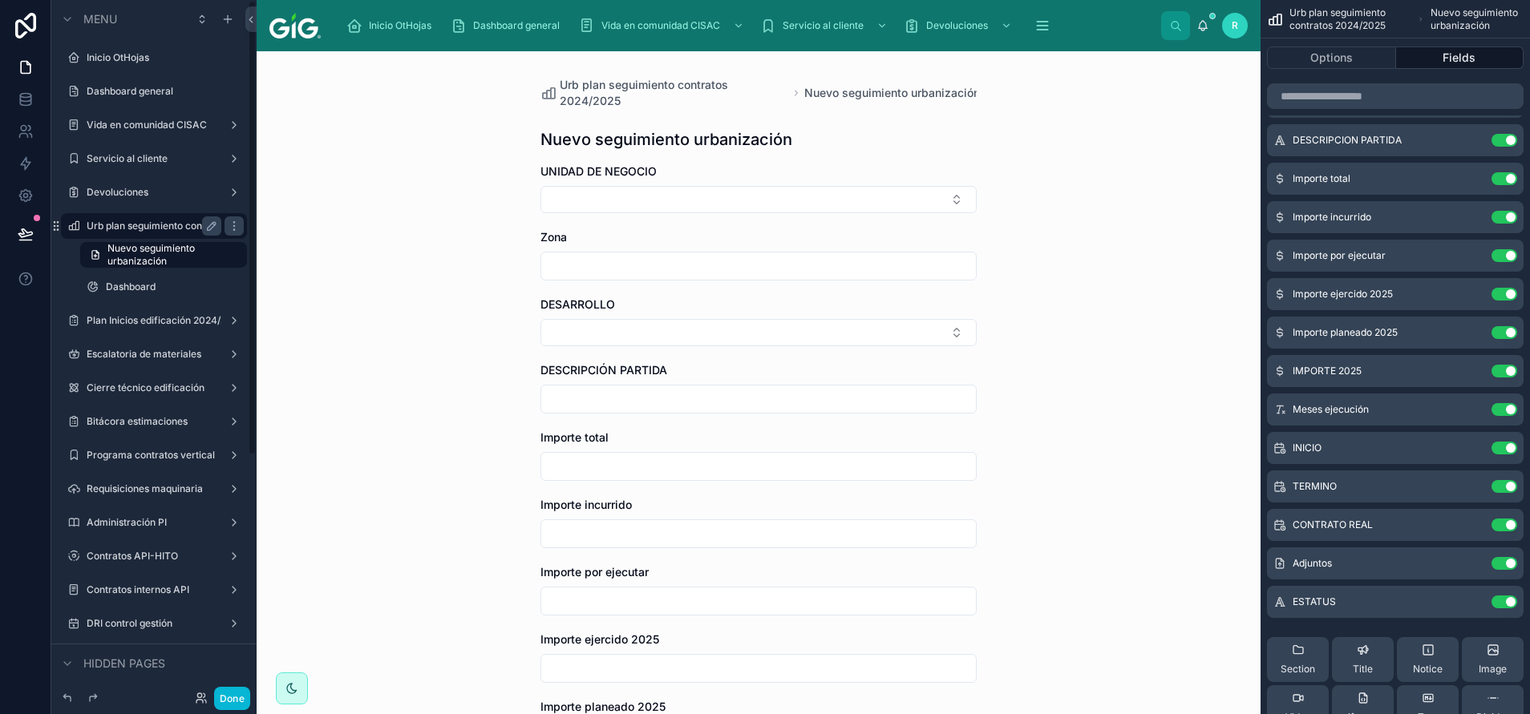
click at [163, 229] on label "Urb plan seguimiento contratos 2024/2025" at bounding box center [154, 226] width 135 height 13
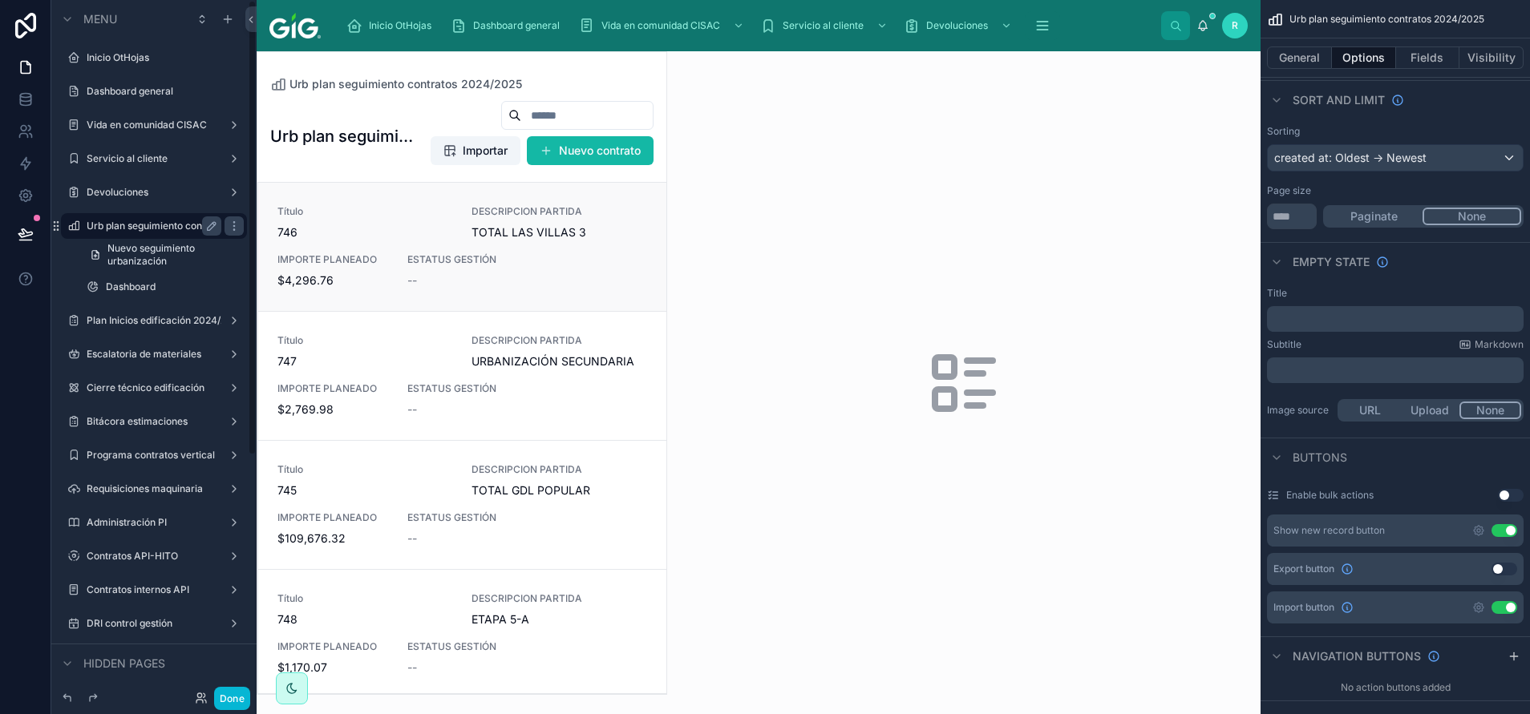
click at [554, 245] on div "Título 746 DESCRIPCION PARTIDA TOTAL LAS VILLAS 3 IMPORTE PLANEADO $4,296.76 ES…" at bounding box center [462, 246] width 370 height 83
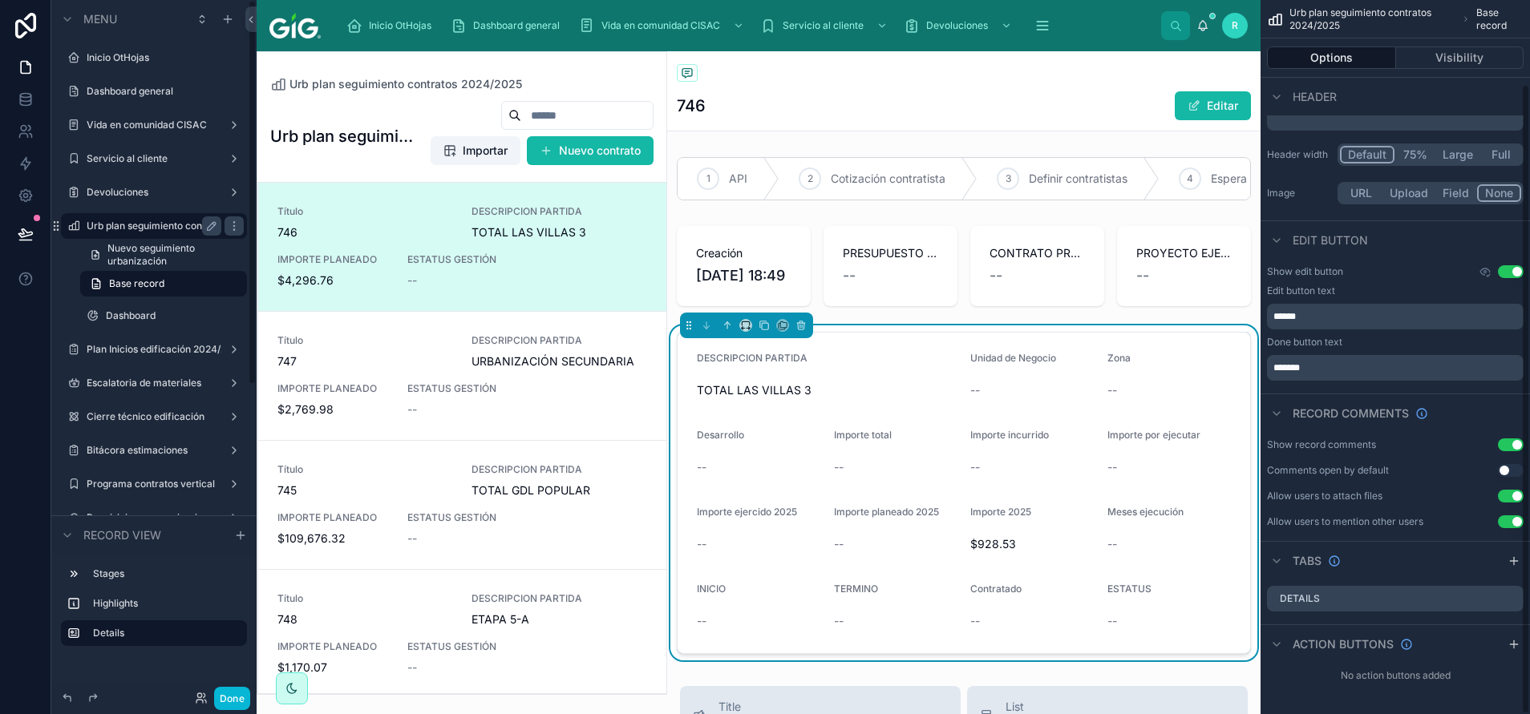
scroll to position [95, 0]
click at [368, 84] on span "Urb plan seguimiento contratos 2024/2025" at bounding box center [405, 84] width 233 height 16
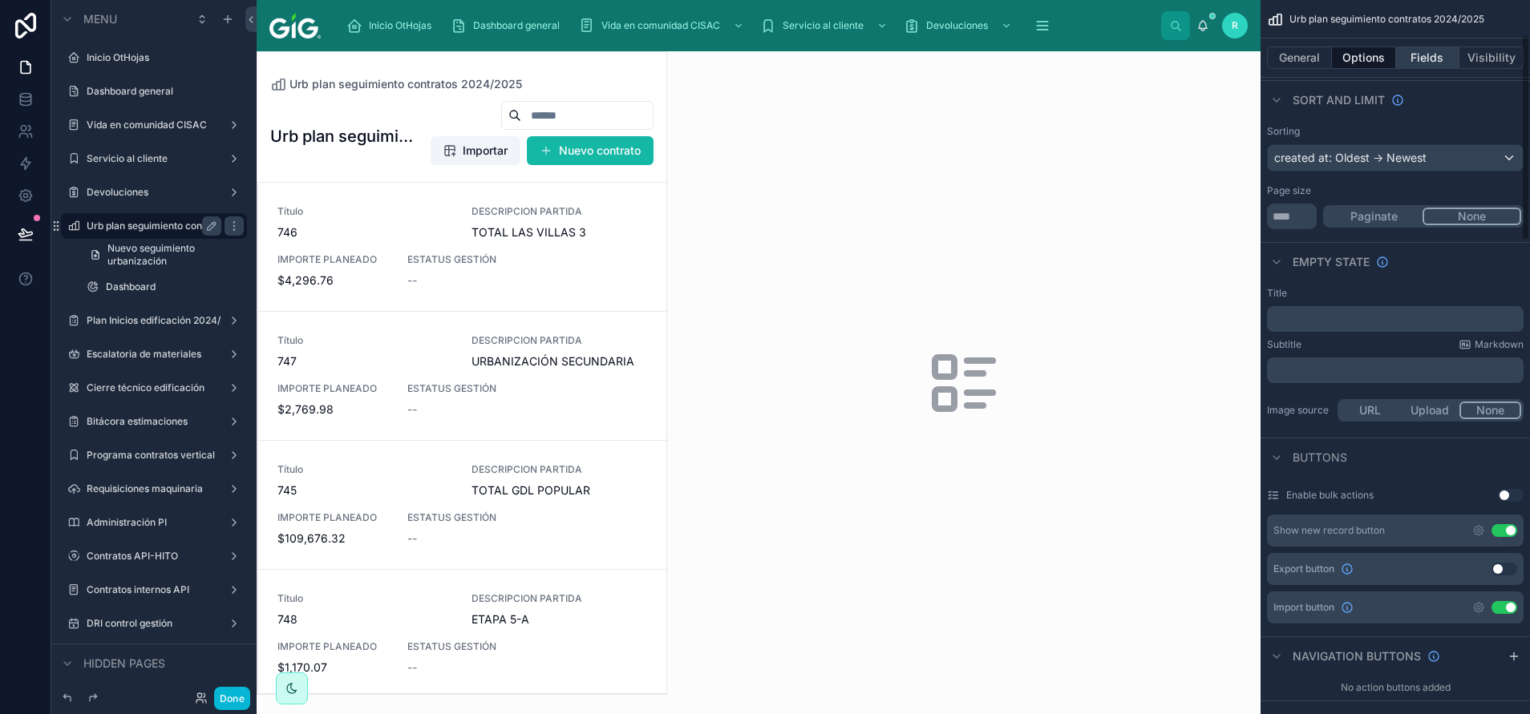
click at [1429, 63] on button "Fields" at bounding box center [1428, 58] width 64 height 22
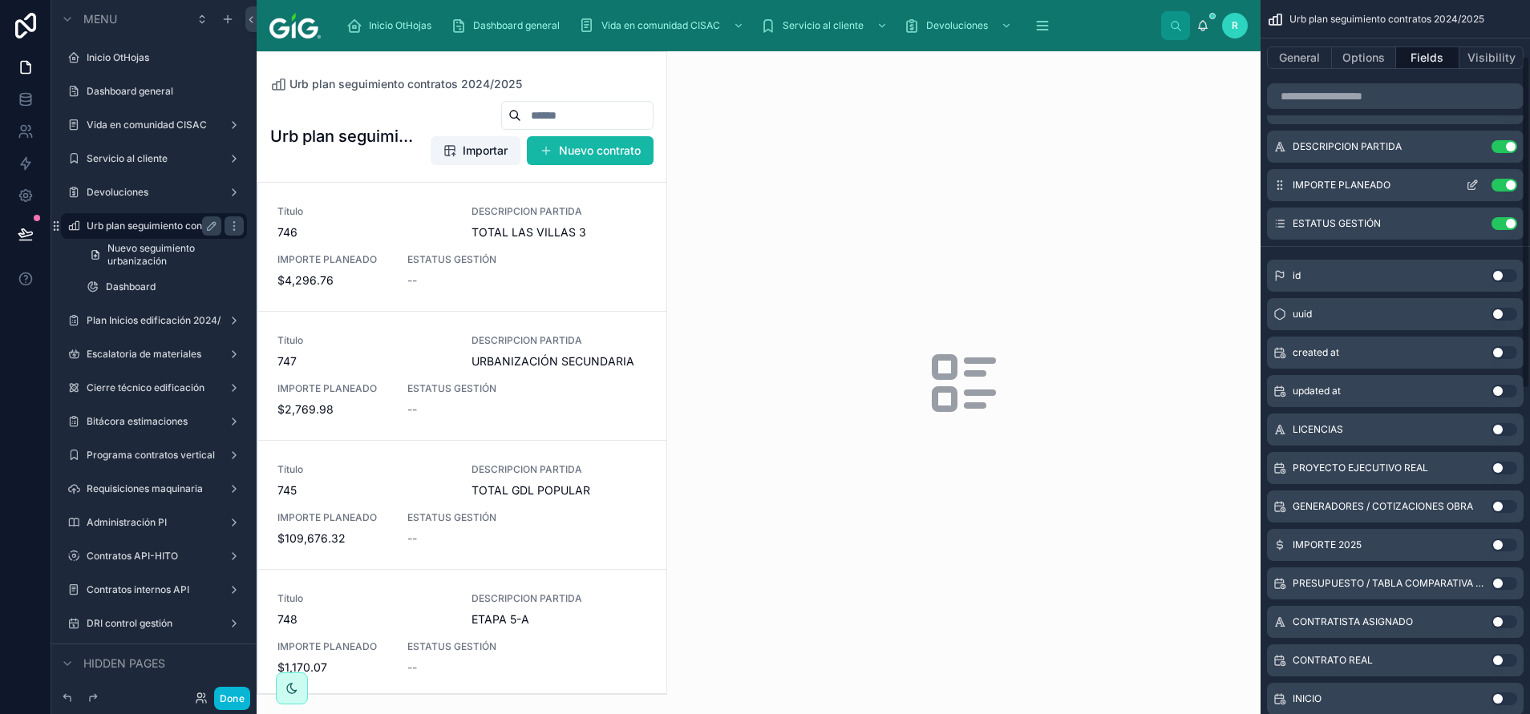
scroll to position [0, 0]
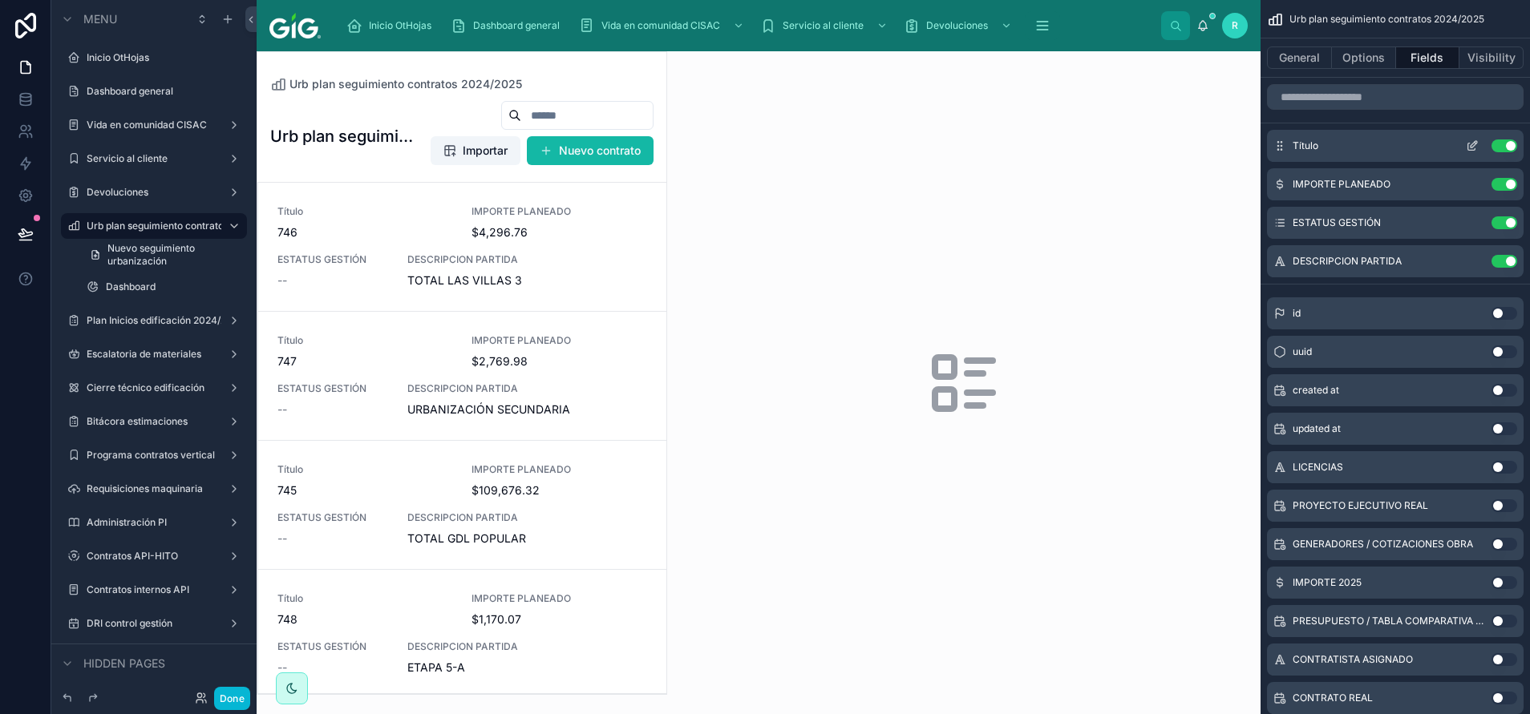
click at [1468, 138] on div "Título Use setting" at bounding box center [1395, 146] width 257 height 32
click at [1468, 152] on div "Título Use setting" at bounding box center [1395, 146] width 257 height 32
click at [1470, 148] on icon "scrollable content" at bounding box center [1472, 146] width 13 height 13
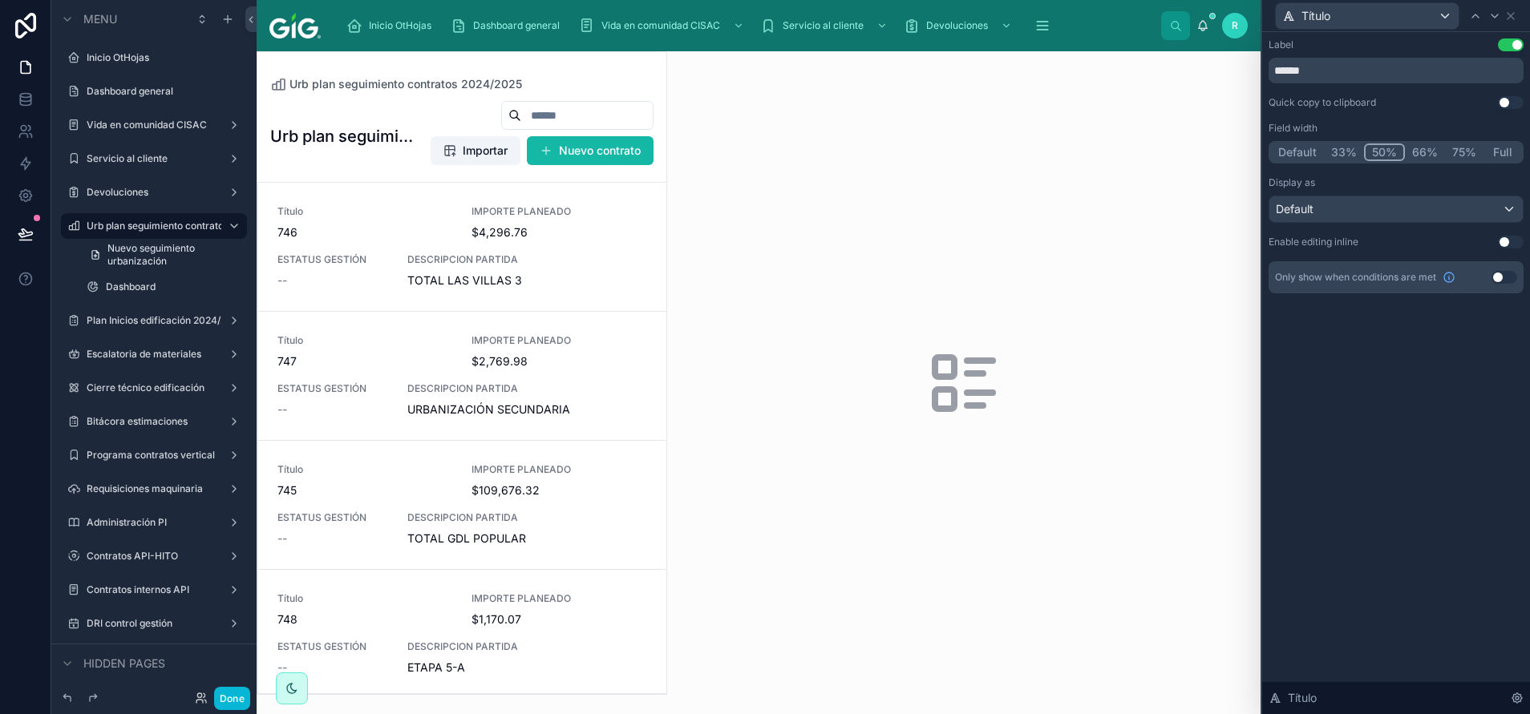
click at [1309, 154] on button "Default" at bounding box center [1297, 153] width 53 height 18
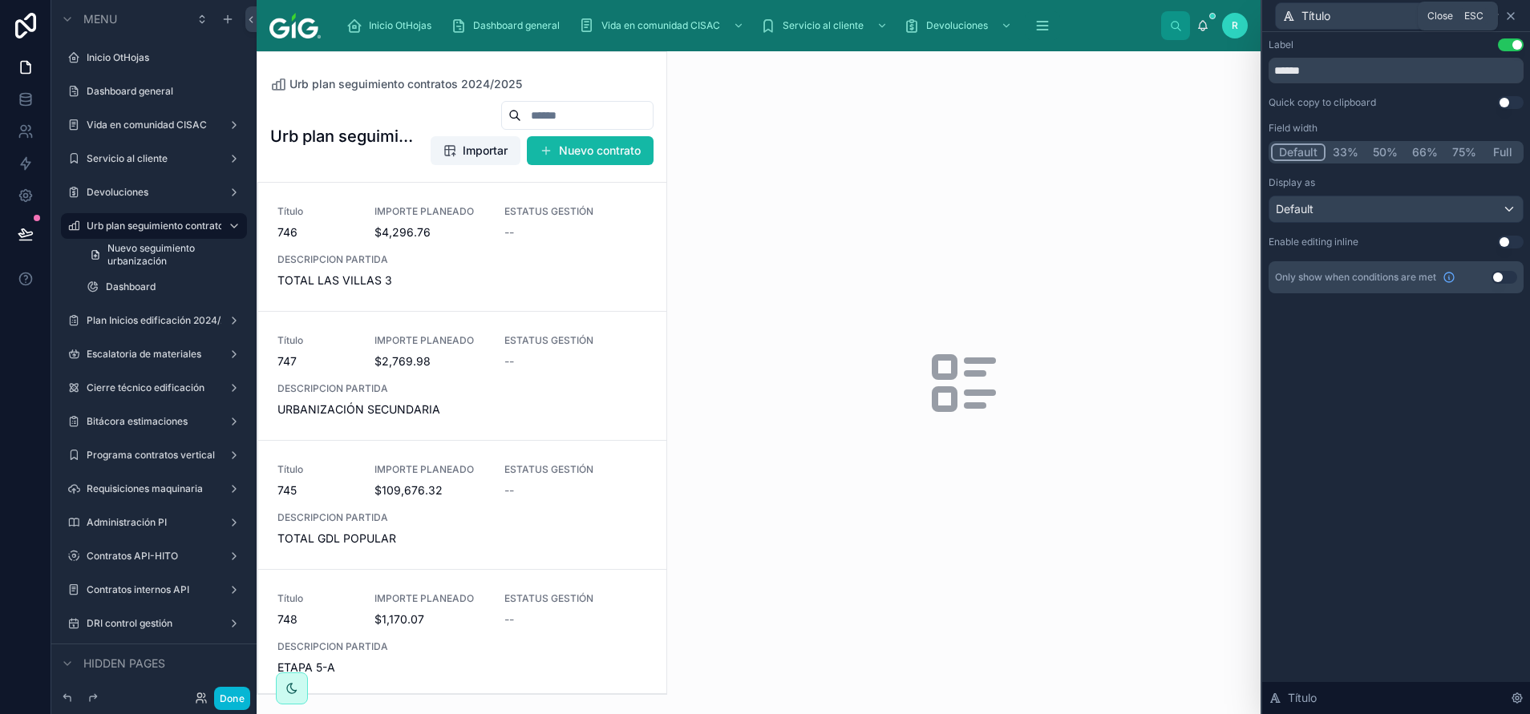
click at [1513, 13] on icon at bounding box center [1510, 16] width 6 height 6
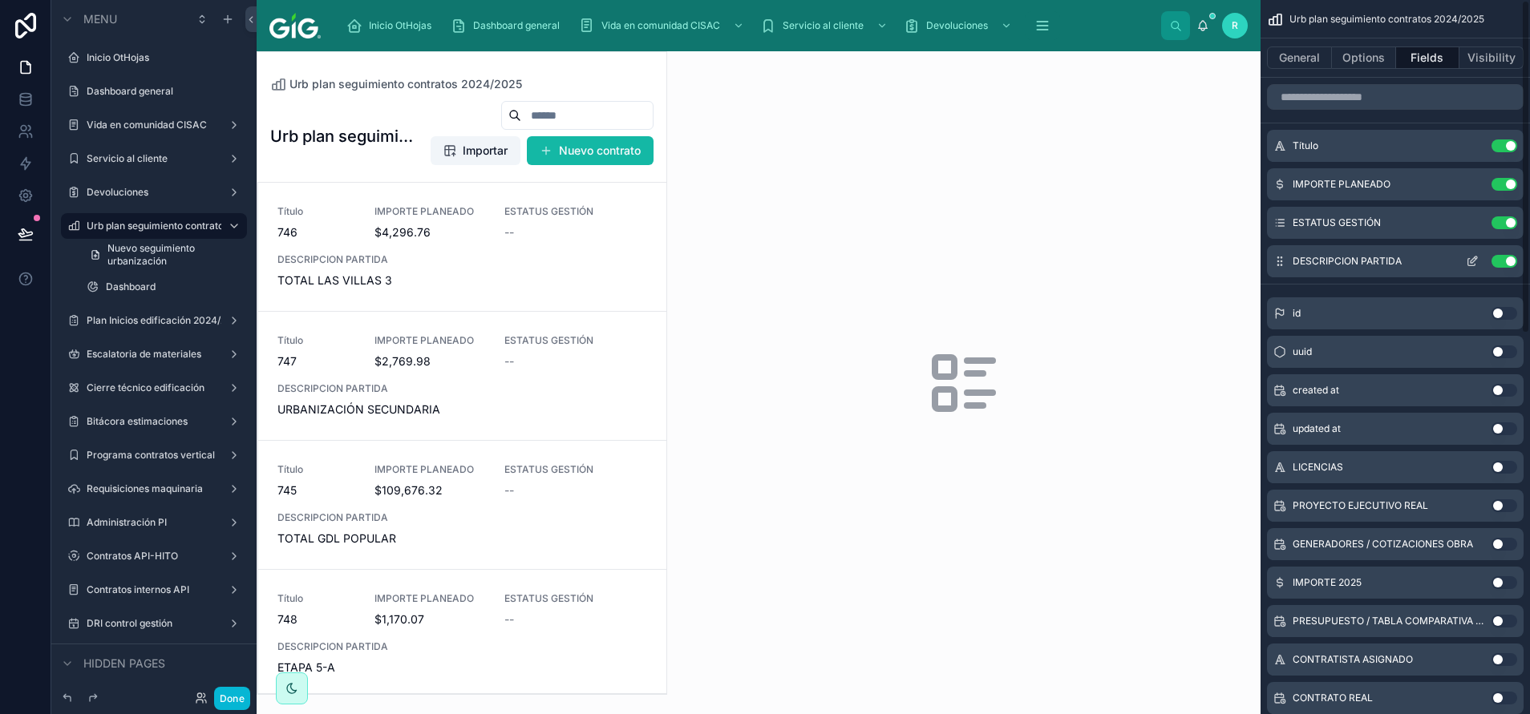
click at [1478, 260] on icon "scrollable content" at bounding box center [1472, 261] width 13 height 13
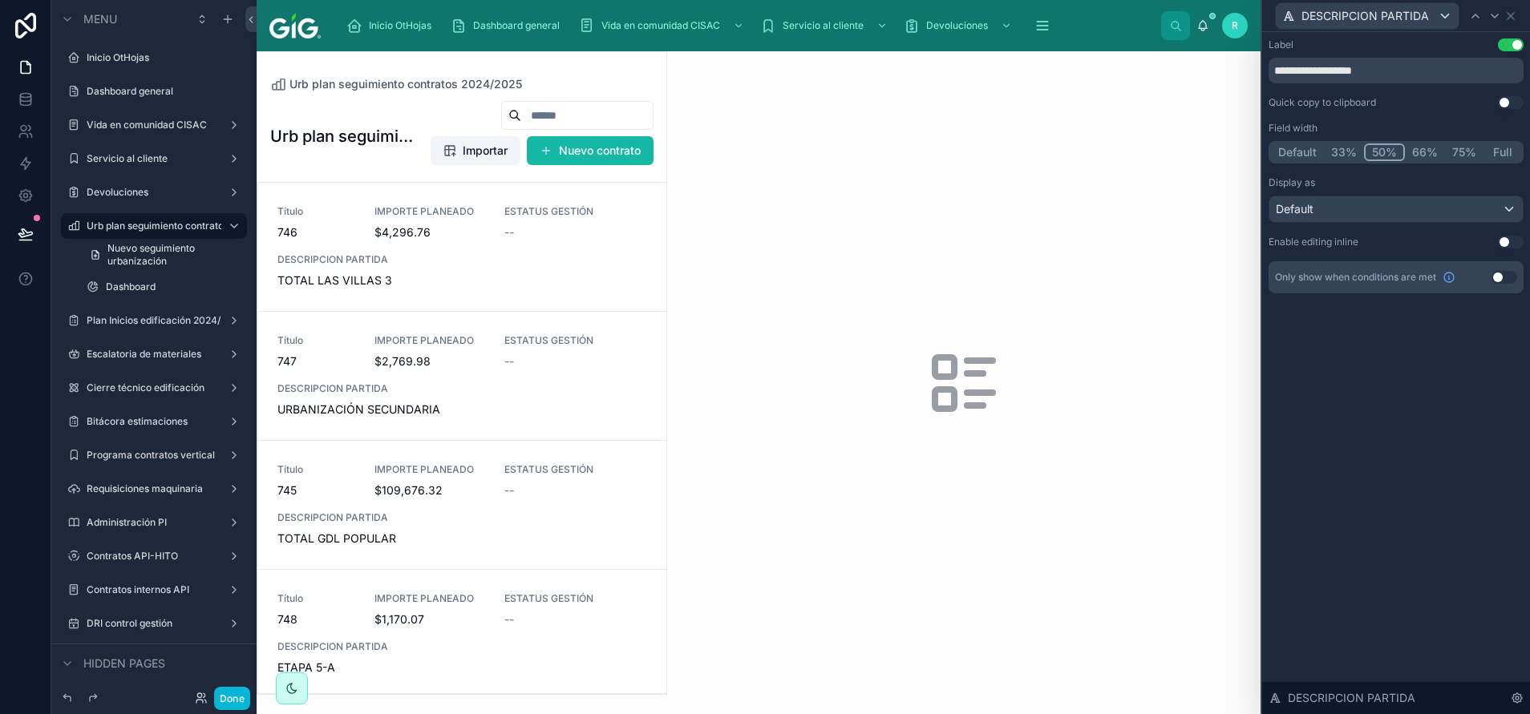
click at [1507, 152] on button "Full" at bounding box center [1502, 153] width 38 height 18
click at [739, 487] on div at bounding box center [963, 382] width 593 height 663
click at [18, 233] on icon at bounding box center [26, 234] width 16 height 16
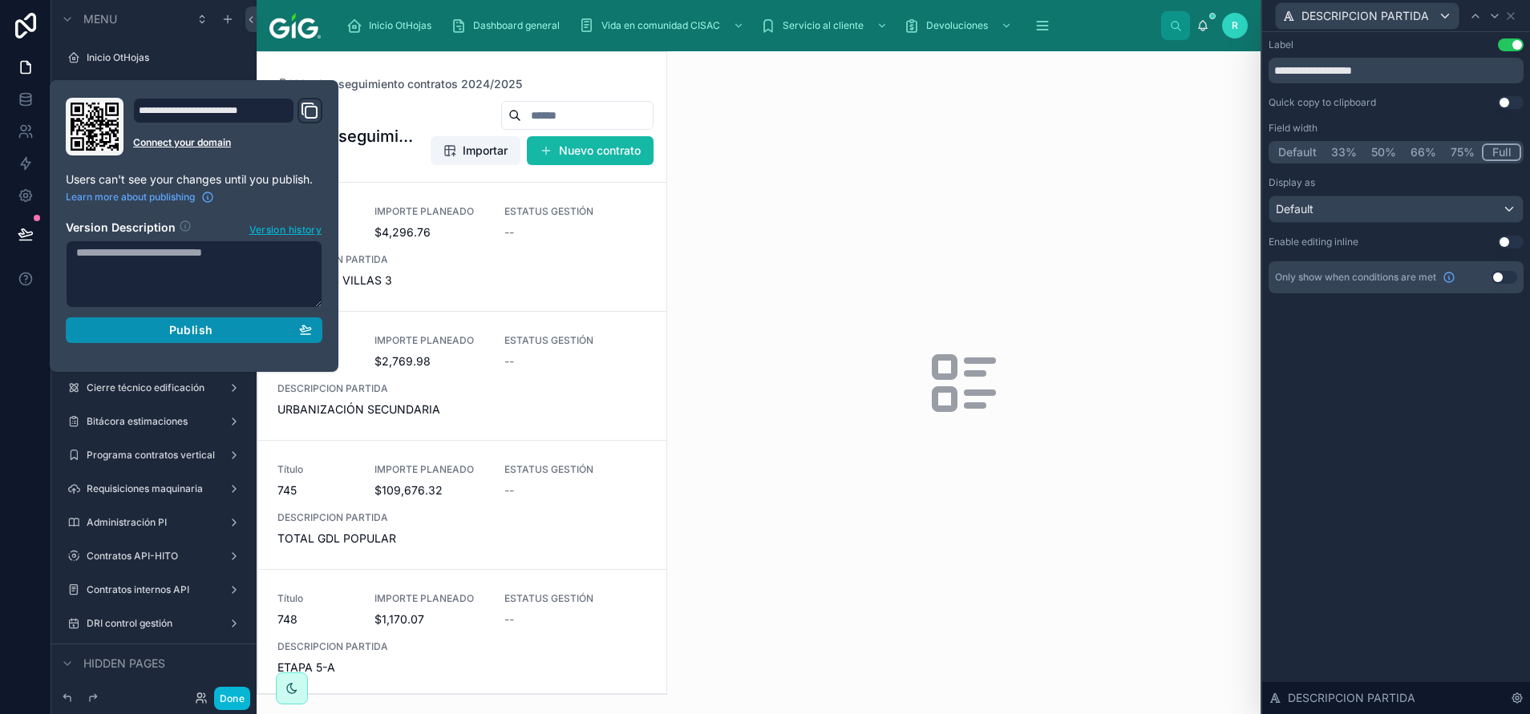
click at [191, 327] on span "Publish" at bounding box center [190, 330] width 43 height 14
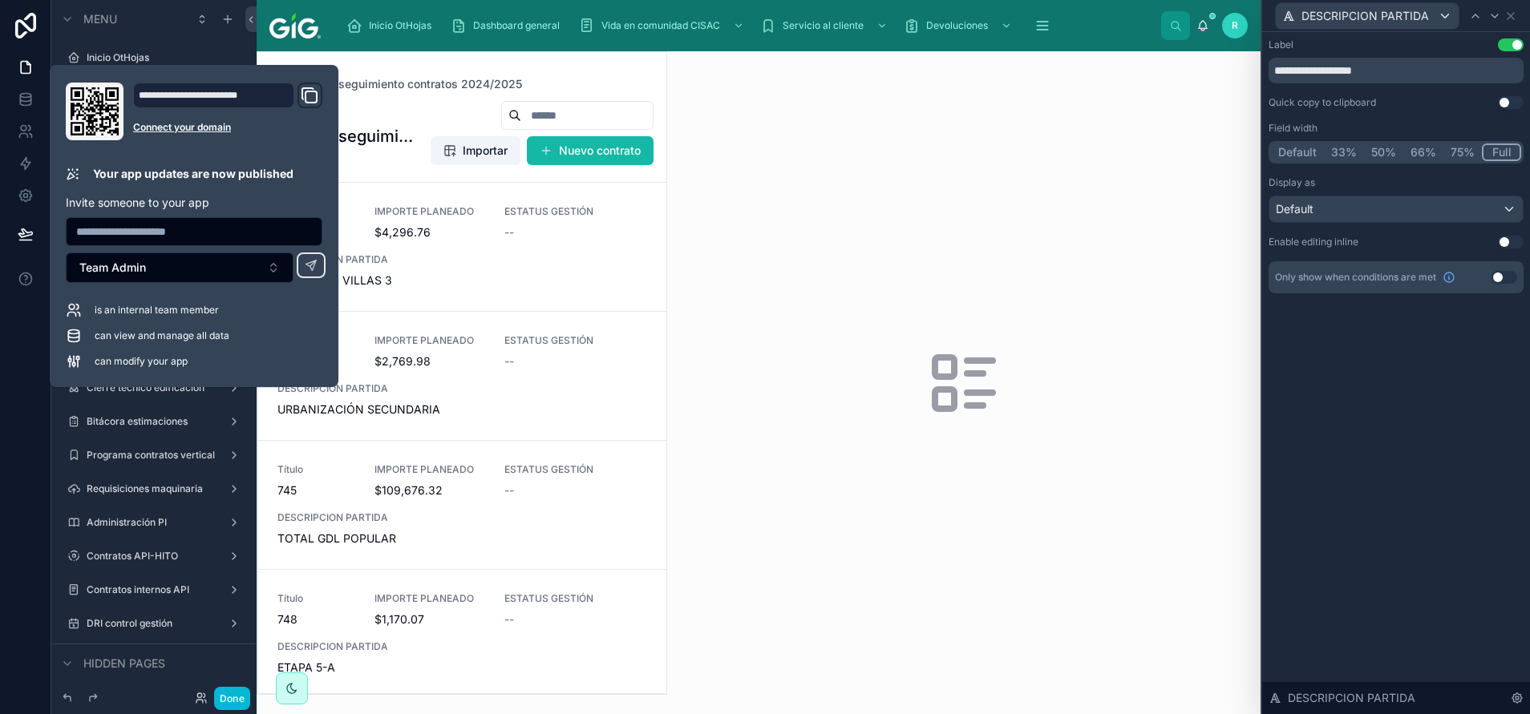
click at [847, 322] on div at bounding box center [963, 382] width 593 height 663
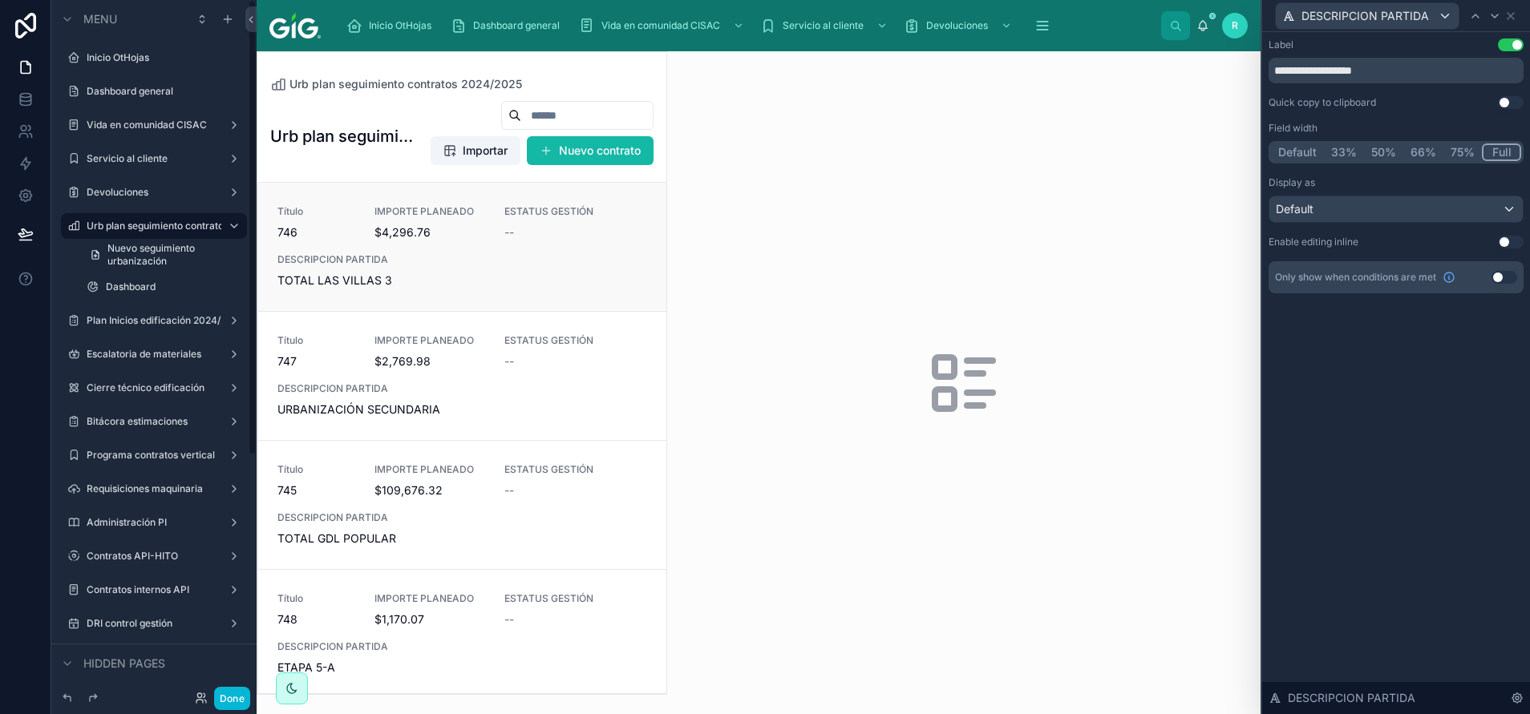
click at [528, 278] on span "TOTAL LAS VILLAS 3" at bounding box center [462, 281] width 370 height 16
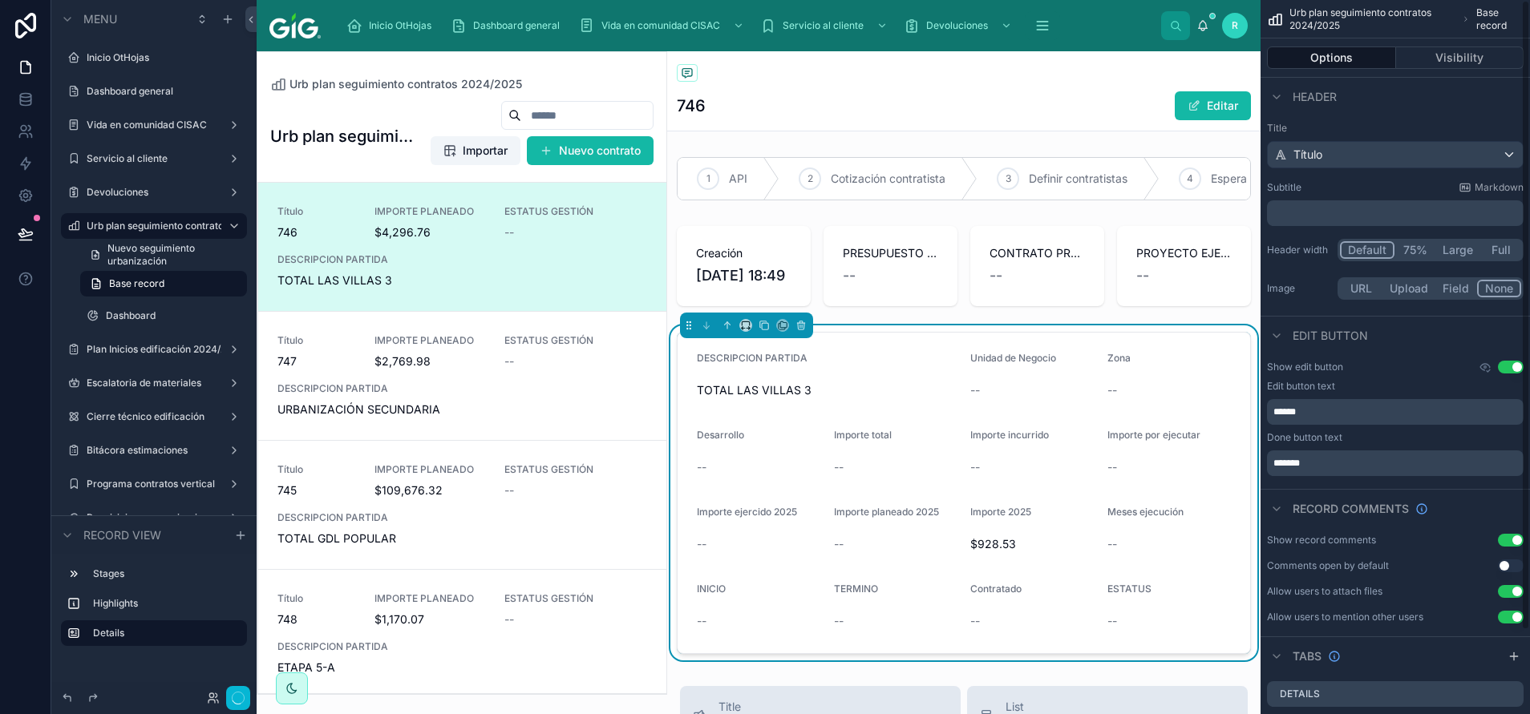
click at [1146, 464] on form "DESCRIPCION PARTIDA TOTAL LAS VILLAS 3 Unidad de Negocio -- Zona -- Desarrollo …" at bounding box center [964, 493] width 572 height 321
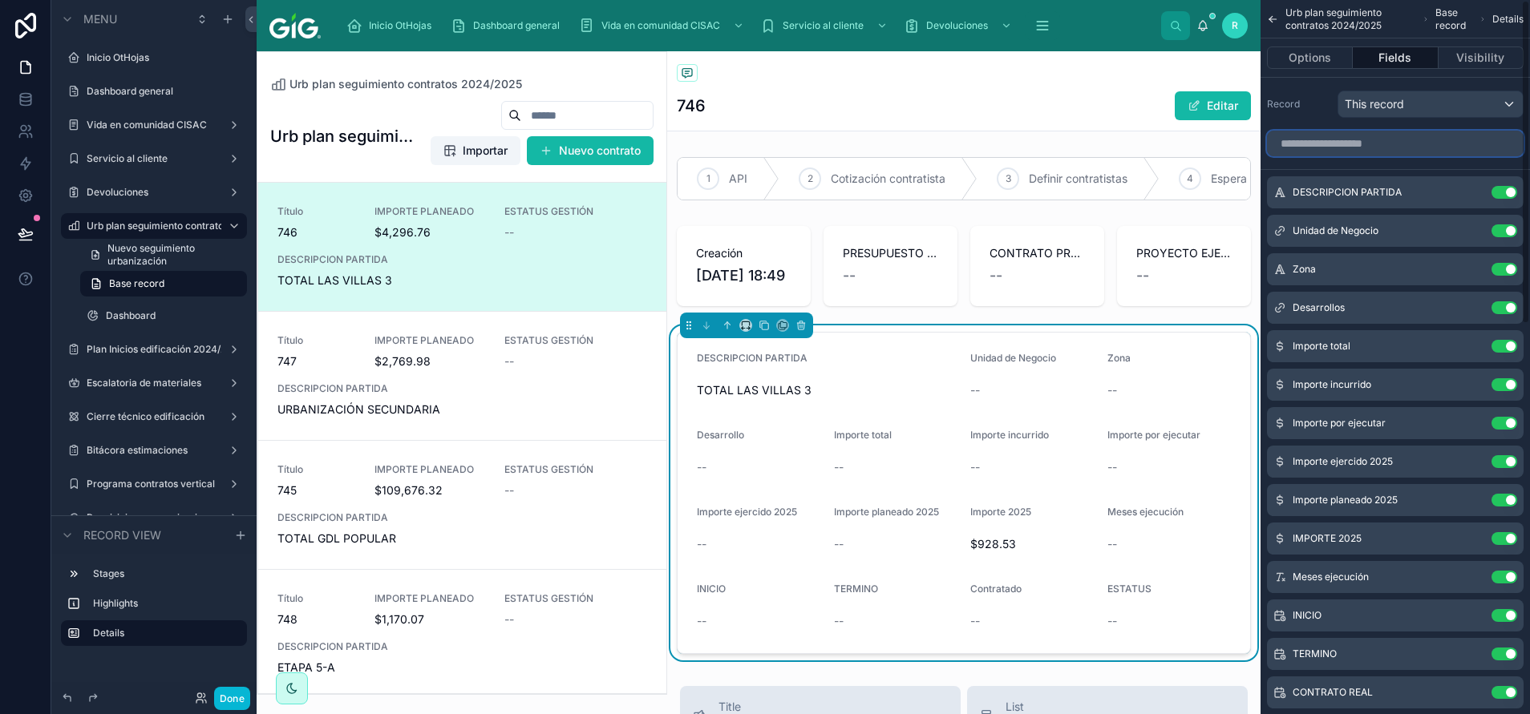
click at [1396, 140] on input "scrollable content" at bounding box center [1395, 144] width 257 height 26
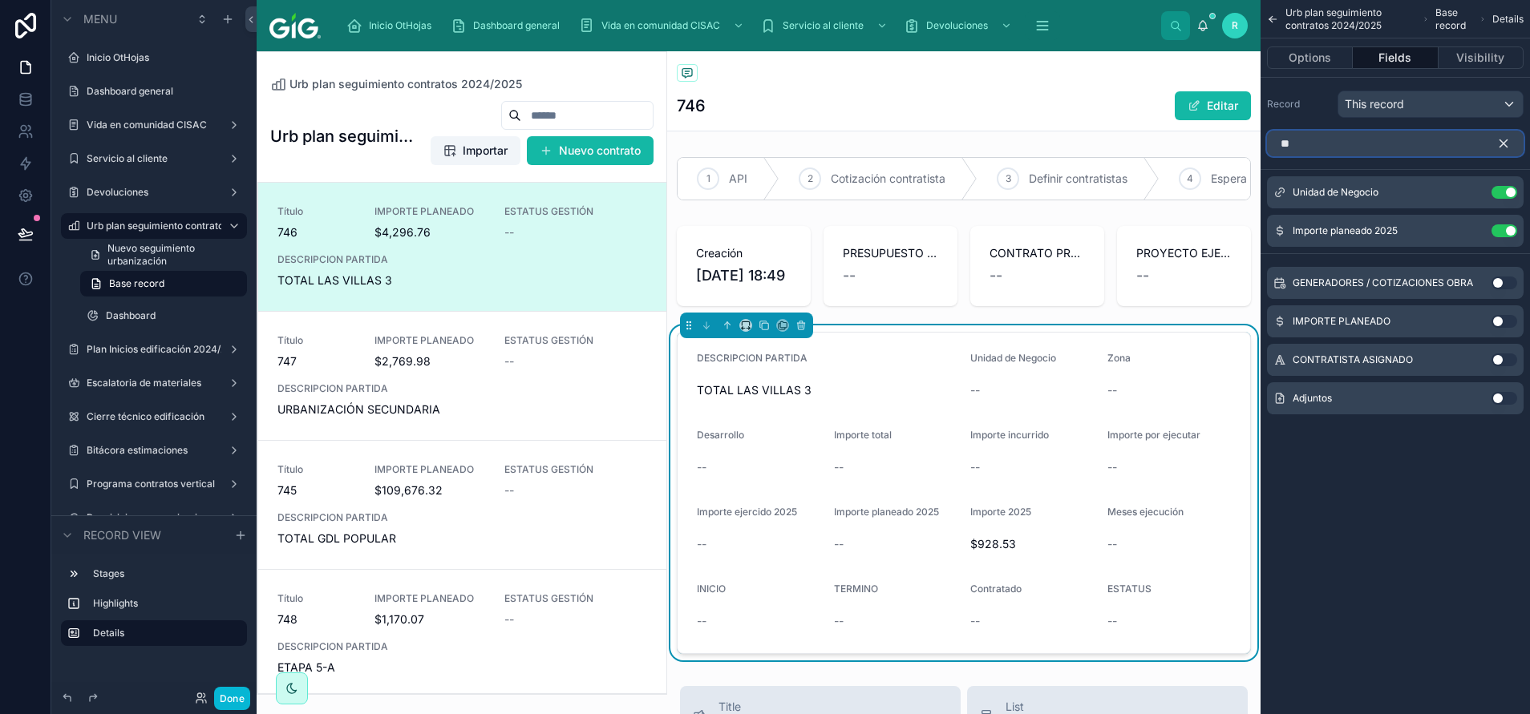
type input "**"
click at [1503, 401] on button "Use setting" at bounding box center [1504, 398] width 26 height 13
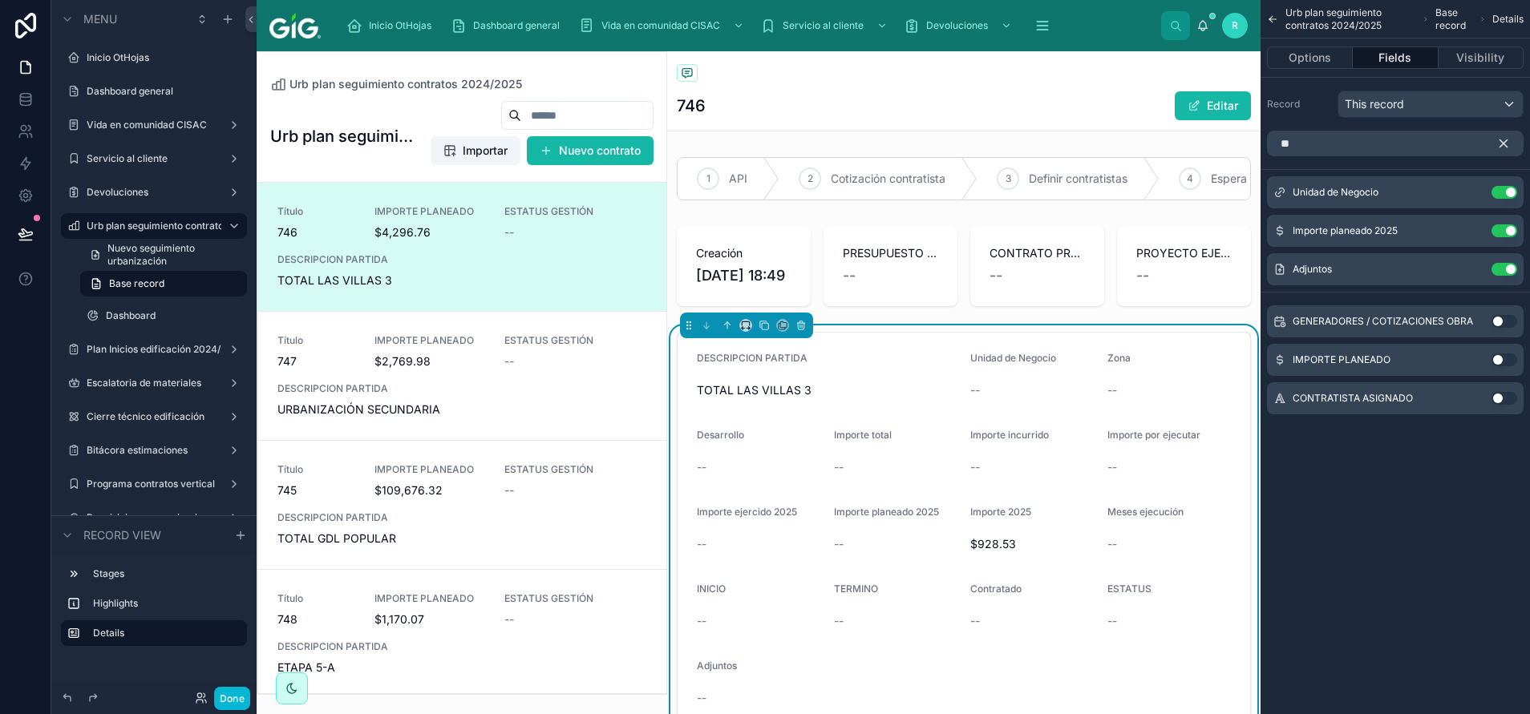
click at [1504, 147] on icon "scrollable content" at bounding box center [1503, 143] width 14 height 14
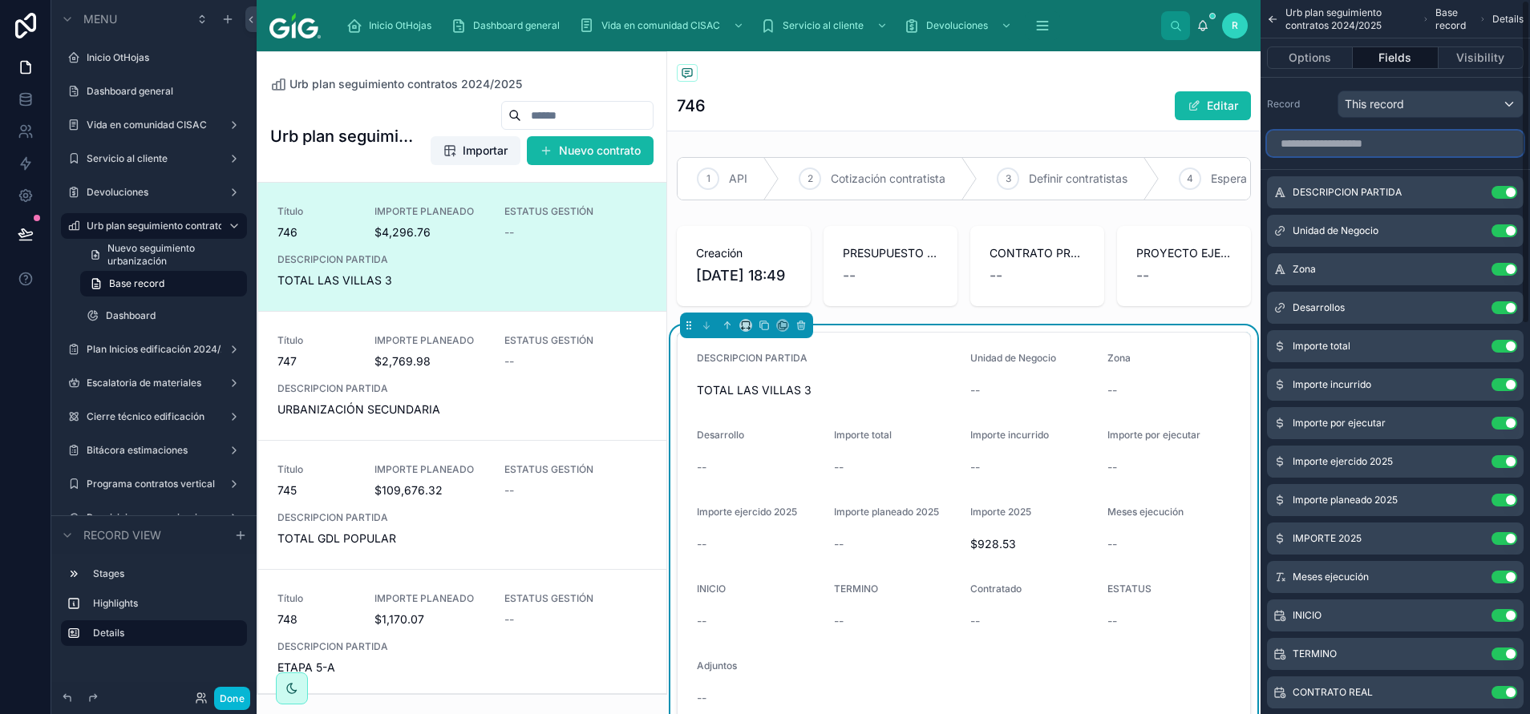
click at [1475, 144] on input "scrollable content" at bounding box center [1395, 144] width 257 height 26
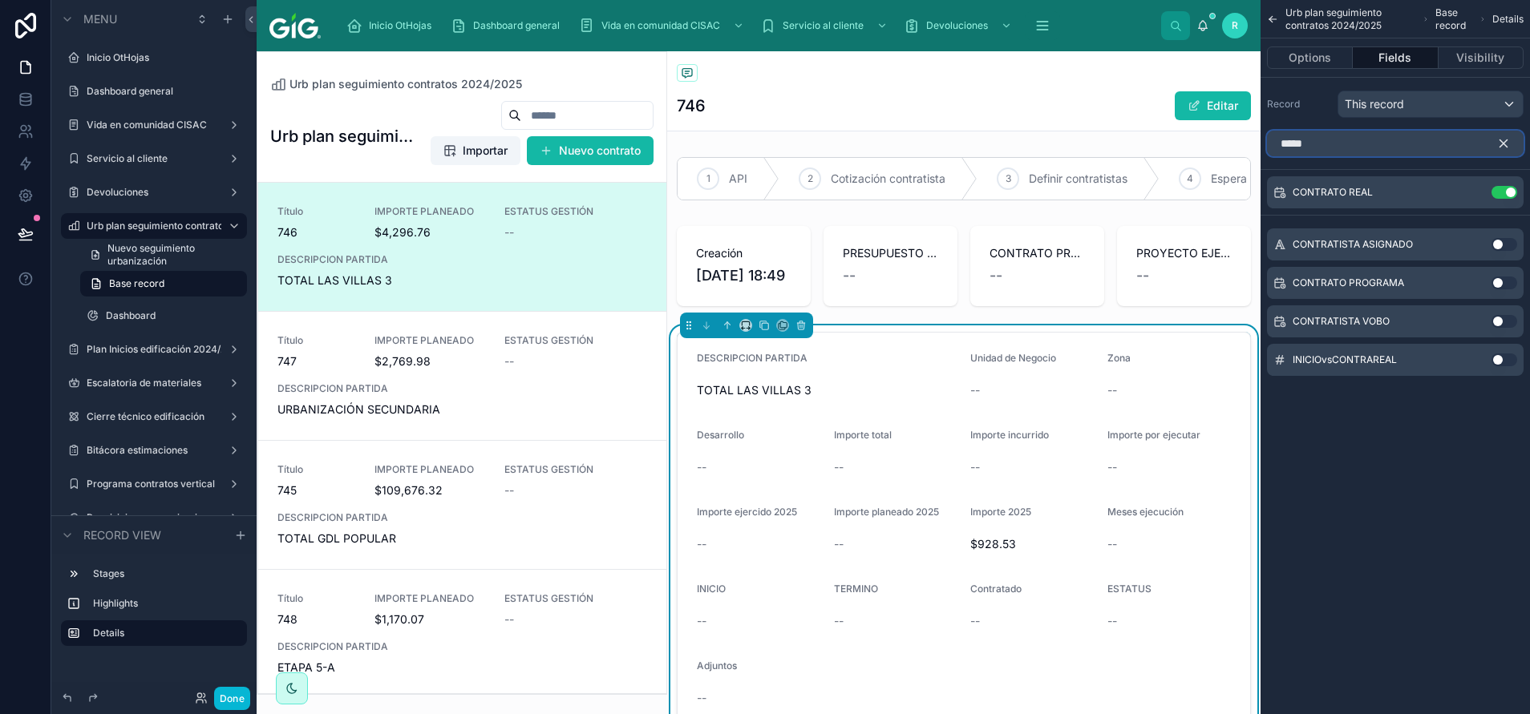
type input "*****"
click at [1507, 148] on icon "scrollable content" at bounding box center [1503, 143] width 7 height 7
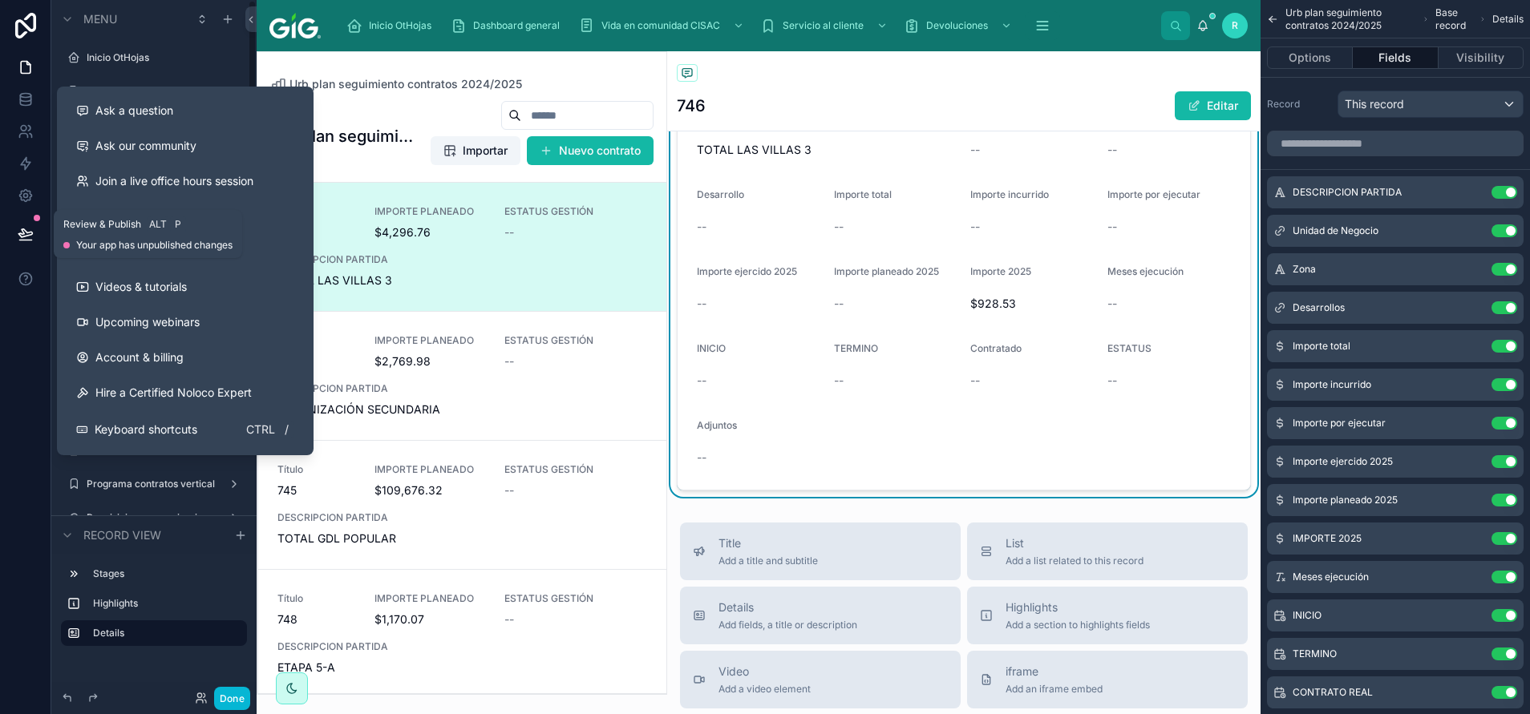
drag, startPoint x: 22, startPoint y: 237, endPoint x: 59, endPoint y: 248, distance: 38.6
click at [22, 236] on icon at bounding box center [26, 234] width 16 height 16
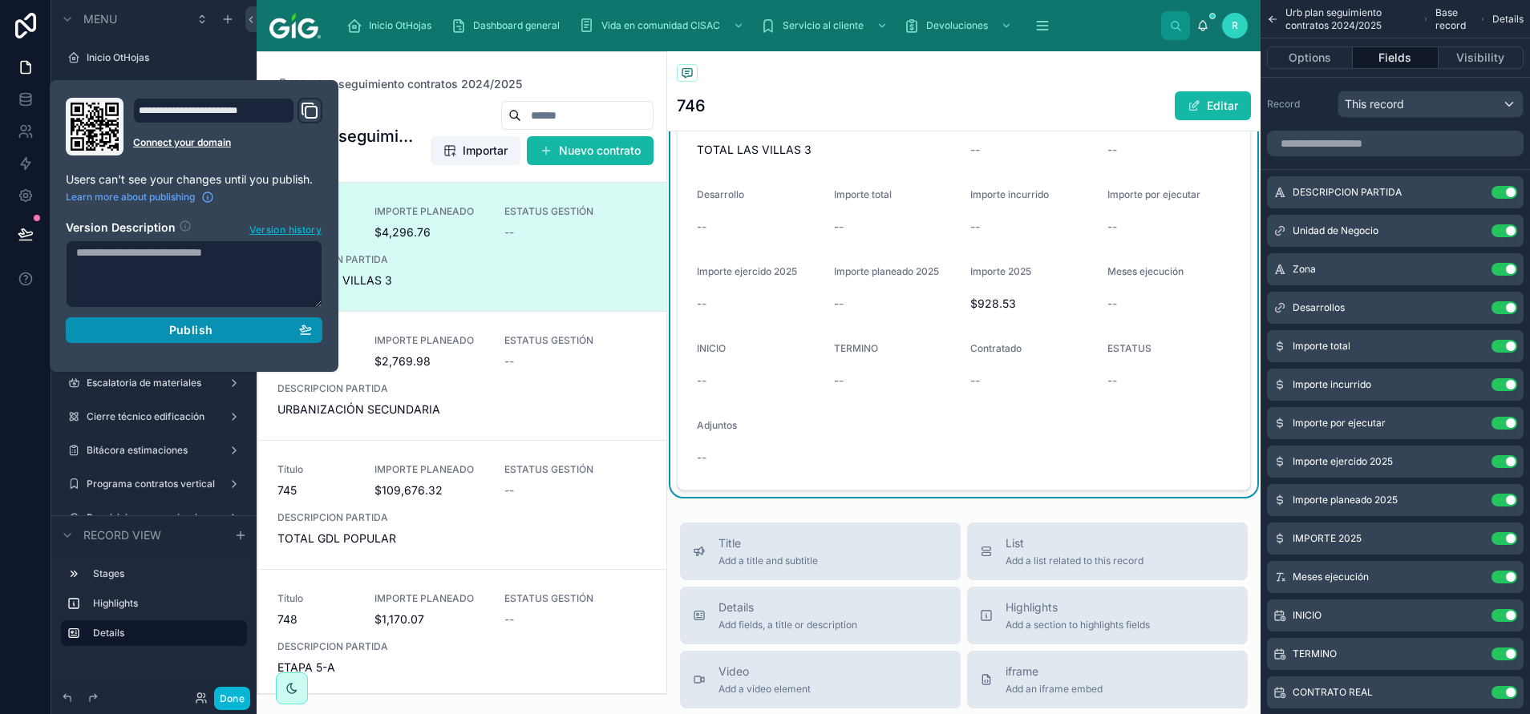
click at [224, 336] on div "Publish" at bounding box center [194, 330] width 236 height 14
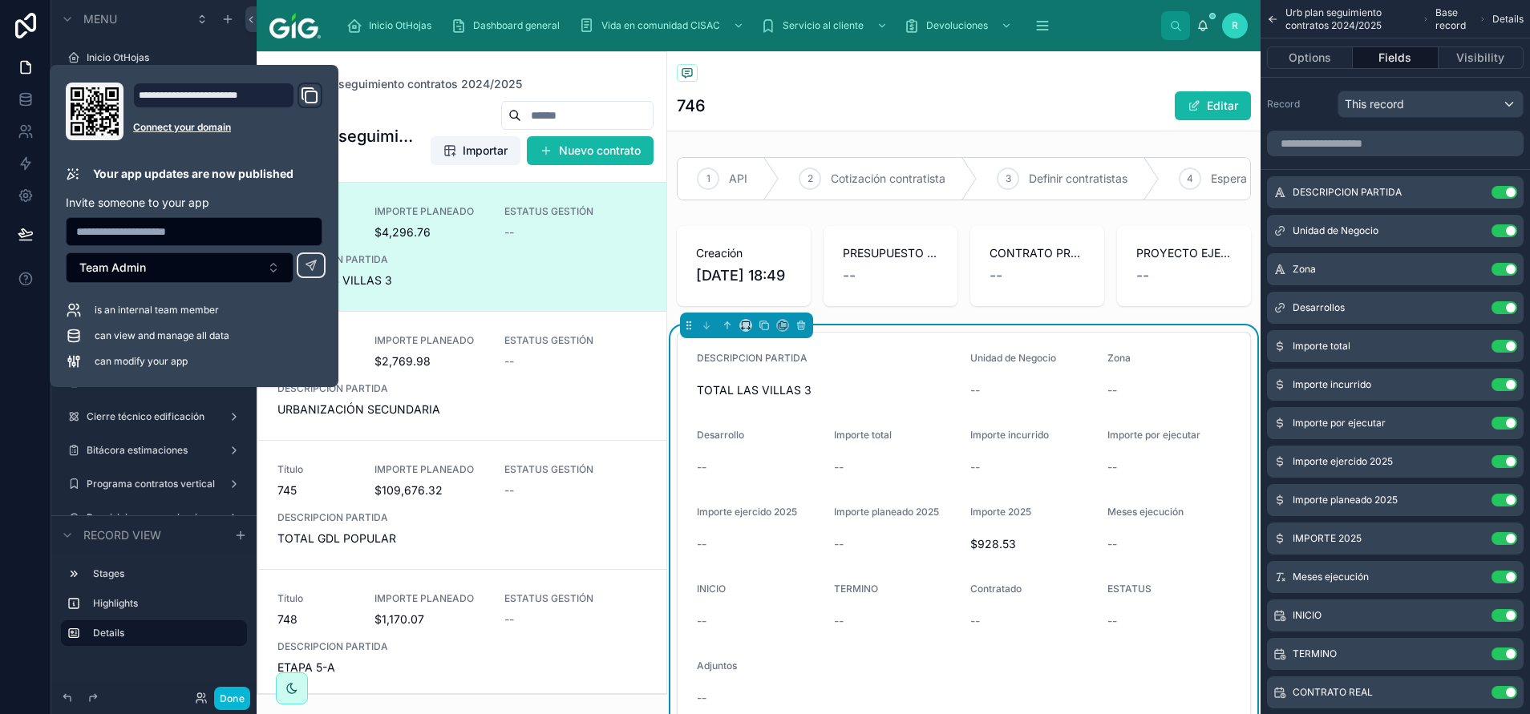
drag, startPoint x: 928, startPoint y: 117, endPoint x: 1039, endPoint y: 75, distance: 119.3
click at [928, 117] on div "746 Editar" at bounding box center [964, 106] width 574 height 30
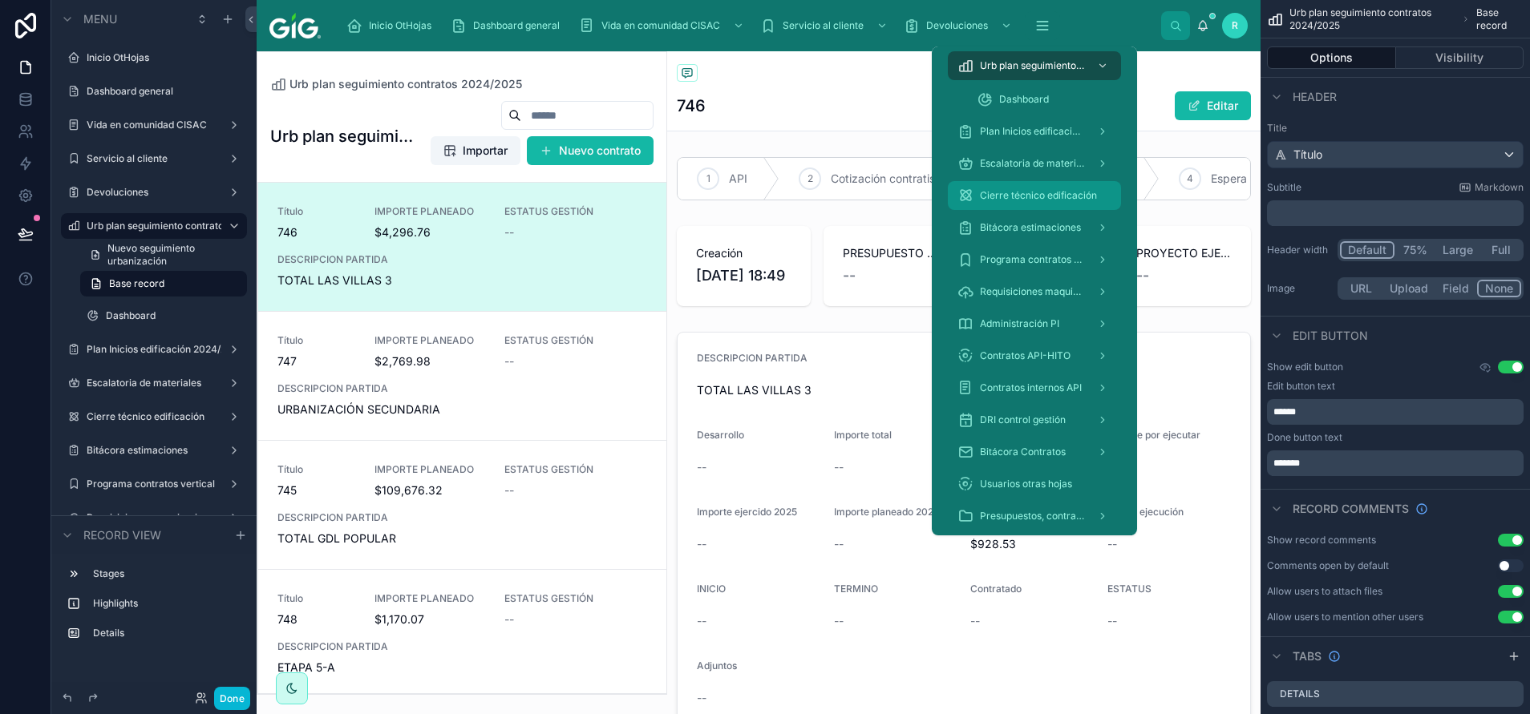
click at [1033, 192] on span "Cierre técnico edificación" at bounding box center [1038, 195] width 117 height 13
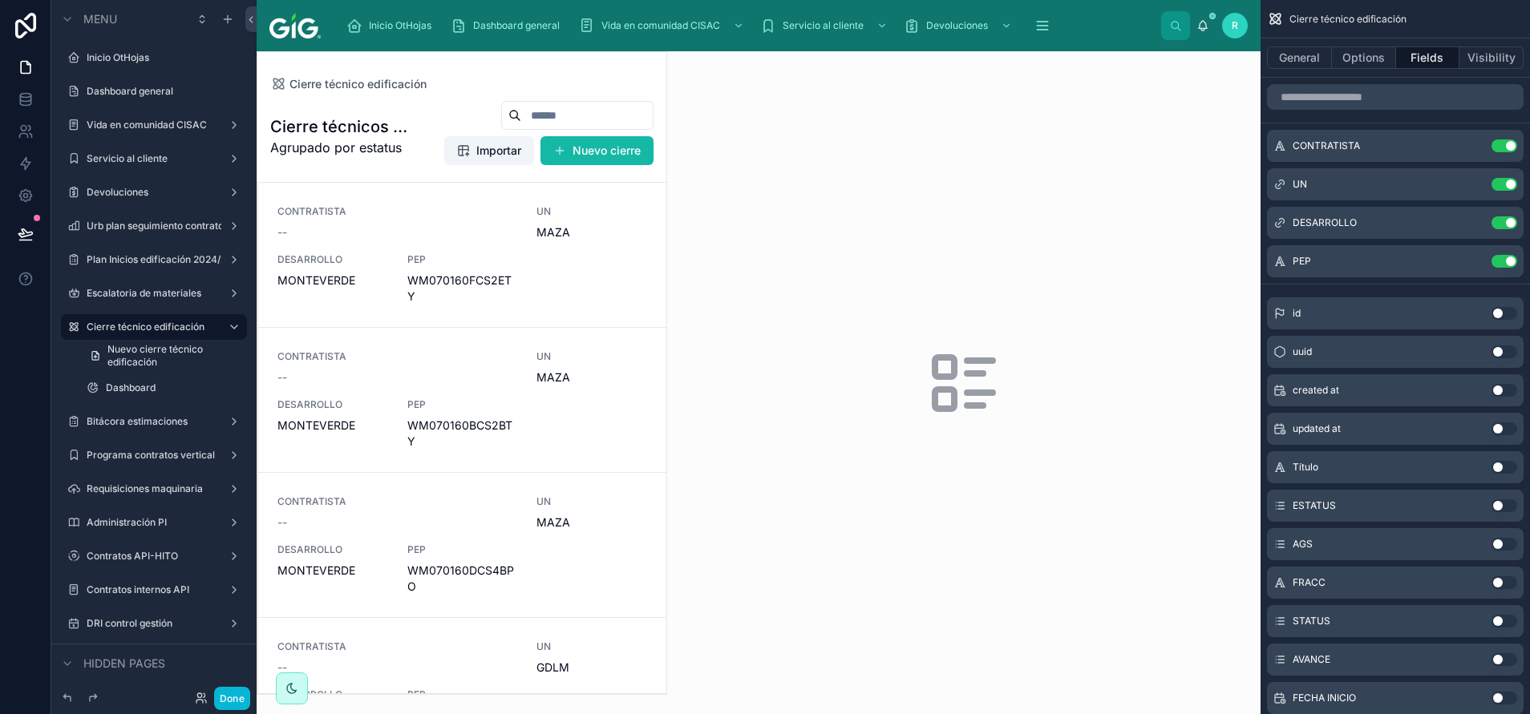
click at [476, 241] on div at bounding box center [461, 373] width 409 height 642
click at [459, 237] on div "--" at bounding box center [397, 232] width 240 height 16
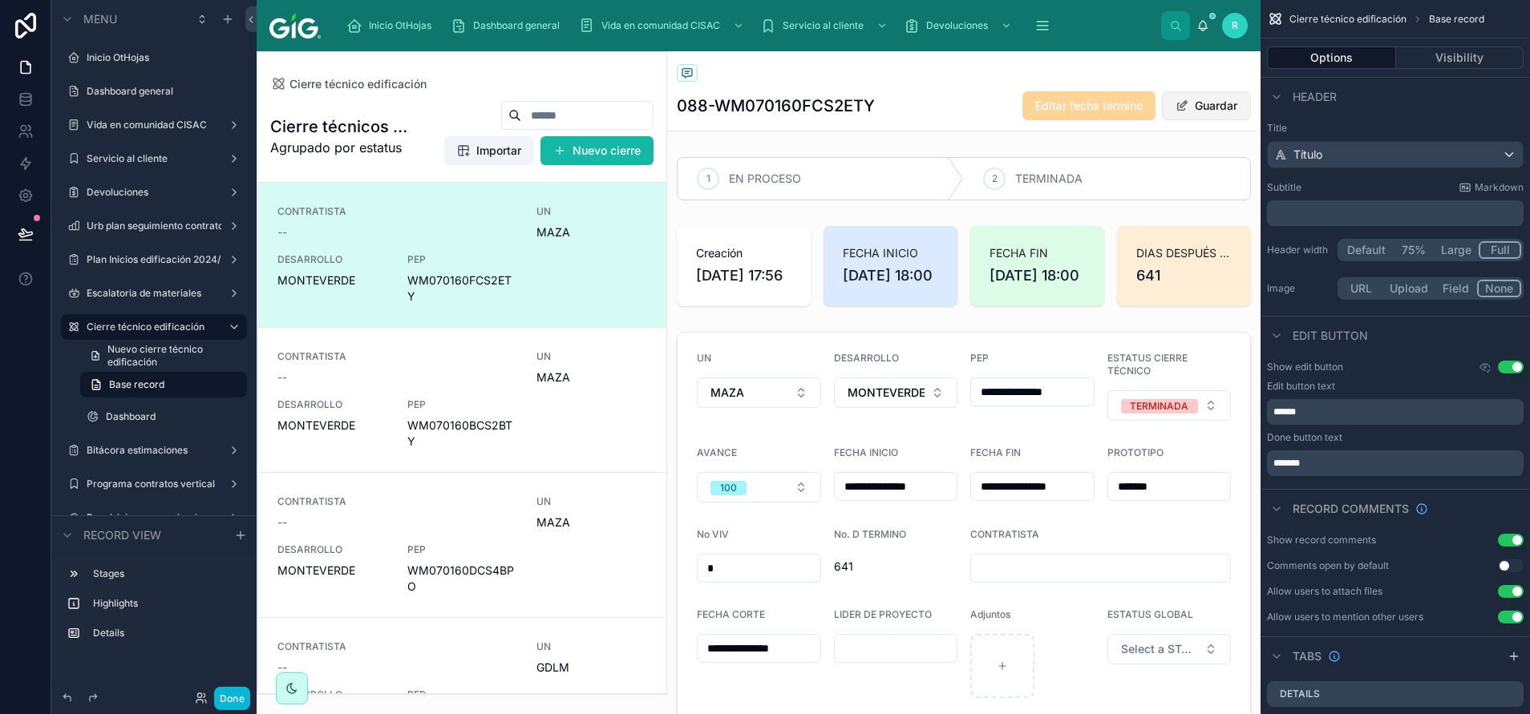
click at [1206, 101] on button "Guardar" at bounding box center [1206, 105] width 89 height 29
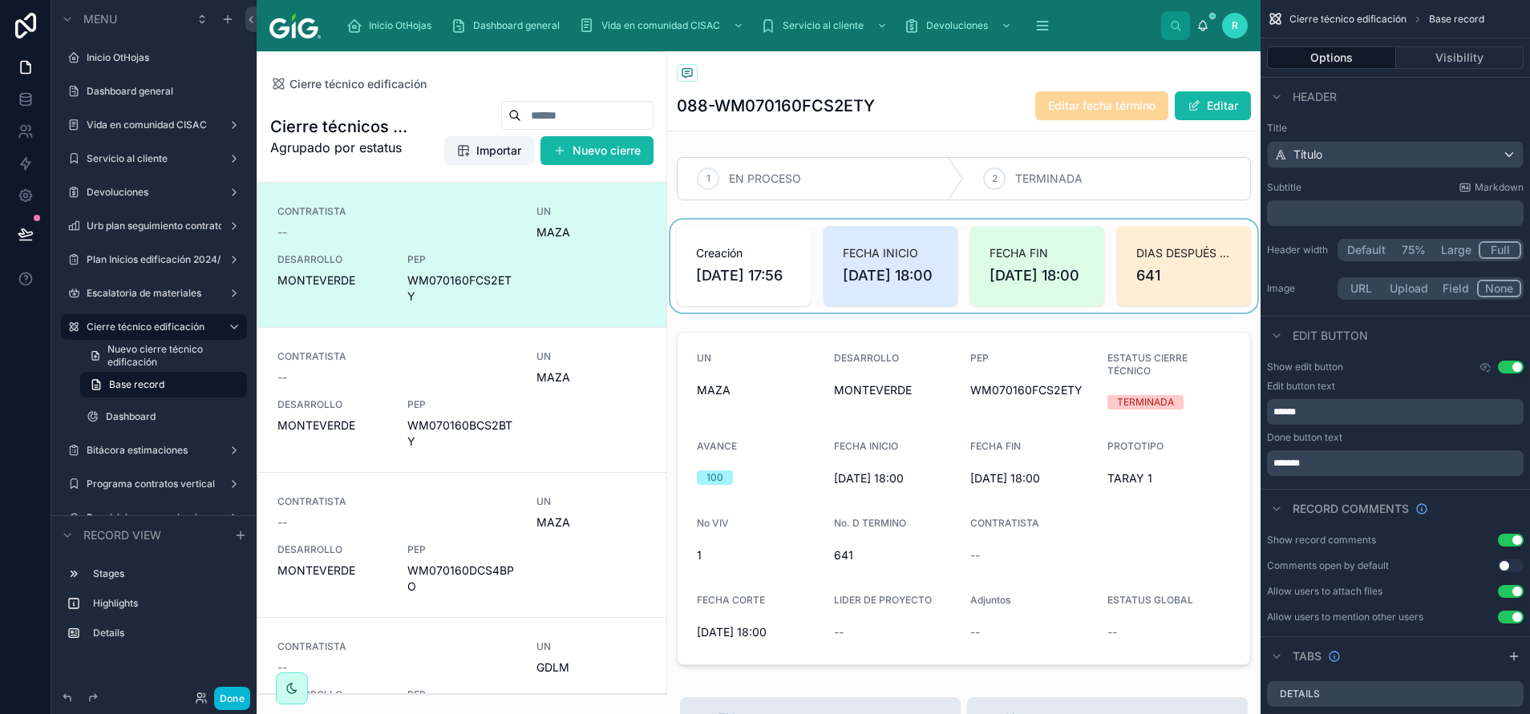
click at [1159, 296] on div at bounding box center [963, 266] width 593 height 93
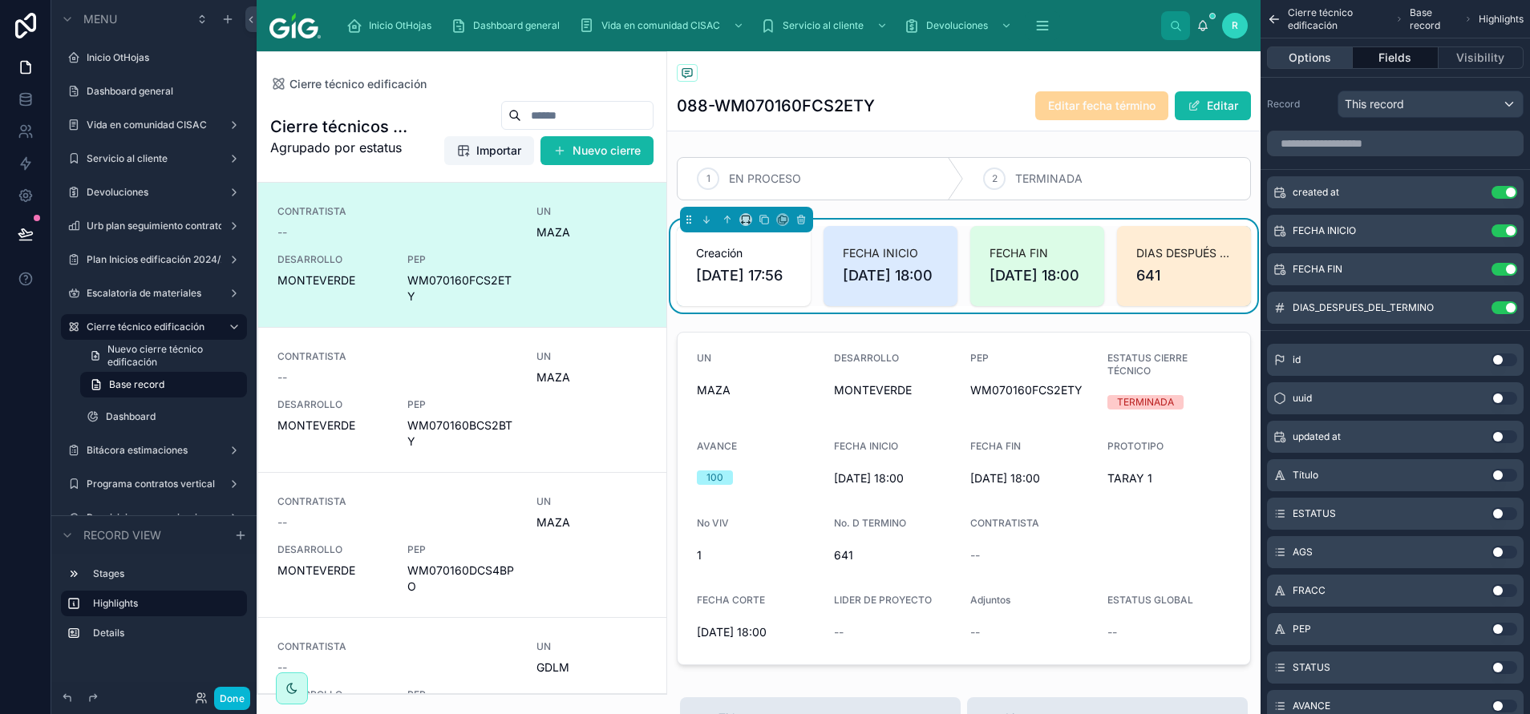
click at [1318, 57] on button "Options" at bounding box center [1310, 58] width 86 height 22
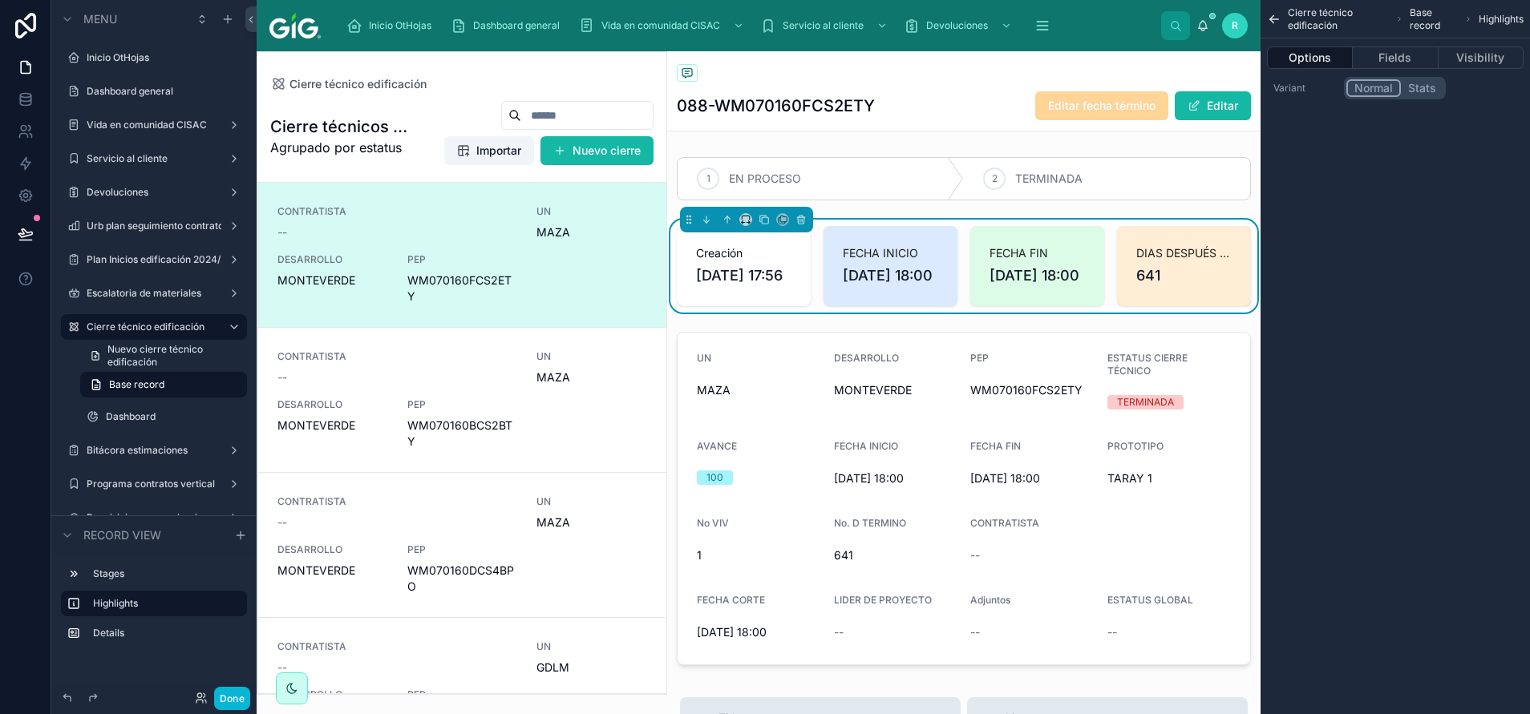
click at [1081, 74] on div "Cierre técnico edificación" at bounding box center [964, 74] width 574 height 20
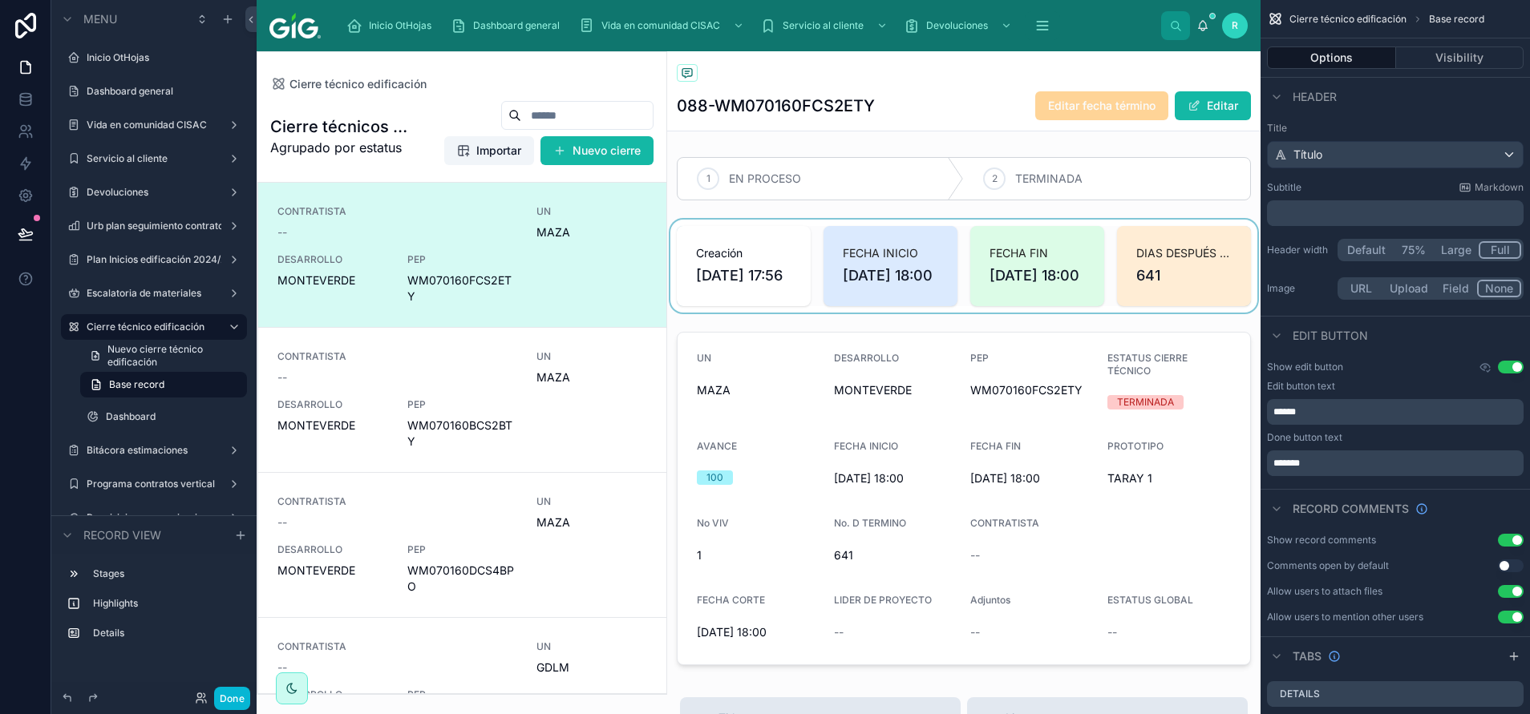
click at [1074, 103] on span "Editar fecha término" at bounding box center [1101, 105] width 133 height 29
click at [1121, 111] on span "Editar fecha término" at bounding box center [1101, 105] width 133 height 29
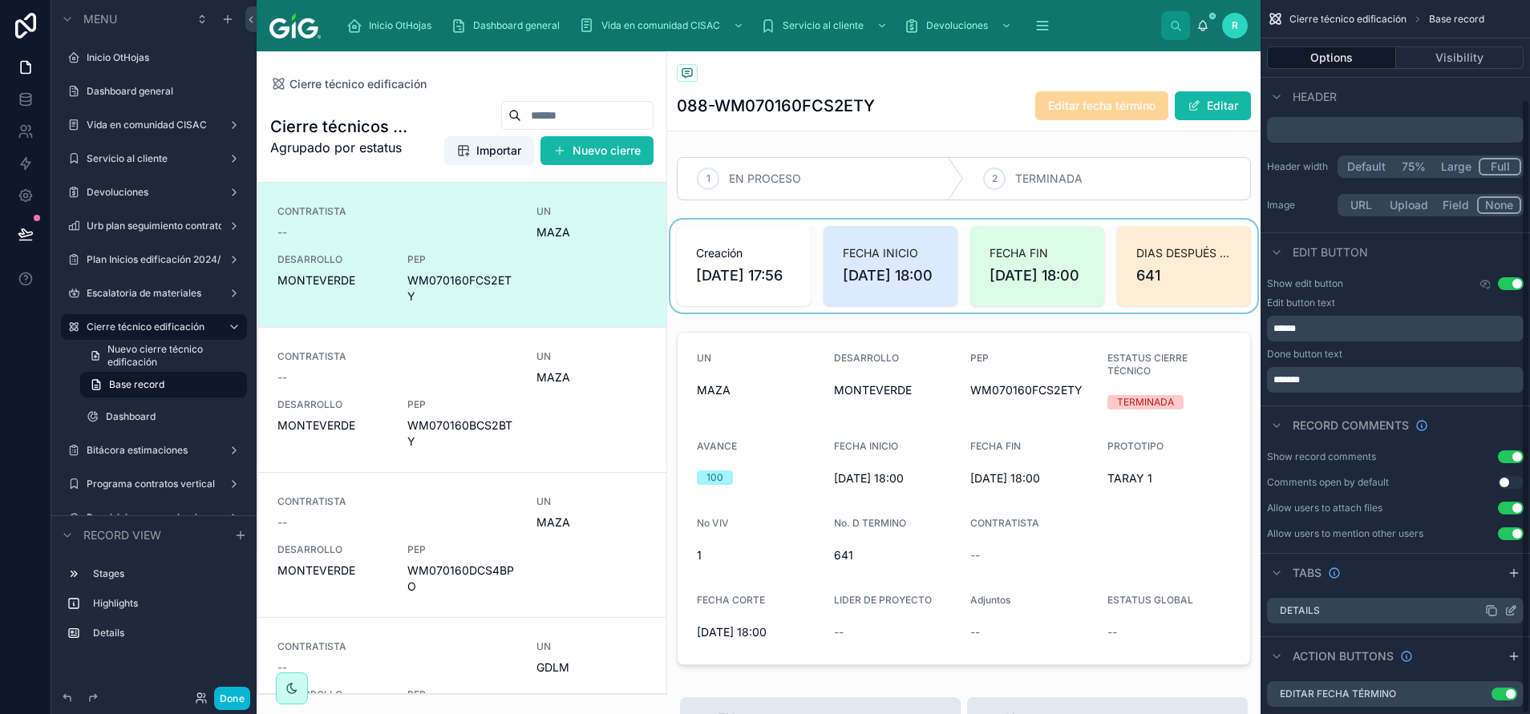
scroll to position [115, 0]
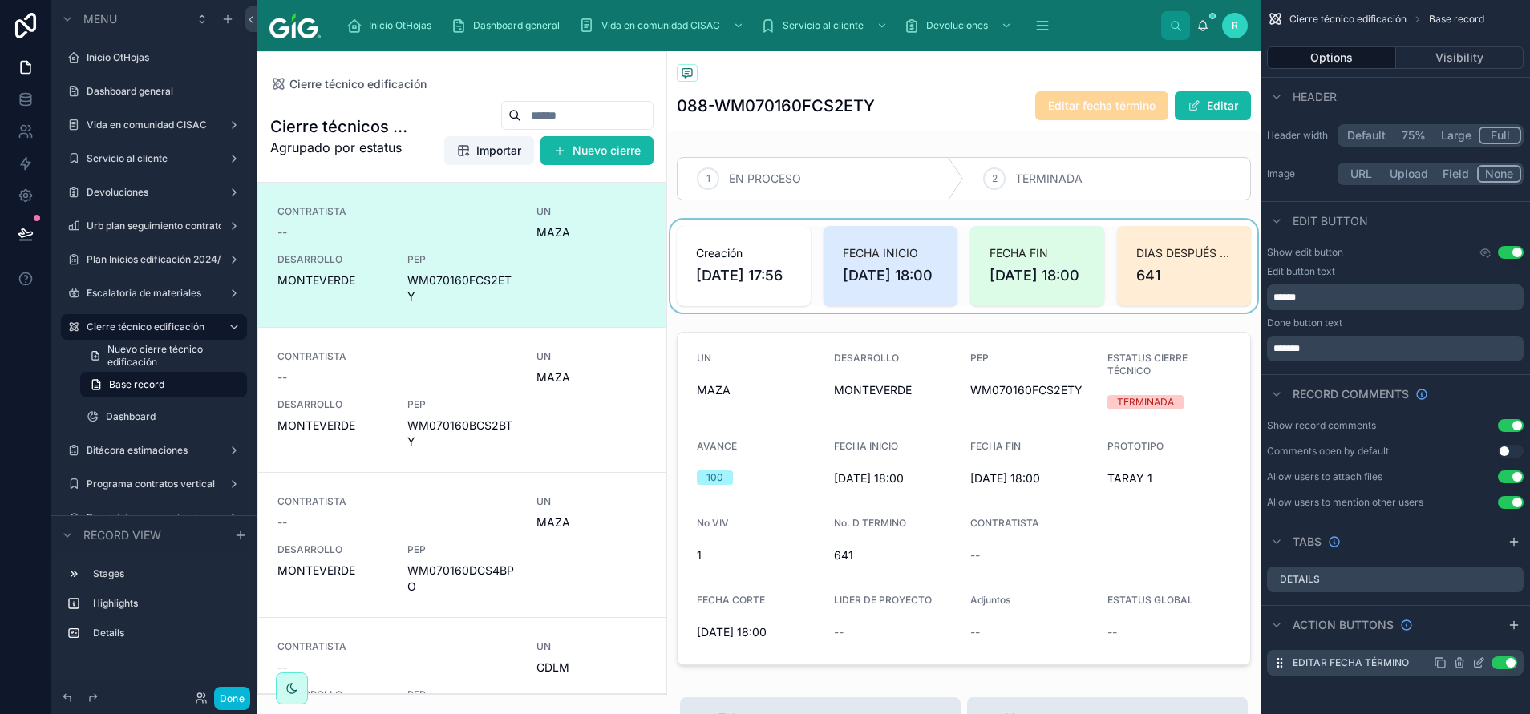
click at [1473, 663] on icon "scrollable content" at bounding box center [1478, 663] width 13 height 13
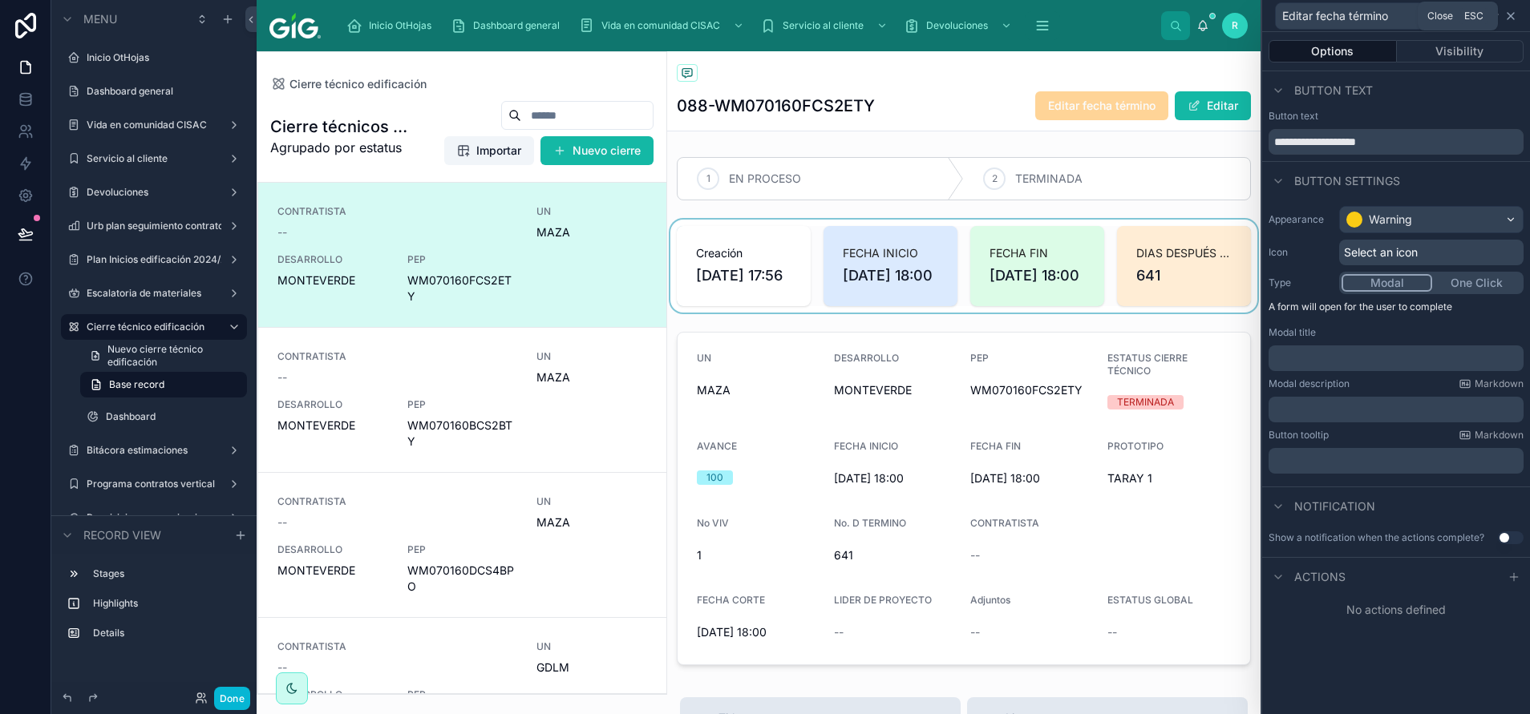
click at [1510, 19] on icon at bounding box center [1510, 16] width 13 height 13
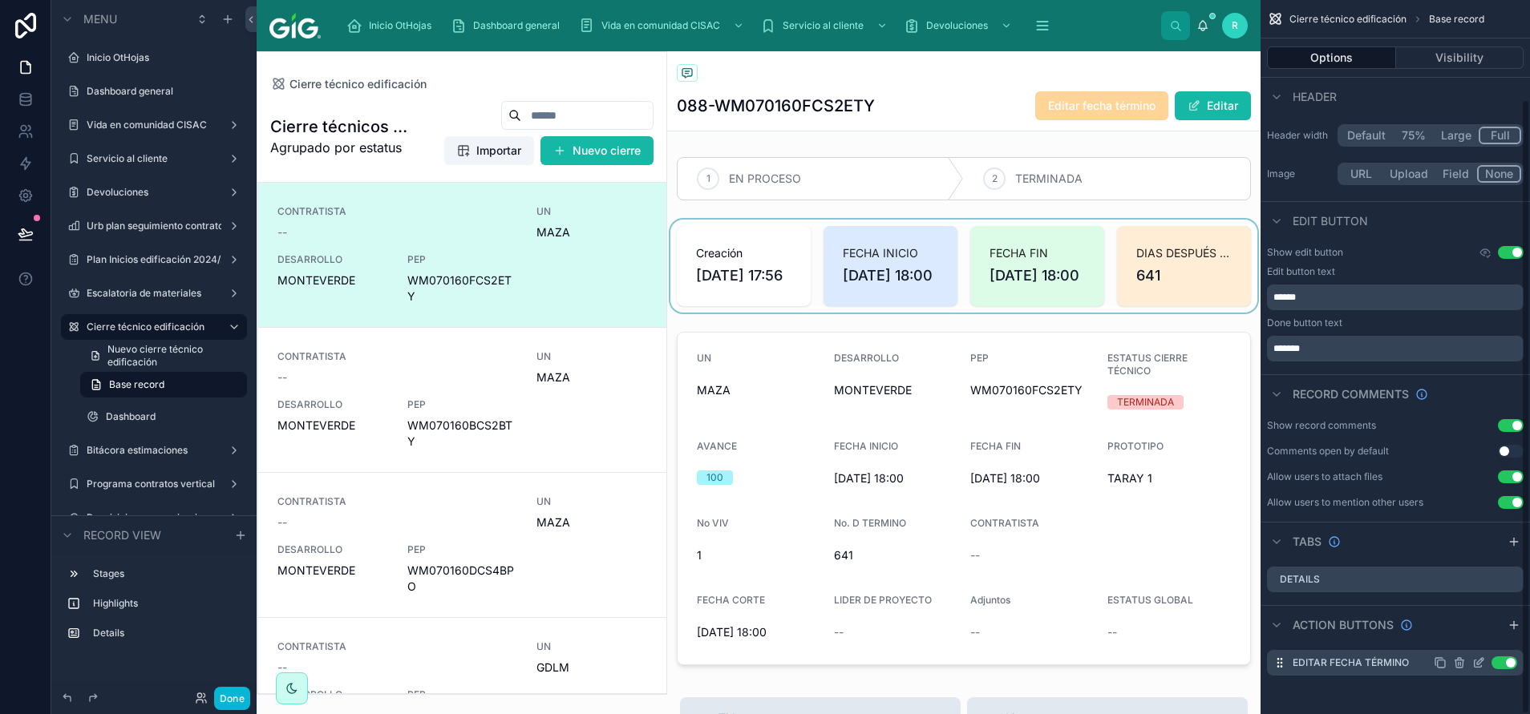
click at [1513, 665] on button "Use setting" at bounding box center [1504, 663] width 26 height 13
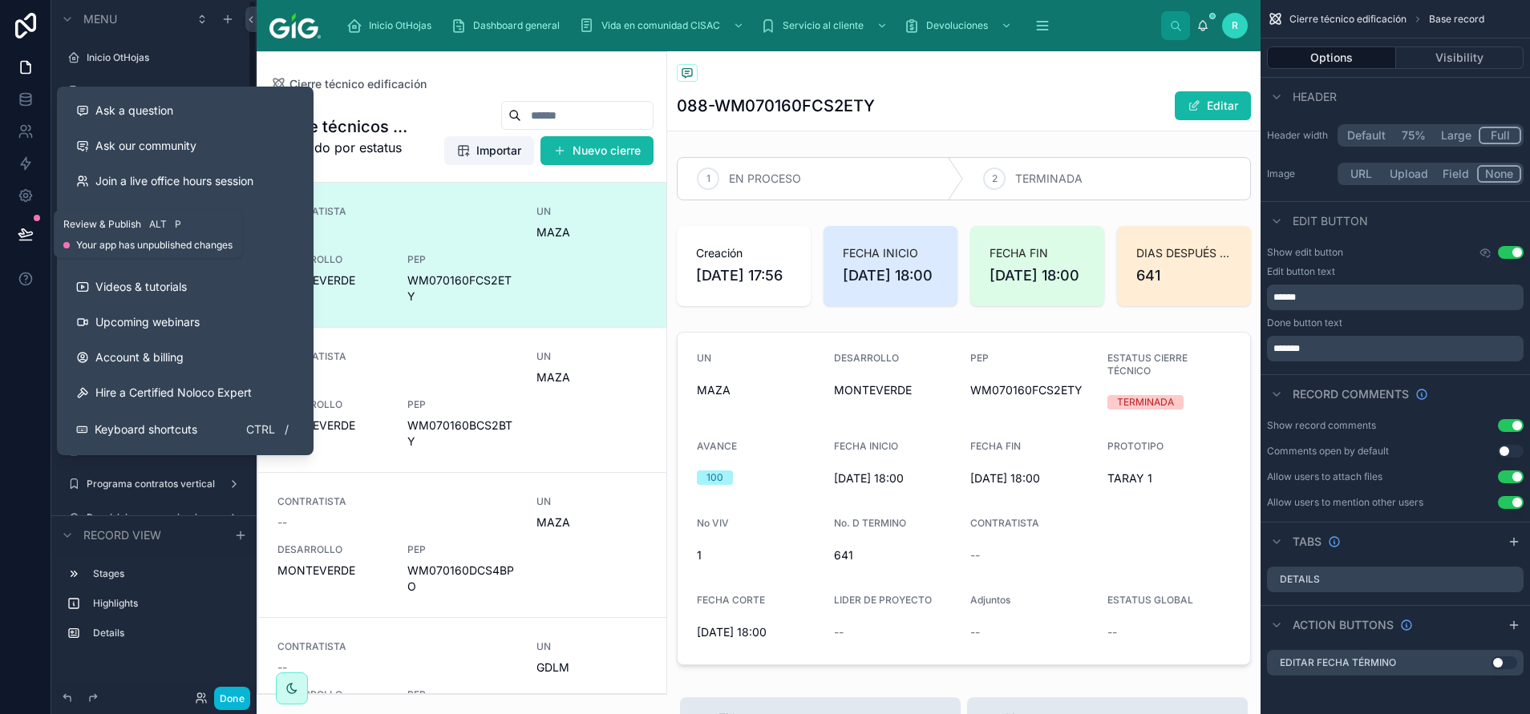
click at [34, 237] on button at bounding box center [25, 234] width 35 height 45
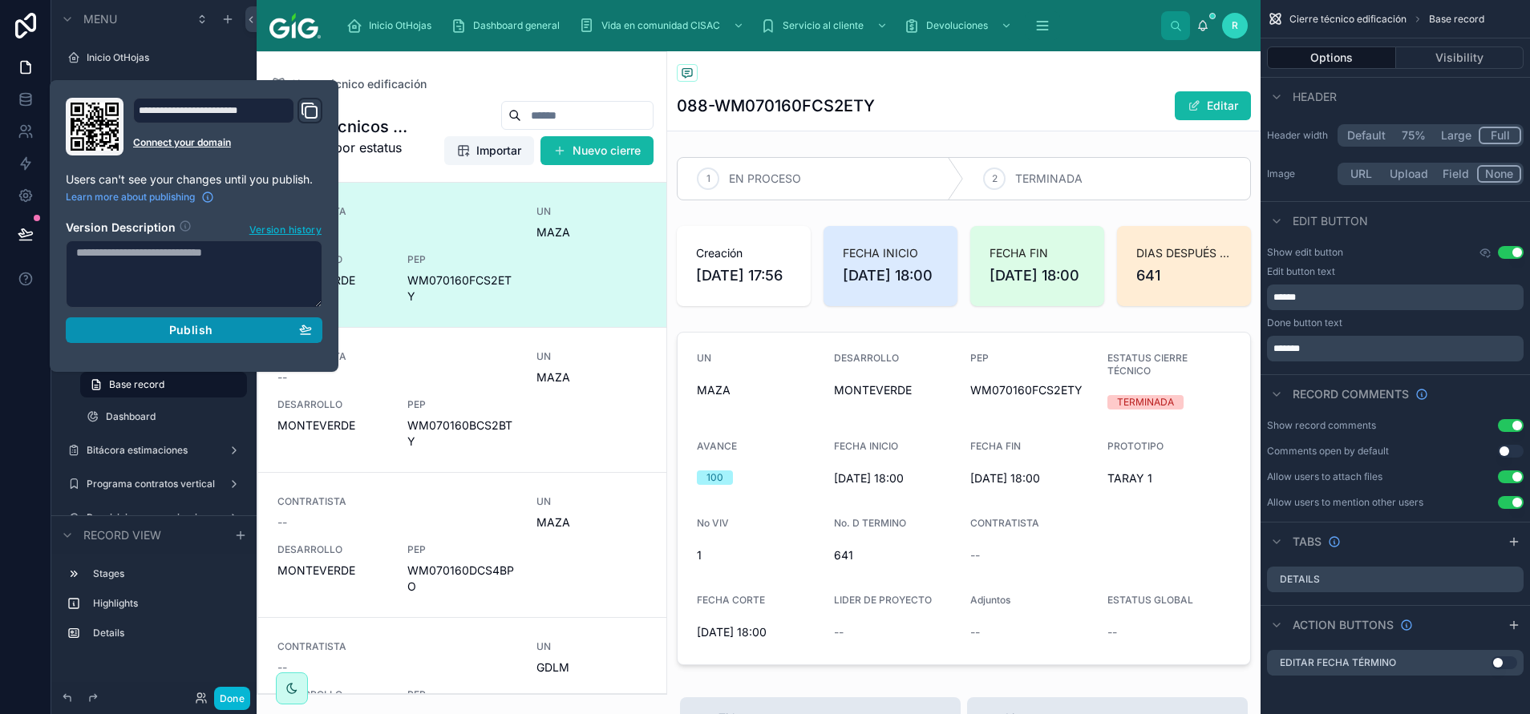
click at [216, 322] on button "Publish" at bounding box center [194, 331] width 257 height 26
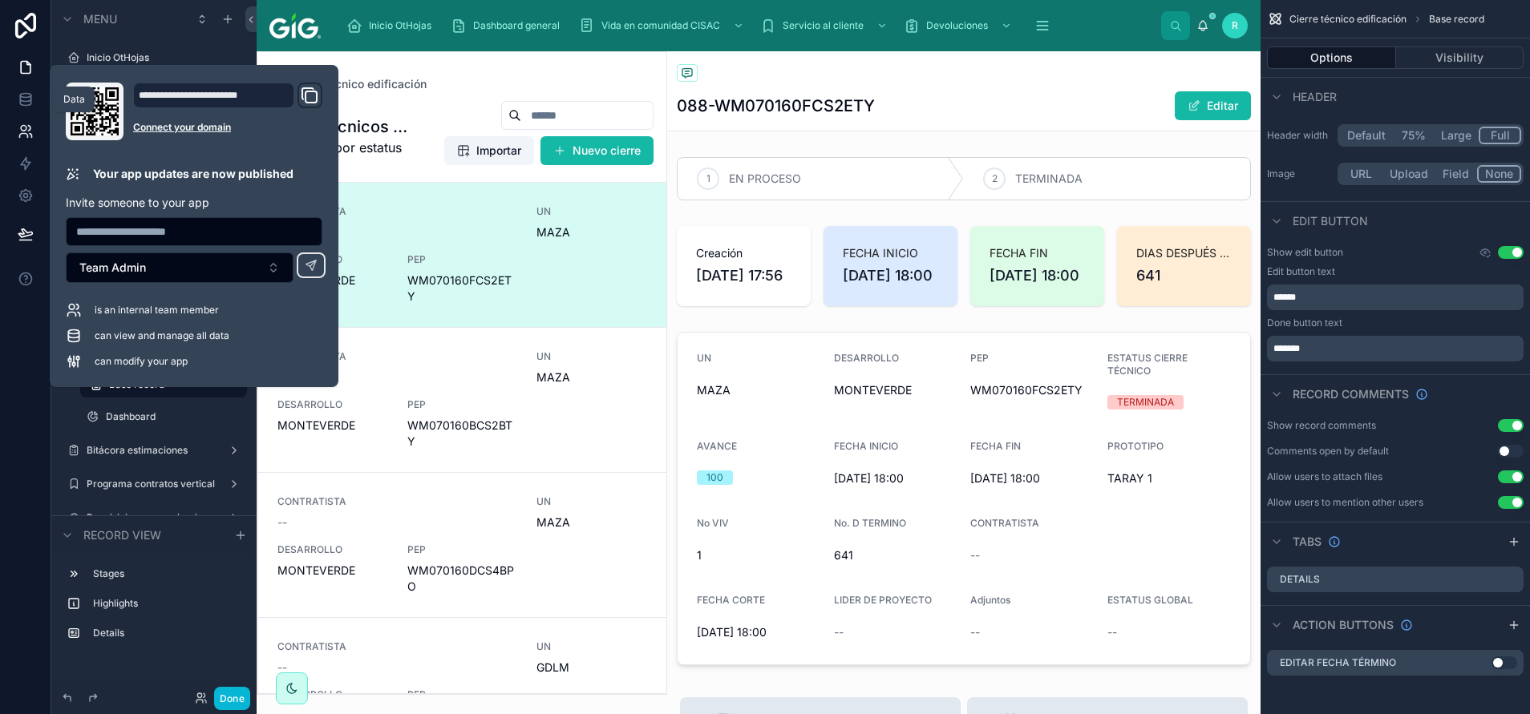
click at [34, 105] on link at bounding box center [25, 99] width 51 height 32
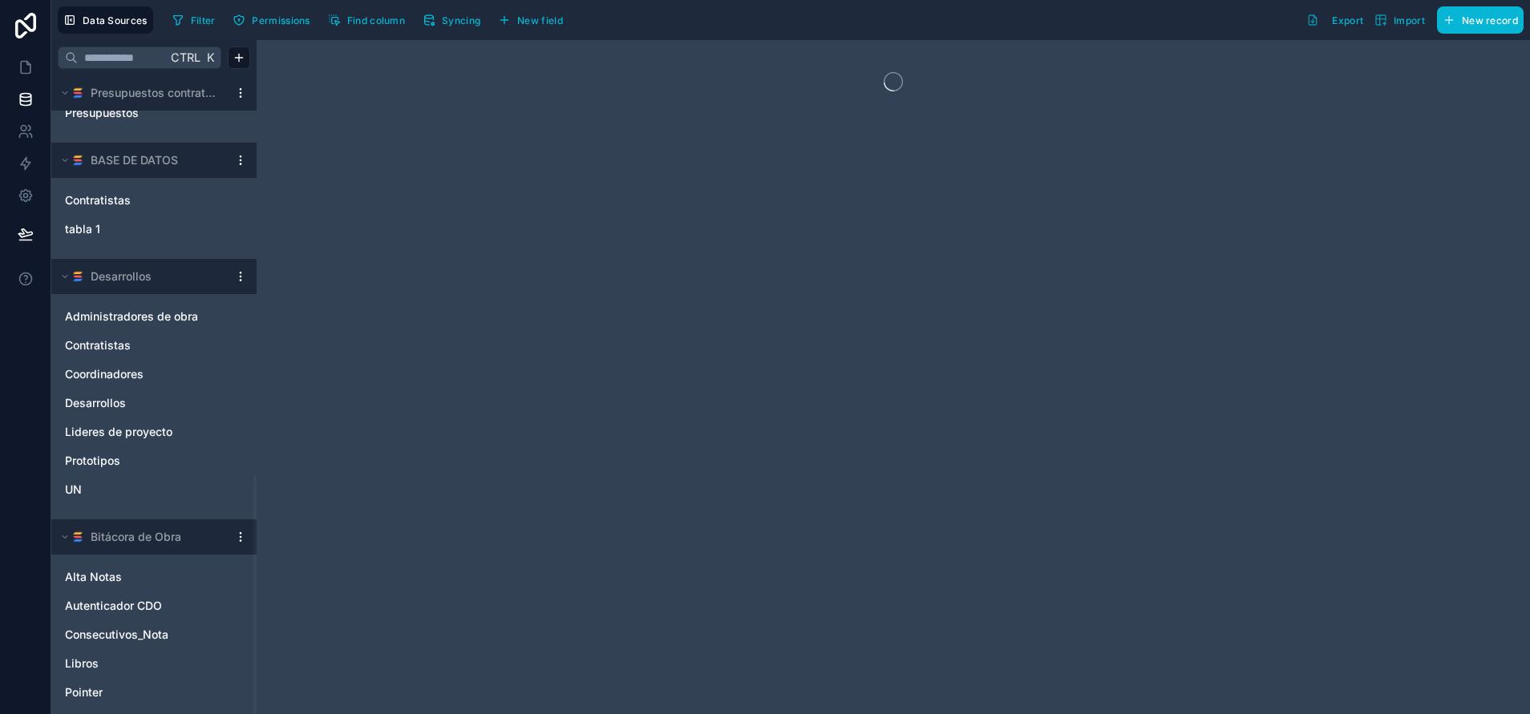
scroll to position [1074, 0]
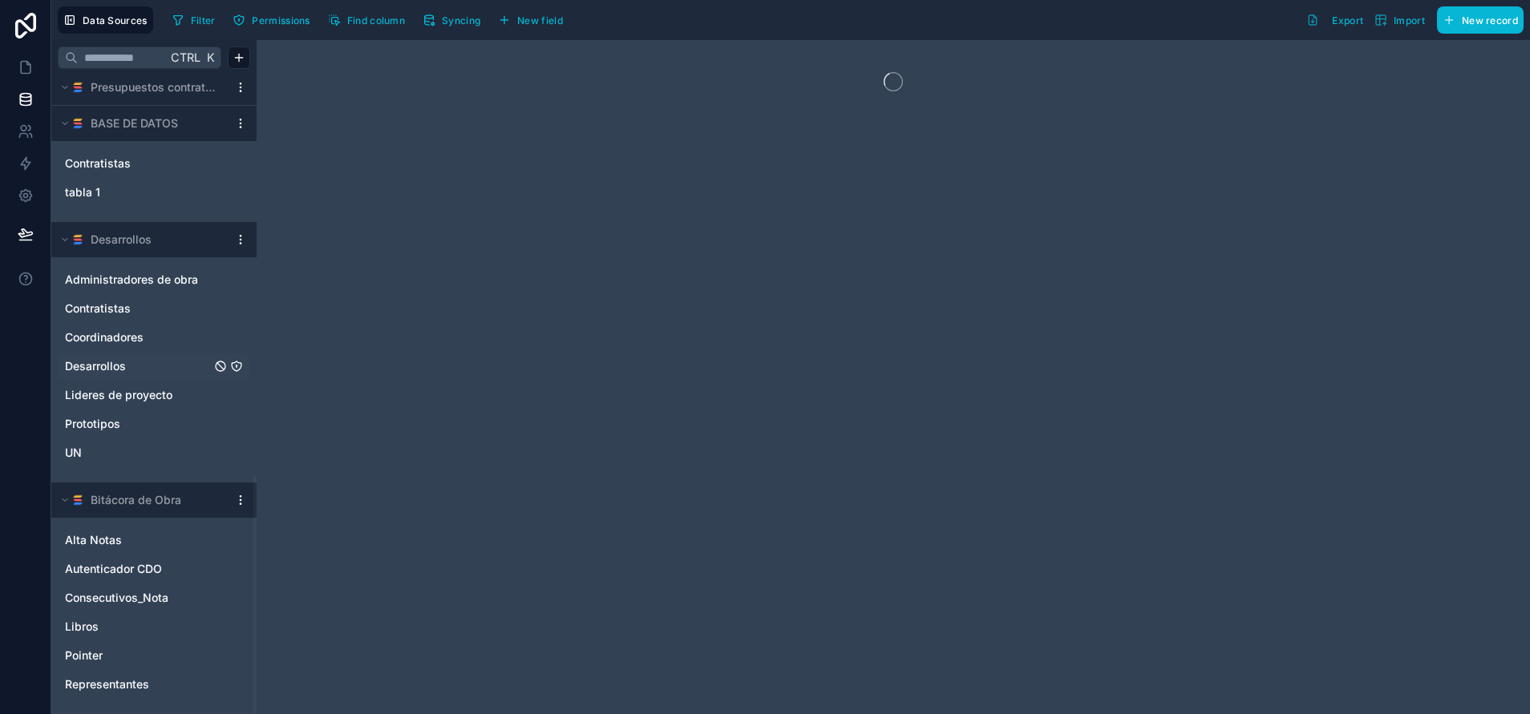
click at [156, 358] on div "Desarrollos" at bounding box center [154, 367] width 192 height 26
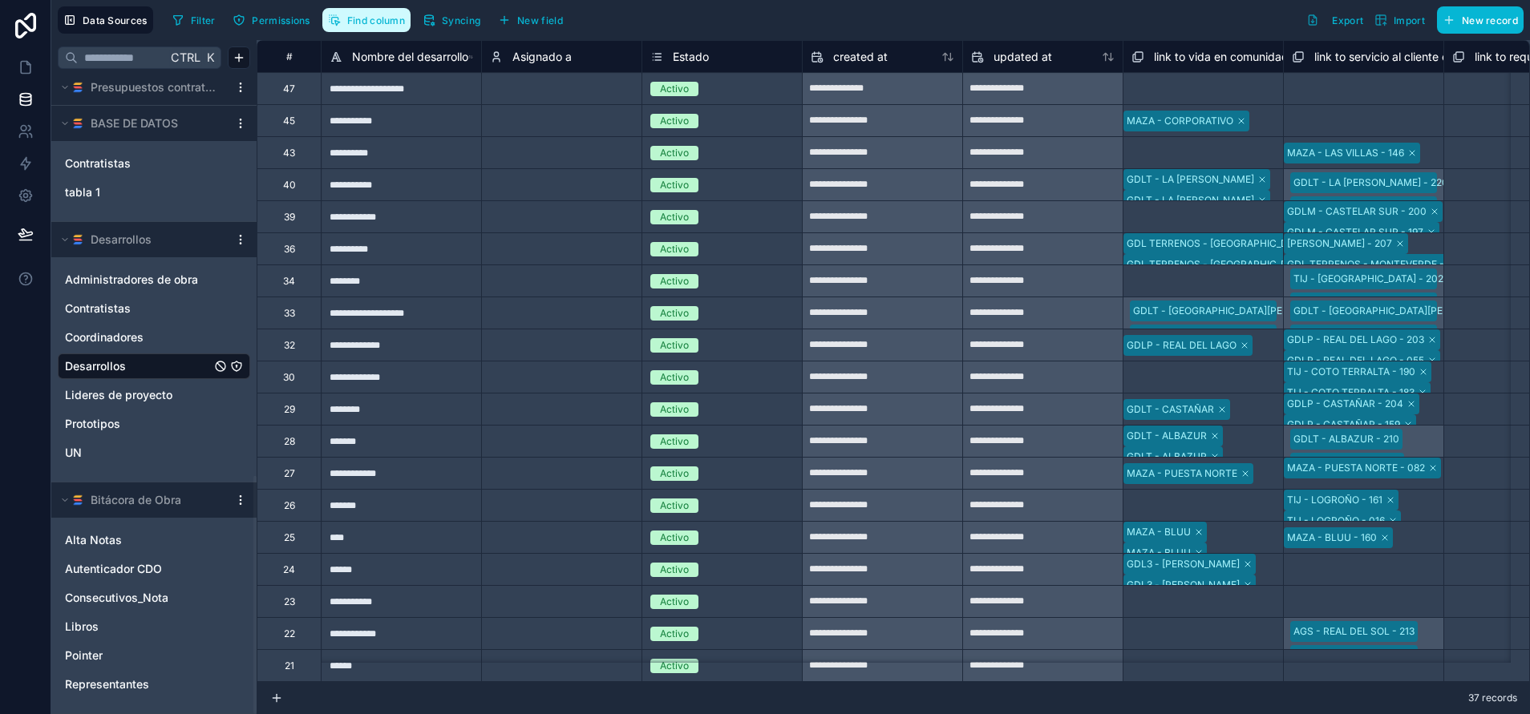
click at [382, 19] on span "Find column" at bounding box center [376, 20] width 58 height 12
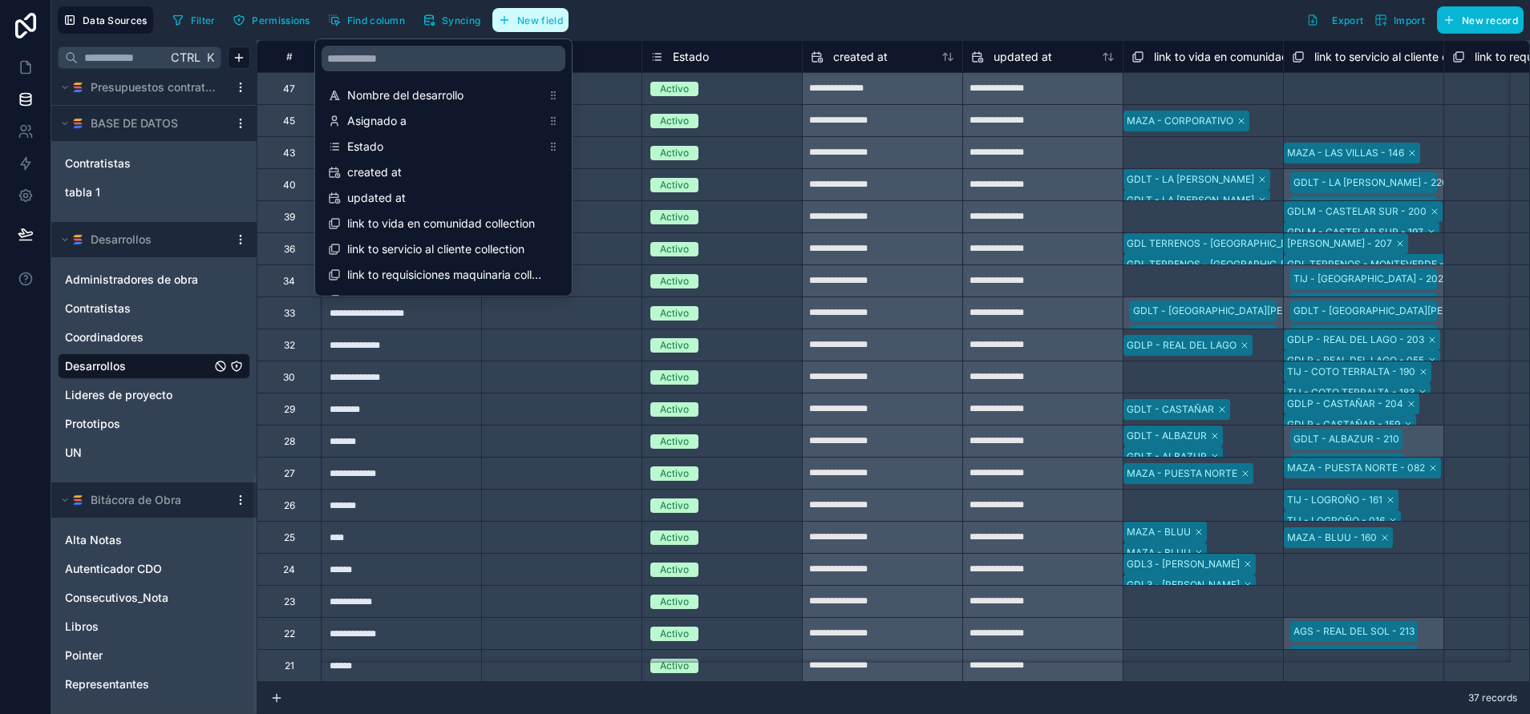
click at [532, 26] on span "New field" at bounding box center [540, 20] width 46 height 12
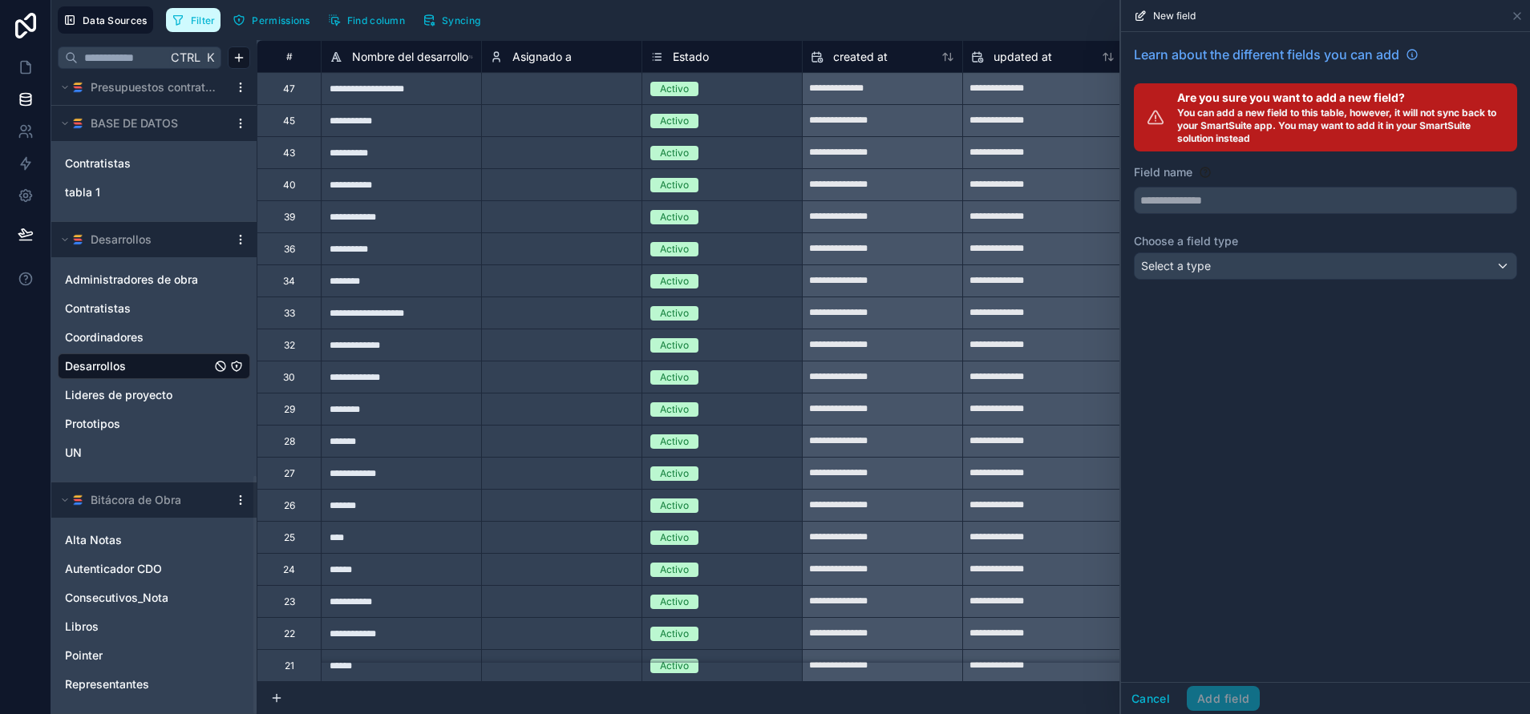
click at [180, 21] on icon "button" at bounding box center [178, 20] width 13 height 13
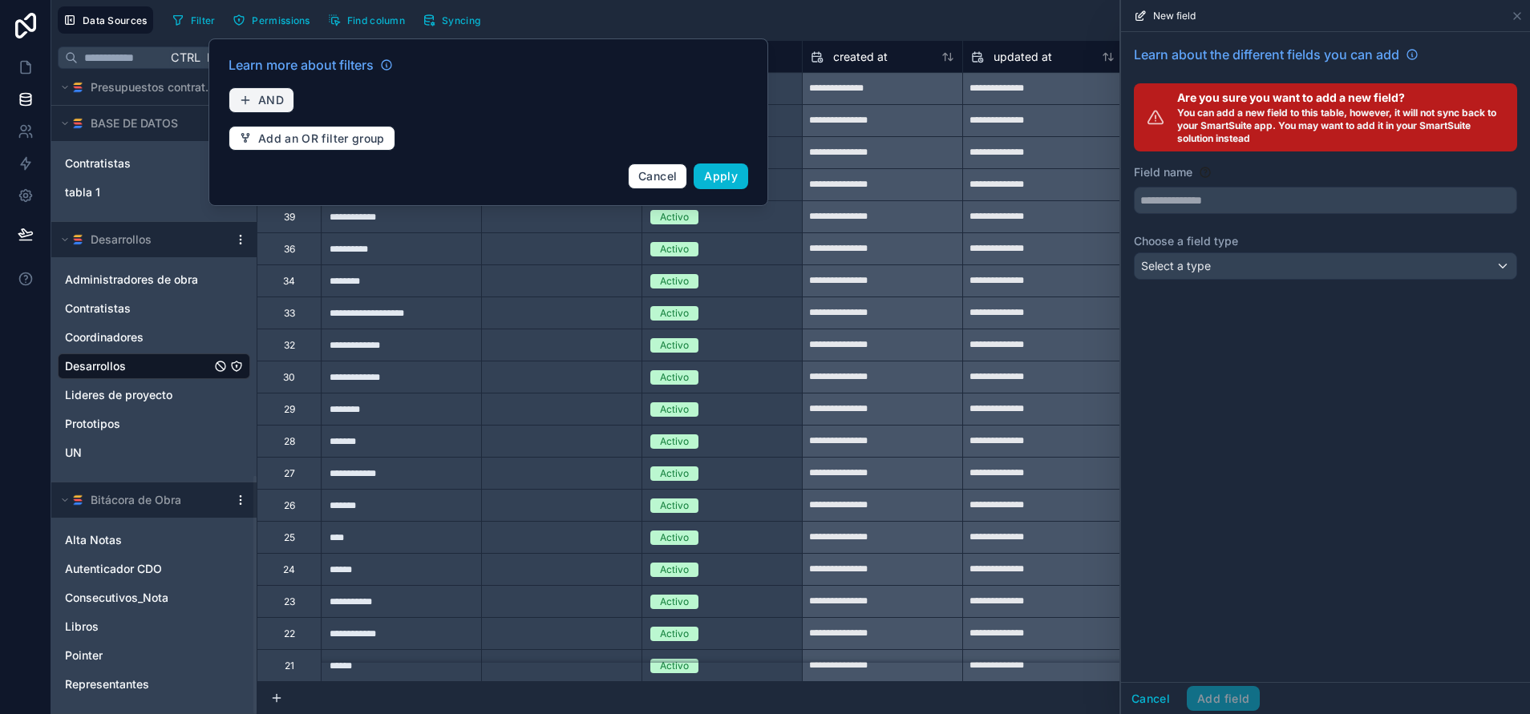
click at [253, 99] on button "AND" at bounding box center [262, 100] width 66 height 26
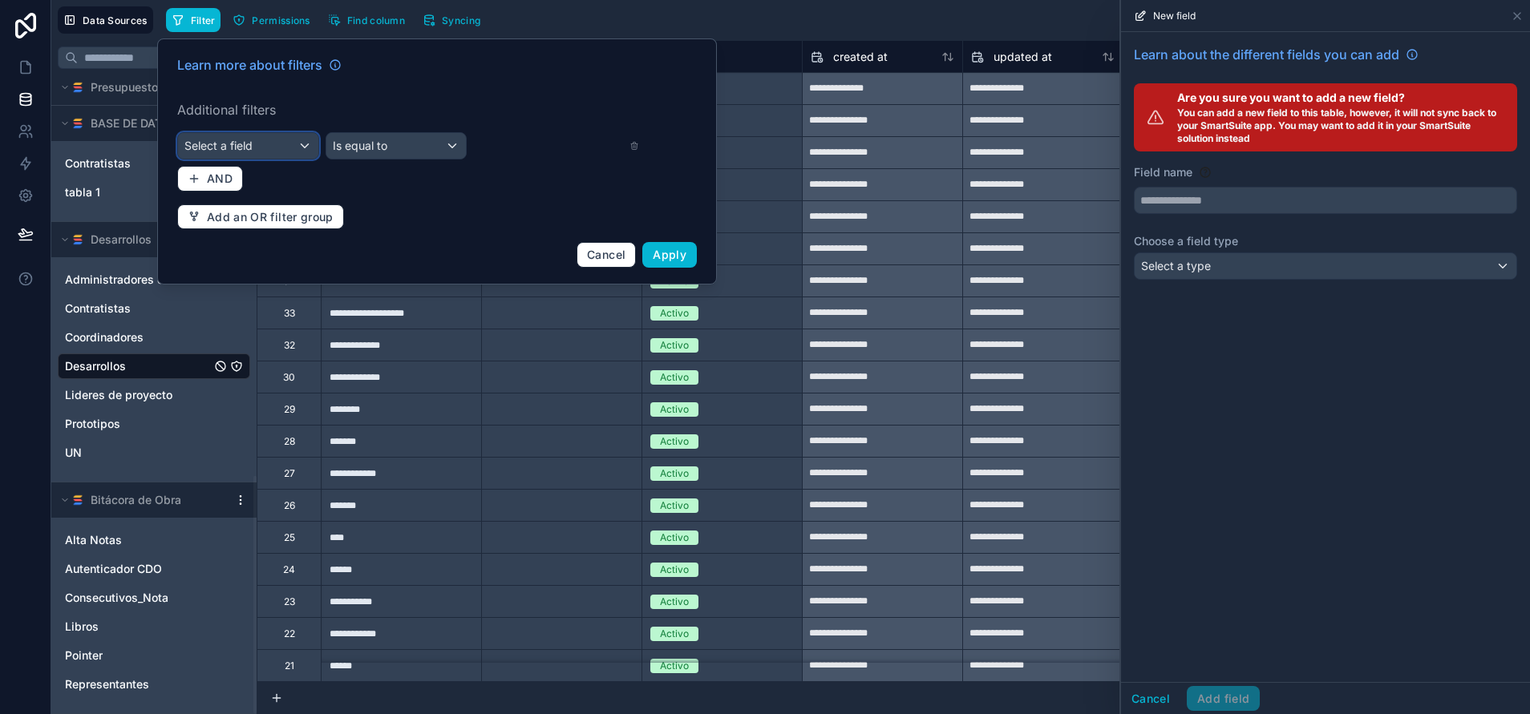
click at [283, 148] on div "Select a field" at bounding box center [248, 146] width 140 height 26
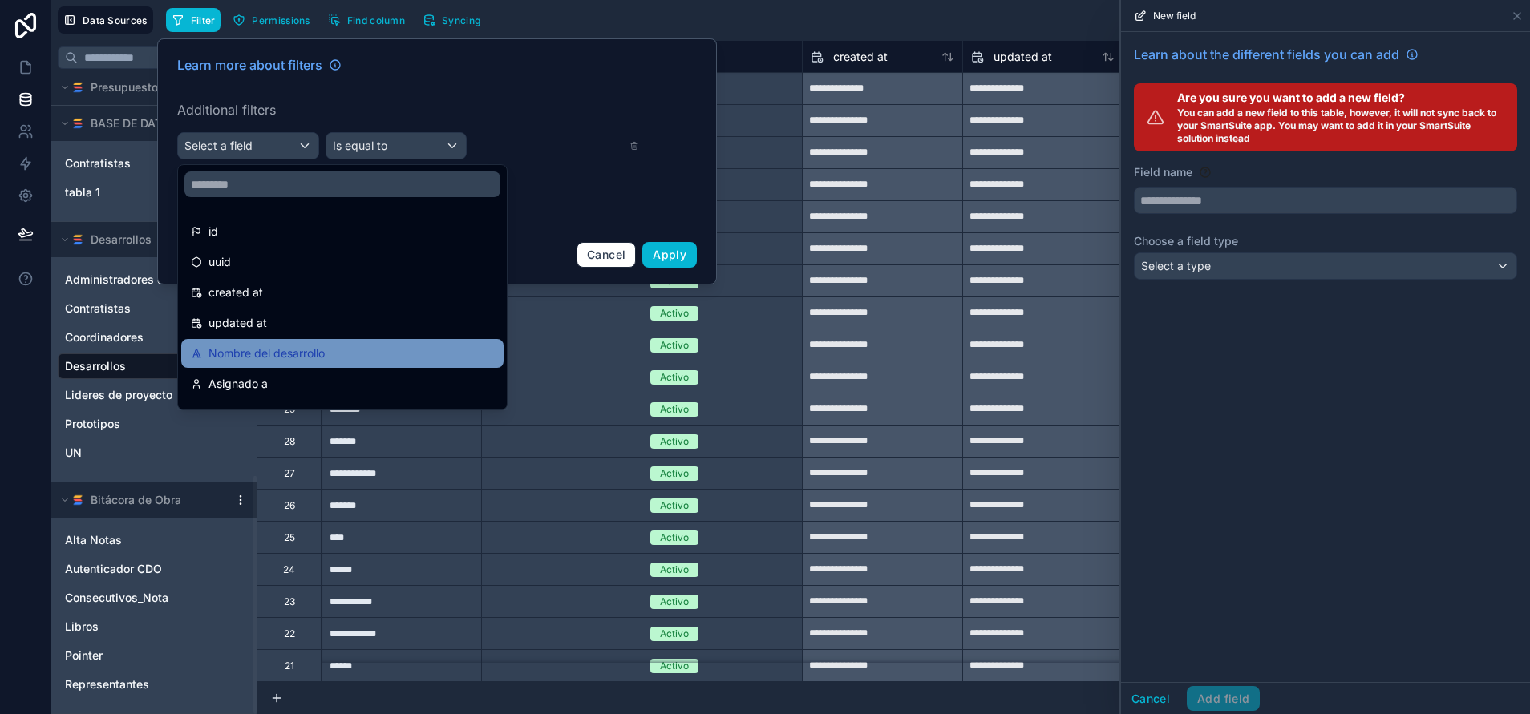
click at [305, 342] on div "Nombre del desarrollo" at bounding box center [342, 353] width 322 height 29
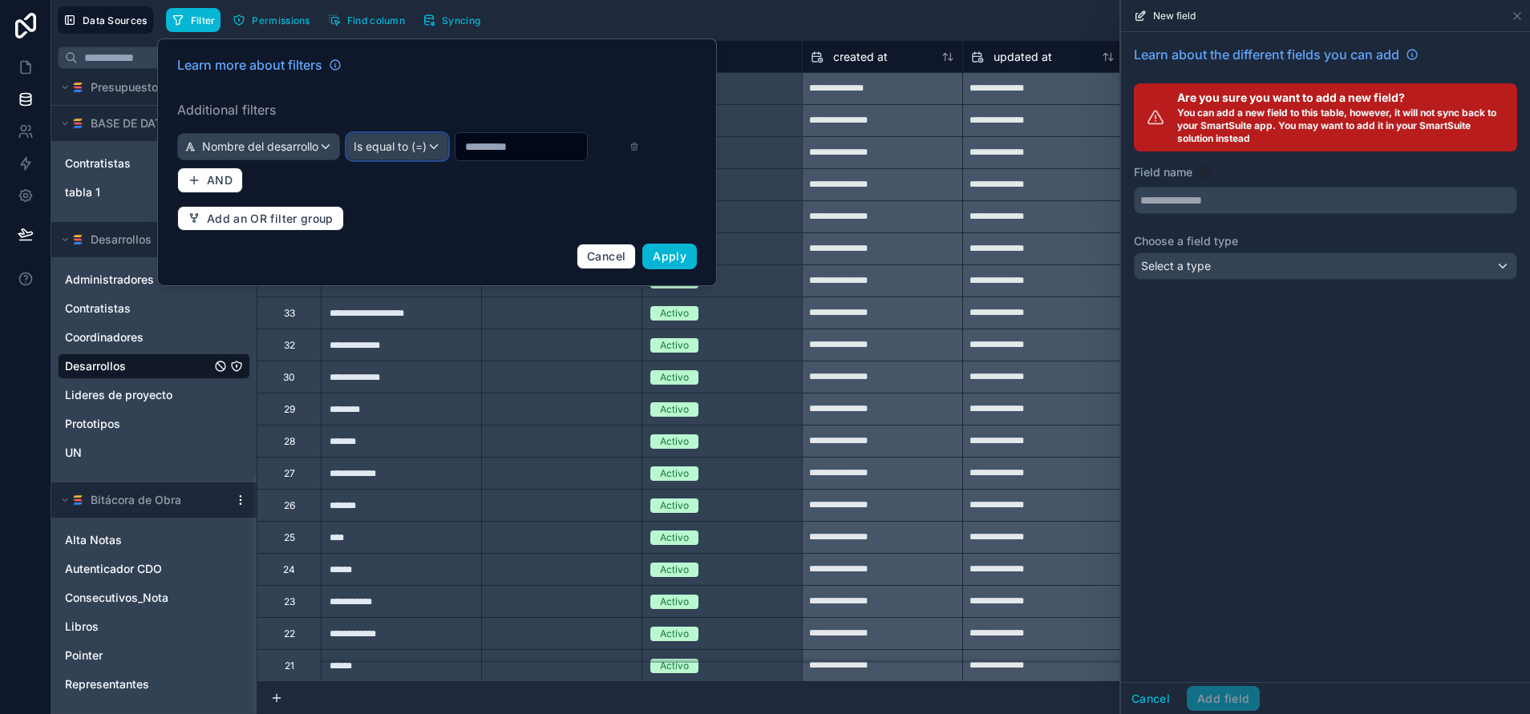
click at [423, 150] on div "Is equal to (=)" at bounding box center [397, 147] width 100 height 26
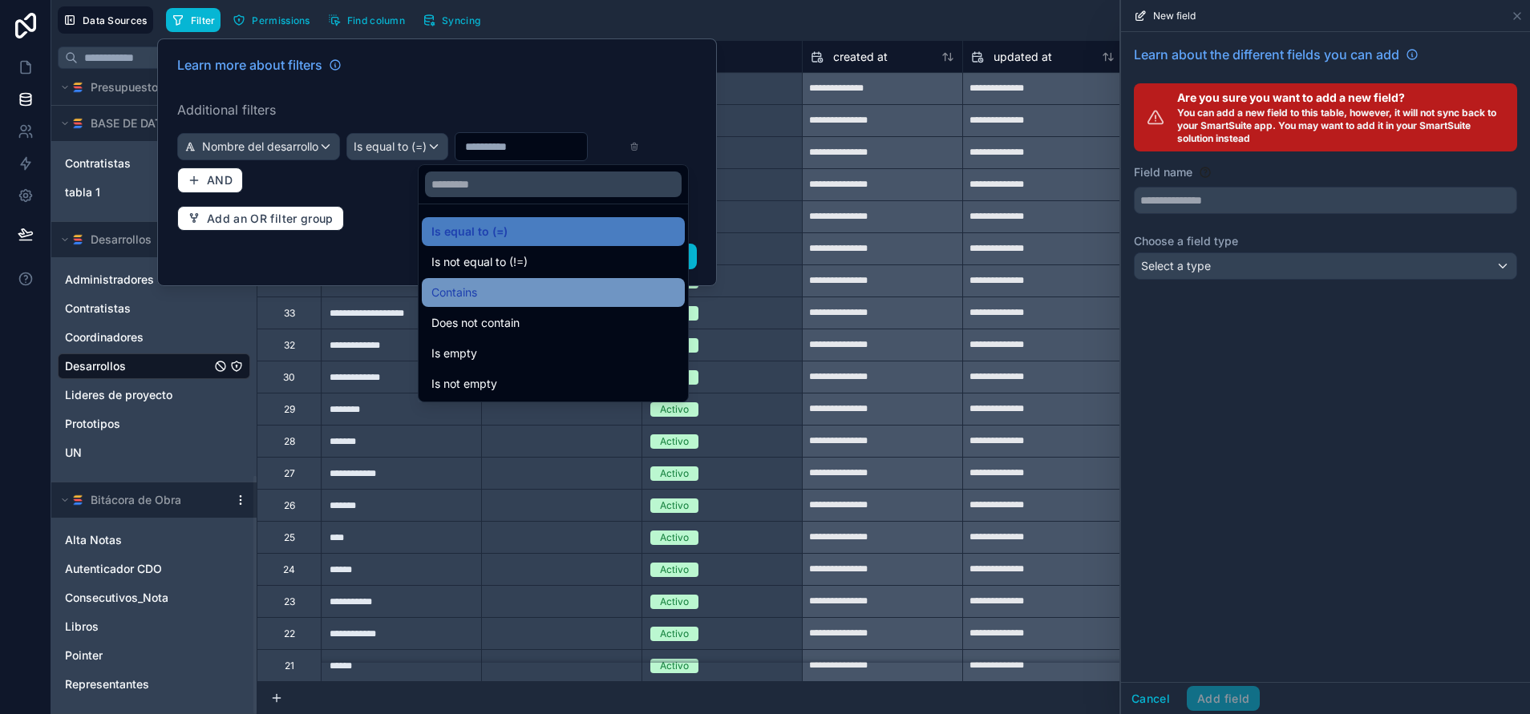
click at [509, 290] on div "Contains" at bounding box center [553, 292] width 244 height 19
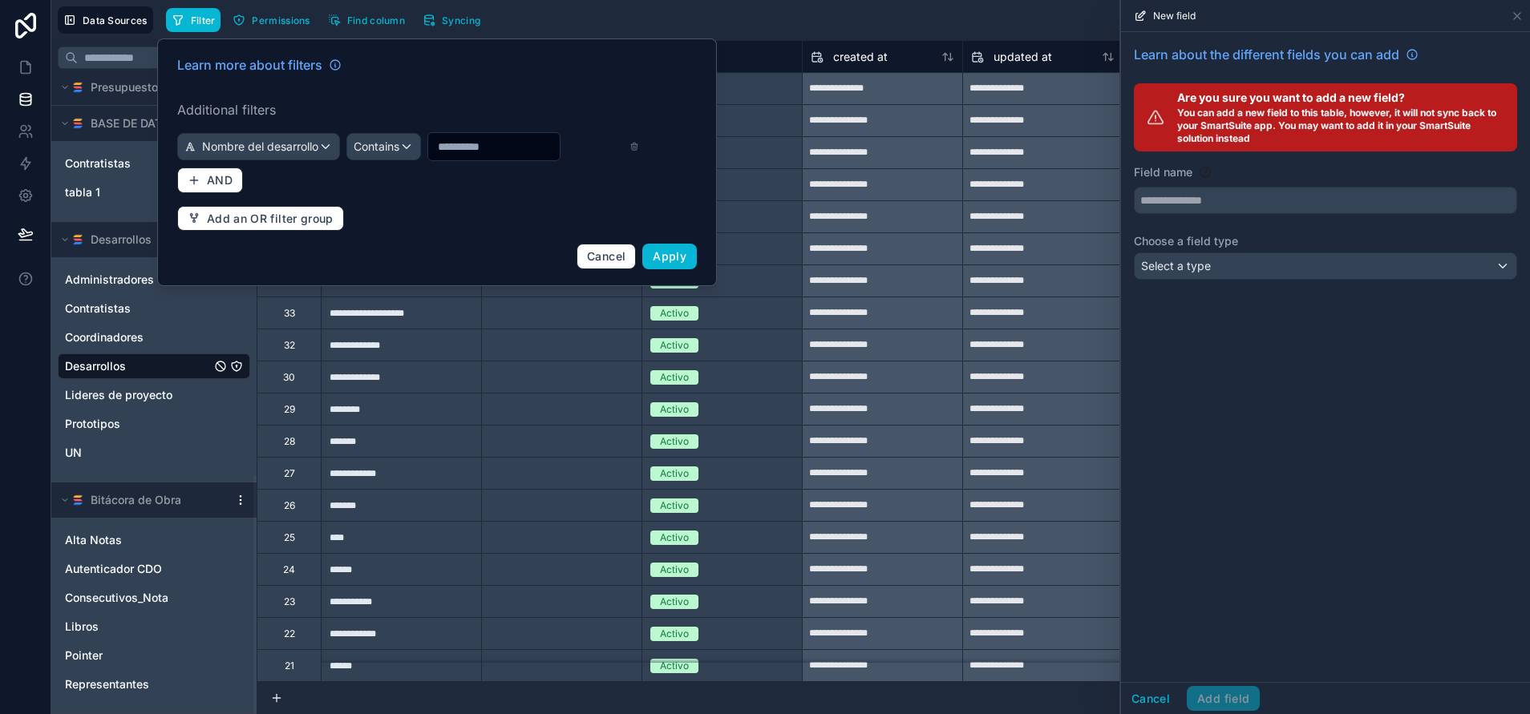
click at [479, 151] on input "text" at bounding box center [493, 147] width 131 height 22
type input "****"
click at [668, 269] on button "Apply" at bounding box center [669, 257] width 55 height 26
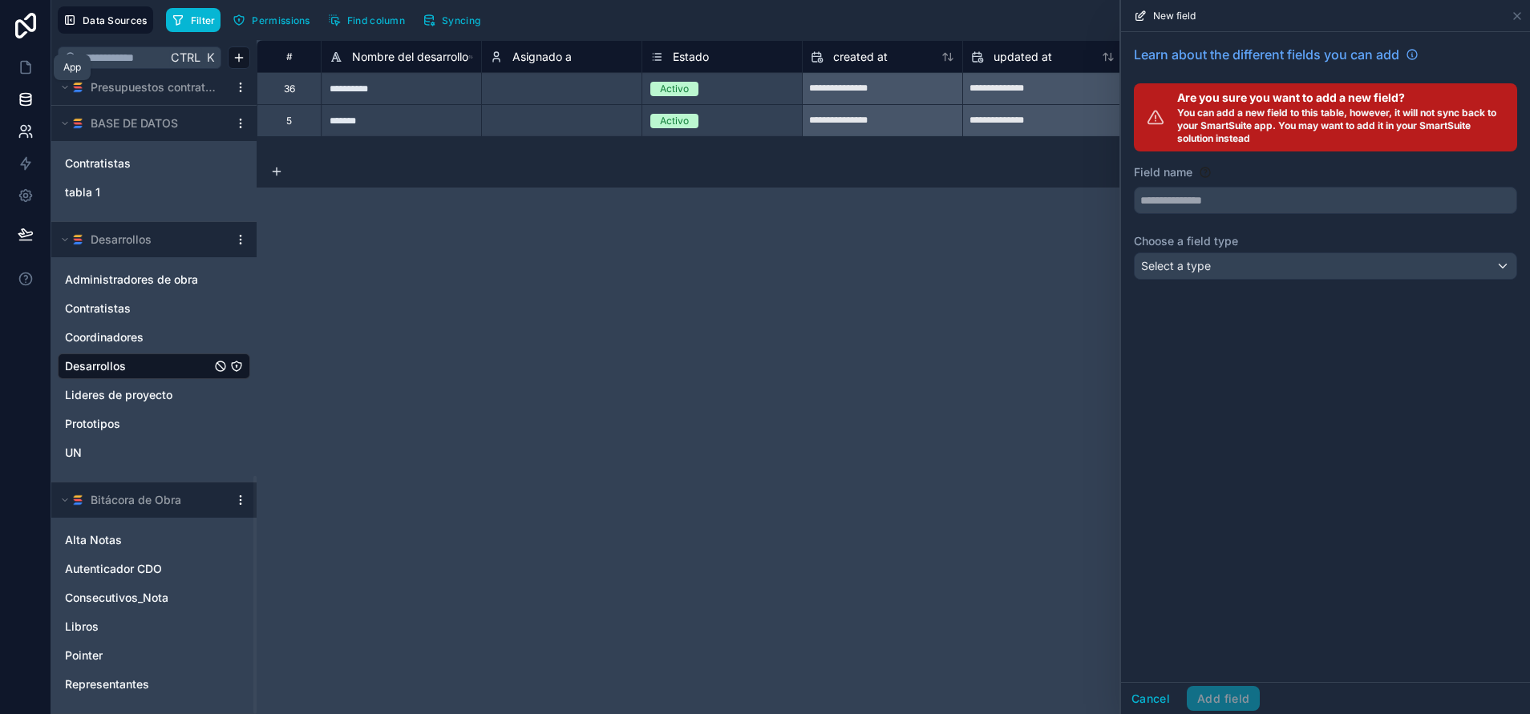
drag, startPoint x: 31, startPoint y: 61, endPoint x: 15, endPoint y: 145, distance: 85.7
click at [31, 60] on icon at bounding box center [26, 67] width 16 height 16
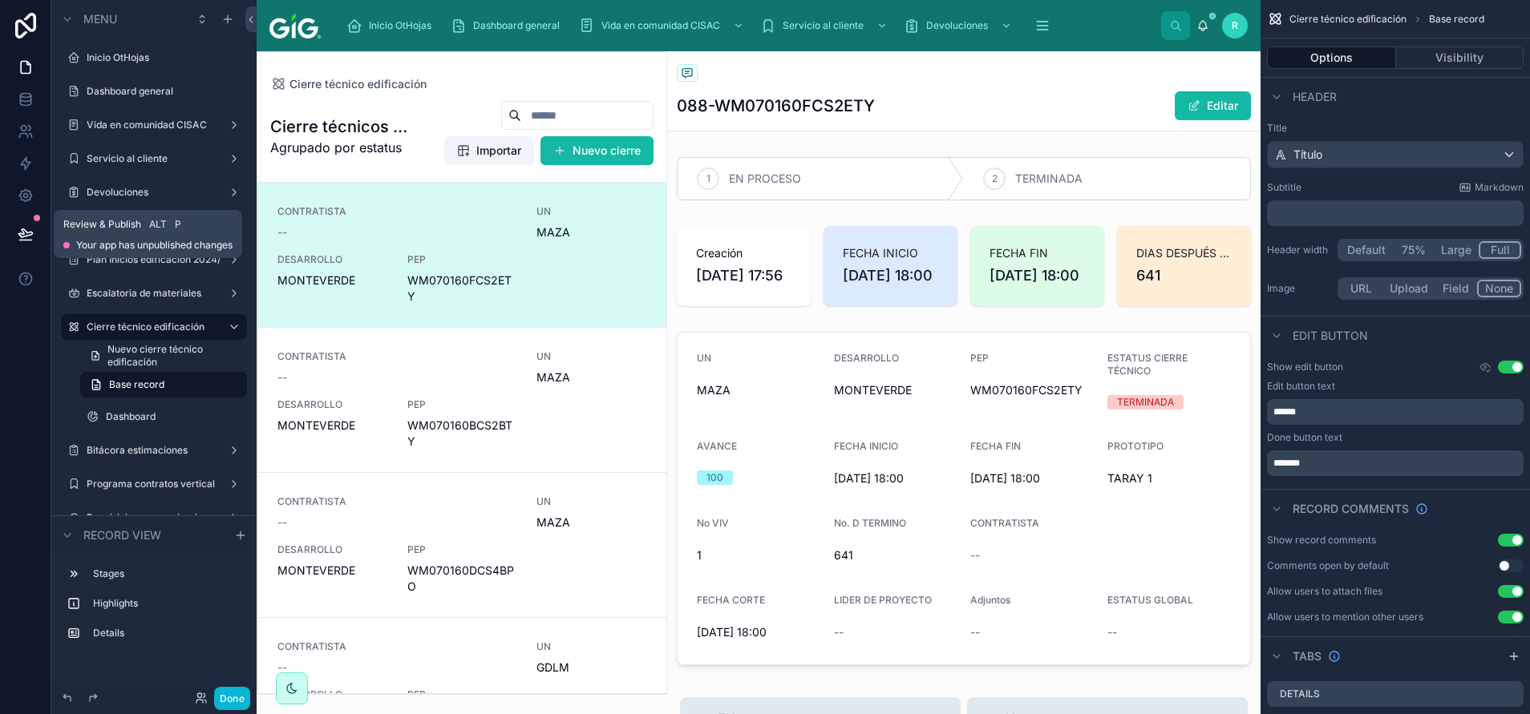
click at [41, 238] on button at bounding box center [25, 234] width 35 height 45
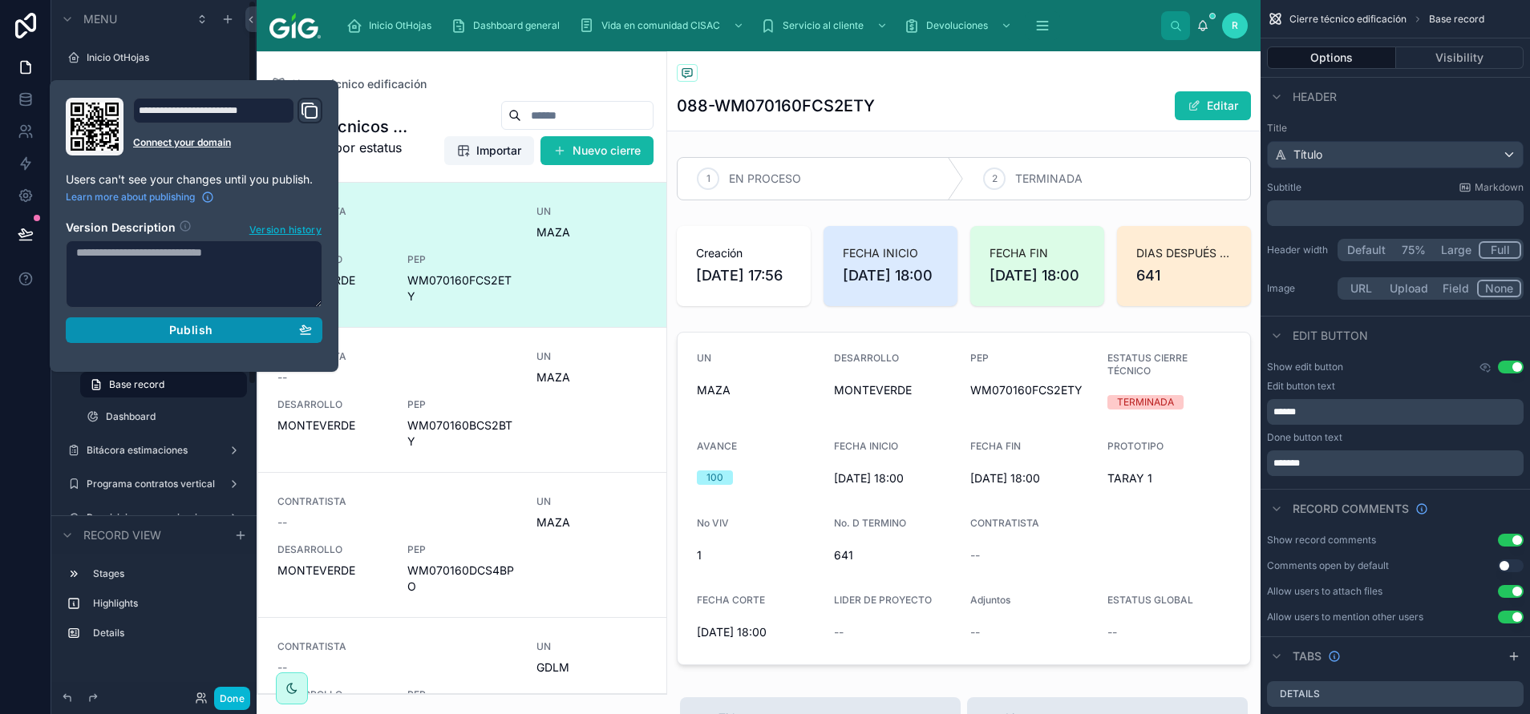
click at [180, 332] on span "Publish" at bounding box center [190, 330] width 43 height 14
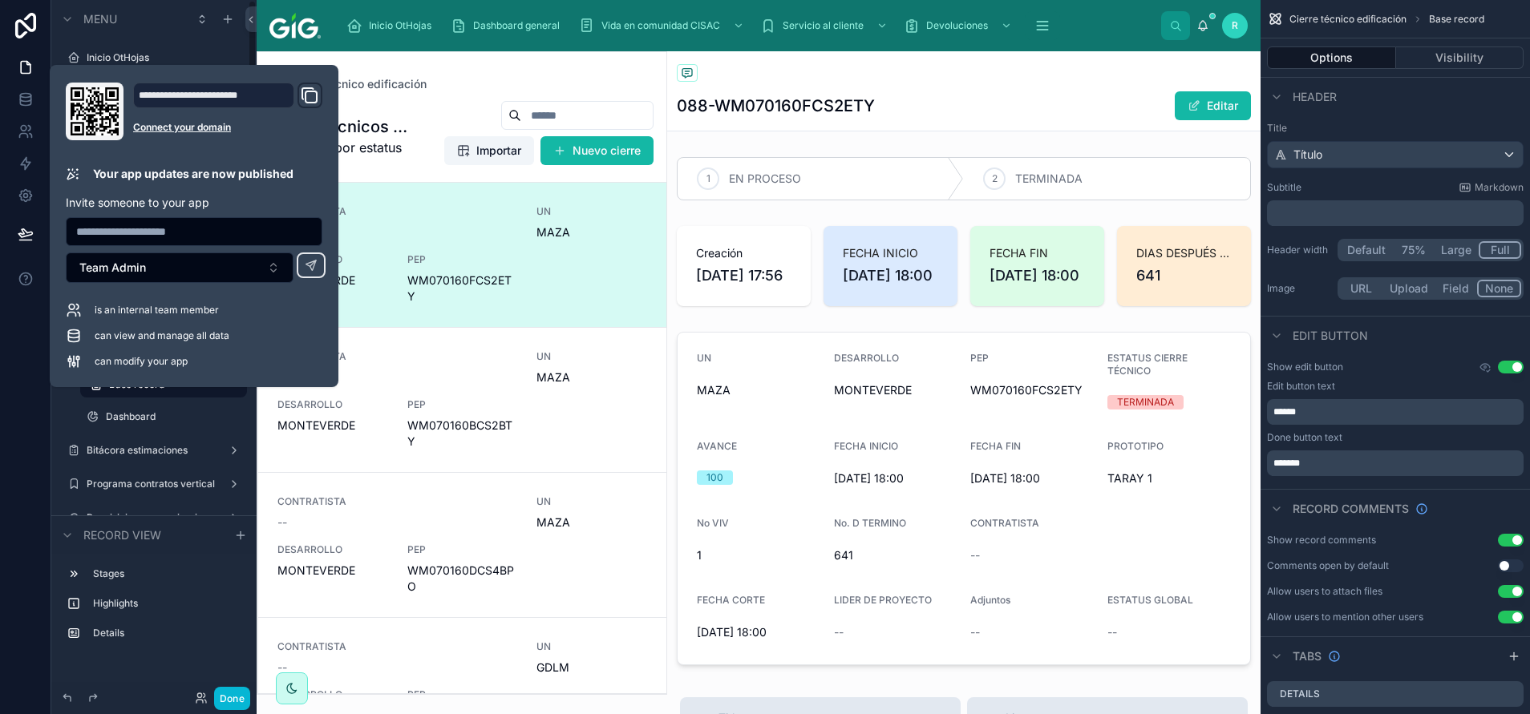
click at [1098, 83] on div "Cierre técnico edificación" at bounding box center [964, 74] width 574 height 20
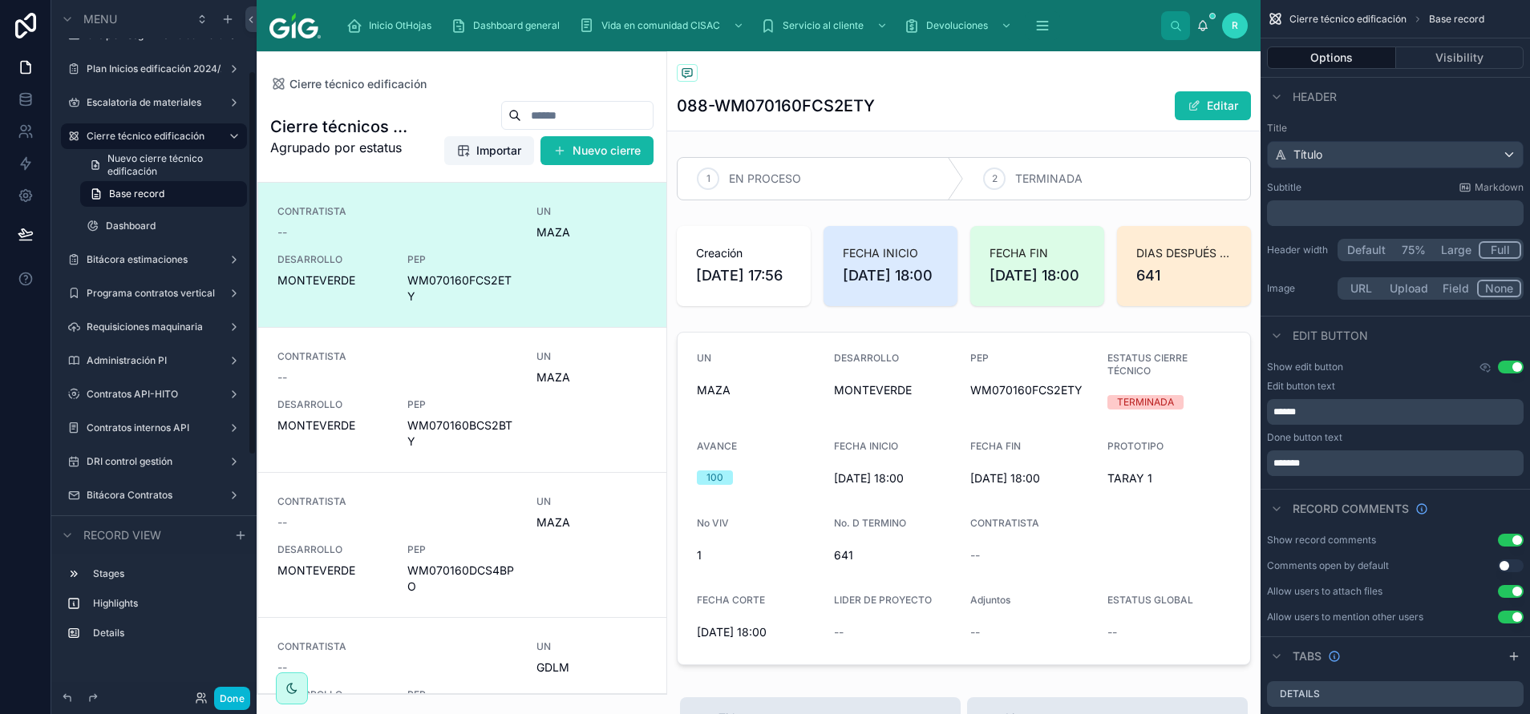
scroll to position [560, 0]
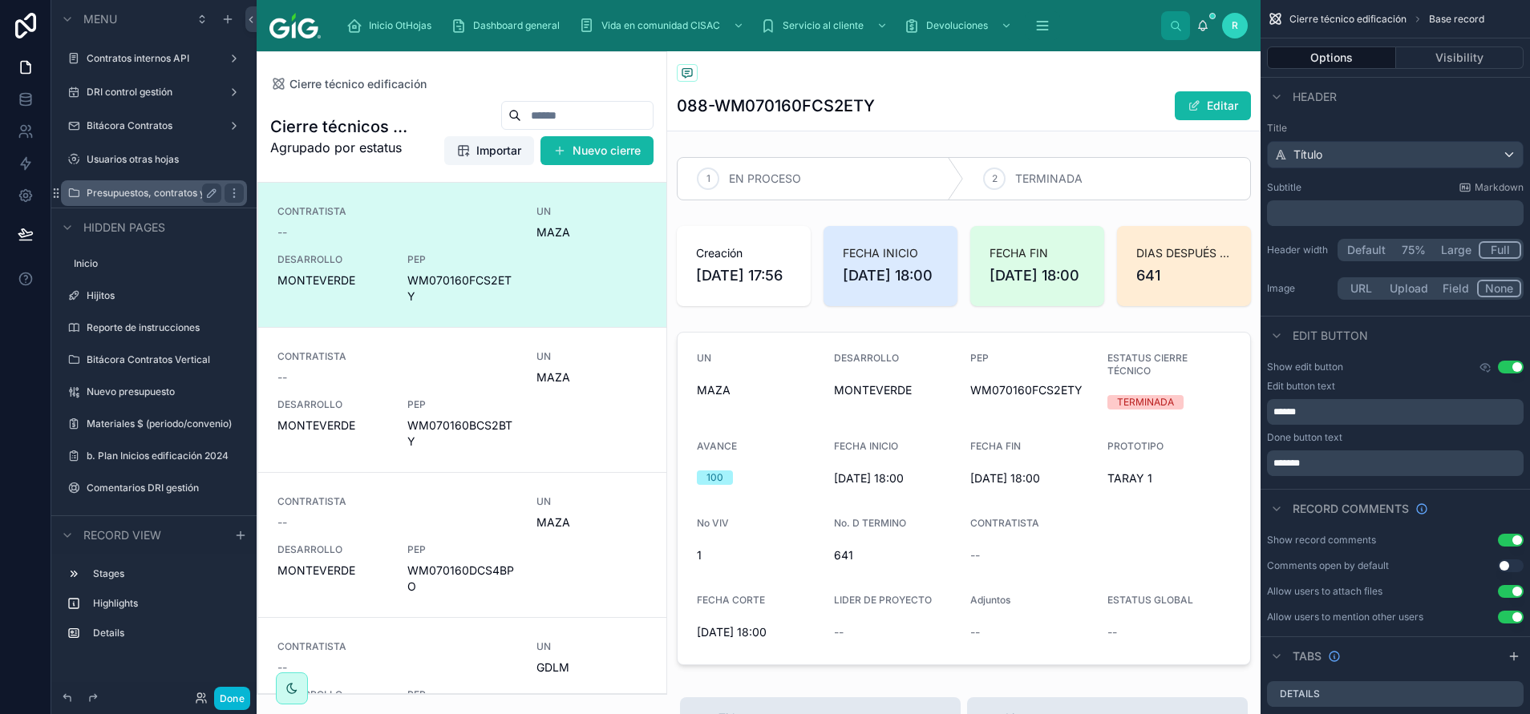
click at [185, 184] on div "Presupuestos, contratos y materiales" at bounding box center [154, 193] width 135 height 19
click at [180, 192] on label "Presupuestos, contratos y materiales" at bounding box center [154, 193] width 135 height 13
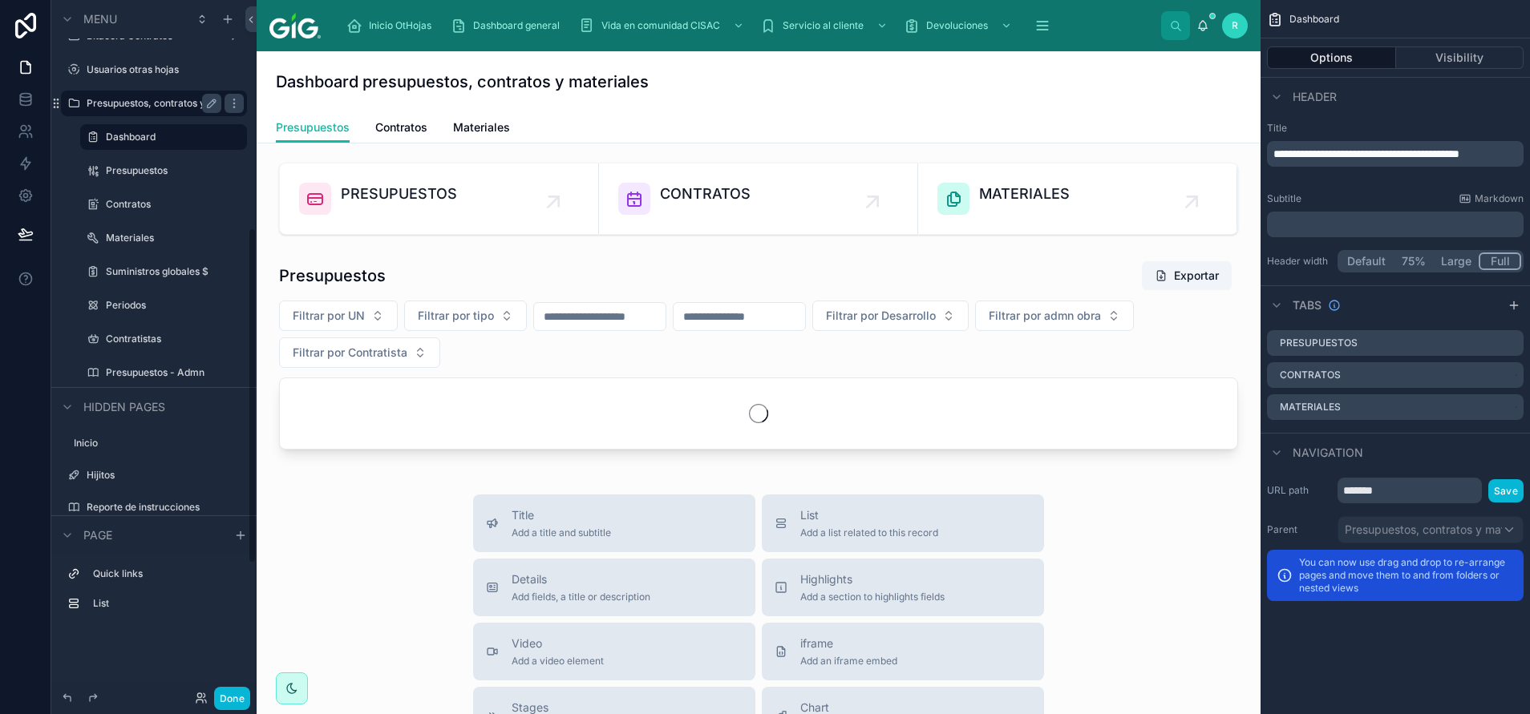
scroll to position [471, 0]
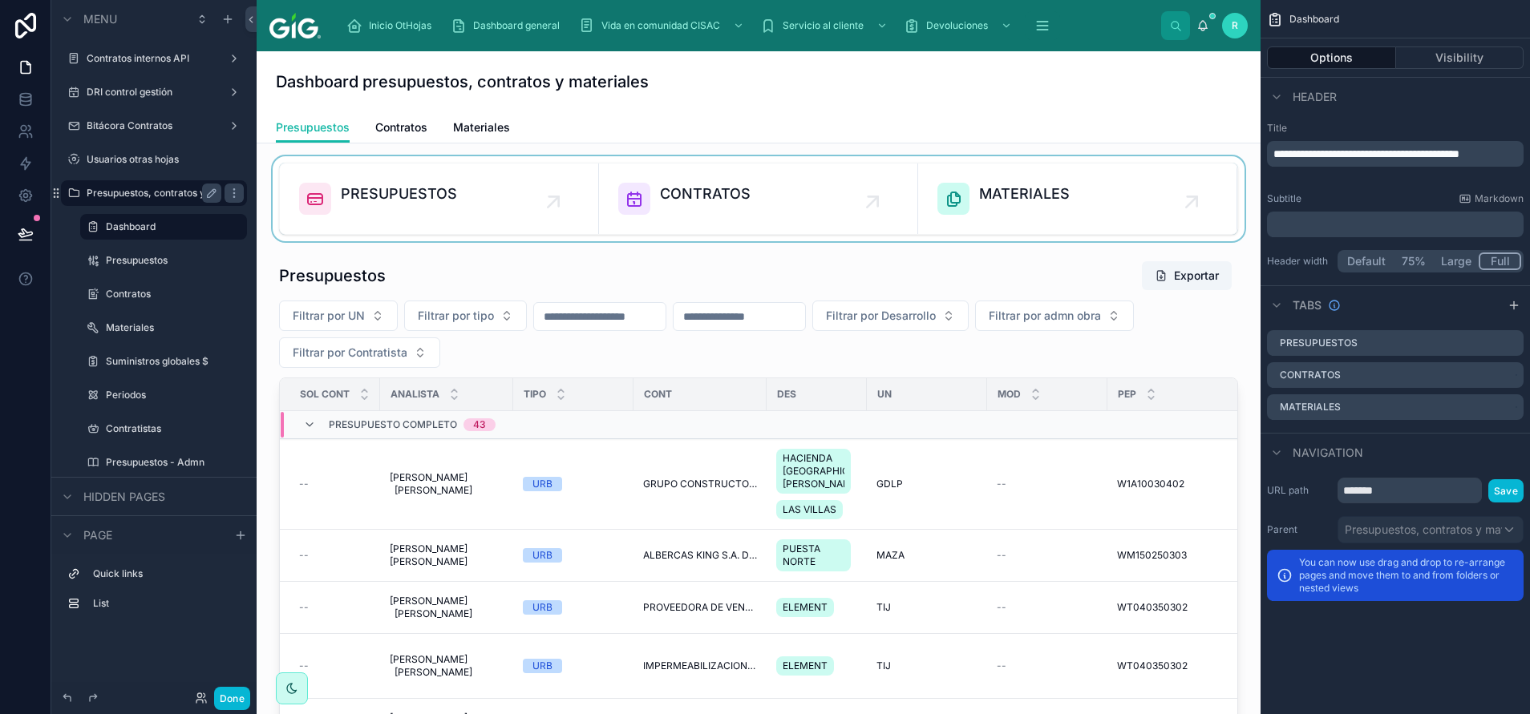
click at [440, 200] on div at bounding box center [758, 198] width 978 height 85
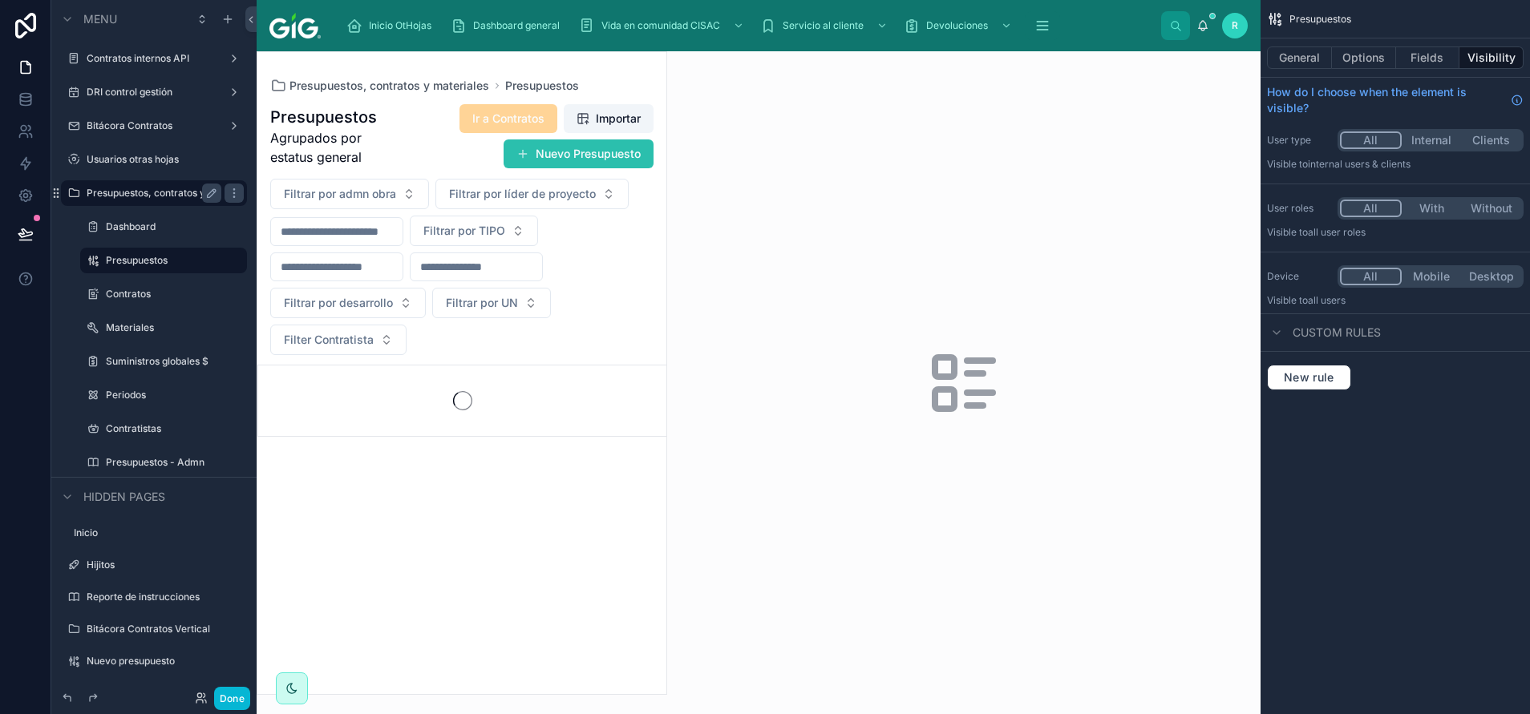
click at [602, 159] on button "Nuevo Presupuesto" at bounding box center [579, 154] width 150 height 29
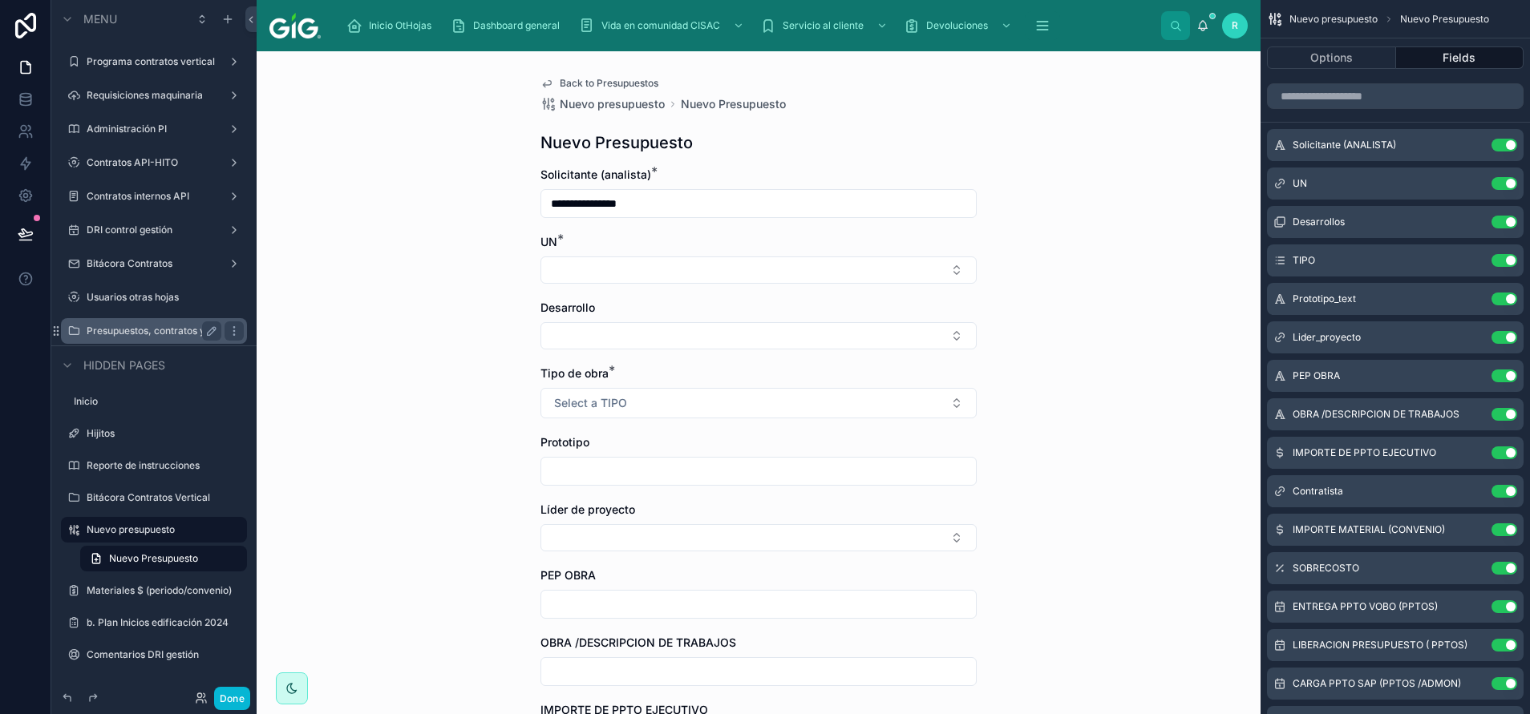
scroll to position [241, 0]
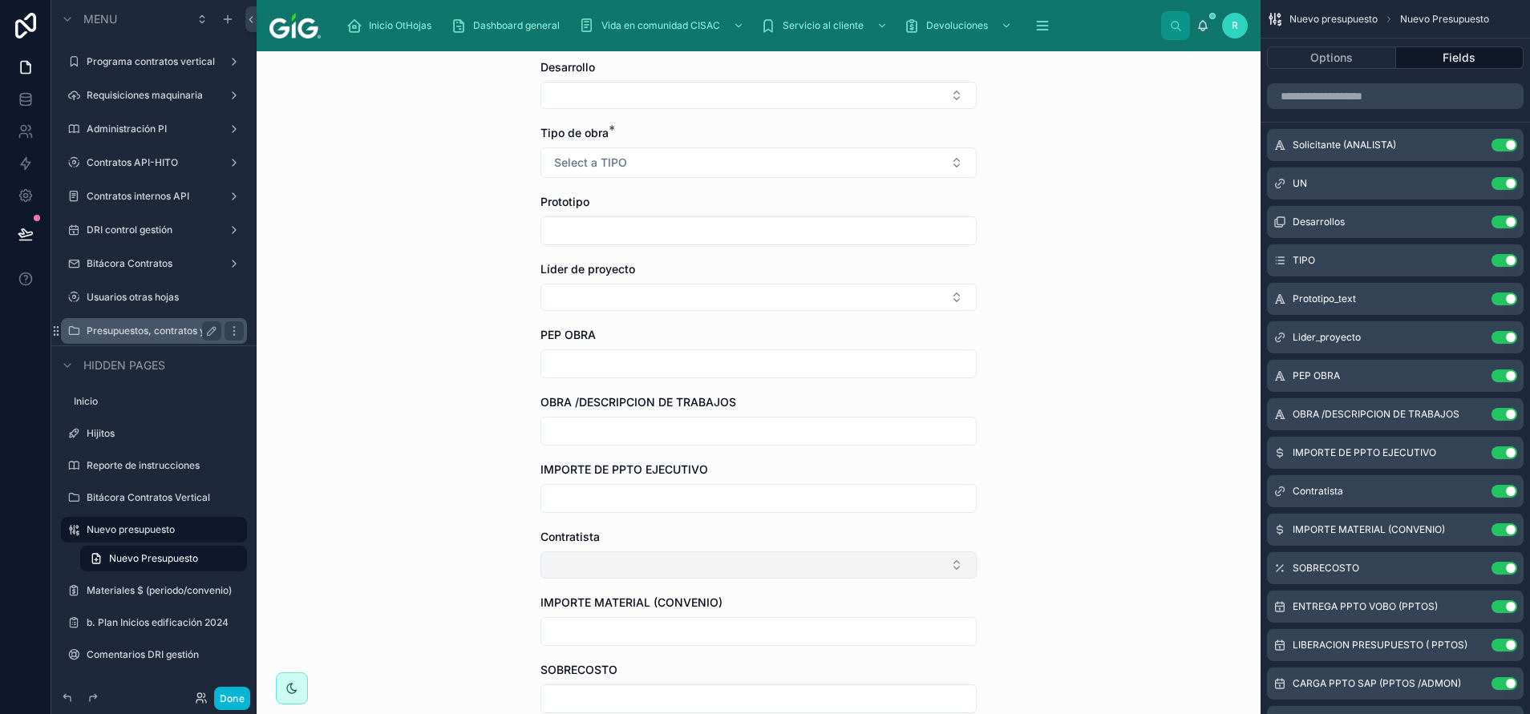
click at [719, 557] on button "Select Button" at bounding box center [758, 565] width 436 height 27
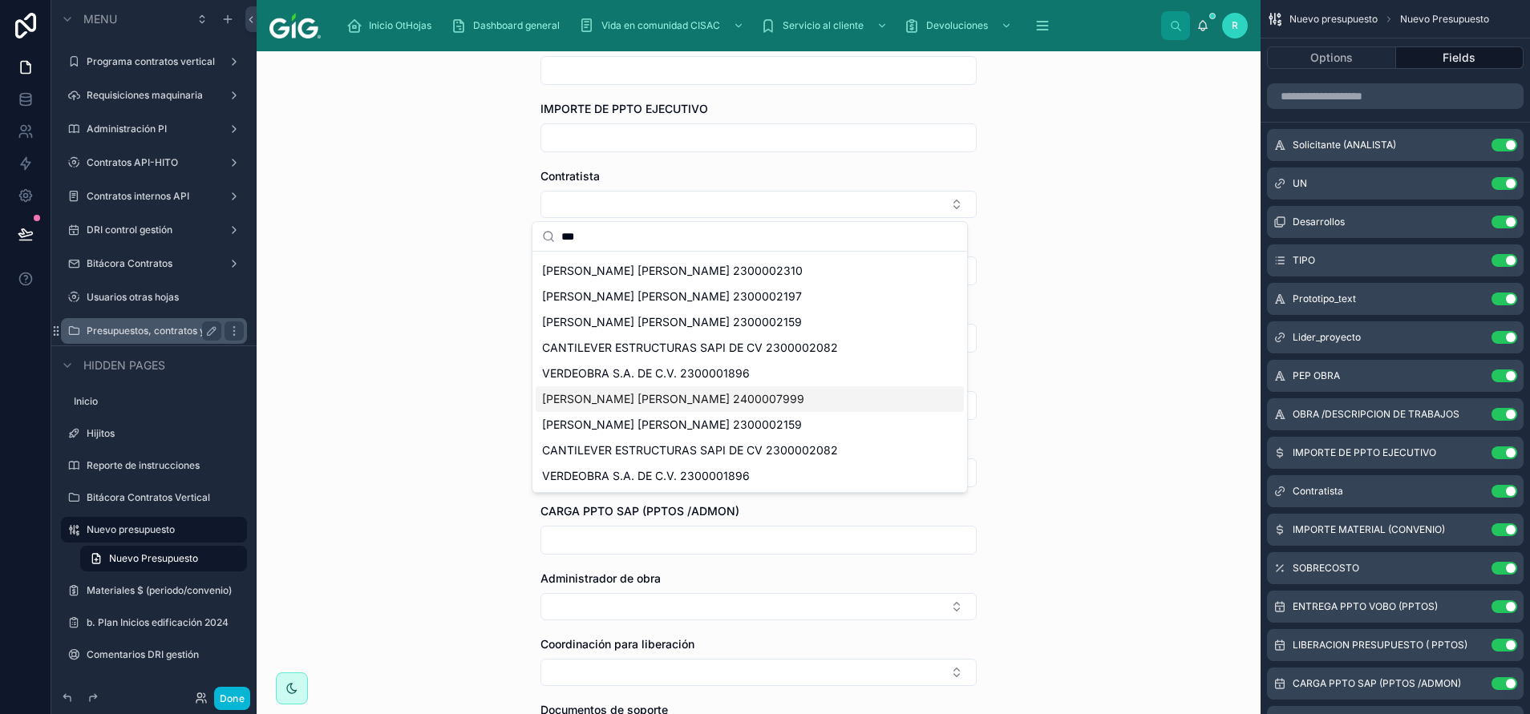
scroll to position [0, 0]
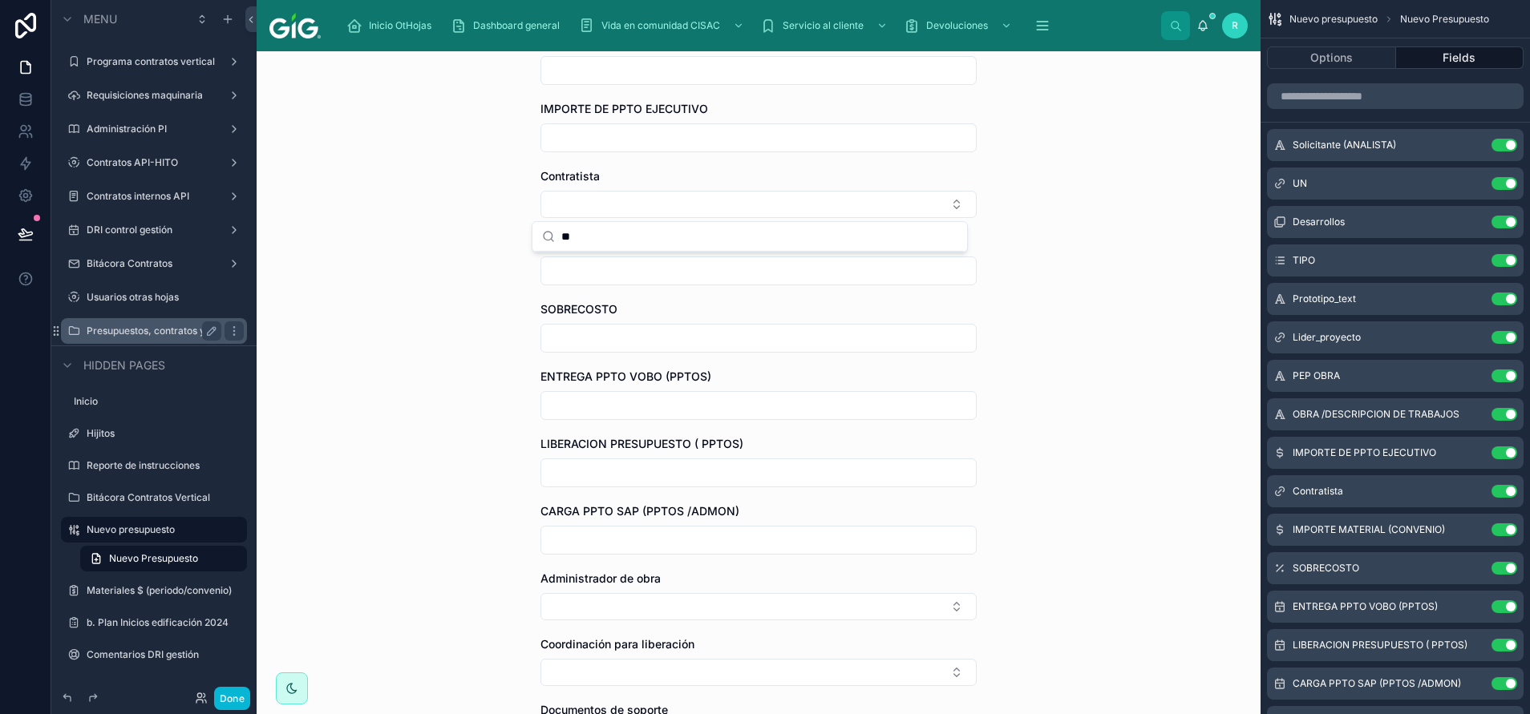
type input "*"
type input "***"
click at [1476, 490] on icon "scrollable content" at bounding box center [1472, 491] width 13 height 13
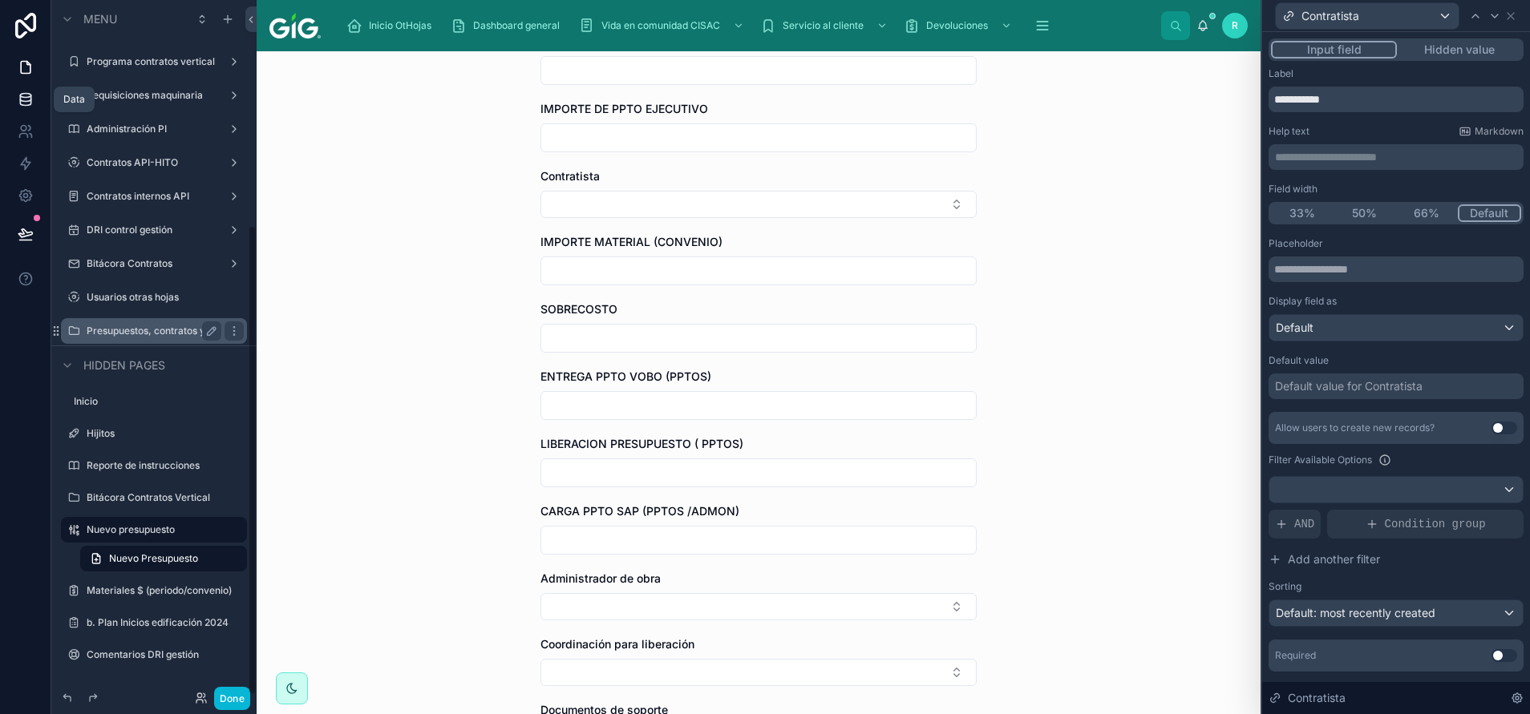
click at [21, 99] on icon at bounding box center [26, 99] width 16 height 16
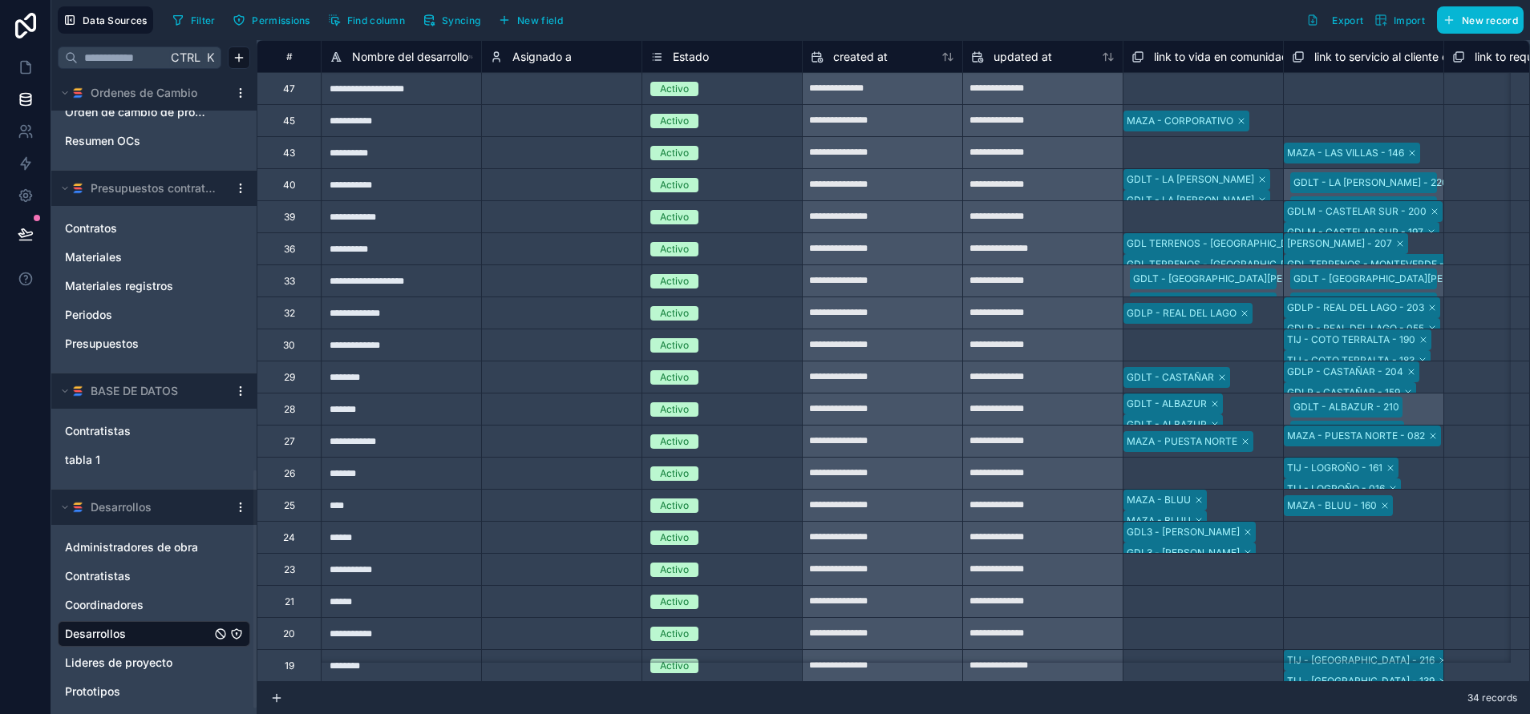
scroll to position [1074, 0]
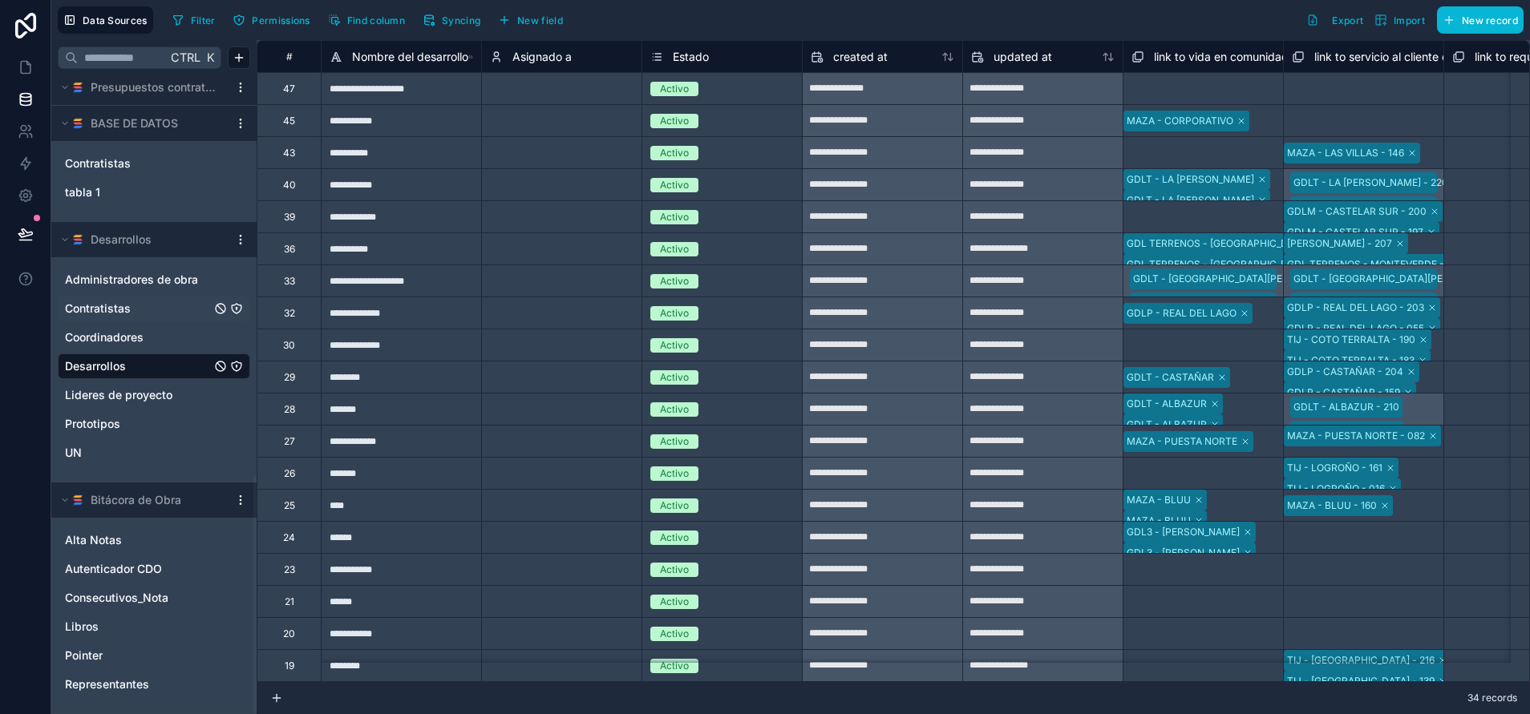
click at [155, 317] on div "Contratistas" at bounding box center [154, 309] width 192 height 26
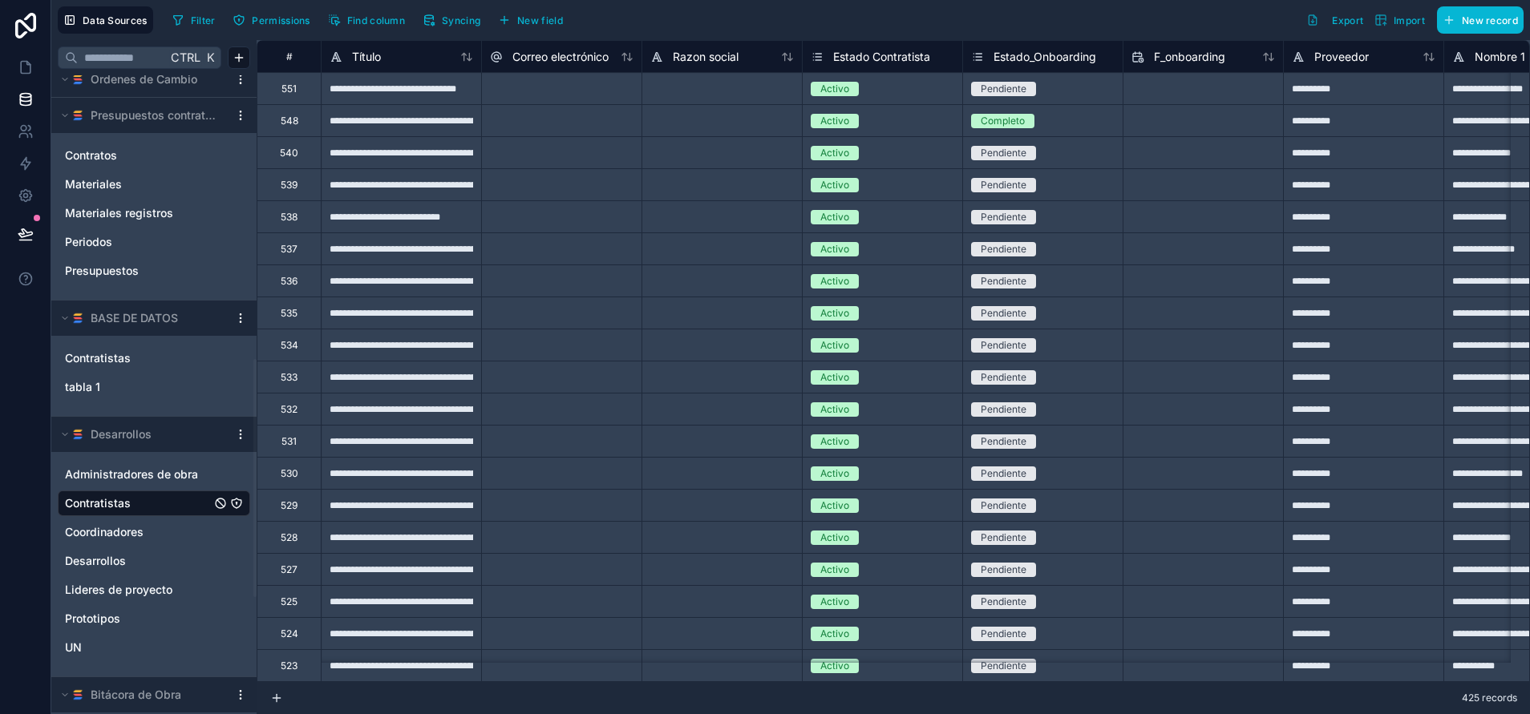
scroll to position [714, 0]
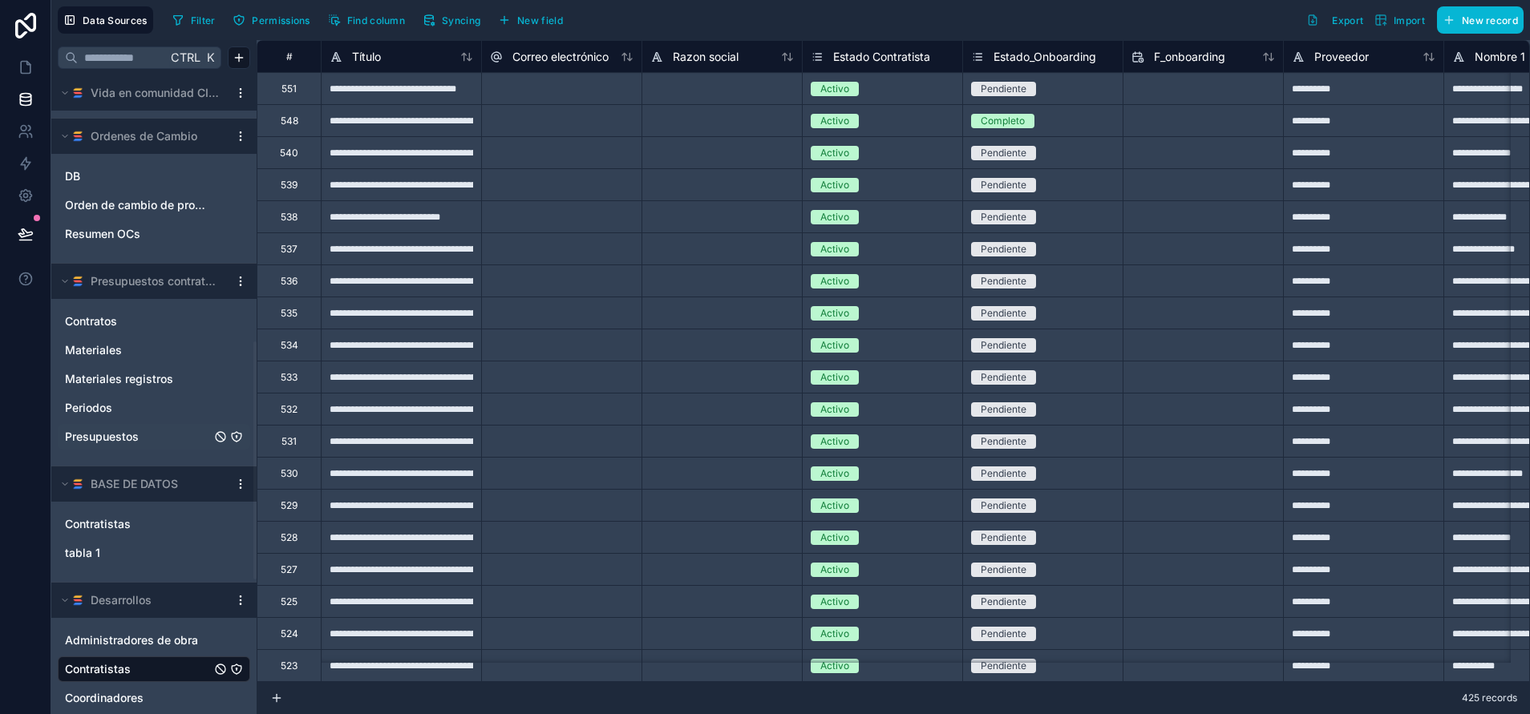
click at [144, 428] on div "Presupuestos" at bounding box center [154, 437] width 192 height 26
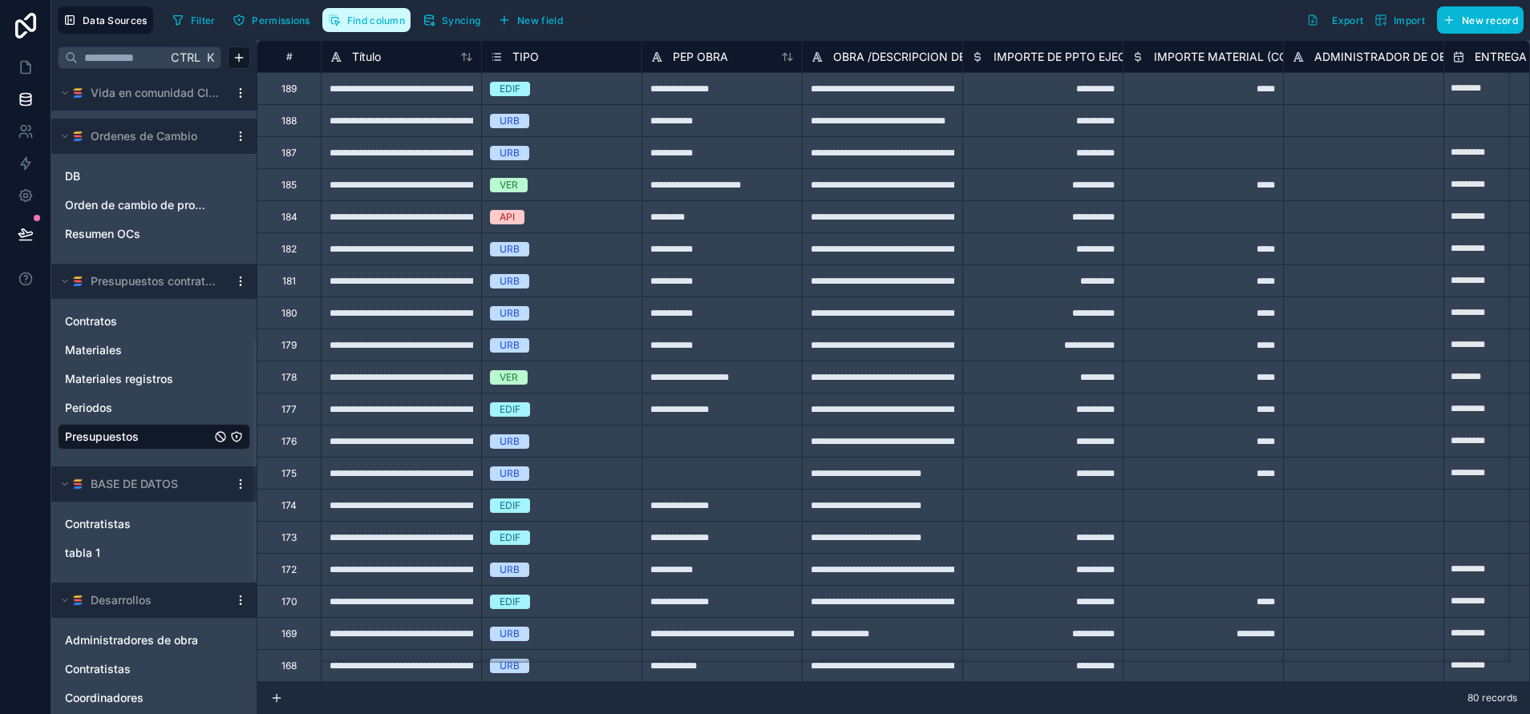
click at [386, 18] on span "Find column" at bounding box center [376, 20] width 58 height 12
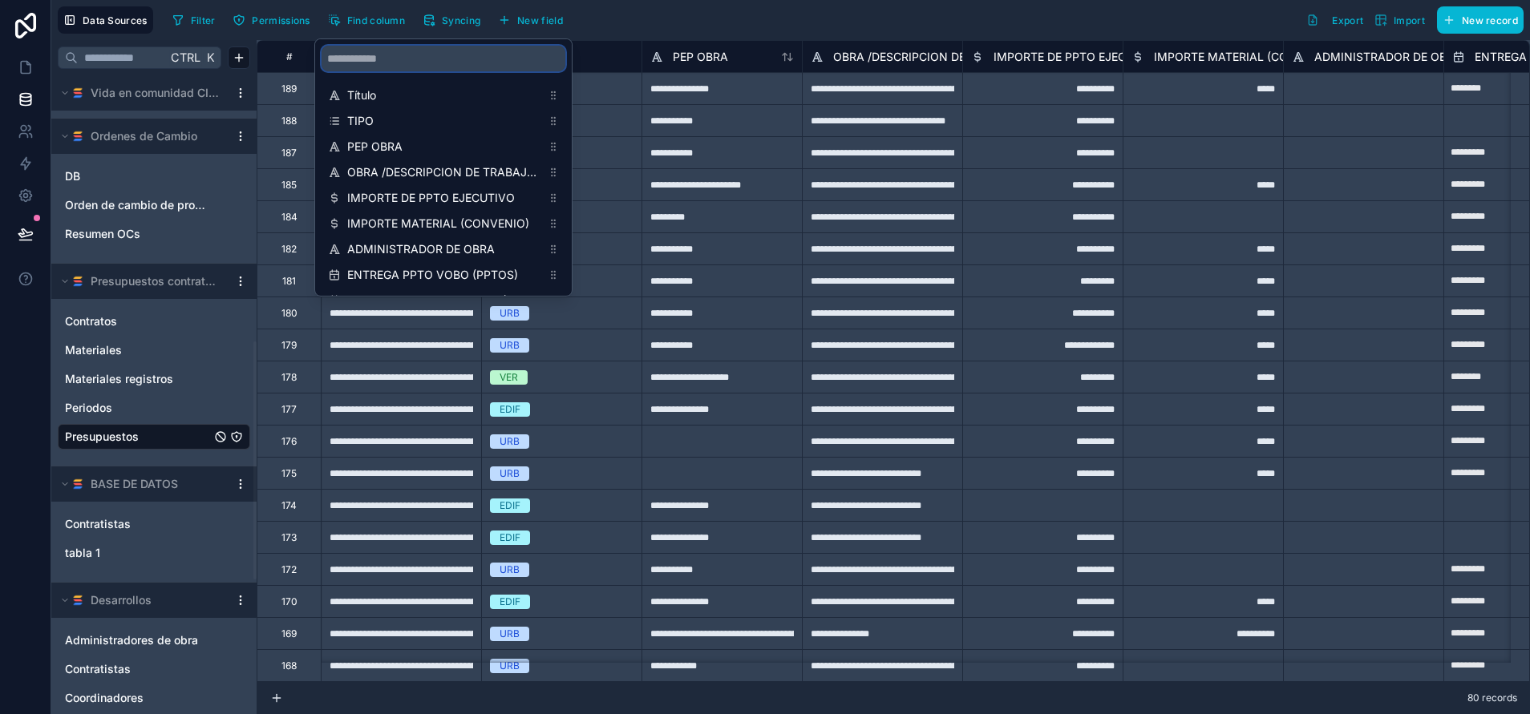
click at [453, 68] on input "scrollable content" at bounding box center [444, 59] width 244 height 26
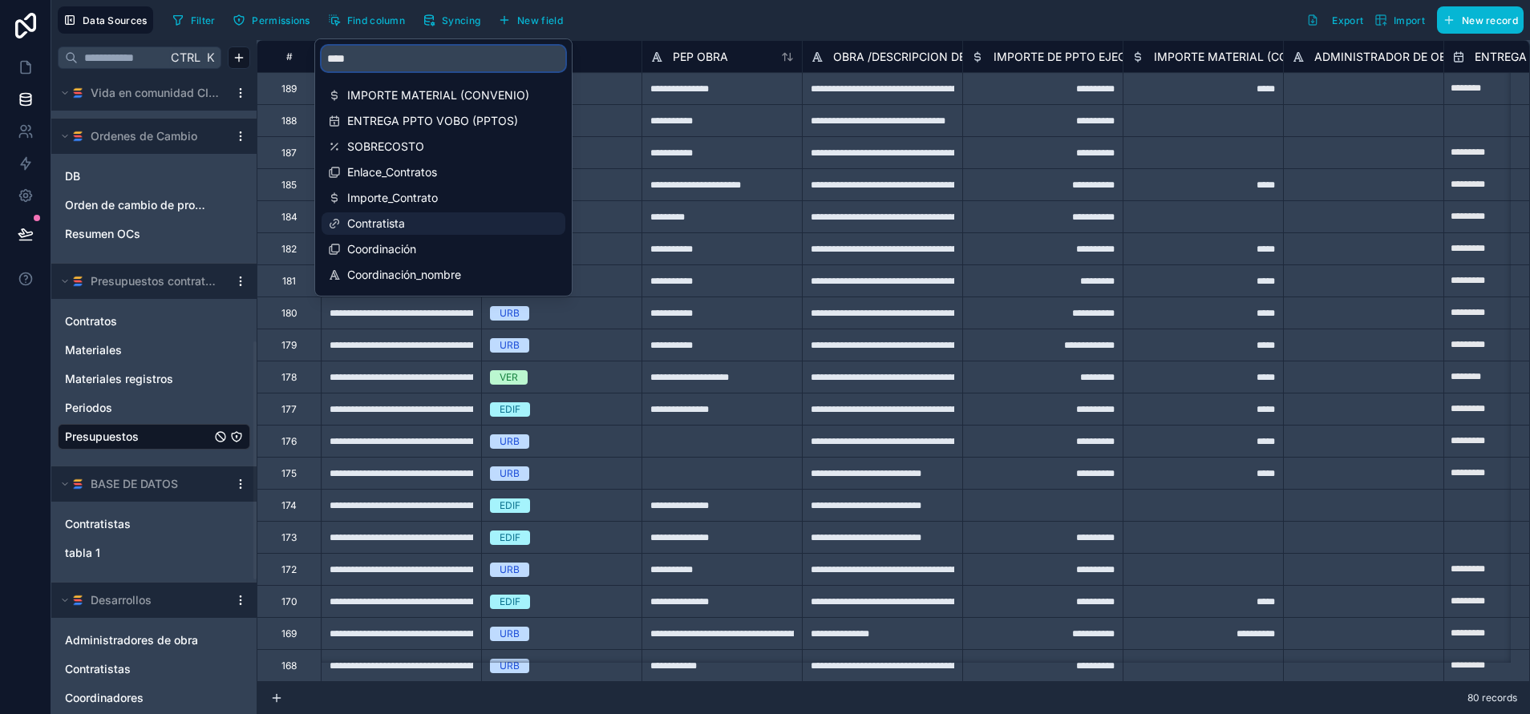
type input "****"
click at [461, 220] on span "Contratista" at bounding box center [444, 224] width 194 height 16
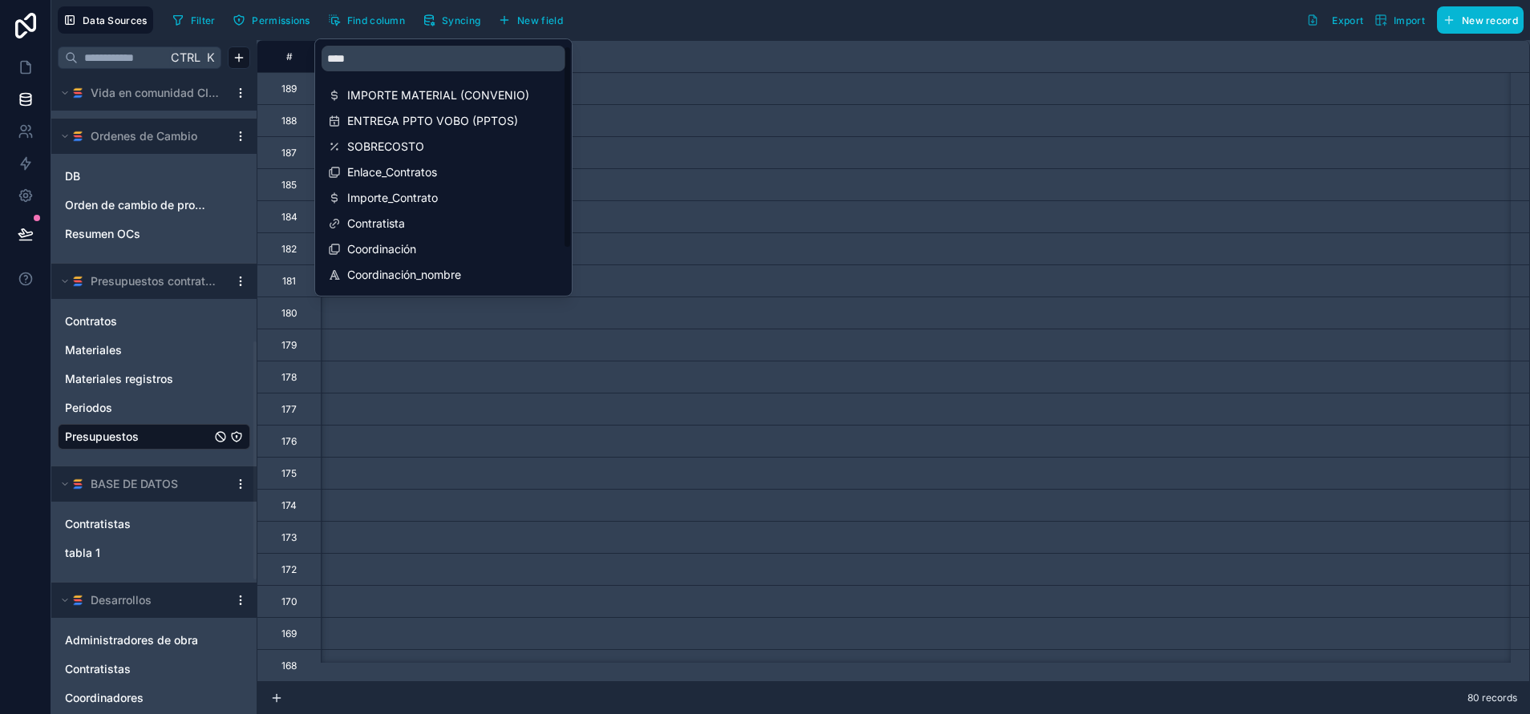
scroll to position [0, 6254]
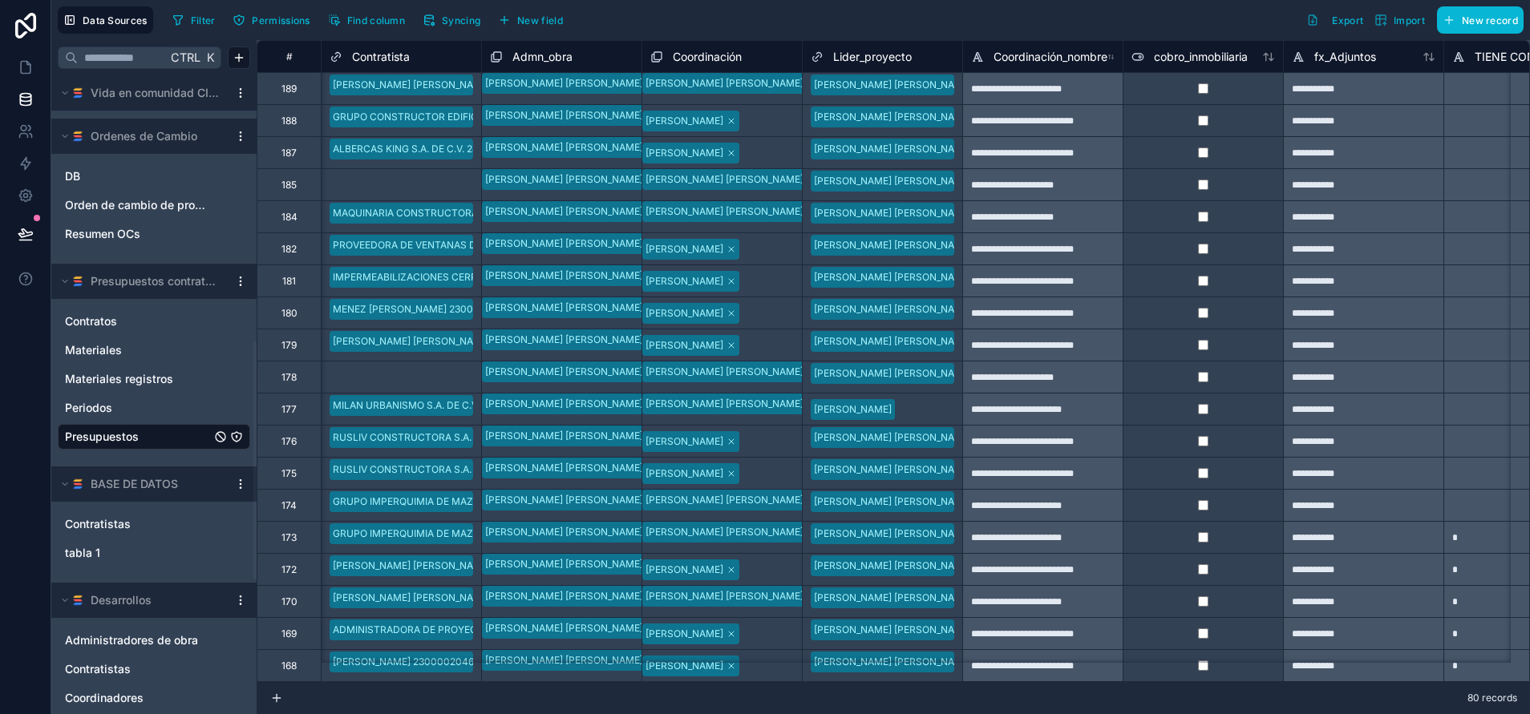
click at [849, 9] on div "Filter Permissions Find column Syncing New field Export Import New record" at bounding box center [844, 19] width 1357 height 27
click at [384, 185] on div "Select a Contratista" at bounding box center [375, 185] width 90 height 13
click at [360, 176] on div "Select a Contratista" at bounding box center [402, 185] width 160 height 22
type input "***"
click at [386, 174] on div "Select a Contratista" at bounding box center [402, 180] width 160 height 22
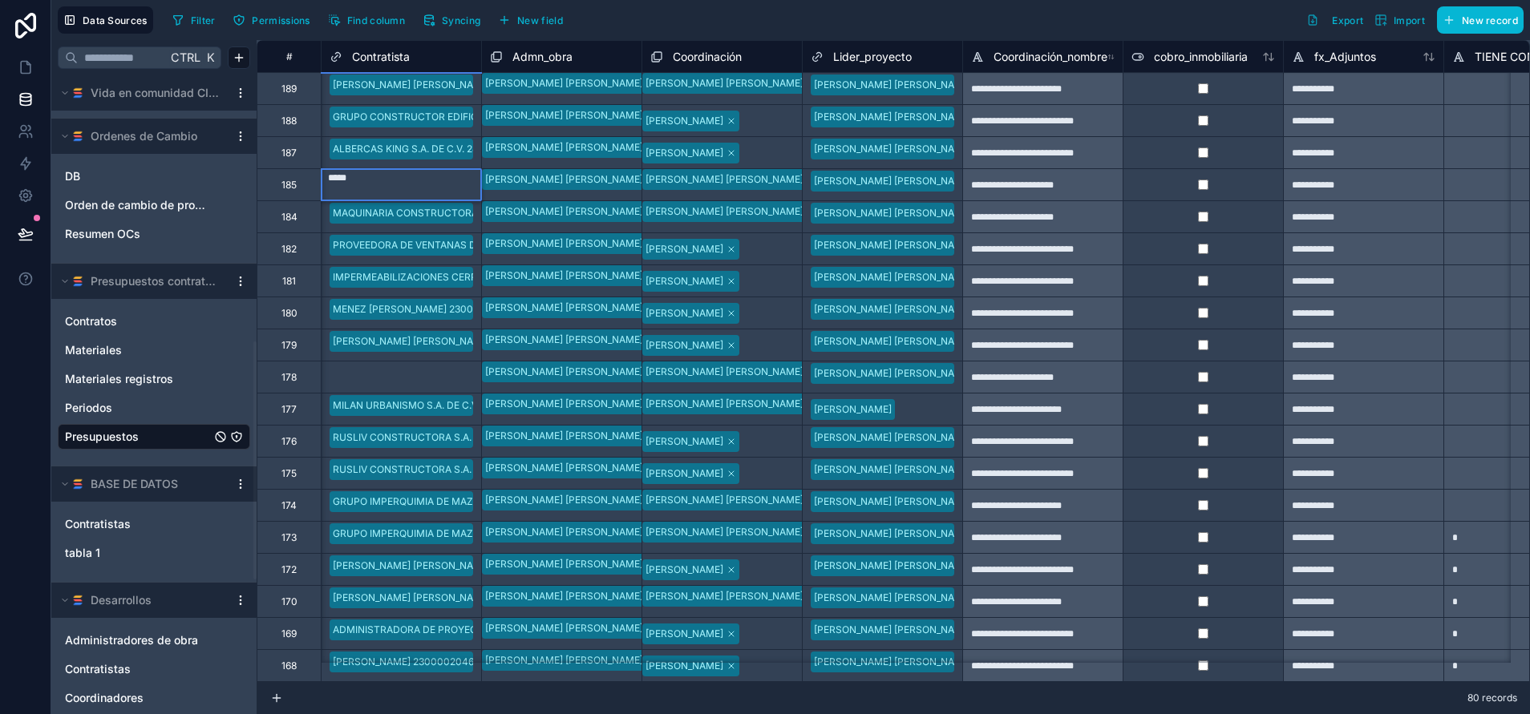
click at [385, 50] on span "Contratista" at bounding box center [381, 57] width 58 height 16
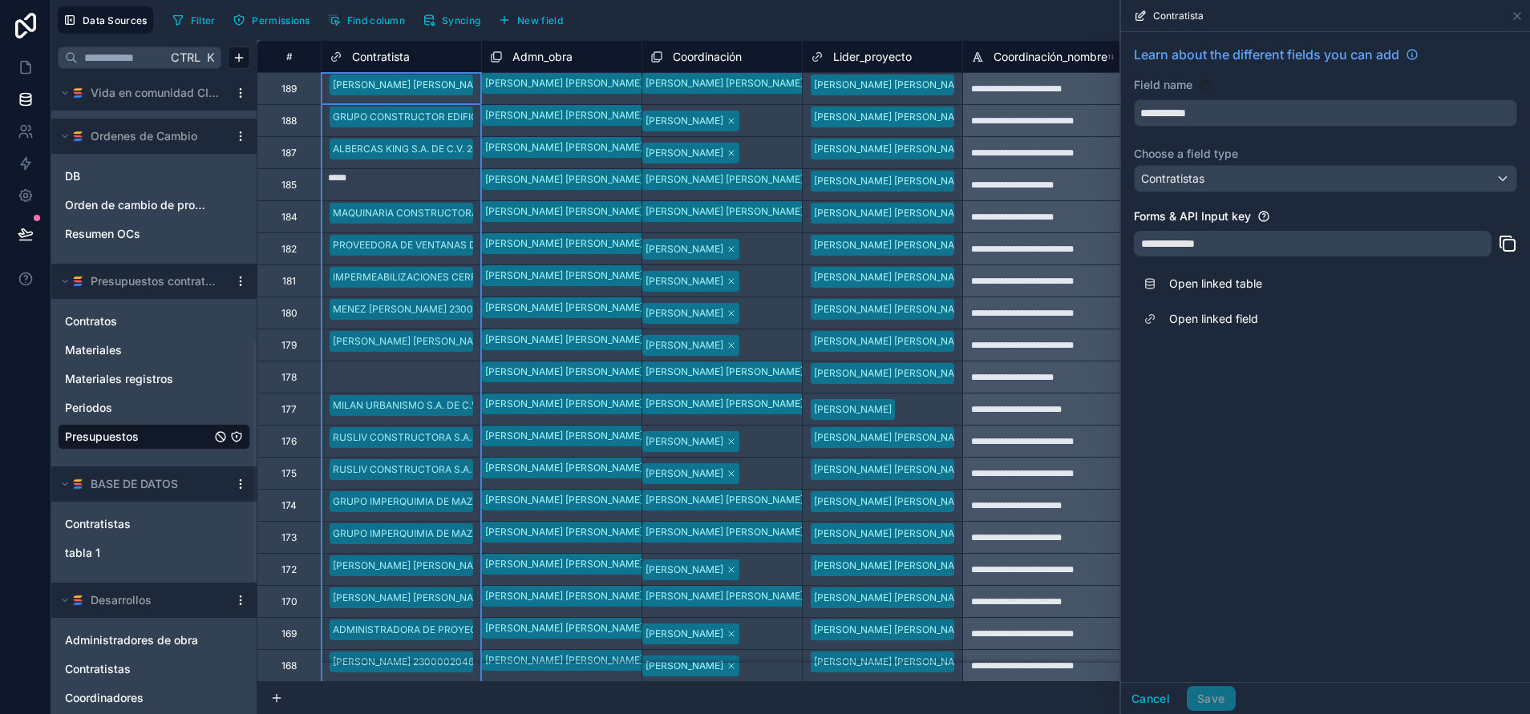
type input "*****"
click at [1236, 281] on link "Open linked table" at bounding box center [1325, 283] width 383 height 35
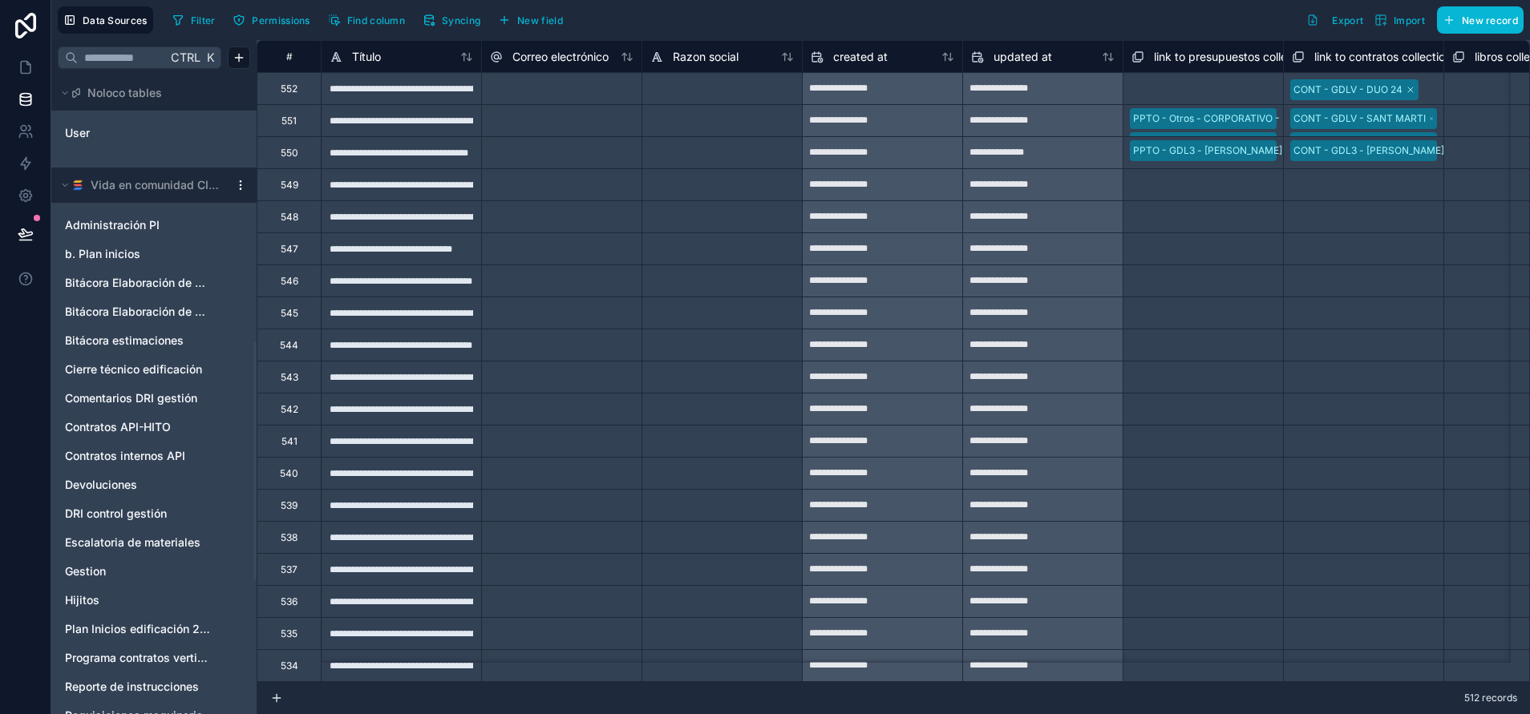
scroll to position [714, 0]
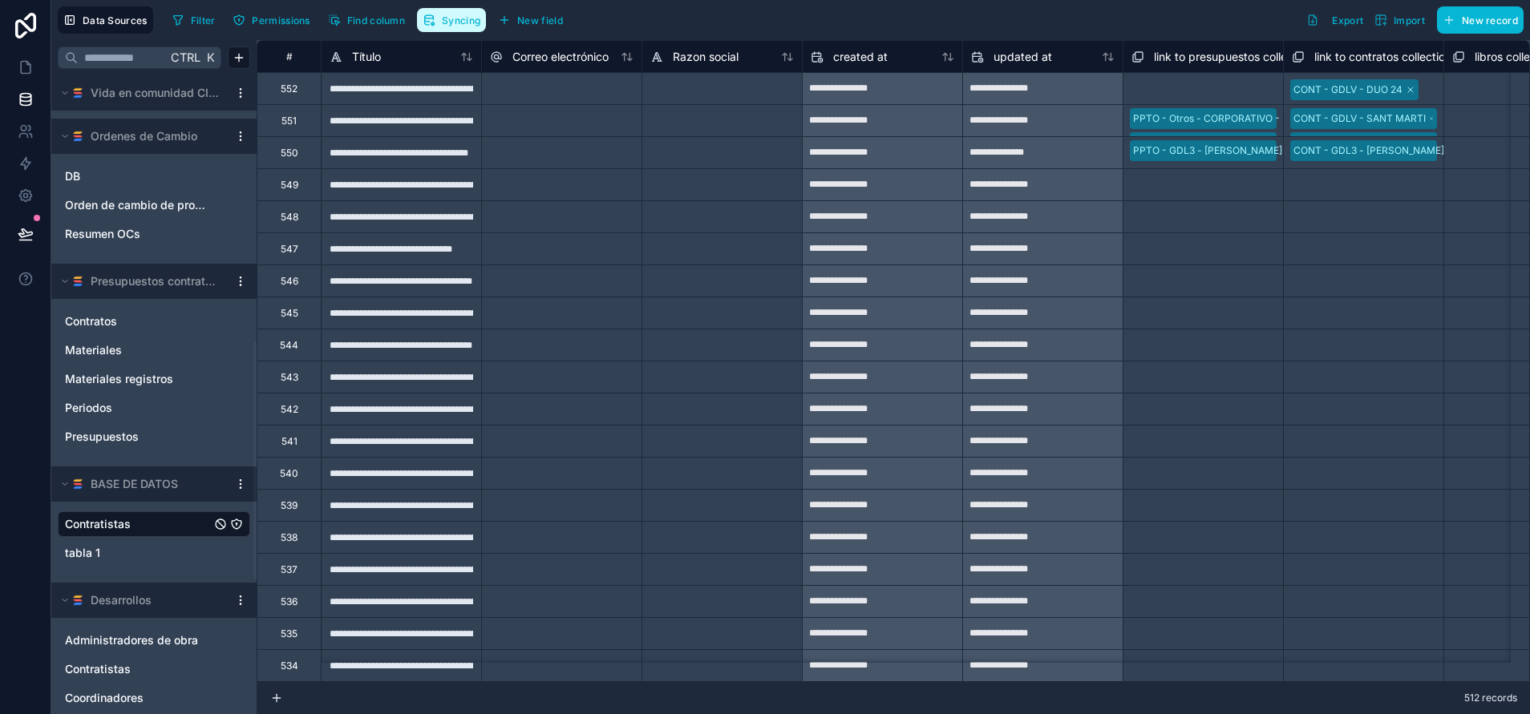
click at [447, 18] on span "Syncing" at bounding box center [461, 20] width 38 height 12
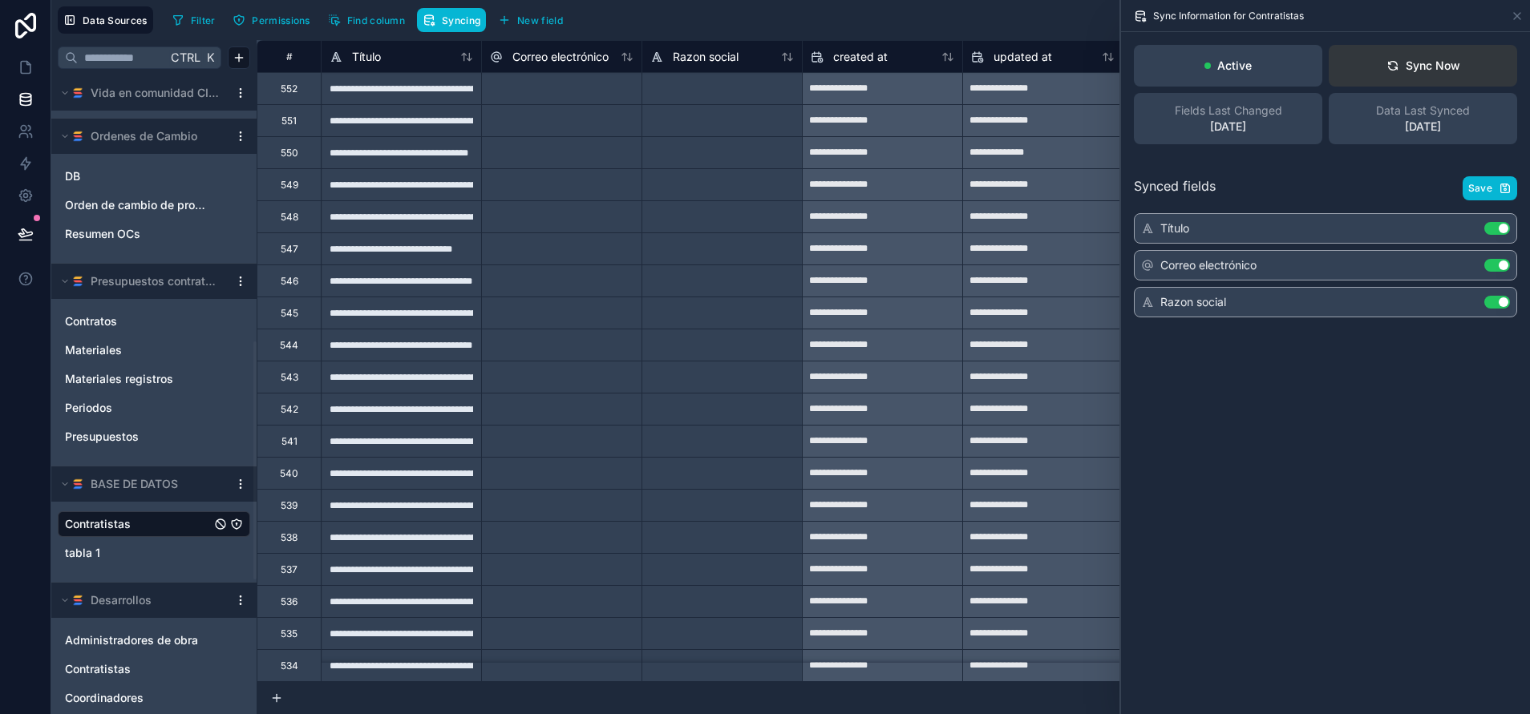
click at [1438, 83] on button "Sync Now" at bounding box center [1423, 66] width 188 height 42
click at [1442, 70] on div "Sync Now" at bounding box center [1423, 66] width 74 height 16
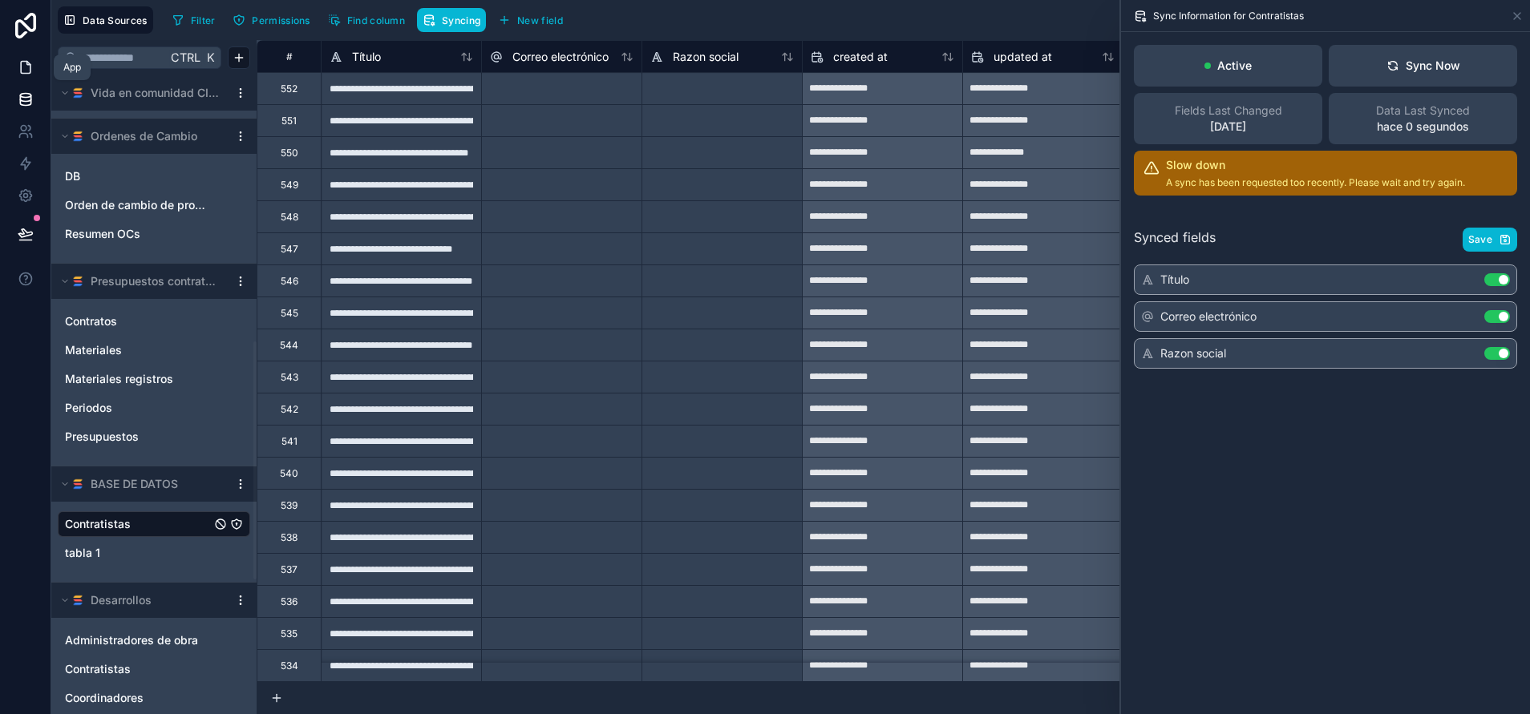
click at [29, 58] on link at bounding box center [25, 67] width 51 height 32
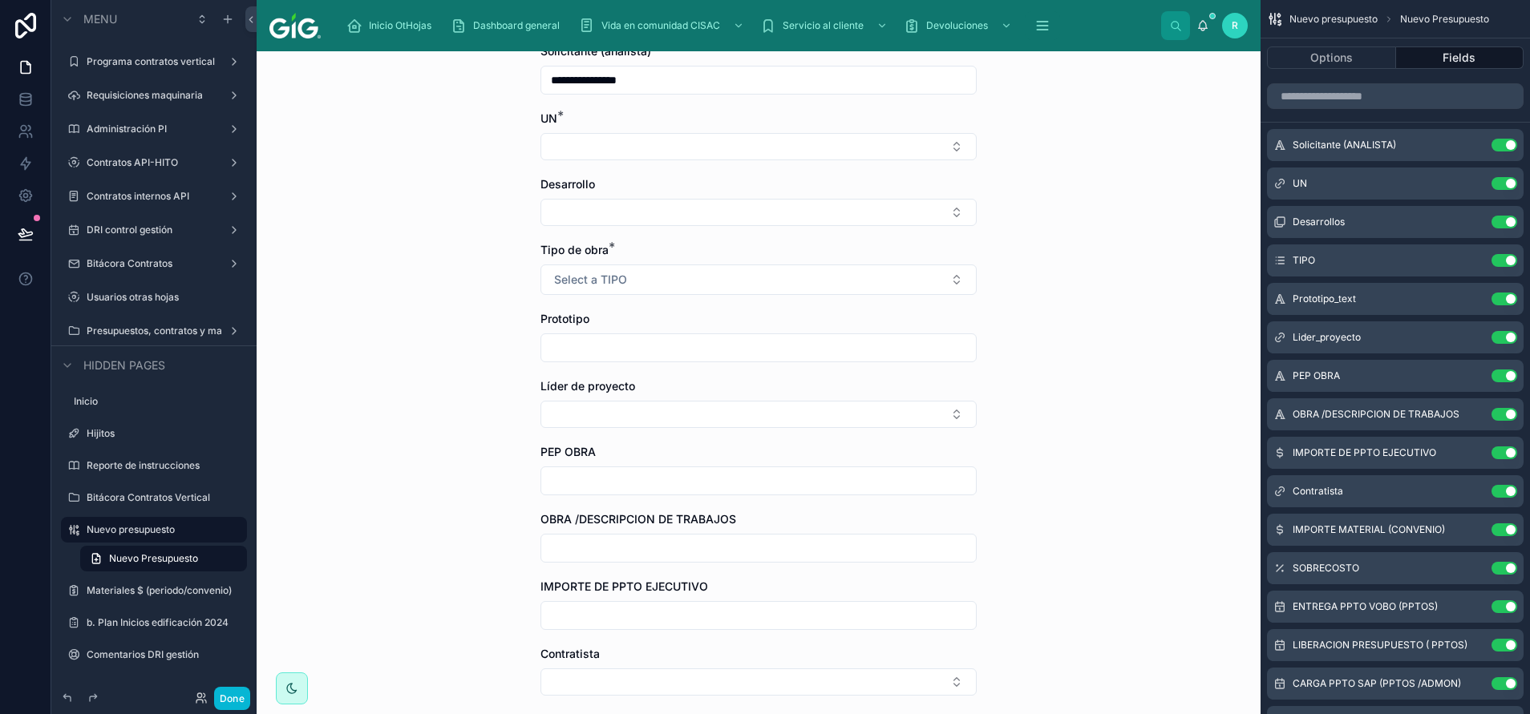
scroll to position [241, 0]
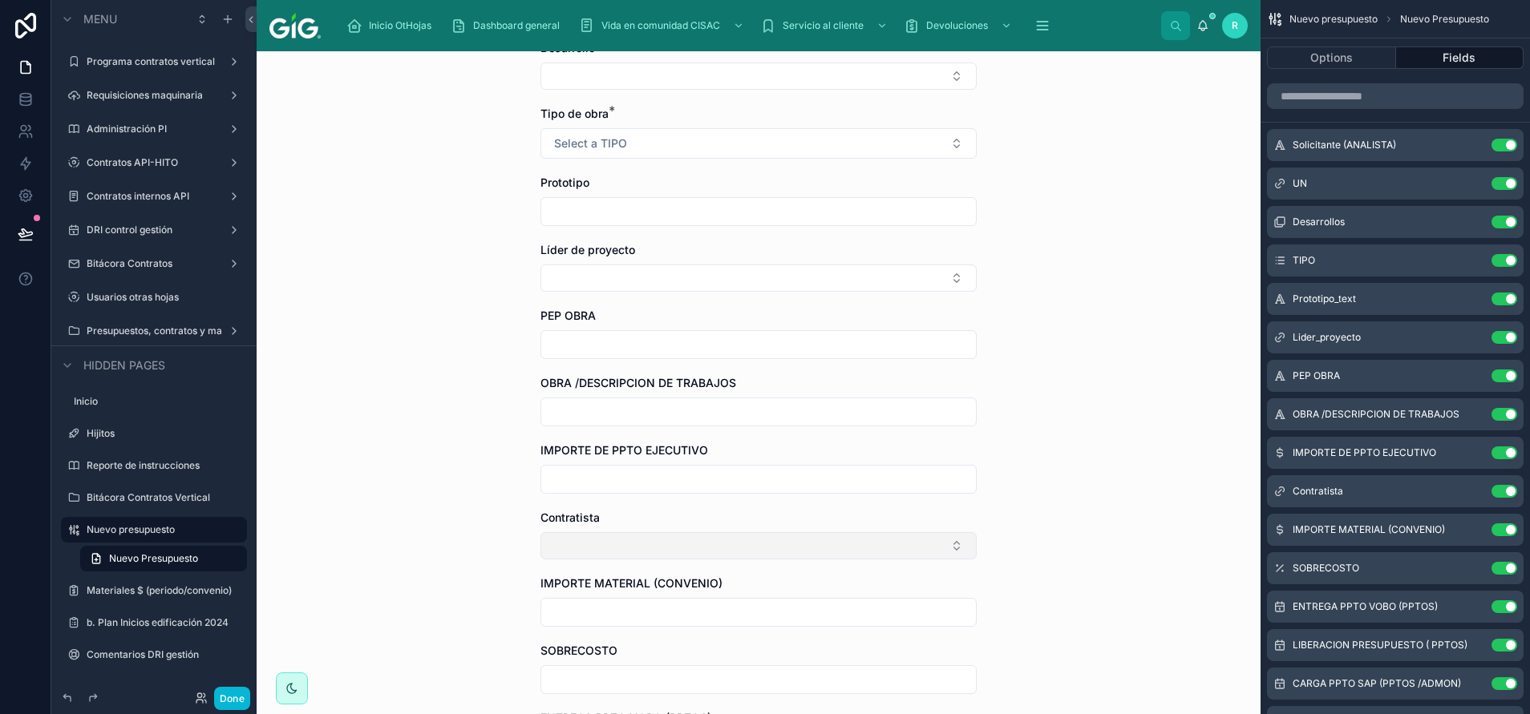
click at [683, 541] on button "Select Button" at bounding box center [758, 545] width 436 height 27
type input "*"
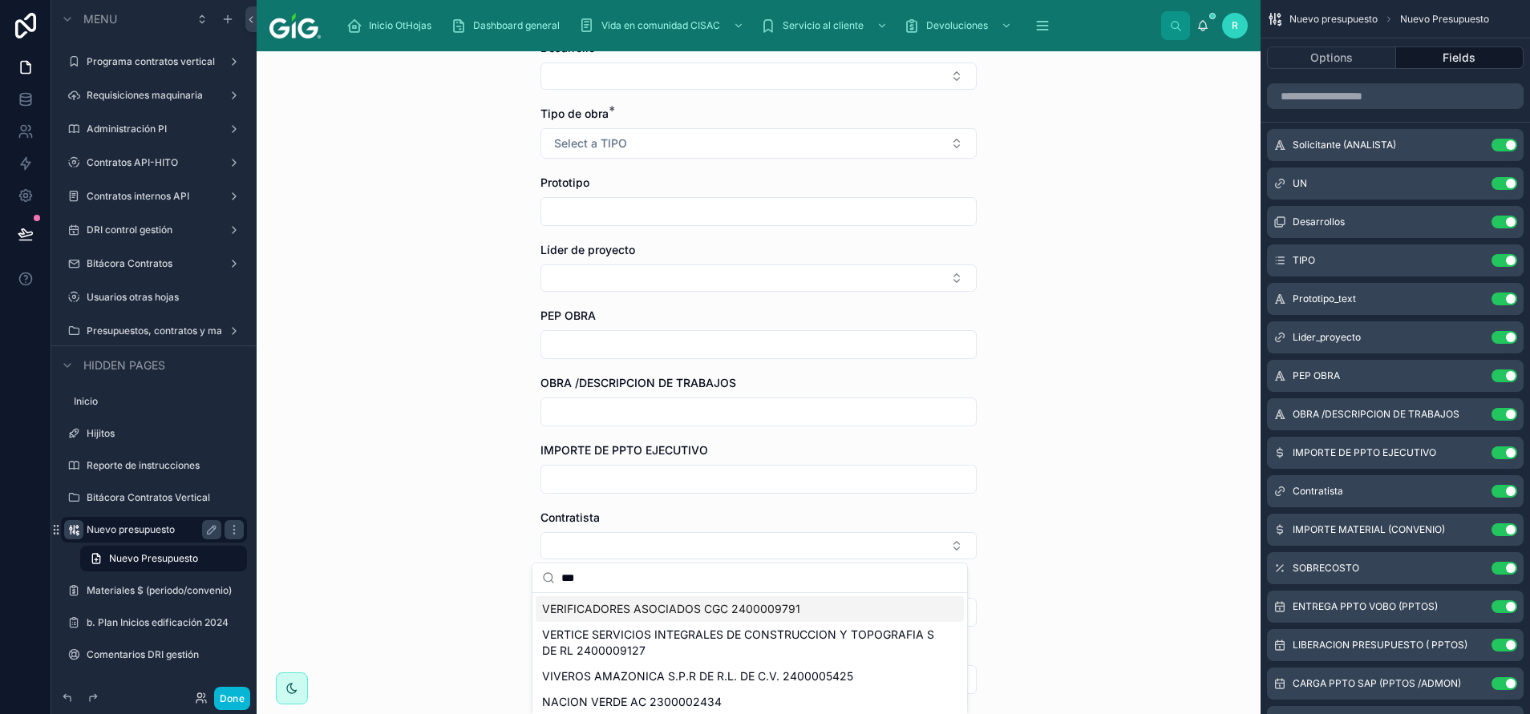
type input "***"
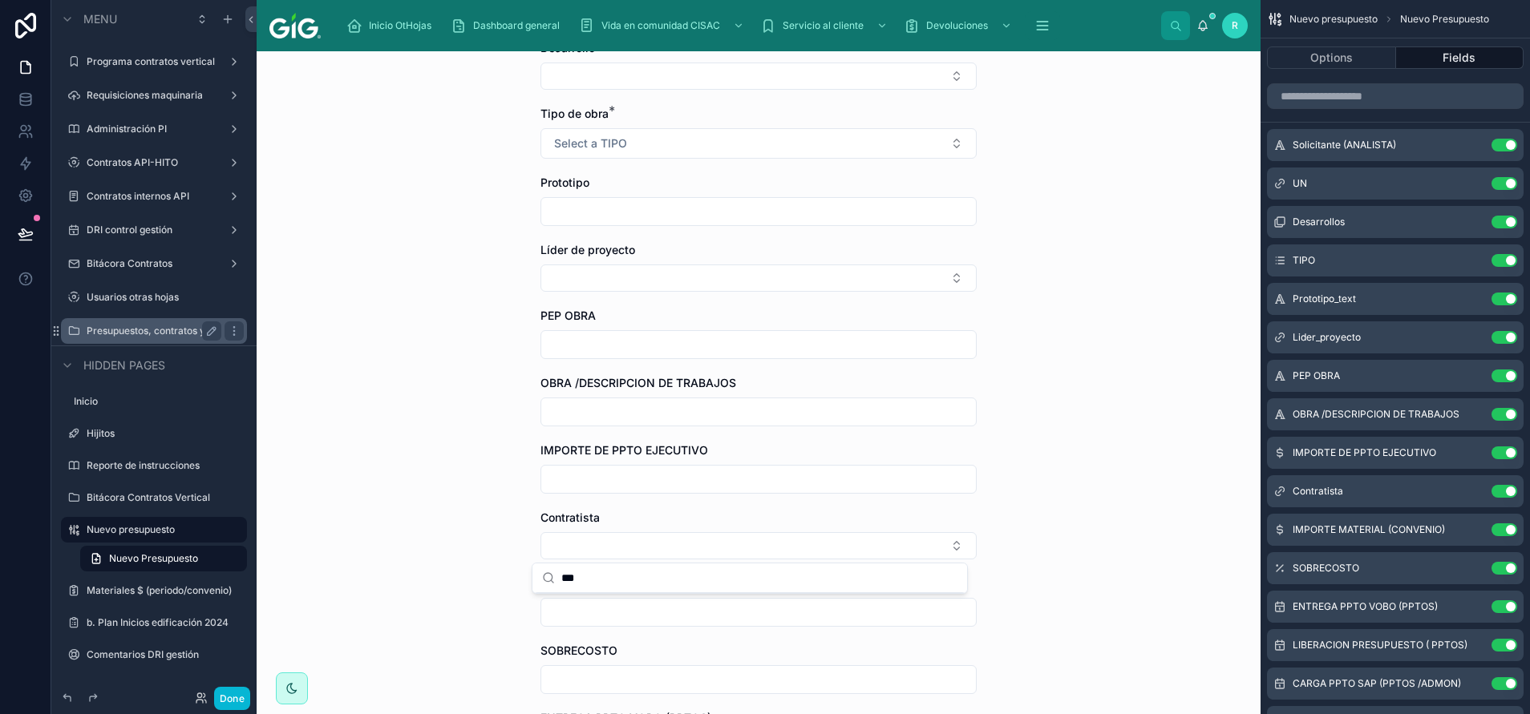
click at [172, 337] on label "Presupuestos, contratos y materiales" at bounding box center [154, 331] width 135 height 13
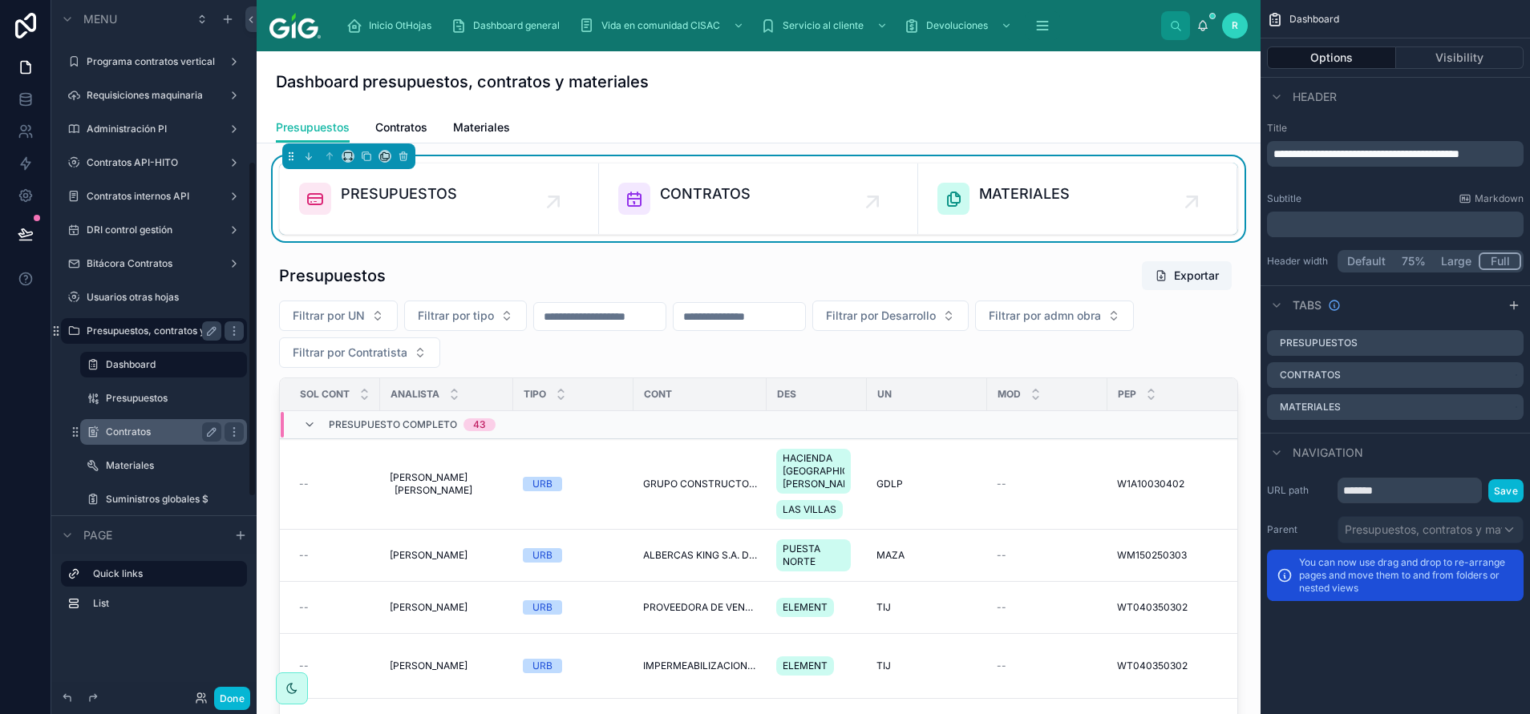
click at [156, 427] on label "Contratos" at bounding box center [160, 432] width 109 height 13
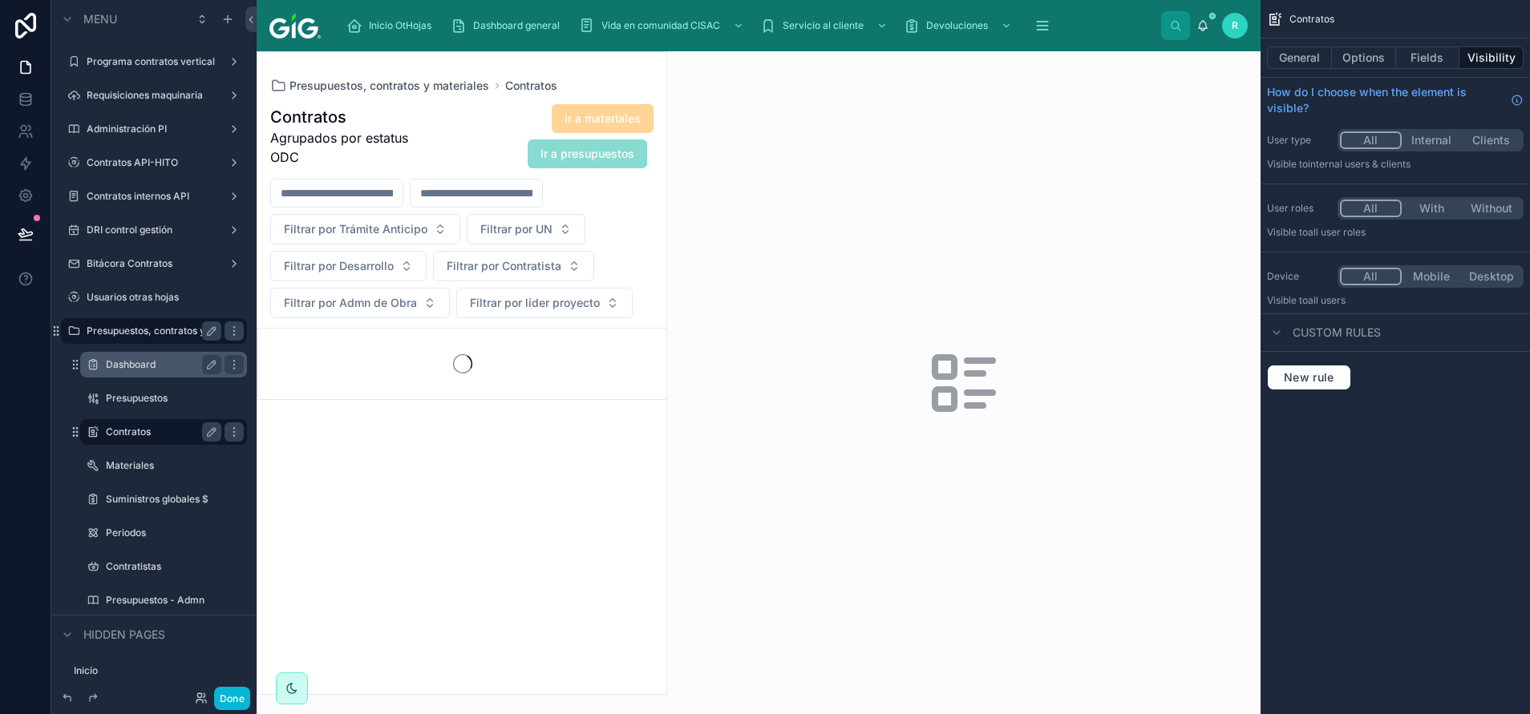
click at [169, 358] on label "Dashboard" at bounding box center [160, 364] width 109 height 13
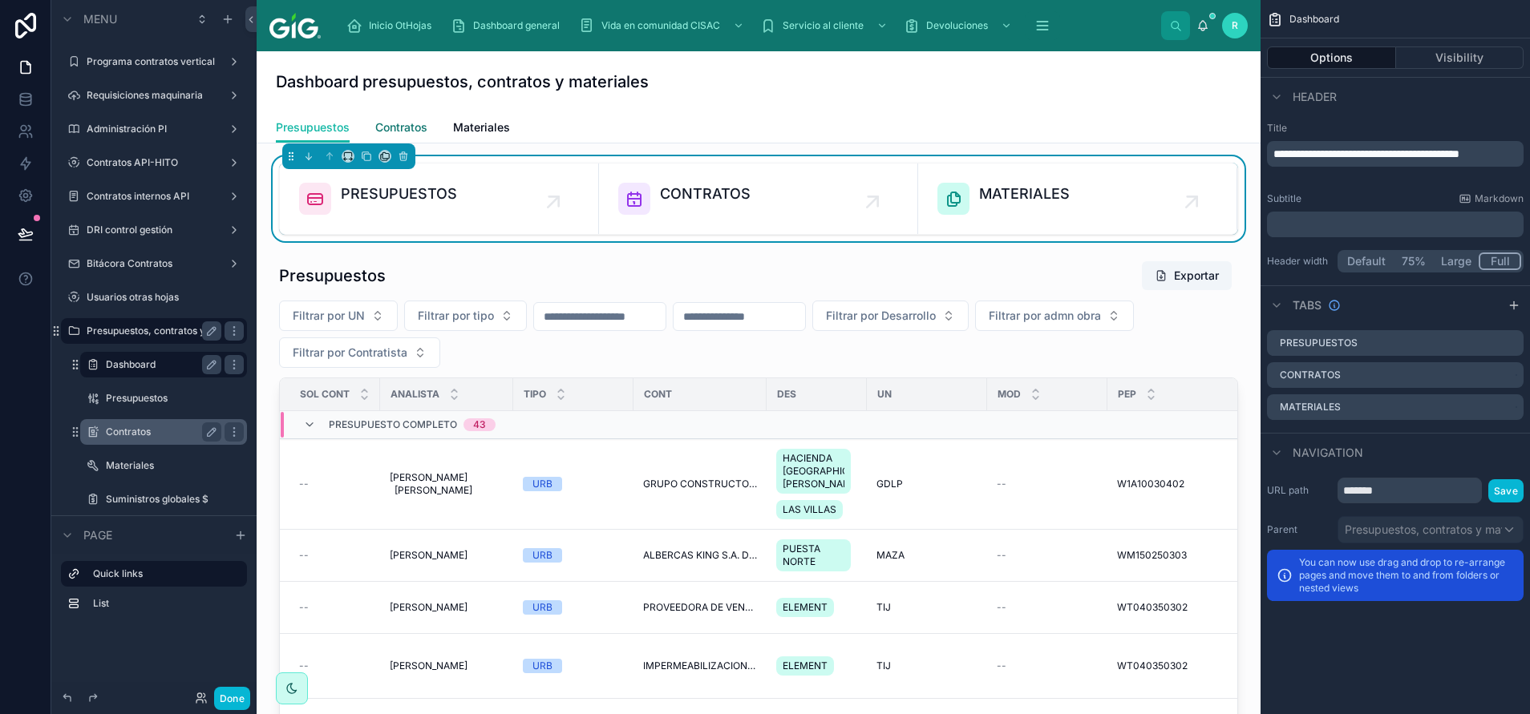
click at [411, 133] on span "Contratos" at bounding box center [401, 127] width 52 height 16
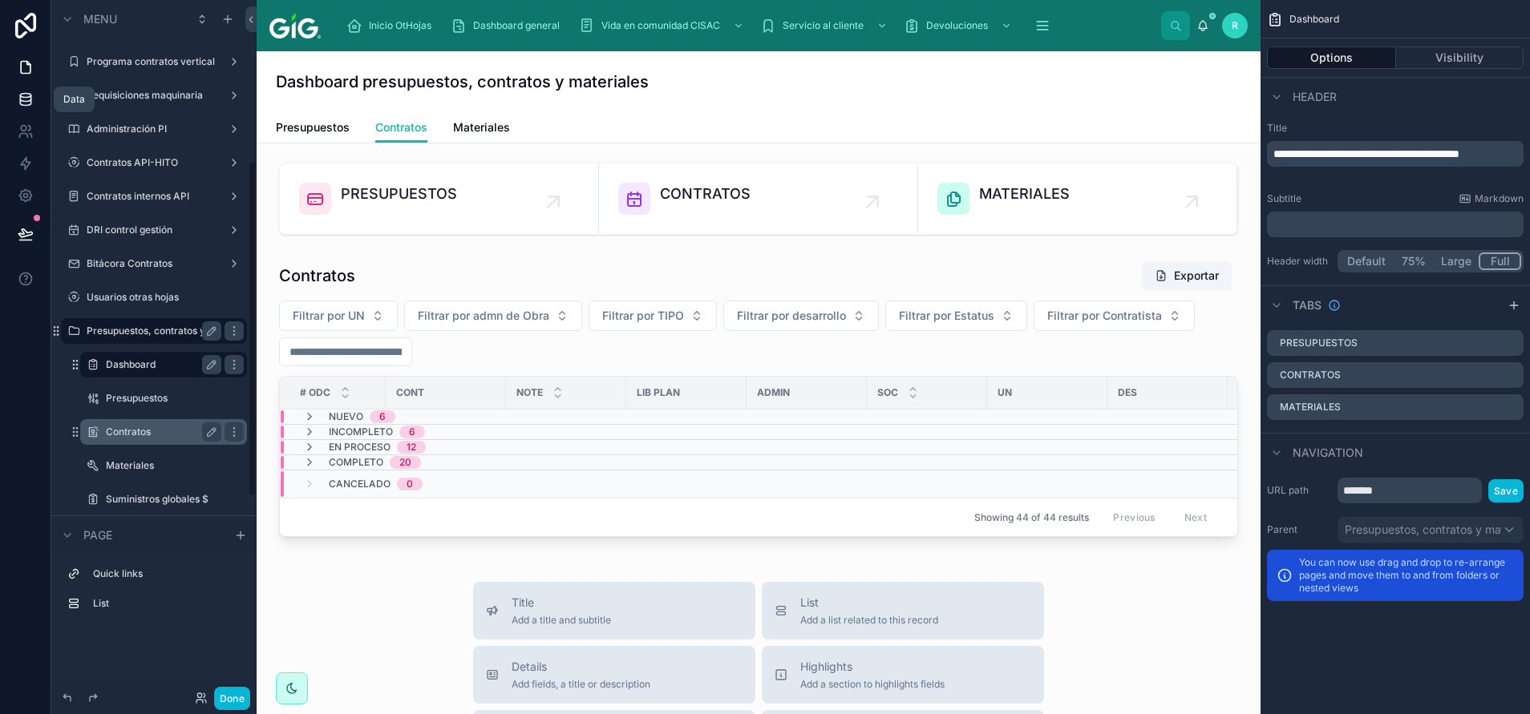
click at [33, 102] on icon at bounding box center [26, 99] width 16 height 16
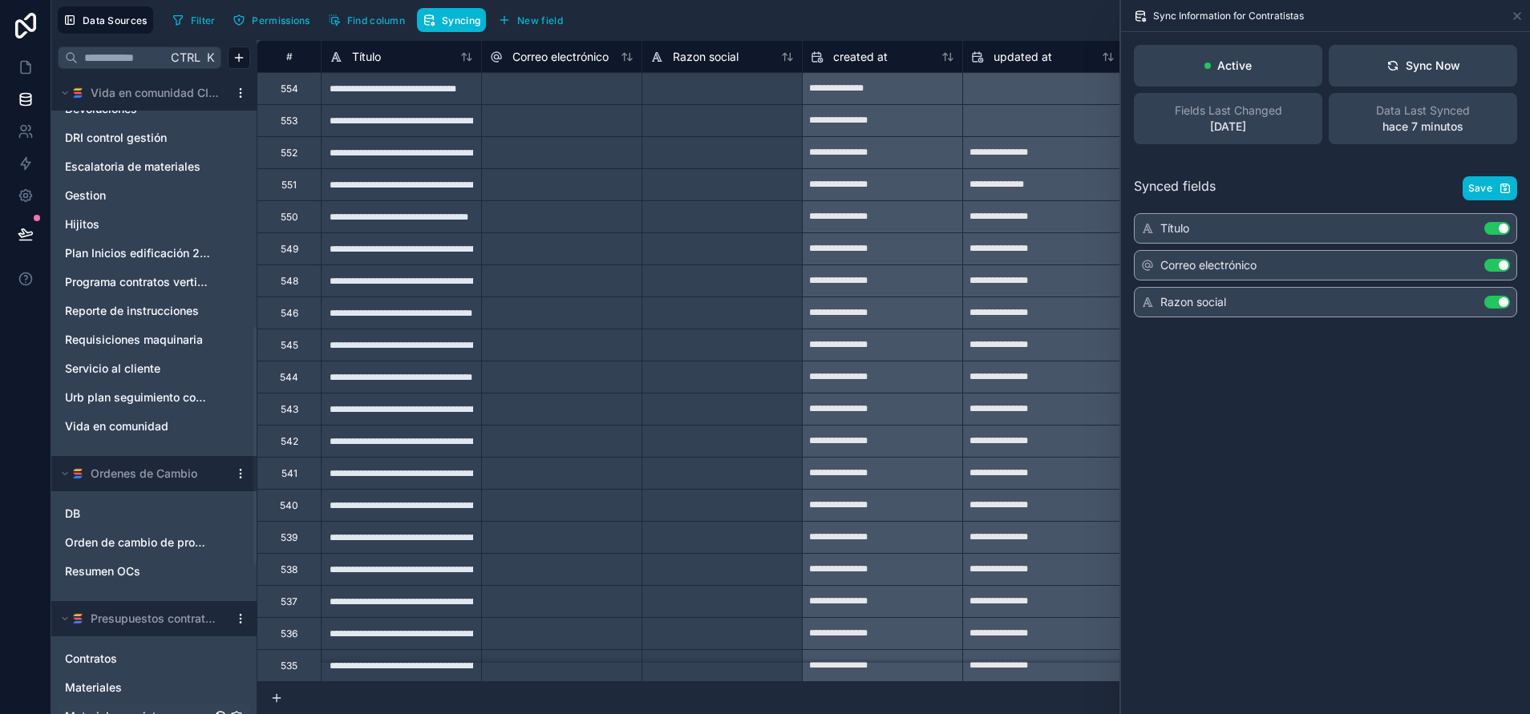
scroll to position [842, 0]
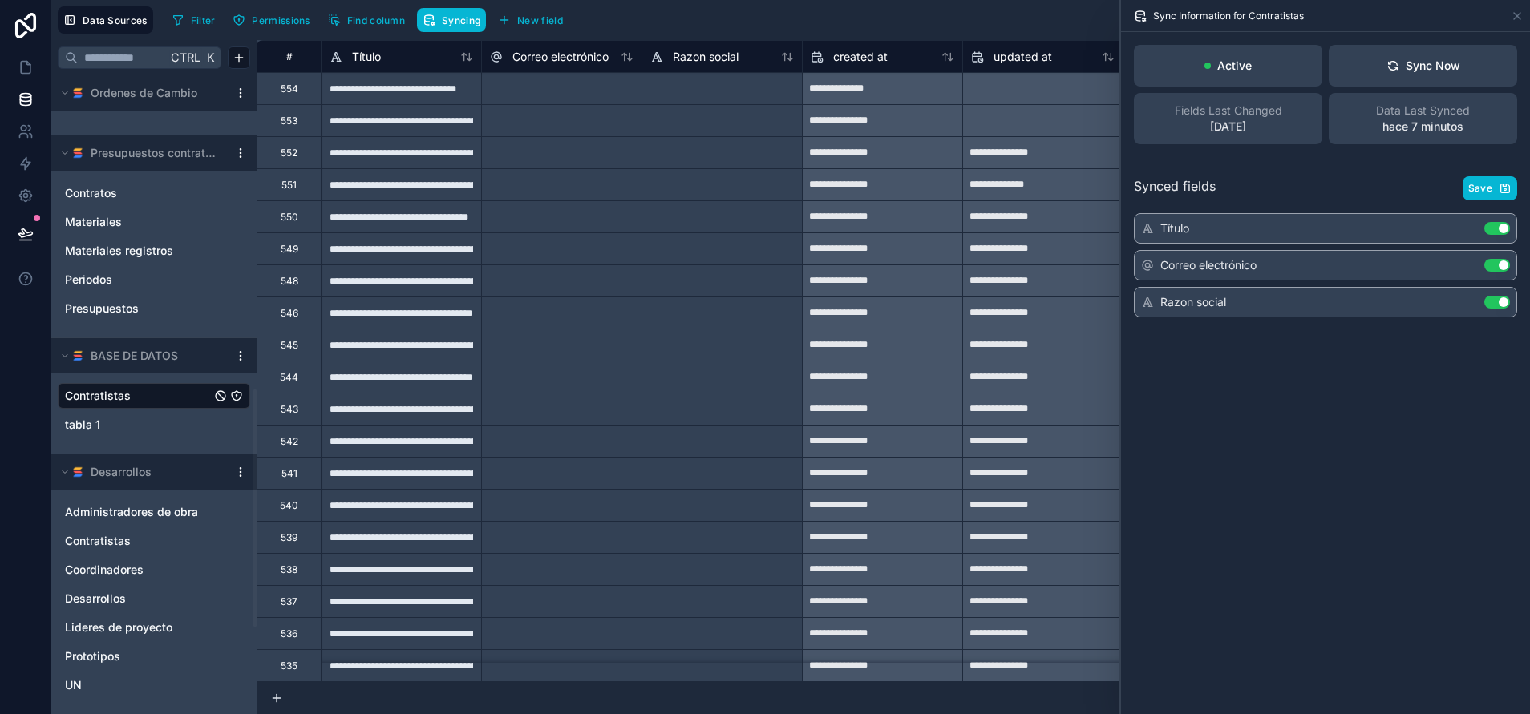
click at [239, 477] on html "Data Sources Filter Permissions Find column Syncing New field Export Import New…" at bounding box center [765, 417] width 1530 height 835
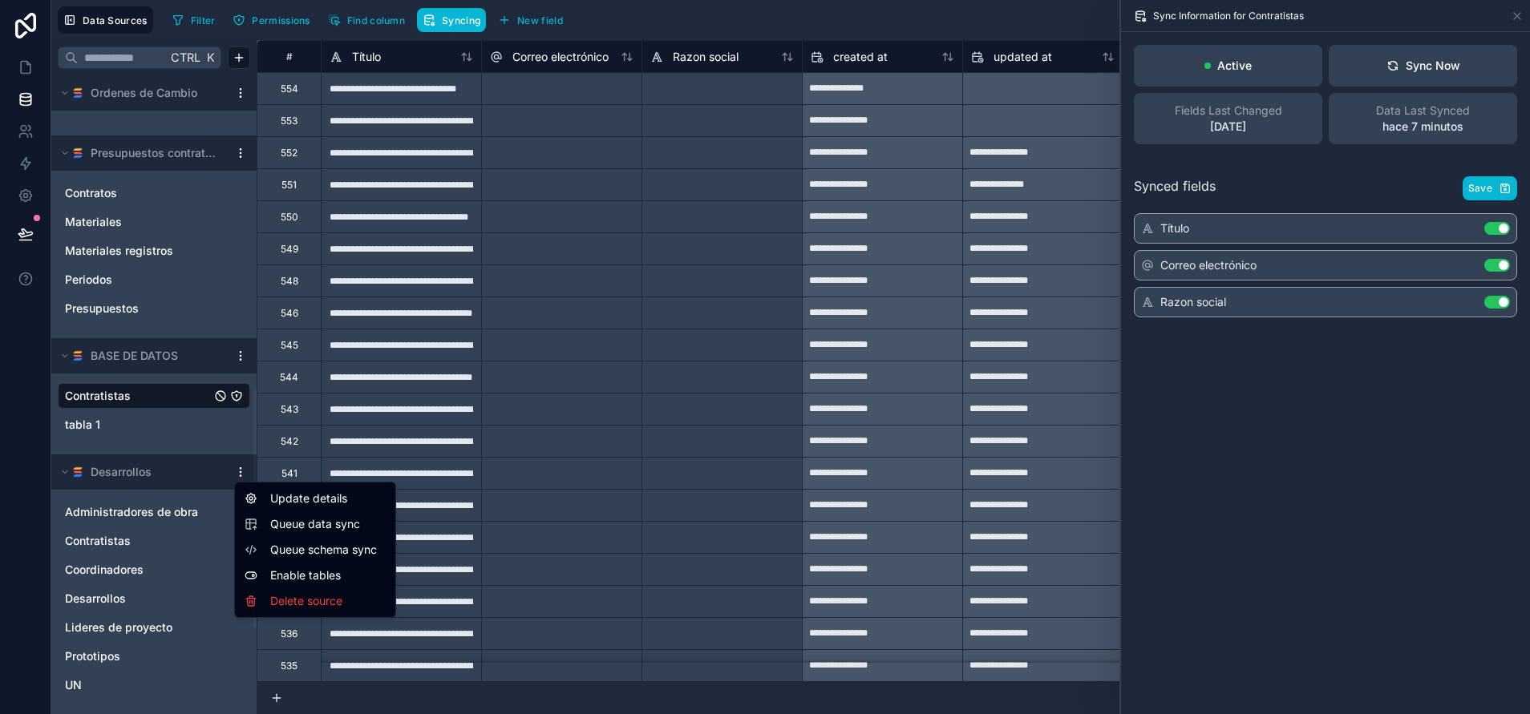
click at [359, 547] on span "Queue schema sync" at bounding box center [327, 550] width 115 height 16
click at [351, 529] on div "**********" at bounding box center [401, 537] width 160 height 32
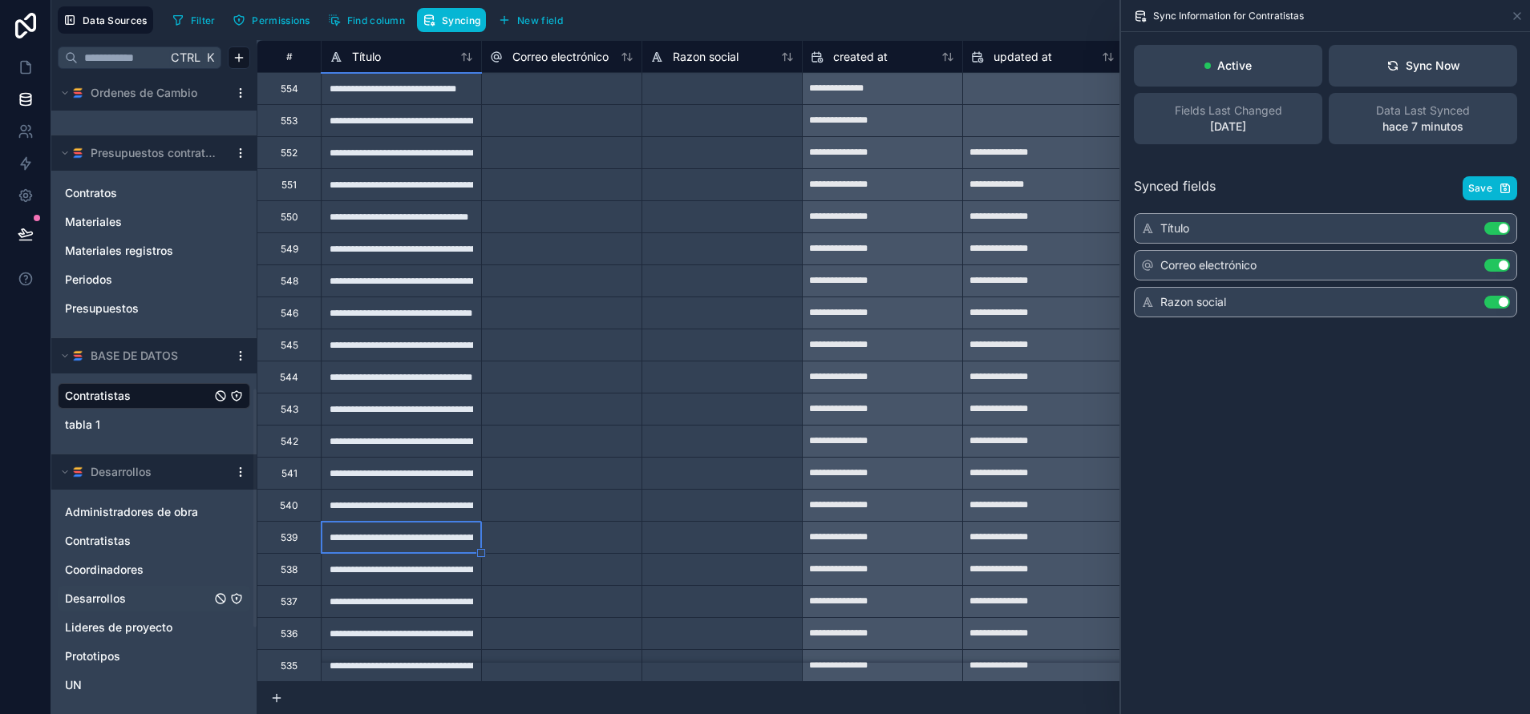
click at [166, 596] on link "Desarrollos" at bounding box center [138, 599] width 146 height 16
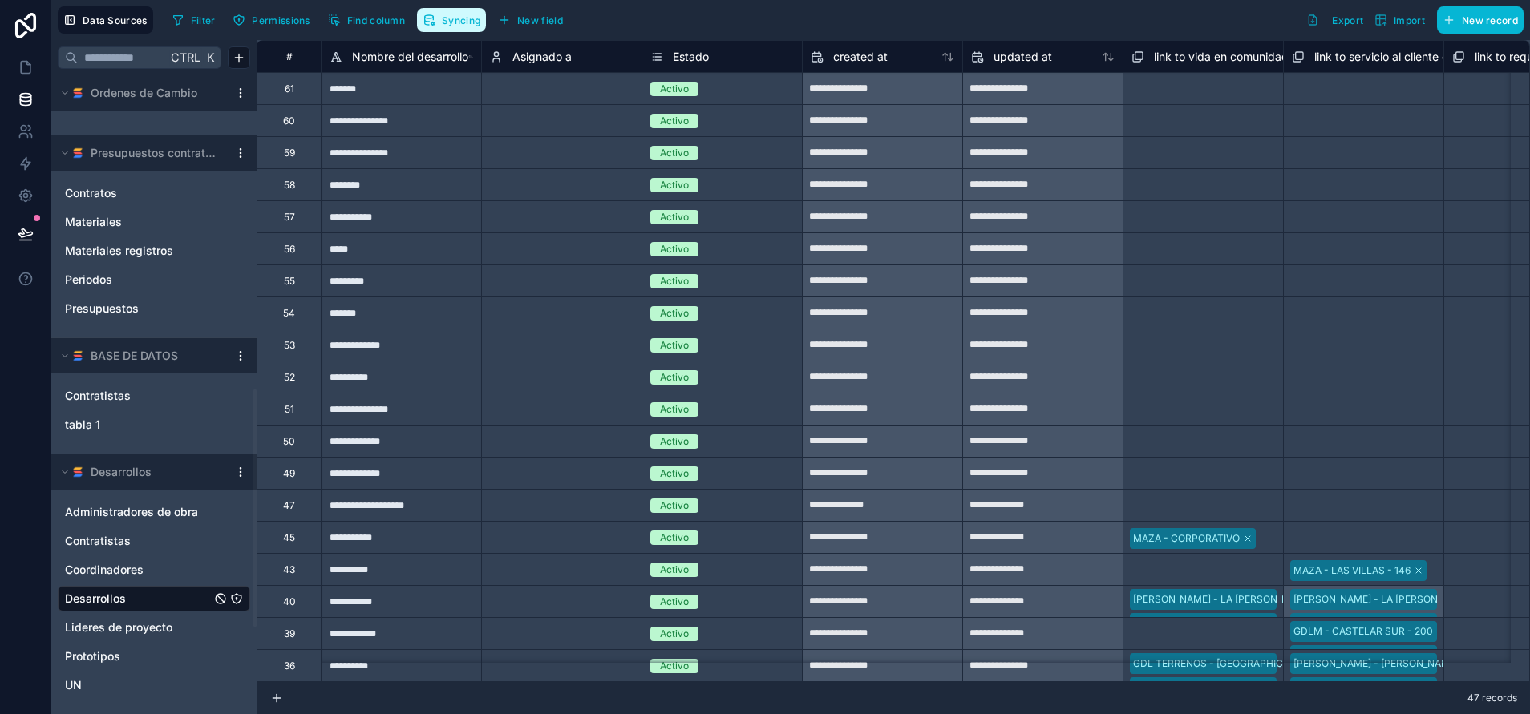
click at [444, 25] on span "Syncing" at bounding box center [461, 20] width 38 height 12
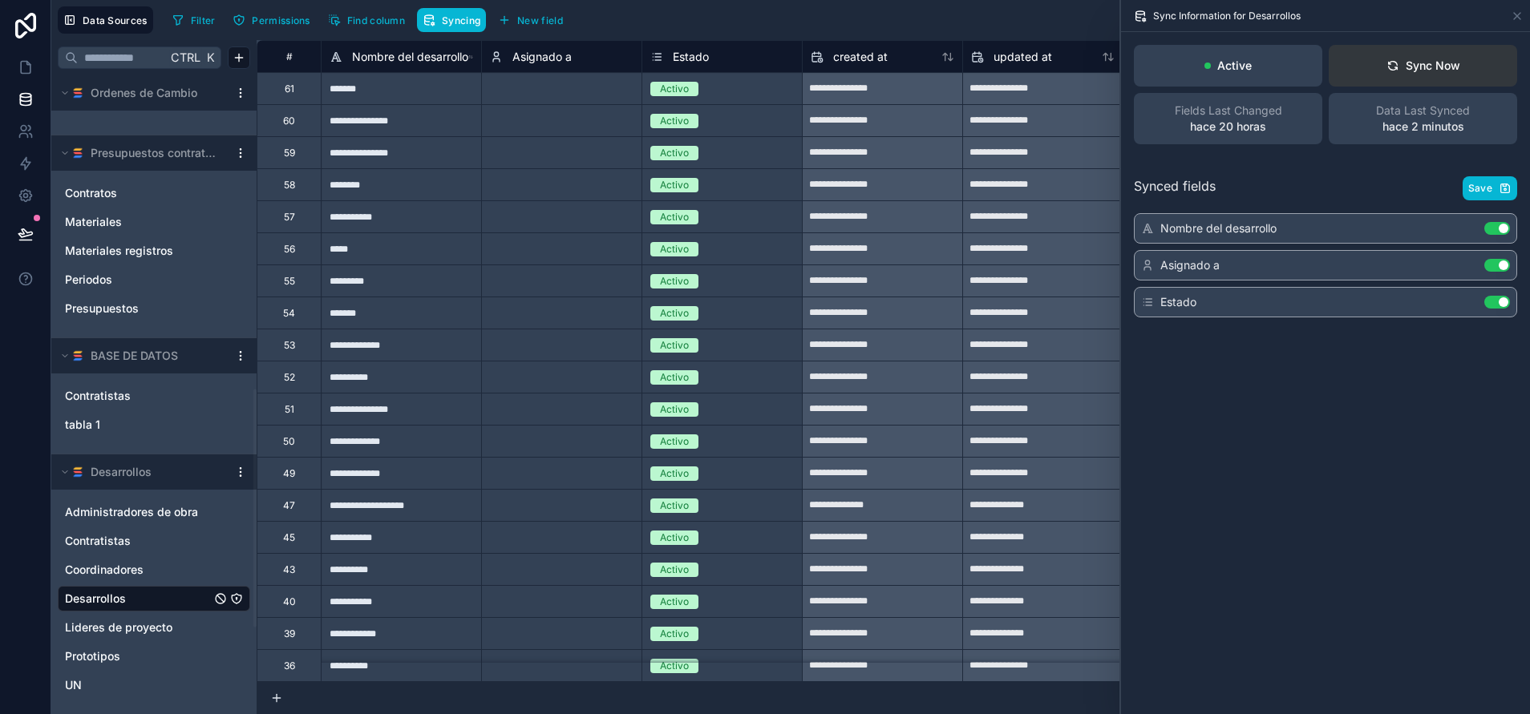
click at [1430, 57] on button "Sync Now" at bounding box center [1423, 66] width 188 height 42
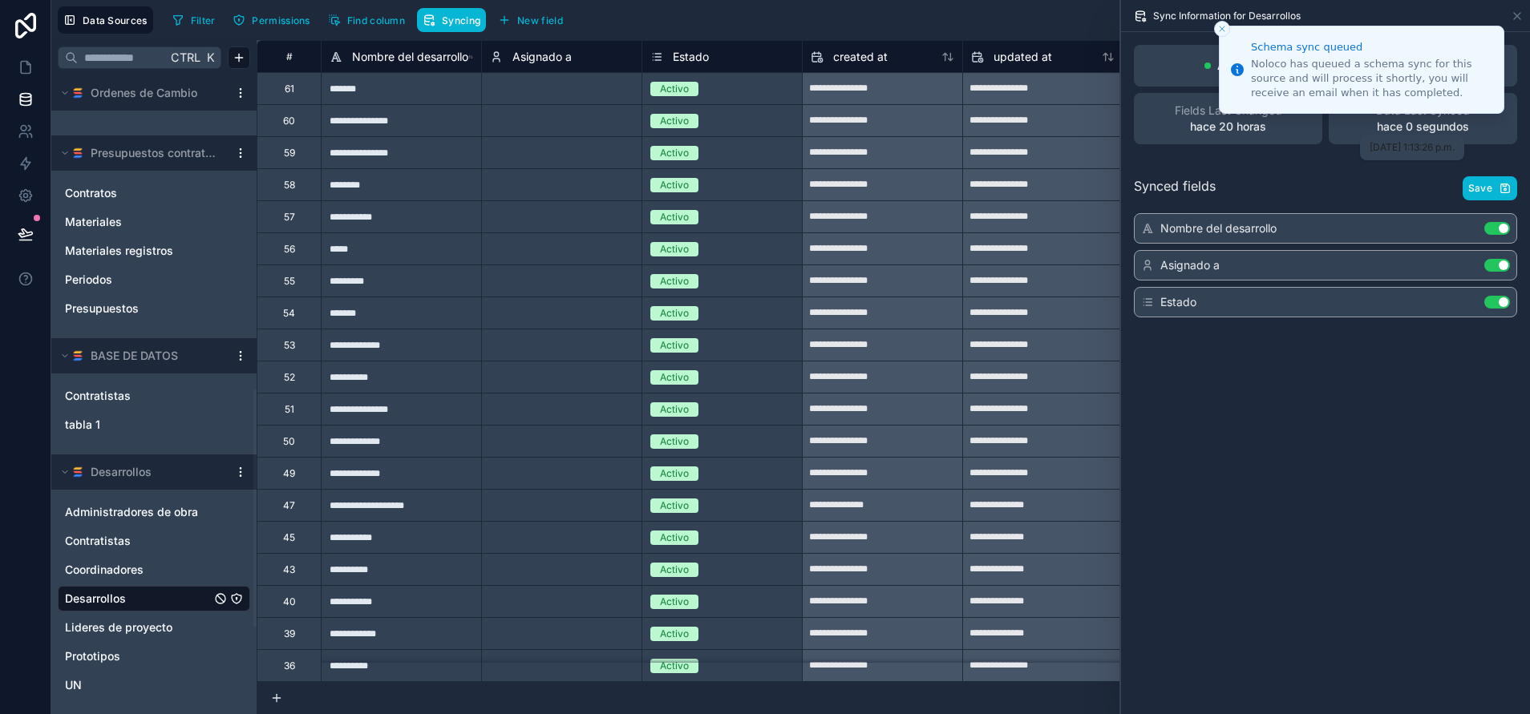
click at [1377, 156] on div "30/9/2025, 1:13:26 p.m." at bounding box center [1412, 148] width 104 height 26
click at [1224, 30] on icon "Close toast" at bounding box center [1222, 29] width 10 height 10
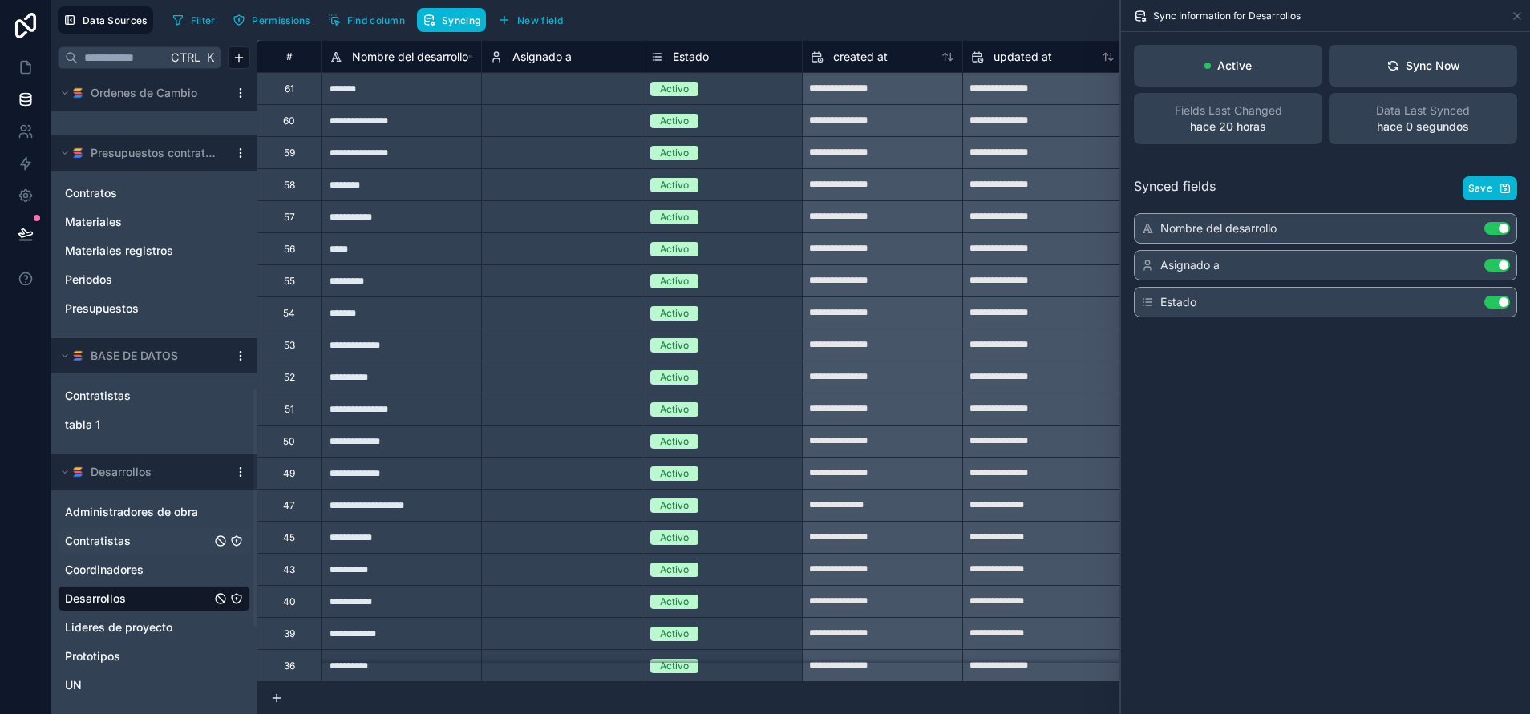
click at [160, 536] on link "Contratistas" at bounding box center [138, 541] width 146 height 16
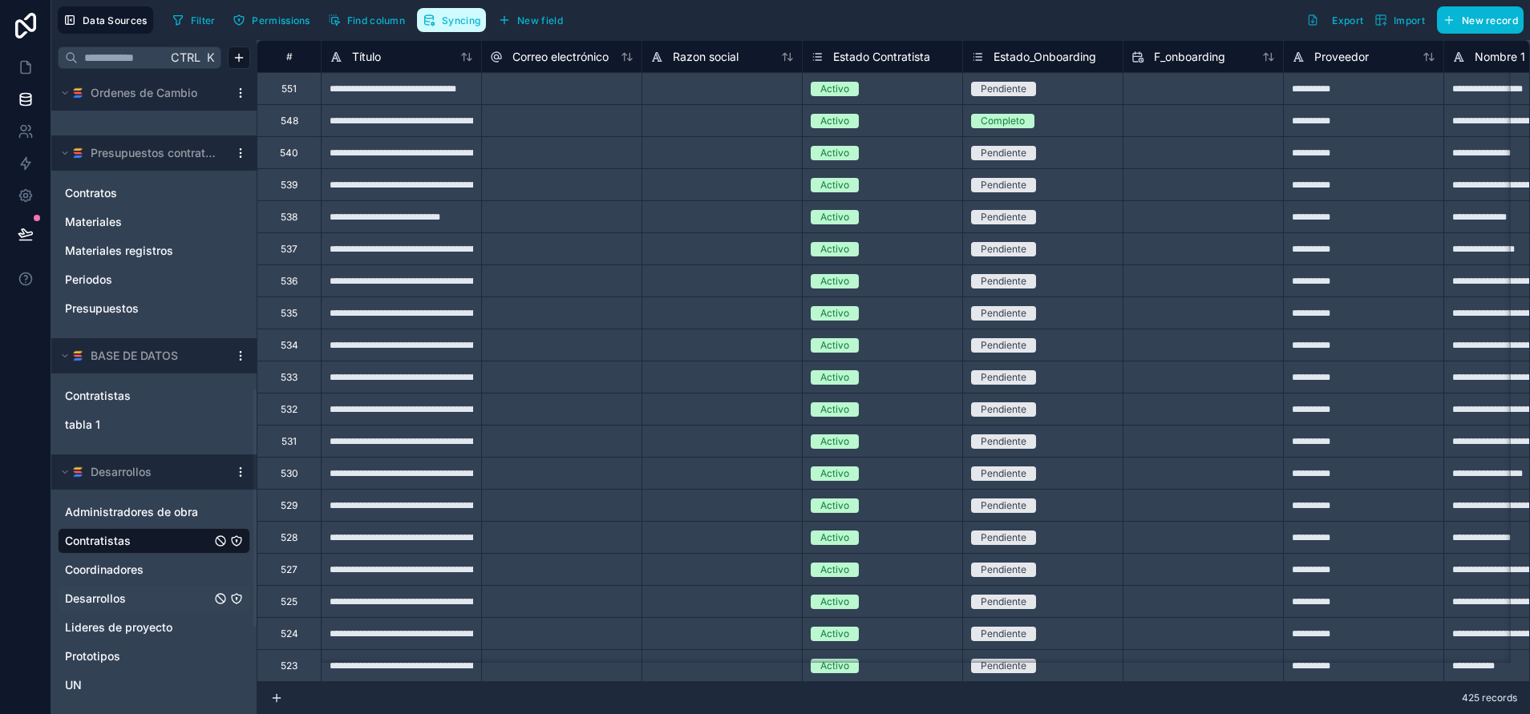
click at [450, 21] on span "Syncing" at bounding box center [461, 20] width 38 height 12
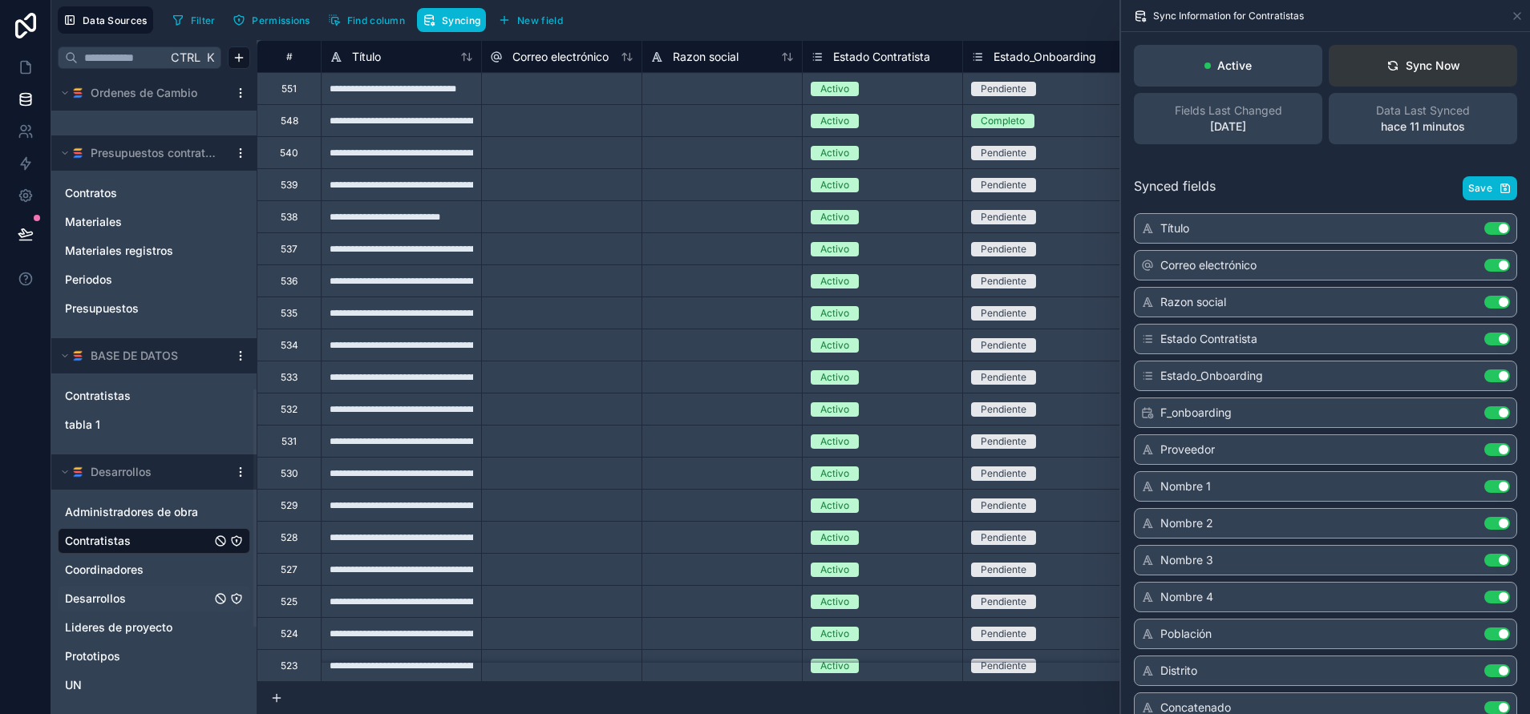
click at [1456, 55] on button "Sync Now" at bounding box center [1423, 66] width 188 height 42
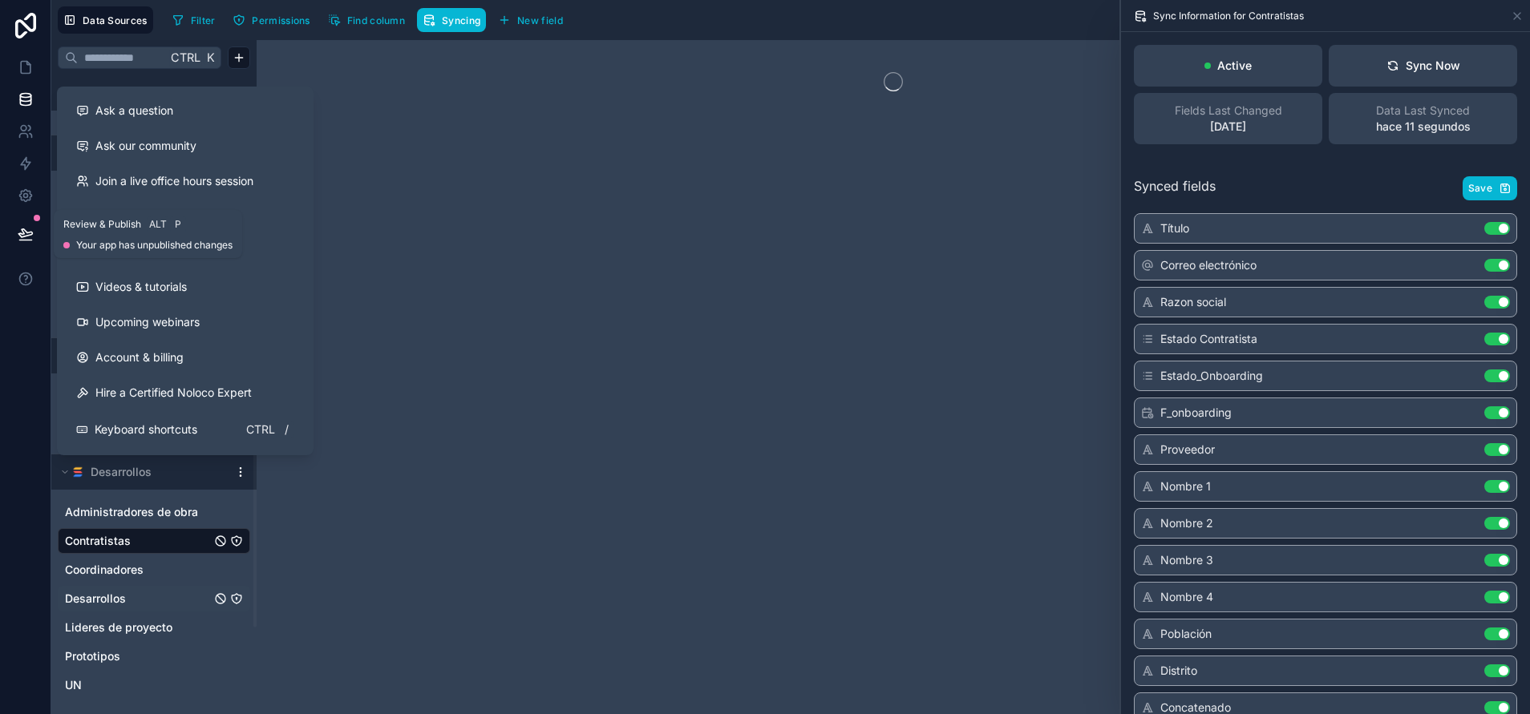
drag, startPoint x: 33, startPoint y: 229, endPoint x: 301, endPoint y: 424, distance: 331.6
click at [33, 229] on icon at bounding box center [26, 234] width 16 height 16
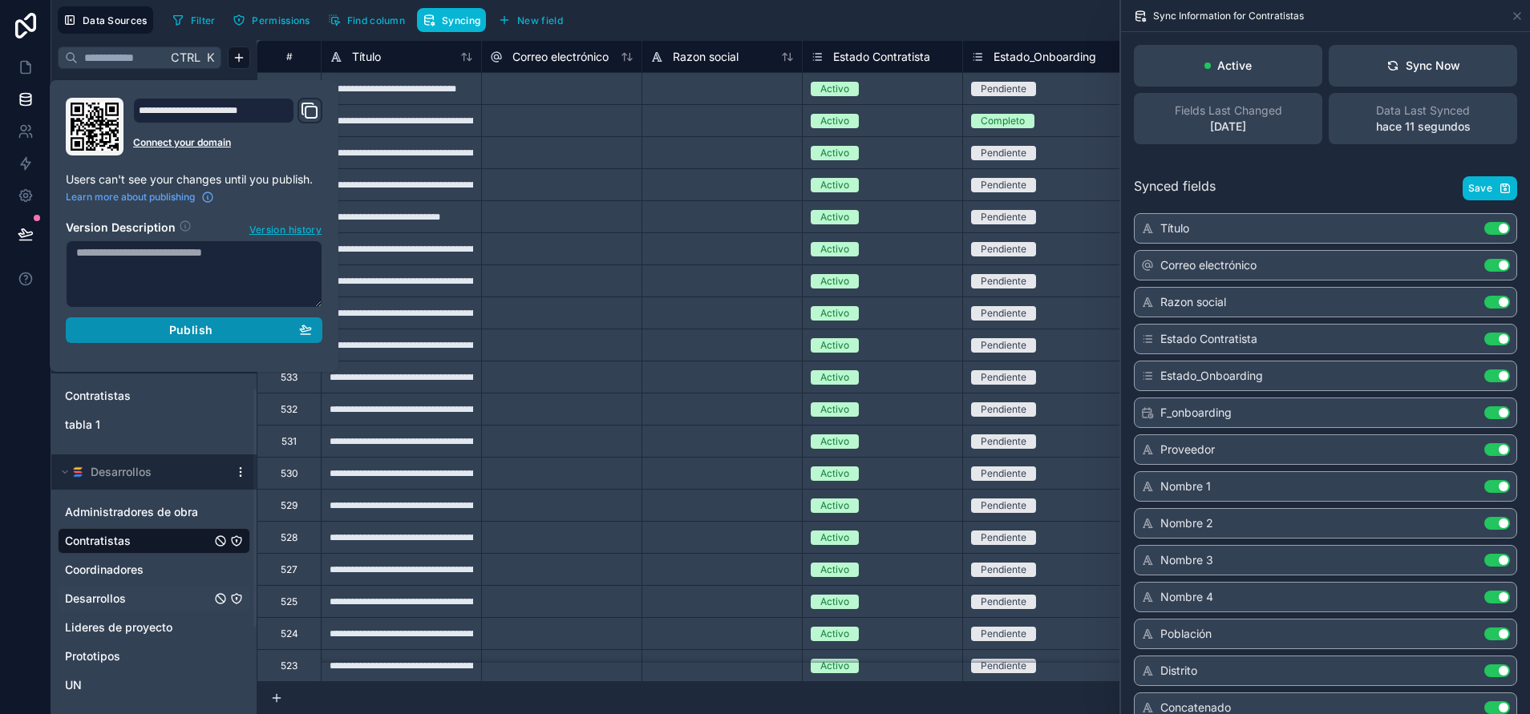
click at [285, 332] on div "Publish" at bounding box center [194, 330] width 236 height 14
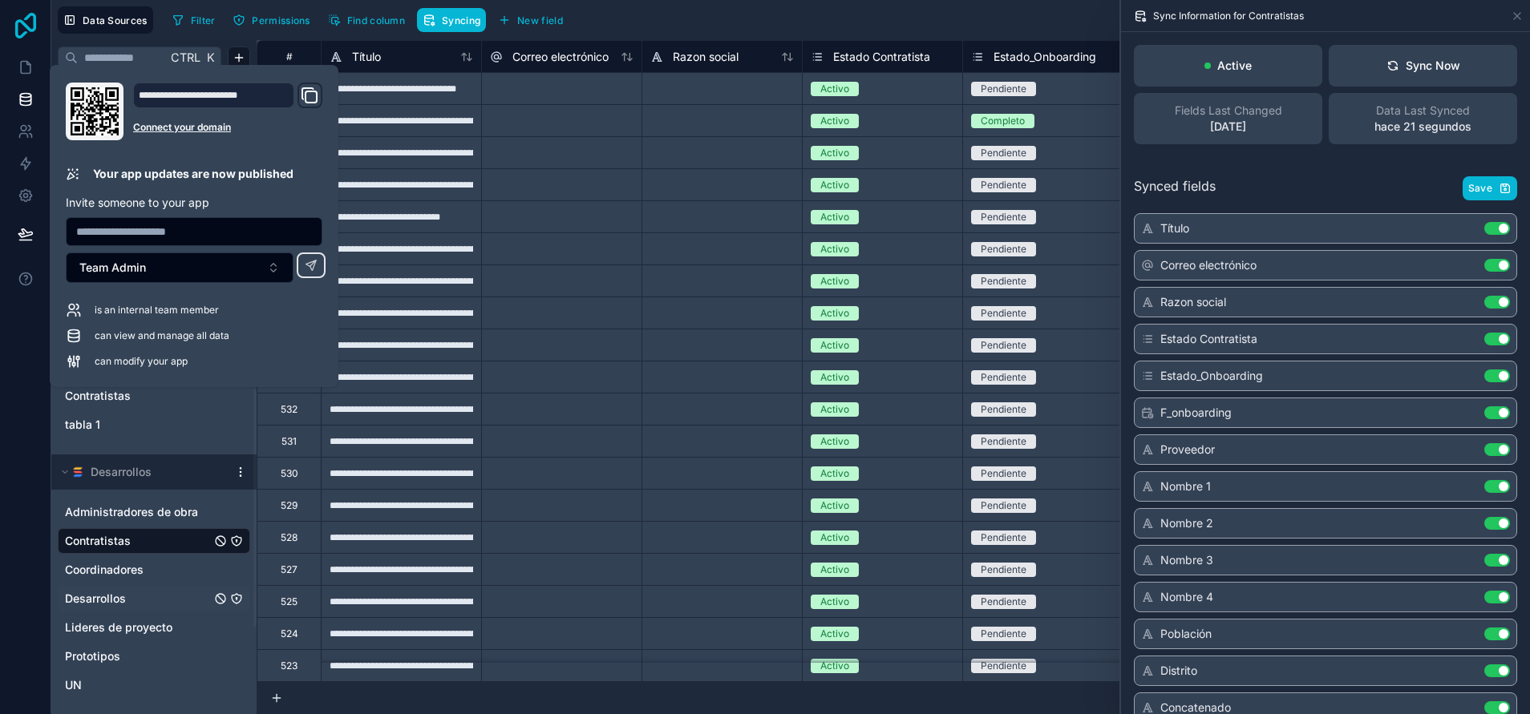
click at [31, 33] on icon at bounding box center [26, 26] width 32 height 26
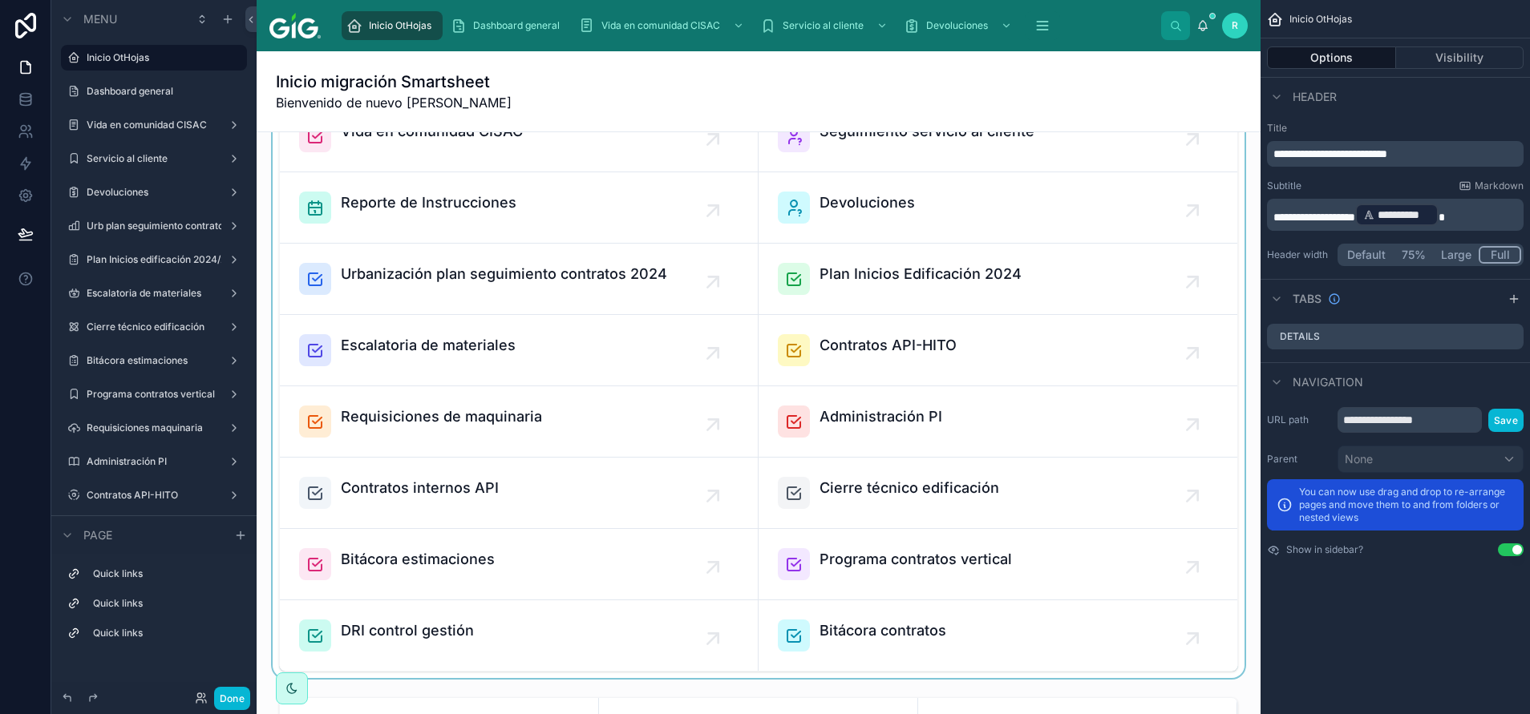
scroll to position [120, 0]
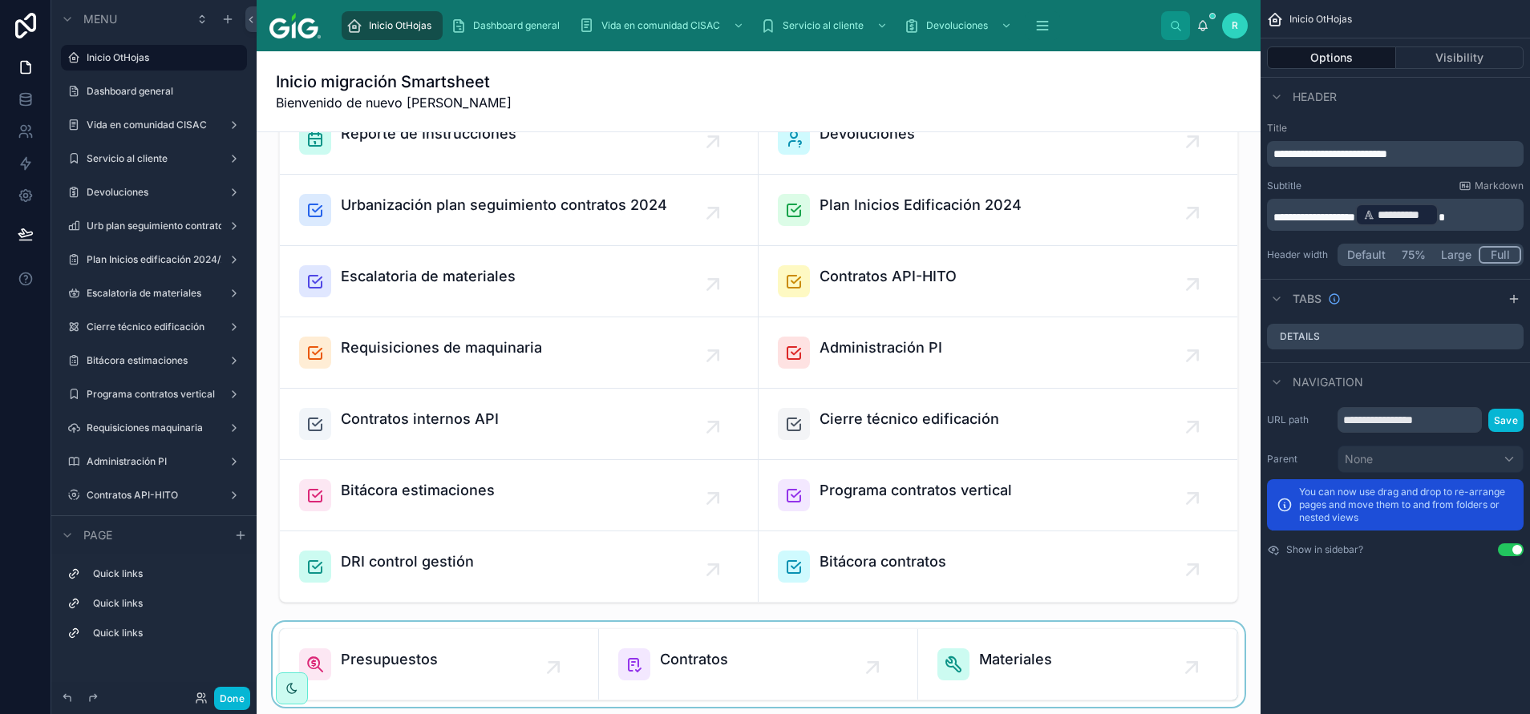
click at [397, 671] on div at bounding box center [758, 664] width 978 height 85
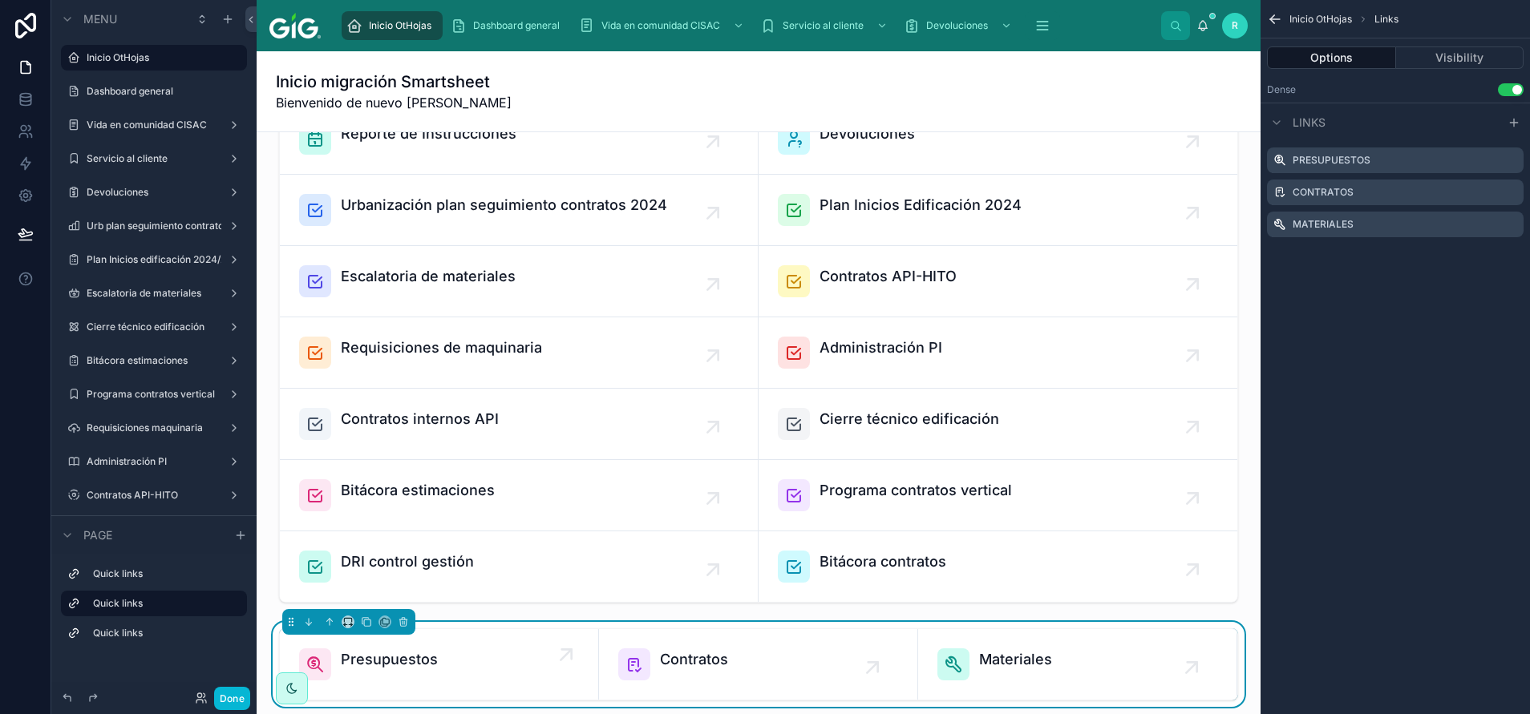
click at [435, 662] on span "Presupuestos" at bounding box center [389, 660] width 97 height 22
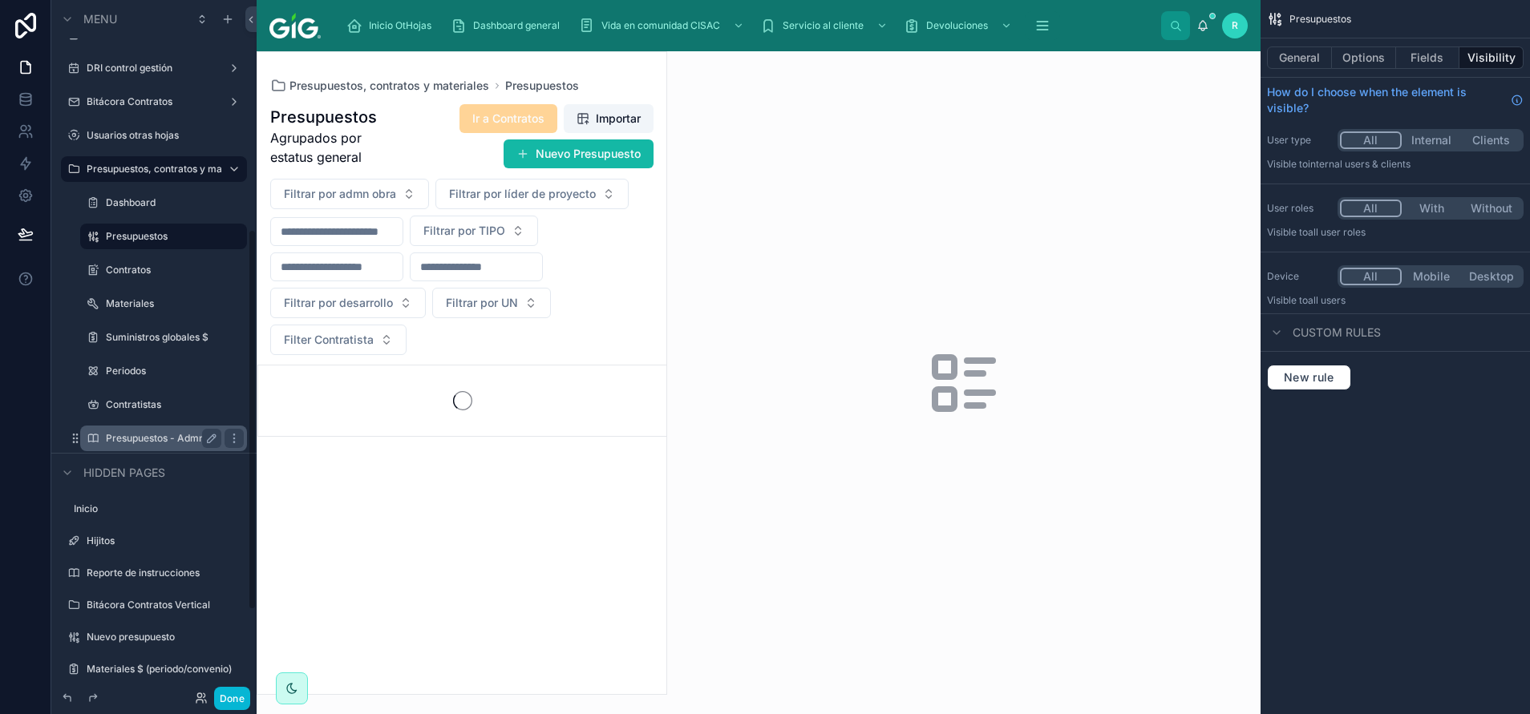
scroll to position [573, 0]
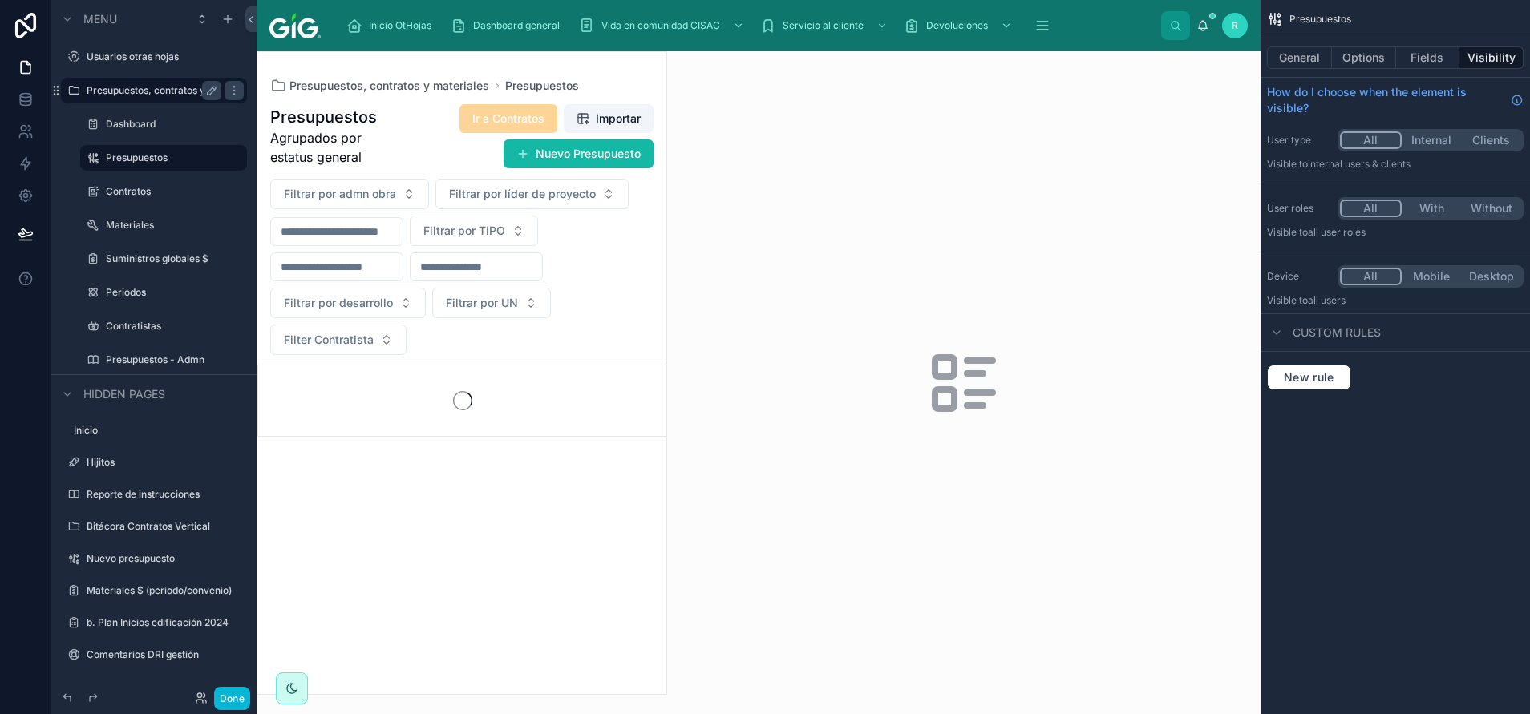
click at [166, 87] on label "Presupuestos, contratos y materiales" at bounding box center [154, 90] width 135 height 13
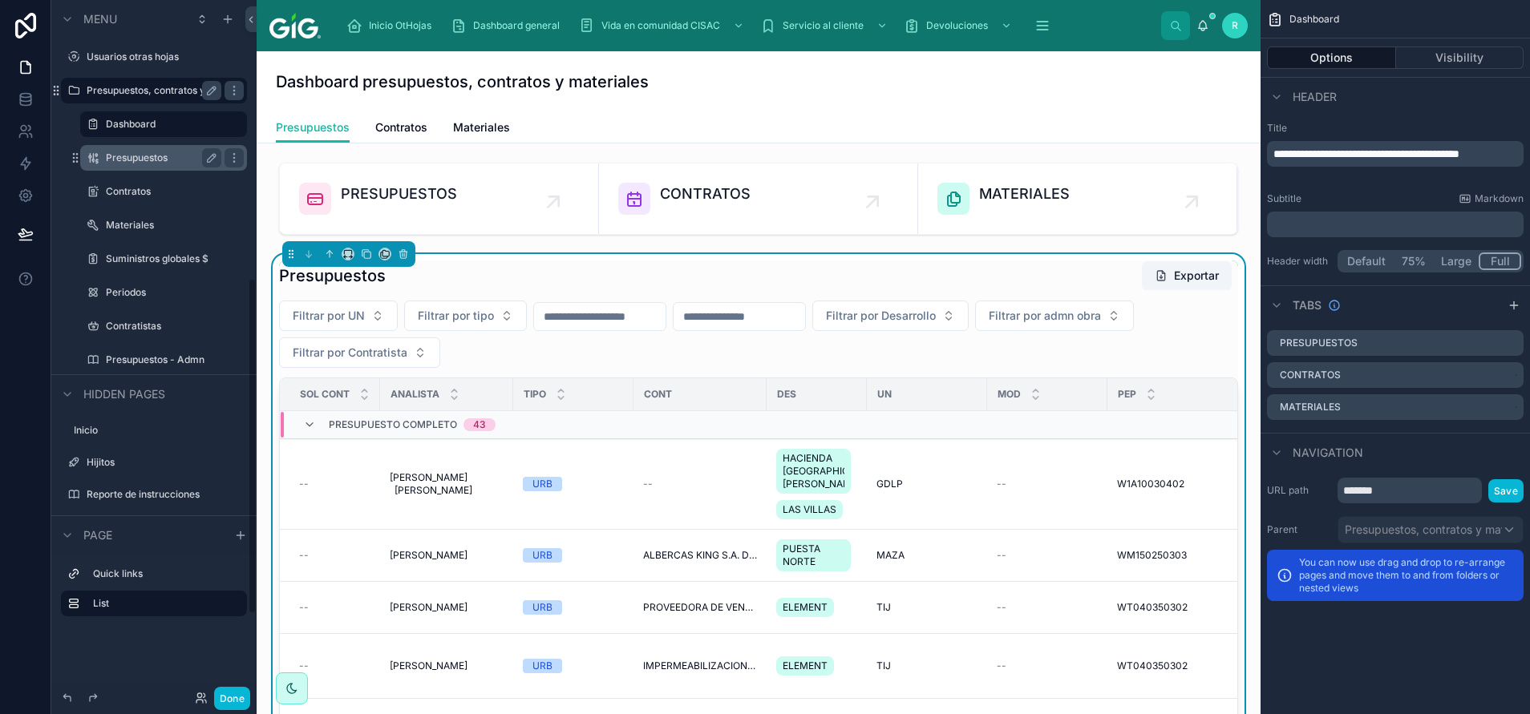
click at [134, 160] on label "Presupuestos" at bounding box center [160, 158] width 109 height 13
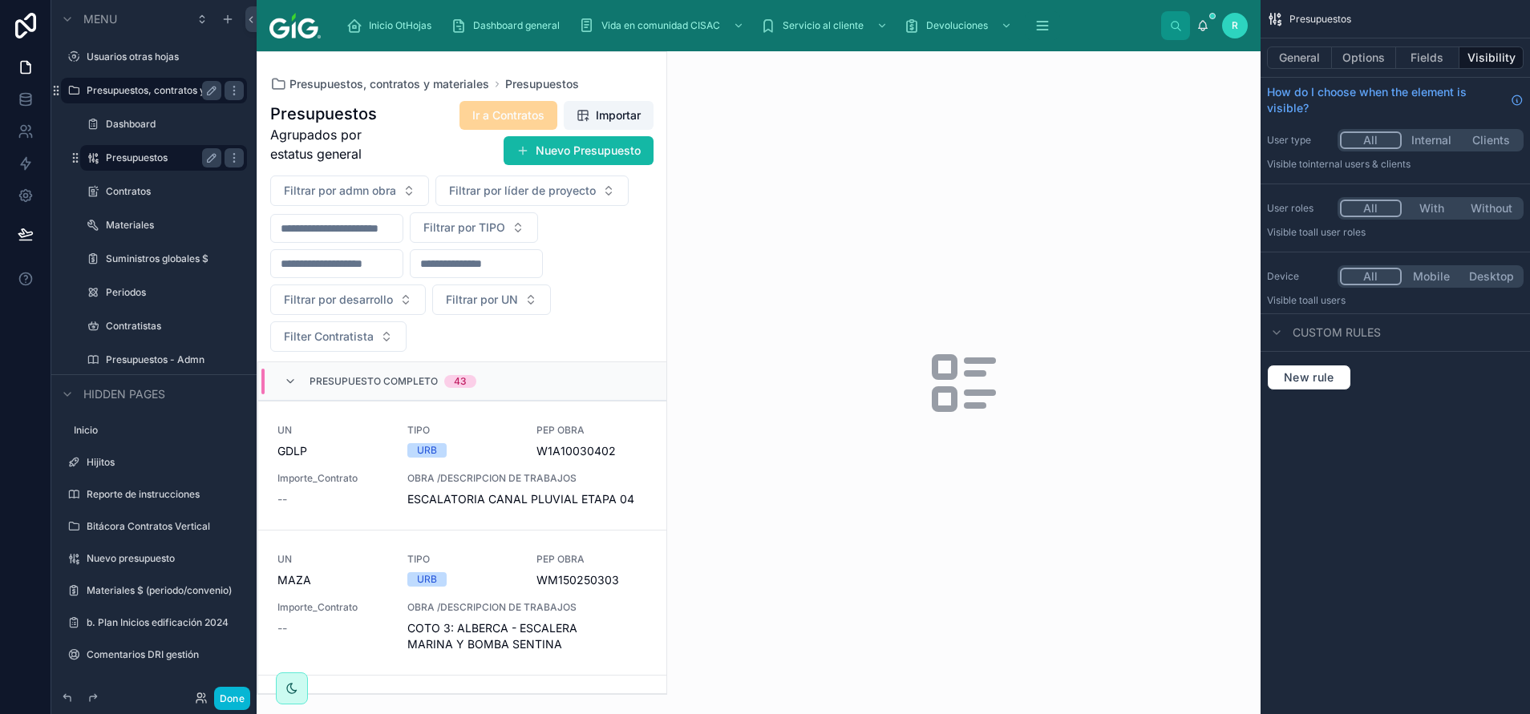
click at [515, 437] on div at bounding box center [461, 373] width 409 height 642
click at [495, 438] on div "TIPO URB" at bounding box center [462, 441] width 111 height 34
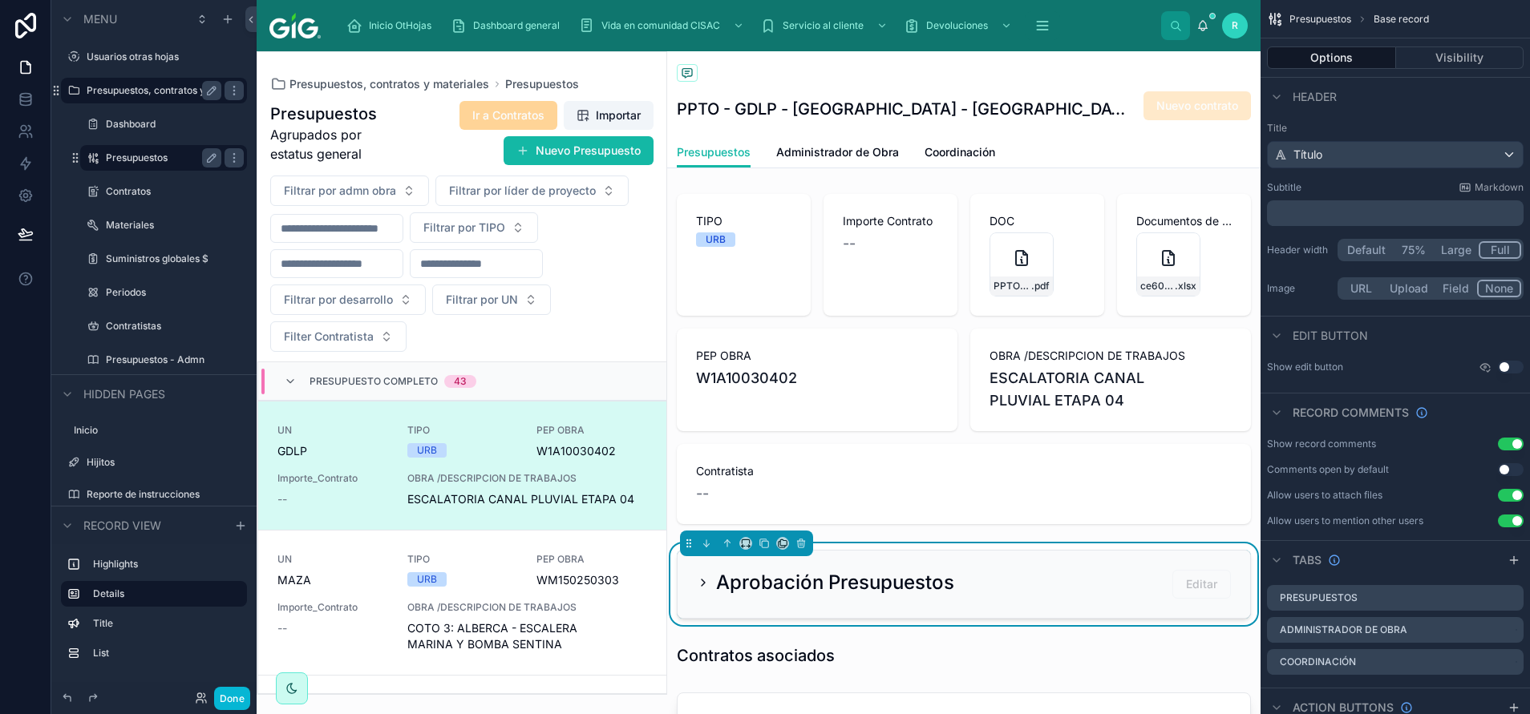
scroll to position [38, 0]
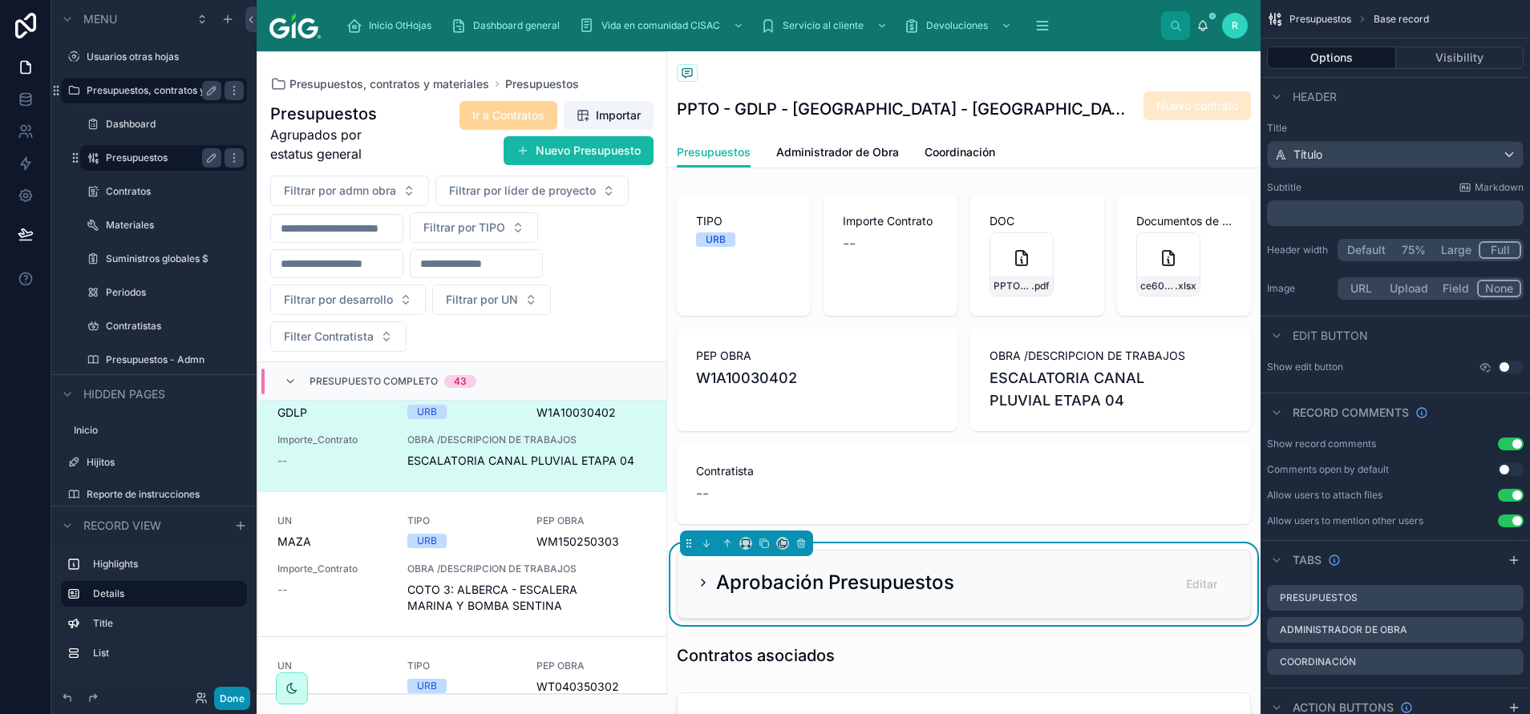
click at [242, 695] on button "Done" at bounding box center [232, 698] width 36 height 23
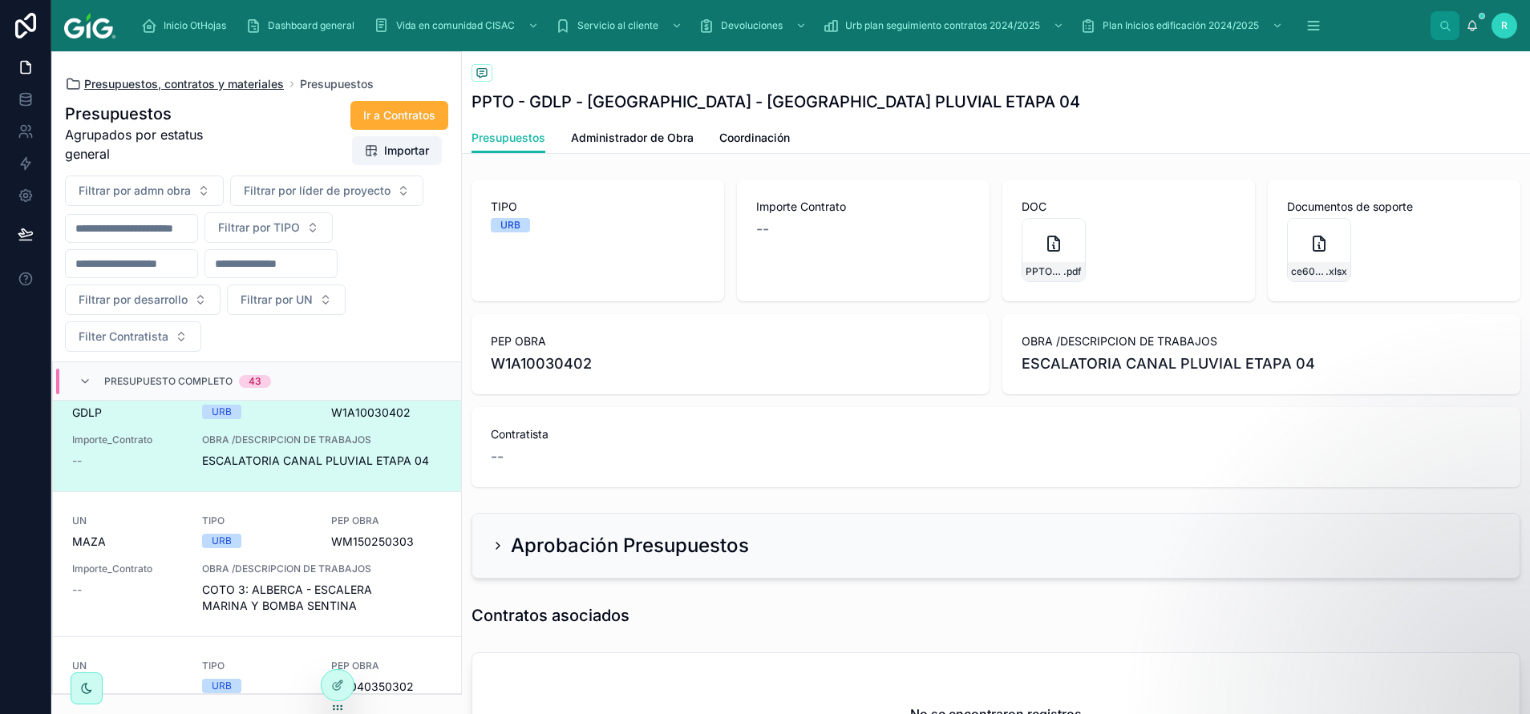
click at [241, 79] on span "Presupuestos, contratos y materiales" at bounding box center [184, 84] width 200 height 16
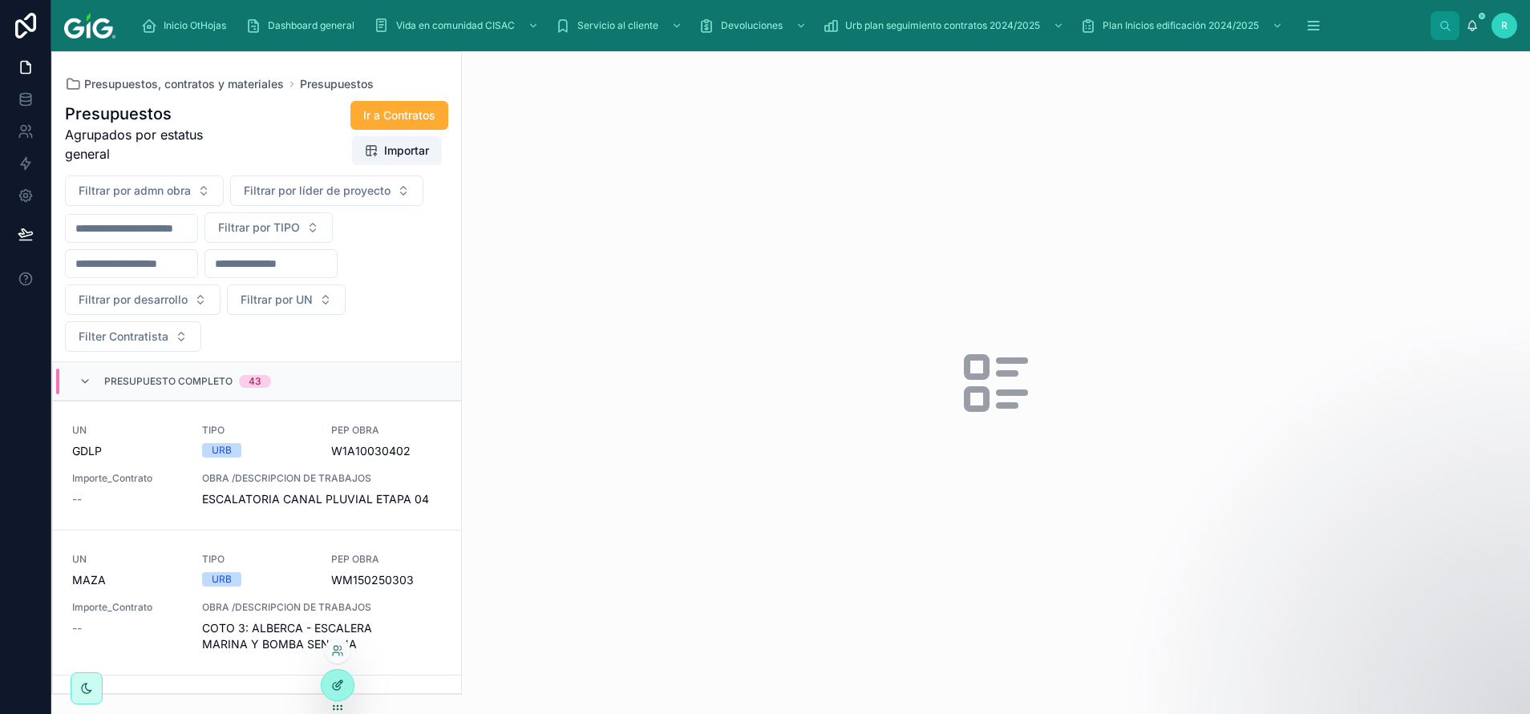
click at [335, 679] on icon at bounding box center [337, 685] width 13 height 13
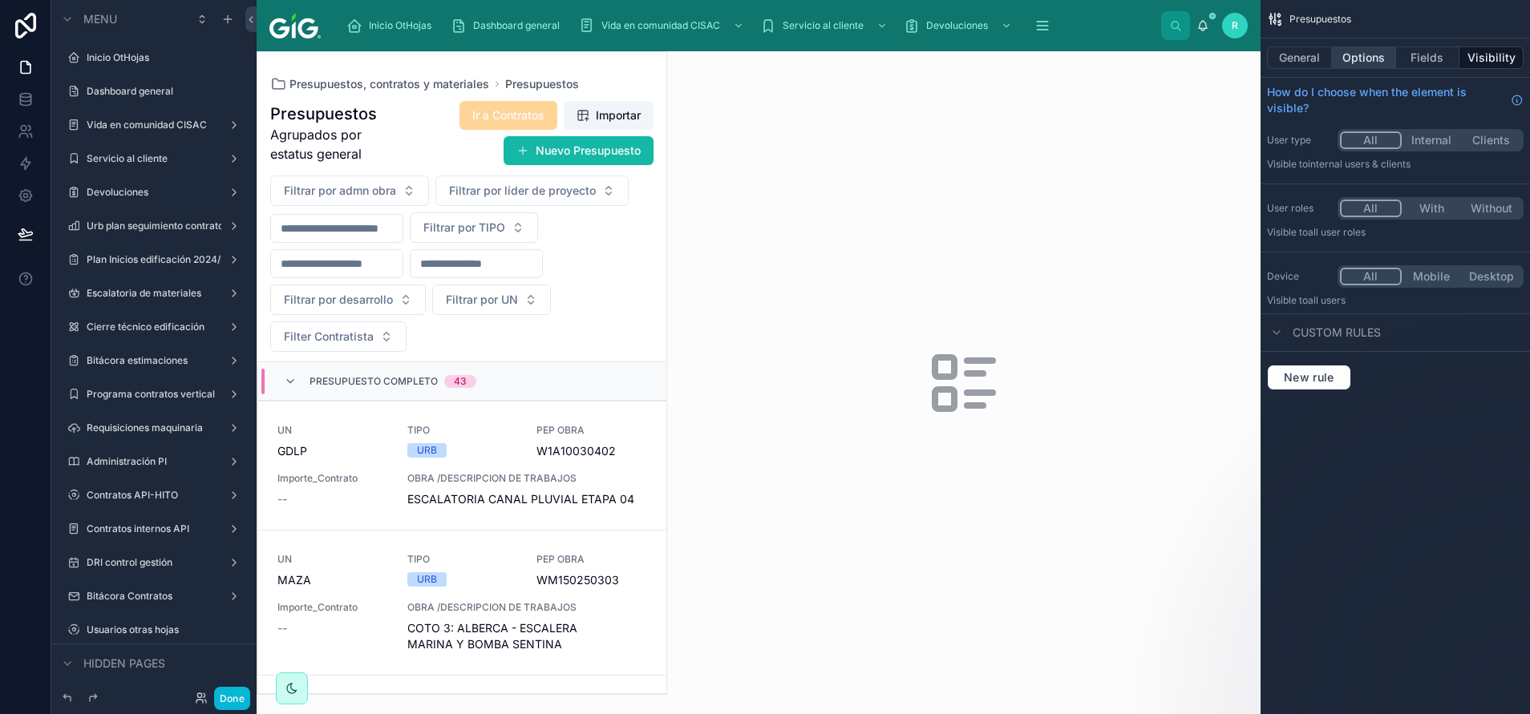
click at [1372, 56] on button "Options" at bounding box center [1364, 58] width 64 height 22
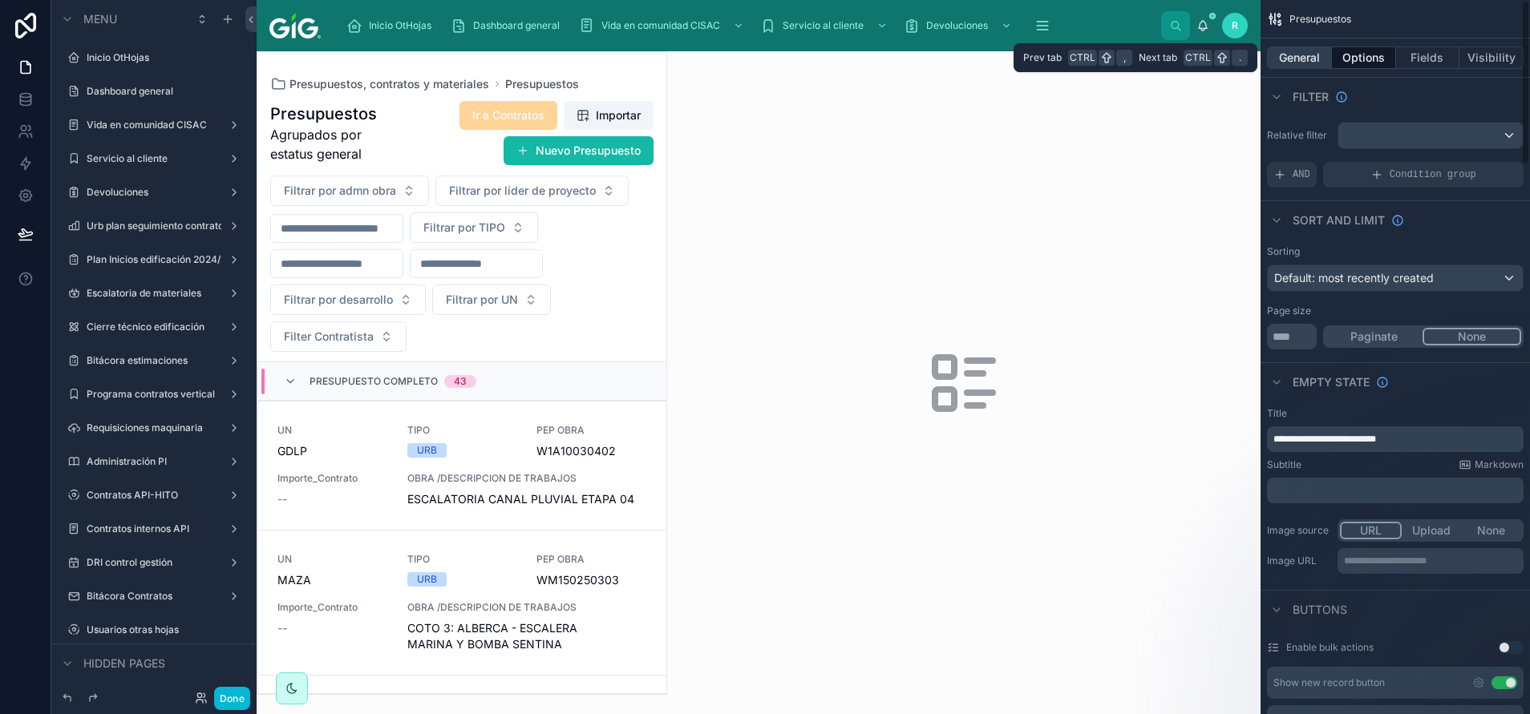
click at [1314, 66] on button "General" at bounding box center [1299, 58] width 65 height 22
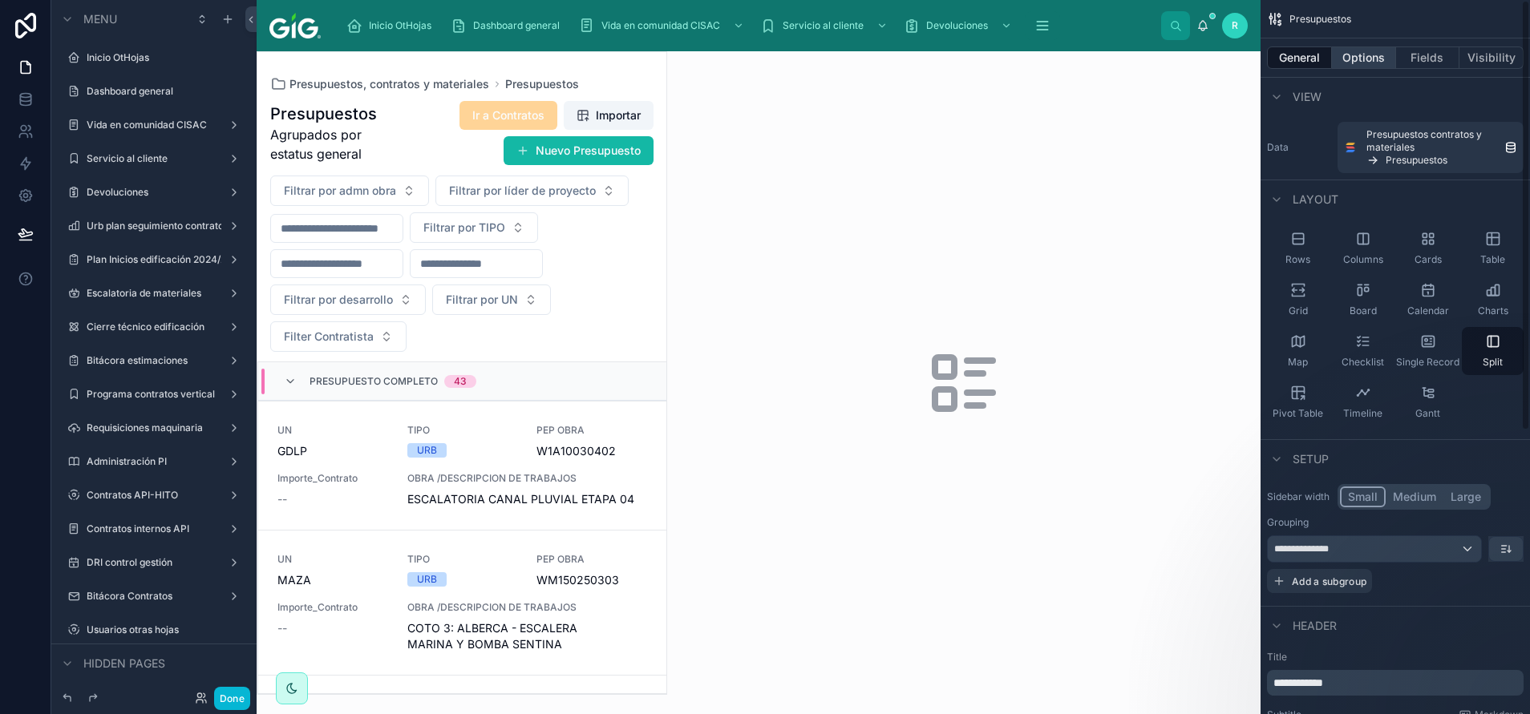
click at [1394, 51] on button "Options" at bounding box center [1364, 58] width 64 height 22
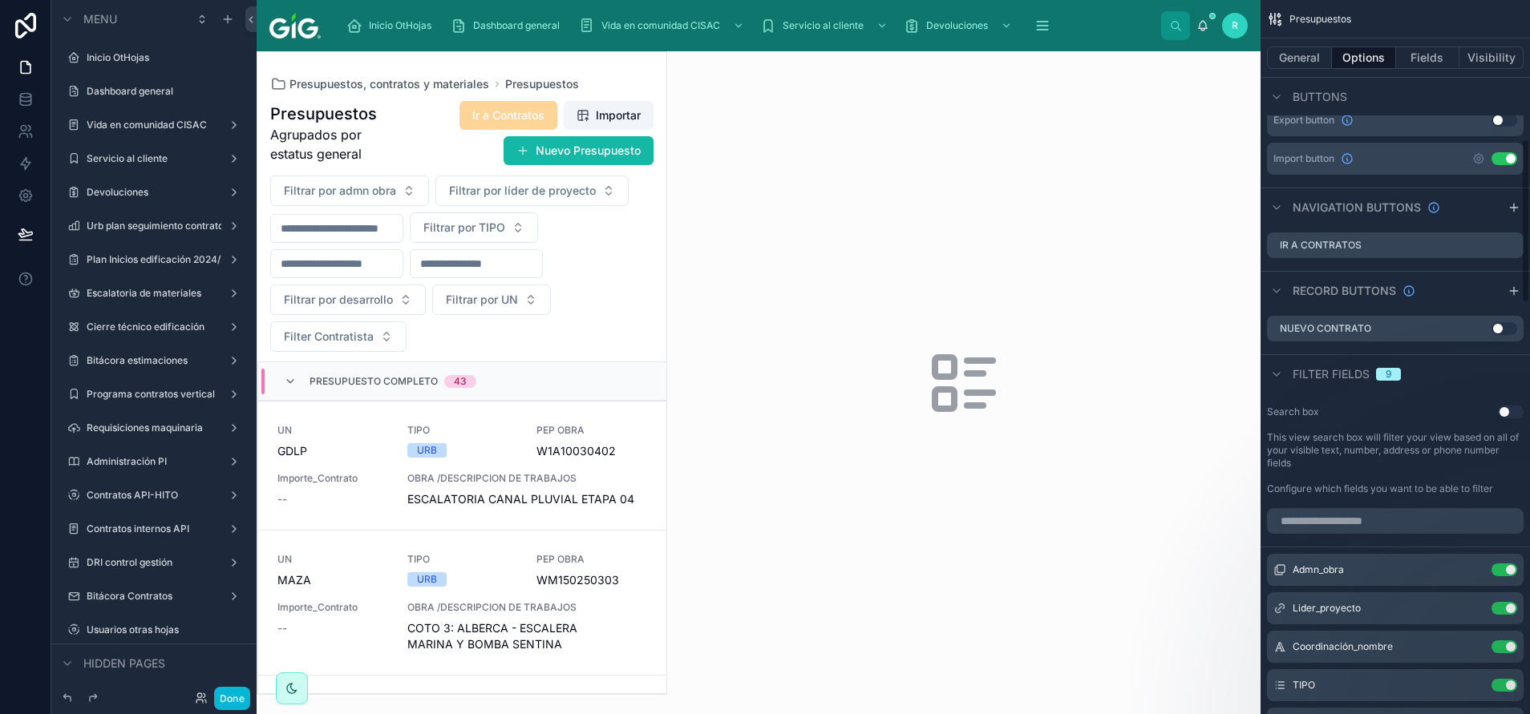
scroll to position [722, 0]
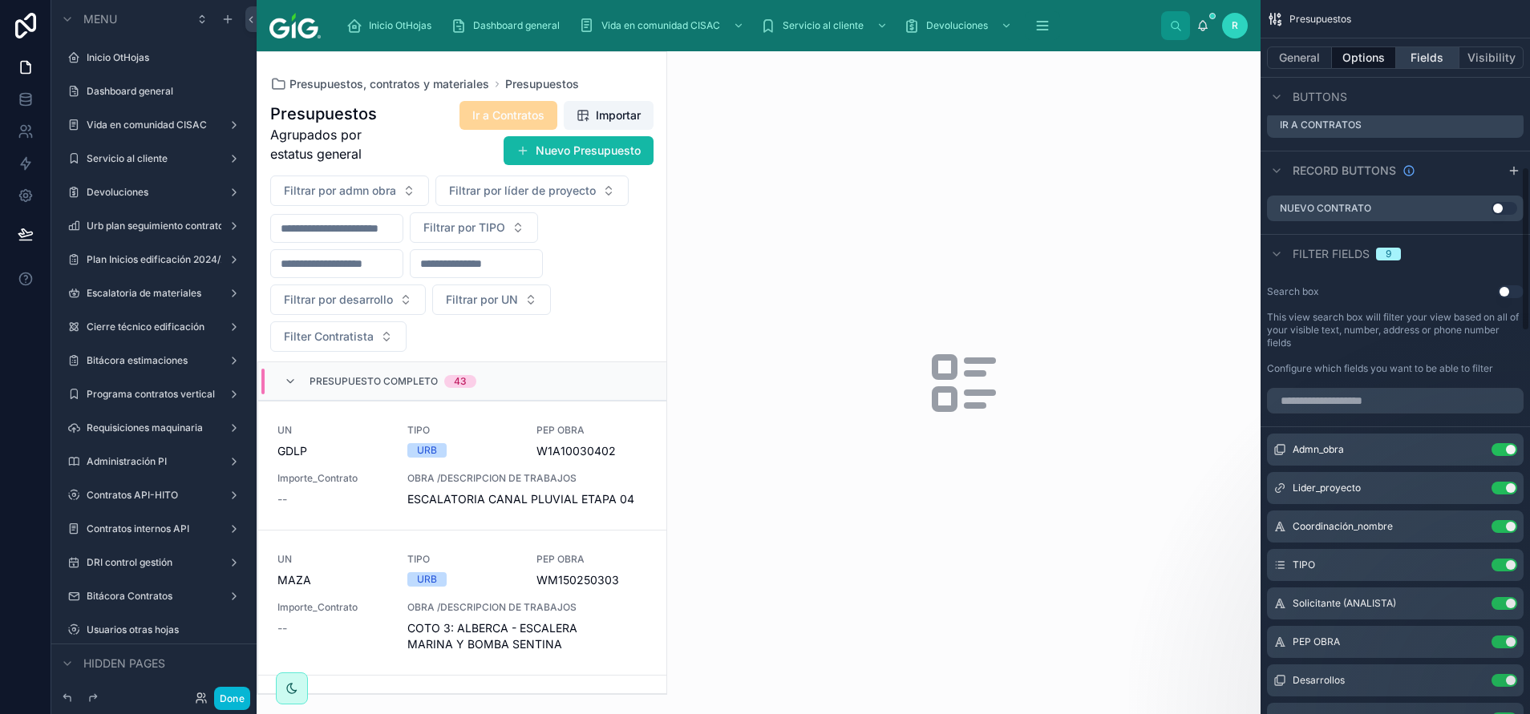
click at [1438, 58] on button "Fields" at bounding box center [1428, 58] width 64 height 22
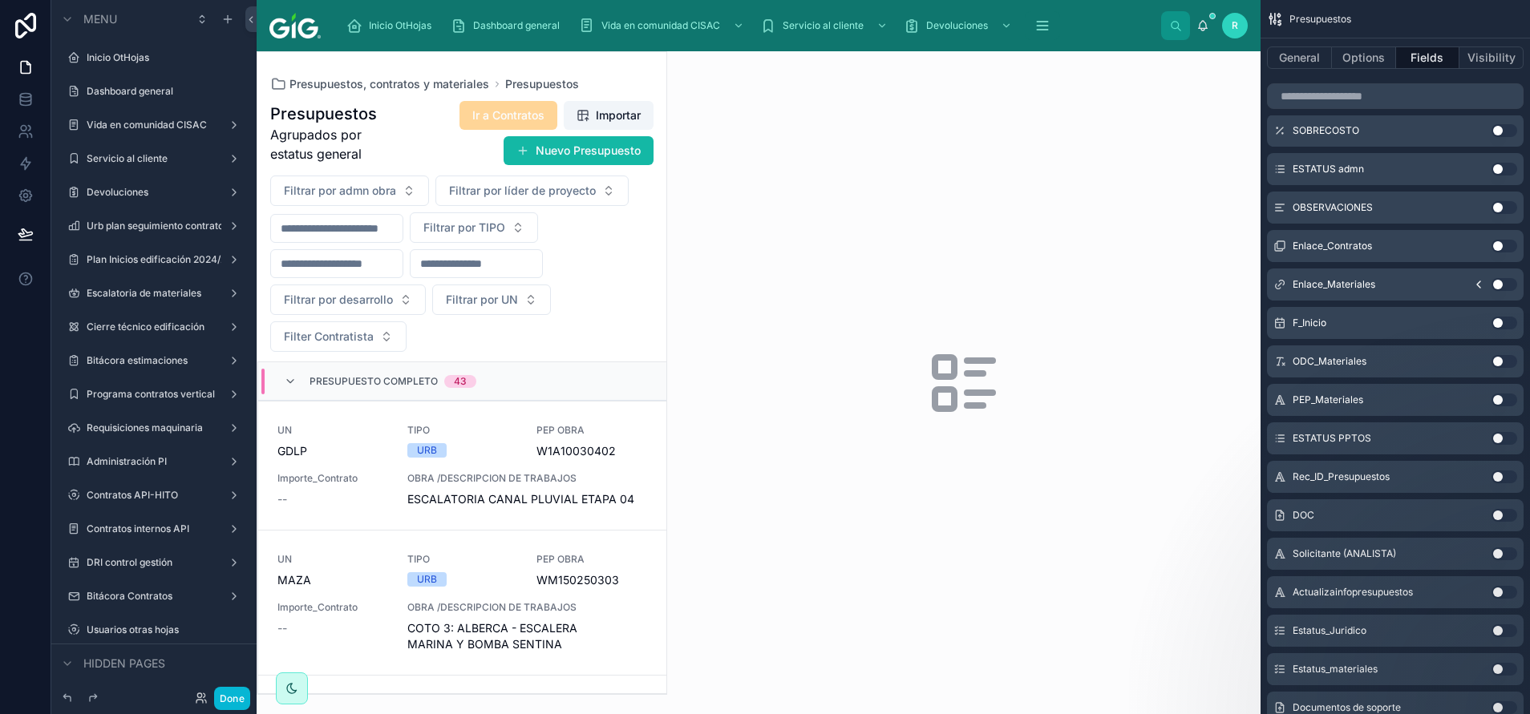
click at [499, 433] on div at bounding box center [461, 373] width 409 height 642
click at [499, 433] on span "TIPO" at bounding box center [462, 430] width 111 height 13
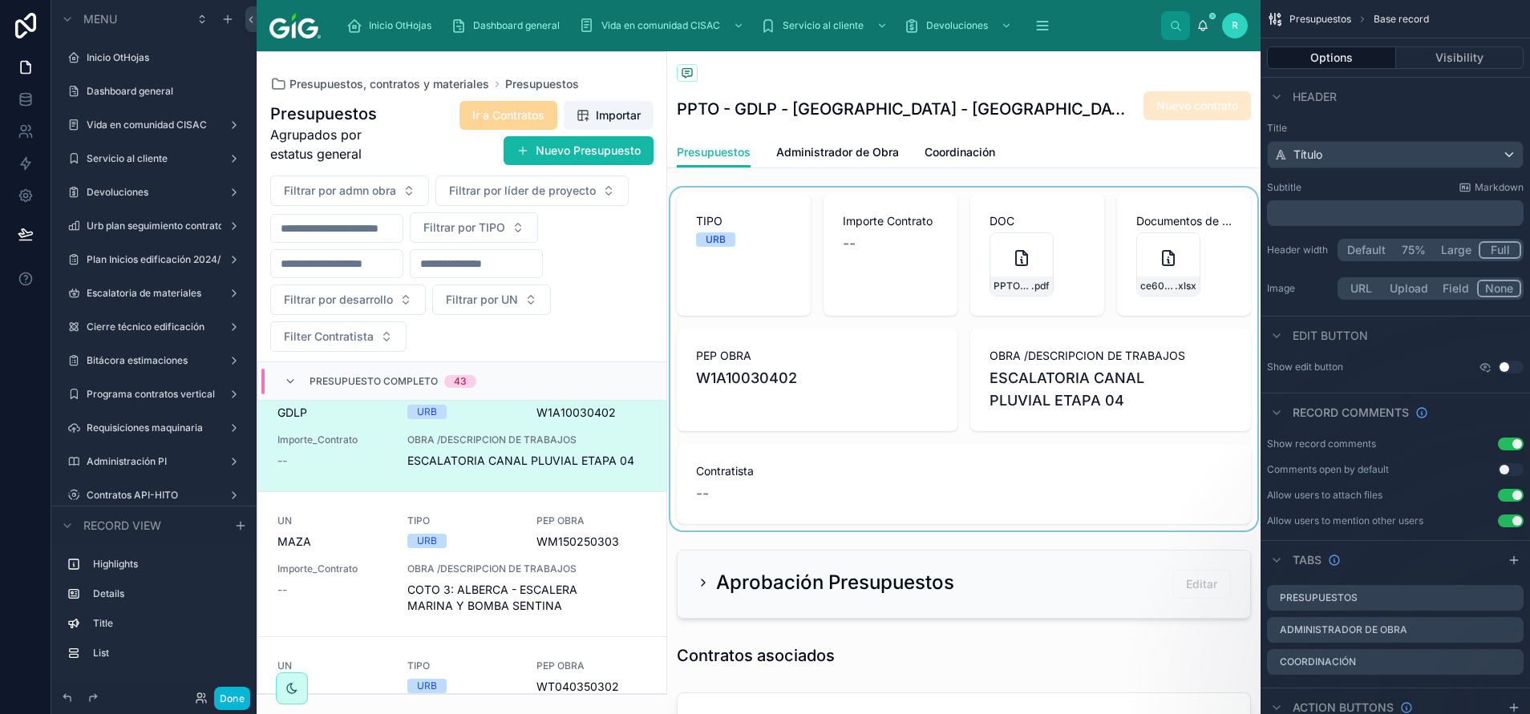
click at [1106, 243] on div at bounding box center [963, 359] width 593 height 343
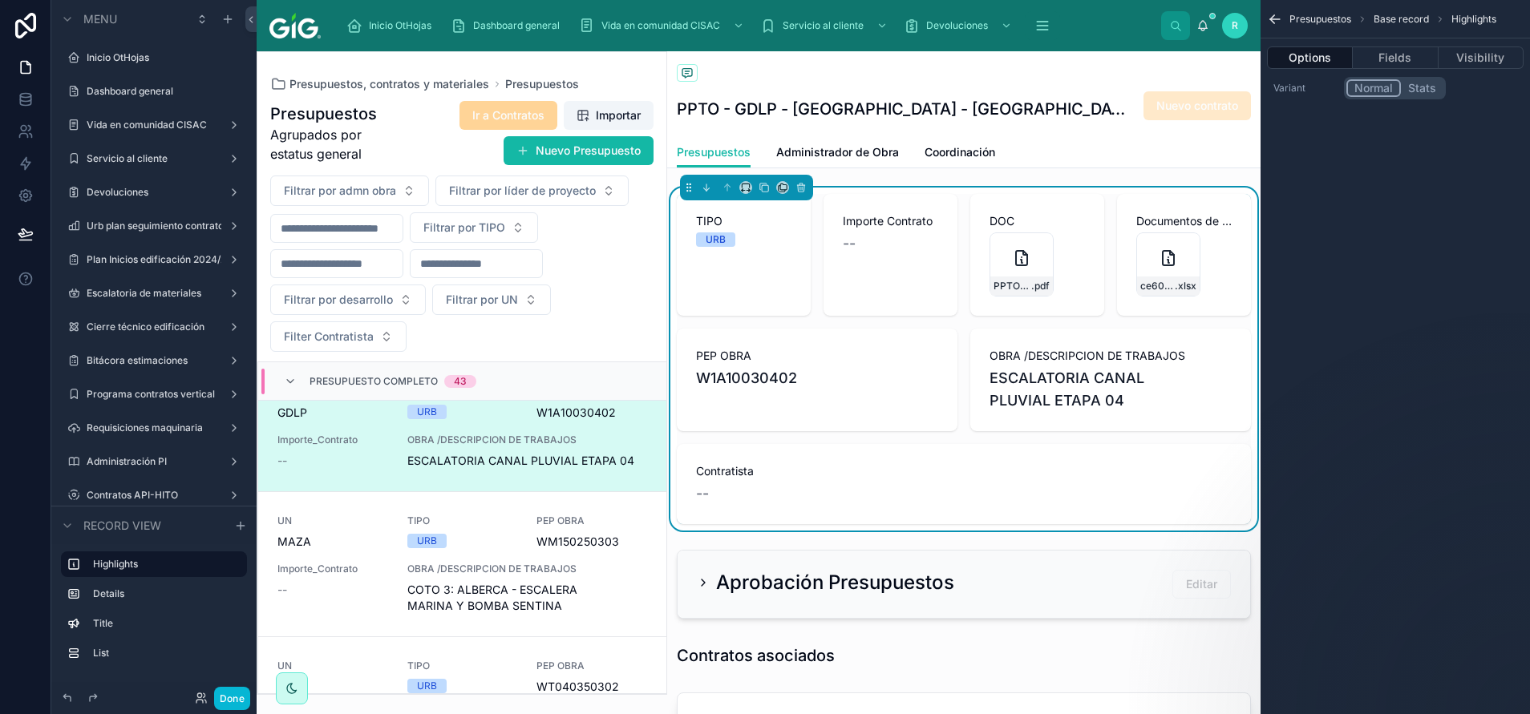
click at [1093, 141] on div "Presupuestos Administrador de Obra Coordinación" at bounding box center [964, 152] width 574 height 30
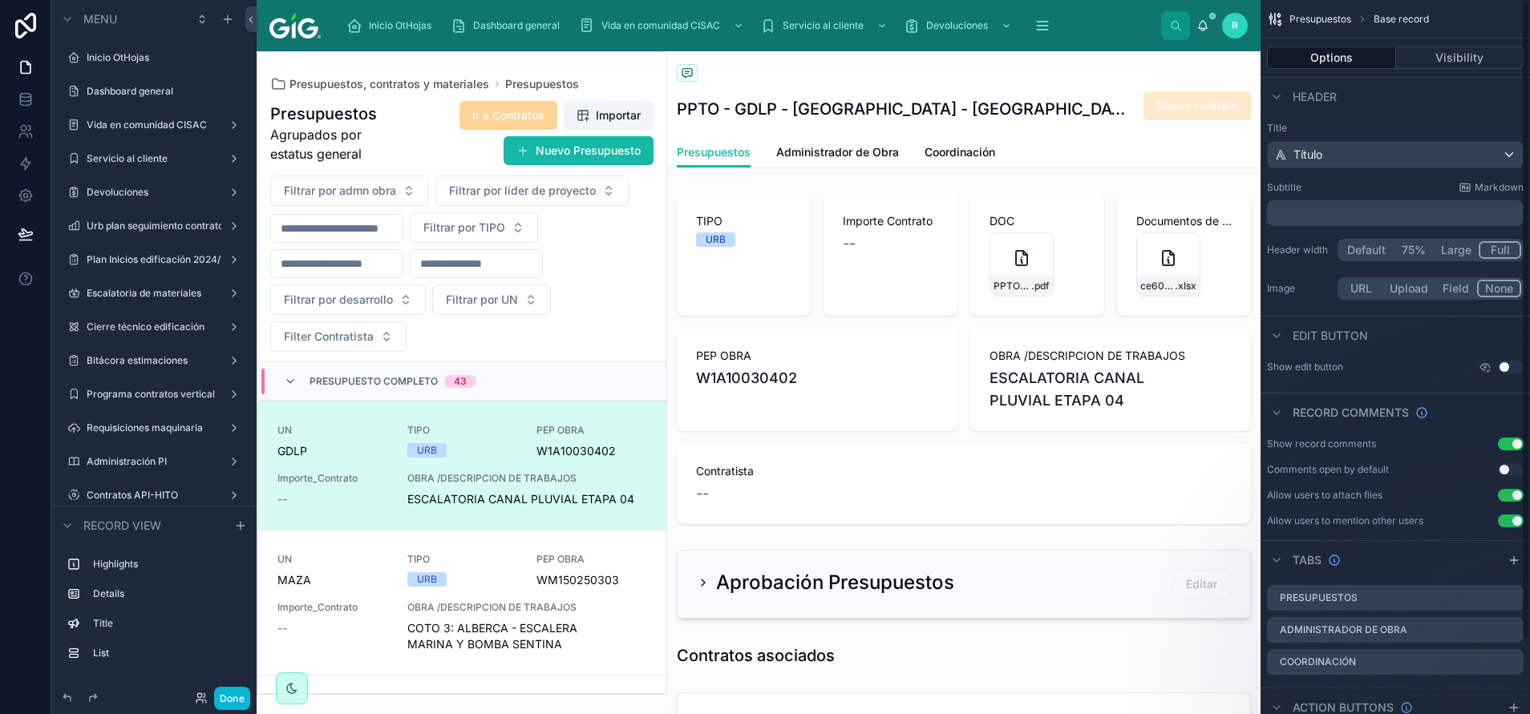
scroll to position [38, 0]
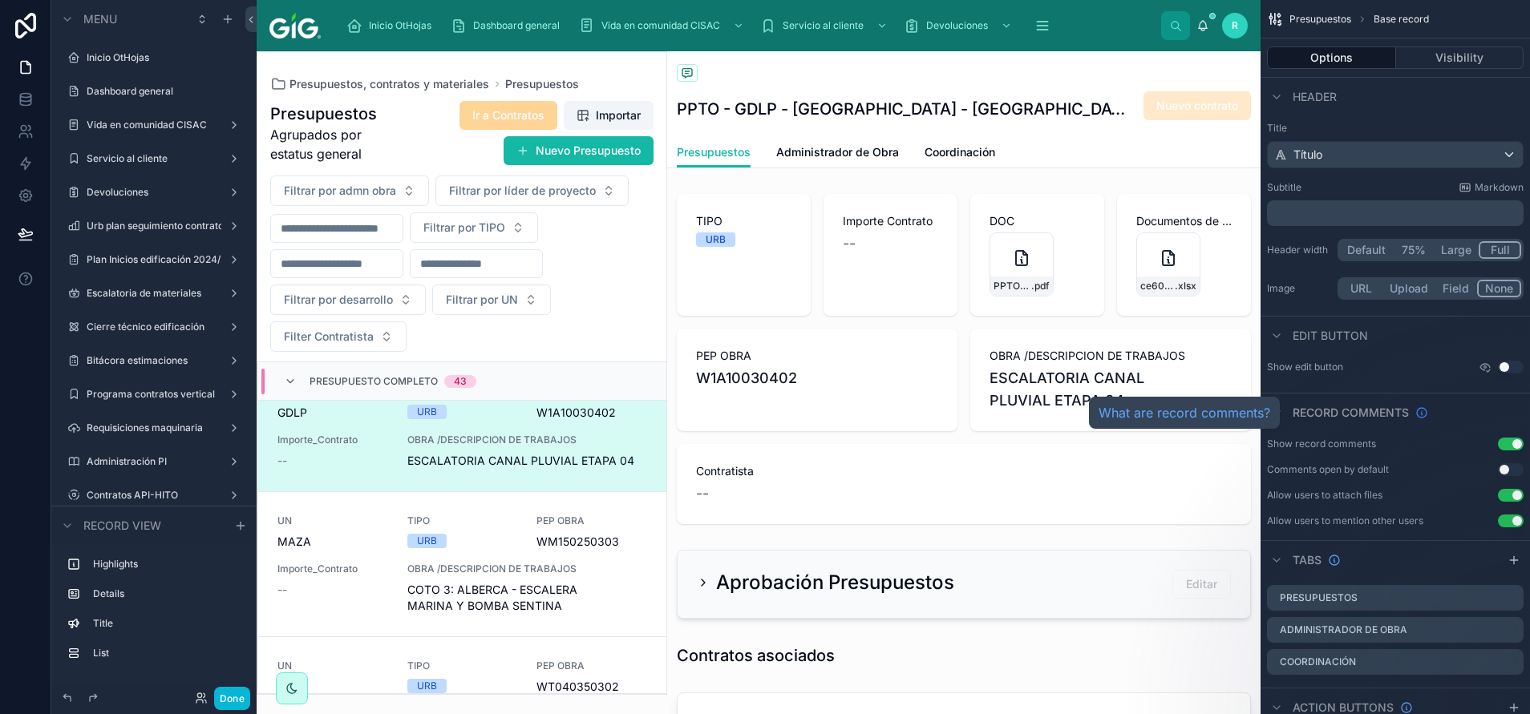
click at [1422, 415] on icon "scrollable content" at bounding box center [1421, 413] width 13 height 13
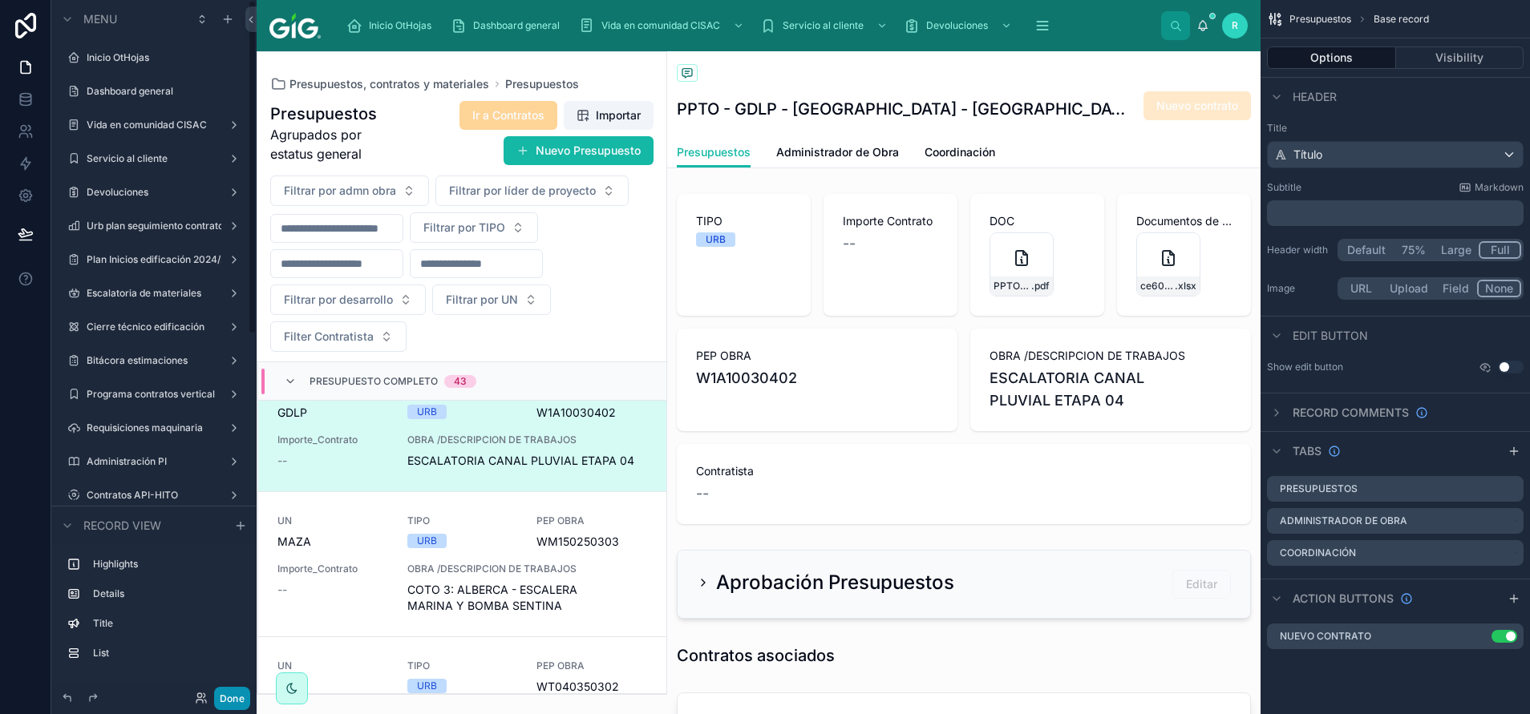
click at [238, 701] on button "Done" at bounding box center [232, 698] width 36 height 23
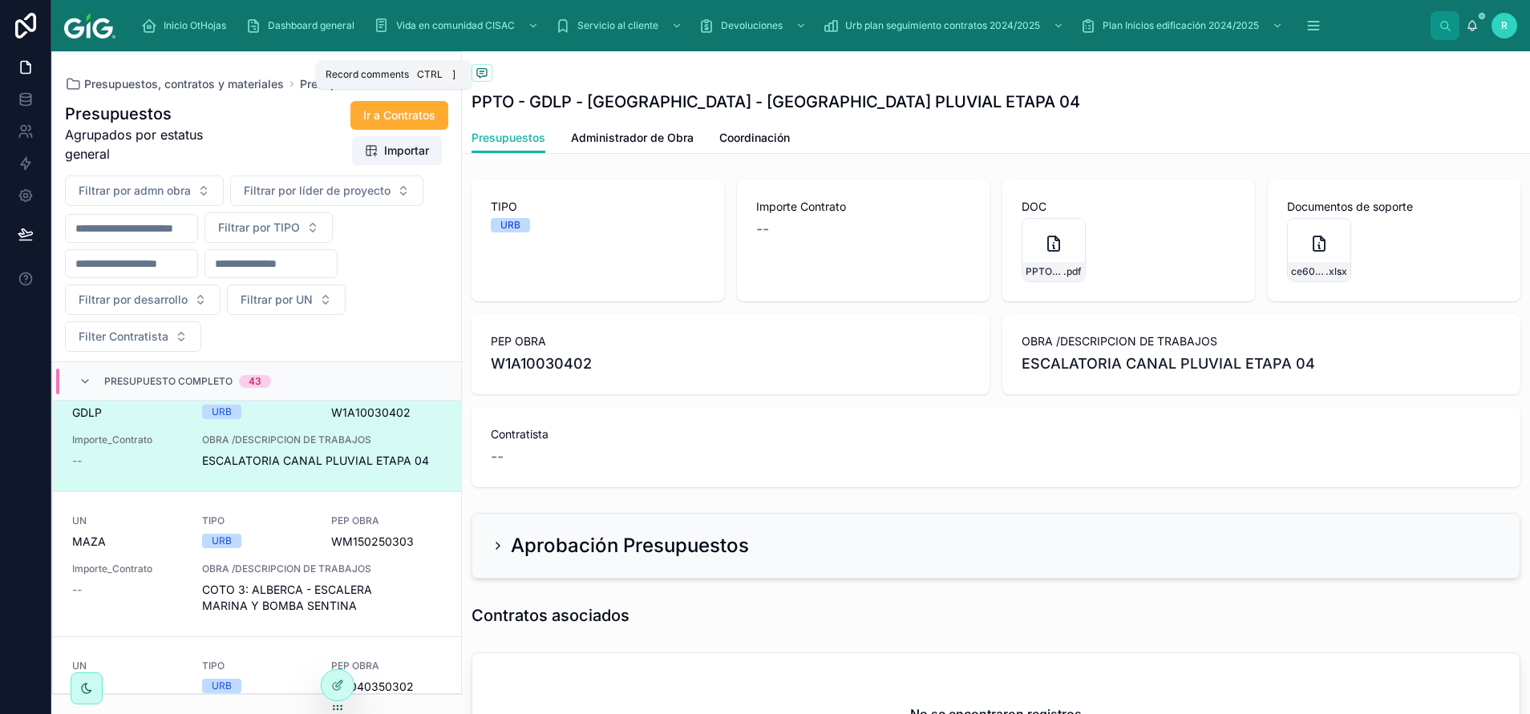
click at [487, 71] on icon at bounding box center [482, 73] width 10 height 9
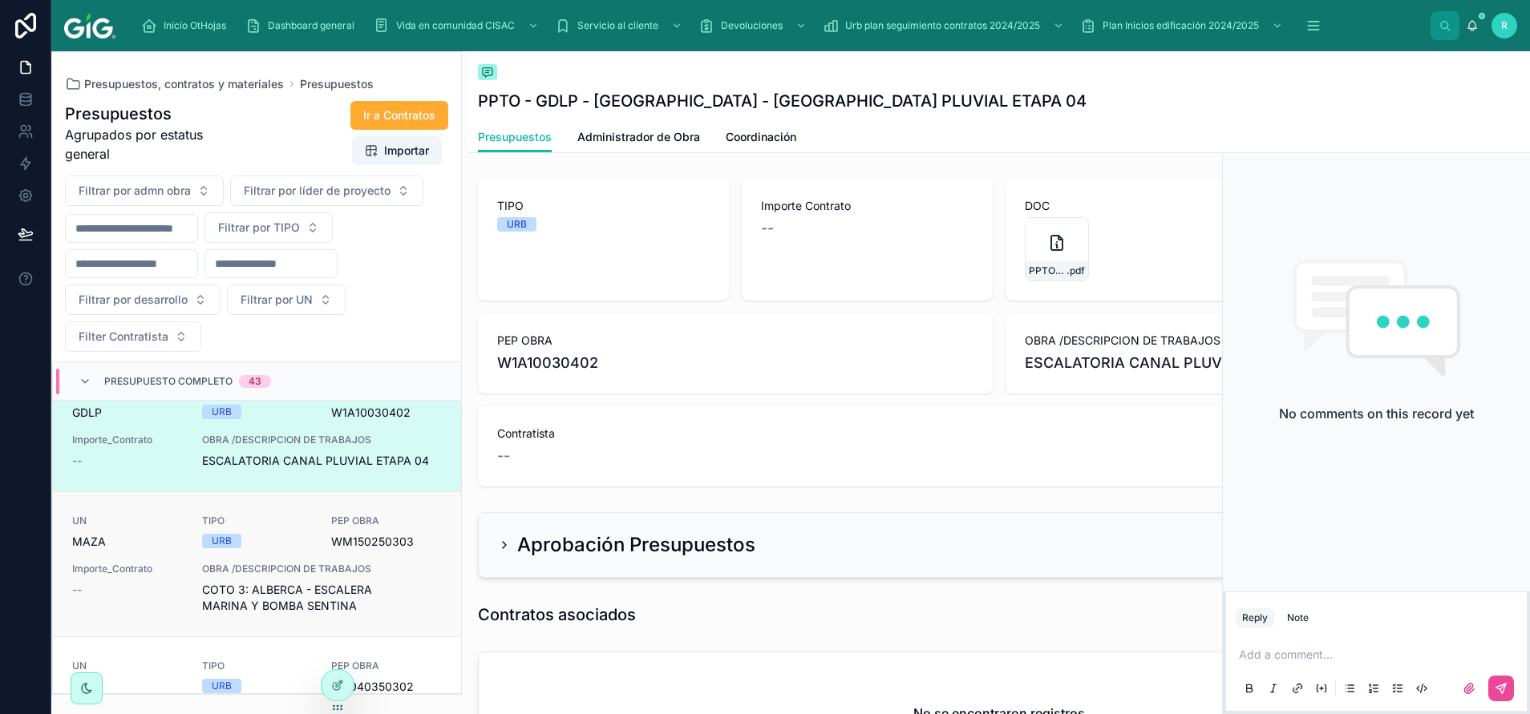
click at [312, 551] on div "UN [PERSON_NAME] TIPO URB PEP OBRA WM150250303 Importe_Contrato -- OBRA /DESCRI…" at bounding box center [257, 564] width 370 height 99
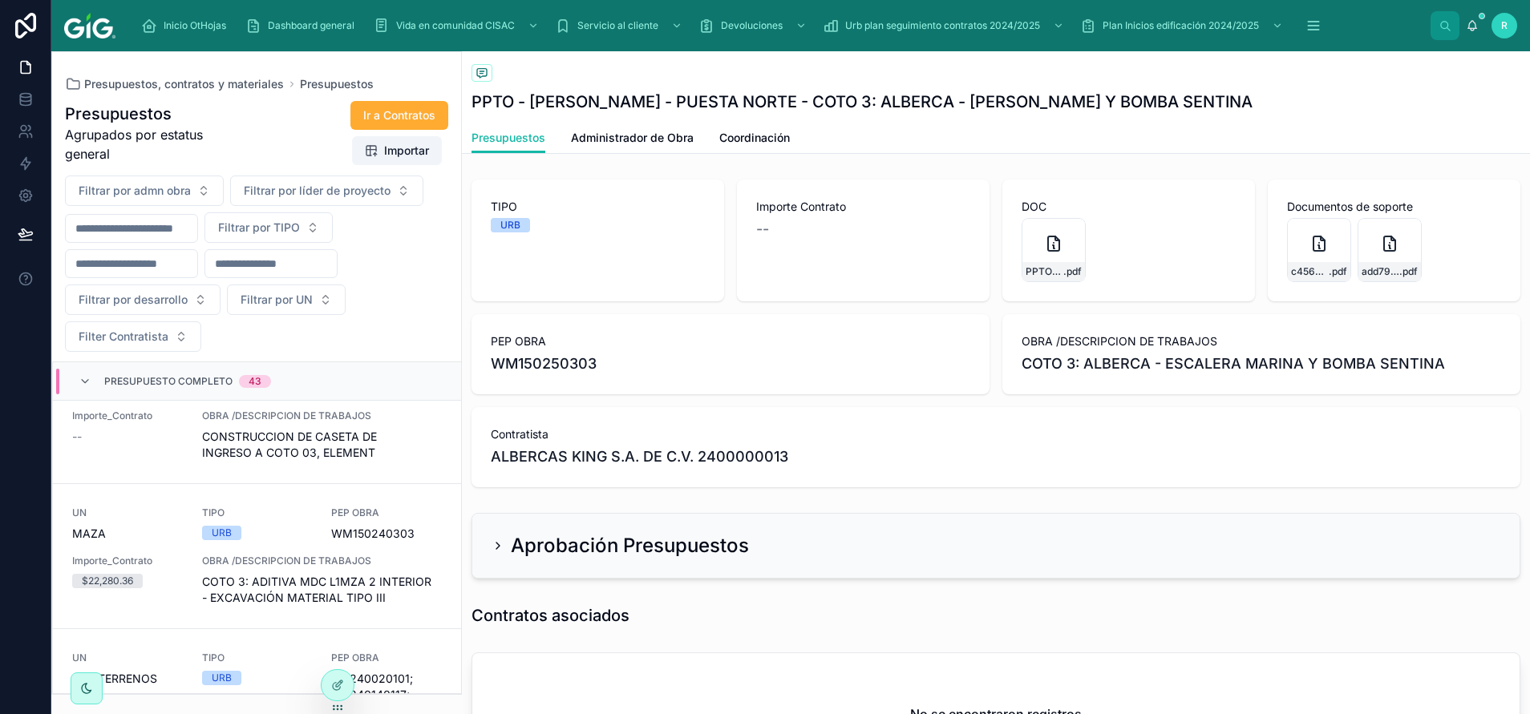
scroll to position [880, 0]
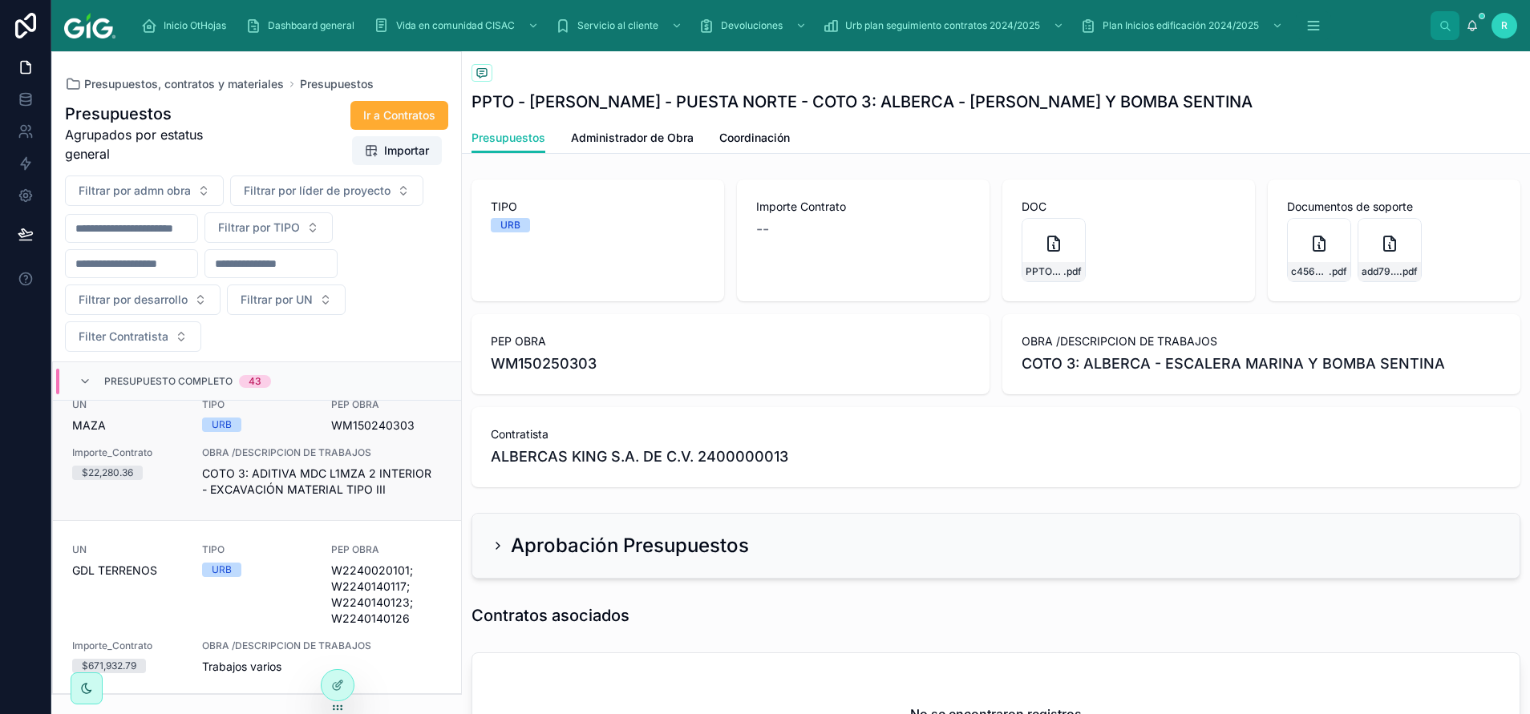
click at [245, 454] on span "OBRA /DESCRIPCION DE TRABAJOS" at bounding box center [322, 453] width 240 height 13
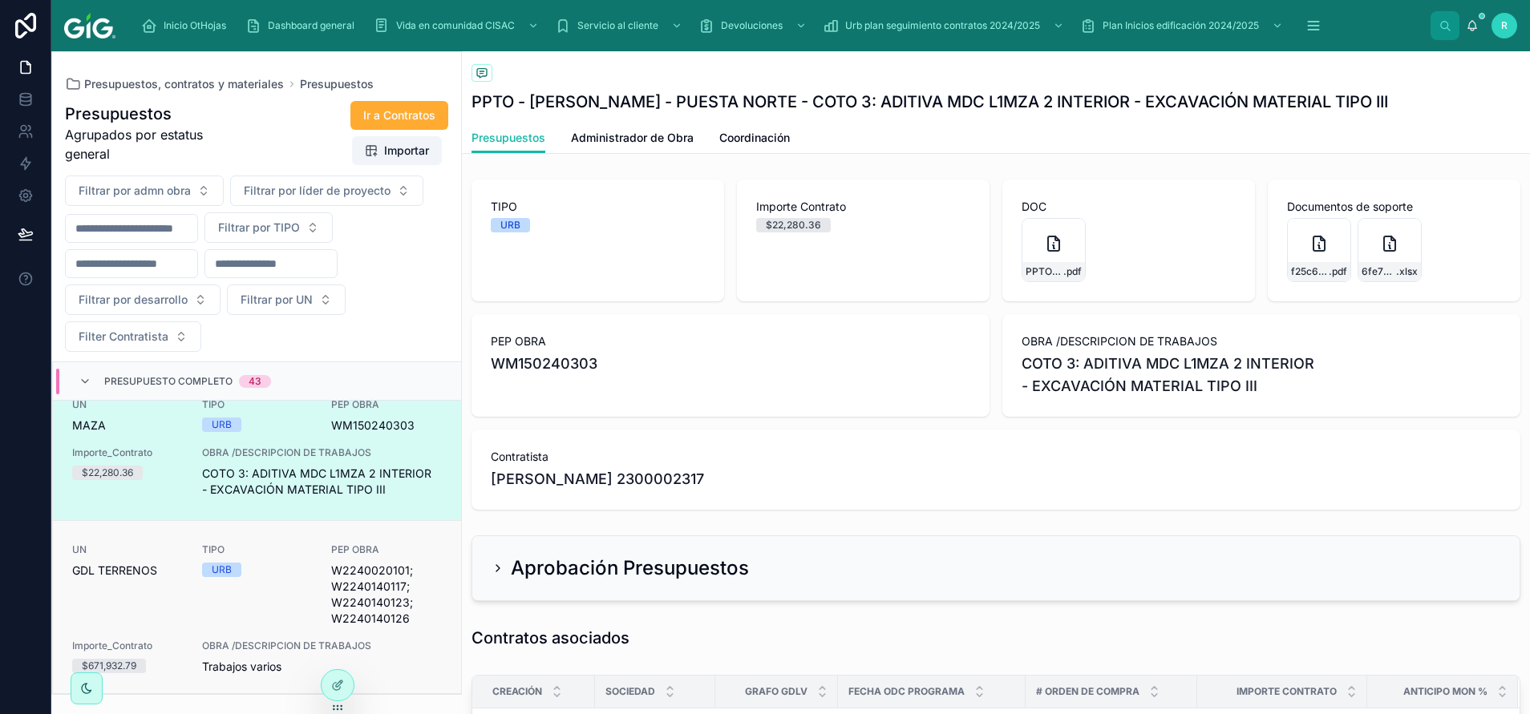
click at [294, 609] on div "TIPO URB" at bounding box center [257, 585] width 111 height 83
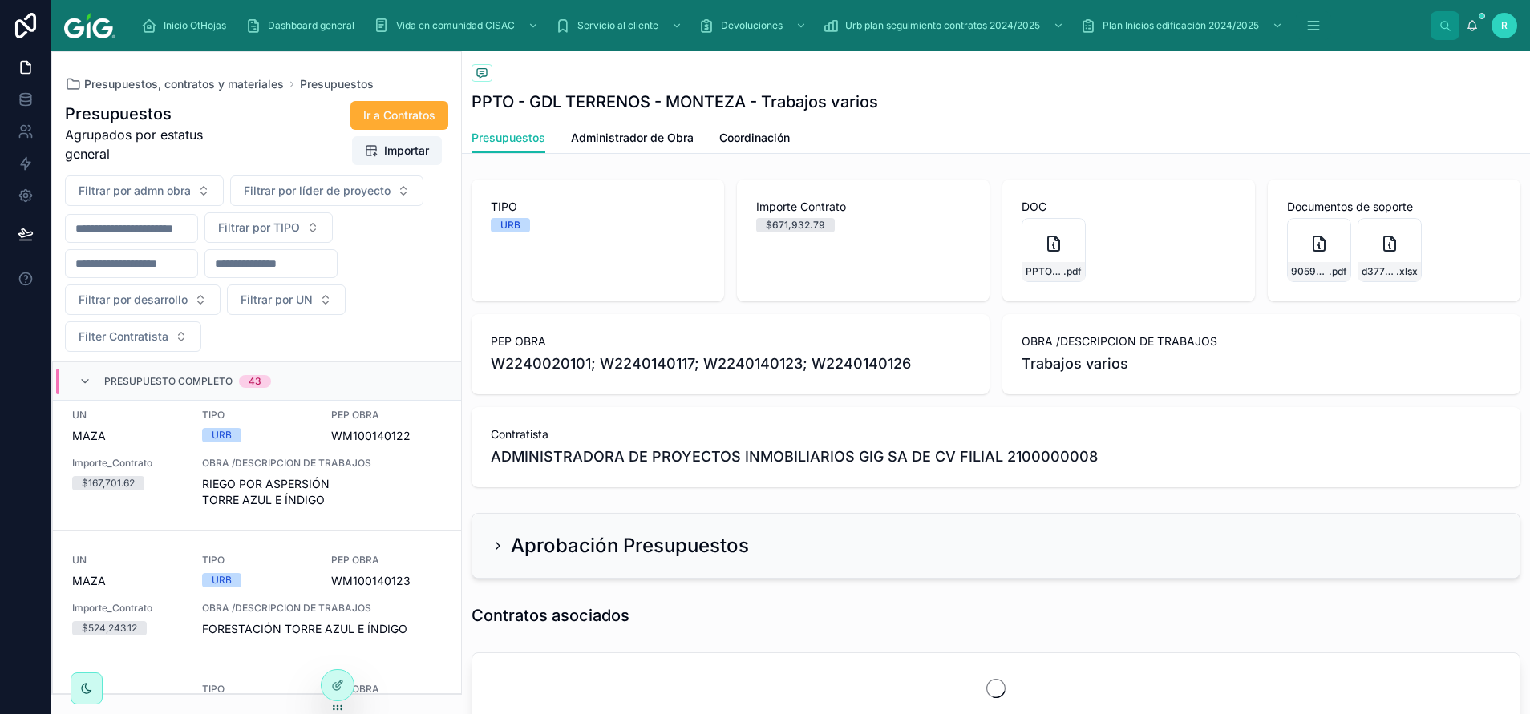
scroll to position [1482, 0]
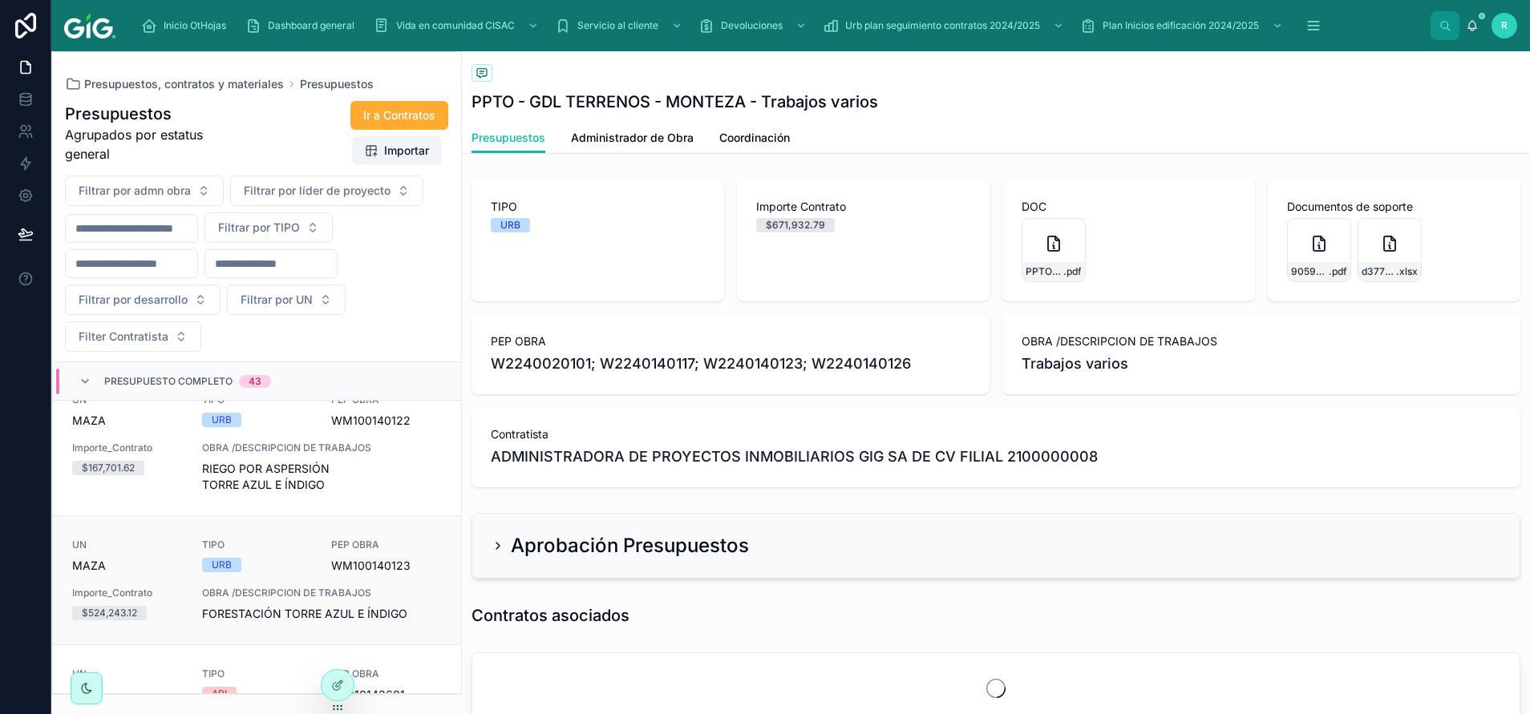
click at [299, 556] on div "TIPO URB" at bounding box center [257, 556] width 111 height 34
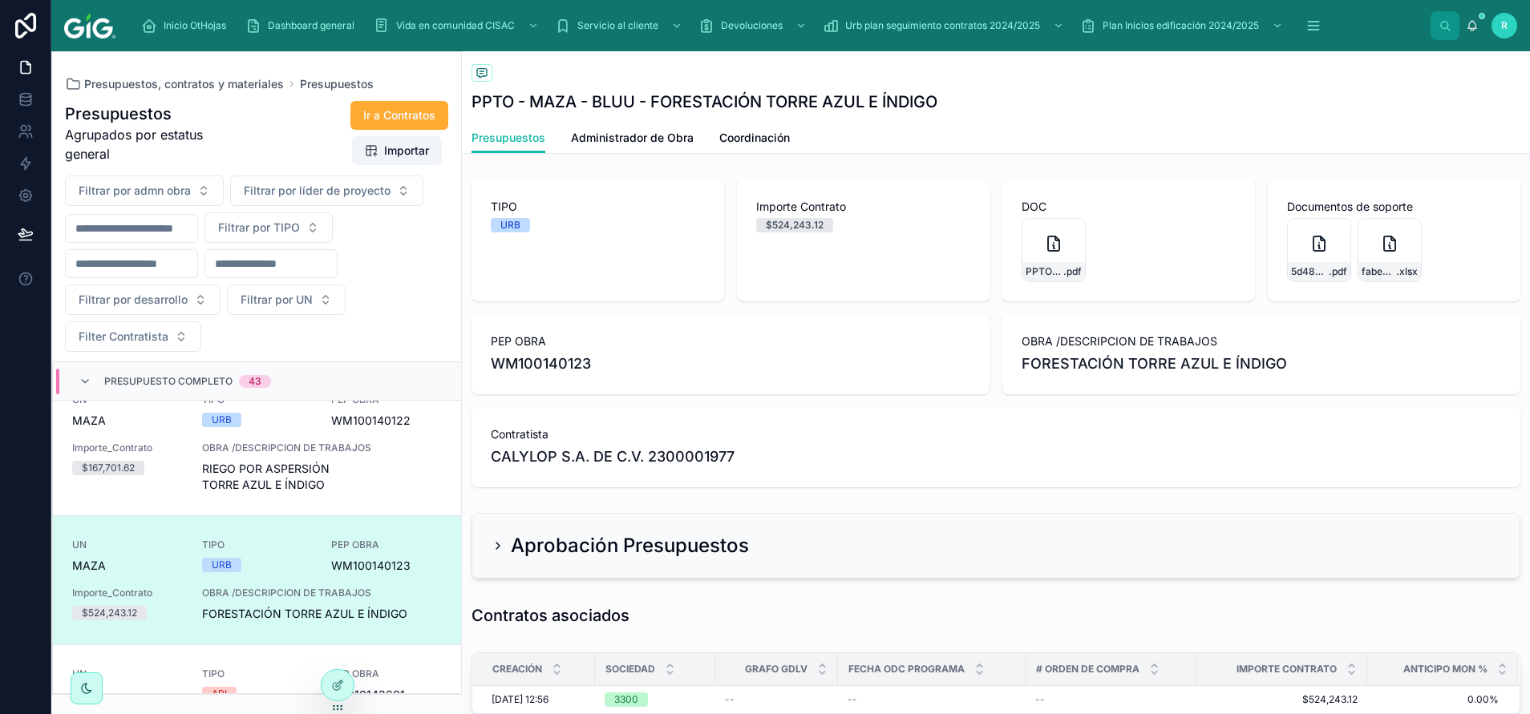
click at [312, 481] on span "RIEGO POR ASPERSIÓN TORRE AZUL E ÍNDIGO" at bounding box center [322, 477] width 240 height 32
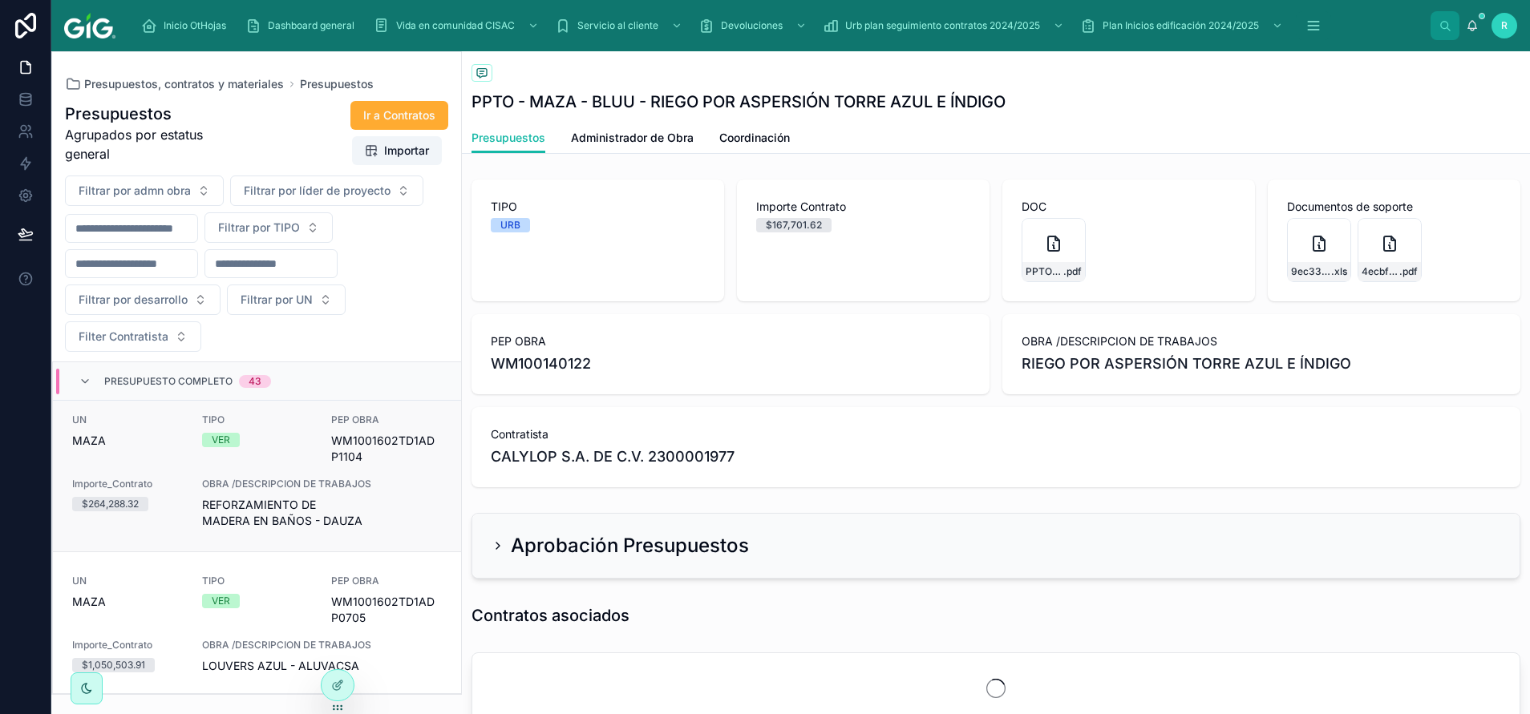
click at [312, 500] on span "REFORZAMIENTO DE MADERA EN BAÑOS - DAUZA" at bounding box center [322, 513] width 240 height 32
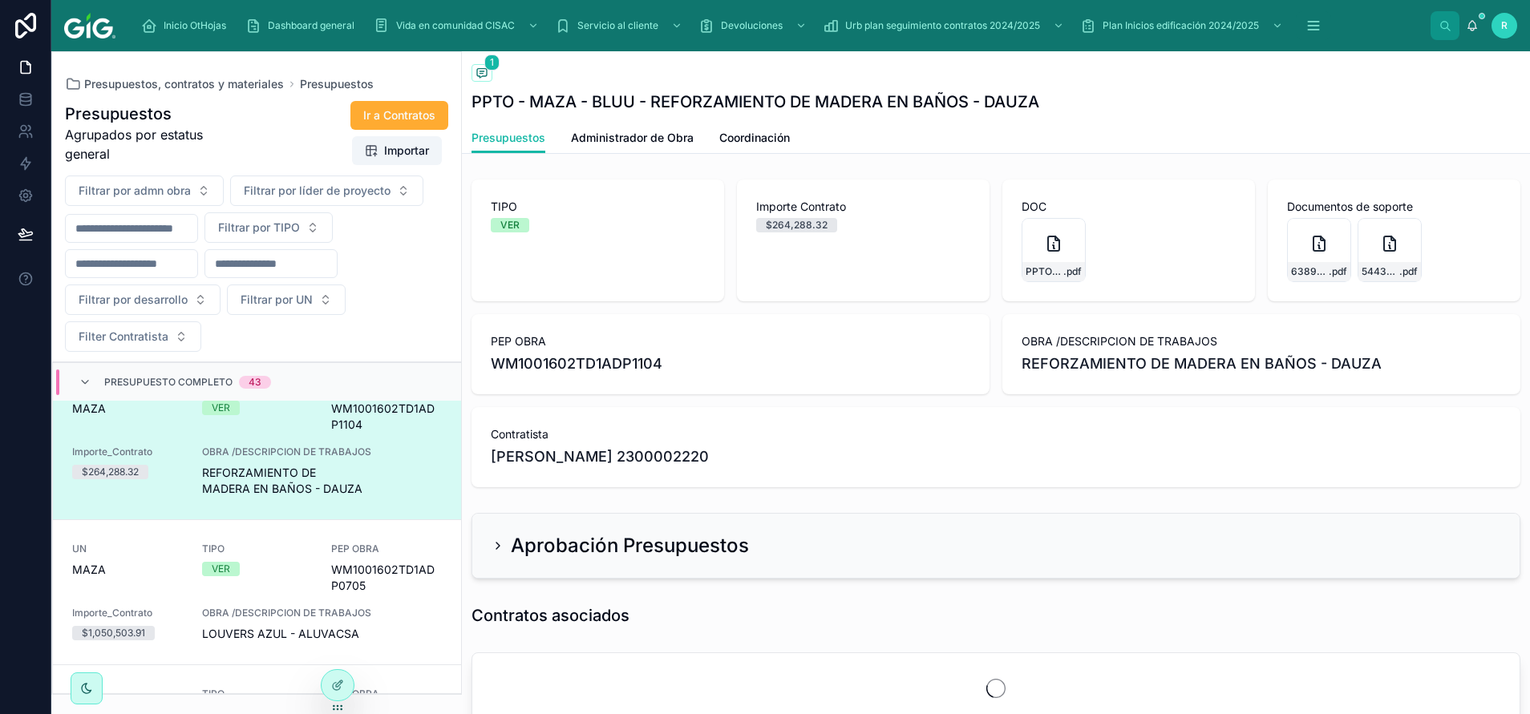
scroll to position [2306, 0]
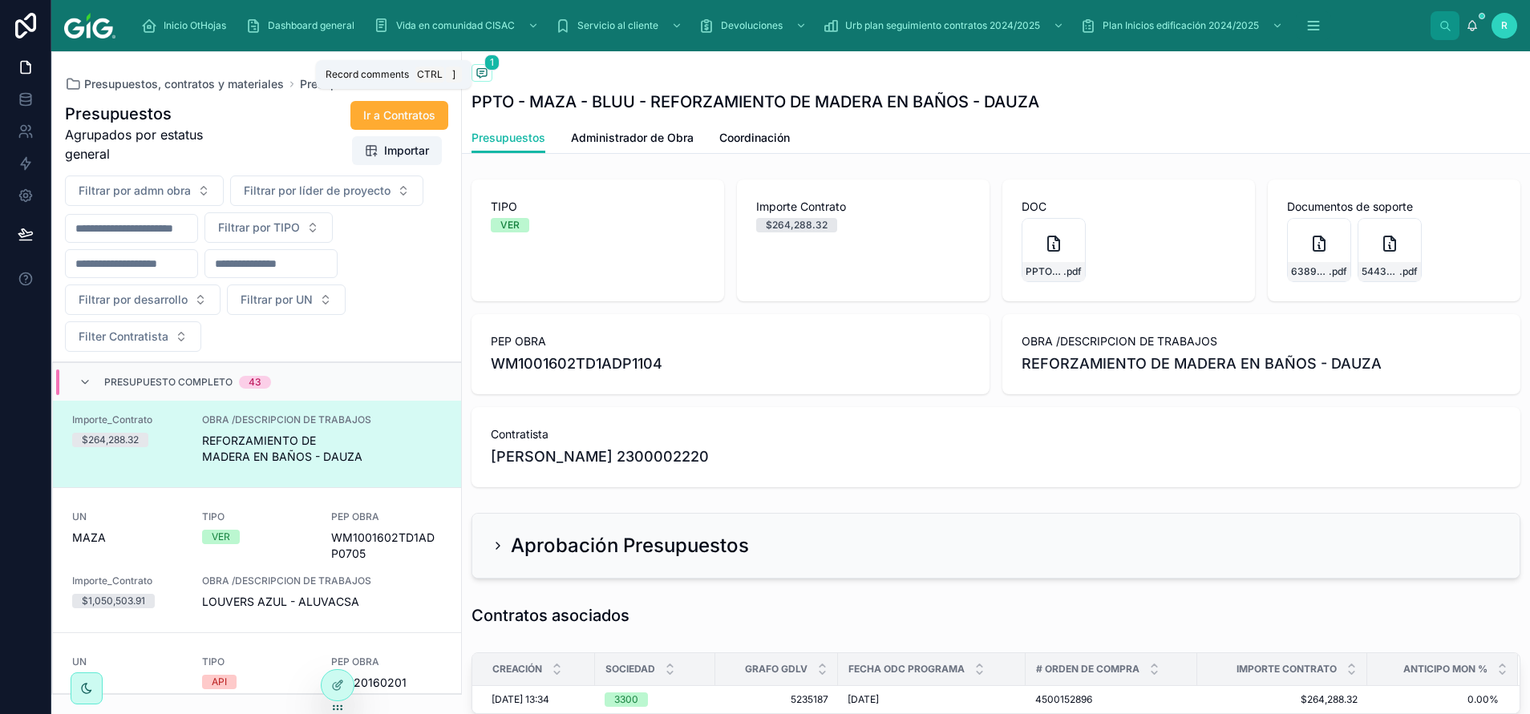
click at [495, 67] on span "1" at bounding box center [491, 63] width 15 height 16
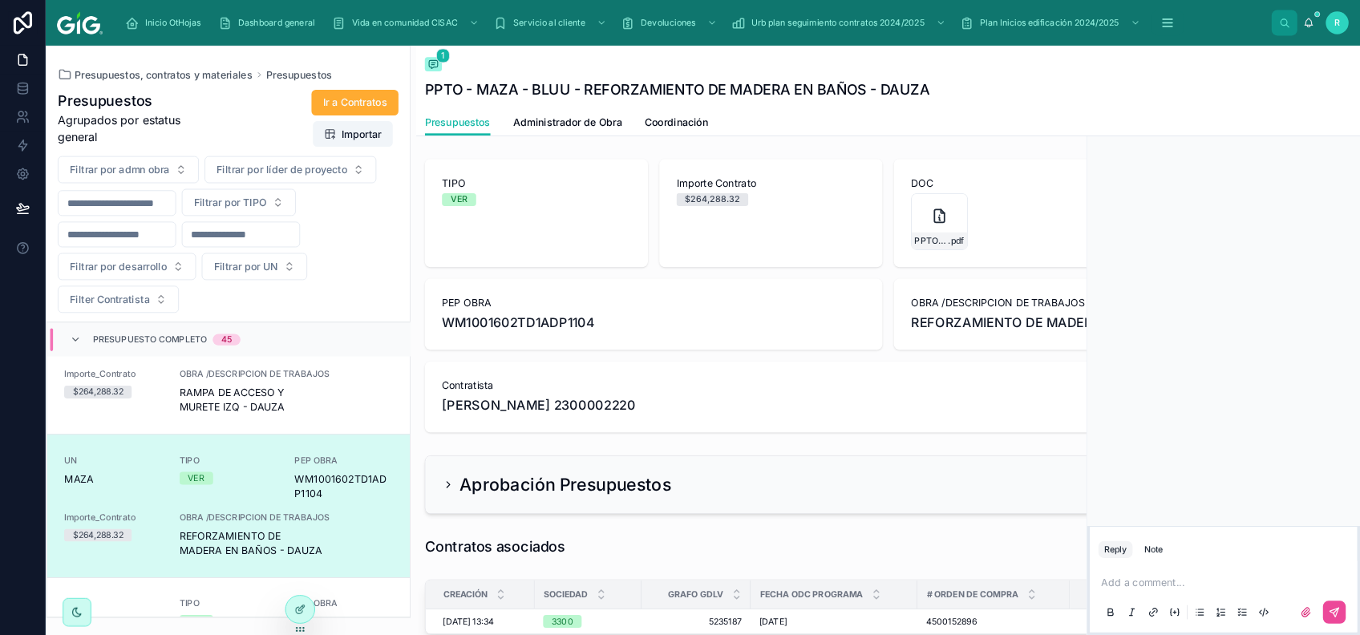
scroll to position [2466, 0]
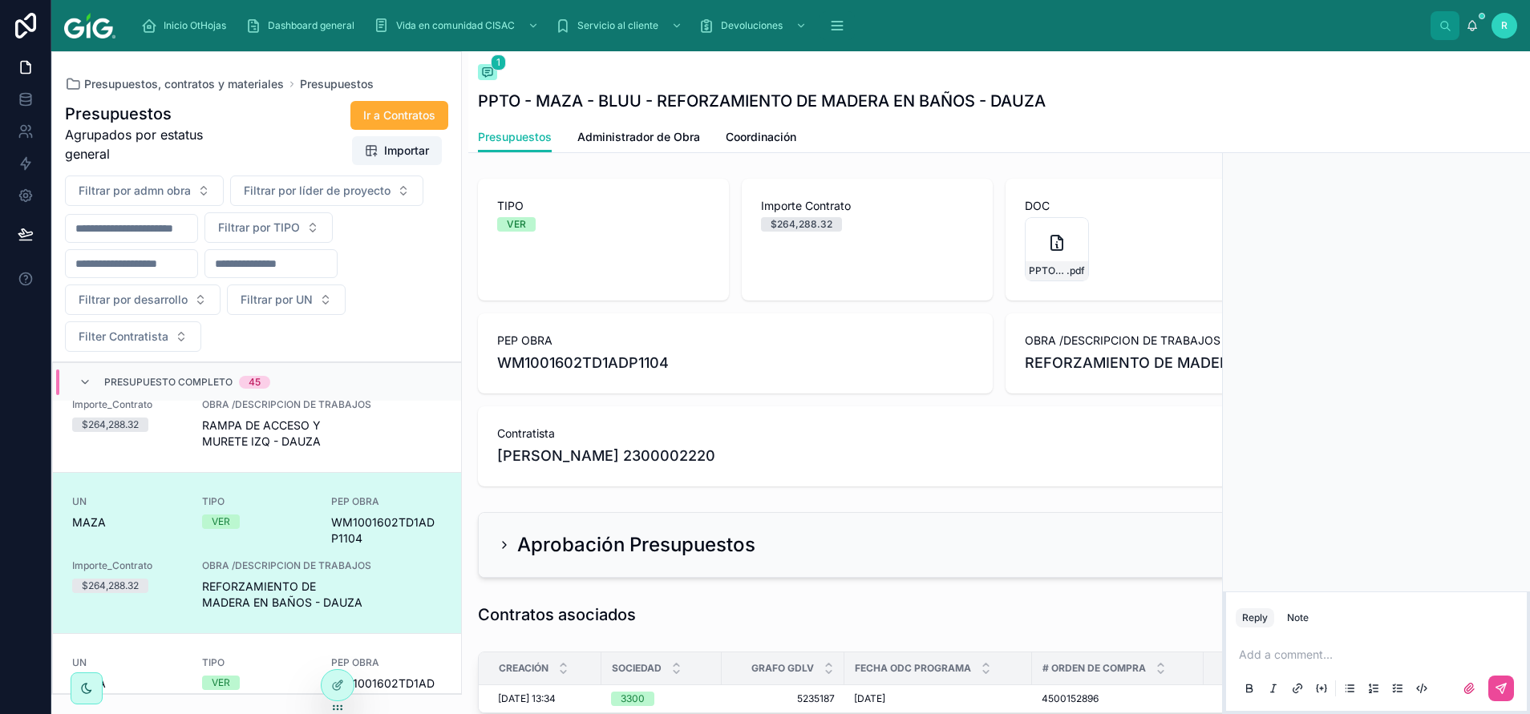
click at [1278, 66] on div "Back to Presupuestos Presupuestos 1" at bounding box center [999, 73] width 1042 height 19
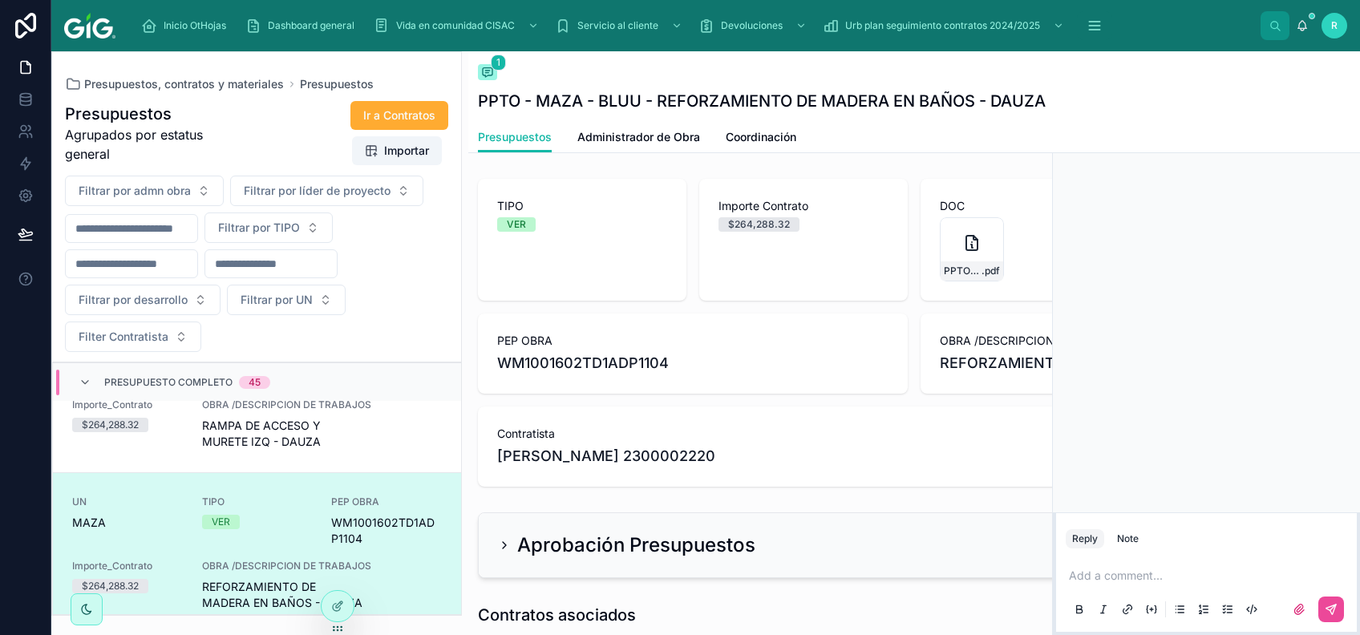
scroll to position [2514, 0]
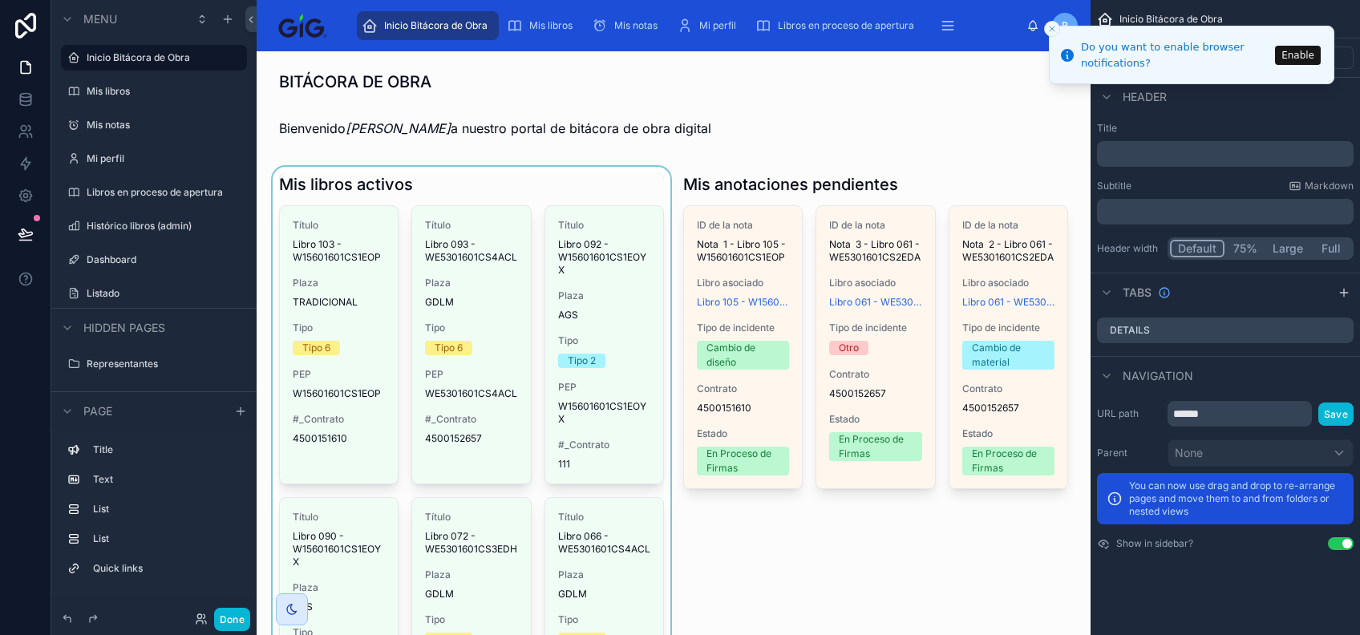
click at [471, 378] on div at bounding box center [471, 621] width 404 height 908
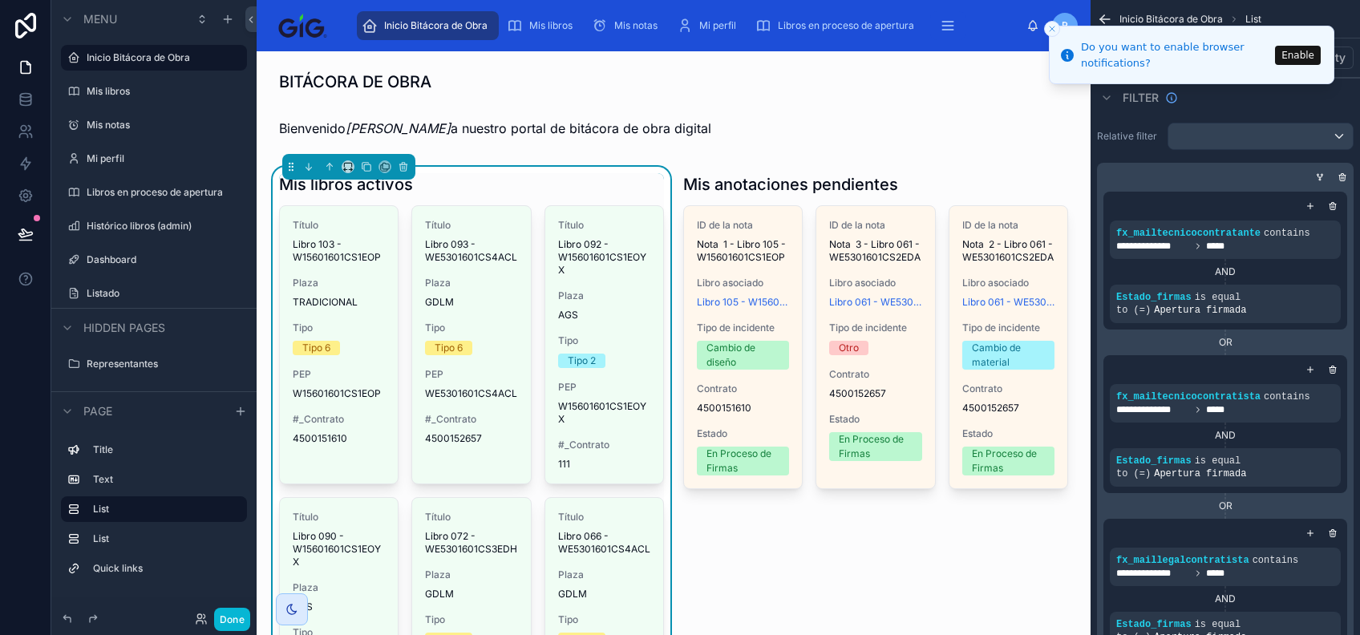
click at [354, 262] on span "Libro 103 - W15601601CS1EOP" at bounding box center [339, 251] width 92 height 26
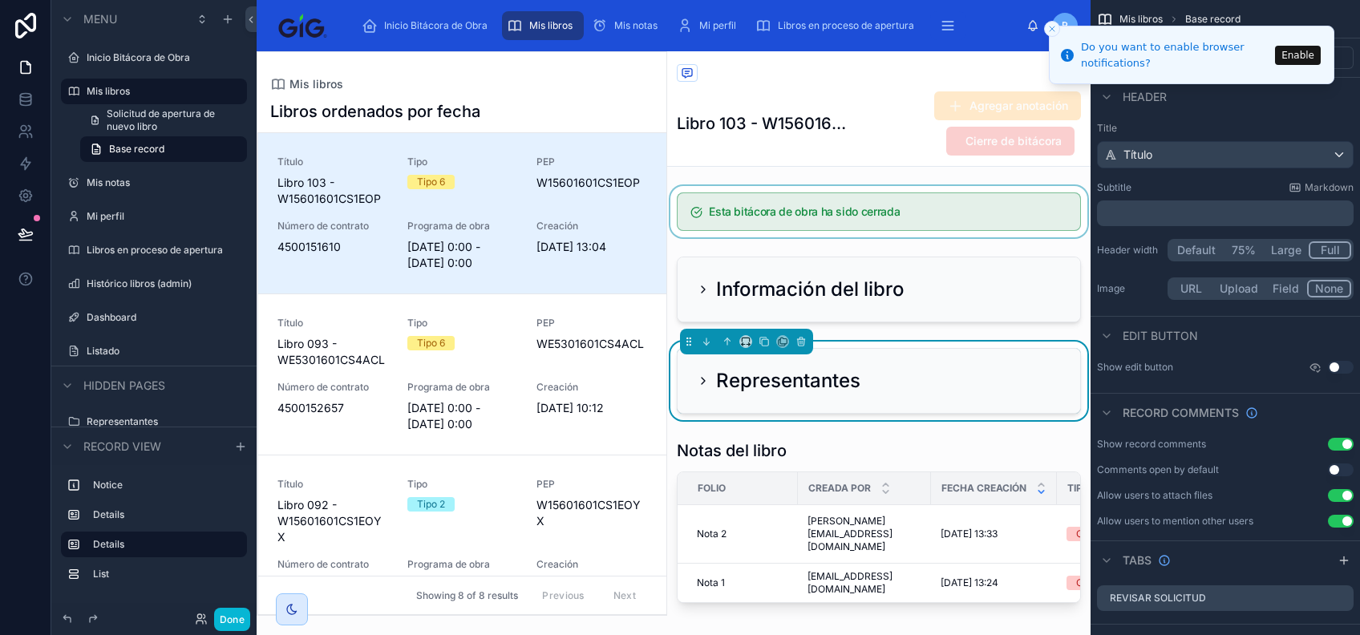
click at [705, 188] on div at bounding box center [878, 211] width 423 height 51
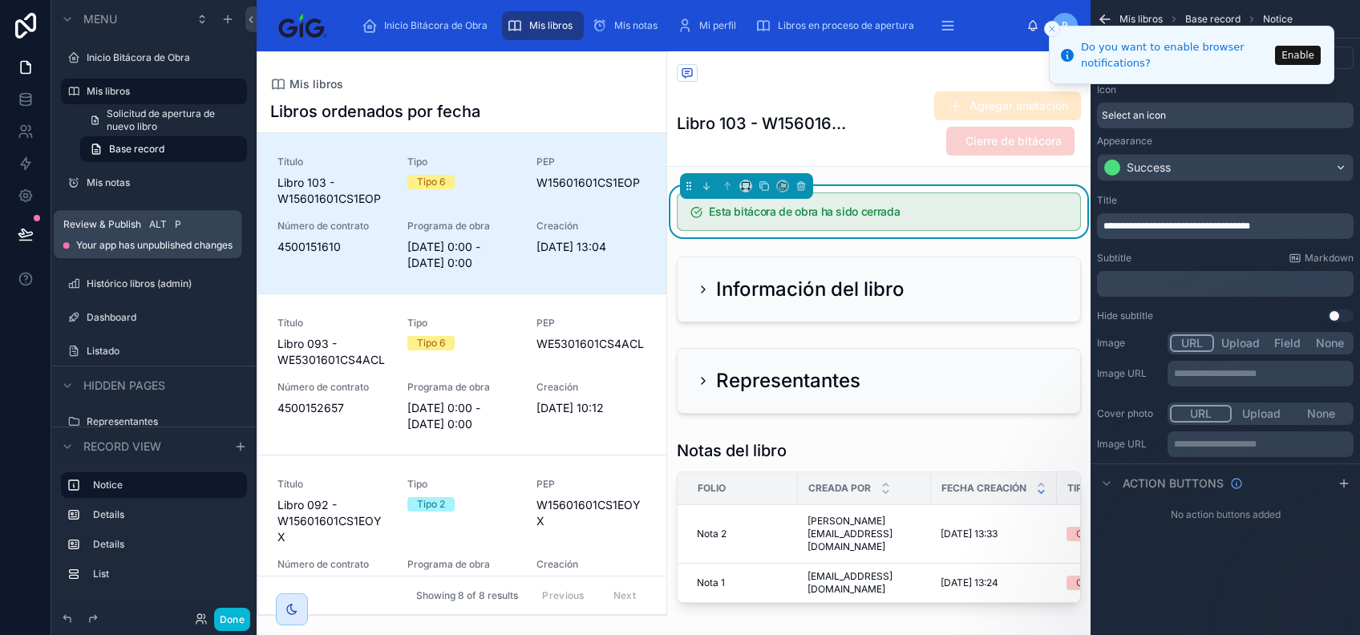
click at [30, 237] on icon at bounding box center [26, 234] width 16 height 16
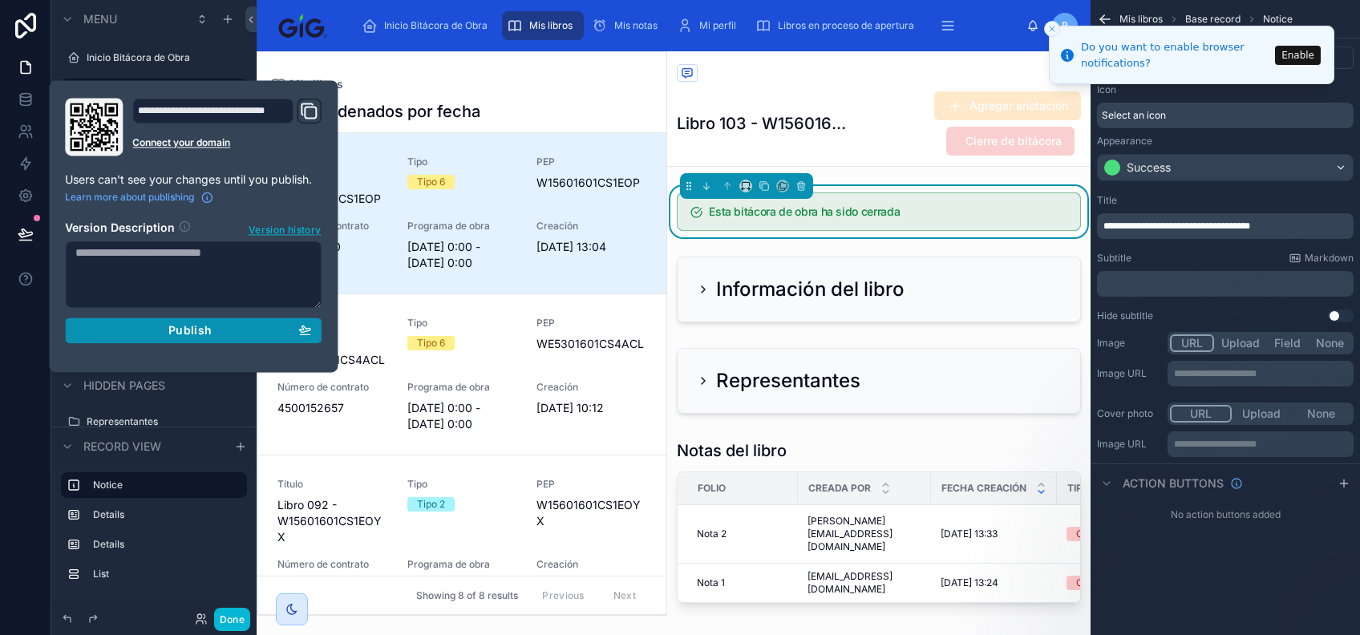
click at [172, 326] on span "Publish" at bounding box center [189, 330] width 43 height 14
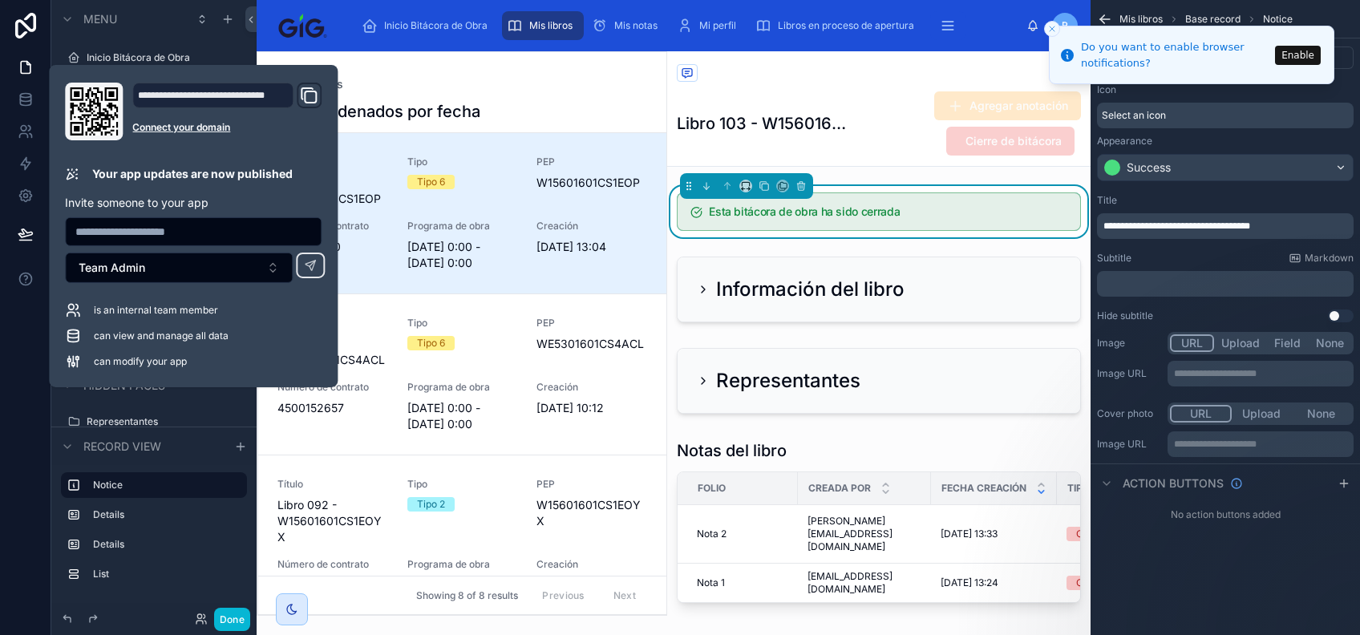
click at [780, 74] on div "Back to Inicio Bitácora de Obra Mis libros" at bounding box center [879, 74] width 404 height 20
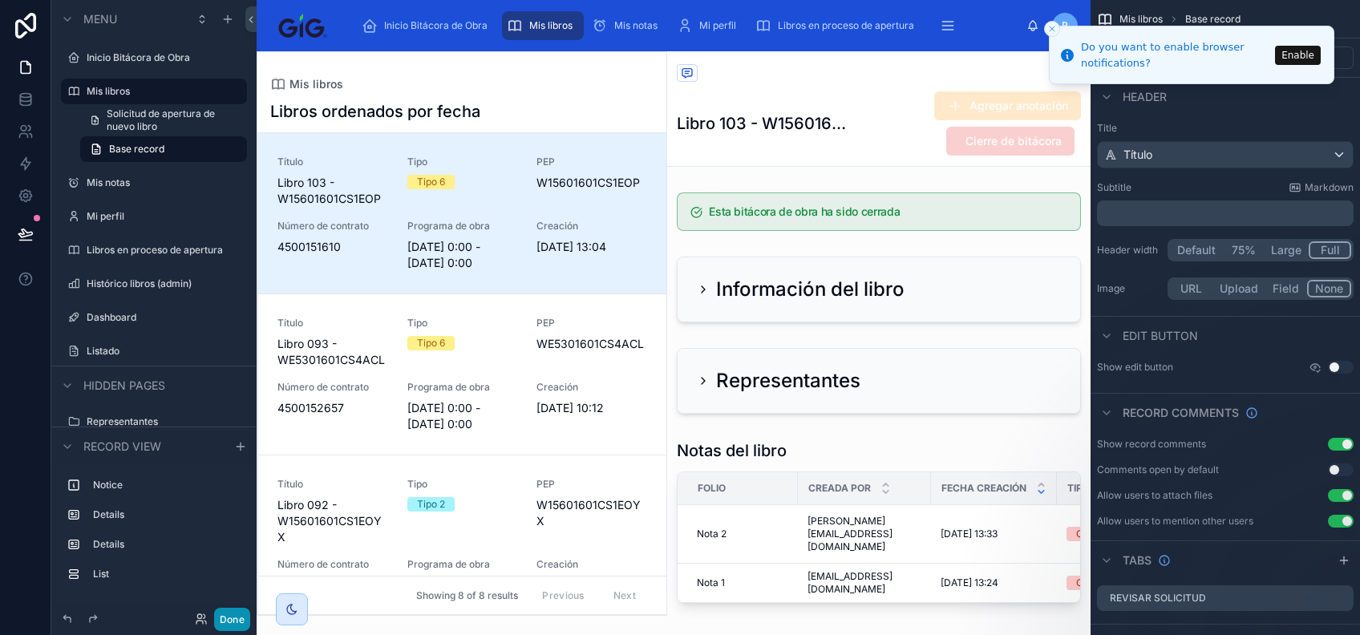
click at [233, 624] on button "Done" at bounding box center [232, 619] width 36 height 23
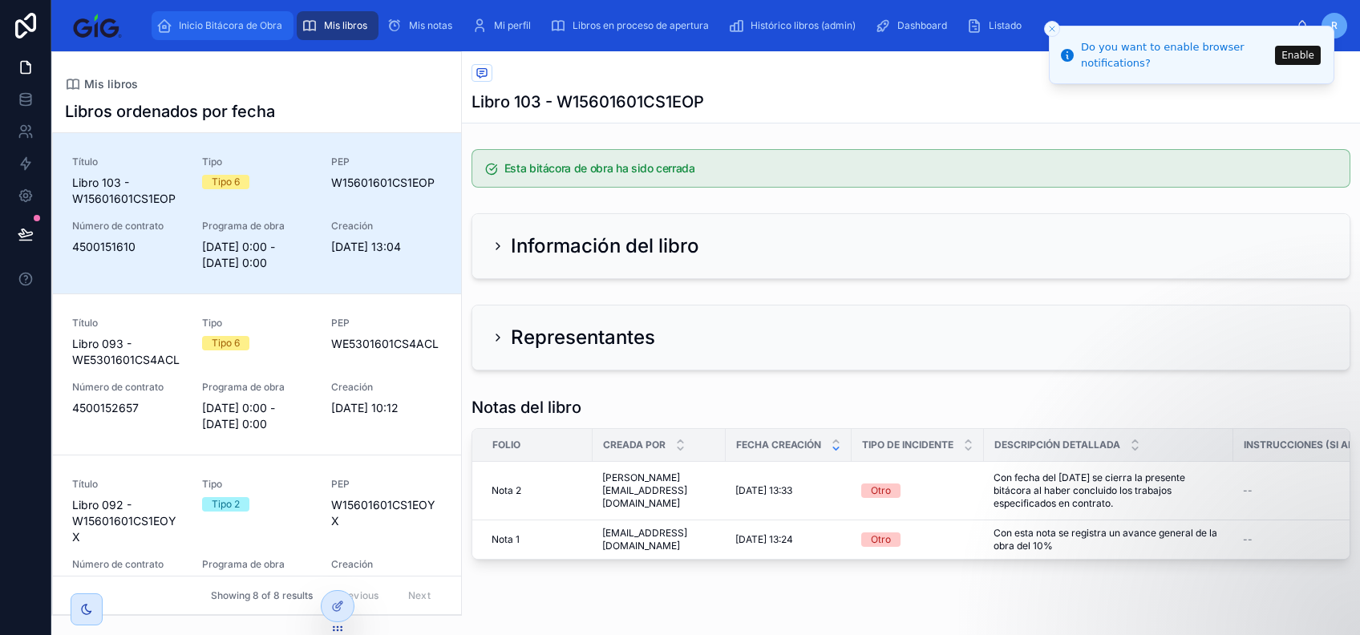
click at [266, 39] on link "Inicio Bitácora de Obra" at bounding box center [223, 25] width 142 height 29
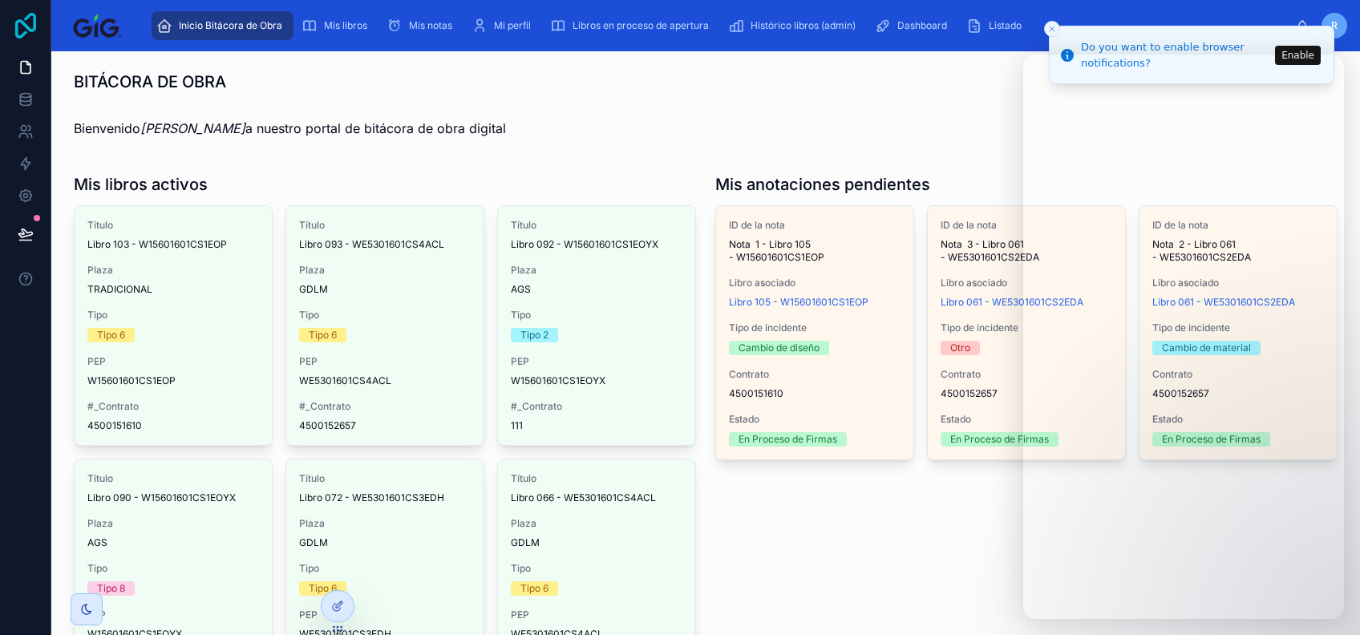
click at [23, 14] on icon at bounding box center [26, 26] width 32 height 26
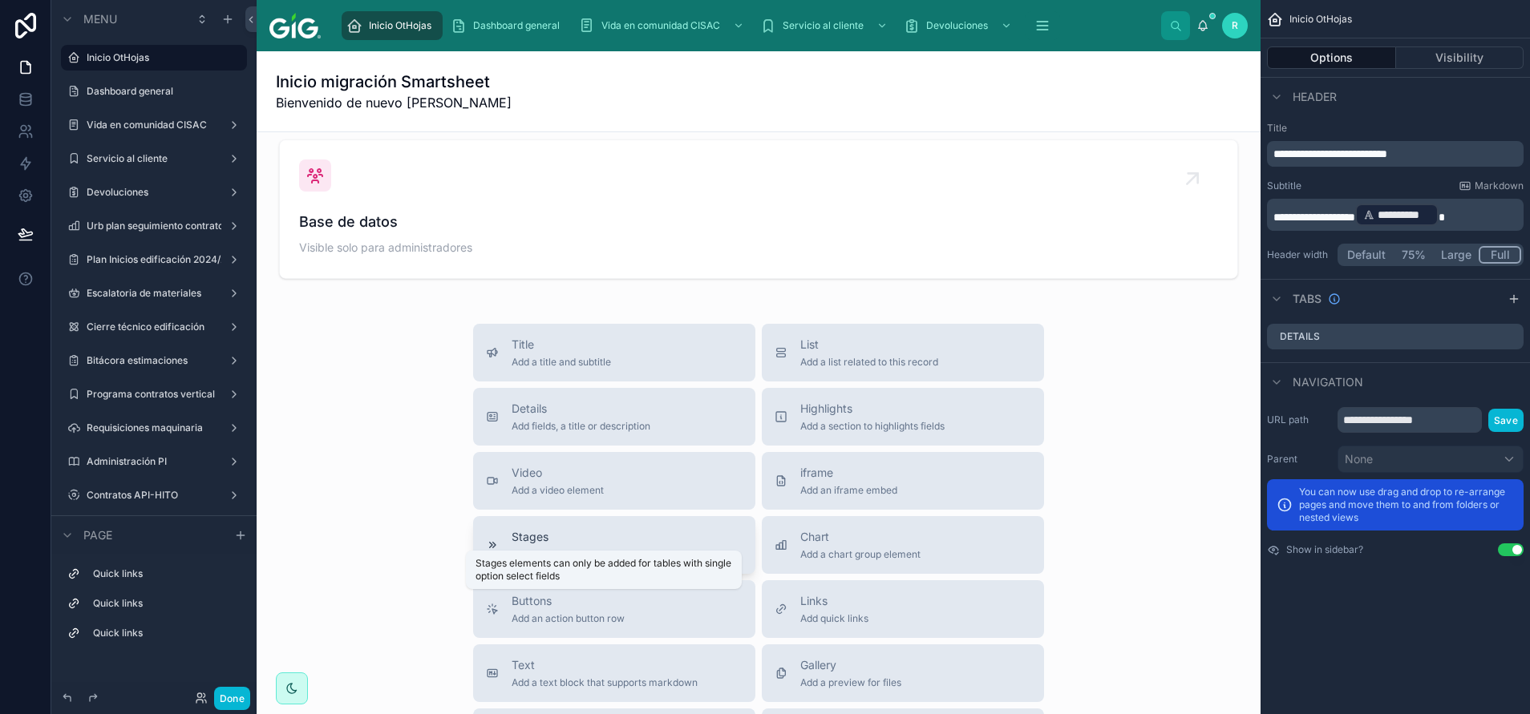
scroll to position [481, 0]
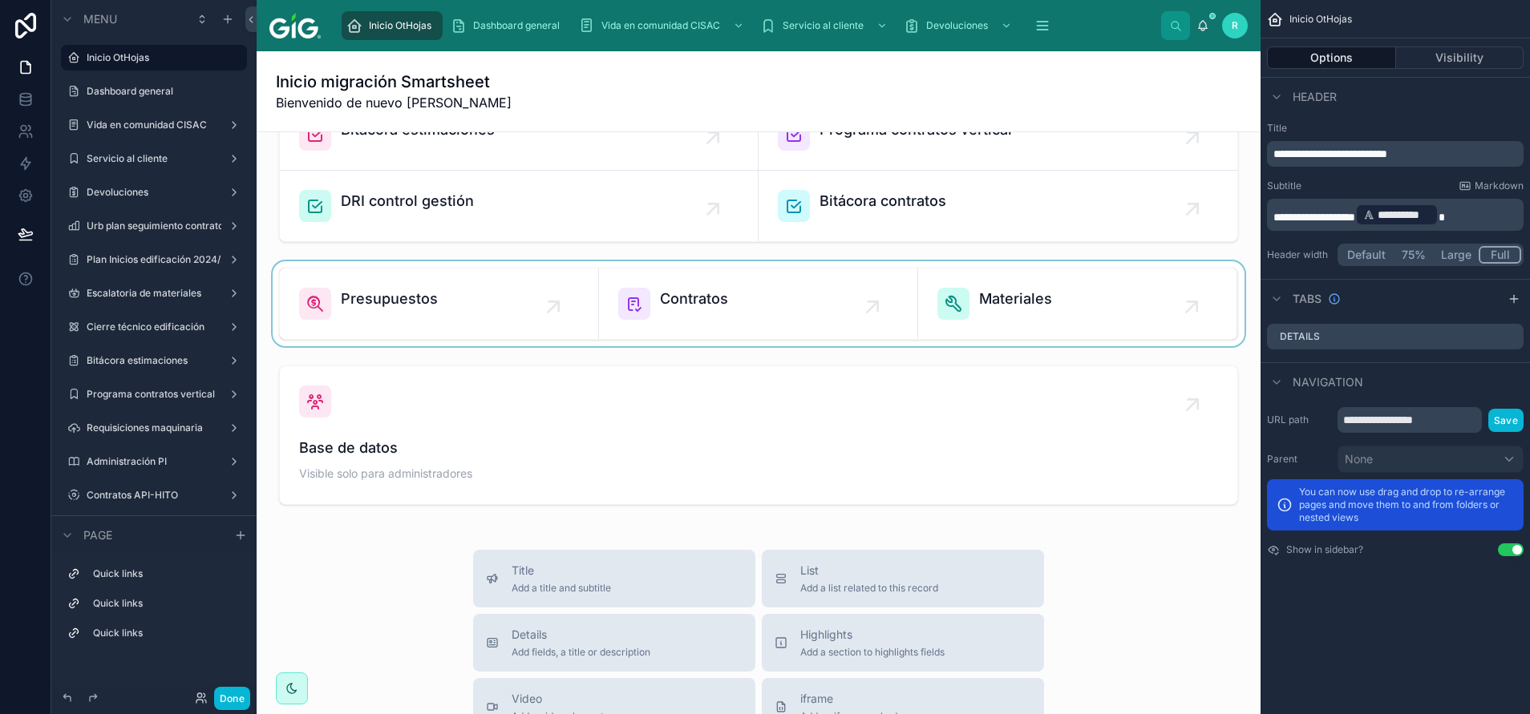
click at [455, 321] on div at bounding box center [758, 303] width 978 height 85
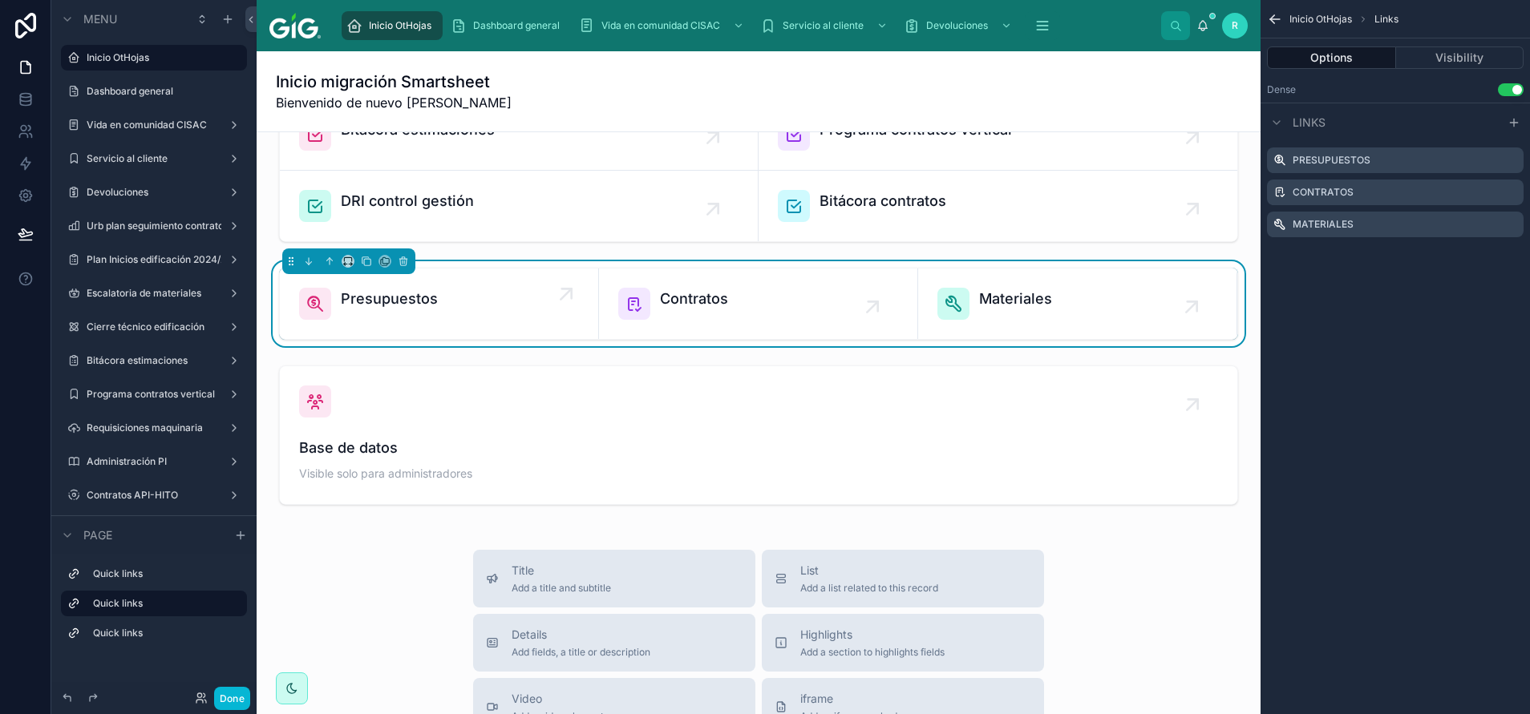
click at [466, 299] on div "Presupuestos" at bounding box center [439, 304] width 280 height 32
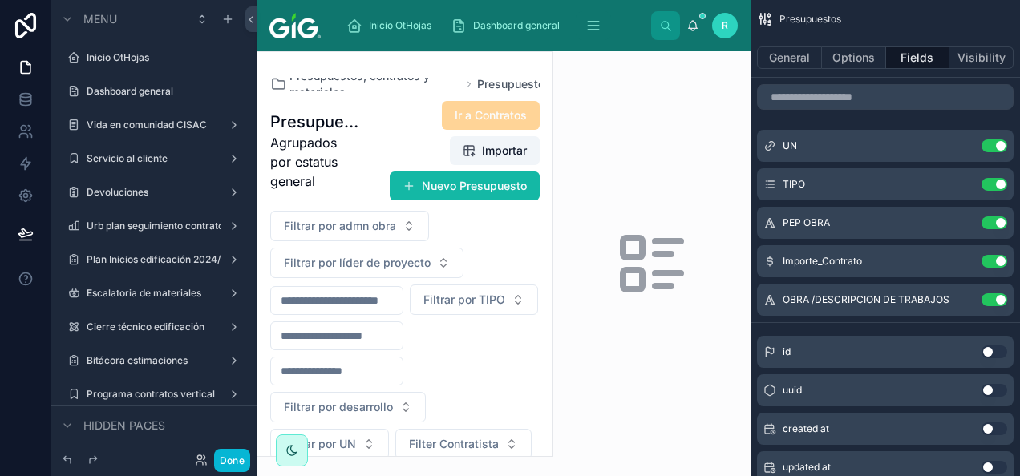
drag, startPoint x: 1528, startPoint y: 3, endPoint x: 592, endPoint y: 103, distance: 941.8
click at [592, 103] on div at bounding box center [651, 263] width 197 height 425
drag, startPoint x: 953, startPoint y: 0, endPoint x: 524, endPoint y: 261, distance: 502.3
click at [524, 261] on div at bounding box center [404, 254] width 295 height 404
click at [236, 458] on button "Done" at bounding box center [232, 460] width 36 height 23
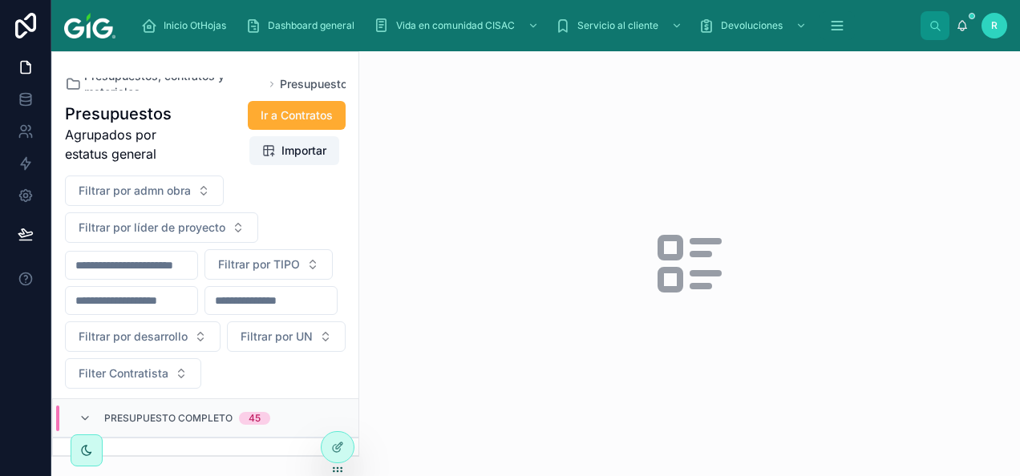
click at [529, 189] on div at bounding box center [689, 263] width 661 height 425
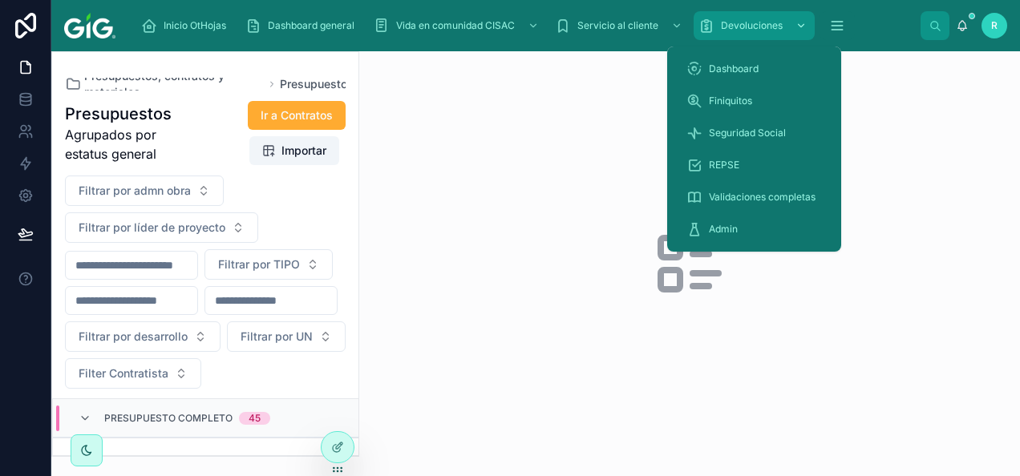
click at [757, 27] on span "Devoluciones" at bounding box center [752, 25] width 62 height 13
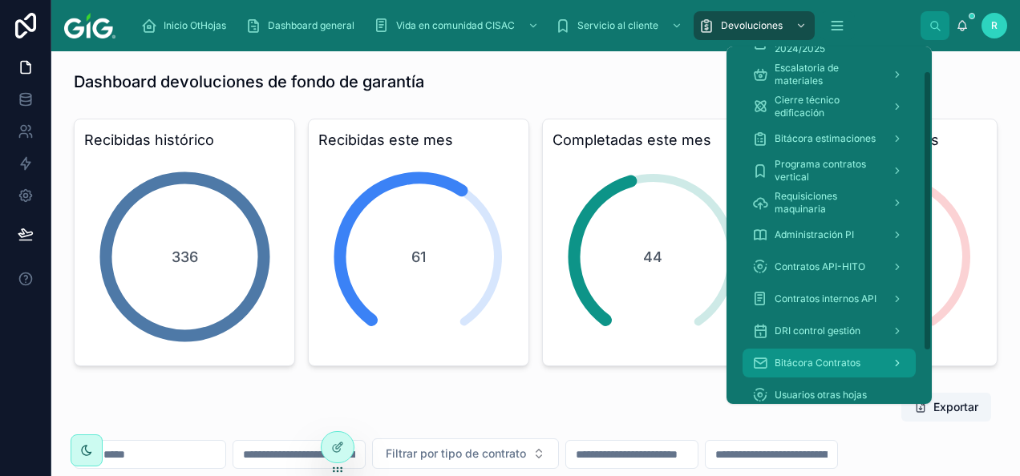
scroll to position [98, 0]
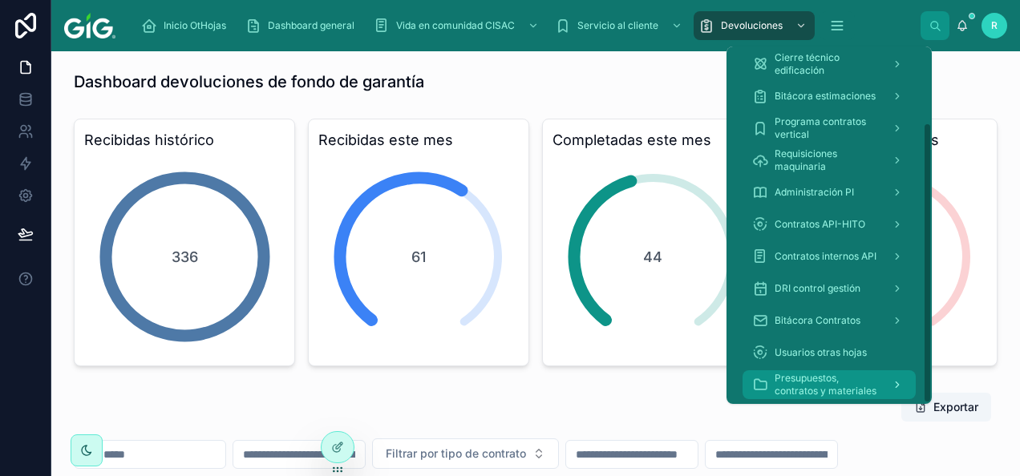
click at [853, 387] on span "Presupuestos, contratos y materiales" at bounding box center [827, 385] width 104 height 26
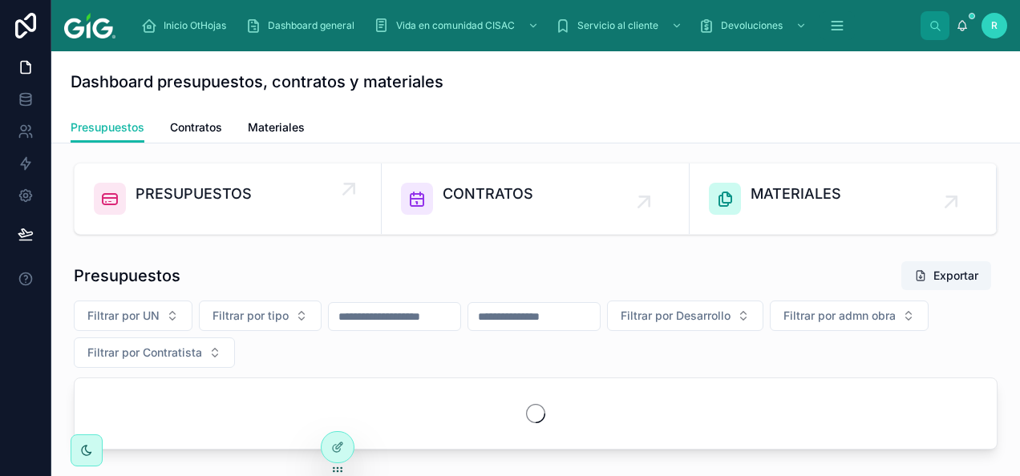
click at [224, 175] on link "PRESUPUESTOS" at bounding box center [228, 199] width 307 height 71
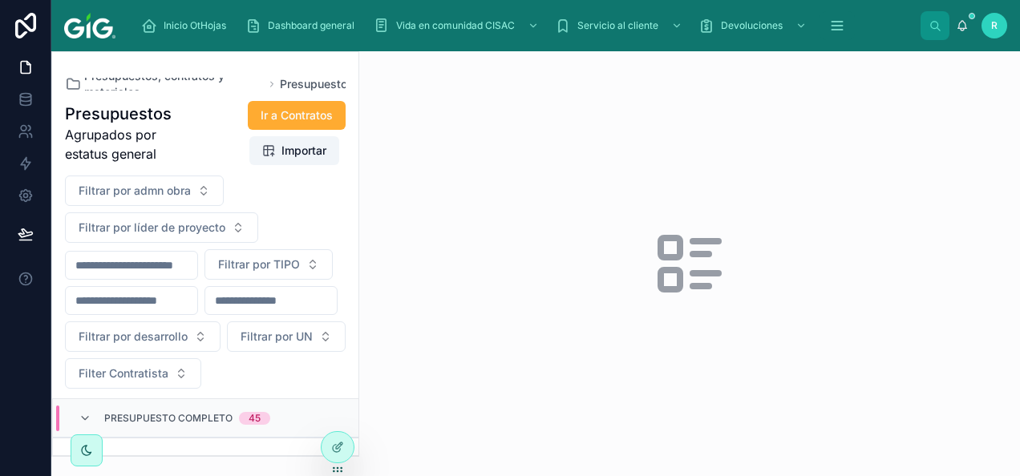
click at [264, 464] on div "Presupuestos, contratos y materiales Presupuestos Presupuestos Agrupados por es…" at bounding box center [205, 263] width 308 height 425
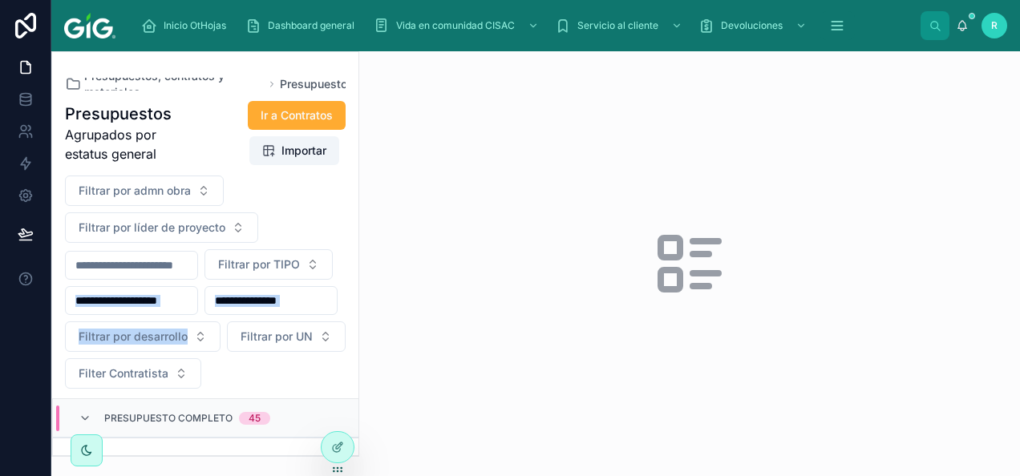
drag, startPoint x: 237, startPoint y: 451, endPoint x: 238, endPoint y: 324, distance: 126.7
click at [238, 324] on div "Filtrar por admn obra Filtrar por líder de proyecto Filtrar por TIPO Filtrar po…" at bounding box center [205, 282] width 306 height 213
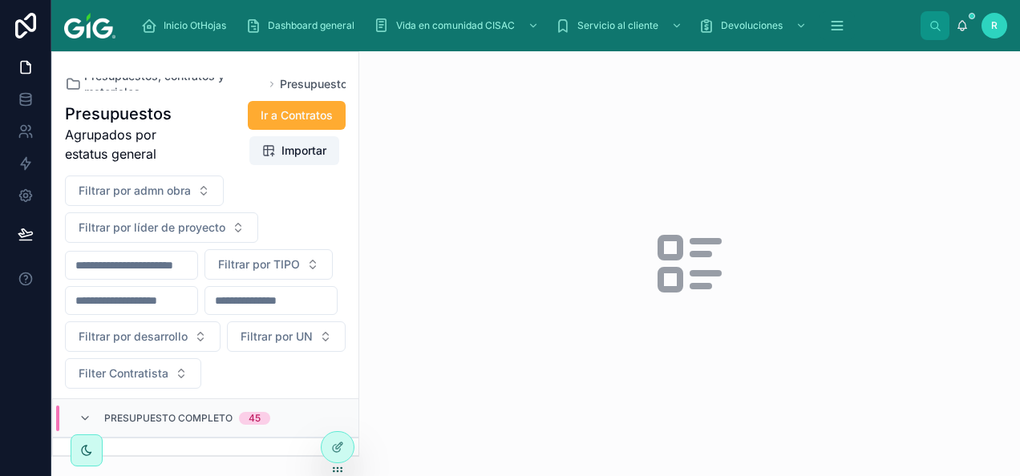
drag, startPoint x: 238, startPoint y: 324, endPoint x: 303, endPoint y: 352, distance: 70.7
click at [303, 352] on div "Filtrar por admn obra Filtrar por líder de proyecto Filtrar por TIPO Filtrar po…" at bounding box center [205, 282] width 306 height 213
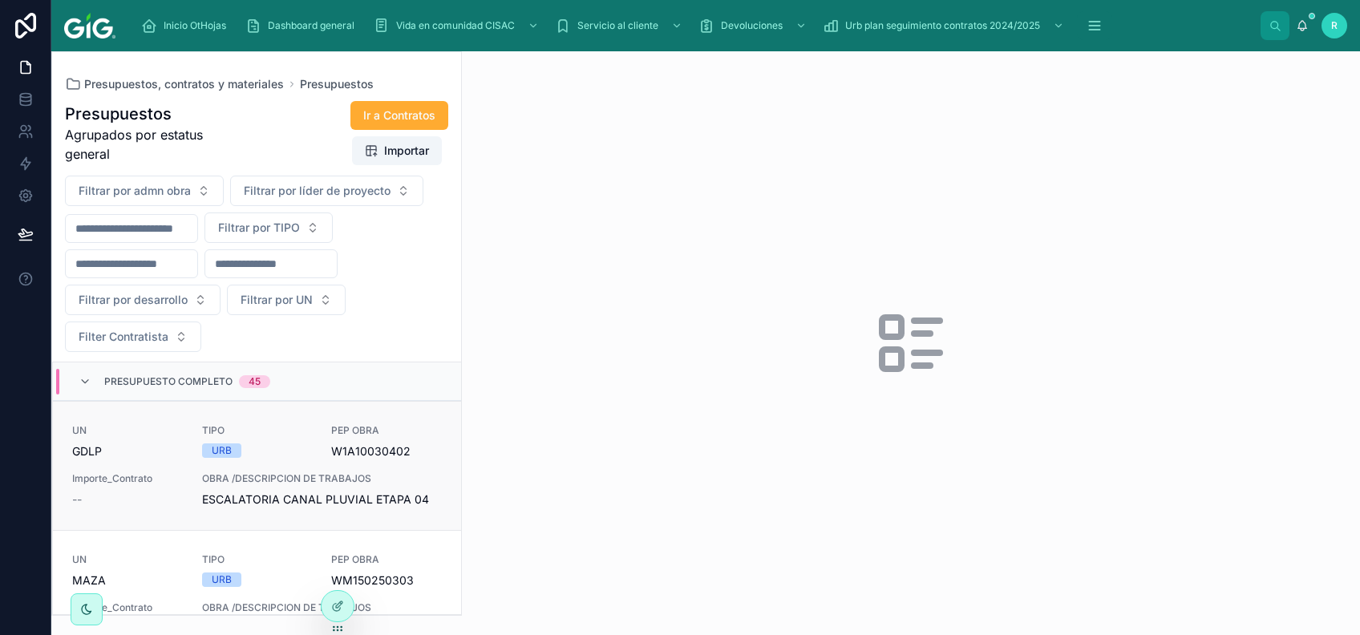
drag, startPoint x: 962, startPoint y: 0, endPoint x: 274, endPoint y: 476, distance: 836.7
click at [274, 475] on span "OBRA /DESCRIPCION DE TRABAJOS" at bounding box center [322, 478] width 240 height 13
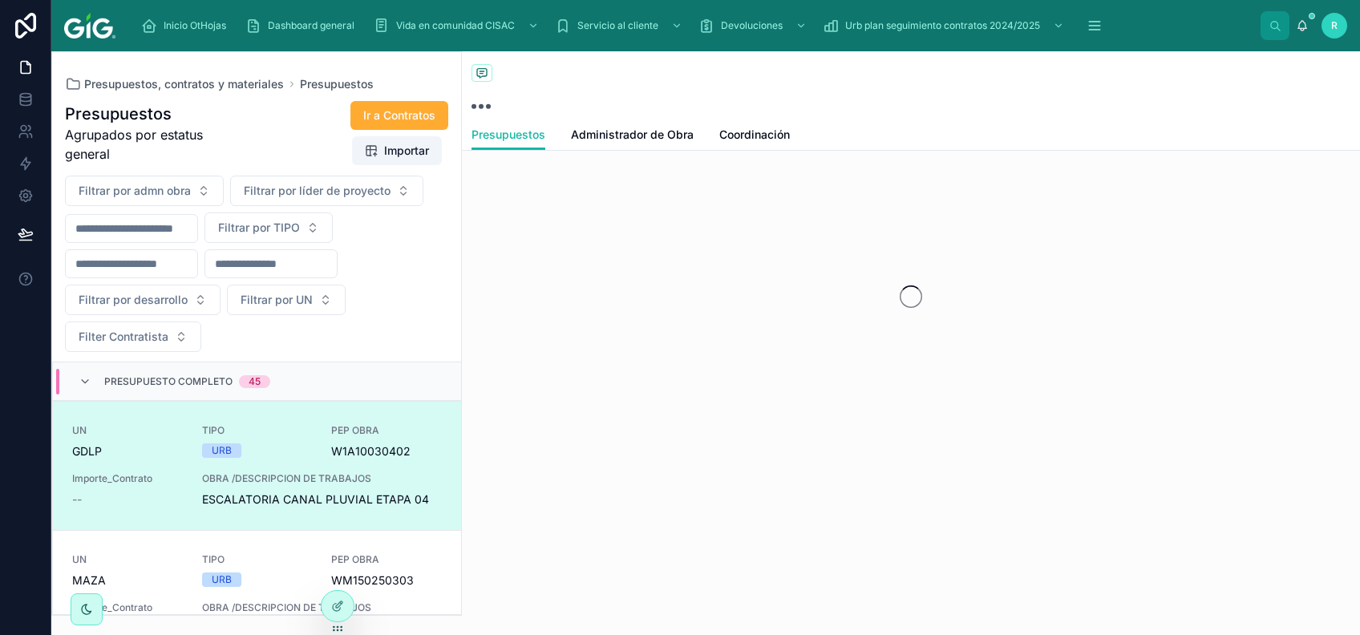
click at [281, 462] on div "UN GDLP TIPO URB PEP OBRA W1A10030402 Importe_Contrato -- OBRA /DESCRIPCION DE …" at bounding box center [257, 465] width 370 height 83
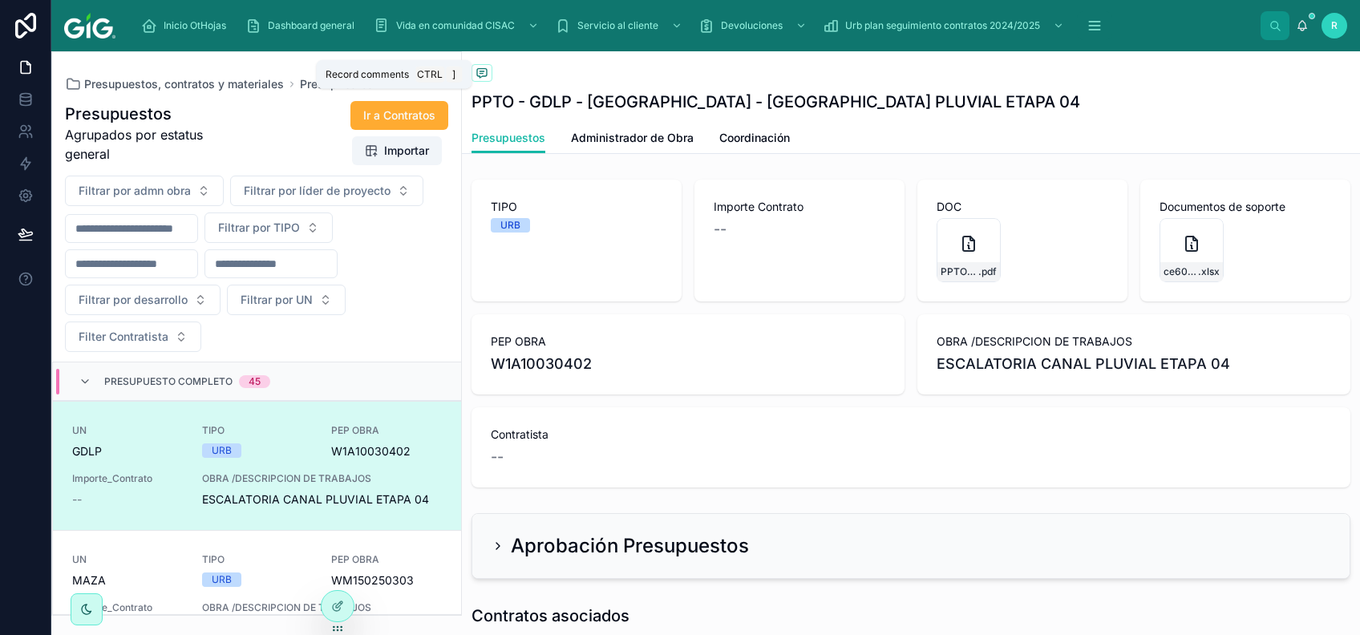
click at [483, 78] on icon at bounding box center [481, 73] width 13 height 13
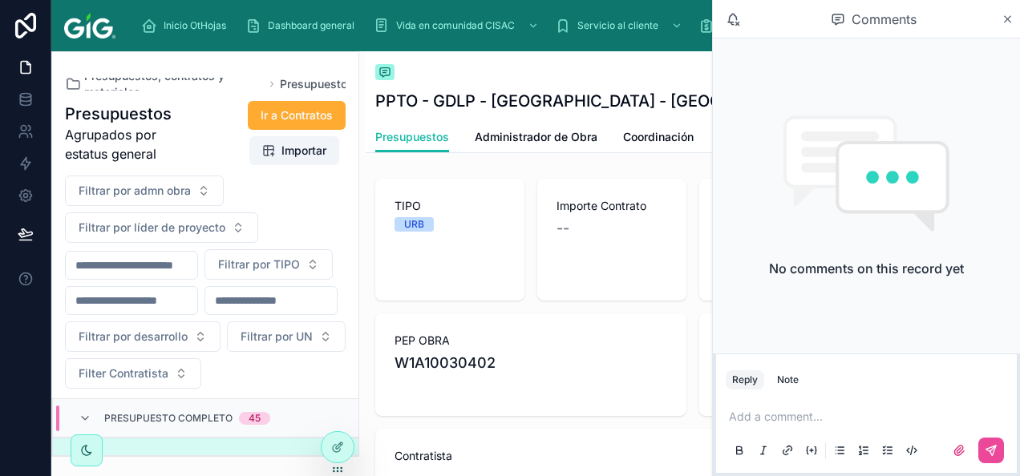
drag, startPoint x: 1296, startPoint y: 6, endPoint x: 641, endPoint y: 116, distance: 664.3
click at [641, 116] on div "Back to Presupuestos Presupuestos PPTO - GDLP - HACIENDA [GEOGRAPHIC_DATA] - ES…" at bounding box center [692, 86] width 635 height 71
drag, startPoint x: 957, startPoint y: 0, endPoint x: 1086, endPoint y: 0, distance: 129.1
click at [692, 80] on div "Back to Presupuestos Presupuestos" at bounding box center [692, 73] width 635 height 19
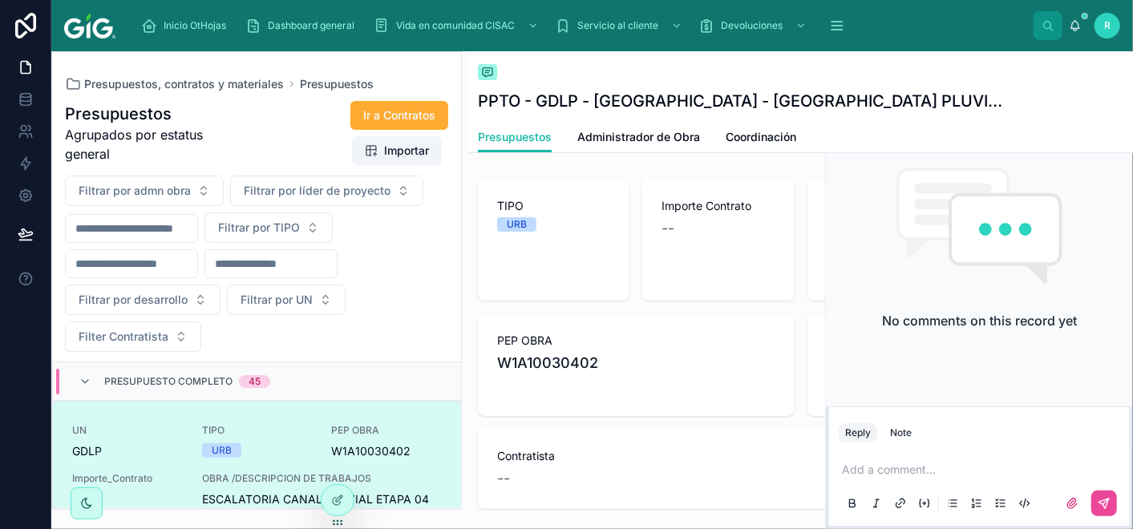
drag, startPoint x: 1086, startPoint y: 0, endPoint x: 671, endPoint y: 62, distance: 419.1
click at [671, 62] on div "Back to Presupuestos Presupuestos PPTO - GDLP - HACIENDA [GEOGRAPHIC_DATA] - ES…" at bounding box center [800, 86] width 645 height 71
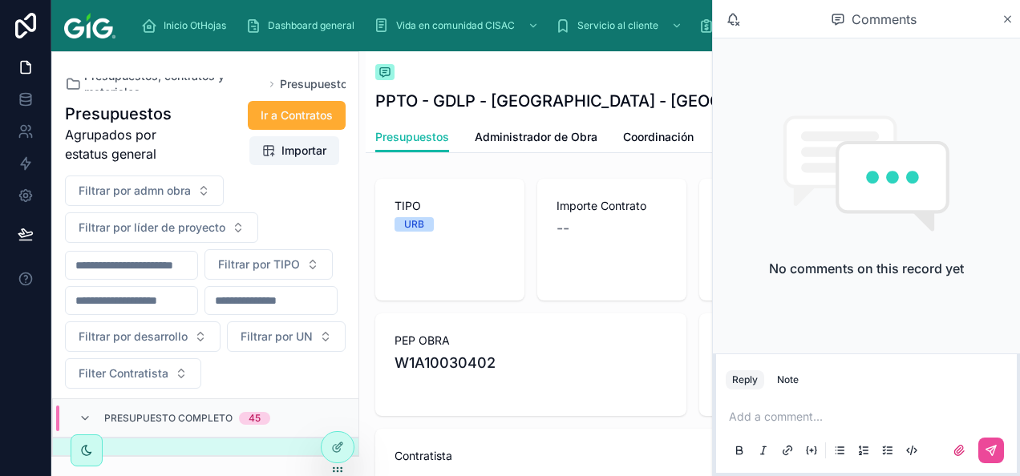
drag, startPoint x: 1030, startPoint y: 1, endPoint x: 455, endPoint y: 59, distance: 577.8
click at [455, 59] on div "Back to Presupuestos Presupuestos PPTO - GDLP - HACIENDA [GEOGRAPHIC_DATA] - ES…" at bounding box center [692, 86] width 635 height 71
click at [325, 83] on span "Presupuestos" at bounding box center [317, 84] width 74 height 16
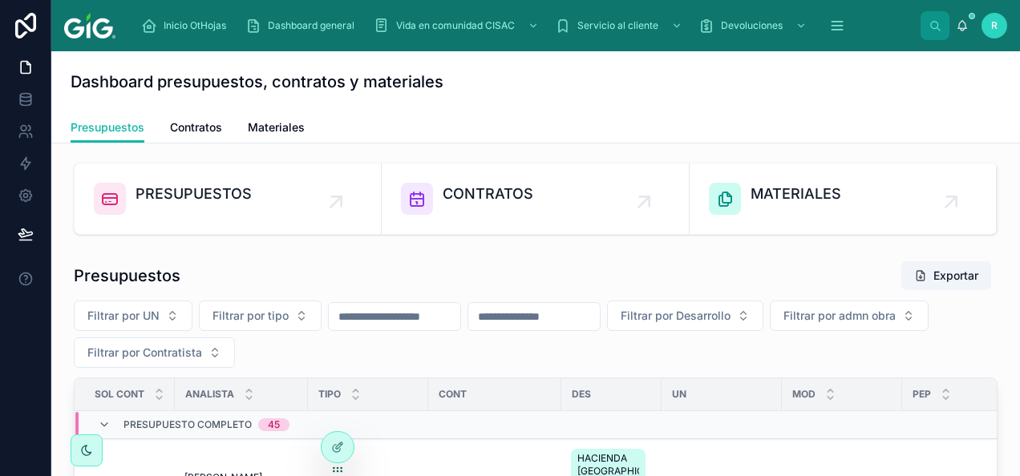
click at [431, 82] on h1 "Dashboard presupuestos, contratos y materiales" at bounding box center [257, 82] width 373 height 22
drag, startPoint x: 431, startPoint y: 82, endPoint x: 568, endPoint y: 130, distance: 145.3
click at [568, 130] on div "Presupuestos Contratos Materiales" at bounding box center [536, 127] width 930 height 30
drag, startPoint x: 967, startPoint y: 2, endPoint x: 721, endPoint y: 273, distance: 366.1
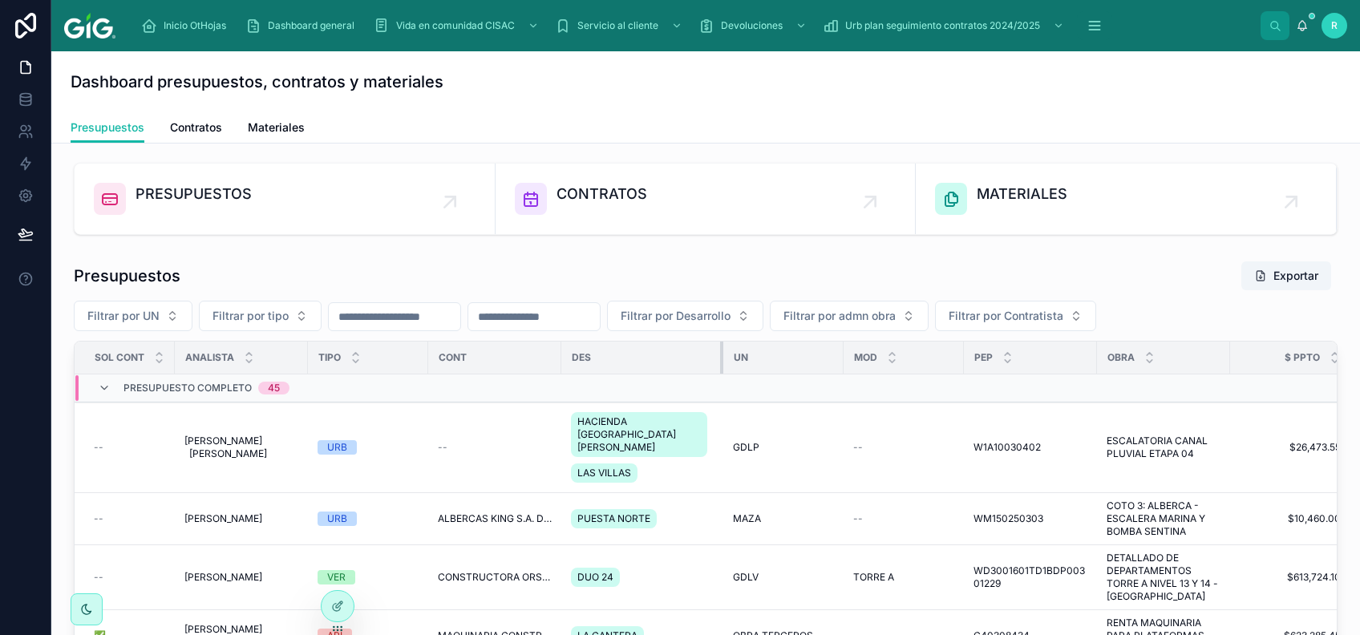
drag, startPoint x: 648, startPoint y: 350, endPoint x: 722, endPoint y: 352, distance: 74.6
click at [722, 352] on tr "SOL CONT Analista TIPO Cont Des UN MOD PEP OBRA $ PPTO $ SAP SC% ENTREGA PPTO L…" at bounding box center [1261, 358] width 2372 height 33
click at [944, 265] on div "Presupuestos Exportar" at bounding box center [706, 276] width 1264 height 30
click at [316, 18] on div "Dashboard general" at bounding box center [302, 26] width 115 height 26
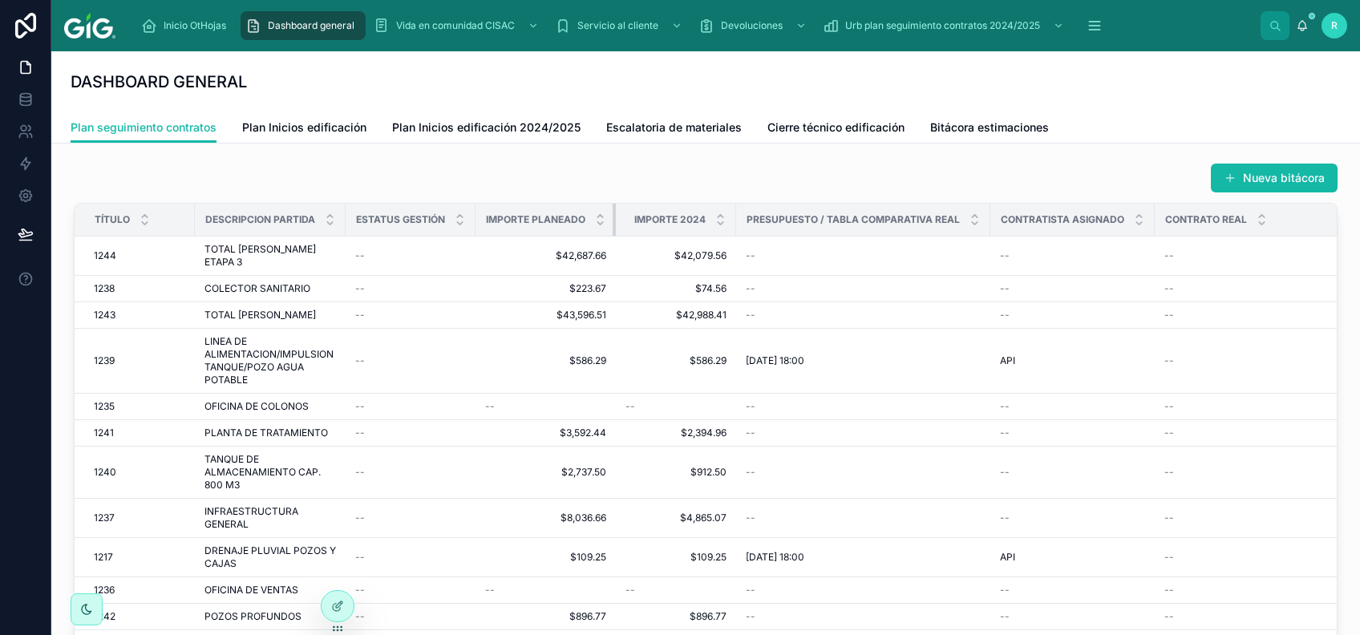
drag, startPoint x: 714, startPoint y: 220, endPoint x: 560, endPoint y: 222, distance: 153.1
click at [560, 222] on th "IMPORTE PLANEADO" at bounding box center [545, 220] width 140 height 33
click at [983, 179] on div "Nueva bitácora" at bounding box center [706, 178] width 1264 height 30
click at [1019, 25] on icon at bounding box center [1302, 25] width 13 height 13
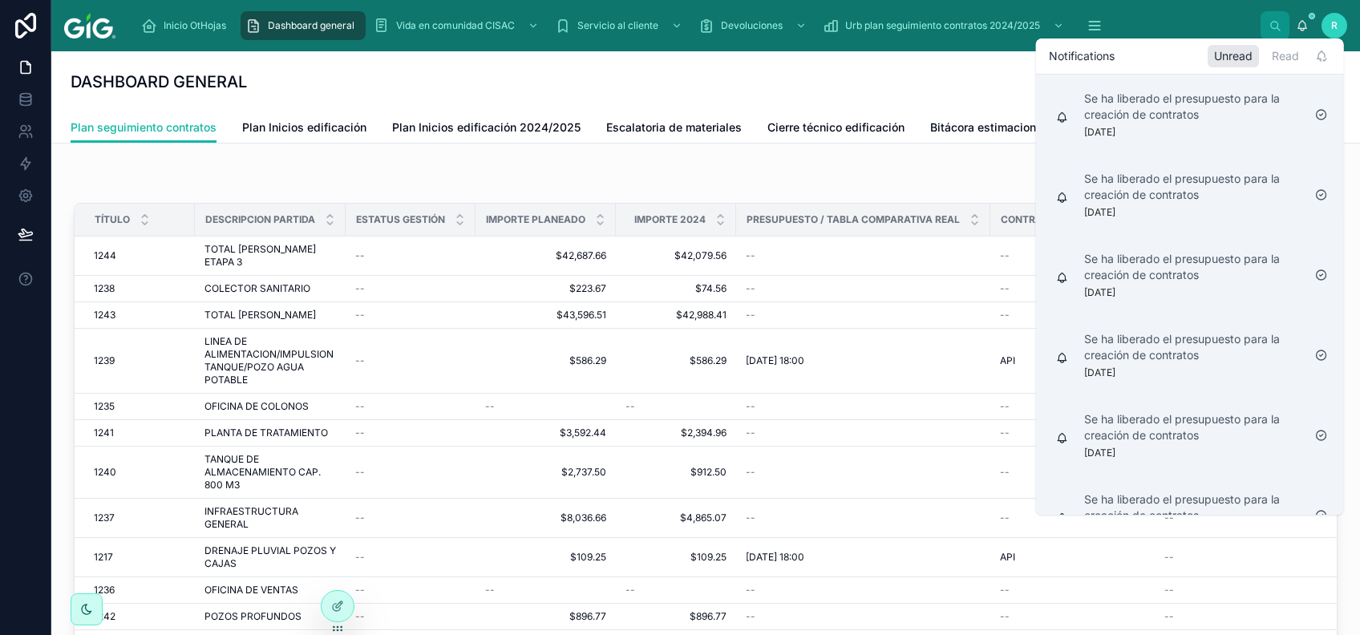
click at [887, 94] on div "DASHBOARD GENERAL" at bounding box center [706, 81] width 1270 height 61
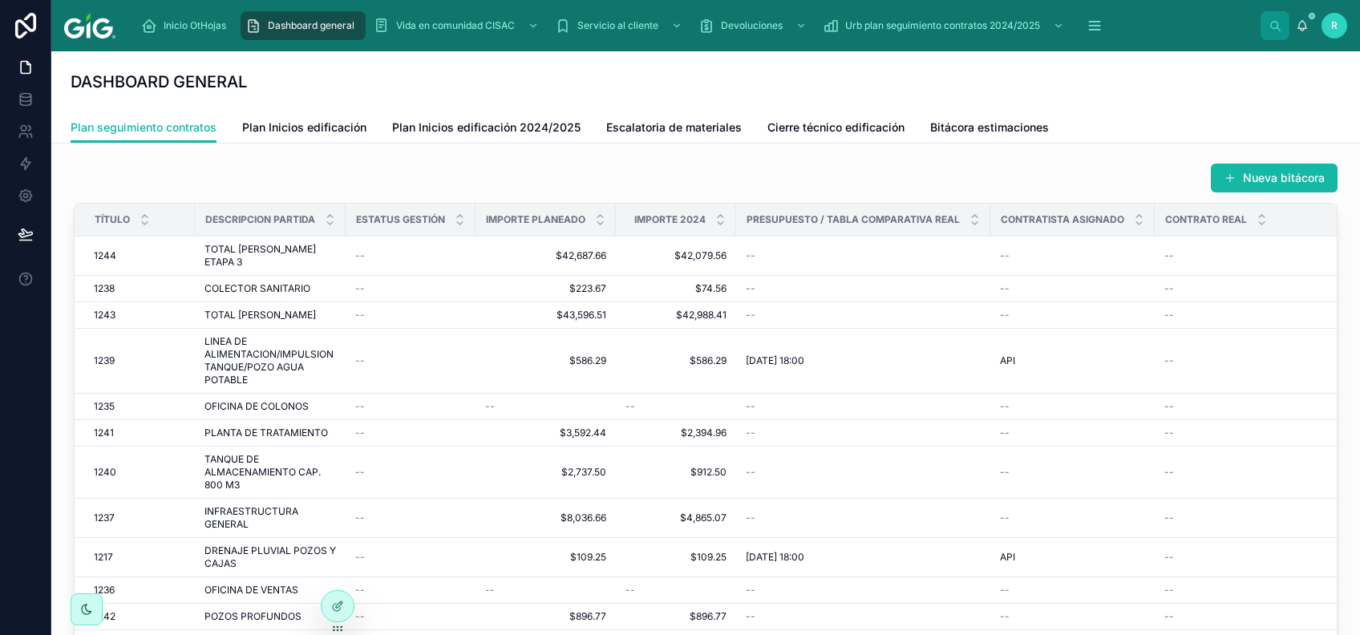
click at [884, 71] on div "DASHBOARD GENERAL" at bounding box center [706, 82] width 1270 height 22
click at [1019, 103] on div "DASHBOARD GENERAL" at bounding box center [706, 81] width 1270 height 61
click at [596, 85] on div "DASHBOARD GENERAL" at bounding box center [706, 82] width 1270 height 22
click at [342, 475] on icon at bounding box center [337, 606] width 13 height 13
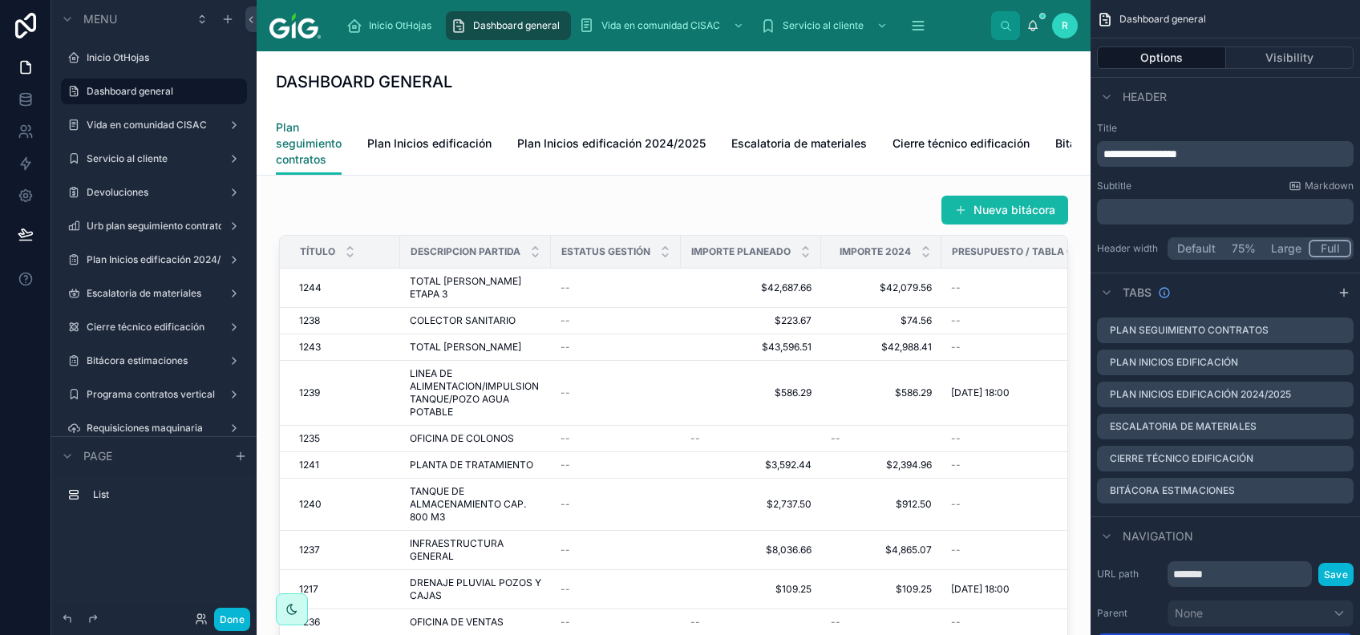
click at [295, 158] on span "Plan seguimiento contratos" at bounding box center [309, 143] width 66 height 48
click at [439, 133] on link "Plan Inicios edificación" at bounding box center [429, 145] width 124 height 32
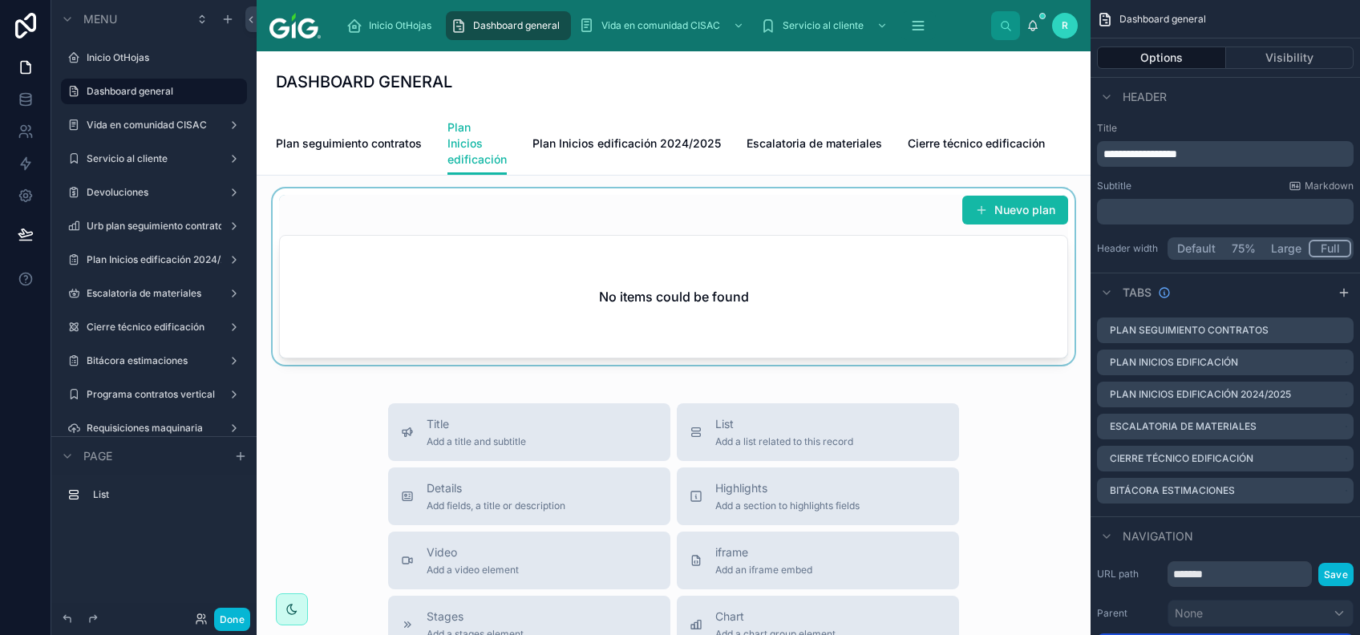
click at [959, 258] on div at bounding box center [673, 276] width 808 height 176
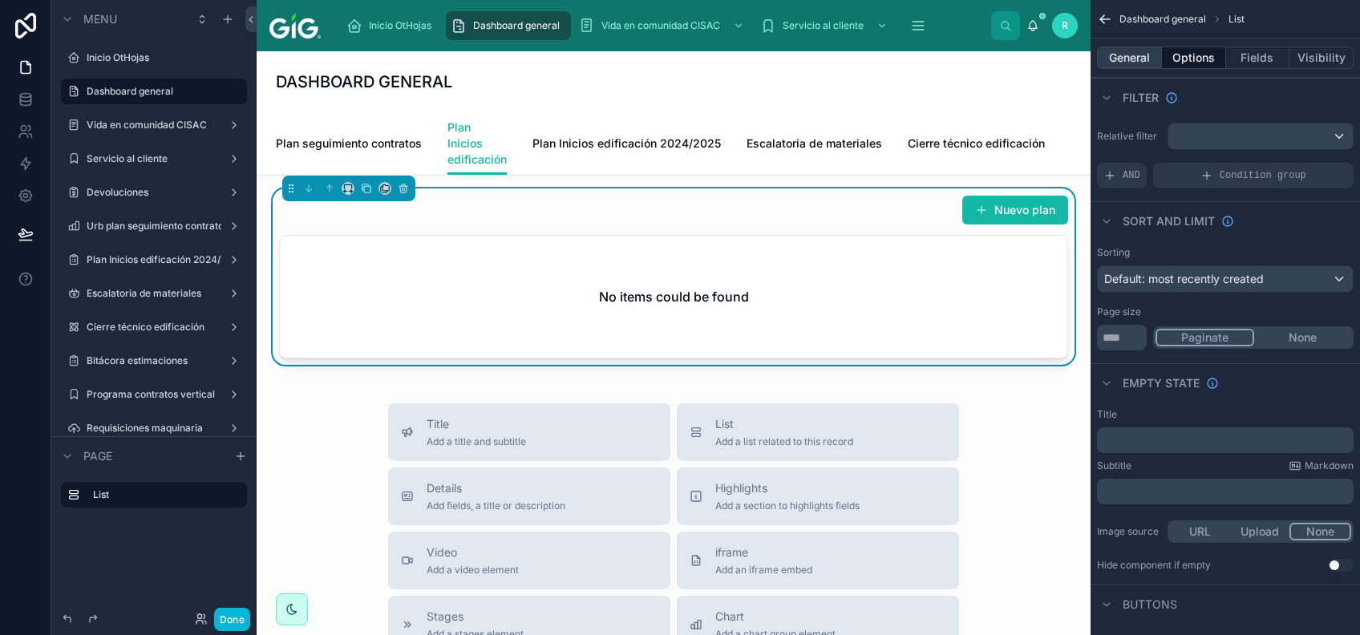
click at [1019, 67] on button "General" at bounding box center [1129, 58] width 65 height 22
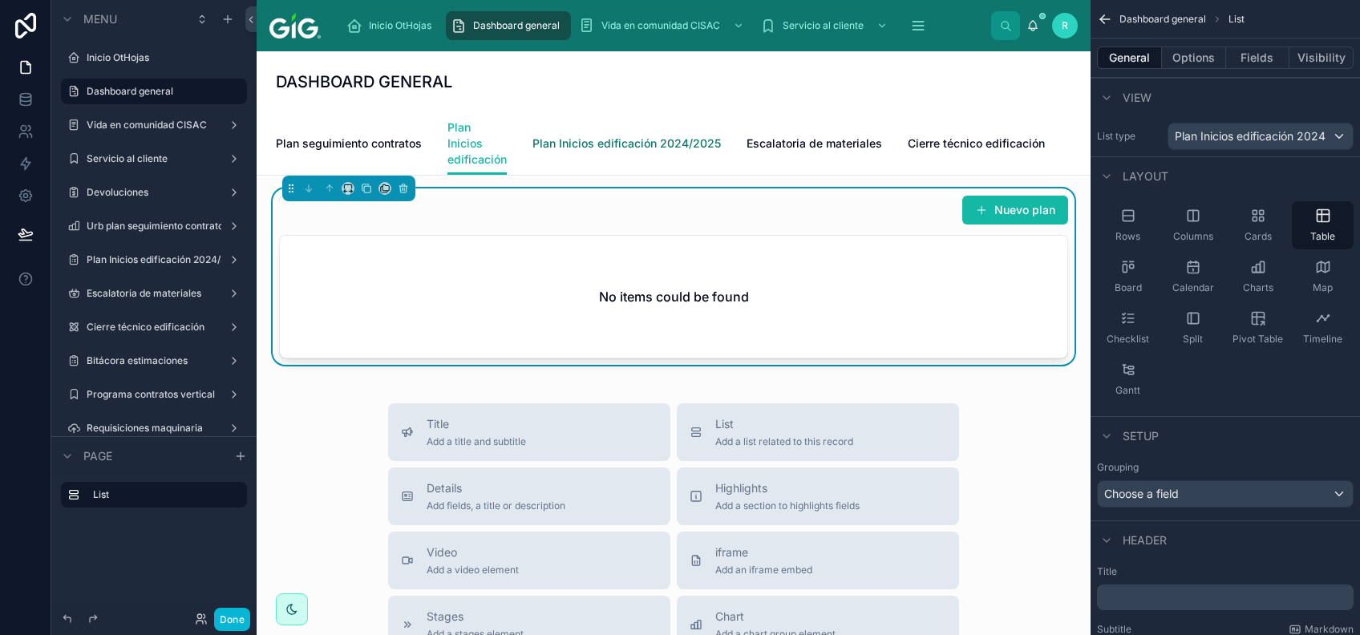
click at [567, 141] on span "Plan Inicios edificación 2024/2025" at bounding box center [626, 144] width 188 height 16
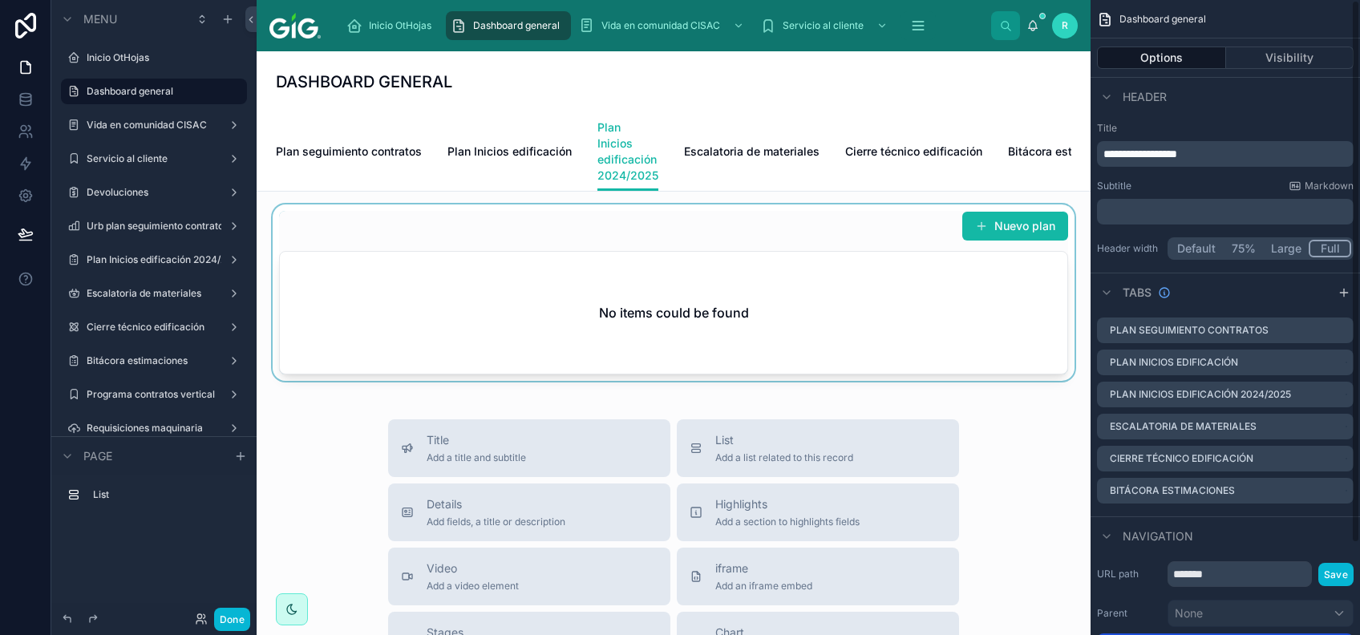
click at [675, 261] on div at bounding box center [673, 292] width 808 height 176
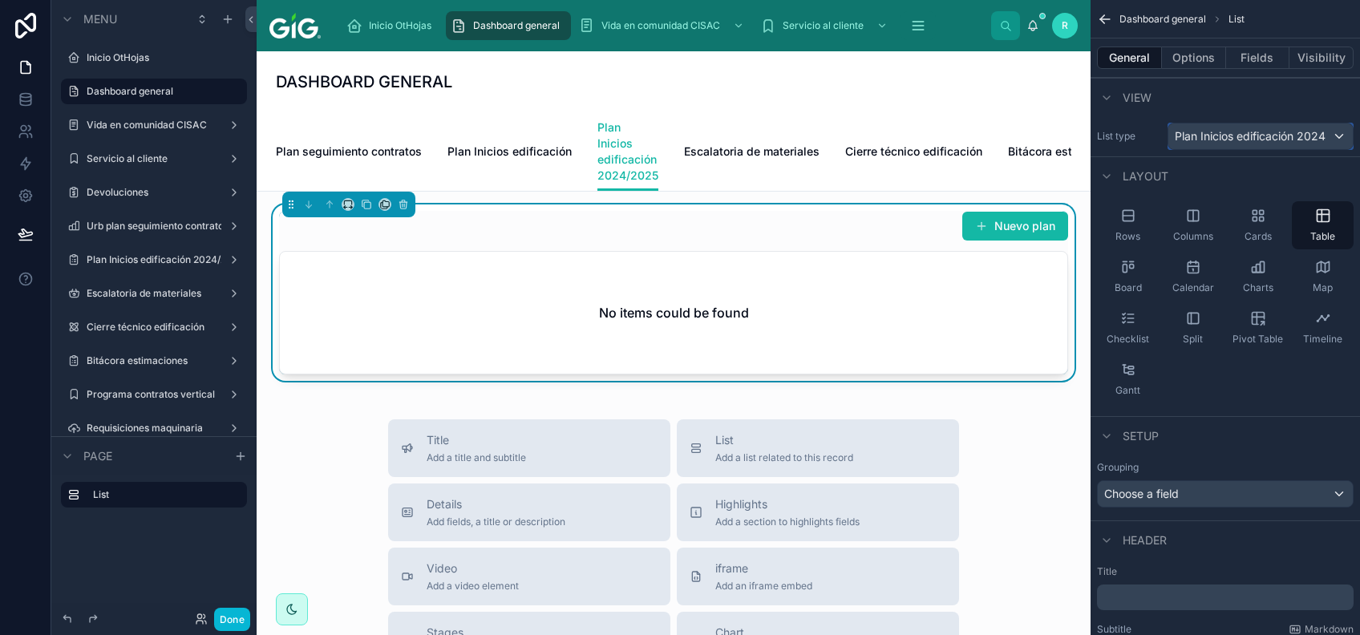
click at [1019, 136] on span "Plan Inicios edificación 2024" at bounding box center [1250, 136] width 151 height 16
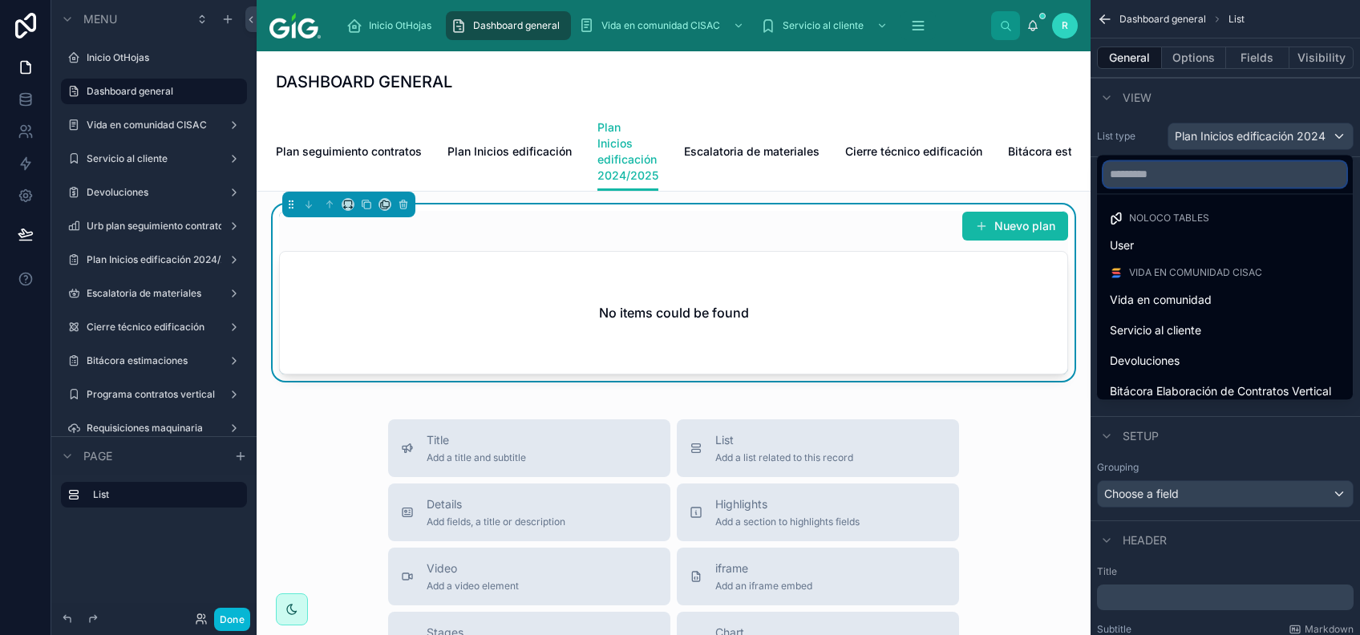
drag, startPoint x: 1239, startPoint y: 181, endPoint x: 1245, endPoint y: 200, distance: 20.3
click at [1019, 192] on div at bounding box center [1225, 174] width 256 height 38
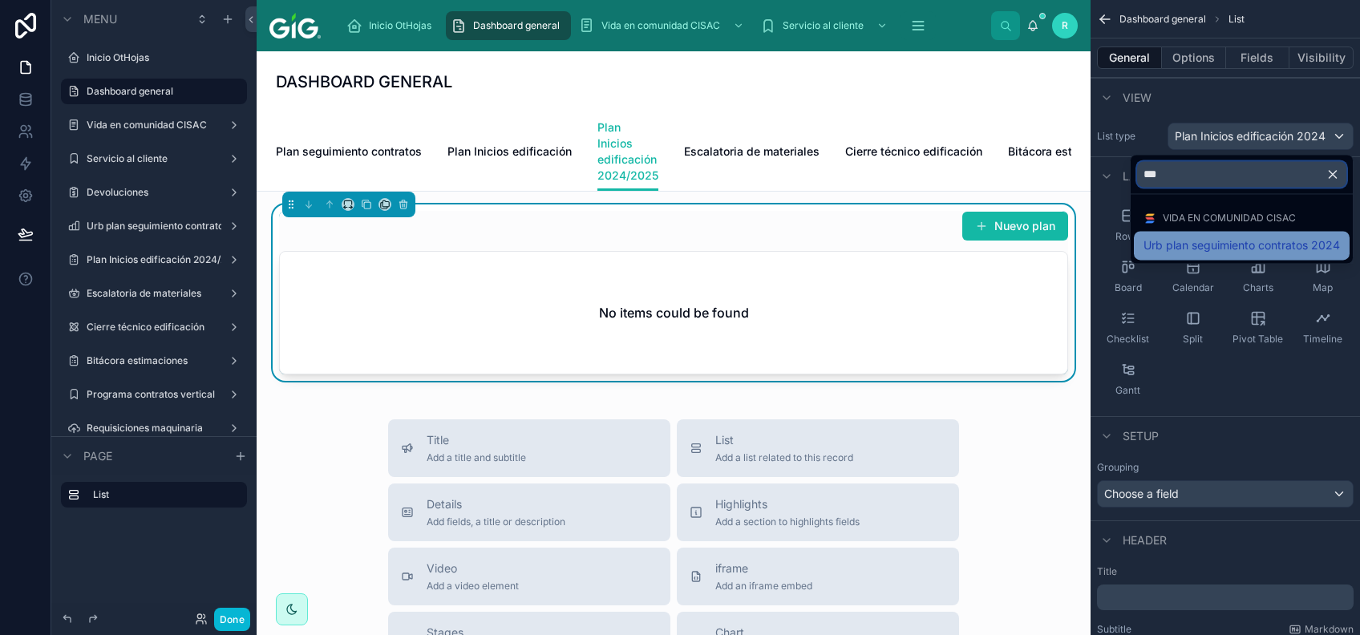
type input "***"
click at [1019, 241] on span "Urb plan seguimiento contratos 2024" at bounding box center [1241, 245] width 196 height 19
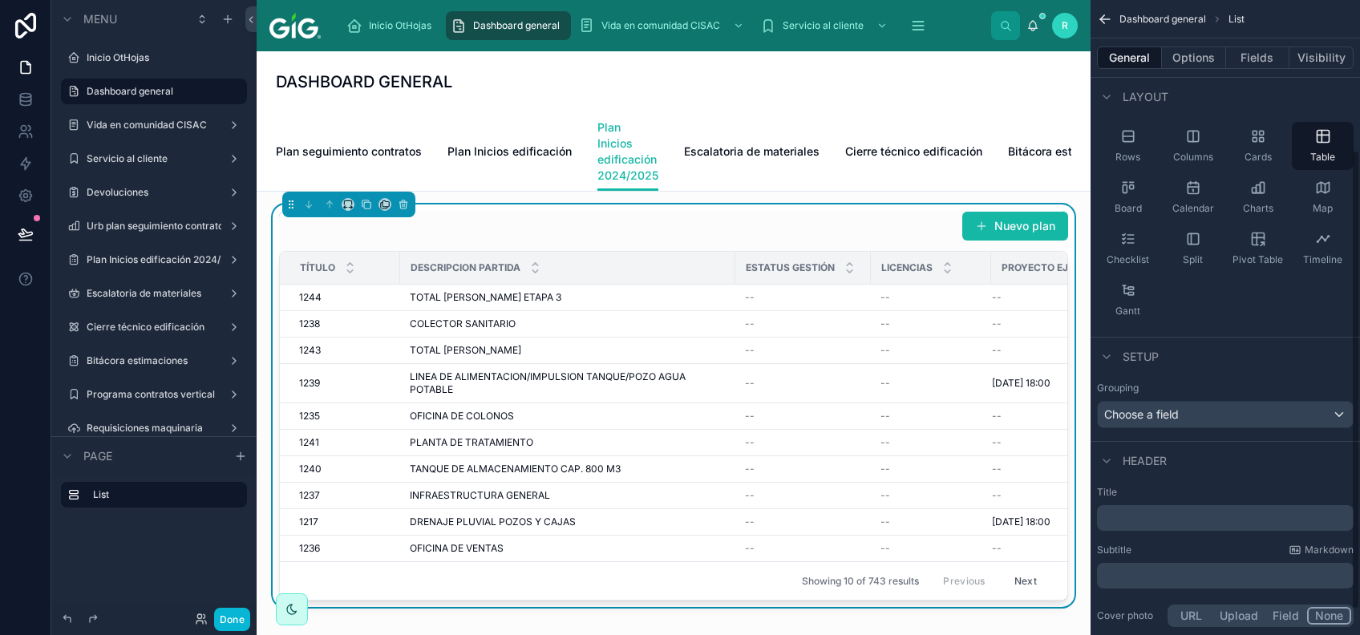
scroll to position [213, 0]
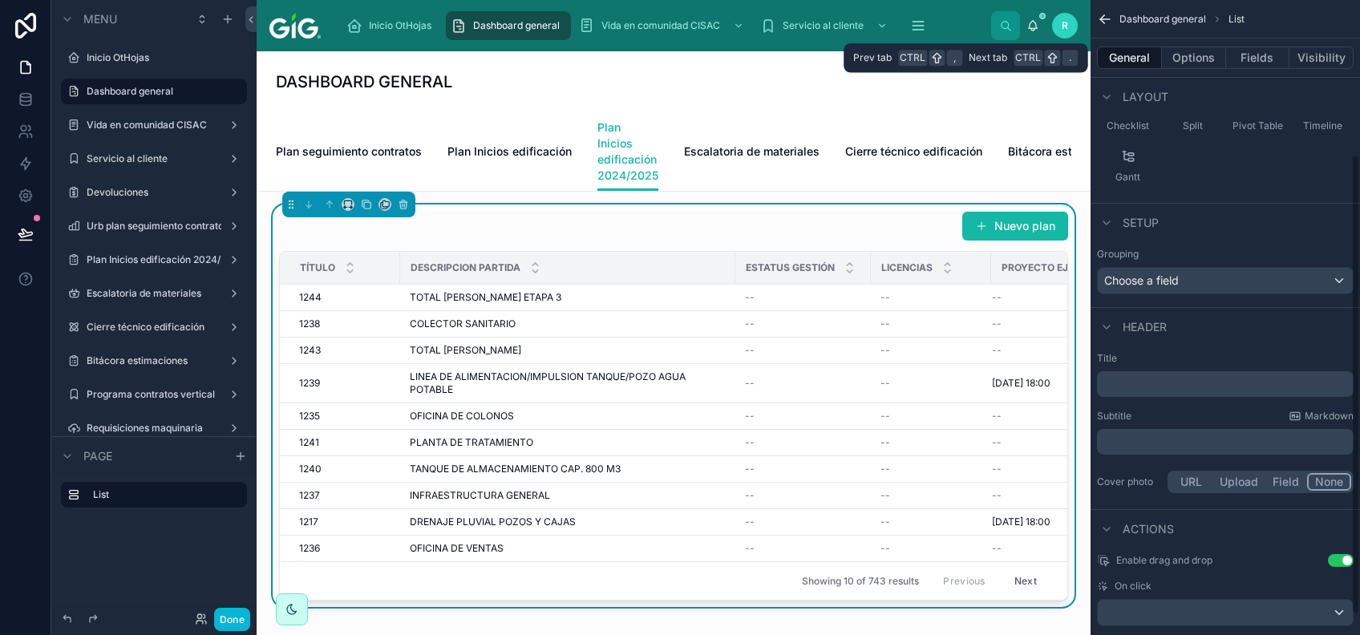
click at [1019, 65] on button "General" at bounding box center [1129, 58] width 65 height 22
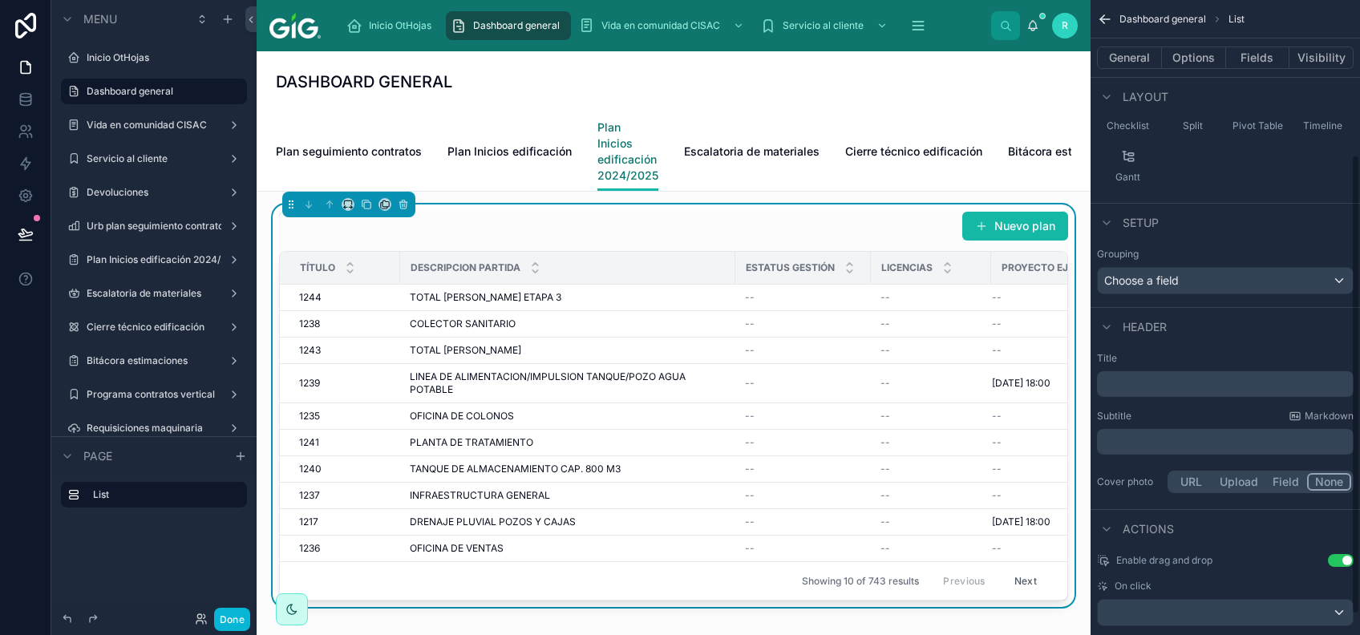
click at [625, 160] on span "Plan Inicios edificación 2024/2025" at bounding box center [627, 151] width 61 height 64
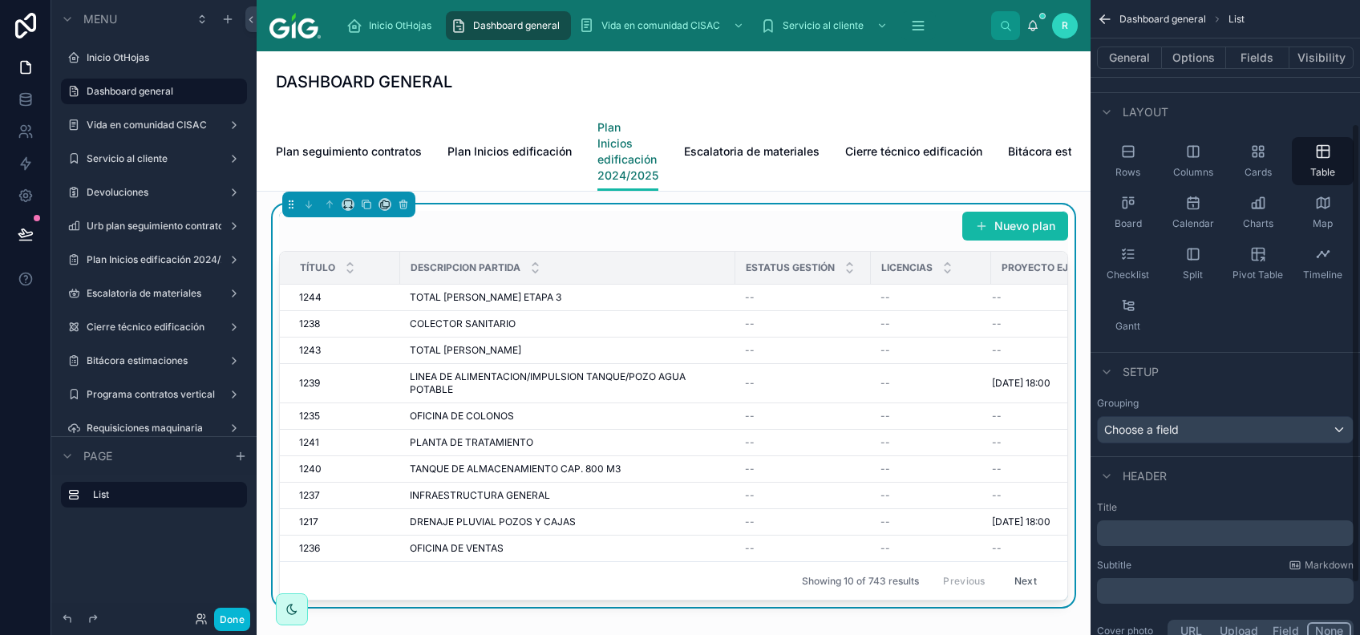
scroll to position [0, 0]
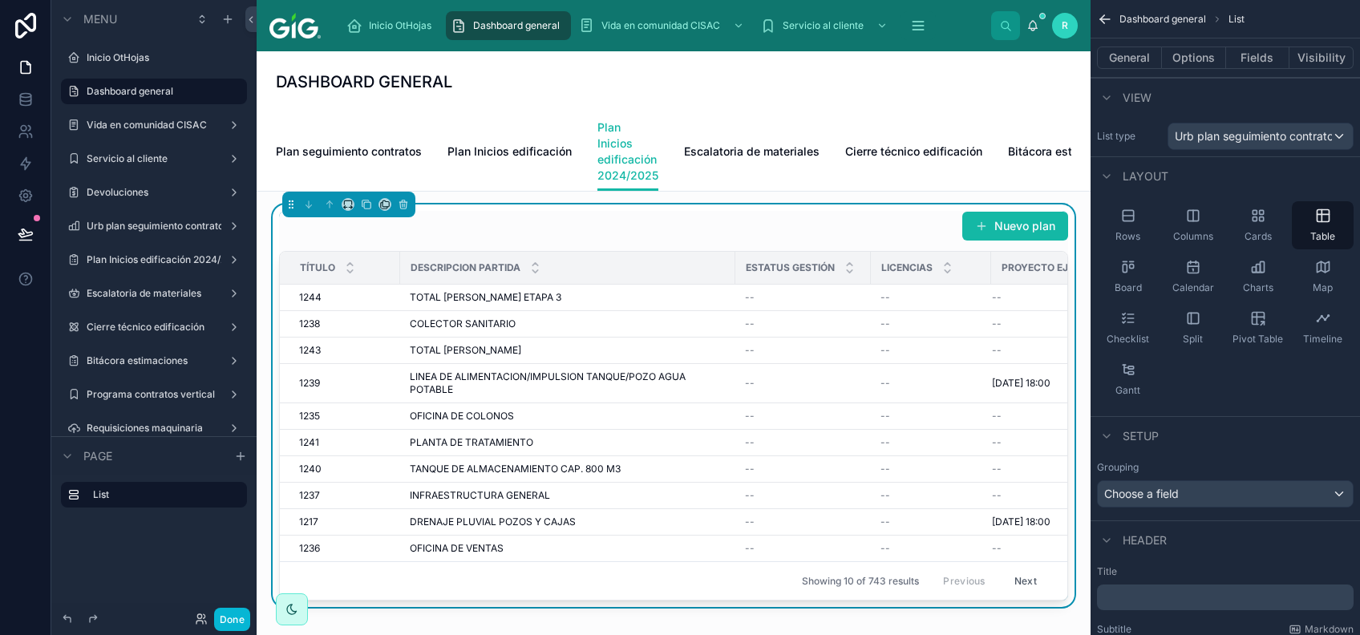
click at [1019, 23] on icon "scrollable content" at bounding box center [1105, 19] width 16 height 16
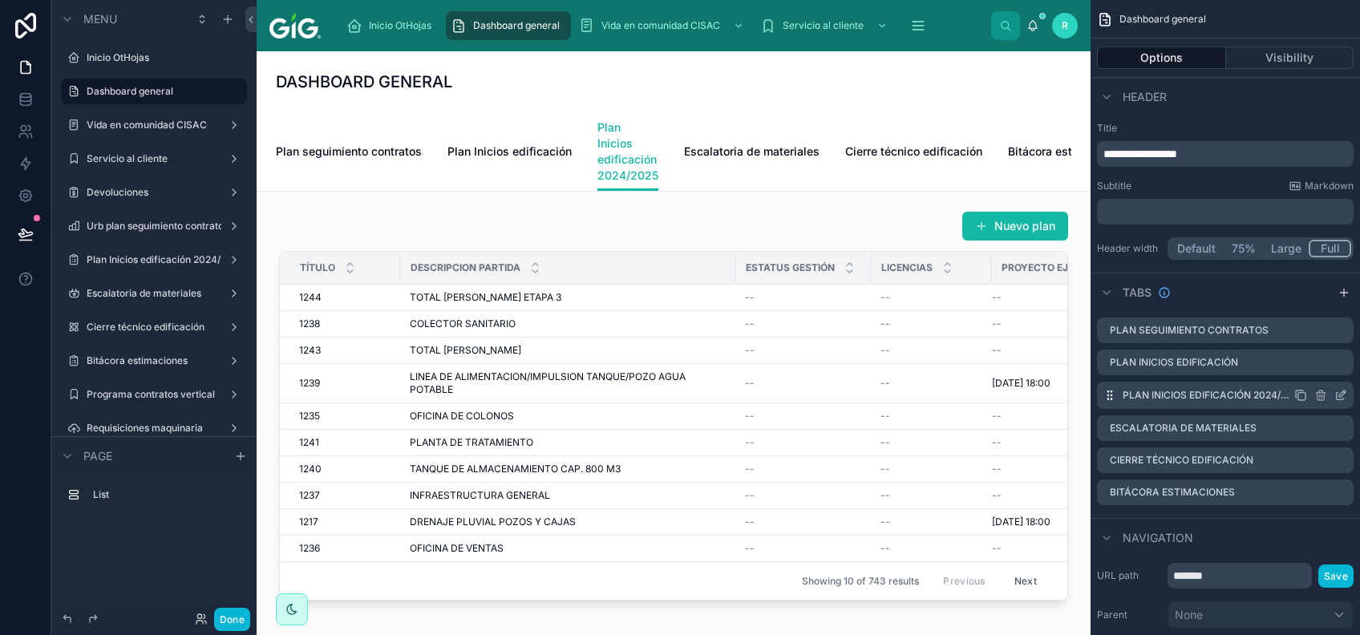
click at [1019, 399] on icon "scrollable content" at bounding box center [1340, 396] width 7 height 7
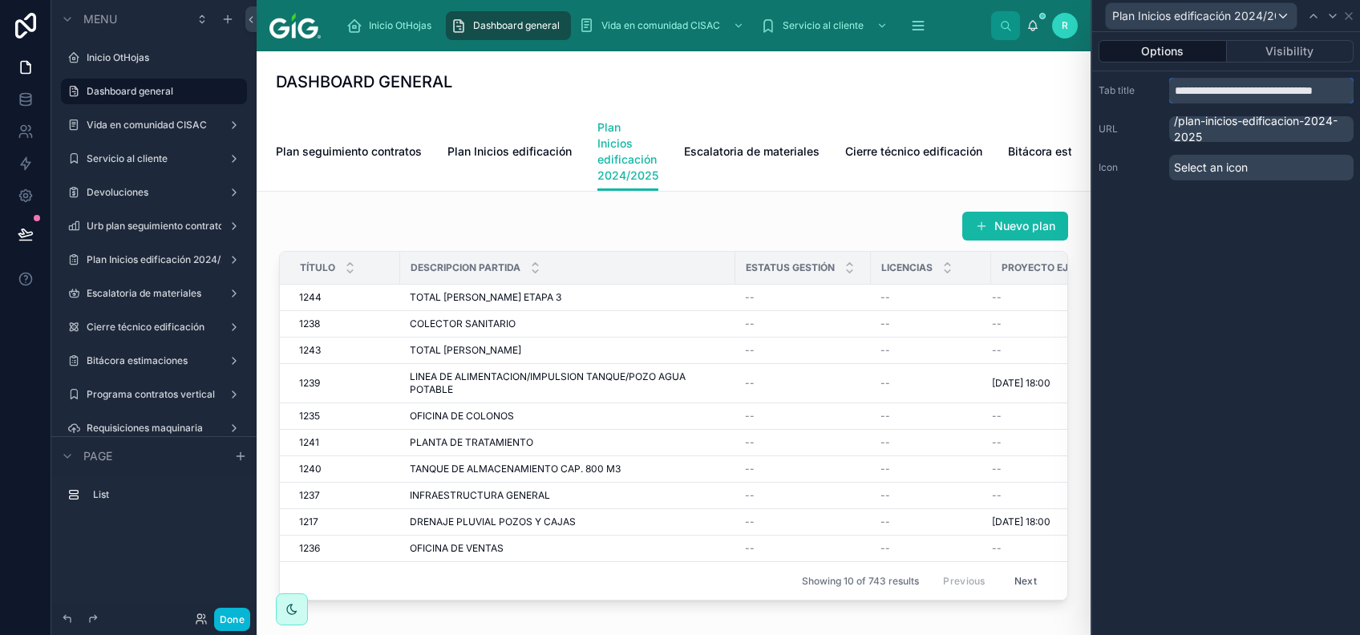
click at [1019, 93] on input "**********" at bounding box center [1261, 91] width 184 height 26
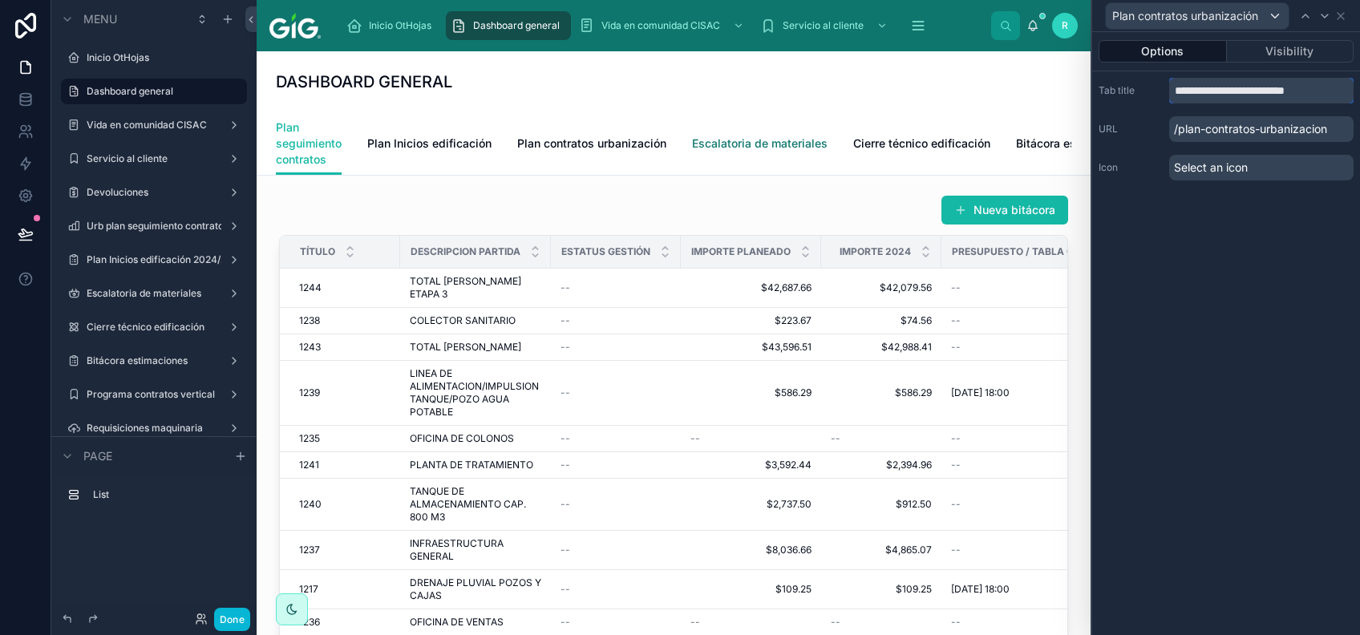
type input "**********"
click at [763, 137] on span "Escalatoria de materiales" at bounding box center [760, 144] width 136 height 16
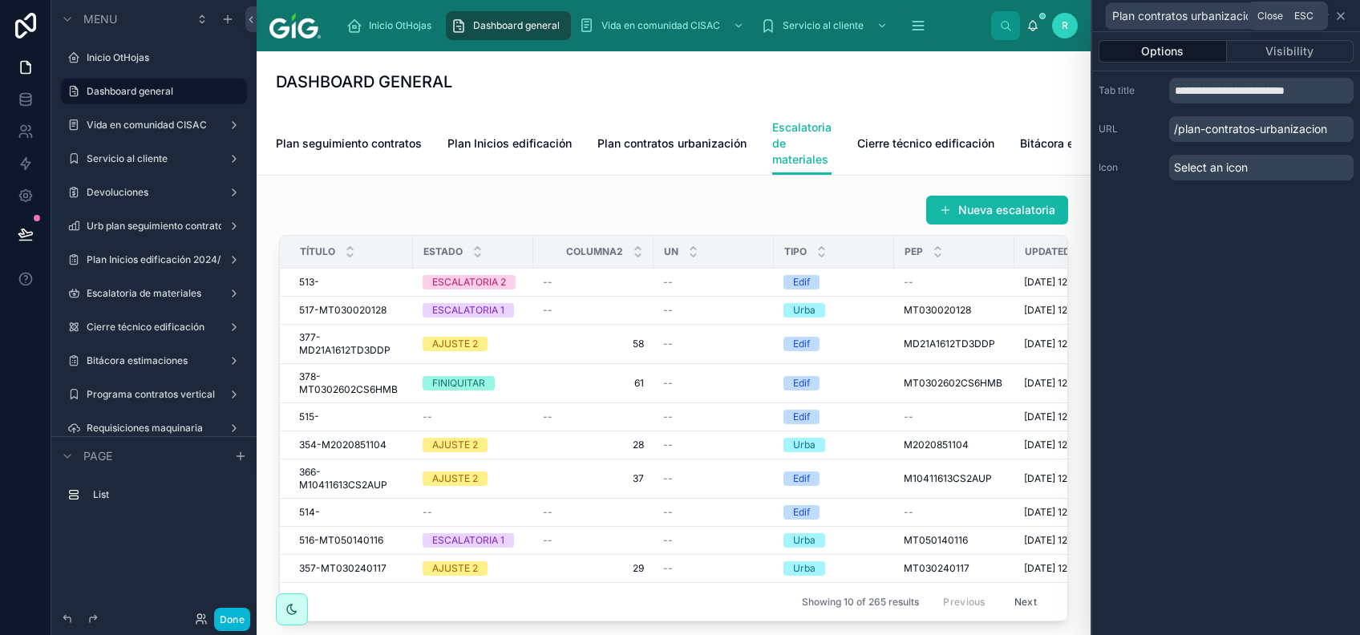
click at [1019, 19] on icon at bounding box center [1340, 16] width 13 height 13
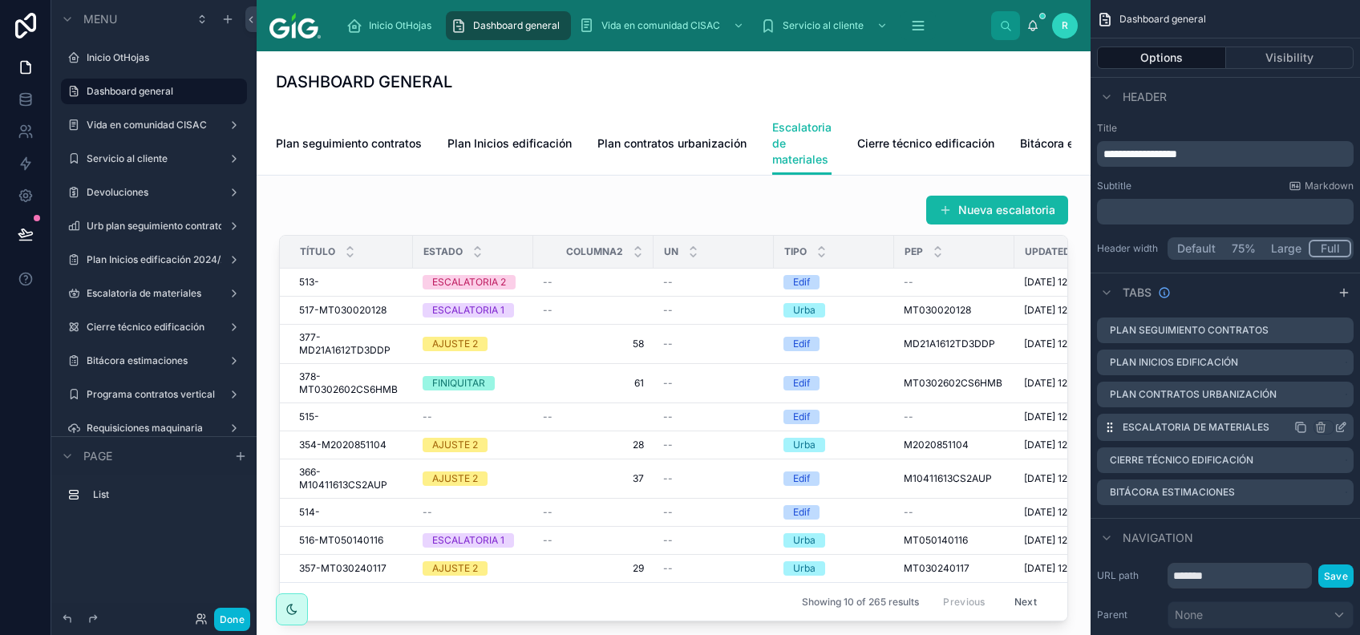
click at [1019, 430] on icon "scrollable content" at bounding box center [1340, 427] width 13 height 13
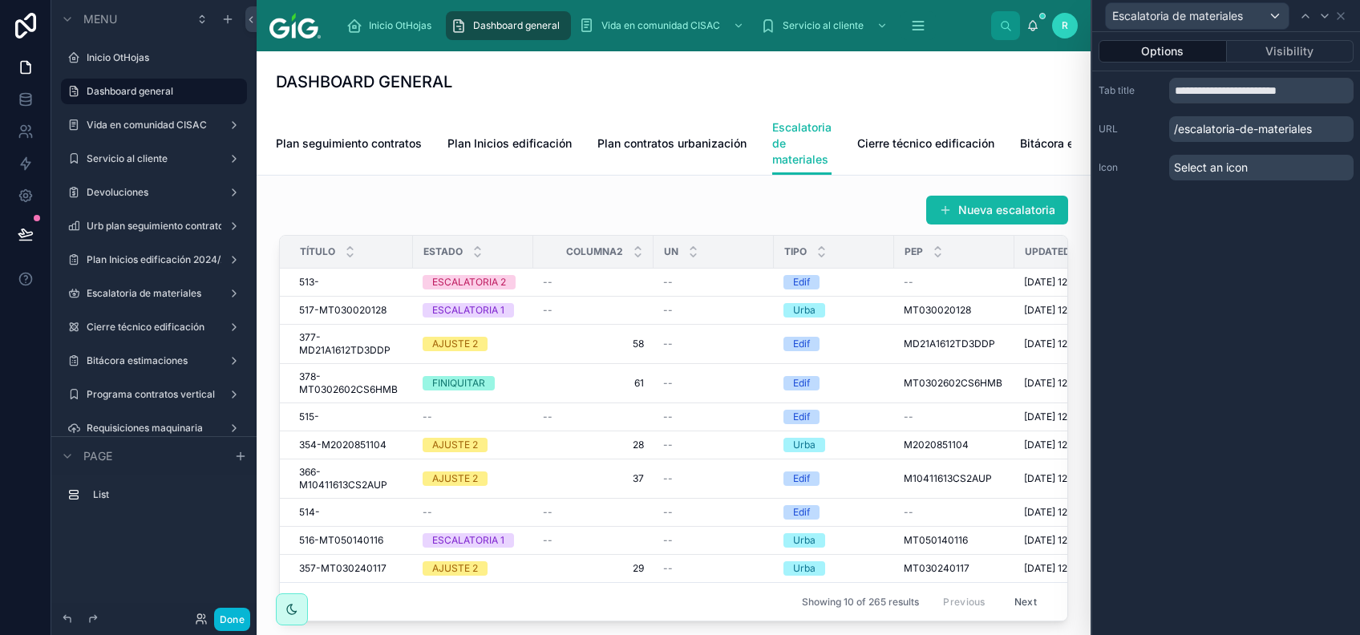
click at [1019, 48] on button "Options" at bounding box center [1162, 51] width 128 height 22
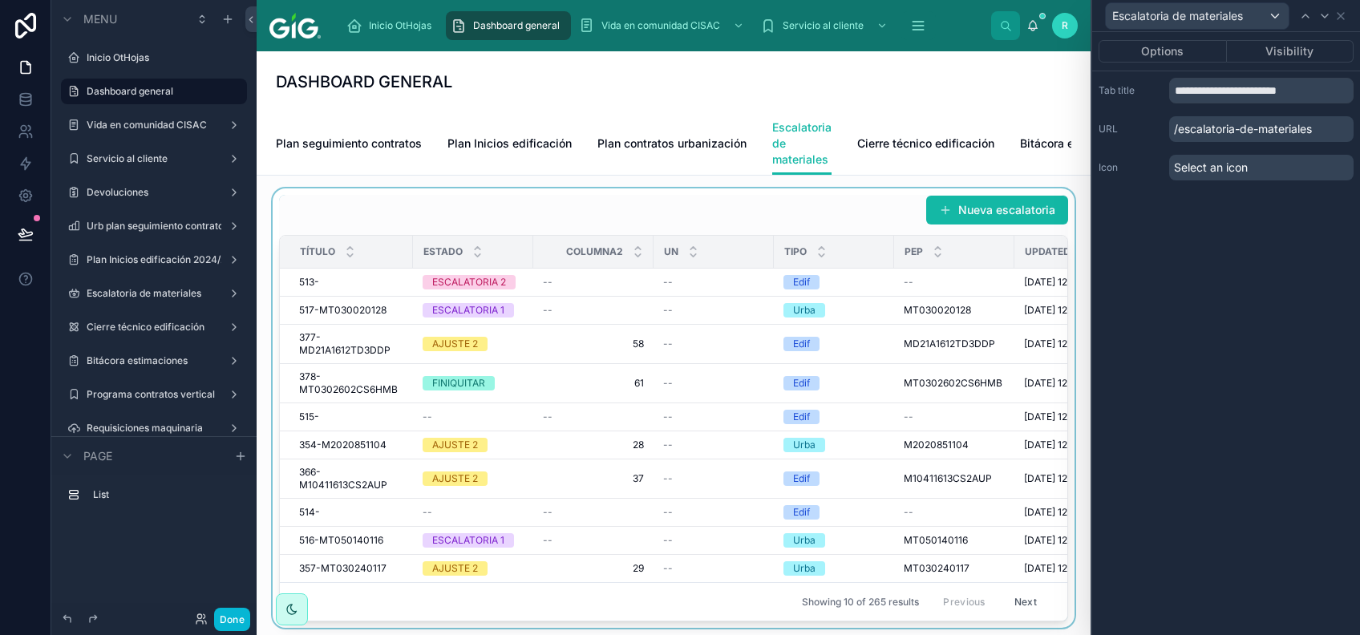
click at [821, 231] on div at bounding box center [673, 407] width 808 height 439
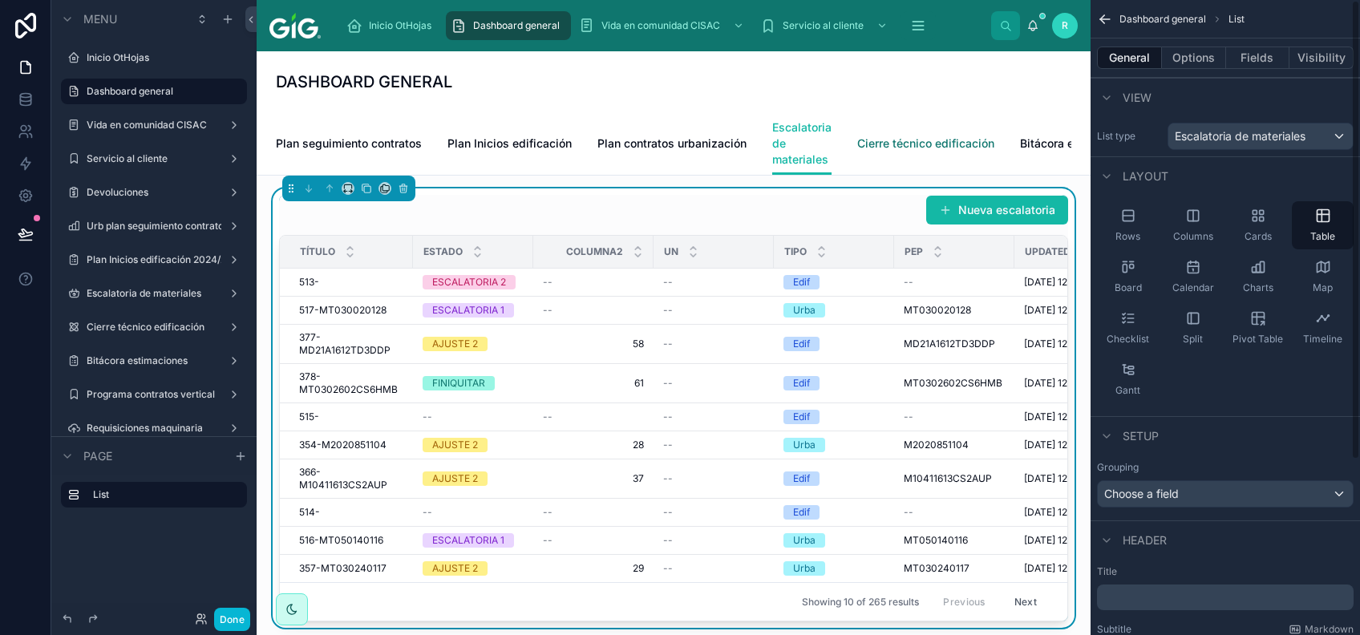
click at [962, 136] on span "Cierre técnico edificación" at bounding box center [925, 144] width 137 height 16
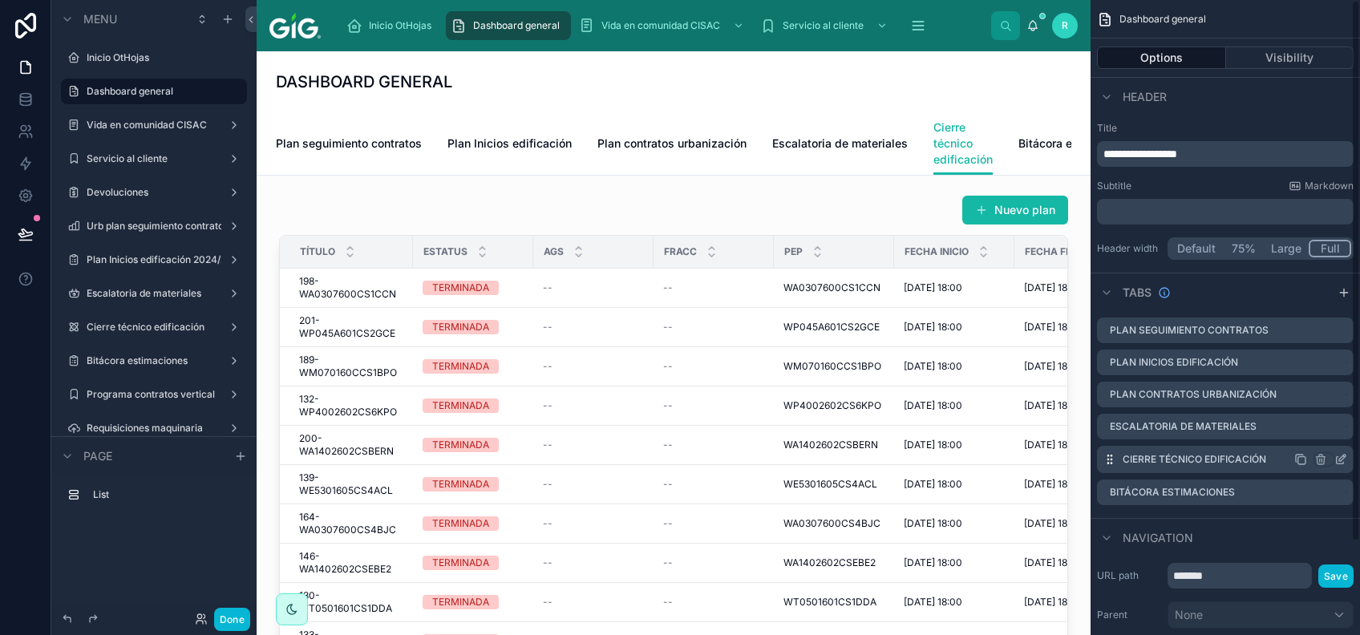
click at [1019, 457] on icon "scrollable content" at bounding box center [1342, 458] width 6 height 6
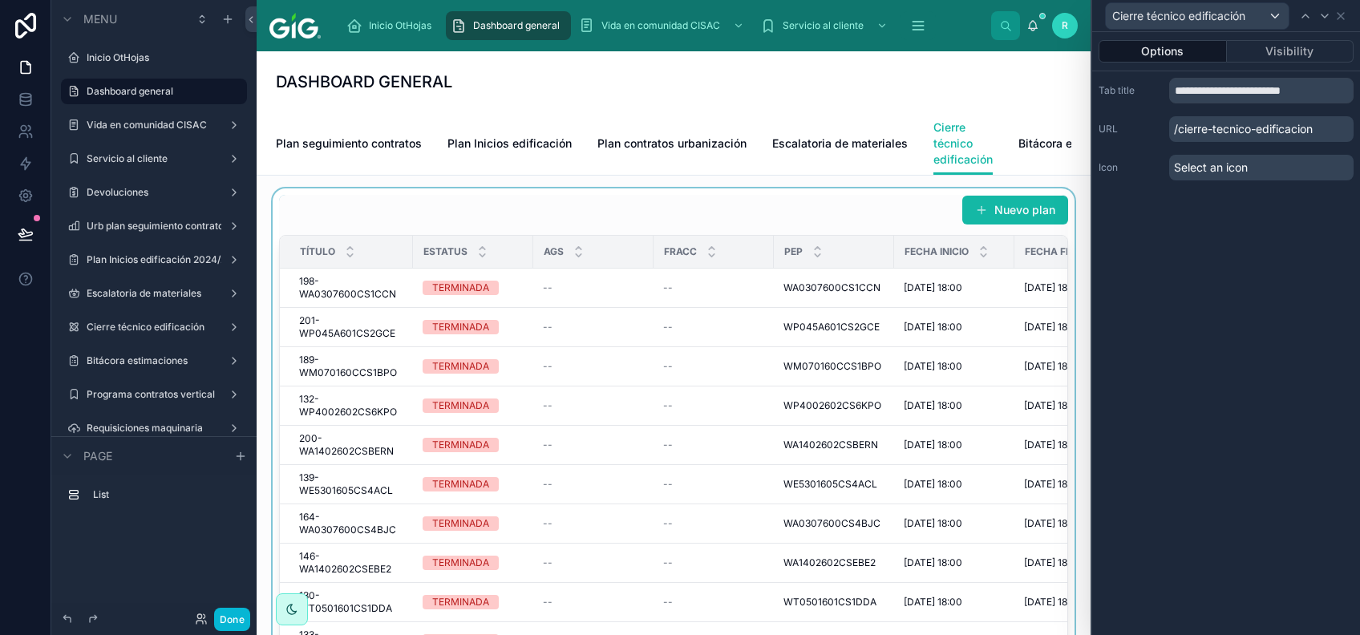
click at [799, 233] on div at bounding box center [673, 447] width 808 height 518
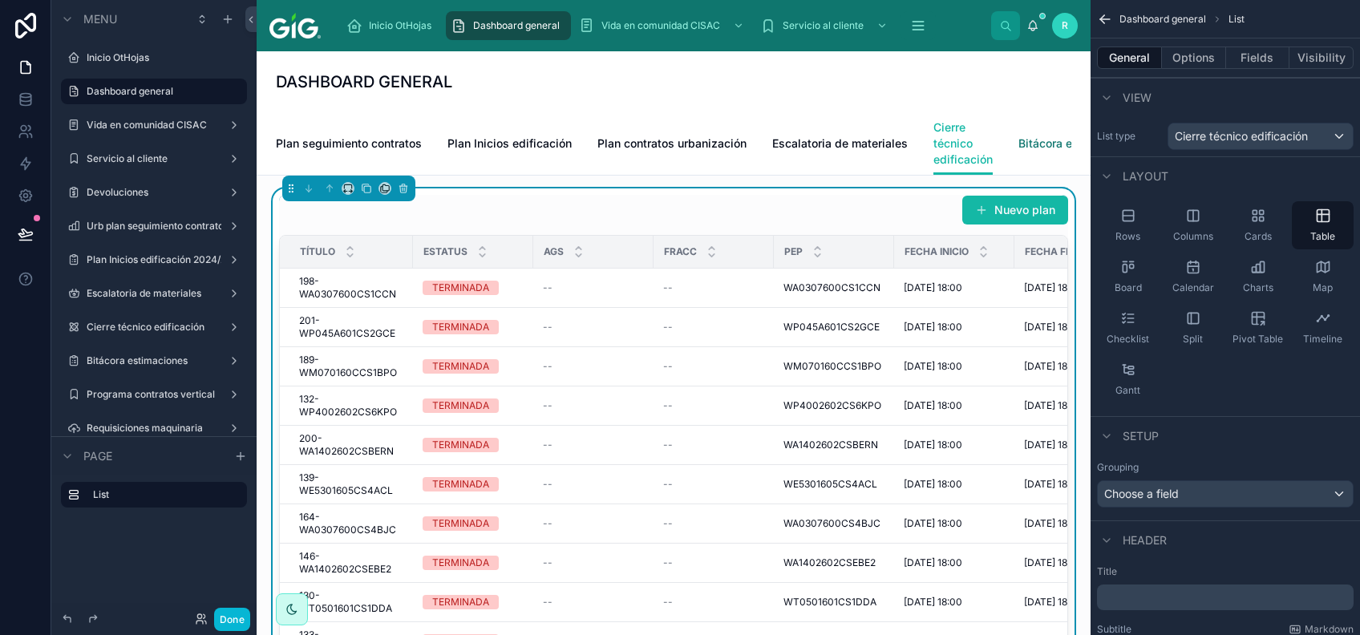
click at [1019, 147] on span "Bitácora estimaciones" at bounding box center [1077, 144] width 119 height 16
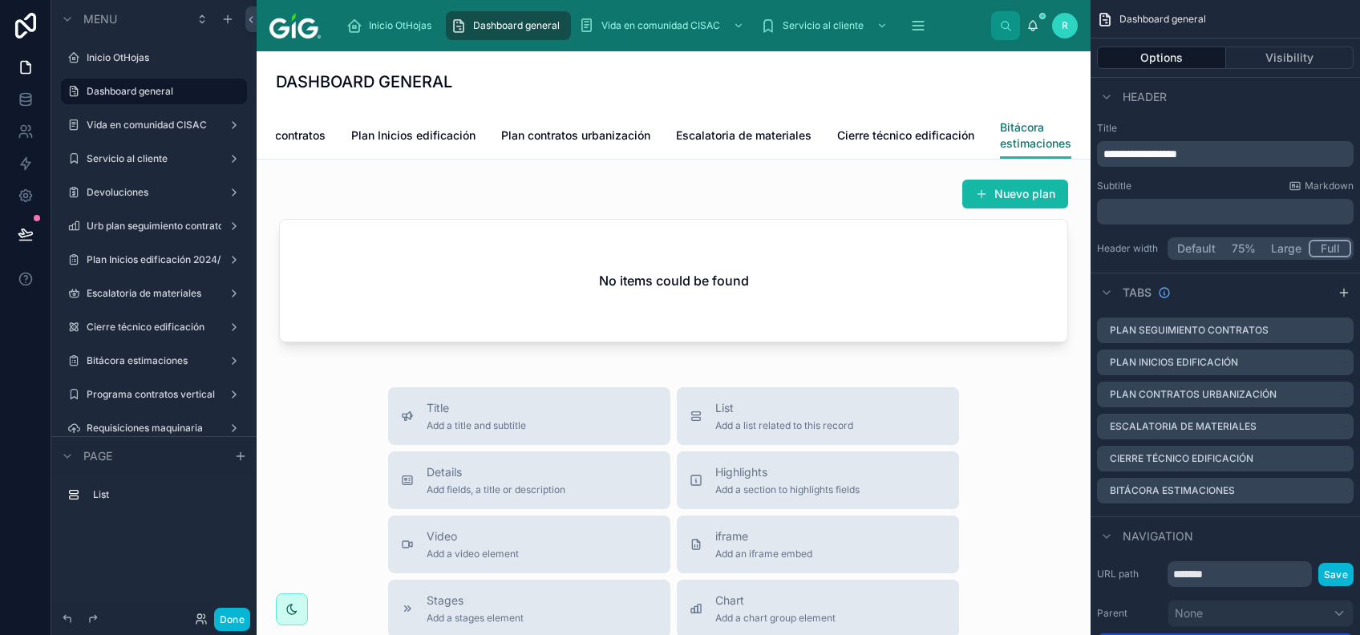
scroll to position [0, 111]
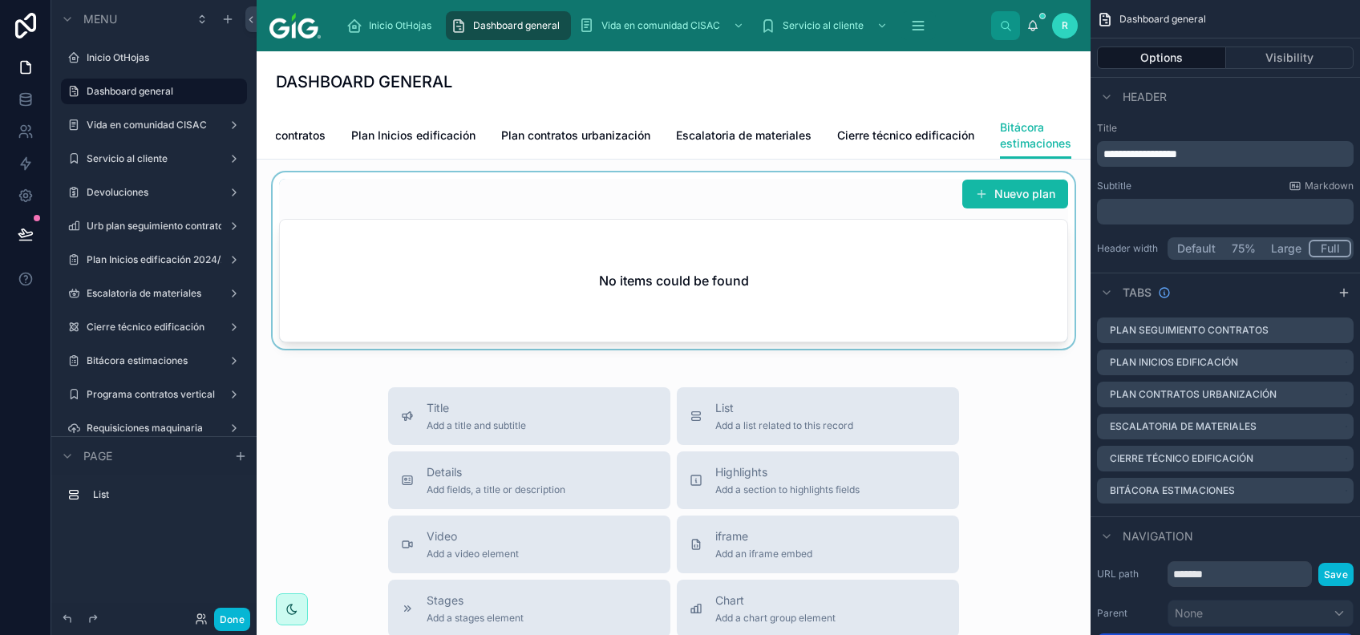
click at [773, 316] on div at bounding box center [673, 260] width 808 height 176
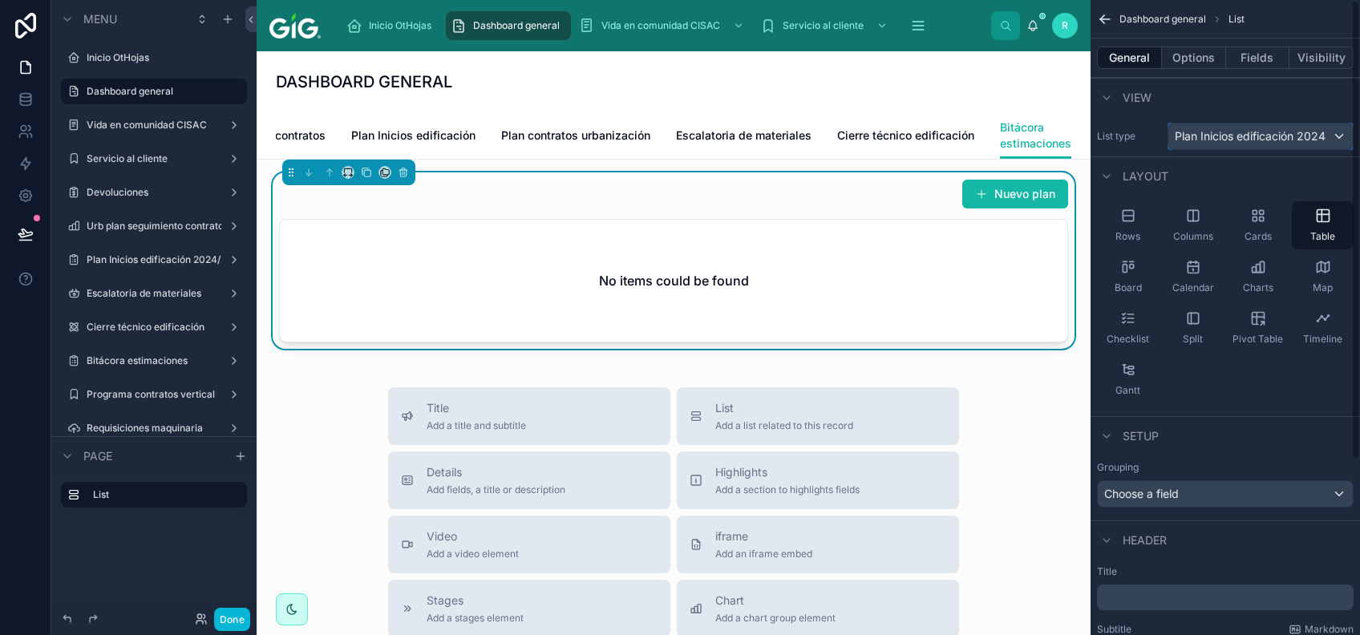
click at [1019, 128] on span "Plan Inicios edificación 2024" at bounding box center [1250, 136] width 151 height 16
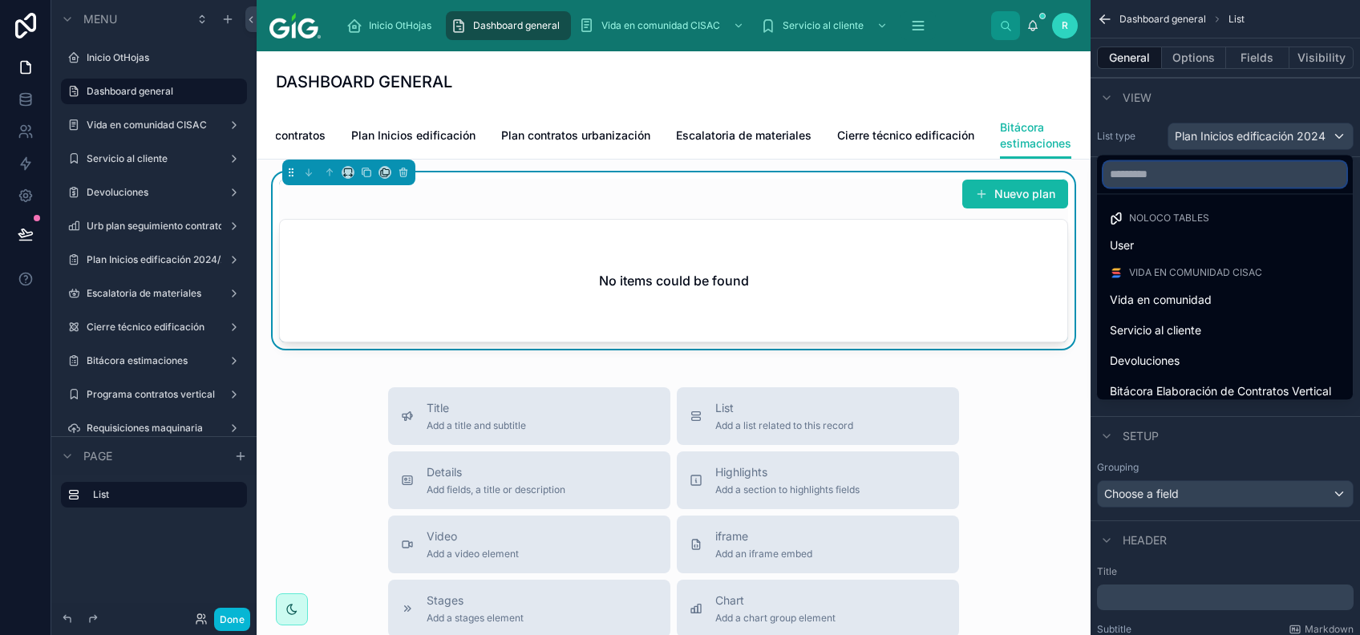
click at [1019, 181] on input "text" at bounding box center [1224, 174] width 243 height 26
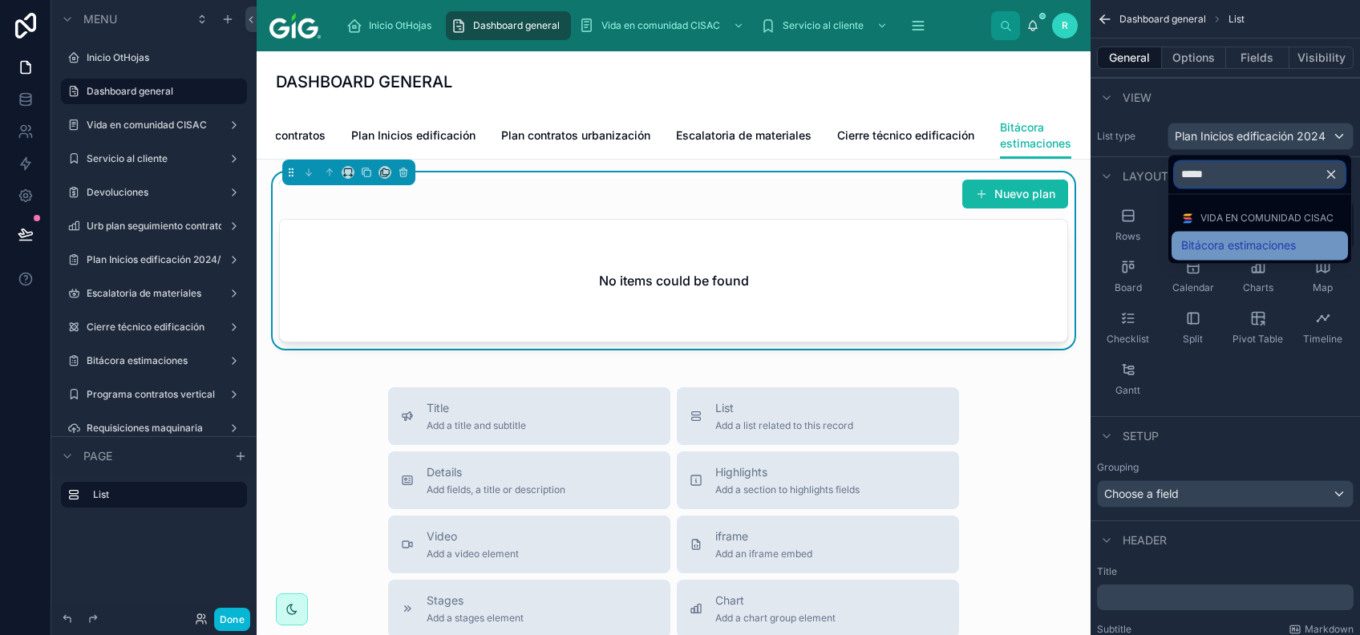
type input "*****"
click at [1019, 249] on span "Bitácora estimaciones" at bounding box center [1238, 245] width 115 height 19
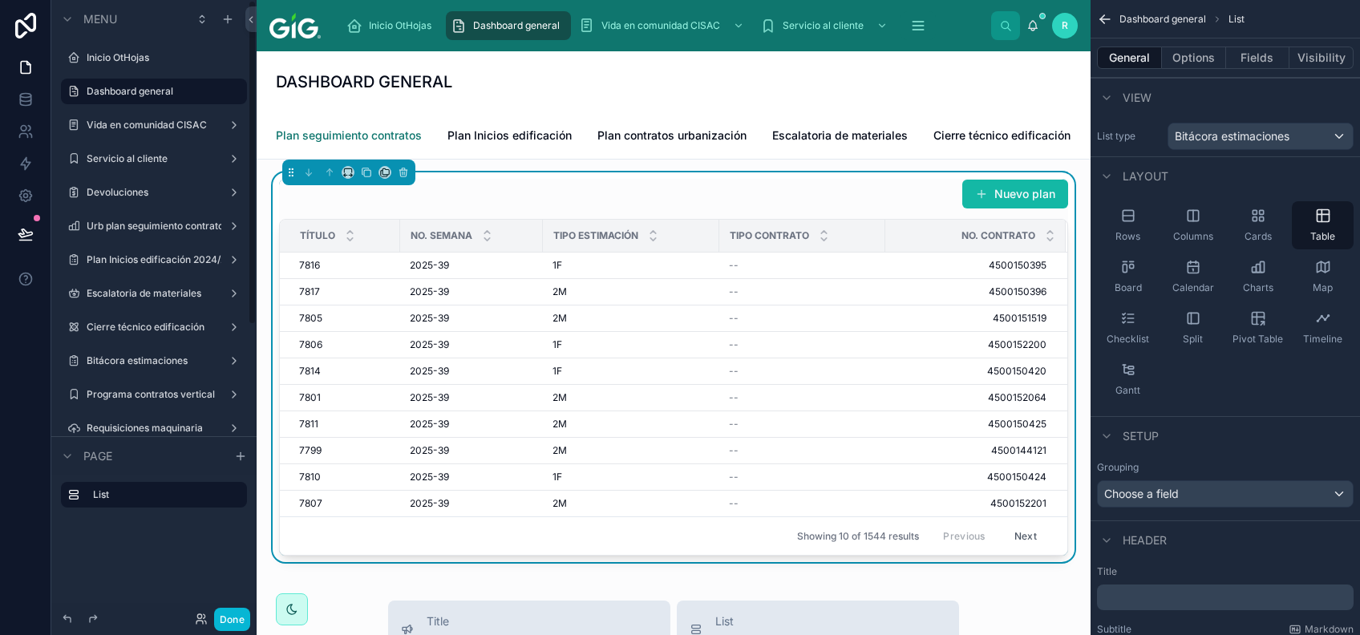
click at [370, 131] on span "Plan seguimiento contratos" at bounding box center [349, 135] width 146 height 16
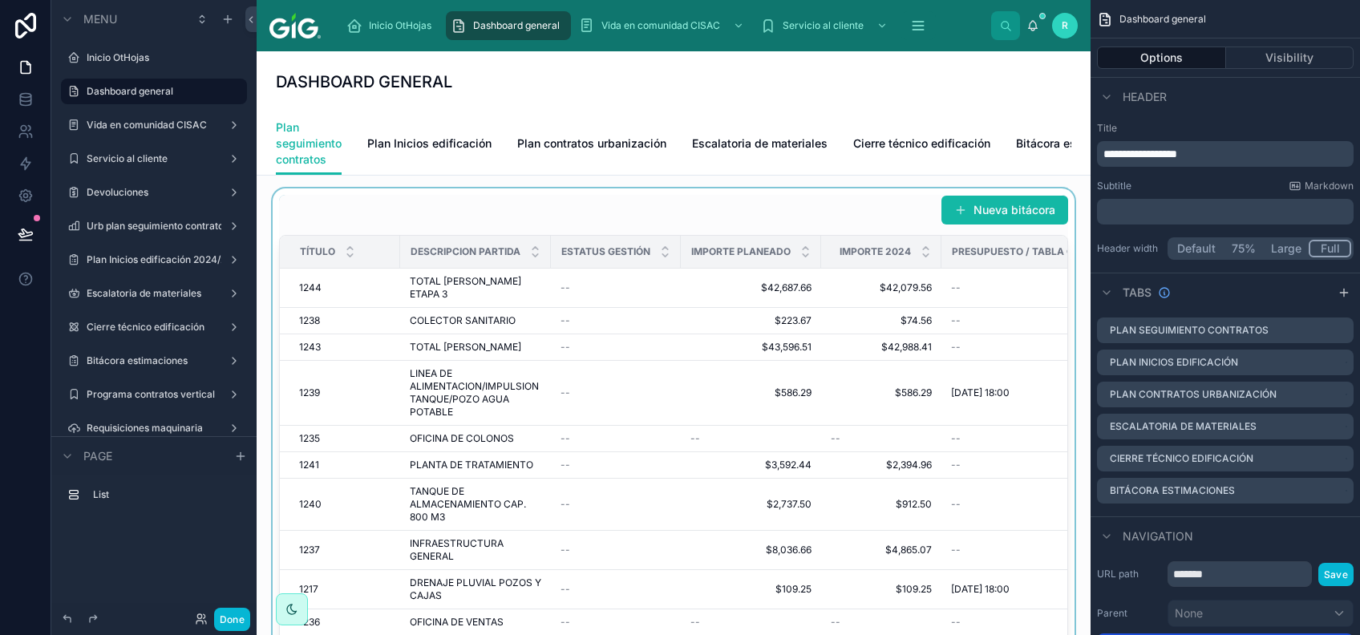
click at [612, 257] on div "ESTATUS GESTIÓN" at bounding box center [616, 252] width 128 height 30
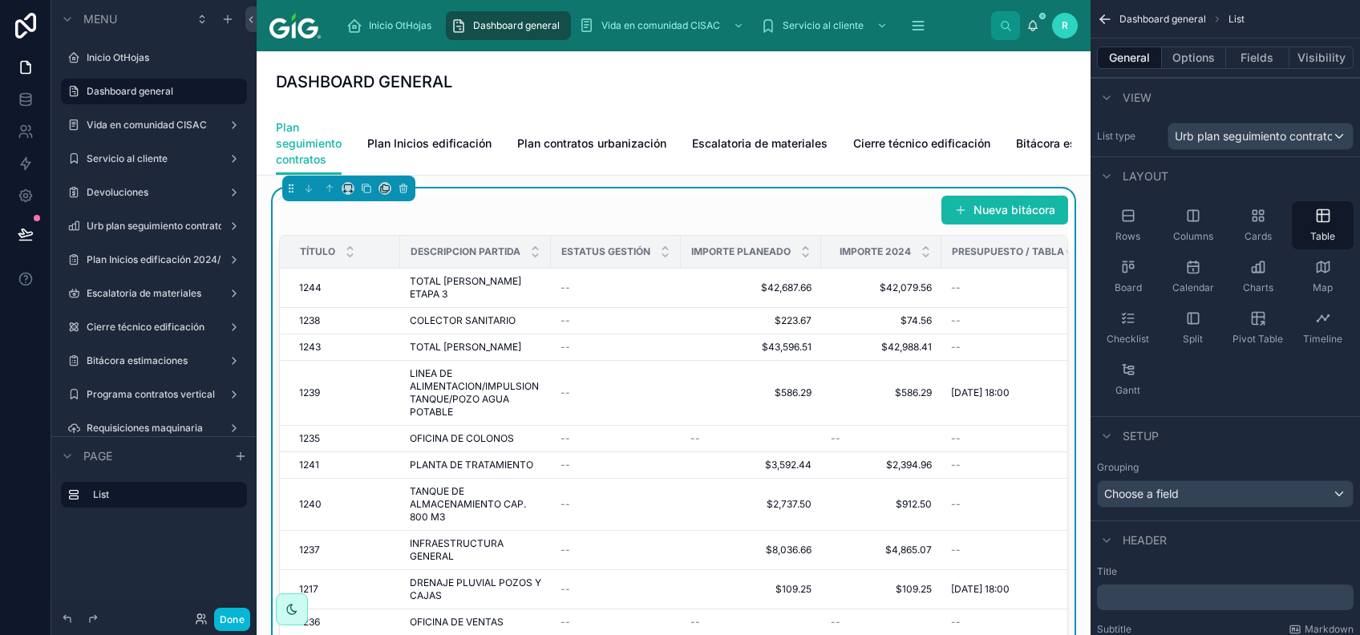
click at [645, 87] on div "DASHBOARD GENERAL" at bounding box center [673, 82] width 795 height 22
click at [644, 88] on div "DASHBOARD GENERAL" at bounding box center [673, 82] width 795 height 22
